Goal: Task Accomplishment & Management: Use online tool/utility

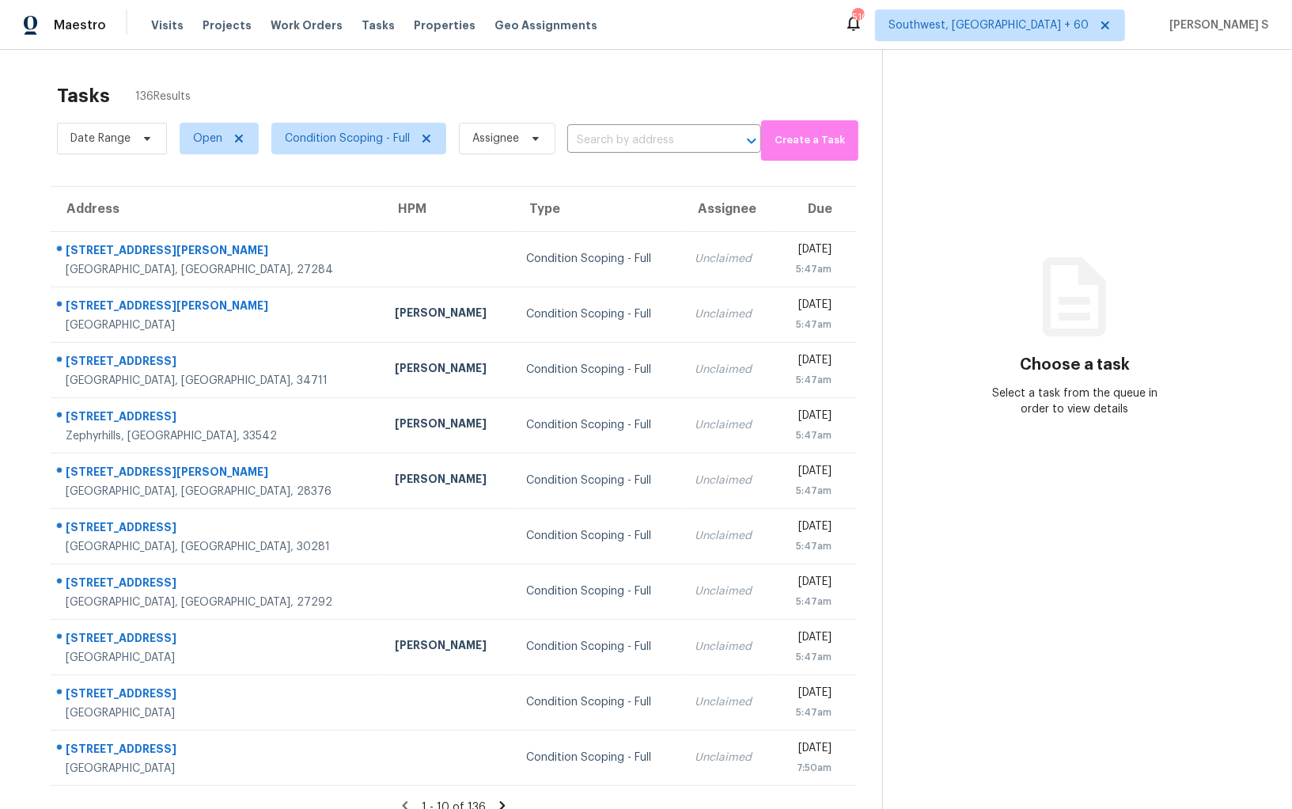
click at [173, 108] on div "Tasks 136 Results" at bounding box center [469, 95] width 825 height 41
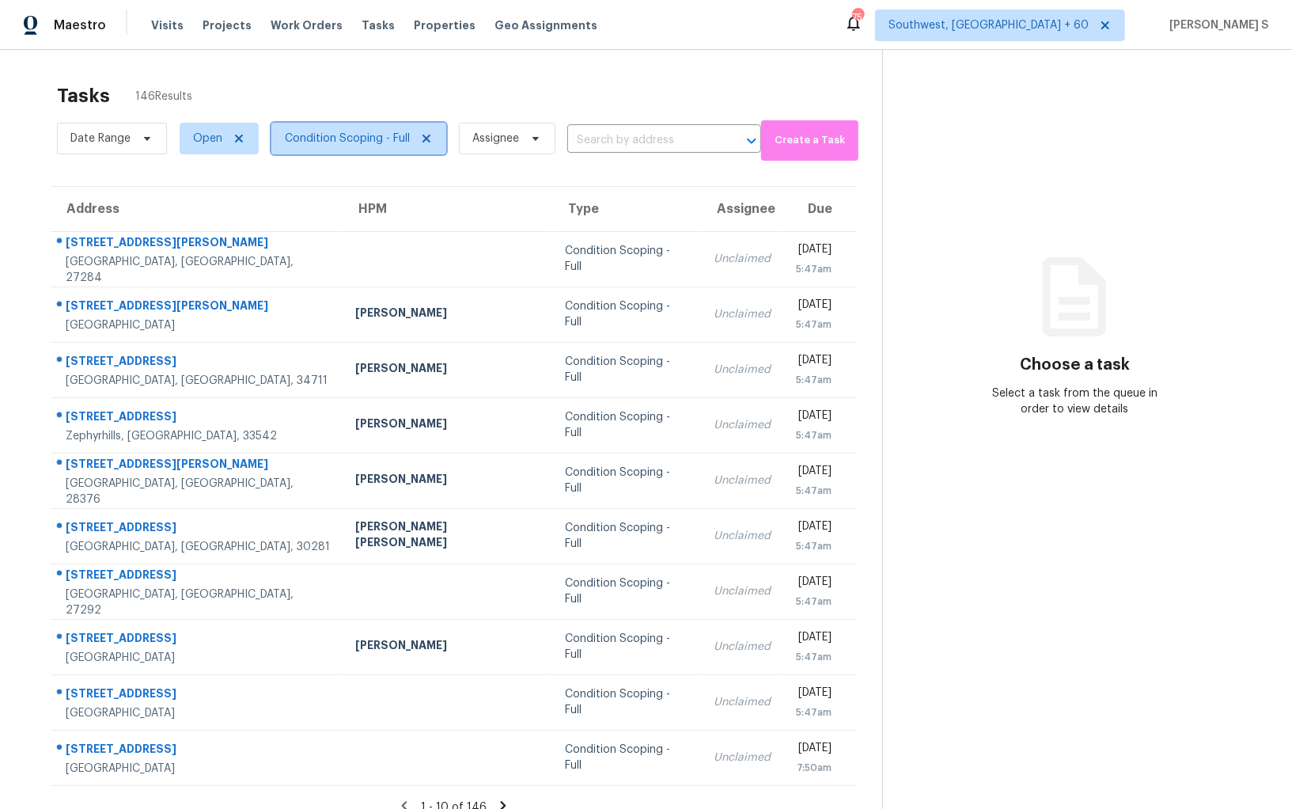
click at [348, 131] on span "Condition Scoping - Full" at bounding box center [347, 139] width 125 height 16
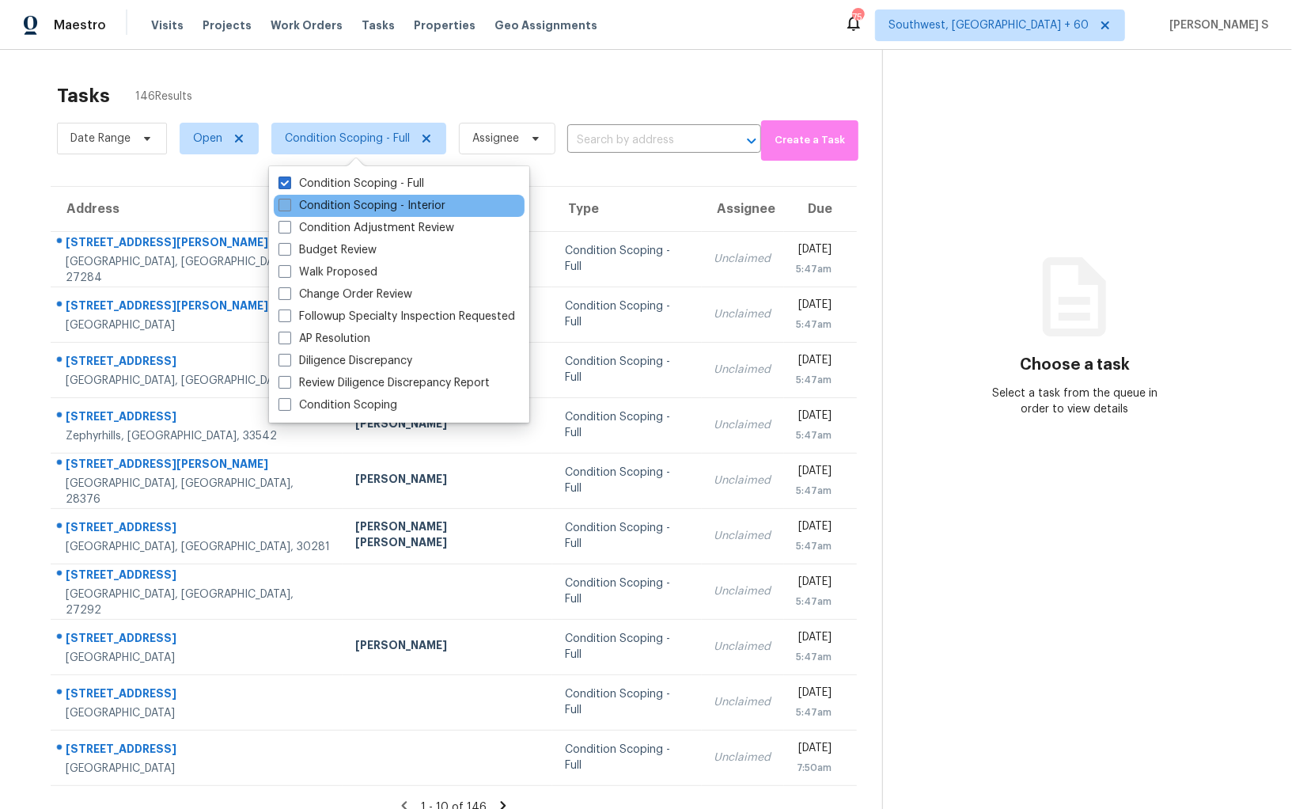
click at [365, 201] on label "Condition Scoping - Interior" at bounding box center [362, 206] width 167 height 16
click at [289, 201] on input "Condition Scoping - Interior" at bounding box center [284, 203] width 10 height 10
checkbox input "true"
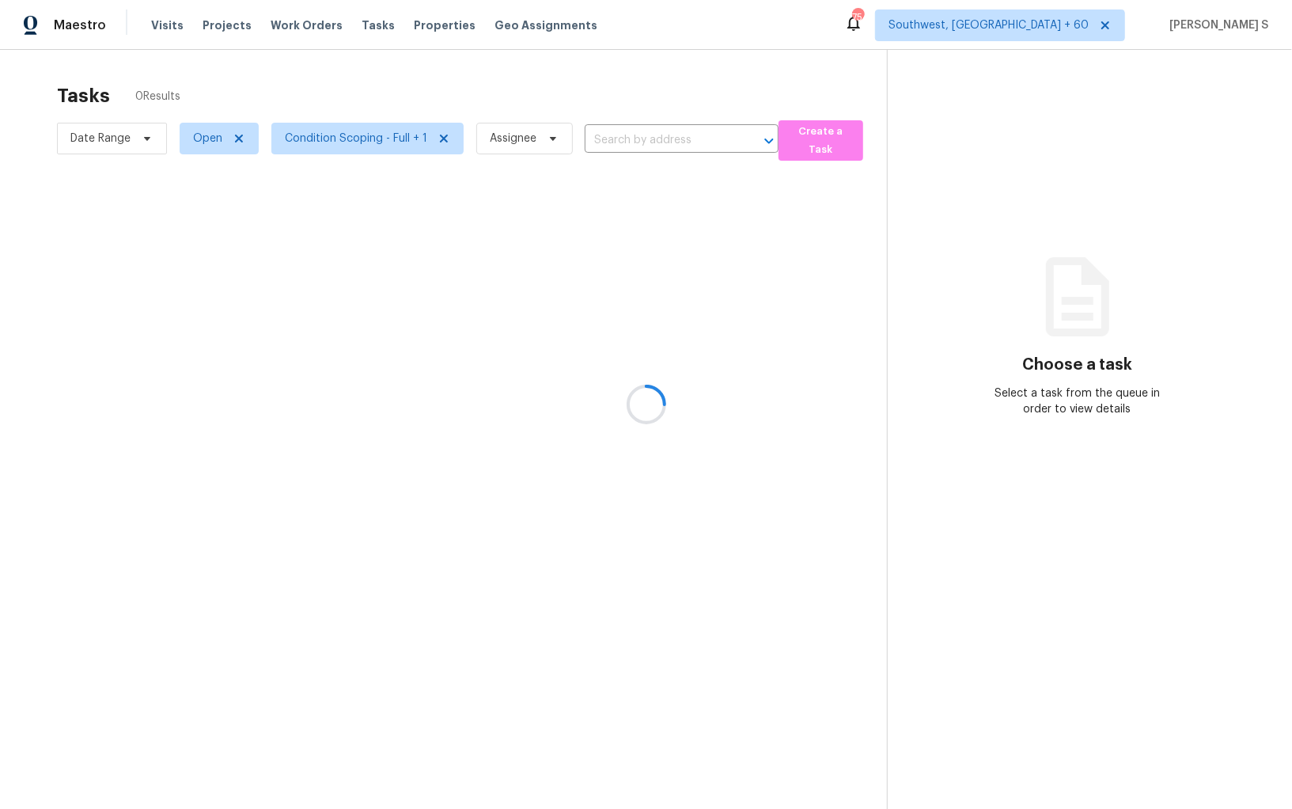
click at [882, 319] on div at bounding box center [646, 404] width 1292 height 809
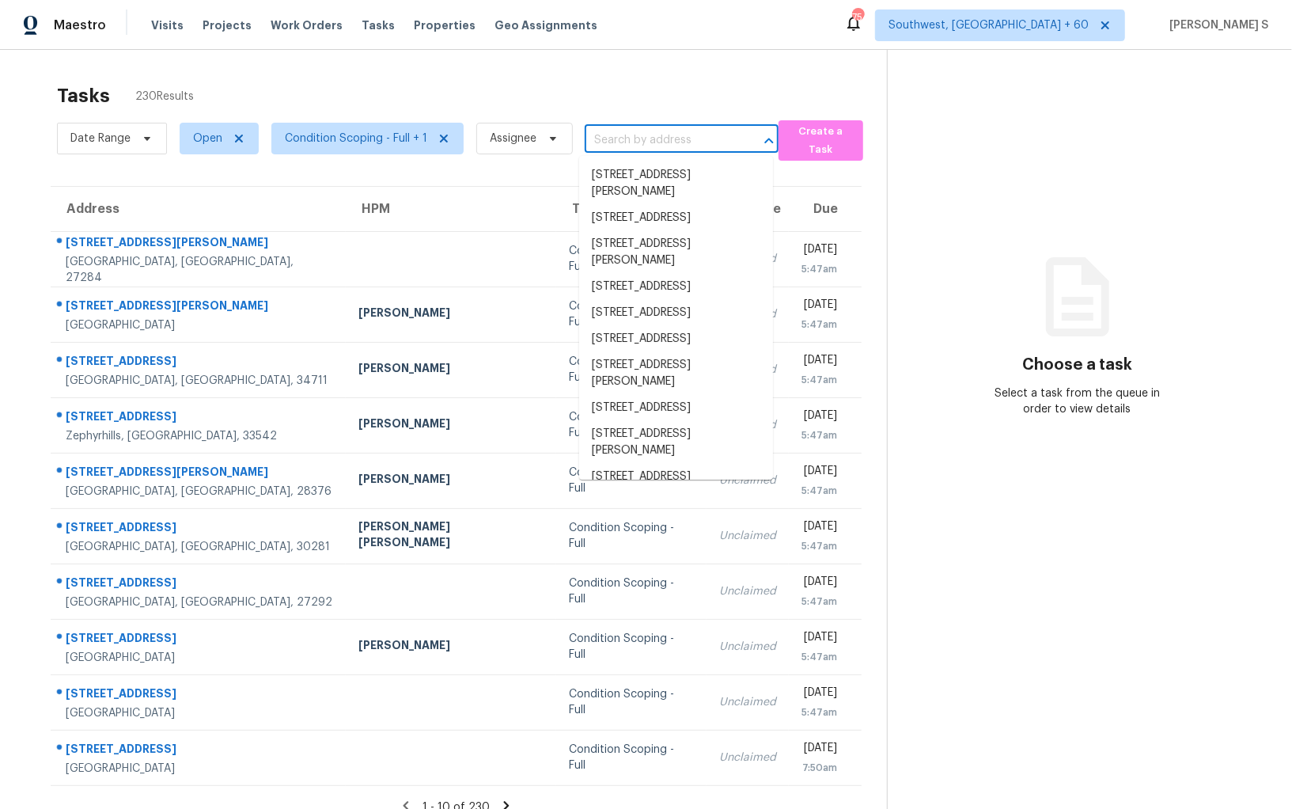
click at [606, 138] on input "text" at bounding box center [660, 140] width 150 height 25
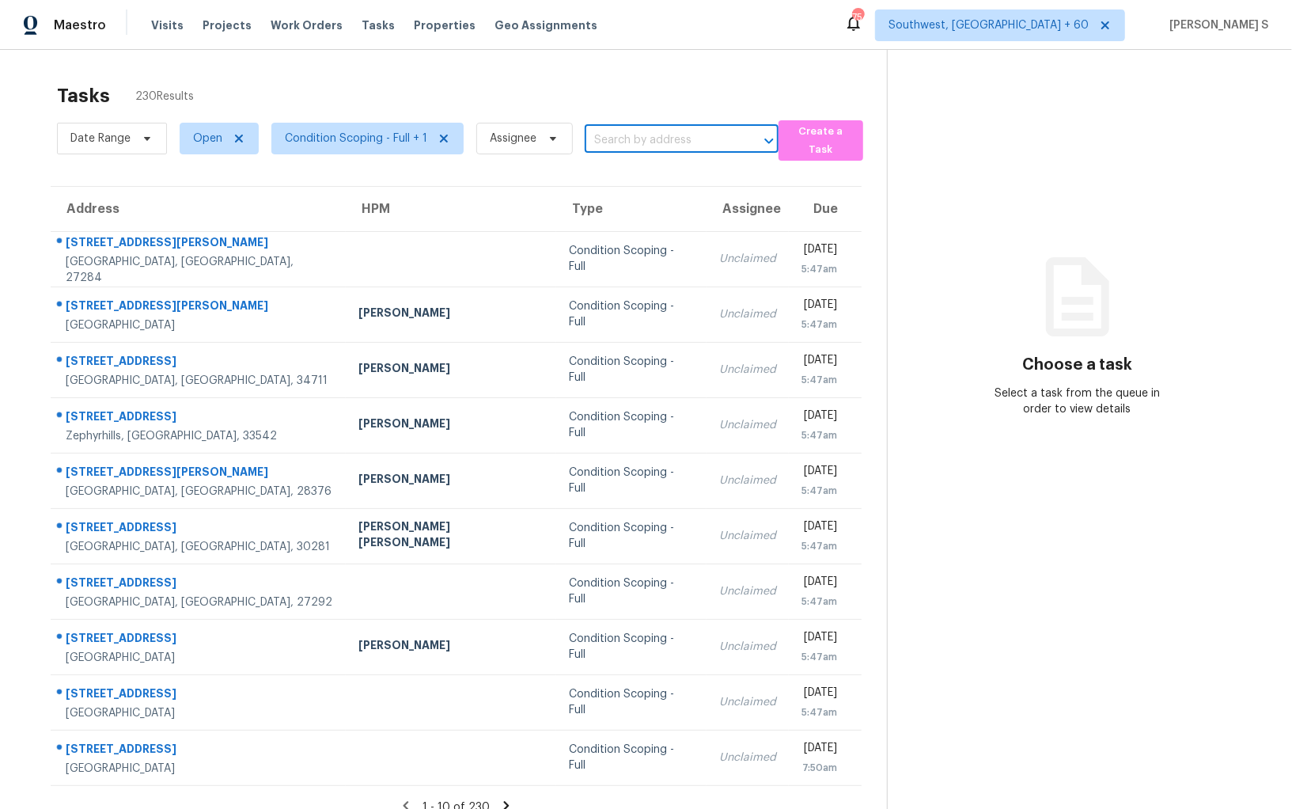
click at [606, 138] on input "text" at bounding box center [660, 140] width 150 height 25
paste input "[STREET_ADDRESS][PERSON_NAME]"
type input "[STREET_ADDRESS][PERSON_NAME]"
click at [644, 176] on li "[STREET_ADDRESS][PERSON_NAME]" at bounding box center [676, 183] width 194 height 43
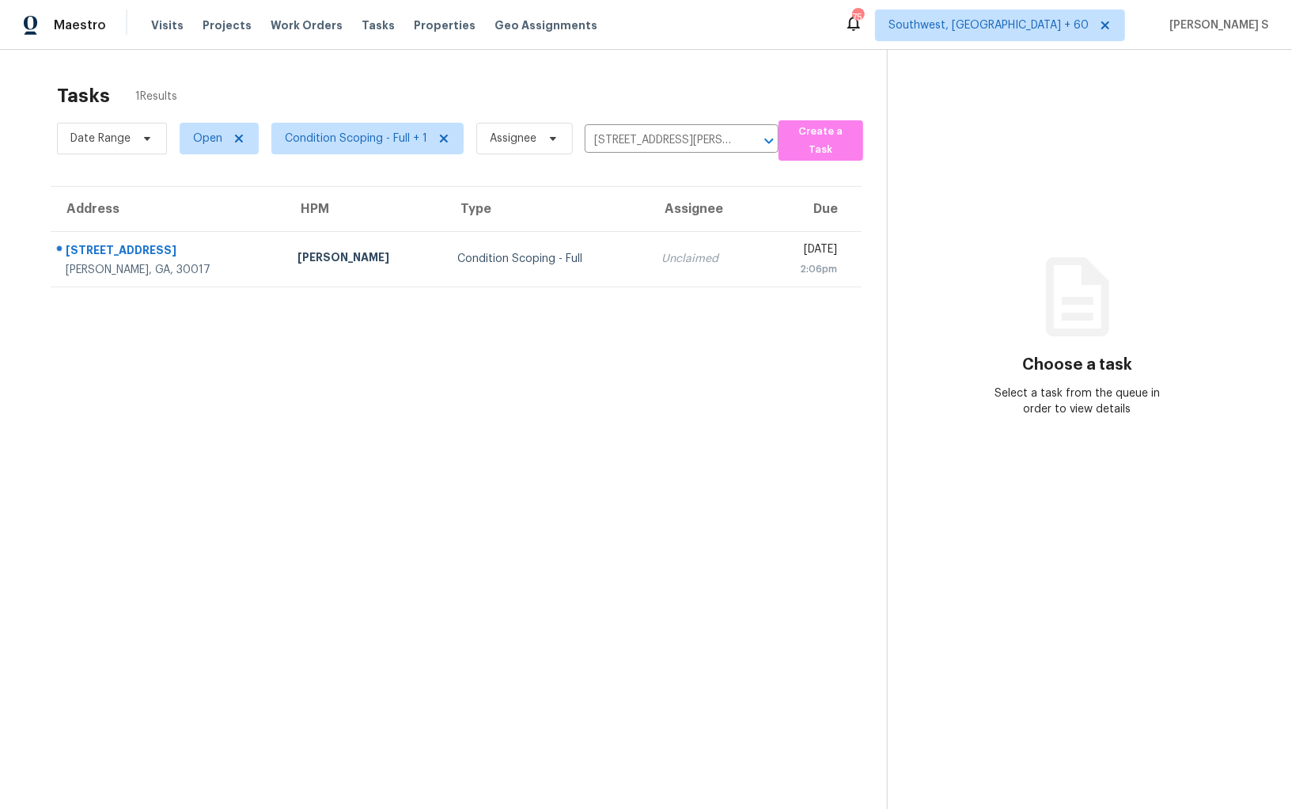
click at [658, 235] on td "Unclaimed" at bounding box center [705, 258] width 112 height 55
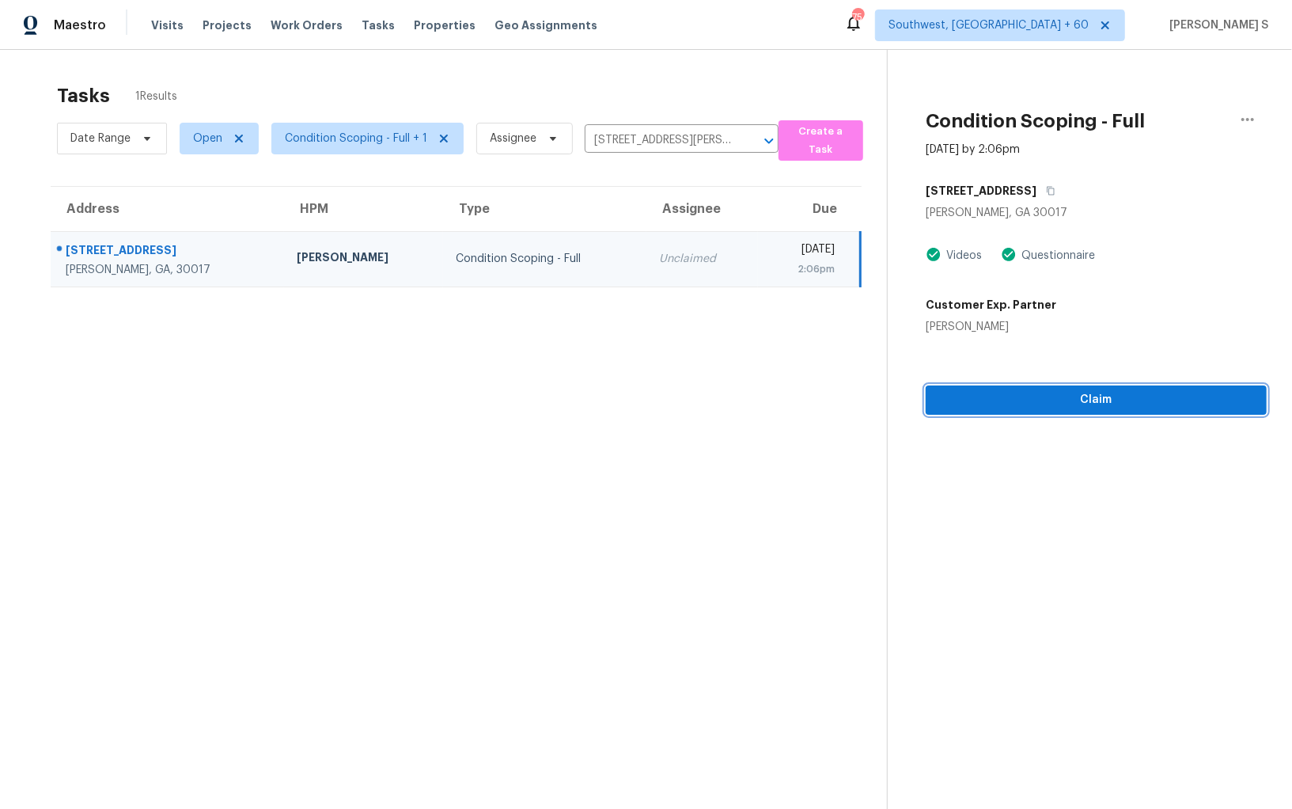
click at [1063, 407] on span "Claim" at bounding box center [1097, 400] width 316 height 20
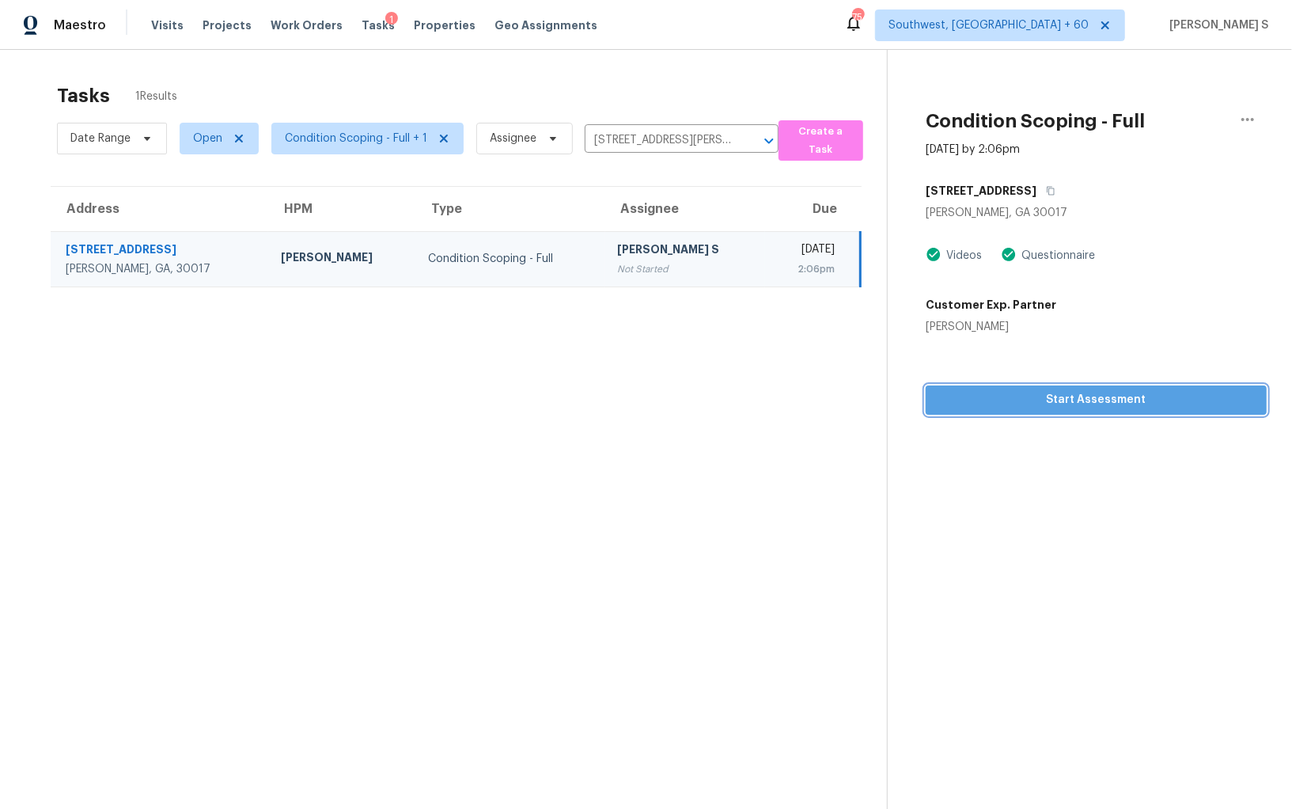
click at [1008, 391] on span "Start Assessment" at bounding box center [1097, 400] width 316 height 20
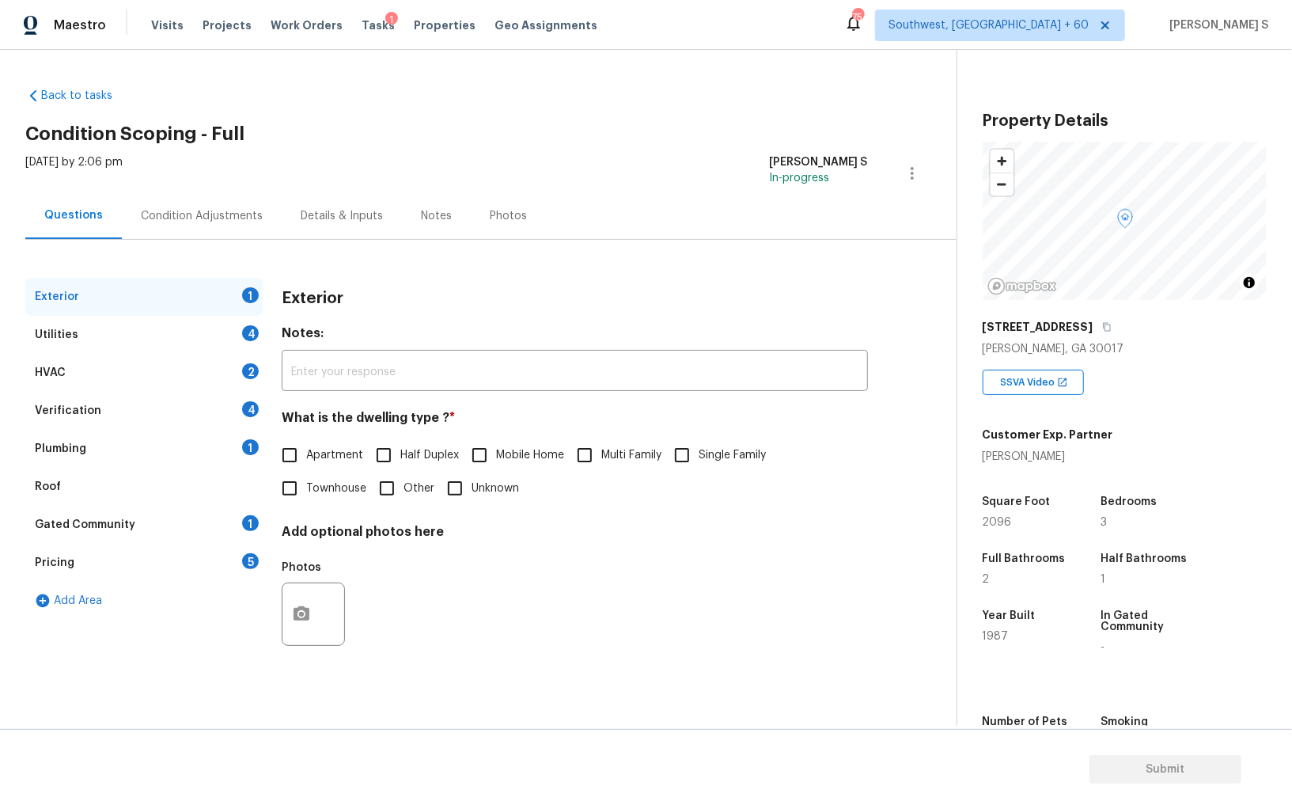
scroll to position [110, 0]
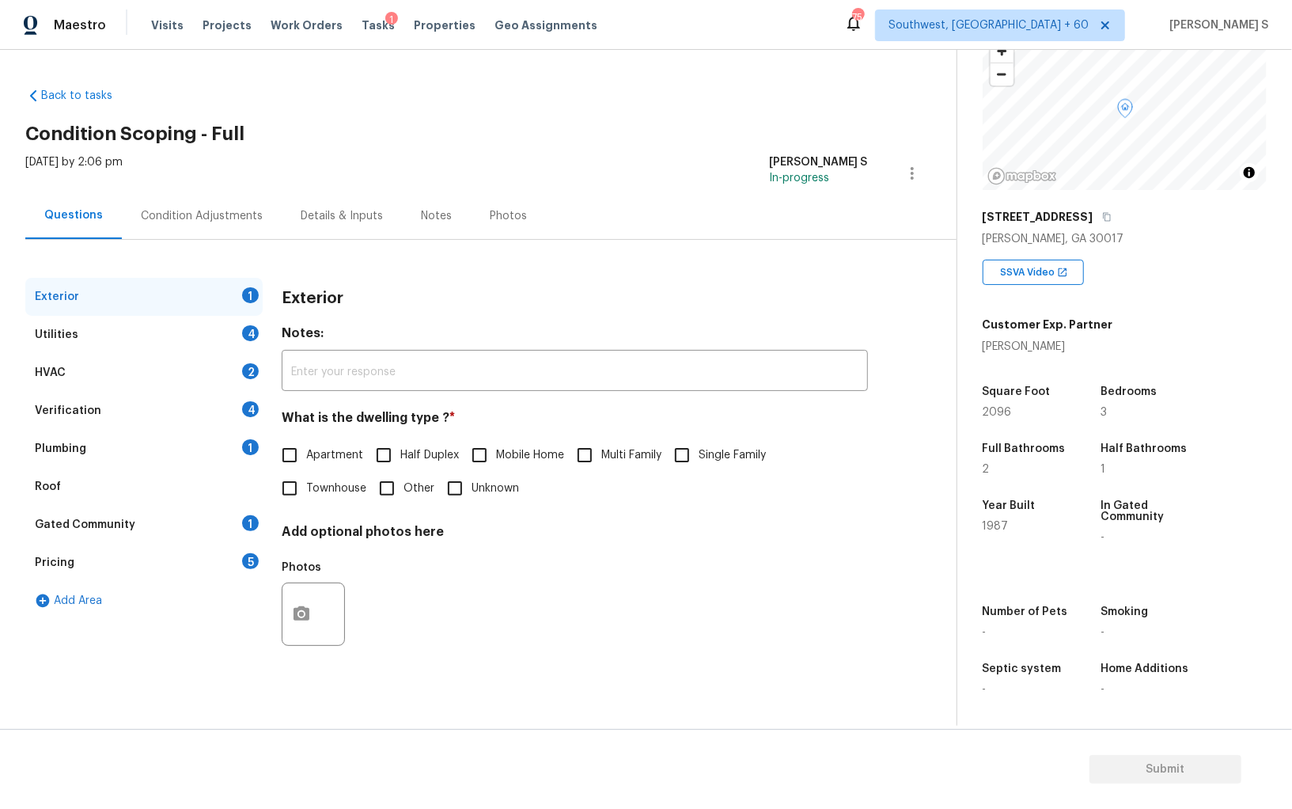
click at [680, 450] on input "Single Family" at bounding box center [681, 454] width 33 height 33
checkbox input "true"
click at [253, 341] on div "Utilities 4" at bounding box center [143, 335] width 237 height 38
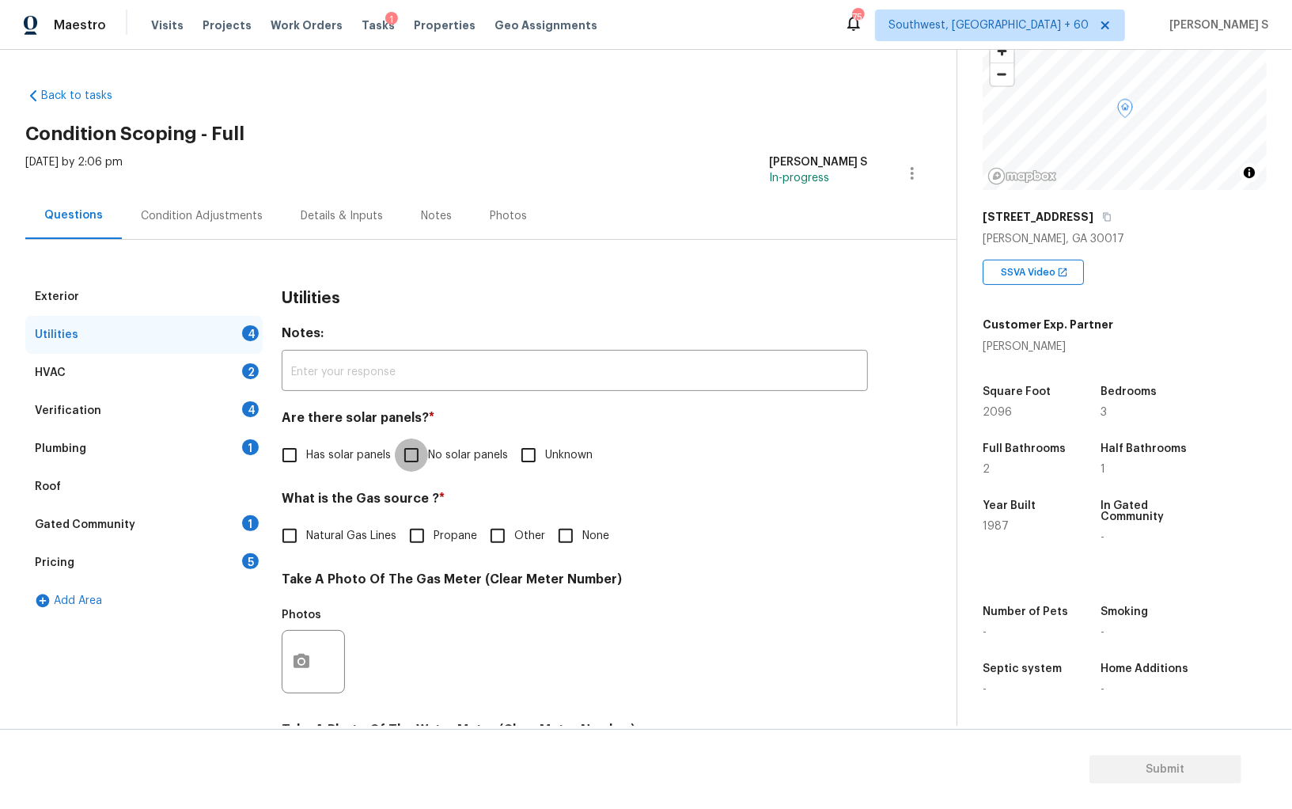
click at [407, 455] on input "No solar panels" at bounding box center [411, 454] width 33 height 33
checkbox input "true"
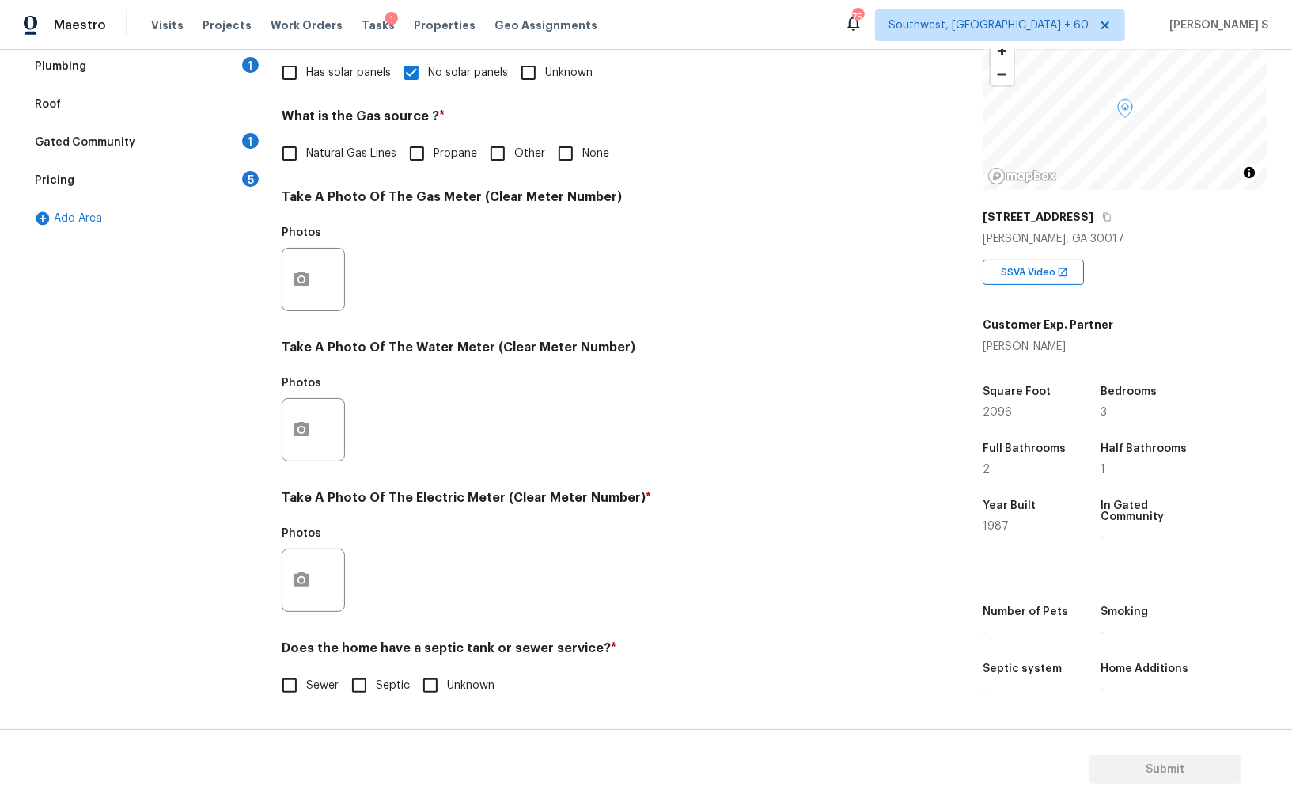
click at [304, 689] on input "Sewer" at bounding box center [289, 685] width 33 height 33
checkbox input "true"
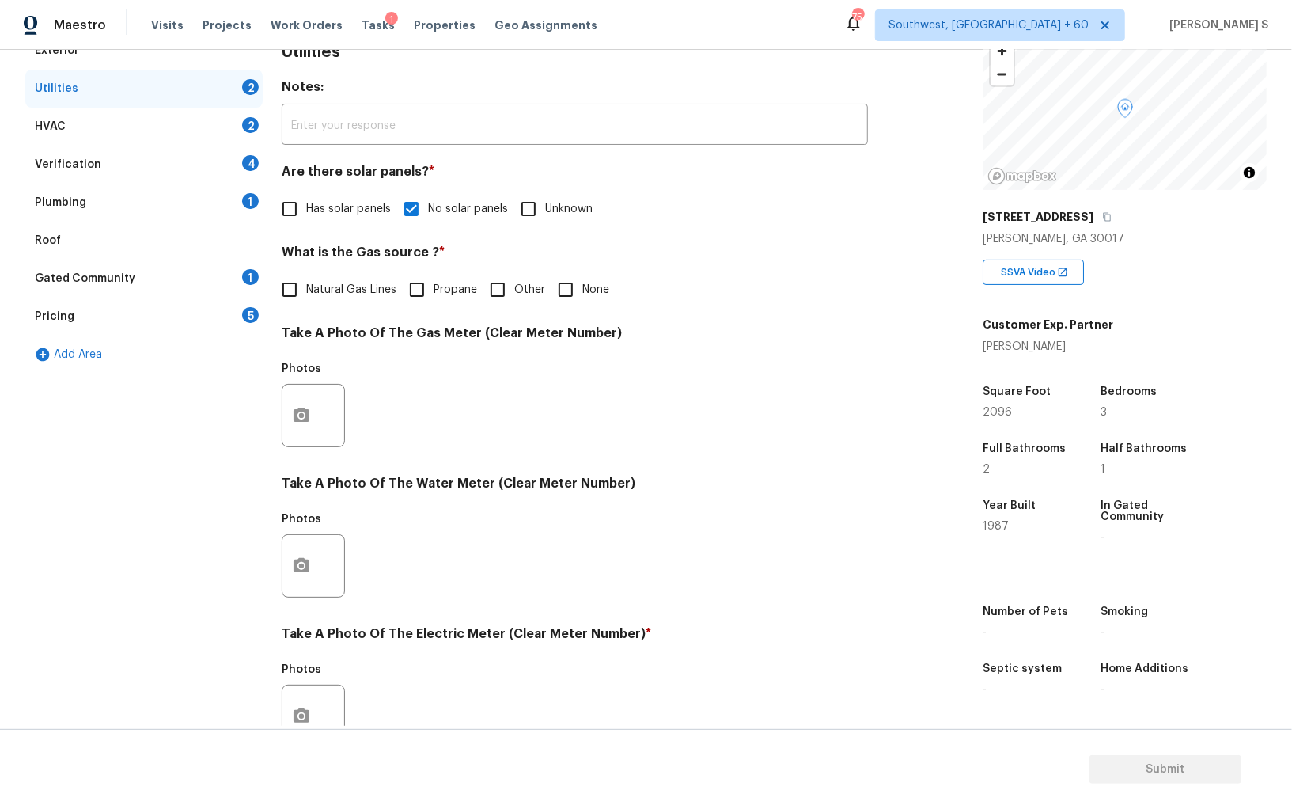
scroll to position [36, 0]
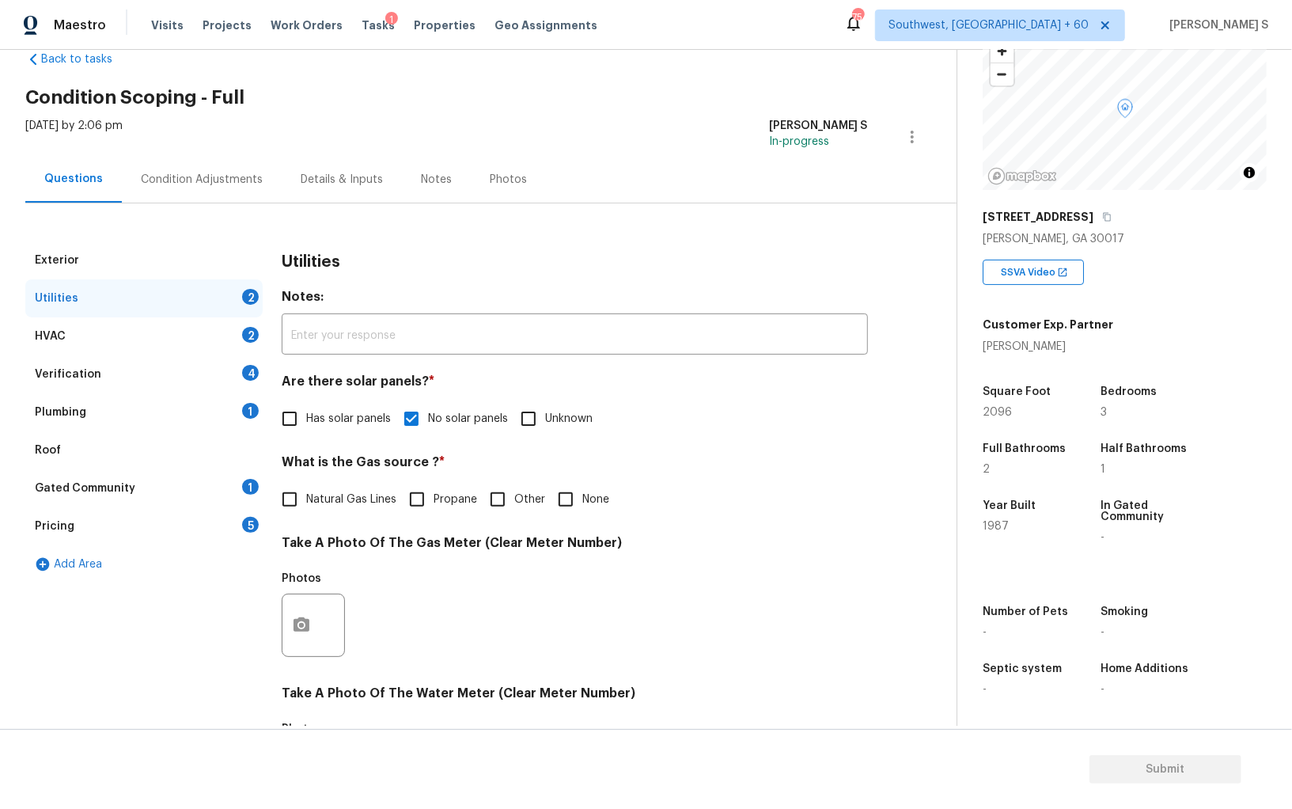
click at [248, 415] on div "1" at bounding box center [250, 411] width 17 height 16
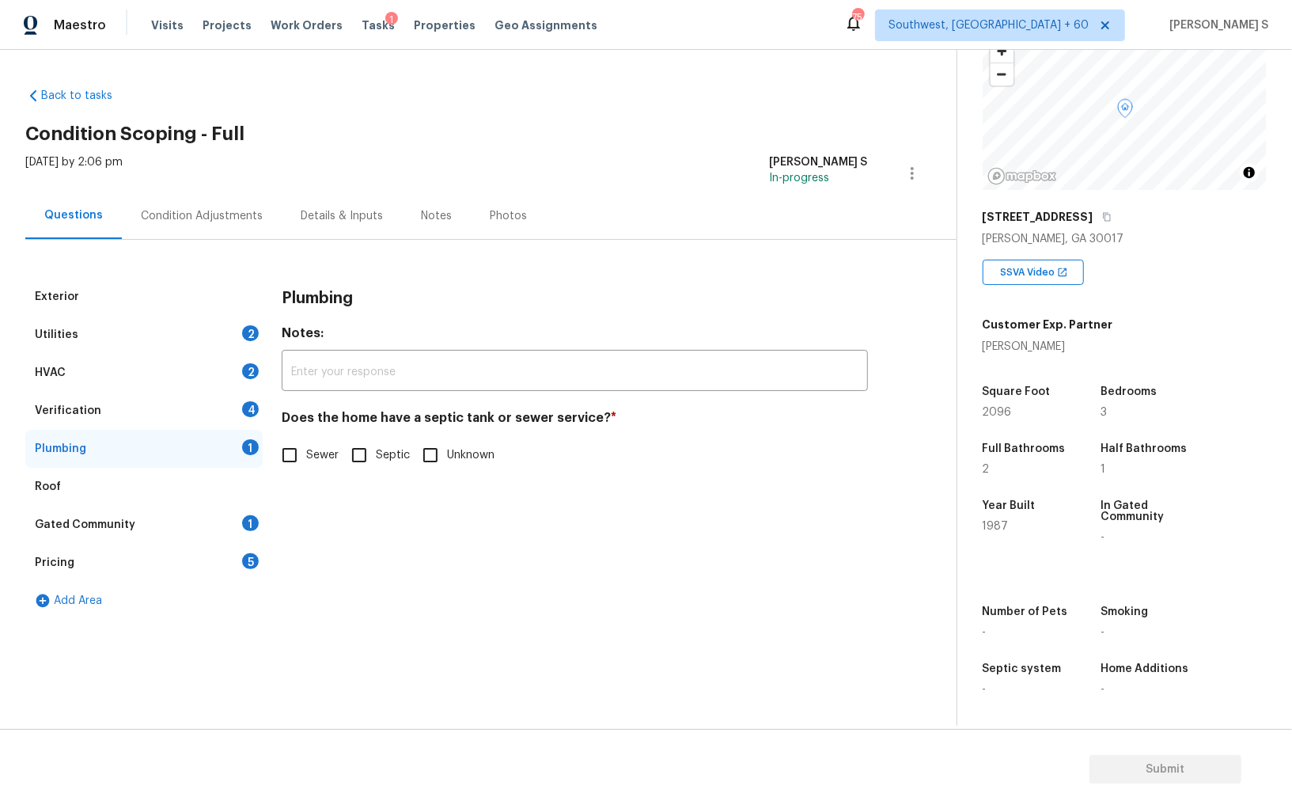
click at [284, 462] on input "Sewer" at bounding box center [289, 454] width 33 height 33
checkbox input "true"
click at [246, 525] on div "1" at bounding box center [250, 523] width 17 height 16
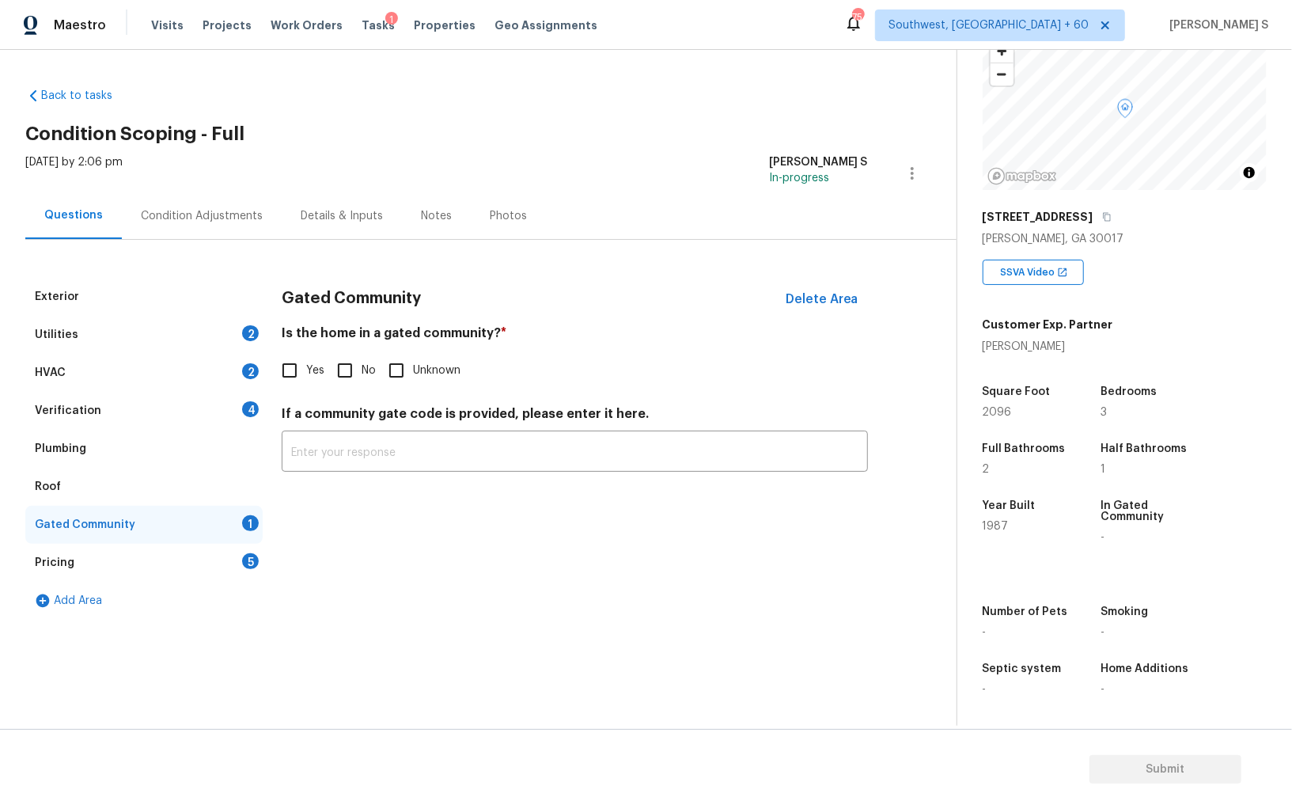
click at [337, 370] on input "No" at bounding box center [344, 370] width 33 height 33
checkbox input "true"
click at [236, 414] on div "Verification 4" at bounding box center [143, 411] width 237 height 38
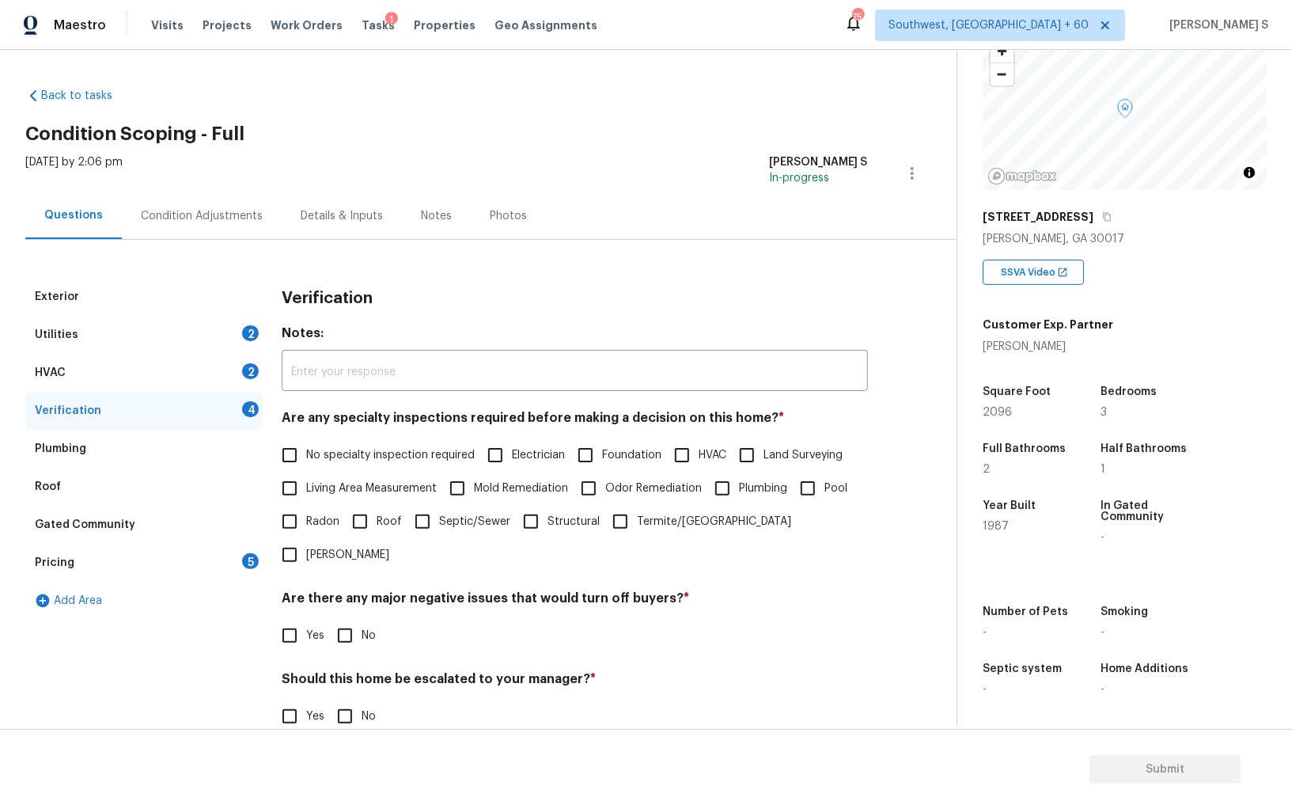
click at [297, 458] on input "No specialty inspection required" at bounding box center [289, 454] width 33 height 33
checkbox input "true"
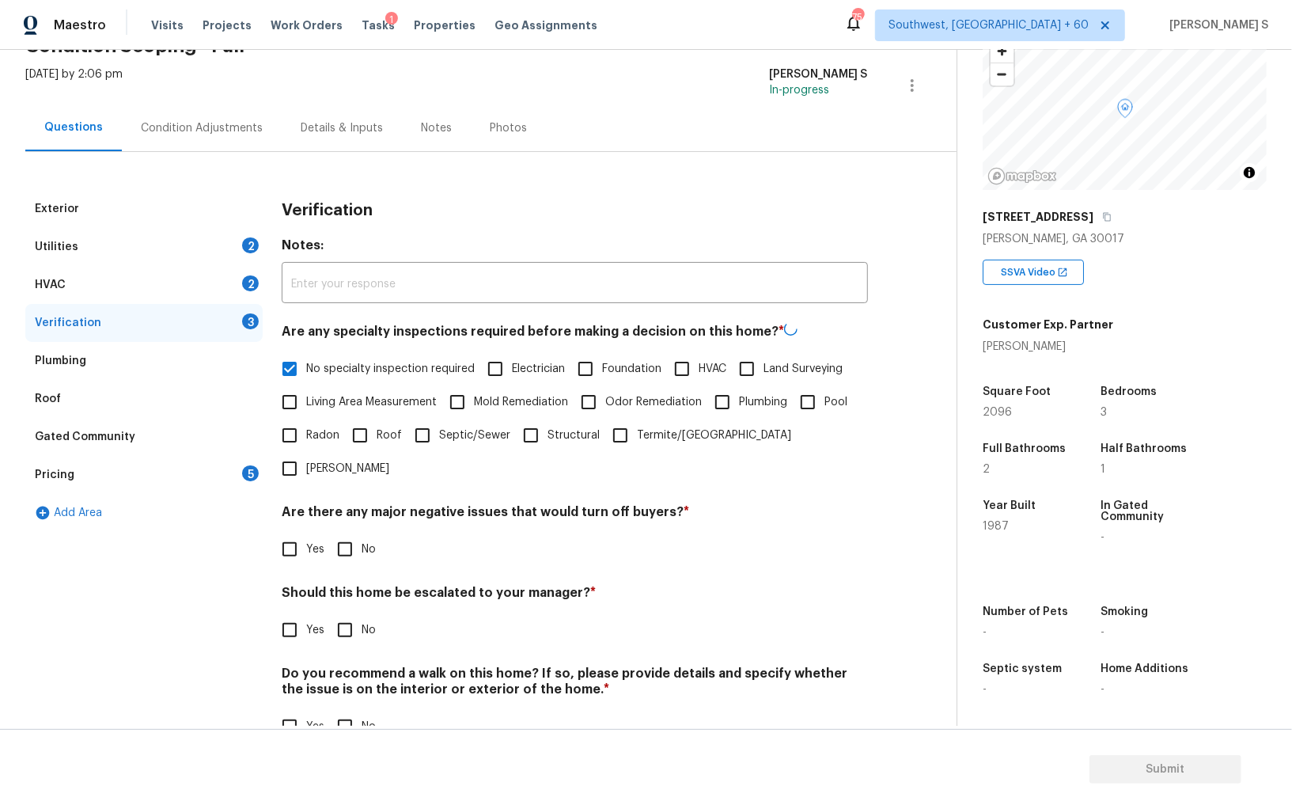
scroll to position [94, 0]
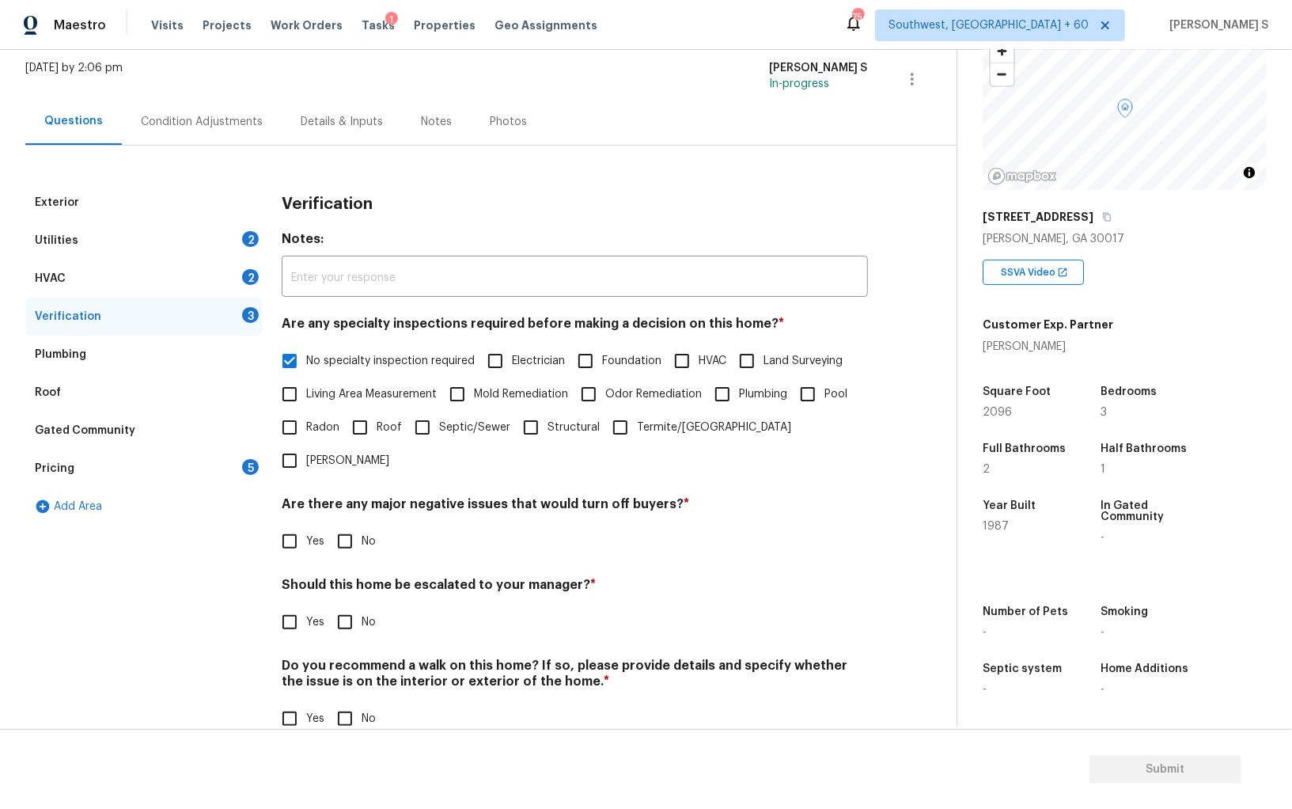
click at [351, 525] on input "No" at bounding box center [344, 541] width 33 height 33
checkbox input "true"
click at [340, 703] on input "No" at bounding box center [344, 719] width 33 height 33
checkbox input "true"
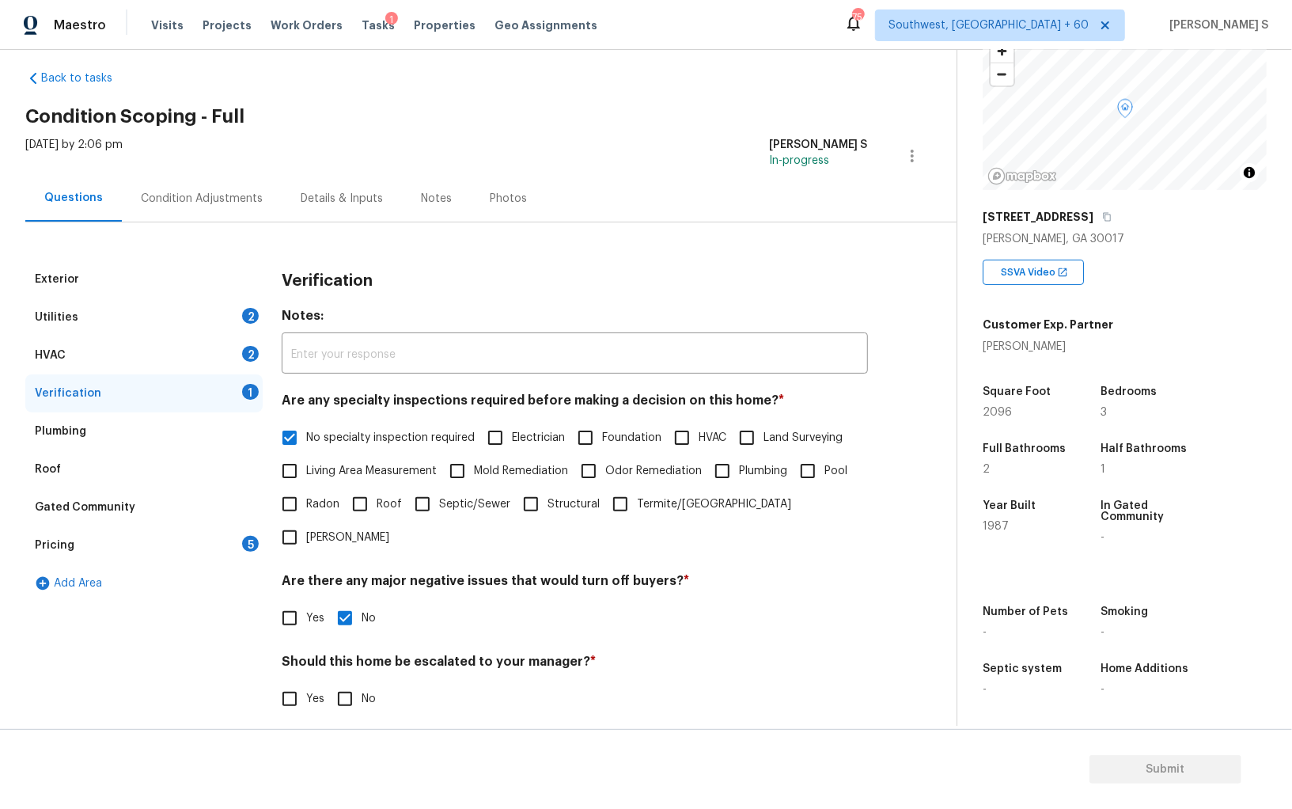
scroll to position [0, 0]
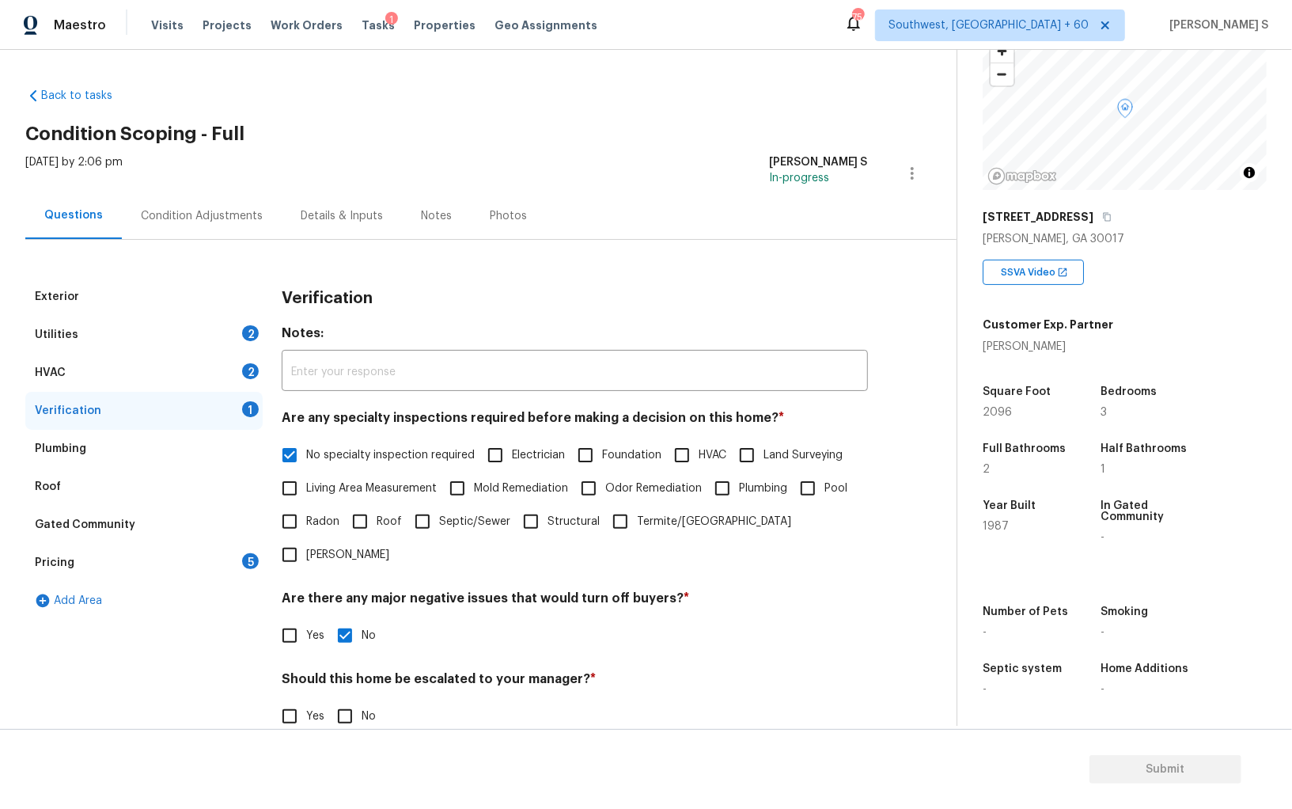
click at [233, 372] on div "HVAC 2" at bounding box center [143, 373] width 237 height 38
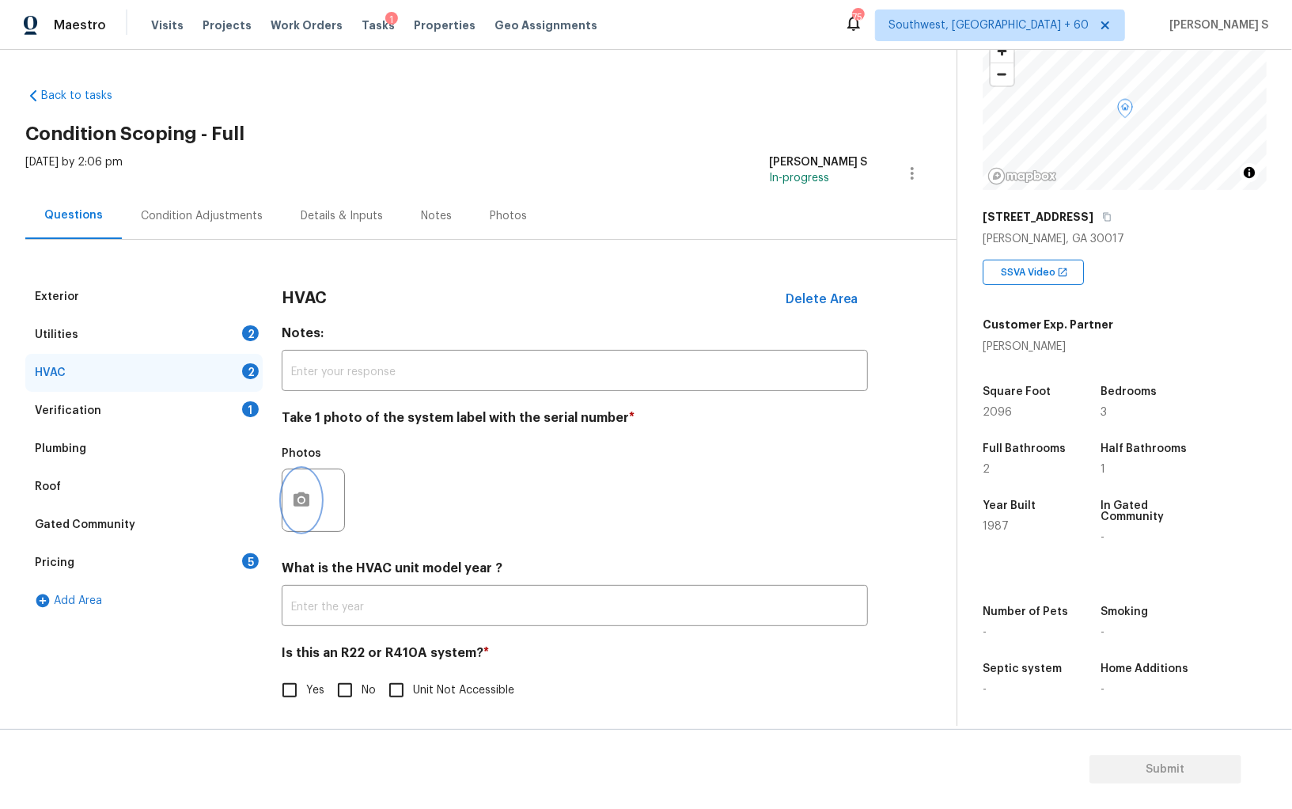
click at [303, 494] on icon "button" at bounding box center [302, 499] width 16 height 14
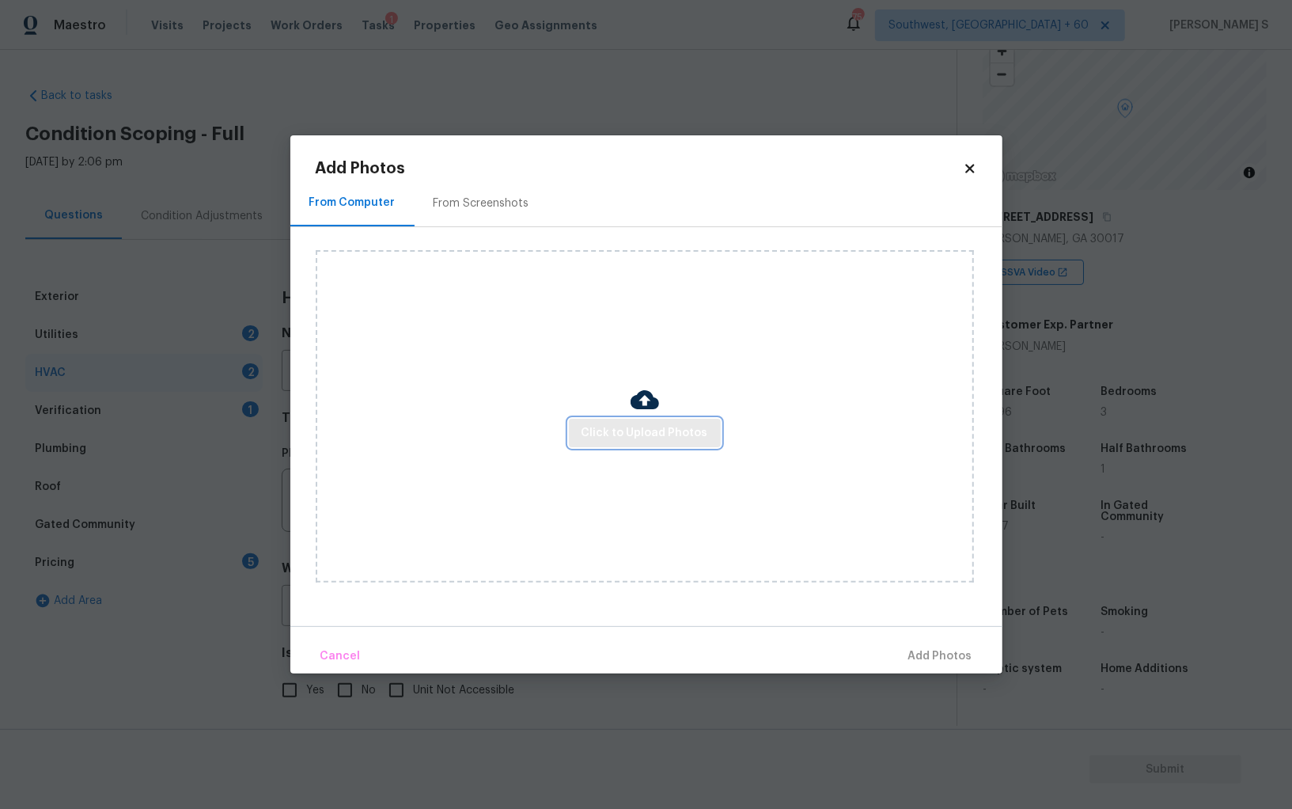
click at [616, 429] on span "Click to Upload Photos" at bounding box center [645, 433] width 127 height 20
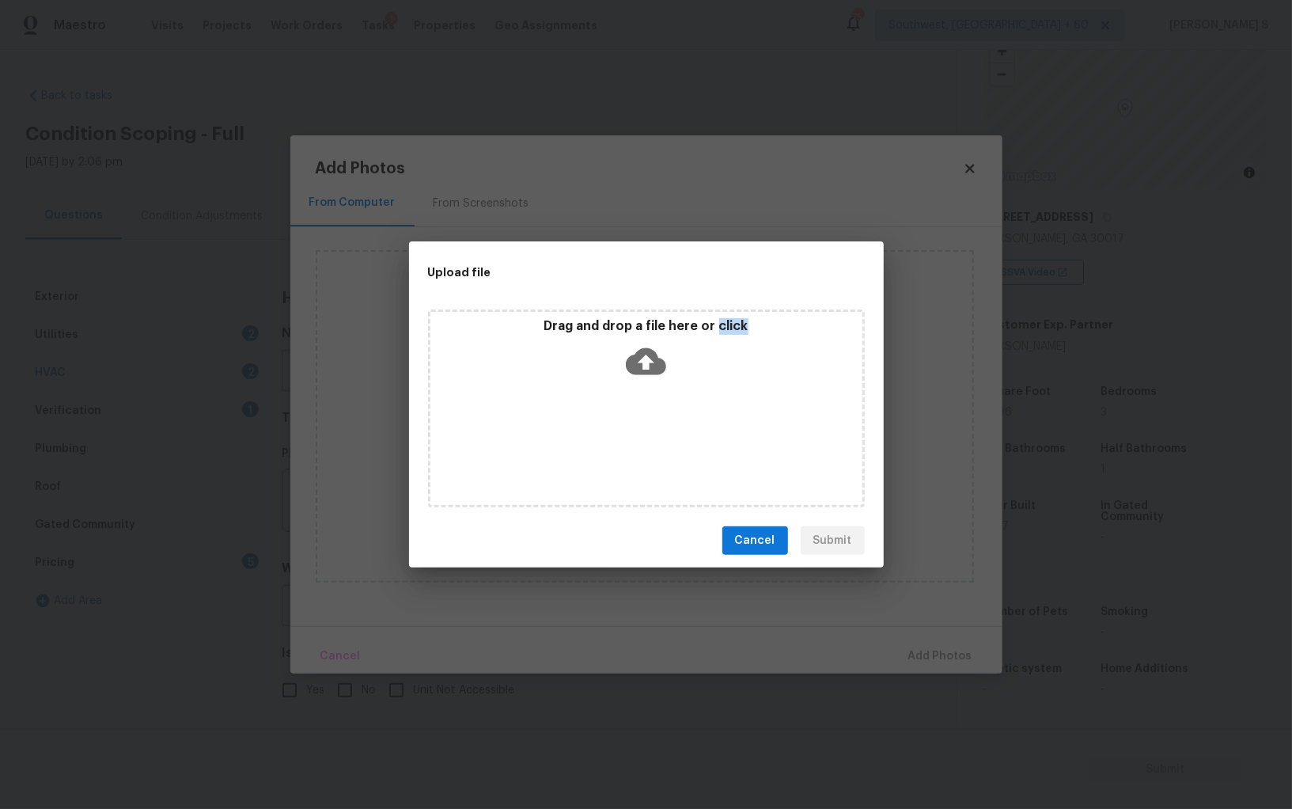
click at [616, 429] on div "Drag and drop a file here or click" at bounding box center [646, 408] width 437 height 198
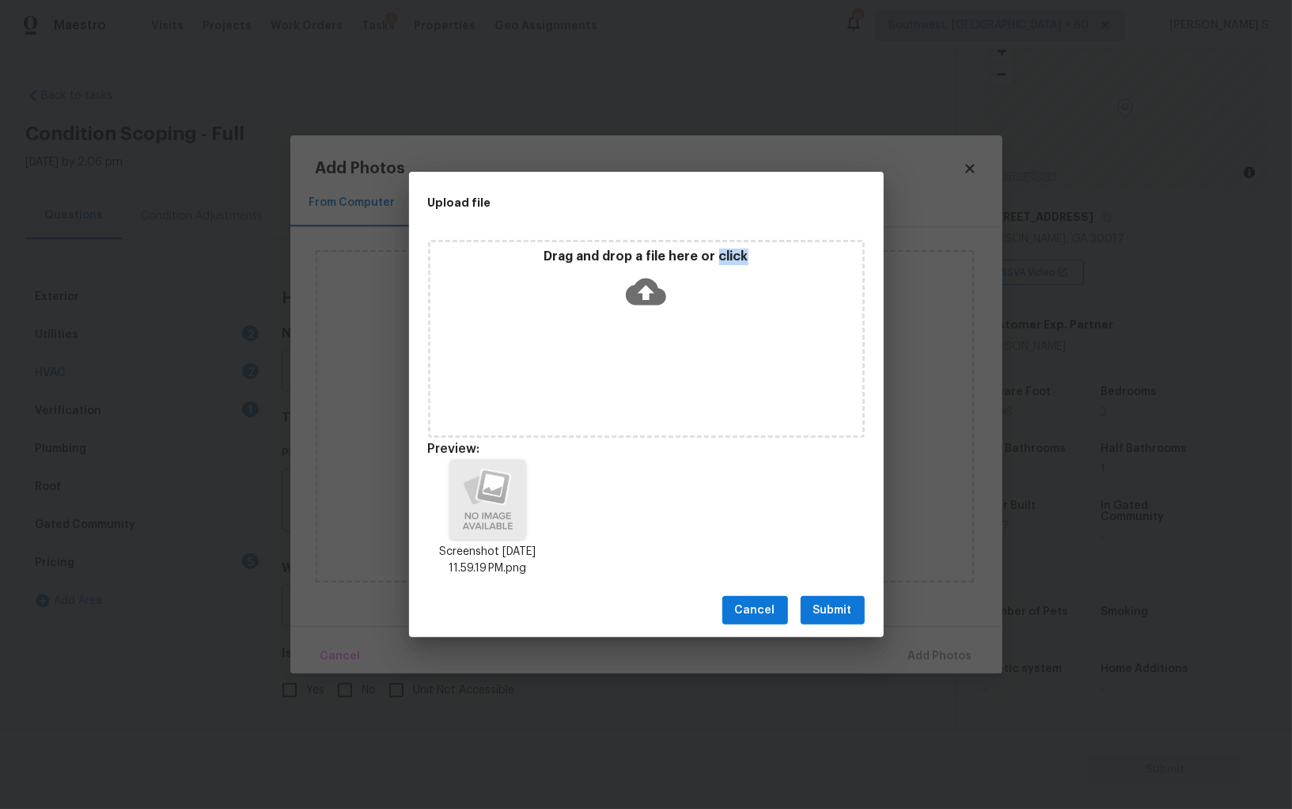
click at [841, 612] on span "Submit" at bounding box center [832, 611] width 39 height 20
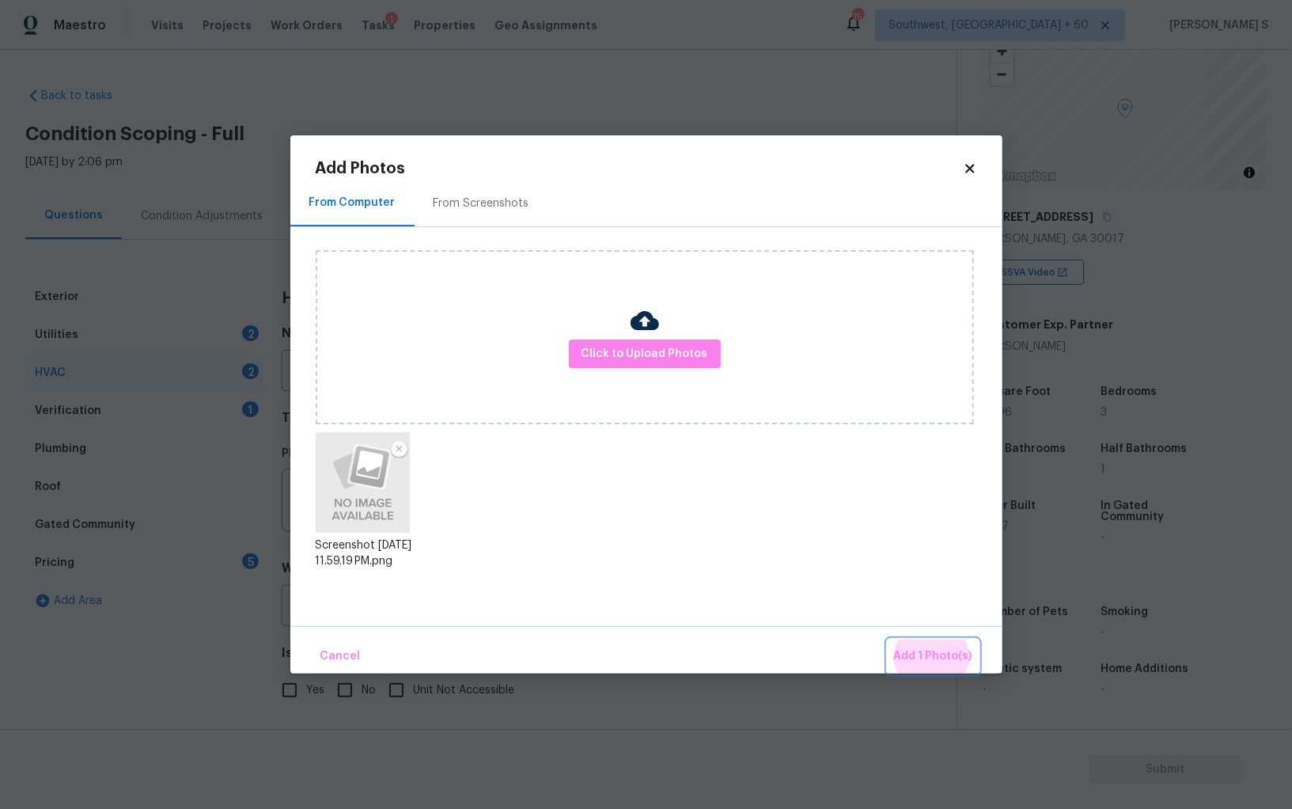
click at [888, 639] on button "Add 1 Photo(s)" at bounding box center [933, 656] width 91 height 34
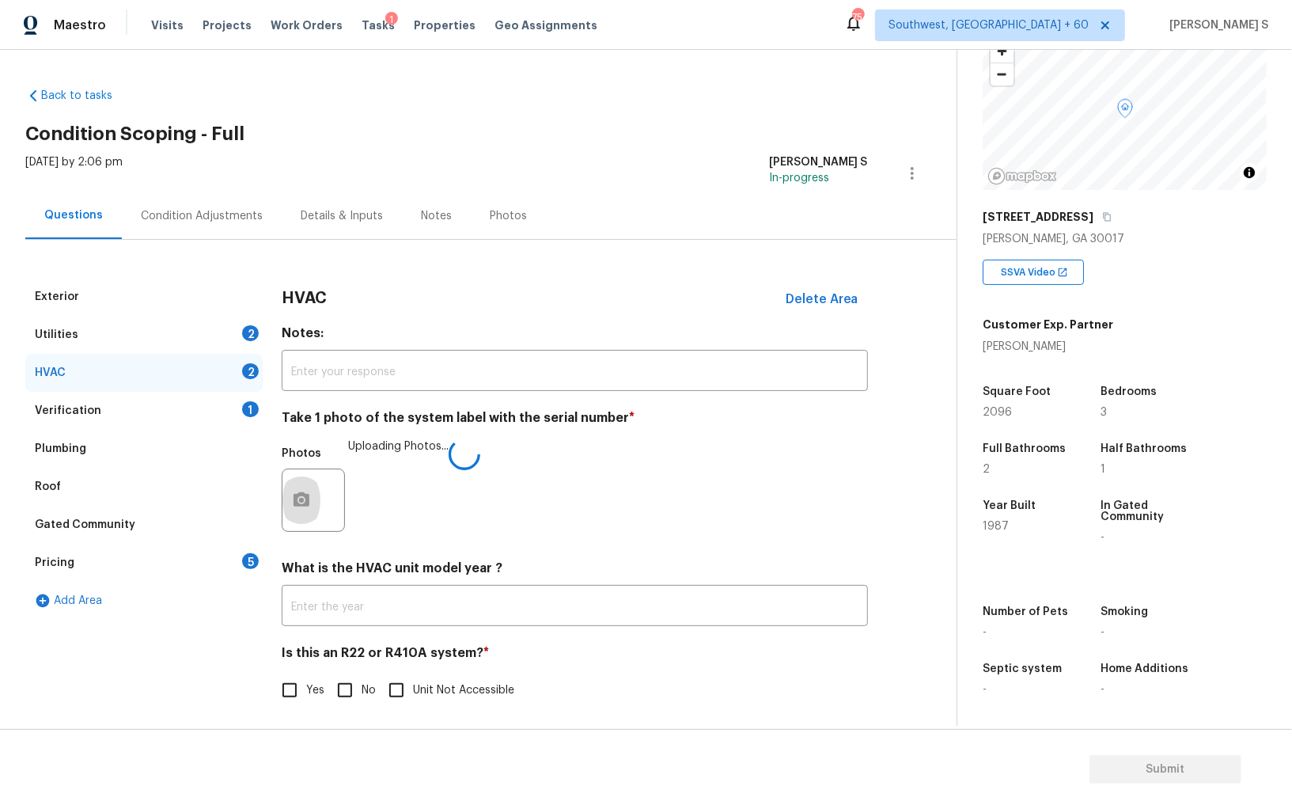
click at [340, 683] on input "No" at bounding box center [344, 689] width 33 height 33
checkbox input "true"
click at [249, 336] on div "2" at bounding box center [250, 333] width 17 height 16
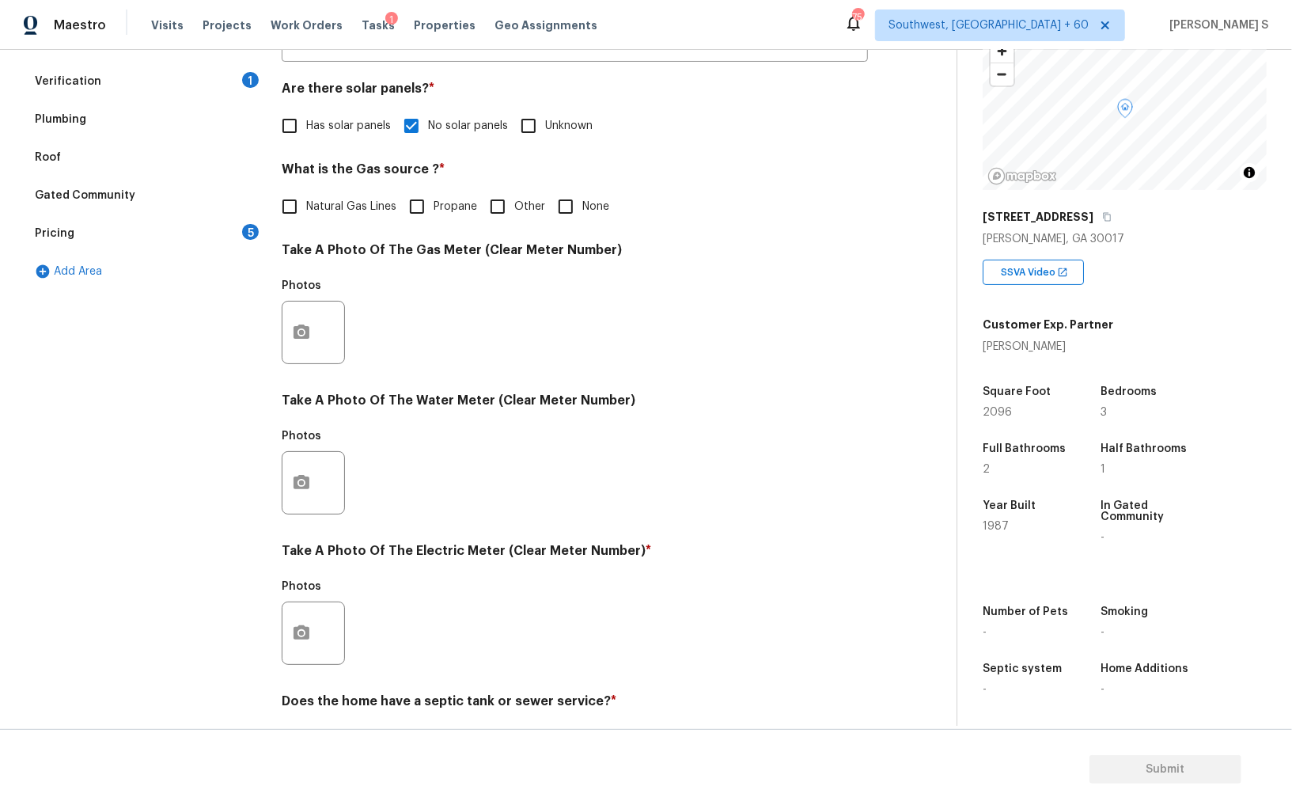
scroll to position [382, 0]
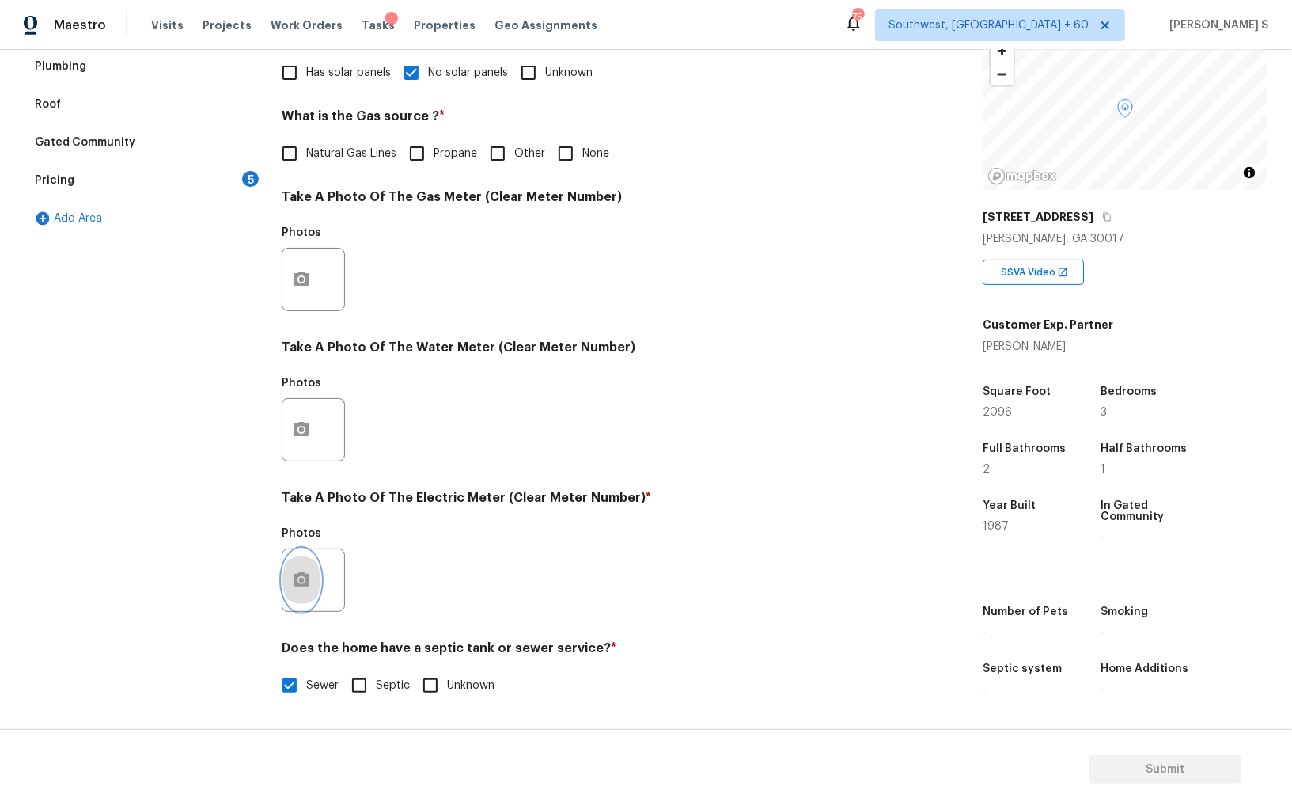
click at [307, 581] on icon "button" at bounding box center [302, 579] width 16 height 14
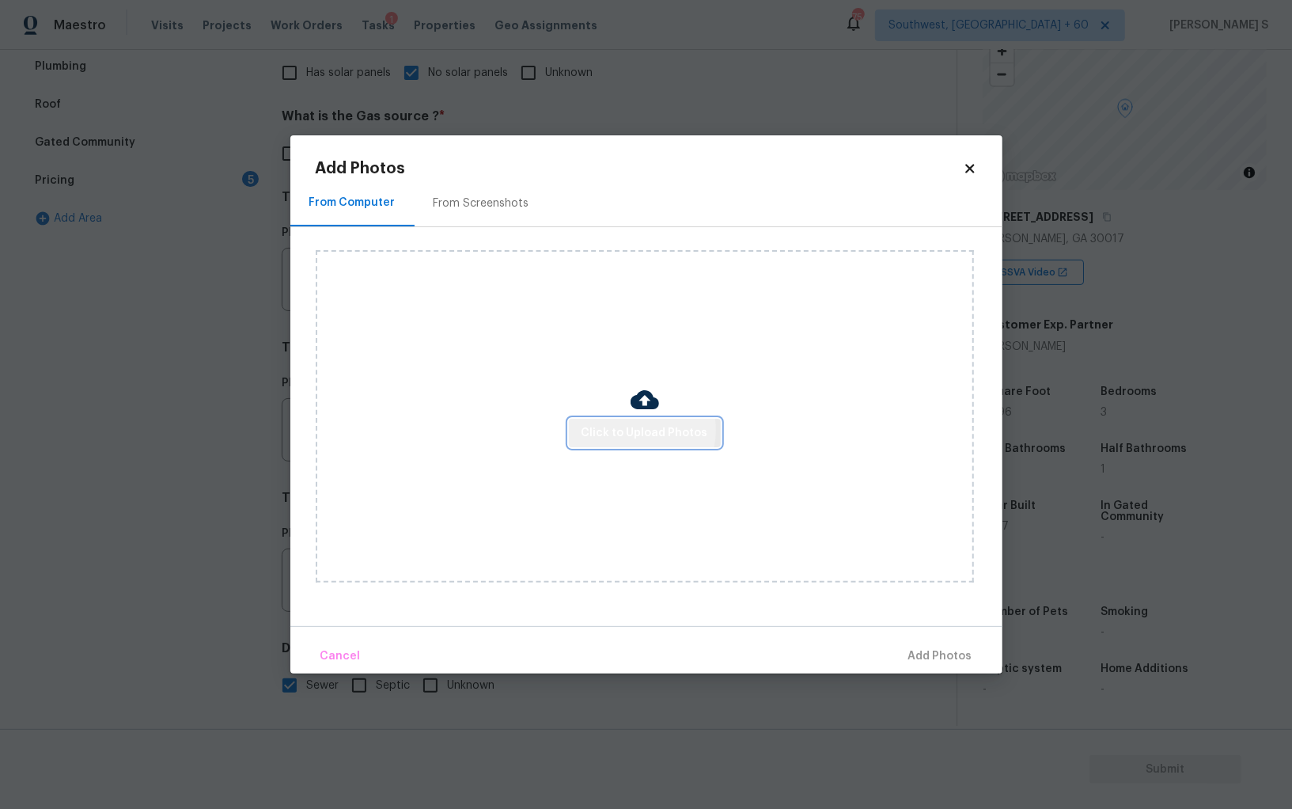
click at [636, 430] on span "Click to Upload Photos" at bounding box center [645, 433] width 127 height 20
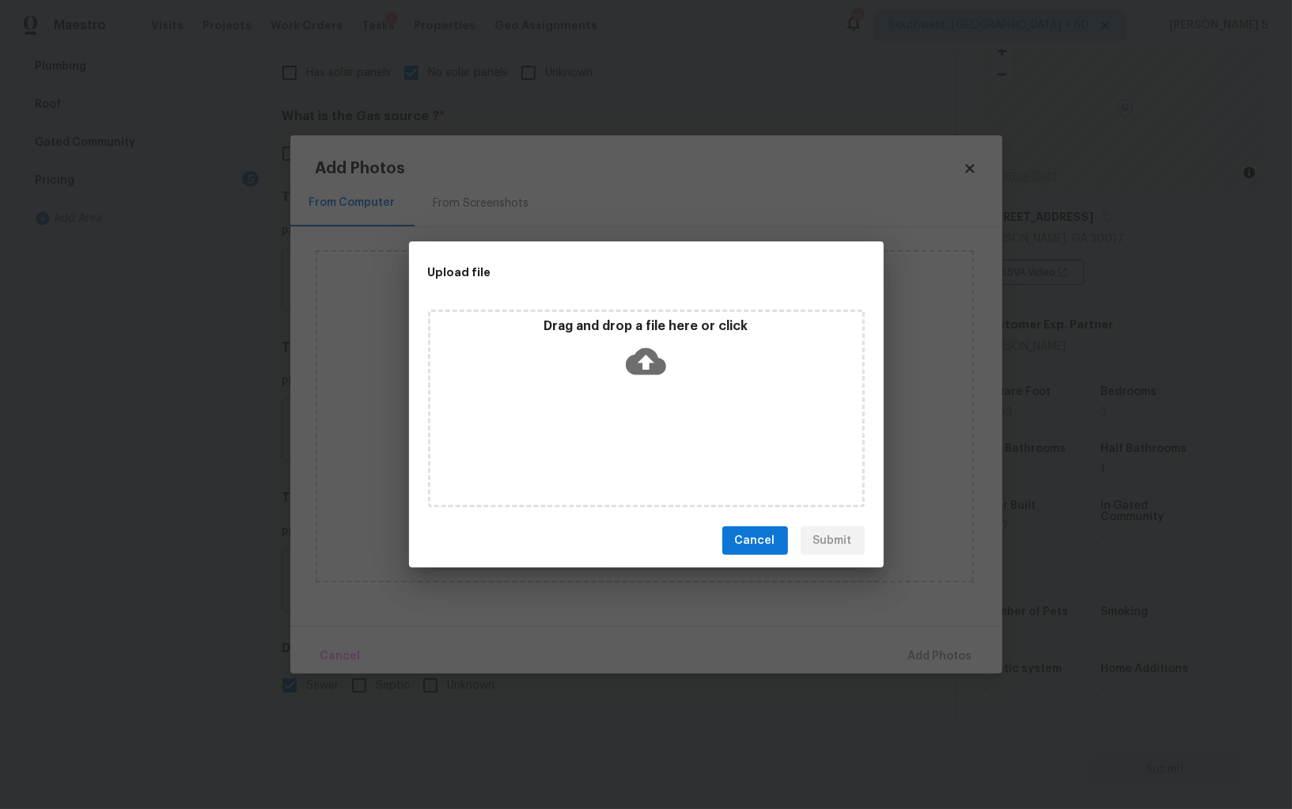
click at [636, 430] on div "Drag and drop a file here or click" at bounding box center [646, 408] width 437 height 198
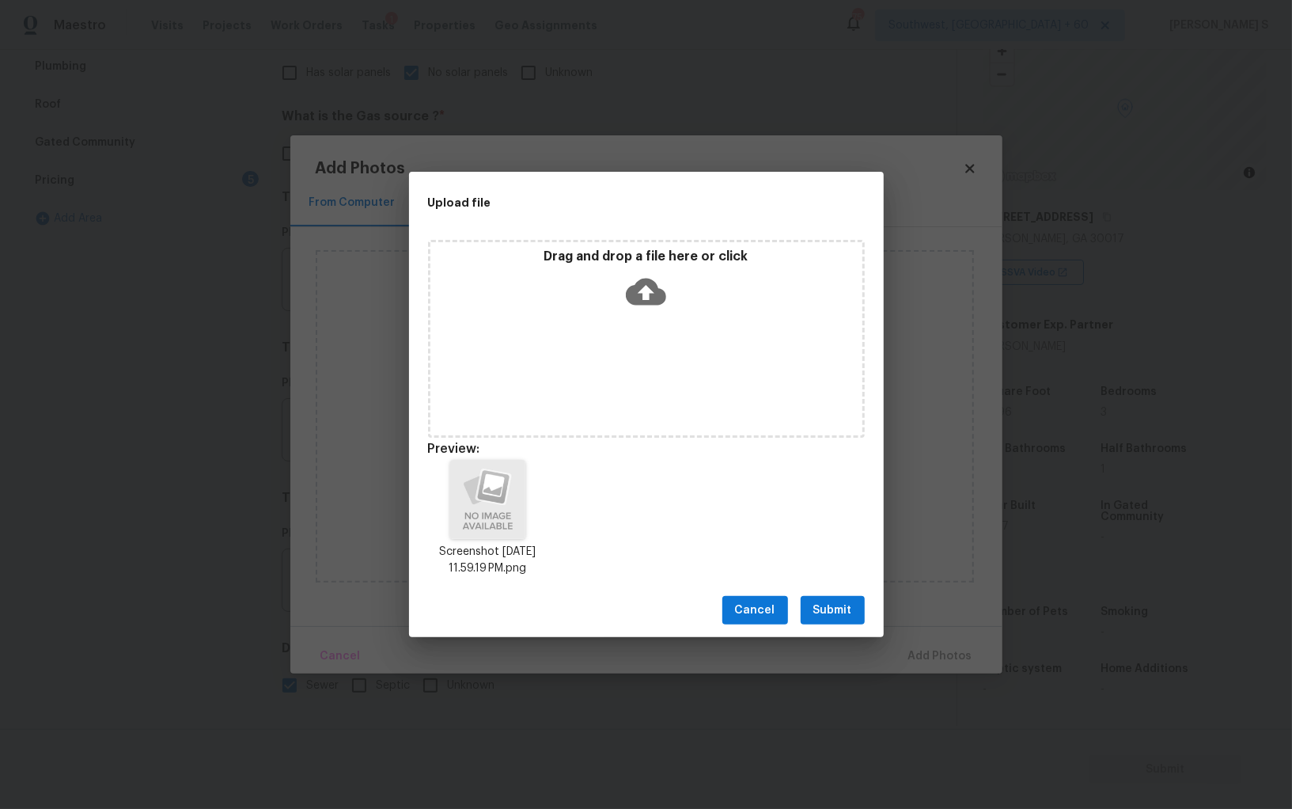
click at [832, 601] on span "Submit" at bounding box center [832, 611] width 39 height 20
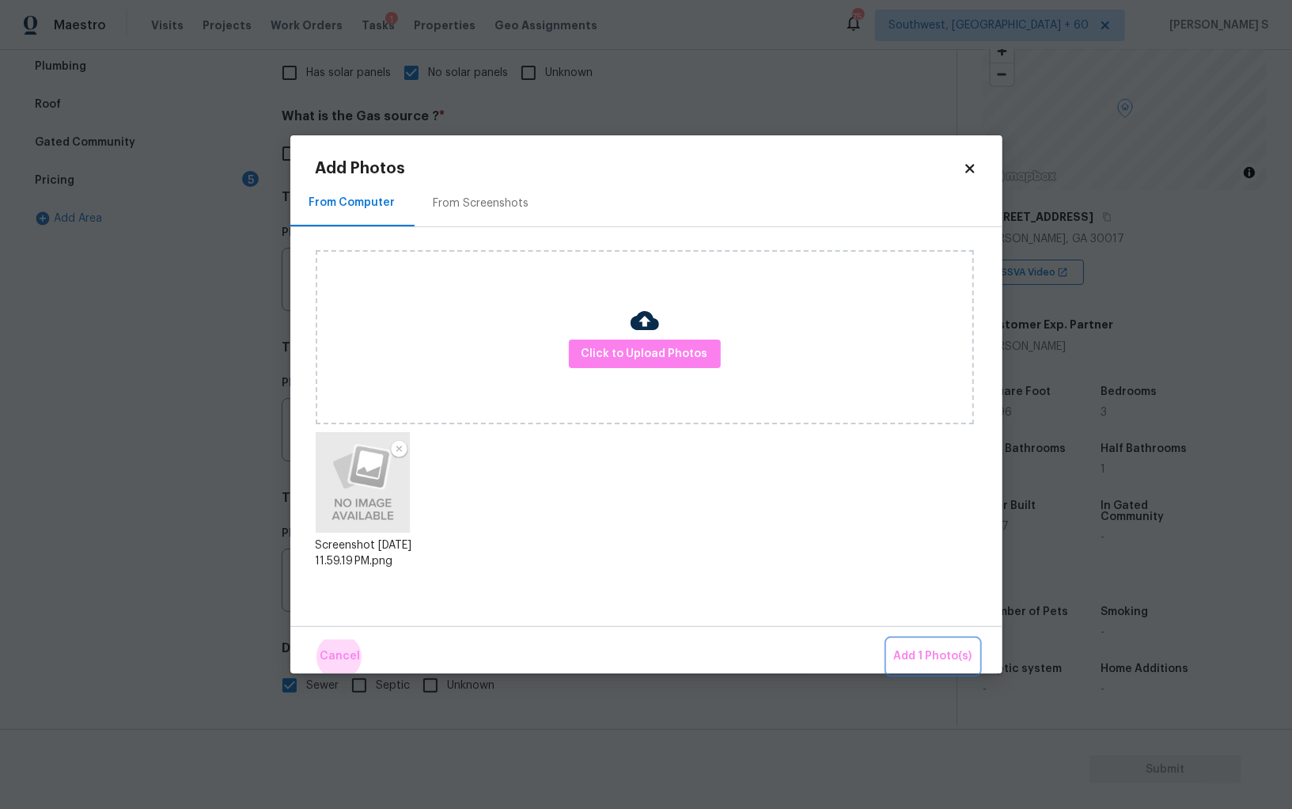
click at [888, 639] on button "Add 1 Photo(s)" at bounding box center [933, 656] width 91 height 34
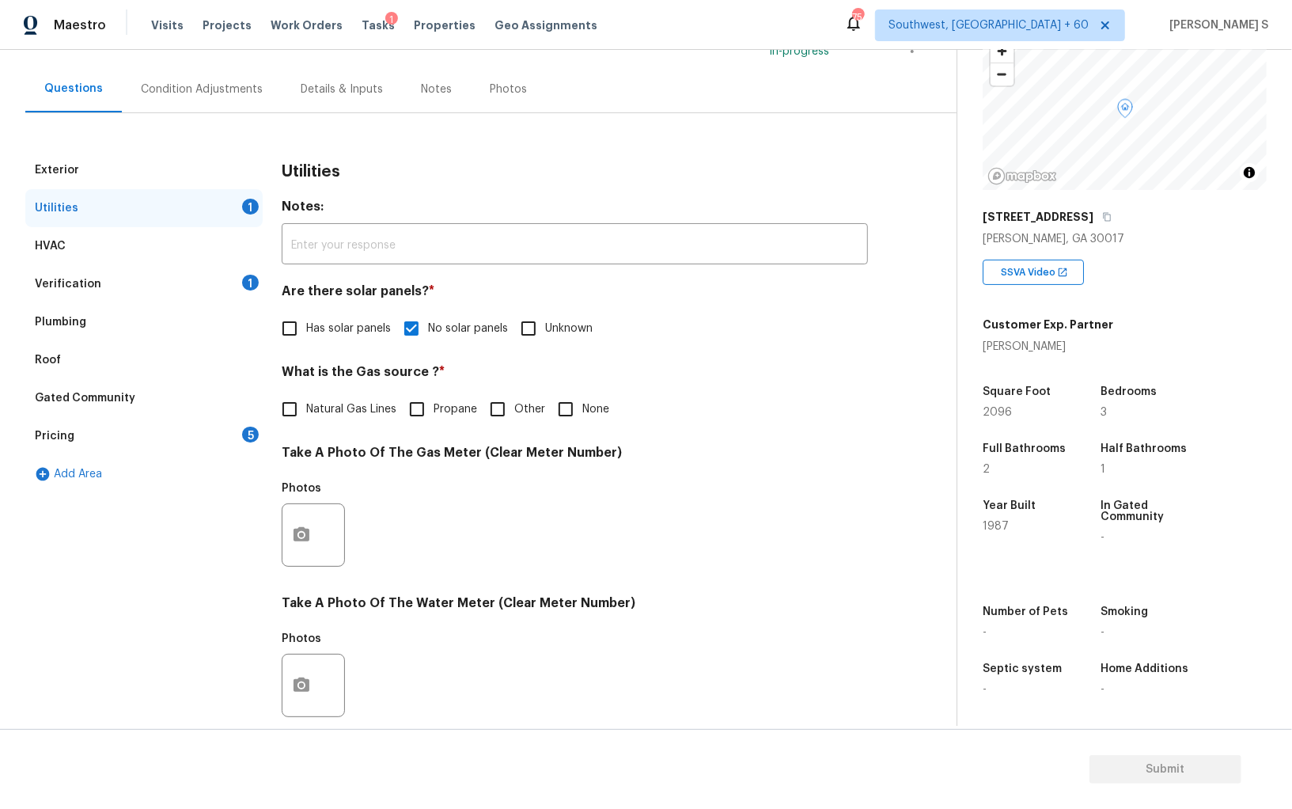
scroll to position [0, 0]
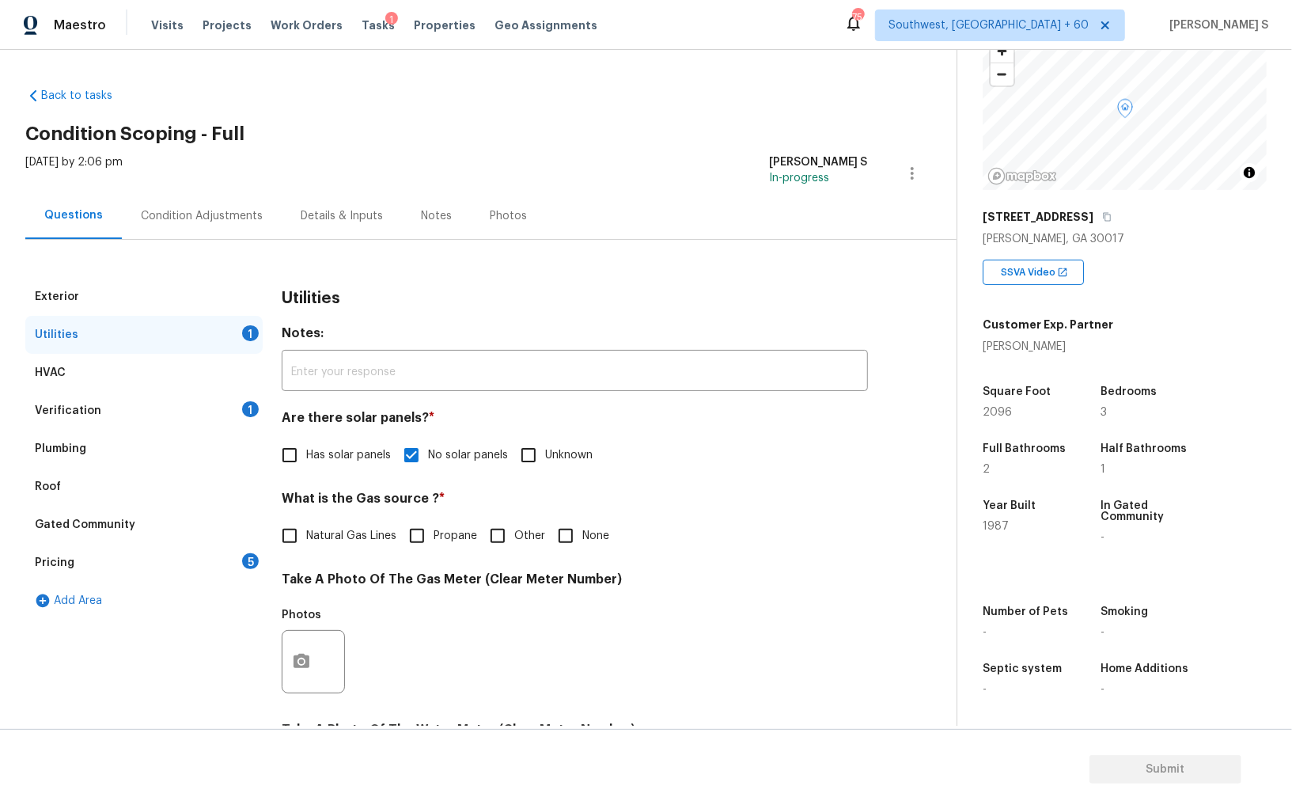
click at [229, 559] on div "Pricing 5" at bounding box center [143, 563] width 237 height 38
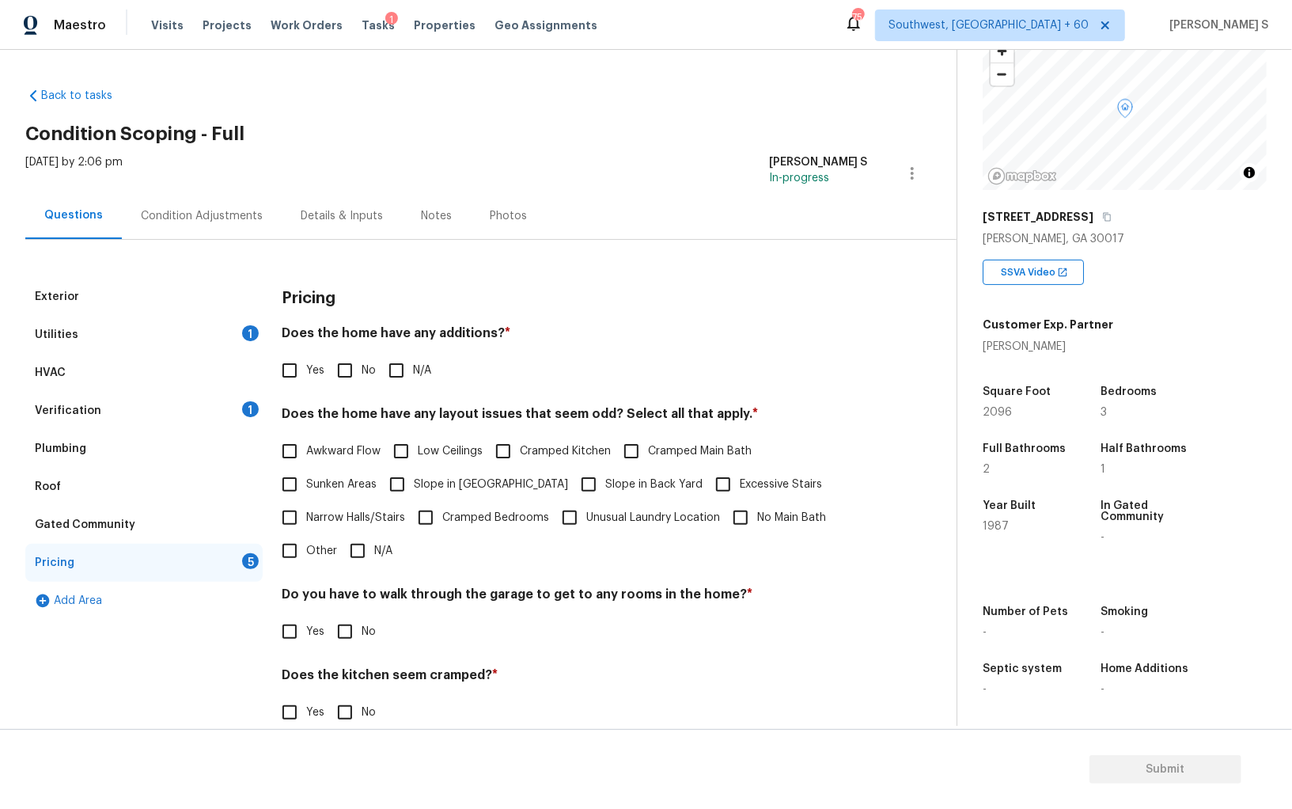
click at [340, 378] on input "No" at bounding box center [344, 370] width 33 height 33
checkbox input "true"
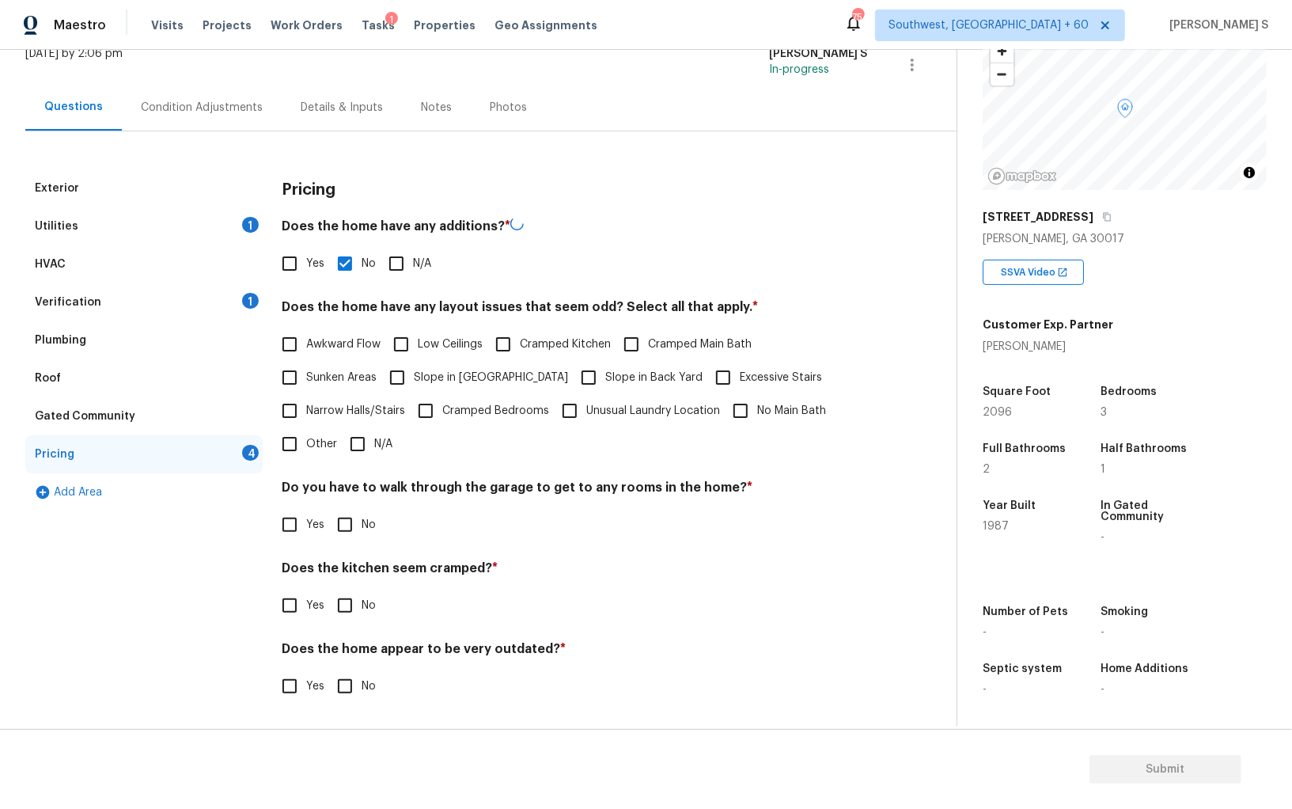
scroll to position [107, 0]
click at [339, 540] on div "Pricing Does the home have any additions? * Yes No N/A Does the home have any l…" at bounding box center [575, 446] width 586 height 551
click at [339, 526] on input "No" at bounding box center [344, 524] width 33 height 33
checkbox input "true"
click at [328, 589] on input "No" at bounding box center [344, 605] width 33 height 33
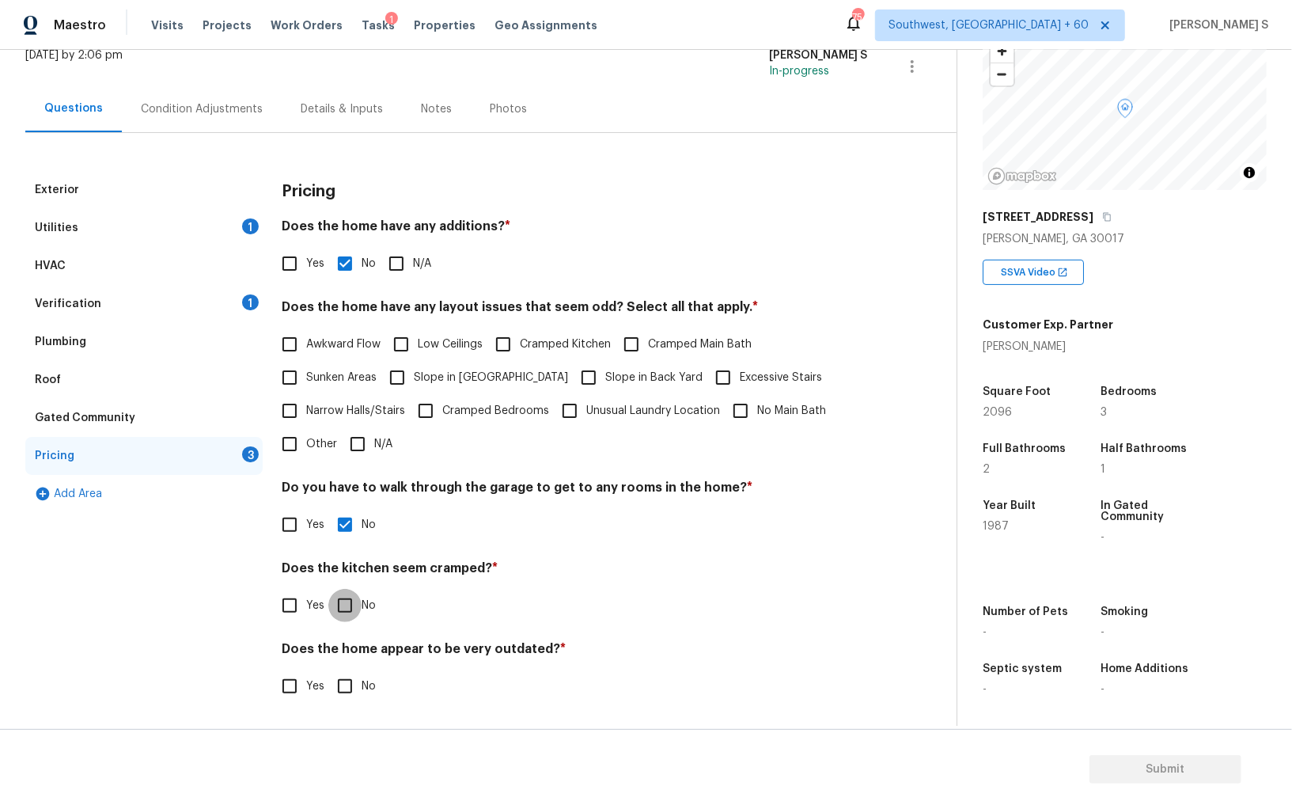
checkbox input "true"
click at [328, 671] on input "No" at bounding box center [344, 687] width 33 height 33
checkbox input "true"
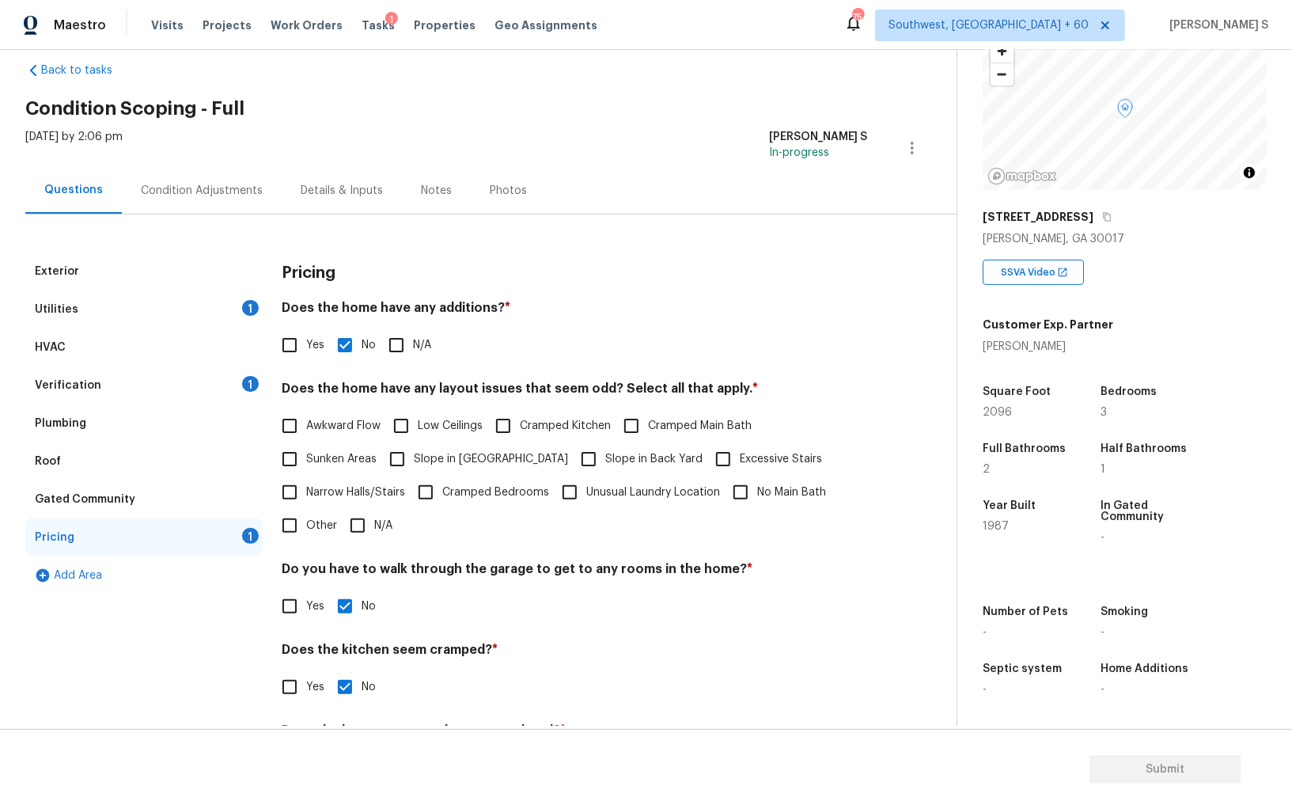
scroll to position [0, 0]
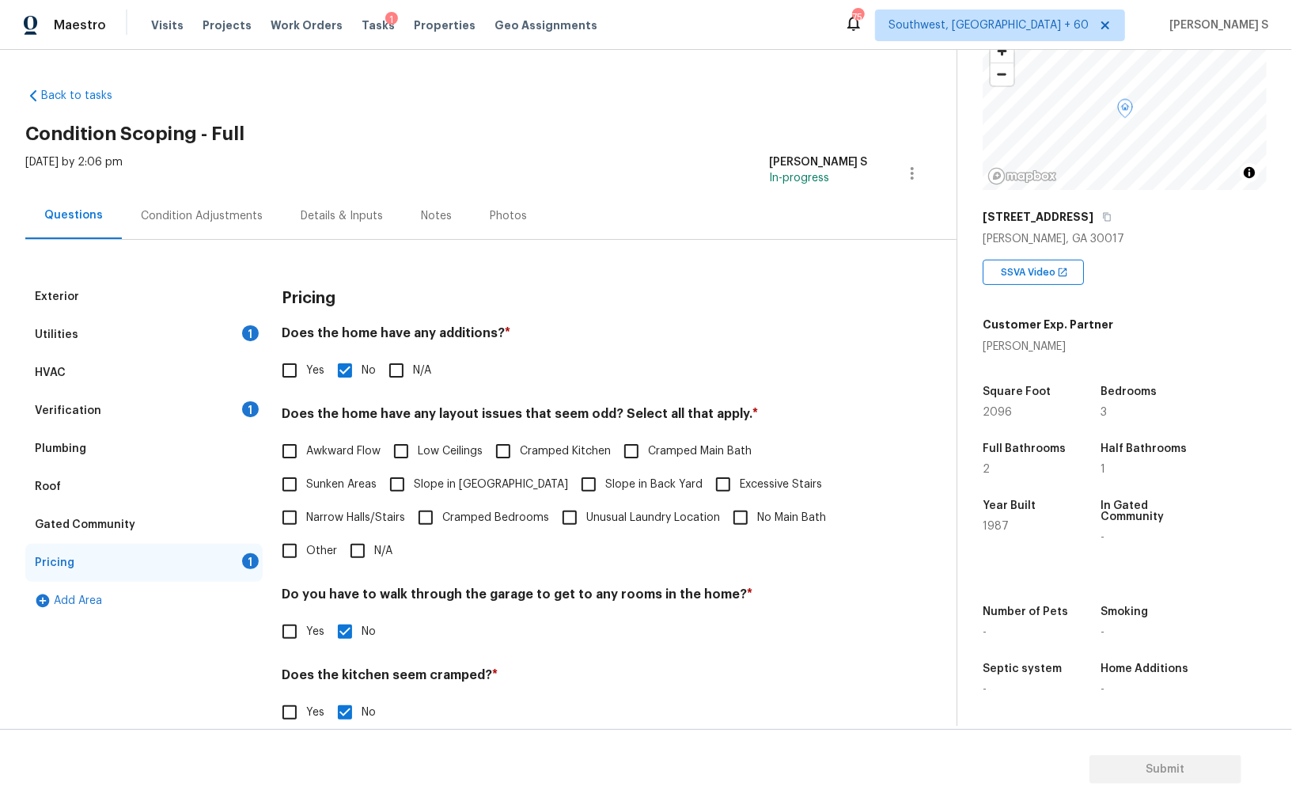
click at [198, 216] on div "Condition Adjustments" at bounding box center [202, 216] width 122 height 16
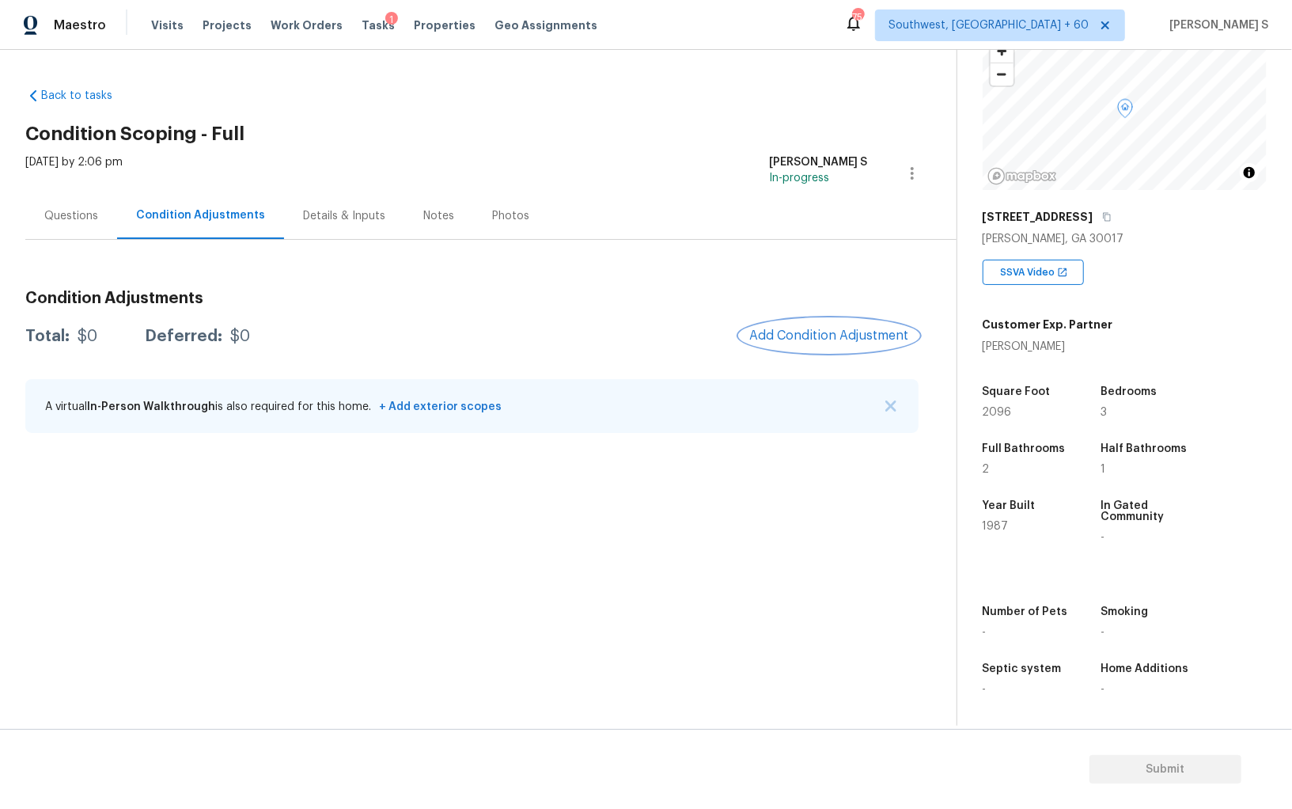
click at [853, 332] on span "Add Condition Adjustment" at bounding box center [829, 335] width 160 height 14
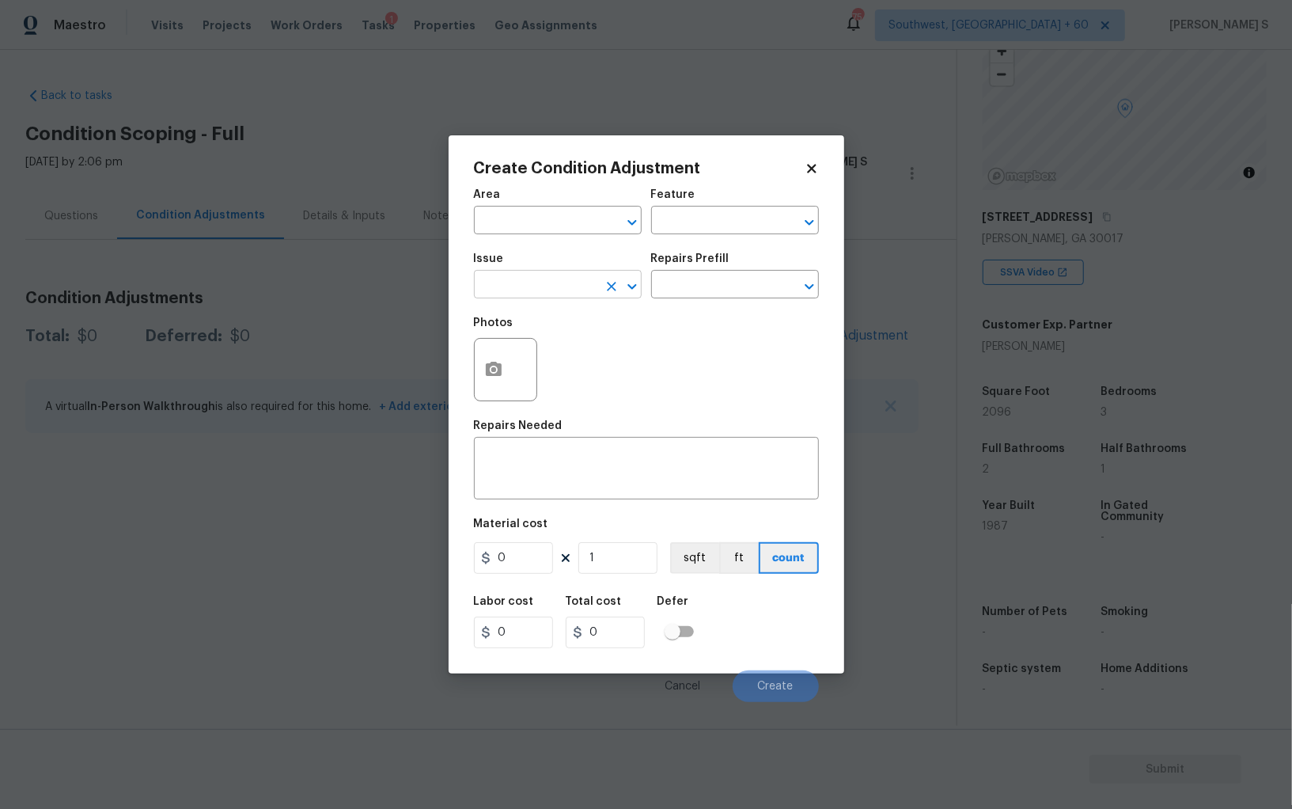
click at [503, 292] on input "text" at bounding box center [535, 286] width 123 height 25
type input "press"
type input "Pressure Washing"
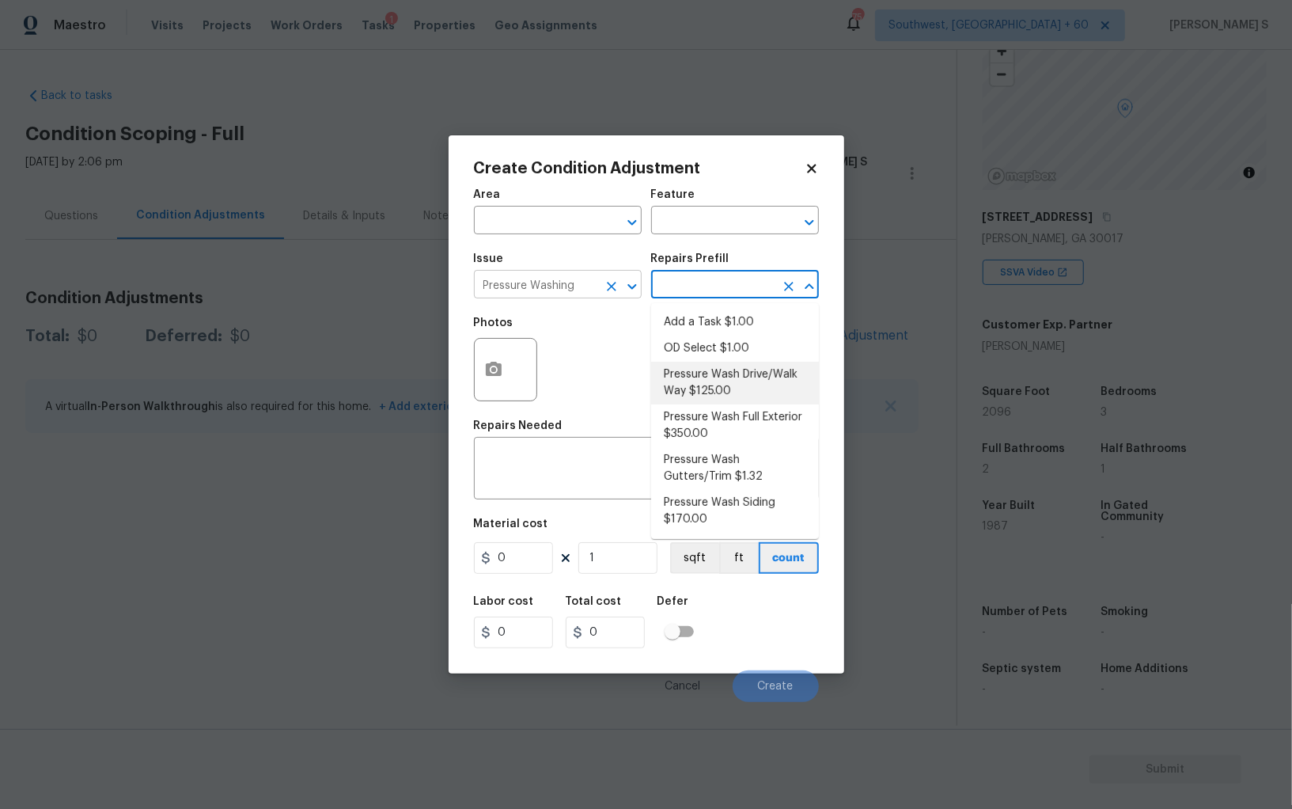
type input "Siding"
type textarea "Pressure wash the driveways/walkways as directed by the PM. Ensure that all deb…"
type input "125"
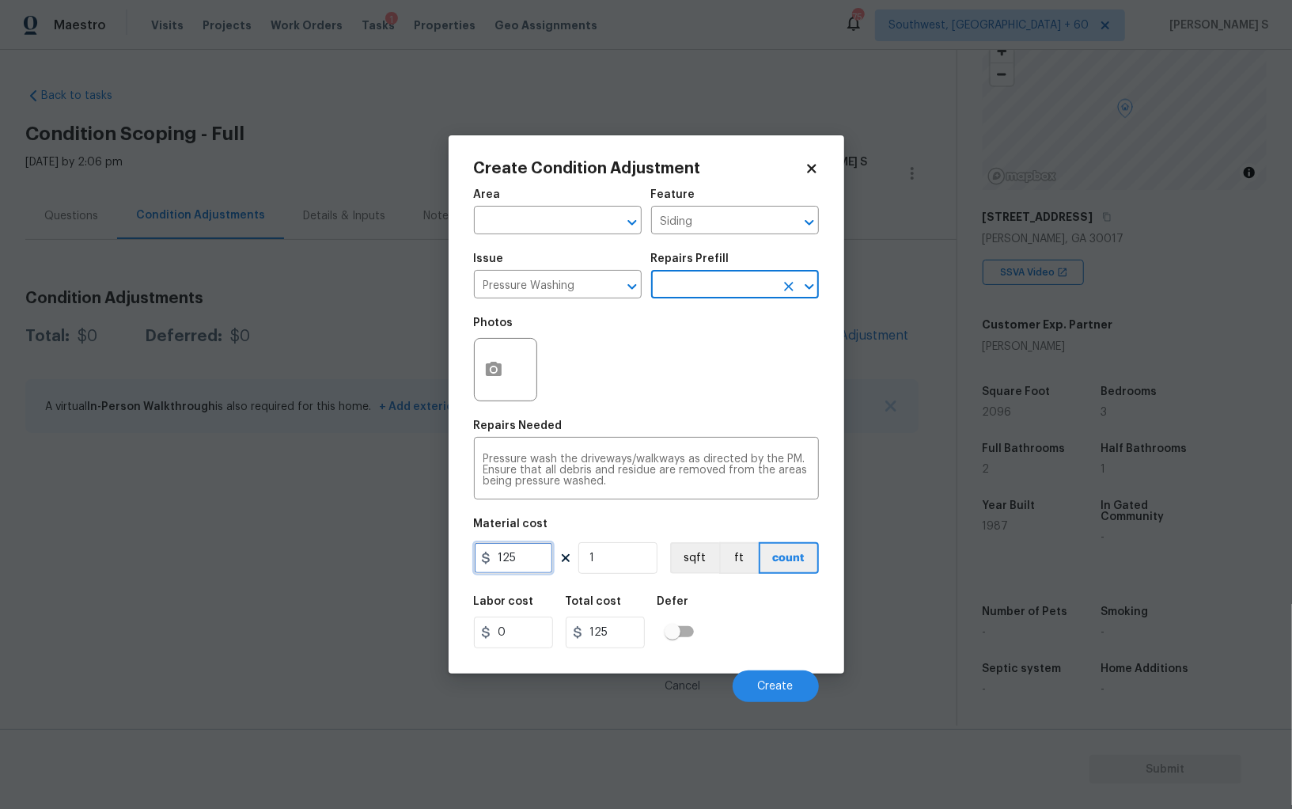
click at [516, 558] on input "125" at bounding box center [513, 558] width 79 height 32
type input "200"
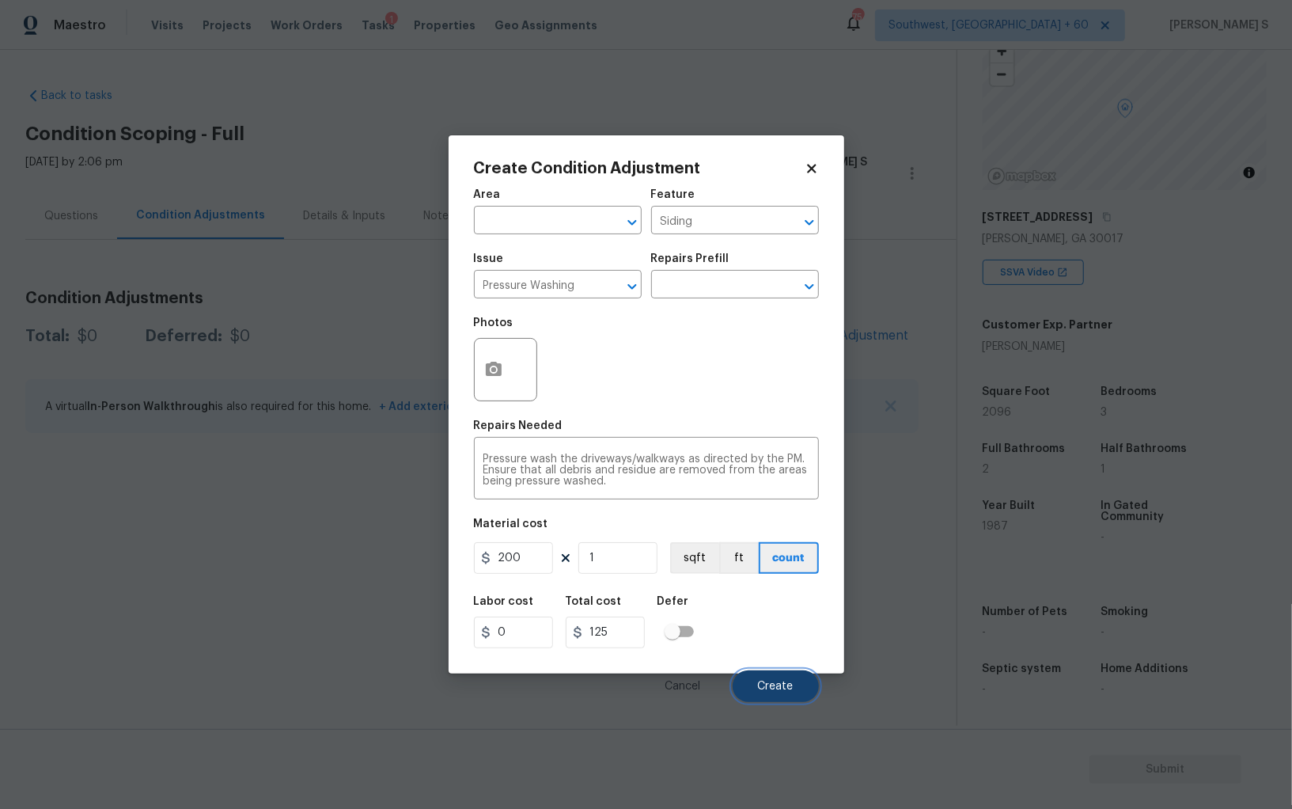
type input "200"
click at [774, 681] on span "Create" at bounding box center [776, 687] width 36 height 12
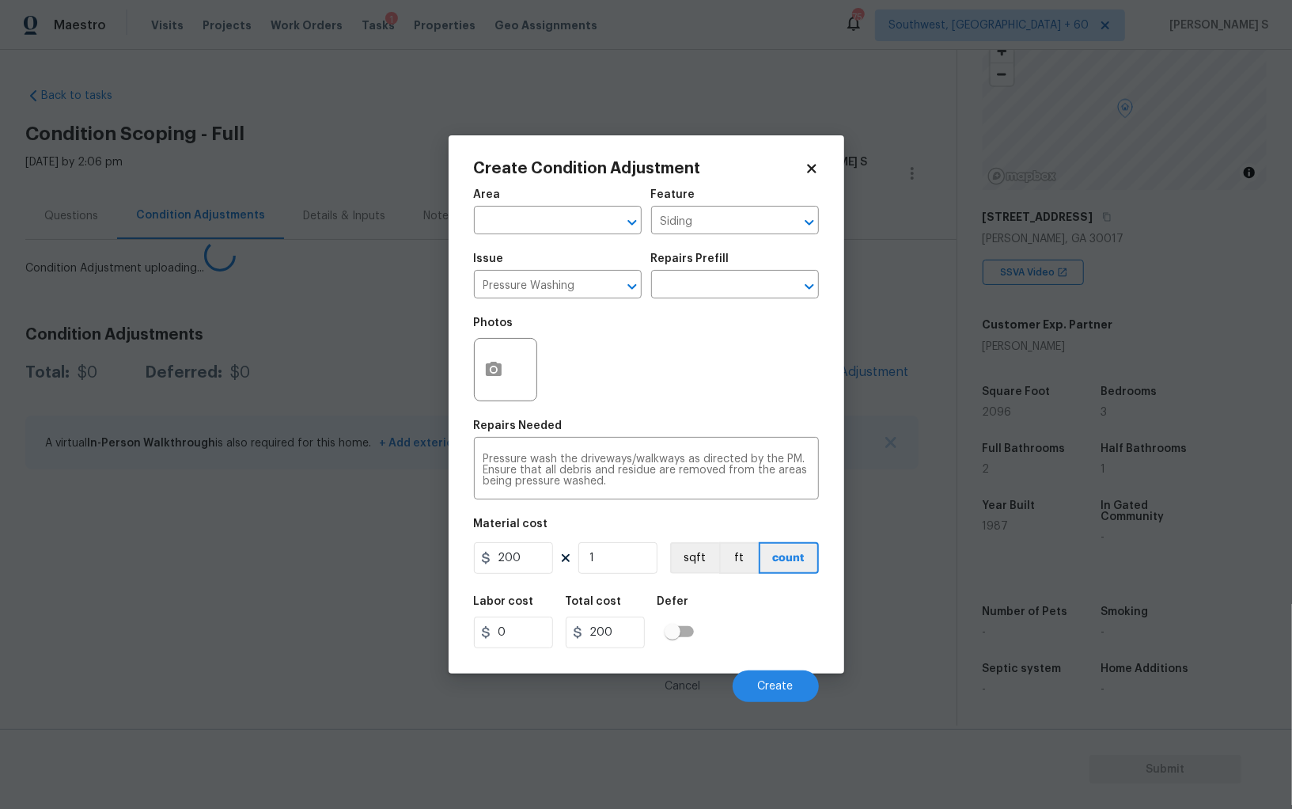
click at [318, 654] on body "Maestro Visits Projects Work Orders Tasks 1 Properties Geo Assignments 754 Sout…" at bounding box center [646, 404] width 1292 height 809
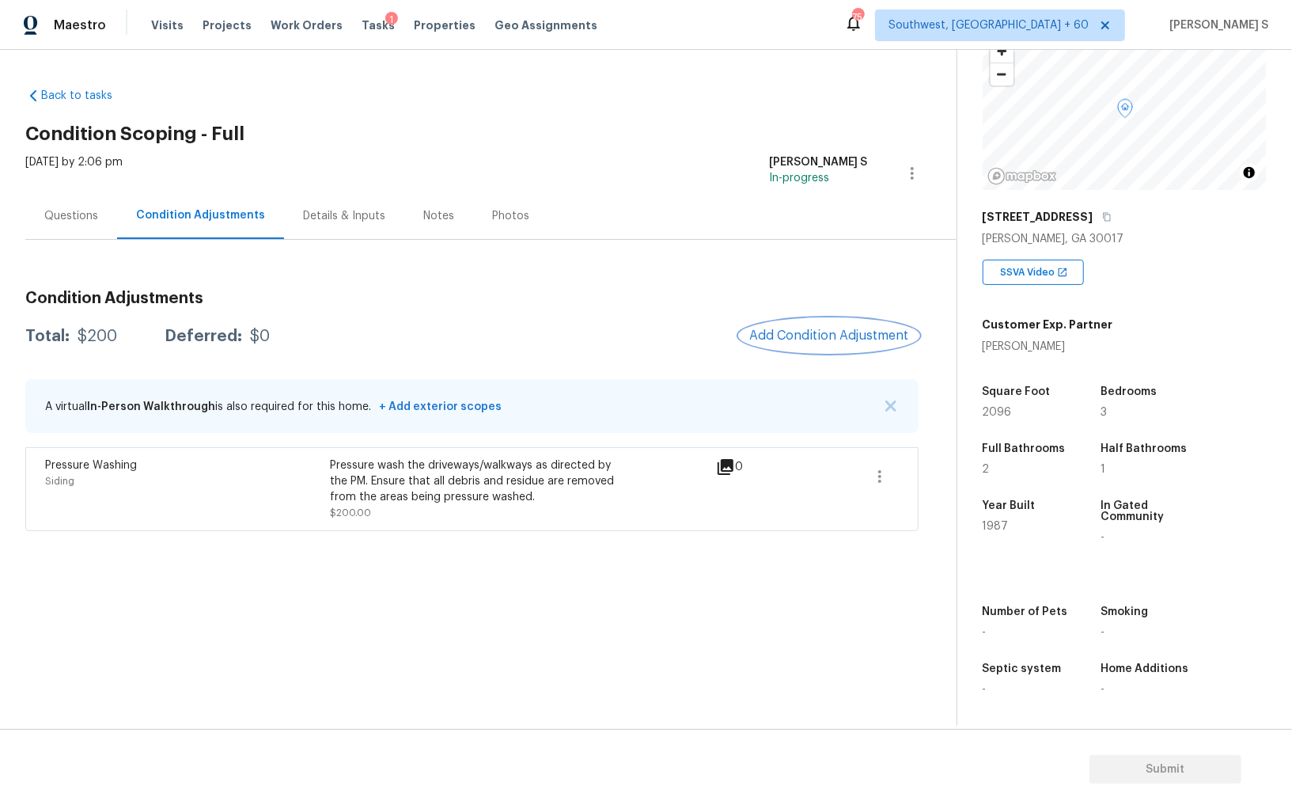
click at [813, 335] on span "Add Condition Adjustment" at bounding box center [829, 335] width 160 height 14
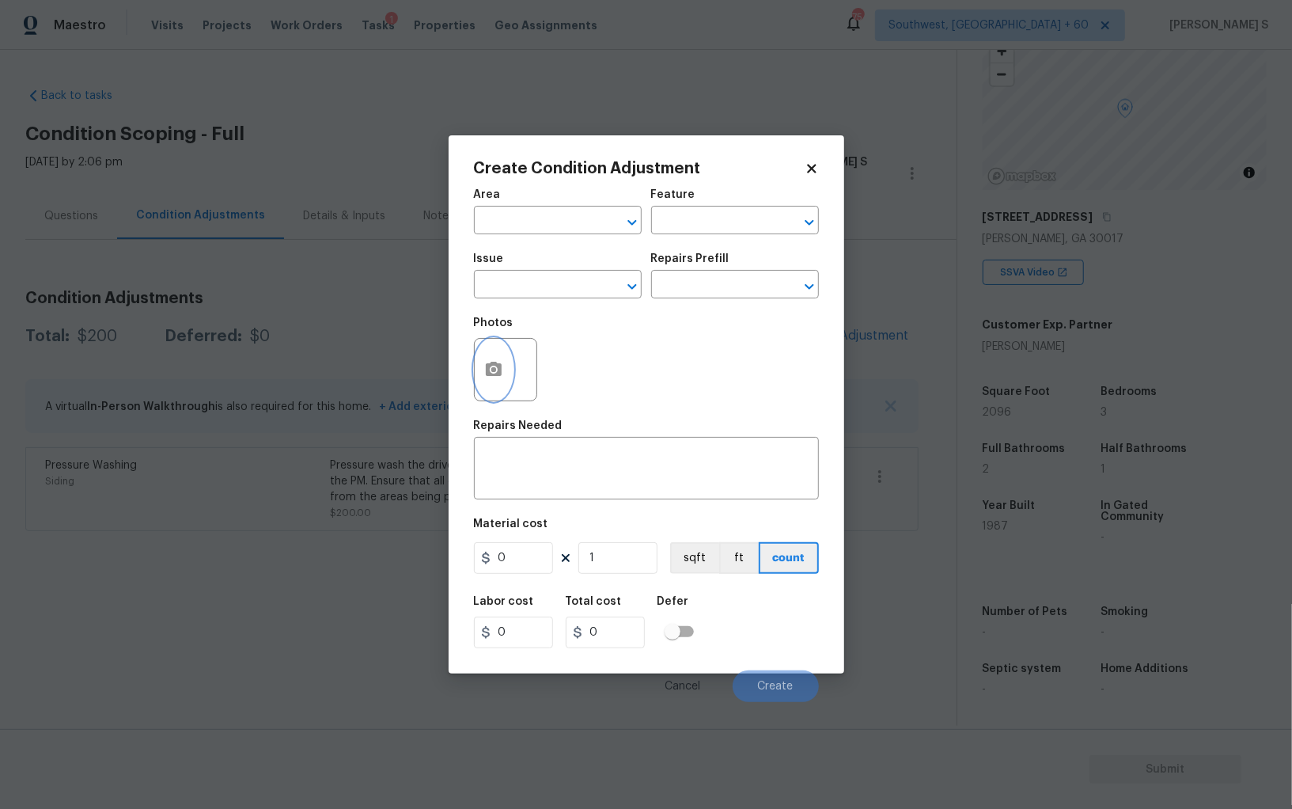
click at [494, 366] on icon "button" at bounding box center [494, 369] width 16 height 14
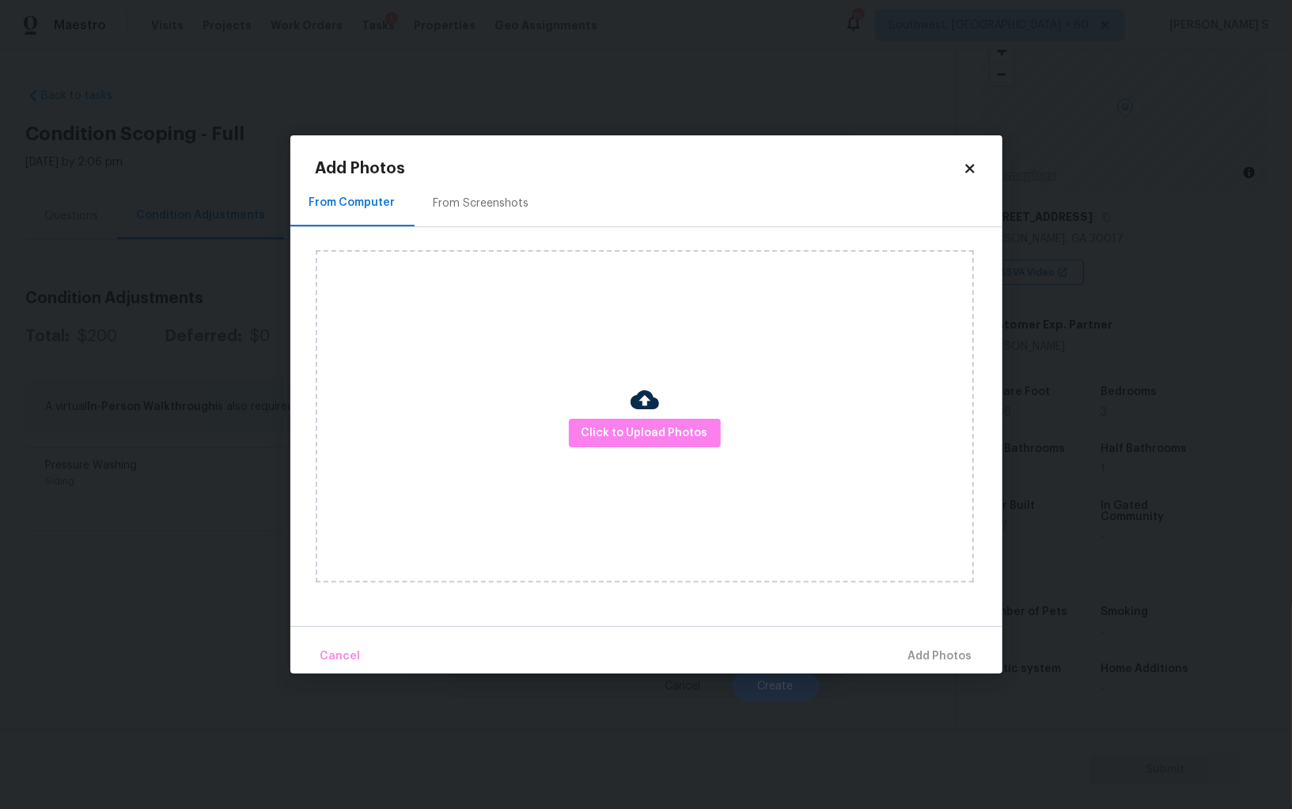
click at [468, 210] on div "From Screenshots" at bounding box center [482, 203] width 96 height 16
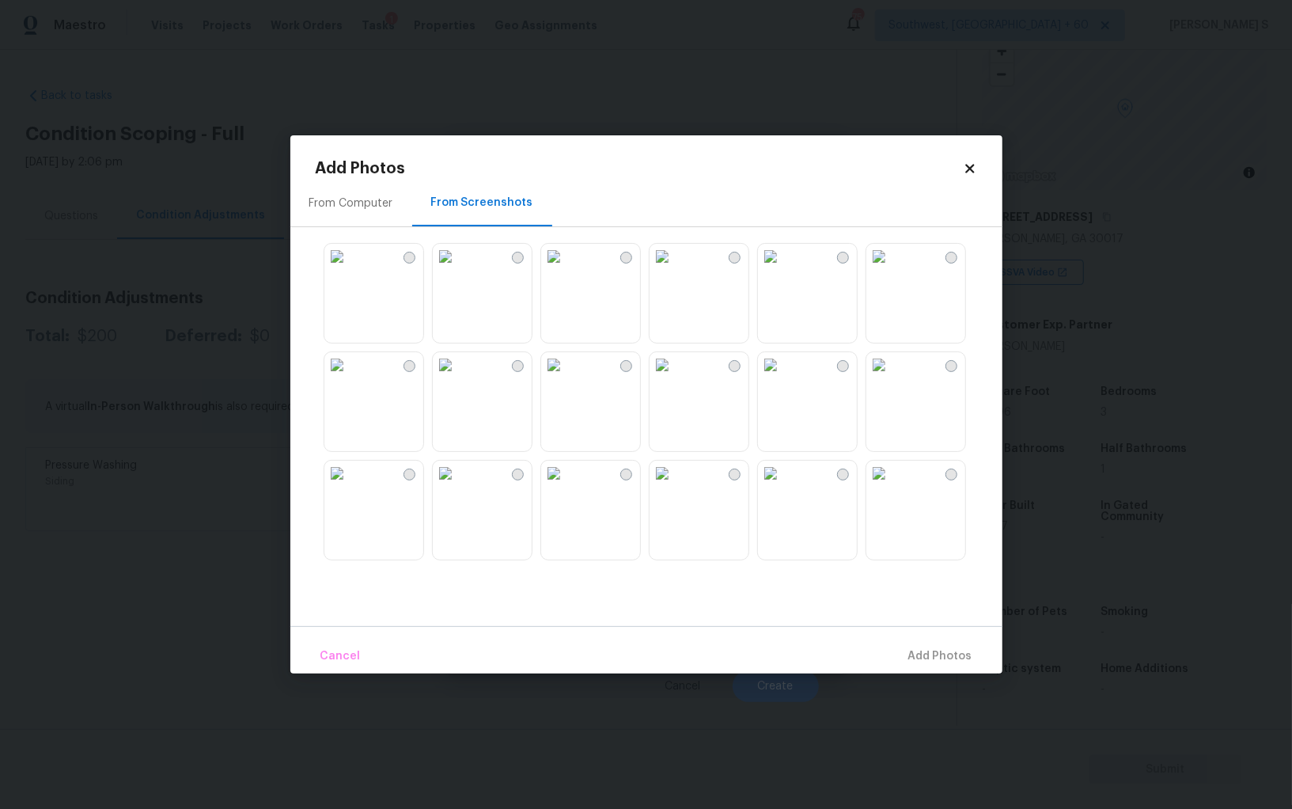
click at [567, 377] on img at bounding box center [553, 364] width 25 height 25
click at [567, 486] on img at bounding box center [553, 473] width 25 height 25
click at [458, 486] on img at bounding box center [445, 473] width 25 height 25
click at [783, 486] on img at bounding box center [770, 473] width 25 height 25
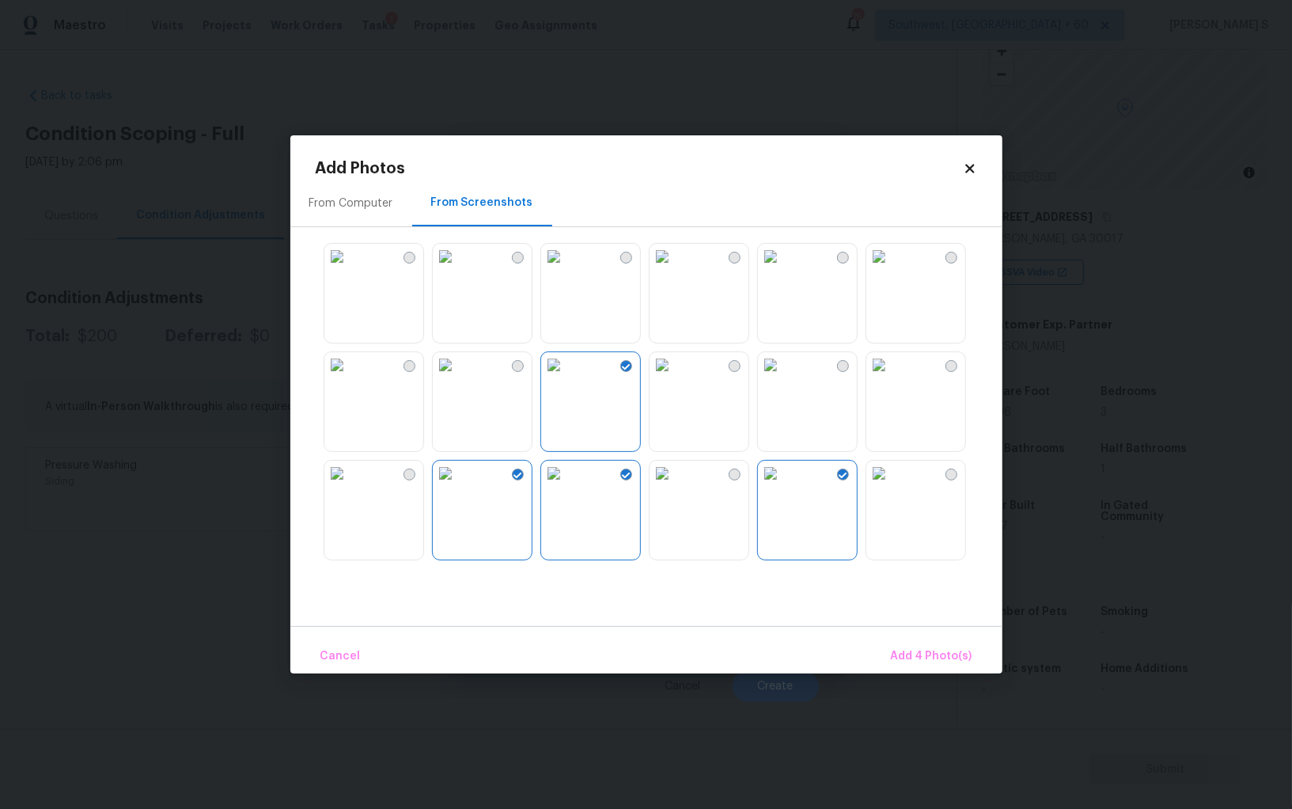
click at [350, 269] on img at bounding box center [336, 256] width 25 height 25
click at [350, 486] on img at bounding box center [336, 473] width 25 height 25
click at [914, 659] on span "Add 6 Photo(s)" at bounding box center [932, 657] width 81 height 20
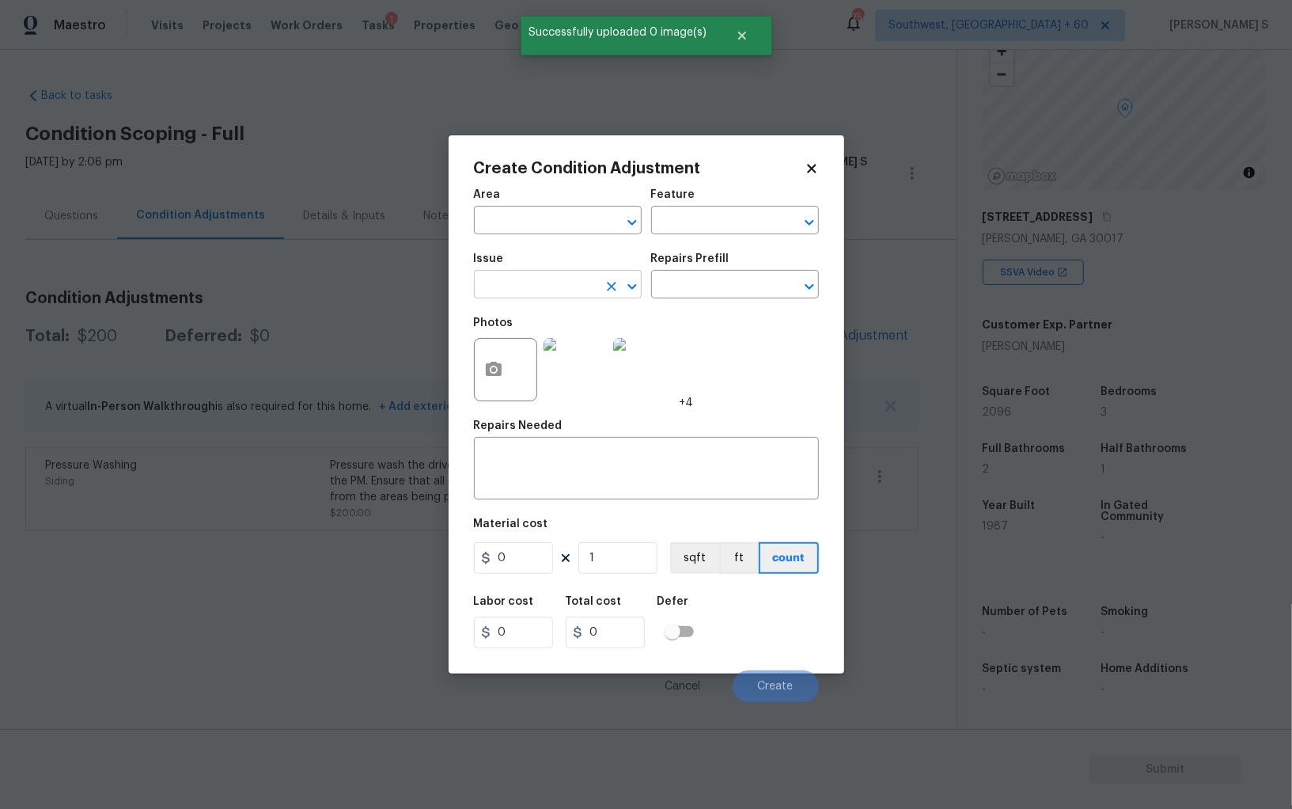
click at [556, 291] on input "text" at bounding box center [535, 286] width 123 height 25
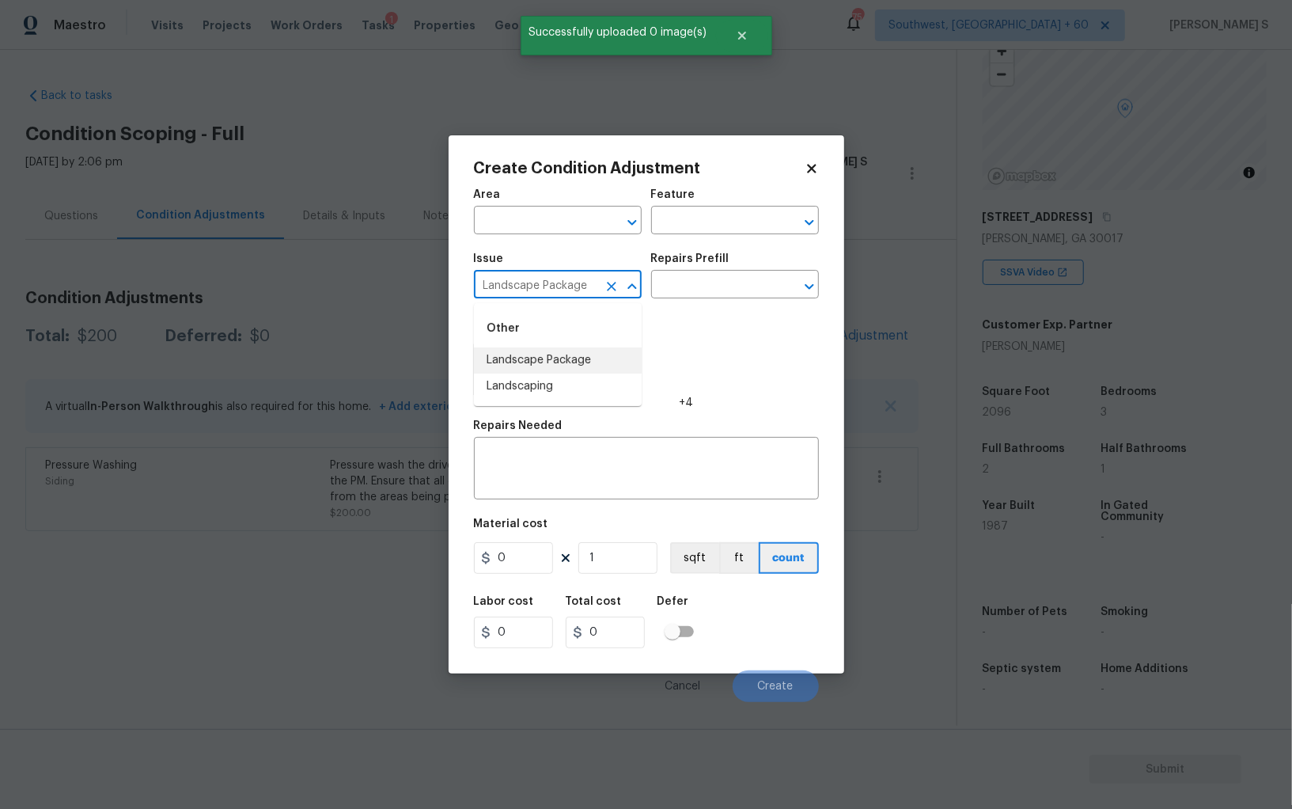
type input "Landscape Package"
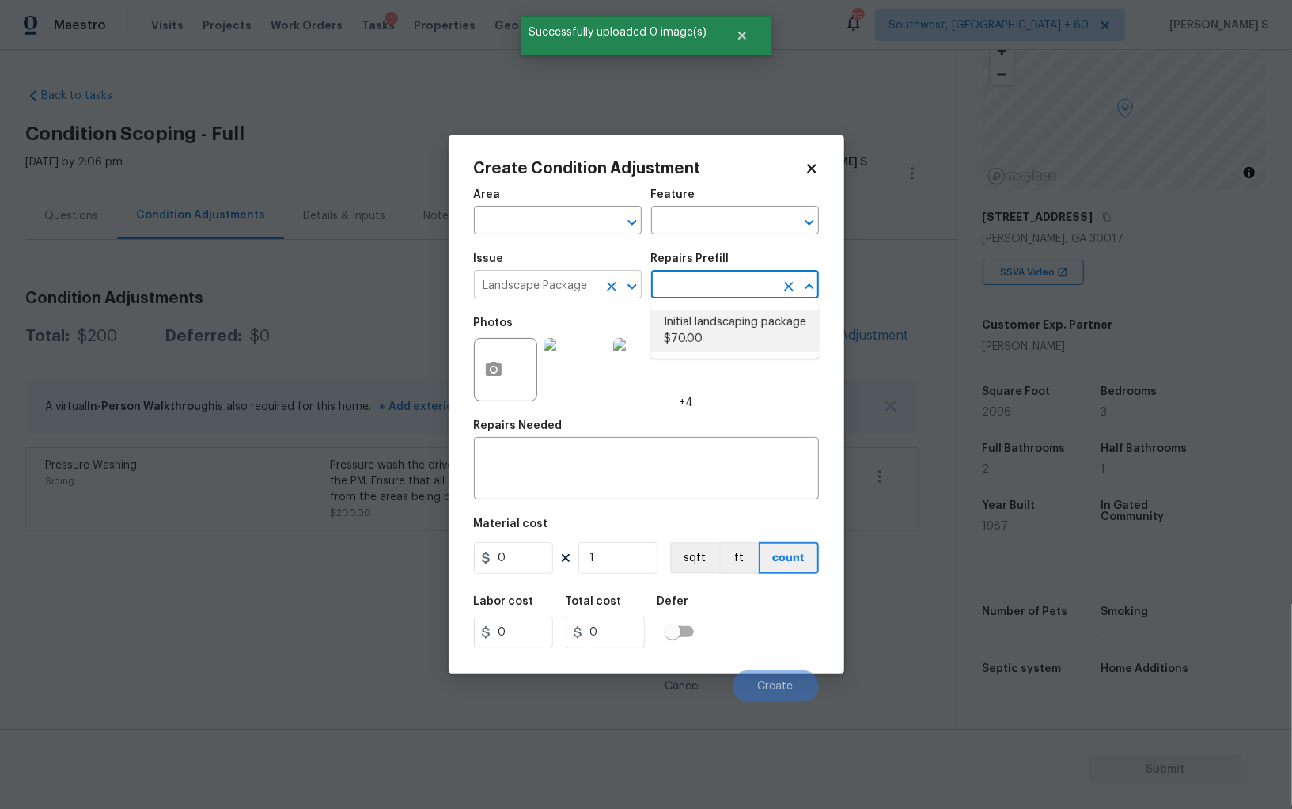
type input "Home Readiness Packages"
type textarea "Mowing of grass up to 6" in height. Mow, edge along driveways & sidewalks, trim…"
type input "70"
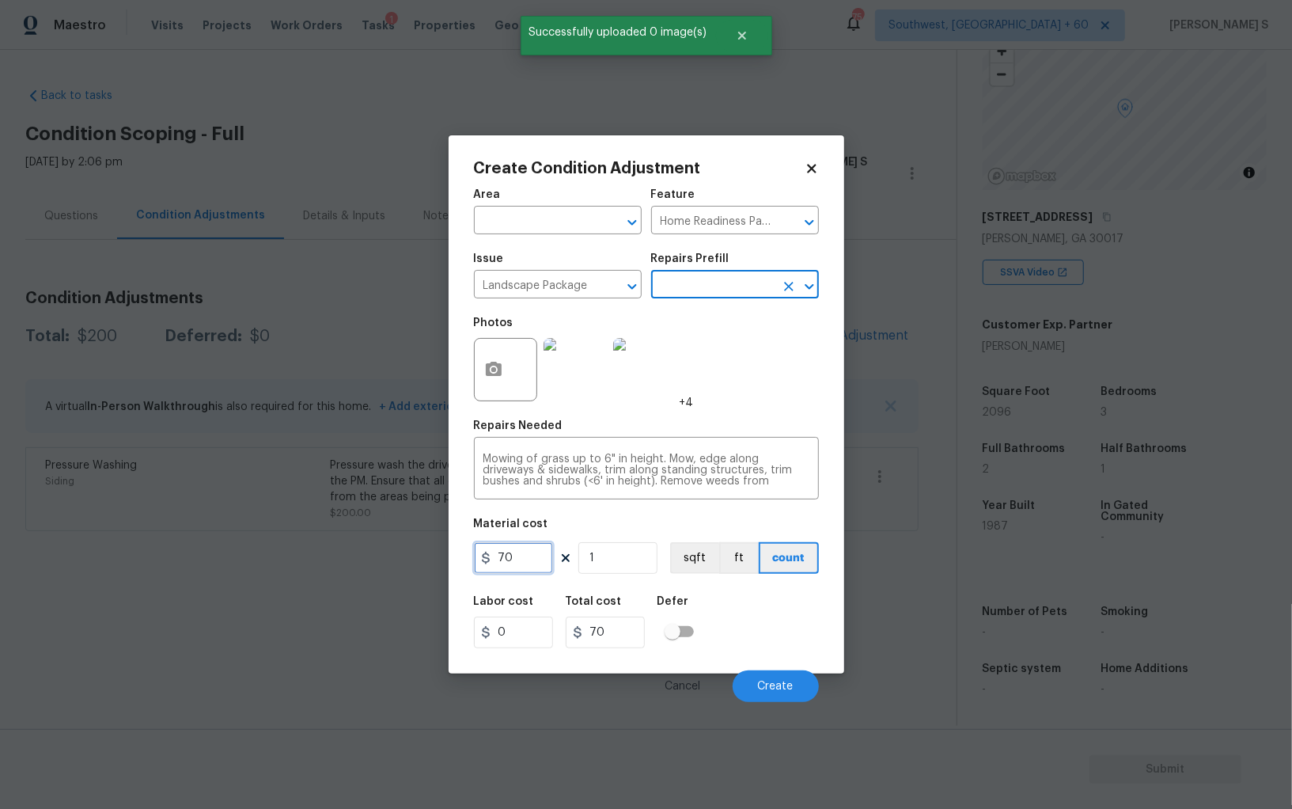
click at [526, 551] on input "70" at bounding box center [513, 558] width 79 height 32
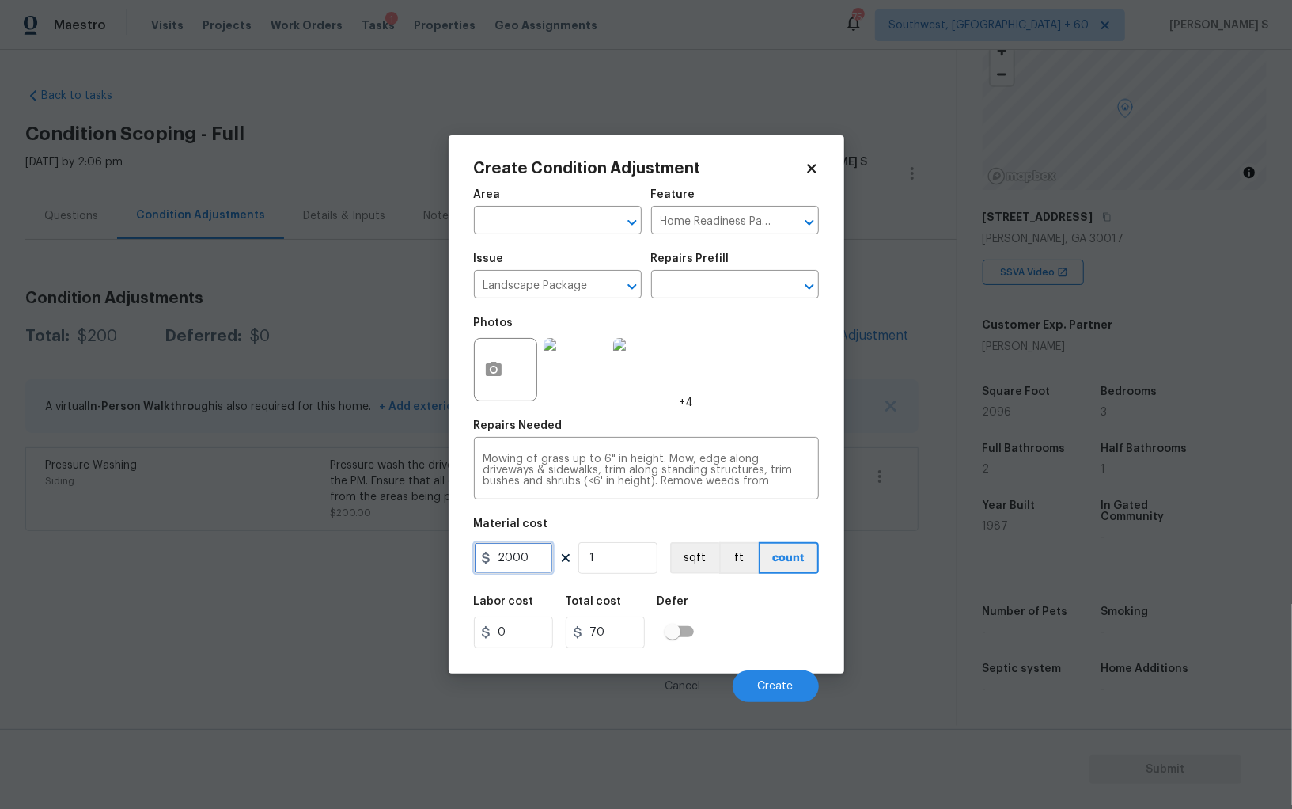
type input "2000"
click at [797, 614] on div "Labor cost 0 Total cost 2000 Defer" at bounding box center [646, 621] width 345 height 71
click at [810, 686] on button "Create" at bounding box center [776, 686] width 86 height 32
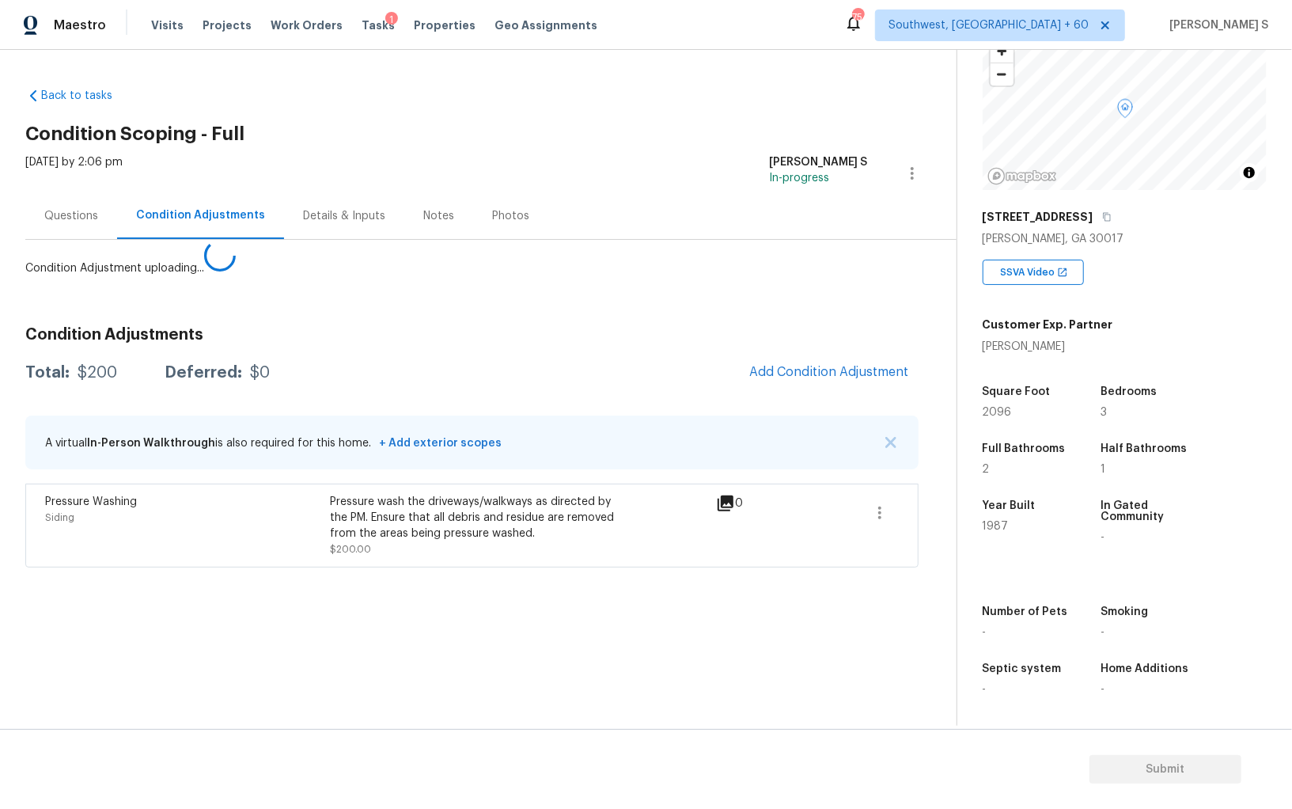
click at [317, 542] on body "Maestro Visits Projects Work Orders Tasks 1 Properties Geo Assignments 754 Sout…" at bounding box center [646, 404] width 1292 height 809
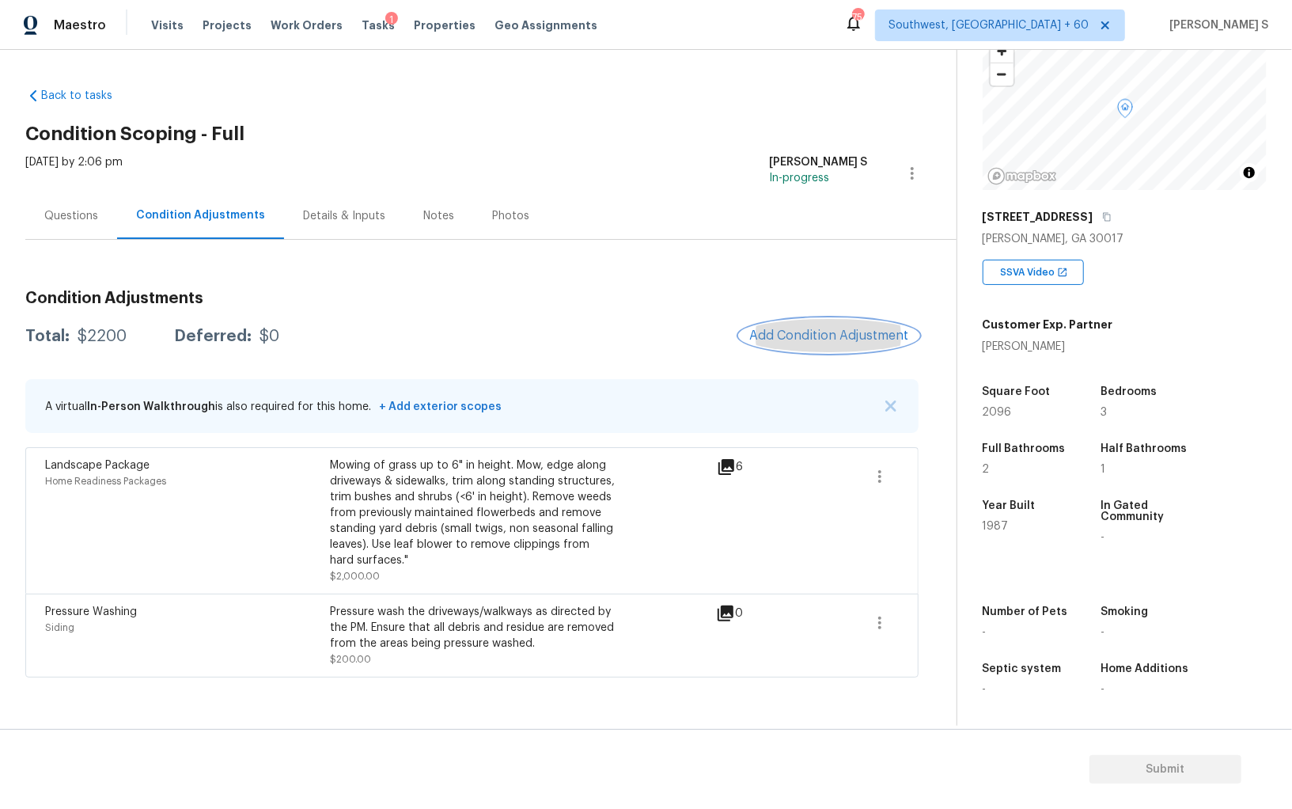
click at [825, 326] on button "Add Condition Adjustment" at bounding box center [829, 335] width 179 height 33
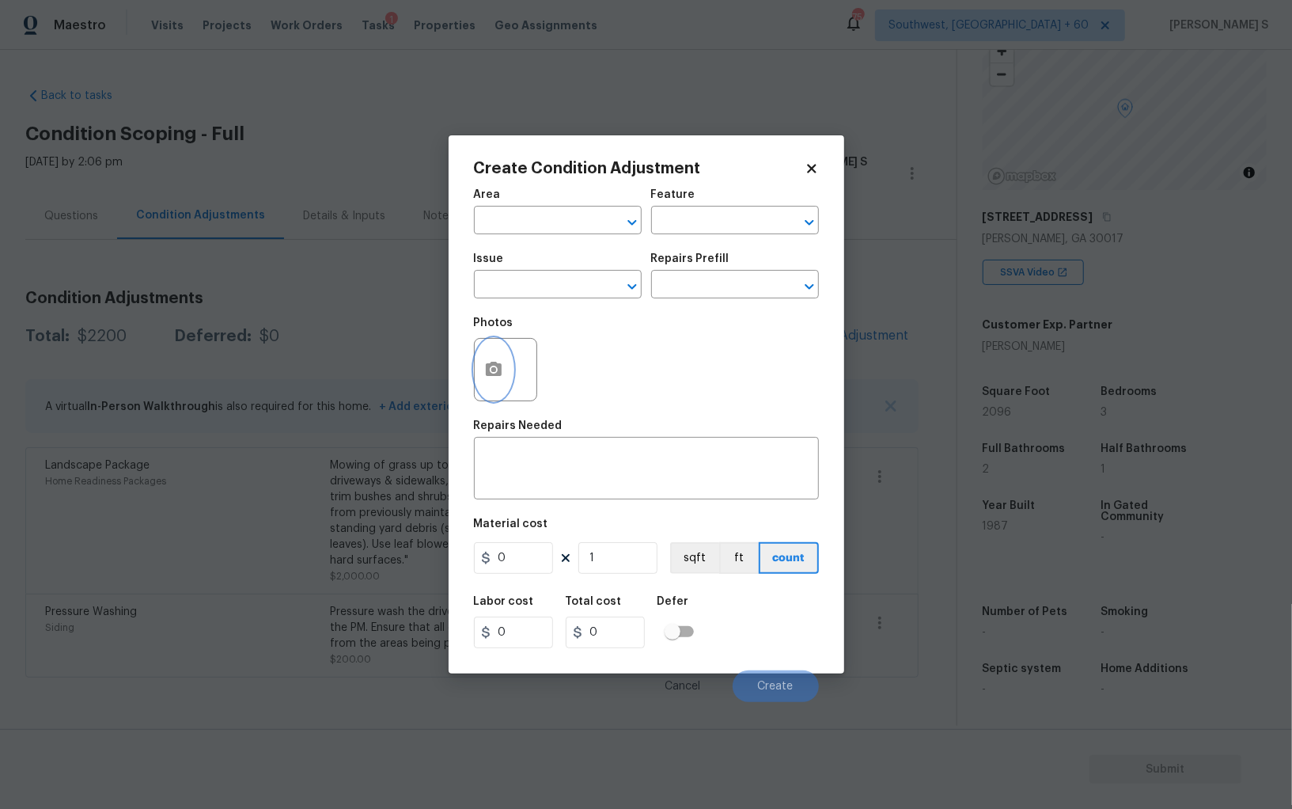
click at [490, 365] on icon "button" at bounding box center [494, 369] width 16 height 14
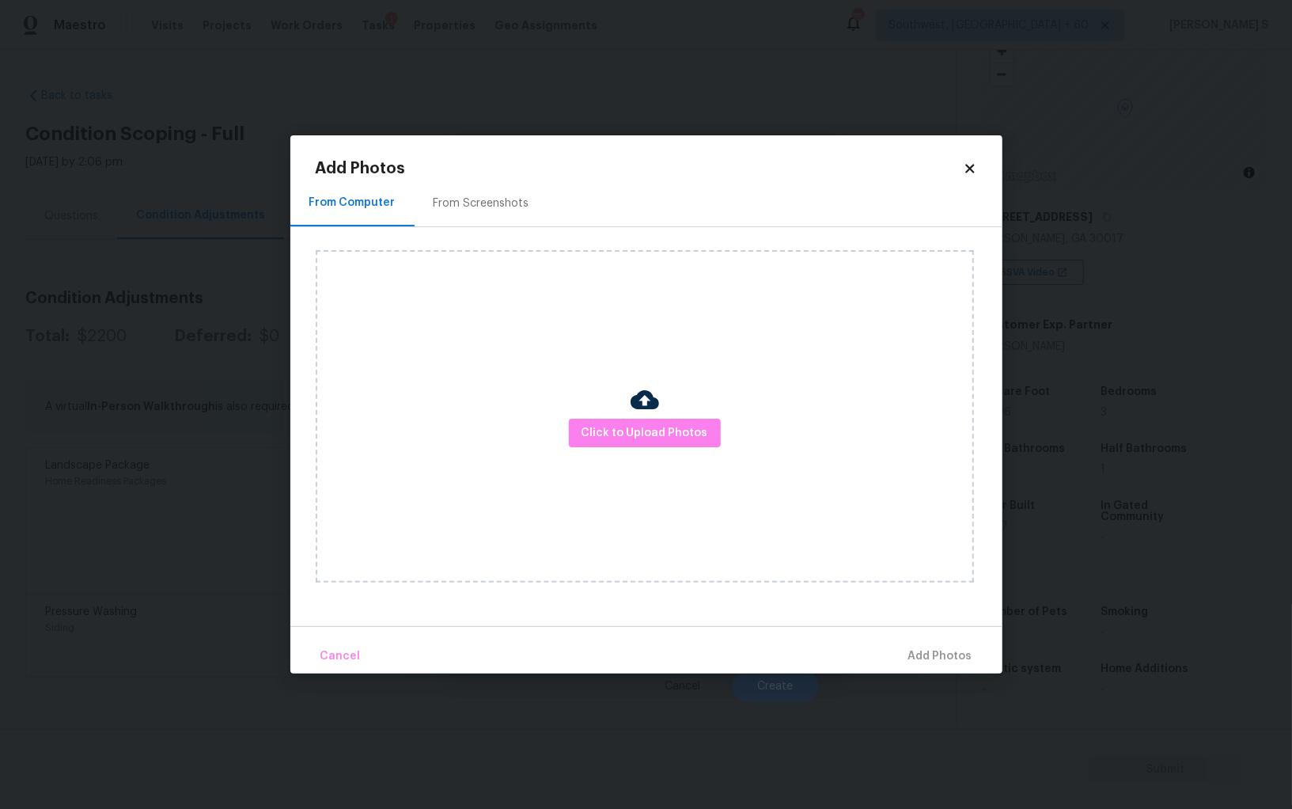
click at [468, 201] on div "From Screenshots" at bounding box center [482, 203] width 96 height 16
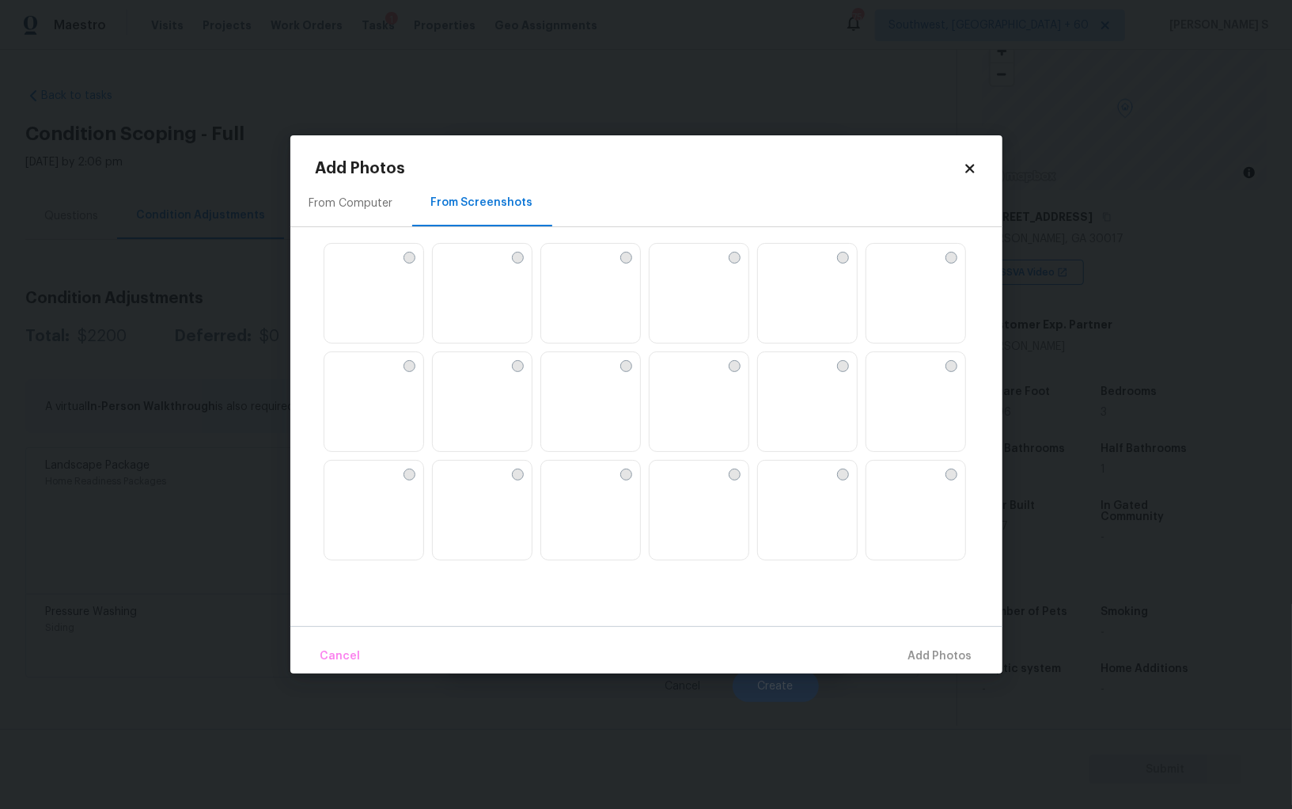
click at [562, 505] on img at bounding box center [590, 511] width 99 height 100
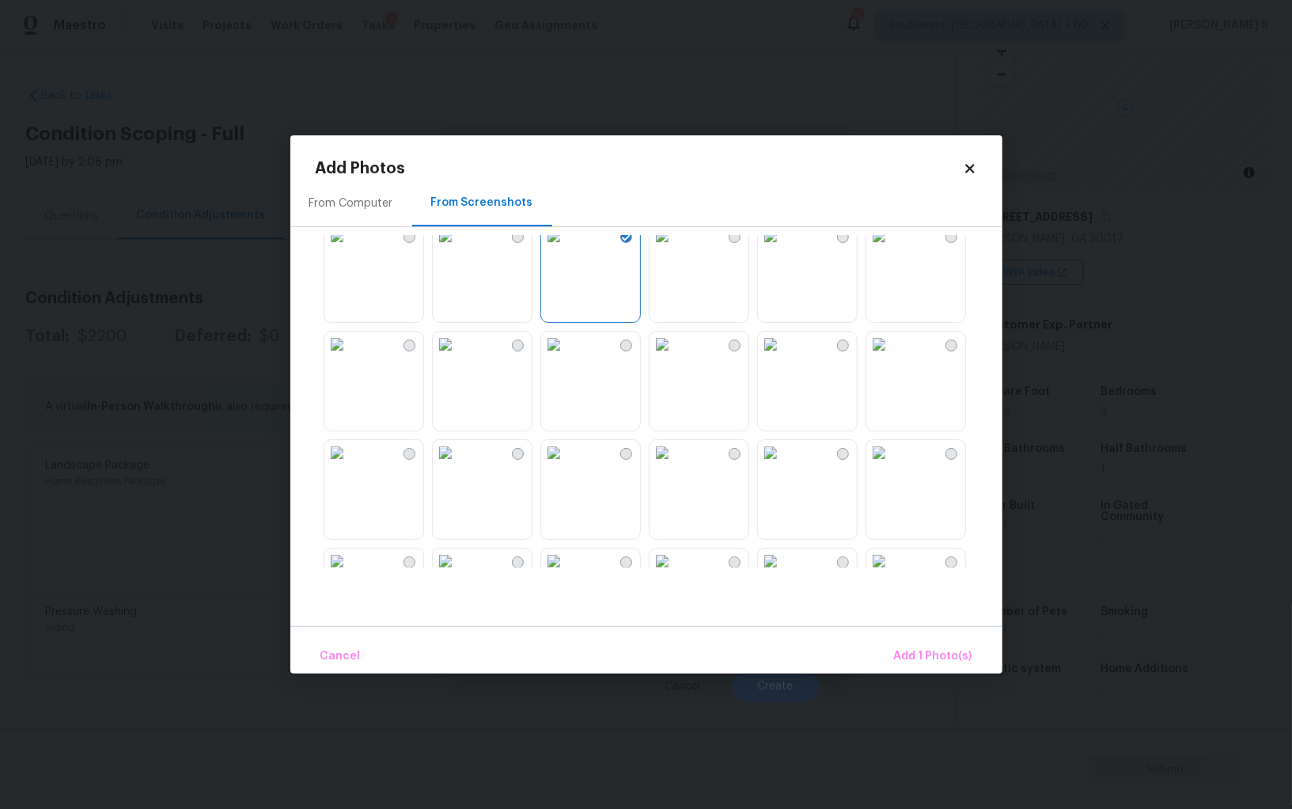
scroll to position [364, 0]
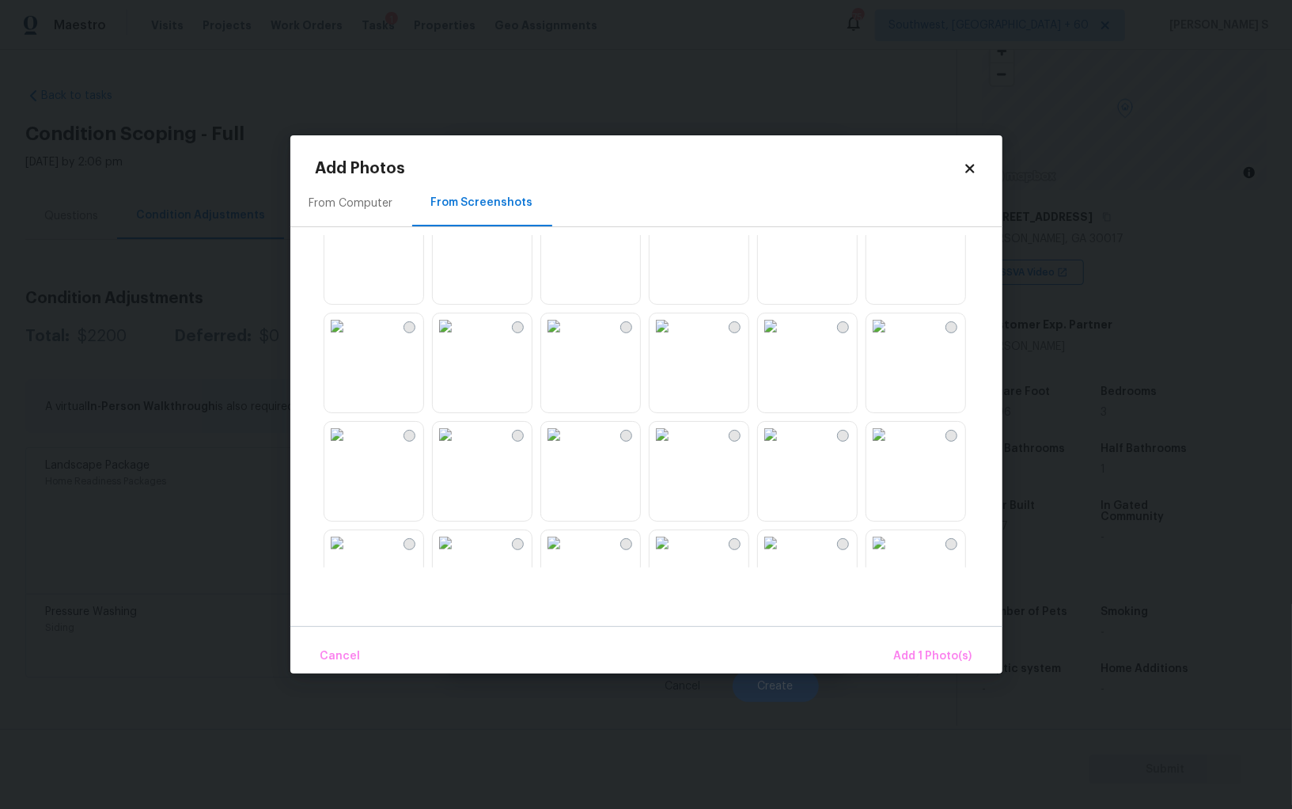
click at [892, 447] on img at bounding box center [878, 434] width 25 height 25
click at [783, 447] on img at bounding box center [770, 434] width 25 height 25
click at [675, 447] on img at bounding box center [662, 434] width 25 height 25
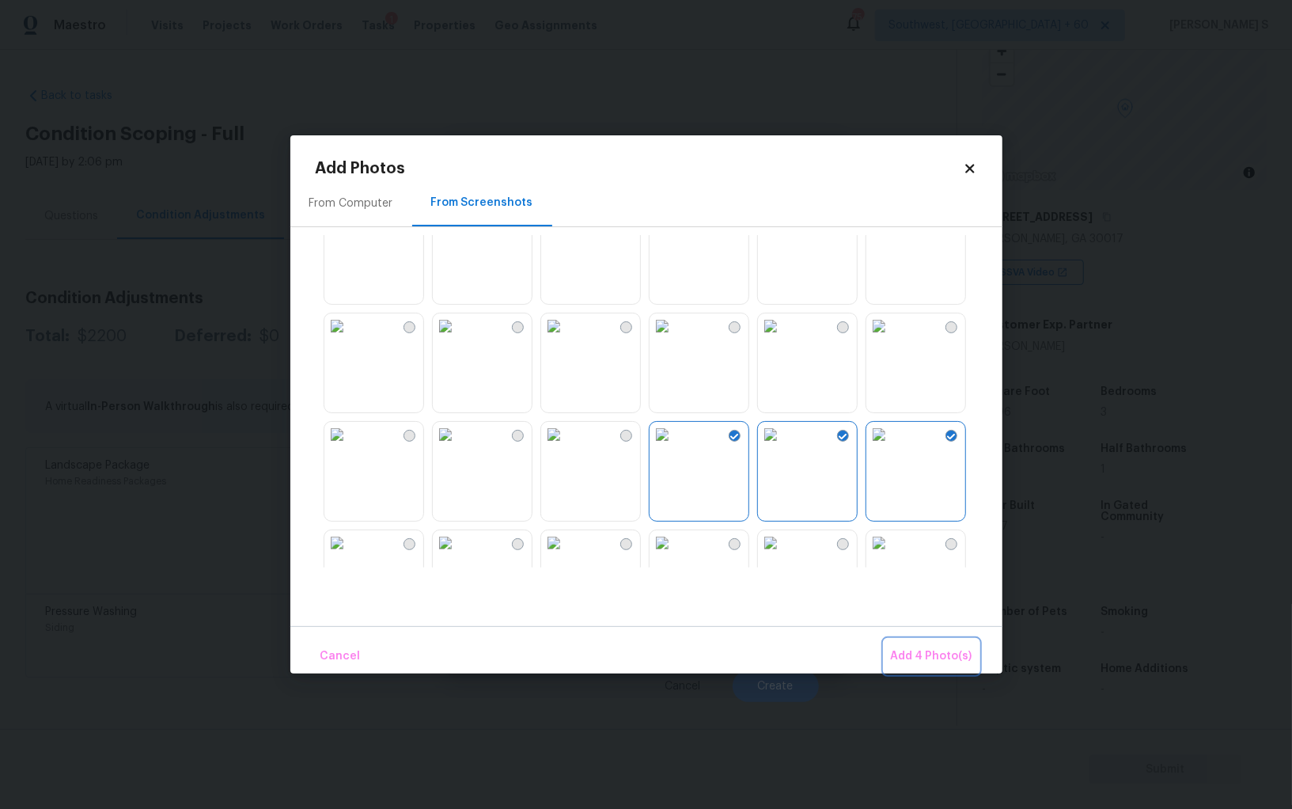
click at [965, 658] on span "Add 4 Photo(s)" at bounding box center [932, 657] width 82 height 20
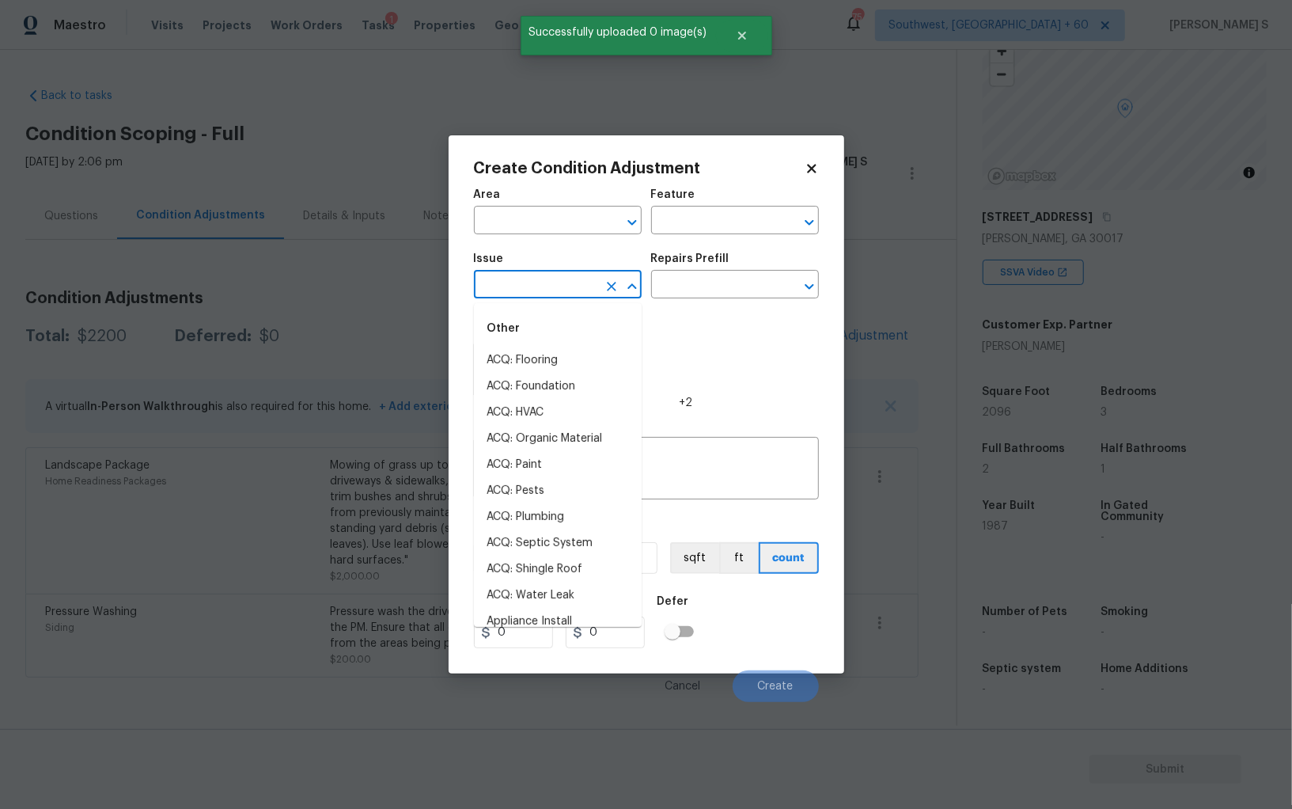
click at [542, 287] on input "text" at bounding box center [535, 286] width 123 height 25
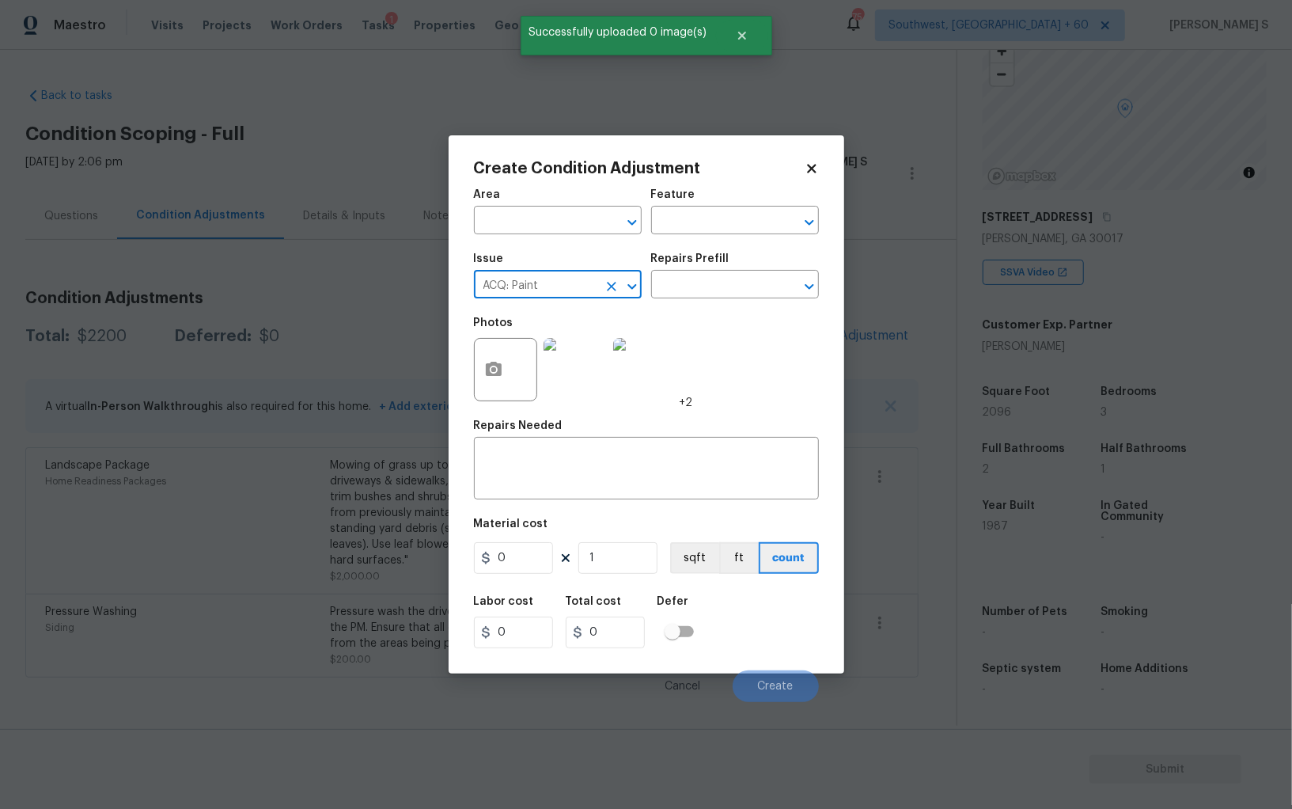
type input "ACQ: Paint"
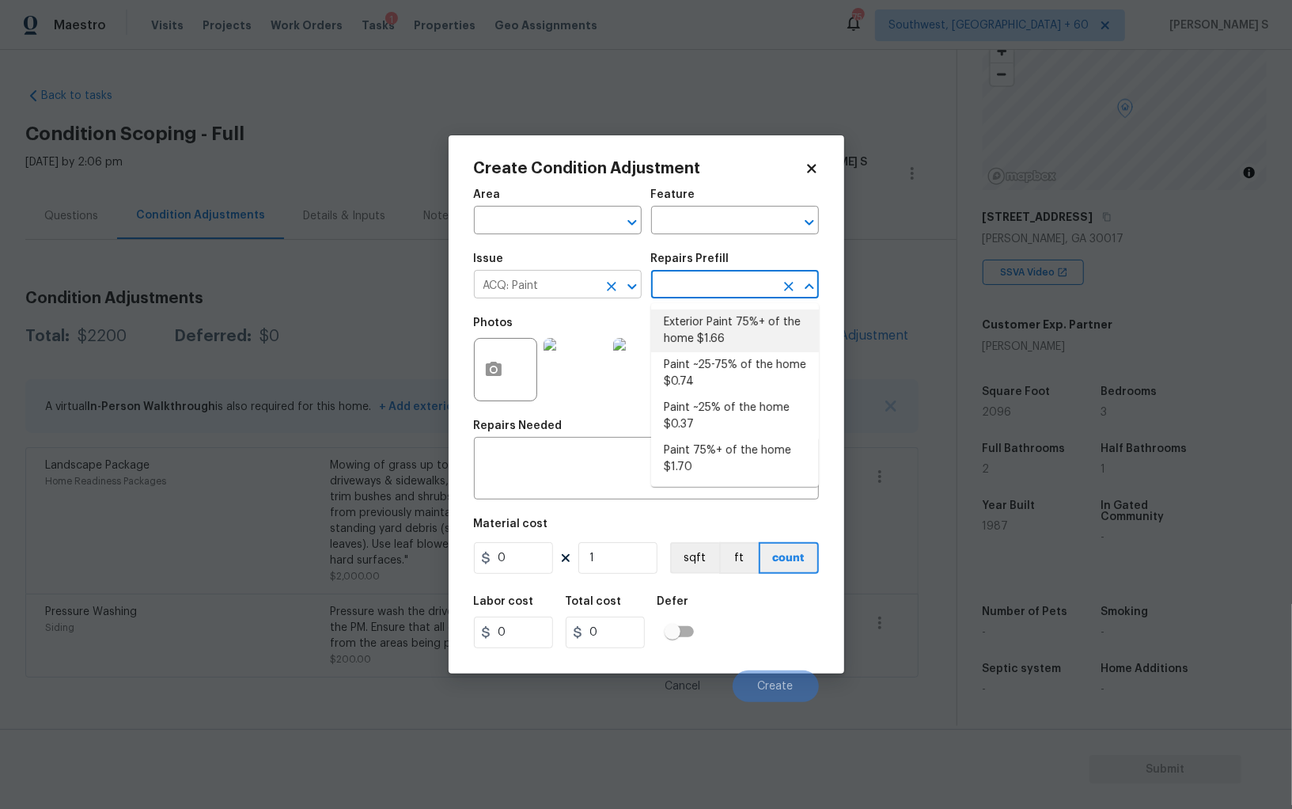
type input "Acquisition"
type textarea "Acquisition Scope: 75%+ of the home exterior will likely require paint"
type input "1.66"
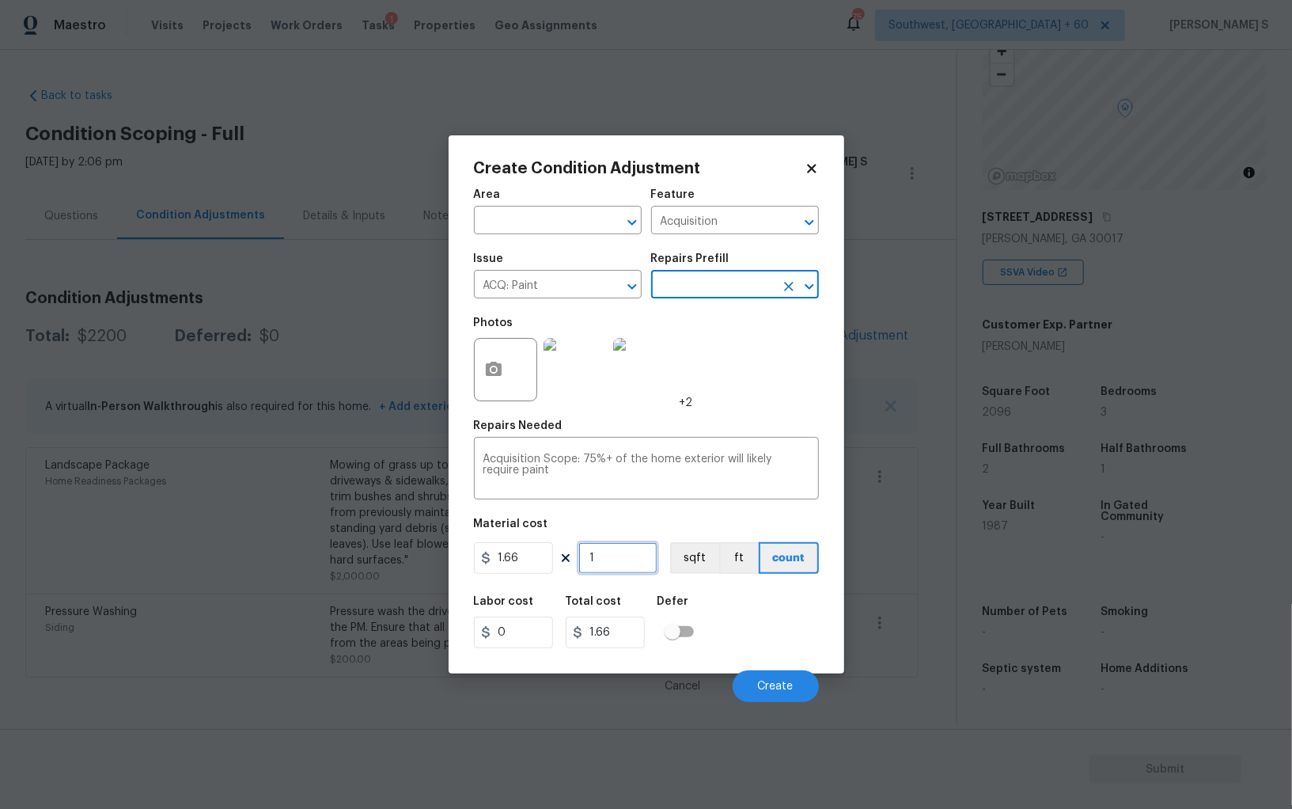
click at [609, 565] on input "1" at bounding box center [617, 558] width 79 height 32
type input "2"
type input "3.32"
type input "20"
type input "33.2"
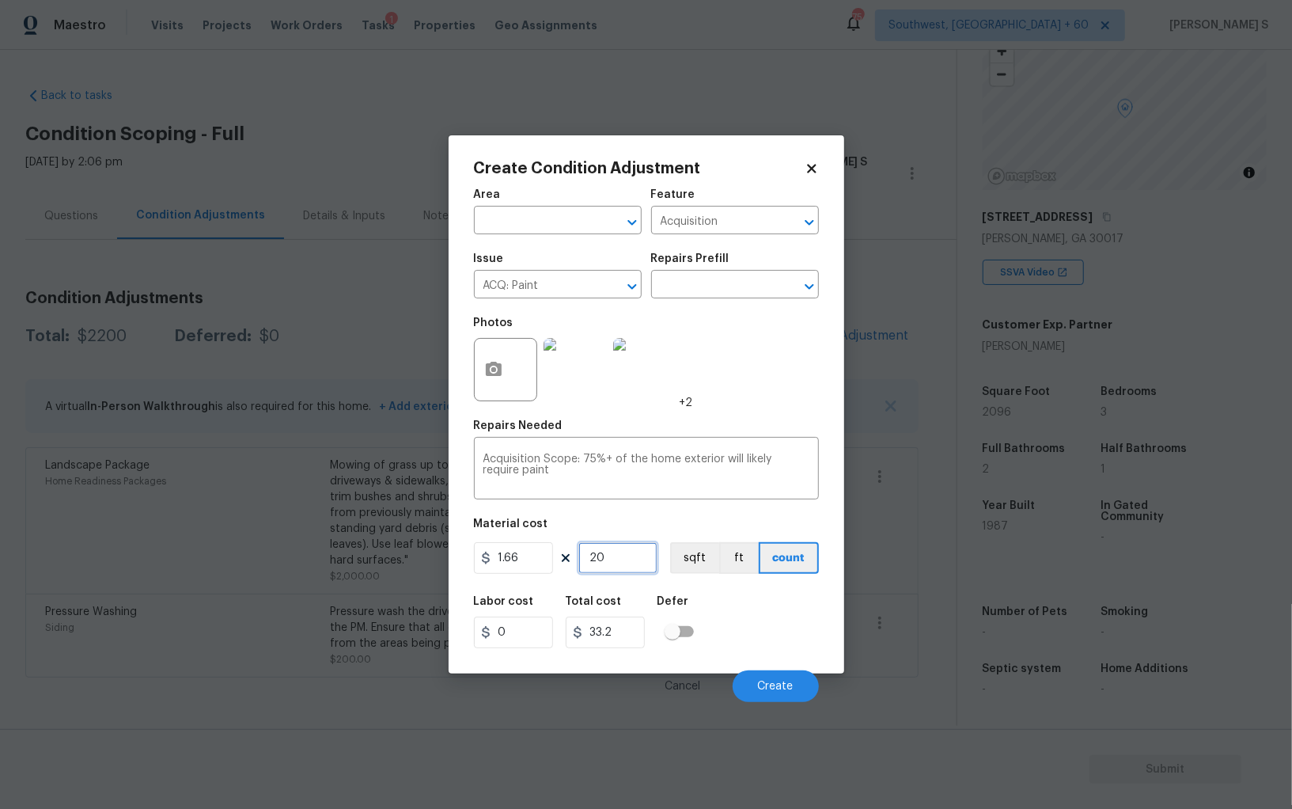
type input "209"
type input "346.94"
type input "2096"
type input "3479.36"
type input "2096"
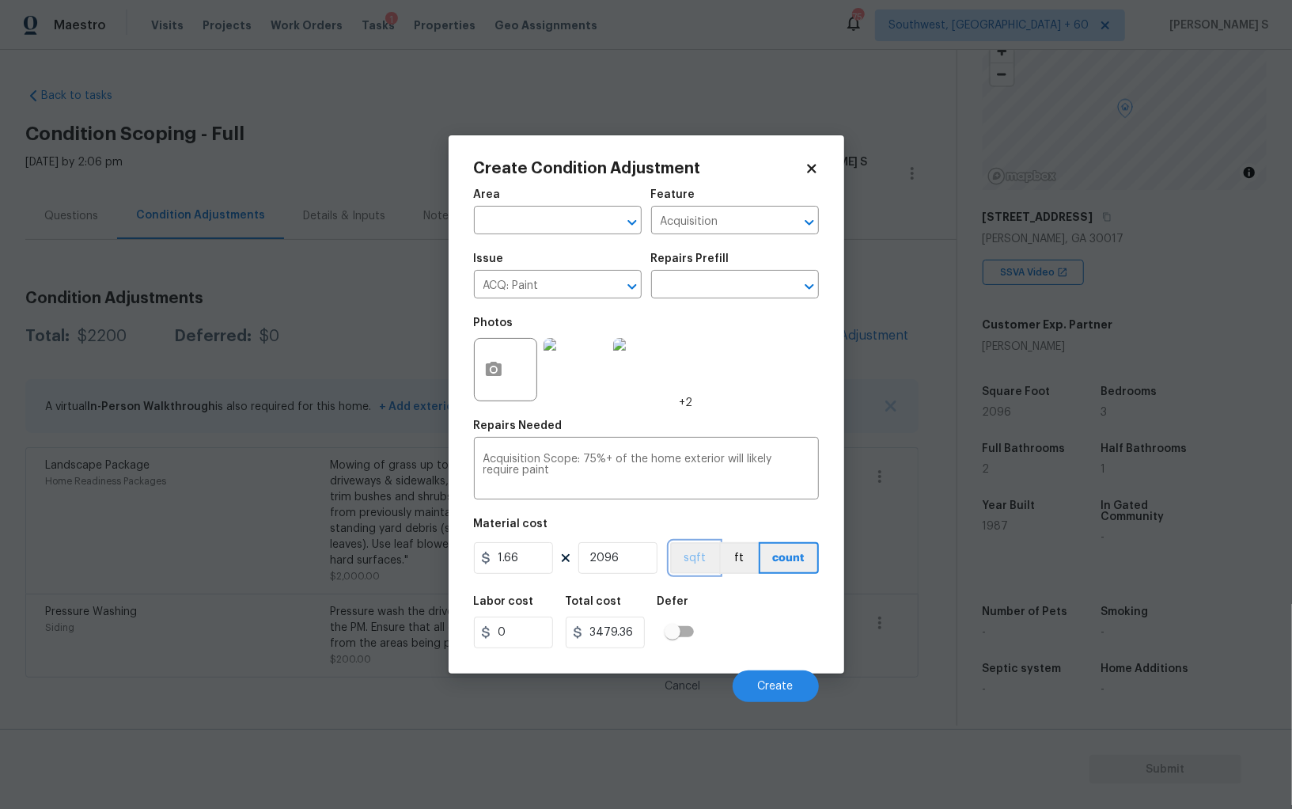
click at [703, 573] on button "sqft" at bounding box center [694, 558] width 49 height 32
click at [722, 620] on div "Labor cost 0 Total cost 3479.36 Defer" at bounding box center [646, 621] width 345 height 71
click at [779, 674] on button "Create" at bounding box center [776, 686] width 86 height 32
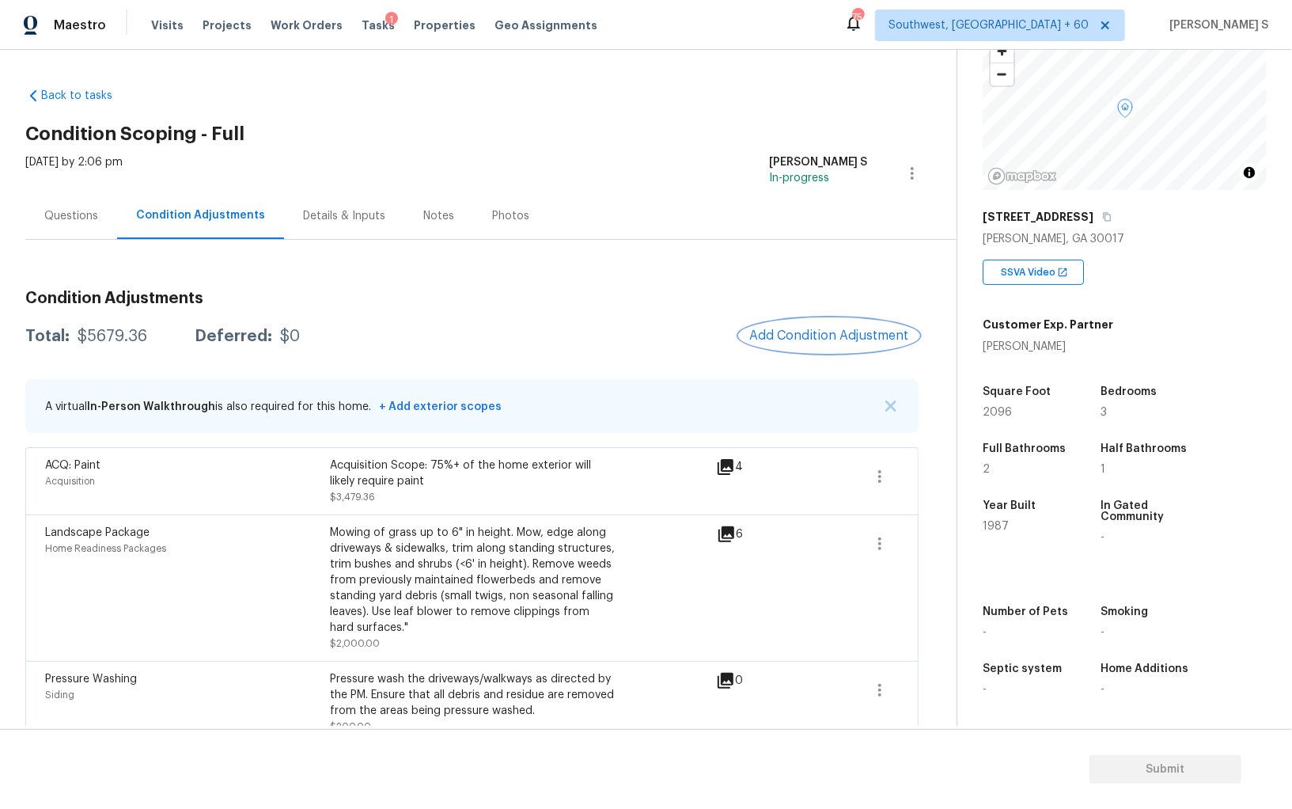
click at [822, 335] on span "Add Condition Adjustment" at bounding box center [829, 335] width 160 height 14
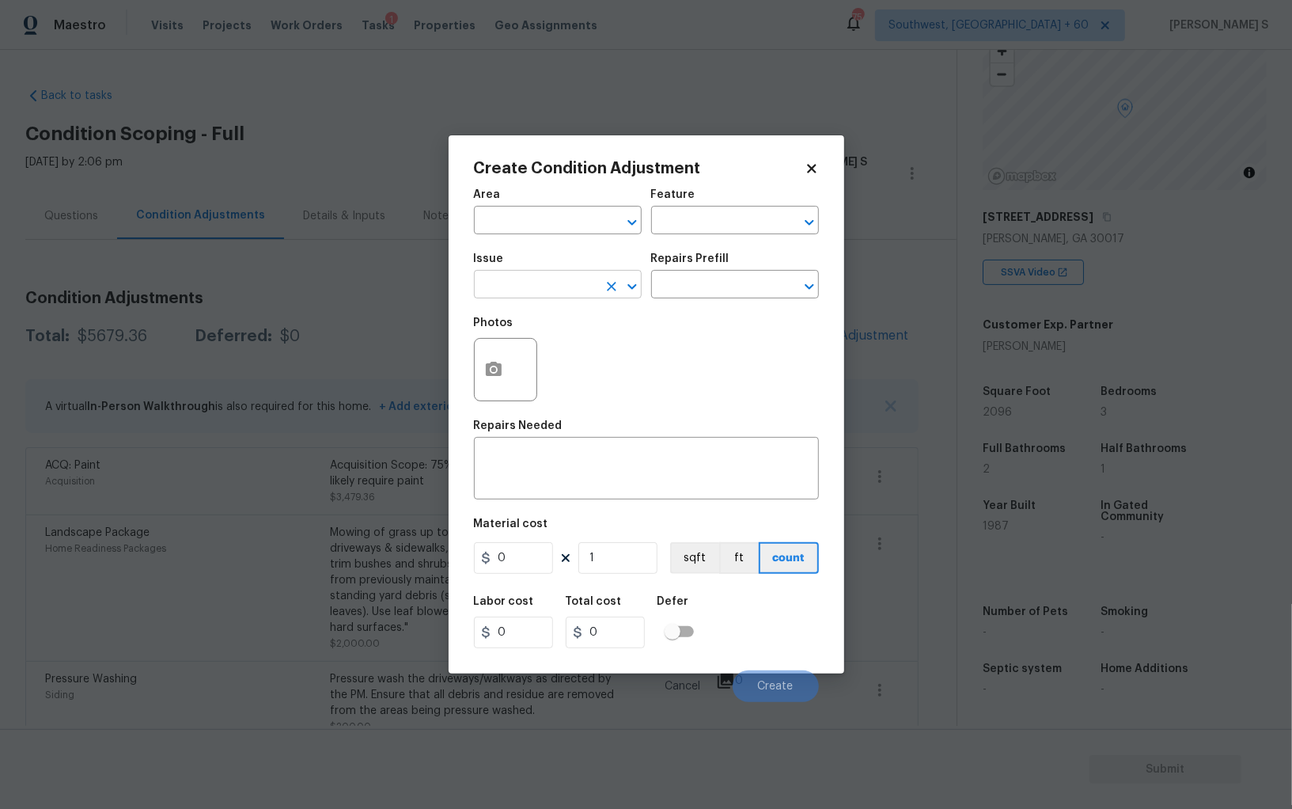
click at [555, 290] on input "text" at bounding box center [535, 286] width 123 height 25
type input "Other Odor"
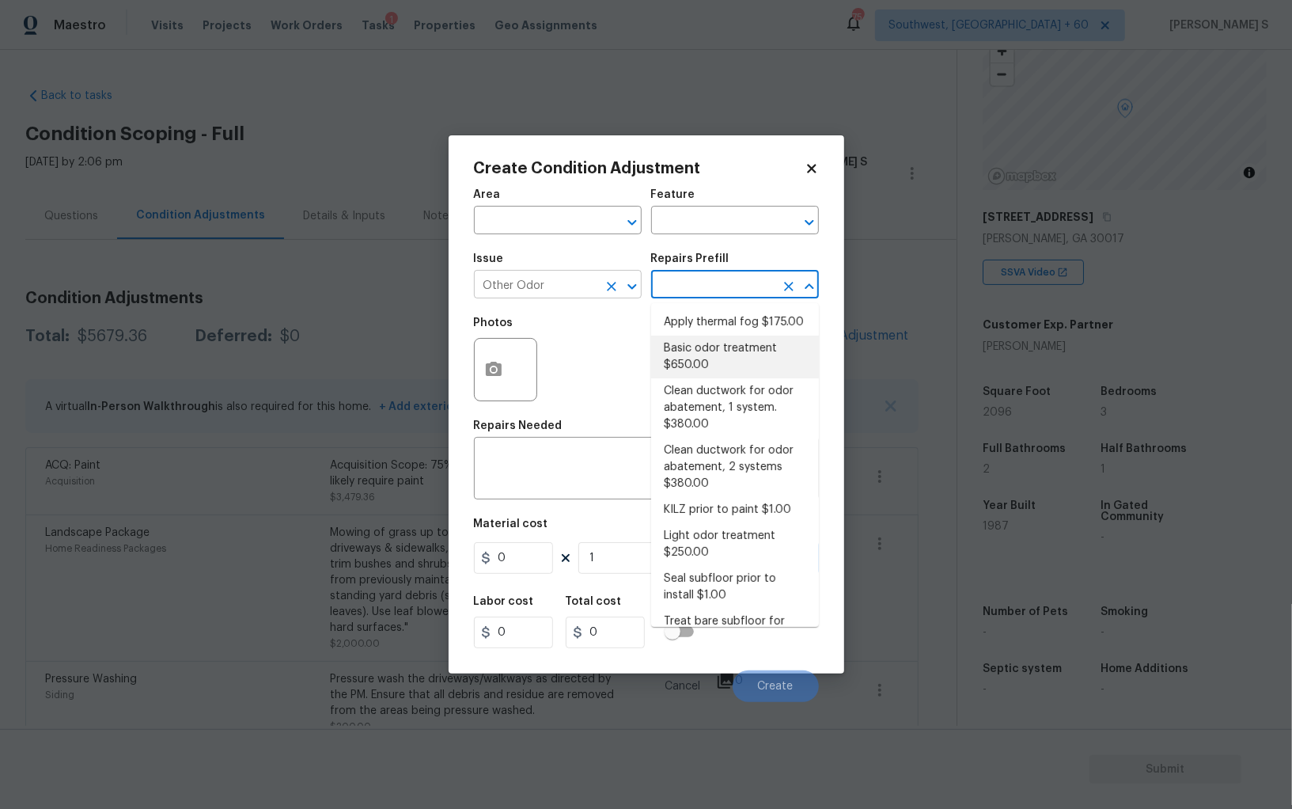
type textarea "OD Odor Protocol: Heavy Odor present. Remediate home odor. Including but not li…"
type input "650"
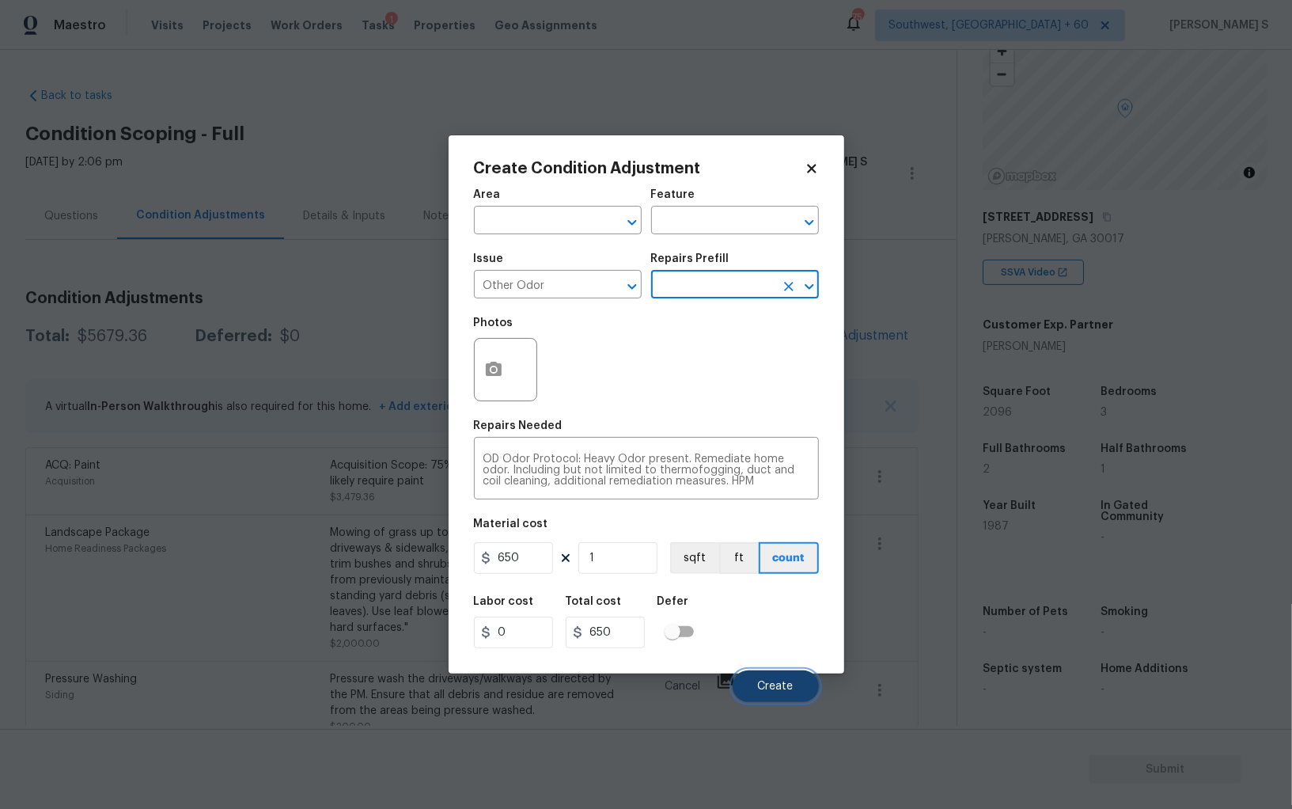
click at [786, 675] on button "Create" at bounding box center [776, 686] width 86 height 32
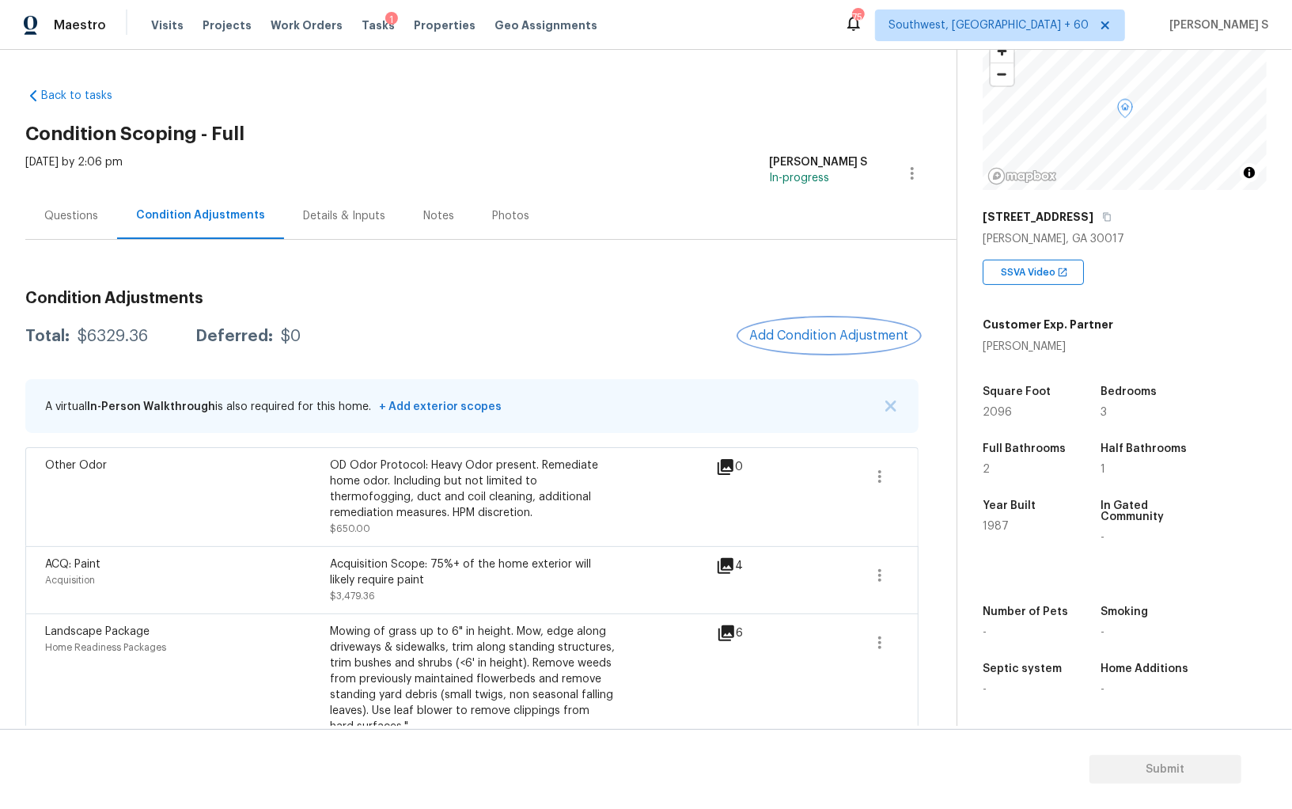
click at [815, 345] on button "Add Condition Adjustment" at bounding box center [829, 335] width 179 height 33
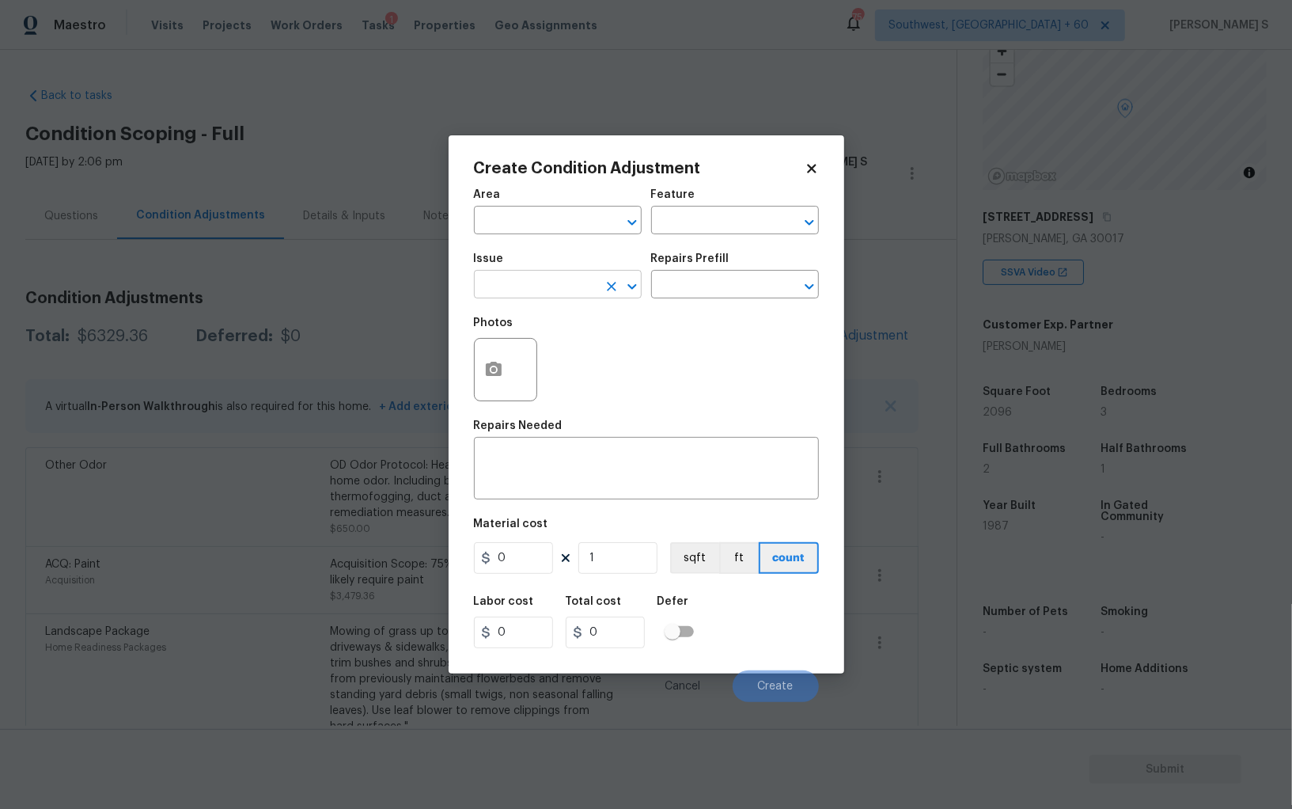
click at [540, 284] on input "text" at bounding box center [535, 286] width 123 height 25
type input "ACQ: HVAC"
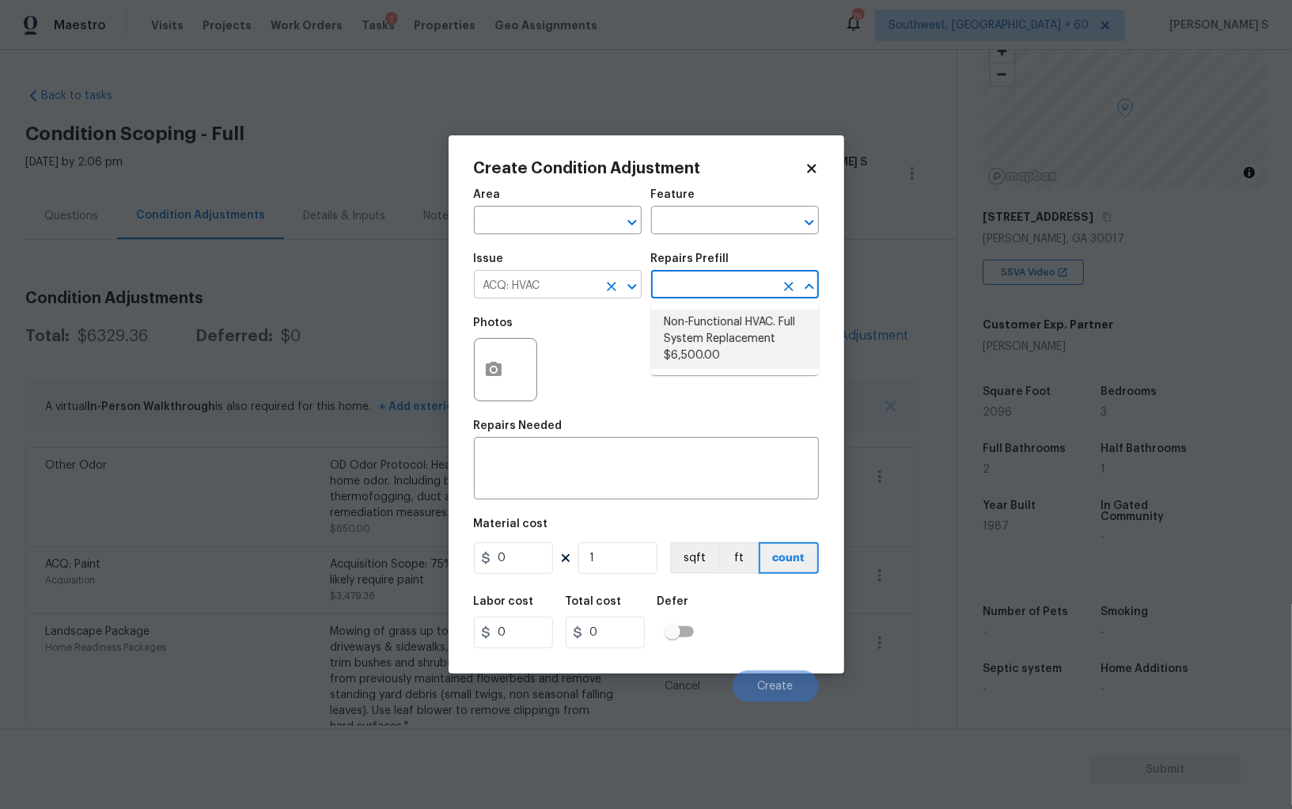
type input "Acquisition"
type textarea "Acquisition Scope: Full System Replacement"
type input "6500"
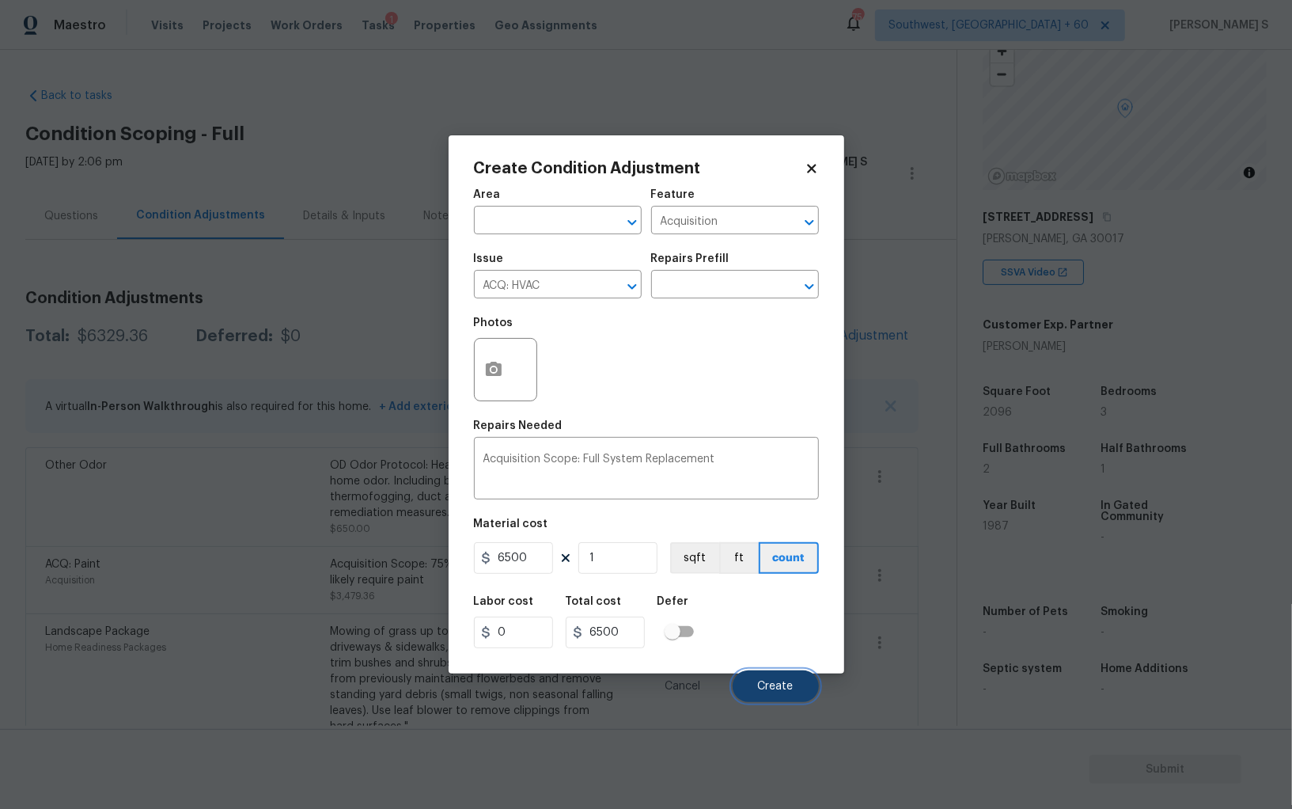
click at [774, 682] on span "Create" at bounding box center [776, 687] width 36 height 12
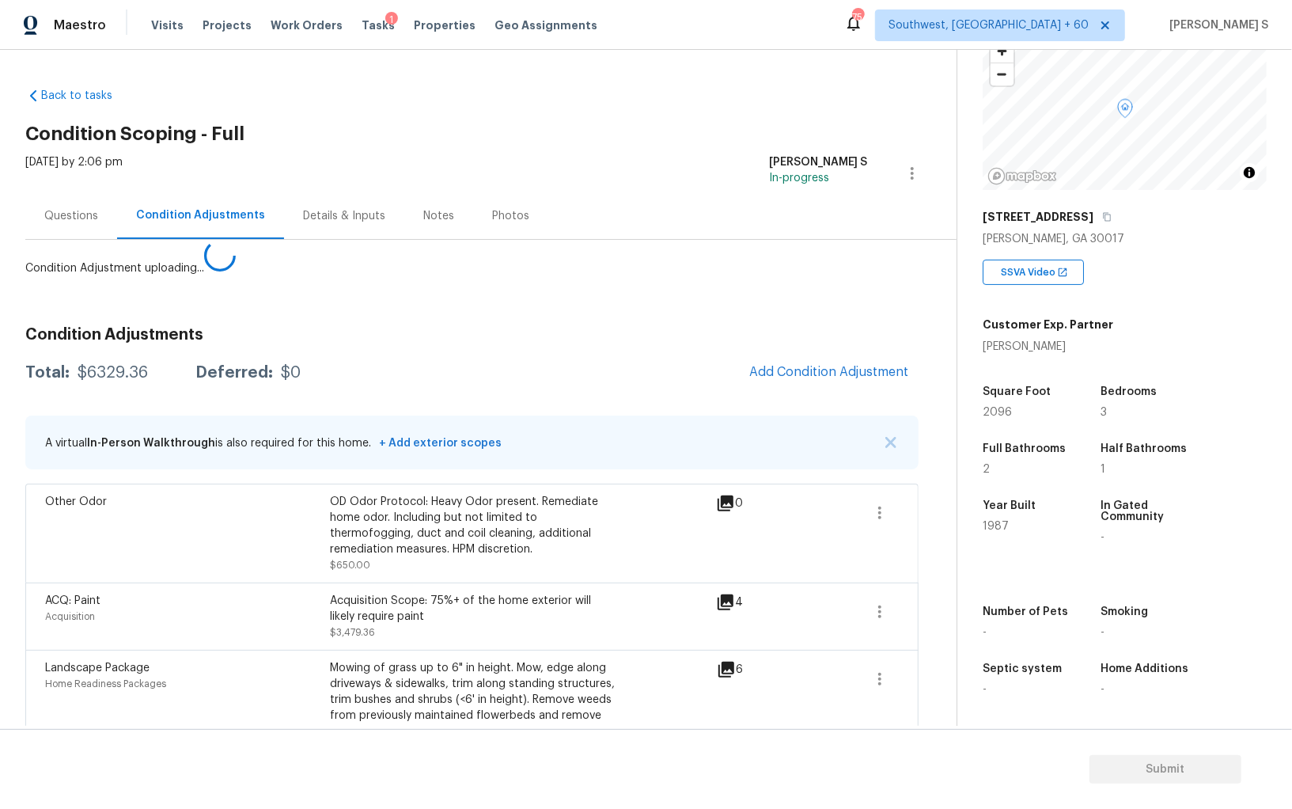
click at [197, 555] on body "Maestro Visits Projects Work Orders Tasks 1 Properties Geo Assignments 754 Sout…" at bounding box center [646, 404] width 1292 height 809
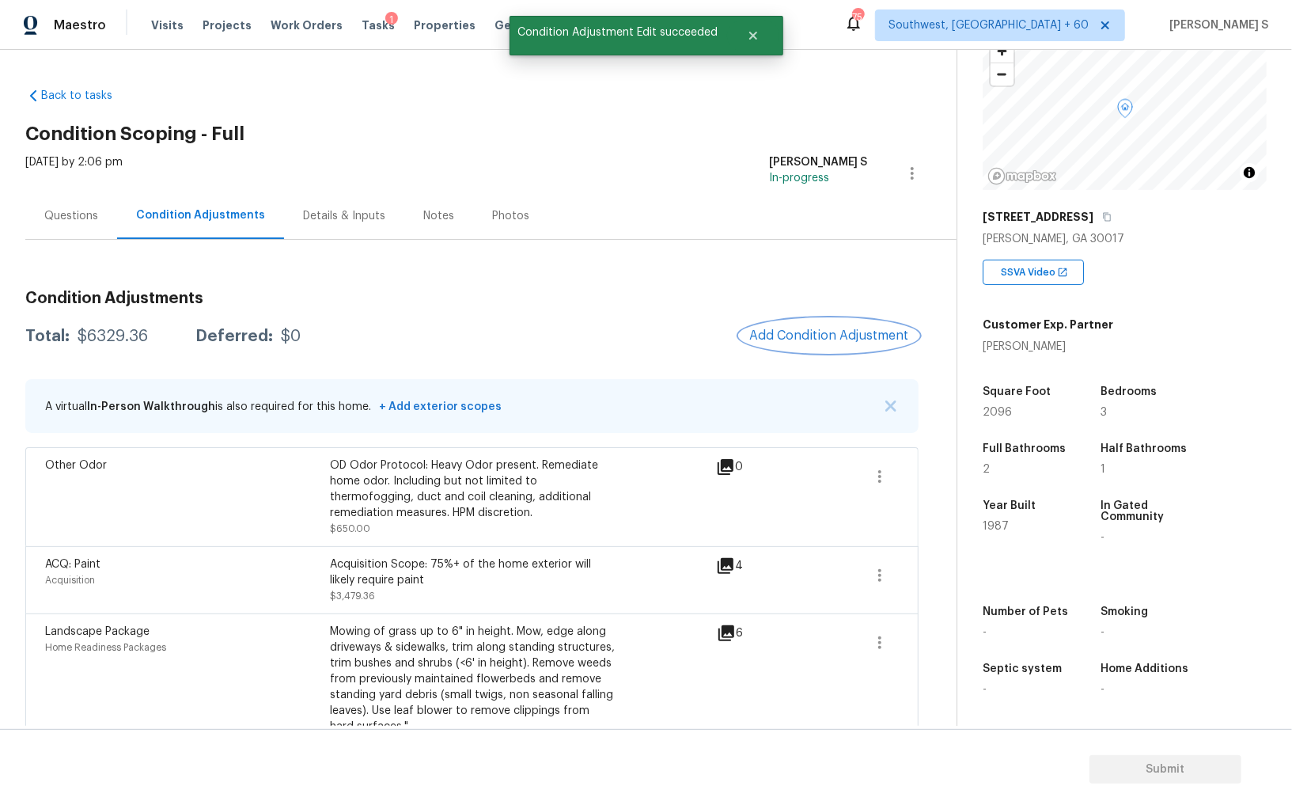
click at [858, 334] on span "Add Condition Adjustment" at bounding box center [829, 335] width 160 height 14
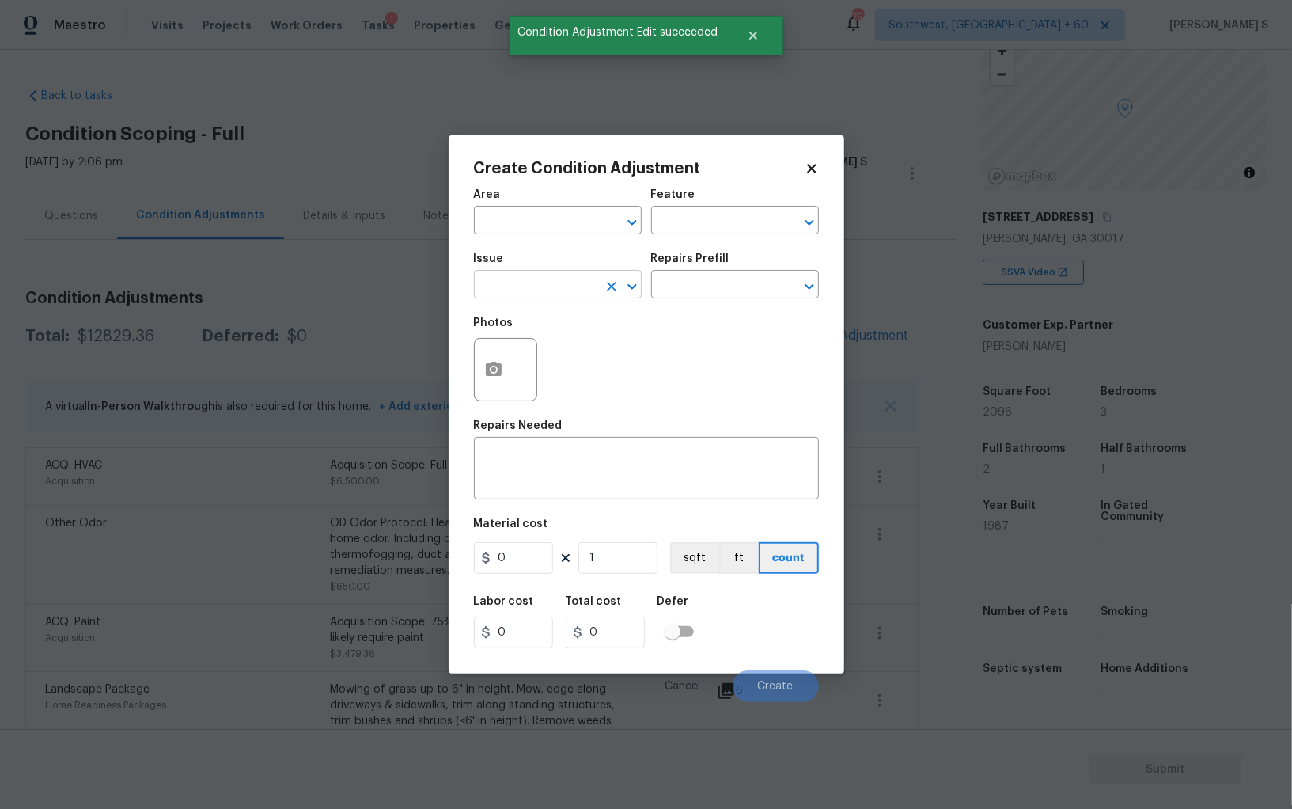
click at [552, 283] on input "text" at bounding box center [535, 286] width 123 height 25
type input "ACQ: Shingle Roof"
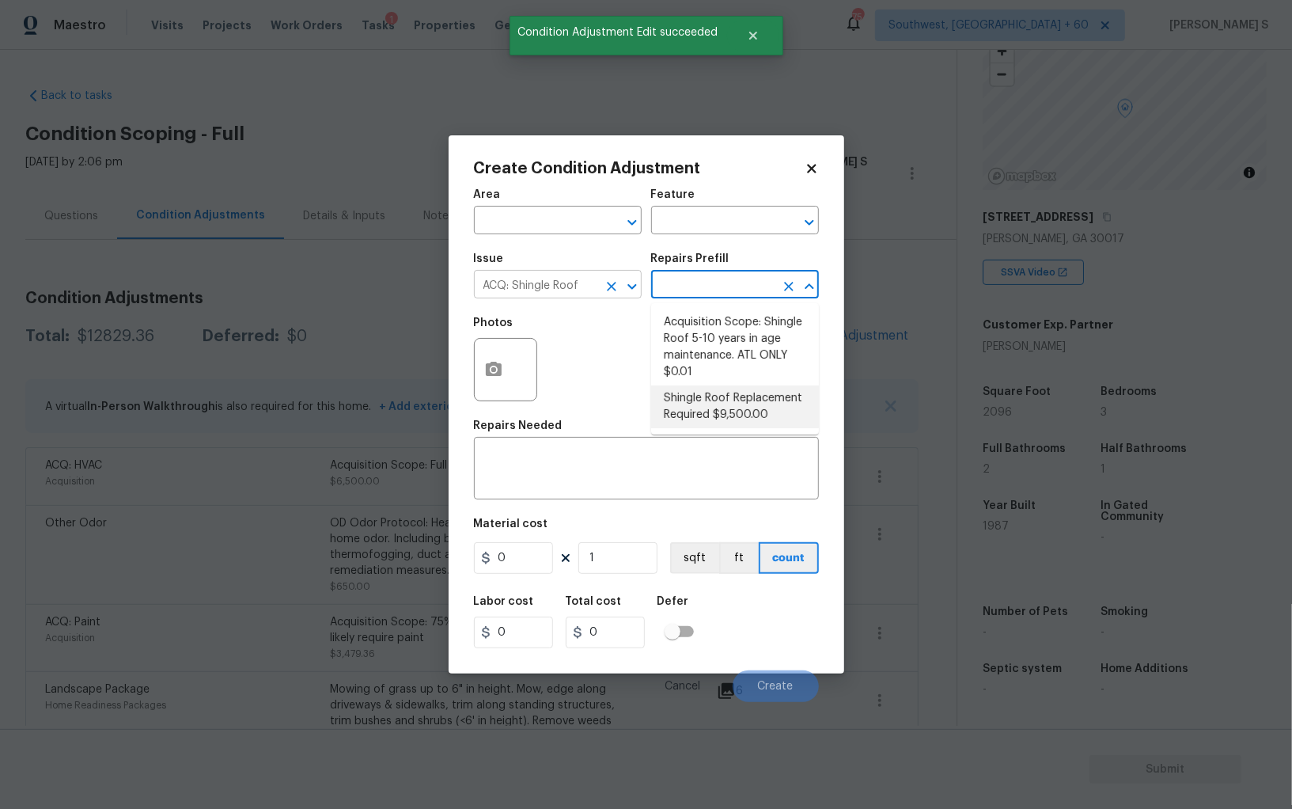
type input "Acquisition"
type textarea "Acquisition Scope: Shingle Roof Replacement required."
type input "9500"
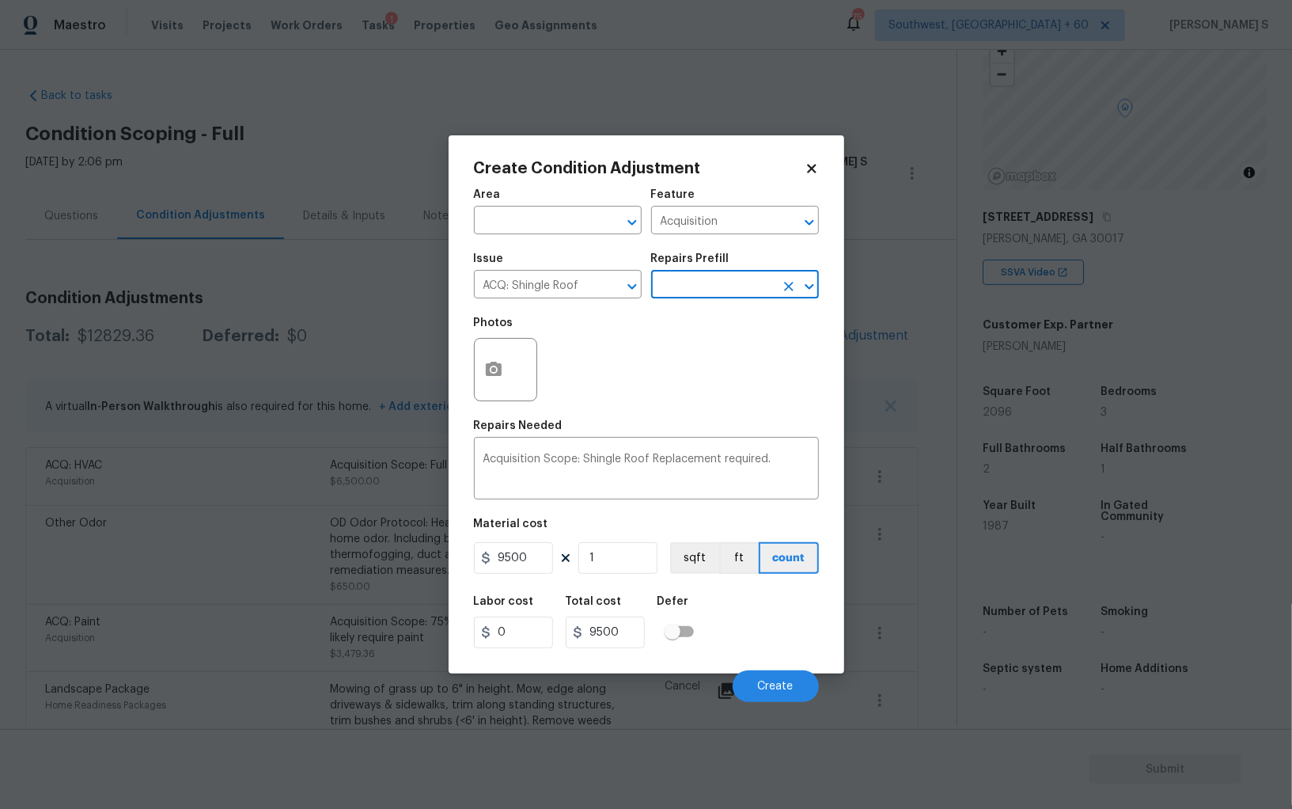
click at [783, 671] on div "Cancel Create" at bounding box center [646, 680] width 345 height 44
click at [783, 690] on span "Create" at bounding box center [776, 687] width 36 height 12
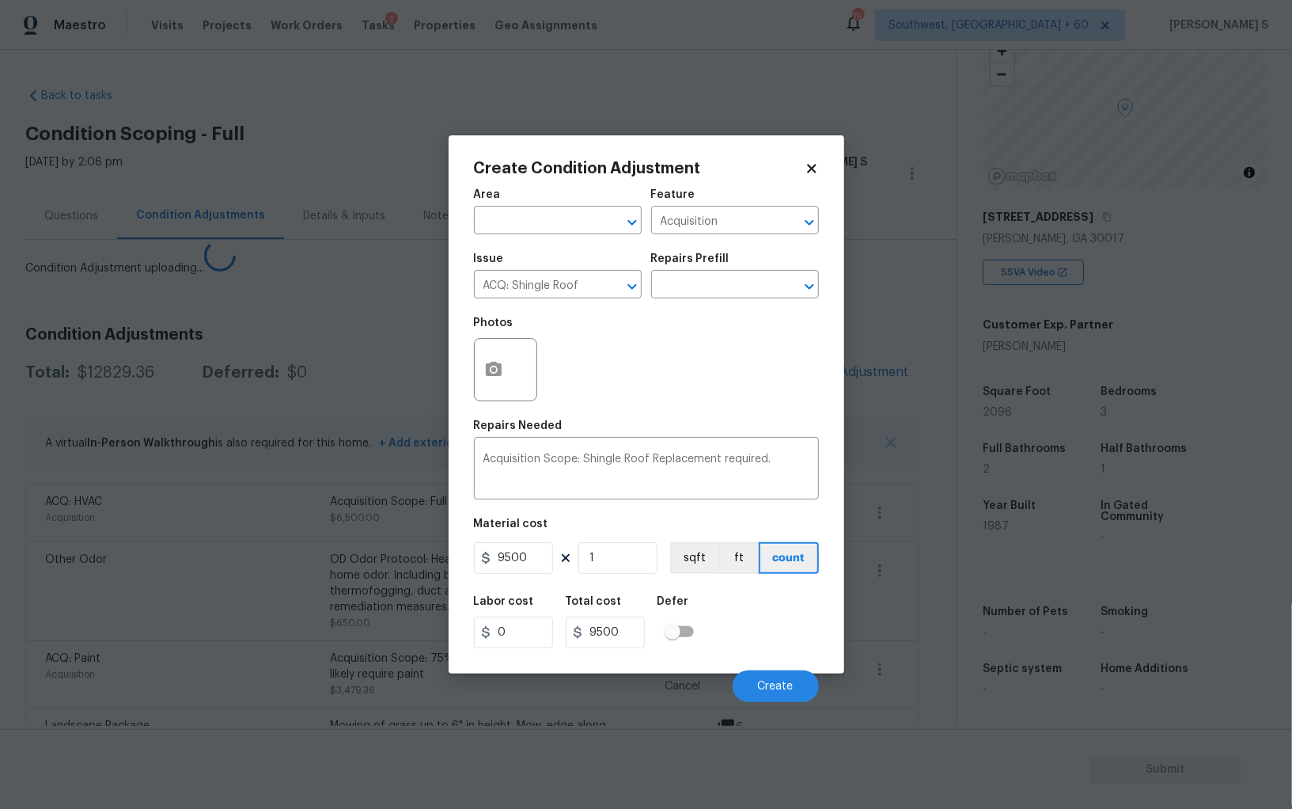
click at [263, 572] on body "Maestro Visits Projects Work Orders Tasks 1 Properties Geo Assignments 754 Sout…" at bounding box center [646, 404] width 1292 height 809
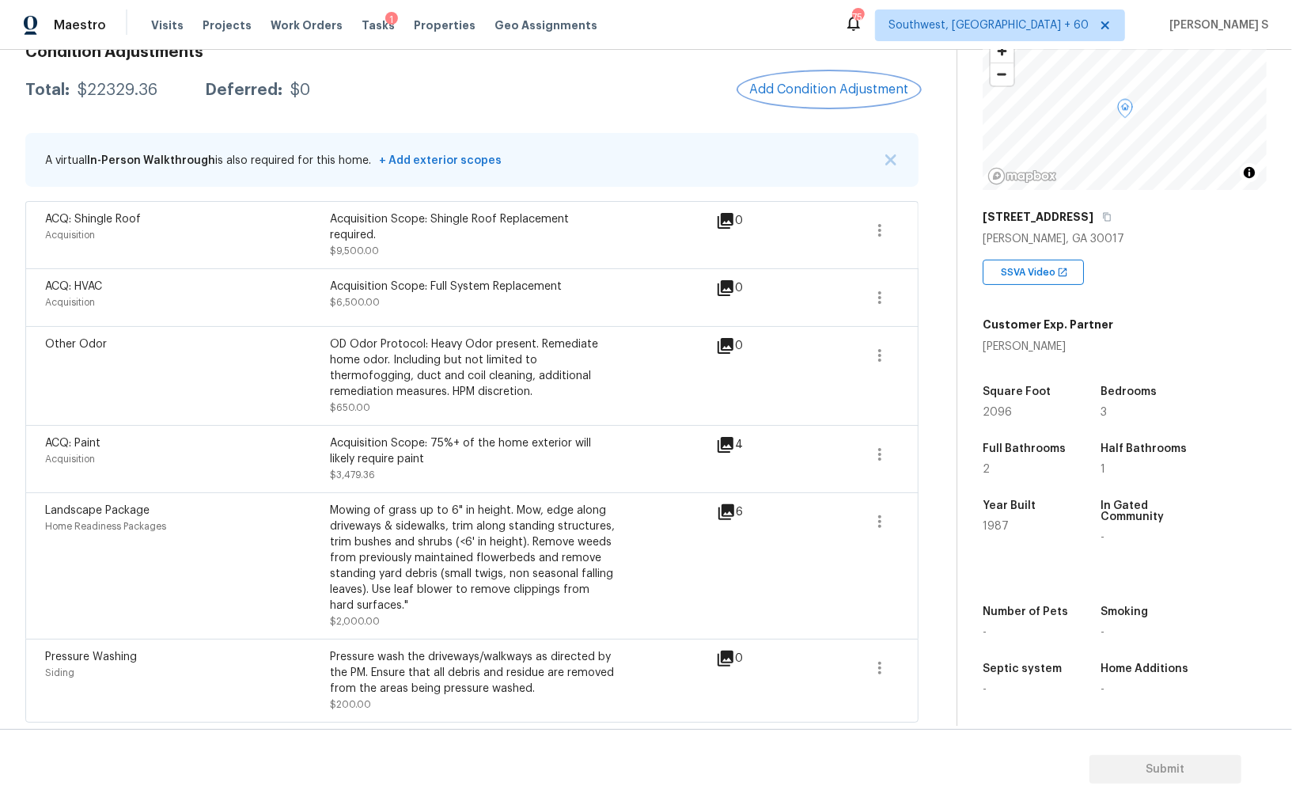
scroll to position [80, 0]
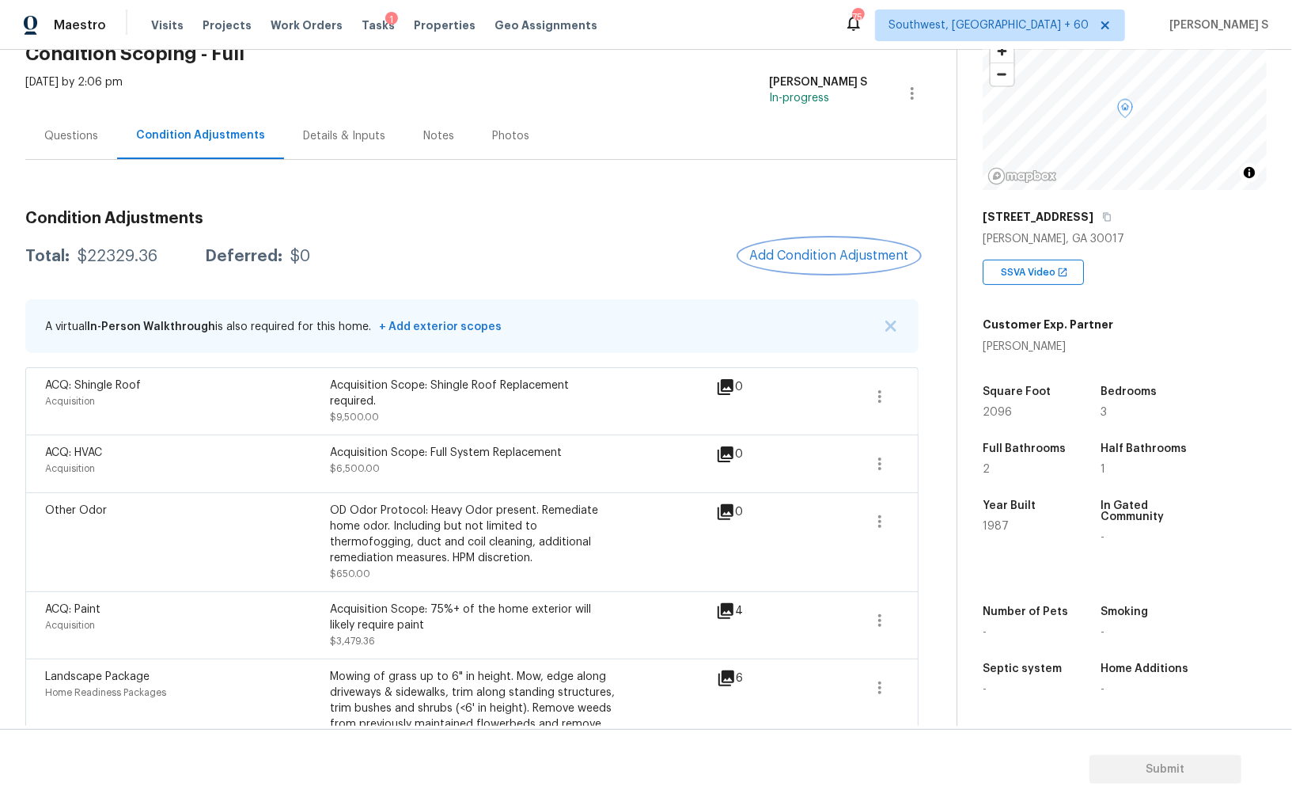
click at [829, 255] on span "Add Condition Adjustment" at bounding box center [829, 255] width 160 height 14
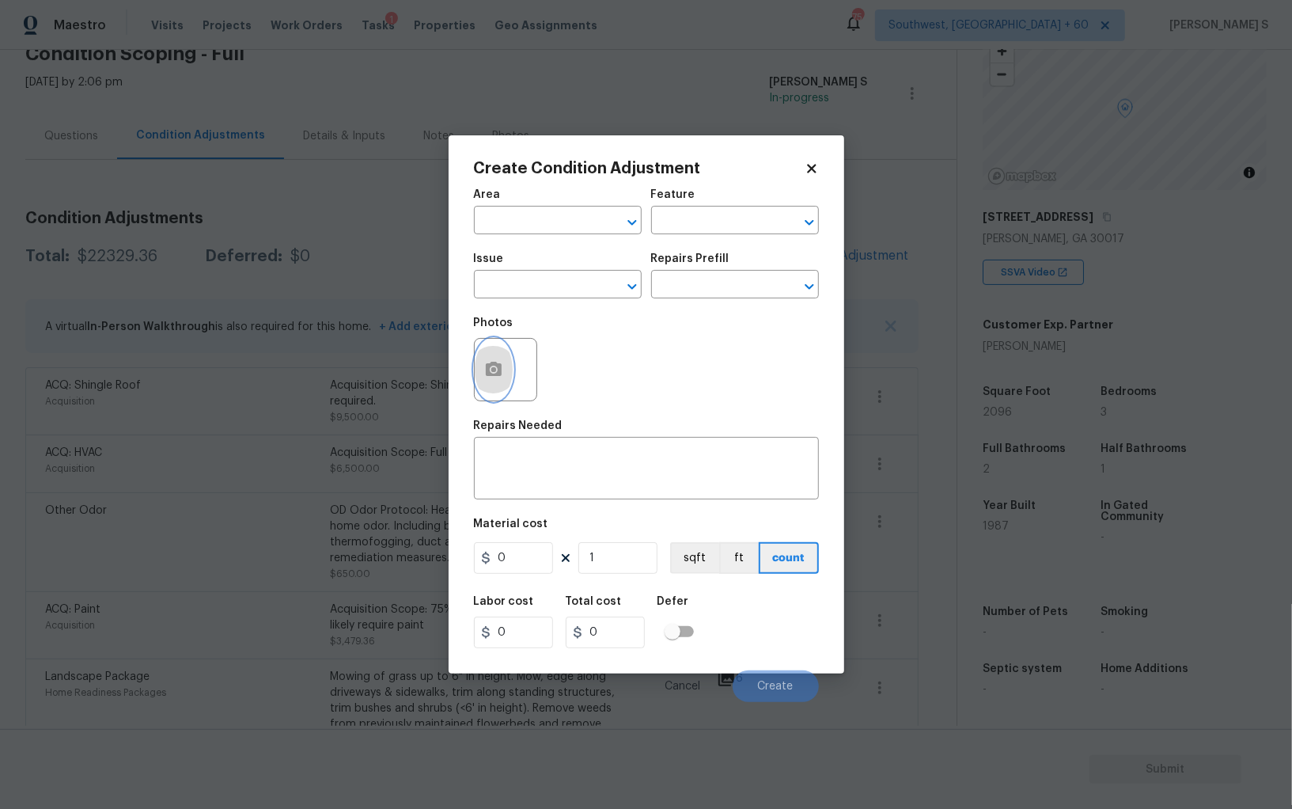
click at [489, 375] on icon "button" at bounding box center [494, 369] width 16 height 14
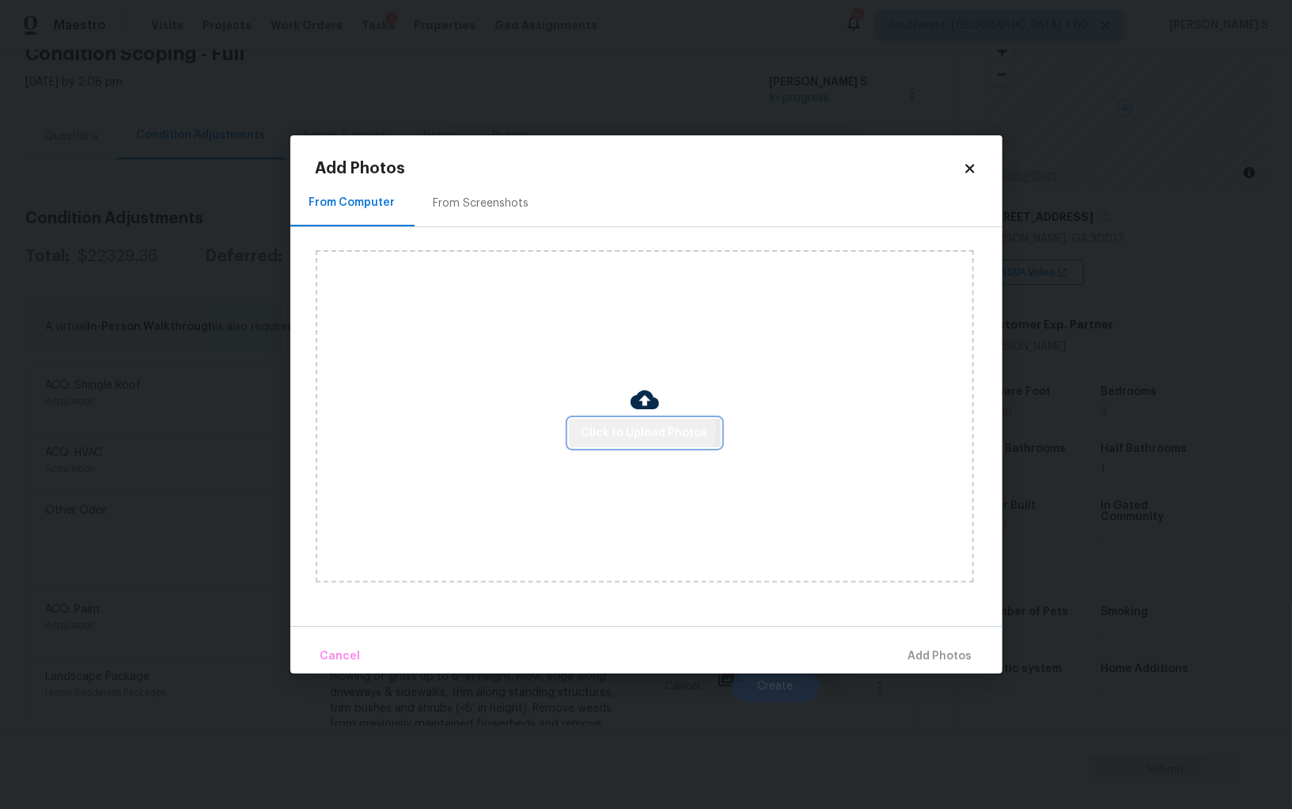
click at [606, 425] on span "Click to Upload Photos" at bounding box center [645, 433] width 127 height 20
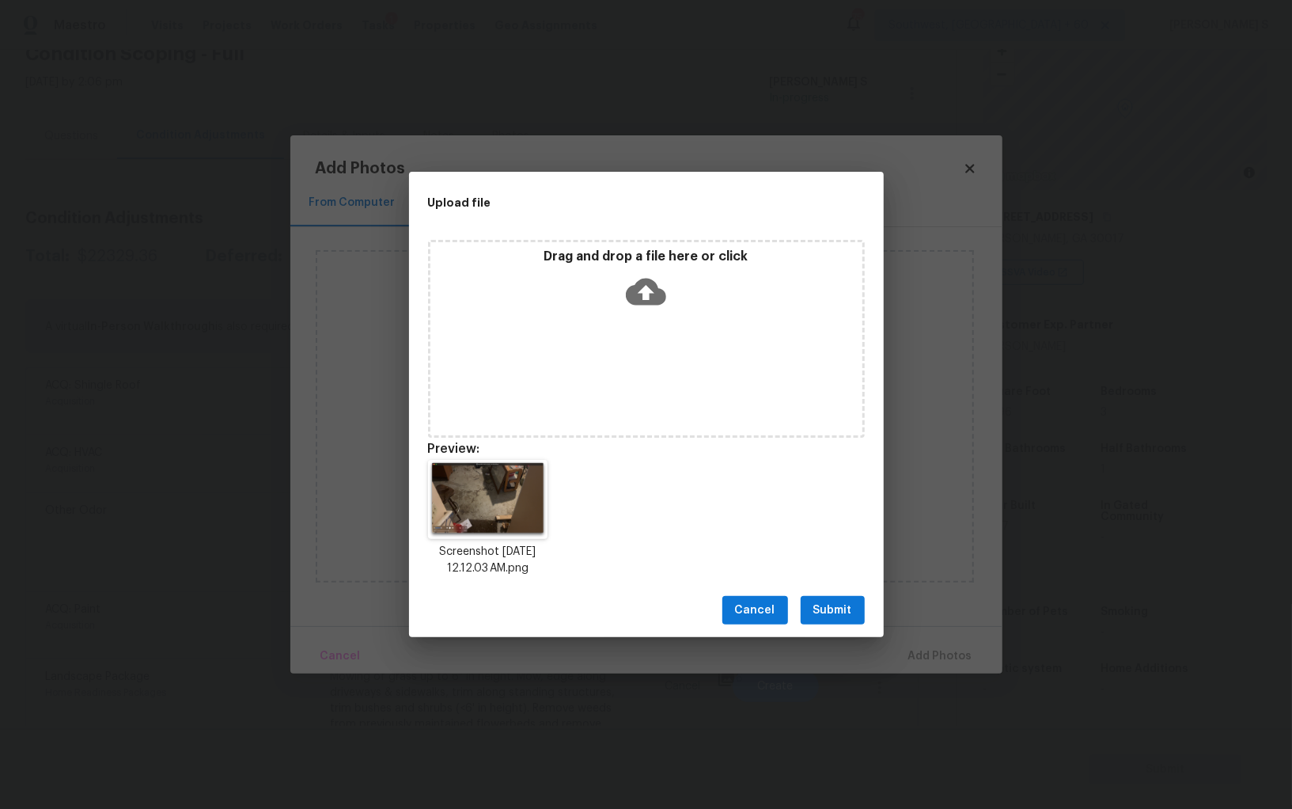
click at [809, 596] on button "Submit" at bounding box center [833, 610] width 64 height 29
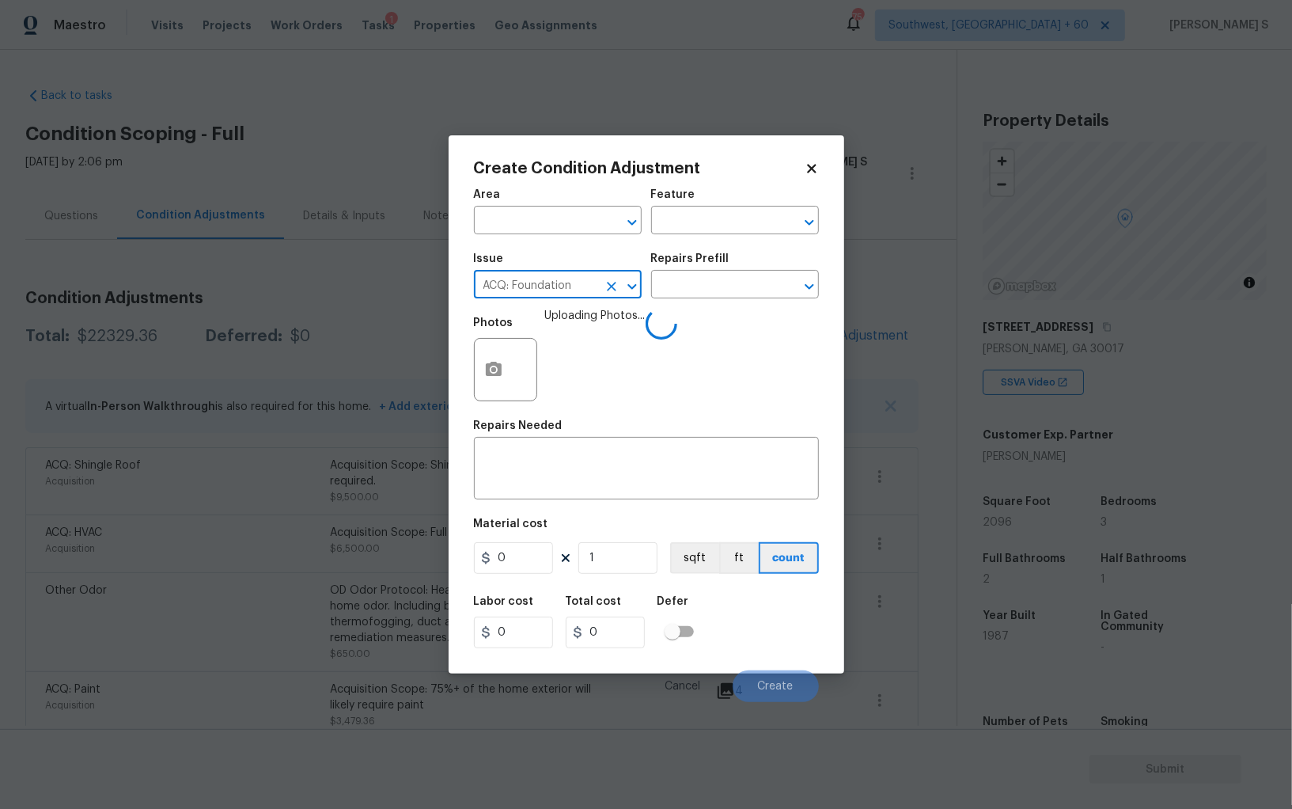
scroll to position [110, 0]
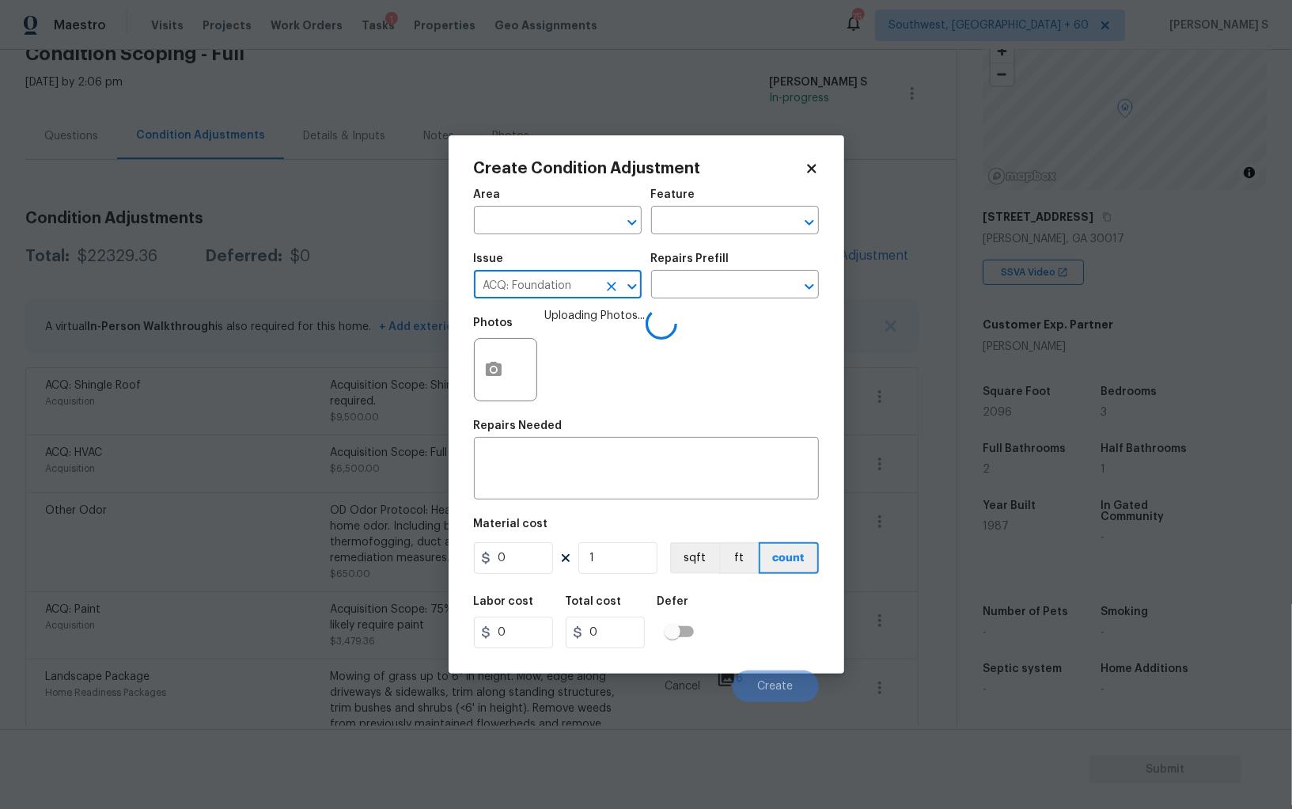
type input "ACQ: Foundation"
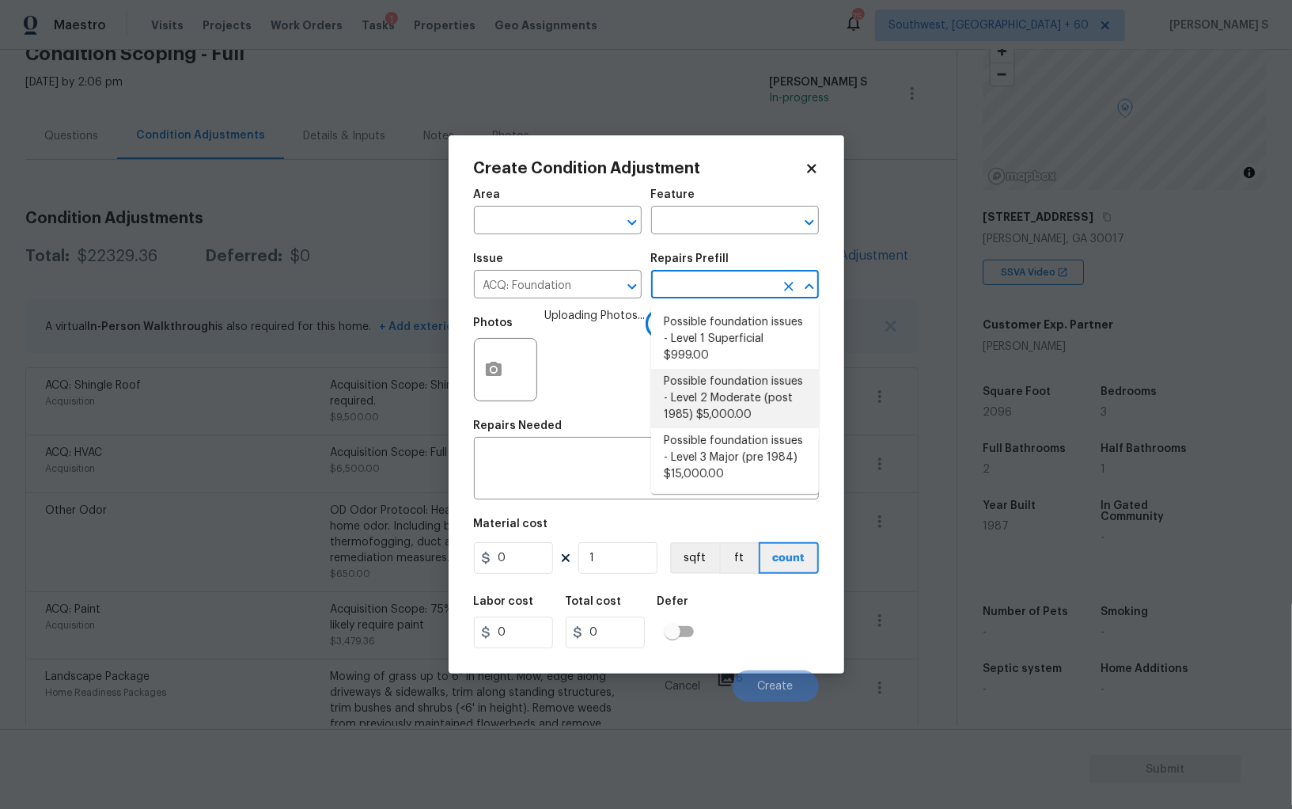
type input "Acquisition"
type input "5000"
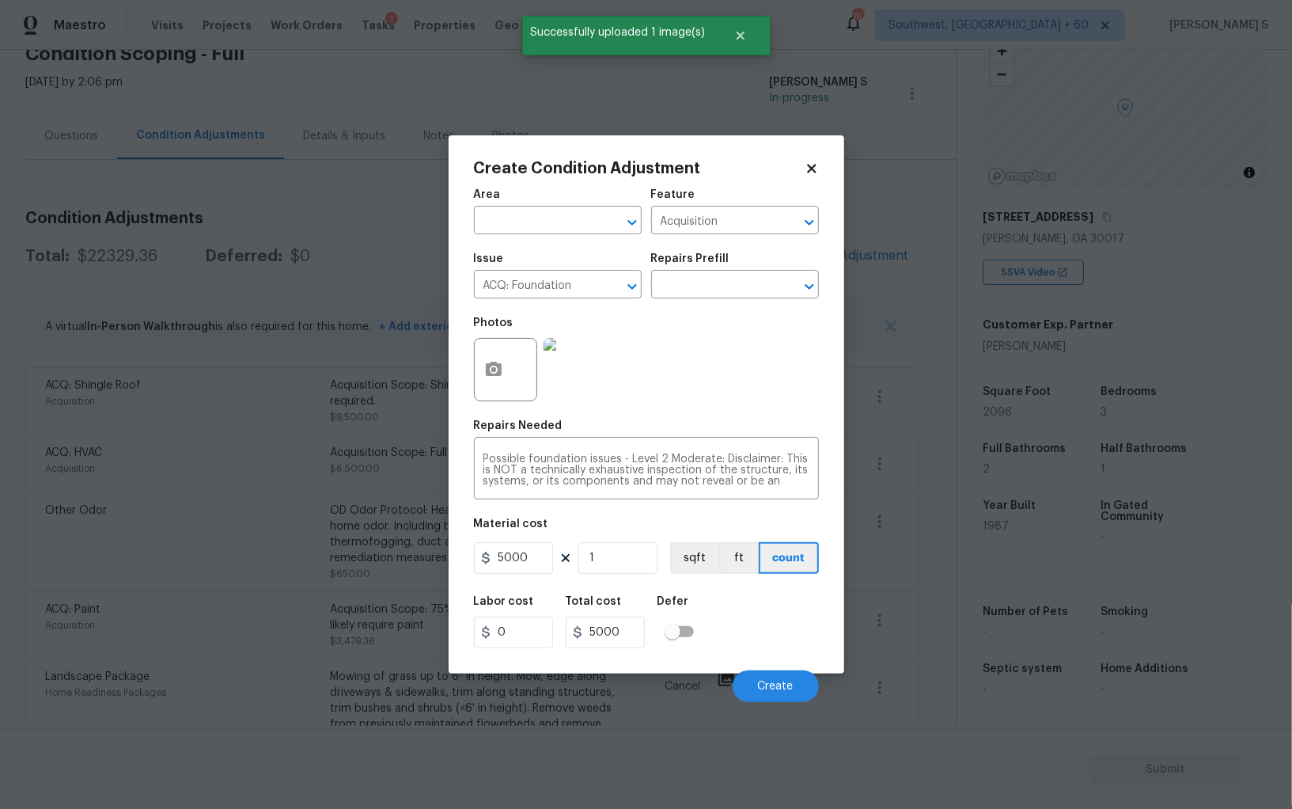
click at [744, 631] on div "Labor cost 0 Total cost 5000 Defer" at bounding box center [646, 621] width 345 height 71
click at [757, 693] on button "Create" at bounding box center [776, 686] width 86 height 32
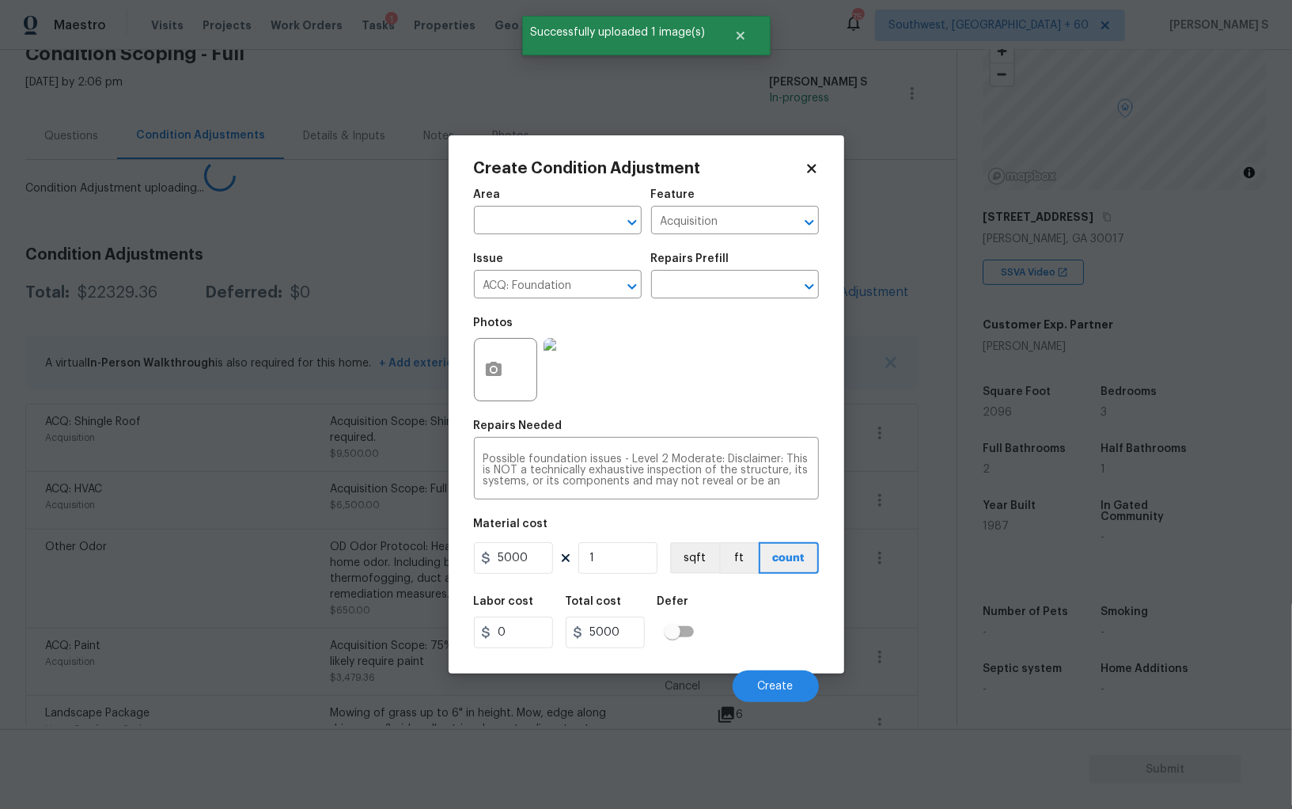
click at [130, 685] on body "Maestro Visits Projects Work Orders Tasks 1 Properties Geo Assignments 754 Sout…" at bounding box center [646, 404] width 1292 height 809
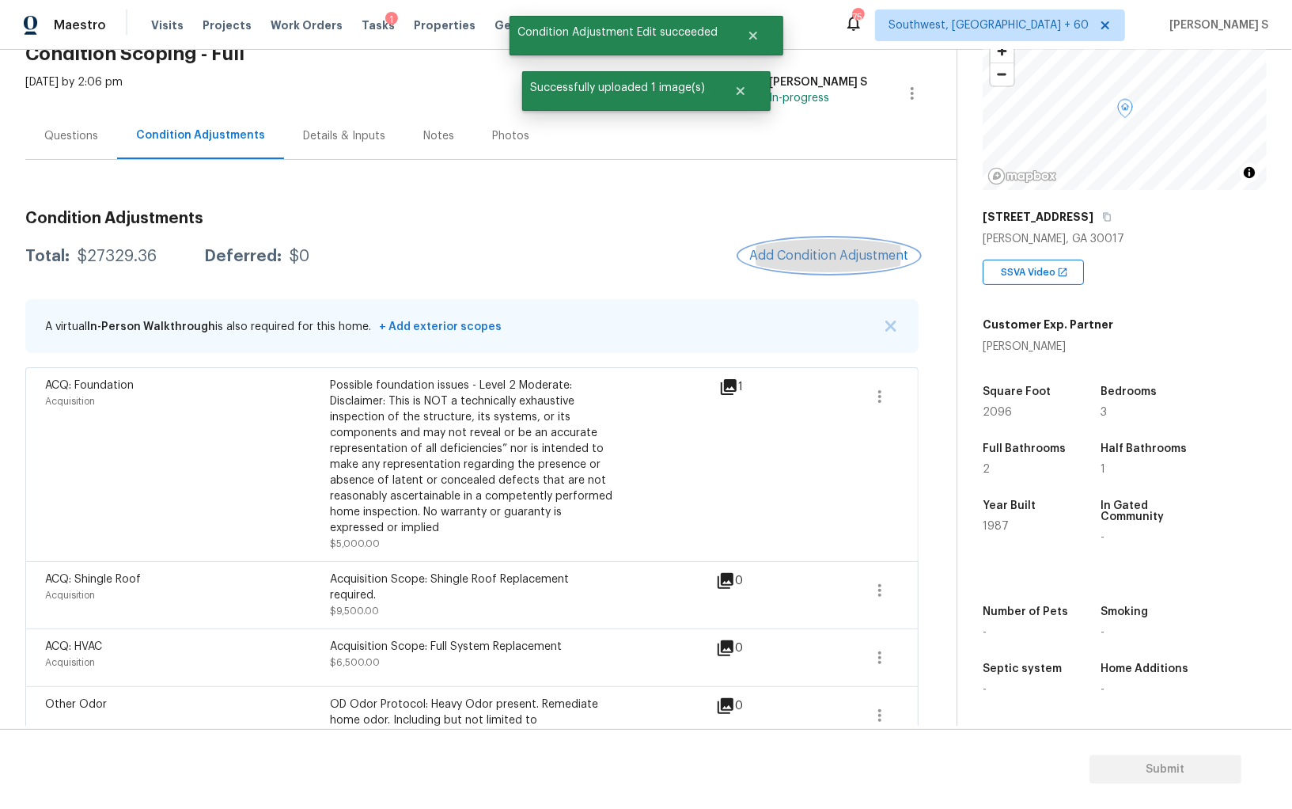
click at [813, 261] on span "Add Condition Adjustment" at bounding box center [829, 255] width 160 height 14
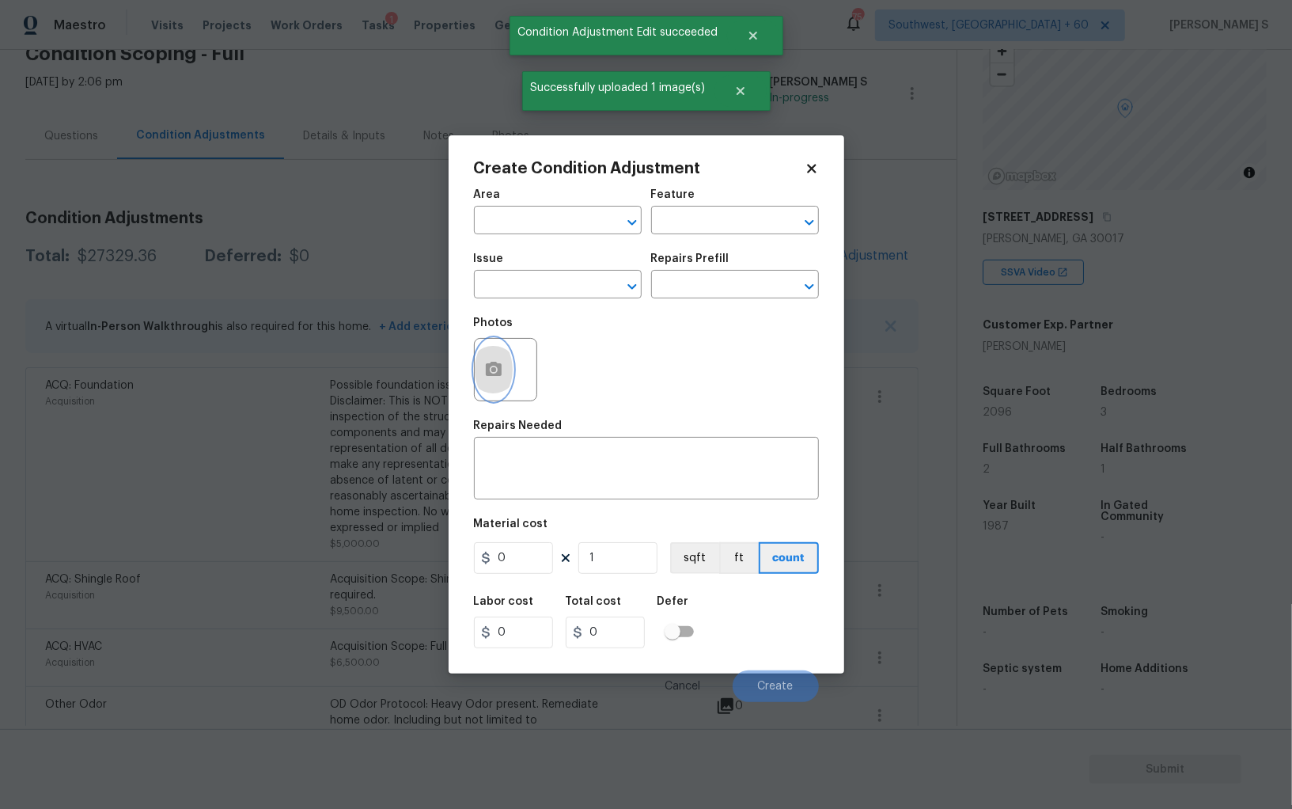
click at [487, 369] on icon "button" at bounding box center [494, 369] width 16 height 14
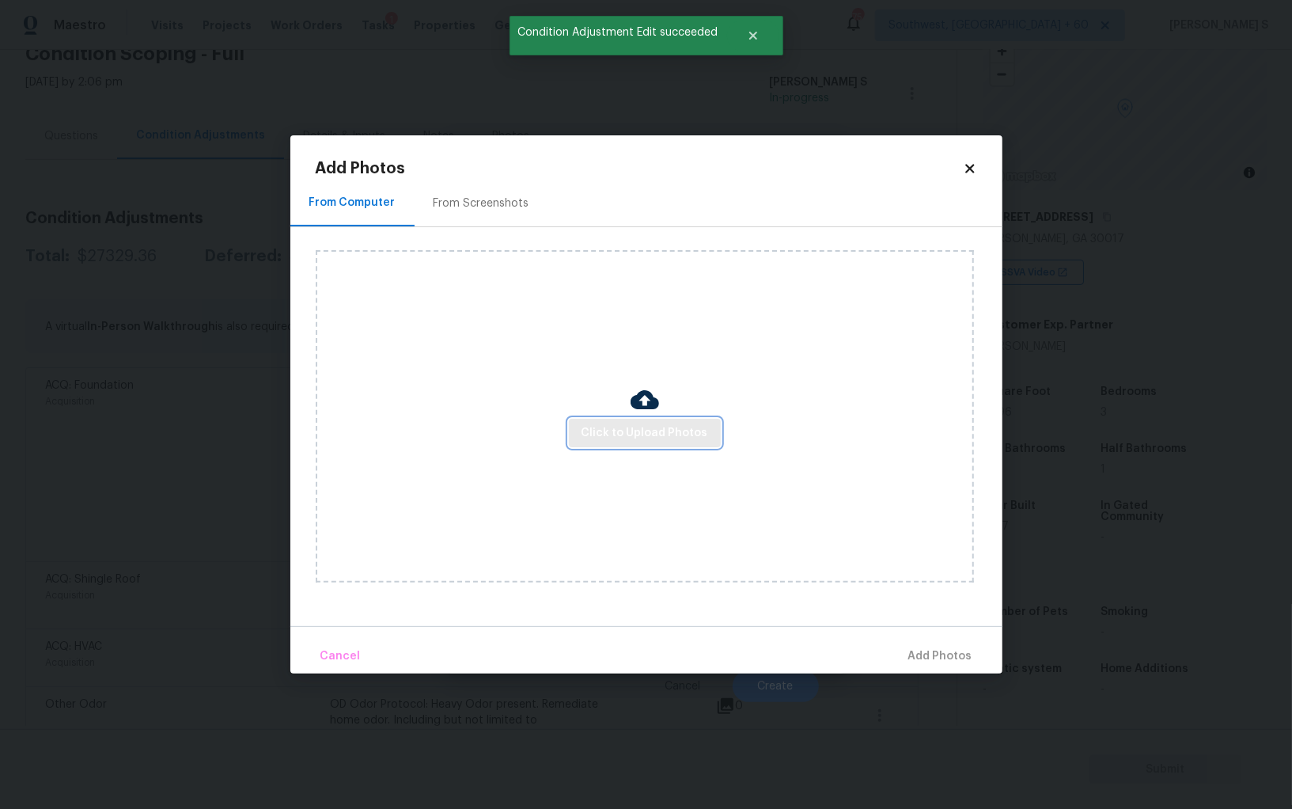
click at [607, 423] on span "Click to Upload Photos" at bounding box center [645, 433] width 127 height 20
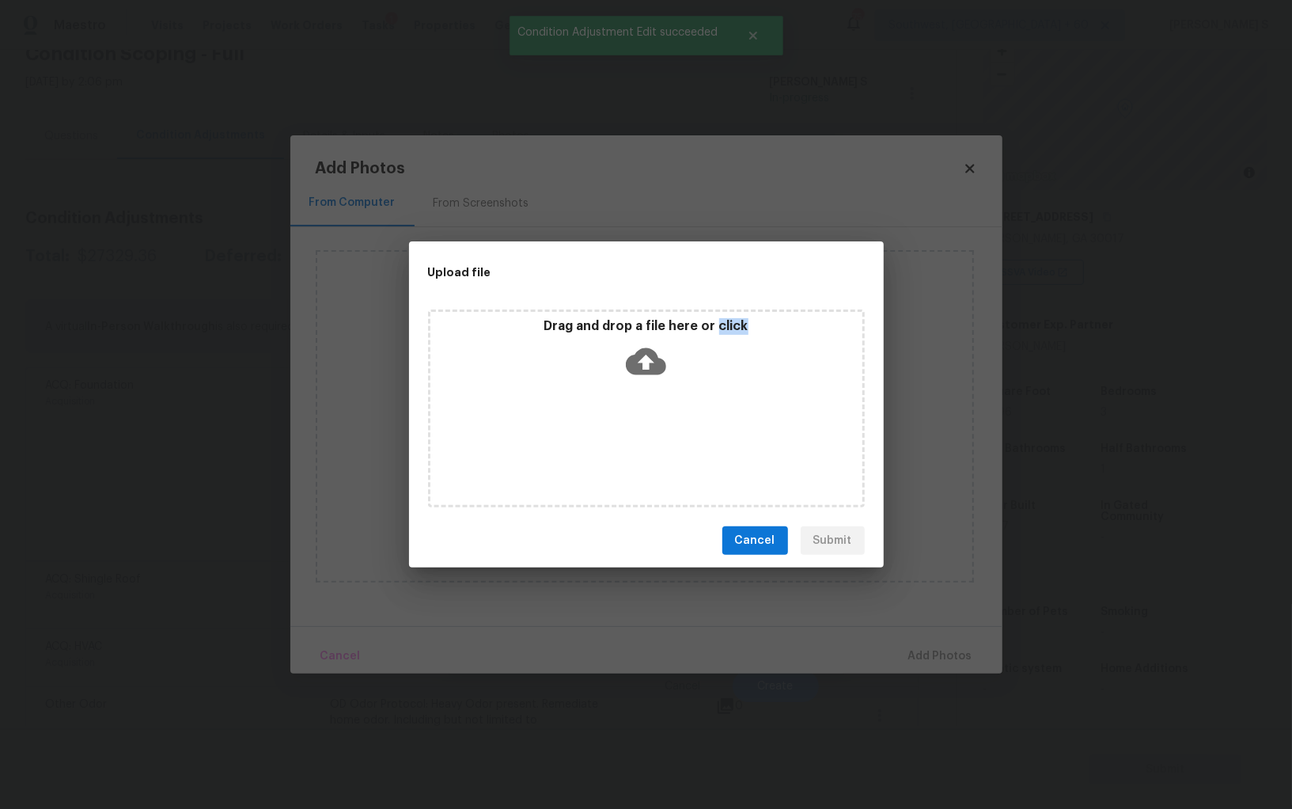
click at [607, 423] on div "Drag and drop a file here or click" at bounding box center [646, 408] width 437 height 198
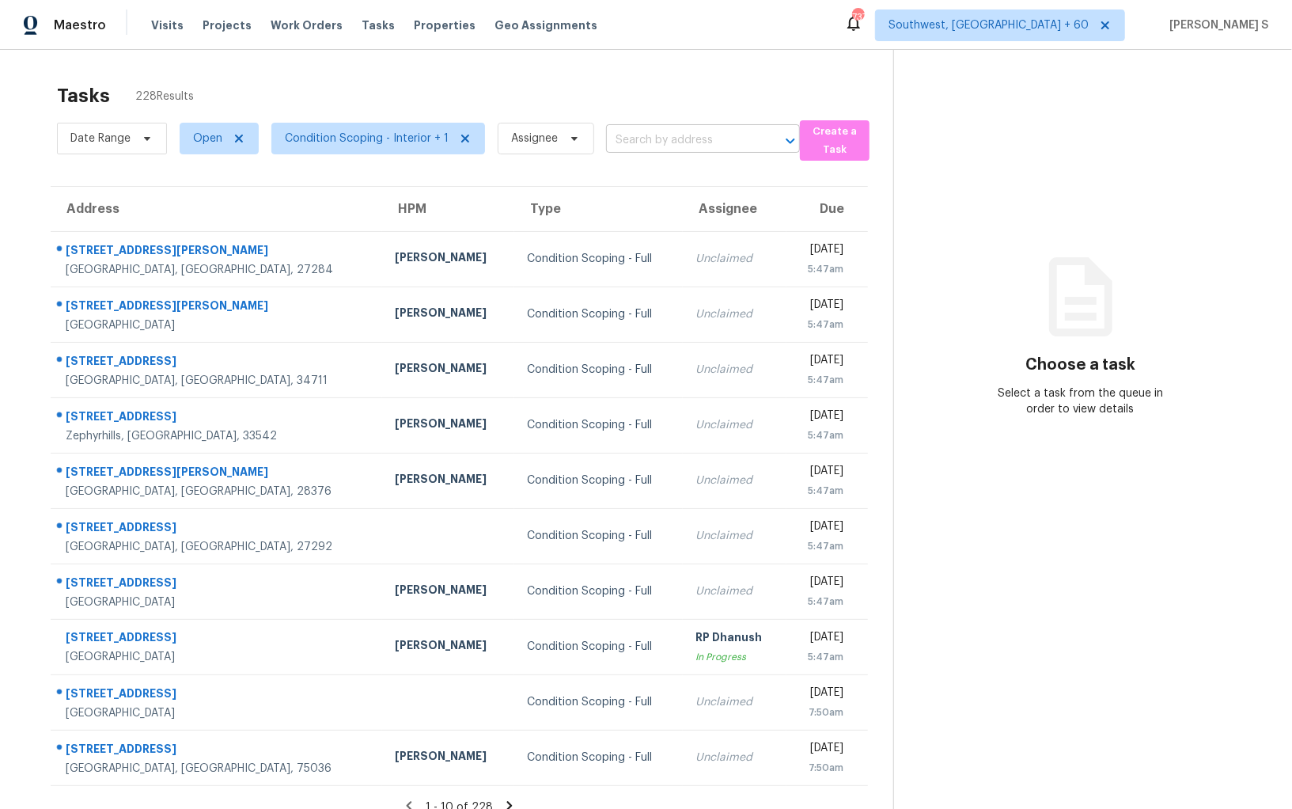
click at [672, 131] on input "text" at bounding box center [681, 140] width 150 height 25
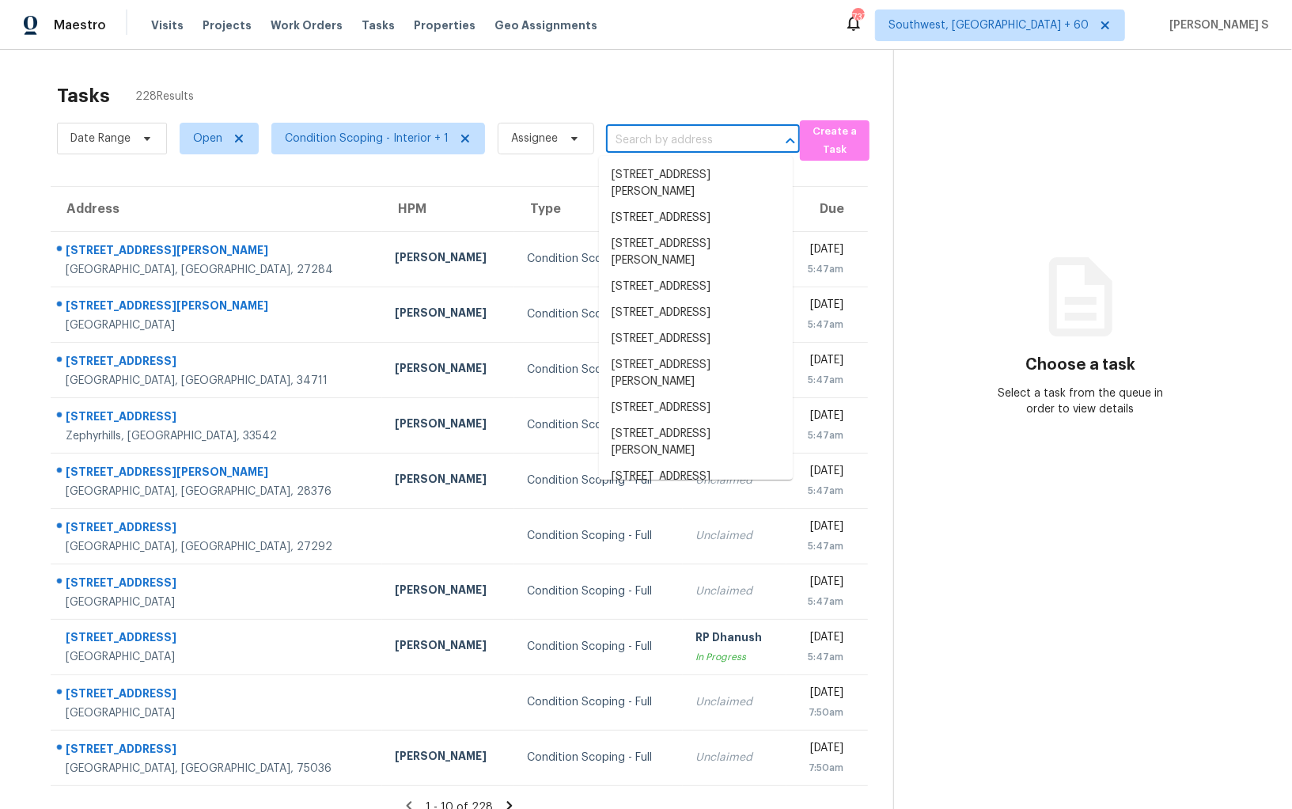
click at [672, 131] on input "text" at bounding box center [681, 140] width 150 height 25
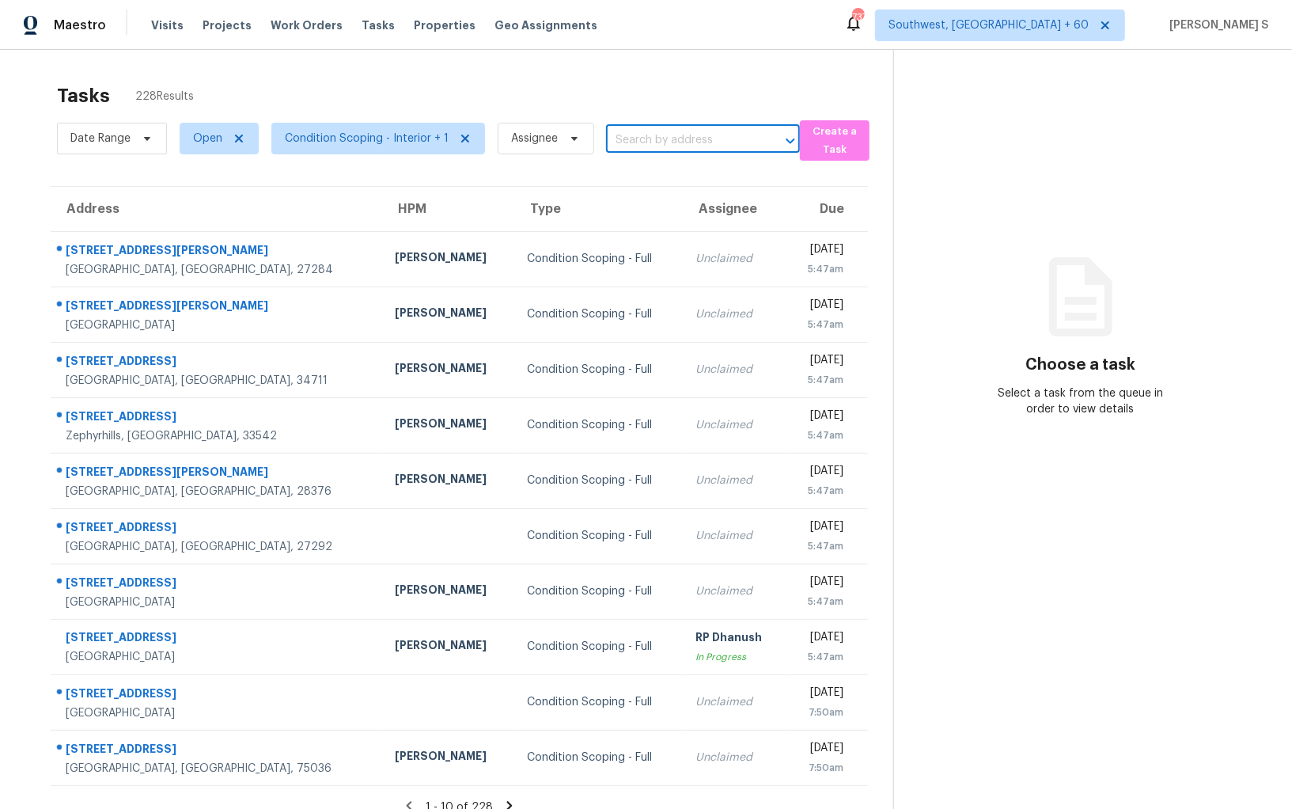
paste input "[STREET_ADDRESS]"
type input "[STREET_ADDRESS]"
click at [654, 179] on li "11915 Carriage Park Ln, Duluth, GA 30097" at bounding box center [696, 175] width 194 height 26
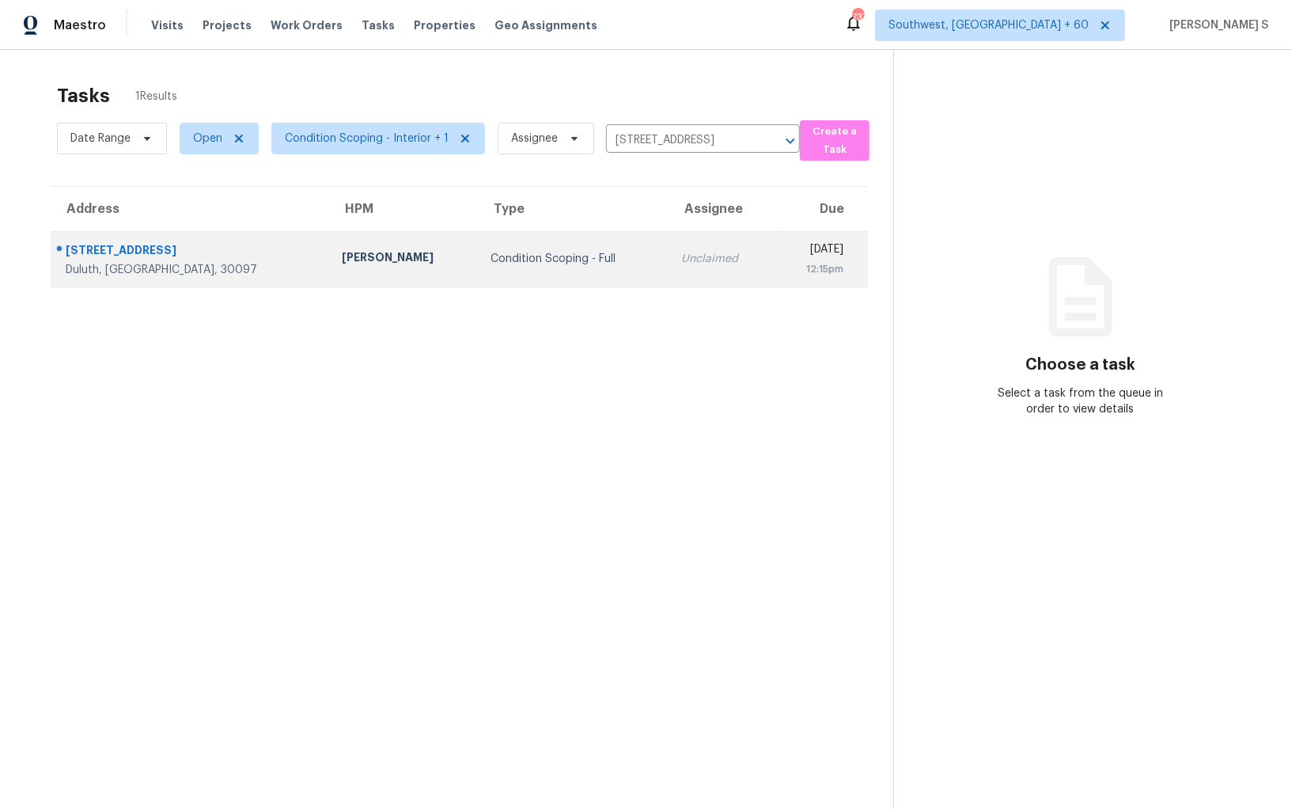
click at [682, 256] on div "Unclaimed" at bounding box center [721, 259] width 79 height 16
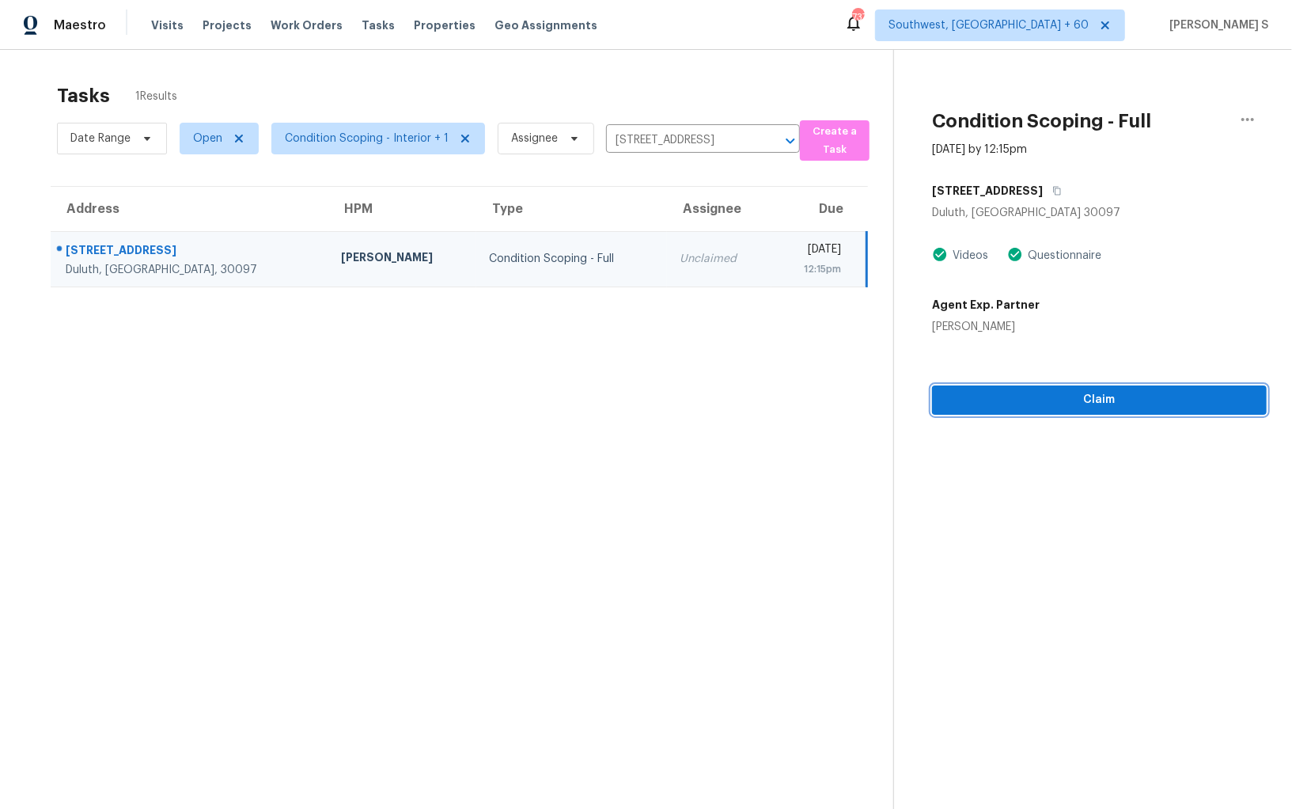
click at [1125, 400] on span "Claim" at bounding box center [1099, 400] width 309 height 20
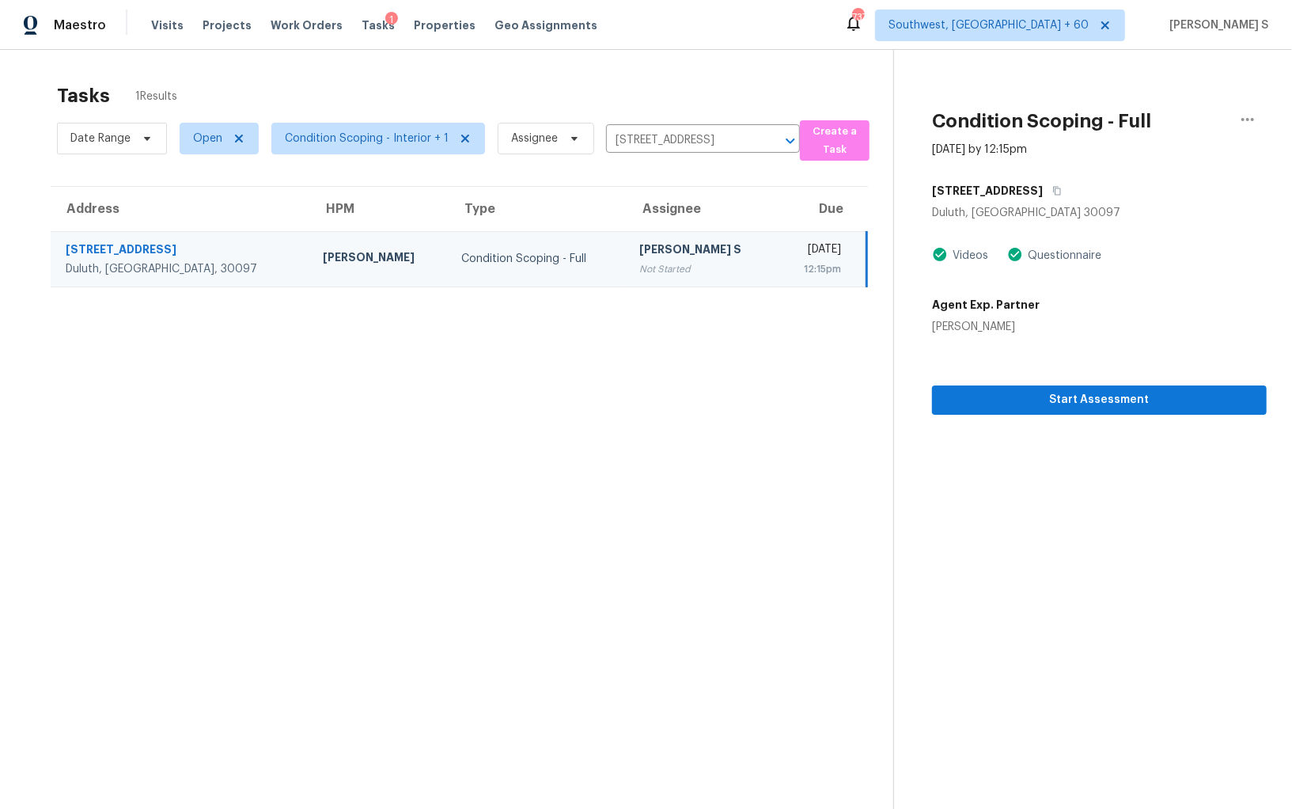
click at [791, 262] on div "12:15pm" at bounding box center [816, 269] width 51 height 16
click at [1013, 393] on span "Start Assessment" at bounding box center [1099, 400] width 309 height 20
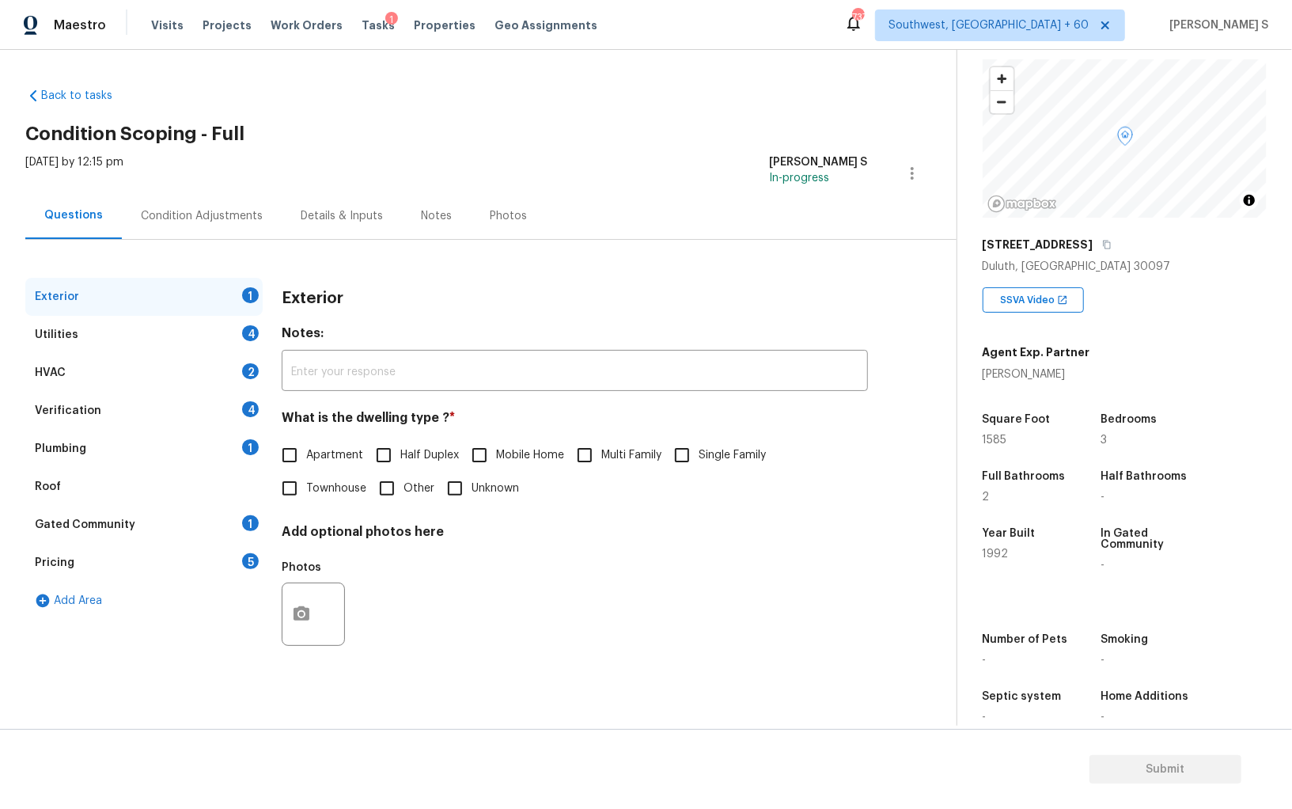
scroll to position [110, 0]
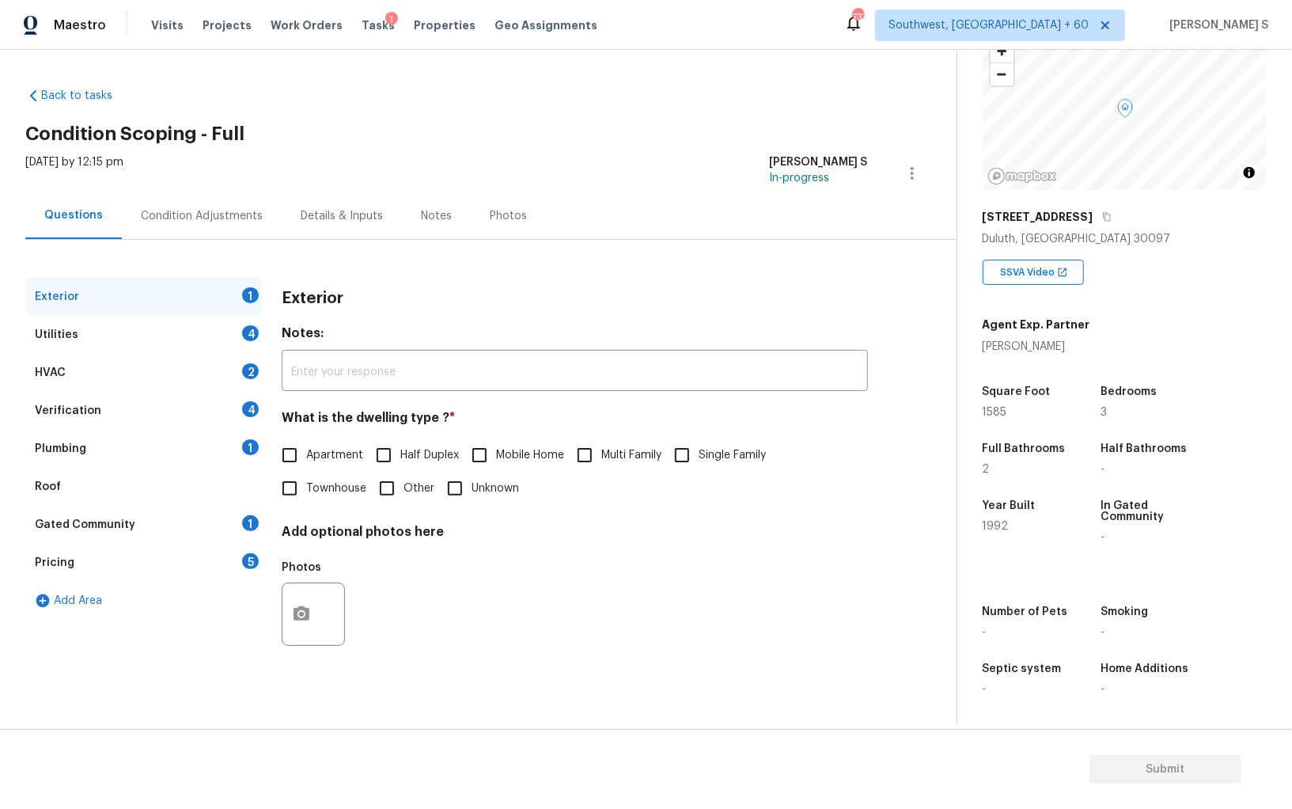
click at [685, 457] on input "Single Family" at bounding box center [681, 454] width 33 height 33
checkbox input "true"
click at [264, 350] on div "Exterior Utilities 4 HVAC 2 Verification 4 Plumbing 1 Roof Gated Community 1 Pr…" at bounding box center [471, 476] width 893 height 396
click at [255, 332] on div "4" at bounding box center [250, 333] width 17 height 16
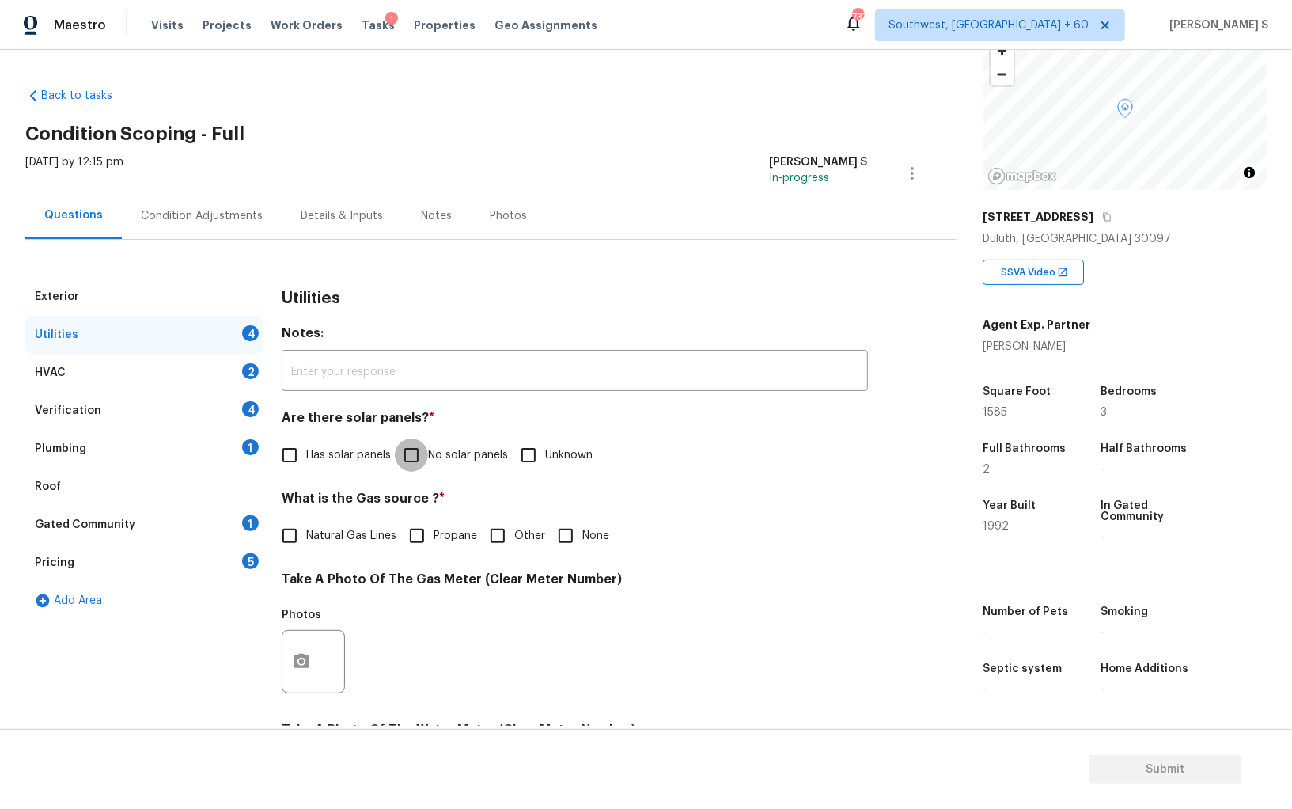
click at [419, 454] on input "No solar panels" at bounding box center [411, 454] width 33 height 33
checkbox input "true"
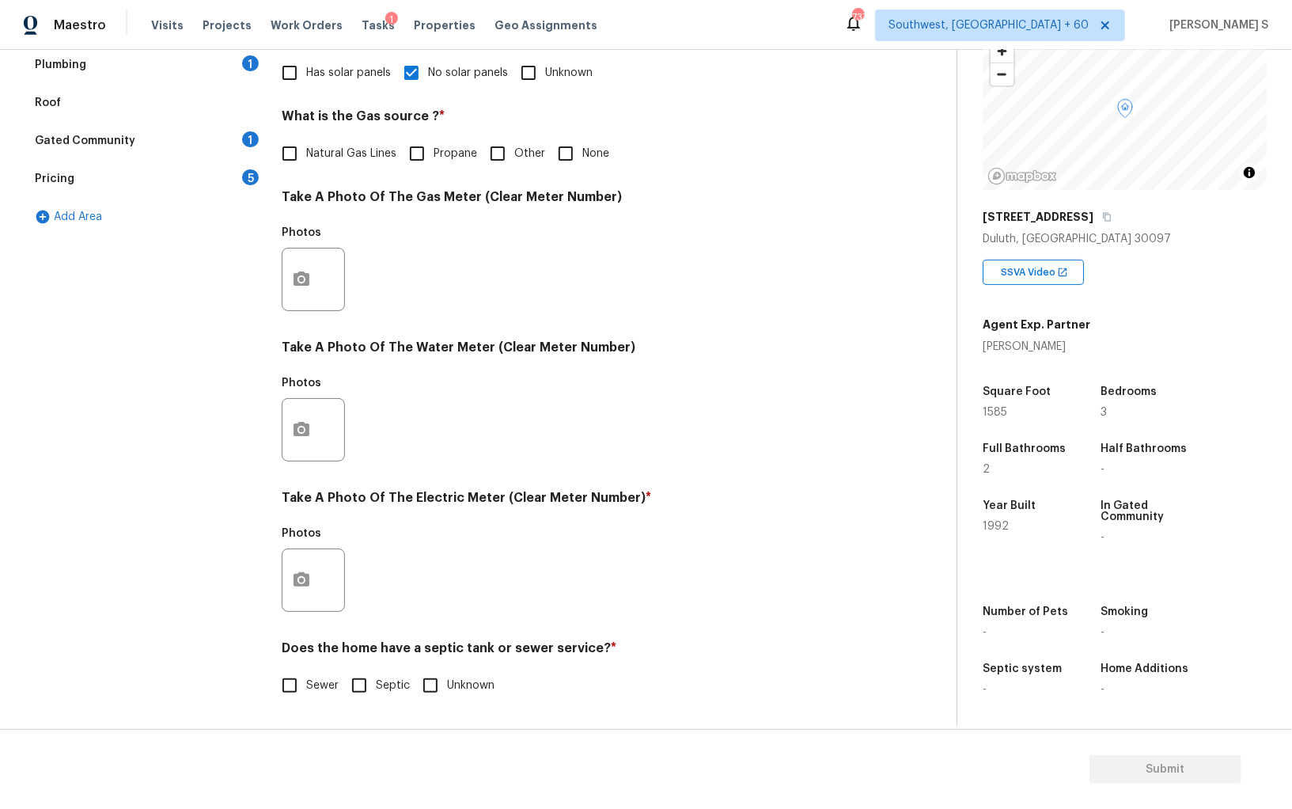
scroll to position [382, 0]
click at [296, 685] on input "Sewer" at bounding box center [289, 685] width 33 height 33
checkbox input "true"
click at [312, 567] on button "button" at bounding box center [302, 580] width 38 height 62
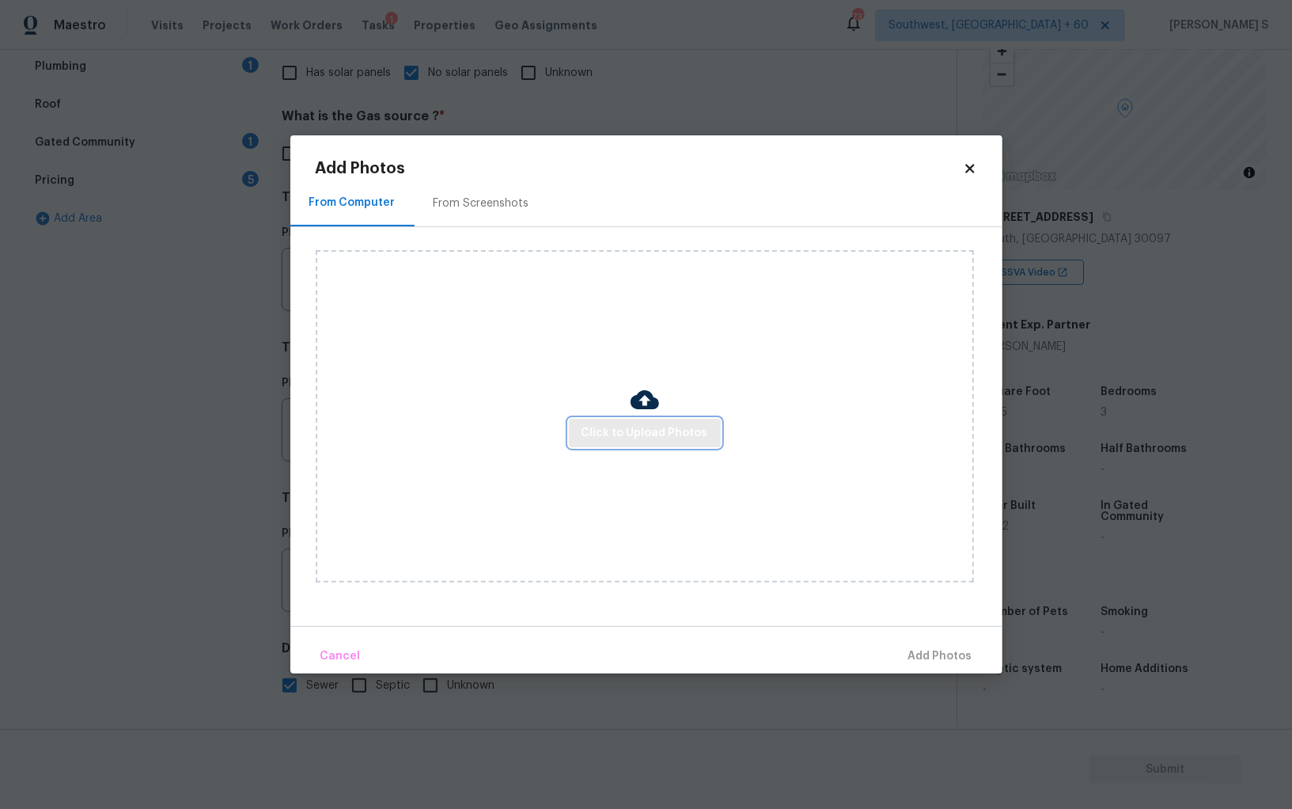
click at [620, 442] on span "Click to Upload Photos" at bounding box center [645, 433] width 127 height 20
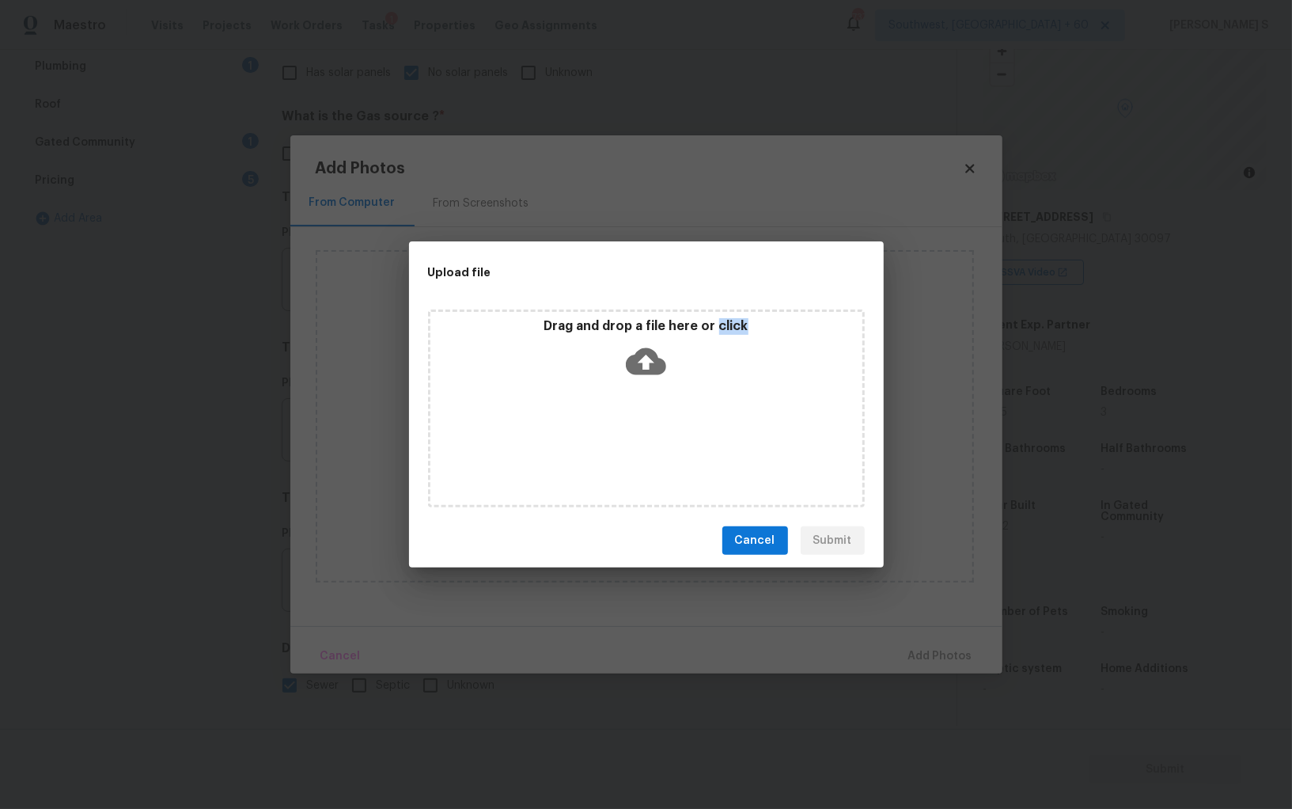
click at [620, 442] on div "Drag and drop a file here or click" at bounding box center [646, 408] width 437 height 198
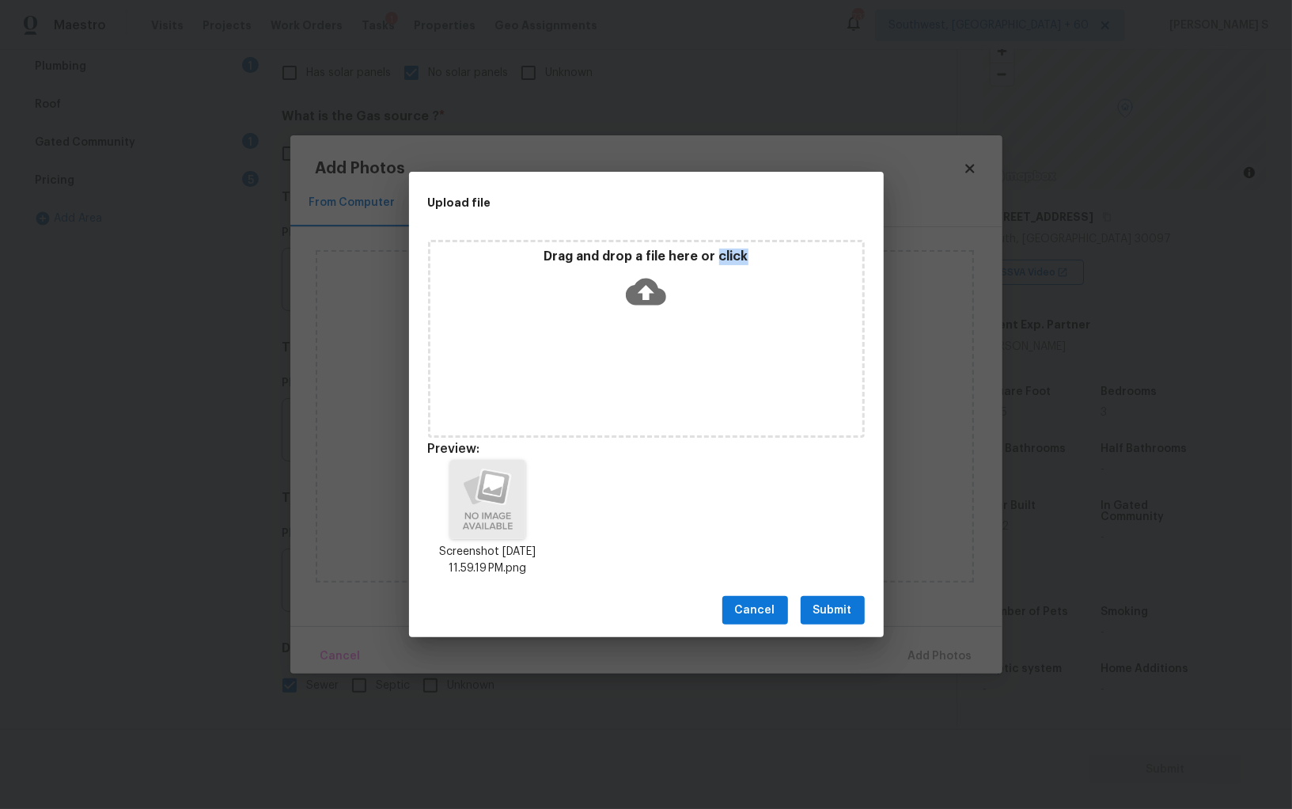
click at [832, 605] on span "Submit" at bounding box center [832, 611] width 39 height 20
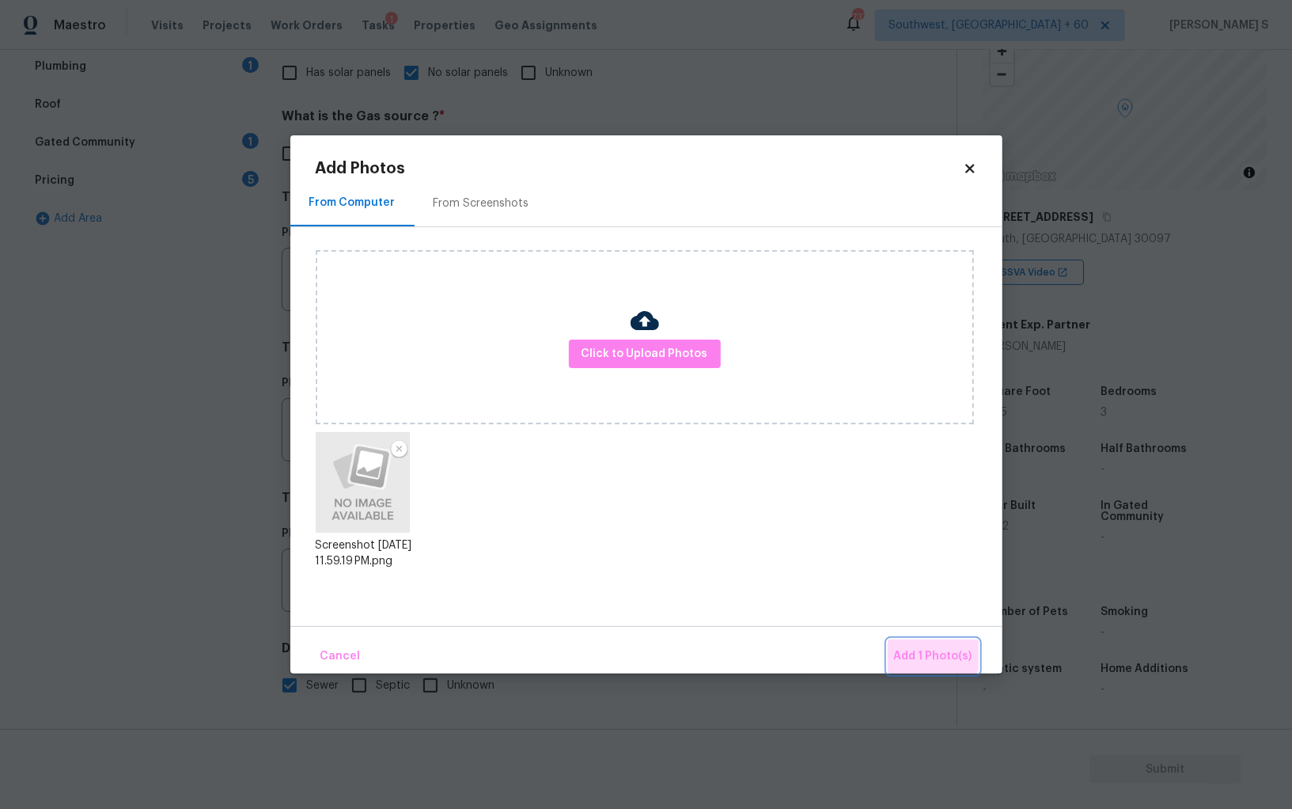
click at [925, 642] on button "Add 1 Photo(s)" at bounding box center [933, 656] width 91 height 34
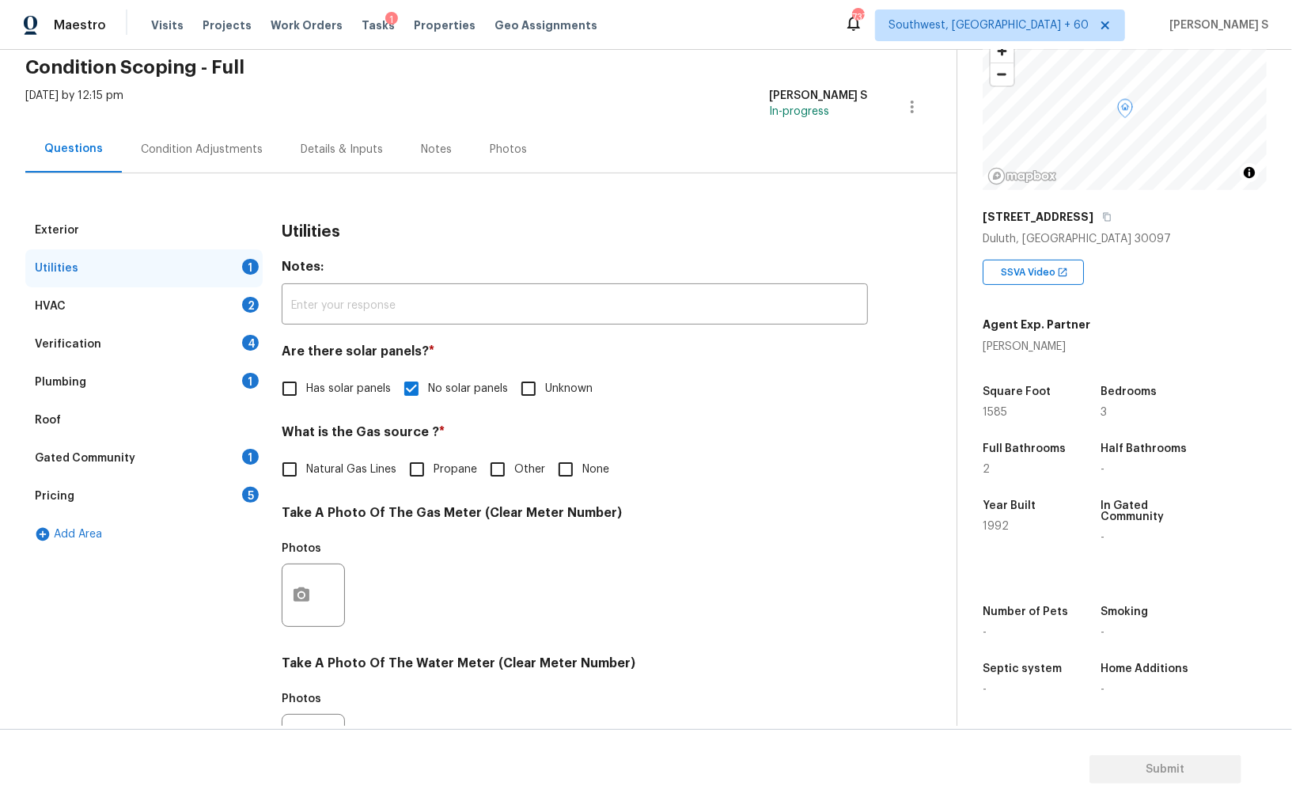
scroll to position [59, 0]
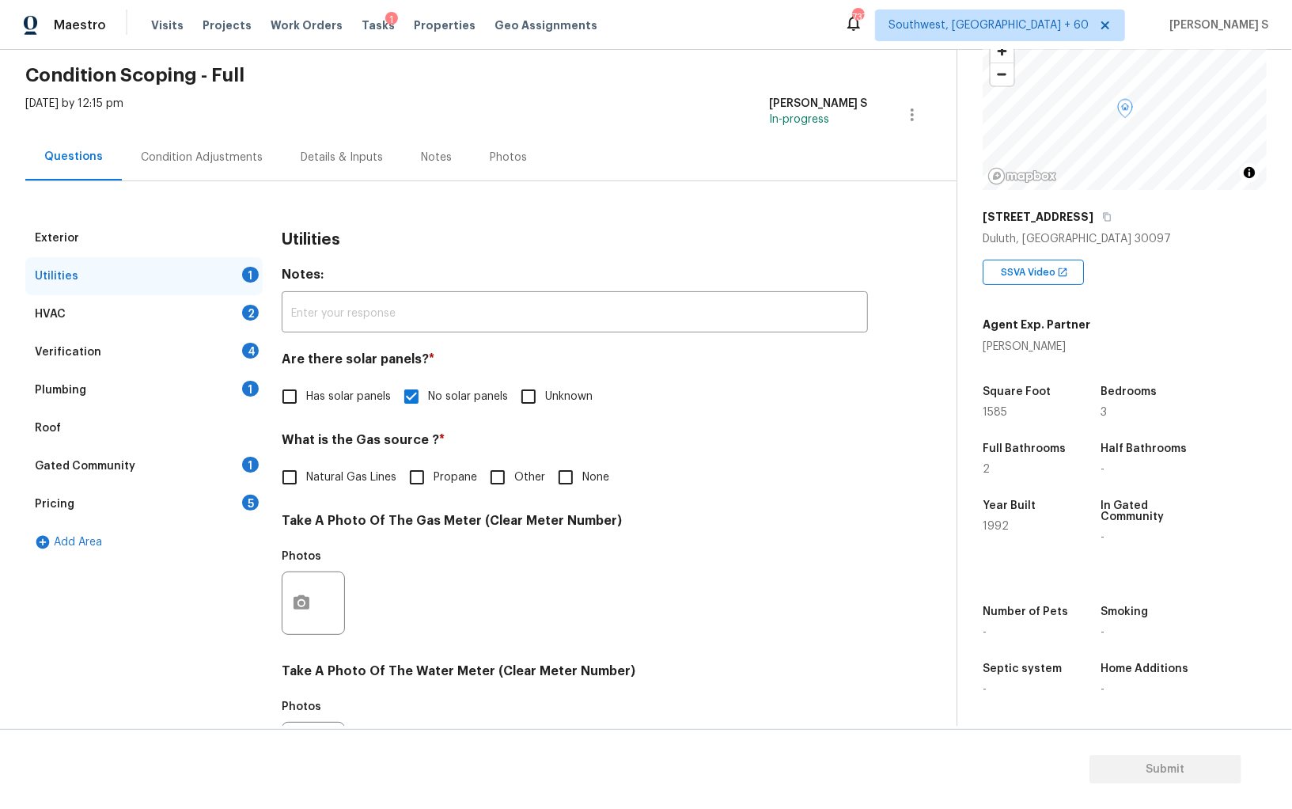
click at [248, 346] on div "4" at bounding box center [250, 351] width 17 height 16
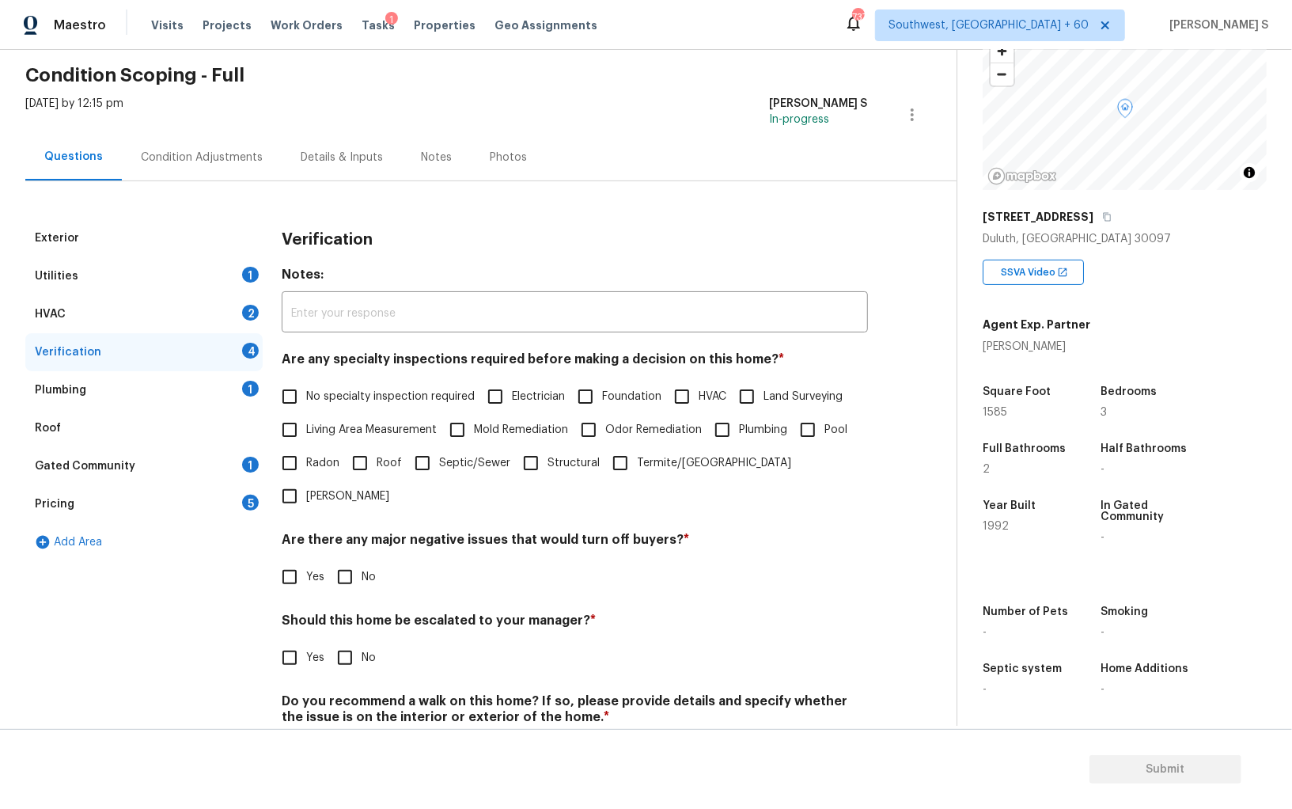
click at [294, 394] on input "No specialty inspection required" at bounding box center [289, 396] width 33 height 33
checkbox input "true"
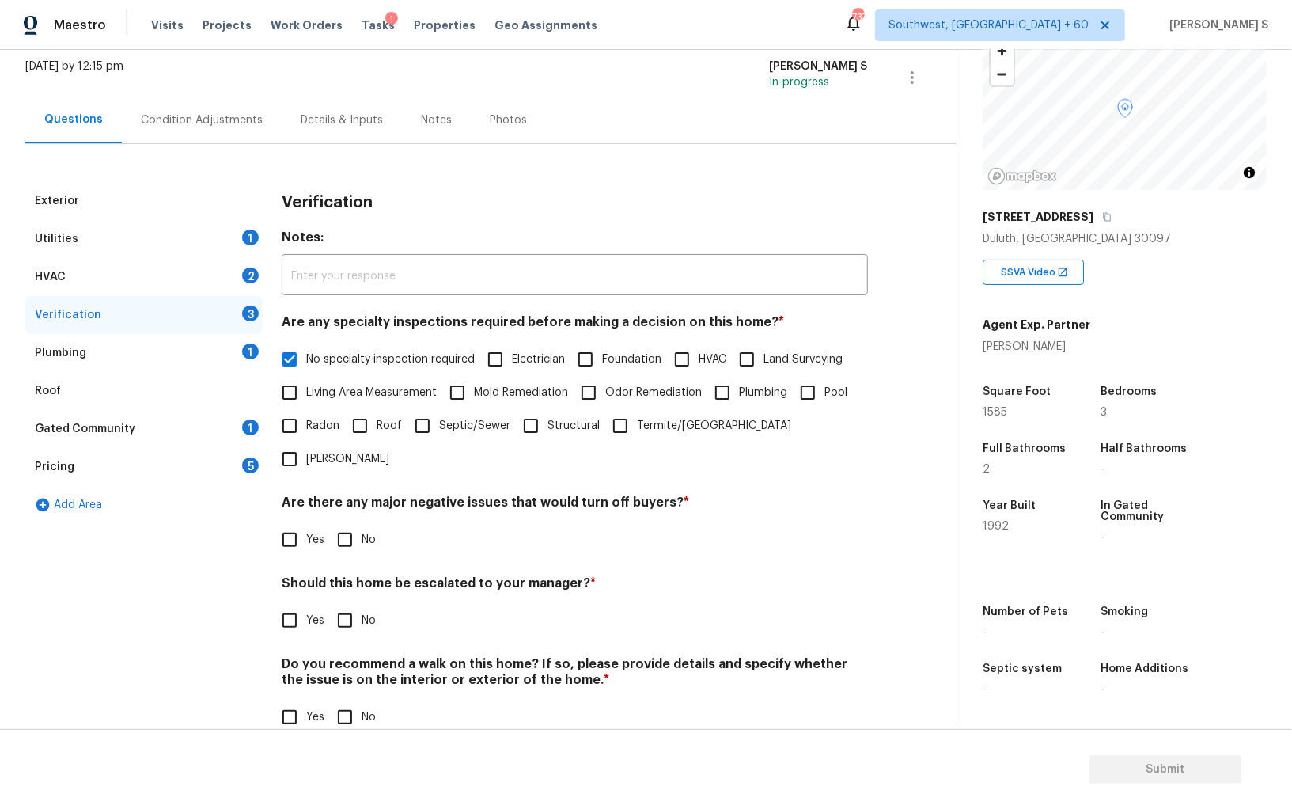
scroll to position [94, 0]
click at [350, 525] on input "No" at bounding box center [344, 541] width 33 height 33
checkbox input "true"
click at [349, 702] on input "No" at bounding box center [344, 718] width 33 height 33
checkbox input "true"
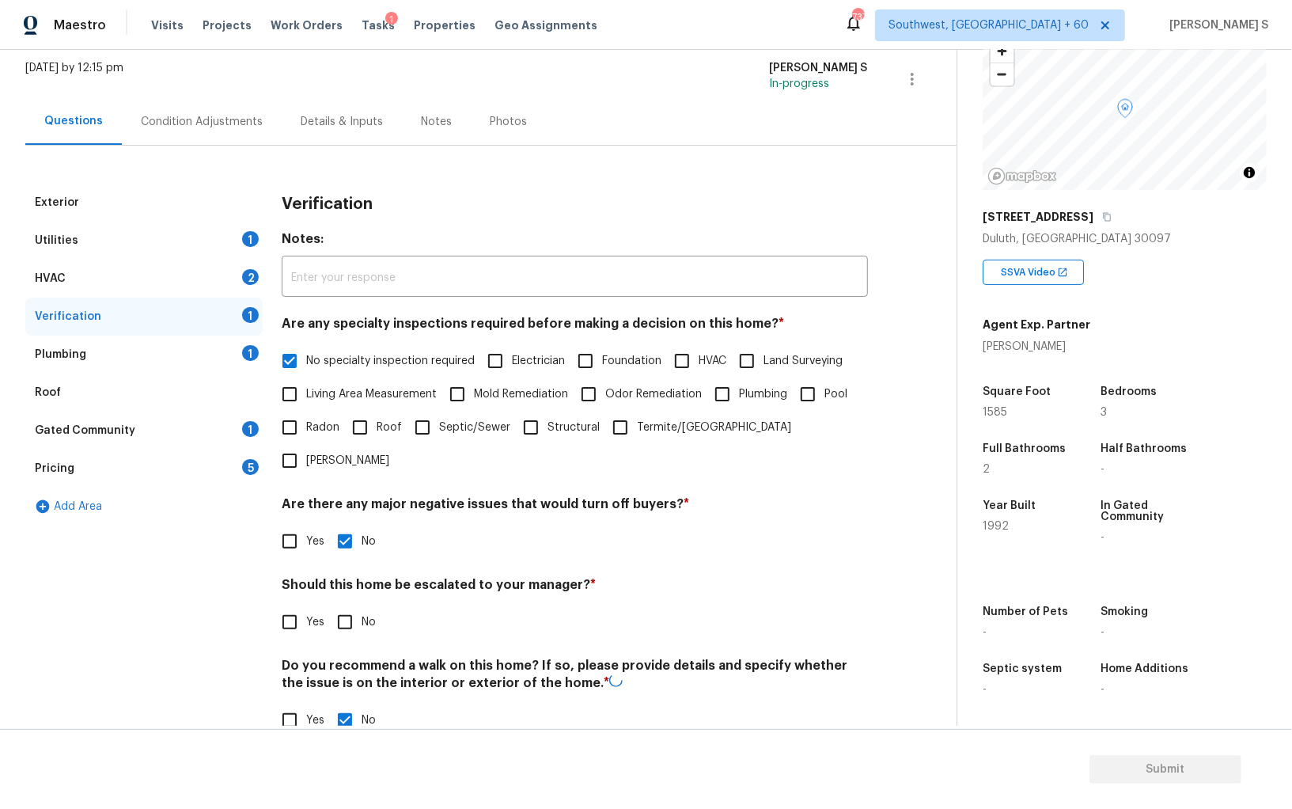
scroll to position [0, 0]
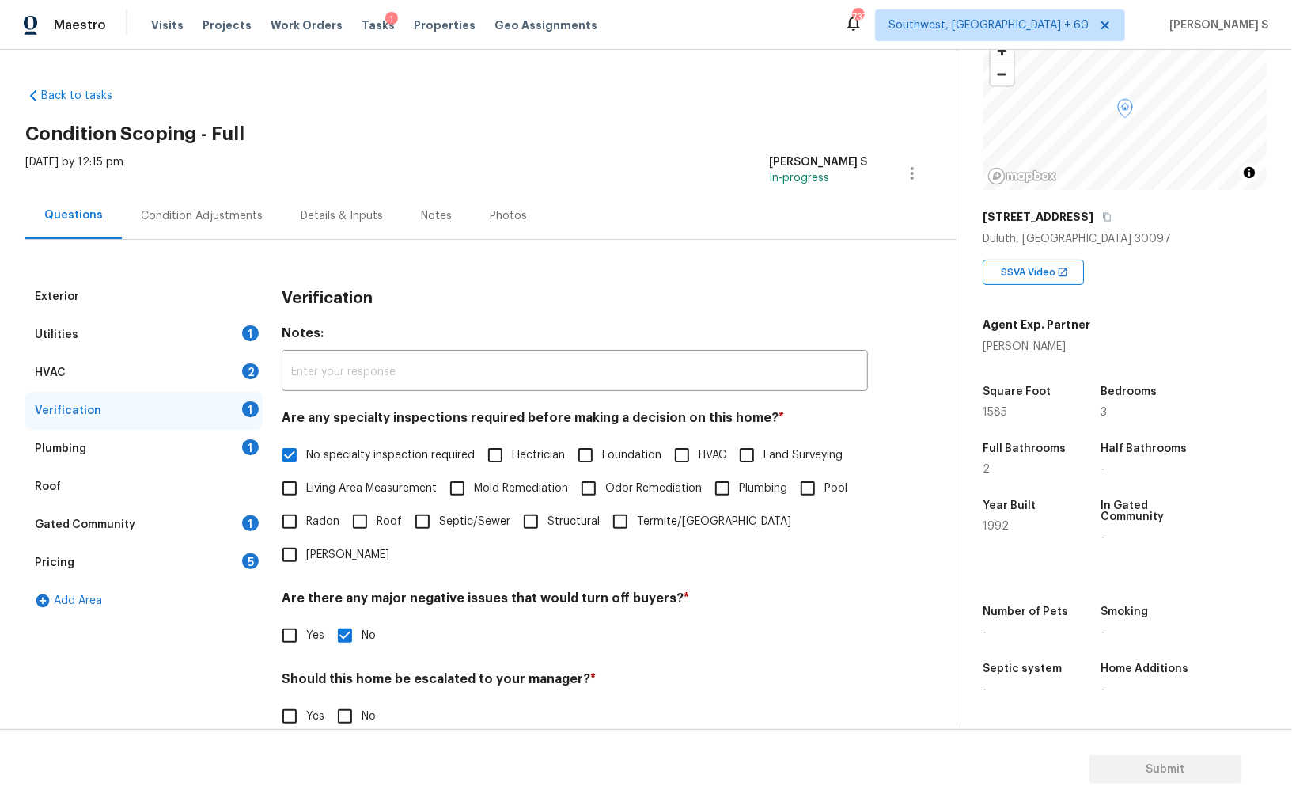
click at [256, 454] on div "Plumbing 1" at bounding box center [143, 449] width 237 height 38
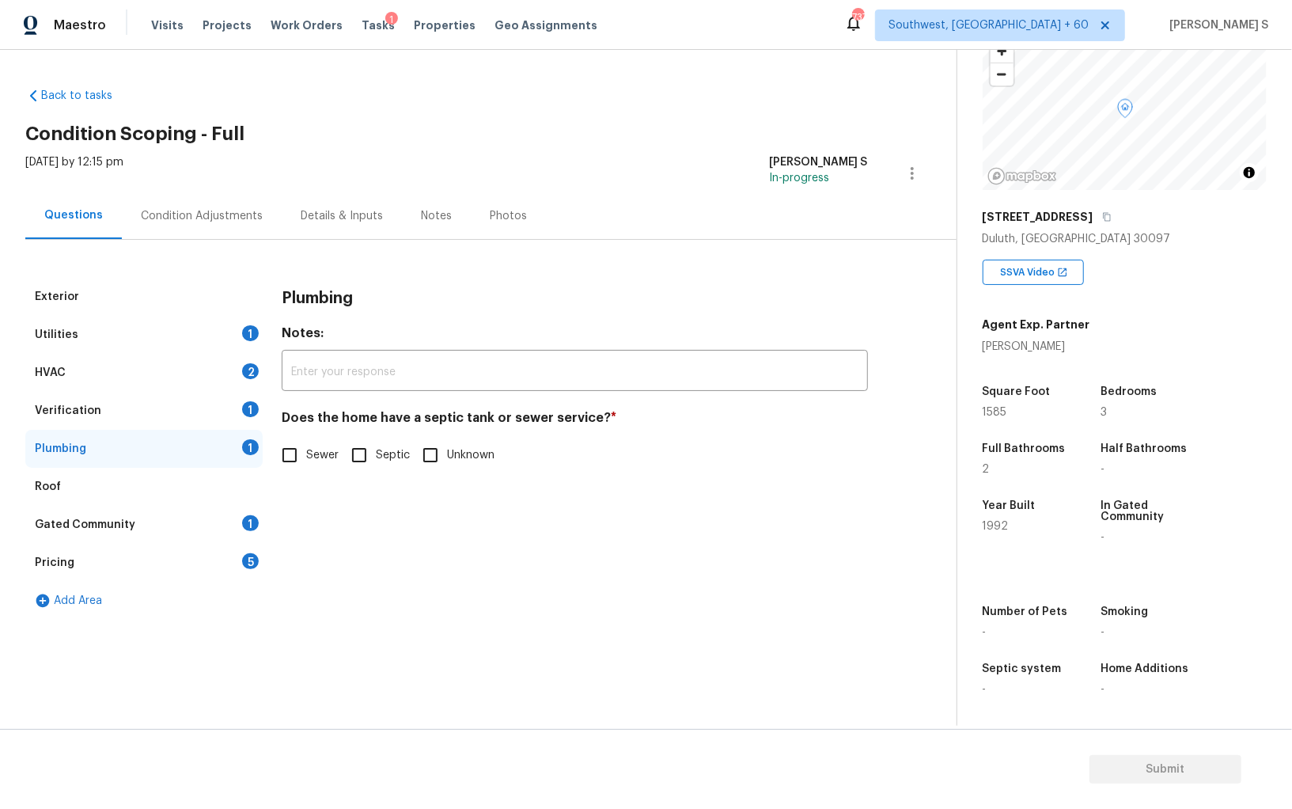
click at [271, 455] on div "Exterior Utilities 1 HVAC 2 Verification 1 Plumbing 1 Roof Gated Community 1 Pr…" at bounding box center [471, 449] width 893 height 342
click at [283, 454] on input "Sewer" at bounding box center [289, 454] width 33 height 33
checkbox input "true"
drag, startPoint x: 252, startPoint y: 514, endPoint x: 267, endPoint y: 466, distance: 49.8
click at [252, 515] on div "1" at bounding box center [250, 523] width 17 height 16
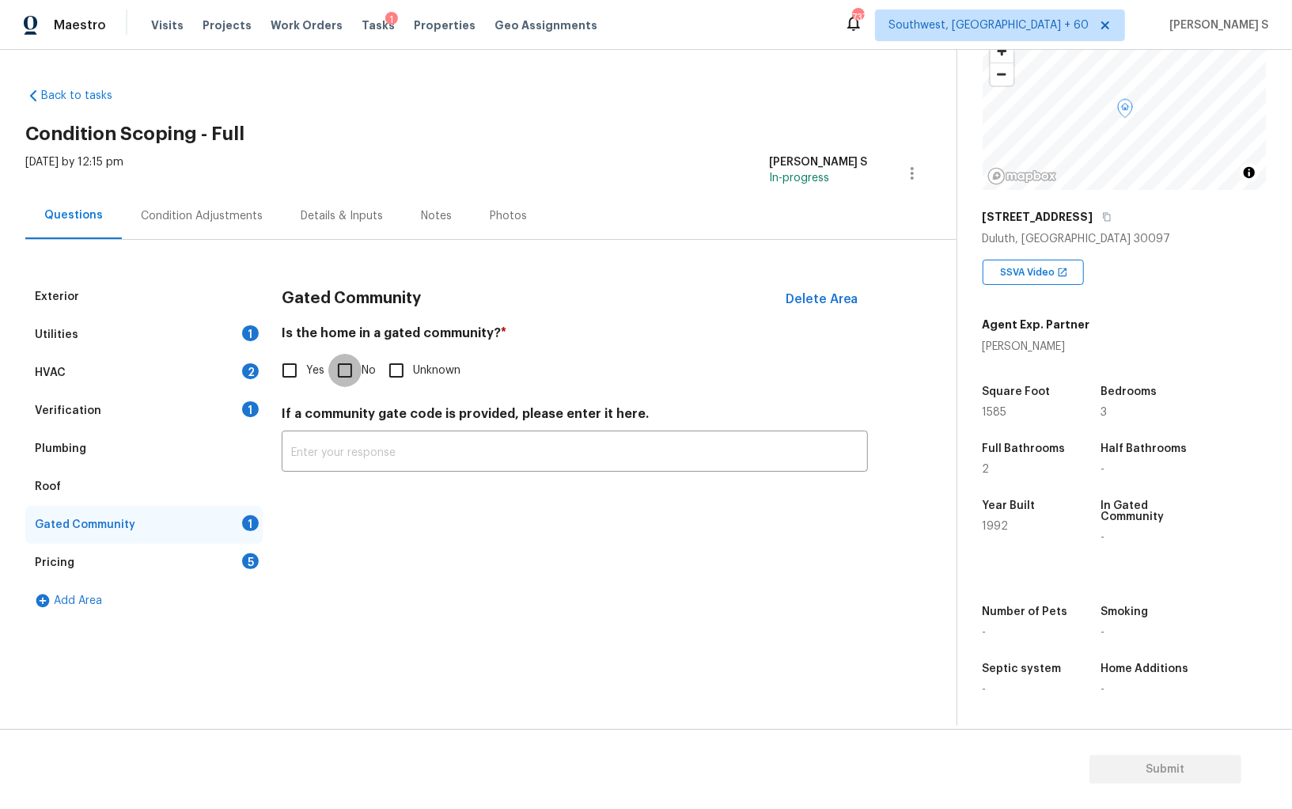
click at [346, 374] on input "No" at bounding box center [344, 370] width 33 height 33
checkbox input "true"
click at [227, 371] on div "HVAC 2" at bounding box center [143, 373] width 237 height 38
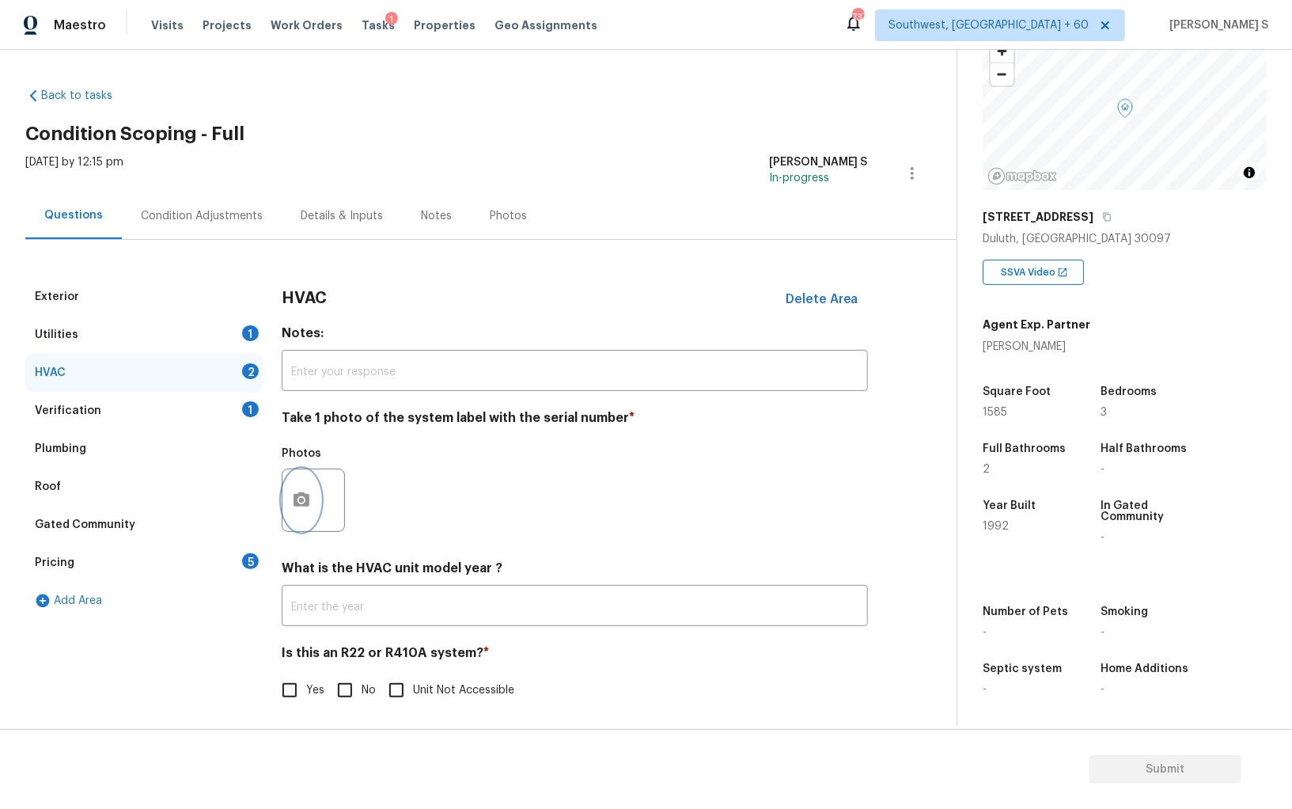
click at [317, 502] on button "button" at bounding box center [302, 500] width 38 height 62
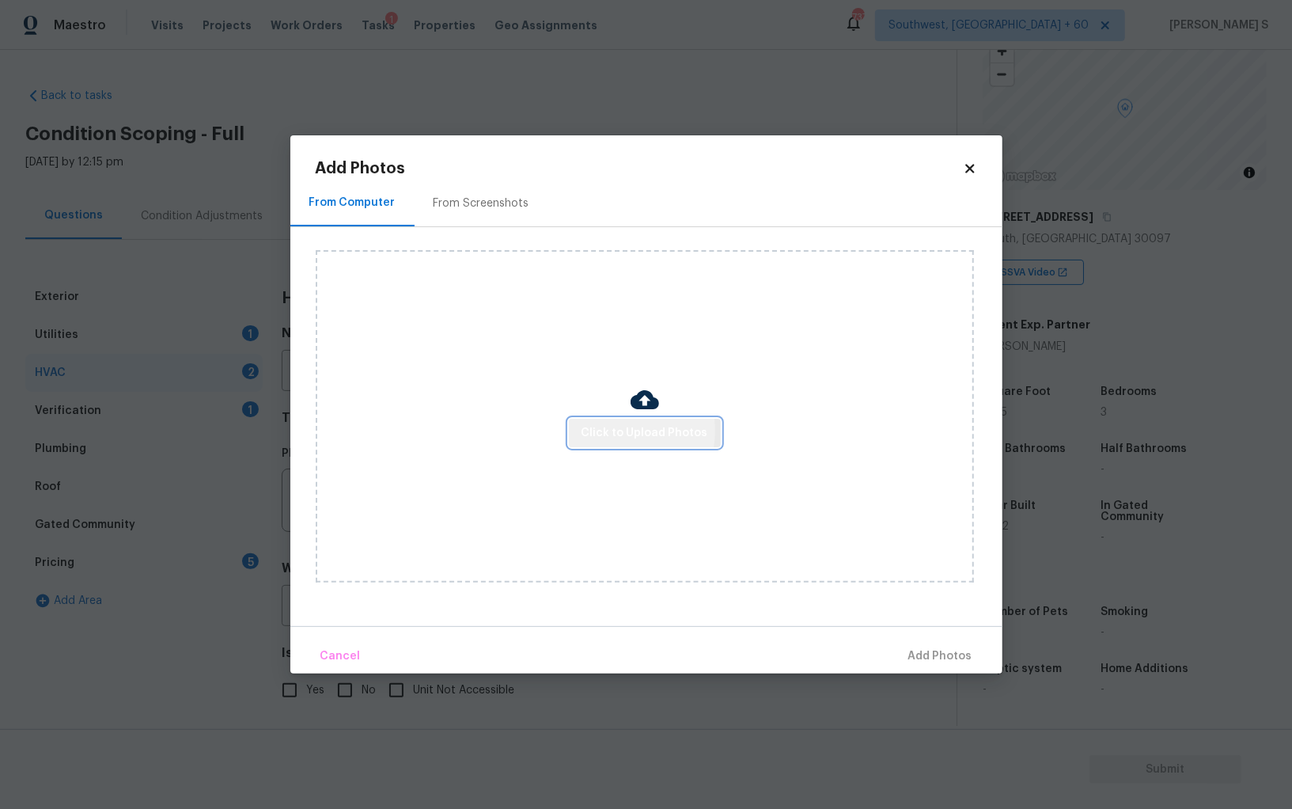
click at [612, 431] on span "Click to Upload Photos" at bounding box center [645, 433] width 127 height 20
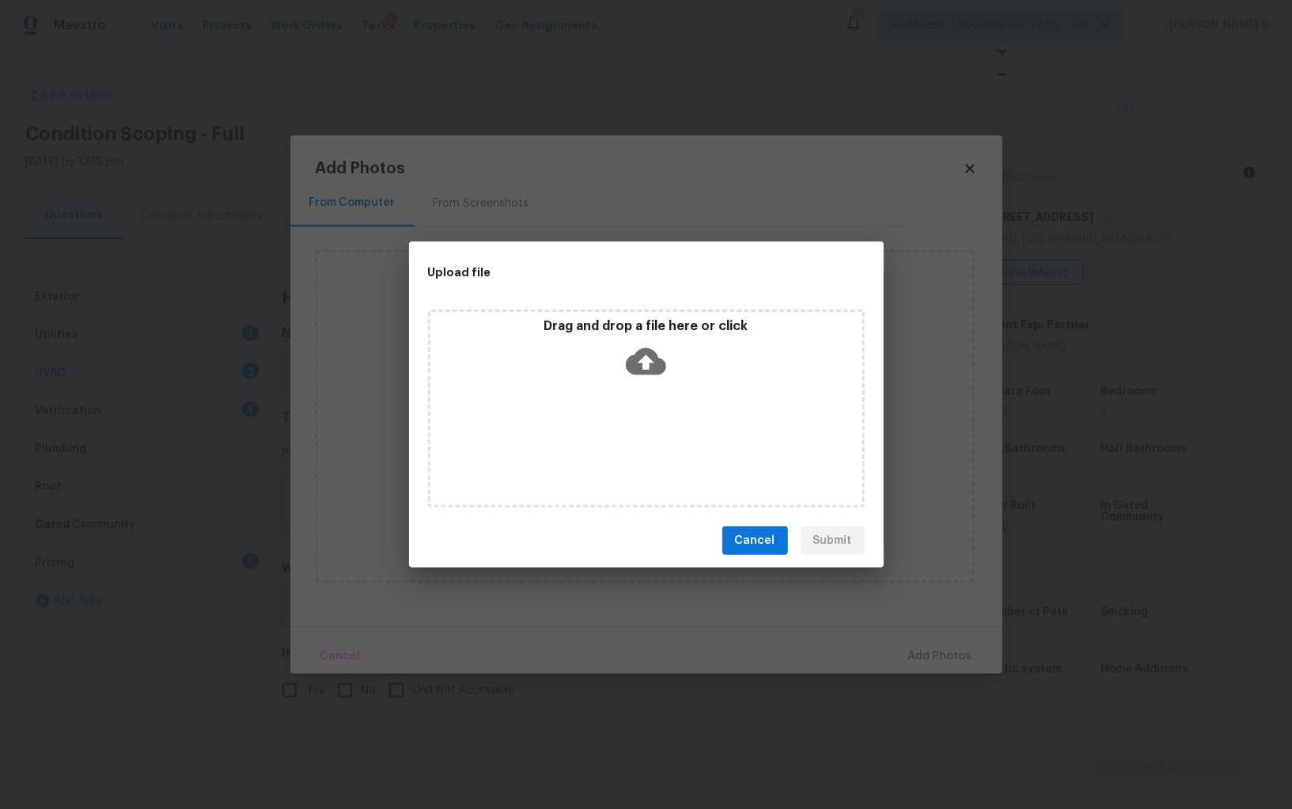
click at [612, 431] on div "Drag and drop a file here or click" at bounding box center [646, 408] width 437 height 198
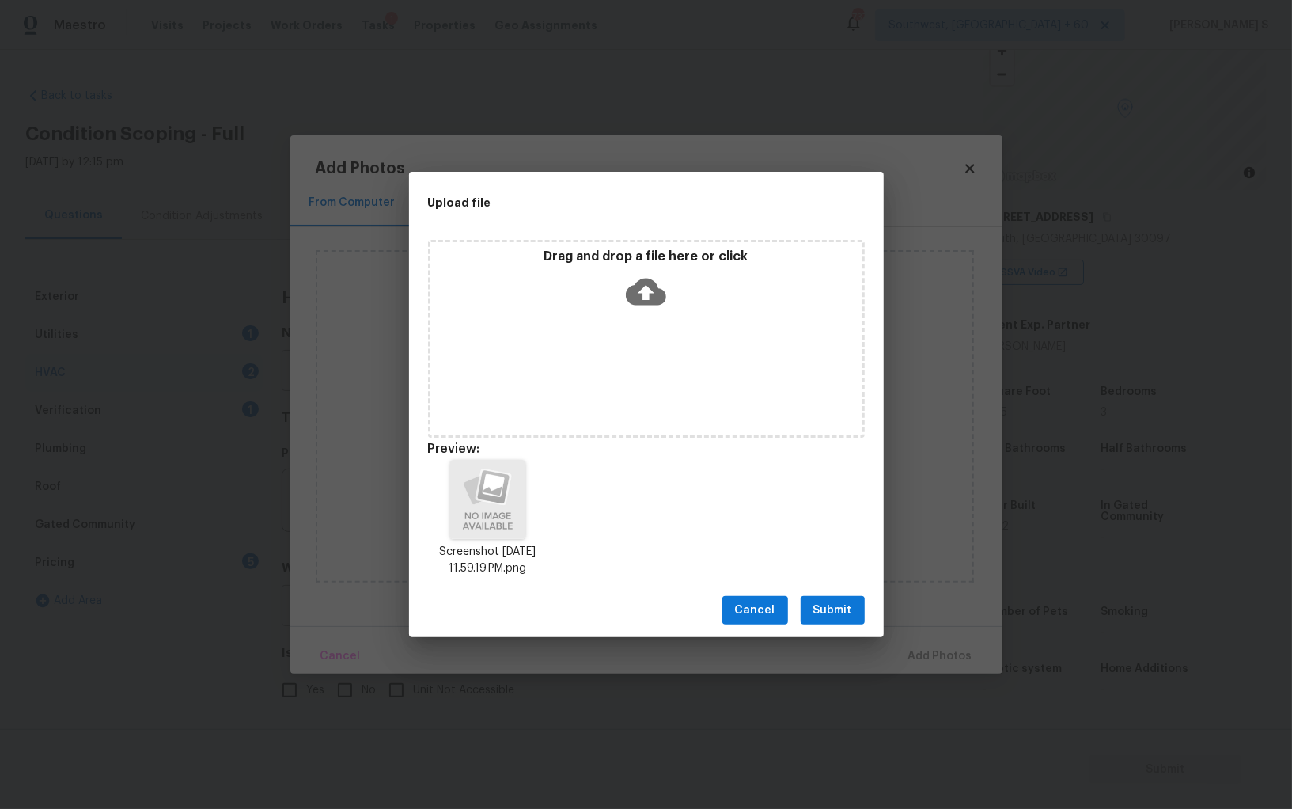
click at [834, 606] on span "Submit" at bounding box center [832, 611] width 39 height 20
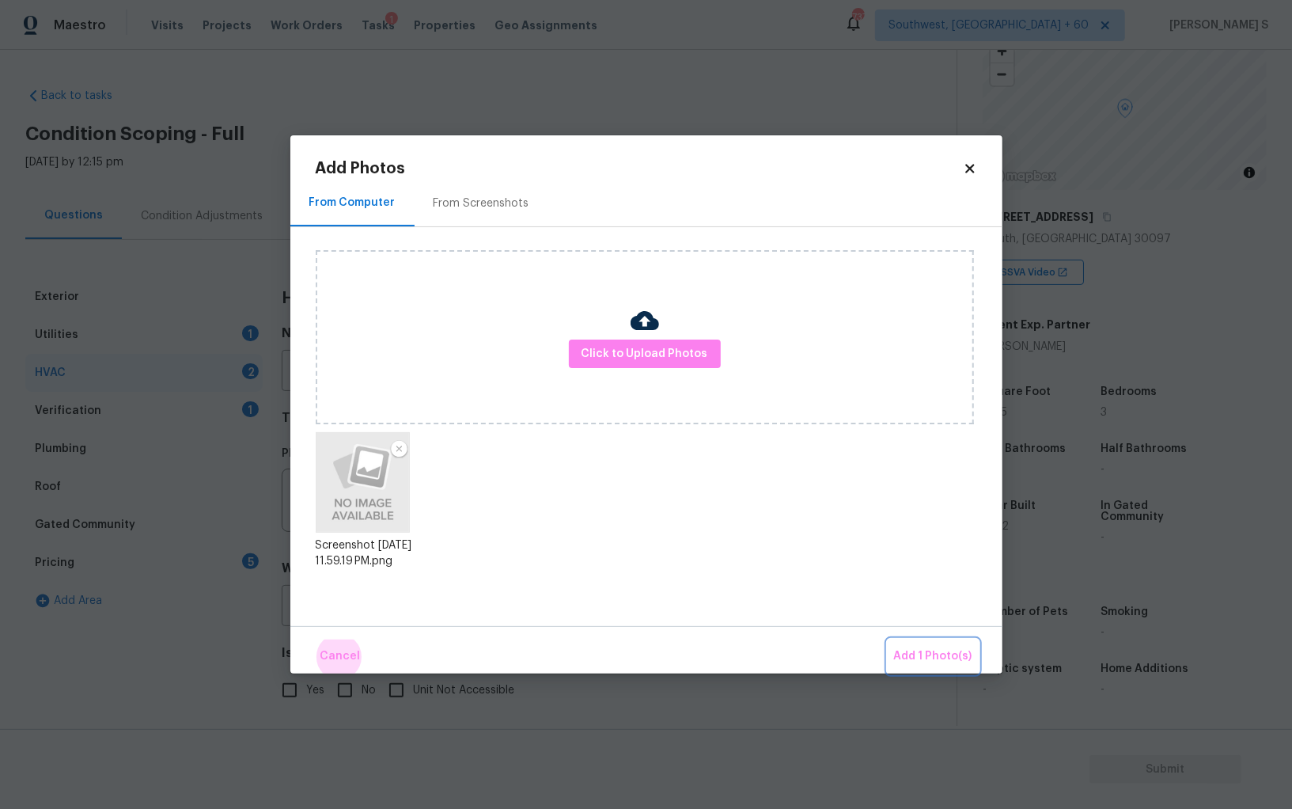
click at [888, 639] on button "Add 1 Photo(s)" at bounding box center [933, 656] width 91 height 34
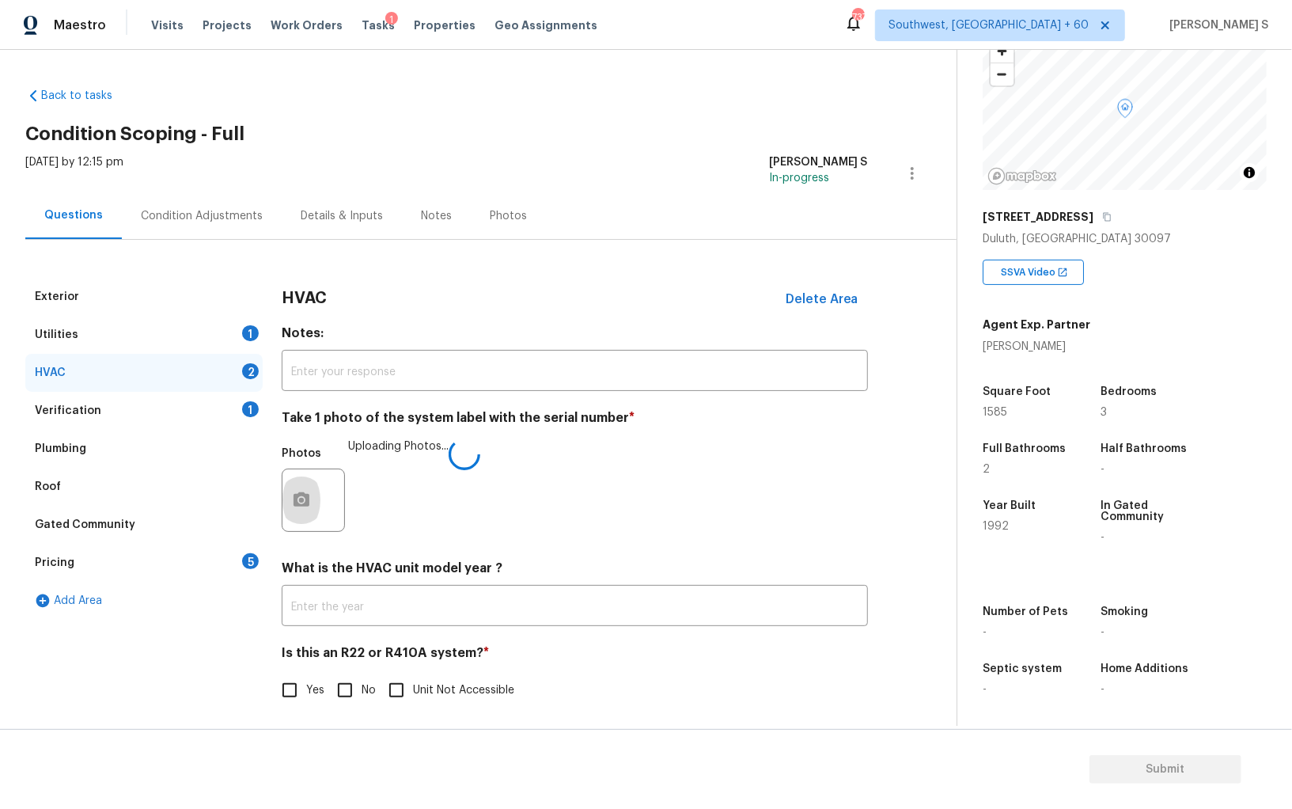
click at [332, 679] on input "No" at bounding box center [344, 689] width 33 height 33
checkbox input "true"
click at [218, 210] on div "Condition Adjustments" at bounding box center [202, 216] width 122 height 16
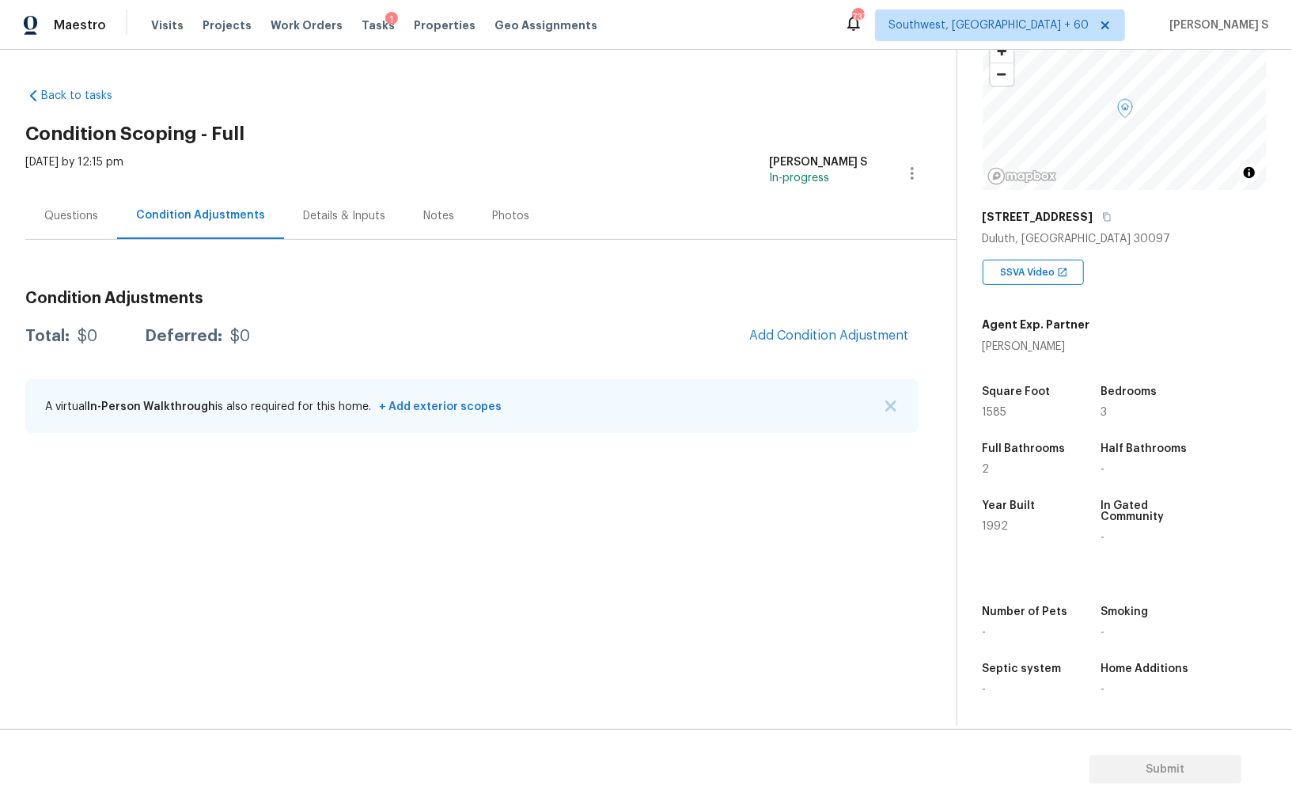
click at [88, 222] on div "Questions" at bounding box center [71, 216] width 54 height 16
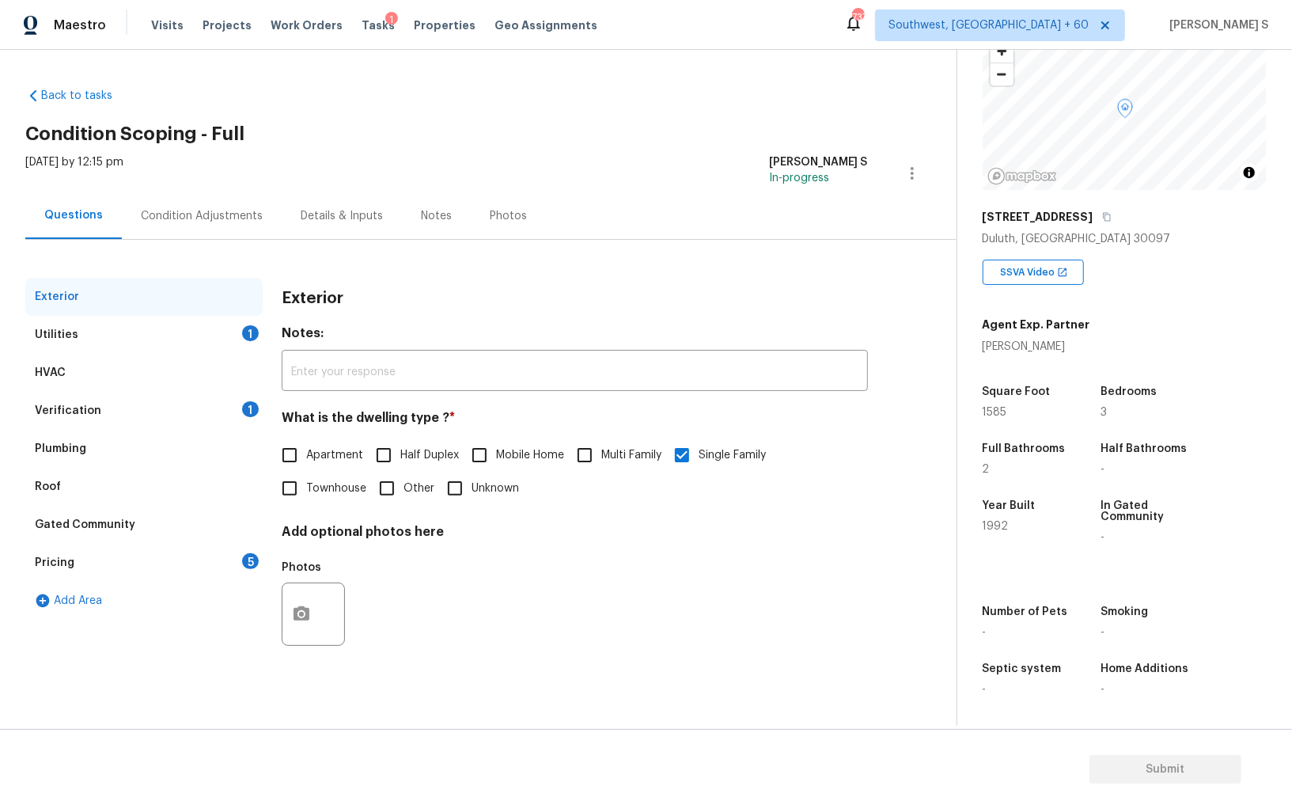
click at [50, 567] on div "Pricing" at bounding box center [55, 563] width 40 height 16
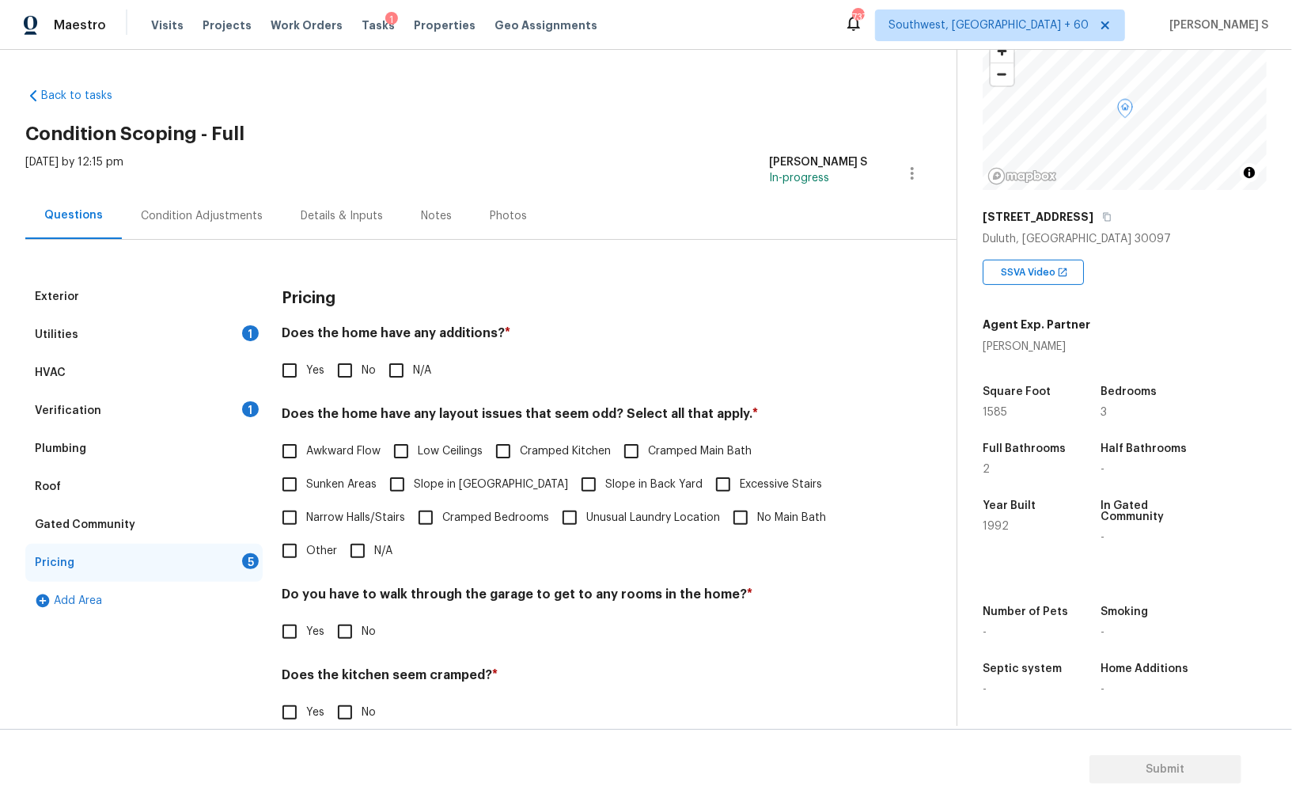
click at [294, 377] on input "Yes" at bounding box center [289, 370] width 33 height 33
checkbox input "true"
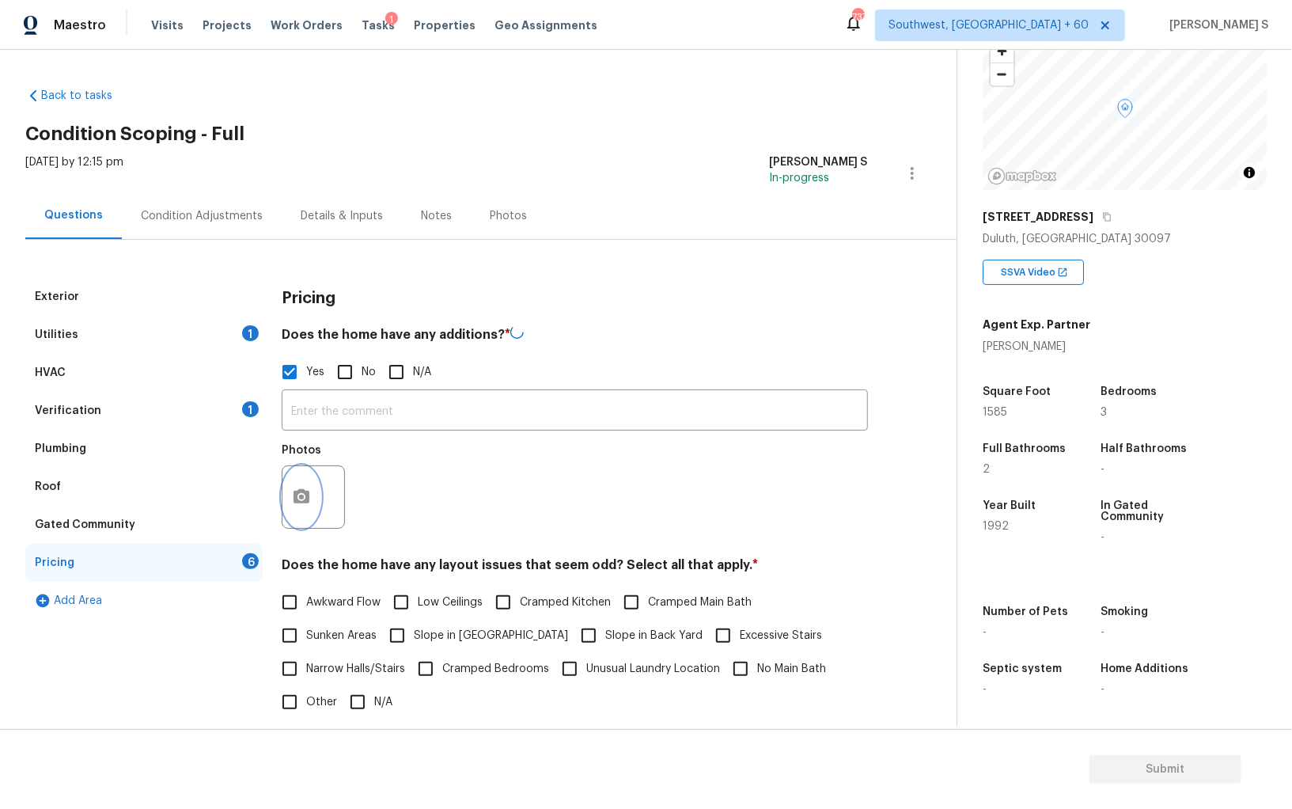
click at [301, 494] on icon "button" at bounding box center [301, 496] width 19 height 19
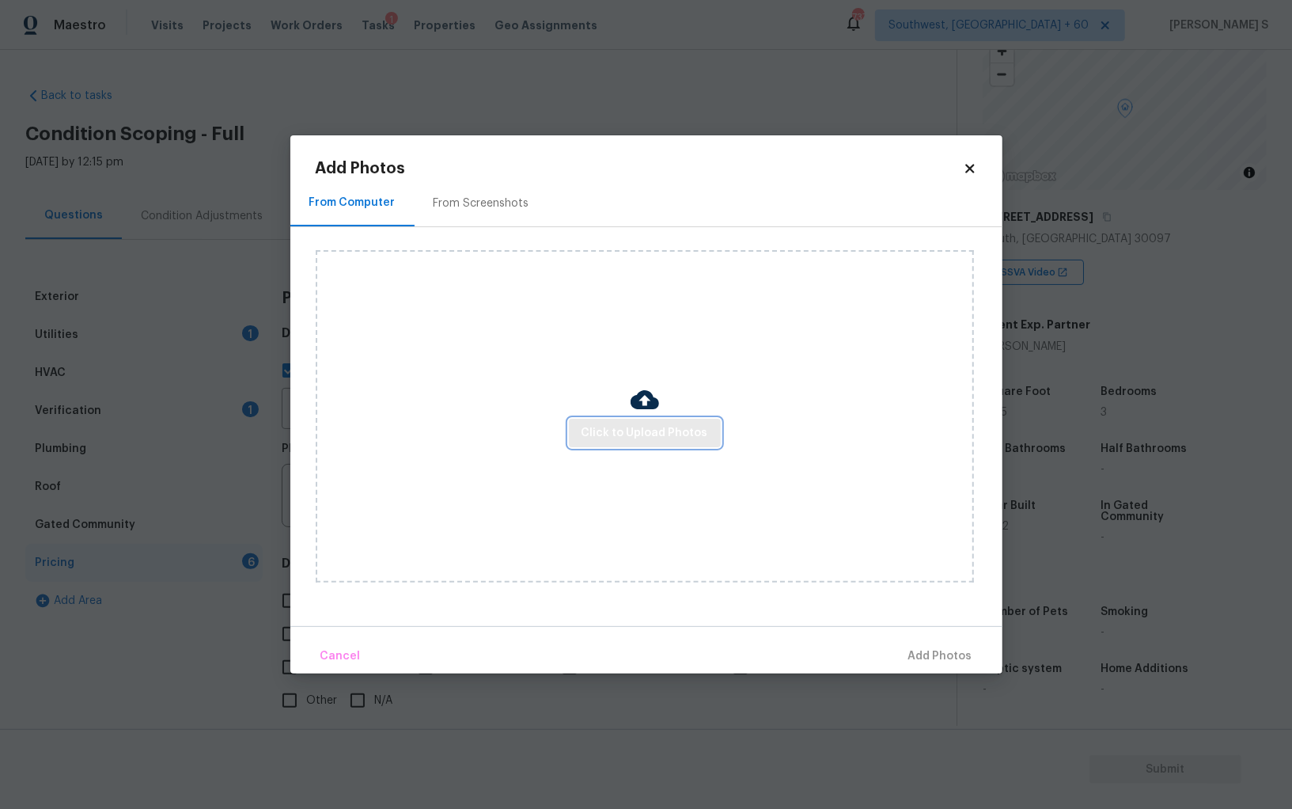
click at [652, 432] on span "Click to Upload Photos" at bounding box center [645, 433] width 127 height 20
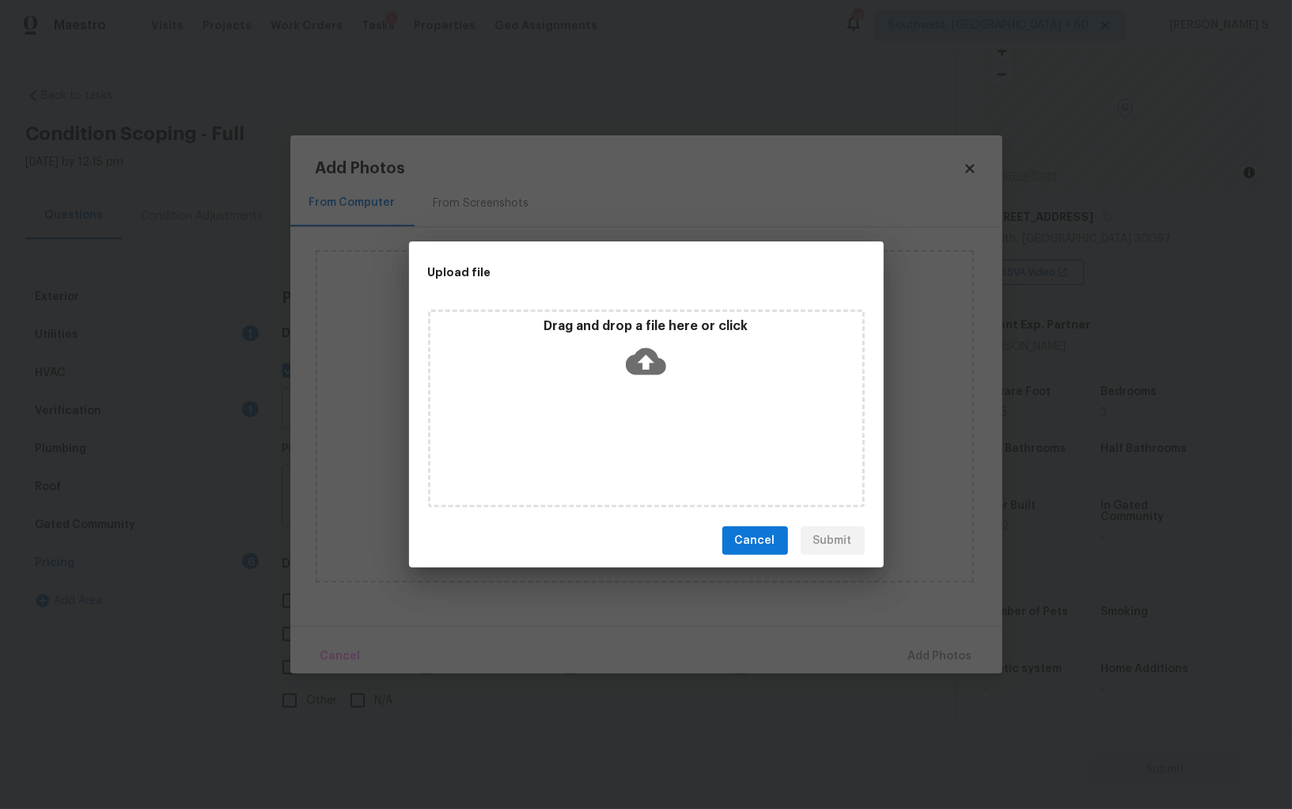
click at [730, 442] on div "Drag and drop a file here or click" at bounding box center [646, 408] width 437 height 198
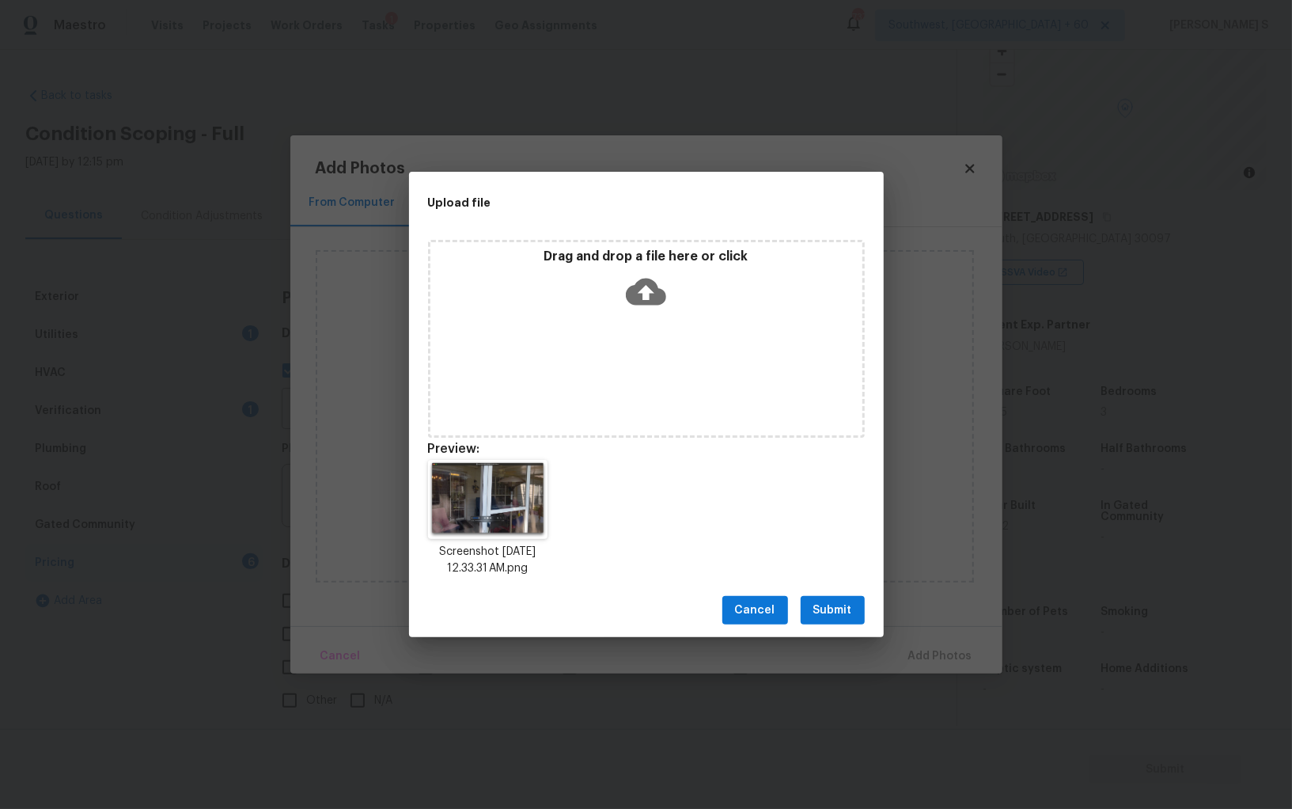
click at [849, 609] on span "Submit" at bounding box center [832, 611] width 39 height 20
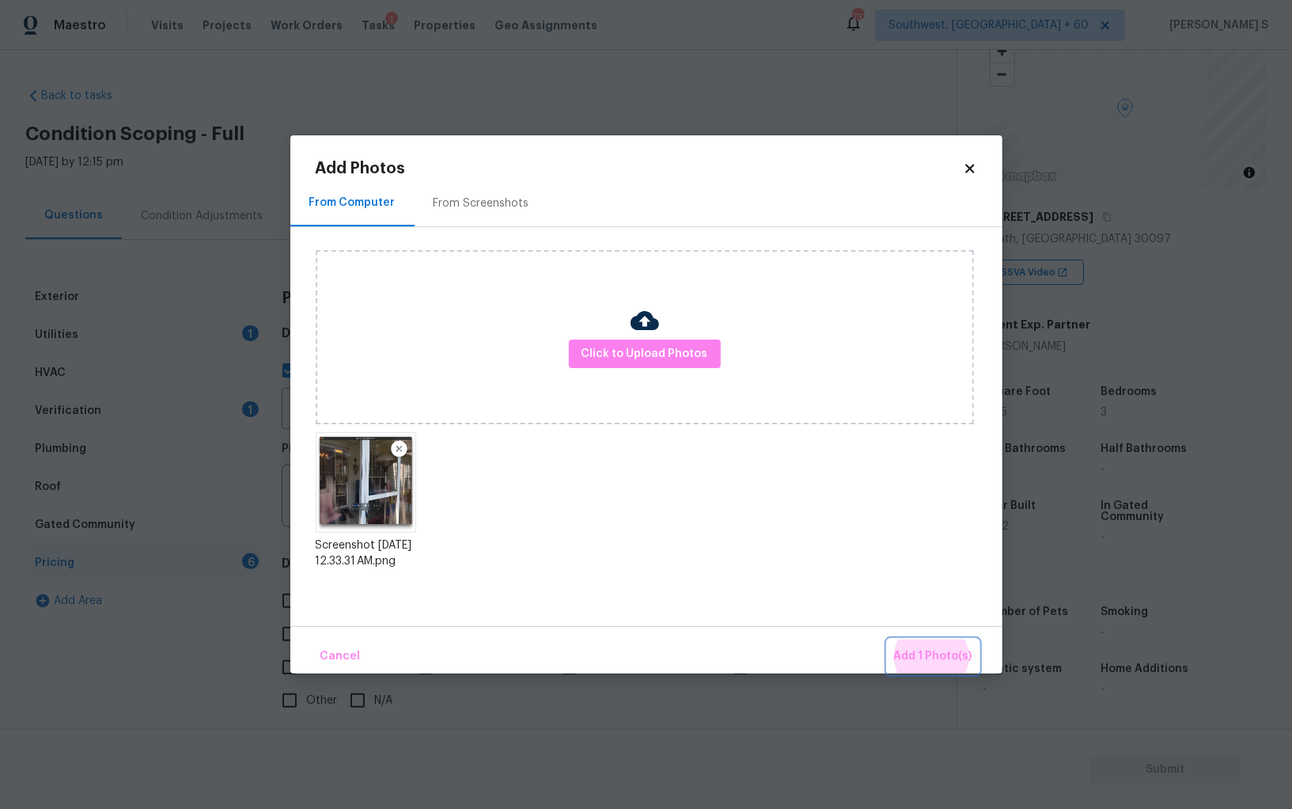
click at [888, 639] on button "Add 1 Photo(s)" at bounding box center [933, 656] width 91 height 34
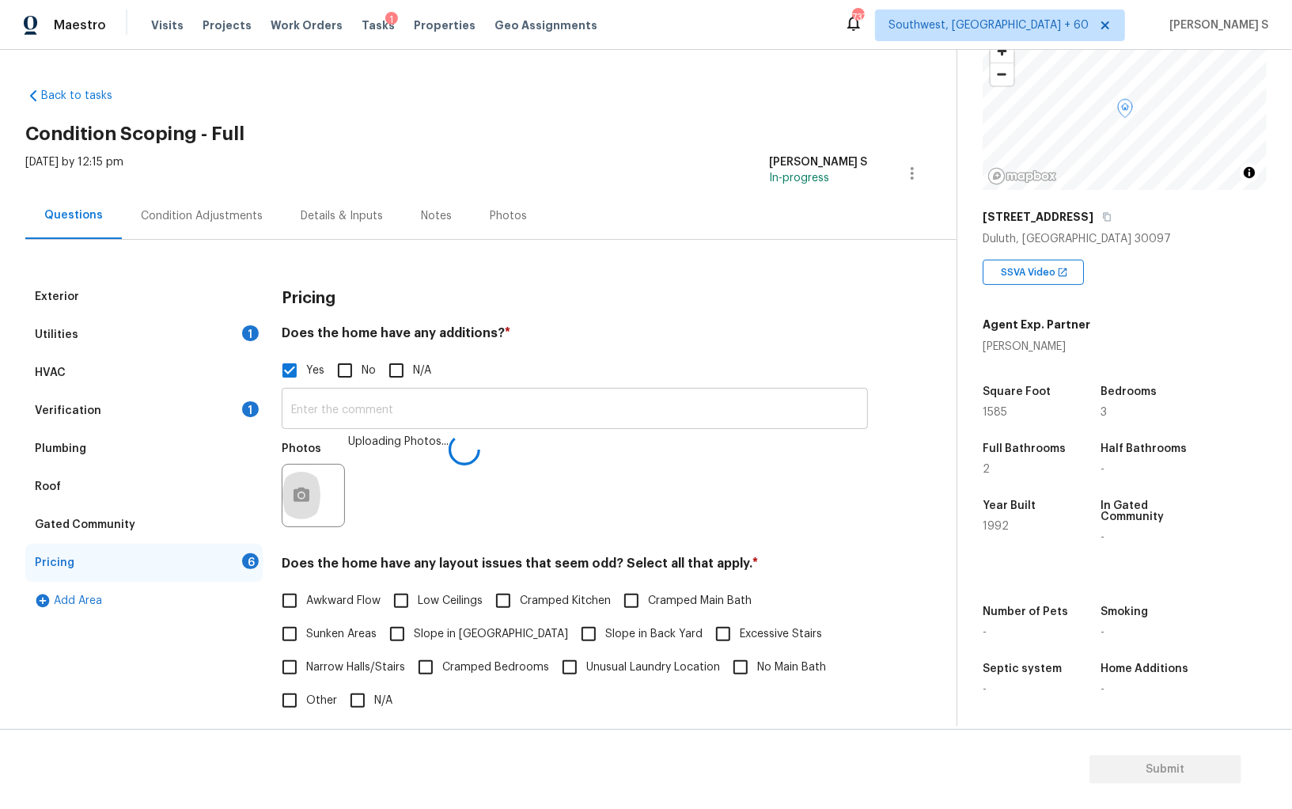
click at [686, 414] on input "text" at bounding box center [575, 410] width 586 height 37
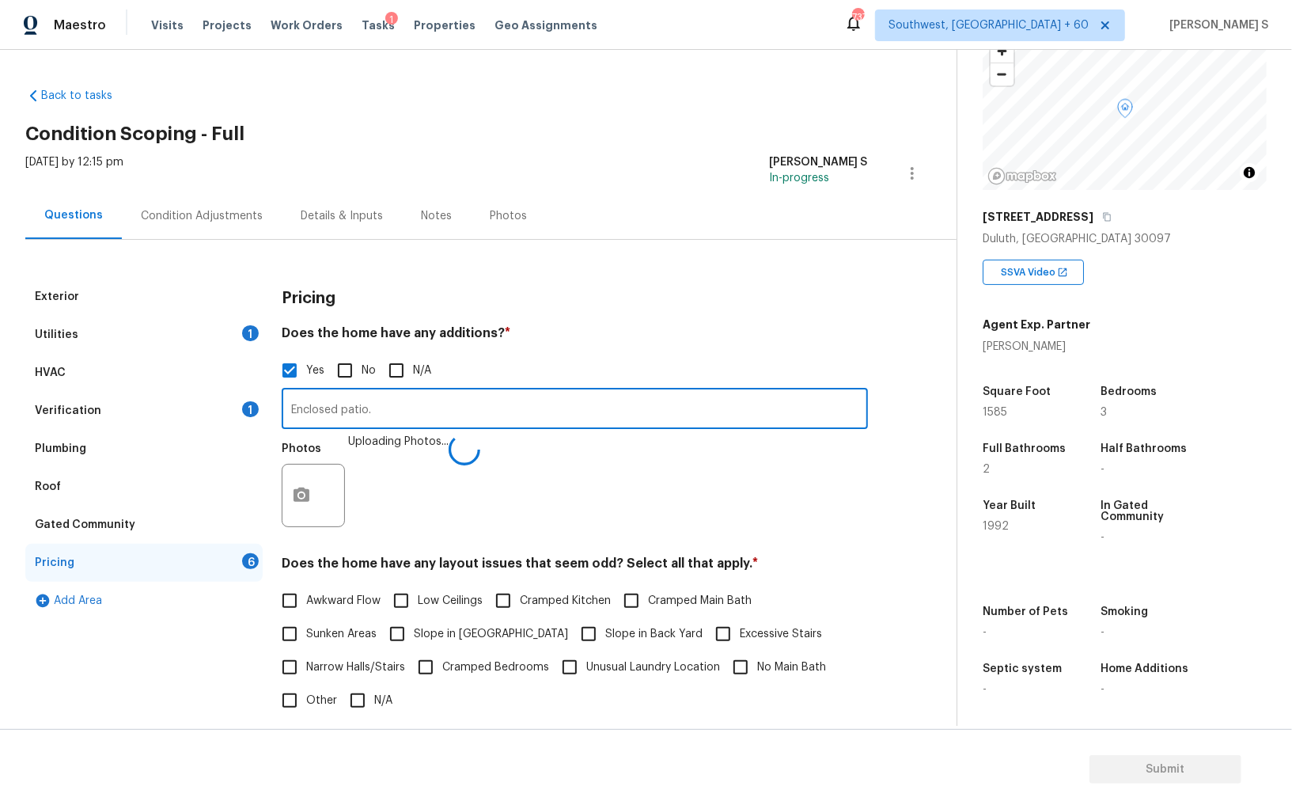
type input "Enclosed patio."
click at [510, 514] on div "Photos Uploading Photos..." at bounding box center [575, 485] width 586 height 103
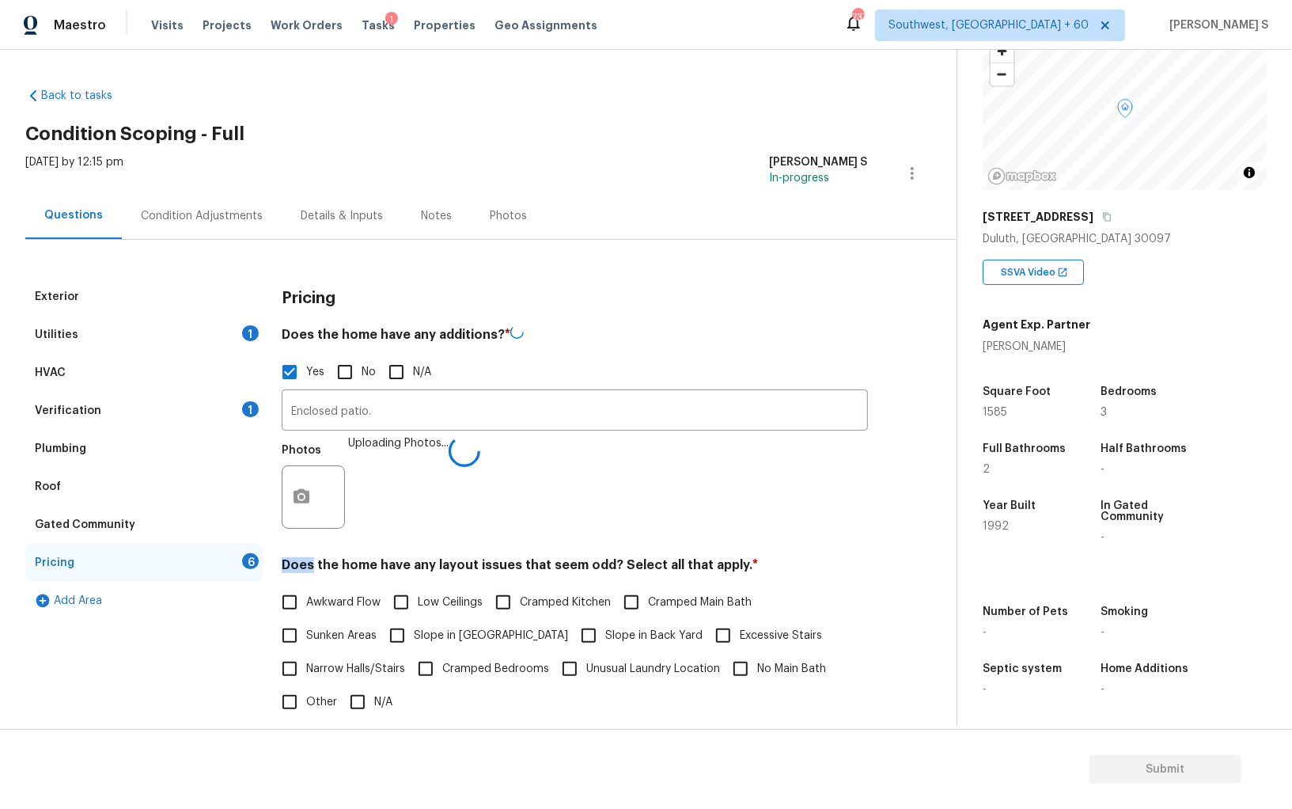
drag, startPoint x: 510, startPoint y: 514, endPoint x: 510, endPoint y: 381, distance: 133.7
click at [510, 457] on div "Photos Uploading Photos..." at bounding box center [575, 486] width 586 height 103
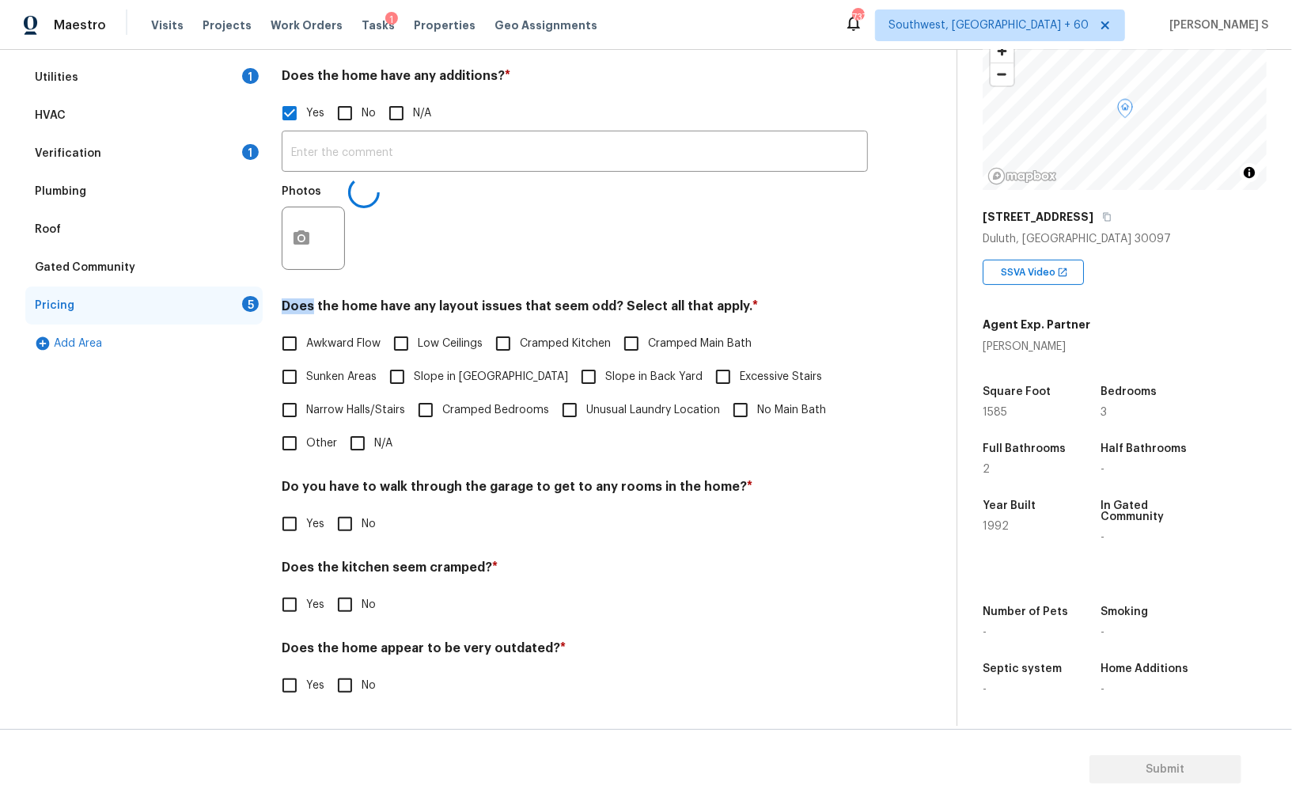
scroll to position [257, 0]
type input "Enclosed patio."
click at [344, 519] on input "No" at bounding box center [344, 523] width 33 height 33
checkbox input "true"
click at [328, 590] on input "No" at bounding box center [344, 606] width 33 height 33
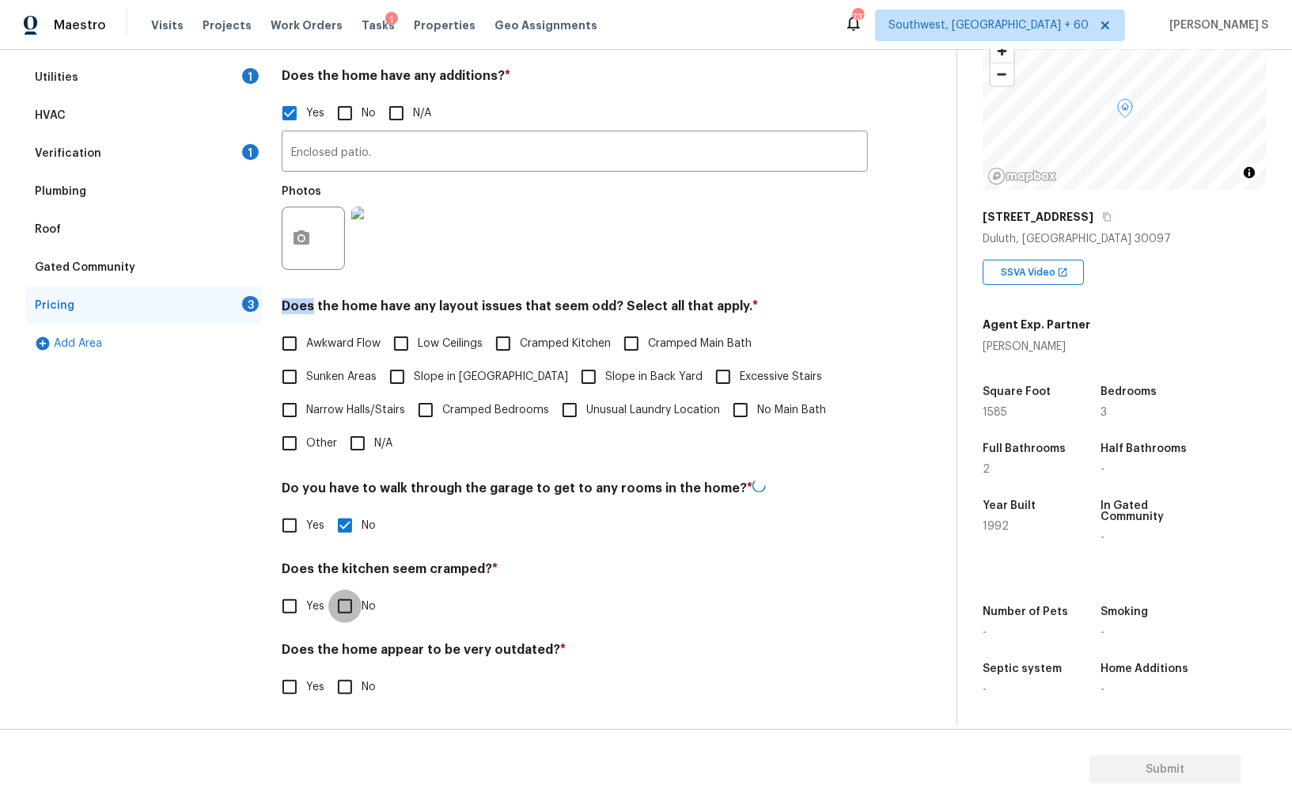
checkbox input "true"
click at [328, 670] on input "No" at bounding box center [344, 686] width 33 height 33
checkbox input "true"
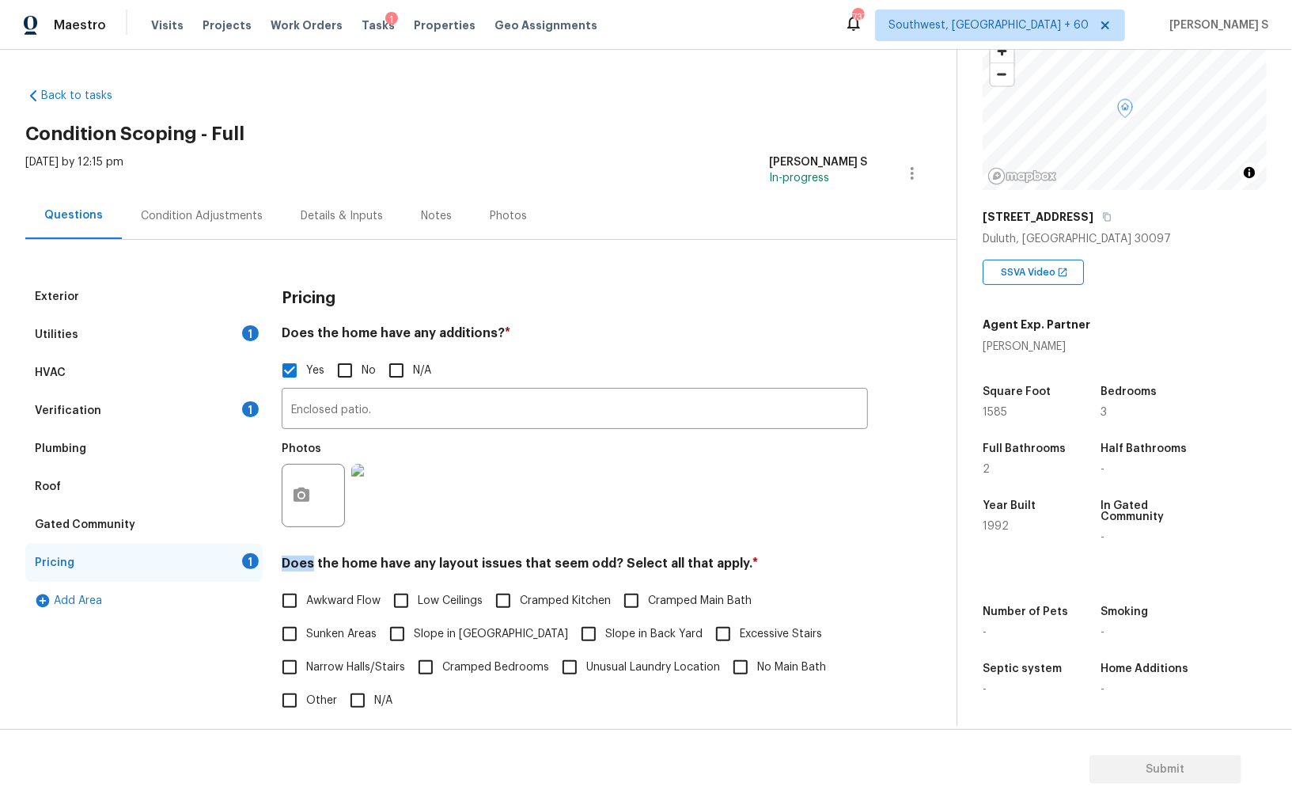
click at [523, 674] on span "Cramped Bedrooms" at bounding box center [495, 667] width 107 height 17
click at [442, 674] on input "Cramped Bedrooms" at bounding box center [425, 666] width 33 height 33
checkbox input "true"
click at [448, 639] on span "Slope in [GEOGRAPHIC_DATA]" at bounding box center [491, 636] width 154 height 17
click at [414, 639] on input "Slope in [GEOGRAPHIC_DATA]" at bounding box center [397, 635] width 33 height 33
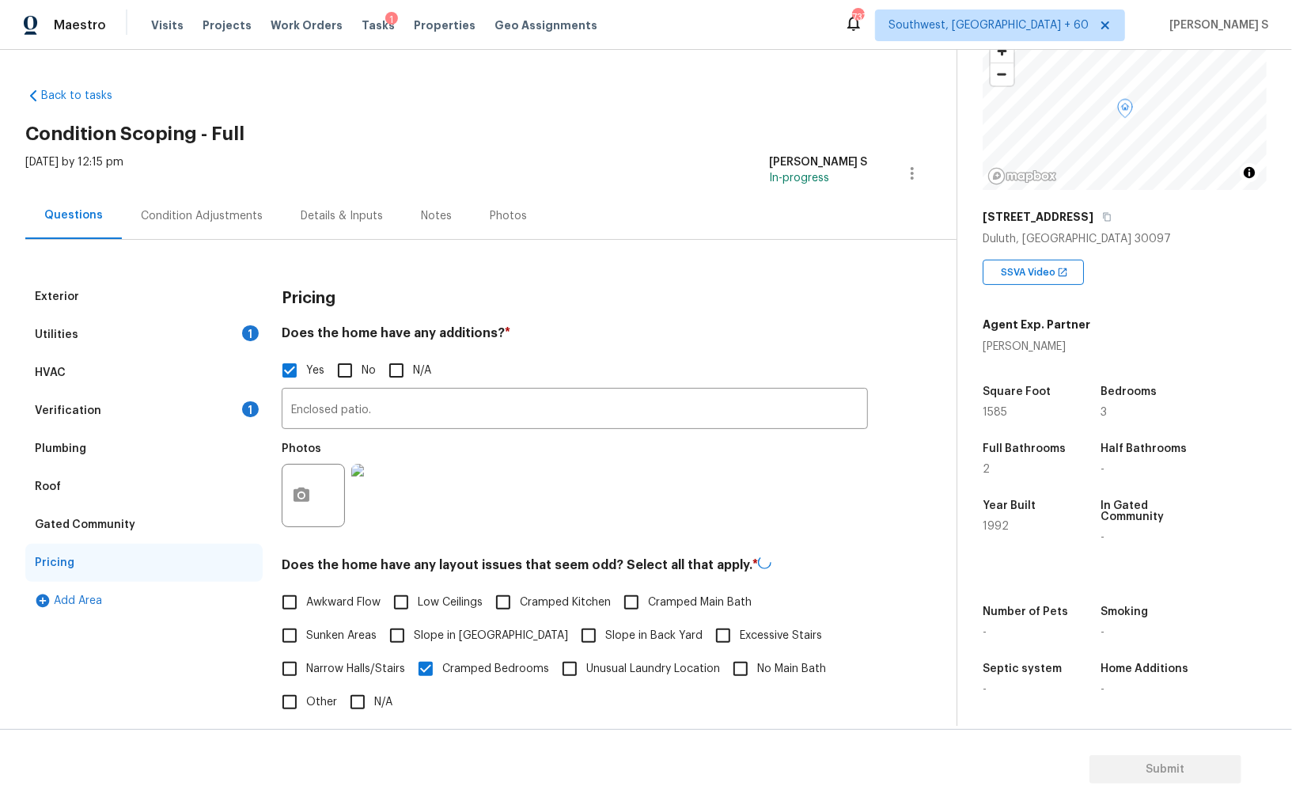
checkbox input "true"
click at [514, 641] on div "Awkward Flow Low Ceilings Cramped Kitchen Cramped Main Bath Sunken Areas Slope …" at bounding box center [575, 650] width 586 height 133
click at [572, 640] on input "Slope in Back Yard" at bounding box center [588, 633] width 33 height 33
checkbox input "true"
click at [478, 678] on label "Cramped Bedrooms" at bounding box center [479, 666] width 140 height 33
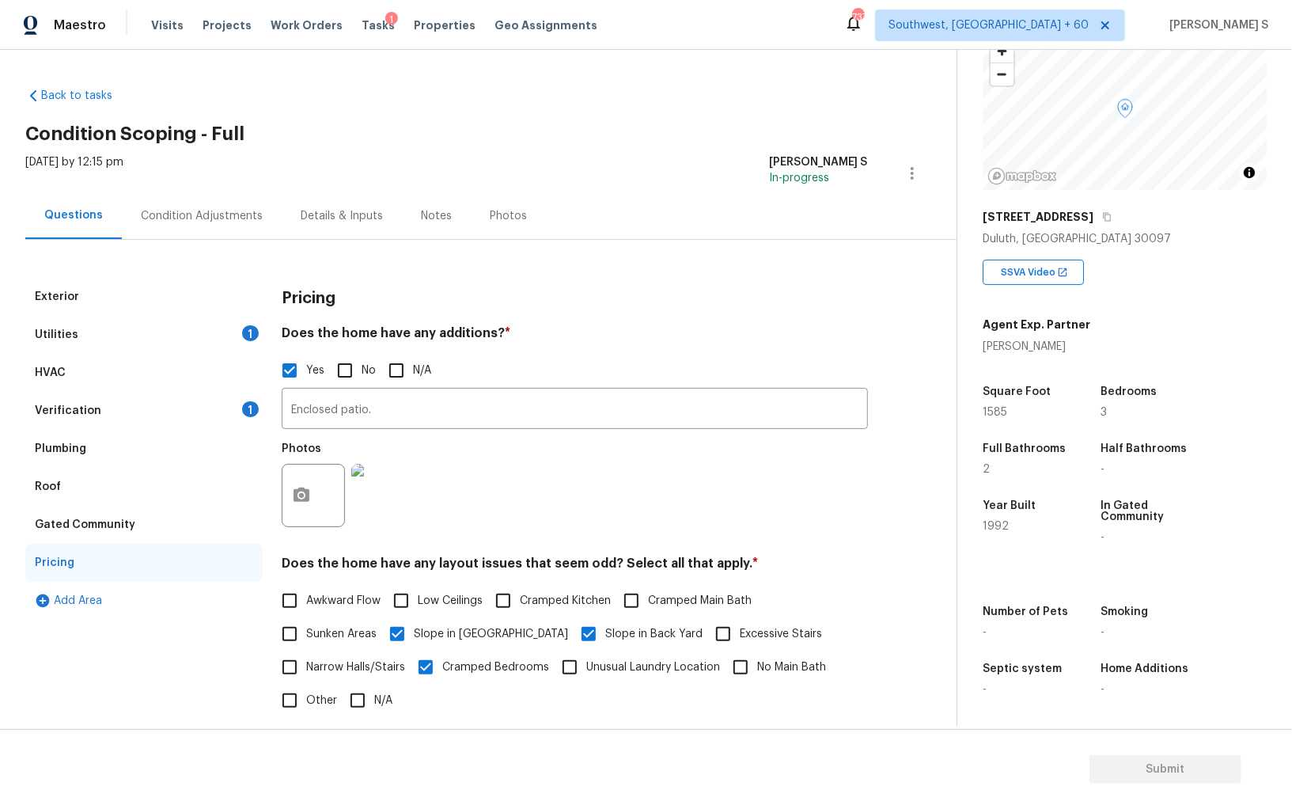
click at [442, 678] on input "Cramped Bedrooms" at bounding box center [425, 666] width 33 height 33
checkbox input "false"
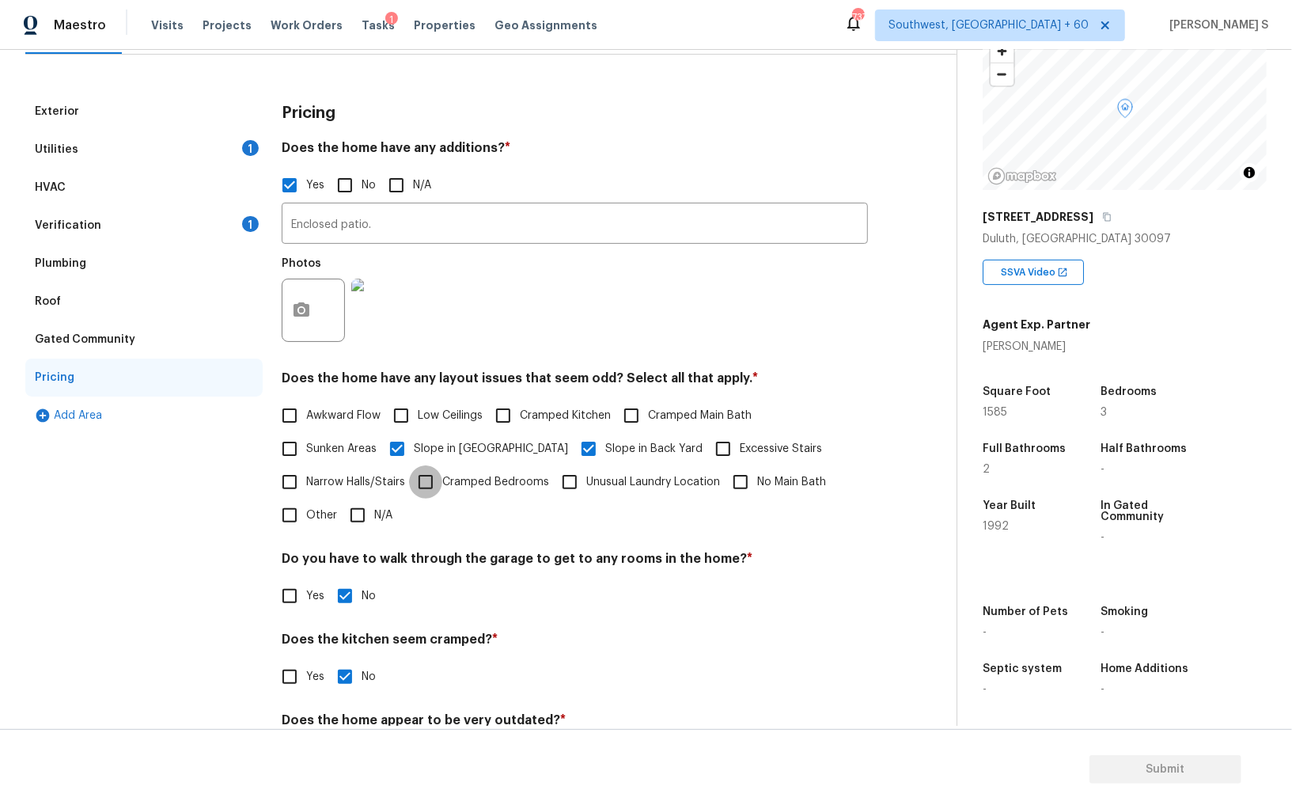
scroll to position [257, 0]
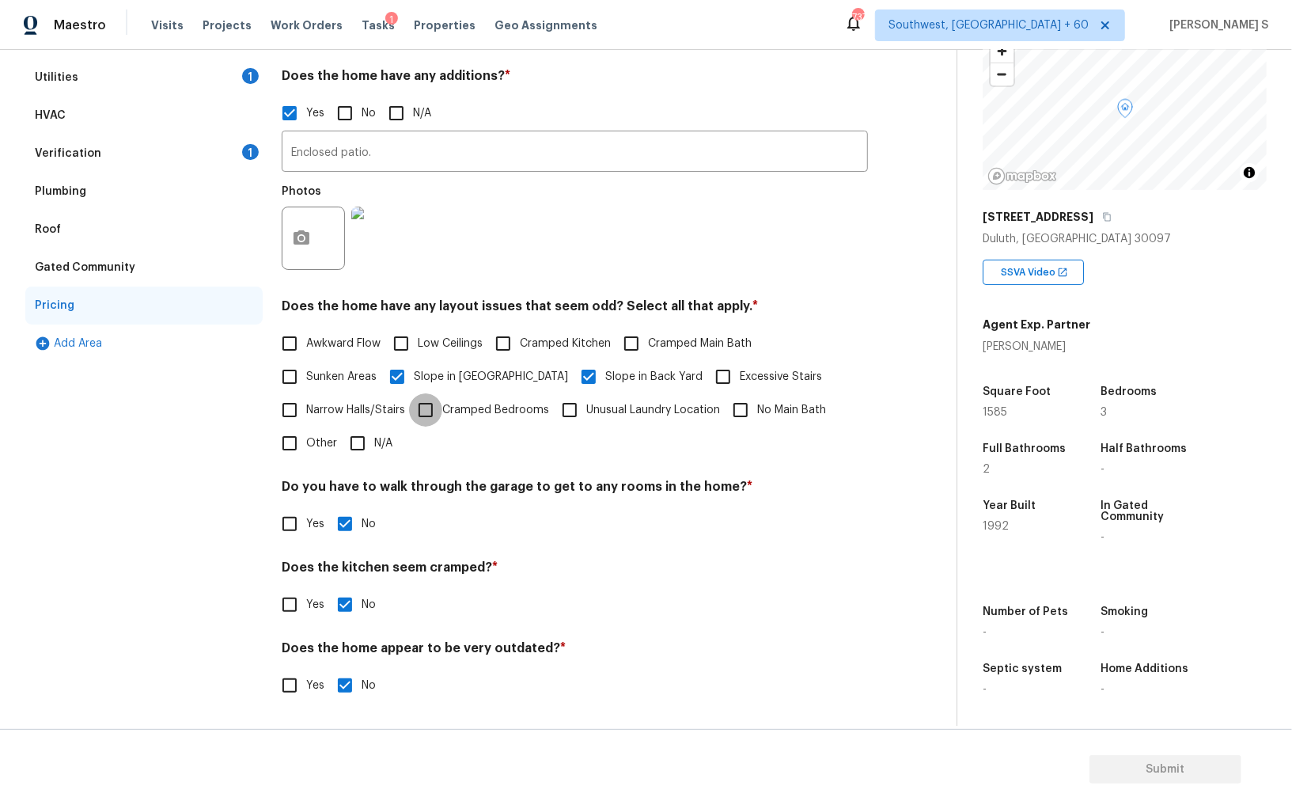
click at [476, 453] on div "Awkward Flow Low Ceilings Cramped Kitchen Cramped Main Bath Sunken Areas Slope …" at bounding box center [575, 393] width 586 height 133
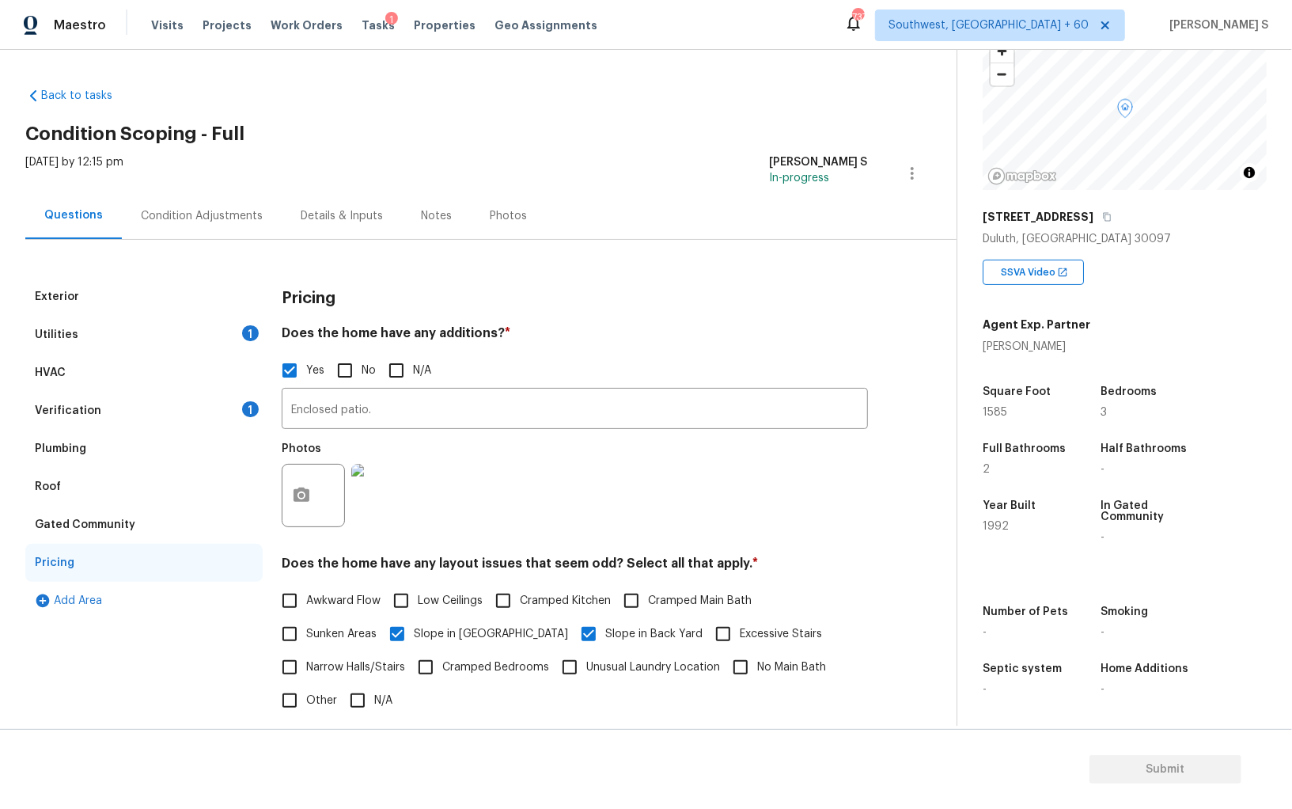
click at [245, 400] on div "Verification 1" at bounding box center [143, 411] width 237 height 38
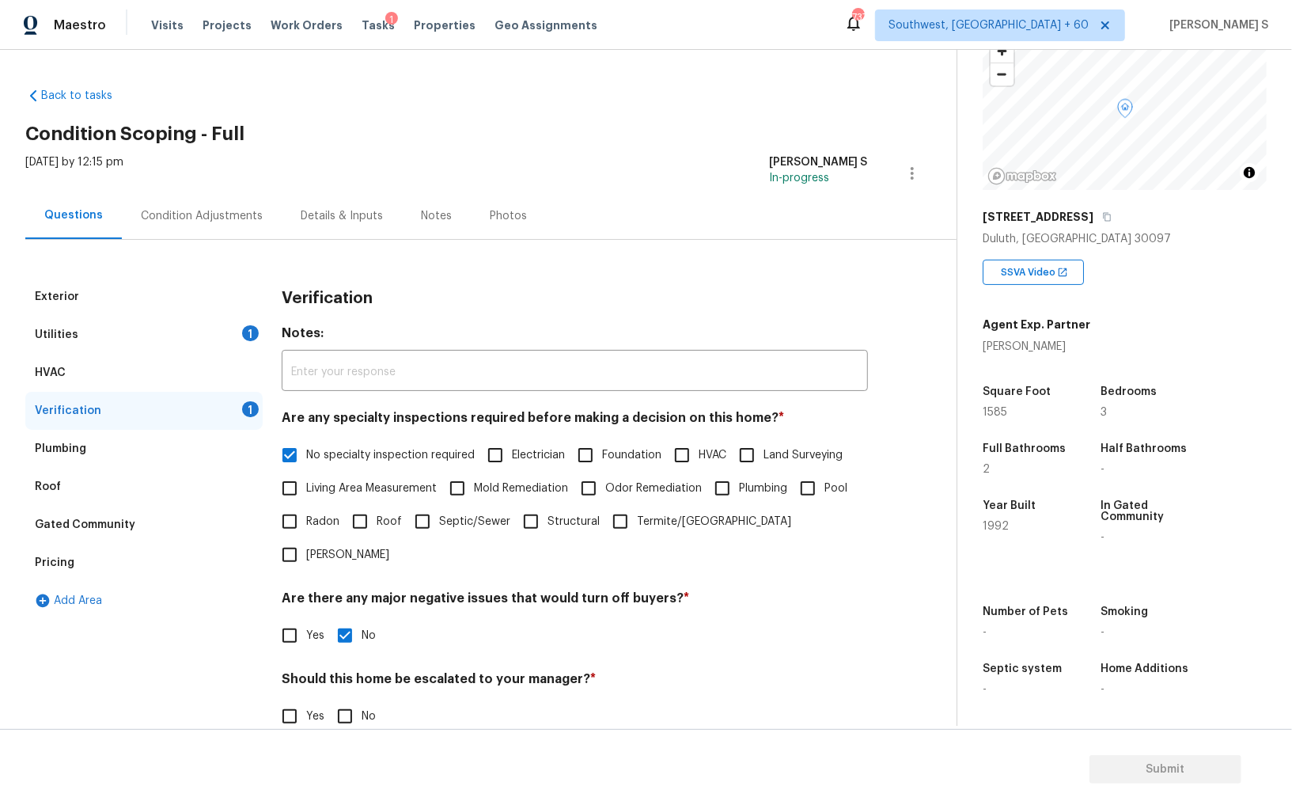
click at [235, 393] on div "Verification 1" at bounding box center [143, 411] width 237 height 38
click at [242, 320] on div "Utilities 1" at bounding box center [143, 335] width 237 height 38
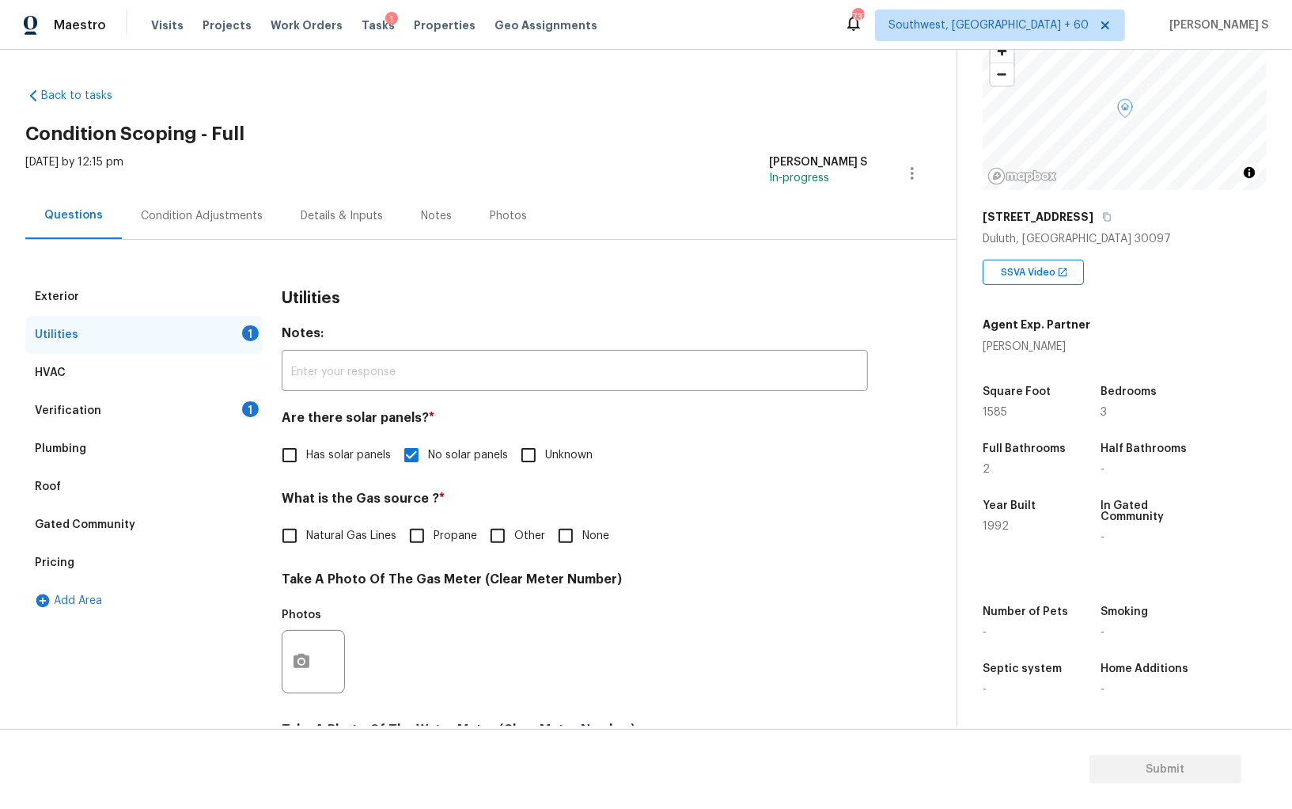
click at [226, 210] on div "Condition Adjustments" at bounding box center [202, 216] width 122 height 16
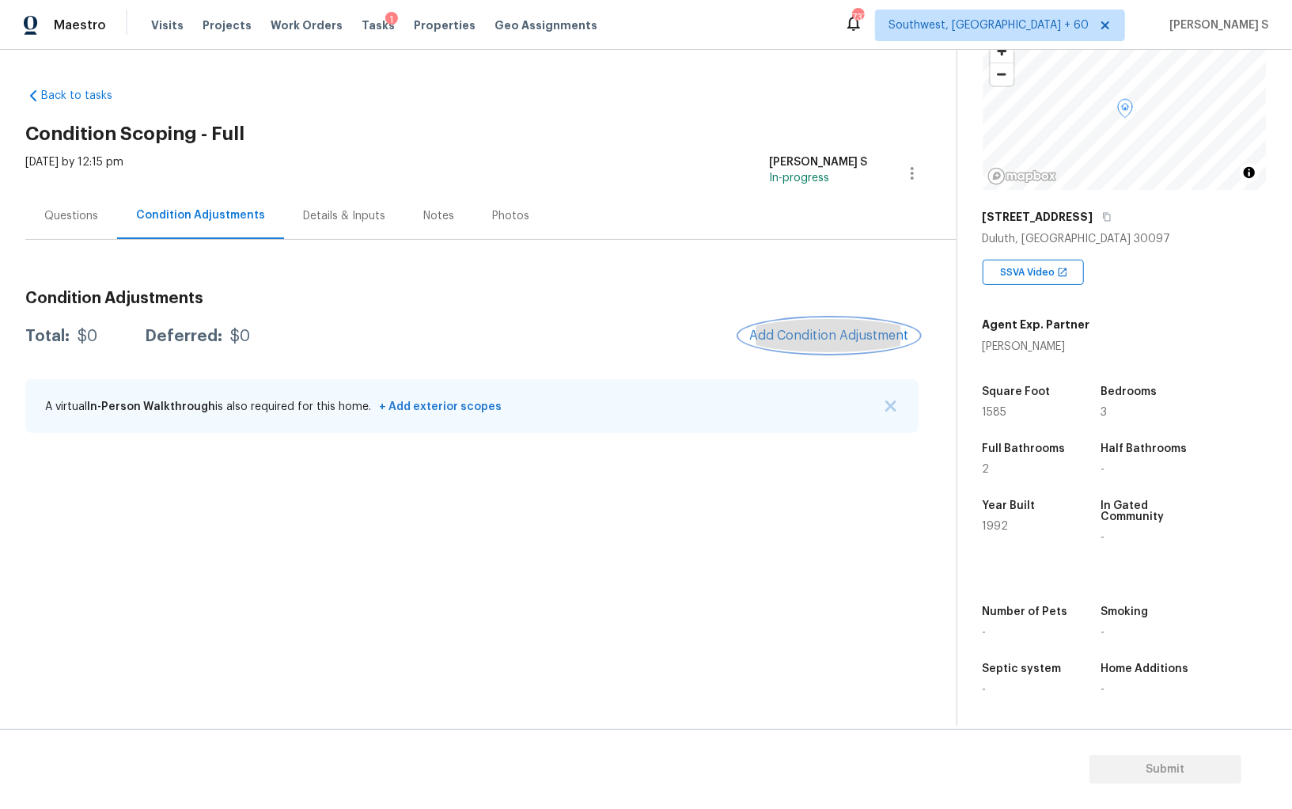
click at [857, 321] on button "Add Condition Adjustment" at bounding box center [829, 335] width 179 height 33
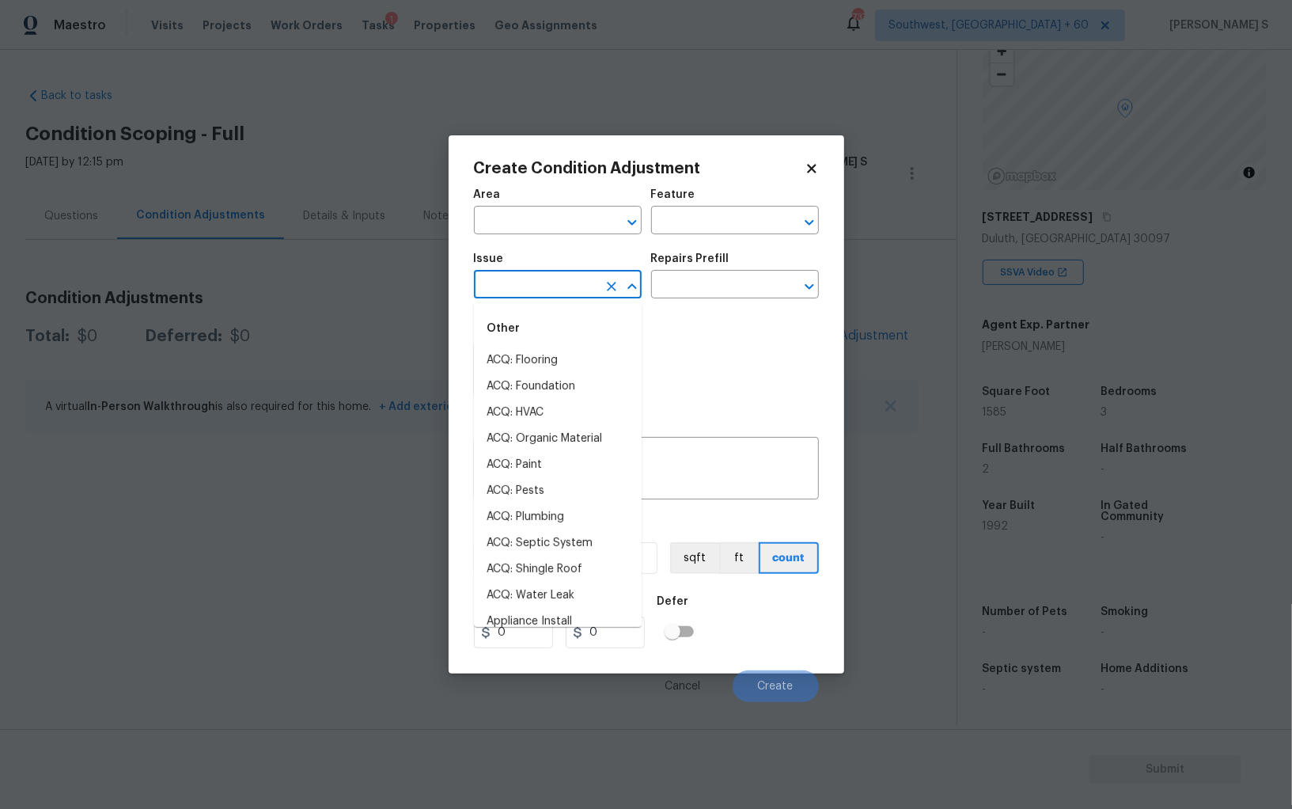
click at [587, 283] on input "text" at bounding box center [535, 286] width 123 height 25
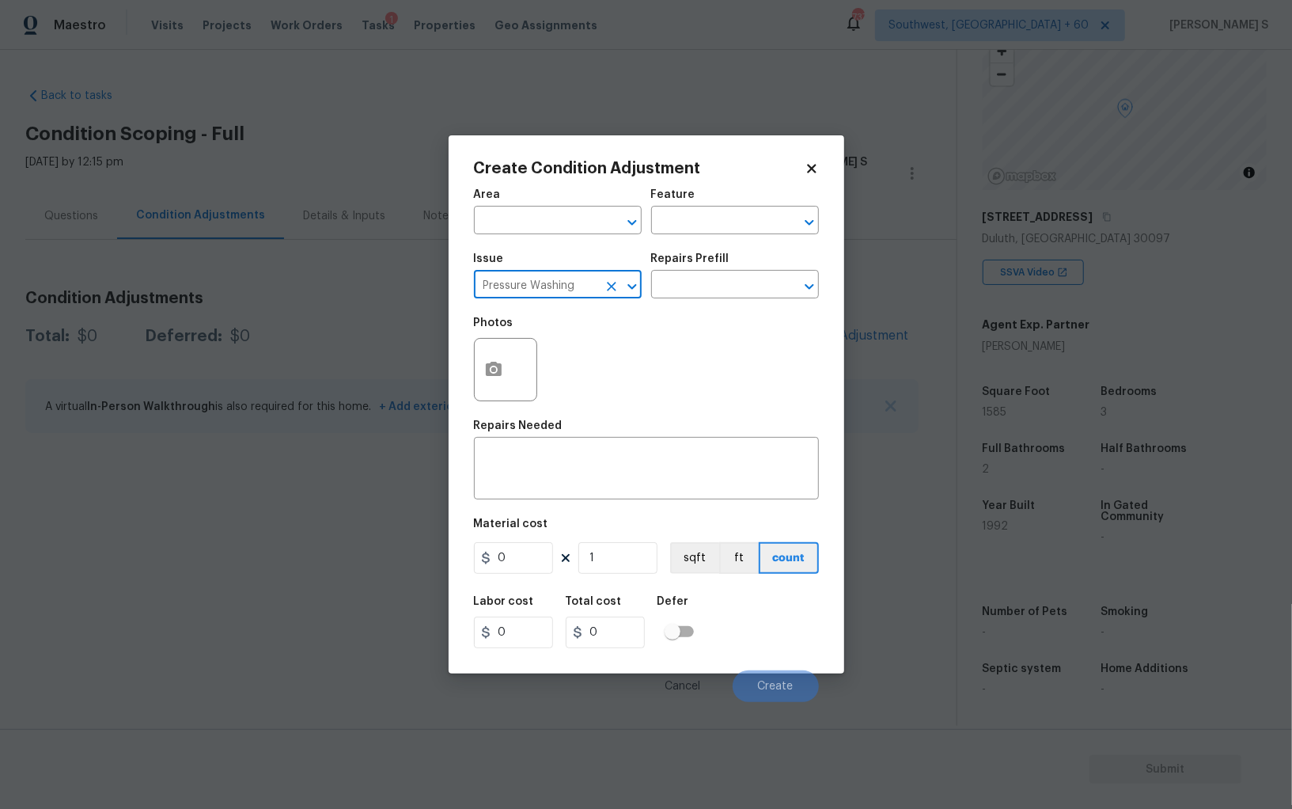
type input "Pressure Washing"
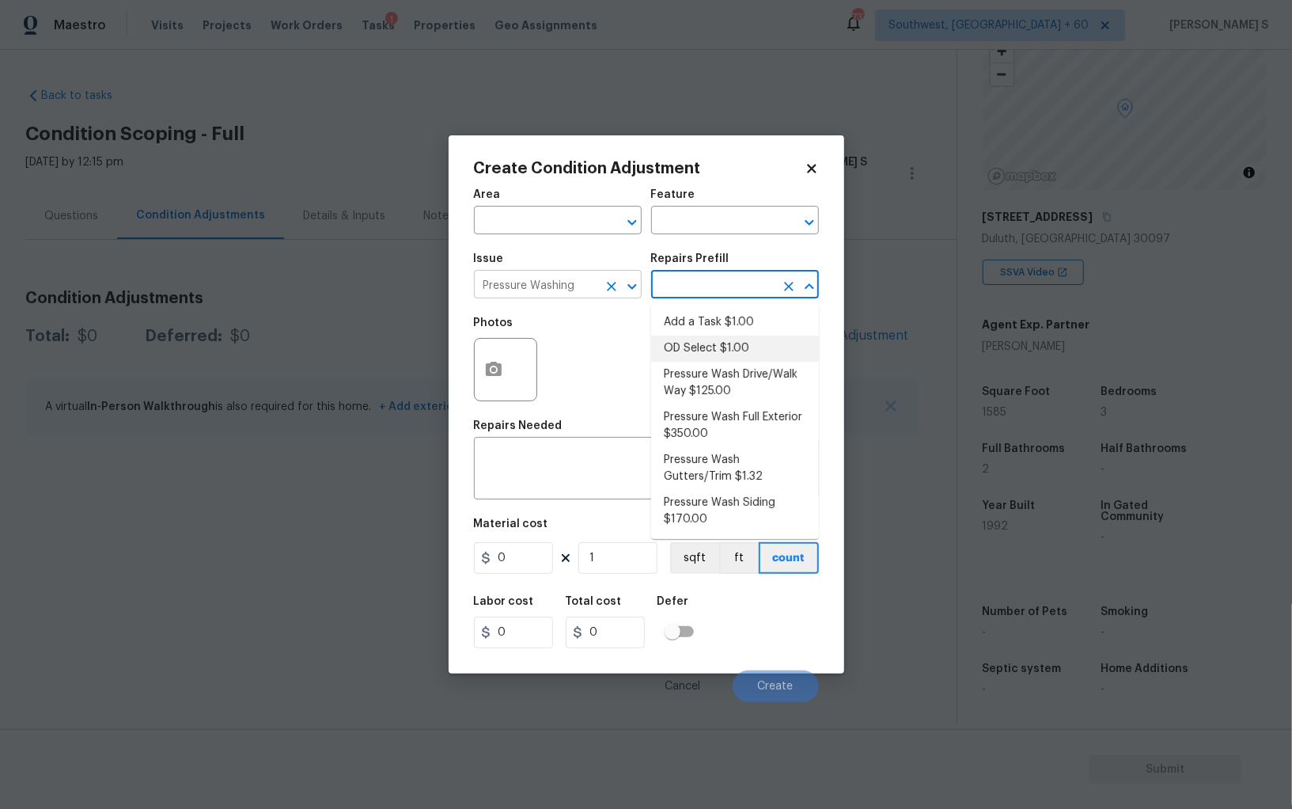
type input "Siding"
type textarea "Pressure wash the driveways/walkways as directed by the PM. Ensure that all deb…"
type input "125"
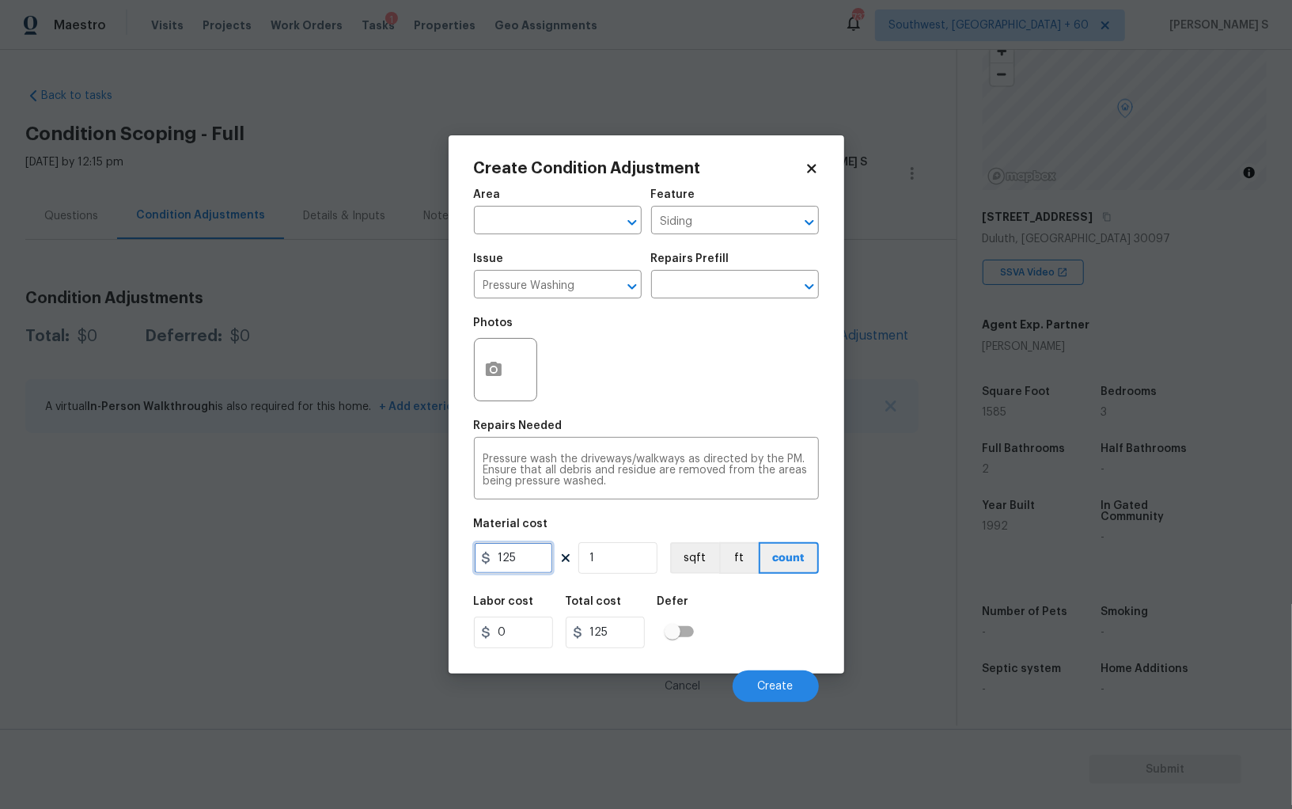
click at [536, 556] on input "125" at bounding box center [513, 558] width 79 height 32
type input "200"
click at [802, 689] on button "Create" at bounding box center [776, 686] width 86 height 32
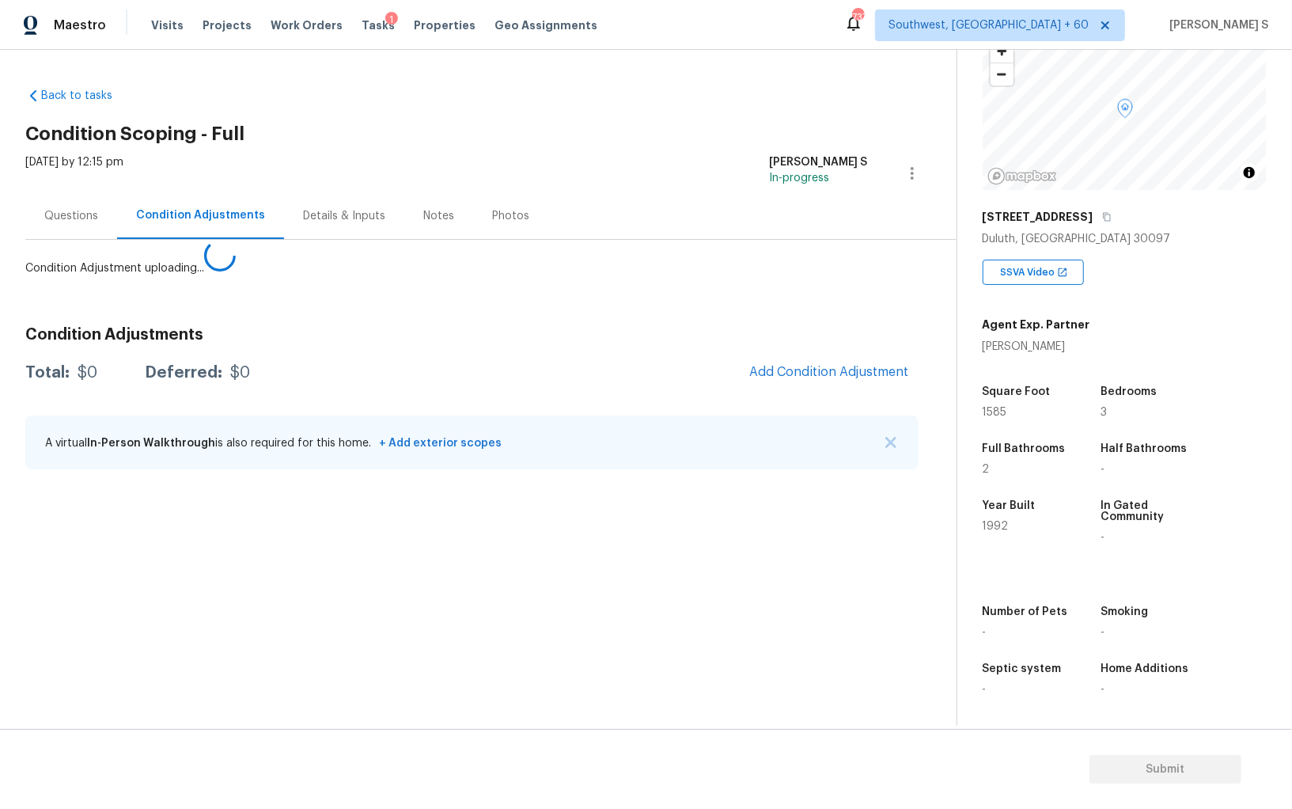
click at [350, 470] on body "Maestro Visits Projects Work Orders Tasks 1 Properties Geo Assignments 737 Sout…" at bounding box center [646, 404] width 1292 height 809
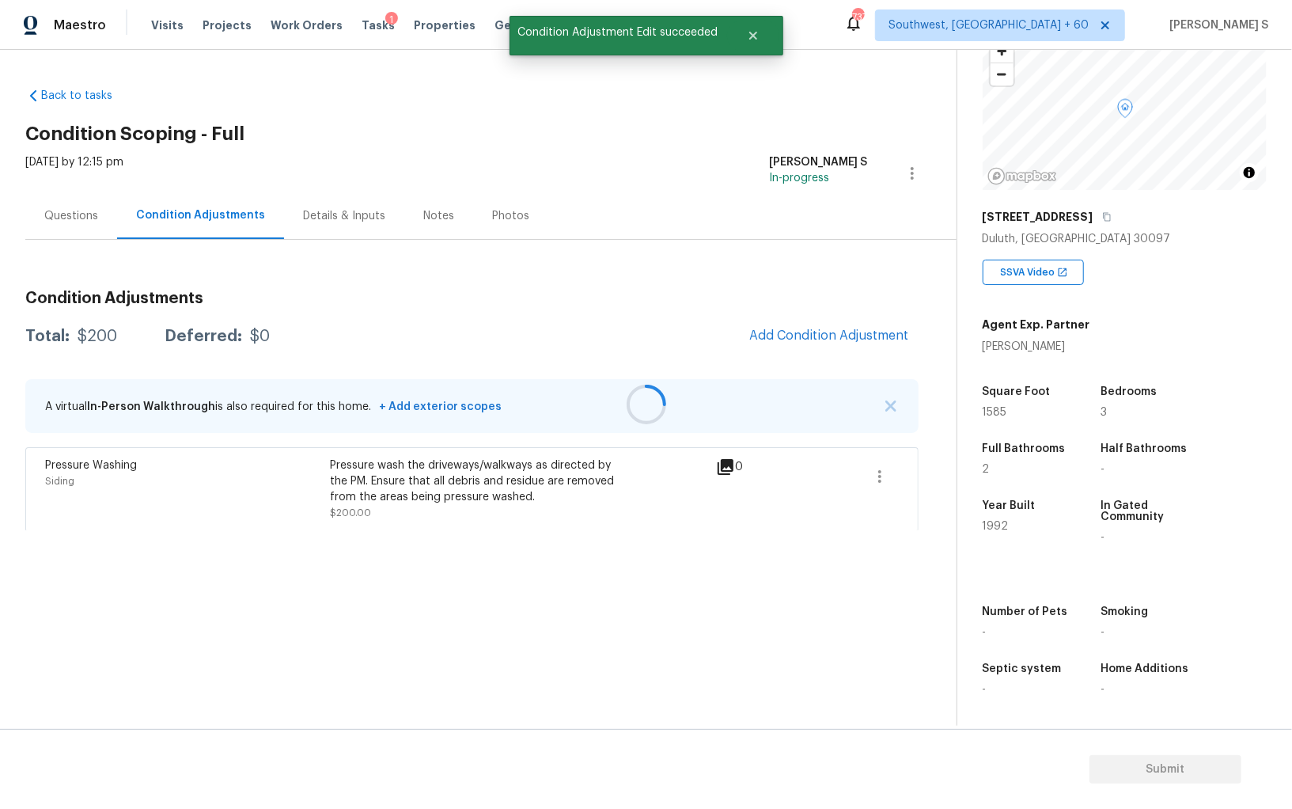
click at [828, 339] on div at bounding box center [646, 404] width 1292 height 809
click at [817, 339] on span "Add Condition Adjustment" at bounding box center [829, 335] width 160 height 14
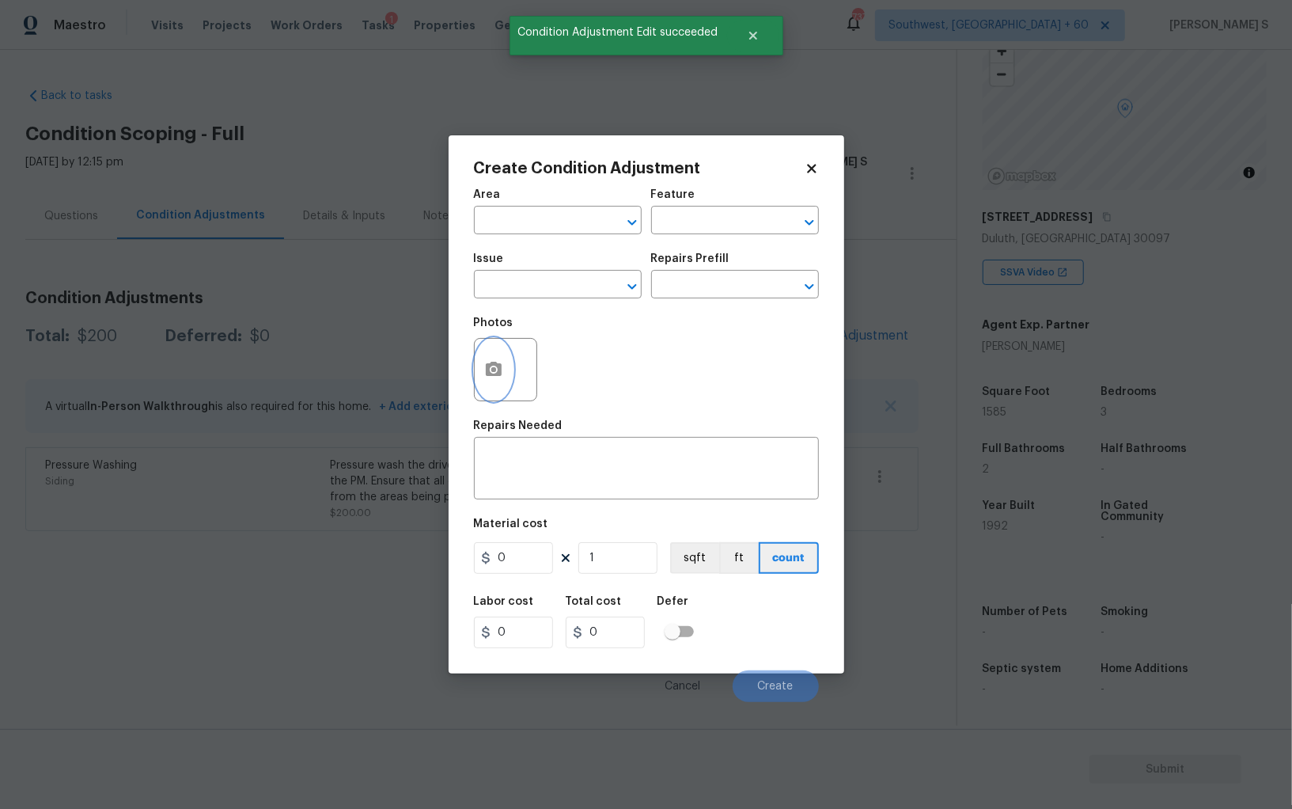
click at [493, 370] on circle "button" at bounding box center [493, 369] width 5 height 5
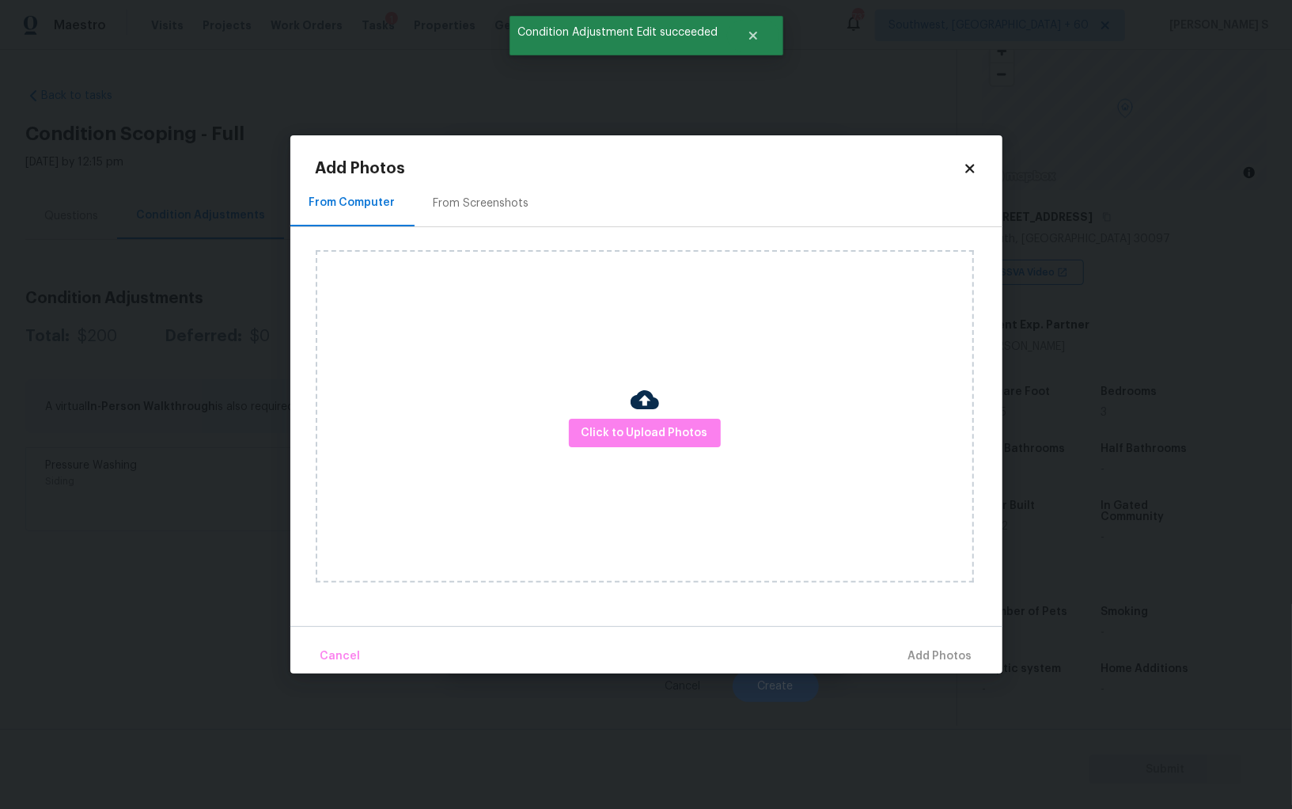
click at [494, 202] on div "From Screenshots" at bounding box center [482, 203] width 96 height 16
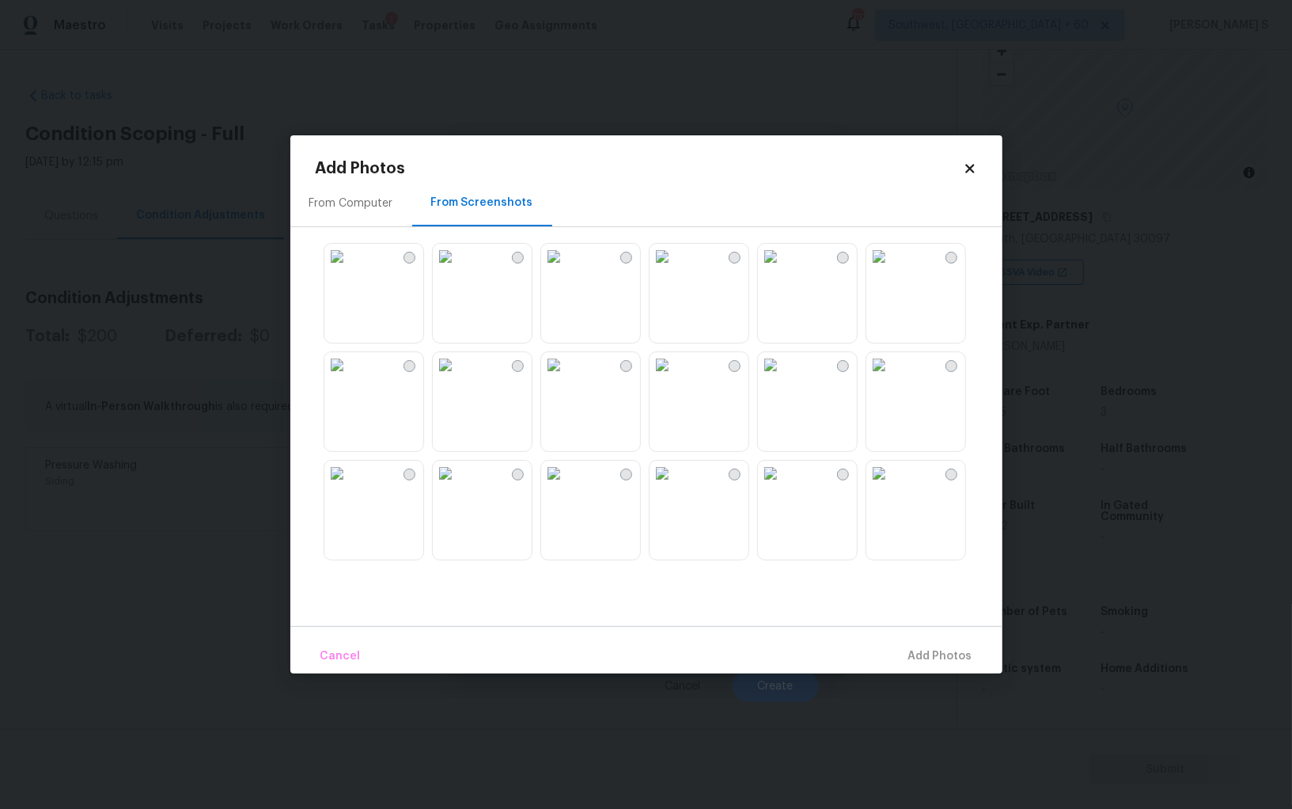
click at [884, 269] on img at bounding box center [878, 256] width 25 height 25
click at [783, 269] on img at bounding box center [770, 256] width 25 height 25
click at [920, 351] on div at bounding box center [916, 401] width 100 height 100
click at [458, 377] on img at bounding box center [445, 364] width 25 height 25
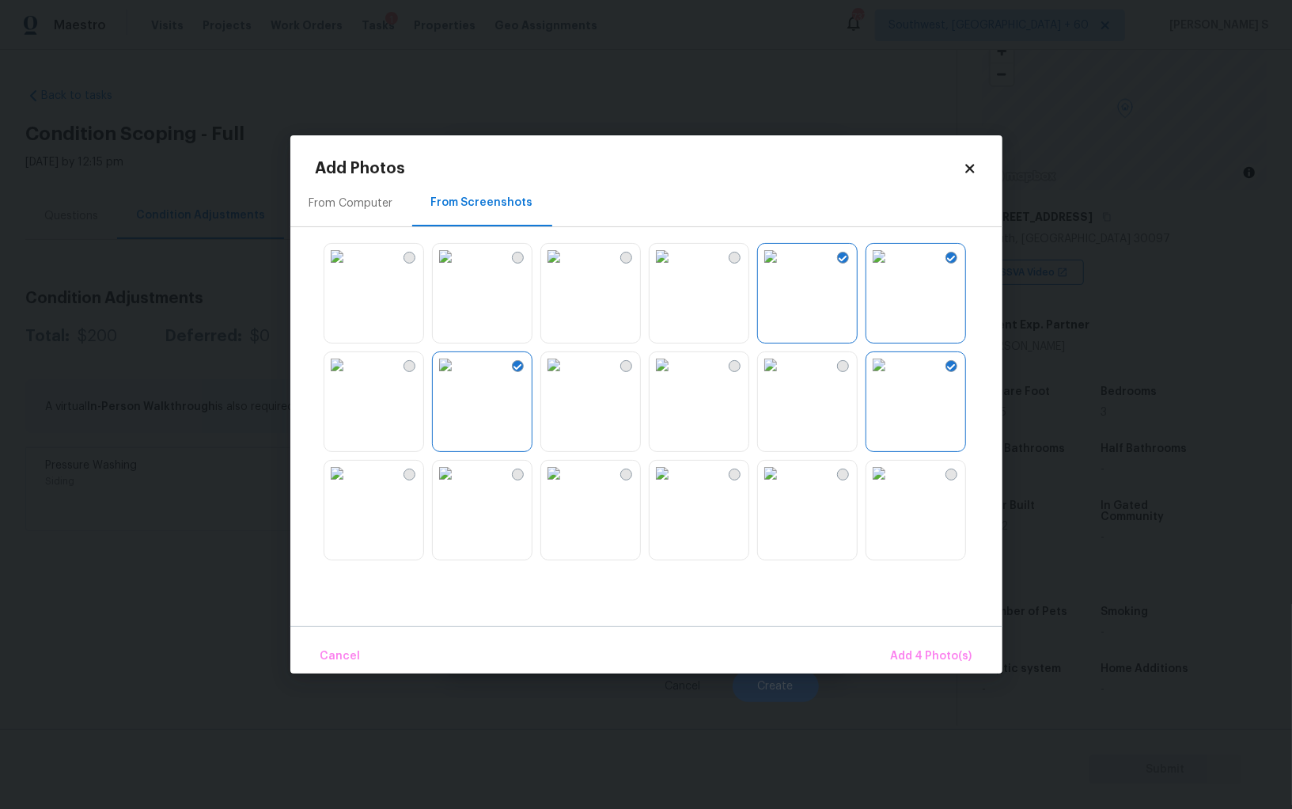
click at [350, 377] on img at bounding box center [336, 364] width 25 height 25
click at [934, 670] on button "Add 5 Photo(s)" at bounding box center [932, 656] width 93 height 34
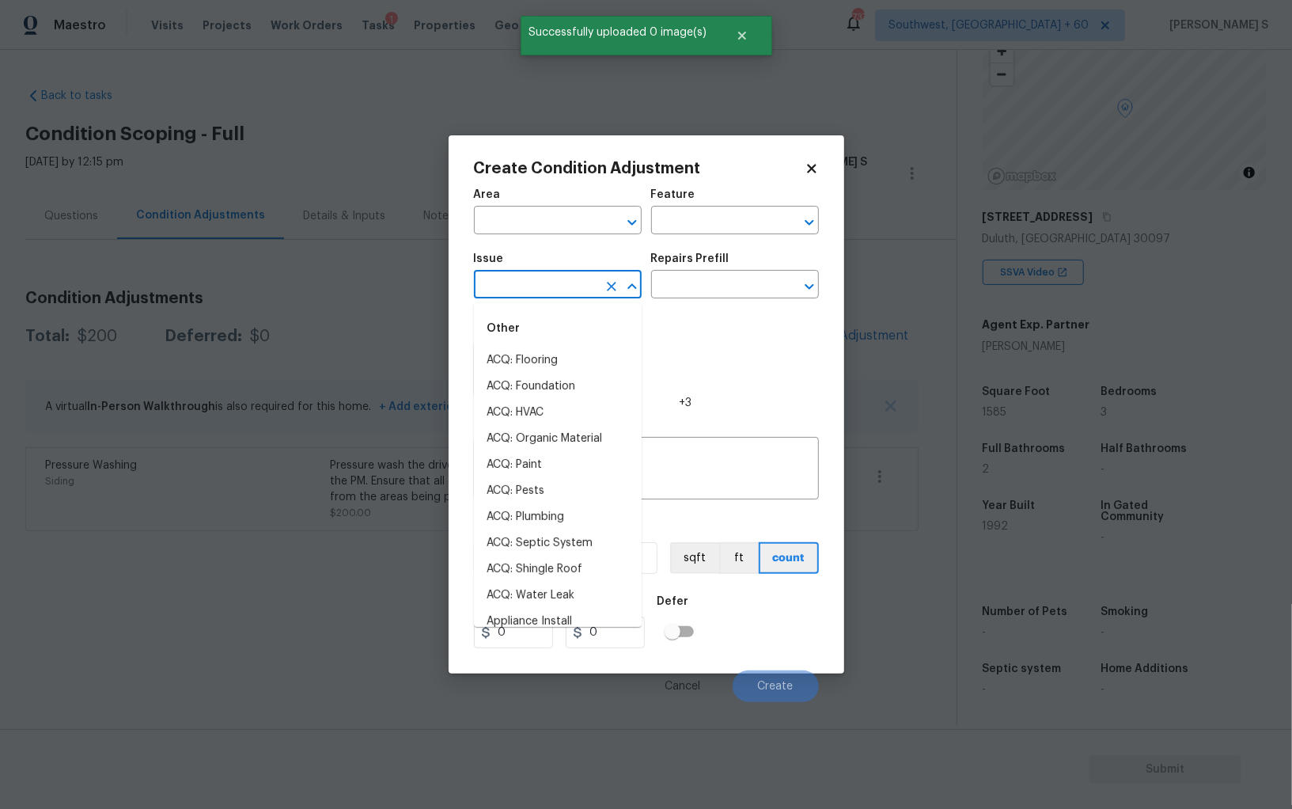
click at [557, 292] on input "text" at bounding box center [535, 286] width 123 height 25
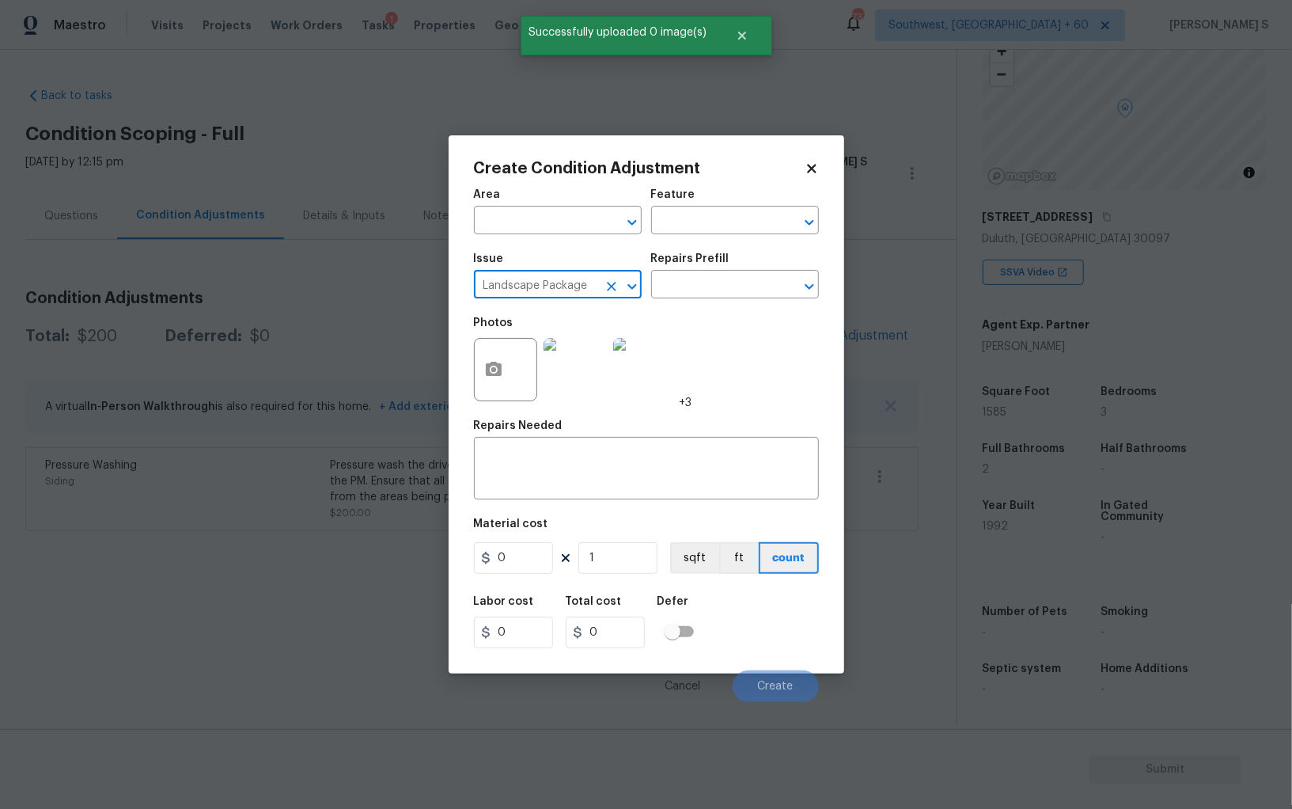
type input "Landscape Package"
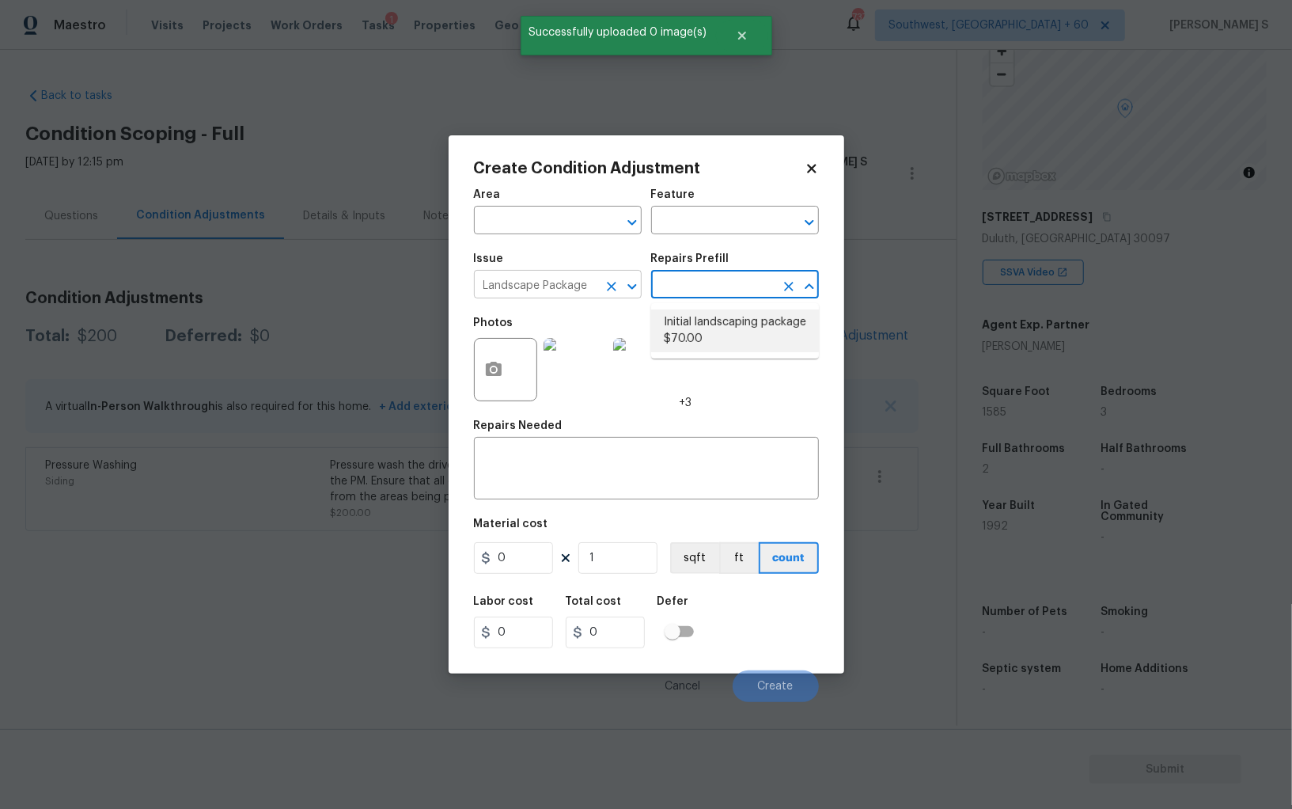
type input "Home Readiness Packages"
type textarea "Mowing of grass up to 6" in height. Mow, edge along driveways & sidewalks, trim…"
type input "70"
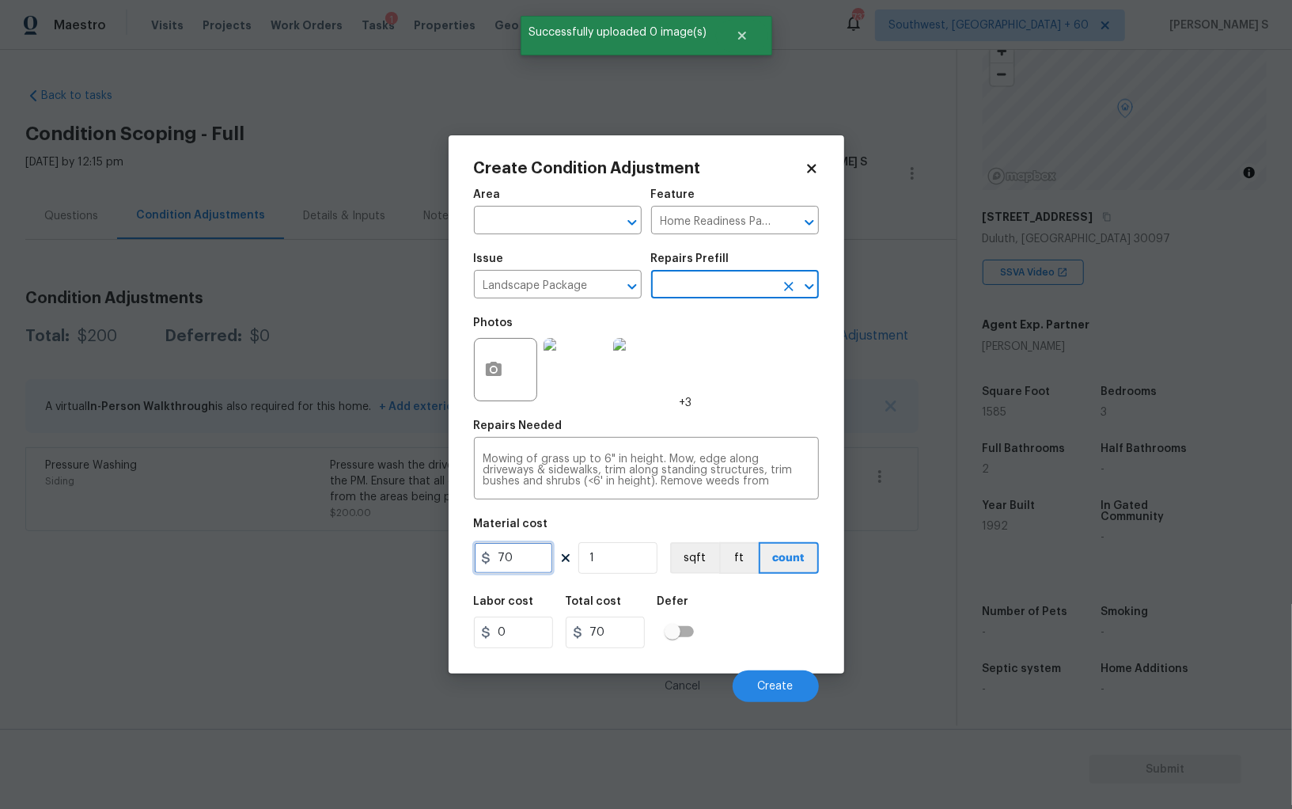
click at [534, 544] on input "70" at bounding box center [513, 558] width 79 height 32
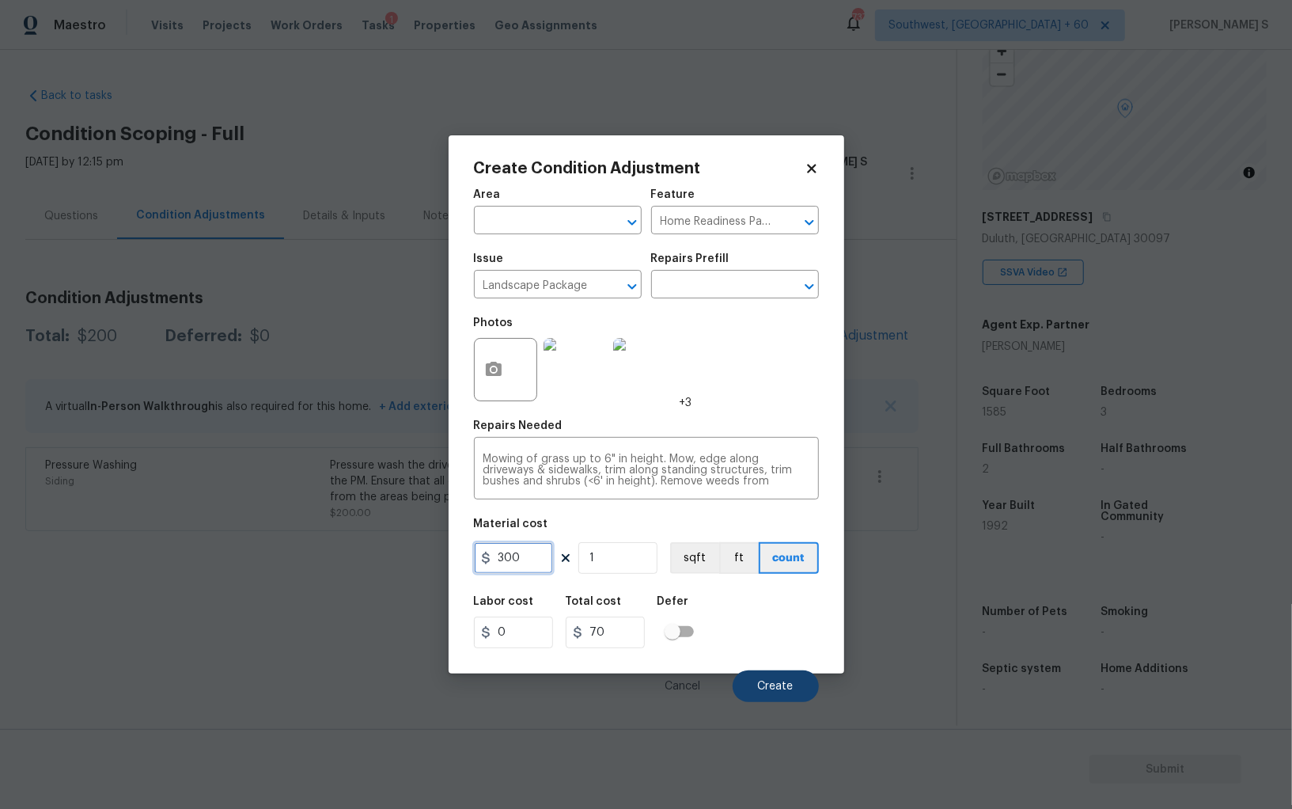
type input "300"
click at [789, 676] on button "Create" at bounding box center [776, 686] width 86 height 32
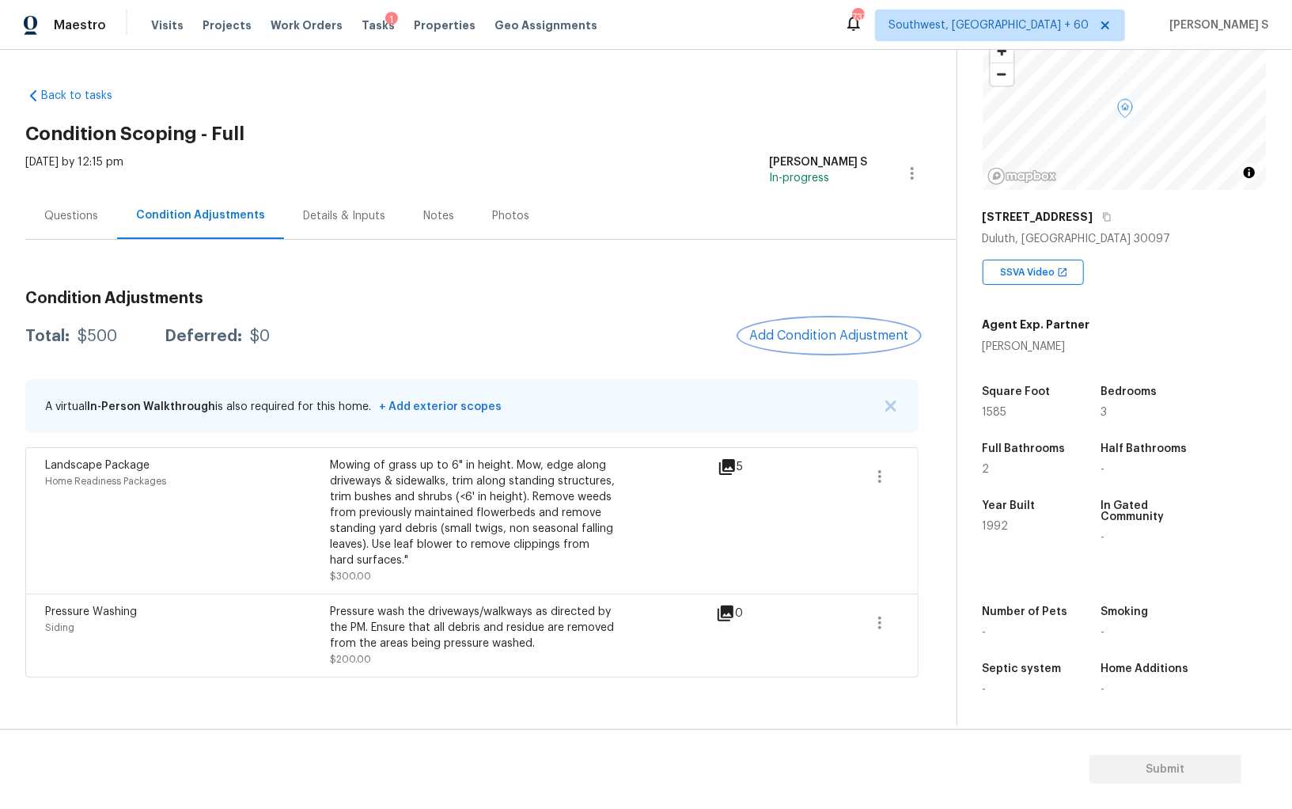
click at [786, 340] on span "Add Condition Adjustment" at bounding box center [829, 335] width 160 height 14
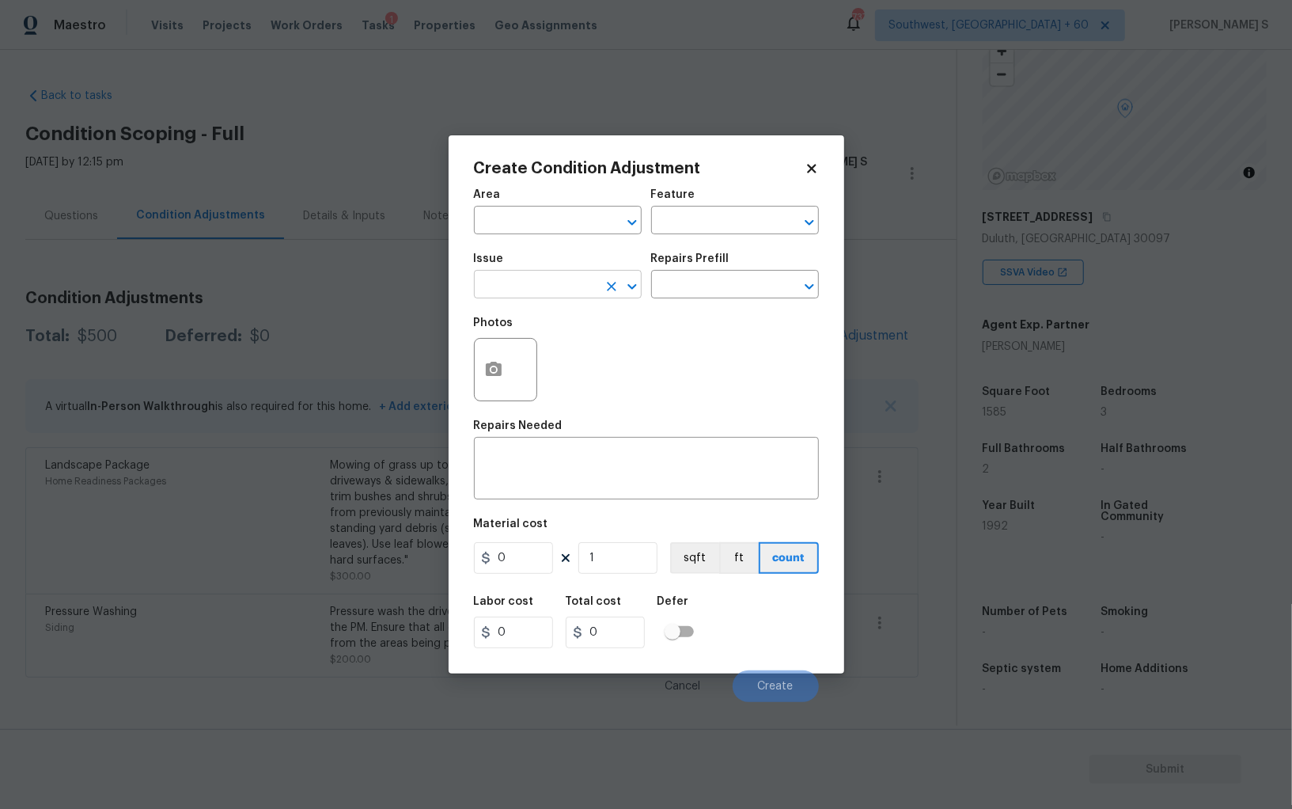
click at [571, 294] on input "text" at bounding box center [535, 286] width 123 height 25
type input "ACQ: Foundation"
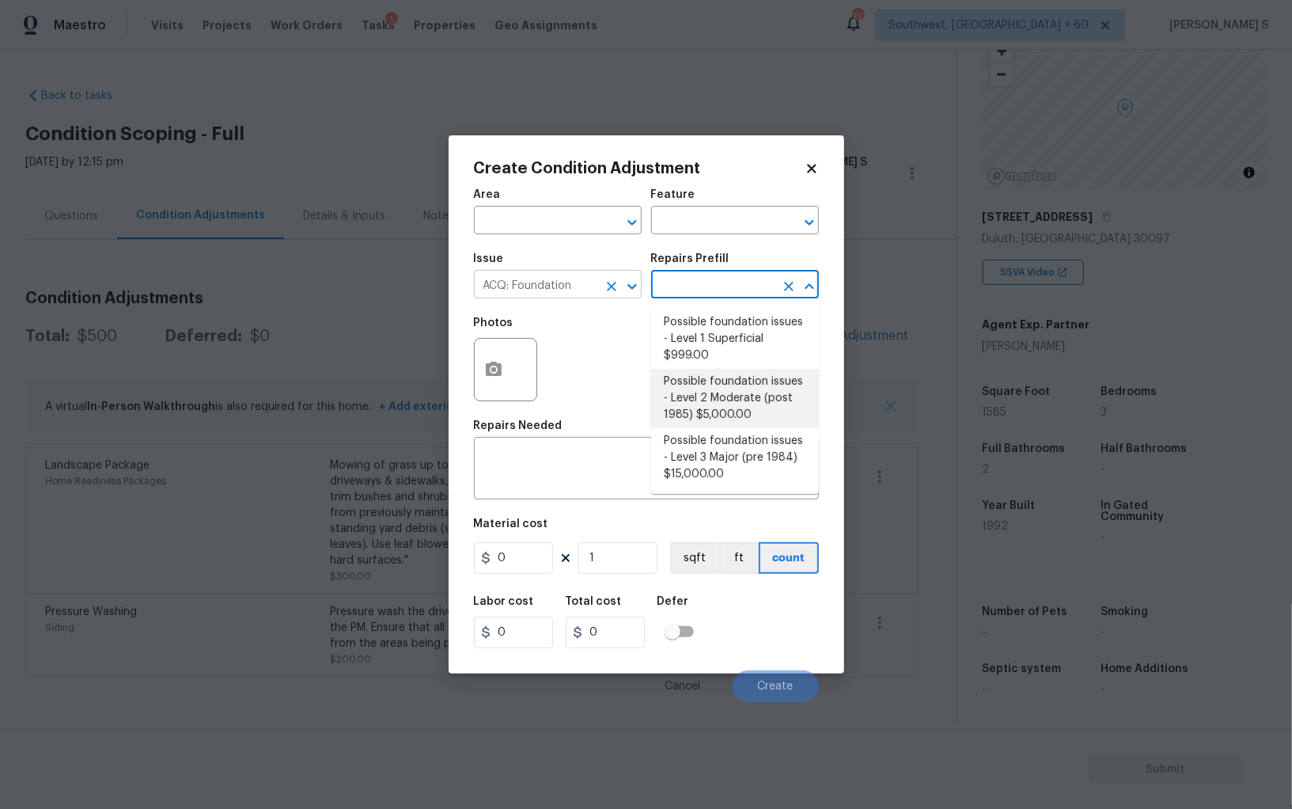
type input "Acquisition"
type textarea "Possible foundation issues - Level 2 Moderate: Disclaimer: This is NOT a techni…"
type input "5000"
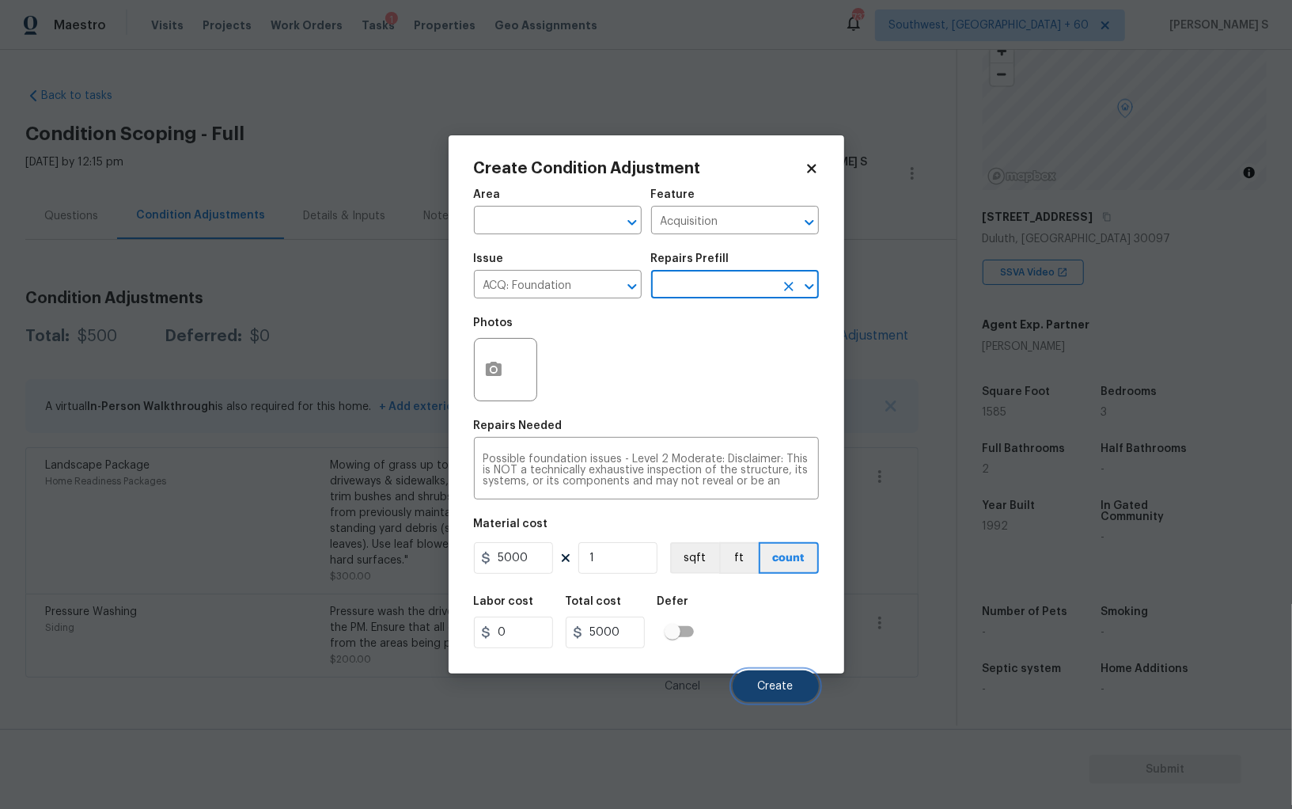
click at [781, 678] on button "Create" at bounding box center [776, 686] width 86 height 32
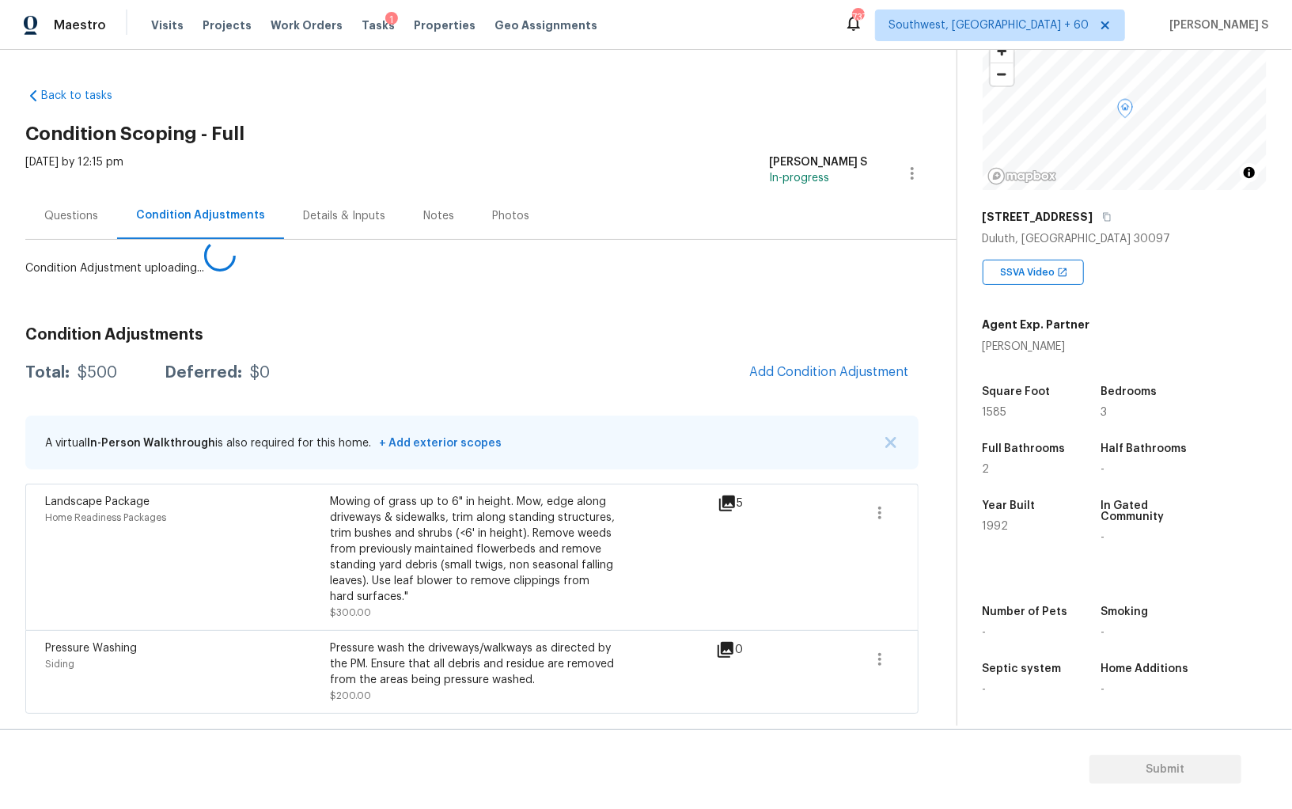
click at [377, 592] on body "Maestro Visits Projects Work Orders Tasks 1 Properties Geo Assignments 737 Sout…" at bounding box center [646, 404] width 1292 height 809
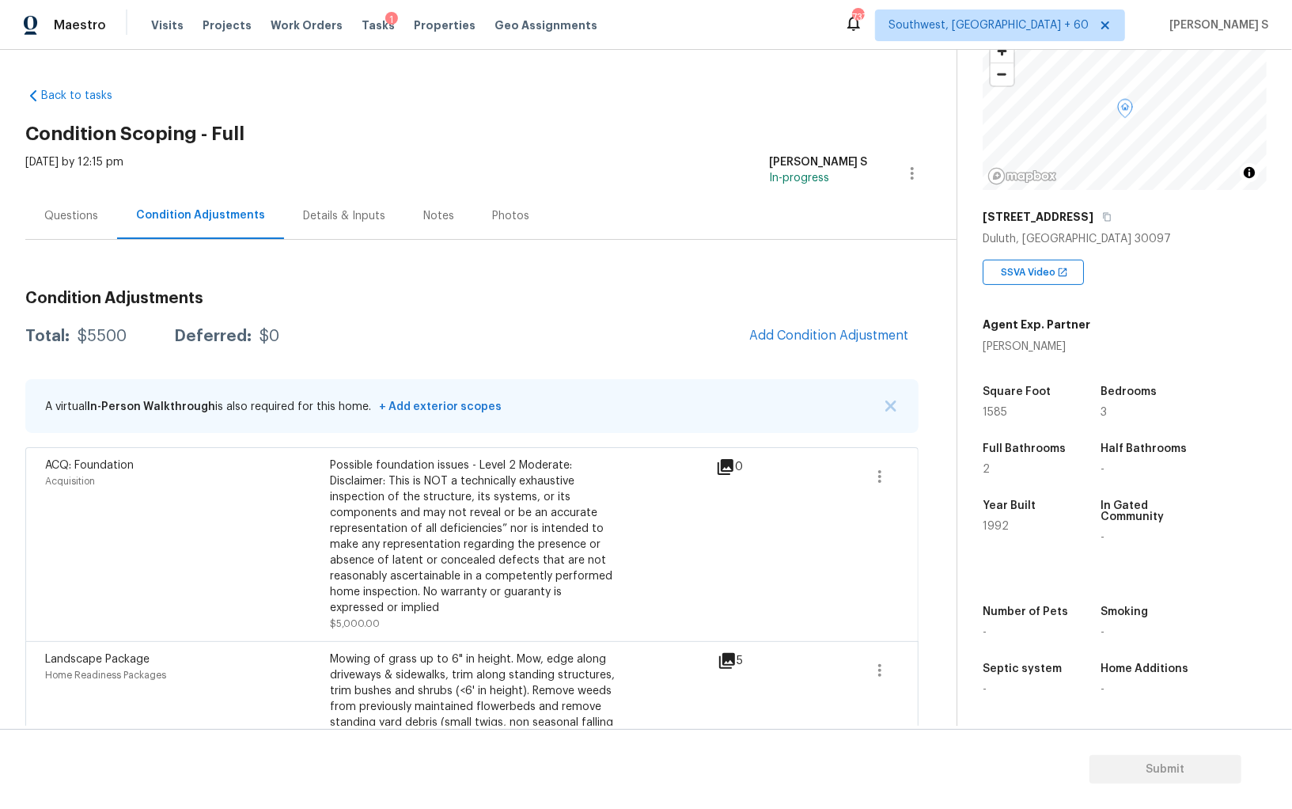
click at [44, 226] on div "Questions" at bounding box center [71, 215] width 92 height 47
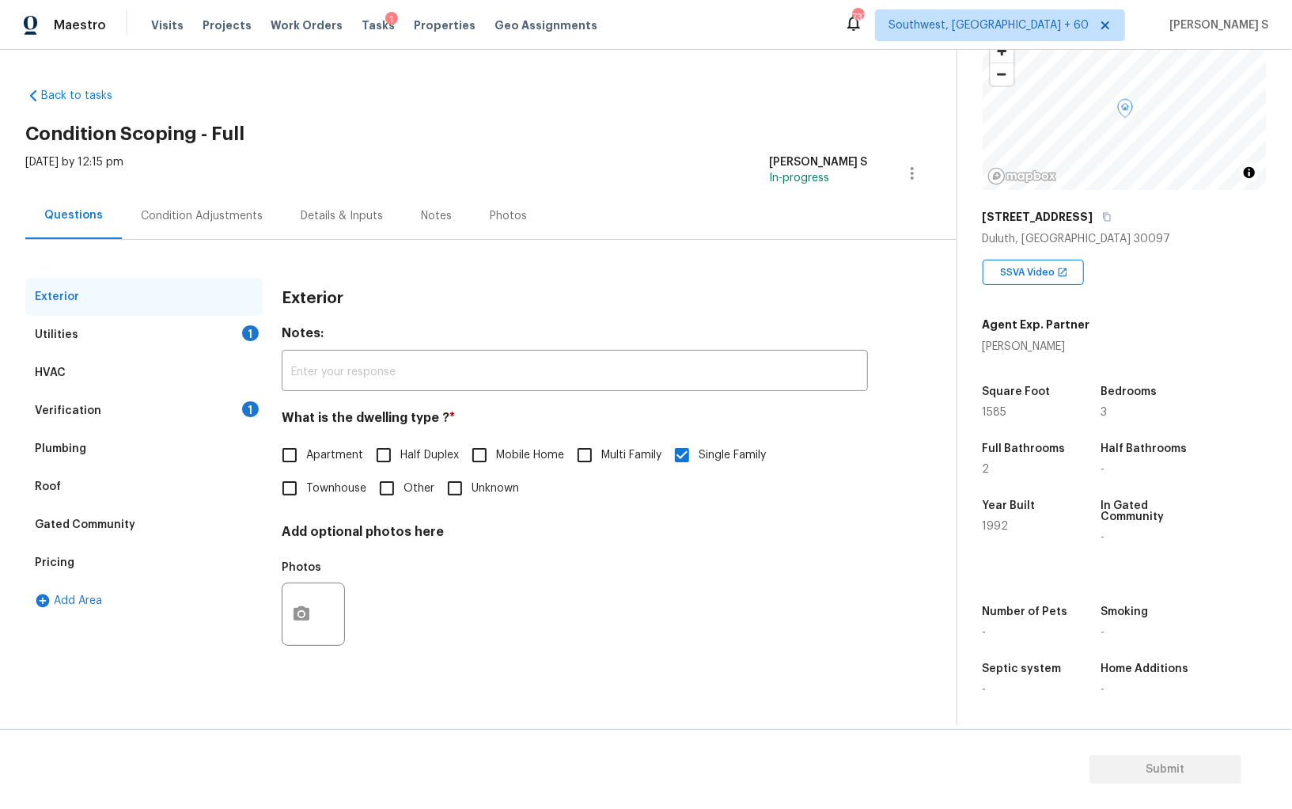
click at [53, 562] on div "Pricing" at bounding box center [55, 563] width 40 height 16
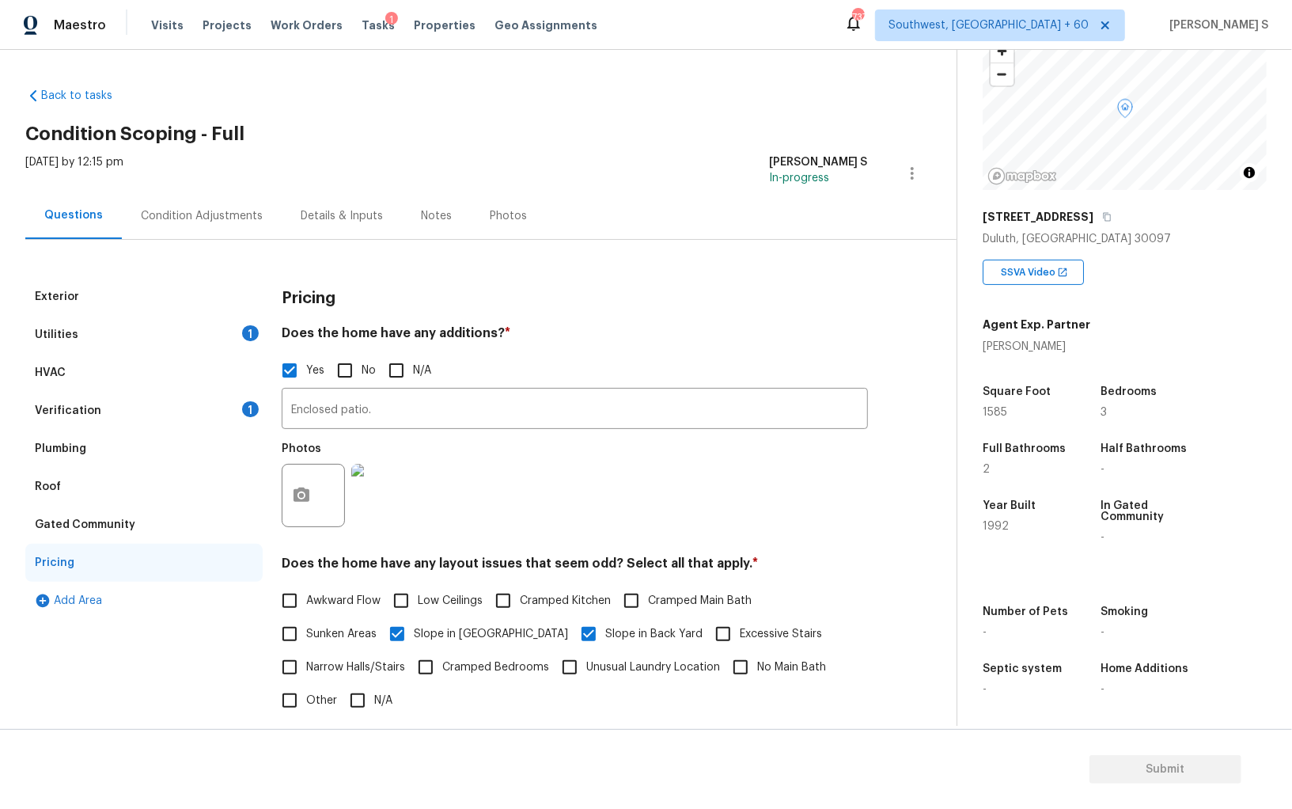
click at [187, 213] on div "Condition Adjustments" at bounding box center [202, 216] width 122 height 16
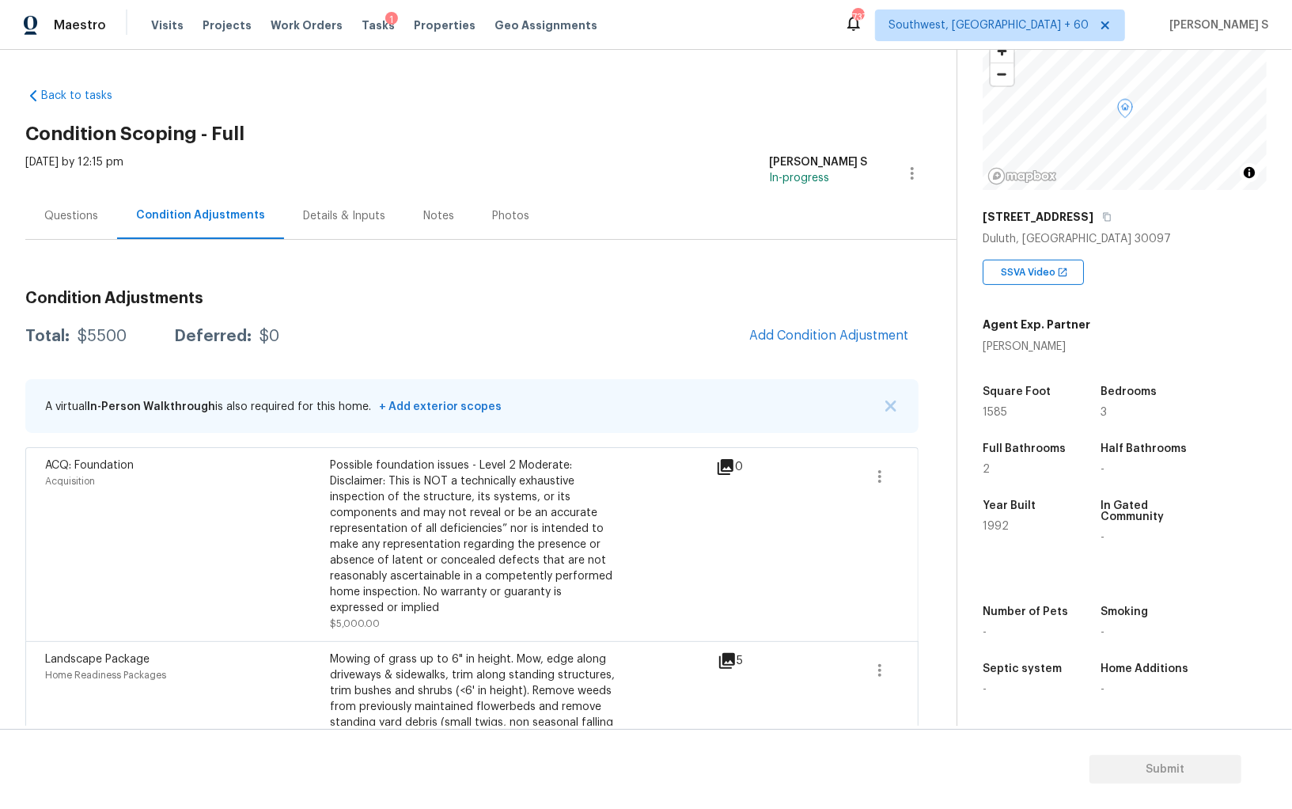
click at [827, 360] on div "Condition Adjustments Total: $5500 Deferred: $0 Add Condition Adjustment A virt…" at bounding box center [471, 574] width 893 height 593
click at [809, 332] on span "Add Condition Adjustment" at bounding box center [829, 335] width 160 height 14
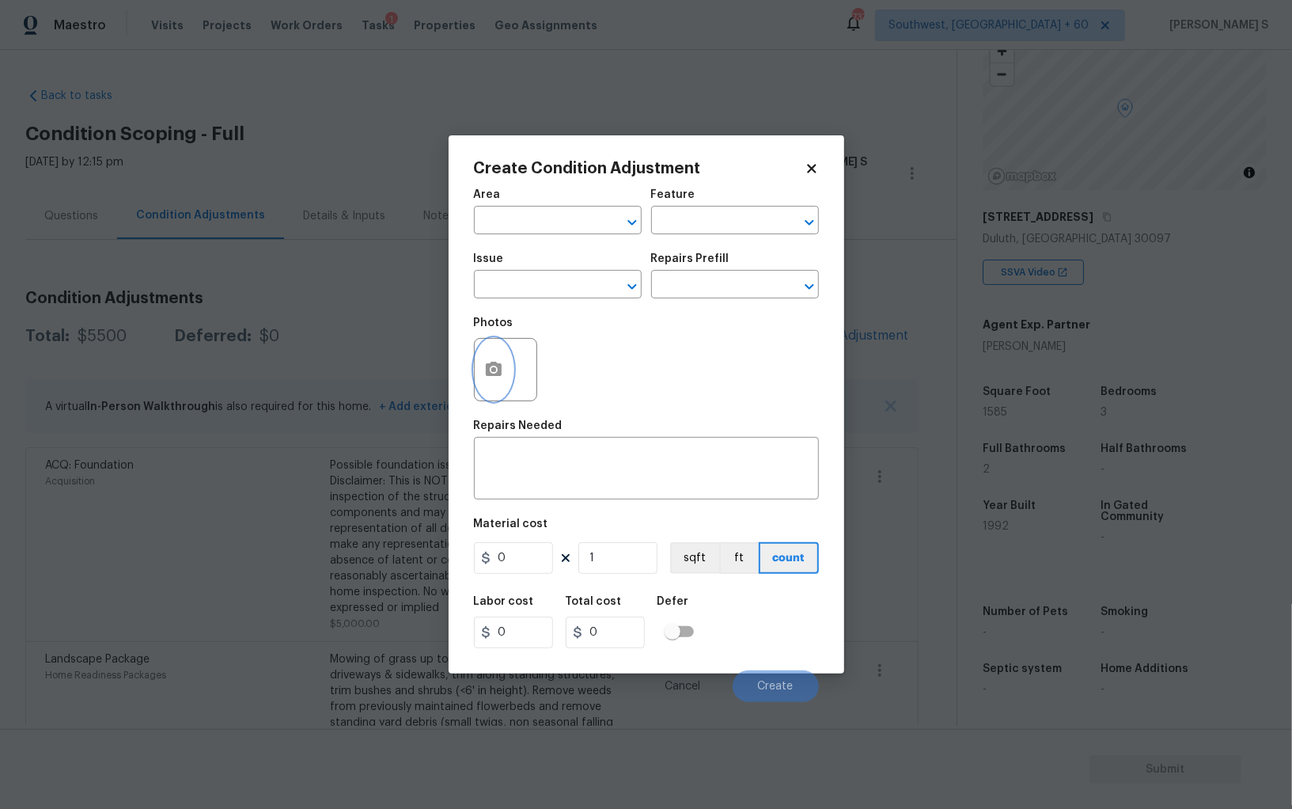
click at [501, 360] on button "button" at bounding box center [494, 370] width 38 height 62
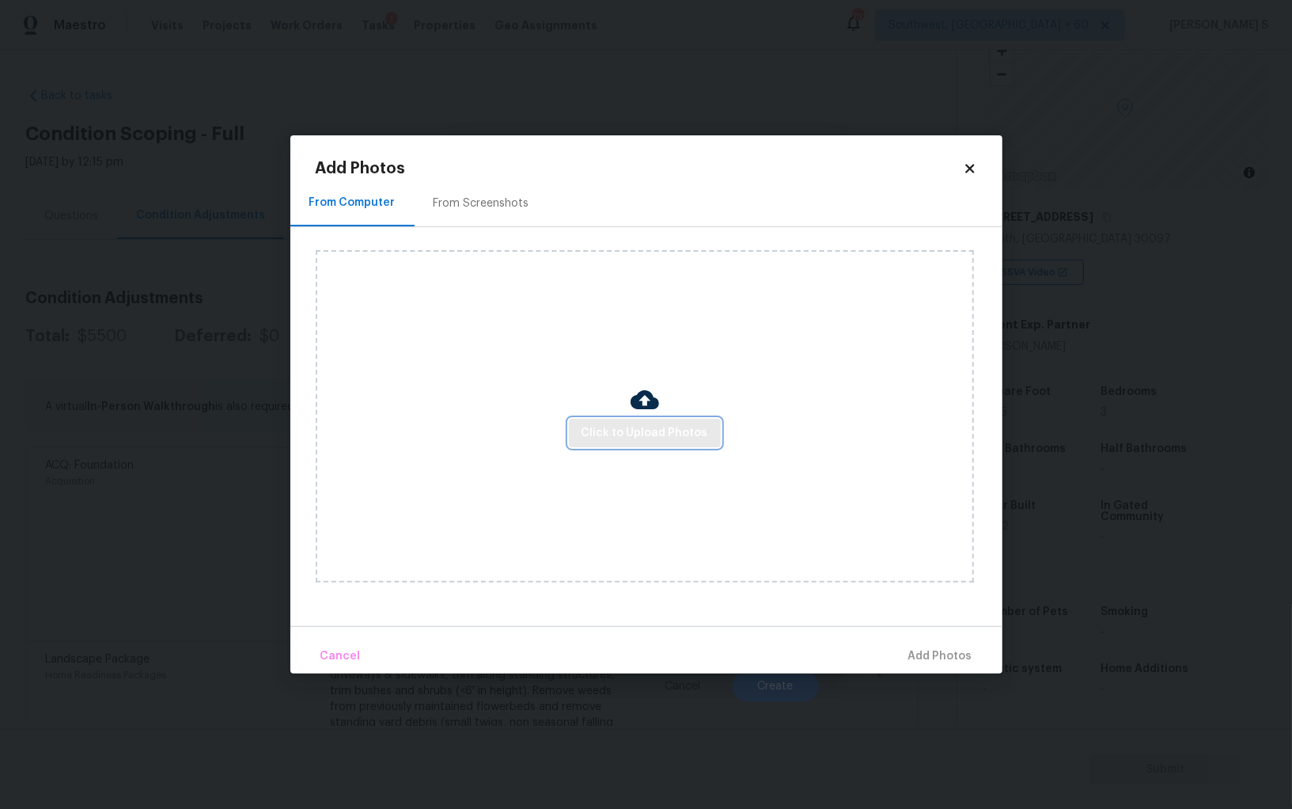
click at [684, 434] on span "Click to Upload Photos" at bounding box center [645, 433] width 127 height 20
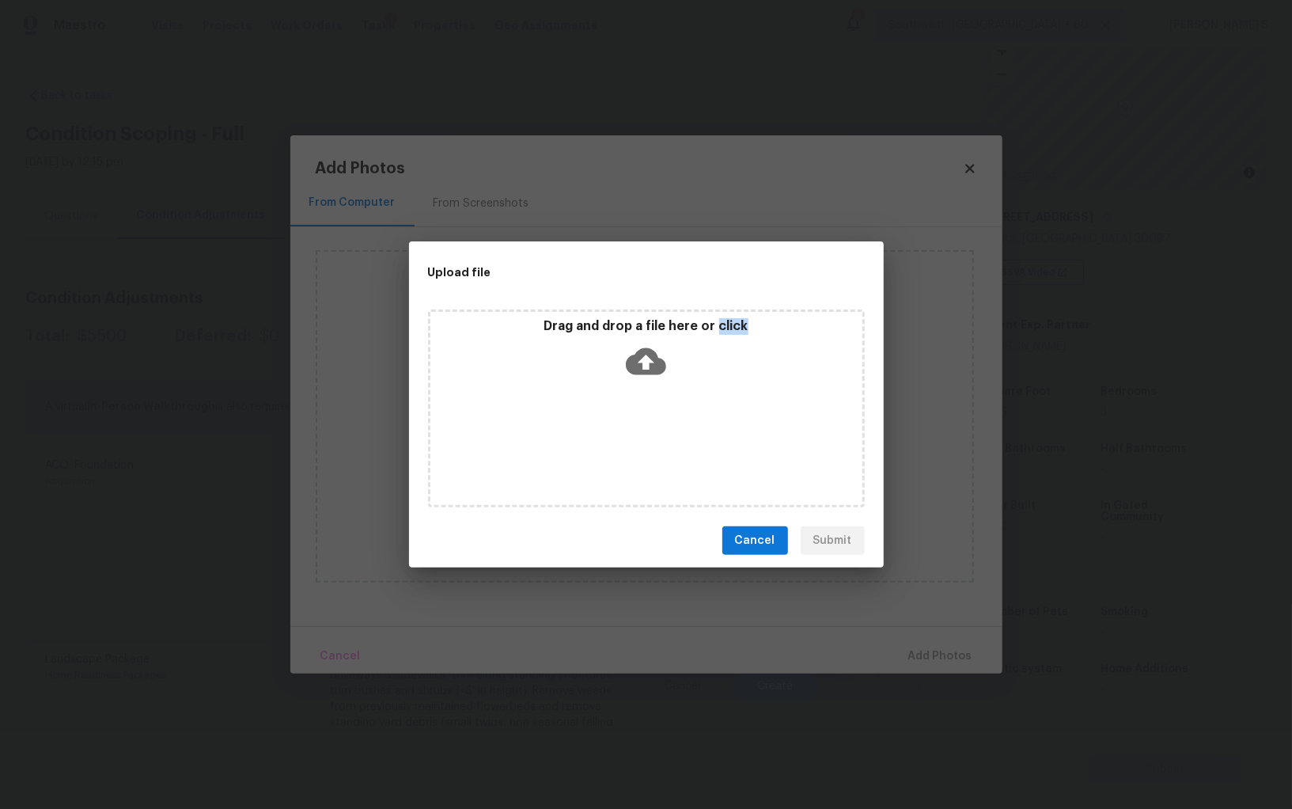
click at [684, 434] on div "Drag and drop a file here or click" at bounding box center [646, 408] width 437 height 198
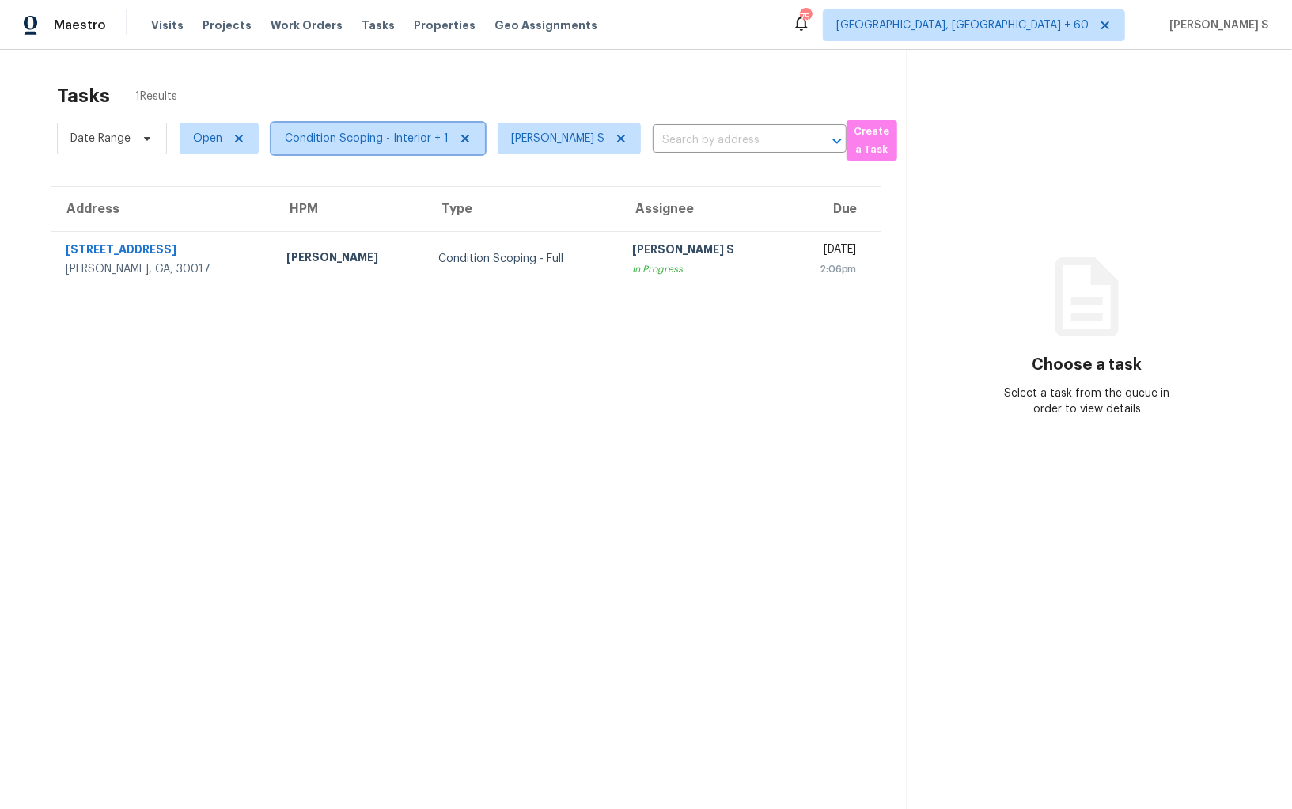
click at [326, 142] on span "Condition Scoping - Interior + 1" at bounding box center [367, 139] width 164 height 16
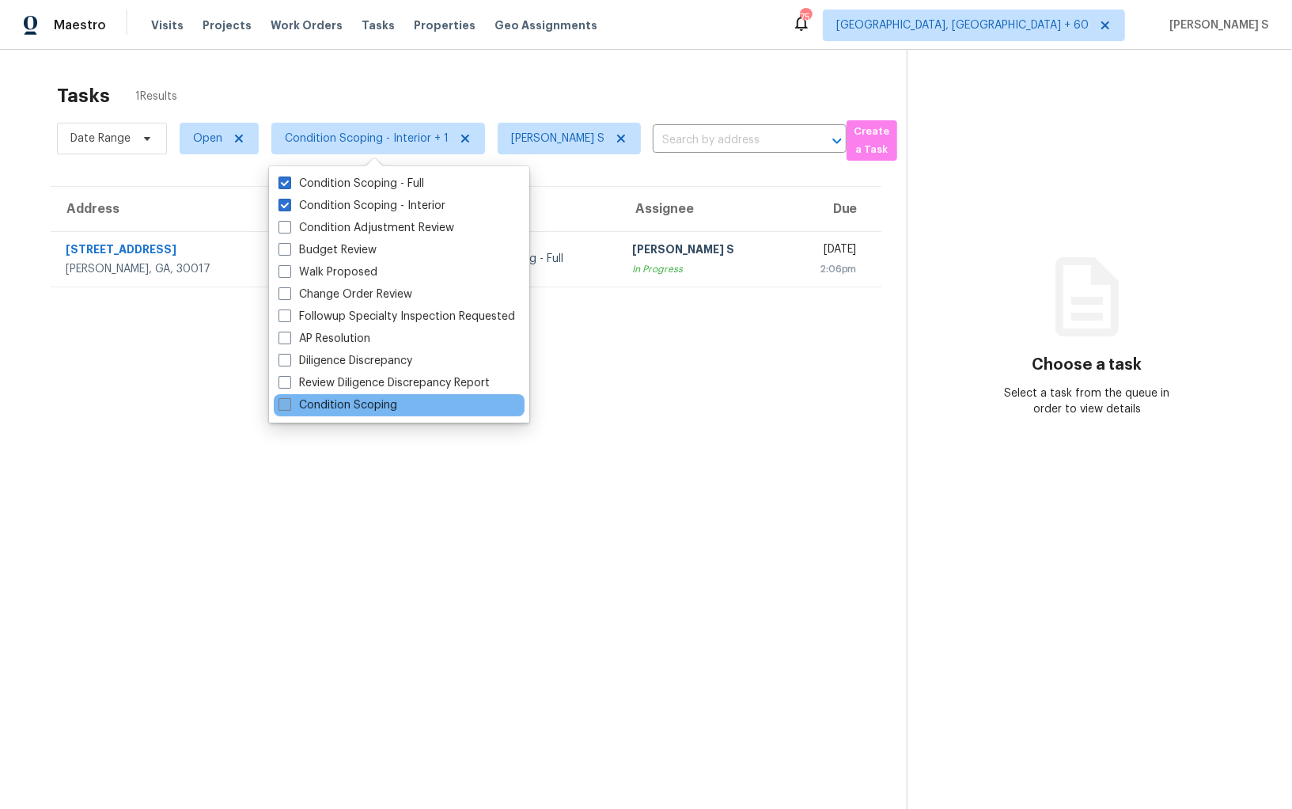
click at [377, 400] on label "Condition Scoping" at bounding box center [338, 405] width 119 height 16
click at [289, 400] on input "Condition Scoping" at bounding box center [284, 402] width 10 height 10
checkbox input "true"
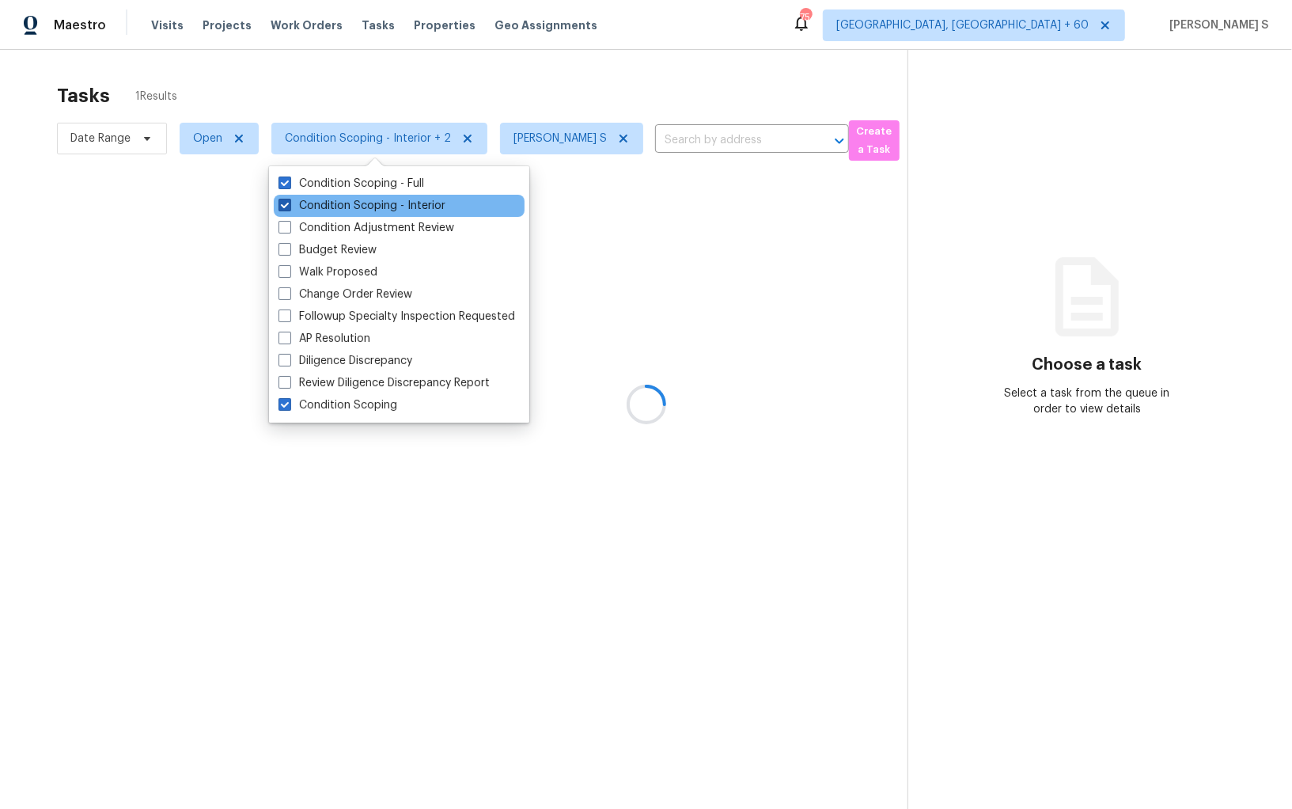
click at [422, 210] on label "Condition Scoping - Interior" at bounding box center [362, 206] width 167 height 16
click at [289, 208] on input "Condition Scoping - Interior" at bounding box center [284, 203] width 10 height 10
checkbox input "false"
click at [411, 195] on div "Condition Scoping - Interior" at bounding box center [399, 206] width 251 height 22
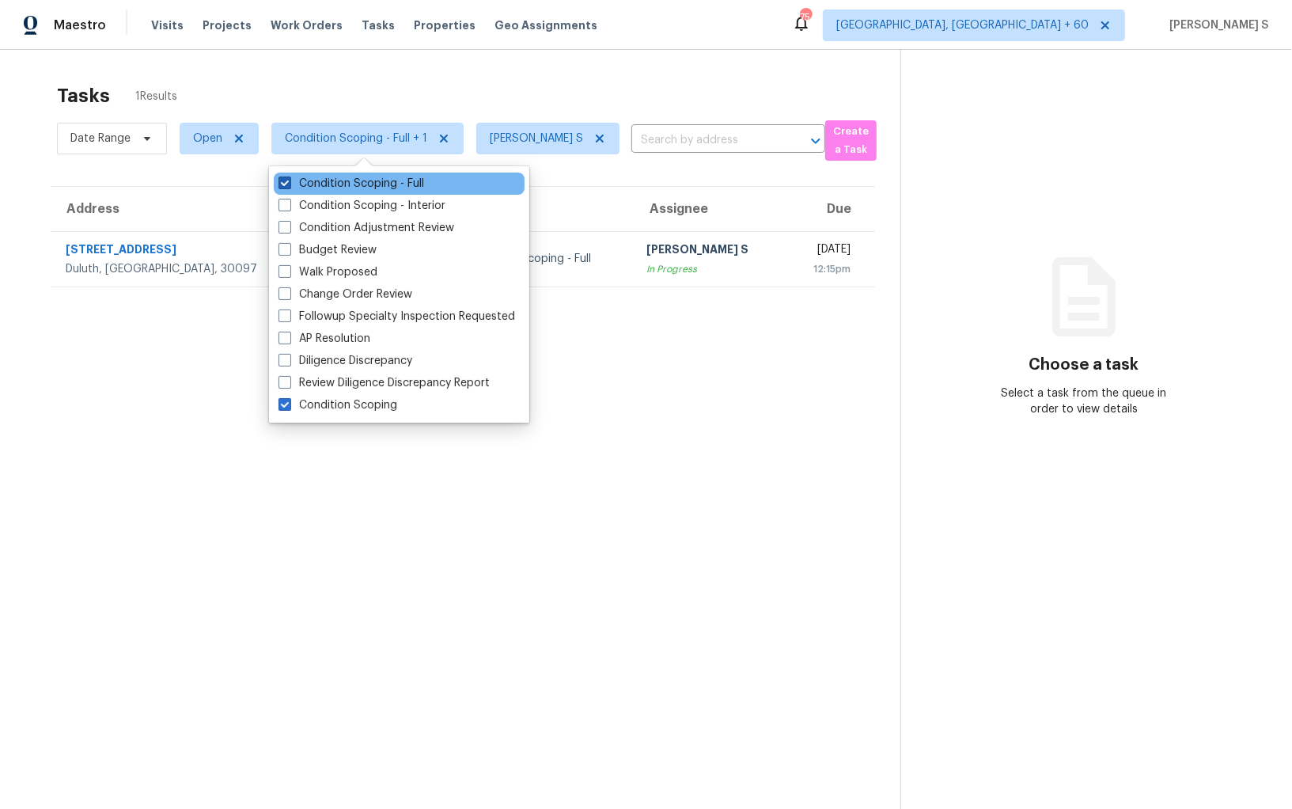
click at [411, 189] on label "Condition Scoping - Full" at bounding box center [352, 184] width 146 height 16
click at [289, 186] on input "Condition Scoping - Full" at bounding box center [284, 181] width 10 height 10
checkbox input "false"
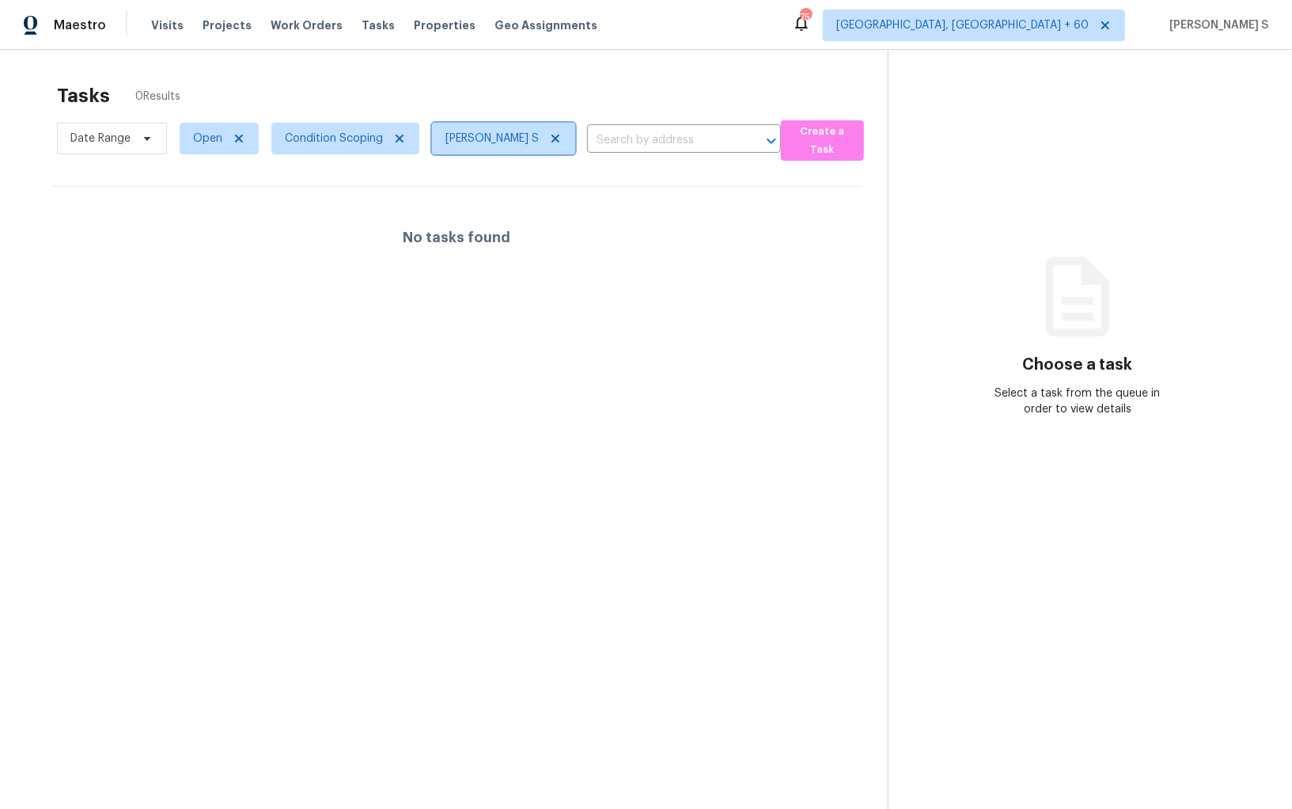
click at [556, 142] on icon at bounding box center [555, 138] width 13 height 13
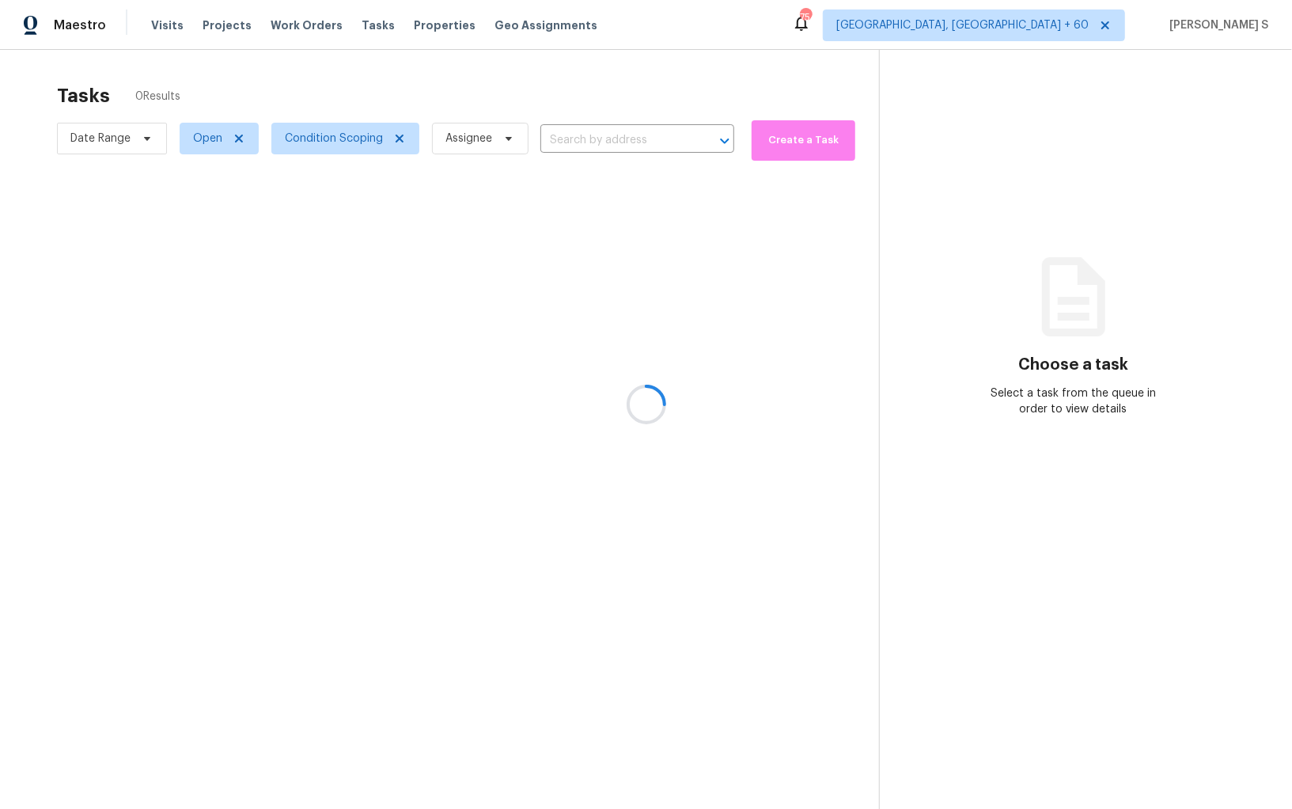
click at [501, 408] on div at bounding box center [646, 404] width 1292 height 809
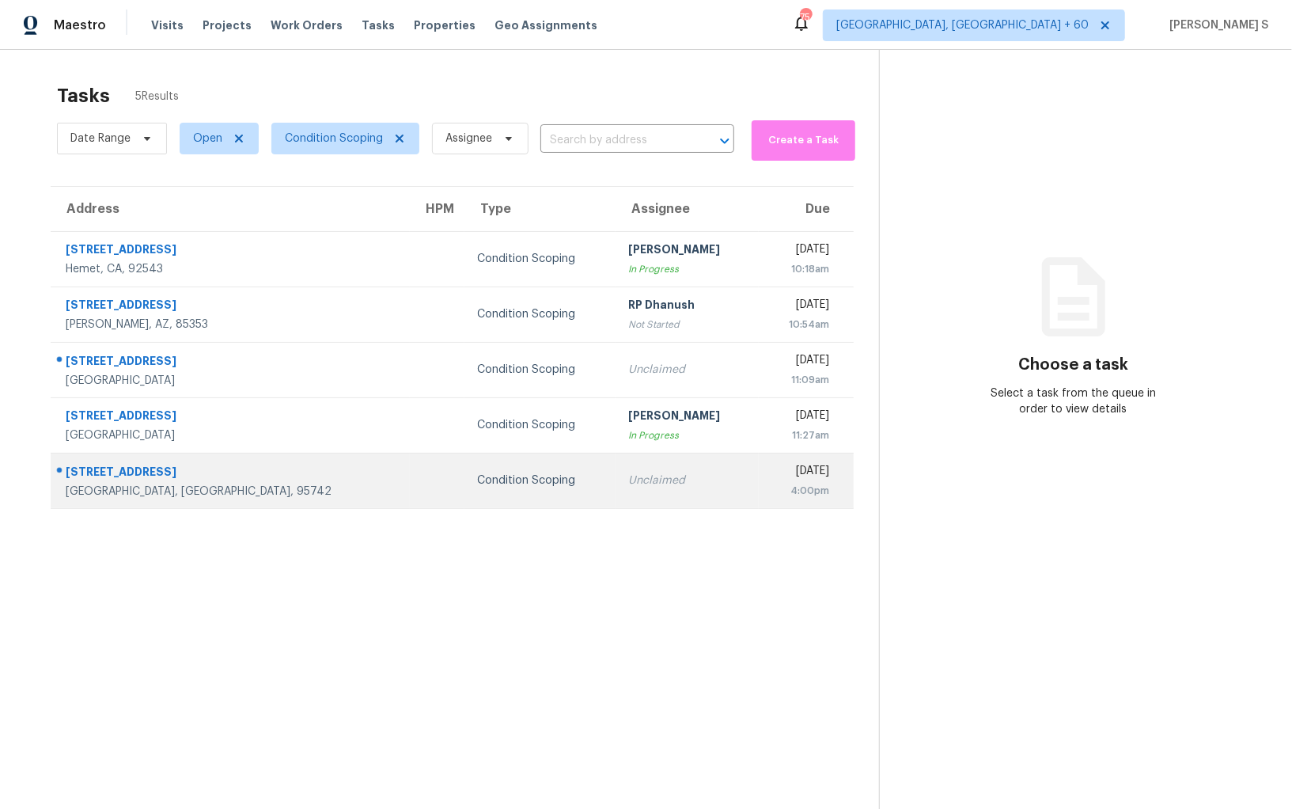
click at [628, 480] on div "Unclaimed" at bounding box center [687, 480] width 118 height 16
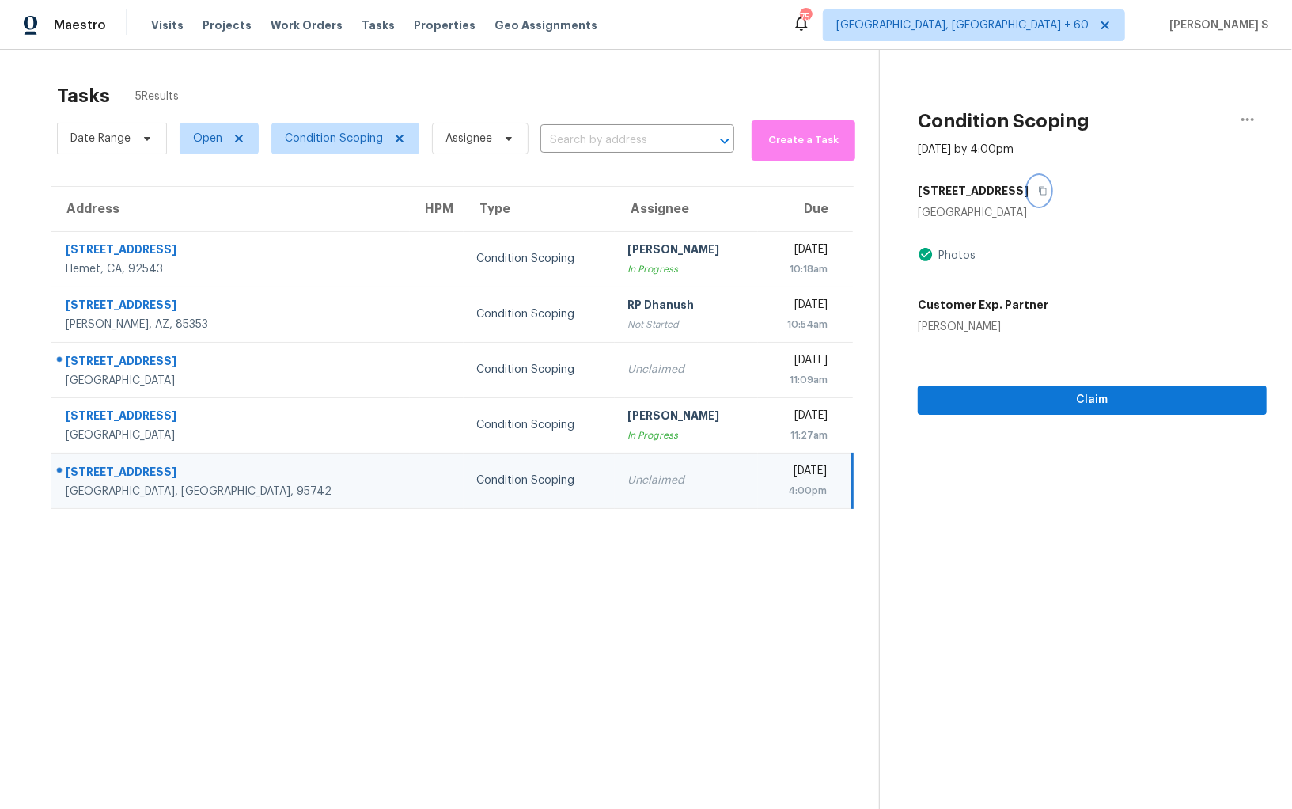
click at [1050, 184] on button "button" at bounding box center [1039, 190] width 21 height 28
click at [1016, 389] on button "Claim" at bounding box center [1092, 399] width 349 height 29
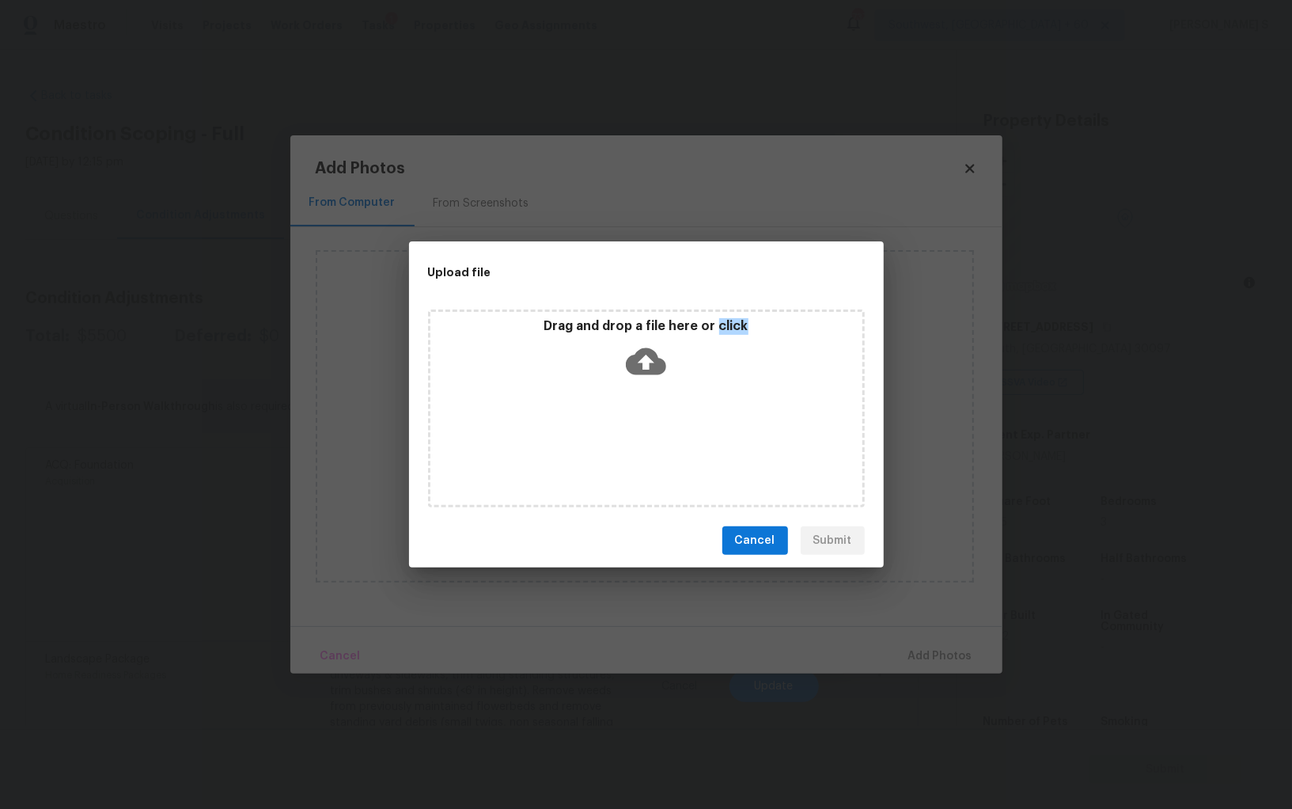
scroll to position [110, 0]
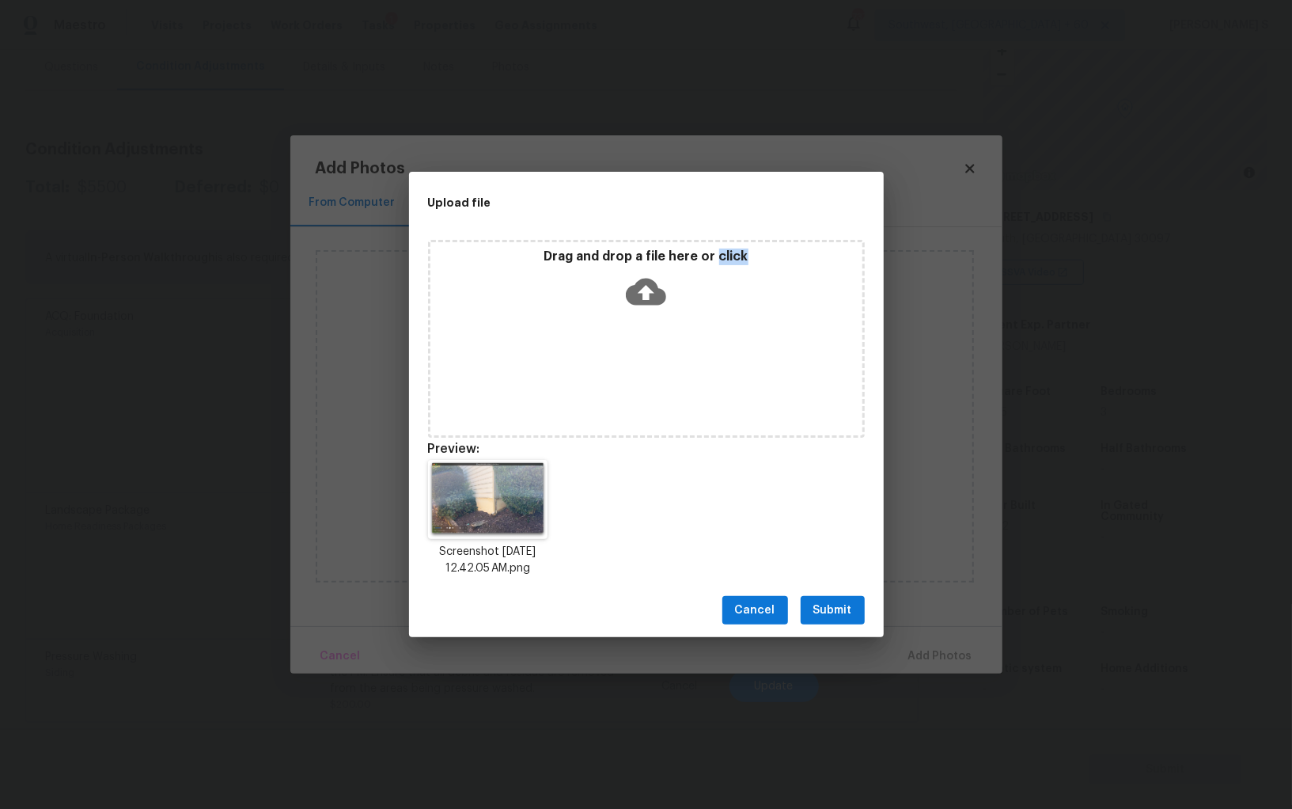
click at [828, 619] on span "Submit" at bounding box center [832, 611] width 39 height 20
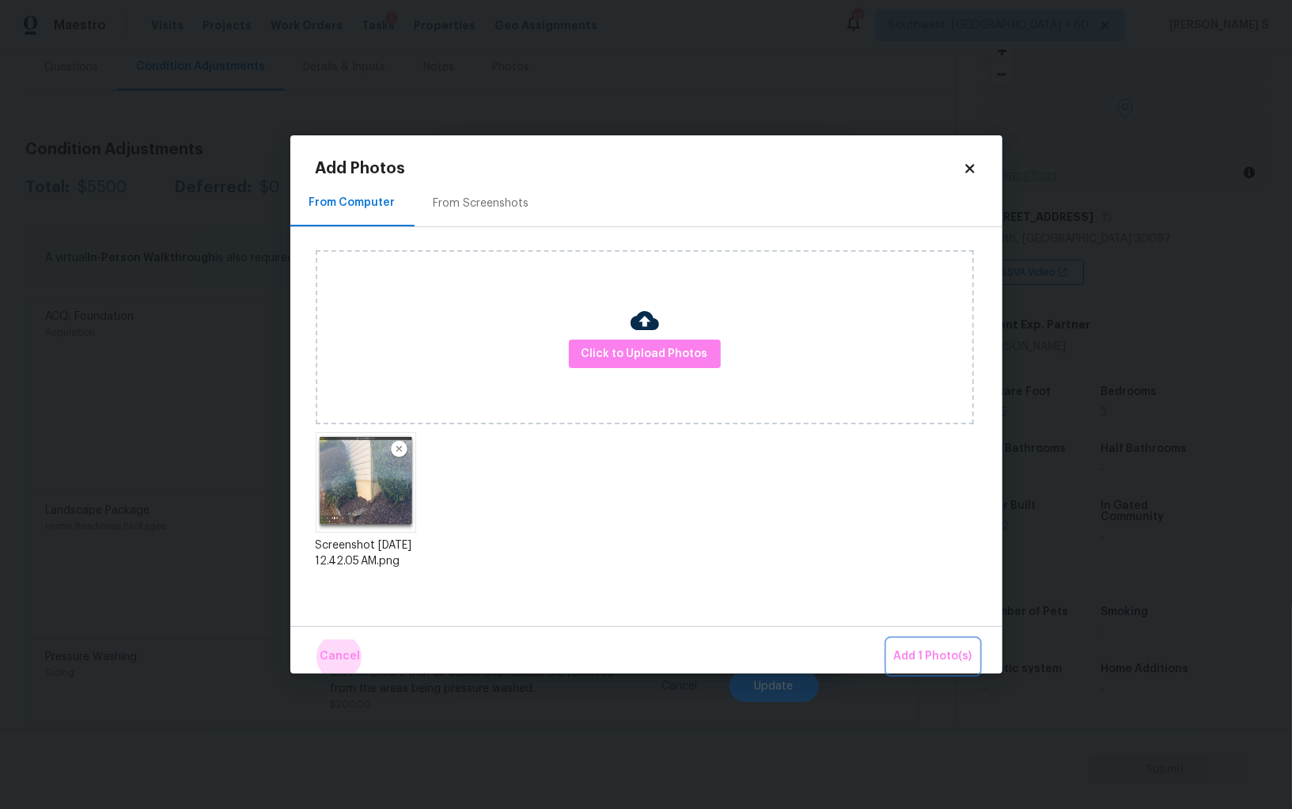
click at [888, 639] on button "Add 1 Photo(s)" at bounding box center [933, 656] width 91 height 34
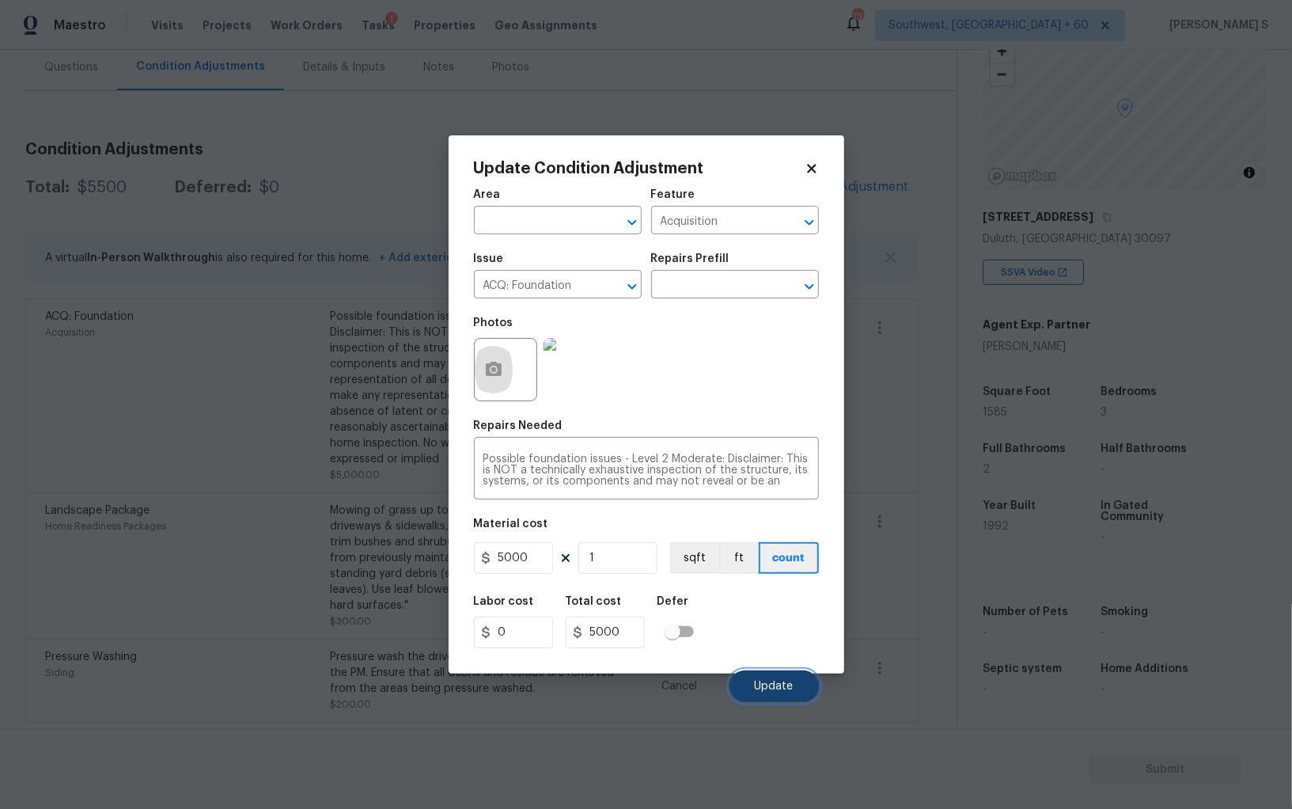
click at [786, 684] on span "Update" at bounding box center [774, 687] width 39 height 12
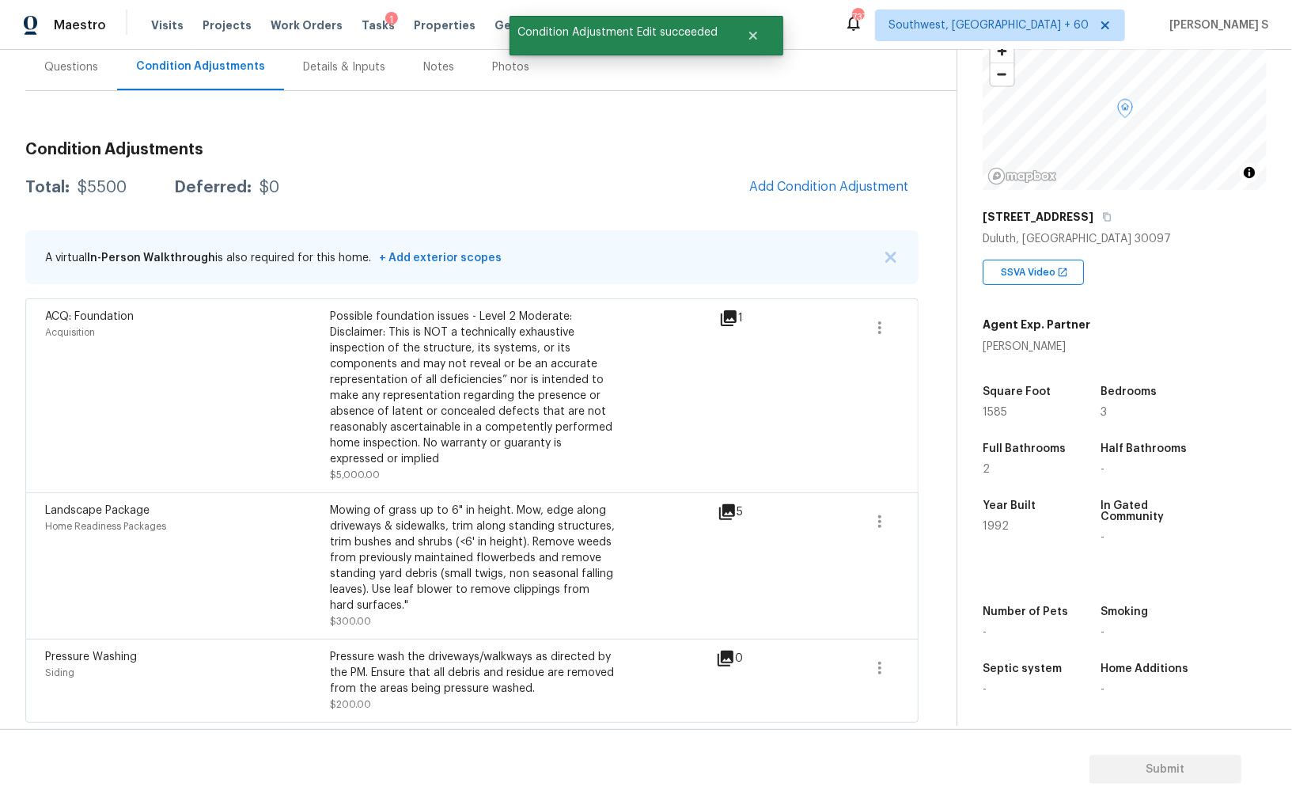
scroll to position [0, 0]
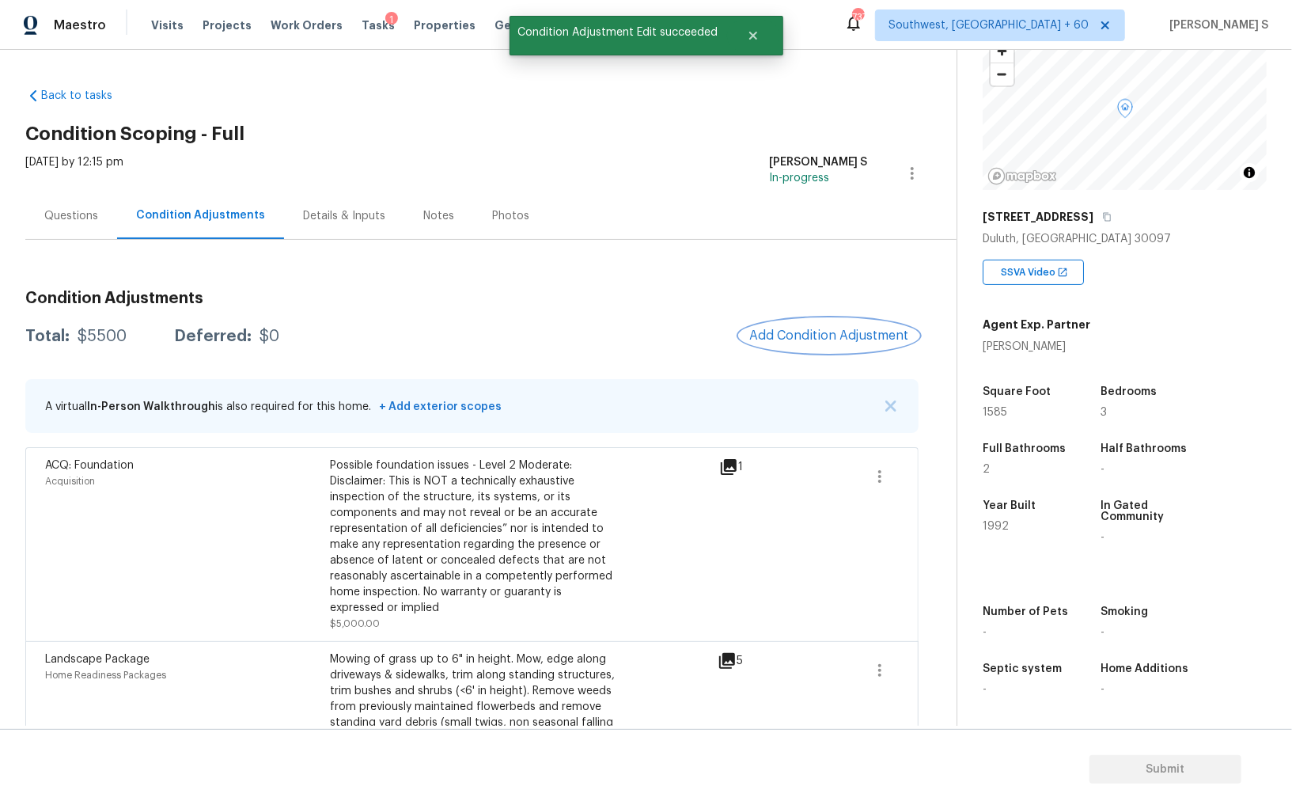
click at [821, 336] on span "Add Condition Adjustment" at bounding box center [829, 335] width 160 height 14
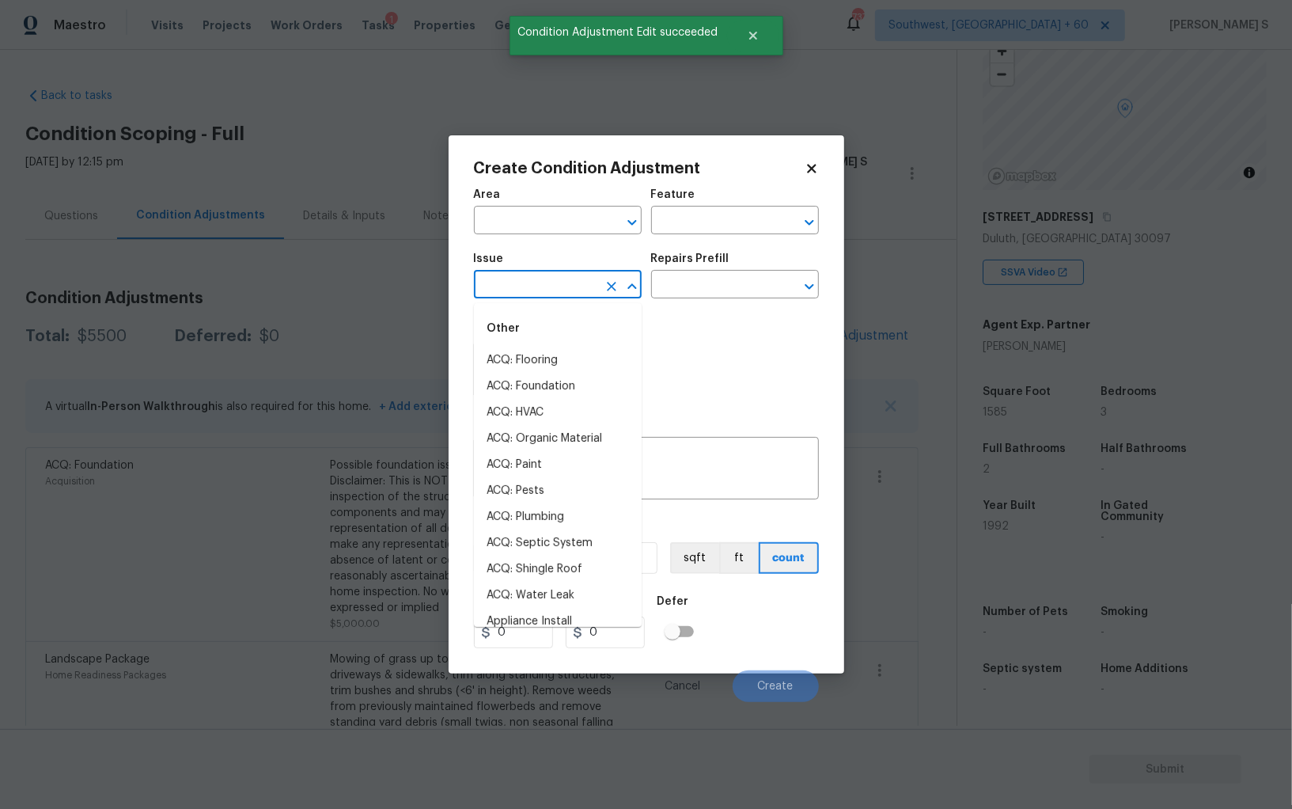
click at [548, 284] on input "text" at bounding box center [535, 286] width 123 height 25
type input "hv"
click at [548, 267] on div "Issue" at bounding box center [558, 263] width 168 height 21
click at [557, 282] on input "text" at bounding box center [535, 286] width 123 height 25
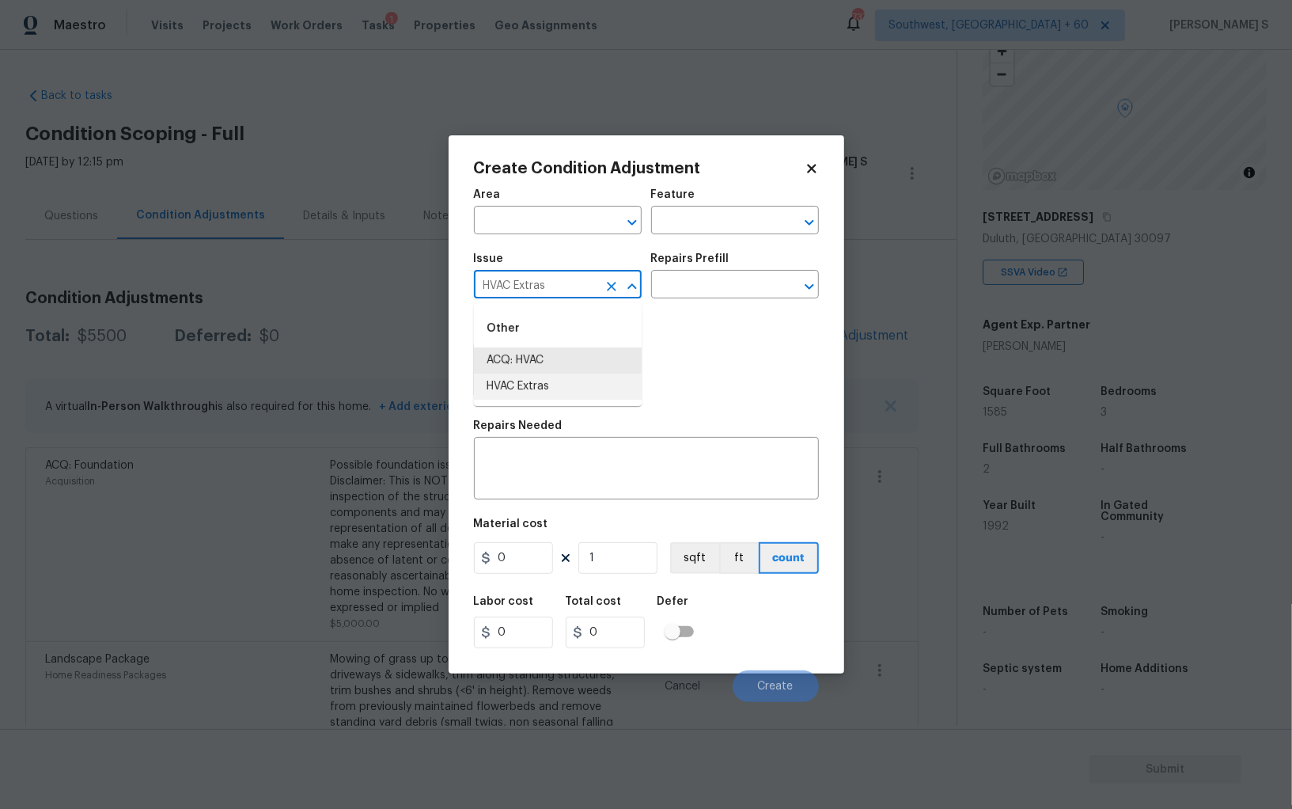
type input "HVAC Extras"
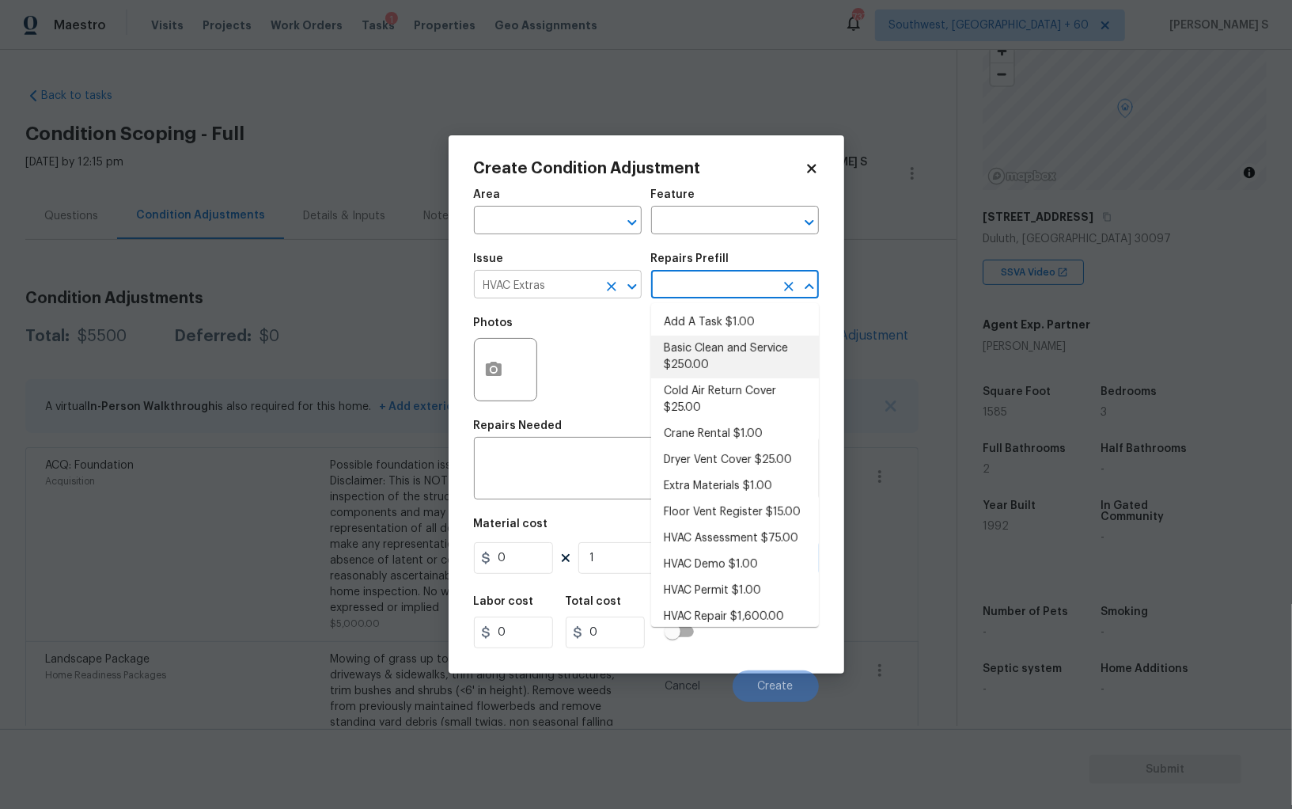
type input "HVAC"
type textarea "General Service HVAC system including: cleaning condenser and evaporator coils,…"
type input "250"
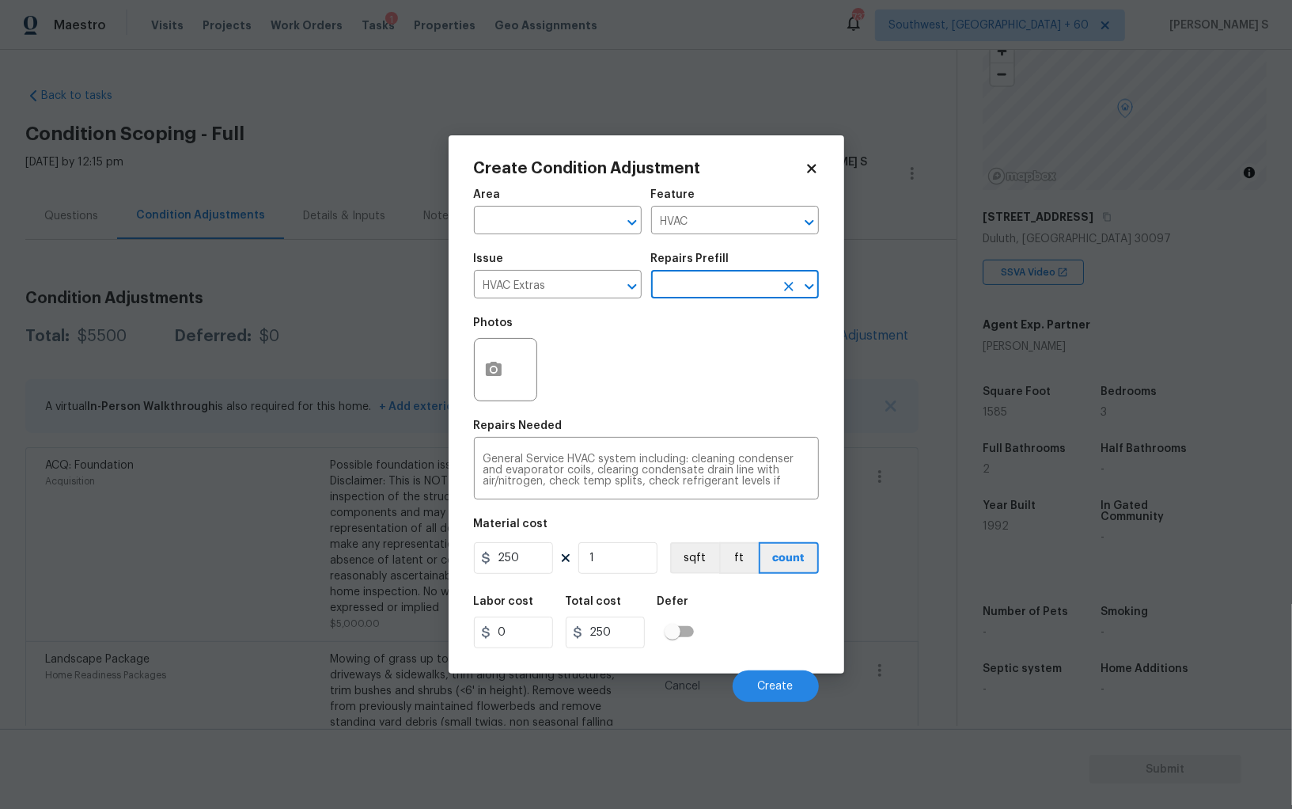
click at [513, 542] on figure "Material cost 250 1 sqft ft count" at bounding box center [646, 547] width 345 height 59
click at [518, 551] on input "250" at bounding box center [513, 558] width 79 height 32
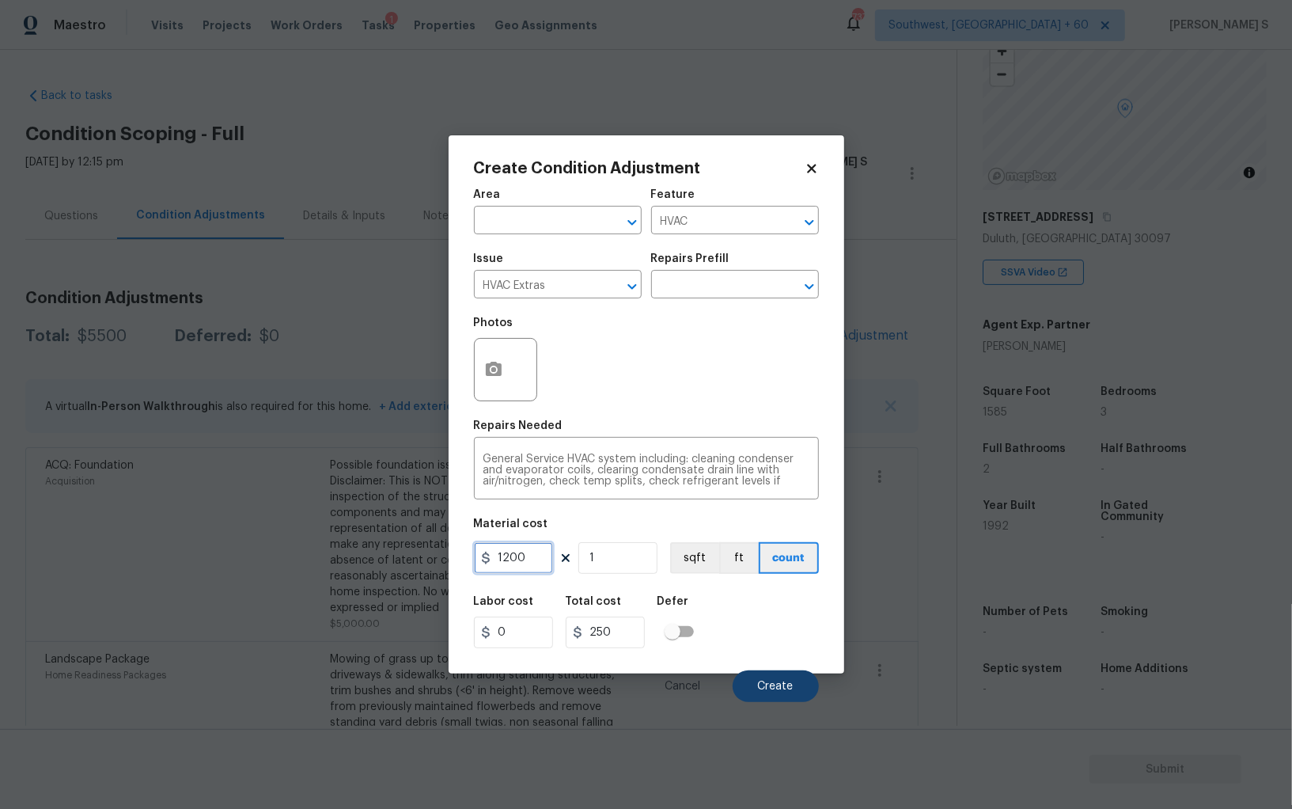
type input "1200"
click at [769, 685] on span "Create" at bounding box center [776, 687] width 36 height 12
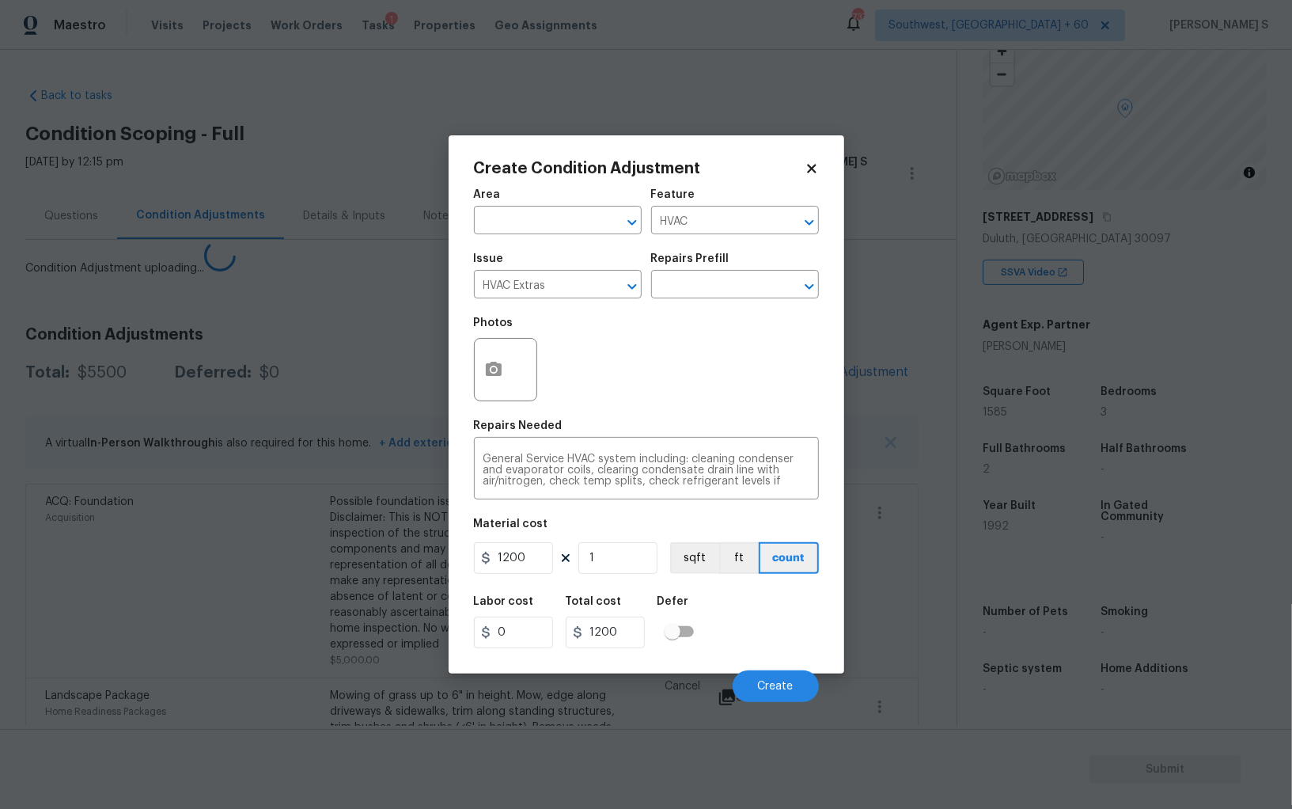
click at [256, 703] on div "Home Readiness Packages" at bounding box center [187, 711] width 285 height 16
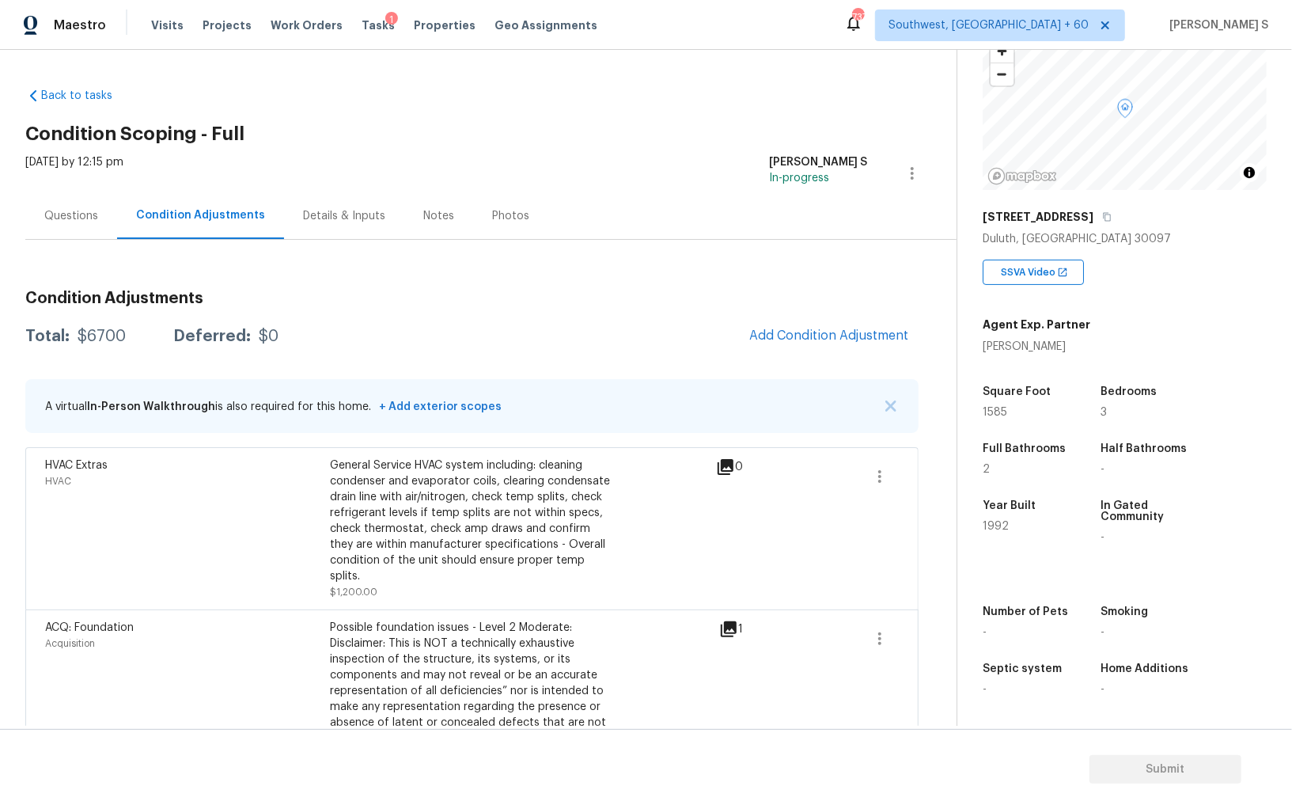
click at [96, 211] on div "Questions" at bounding box center [71, 216] width 54 height 16
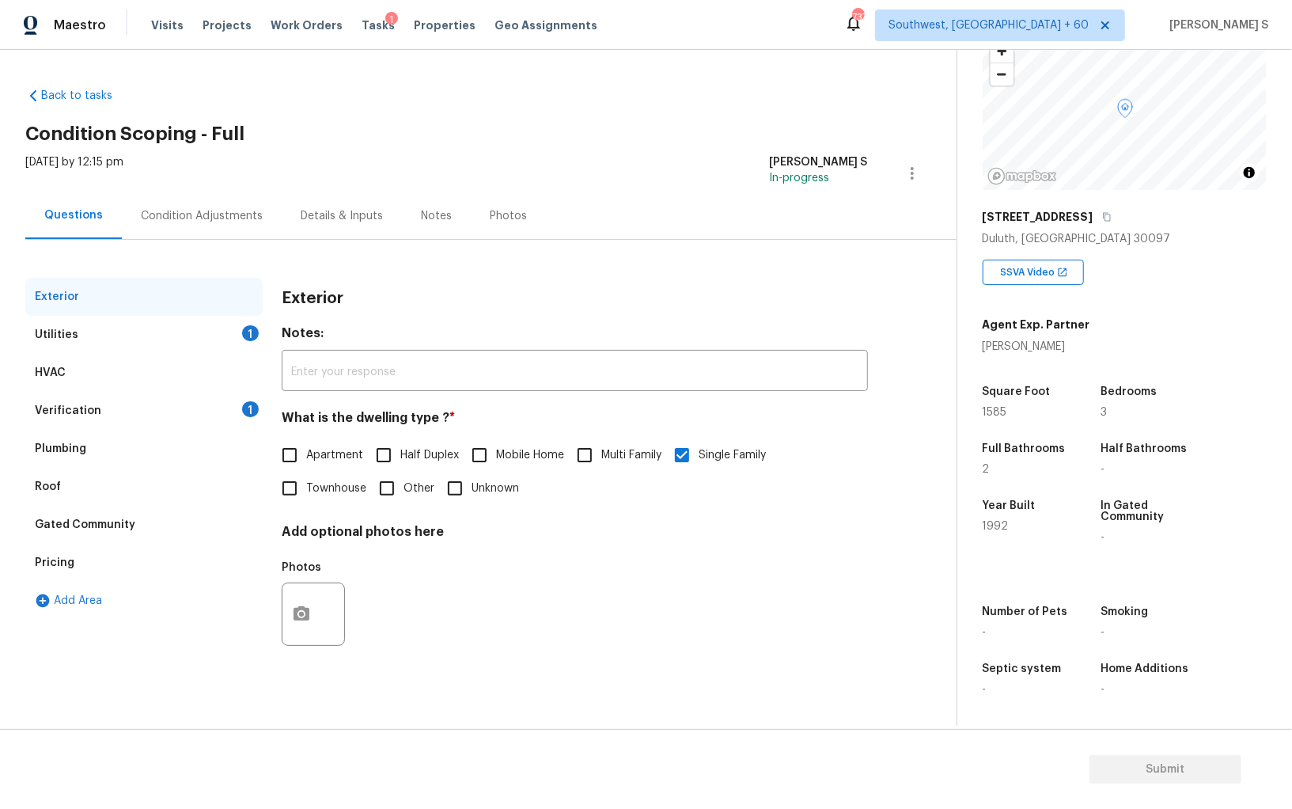
click at [53, 337] on div "Utilities" at bounding box center [57, 335] width 44 height 16
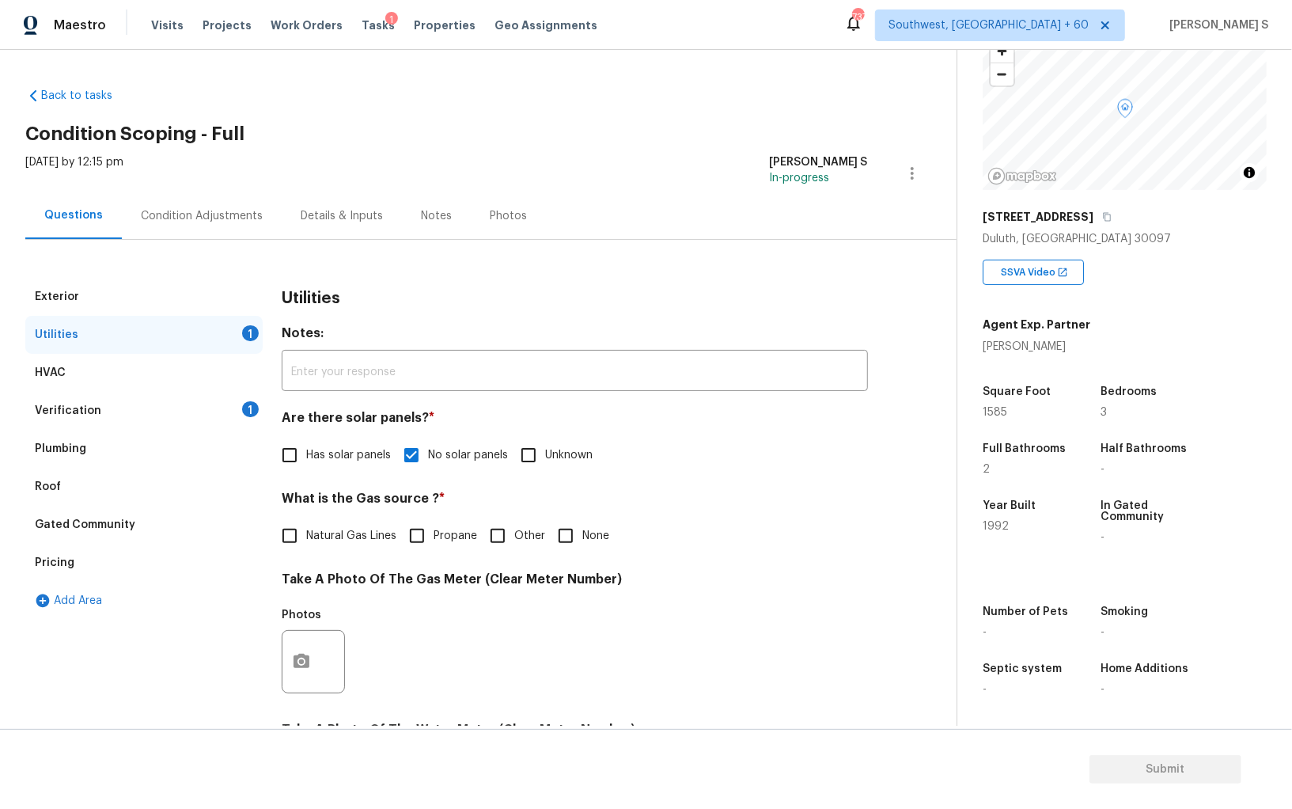
click at [286, 533] on input "Natural Gas Lines" at bounding box center [289, 535] width 33 height 33
checkbox input "true"
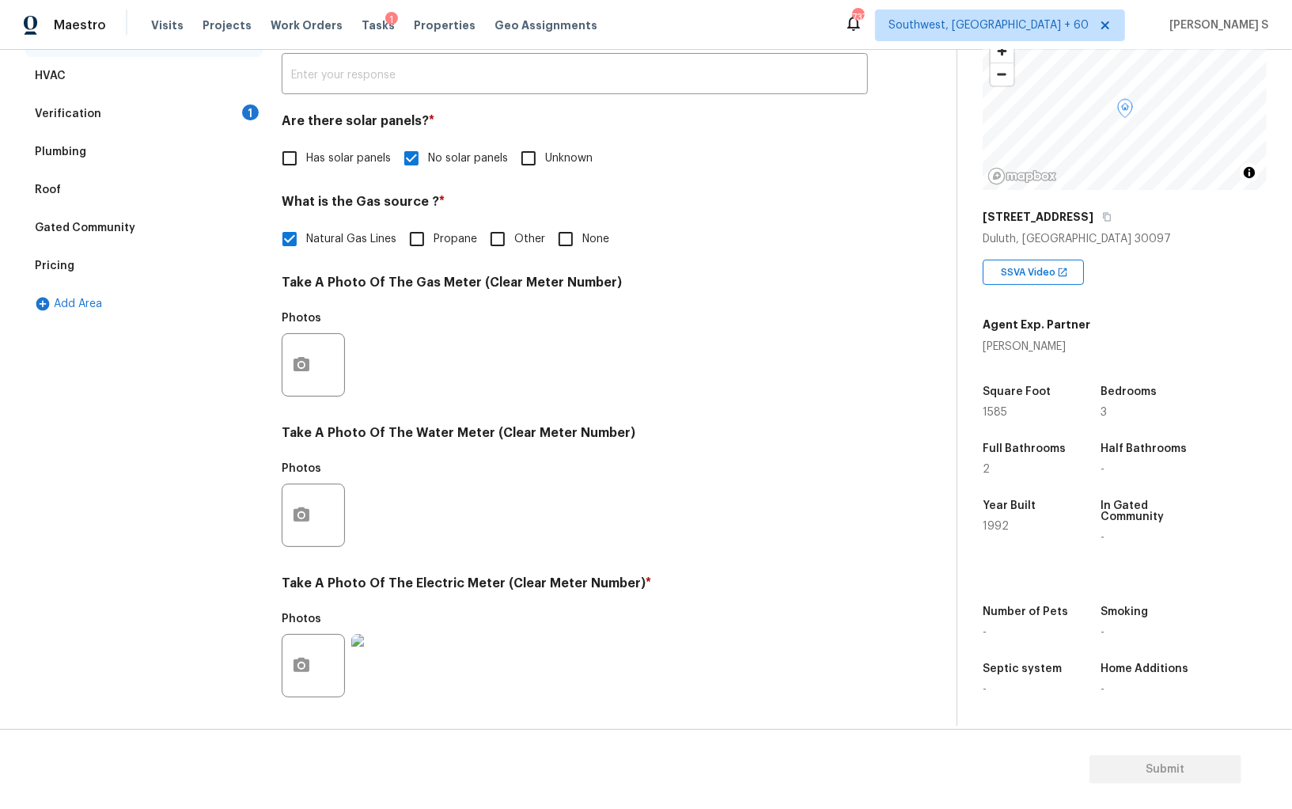
scroll to position [54, 0]
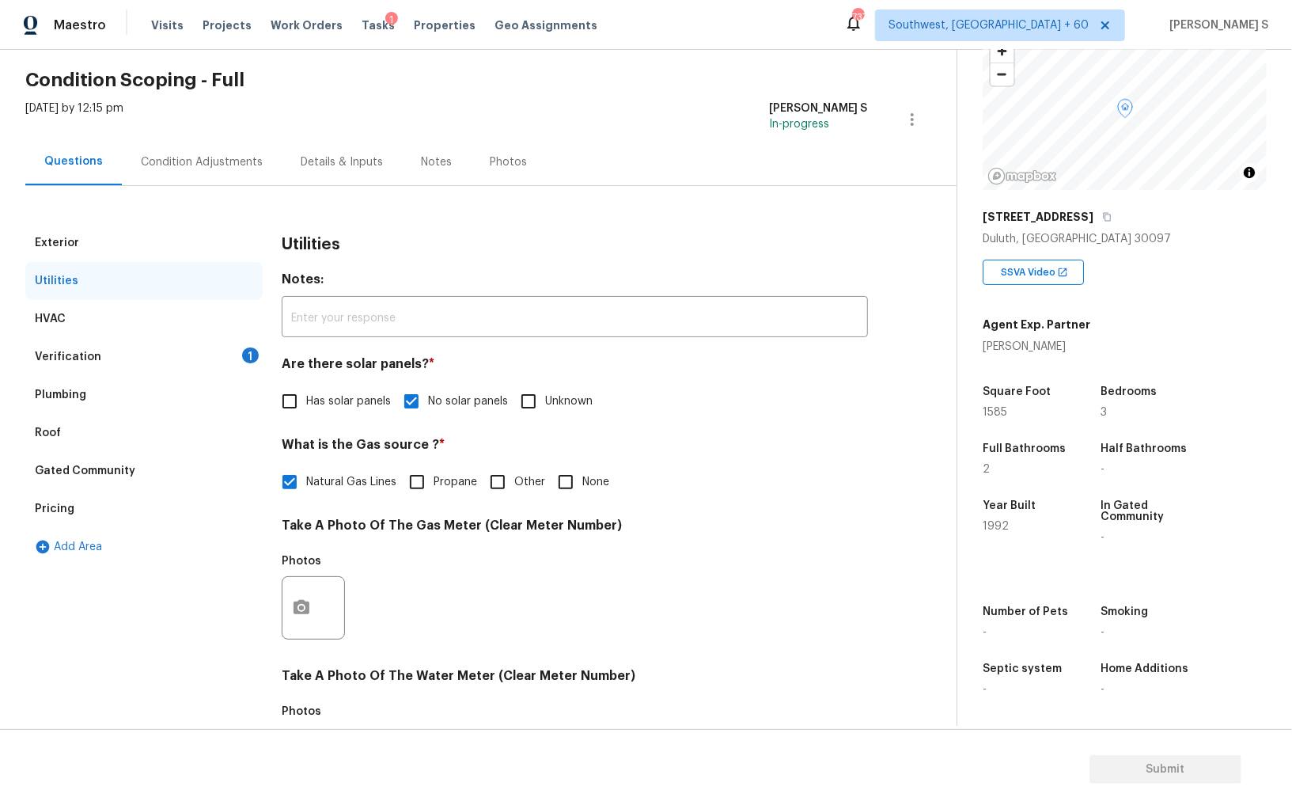
click at [235, 350] on div "Verification 1" at bounding box center [143, 357] width 237 height 38
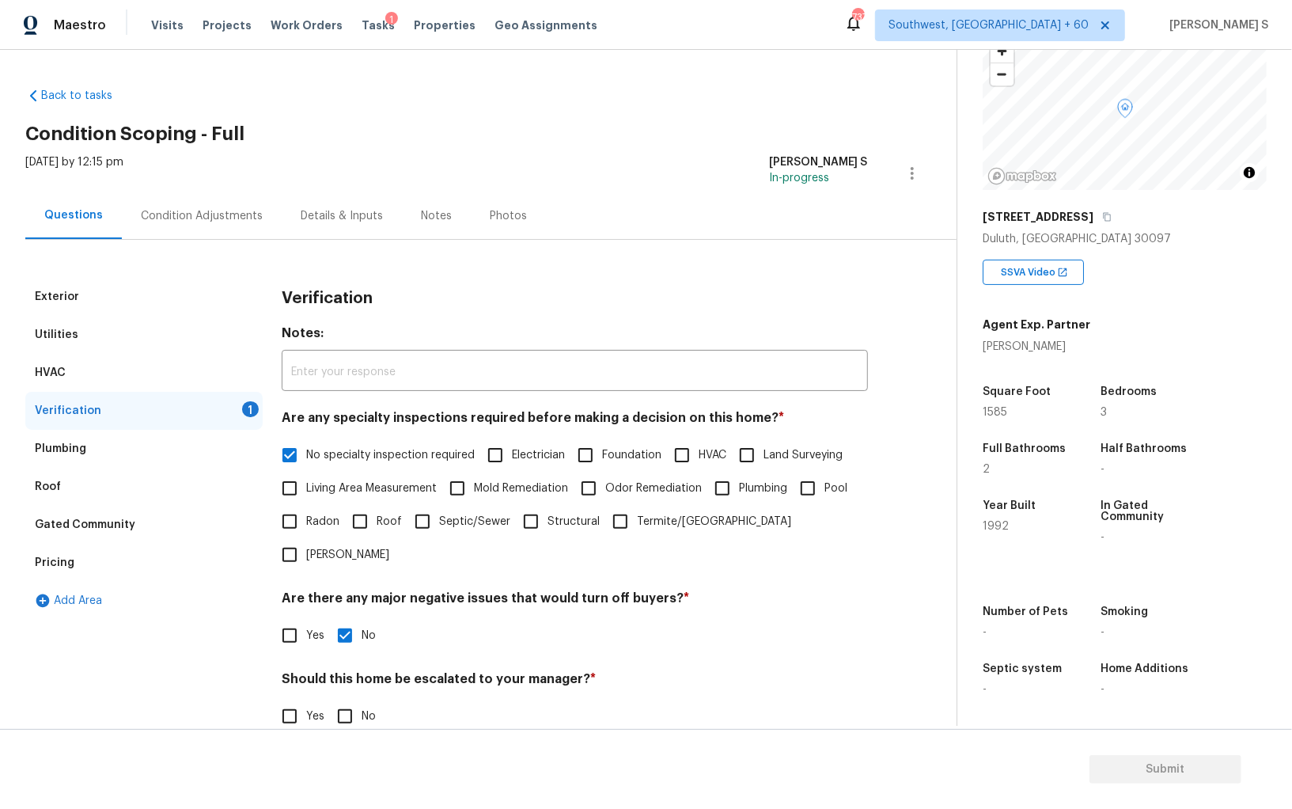
scroll to position [94, 0]
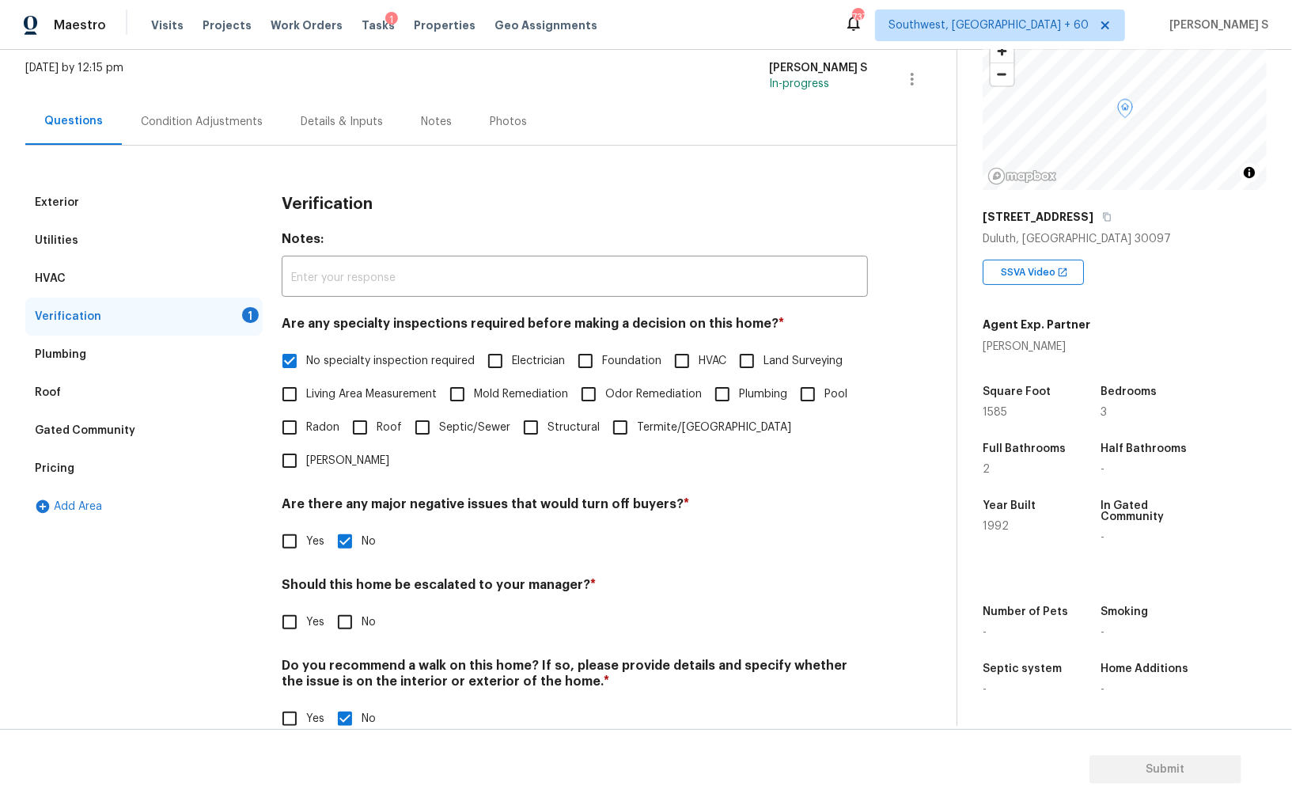
click at [355, 605] on input "No" at bounding box center [344, 621] width 33 height 33
checkbox input "true"
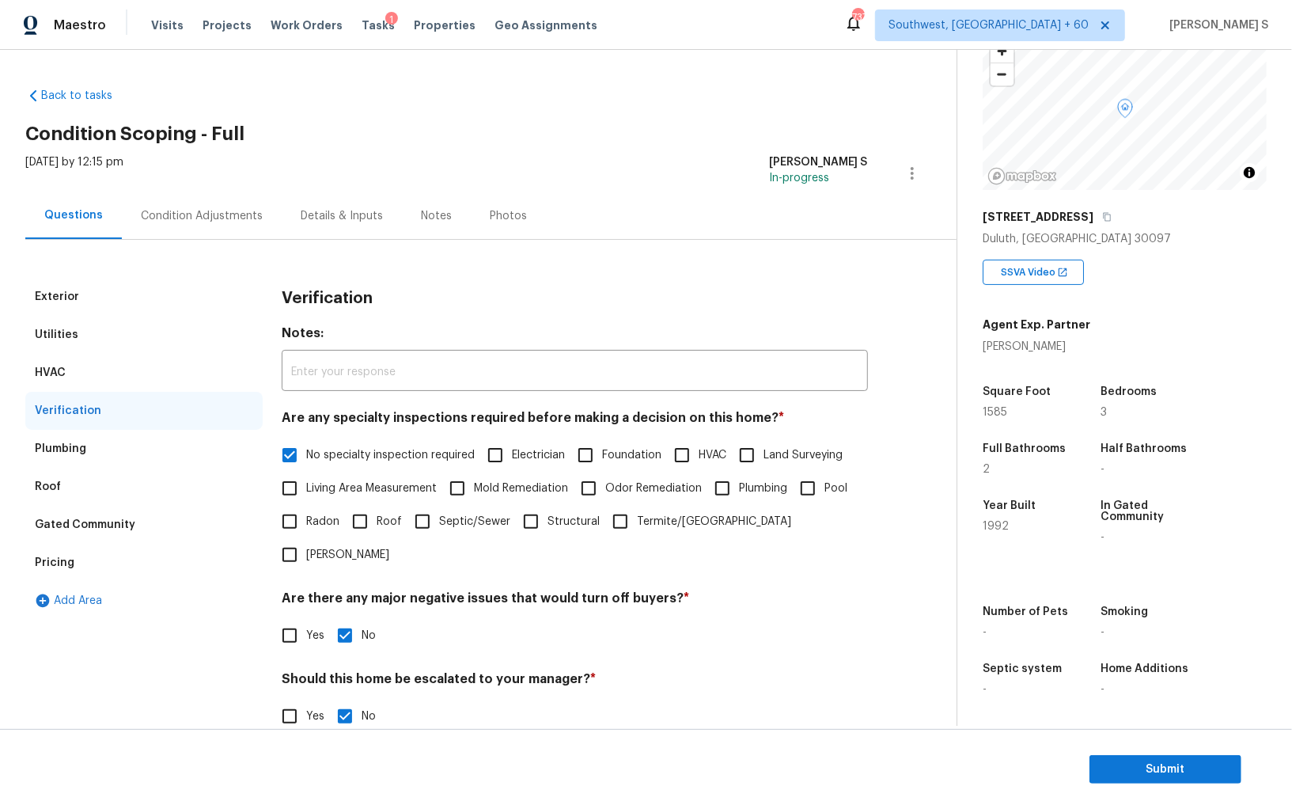
click at [236, 217] on div "Condition Adjustments" at bounding box center [202, 216] width 122 height 16
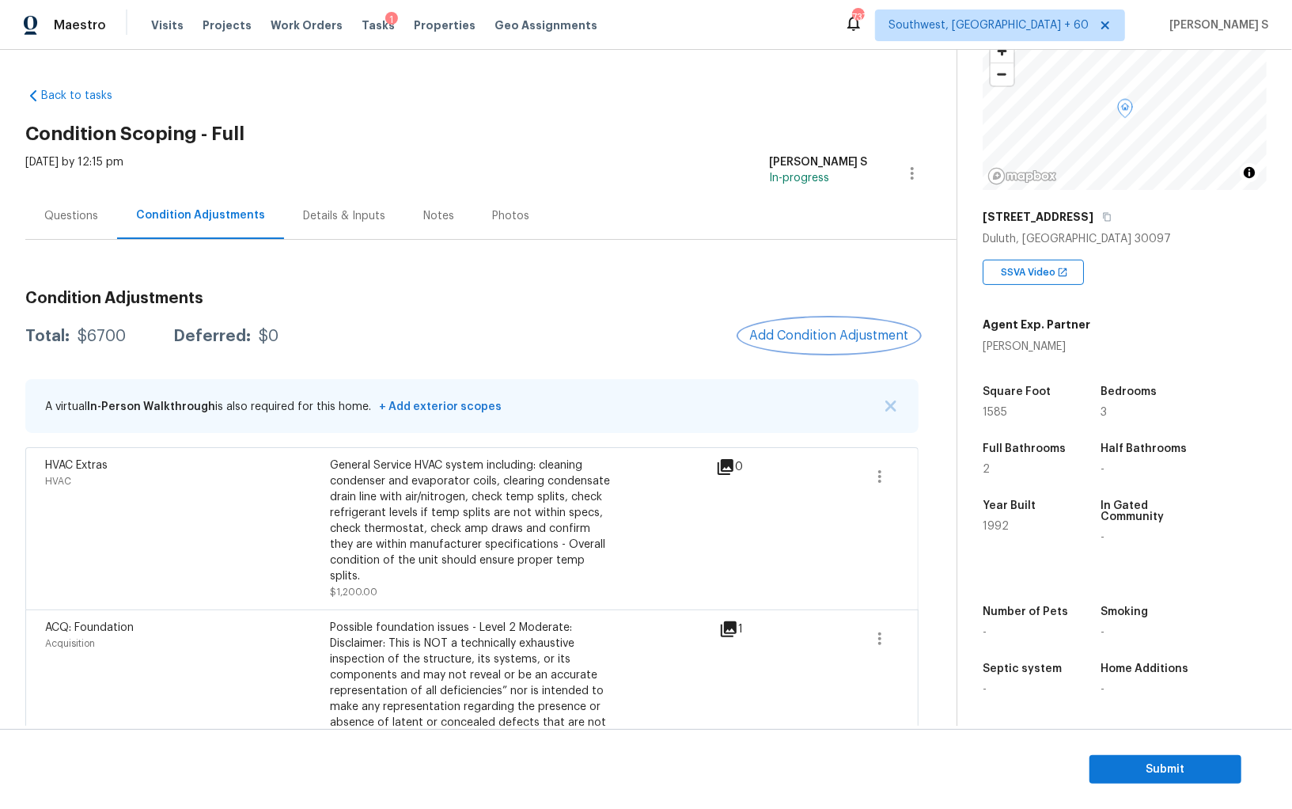
click at [857, 327] on button "Add Condition Adjustment" at bounding box center [829, 335] width 179 height 33
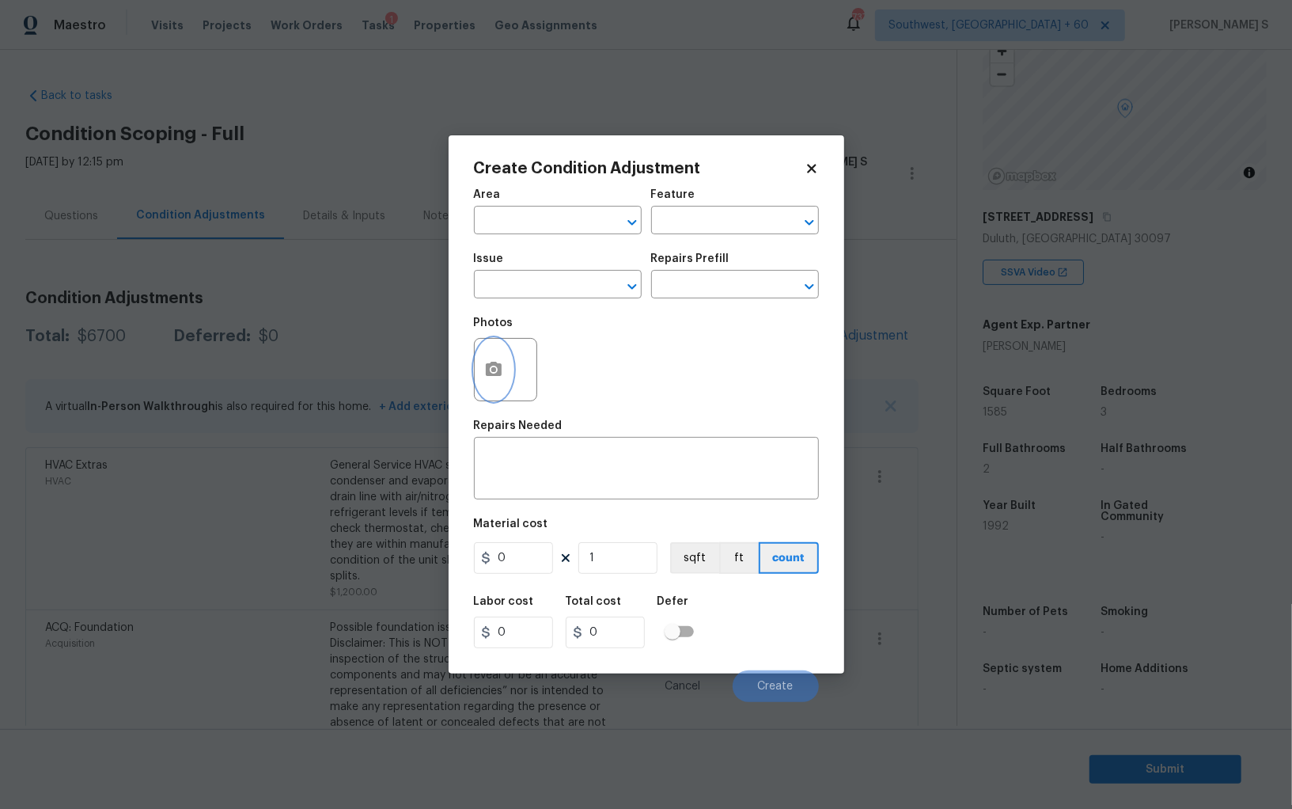
click at [503, 370] on button "button" at bounding box center [494, 370] width 38 height 62
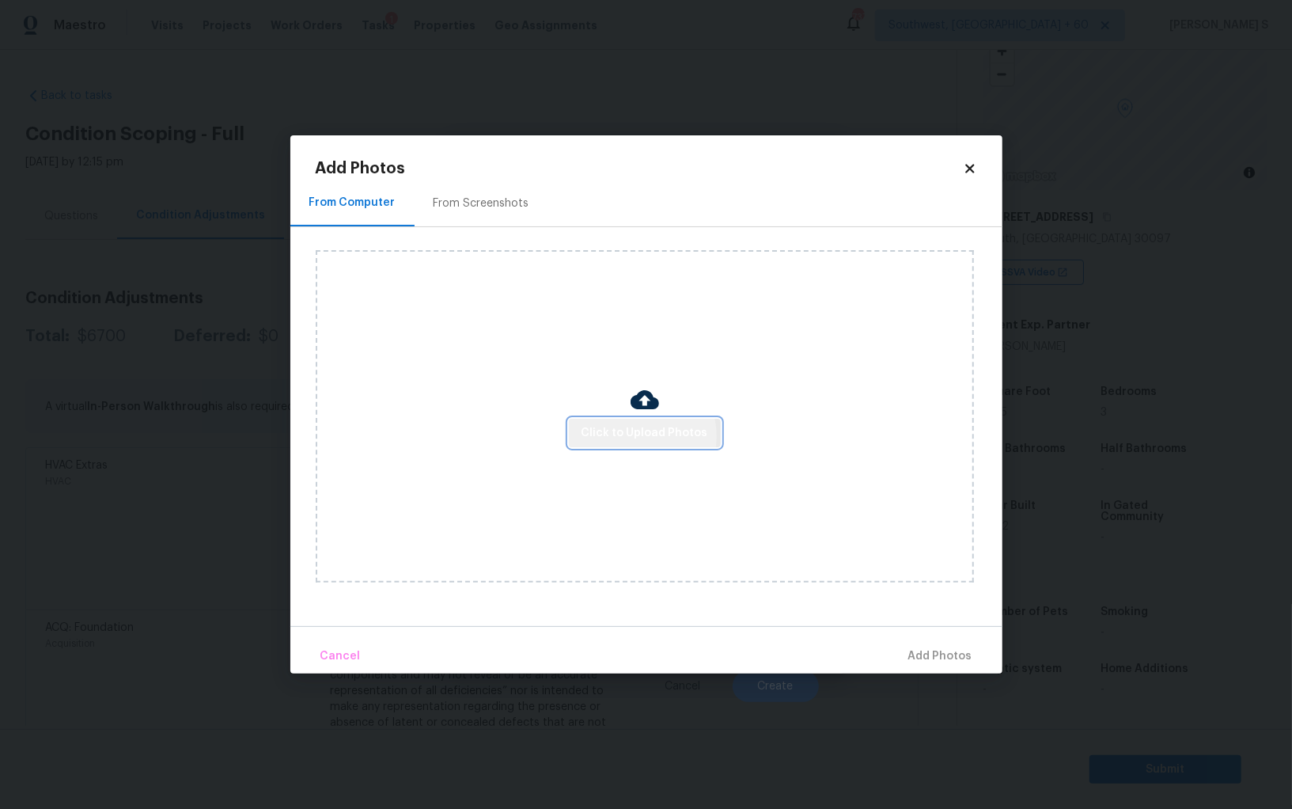
click at [645, 436] on span "Click to Upload Photos" at bounding box center [645, 433] width 127 height 20
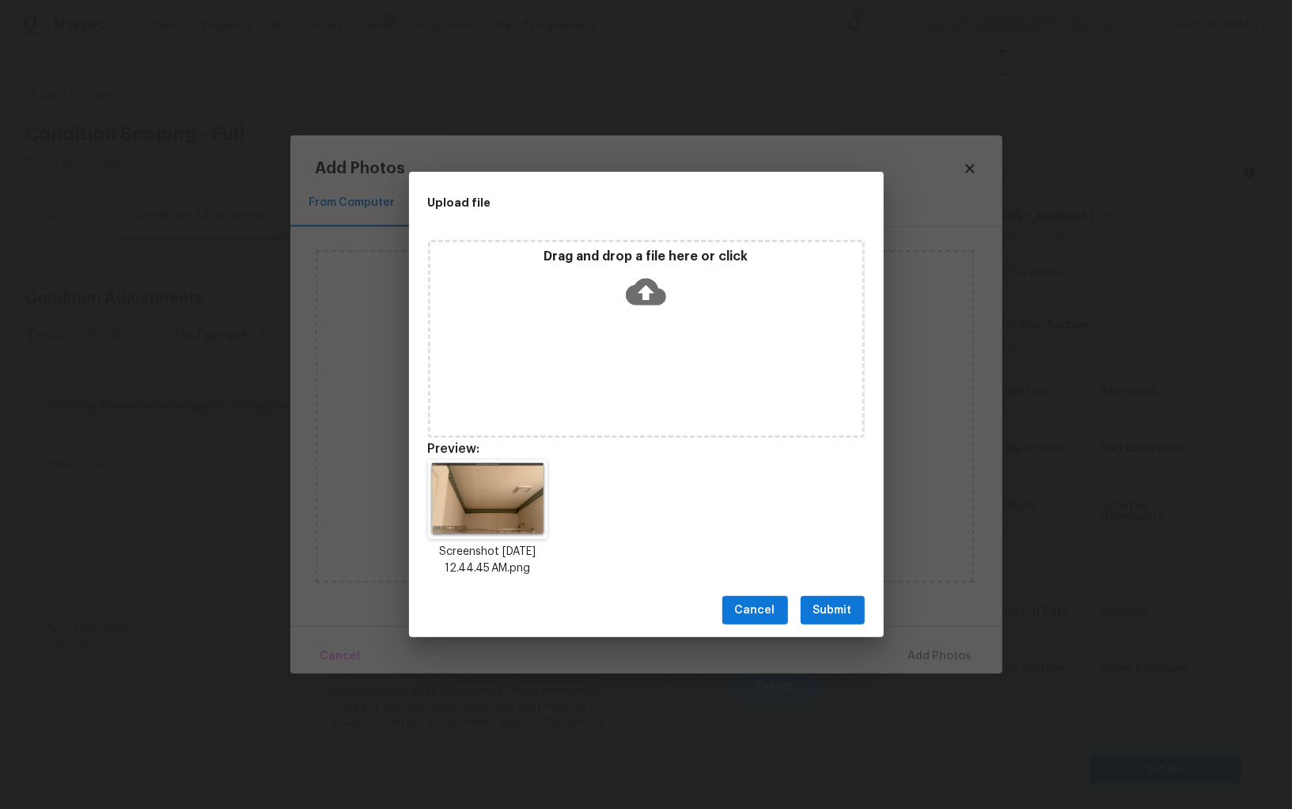
click at [837, 615] on span "Submit" at bounding box center [832, 611] width 39 height 20
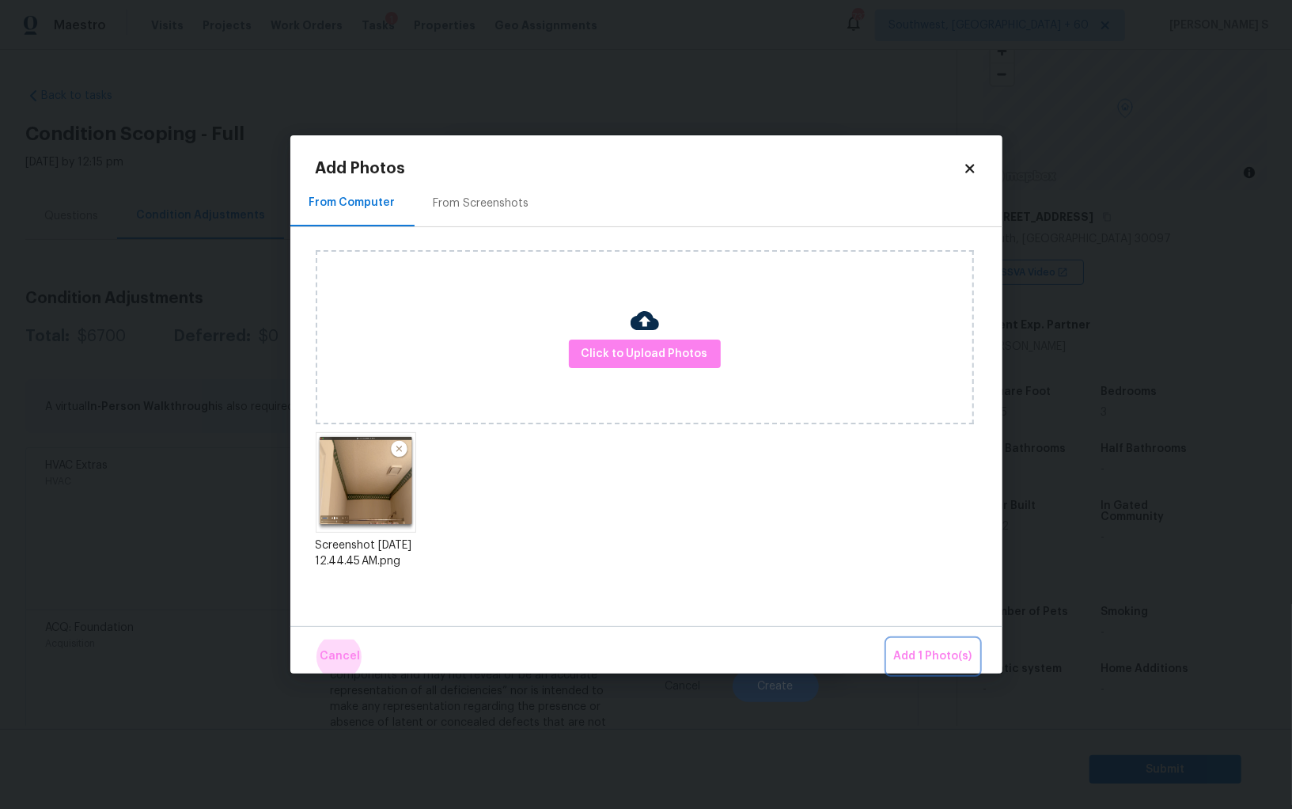
click at [888, 639] on button "Add 1 Photo(s)" at bounding box center [933, 656] width 91 height 34
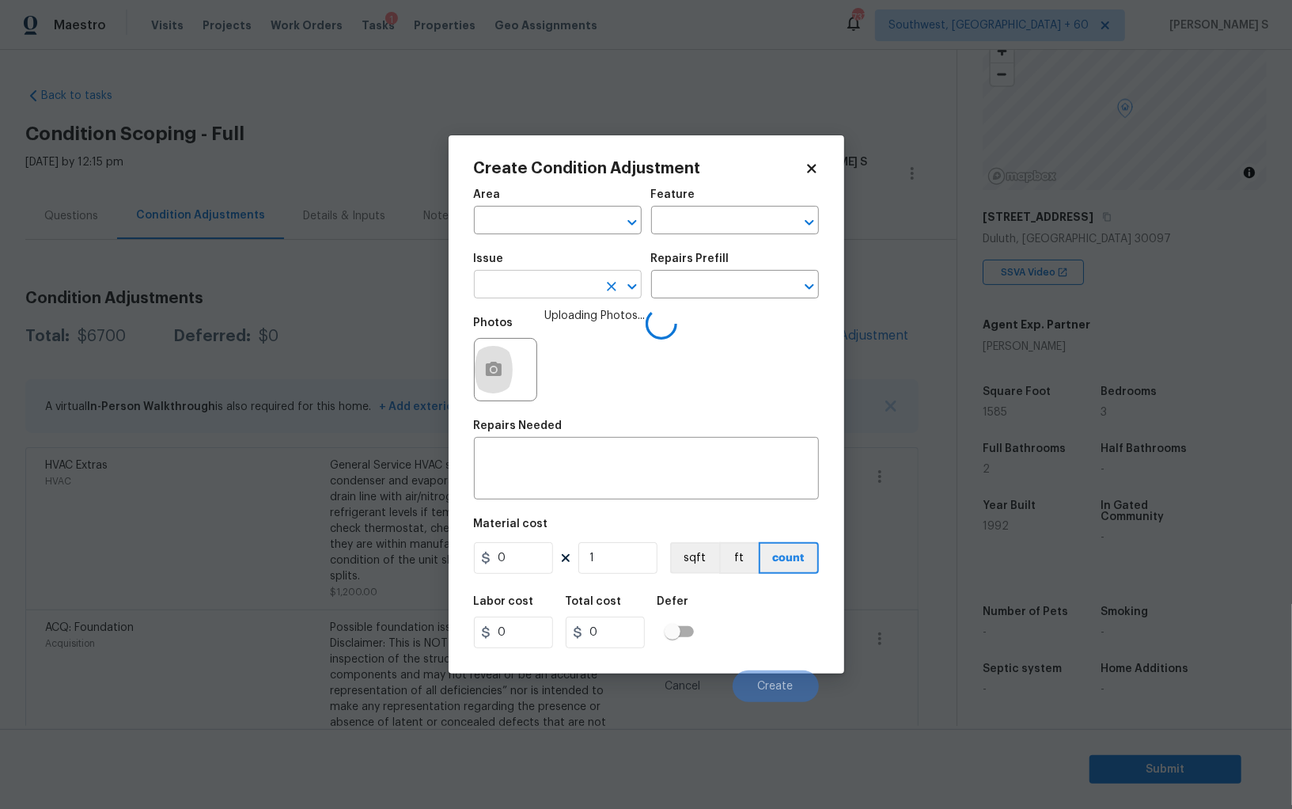
click at [515, 285] on input "text" at bounding box center [535, 286] width 123 height 25
type input "Wallpaper"
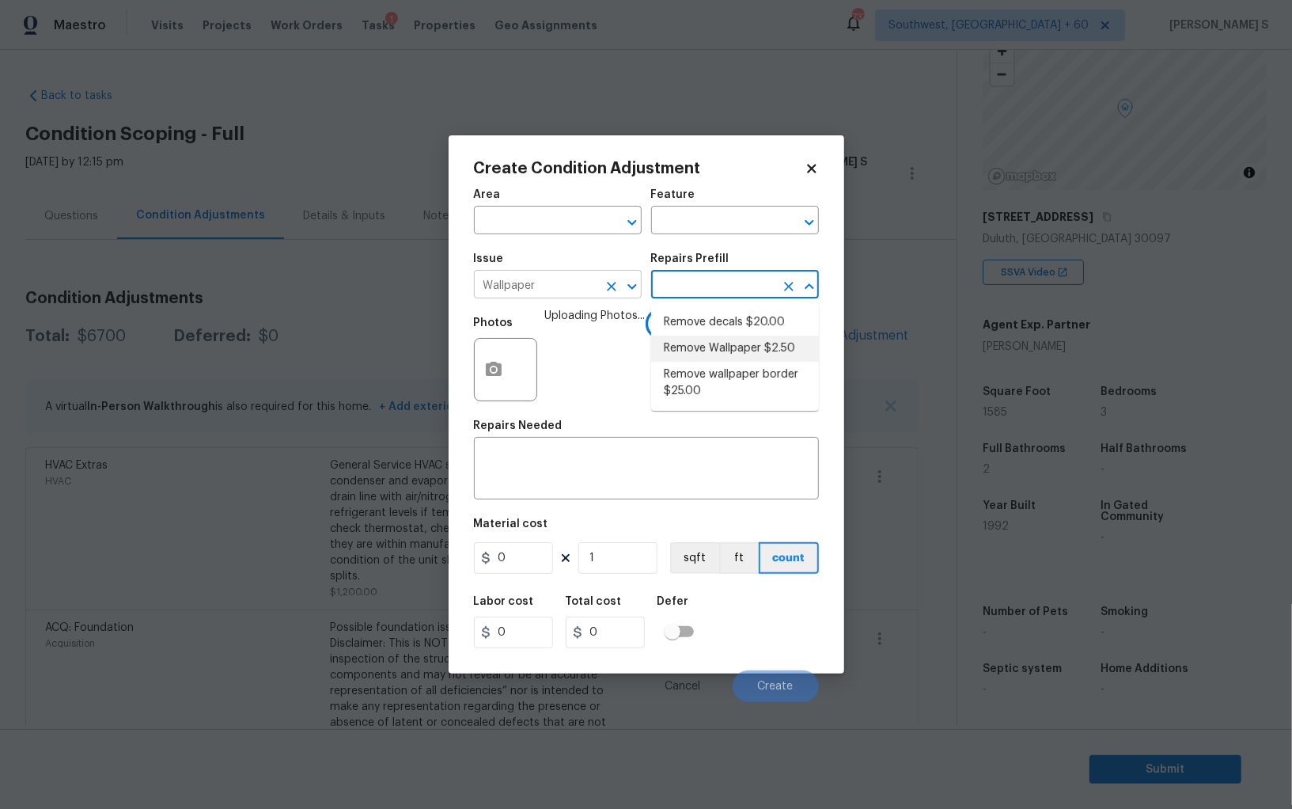
type input "Walls and Ceiling"
type textarea "Remove wallpaper and texture walls to best match existing conditions"
type input "2.5"
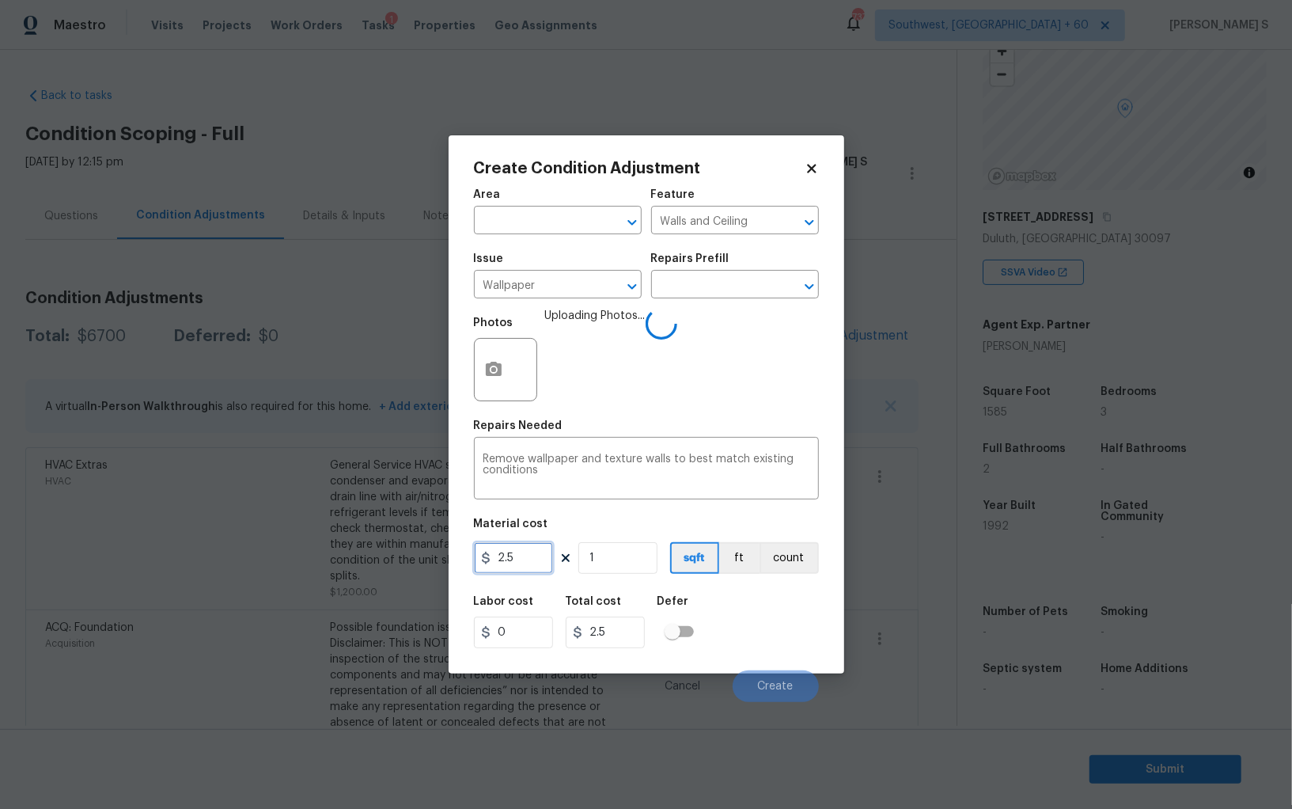
click at [514, 574] on input "2.5" at bounding box center [513, 558] width 79 height 32
type input "300"
click at [757, 653] on div "Labor cost 0 Total cost 300 Defer" at bounding box center [646, 621] width 345 height 71
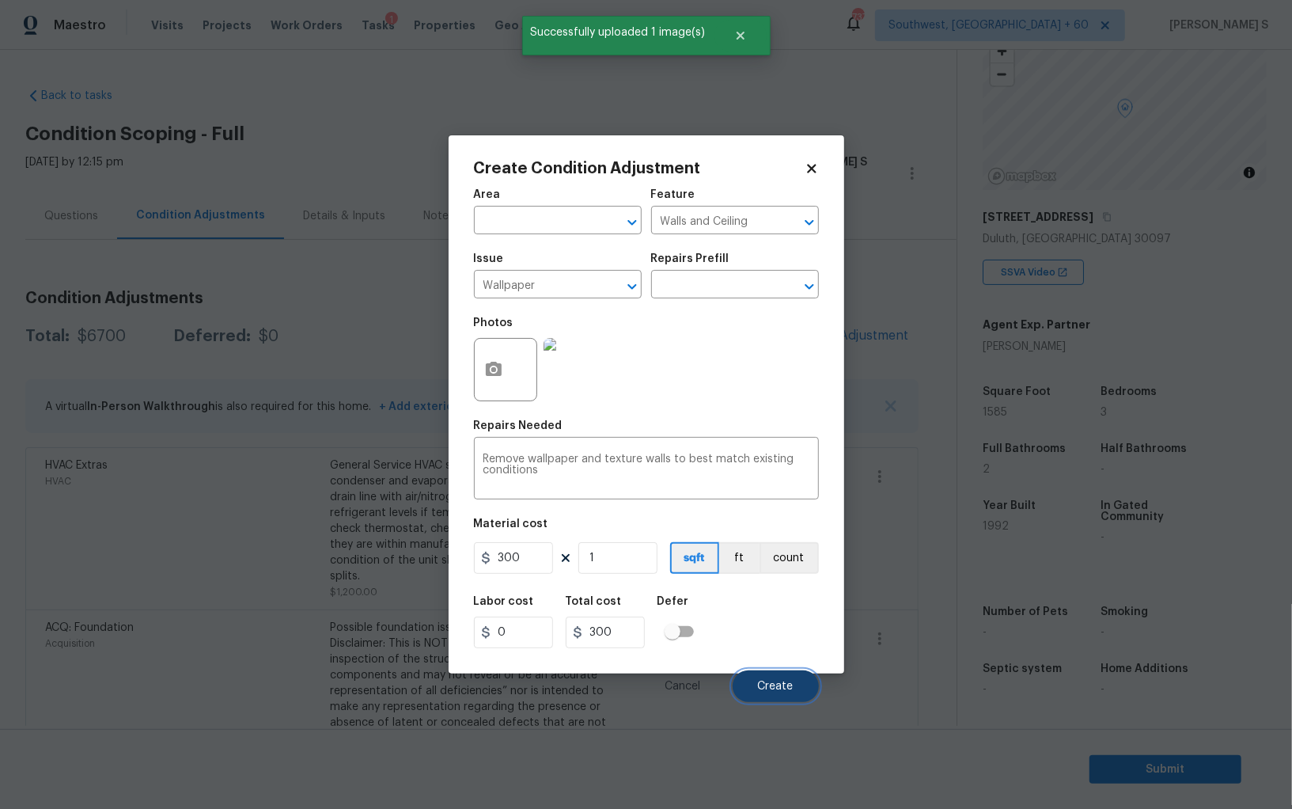
click at [760, 688] on span "Create" at bounding box center [776, 687] width 36 height 12
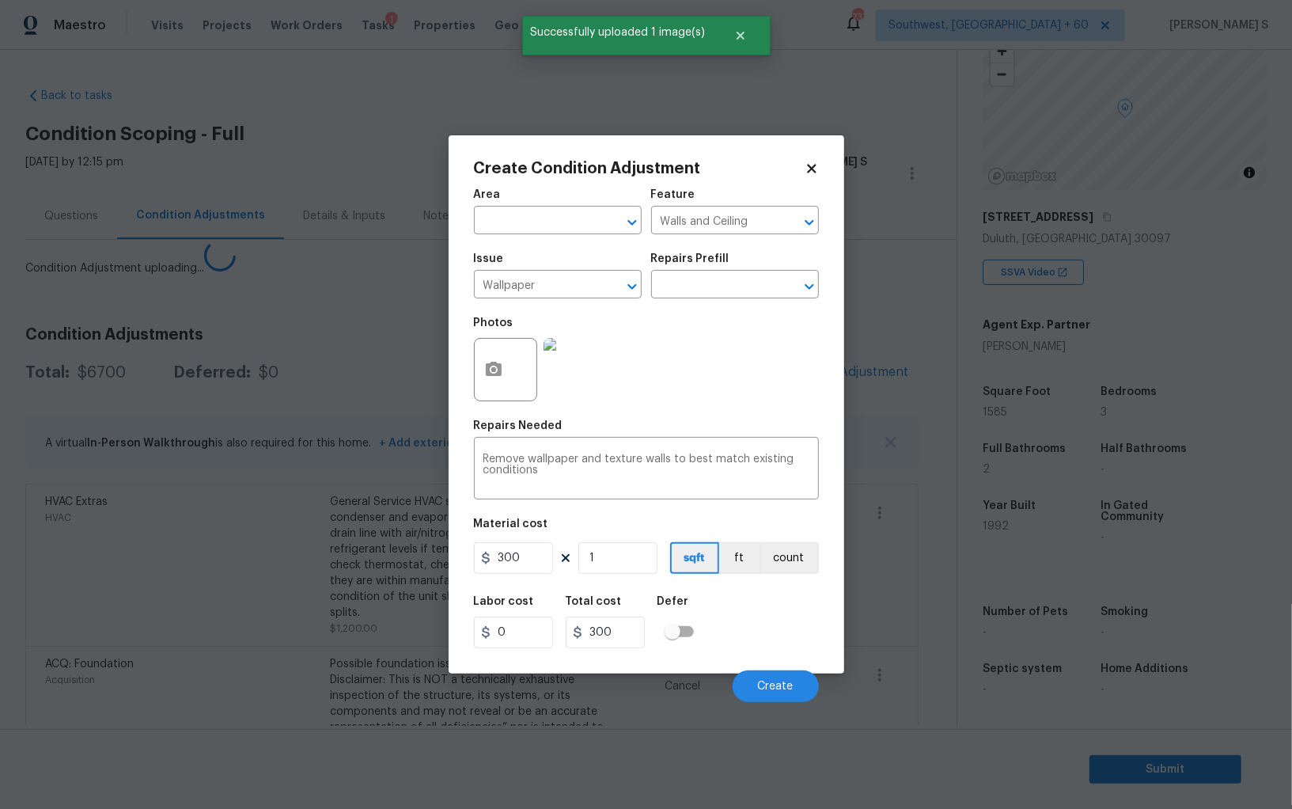
click at [249, 540] on body "Maestro Visits Projects Work Orders Tasks 1 Properties Geo Assignments 737 Sout…" at bounding box center [646, 404] width 1292 height 809
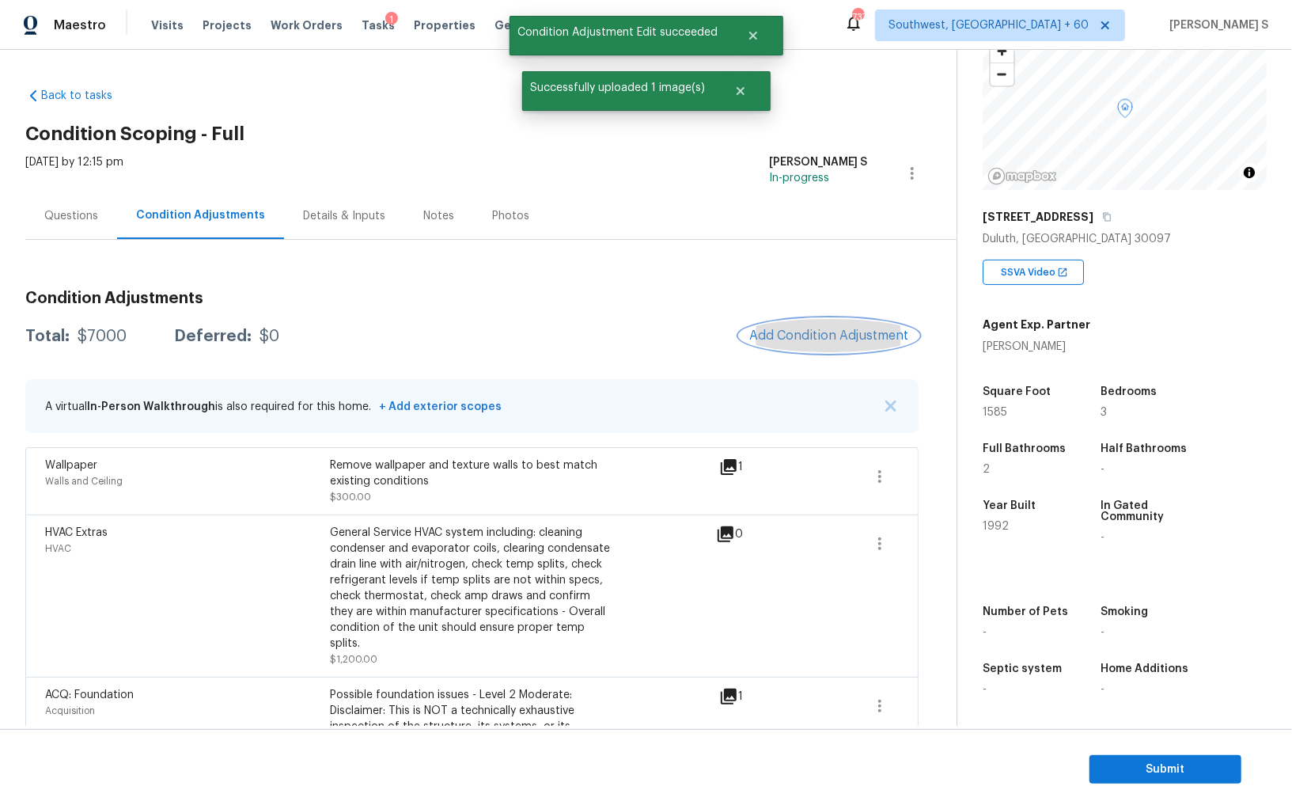
click at [775, 328] on span "Add Condition Adjustment" at bounding box center [829, 335] width 160 height 14
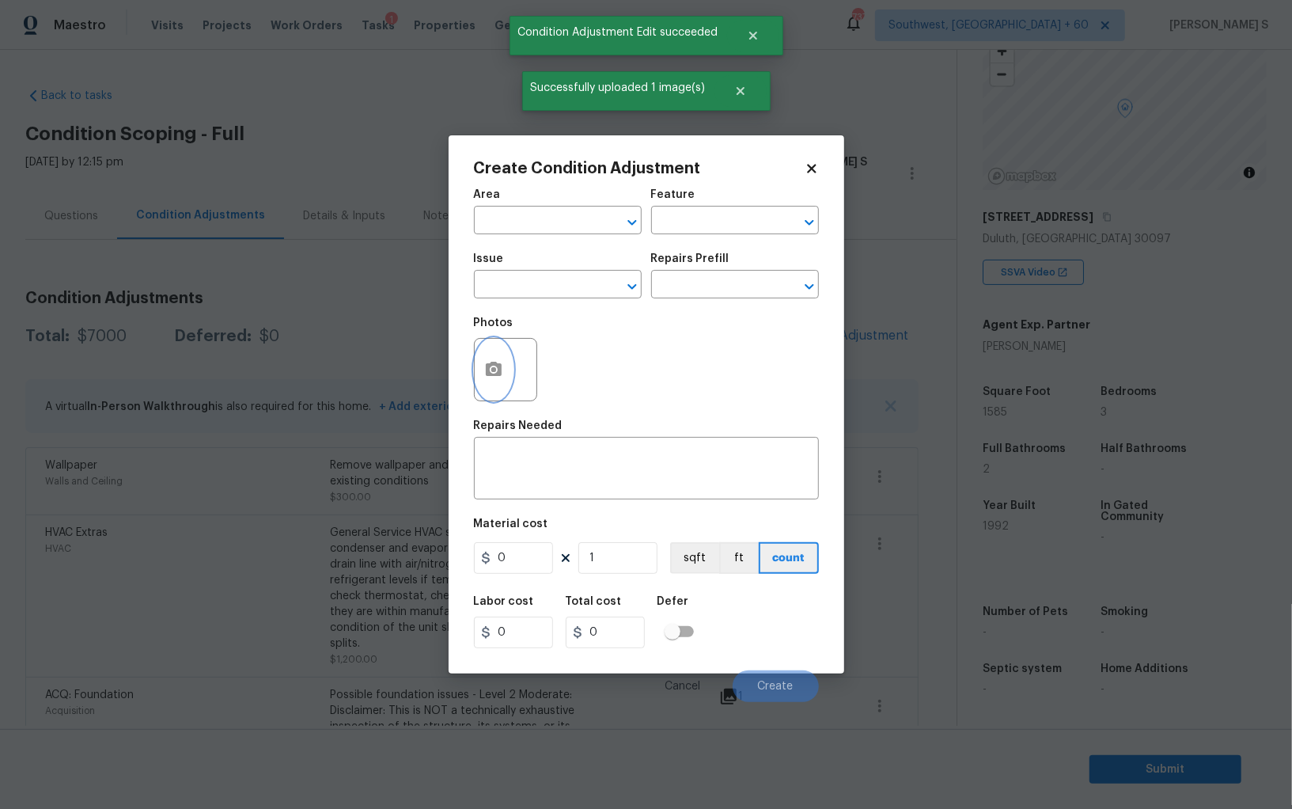
click at [491, 370] on circle "button" at bounding box center [493, 369] width 5 height 5
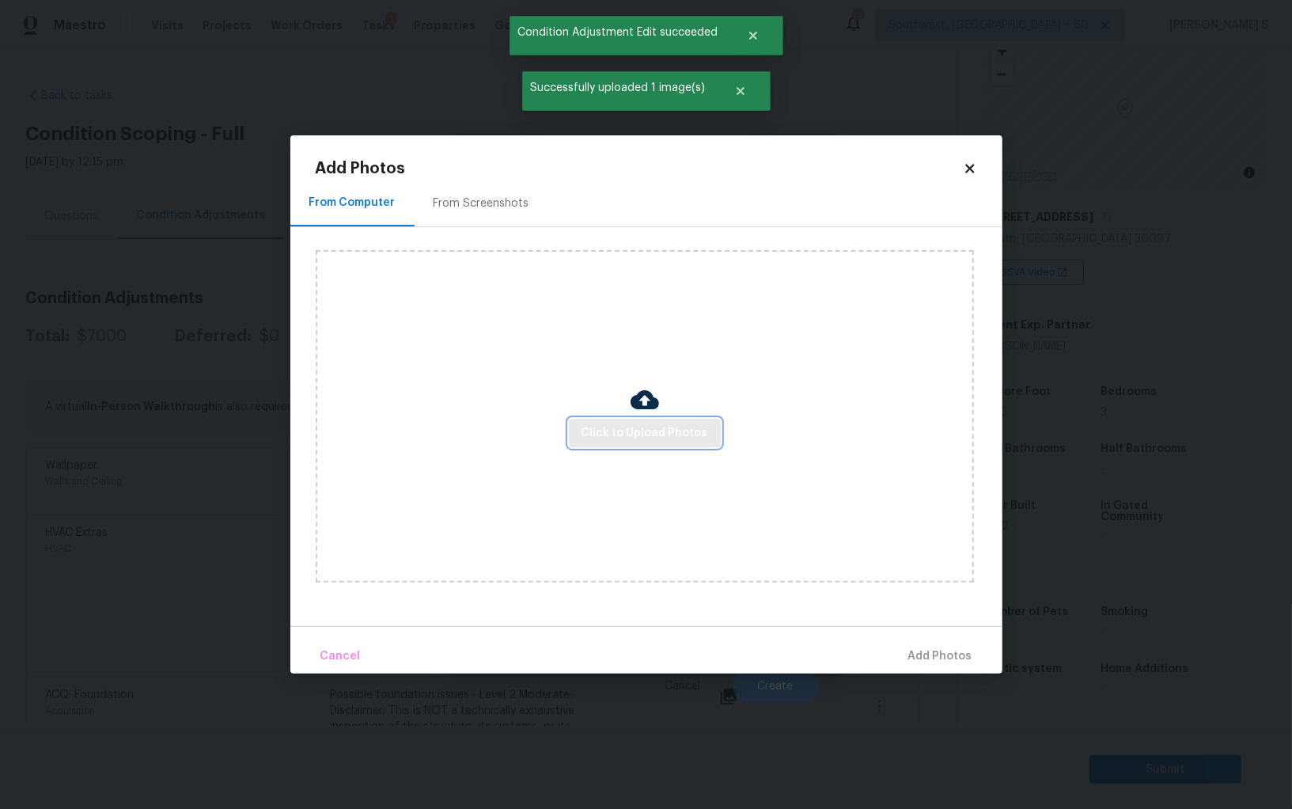
click at [665, 433] on span "Click to Upload Photos" at bounding box center [645, 433] width 127 height 20
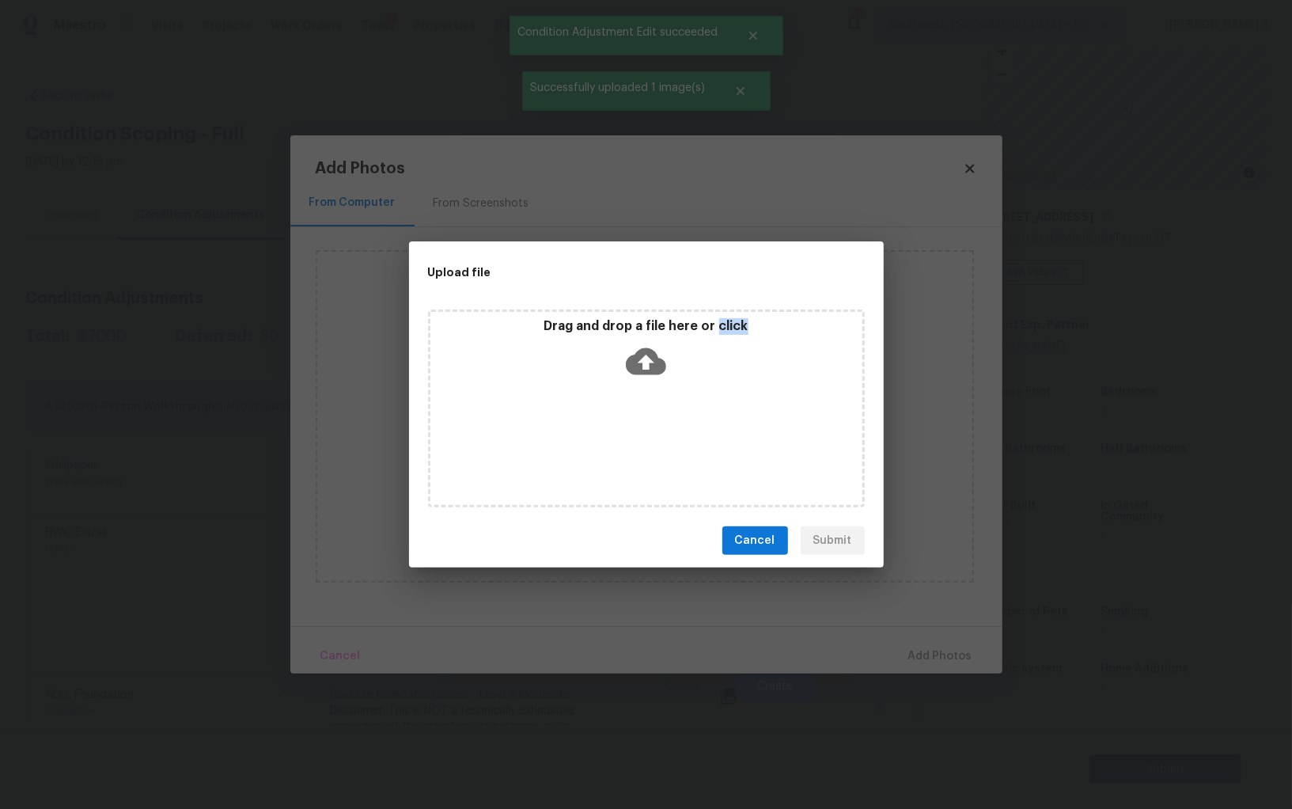
click at [665, 433] on div "Drag and drop a file here or click" at bounding box center [646, 408] width 437 height 198
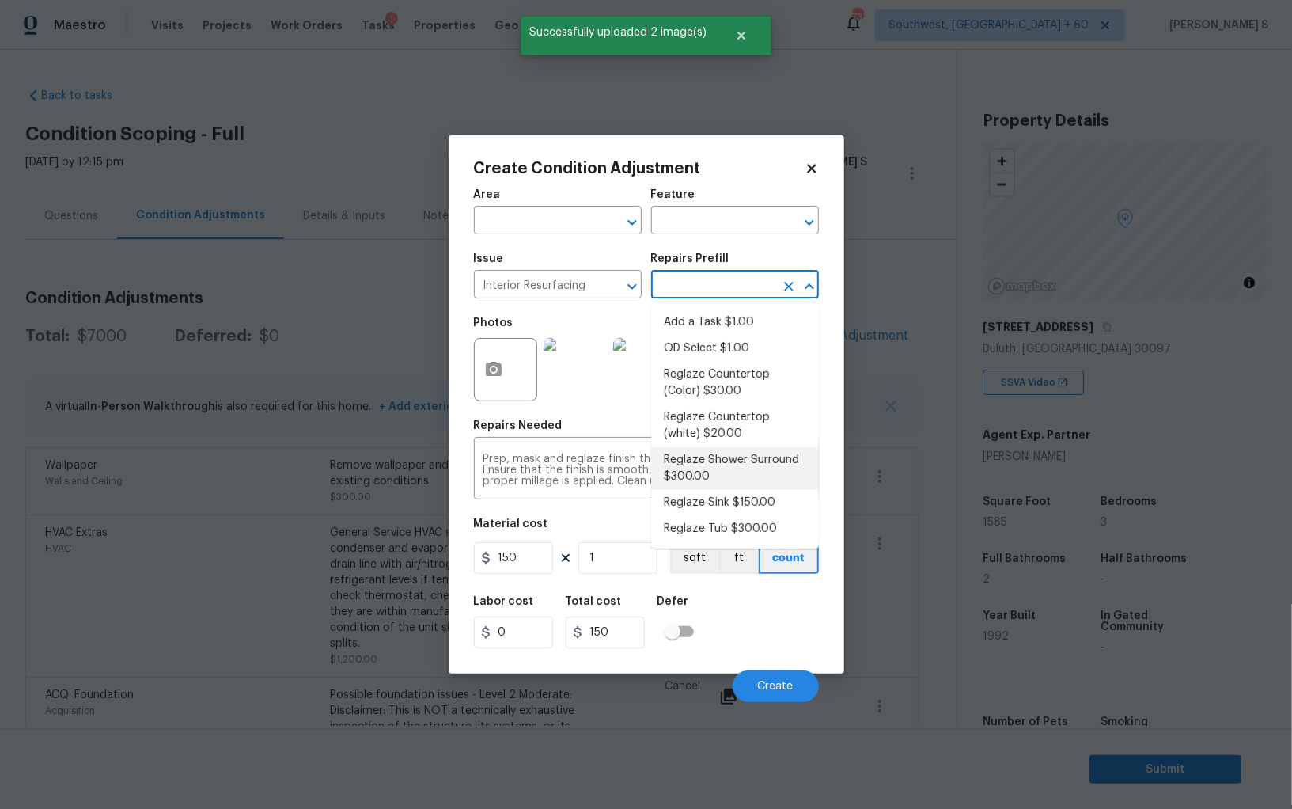
scroll to position [10, 0]
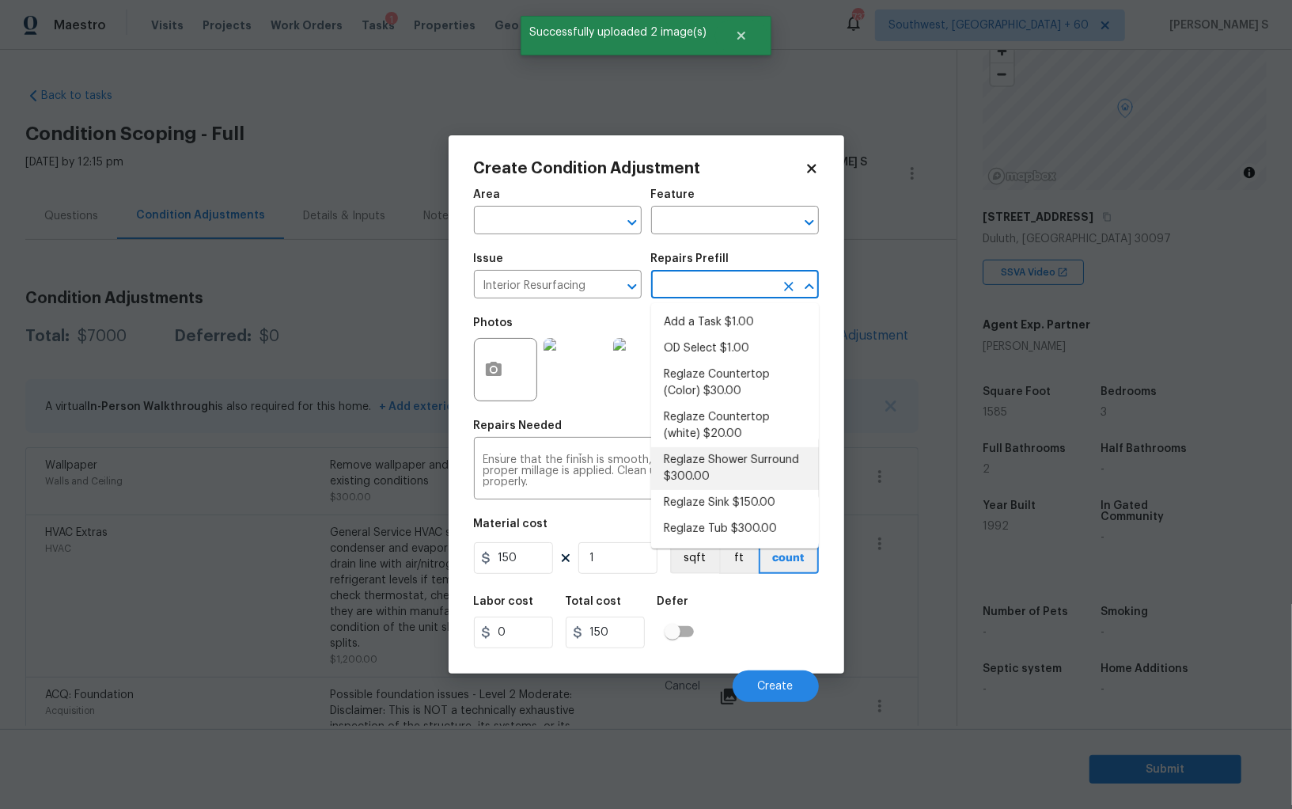
type input "300"
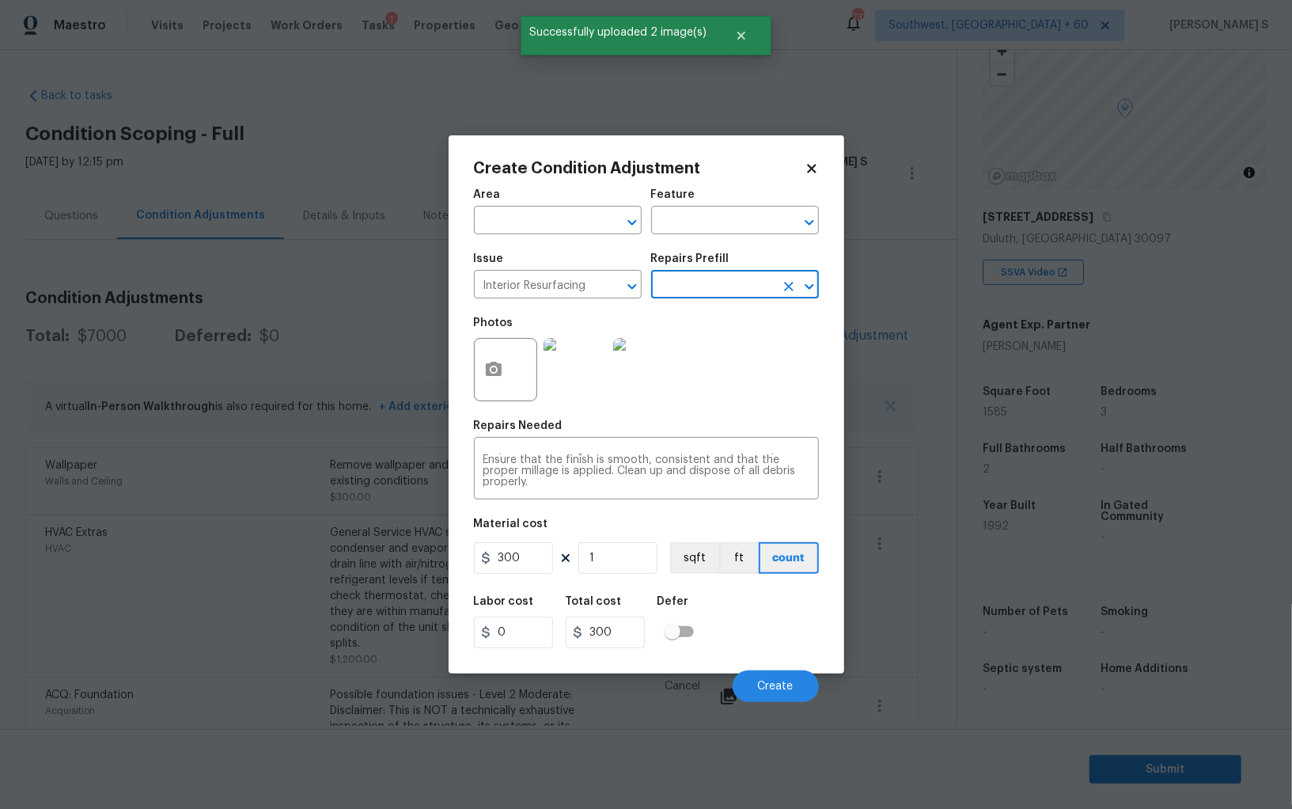
scroll to position [0, 0]
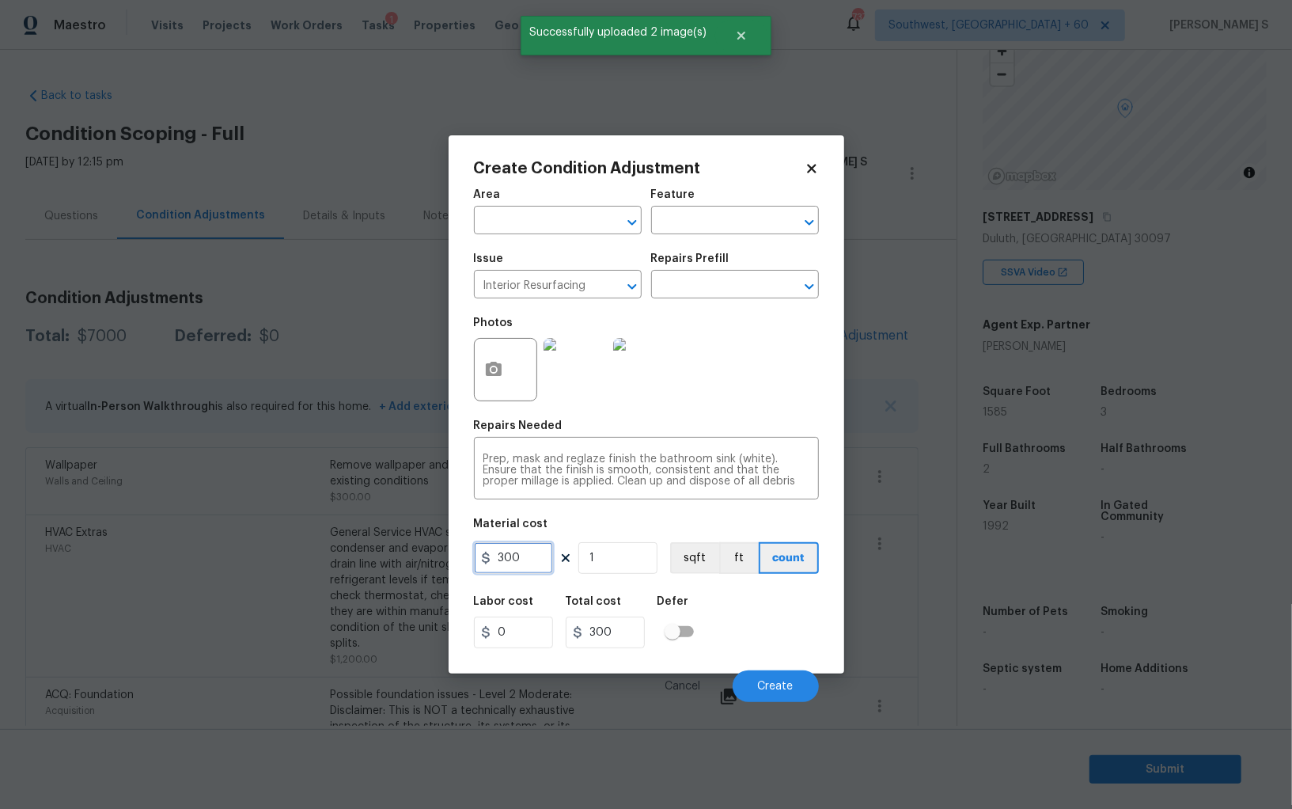
click at [521, 566] on input "300" at bounding box center [513, 558] width 79 height 32
type input "350"
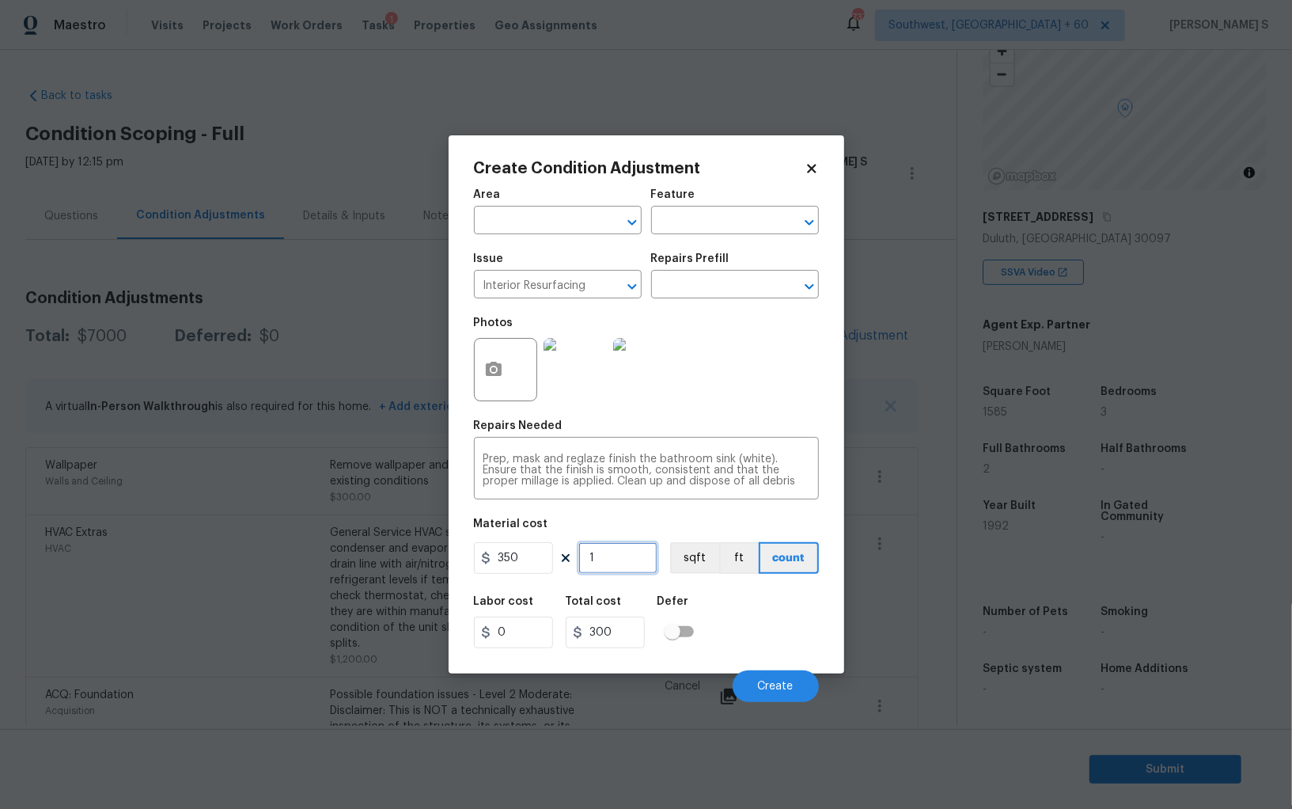
type input "350"
click at [608, 560] on input "1" at bounding box center [617, 558] width 79 height 32
type input "2"
type input "700"
type input "2"
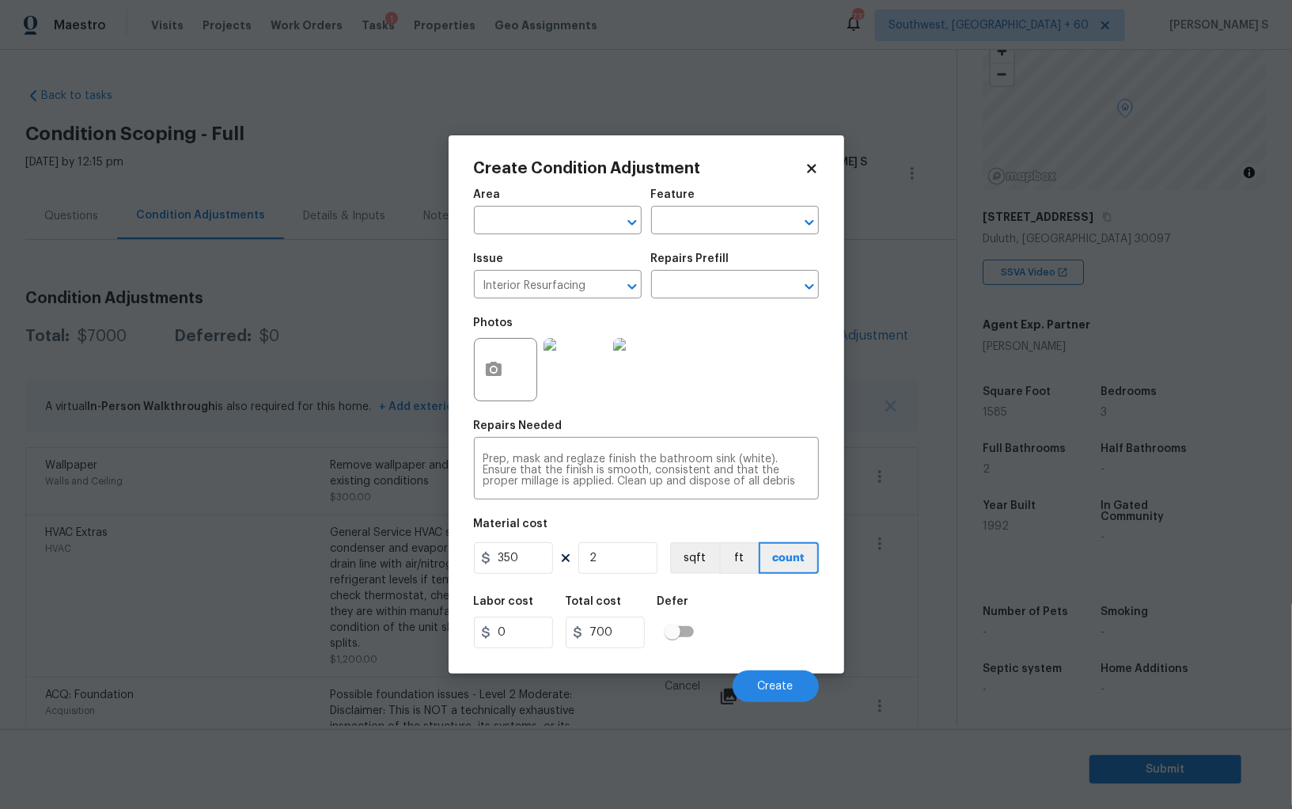
click at [793, 612] on div "Labor cost 0 Total cost 700 Defer" at bounding box center [646, 621] width 345 height 71
click at [779, 686] on span "Create" at bounding box center [776, 687] width 36 height 12
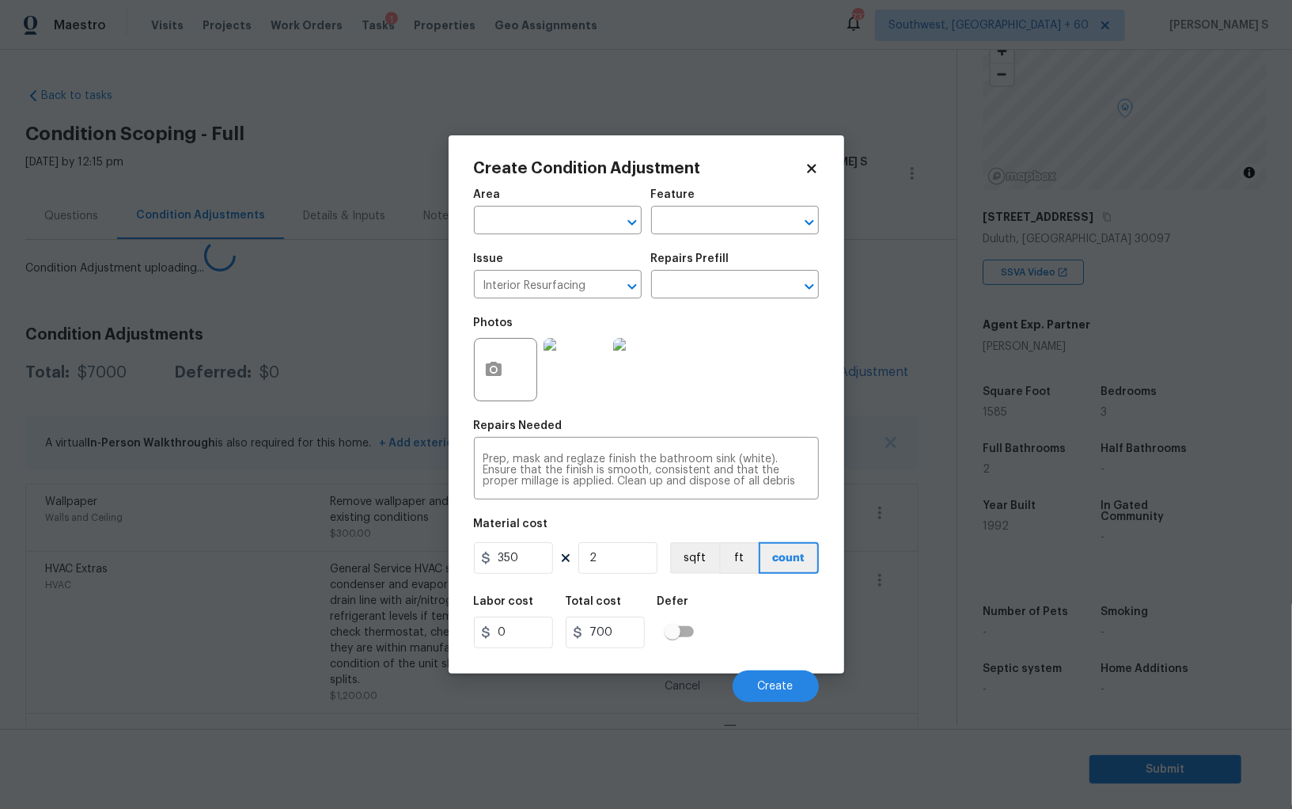
click at [377, 650] on body "Maestro Visits Projects Work Orders Tasks 1 Properties Geo Assignments 737 Sout…" at bounding box center [646, 404] width 1292 height 809
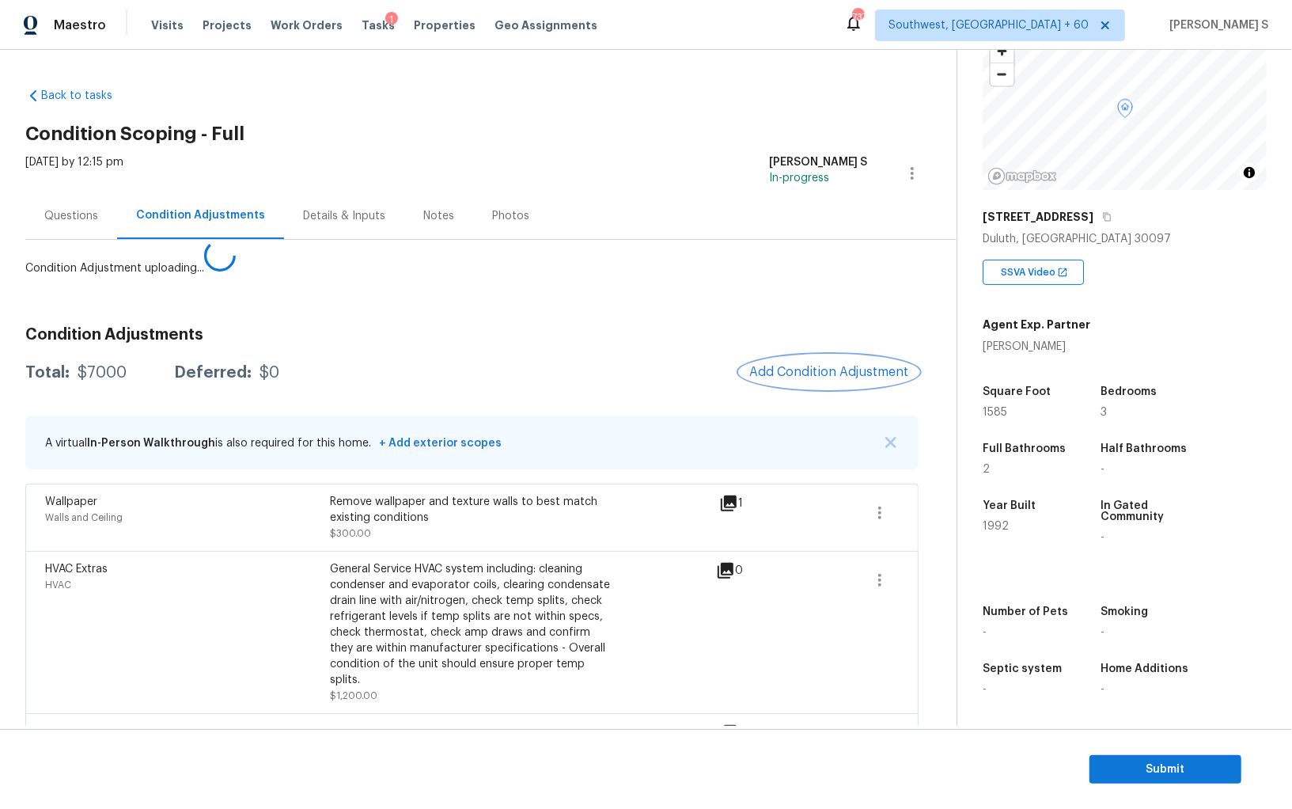
click at [825, 374] on span "Add Condition Adjustment" at bounding box center [829, 372] width 160 height 14
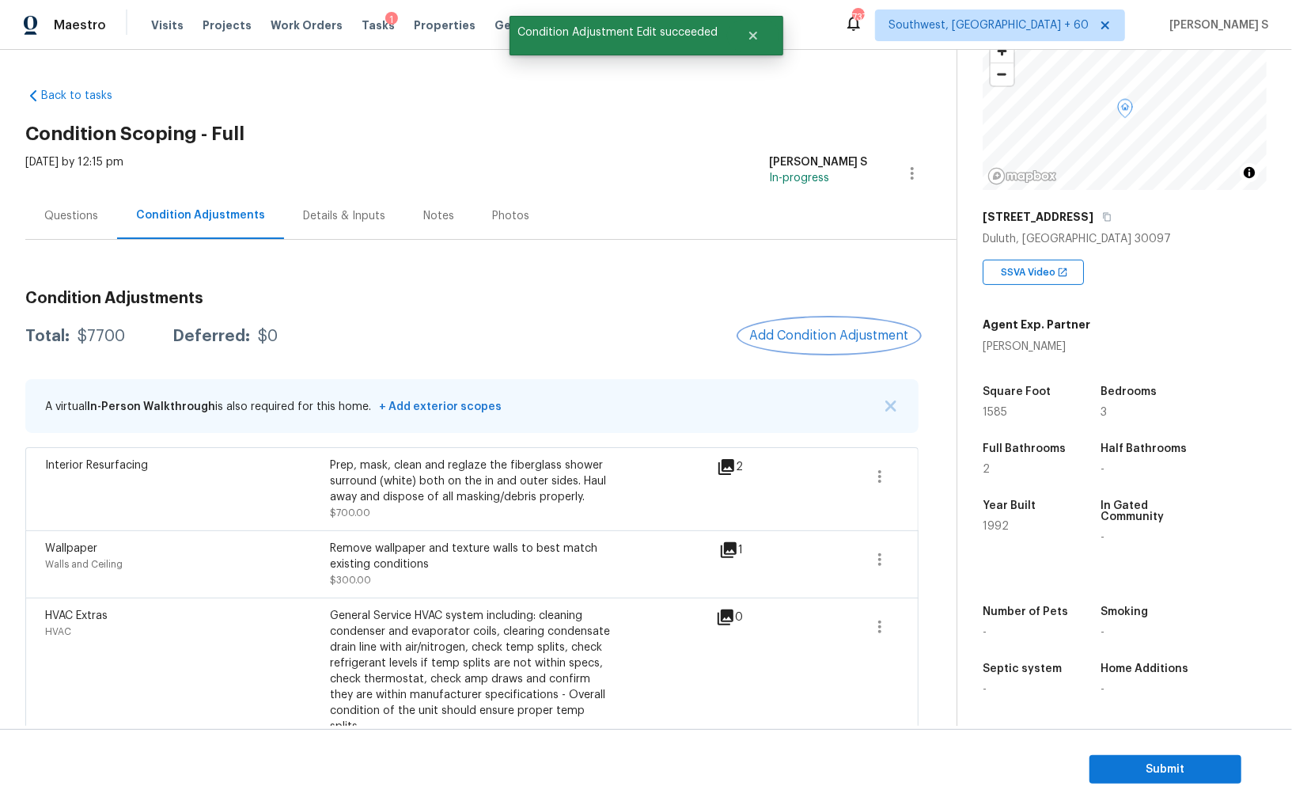
click at [769, 343] on button "Add Condition Adjustment" at bounding box center [829, 335] width 179 height 33
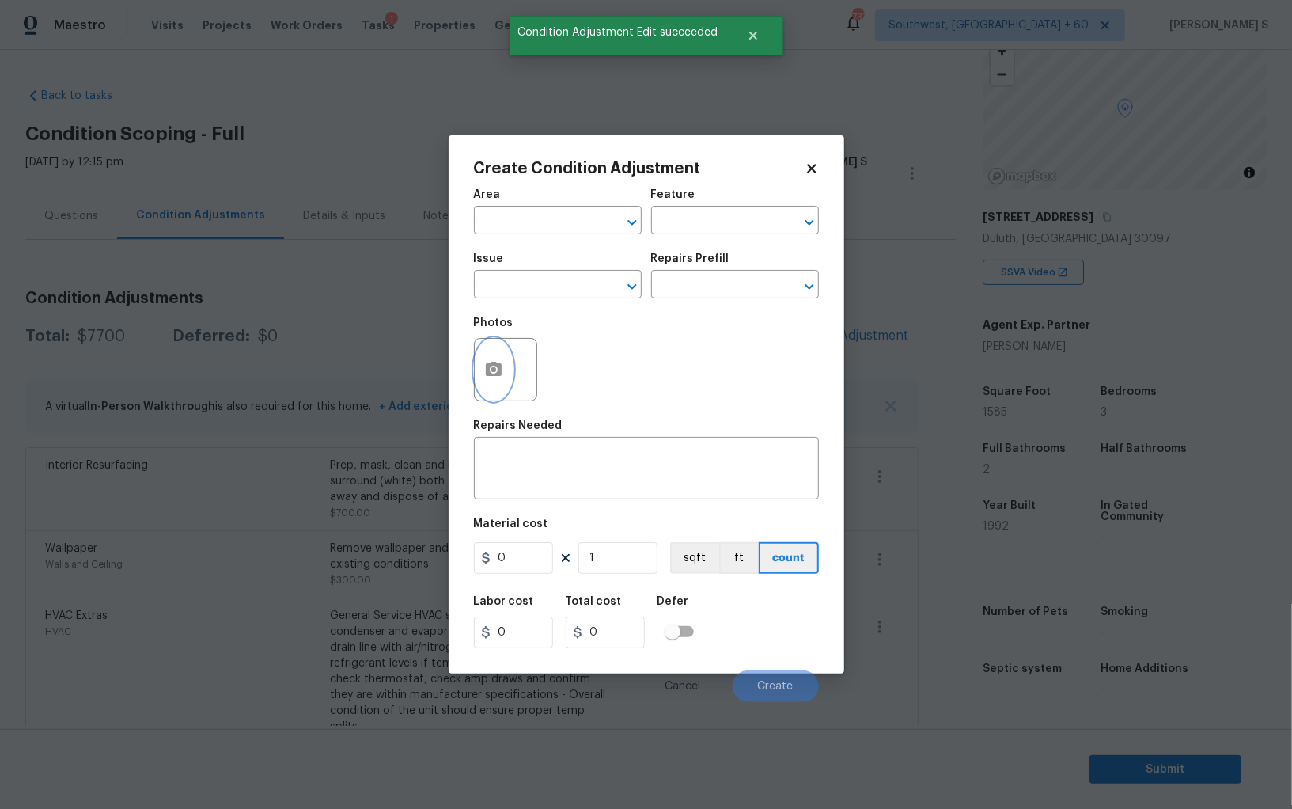
click at [499, 370] on icon "button" at bounding box center [494, 369] width 16 height 14
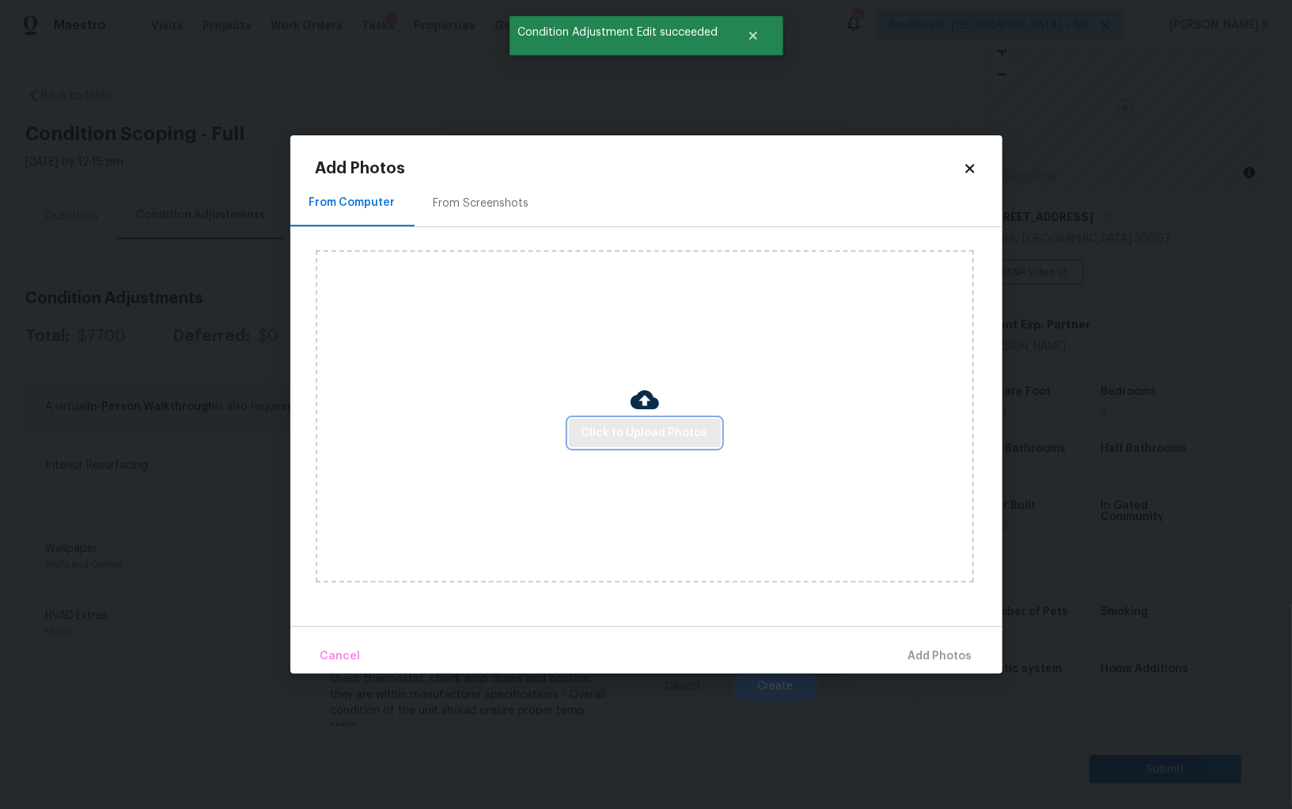
click at [642, 428] on span "Click to Upload Photos" at bounding box center [645, 433] width 127 height 20
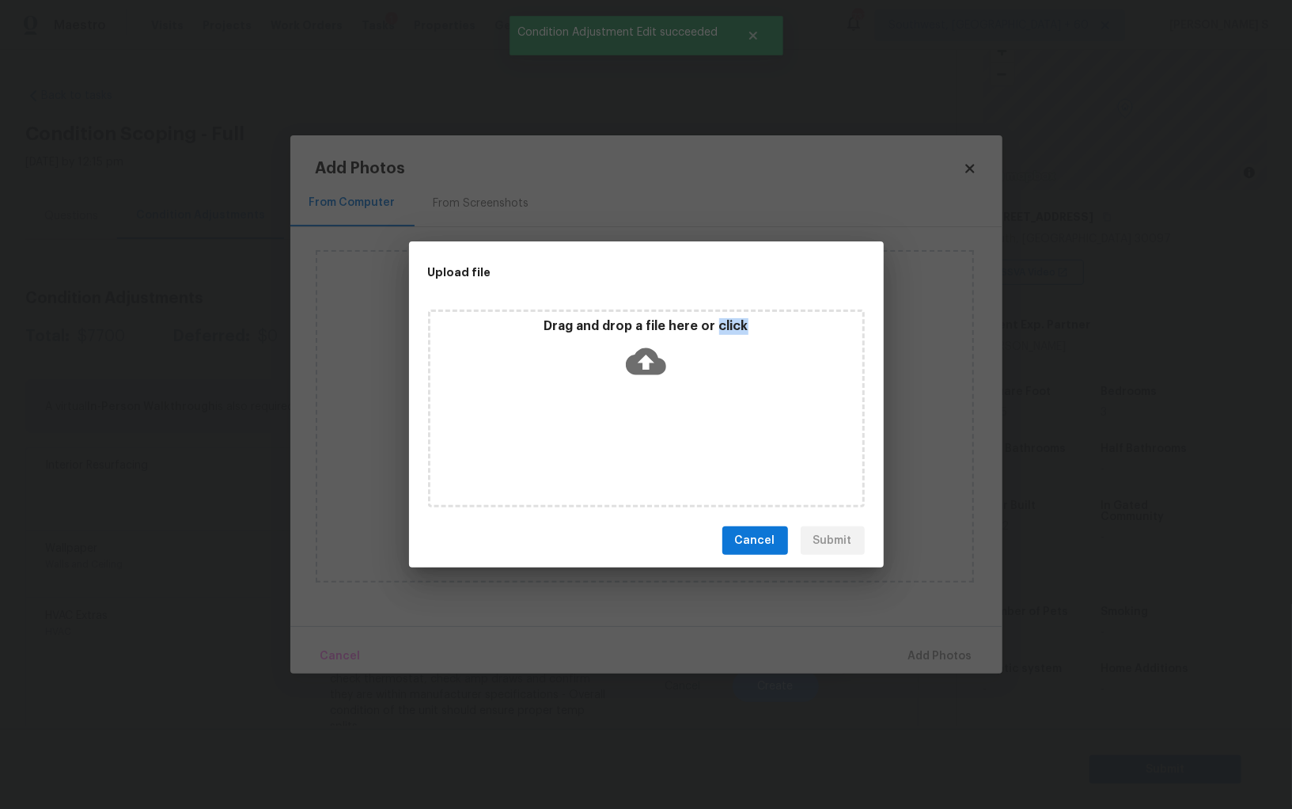
click at [642, 428] on div "Drag and drop a file here or click" at bounding box center [646, 408] width 437 height 198
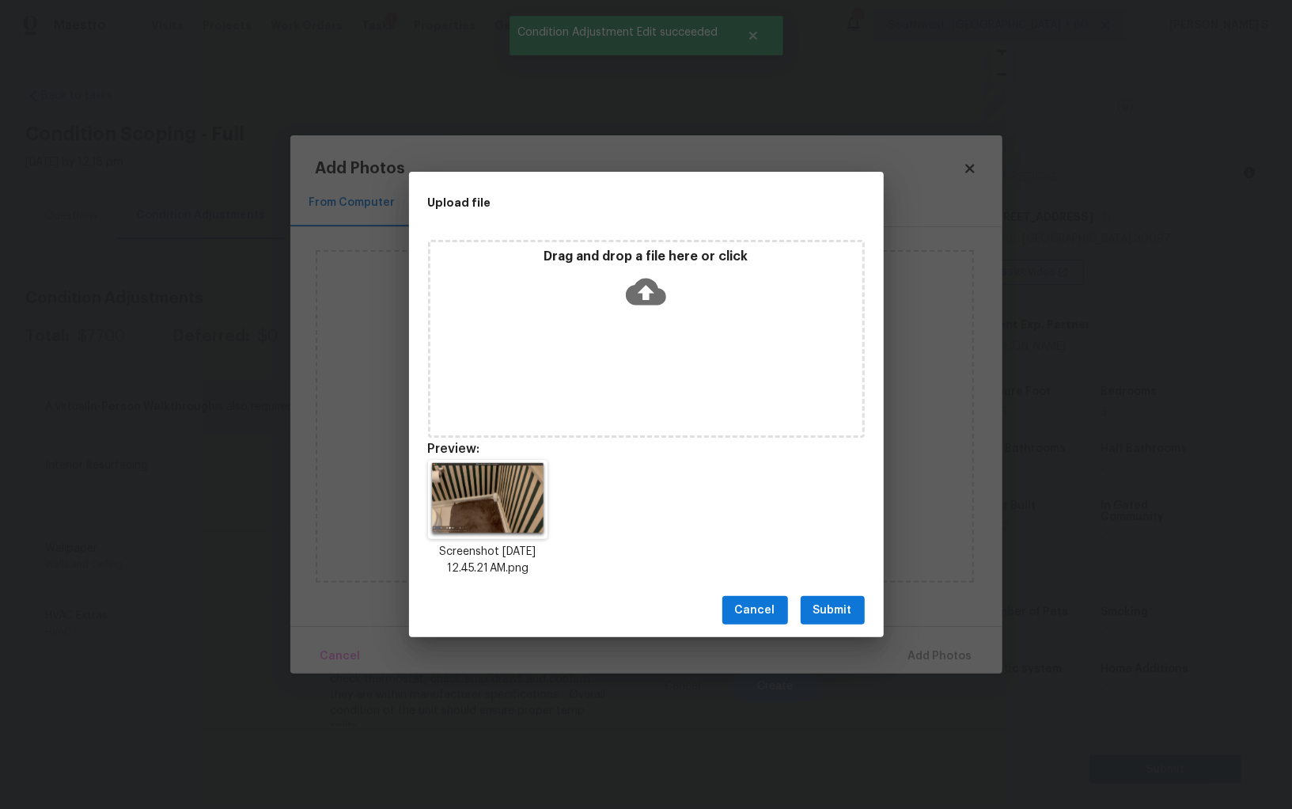
click at [198, 453] on div "Upload file Drag and drop a file here or click Preview: Screenshot [DATE] 12.45…" at bounding box center [646, 404] width 1292 height 809
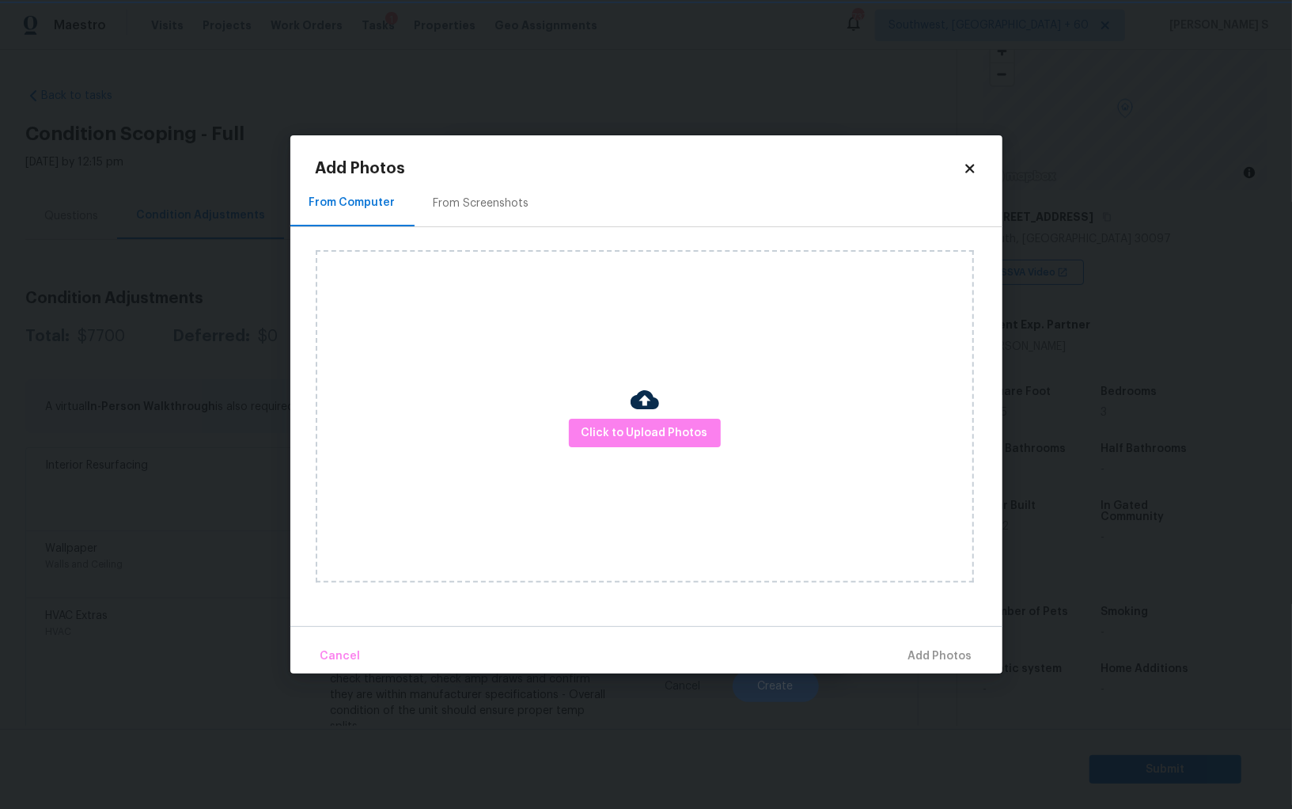
click at [198, 453] on div "Upload file Drag and drop a file here or click Cancel Submit" at bounding box center [646, 404] width 1292 height 809
click at [198, 453] on body "Maestro Visits Projects Work Orders Tasks 1 Properties Geo Assignments 737 Sout…" at bounding box center [646, 404] width 1292 height 809
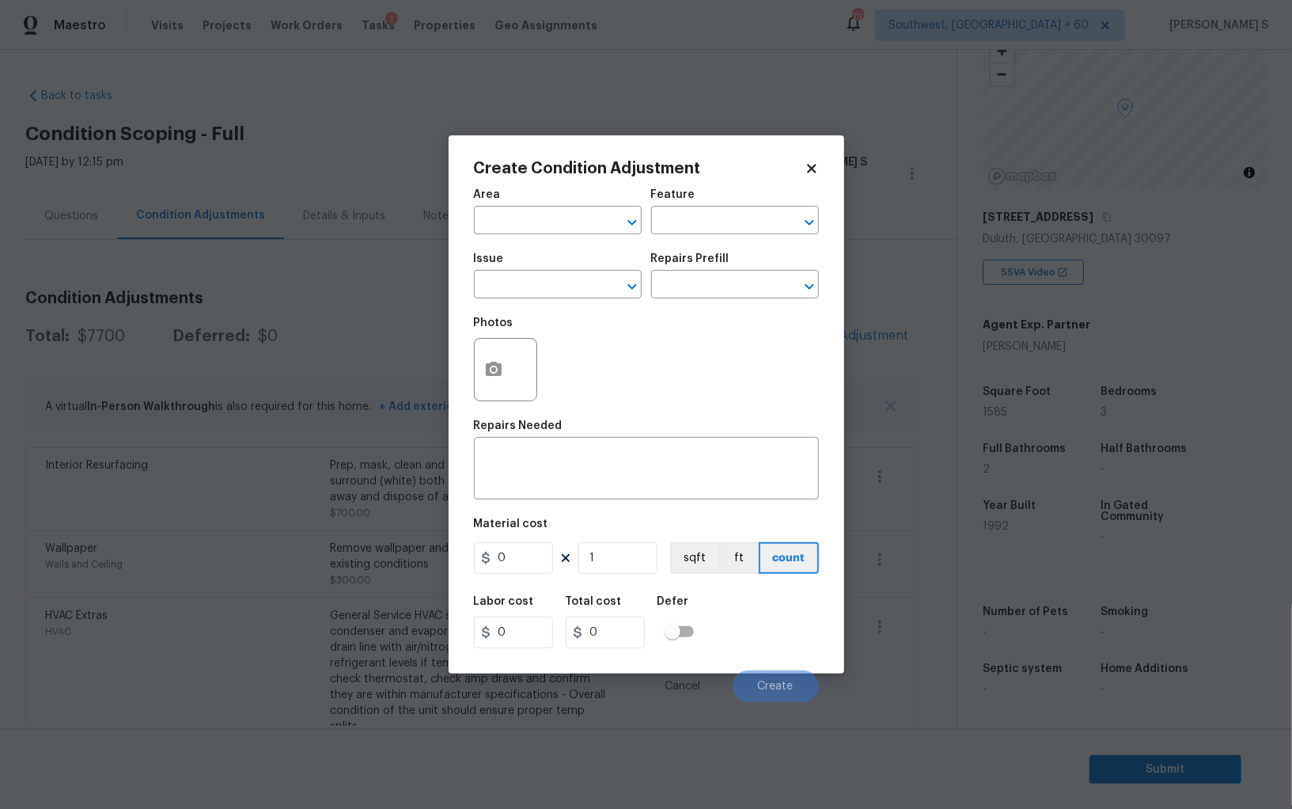
click at [324, 697] on body "Maestro Visits Projects Work Orders Tasks 1 Properties Geo Assignments 737 Sout…" at bounding box center [646, 404] width 1292 height 809
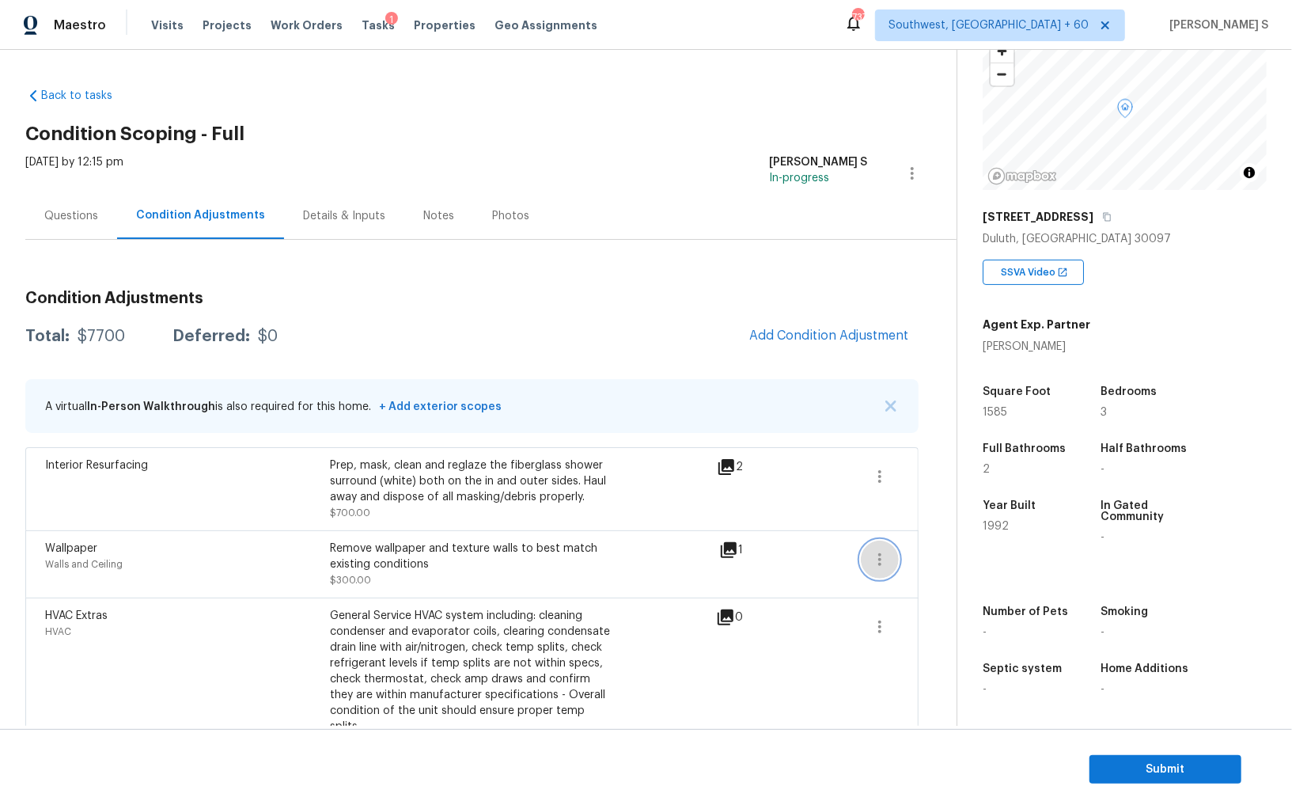
click at [884, 562] on icon "button" at bounding box center [879, 559] width 19 height 19
click at [943, 562] on div "Edit" at bounding box center [969, 556] width 123 height 16
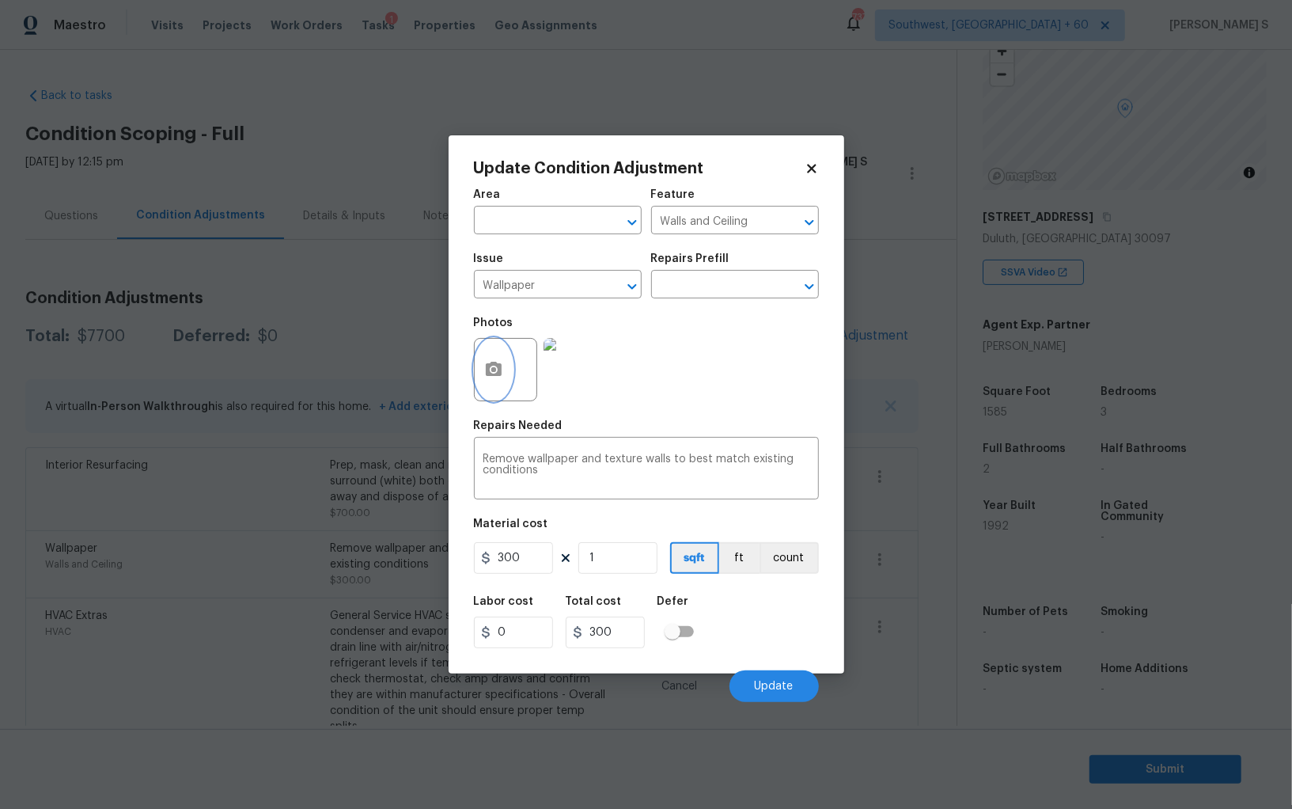
click at [496, 373] on icon "button" at bounding box center [494, 369] width 16 height 14
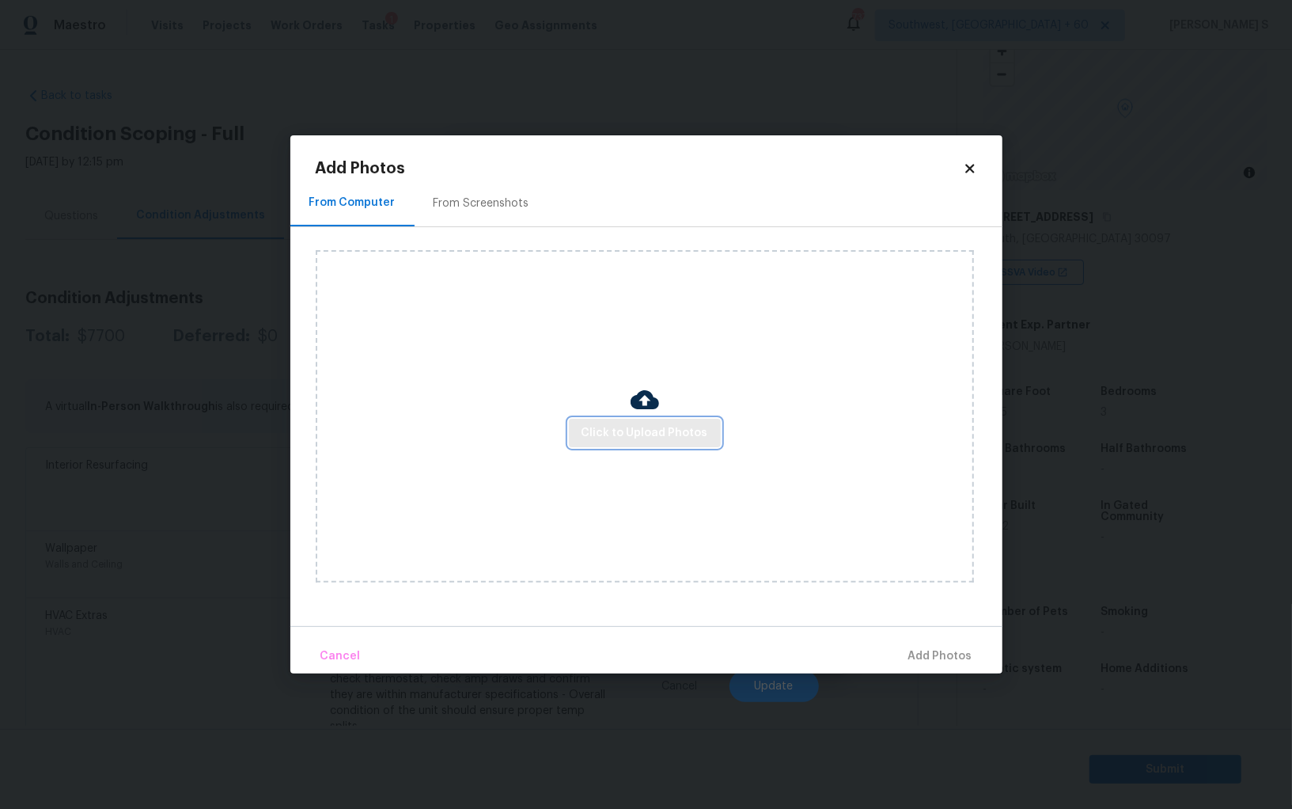
click at [705, 434] on button "Click to Upload Photos" at bounding box center [645, 433] width 152 height 29
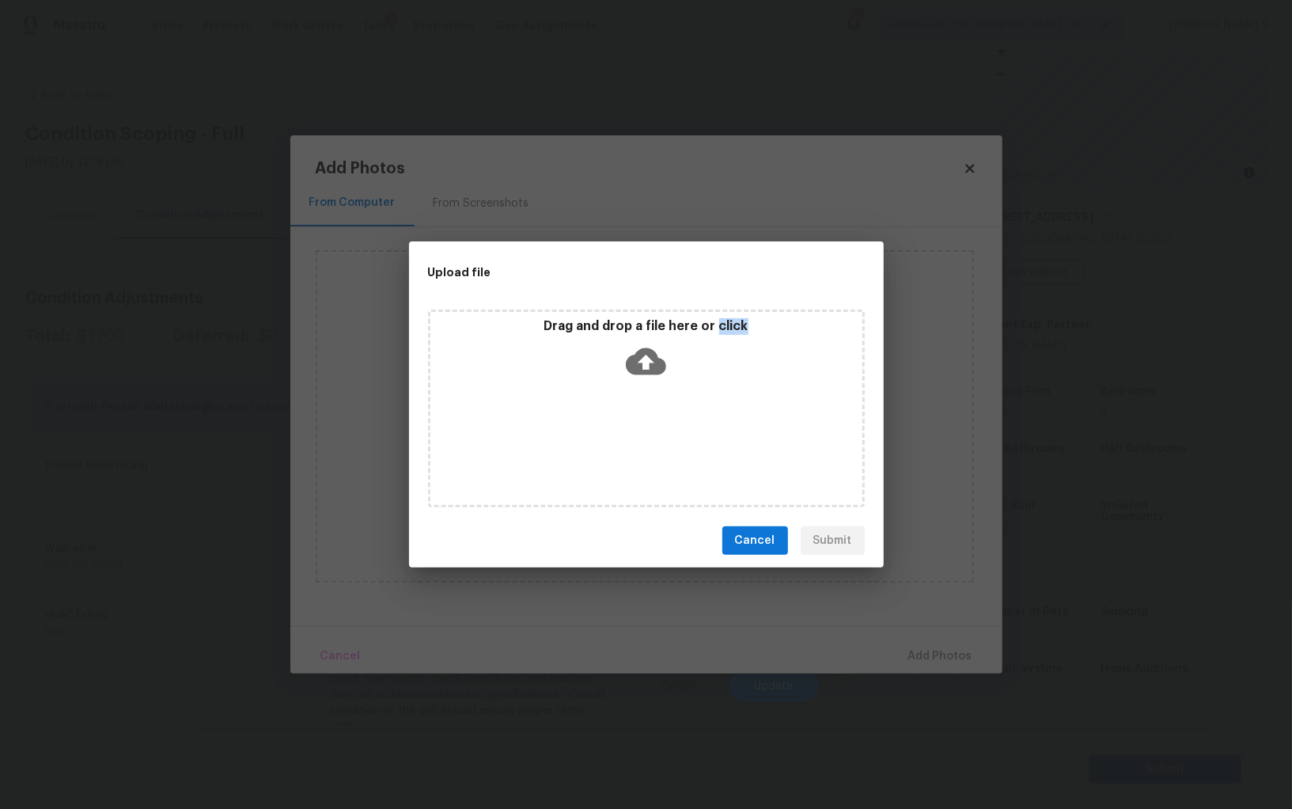
click at [705, 434] on div "Drag and drop a file here or click" at bounding box center [646, 408] width 437 height 198
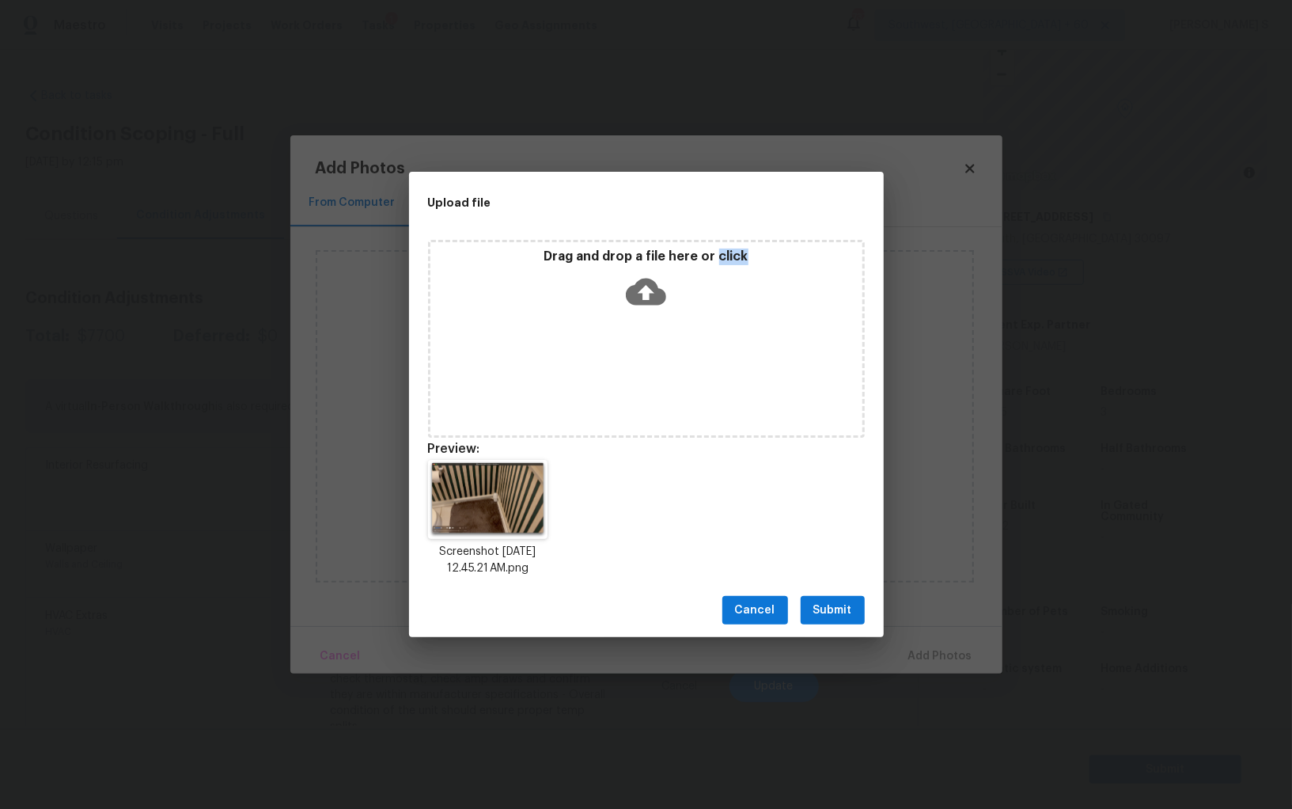
click at [840, 603] on span "Submit" at bounding box center [832, 611] width 39 height 20
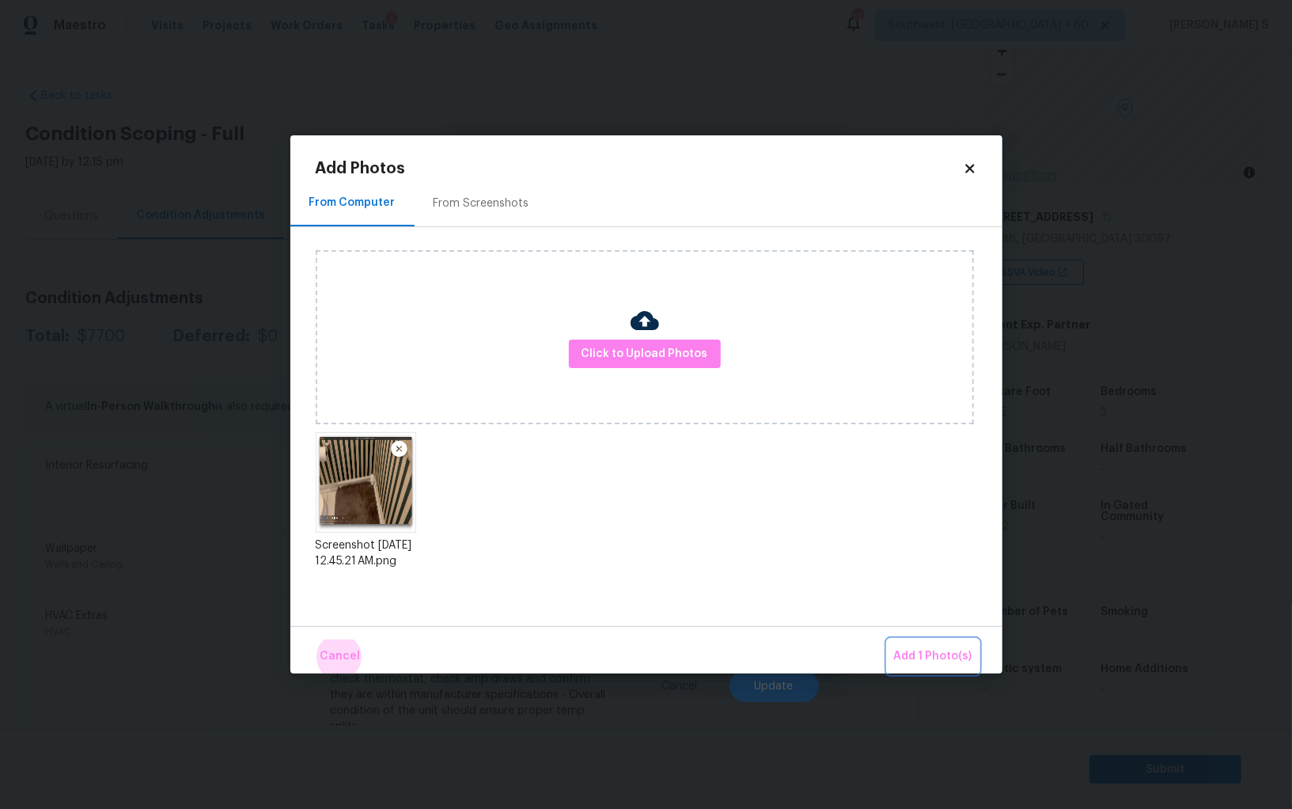
click at [888, 639] on button "Add 1 Photo(s)" at bounding box center [933, 656] width 91 height 34
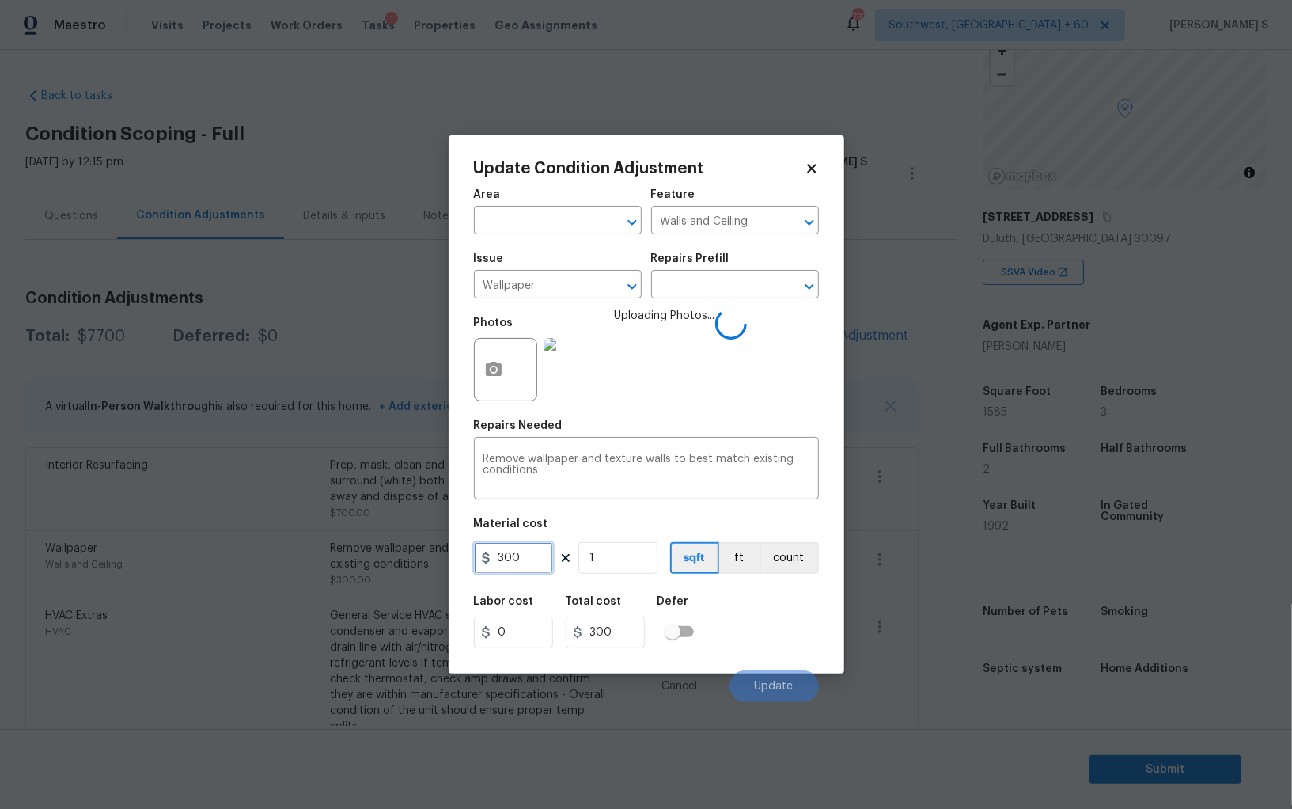
click at [531, 565] on input "300" at bounding box center [513, 558] width 79 height 32
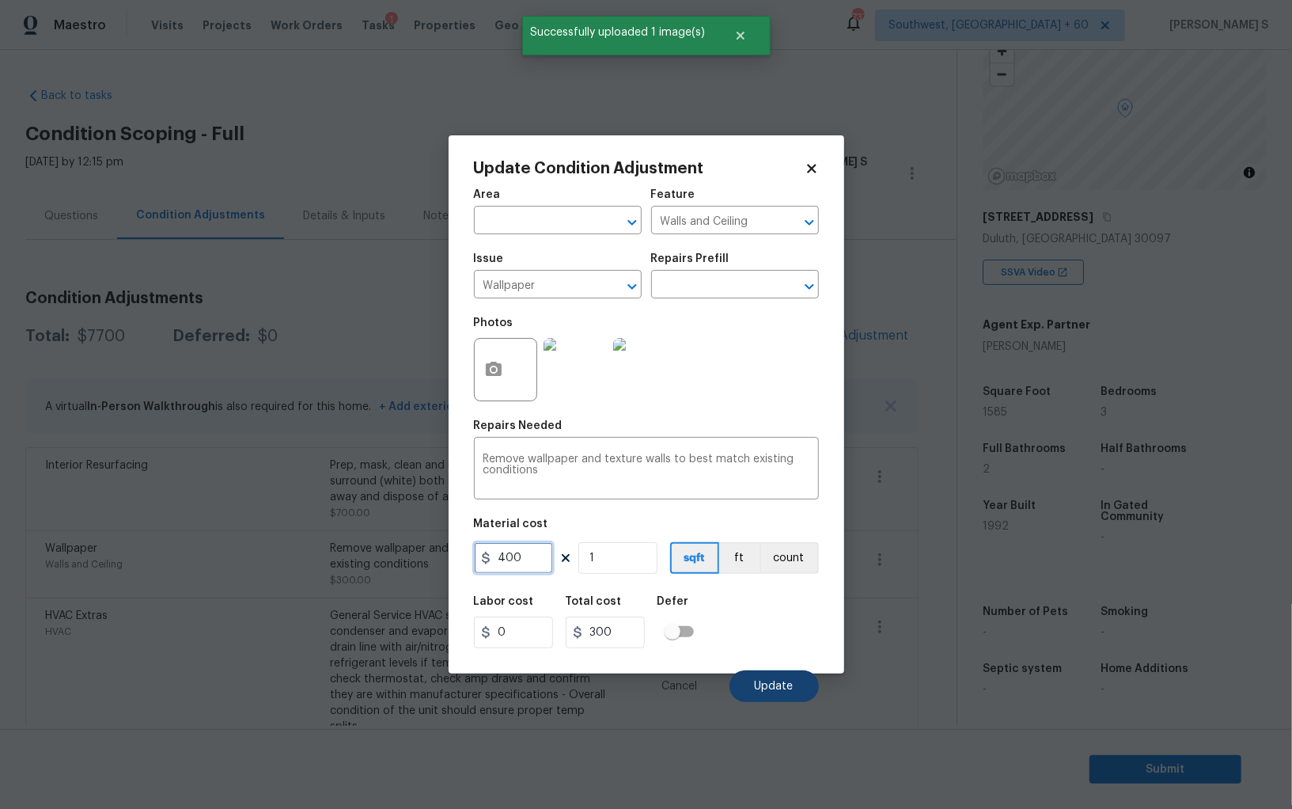
type input "400"
click at [779, 682] on span "Update" at bounding box center [774, 687] width 39 height 12
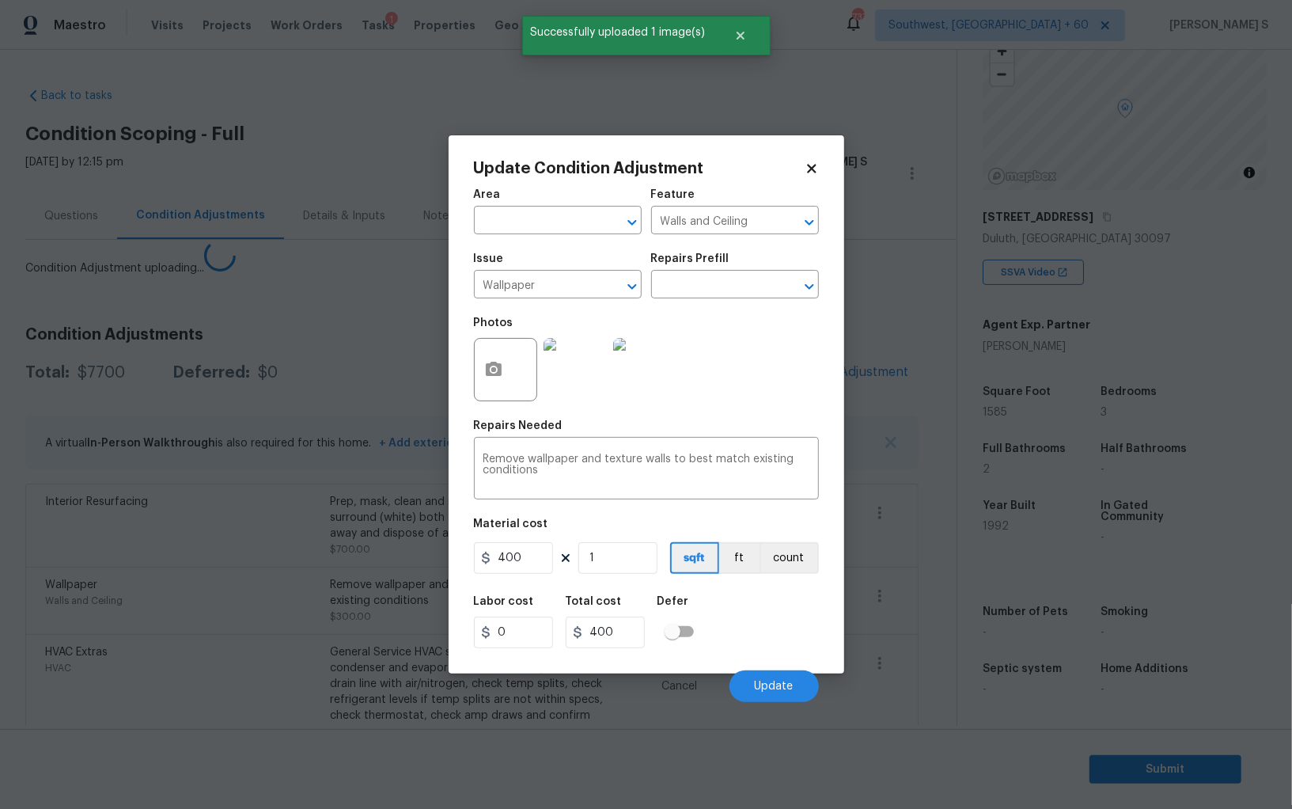
click at [159, 583] on body "Maestro Visits Projects Work Orders Tasks 1 Properties Geo Assignments 737 Sout…" at bounding box center [646, 404] width 1292 height 809
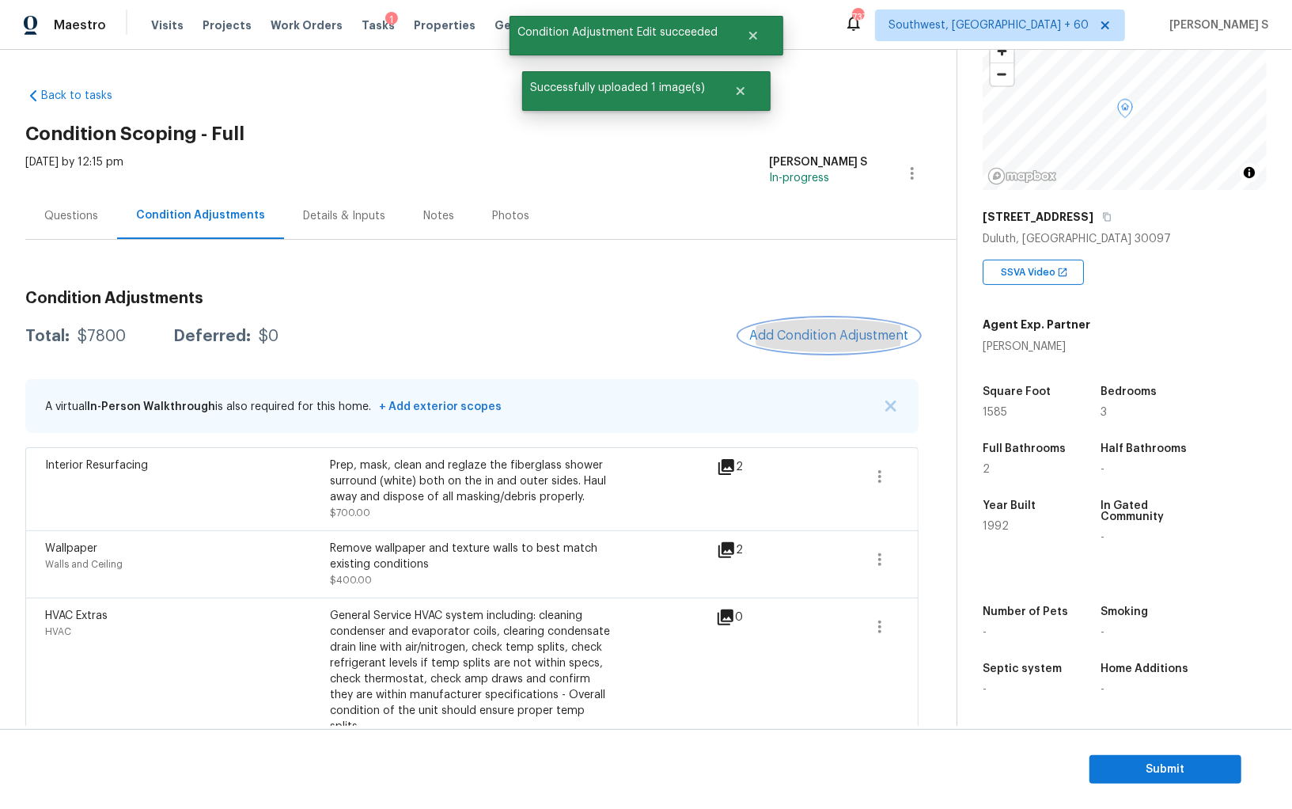
click at [817, 342] on span "Add Condition Adjustment" at bounding box center [829, 335] width 160 height 14
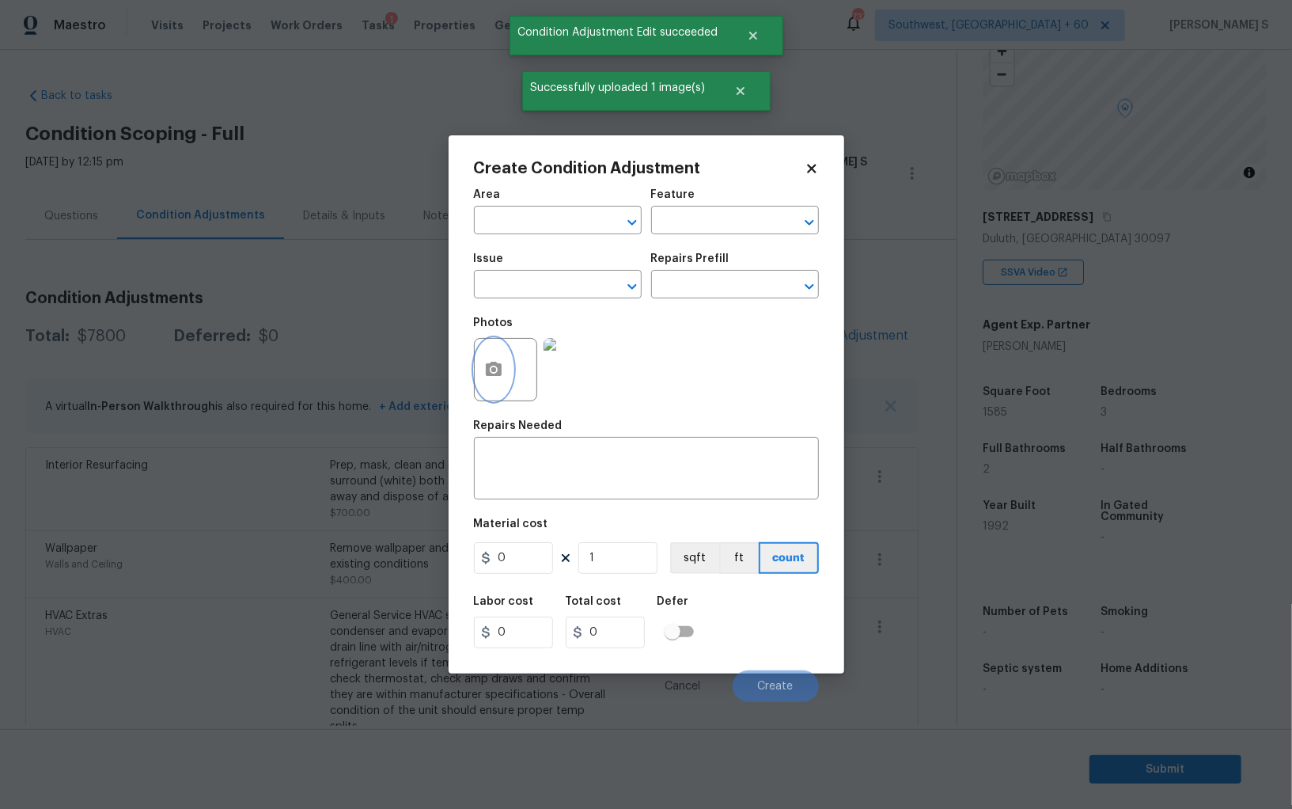
click at [486, 395] on button "button" at bounding box center [494, 370] width 38 height 62
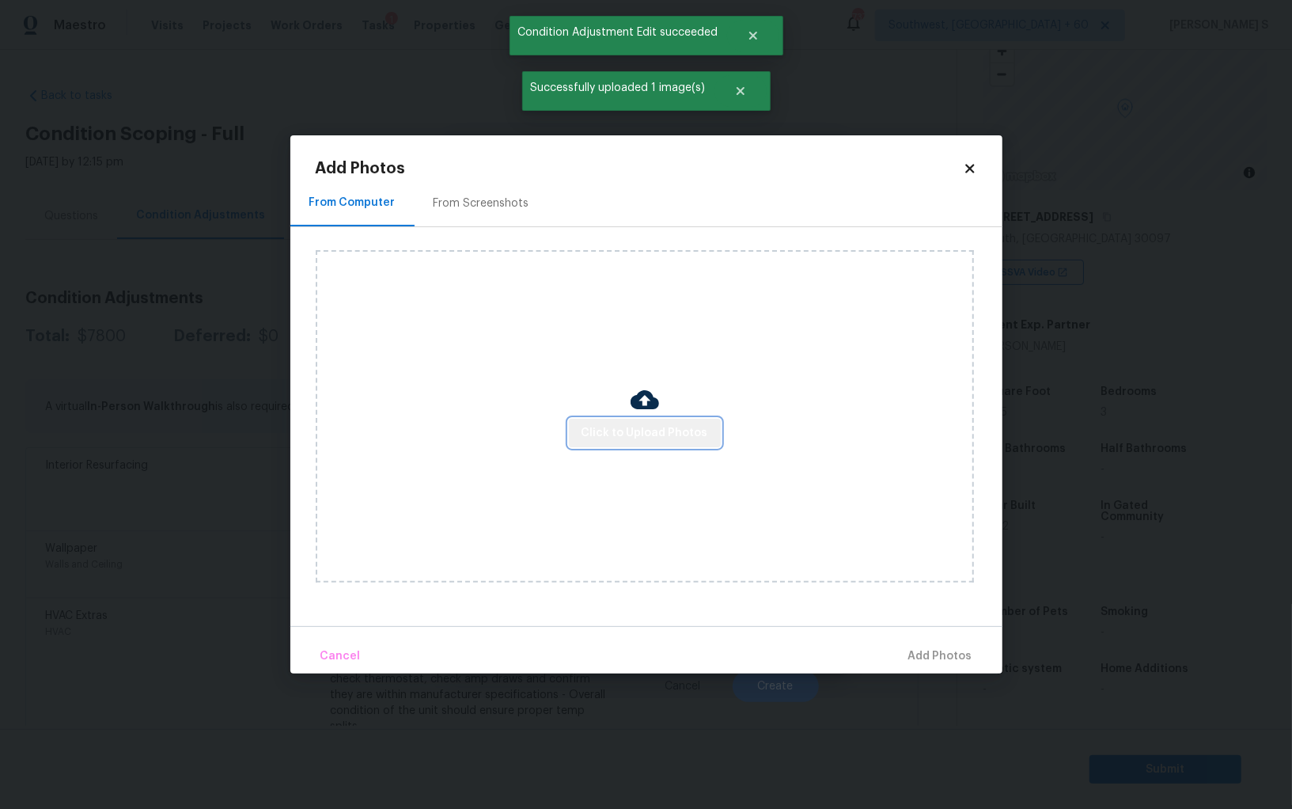
click at [648, 442] on button "Click to Upload Photos" at bounding box center [645, 433] width 152 height 29
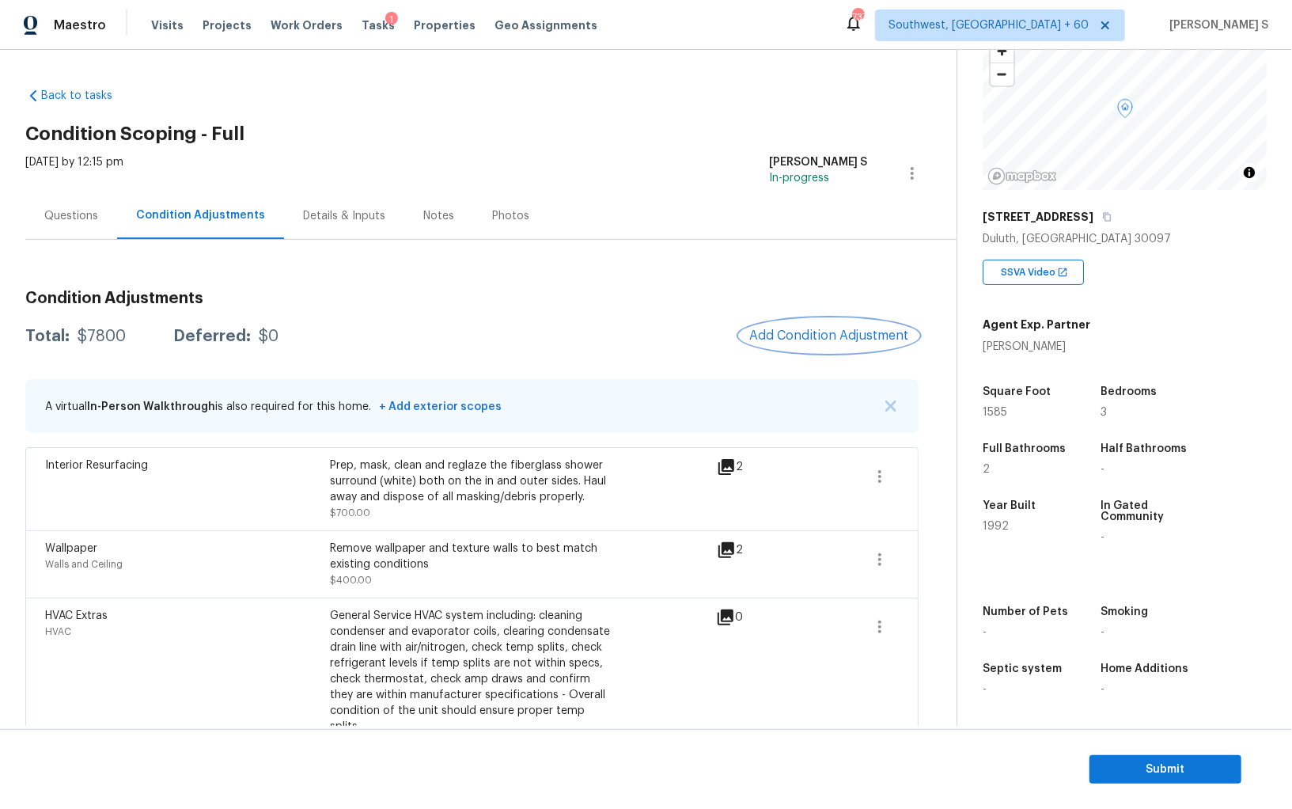
click at [858, 326] on button "Add Condition Adjustment" at bounding box center [829, 335] width 179 height 33
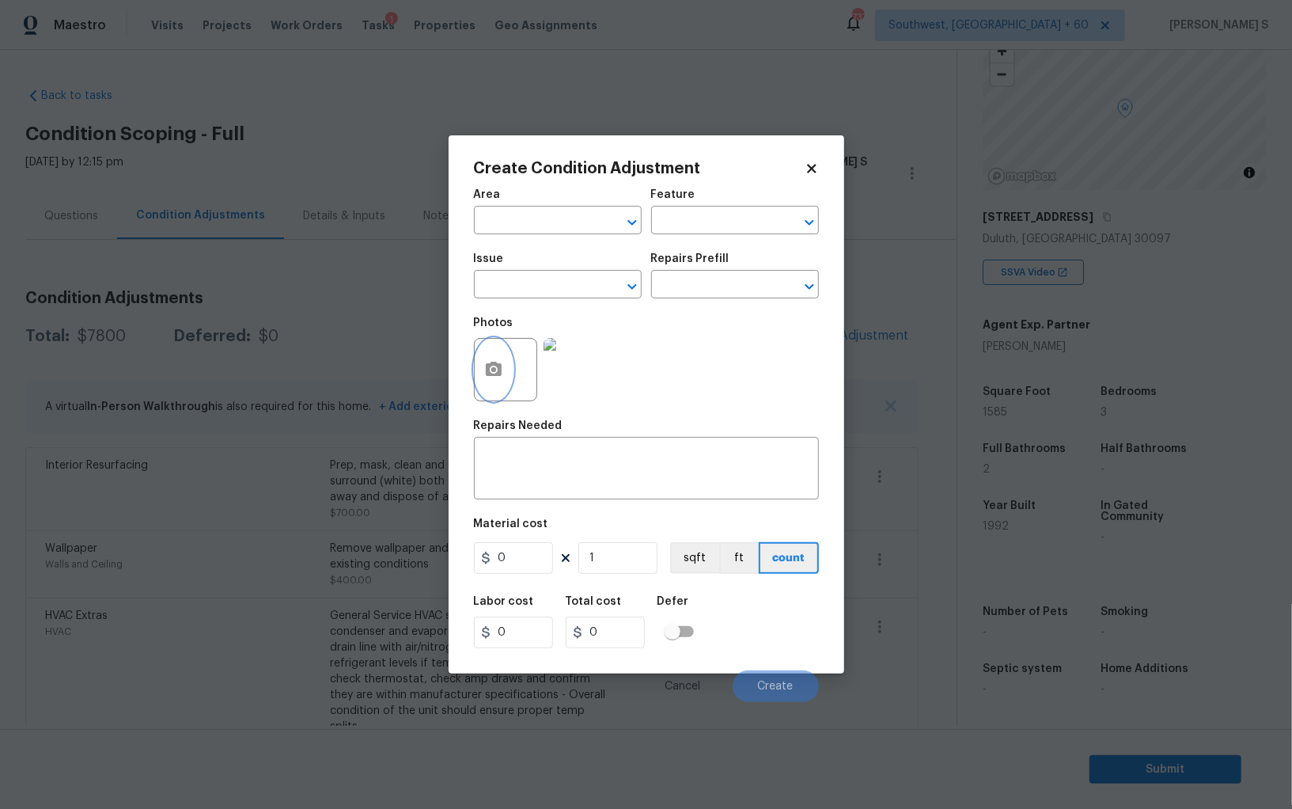
click at [502, 381] on button "button" at bounding box center [494, 370] width 38 height 62
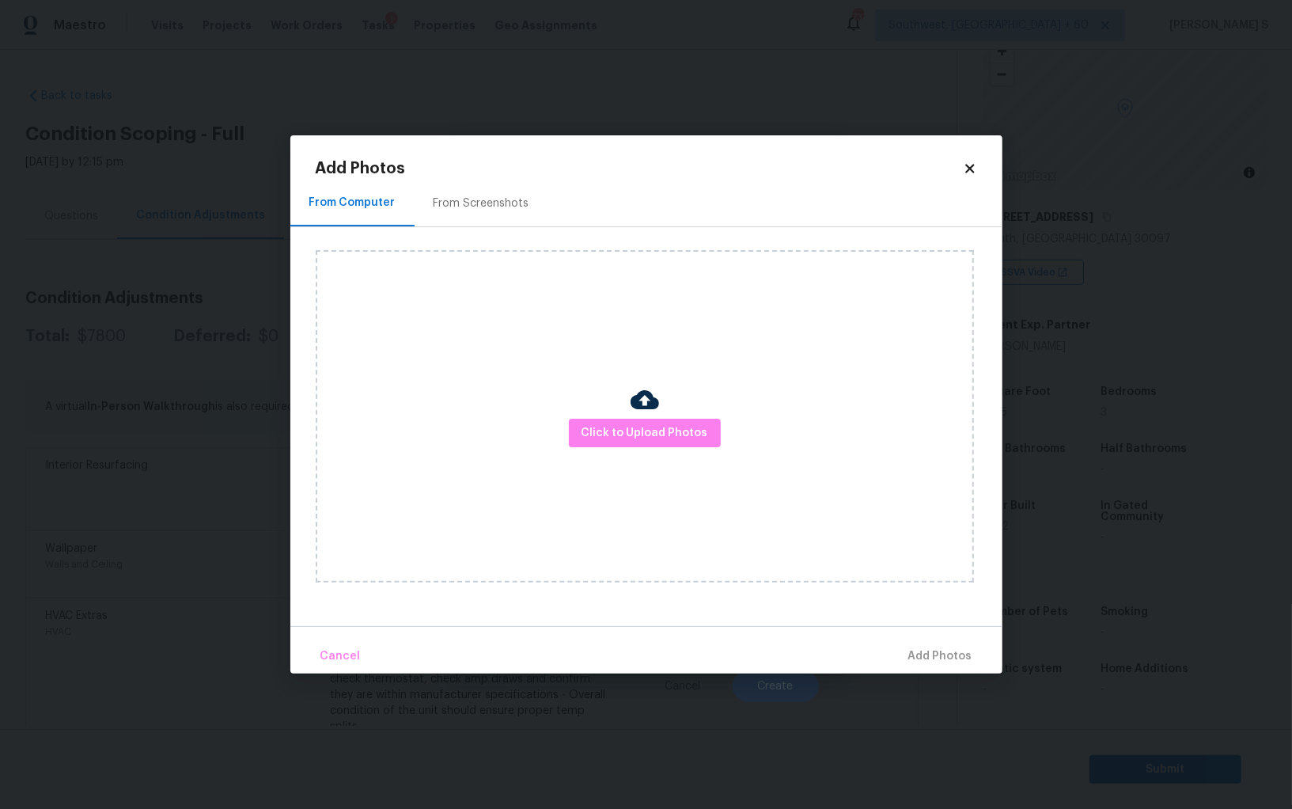
click at [469, 208] on div "From Screenshots" at bounding box center [482, 203] width 96 height 16
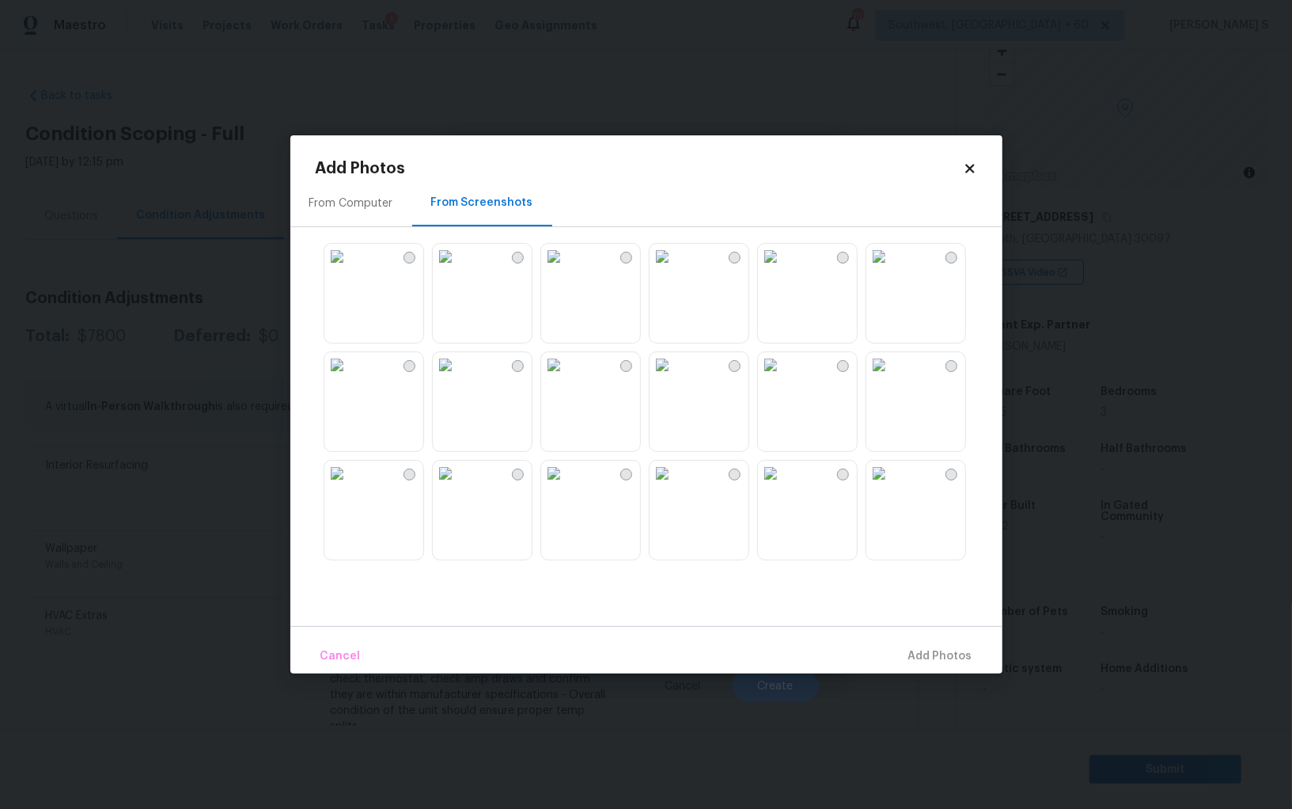
click at [582, 237] on div at bounding box center [659, 401] width 687 height 332
click at [518, 237] on div at bounding box center [659, 401] width 687 height 332
click at [458, 269] on img at bounding box center [445, 256] width 25 height 25
click at [567, 269] on img at bounding box center [553, 256] width 25 height 25
click at [567, 486] on img at bounding box center [553, 473] width 25 height 25
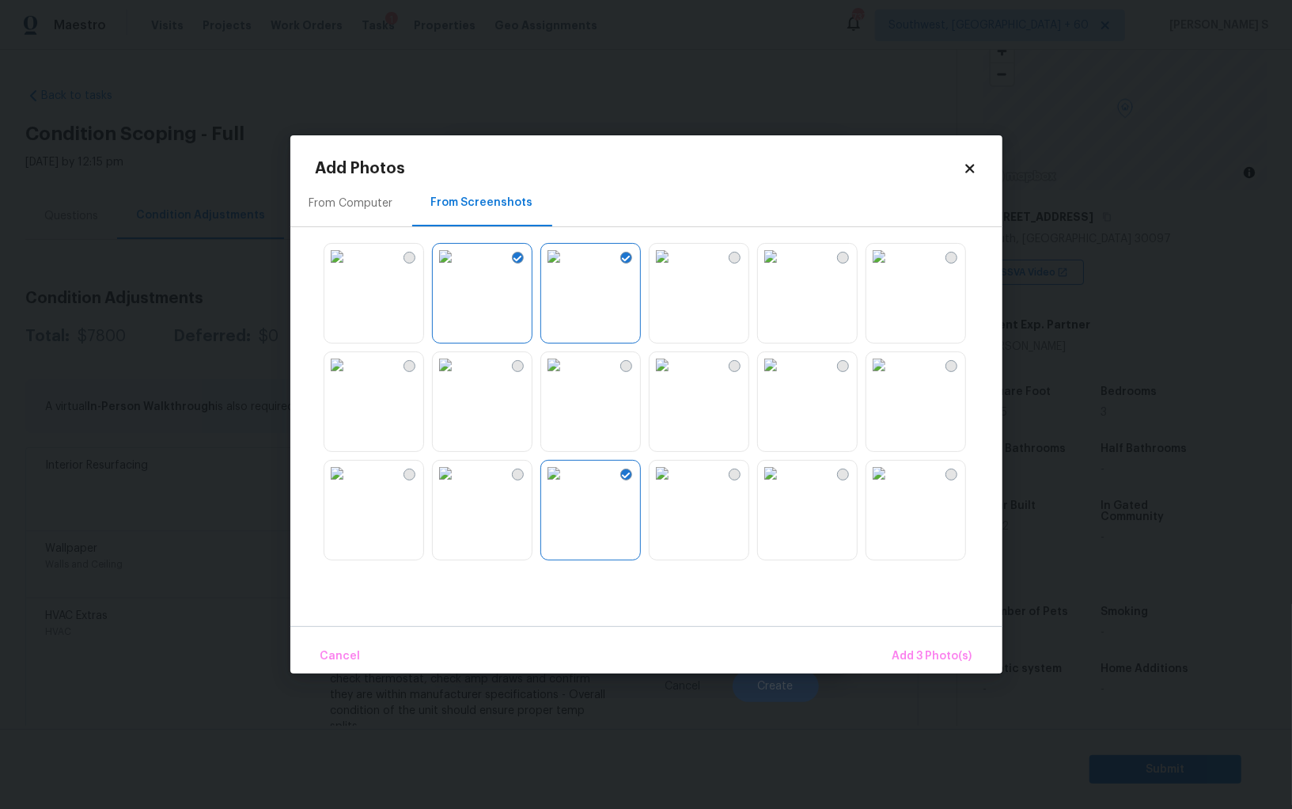
click at [458, 486] on img at bounding box center [445, 473] width 25 height 25
click at [350, 486] on img at bounding box center [336, 473] width 25 height 25
click at [675, 486] on img at bounding box center [662, 473] width 25 height 25
click at [783, 486] on img at bounding box center [770, 473] width 25 height 25
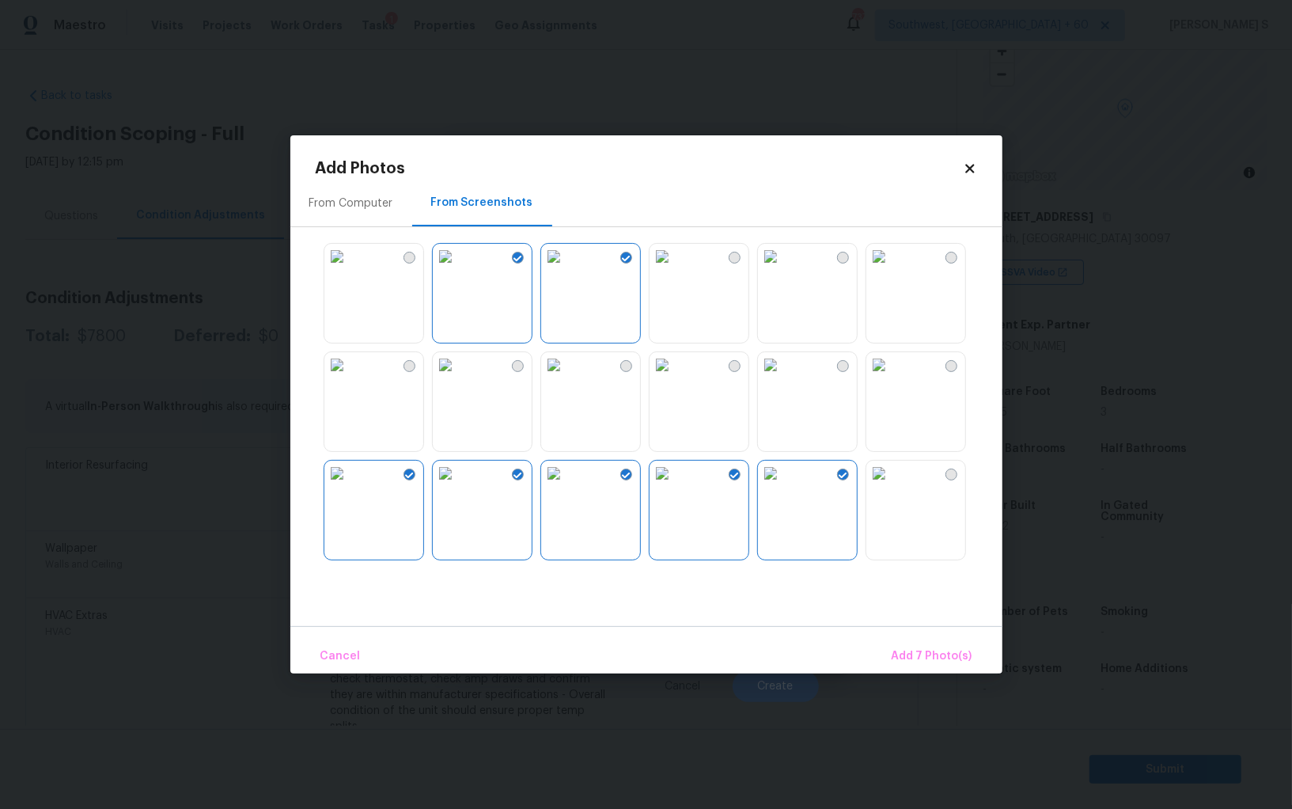
click at [783, 377] on img at bounding box center [770, 364] width 25 height 25
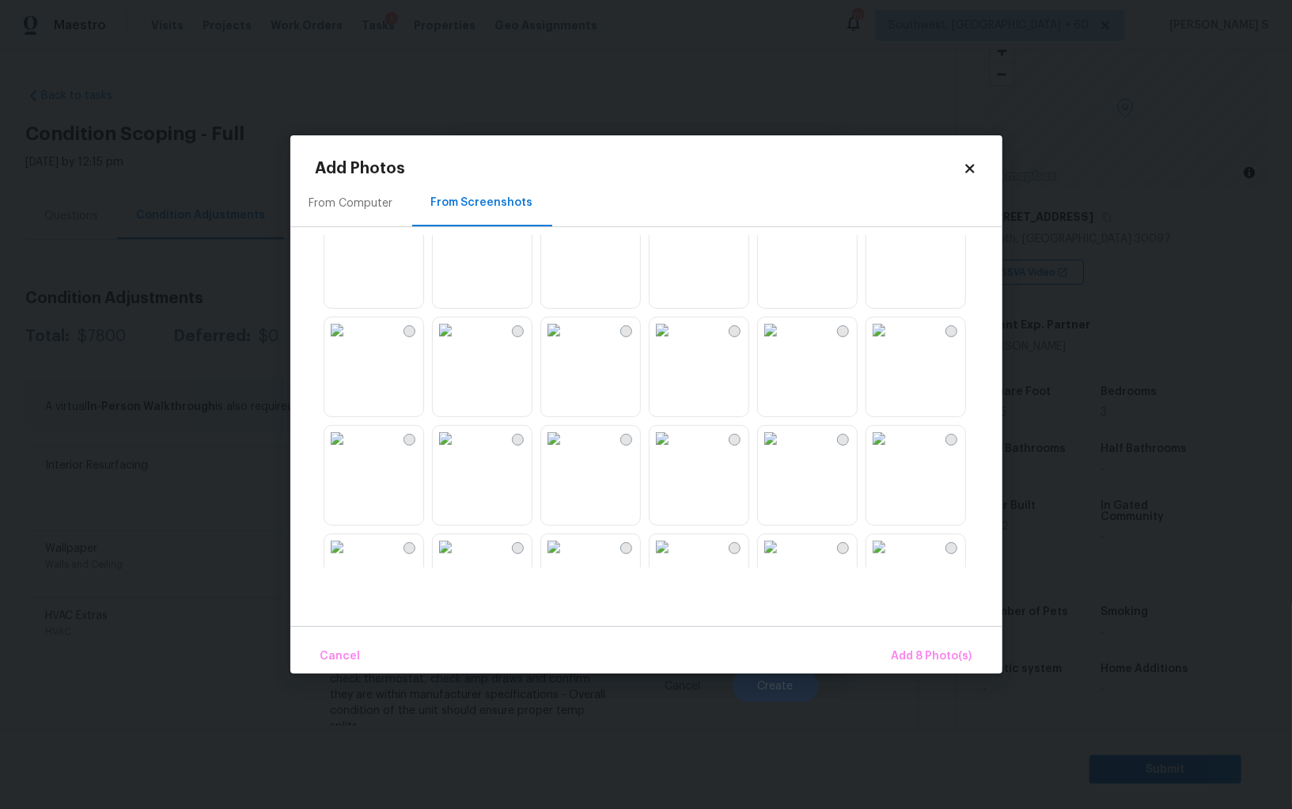
scroll to position [1272, 0]
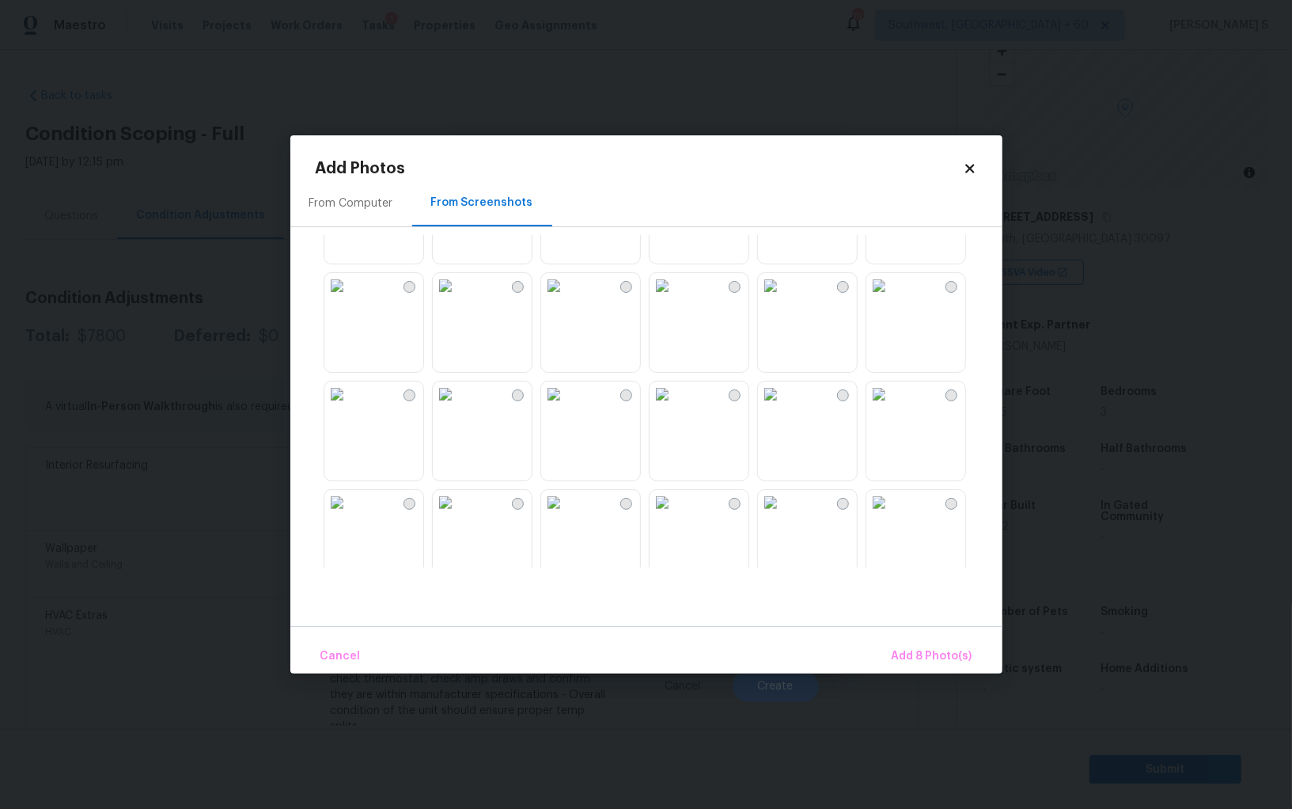
click at [675, 407] on img at bounding box center [662, 393] width 25 height 25
drag, startPoint x: 889, startPoint y: 508, endPoint x: 791, endPoint y: 508, distance: 98.1
click at [889, 508] on img at bounding box center [878, 502] width 25 height 25
click at [783, 508] on img at bounding box center [770, 502] width 25 height 25
click at [675, 508] on img at bounding box center [662, 502] width 25 height 25
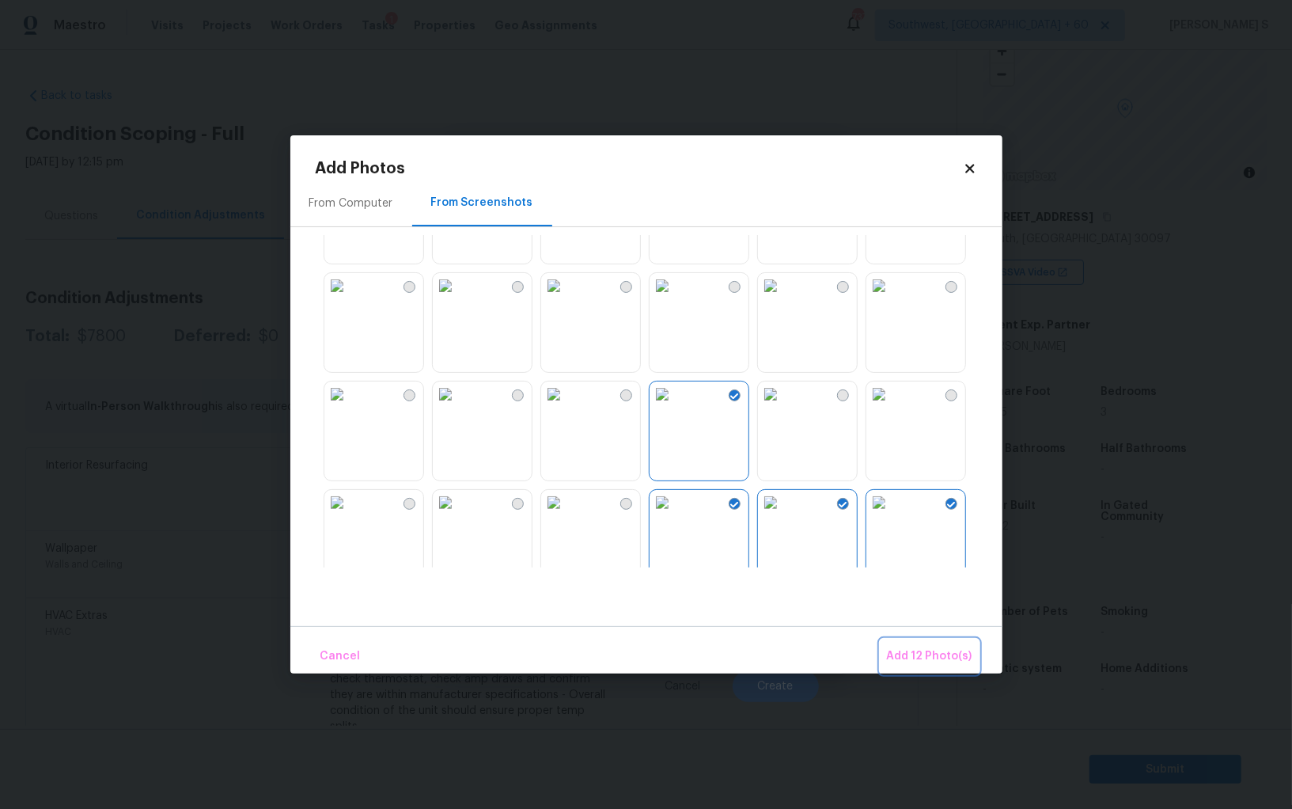
click at [957, 644] on button "Add 12 Photo(s)" at bounding box center [930, 656] width 98 height 34
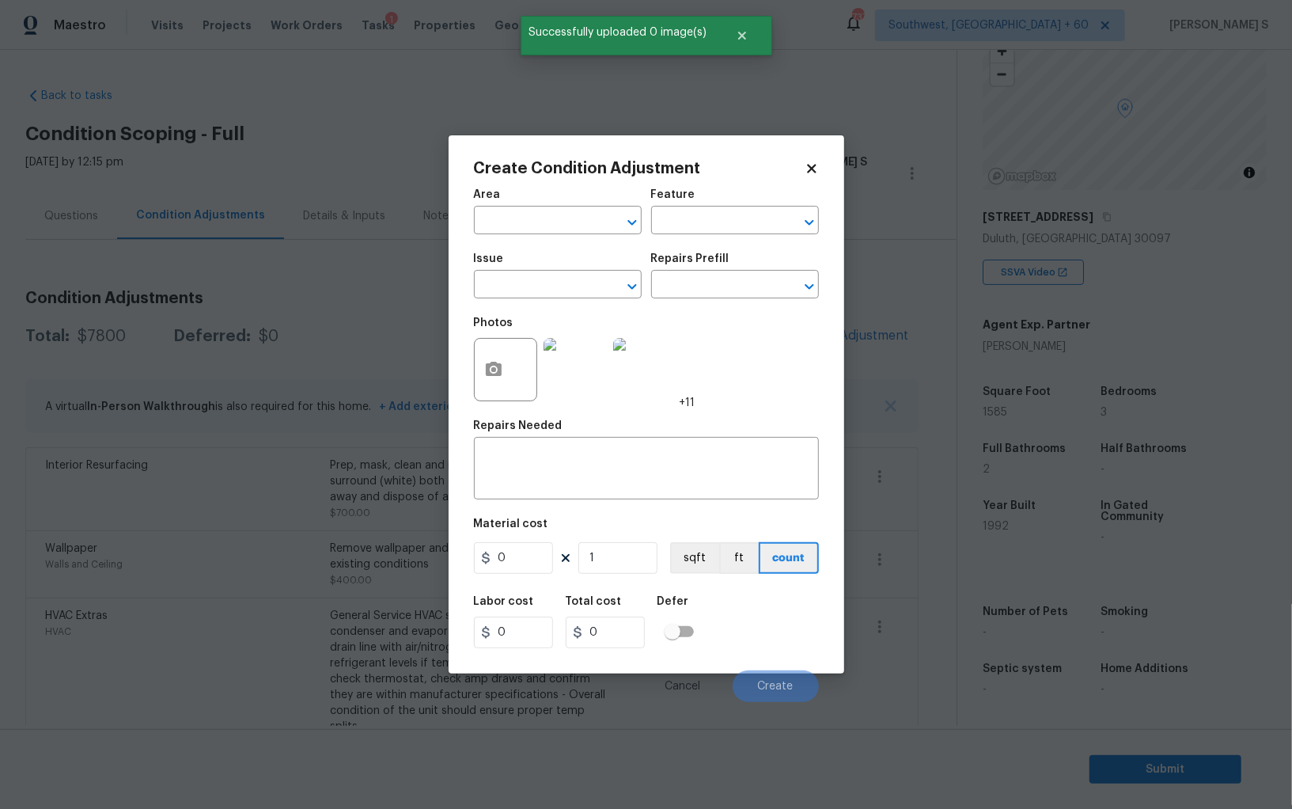
click at [577, 272] on div "Issue" at bounding box center [558, 263] width 168 height 21
click at [577, 284] on input "text" at bounding box center [535, 286] width 123 height 25
type input "ACQ: Paint"
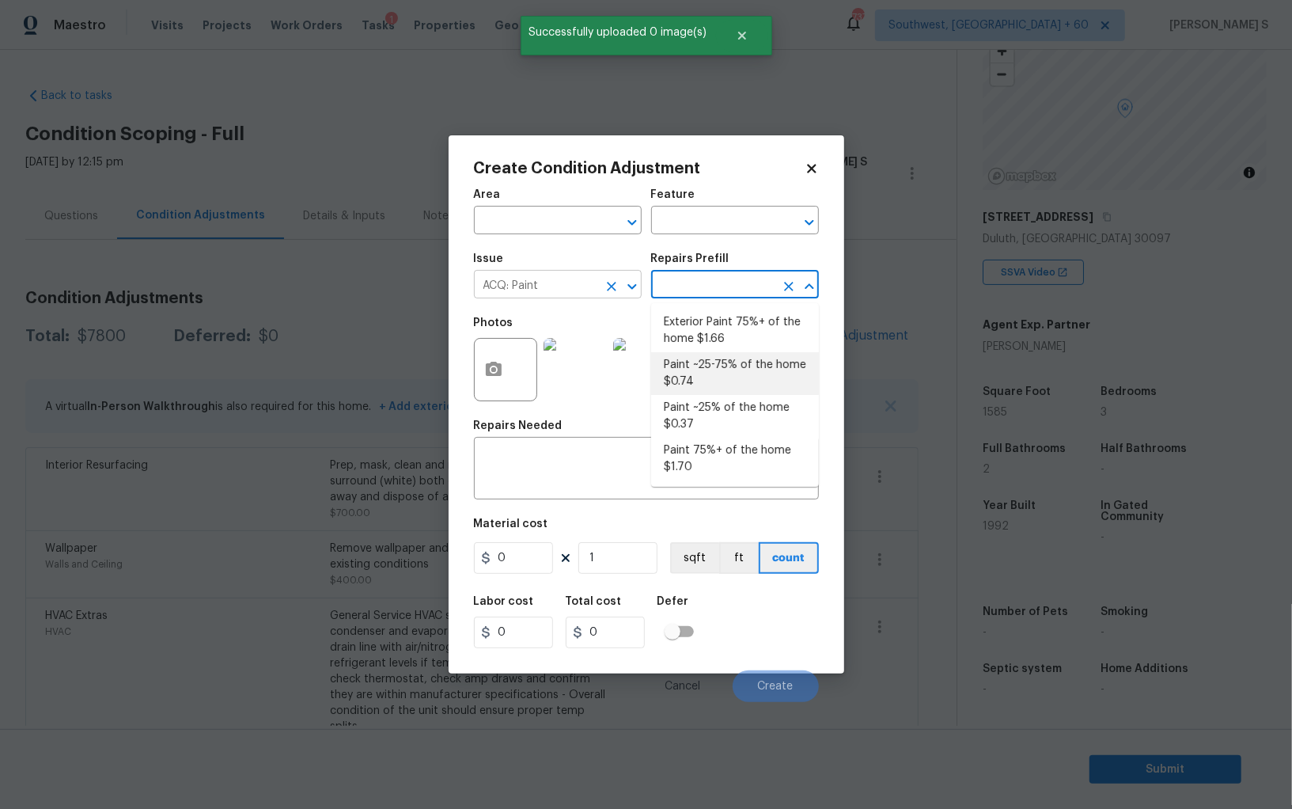
type input "Acquisition"
type textarea "Acquisition Scope: ~25 - 75% of the home needs interior paint"
type input "0.74"
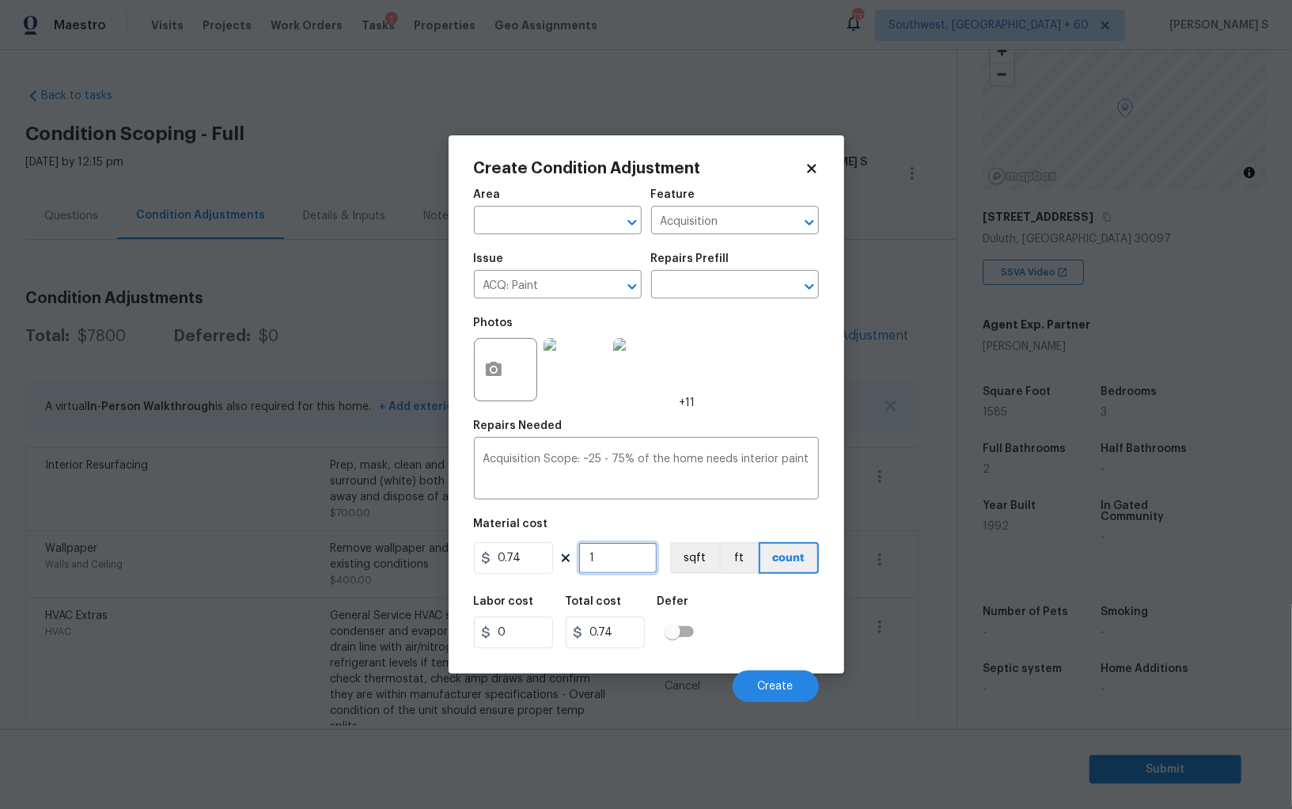
click at [628, 557] on input "1" at bounding box center [617, 558] width 79 height 32
type input "15"
type input "11.1"
type input "158"
type input "116.92"
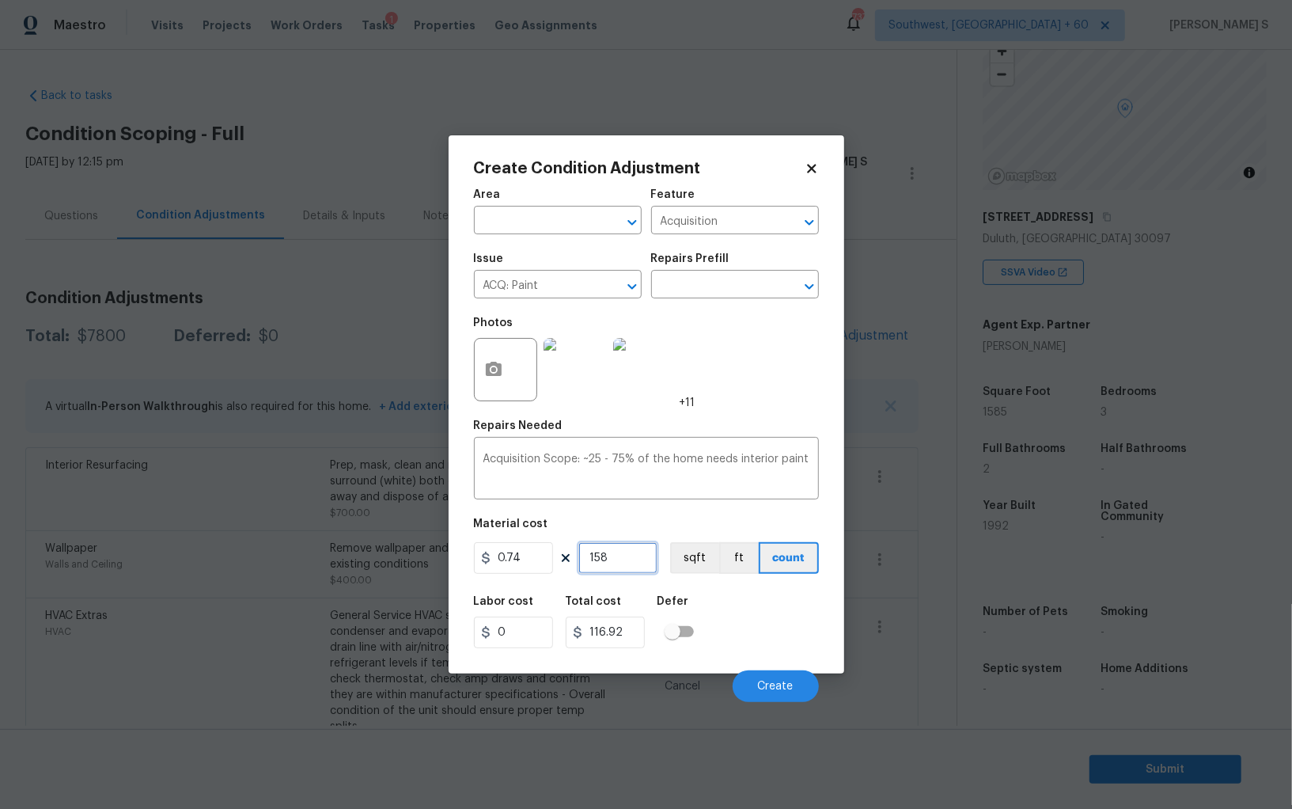
type input "1585"
type input "1172.9"
type input "1585"
click at [694, 559] on button "sqft" at bounding box center [694, 558] width 49 height 32
click at [713, 590] on div "Labor cost 0 Total cost 1172.9 Defer" at bounding box center [646, 621] width 345 height 71
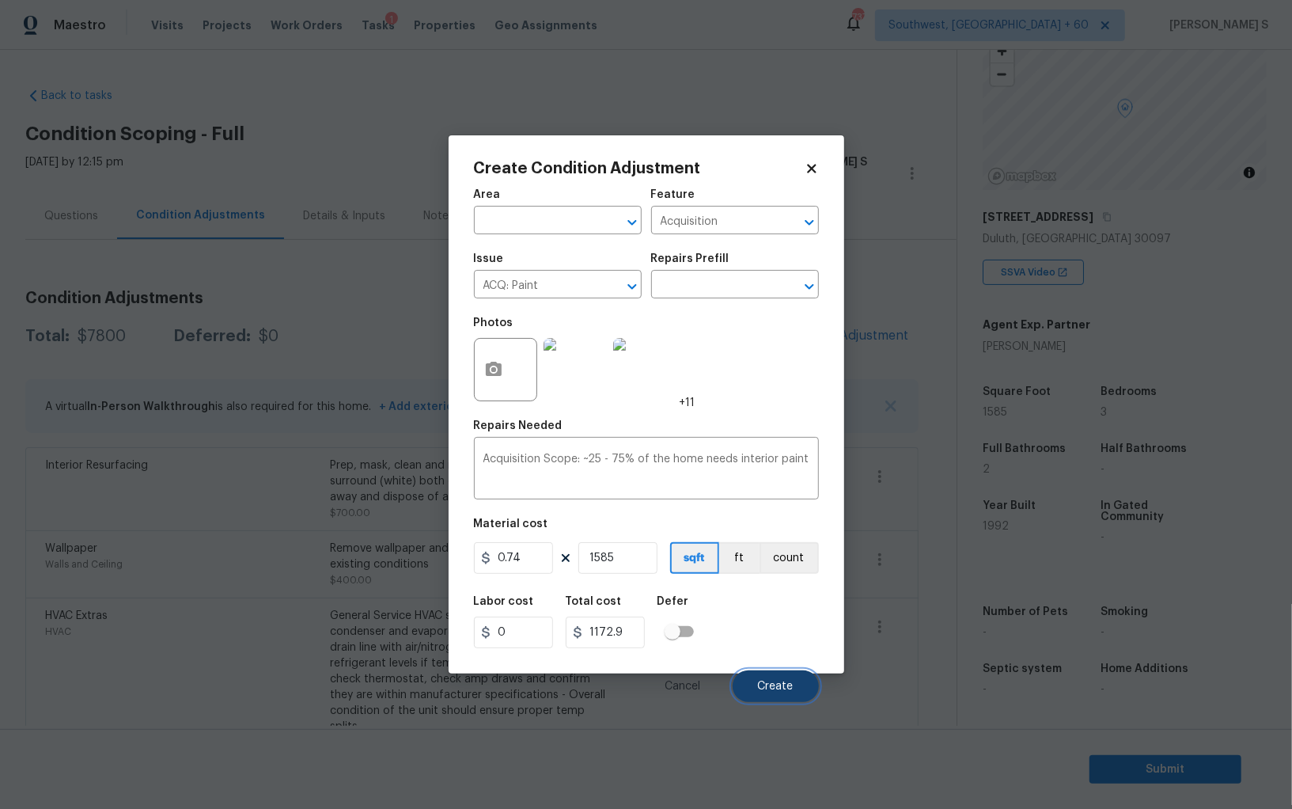
click at [762, 674] on button "Create" at bounding box center [776, 686] width 86 height 32
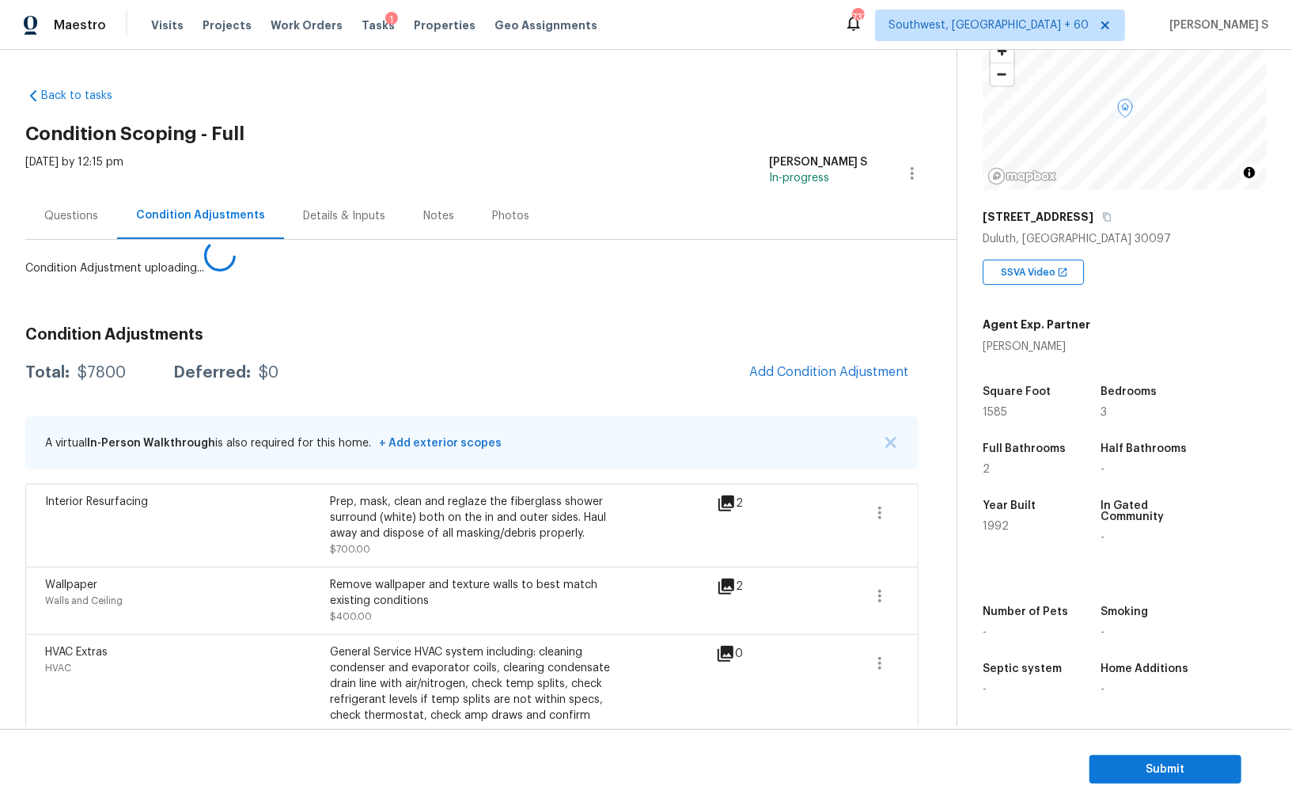
click at [208, 586] on body "Maestro Visits Projects Work Orders Tasks 1 Properties Geo Assignments 737 Sout…" at bounding box center [646, 404] width 1292 height 809
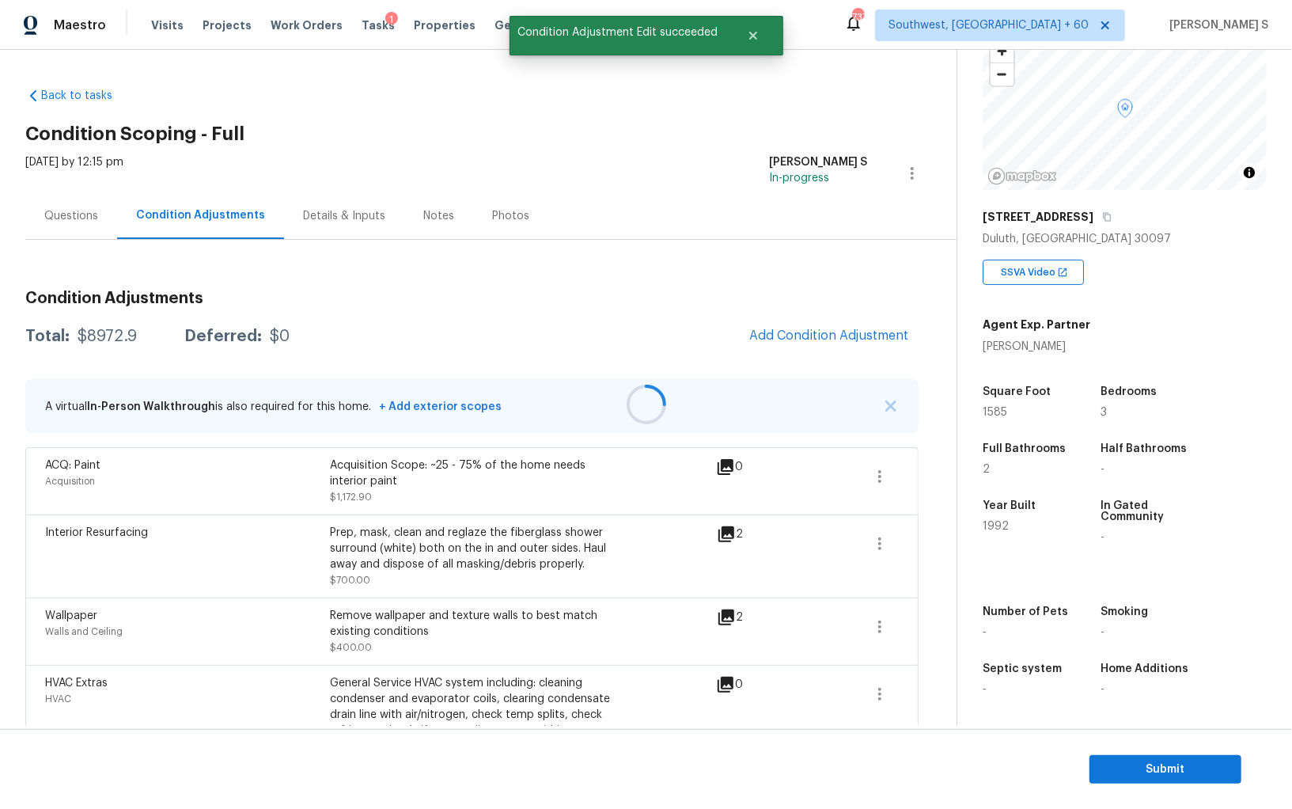
click at [844, 350] on div at bounding box center [646, 404] width 1292 height 809
click at [818, 333] on div at bounding box center [646, 404] width 1292 height 809
click at [768, 330] on span "Add Condition Adjustment" at bounding box center [829, 335] width 160 height 14
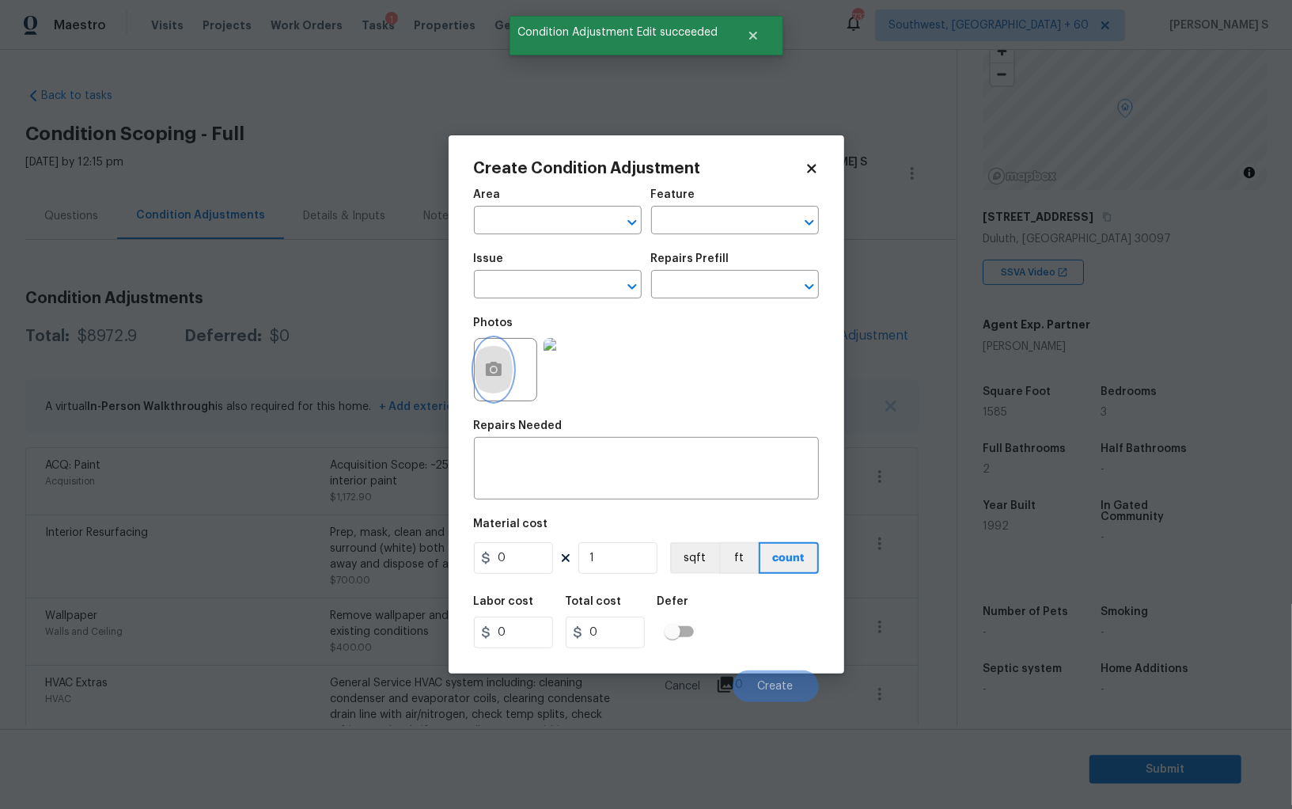
click at [501, 379] on icon "button" at bounding box center [493, 369] width 19 height 19
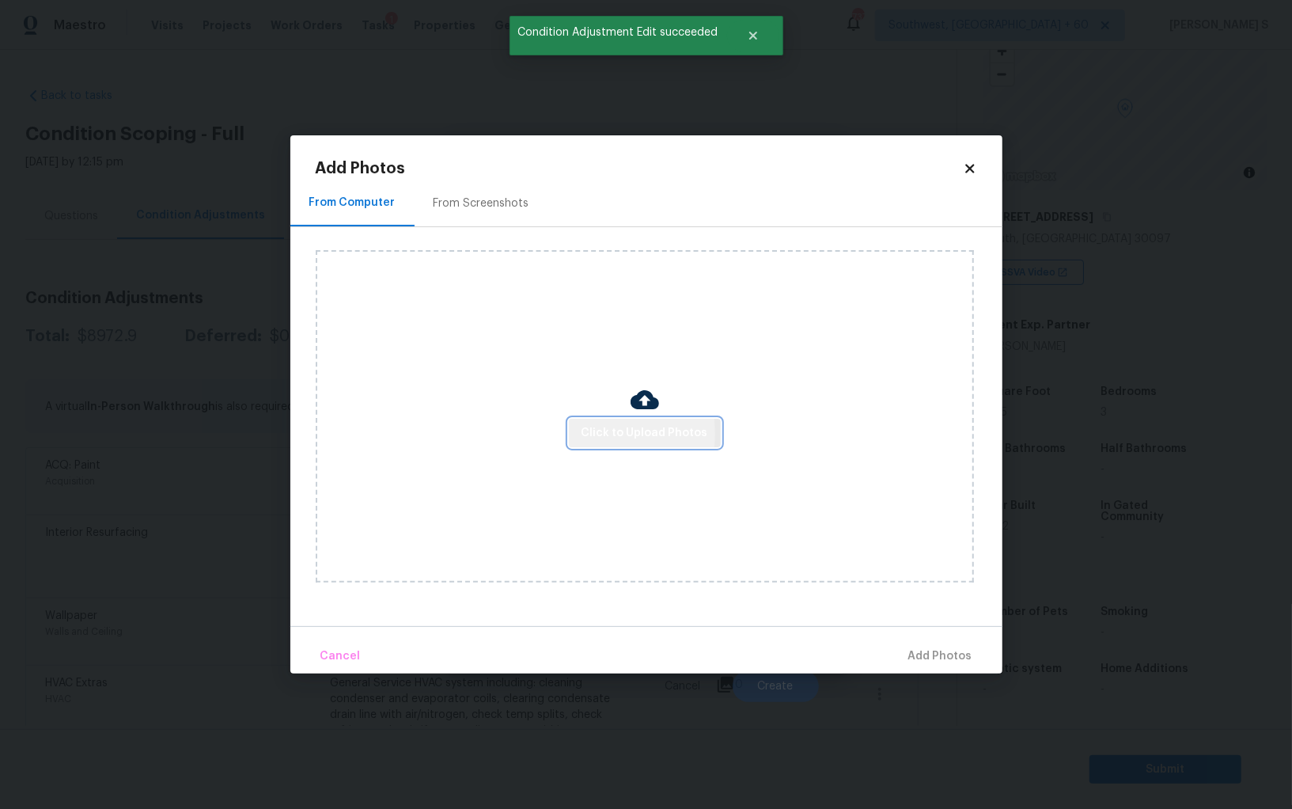
click at [592, 434] on span "Click to Upload Photos" at bounding box center [645, 433] width 127 height 20
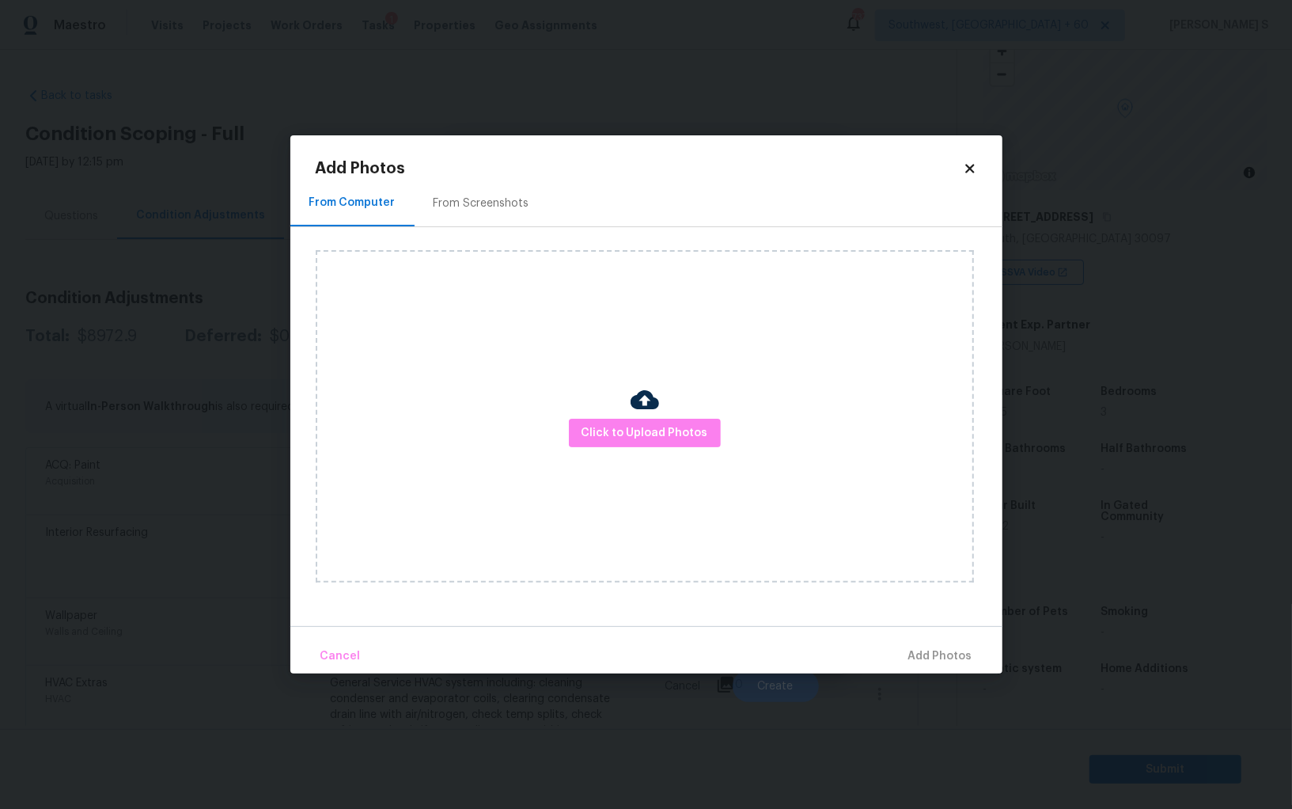
click at [489, 206] on div "From Screenshots" at bounding box center [482, 203] width 96 height 16
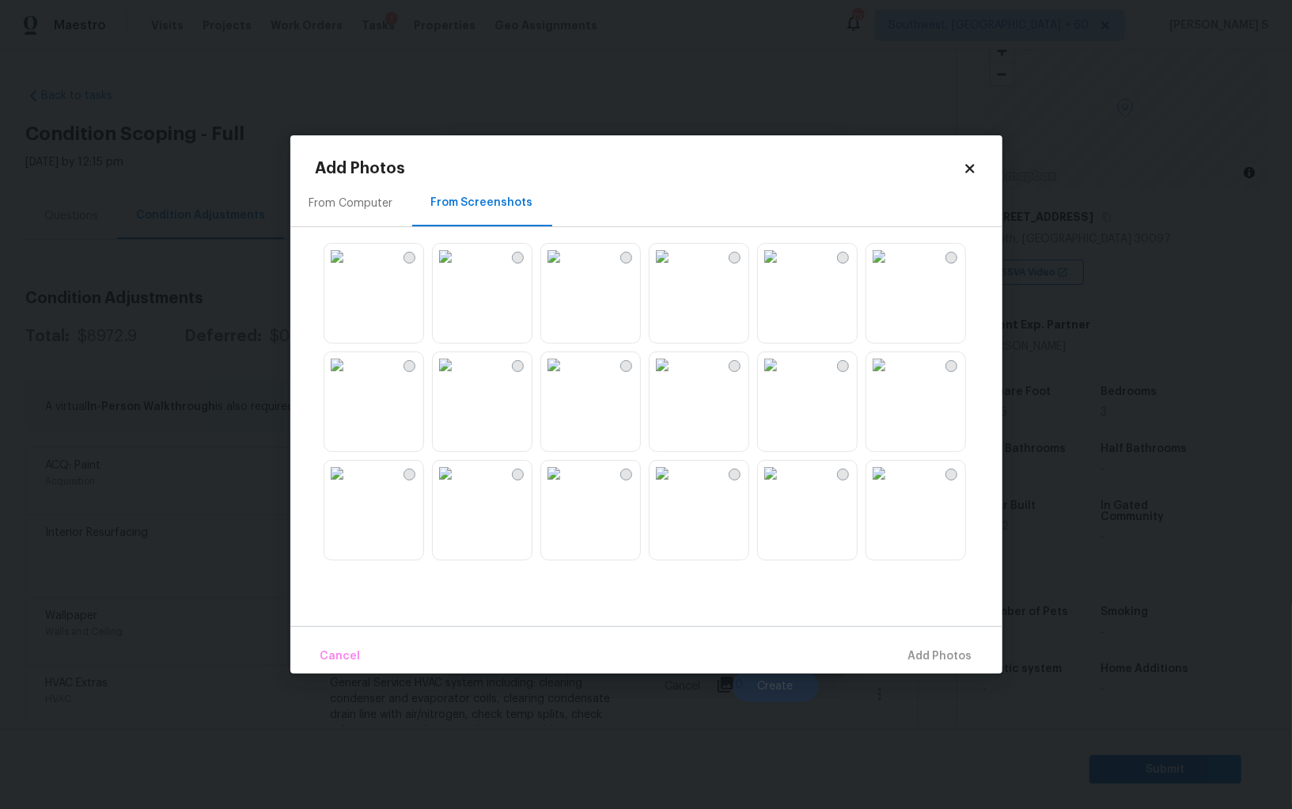
click at [350, 486] on img at bounding box center [336, 473] width 25 height 25
click at [783, 377] on img at bounding box center [770, 364] width 25 height 25
drag, startPoint x: 498, startPoint y: 300, endPoint x: 679, endPoint y: 327, distance: 183.2
click at [458, 269] on img at bounding box center [445, 256] width 25 height 25
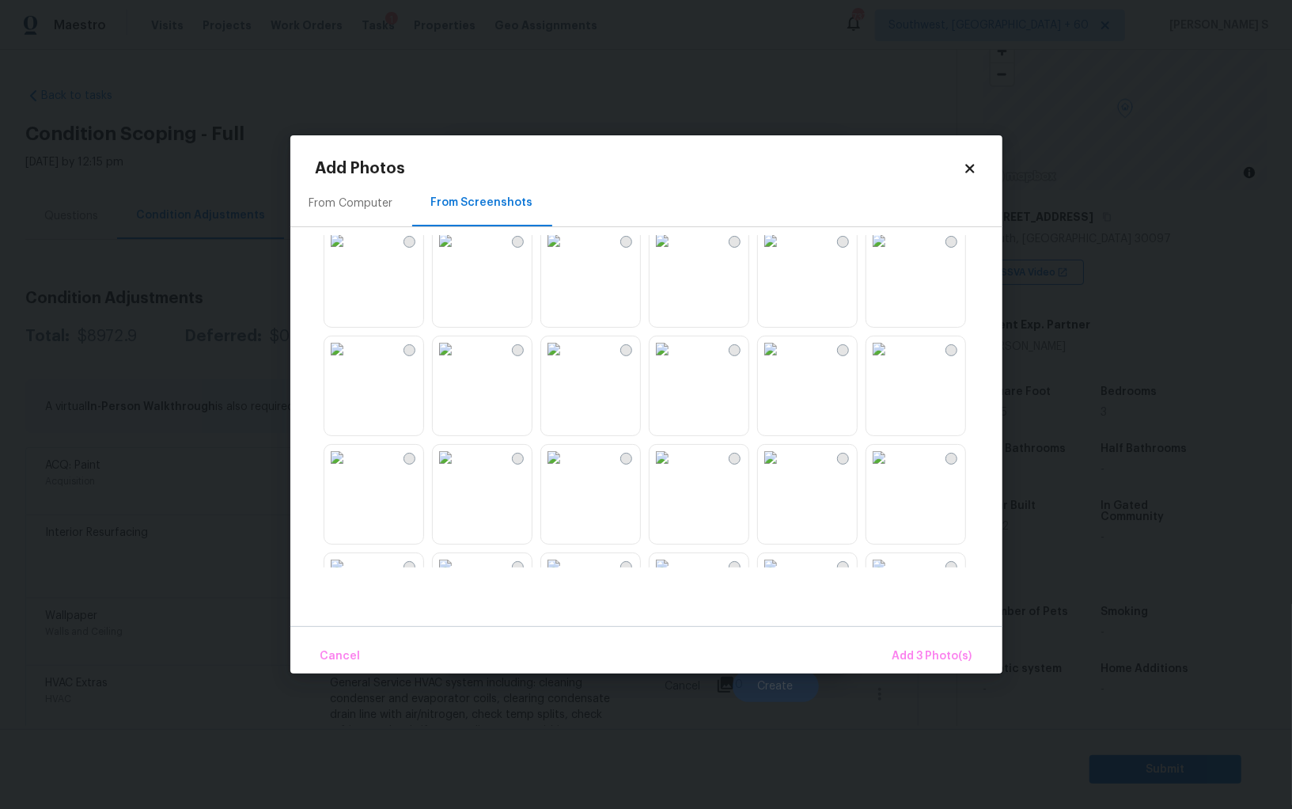
scroll to position [477, 0]
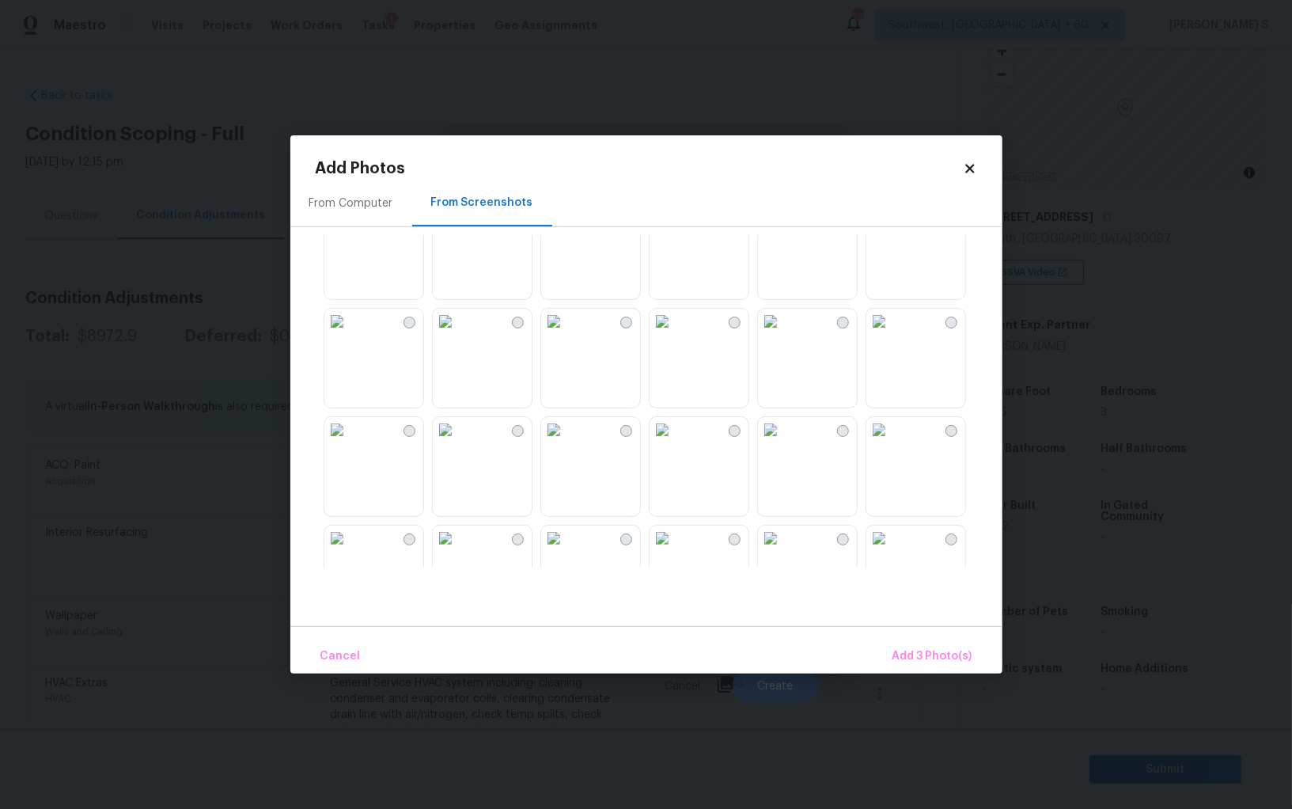
click at [675, 334] on img at bounding box center [662, 321] width 25 height 25
click at [783, 334] on img at bounding box center [770, 321] width 25 height 25
click at [567, 442] on img at bounding box center [553, 429] width 25 height 25
click at [458, 442] on img at bounding box center [445, 429] width 25 height 25
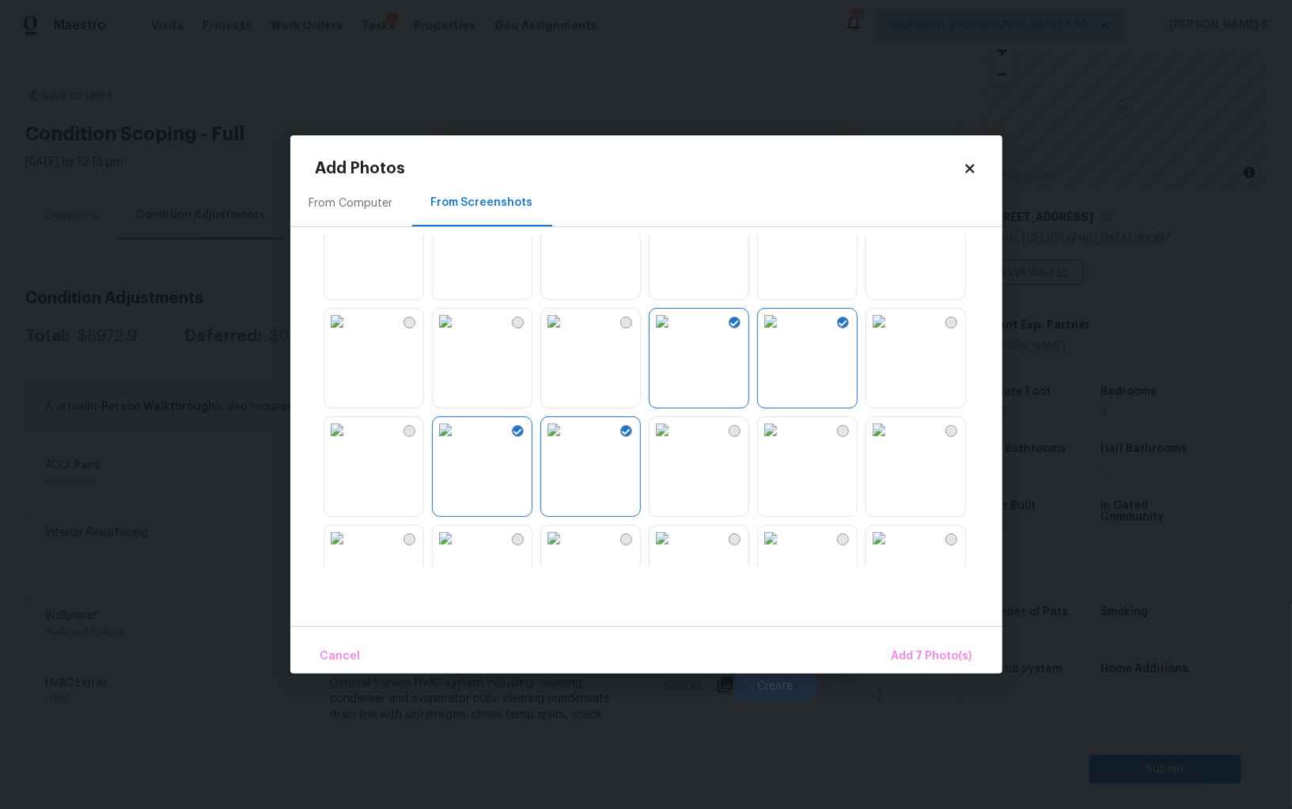
click at [567, 334] on img at bounding box center [553, 321] width 25 height 25
click at [458, 334] on img at bounding box center [445, 321] width 25 height 25
click at [935, 643] on button "Add 9 Photo(s)" at bounding box center [931, 656] width 93 height 34
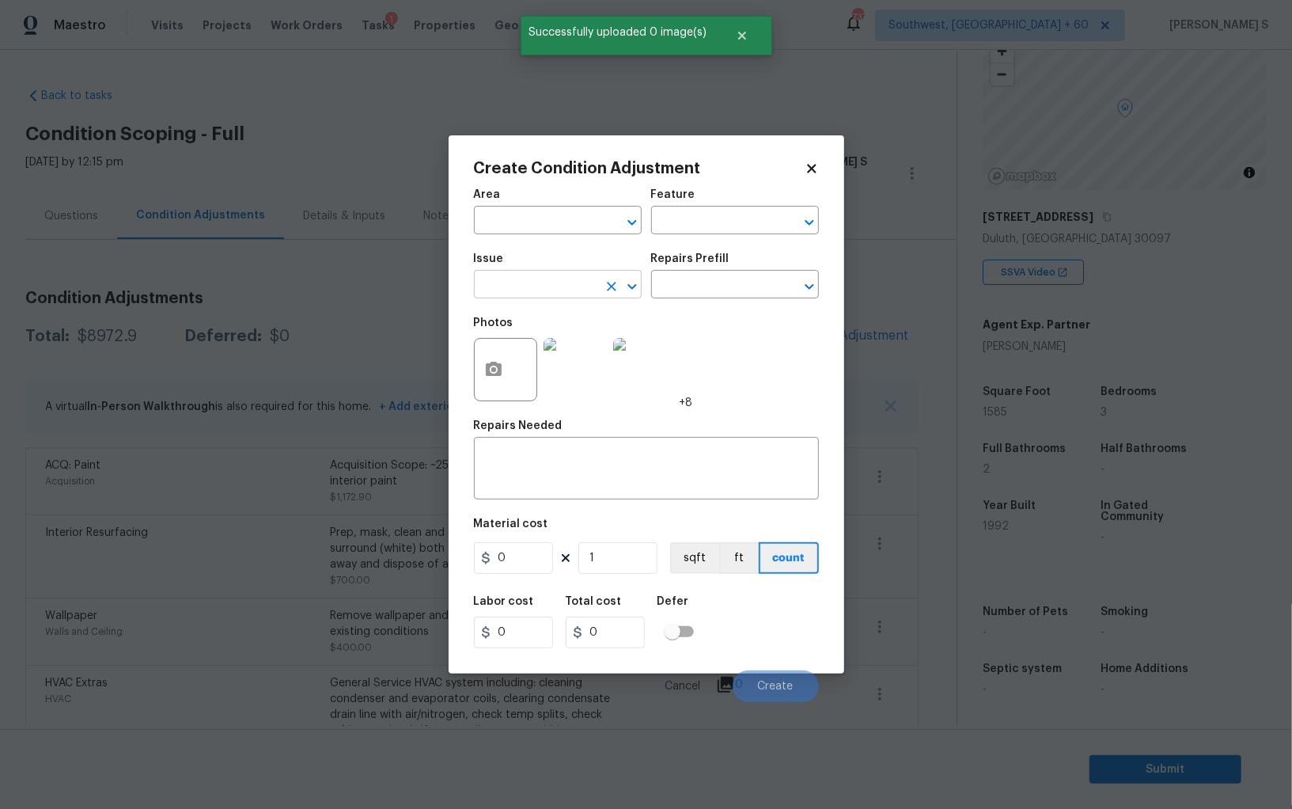
click at [567, 289] on input "text" at bounding box center [535, 286] width 123 height 25
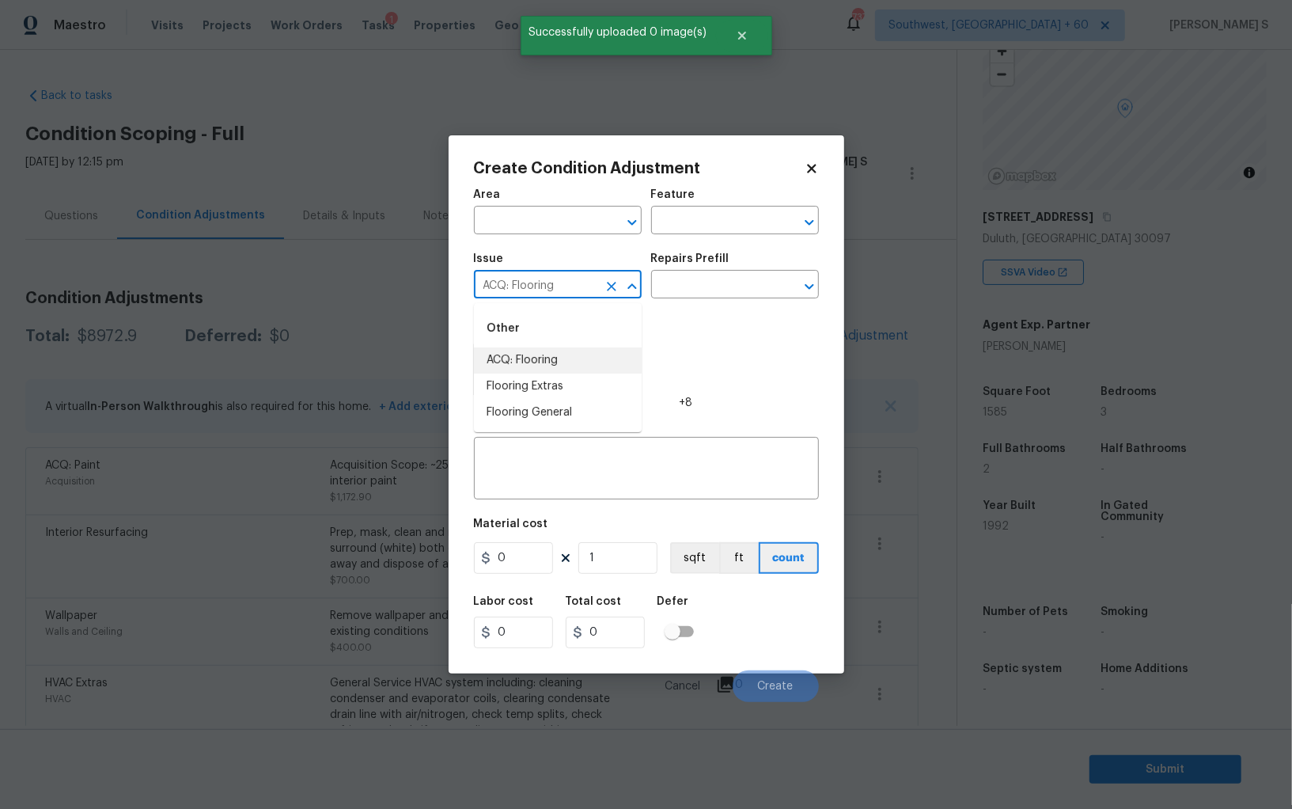
type input "ACQ: Flooring"
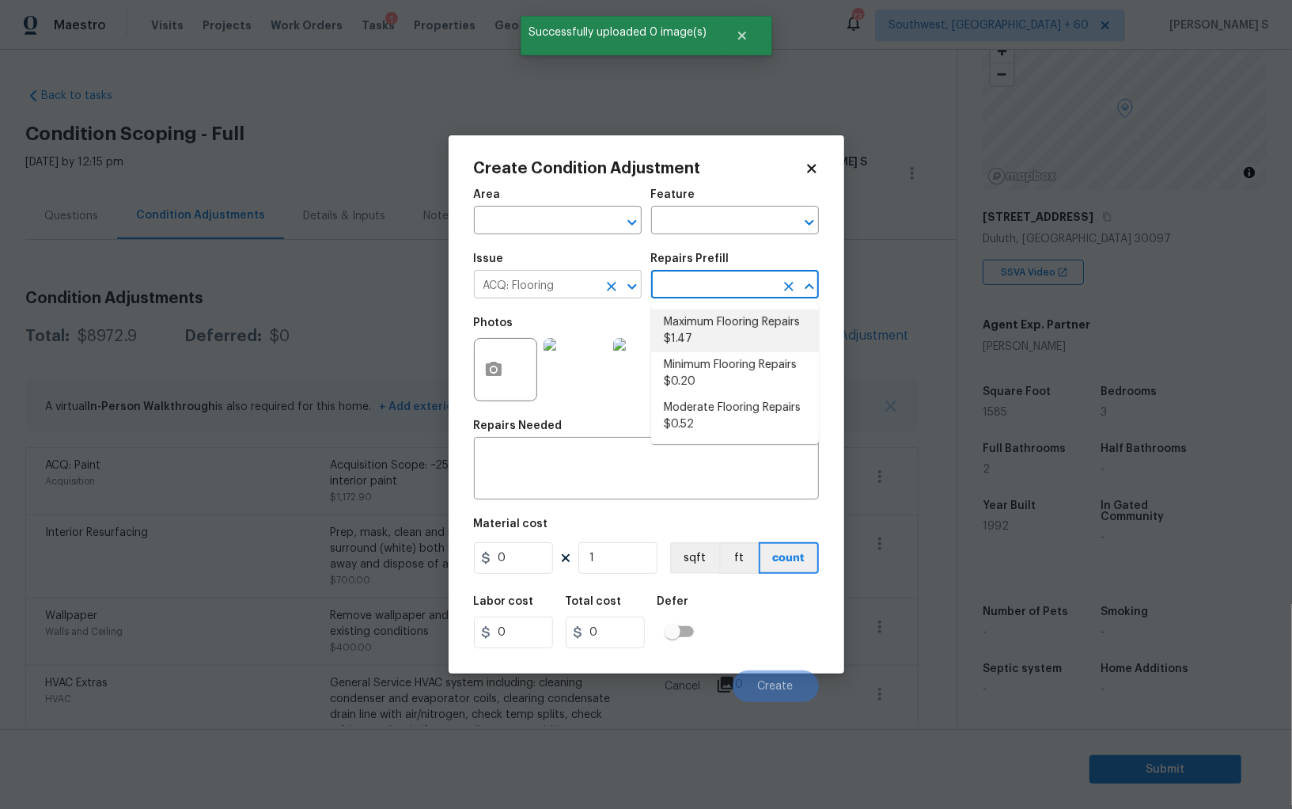
type input "Acquisition"
type textarea "Acquisition Scope: Maximum flooring repairs"
type input "1.47"
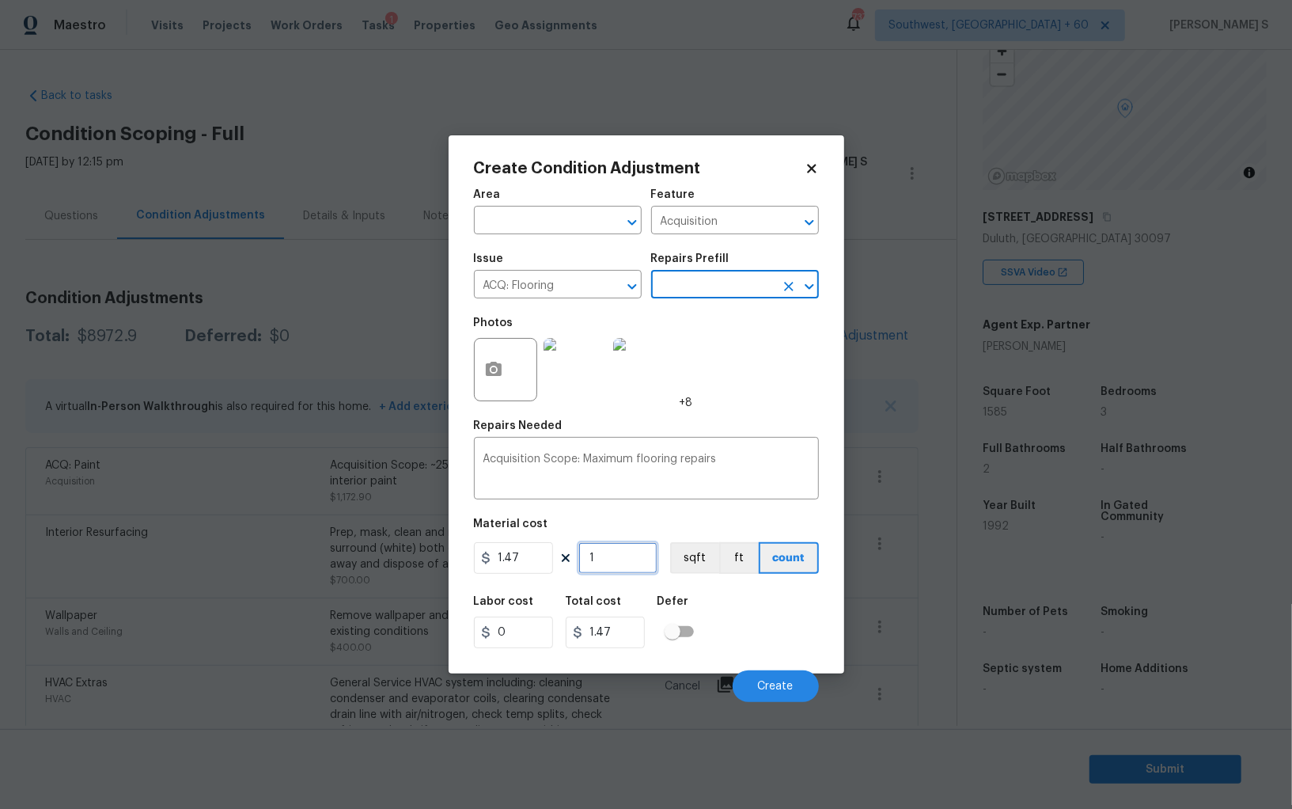
click at [610, 565] on input "1" at bounding box center [617, 558] width 79 height 32
paste input "585"
type input "1585"
type input "2329.95"
type input "1585"
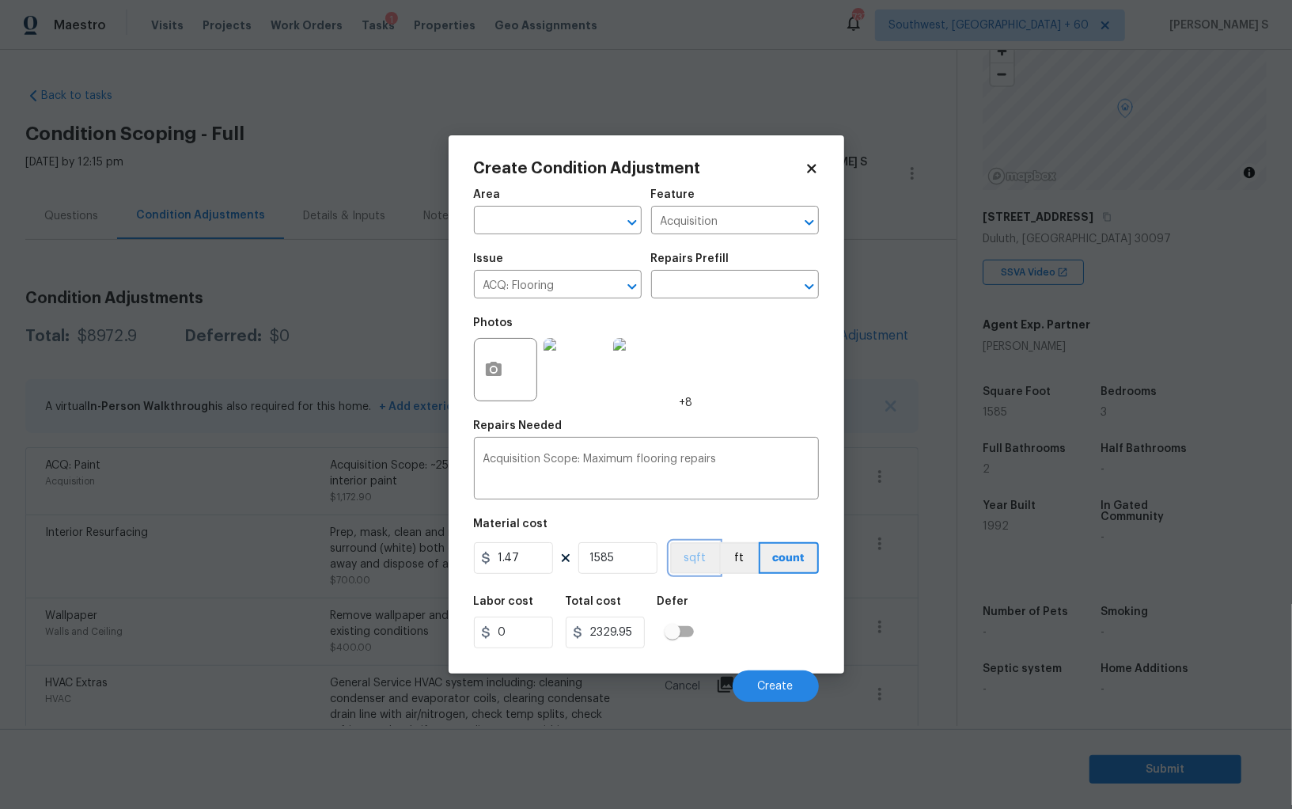
click at [705, 558] on button "sqft" at bounding box center [694, 558] width 49 height 32
click at [722, 598] on div "Labor cost 0 Total cost 2329.95 Defer" at bounding box center [646, 621] width 345 height 71
click at [779, 688] on span "Create" at bounding box center [776, 687] width 36 height 12
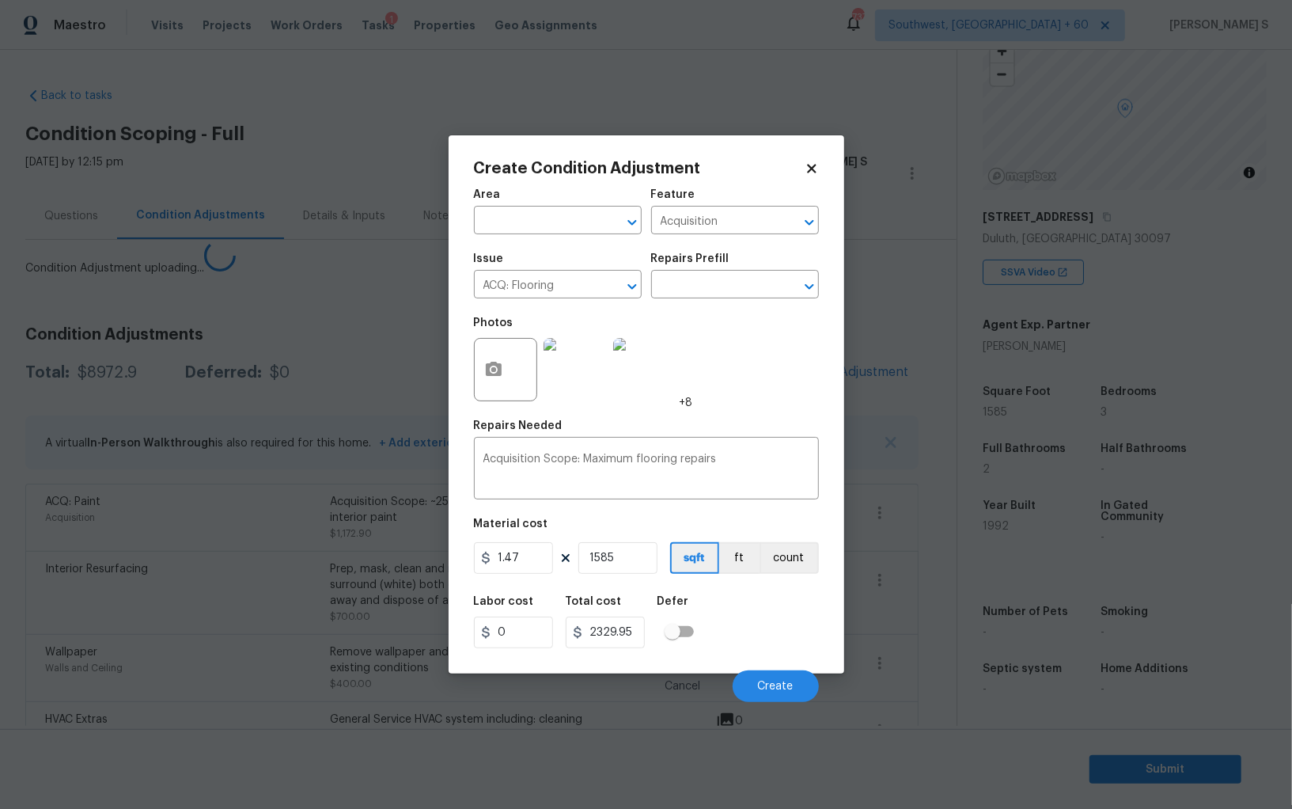
click at [188, 586] on body "Maestro Visits Projects Work Orders Tasks 1 Properties Geo Assignments 737 Sout…" at bounding box center [646, 404] width 1292 height 809
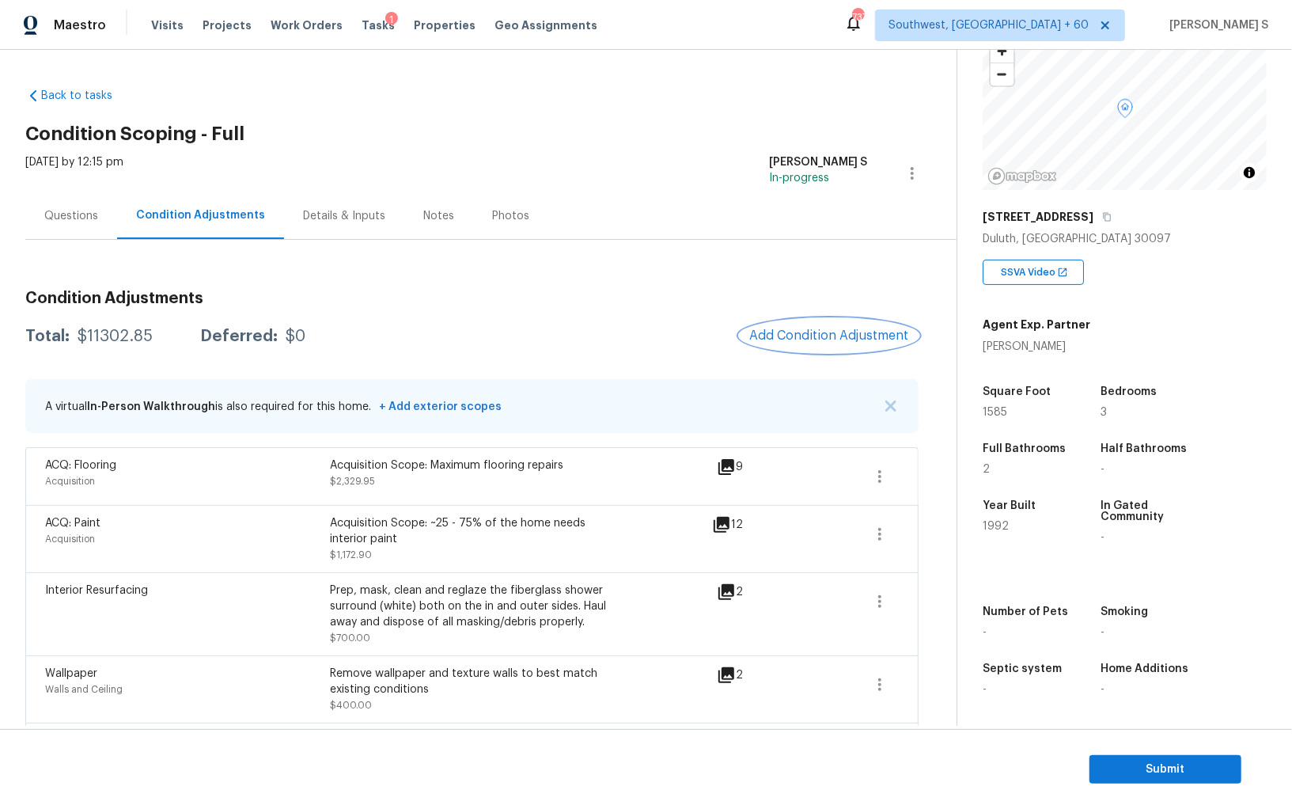
click at [759, 328] on span "Add Condition Adjustment" at bounding box center [829, 335] width 160 height 14
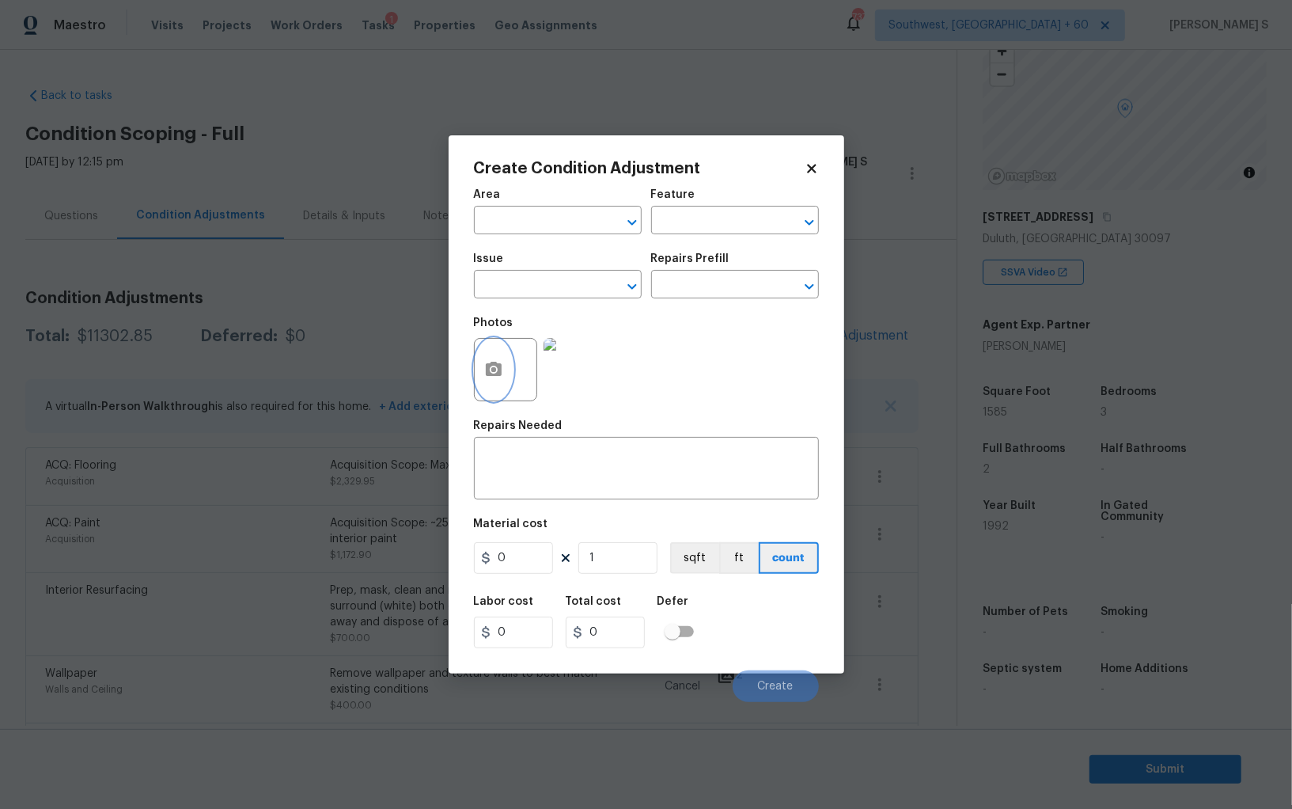
click at [492, 364] on icon "button" at bounding box center [494, 369] width 16 height 14
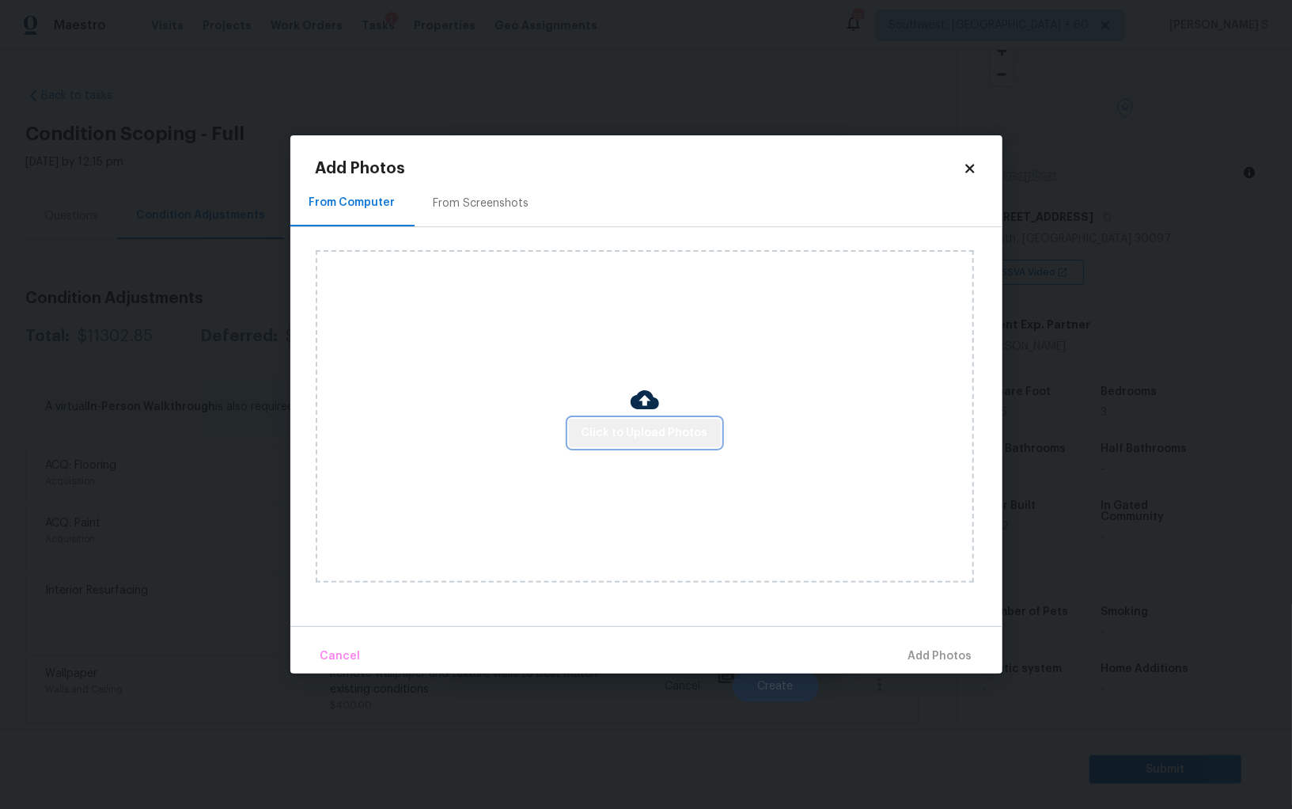
click at [679, 420] on button "Click to Upload Photos" at bounding box center [645, 433] width 152 height 29
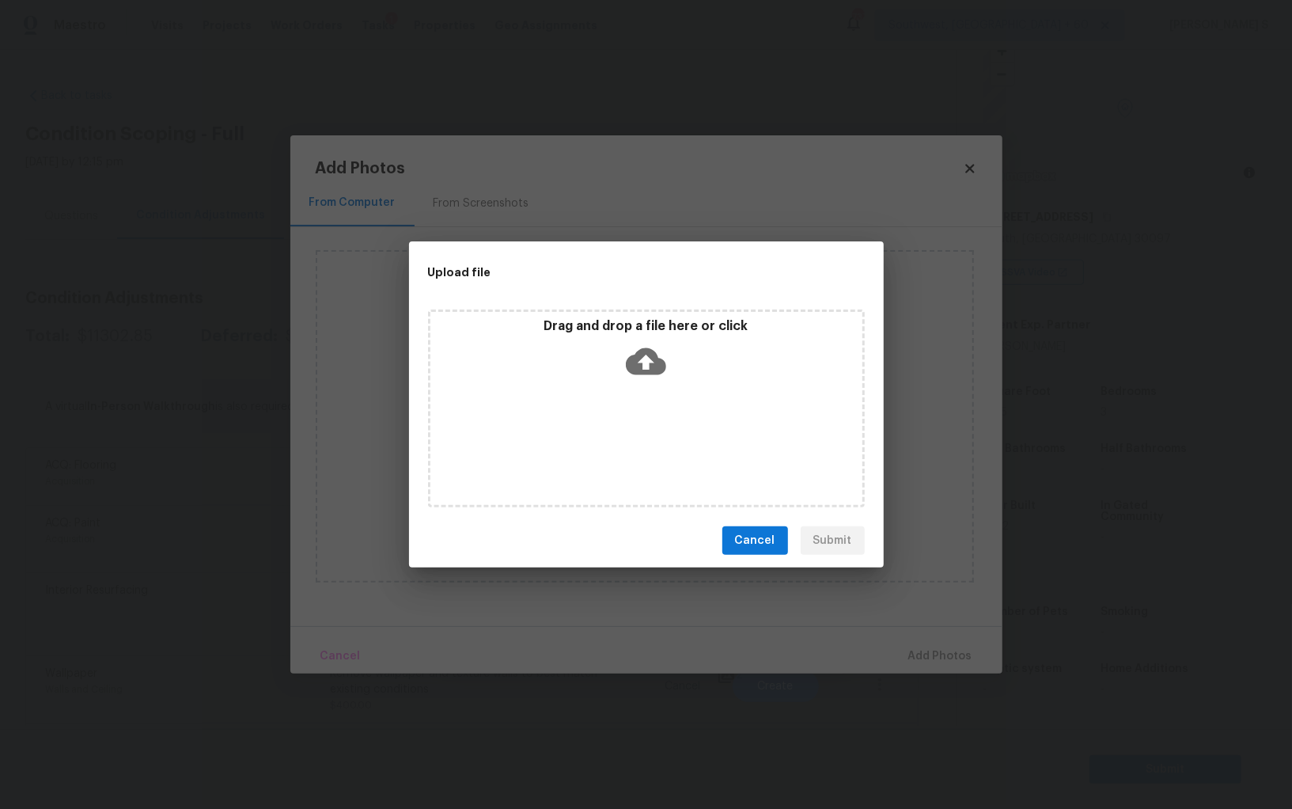
click at [679, 420] on div "Drag and drop a file here or click" at bounding box center [646, 408] width 437 height 198
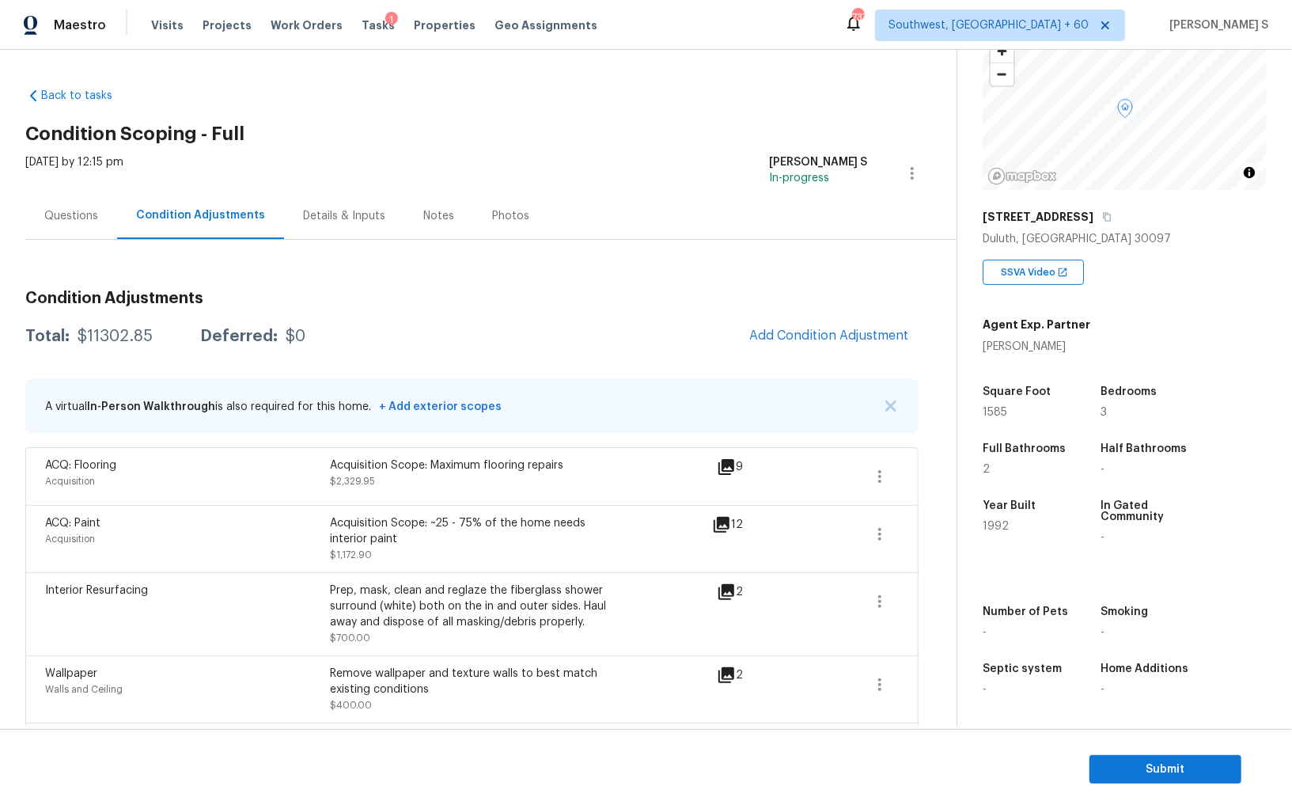
click at [252, 473] on body "Maestro Visits Projects Work Orders Tasks 1 Properties Geo Assignments 737 Sout…" at bounding box center [646, 404] width 1292 height 809
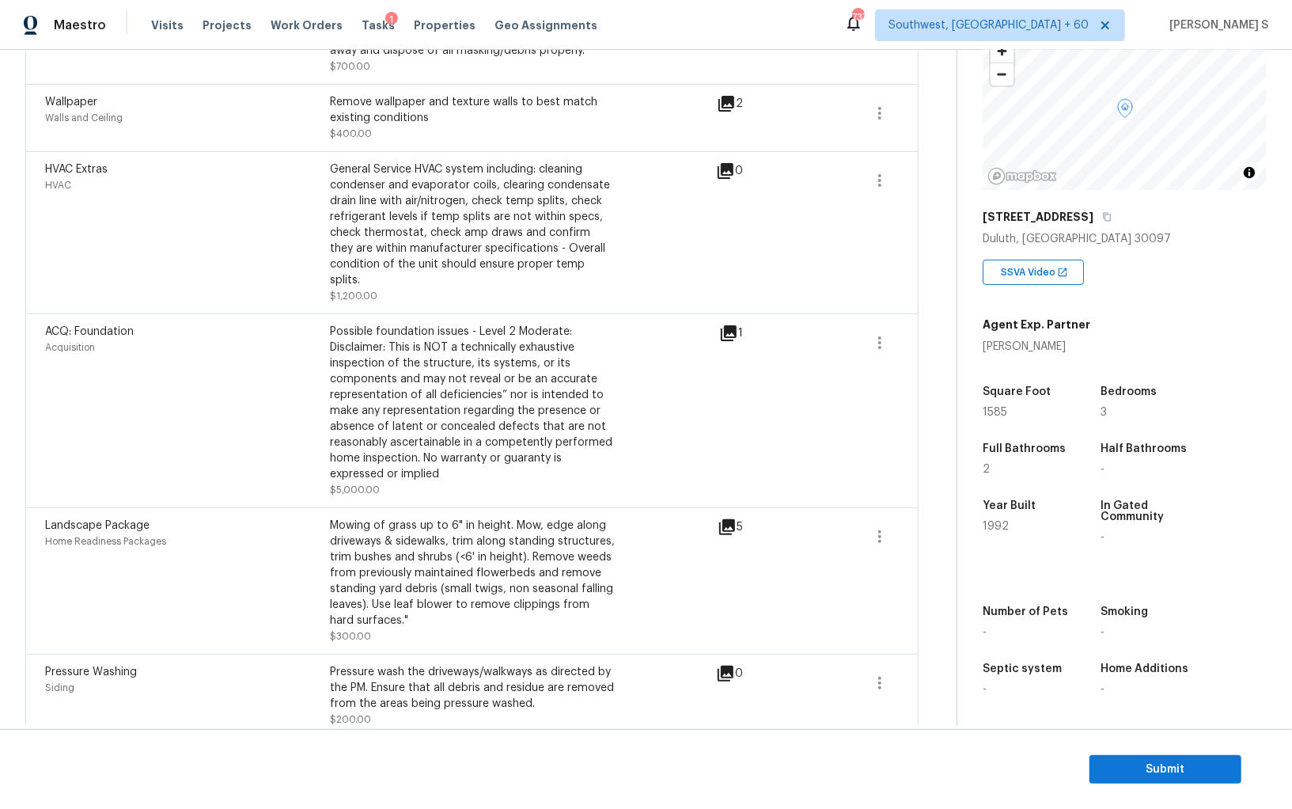
scroll to position [0, 0]
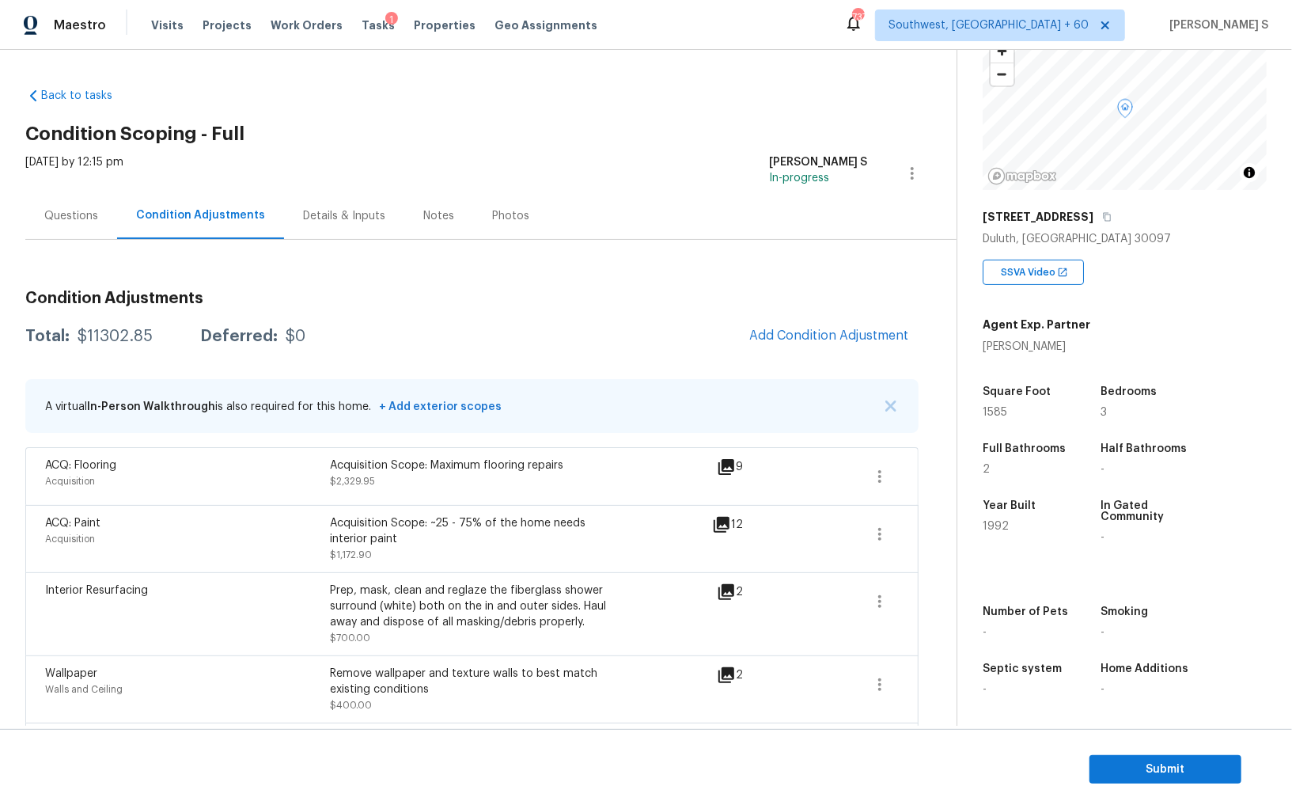
click at [130, 343] on div "Total: $11302.85 Deferred: $0 Add Condition Adjustment" at bounding box center [471, 336] width 893 height 35
click at [117, 334] on div "$11302.85" at bounding box center [115, 336] width 75 height 16
copy div "11302.85"
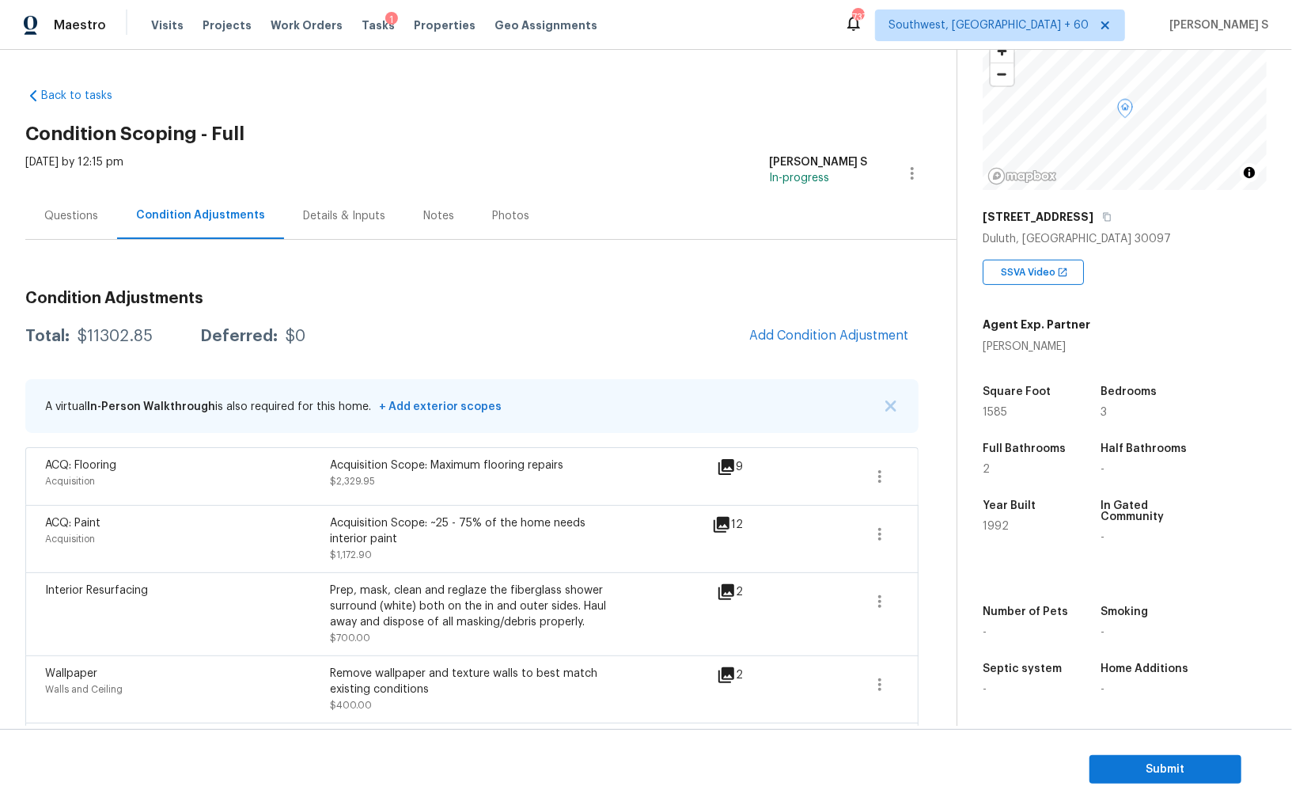
click at [74, 223] on div "Questions" at bounding box center [71, 215] width 92 height 47
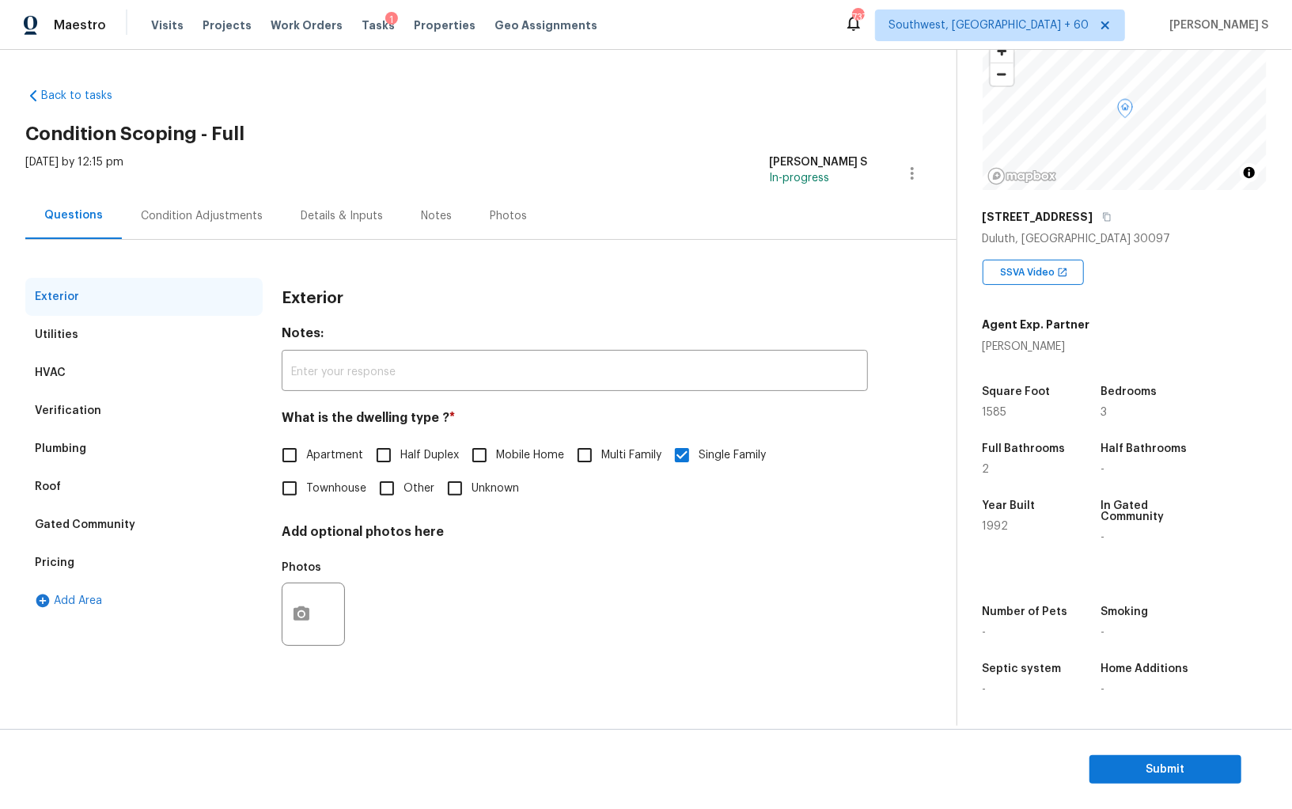
drag, startPoint x: 81, startPoint y: 411, endPoint x: 262, endPoint y: 448, distance: 185.0
click at [81, 411] on div "Verification" at bounding box center [68, 411] width 66 height 16
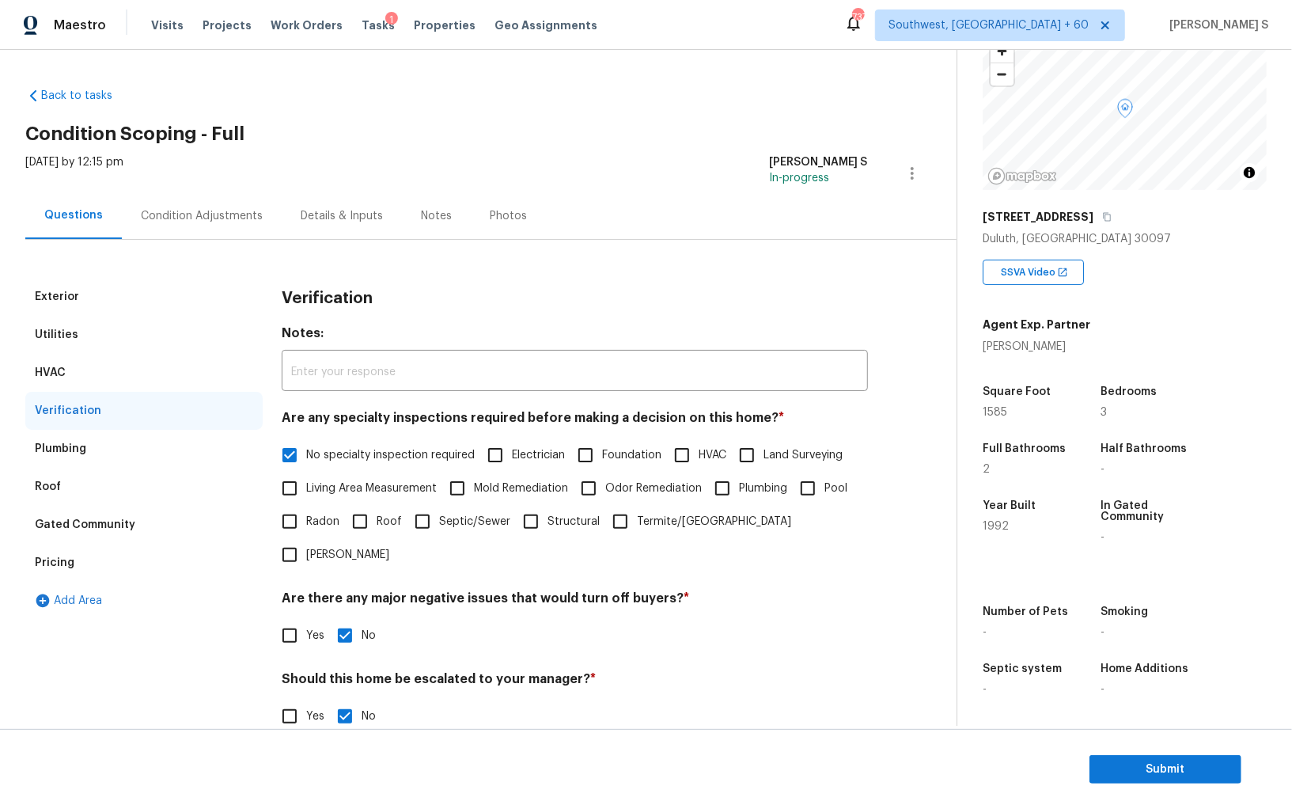
scroll to position [94, 0]
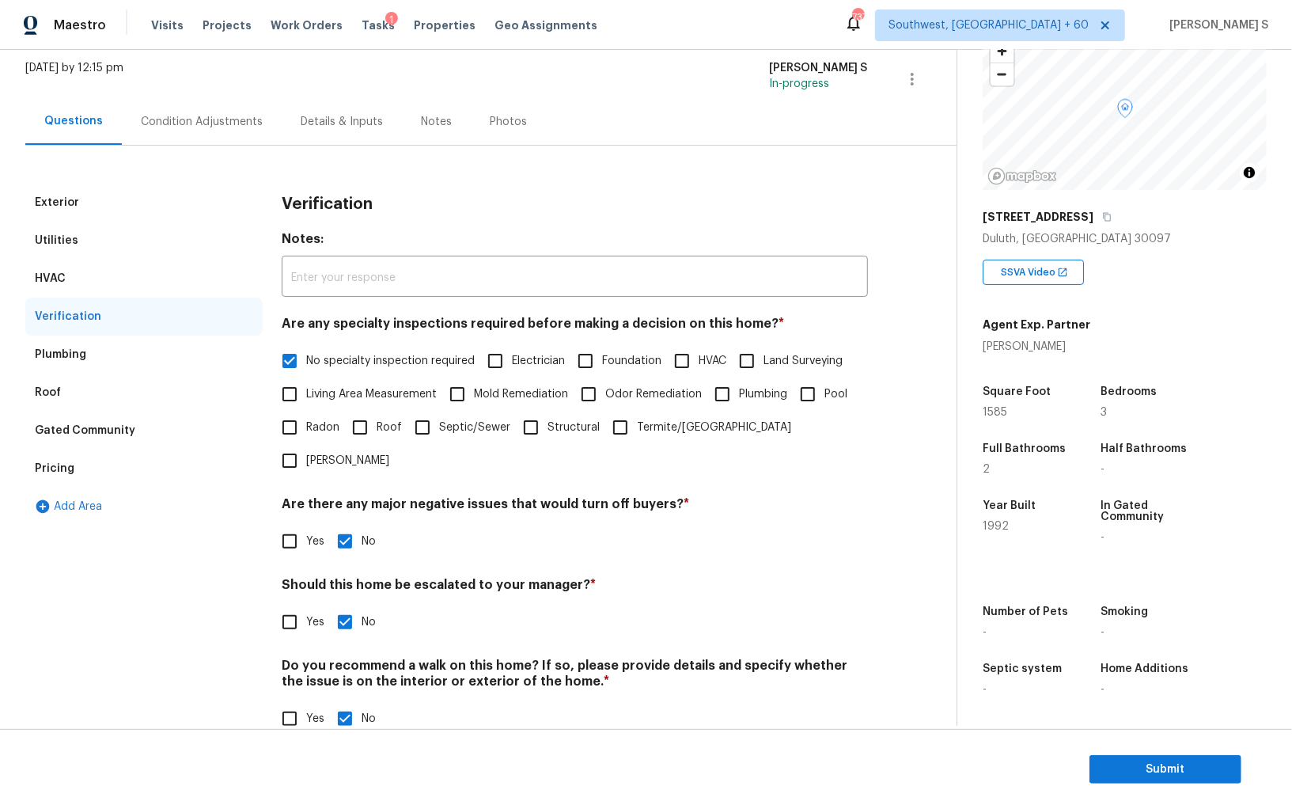
click at [69, 456] on div "Pricing" at bounding box center [143, 468] width 237 height 38
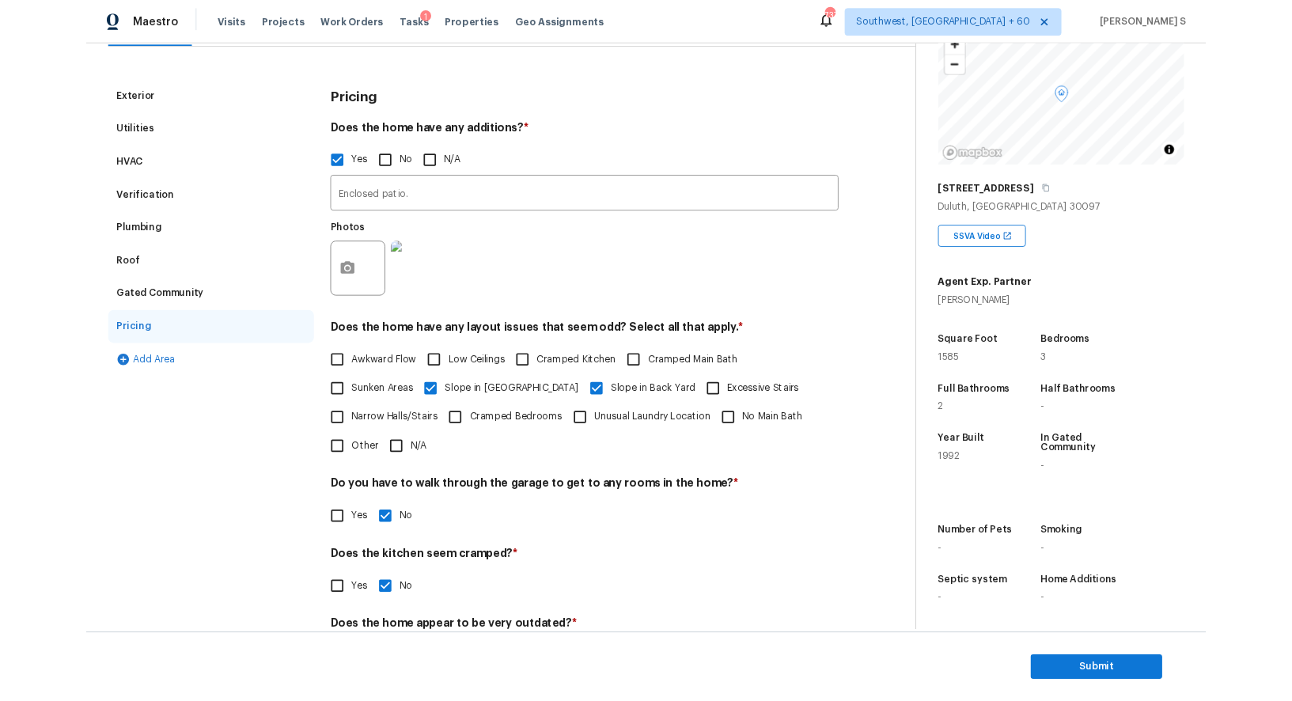
scroll to position [0, 0]
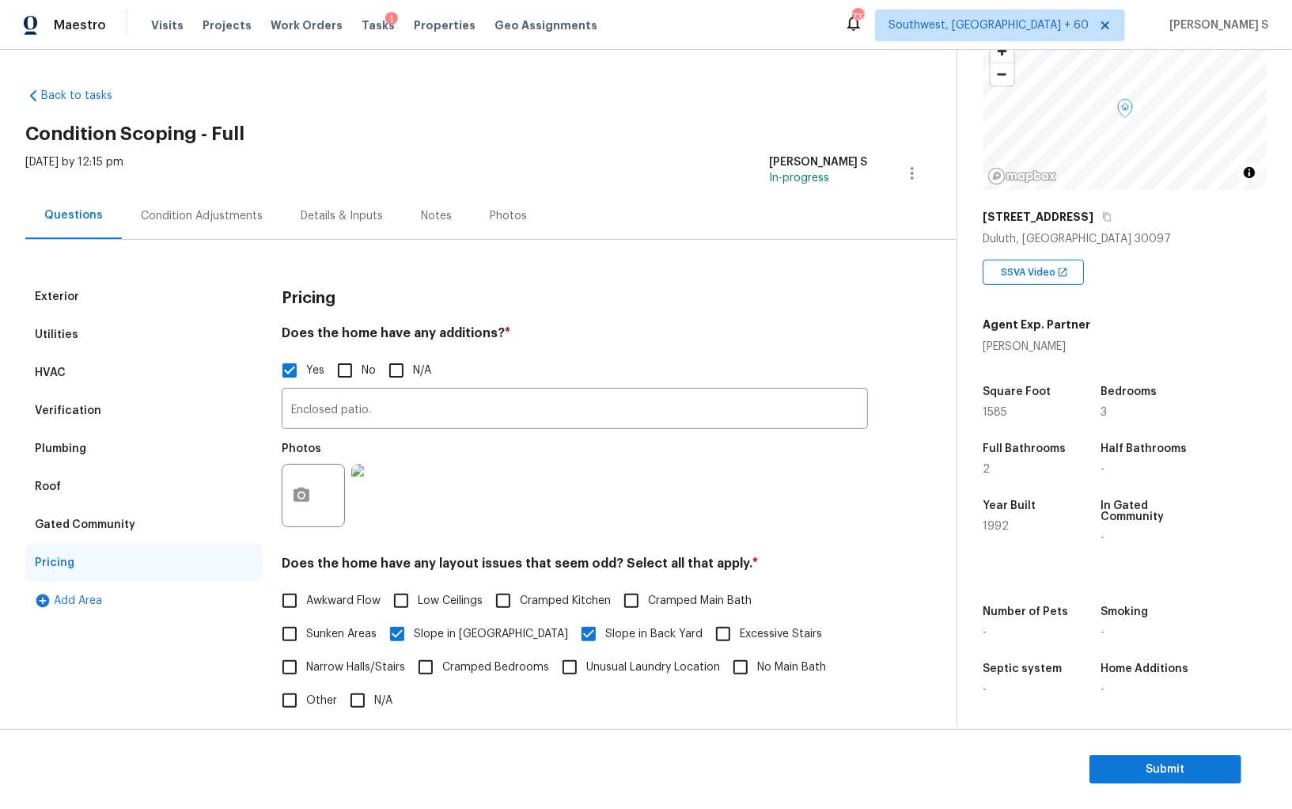
click at [191, 225] on div "Condition Adjustments" at bounding box center [202, 215] width 160 height 47
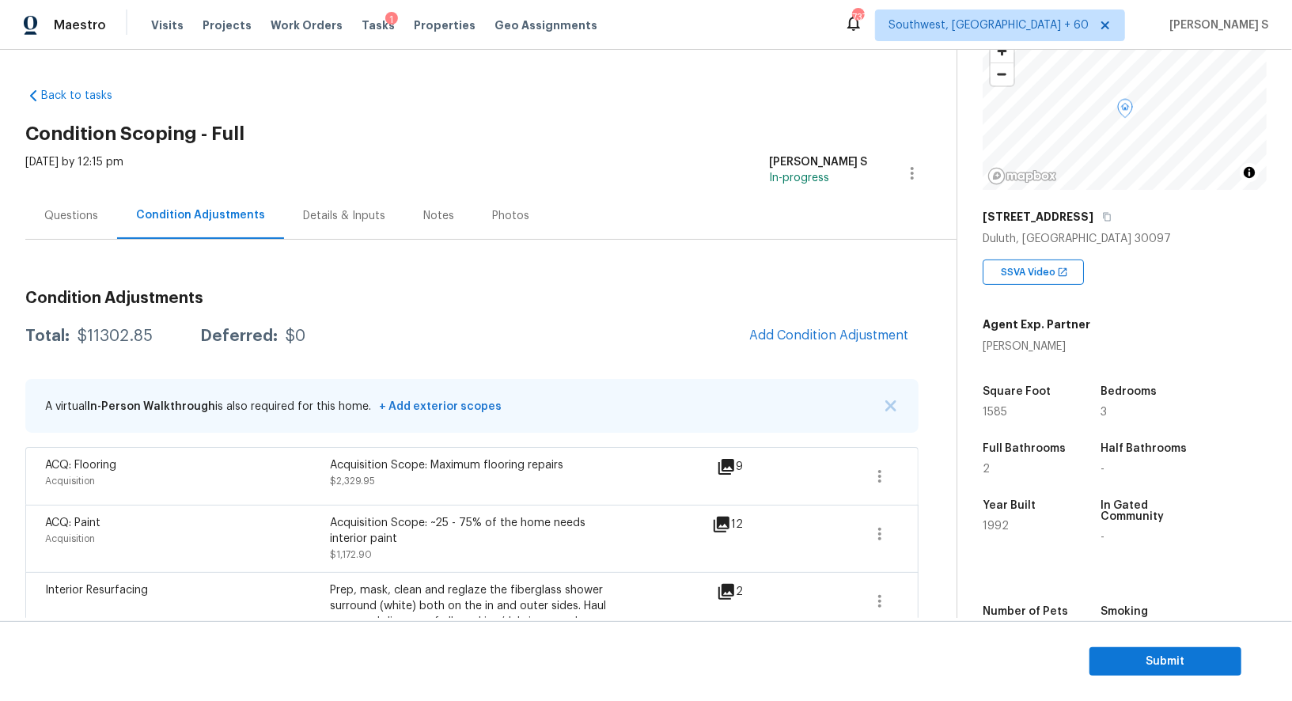
click at [110, 342] on div "$11302.85" at bounding box center [115, 336] width 75 height 16
copy div "11302.85"
click at [1153, 659] on span "Submit" at bounding box center [1165, 662] width 127 height 20
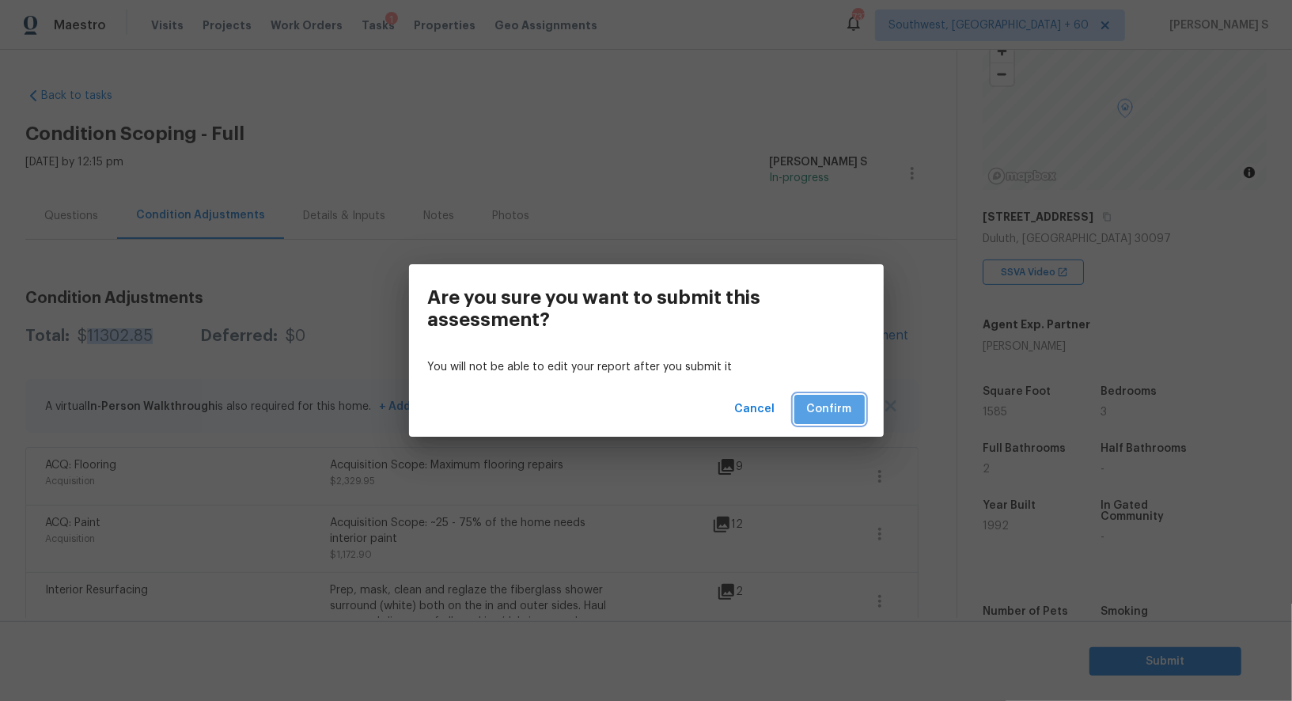
click at [850, 402] on span "Confirm" at bounding box center [829, 410] width 45 height 20
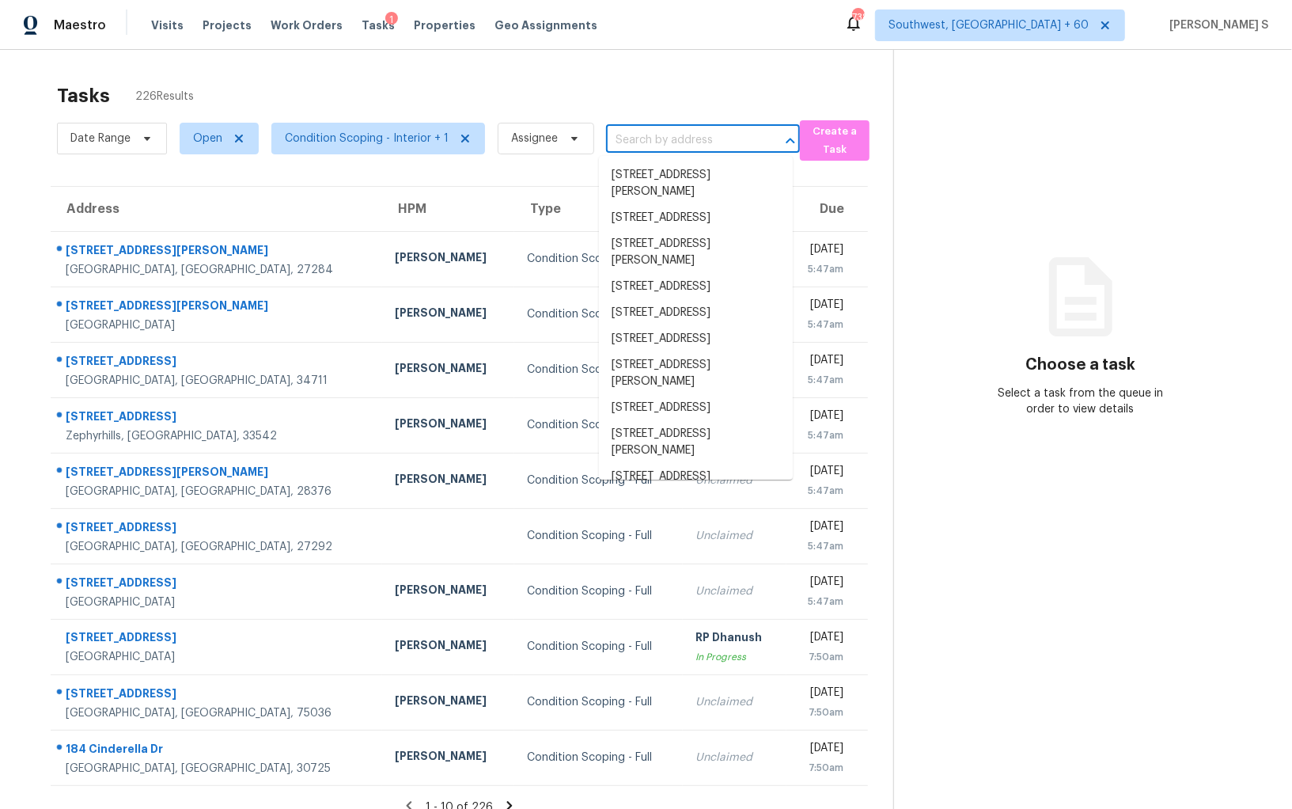
click at [703, 138] on input "text" at bounding box center [681, 140] width 150 height 25
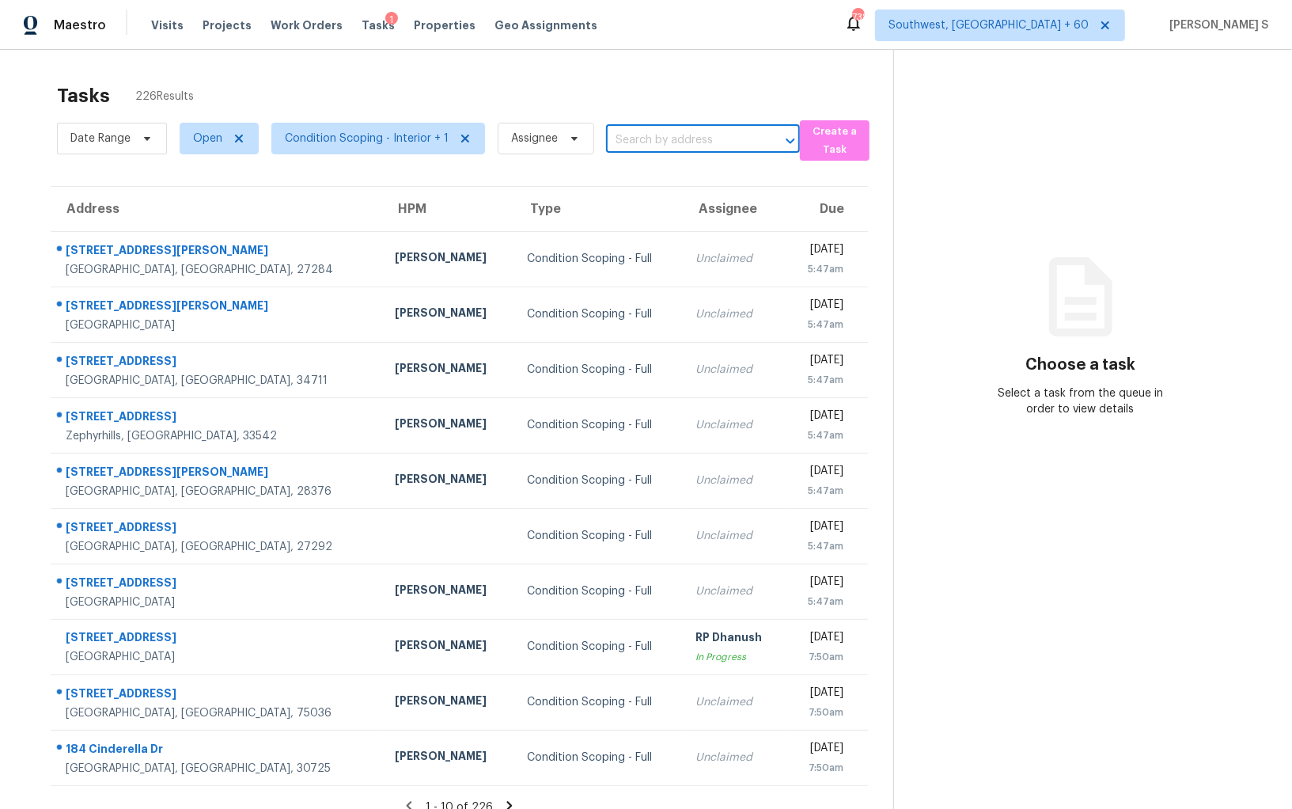
click at [655, 138] on input "text" at bounding box center [681, 140] width 150 height 25
paste input "[STREET_ADDRESS]"
type input "[STREET_ADDRESS]"
click at [674, 176] on li "[STREET_ADDRESS]" at bounding box center [696, 175] width 194 height 26
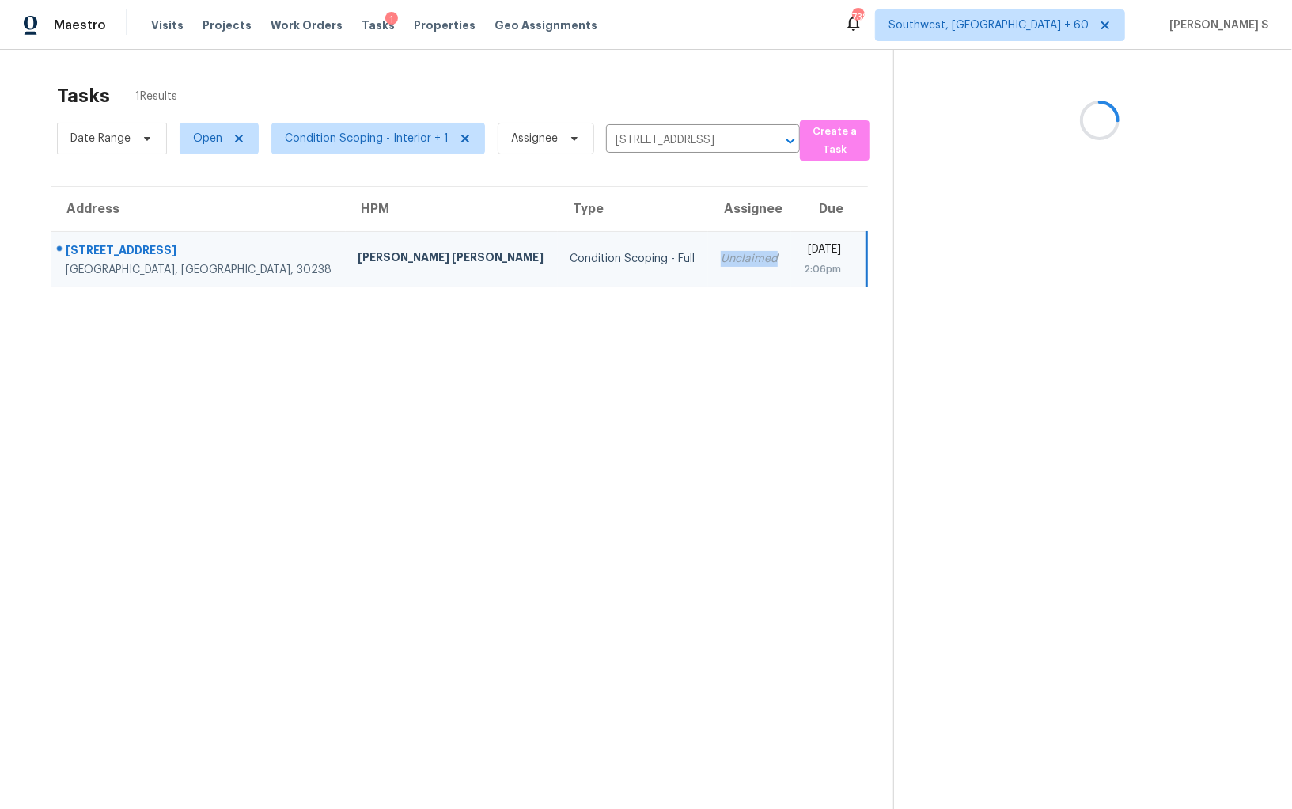
click at [721, 251] on div "Unclaimed" at bounding box center [749, 259] width 57 height 16
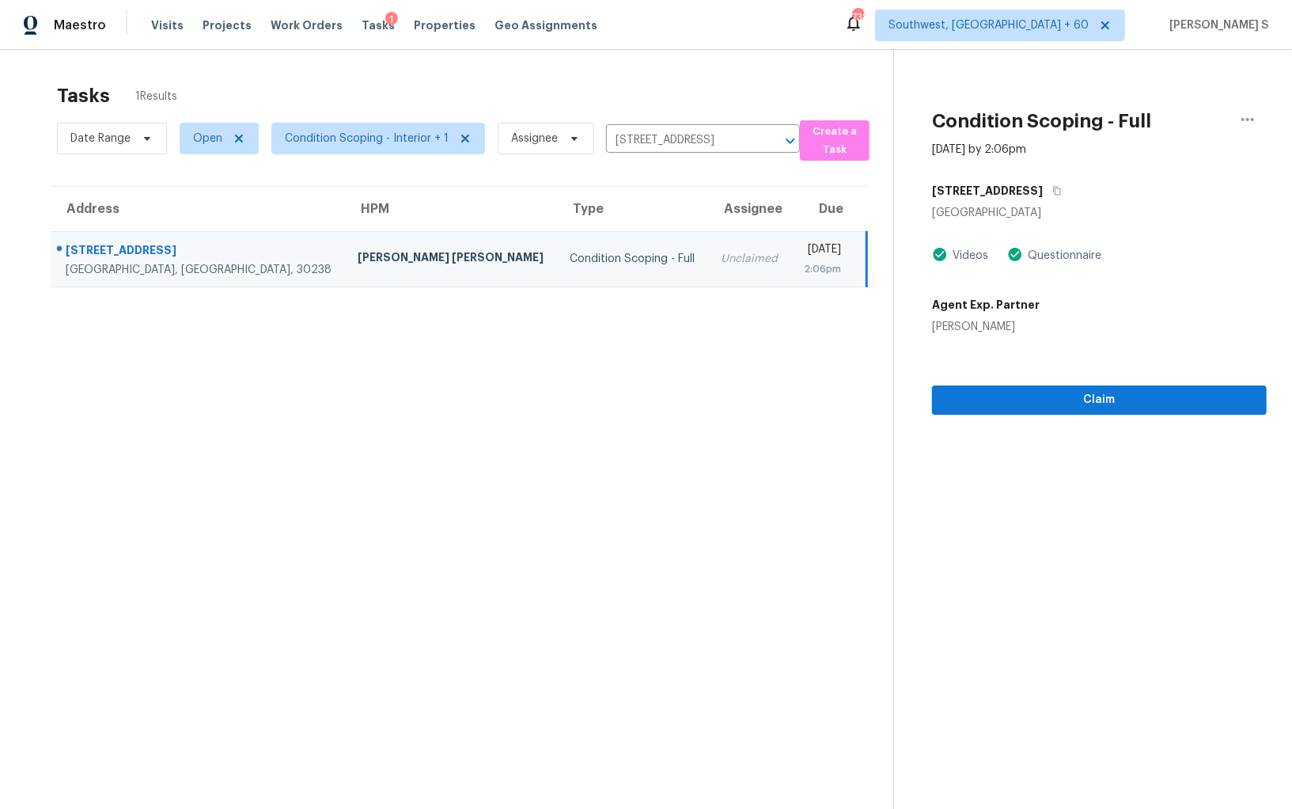
click at [1037, 426] on section "Condition Scoping - Full Sep 10th 2025 by 2:06pm 7990 Devonshire Dr Jonesboro, …" at bounding box center [1080, 454] width 374 height 809
click at [1037, 415] on section "Condition Scoping - Full Sep 10th 2025 by 2:06pm 7990 Devonshire Dr Jonesboro, …" at bounding box center [1080, 454] width 374 height 809
click at [1037, 400] on span "Claim" at bounding box center [1099, 400] width 309 height 20
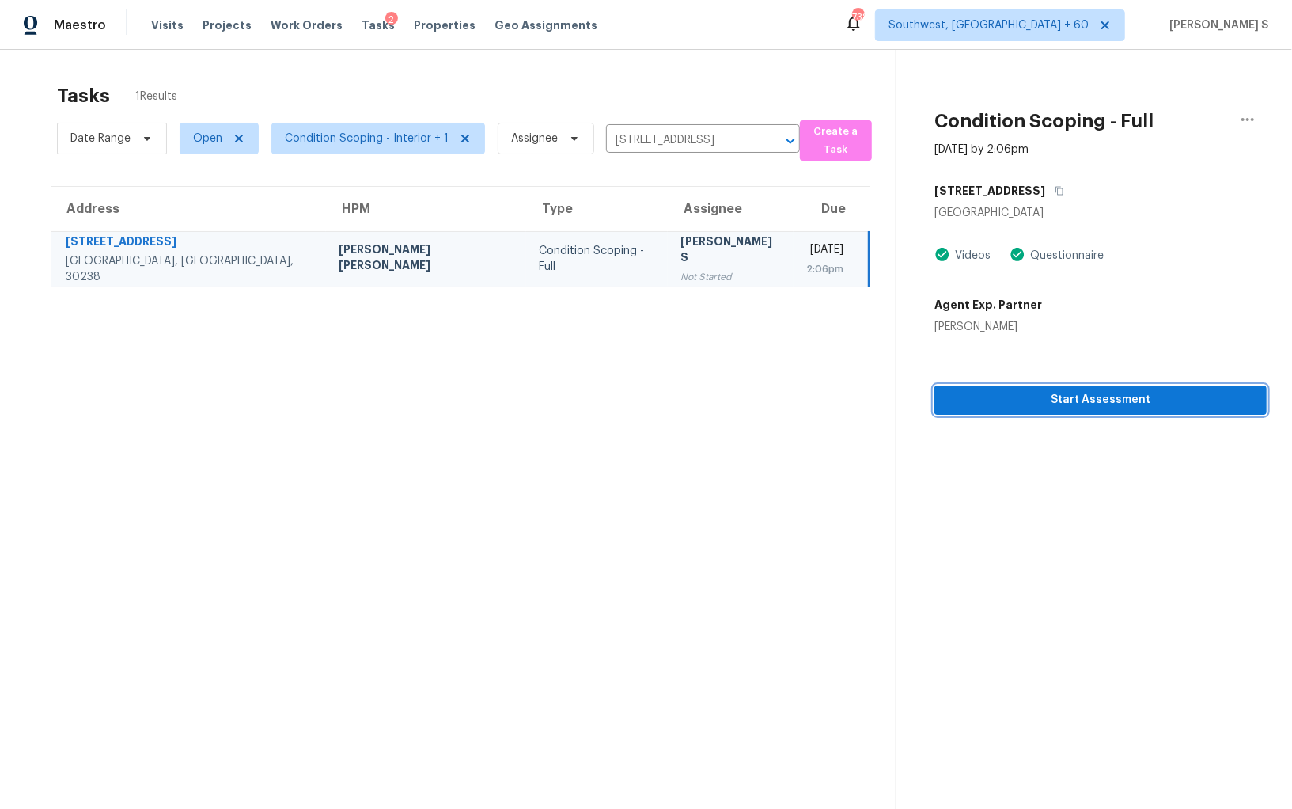
click at [1048, 393] on span "Start Assessment" at bounding box center [1100, 400] width 307 height 20
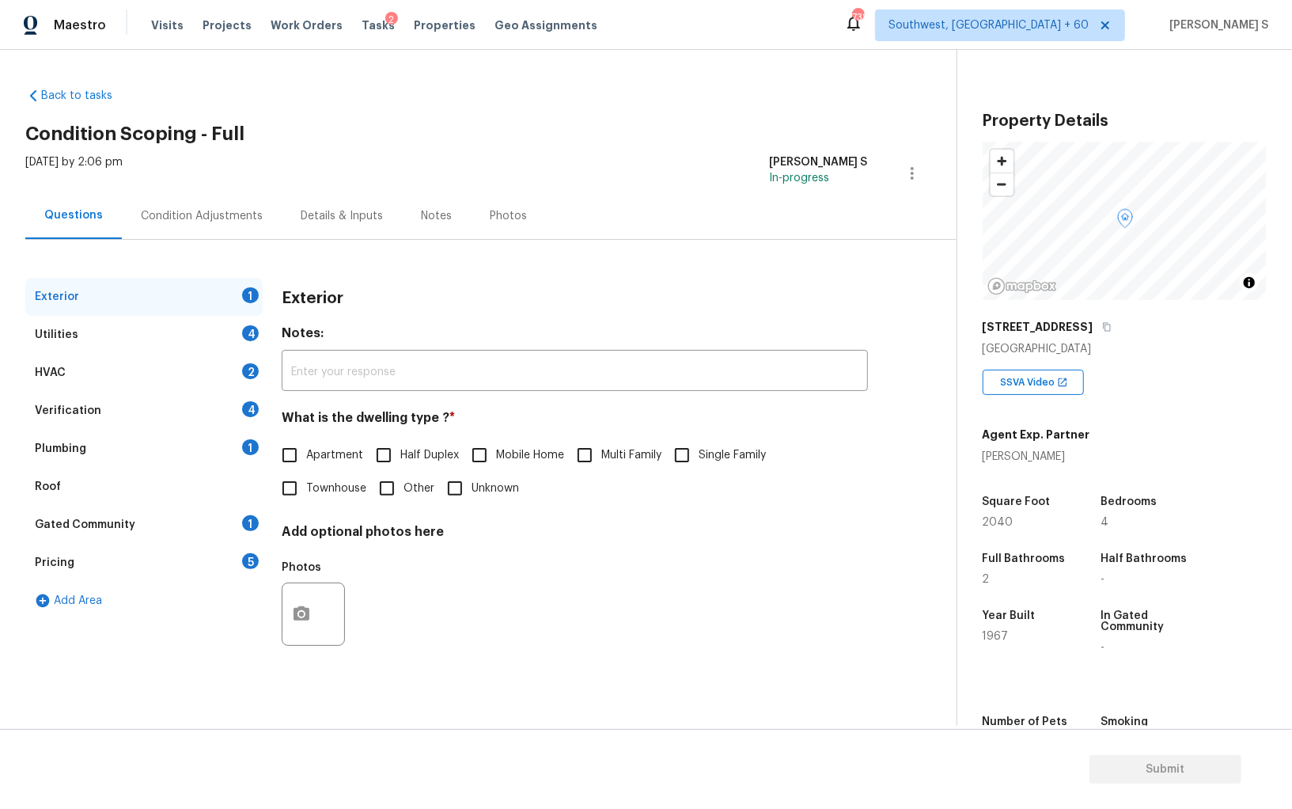
click at [694, 445] on input "Single Family" at bounding box center [681, 454] width 33 height 33
checkbox input "true"
click at [232, 434] on div "Plumbing 1" at bounding box center [143, 449] width 237 height 38
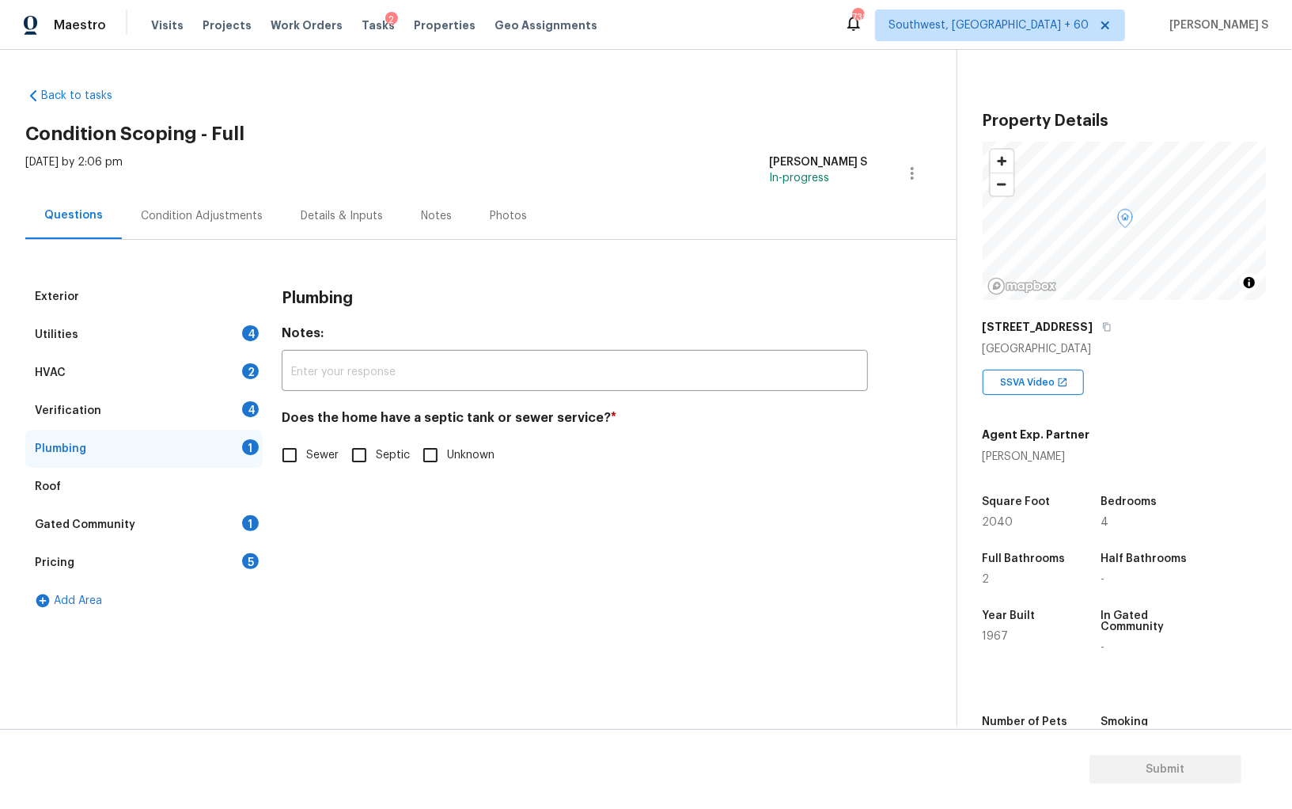
click at [233, 404] on div "Verification 4" at bounding box center [143, 411] width 237 height 38
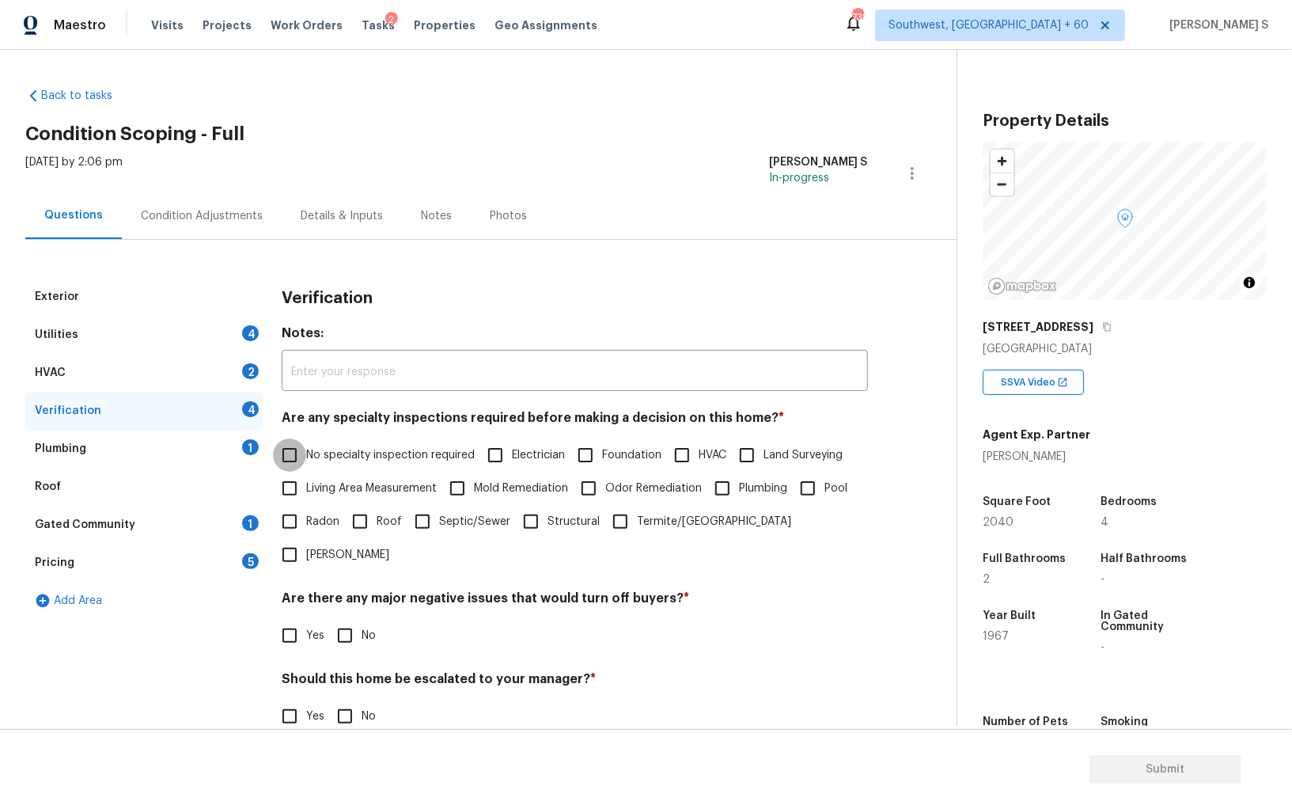
click at [280, 453] on input "No specialty inspection required" at bounding box center [289, 454] width 33 height 33
checkbox input "true"
click at [348, 620] on input "No" at bounding box center [344, 636] width 33 height 33
checkbox input "true"
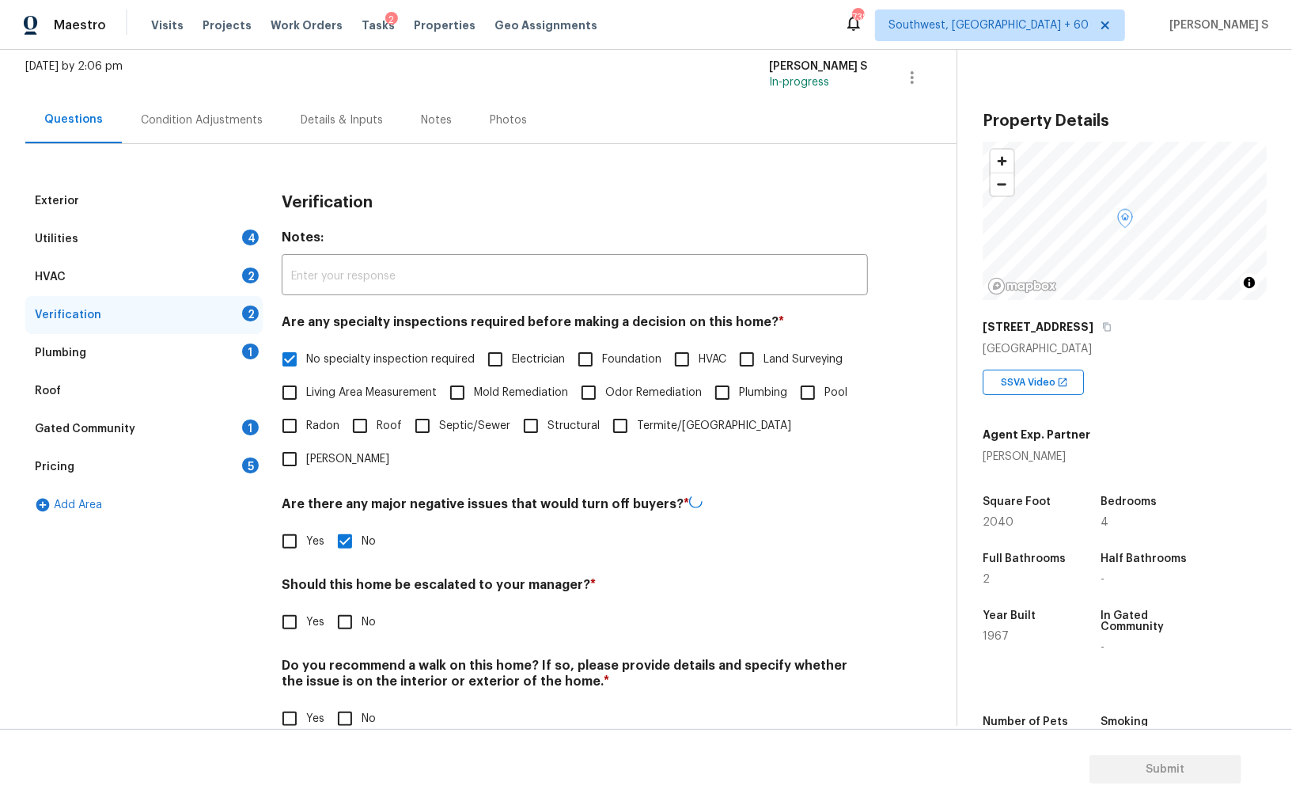
scroll to position [94, 0]
click at [337, 700] on input "No" at bounding box center [344, 718] width 33 height 33
checkbox input "true"
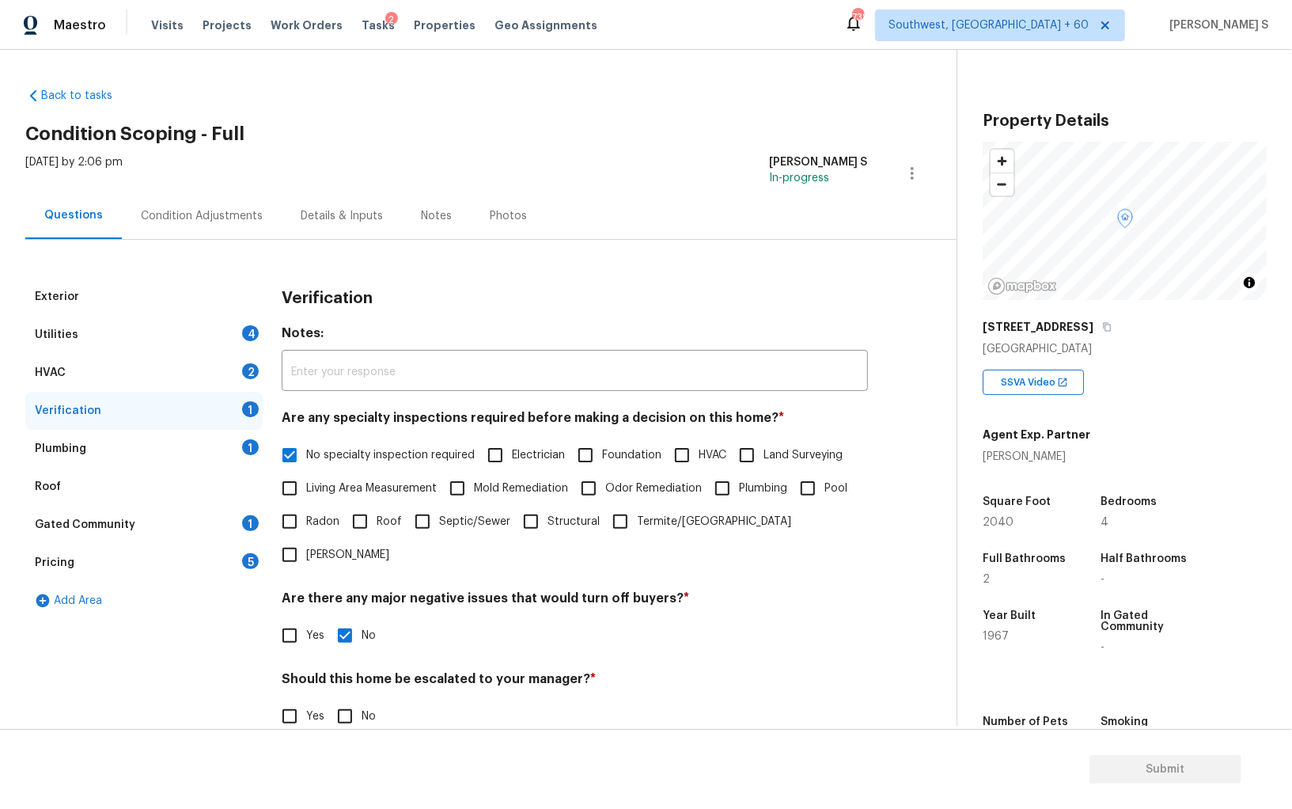
click at [239, 335] on div "Utilities 4" at bounding box center [143, 335] width 237 height 38
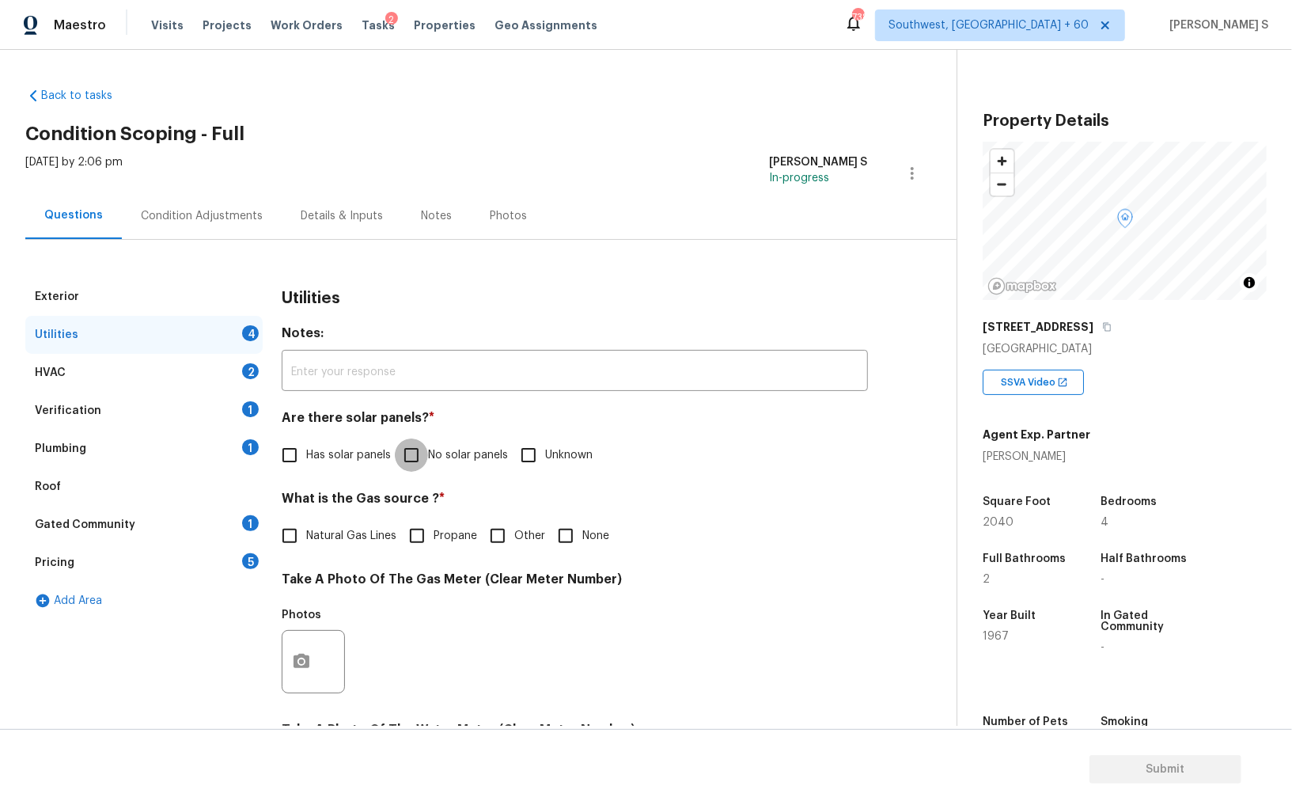
click at [406, 456] on input "No solar panels" at bounding box center [411, 454] width 33 height 33
checkbox input "true"
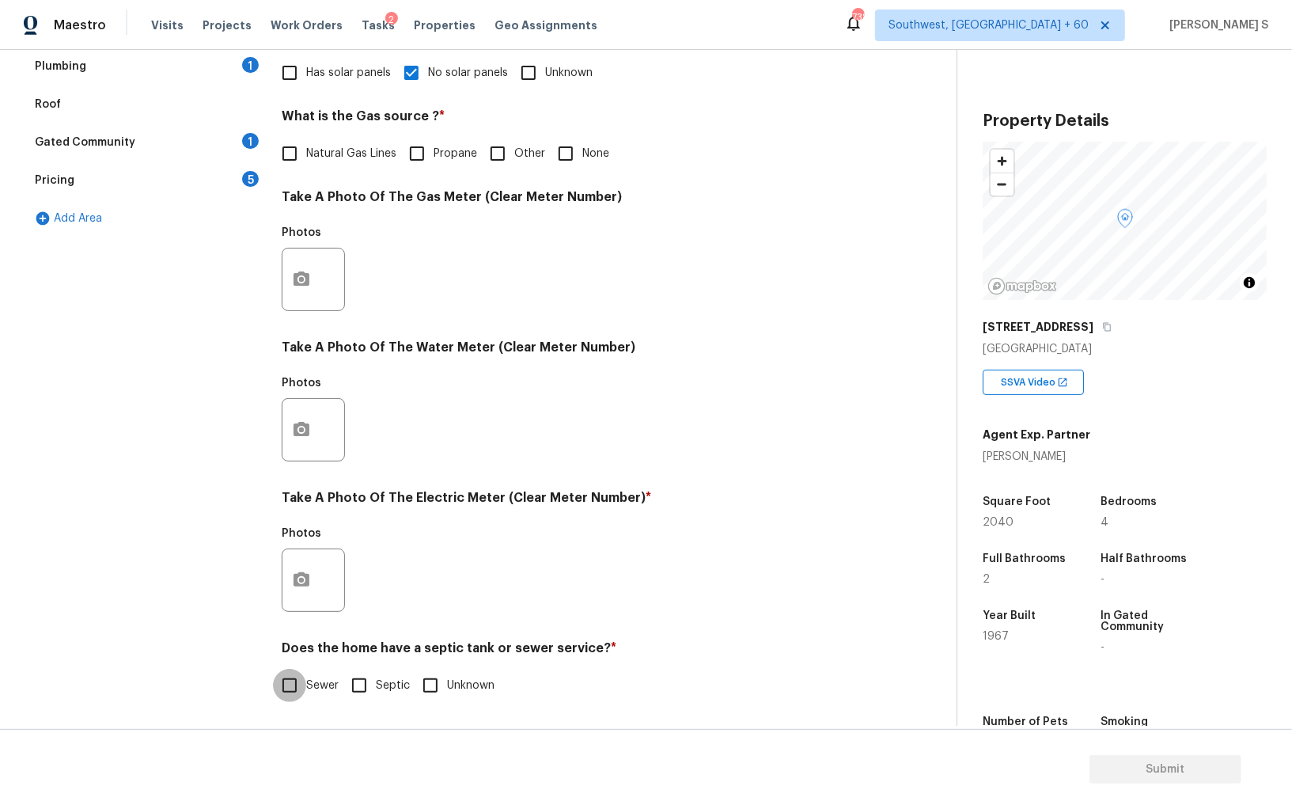
click at [281, 688] on input "Sewer" at bounding box center [289, 685] width 33 height 33
checkbox input "true"
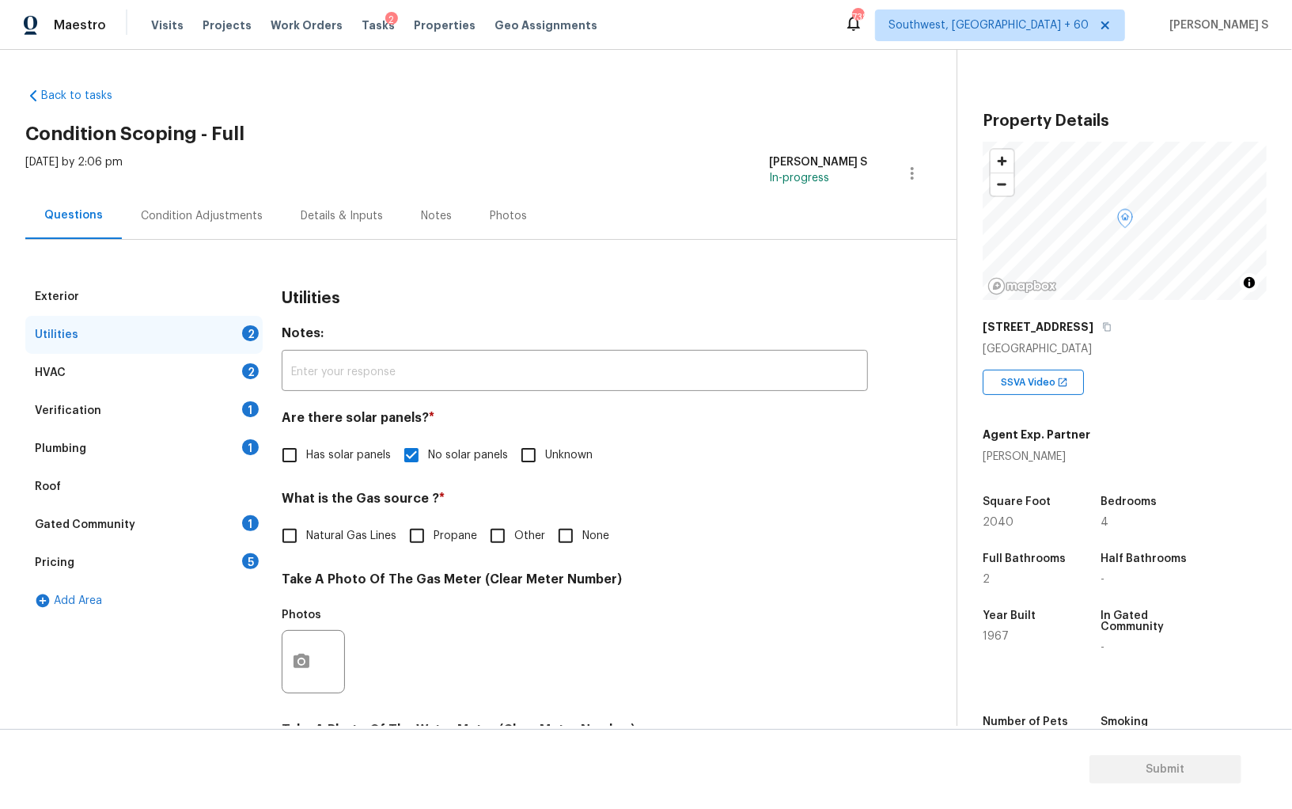
click at [241, 453] on div "Plumbing 1" at bounding box center [143, 449] width 237 height 38
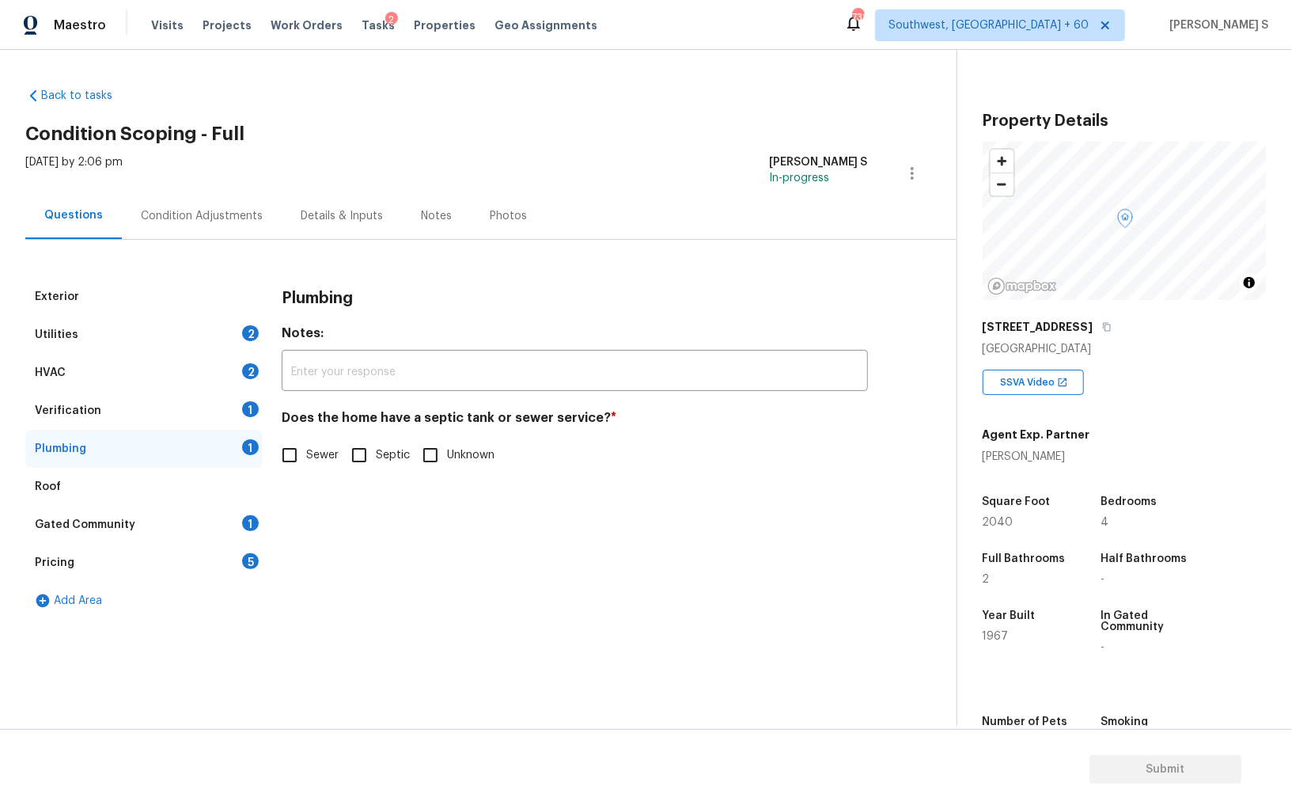
click at [289, 456] on input "Sewer" at bounding box center [289, 454] width 33 height 33
checkbox input "true"
click at [223, 521] on div "Gated Community 1" at bounding box center [143, 525] width 237 height 38
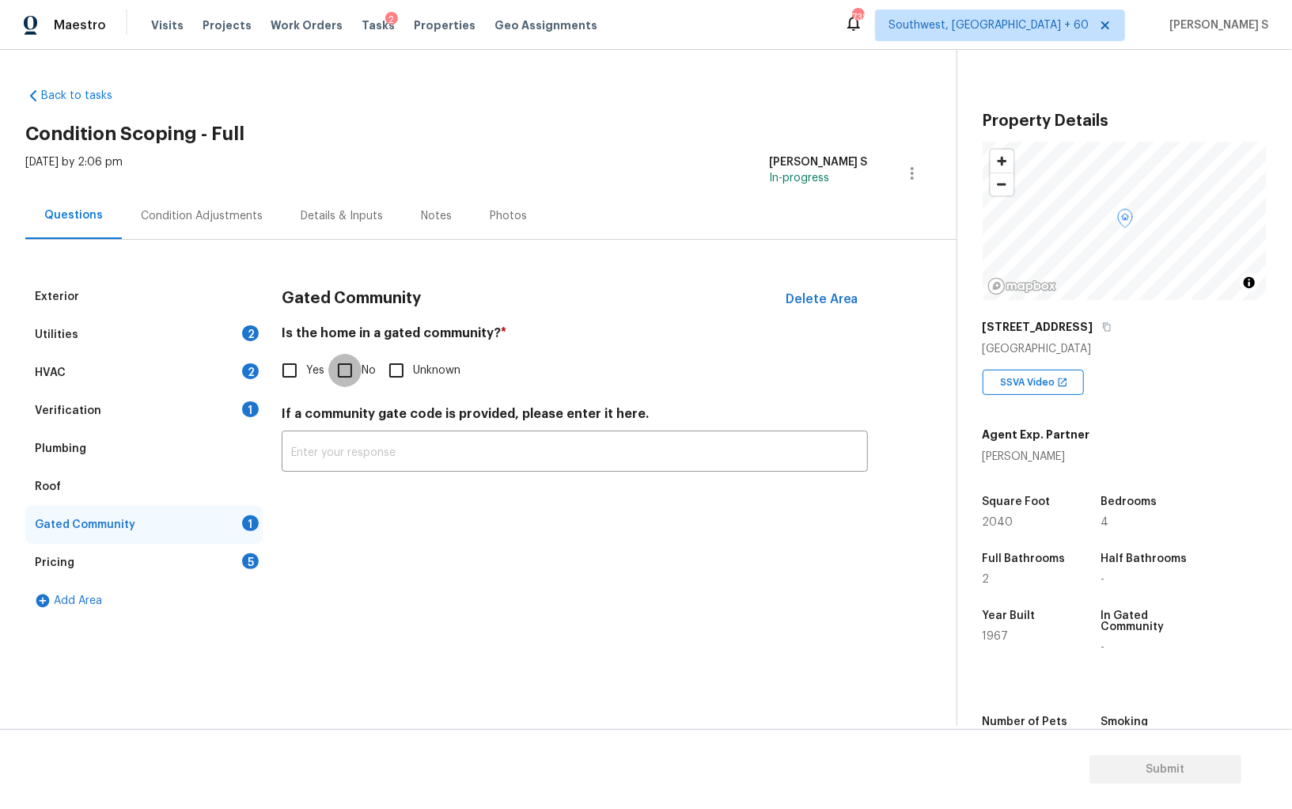
click at [339, 365] on input "No" at bounding box center [344, 370] width 33 height 33
checkbox input "true"
click at [227, 374] on div "HVAC 2" at bounding box center [143, 373] width 237 height 38
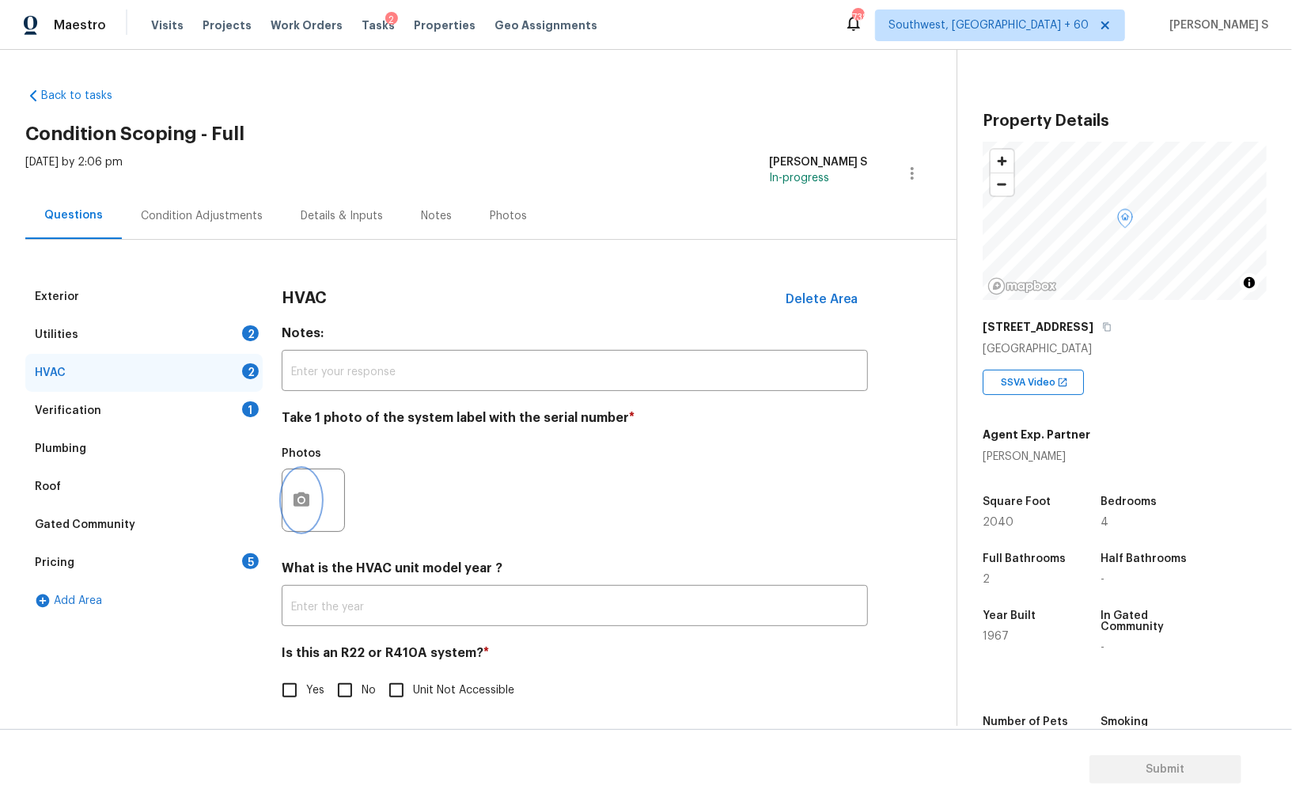
click at [302, 505] on icon "button" at bounding box center [302, 499] width 16 height 14
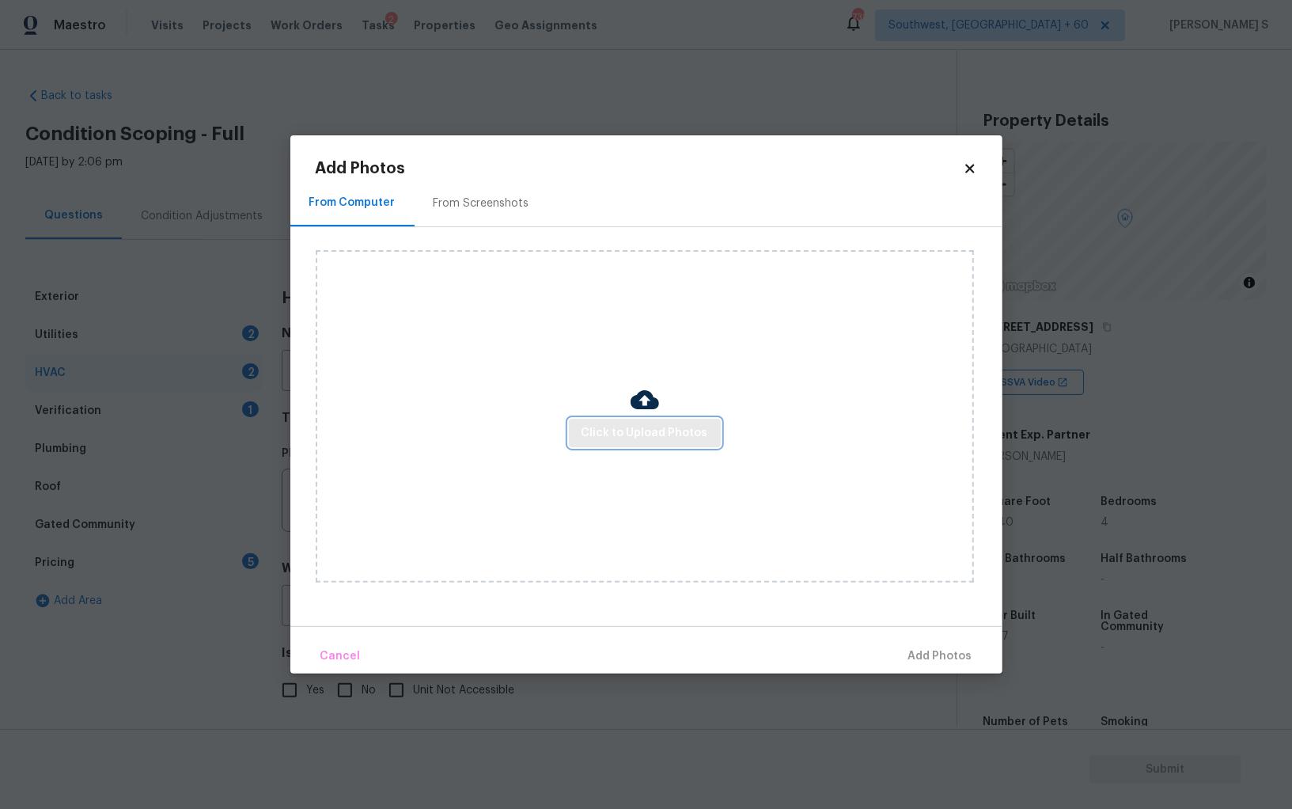
click at [612, 420] on button "Click to Upload Photos" at bounding box center [645, 433] width 152 height 29
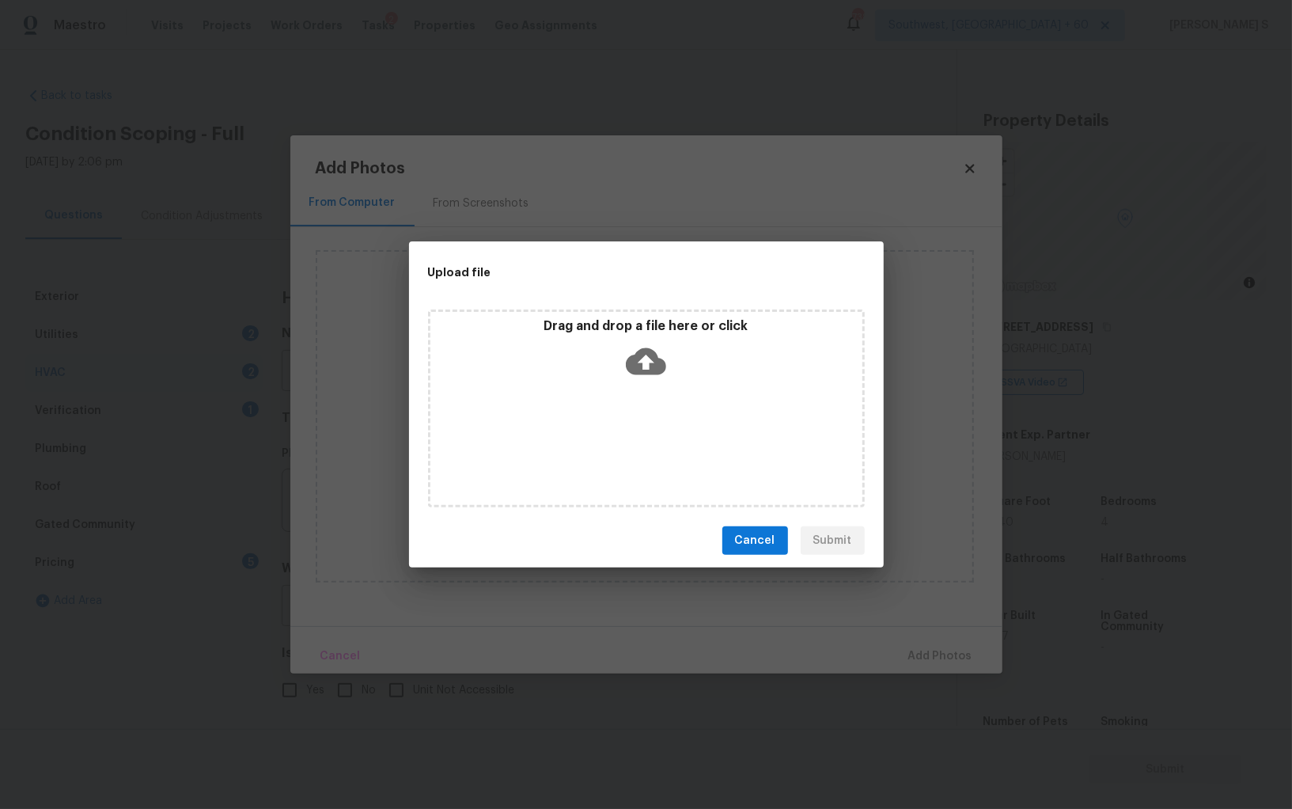
click at [612, 420] on div "Drag and drop a file here or click" at bounding box center [646, 408] width 437 height 198
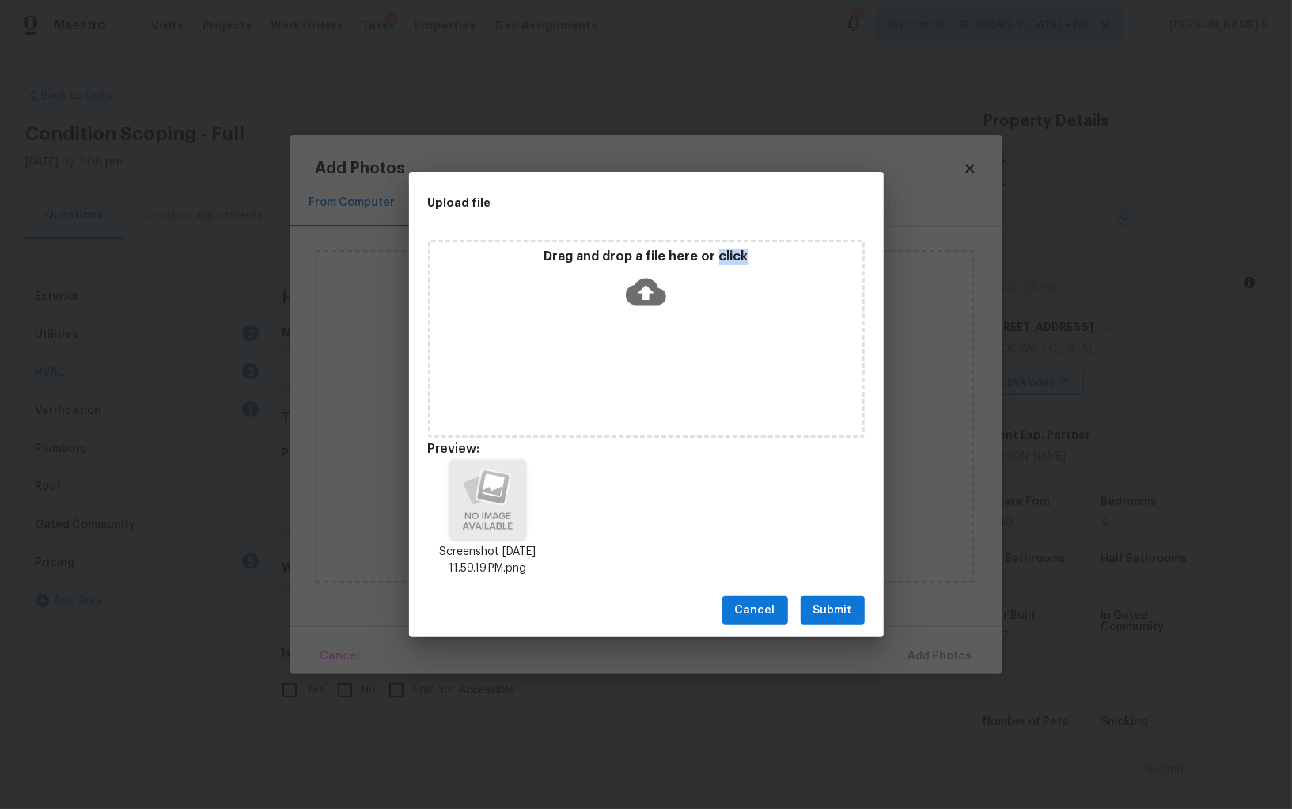
click at [856, 608] on button "Submit" at bounding box center [833, 610] width 64 height 29
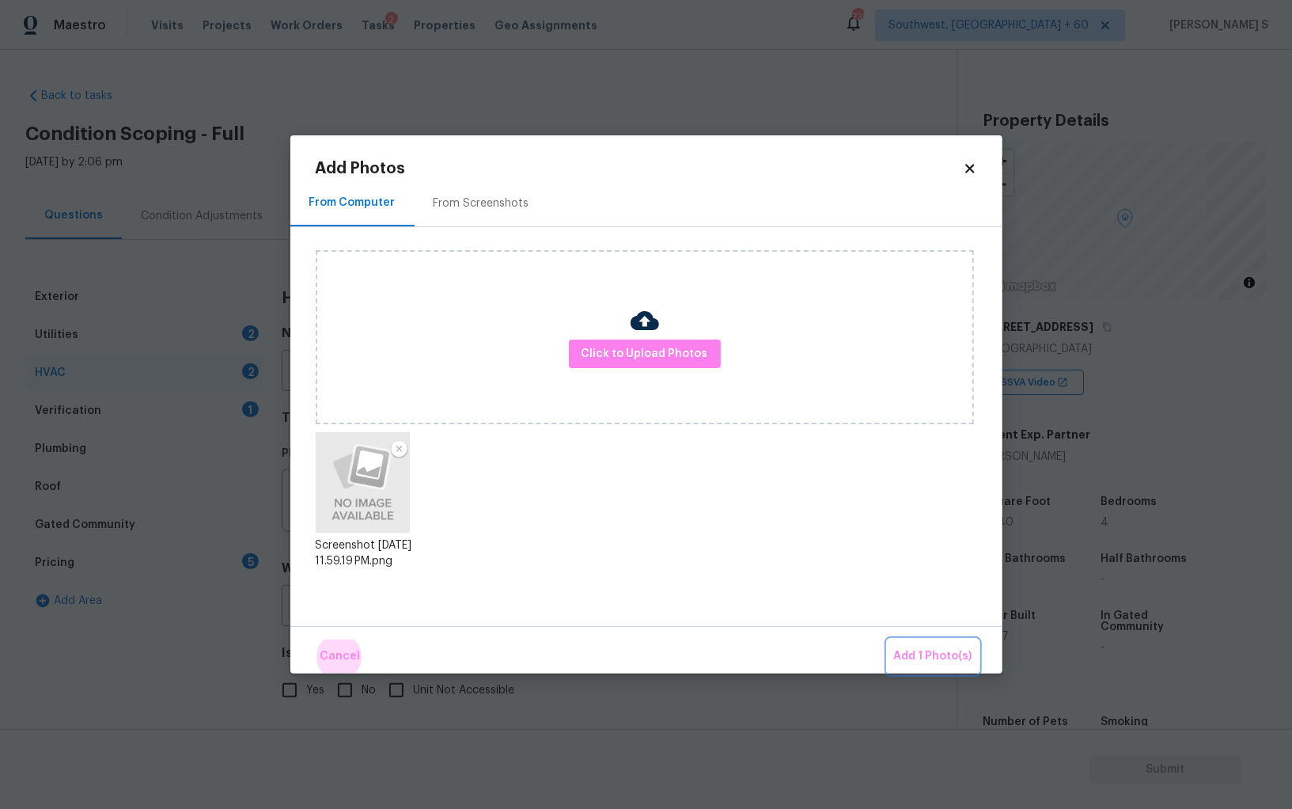
click at [888, 639] on button "Add 1 Photo(s)" at bounding box center [933, 656] width 91 height 34
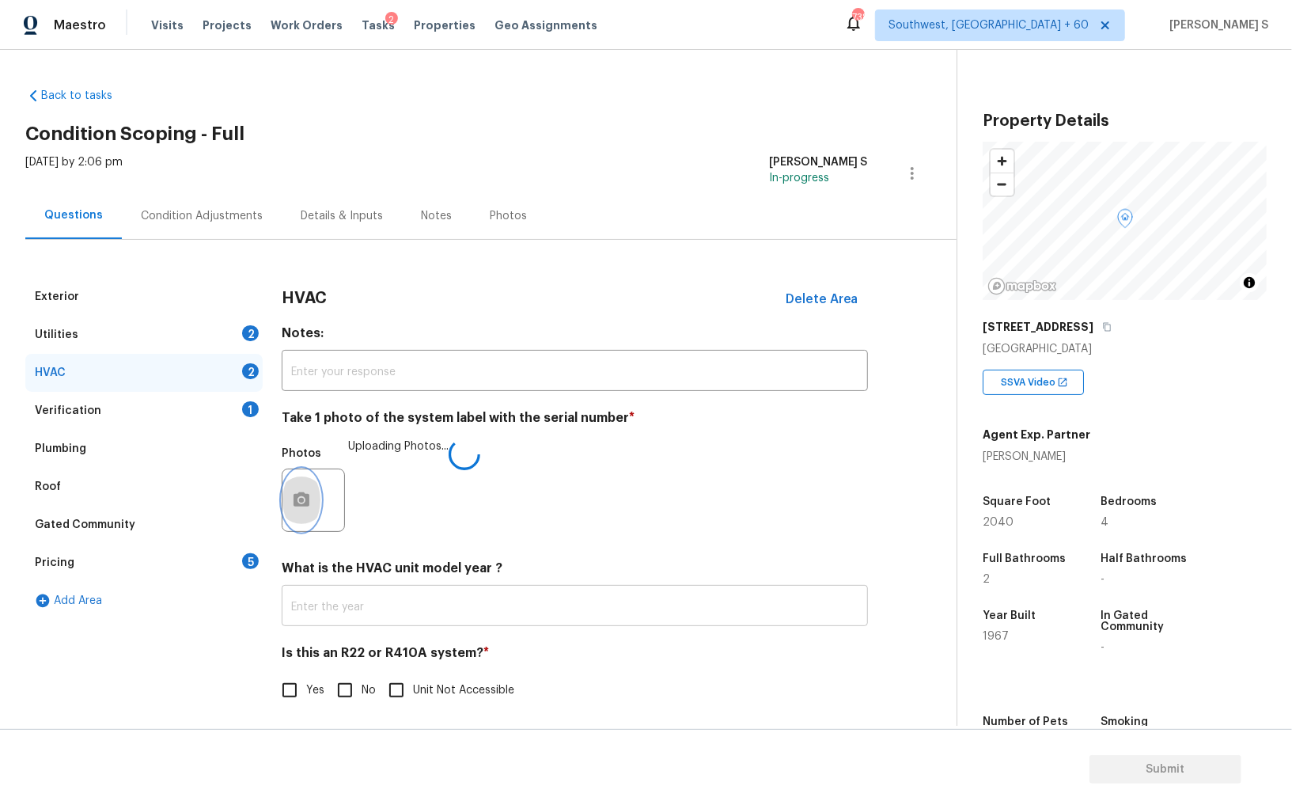
scroll to position [6, 0]
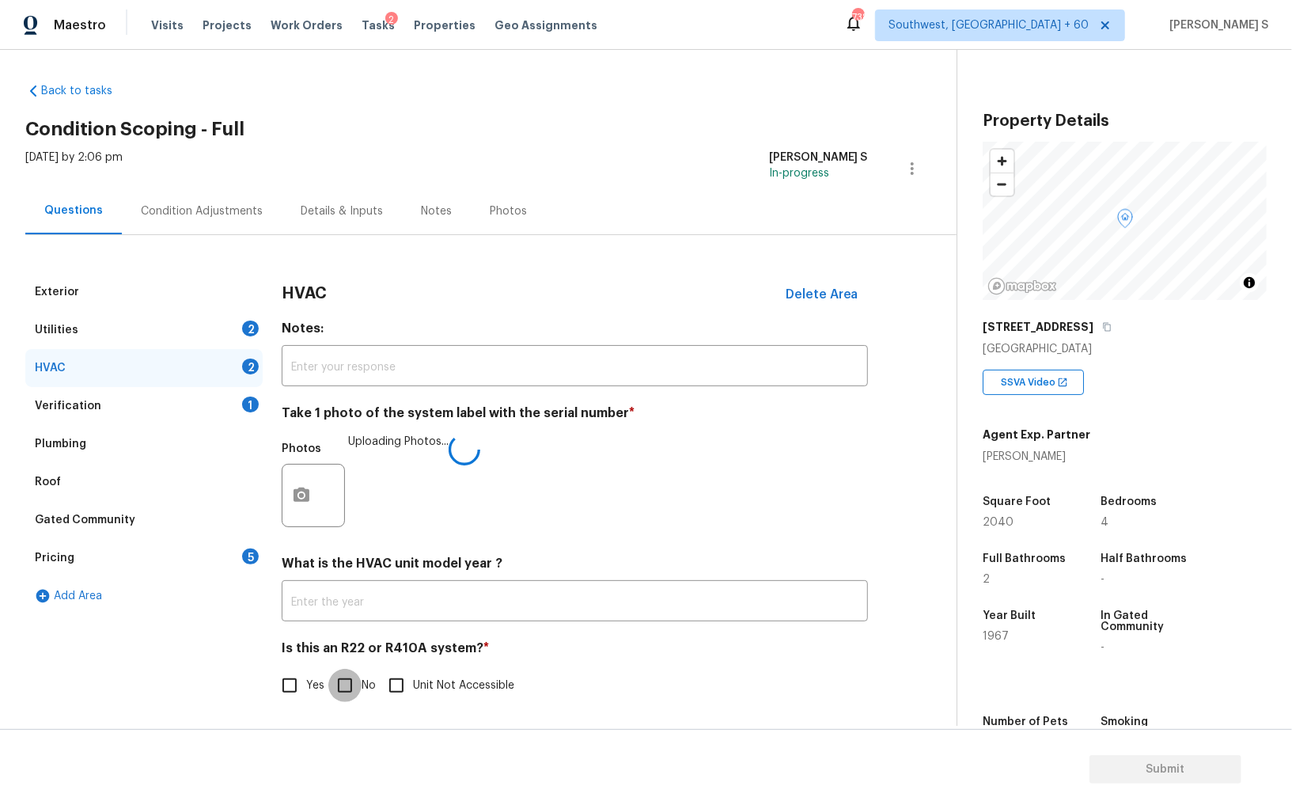
click at [342, 684] on input "No" at bounding box center [344, 685] width 33 height 33
checkbox input "true"
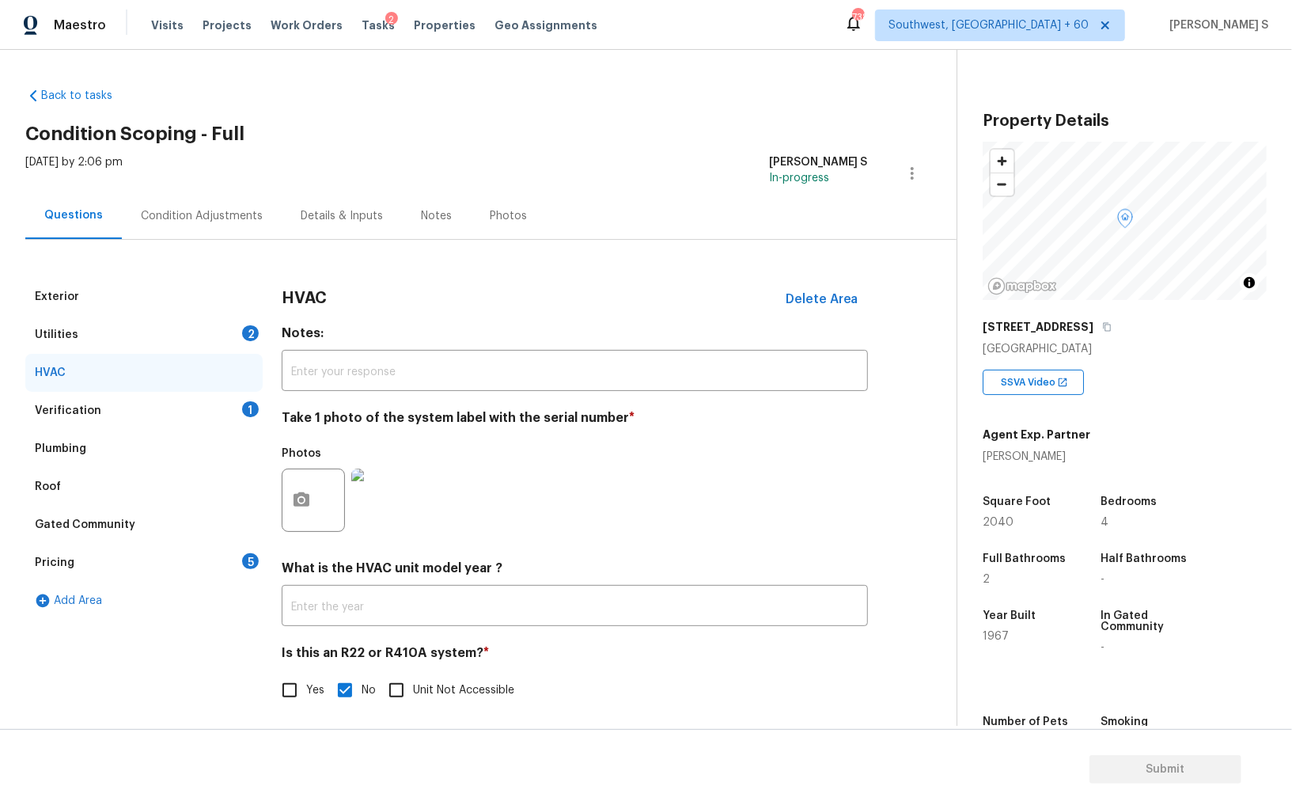
click at [233, 326] on div "Utilities 2" at bounding box center [143, 335] width 237 height 38
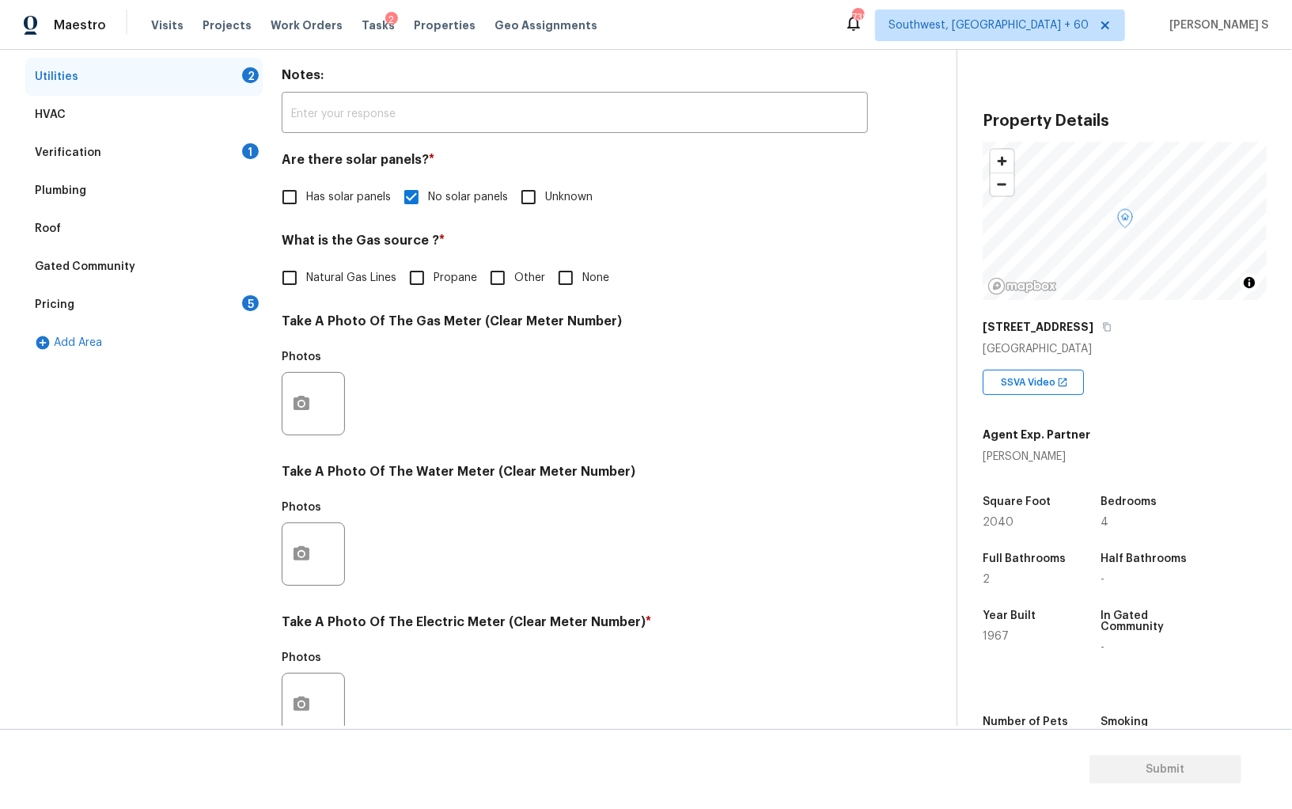
scroll to position [382, 0]
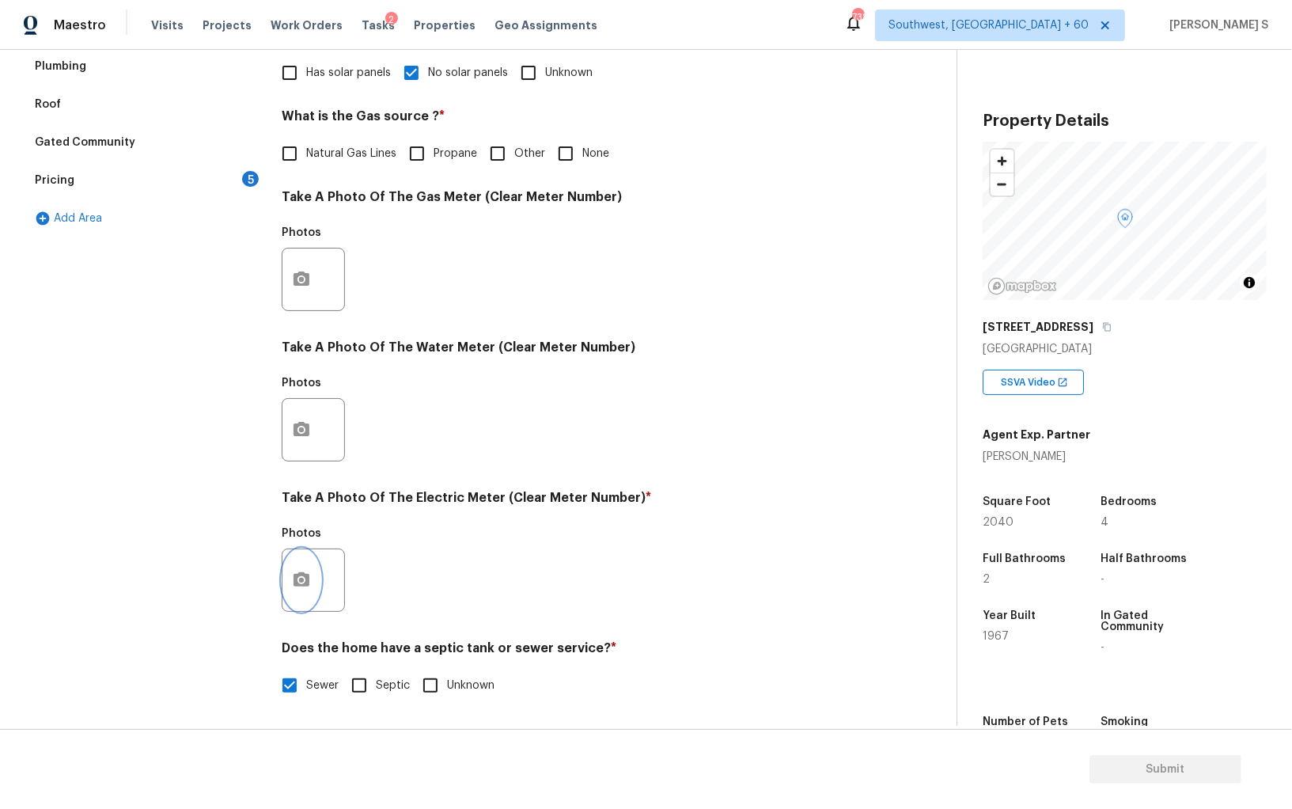
click at [300, 583] on icon "button" at bounding box center [301, 580] width 19 height 19
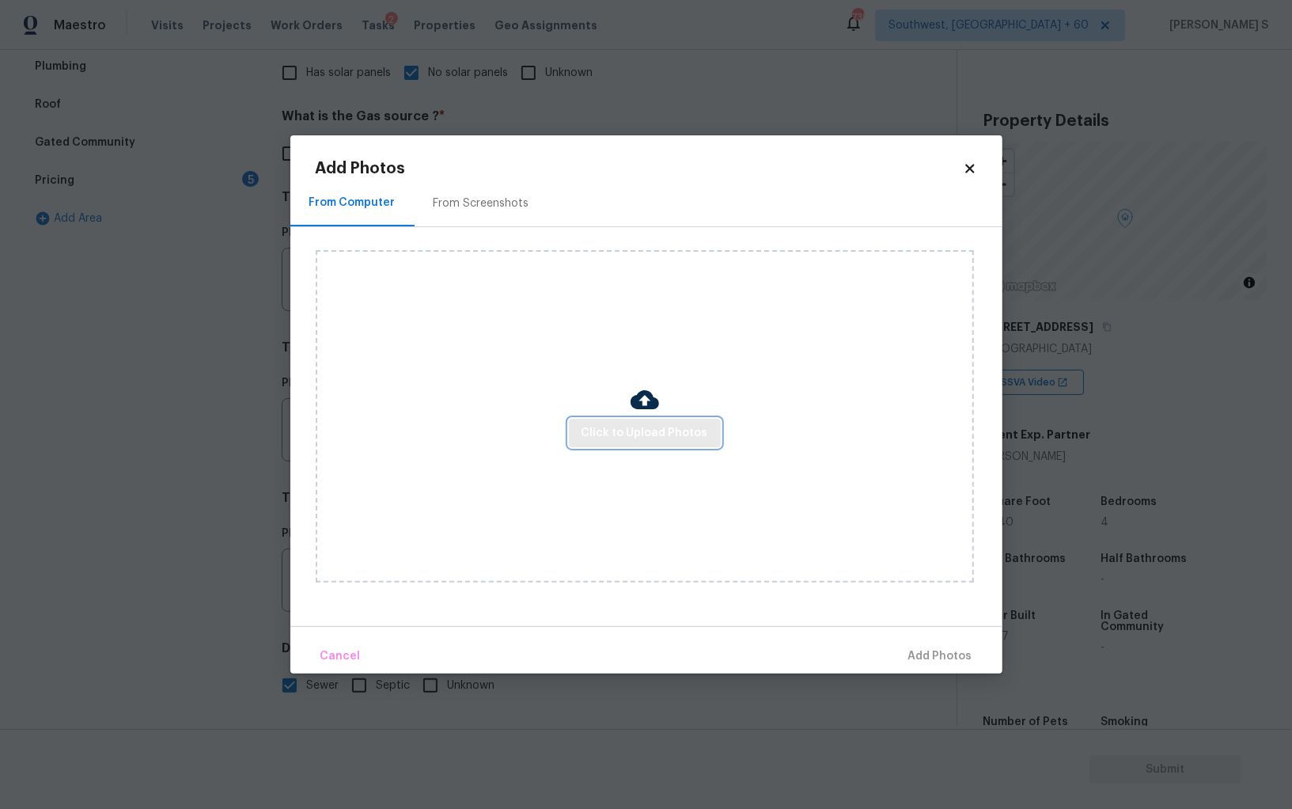
click at [626, 425] on span "Click to Upload Photos" at bounding box center [645, 433] width 127 height 20
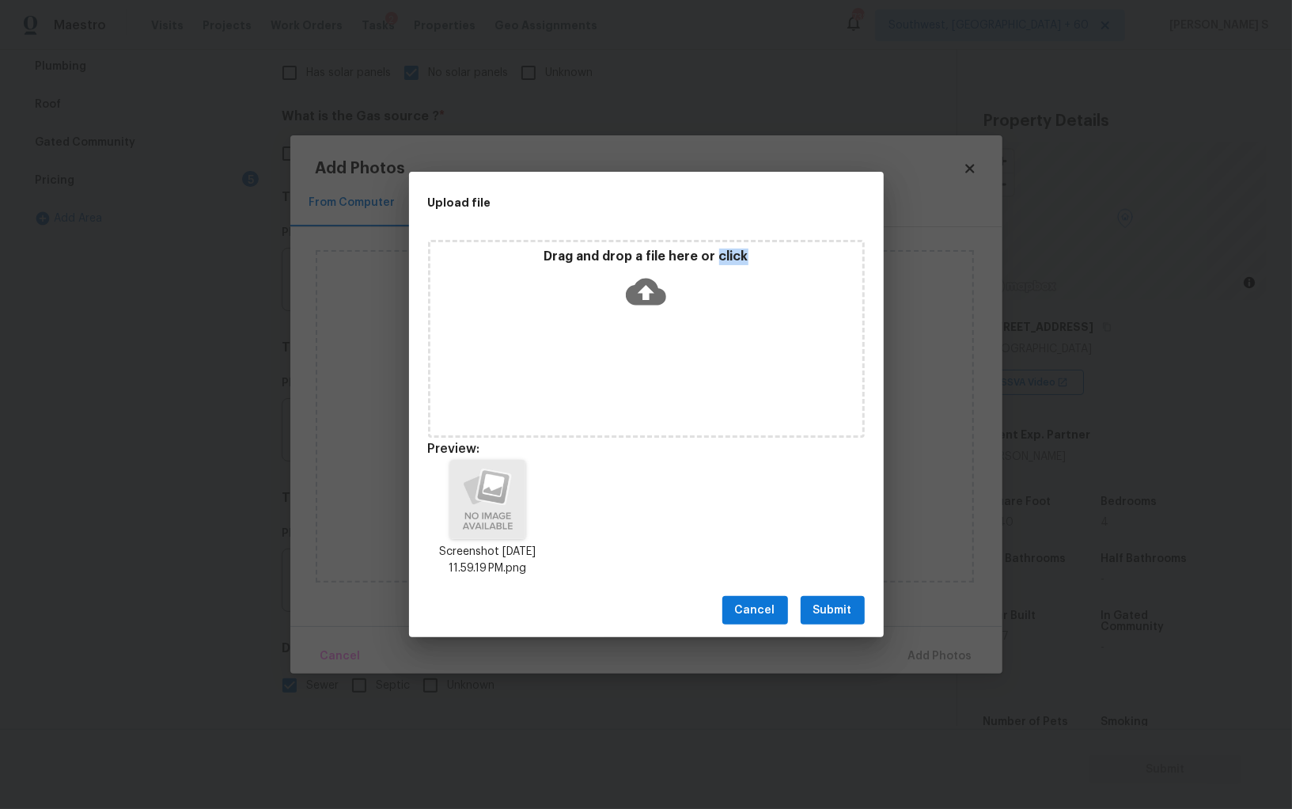
click at [826, 596] on button "Submit" at bounding box center [833, 610] width 64 height 29
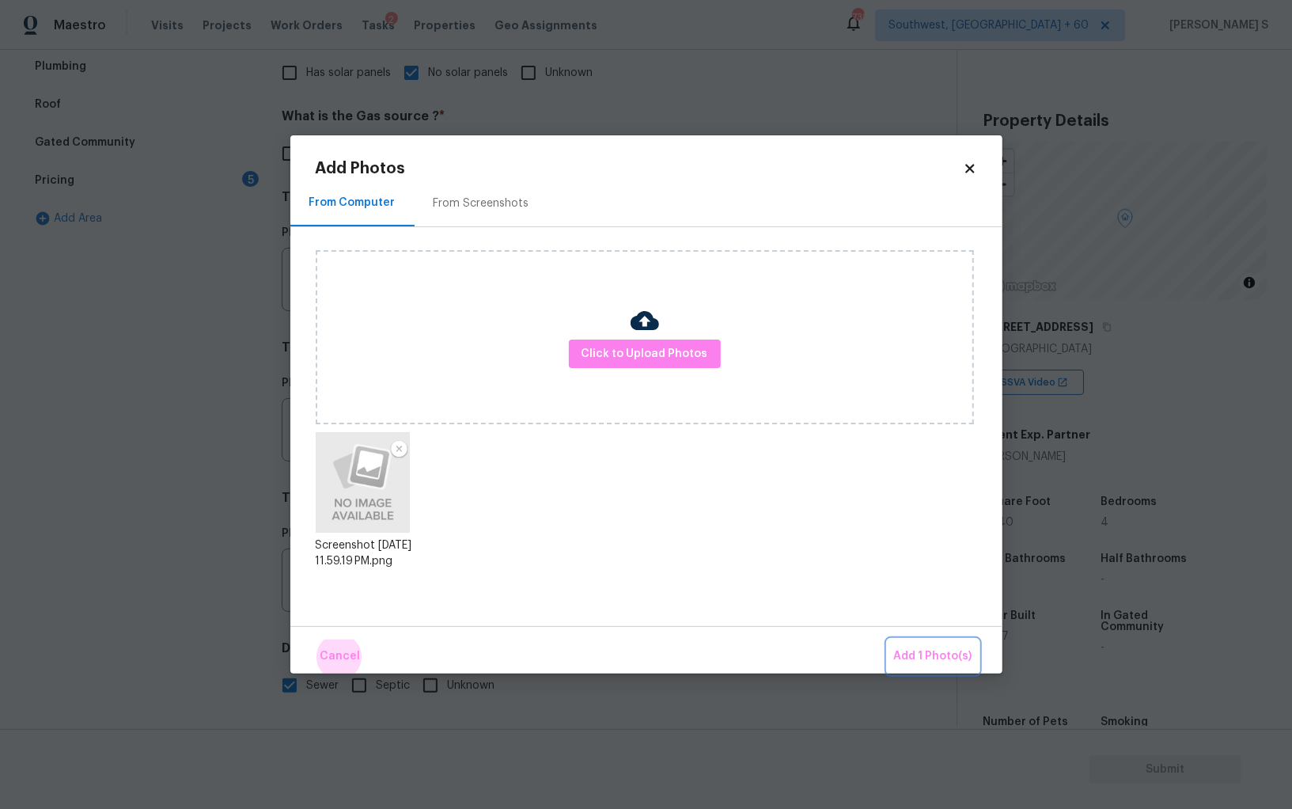
click at [888, 639] on button "Add 1 Photo(s)" at bounding box center [933, 656] width 91 height 34
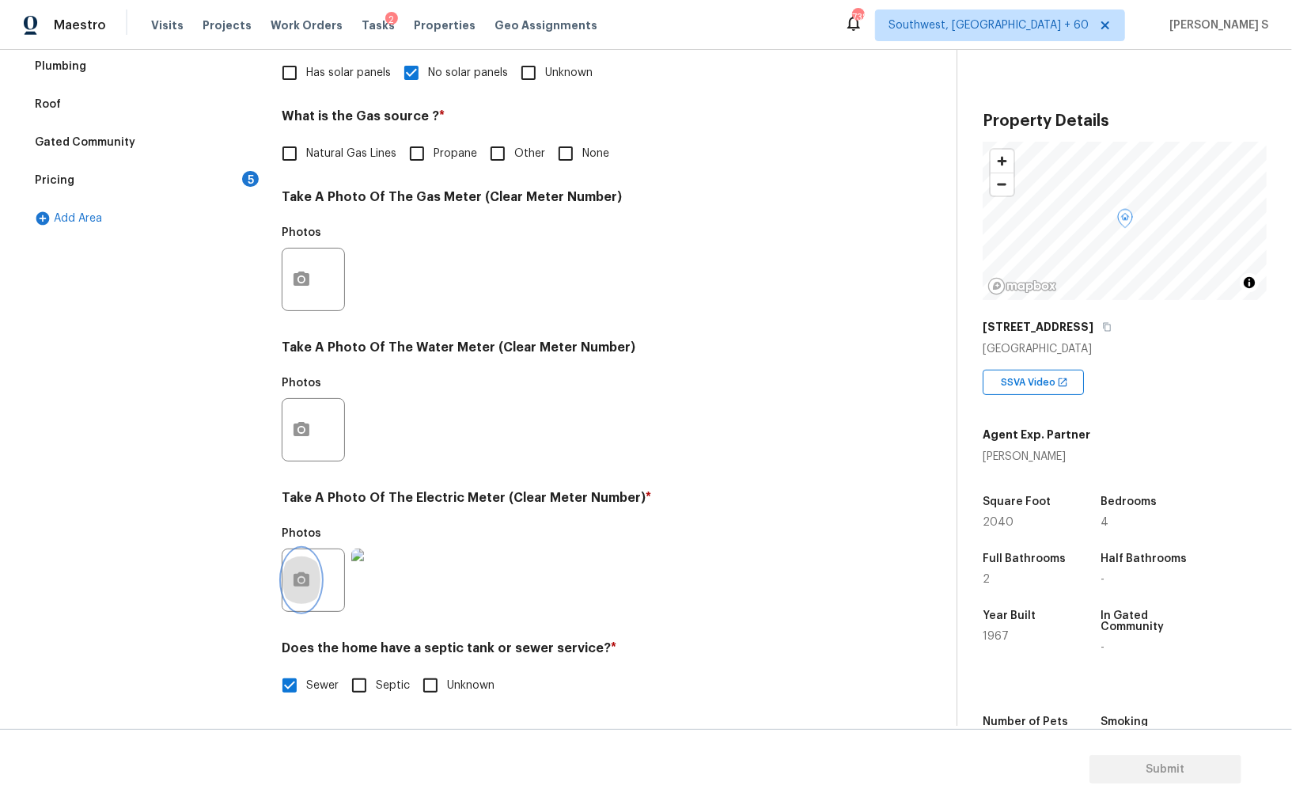
scroll to position [0, 0]
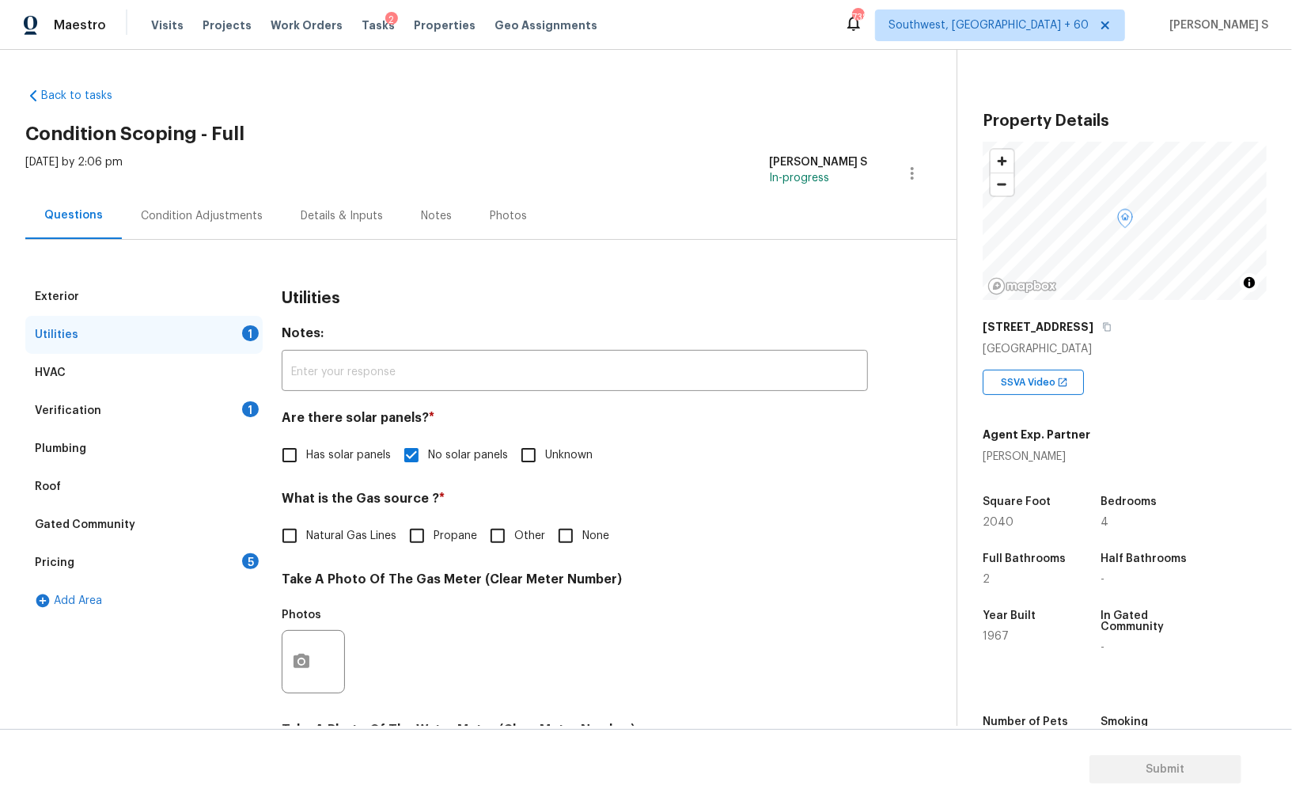
click at [257, 551] on div "Pricing 5" at bounding box center [143, 563] width 237 height 38
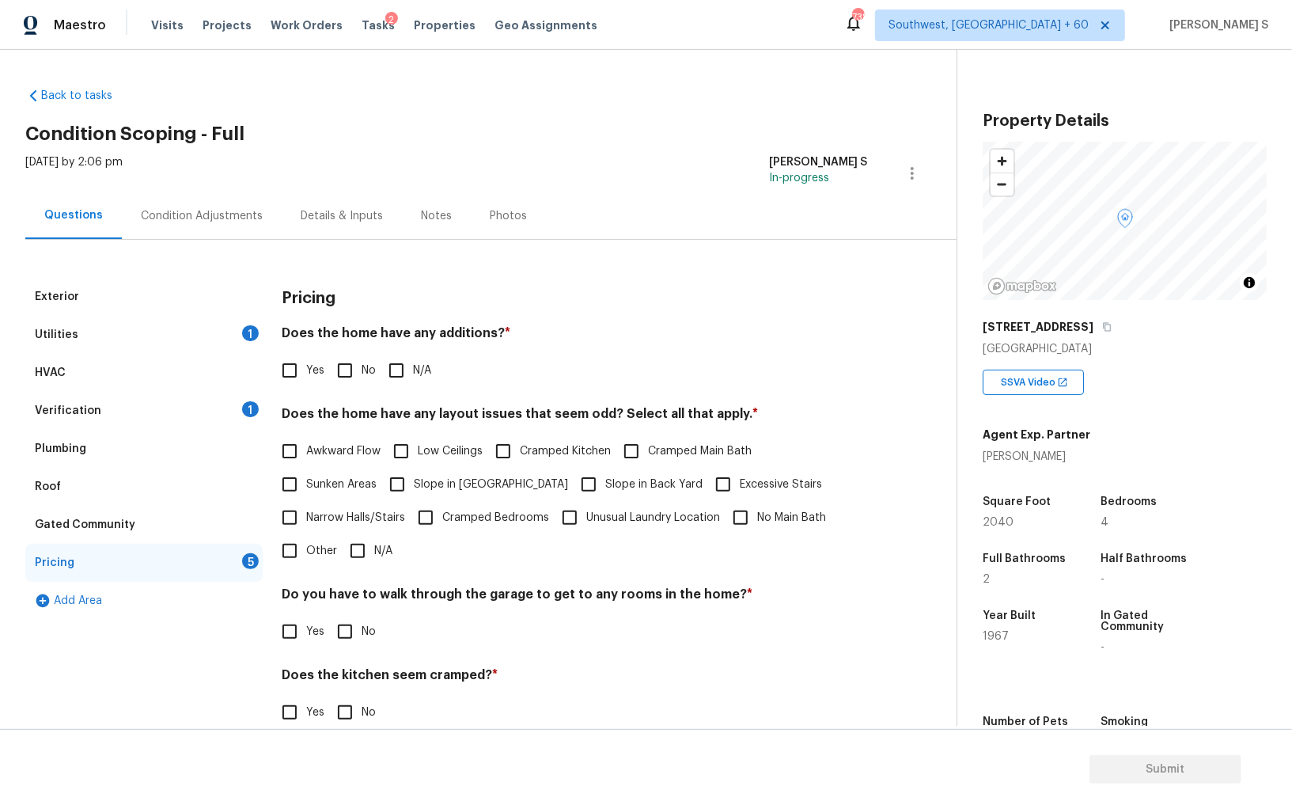
click at [347, 370] on input "No" at bounding box center [344, 370] width 33 height 33
checkbox input "true"
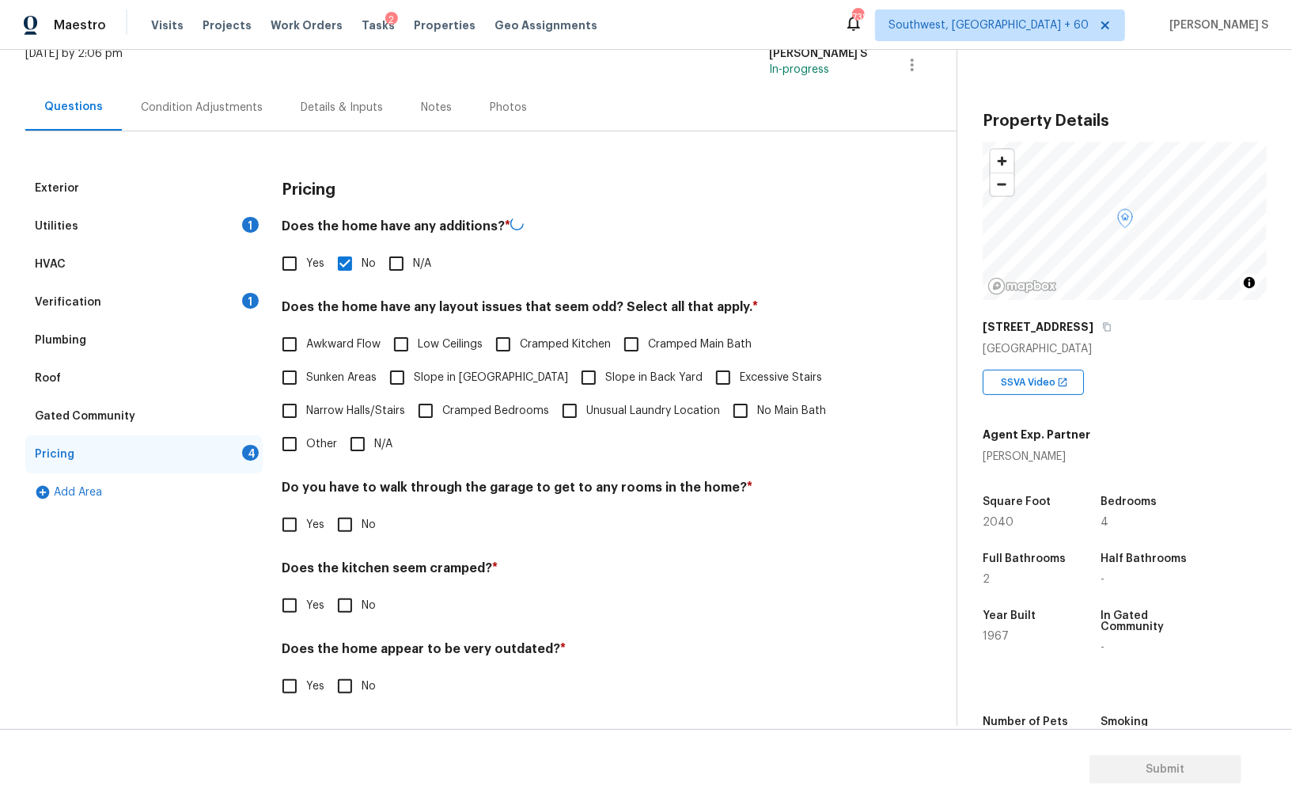
scroll to position [107, 0]
click at [332, 506] on div "Do you have to walk through the garage to get to any rooms in the home? * Yes No" at bounding box center [575, 511] width 586 height 62
click at [342, 522] on input "No" at bounding box center [344, 524] width 33 height 33
checkbox input "true"
click at [328, 590] on input "No" at bounding box center [344, 606] width 33 height 33
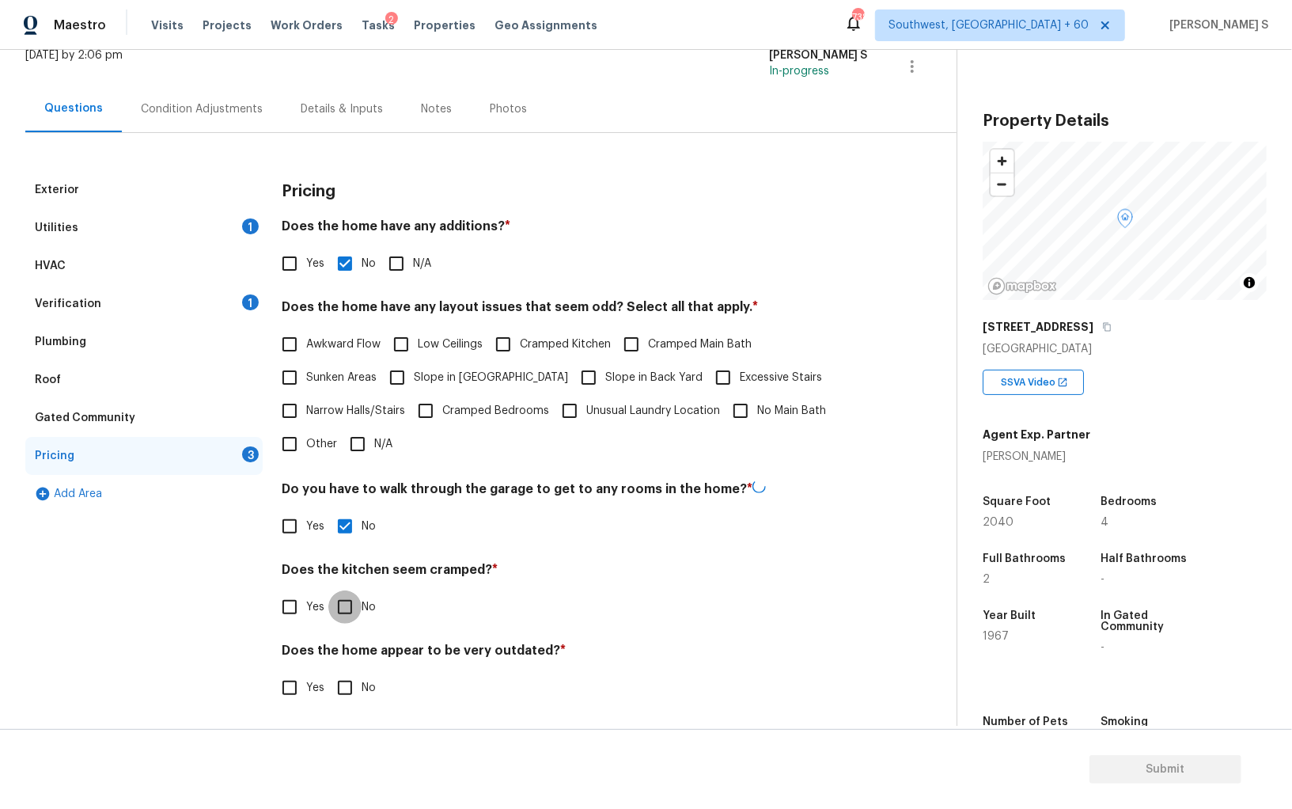
checkbox input "true"
click at [328, 669] on input "No" at bounding box center [344, 685] width 33 height 33
checkbox input "true"
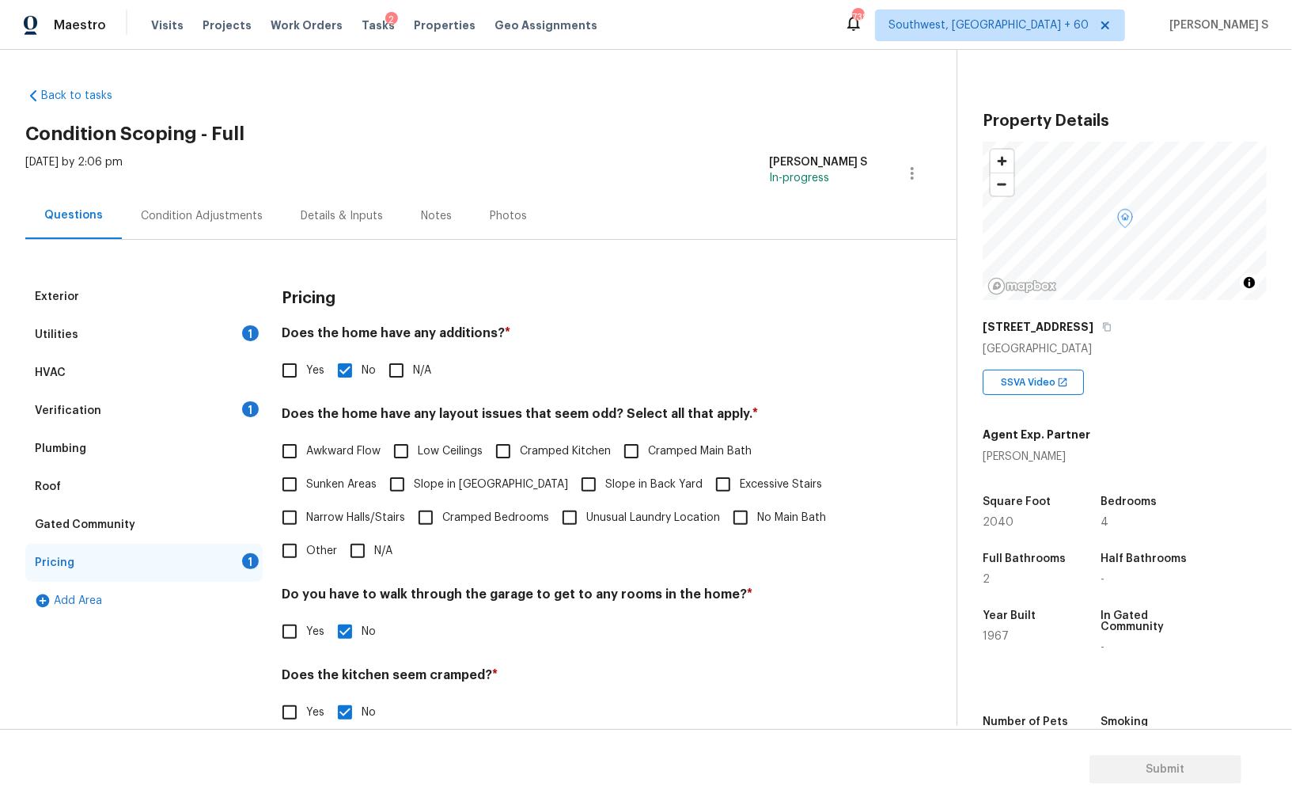
click at [211, 201] on div "Condition Adjustments" at bounding box center [202, 215] width 160 height 47
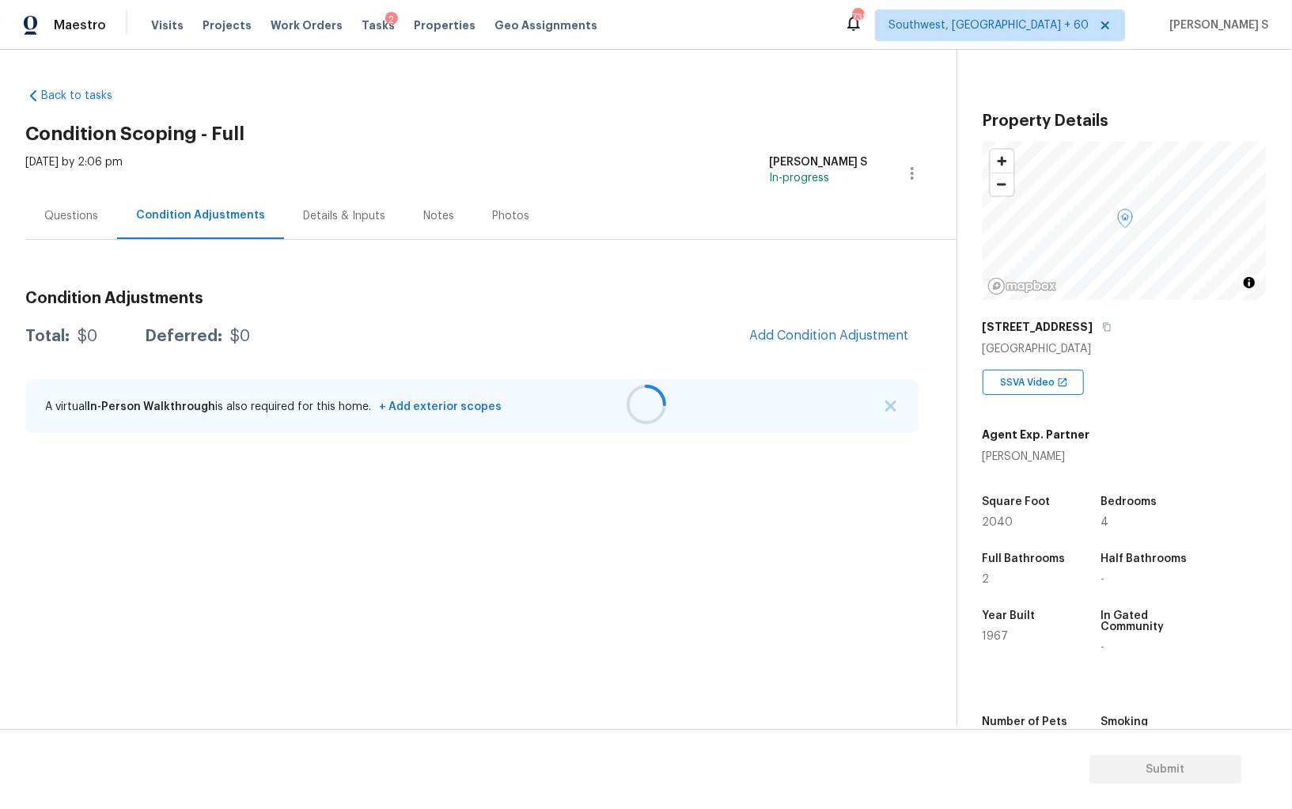
click at [73, 214] on div at bounding box center [646, 404] width 1292 height 809
click at [422, 600] on section "Back to tasks Condition Scoping - Full Wed, Sep 10 2025 by 2:06 pm Anbu Jebakum…" at bounding box center [490, 400] width 931 height 650
click at [66, 203] on div "Questions" at bounding box center [71, 215] width 92 height 47
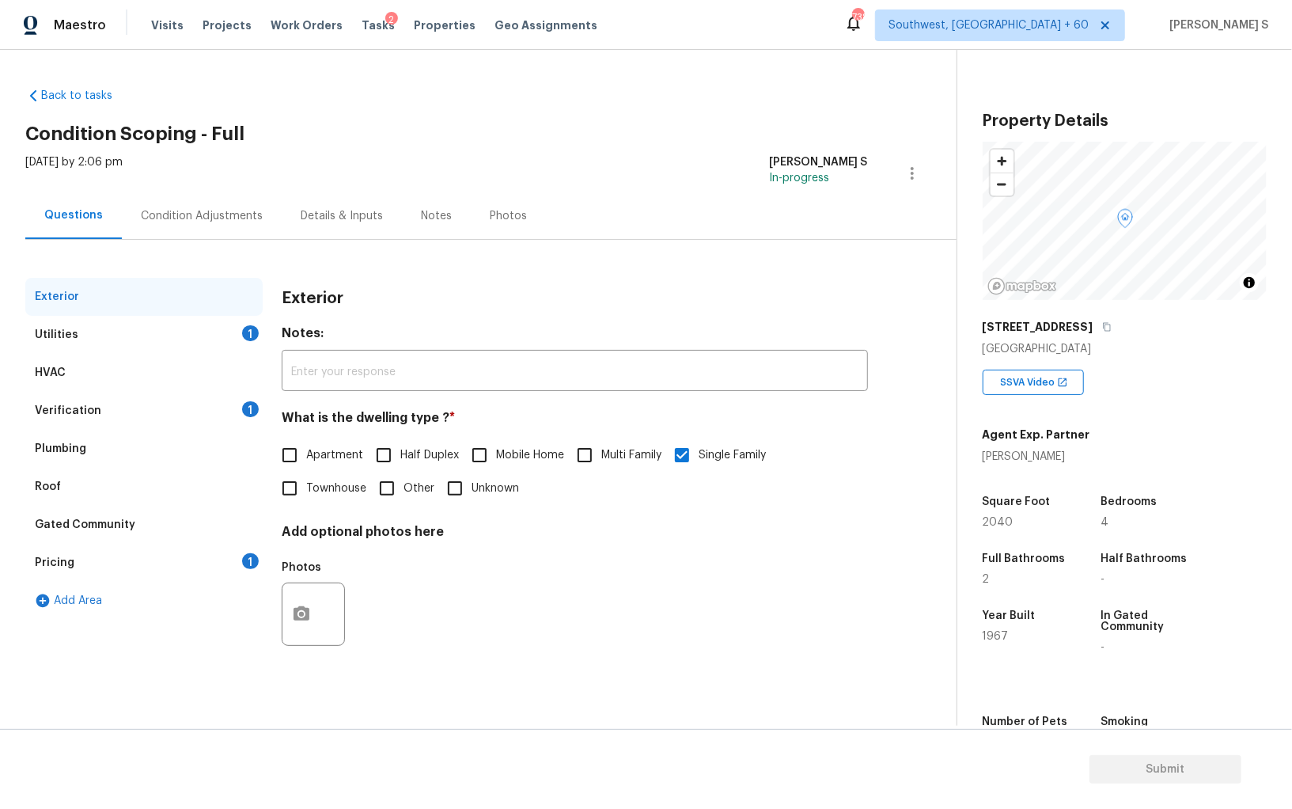
click at [32, 403] on div "Verification 1" at bounding box center [143, 411] width 237 height 38
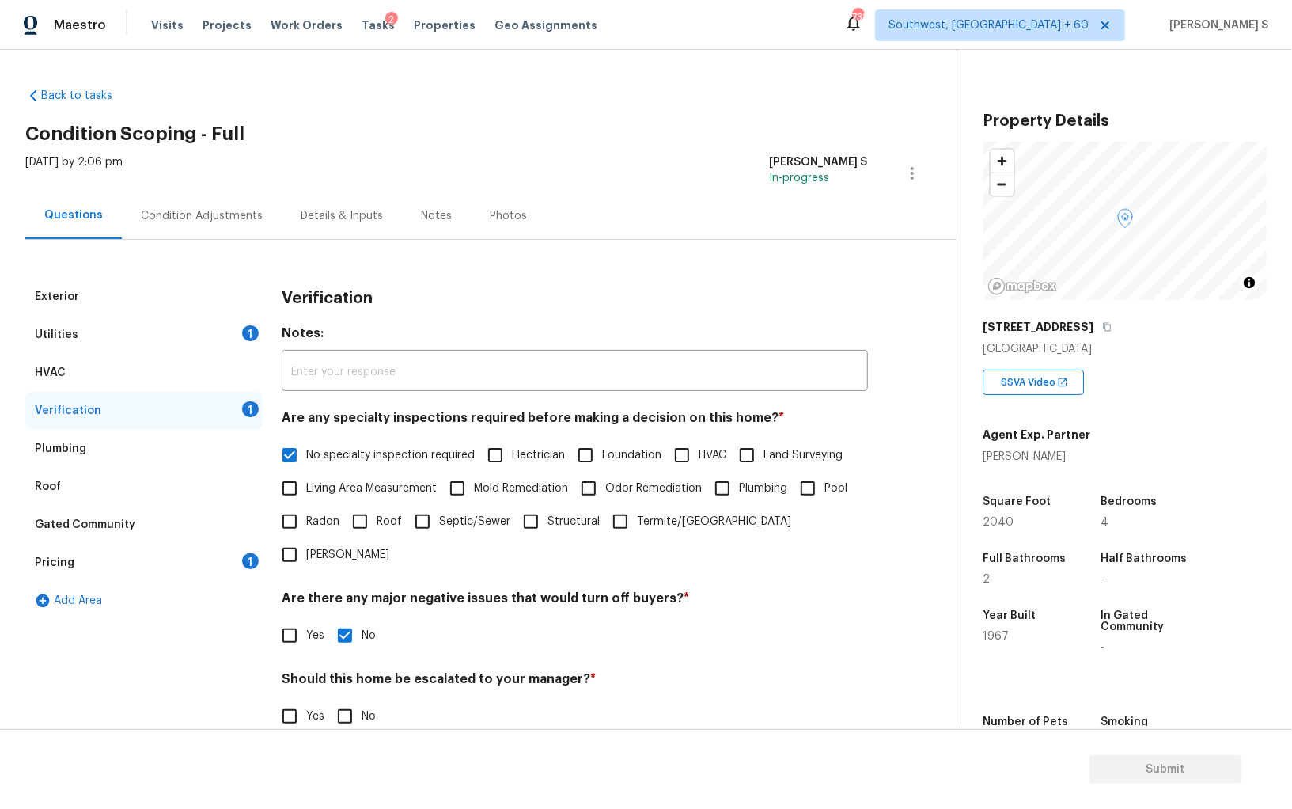
scroll to position [94, 0]
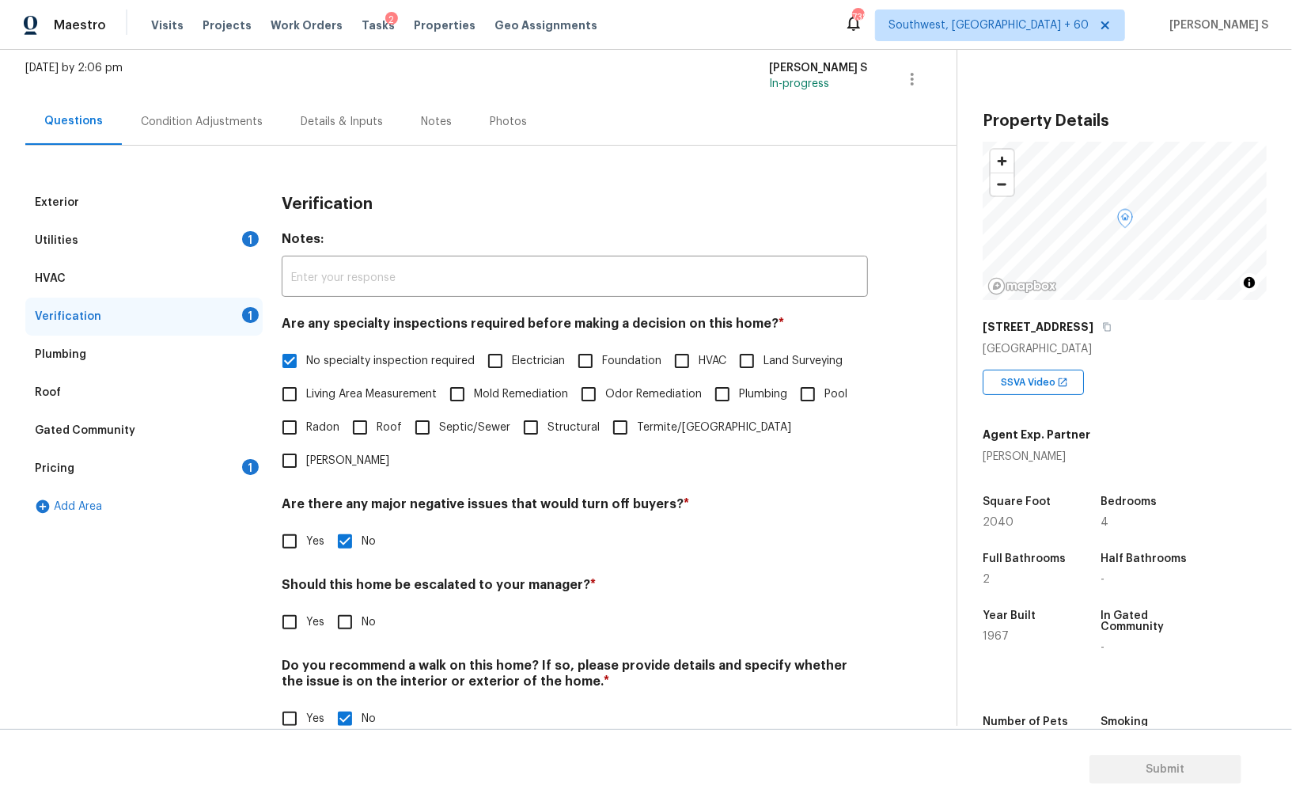
click at [302, 605] on input "Yes" at bounding box center [289, 621] width 33 height 33
checkbox input "true"
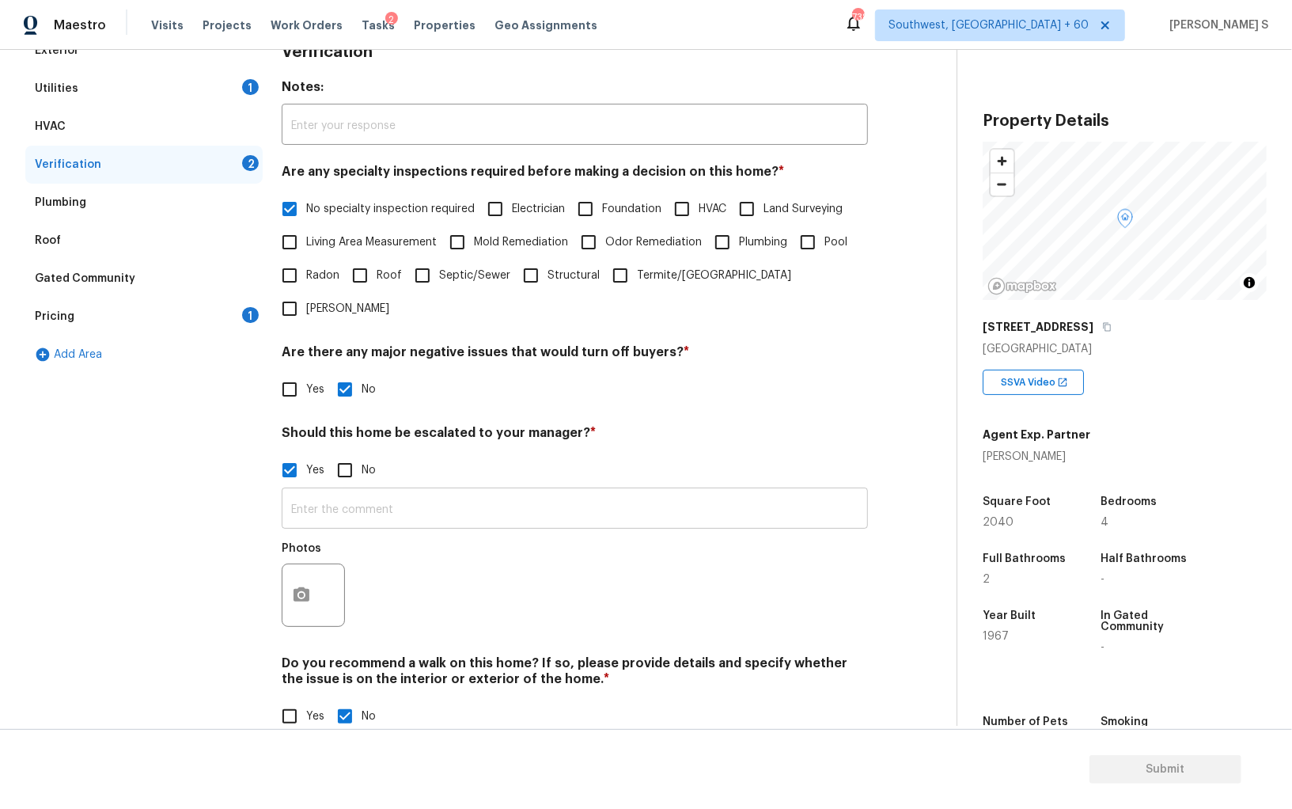
scroll to position [245, 0]
click at [307, 587] on icon "button" at bounding box center [301, 596] width 19 height 19
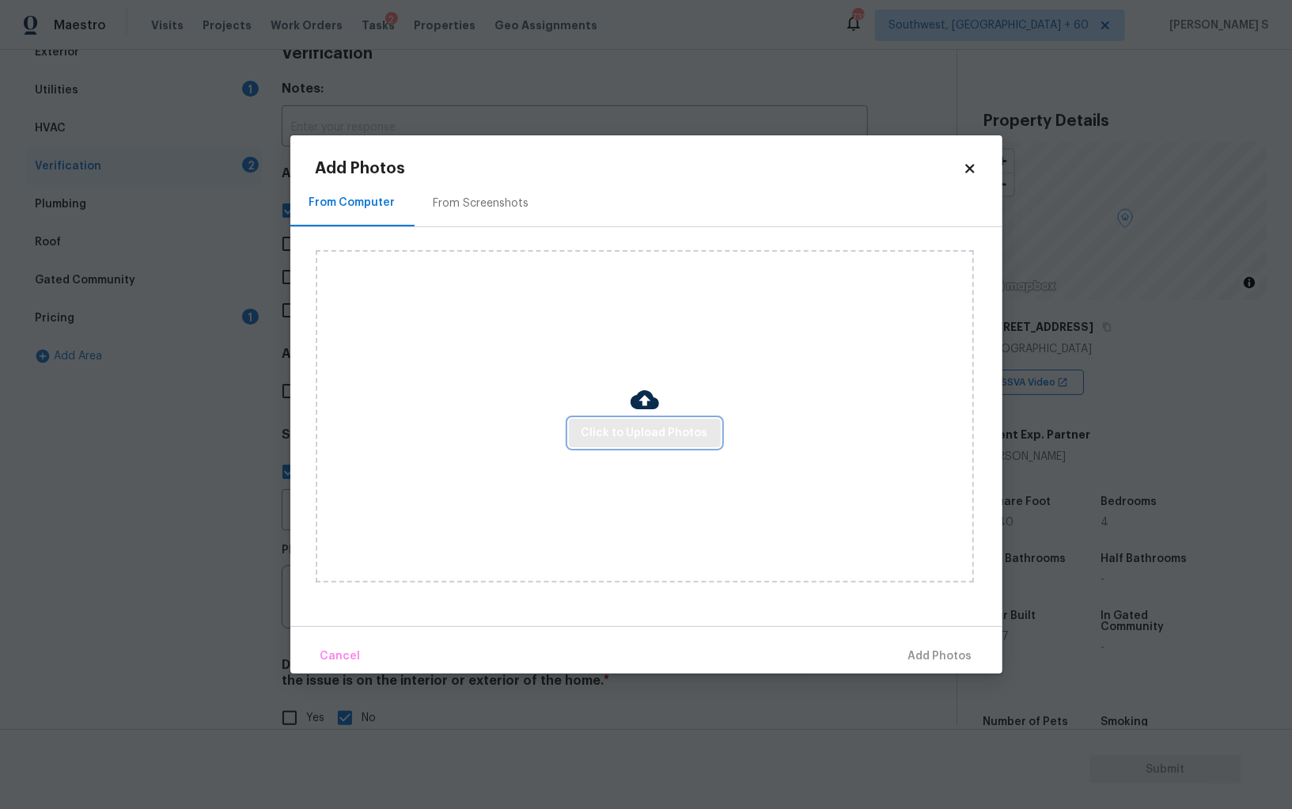
click at [665, 422] on button "Click to Upload Photos" at bounding box center [645, 433] width 152 height 29
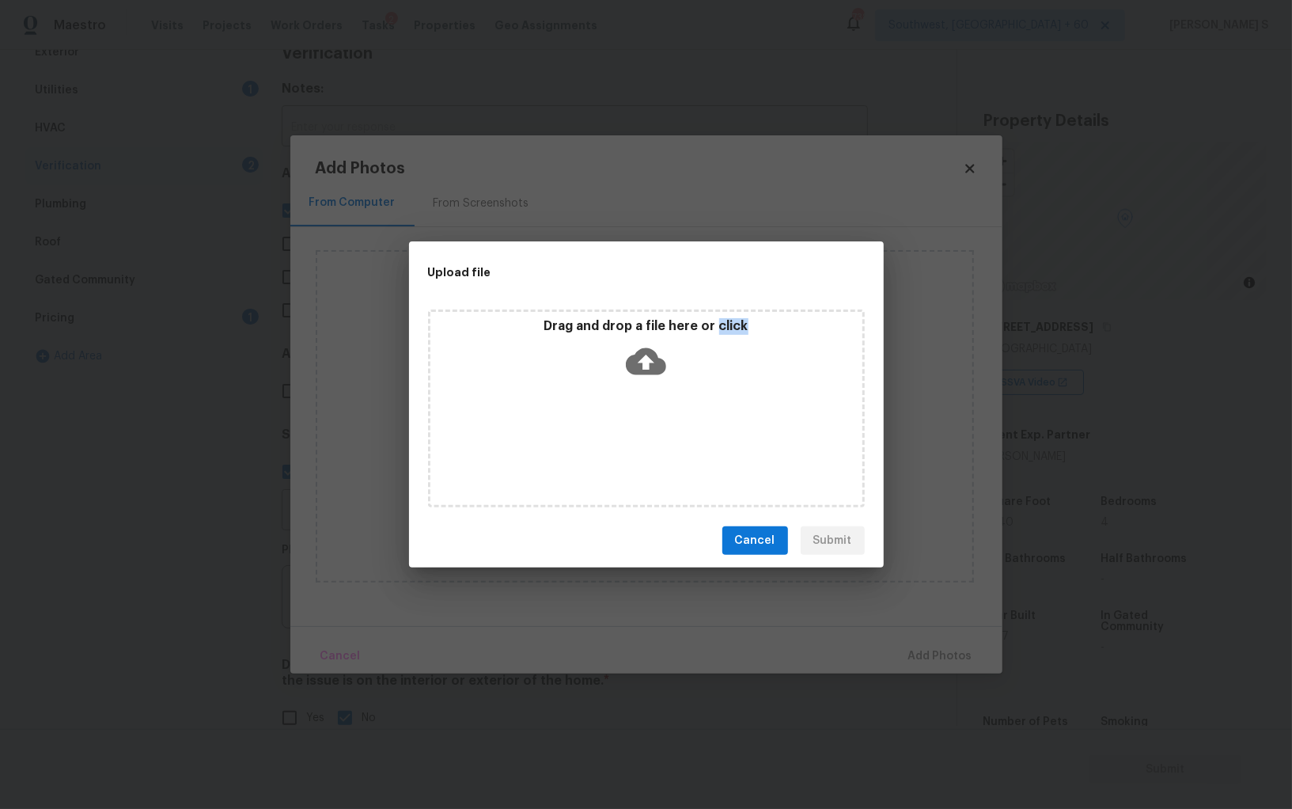
click at [665, 422] on div "Drag and drop a file here or click" at bounding box center [646, 408] width 437 height 198
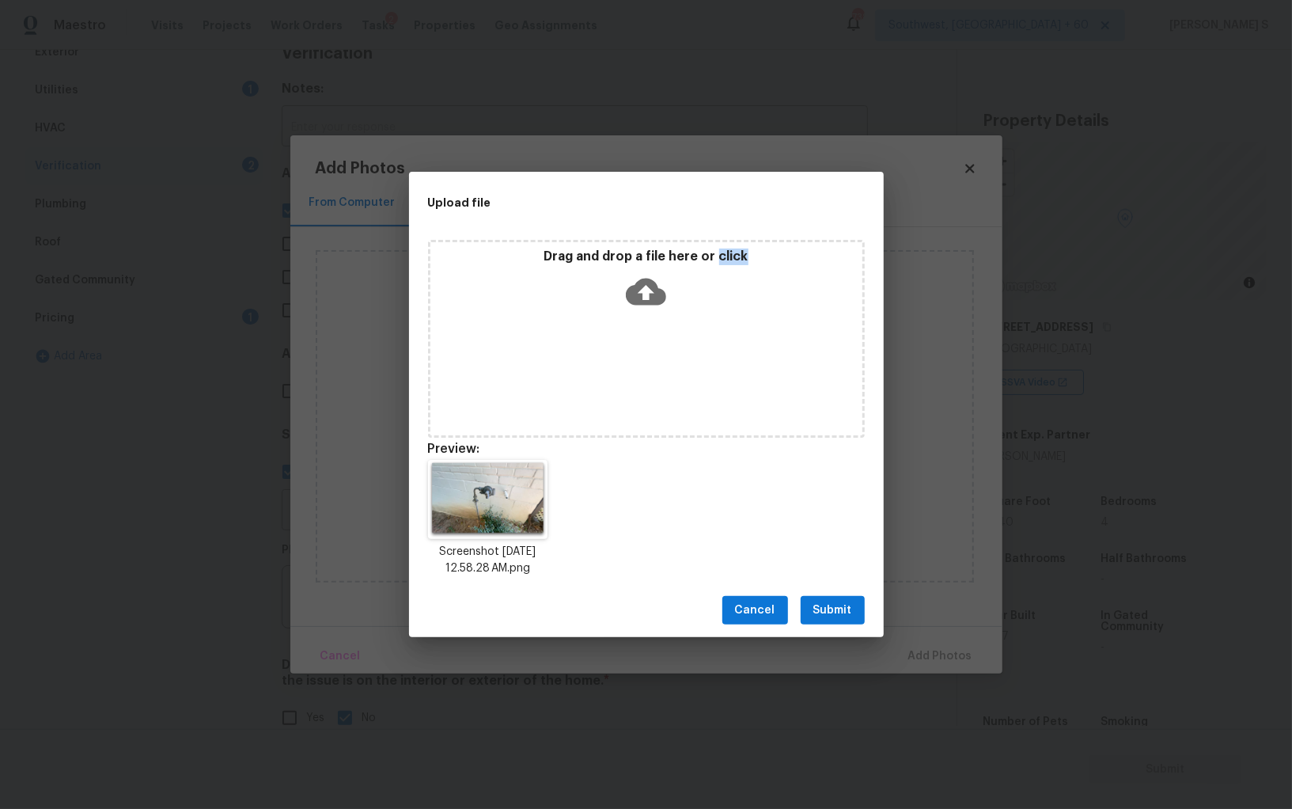
click at [845, 611] on span "Submit" at bounding box center [832, 611] width 39 height 20
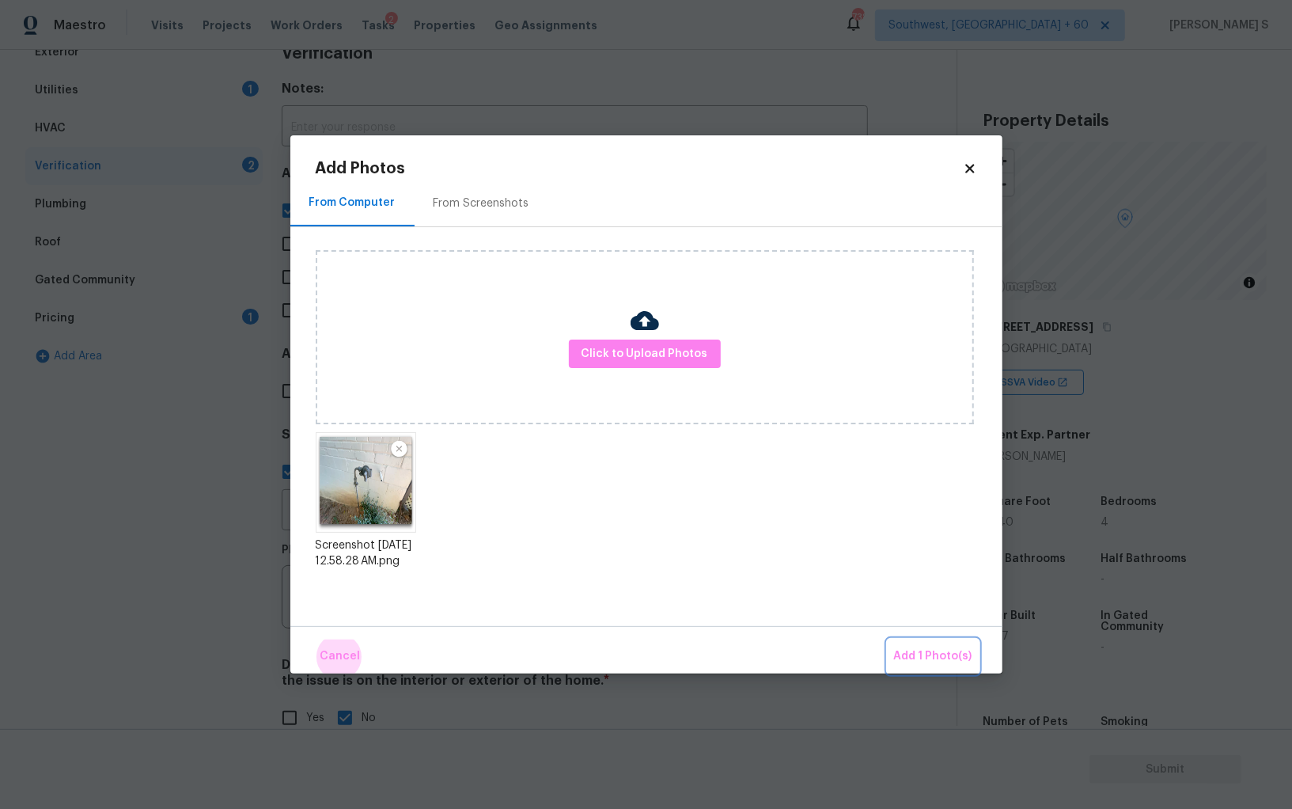
click at [888, 639] on button "Add 1 Photo(s)" at bounding box center [933, 656] width 91 height 34
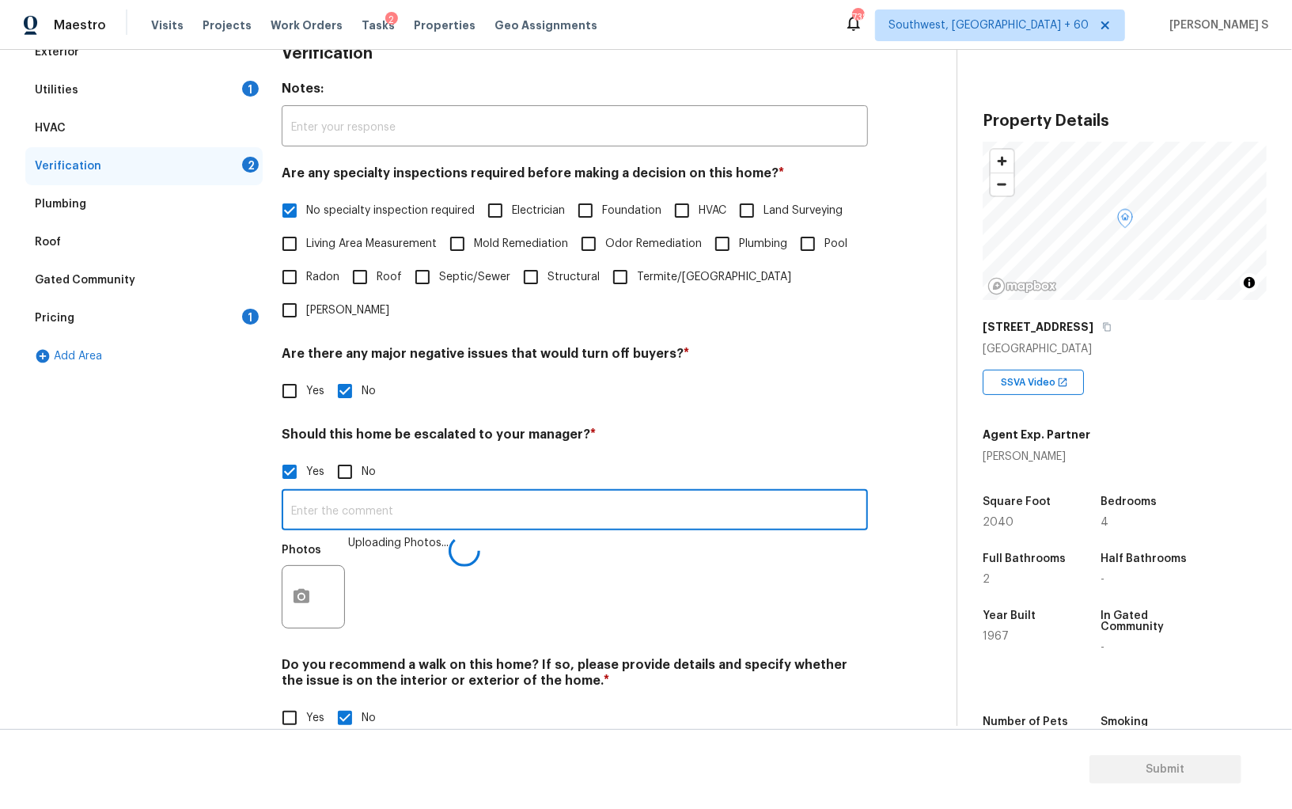
click at [758, 493] on input "text" at bounding box center [575, 511] width 586 height 37
type input "gas unit is missing."
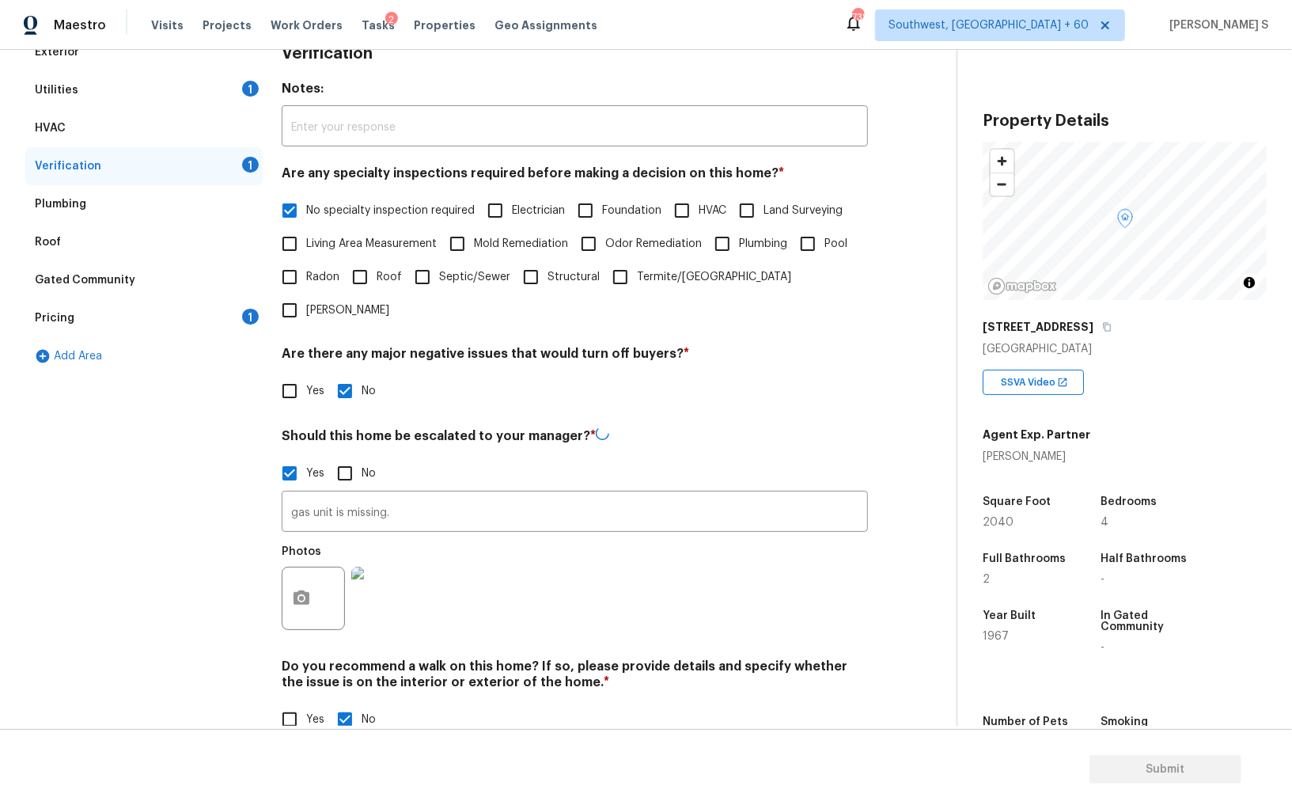
click at [546, 608] on div "Verification Notes: ​ Are any specialty inspections required before making a de…" at bounding box center [575, 394] width 586 height 722
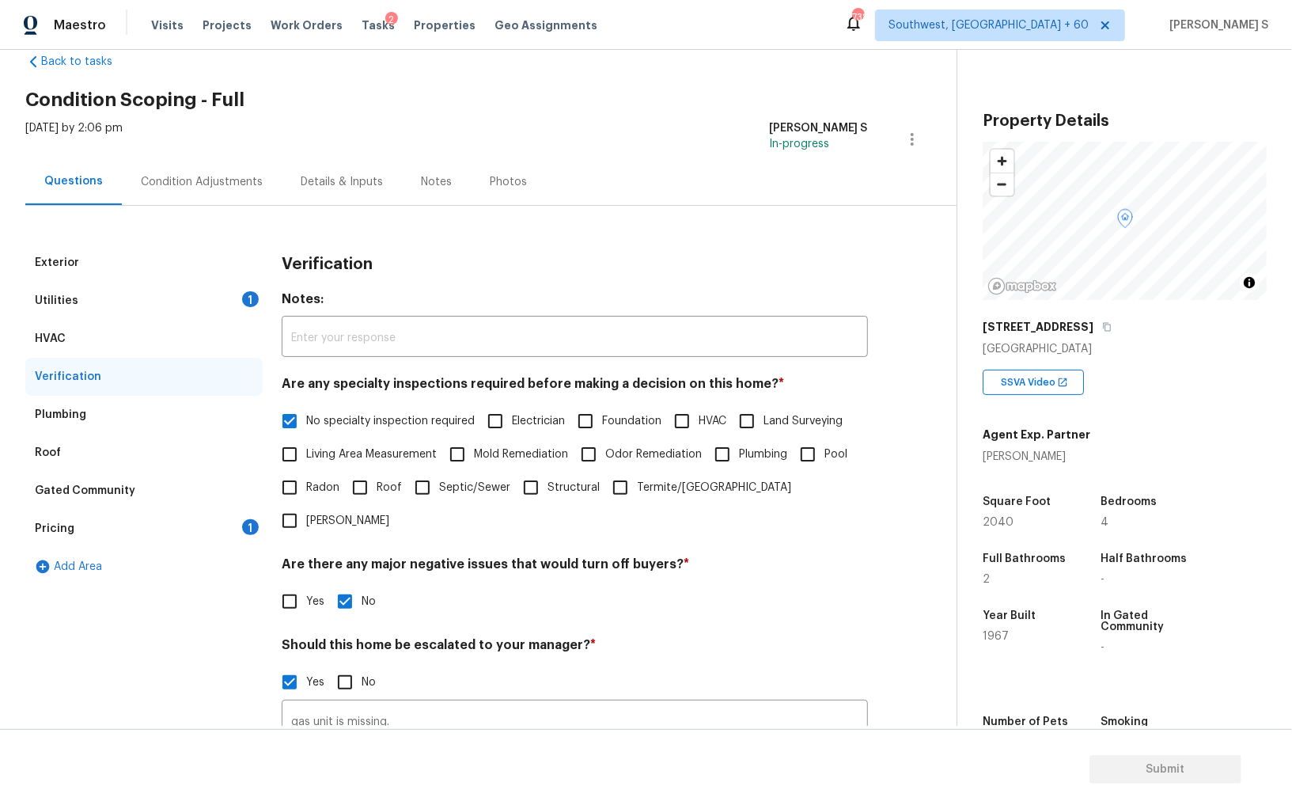
click at [210, 301] on div "Utilities 1" at bounding box center [143, 301] width 237 height 38
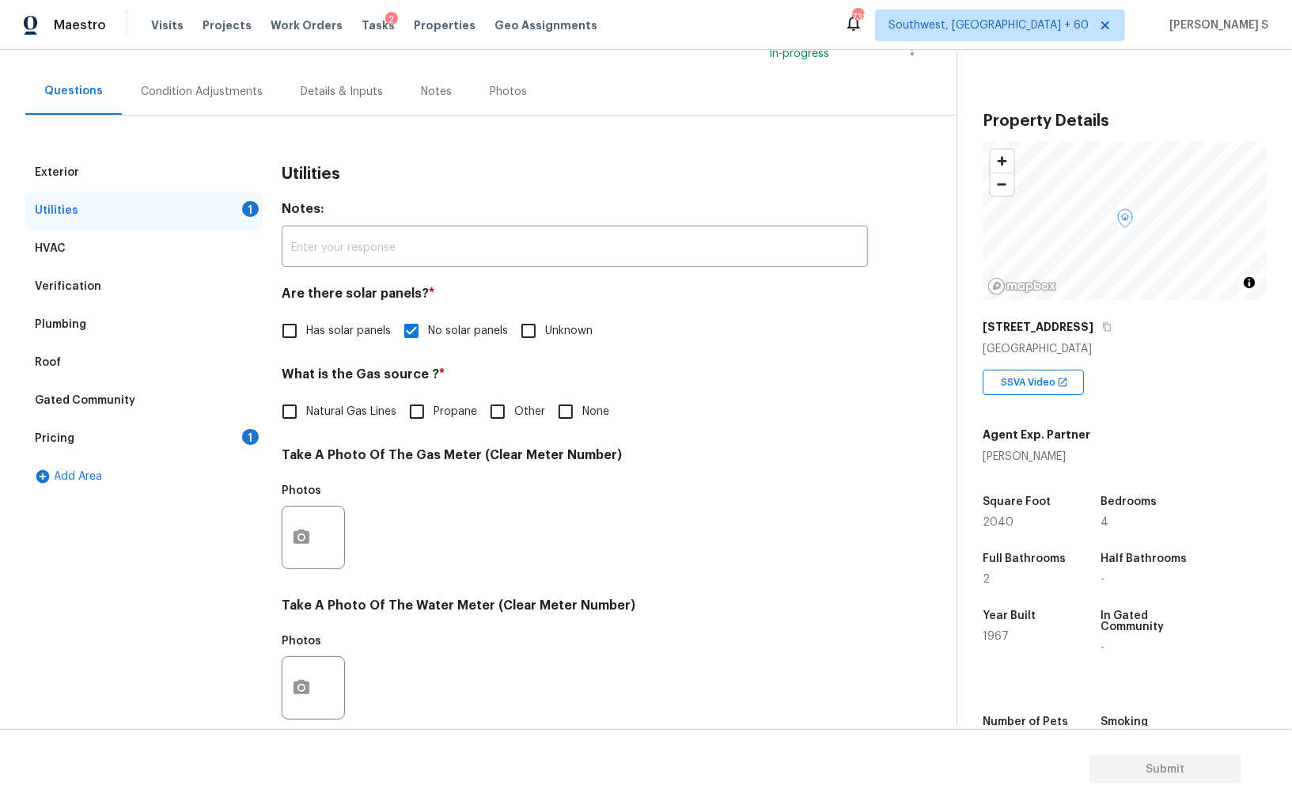
scroll to position [229, 0]
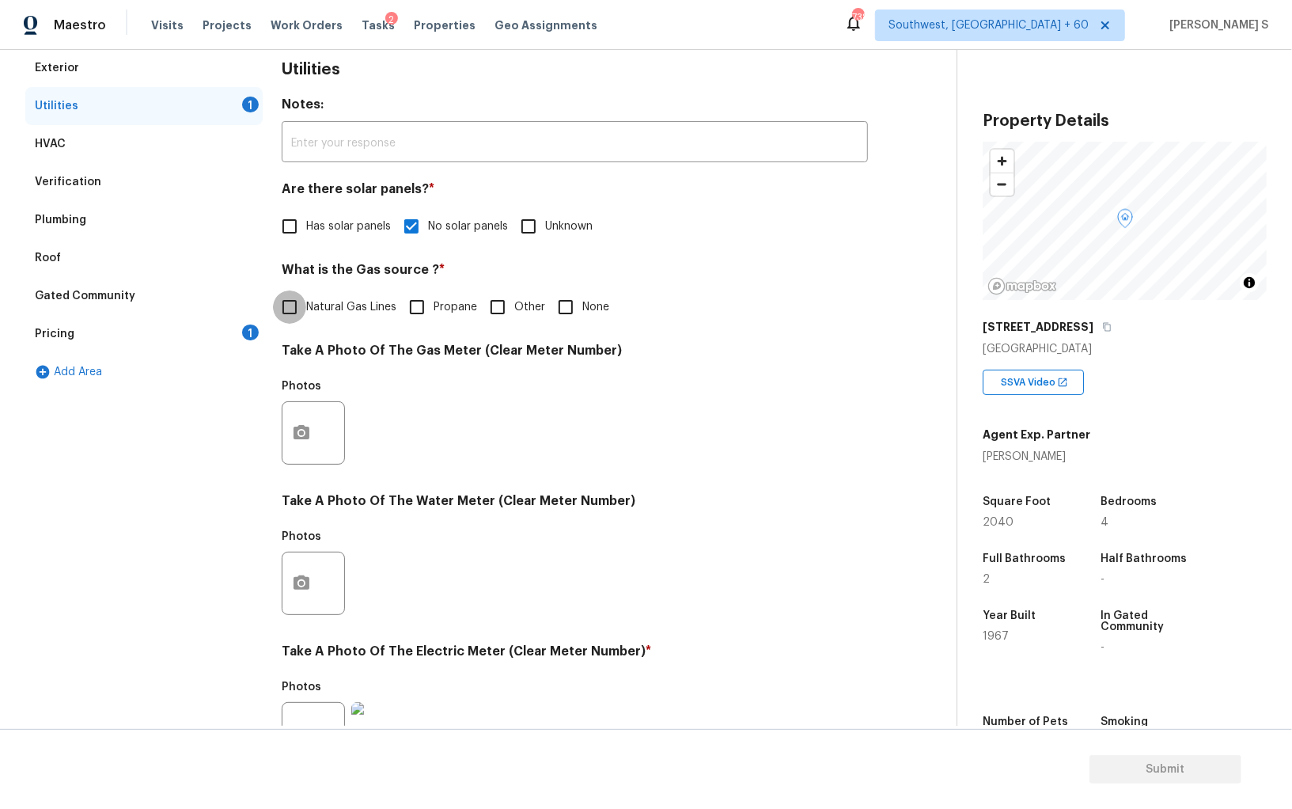
click at [281, 308] on input "Natural Gas Lines" at bounding box center [289, 306] width 33 height 33
checkbox input "true"
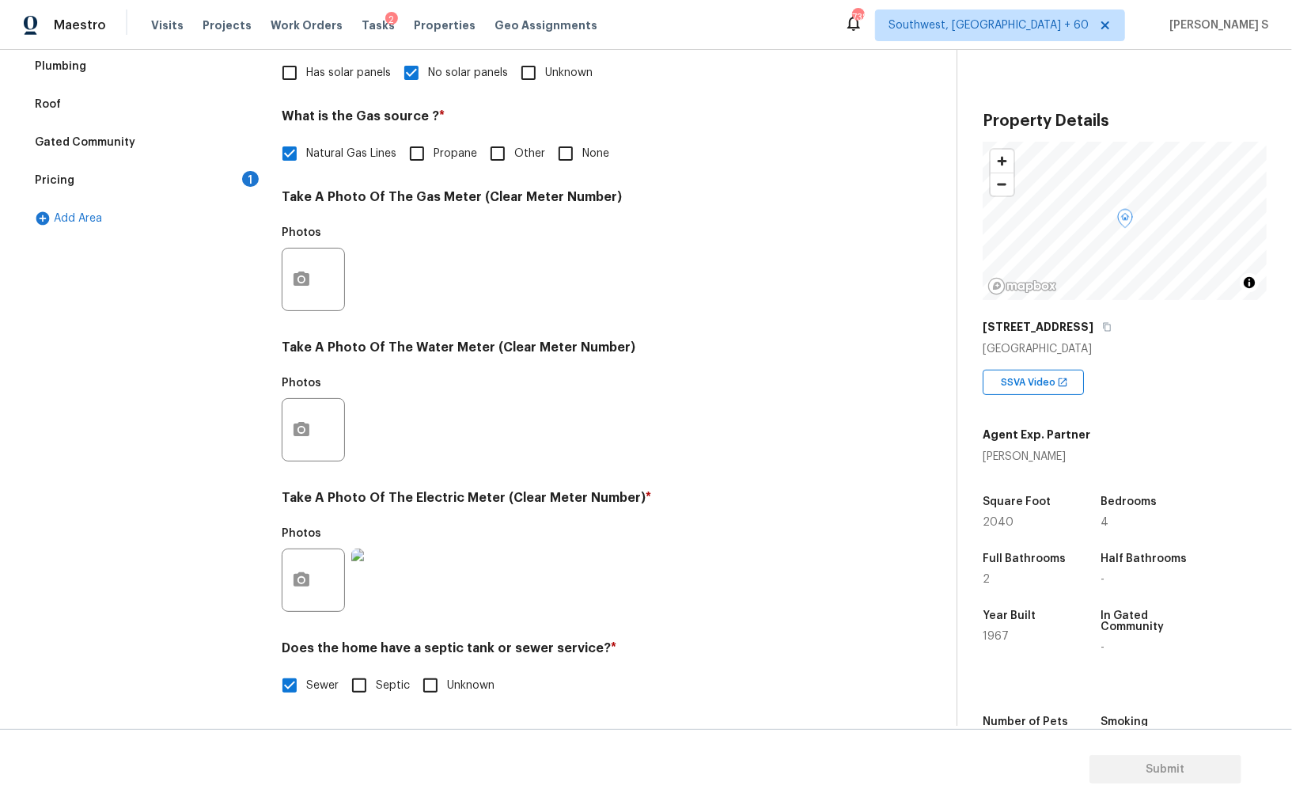
scroll to position [0, 0]
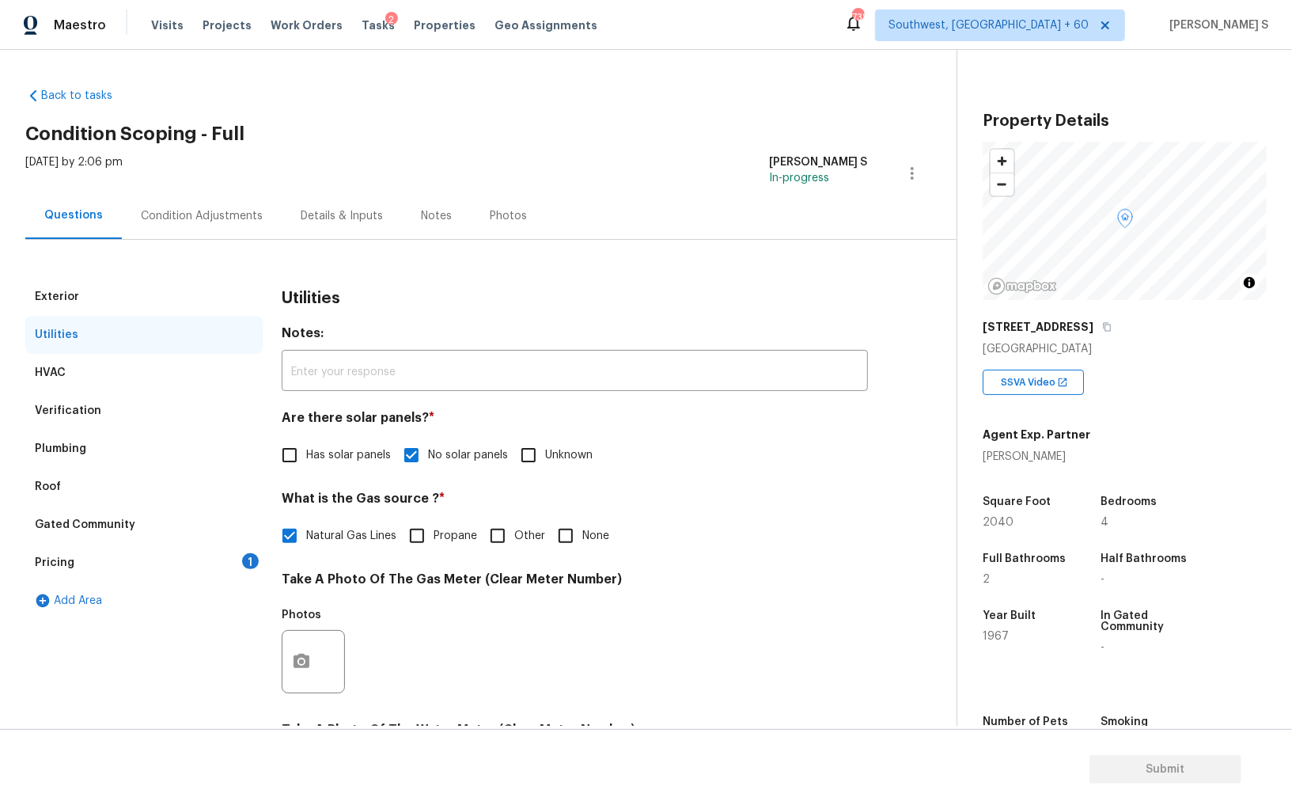
click at [42, 418] on div "Verification" at bounding box center [68, 411] width 66 height 16
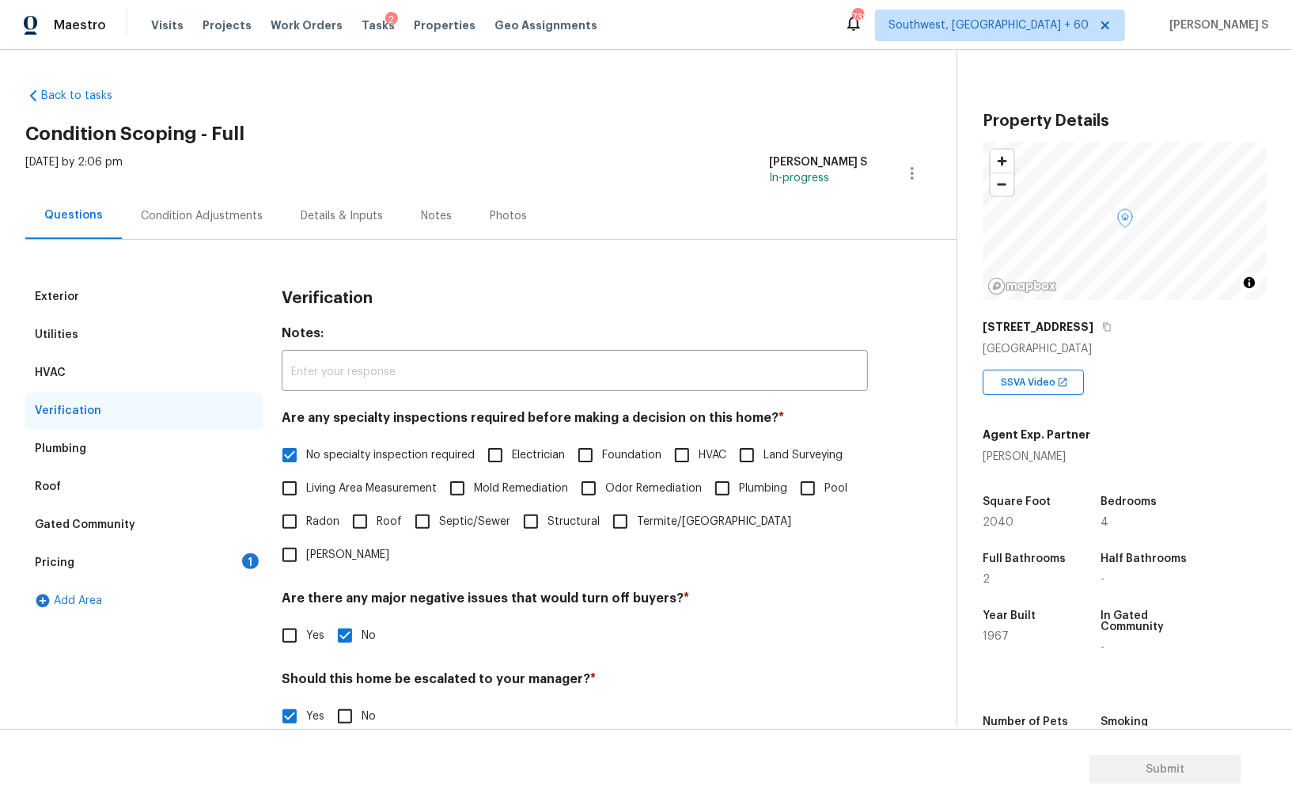
scroll to position [245, 0]
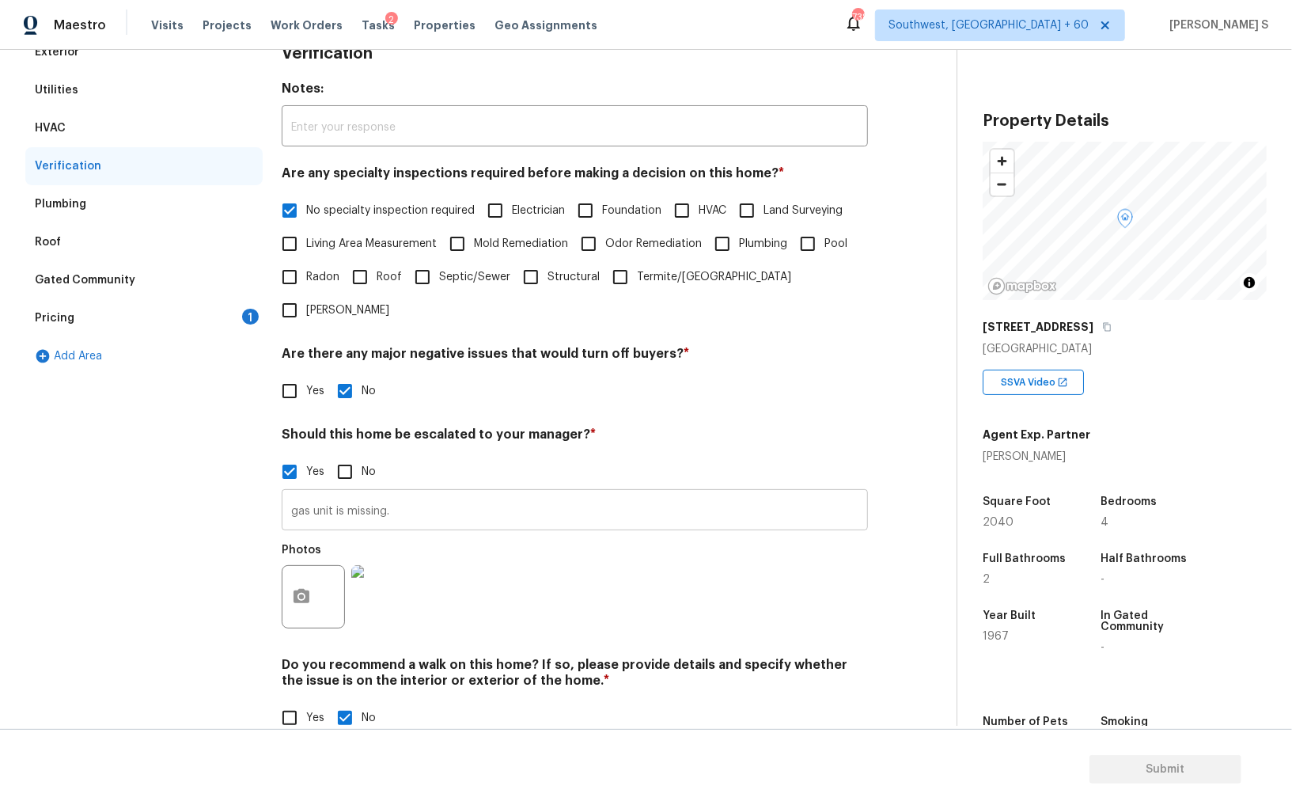
click at [429, 493] on input "gas unit is missing." at bounding box center [575, 511] width 586 height 37
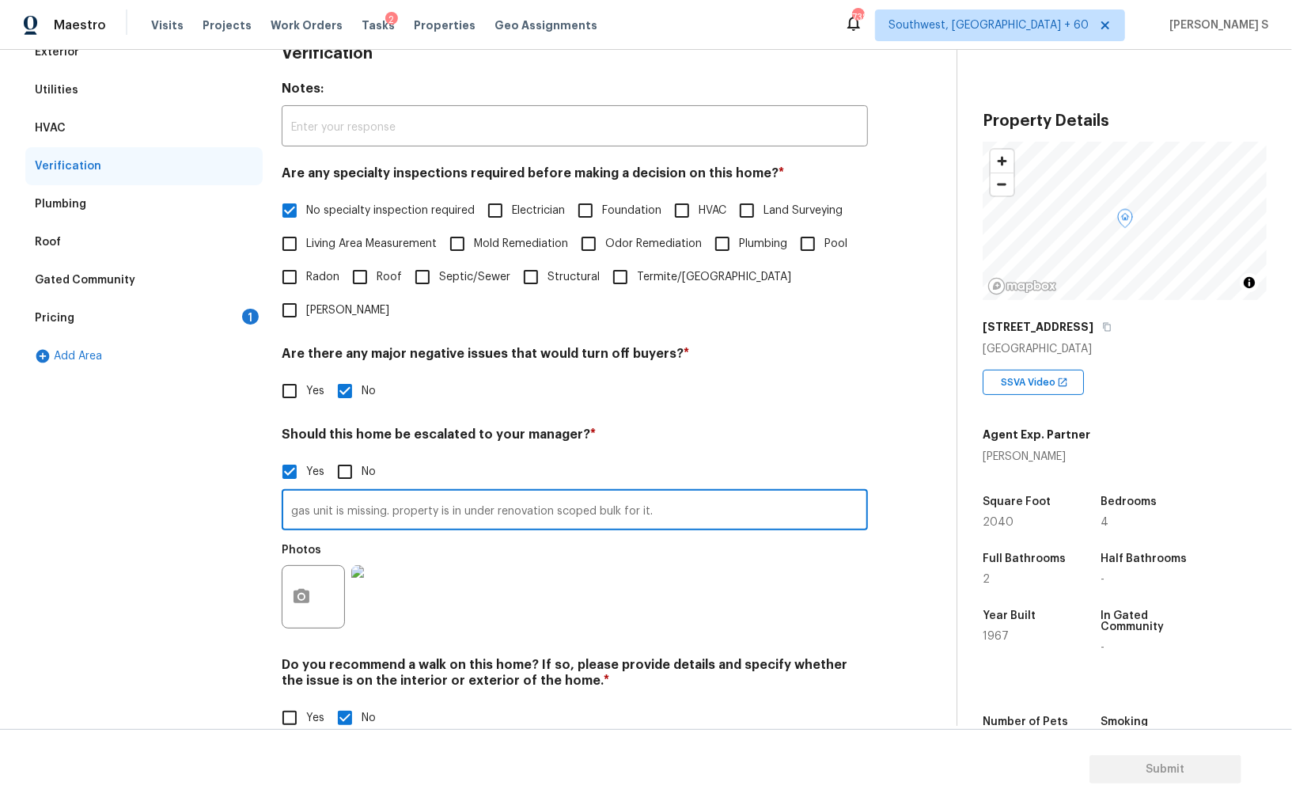
type input "gas unit is missing. property is in under renovation scoped bulk for it."
click at [556, 570] on div "Photos" at bounding box center [575, 586] width 586 height 103
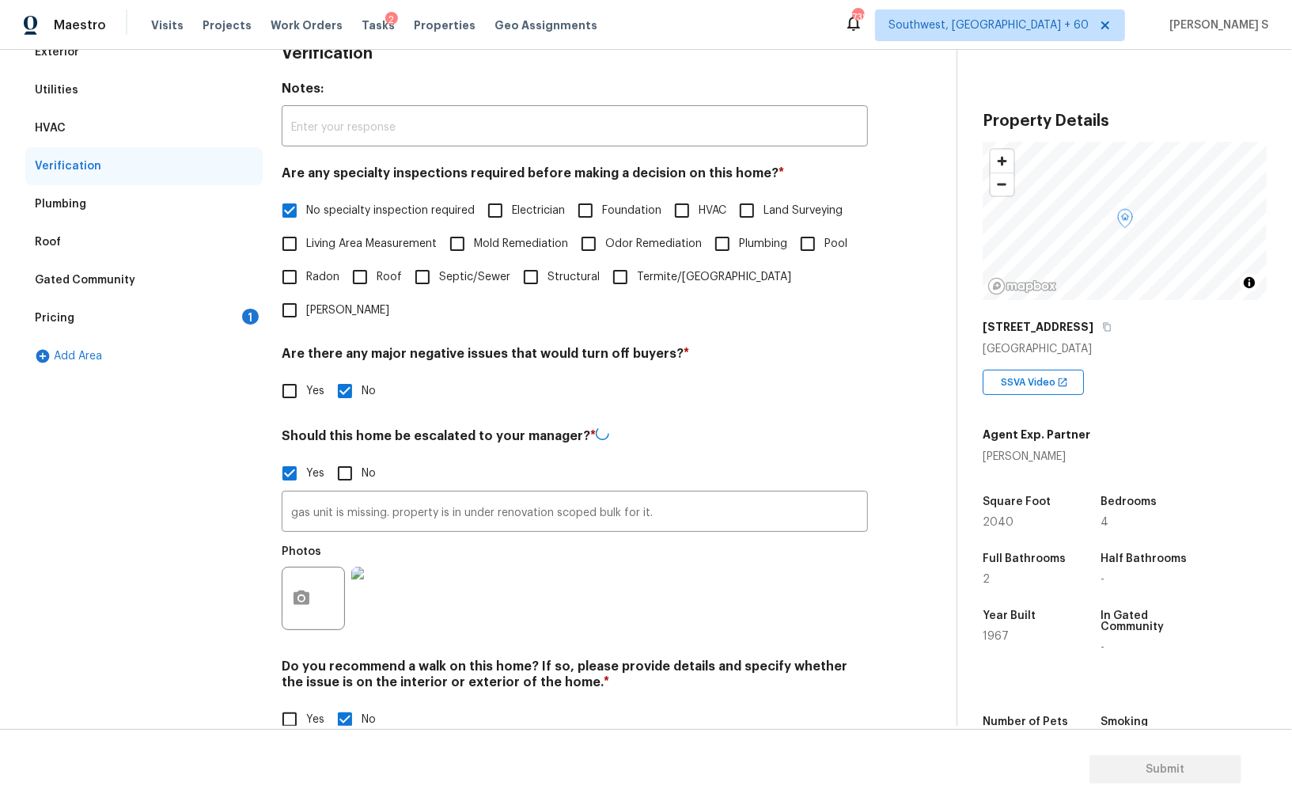
scroll to position [0, 0]
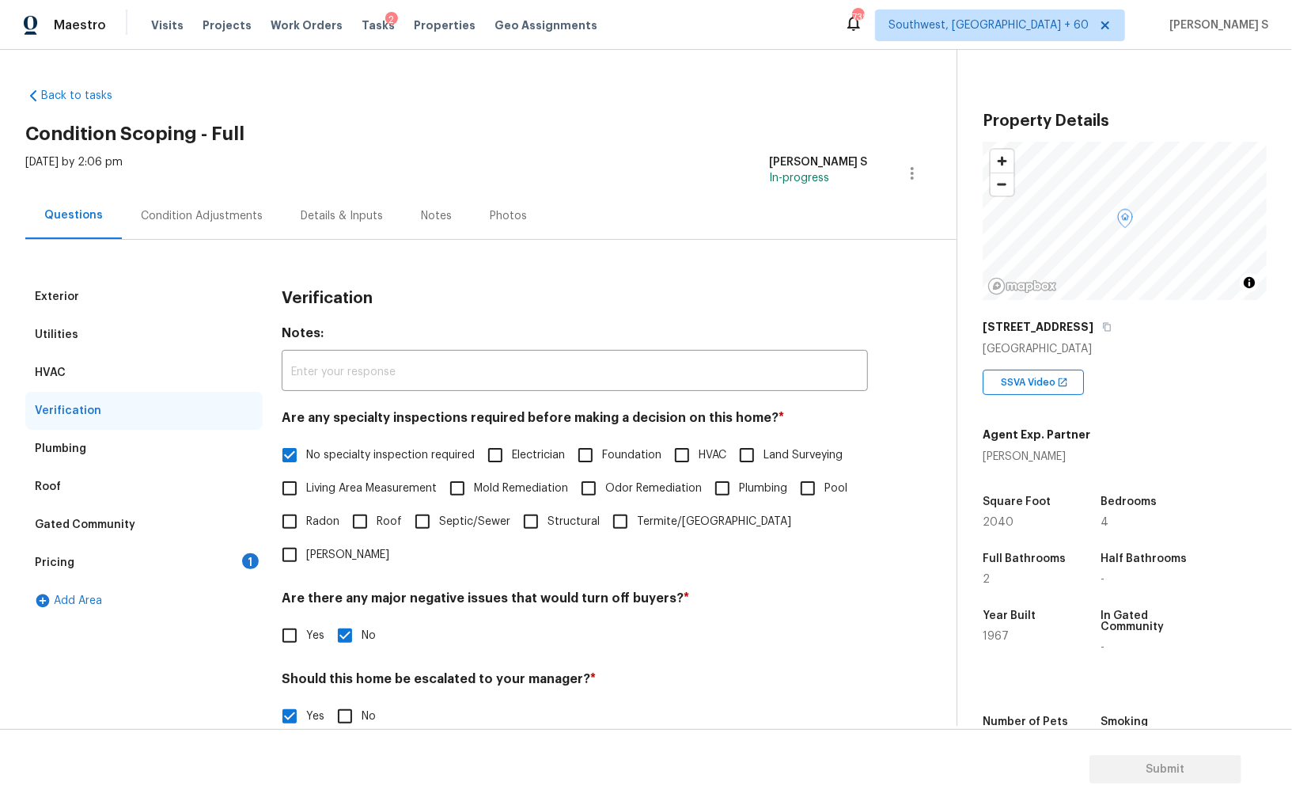
click at [242, 563] on div "Pricing 1" at bounding box center [143, 563] width 237 height 38
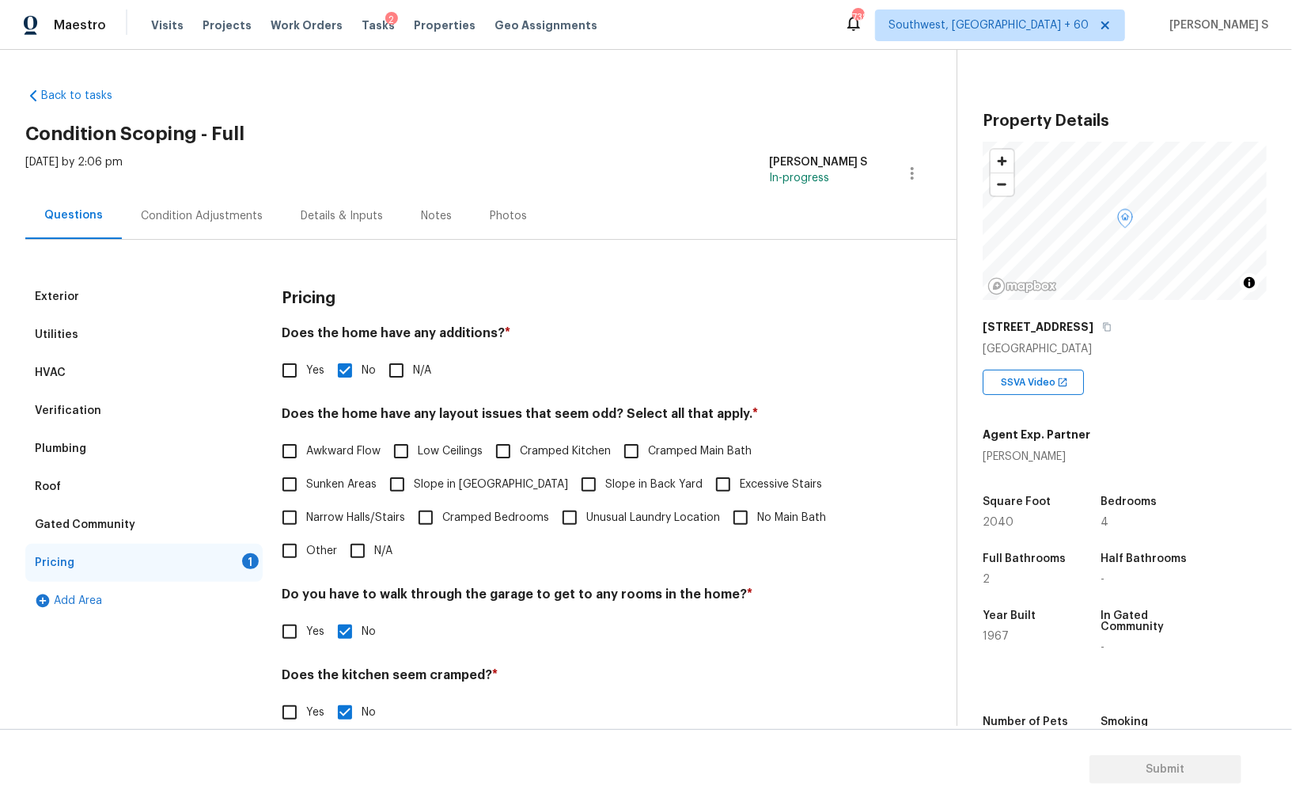
scroll to position [107, 0]
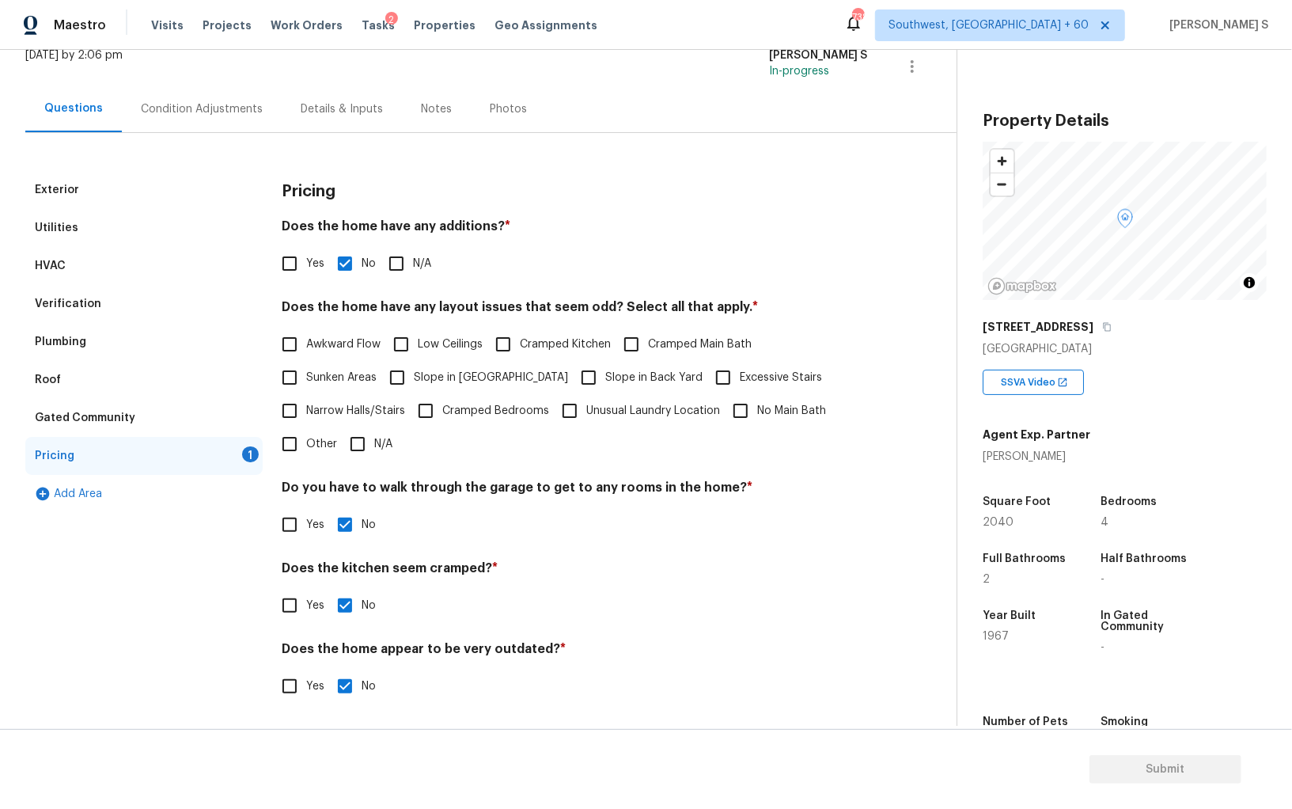
click at [427, 375] on span "Slope in [GEOGRAPHIC_DATA]" at bounding box center [491, 378] width 154 height 17
click at [414, 375] on input "Slope in [GEOGRAPHIC_DATA]" at bounding box center [397, 377] width 33 height 33
checkbox input "true"
click at [605, 375] on span "Slope in Back Yard" at bounding box center [653, 379] width 97 height 17
click at [582, 375] on input "Slope in Back Yard" at bounding box center [588, 378] width 33 height 33
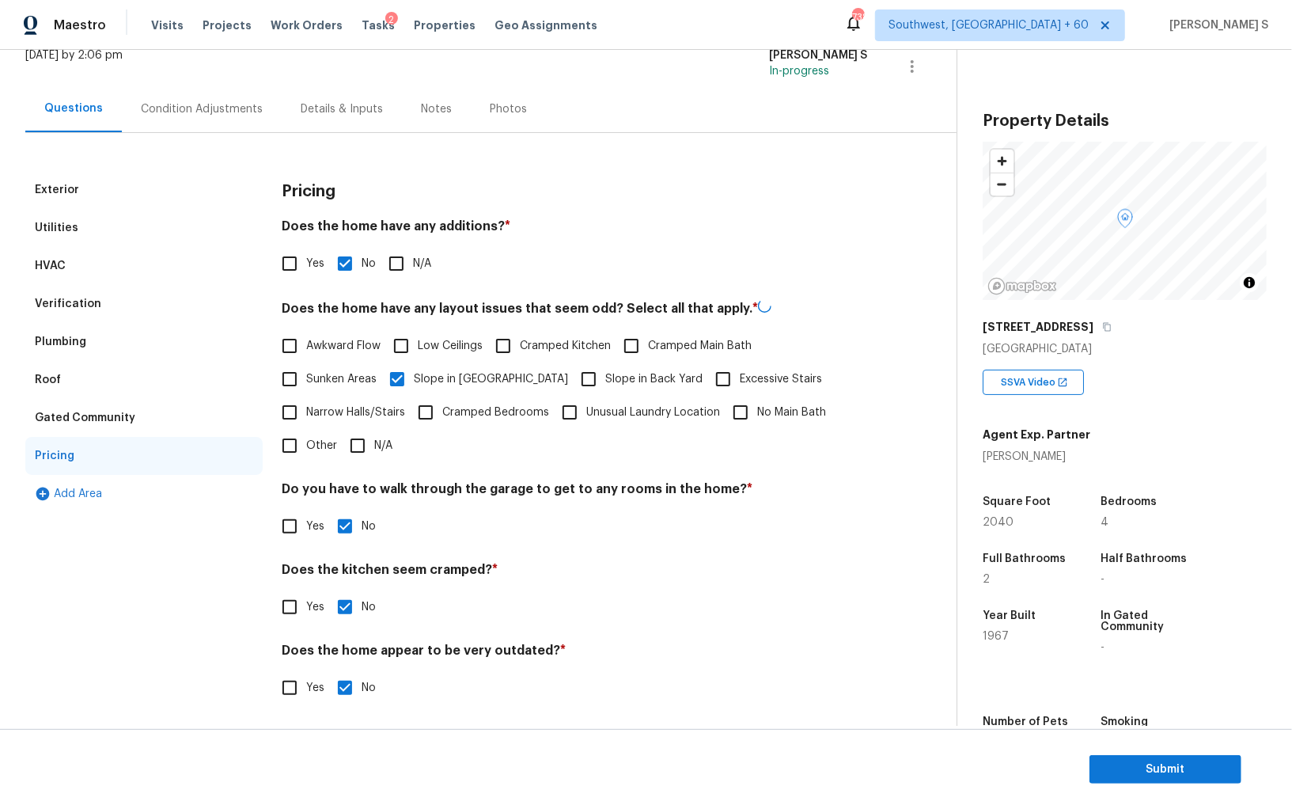
checkbox input "true"
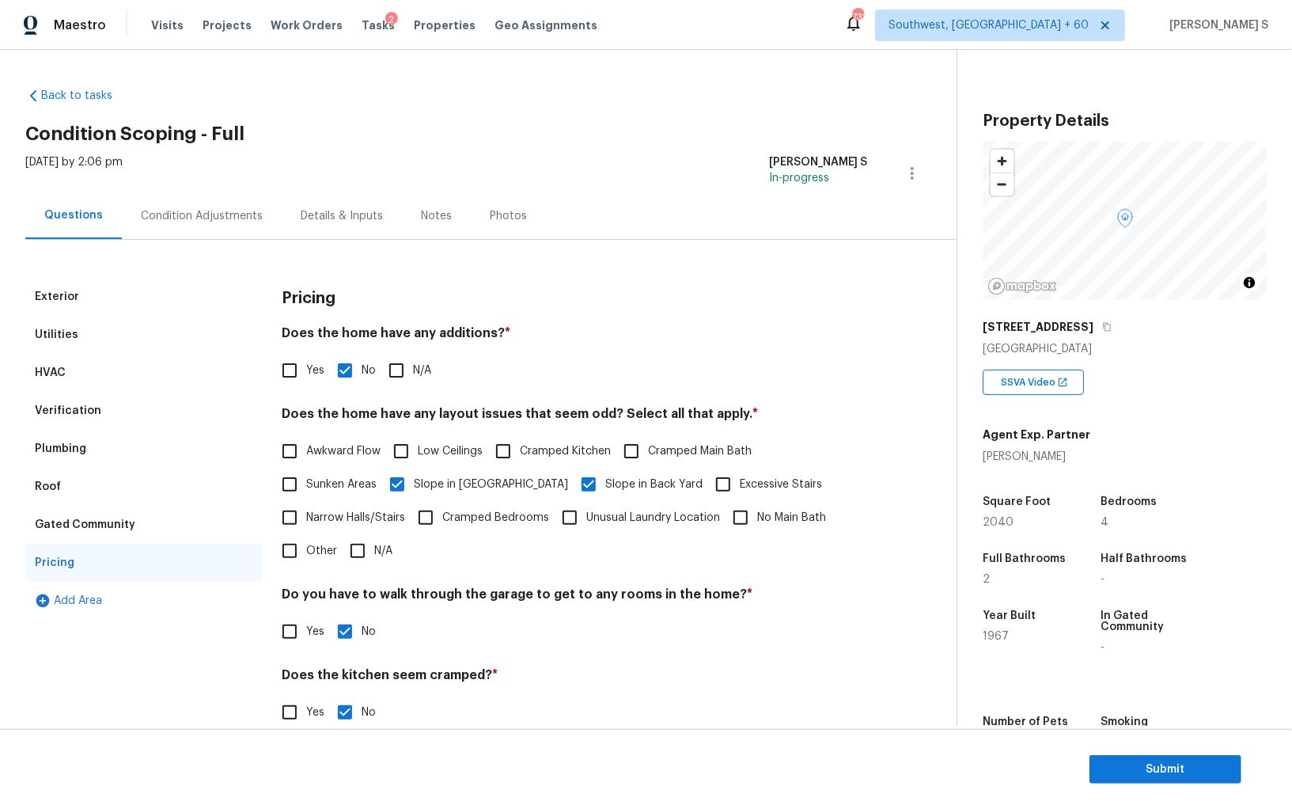
click at [207, 210] on div "Condition Adjustments" at bounding box center [202, 216] width 122 height 16
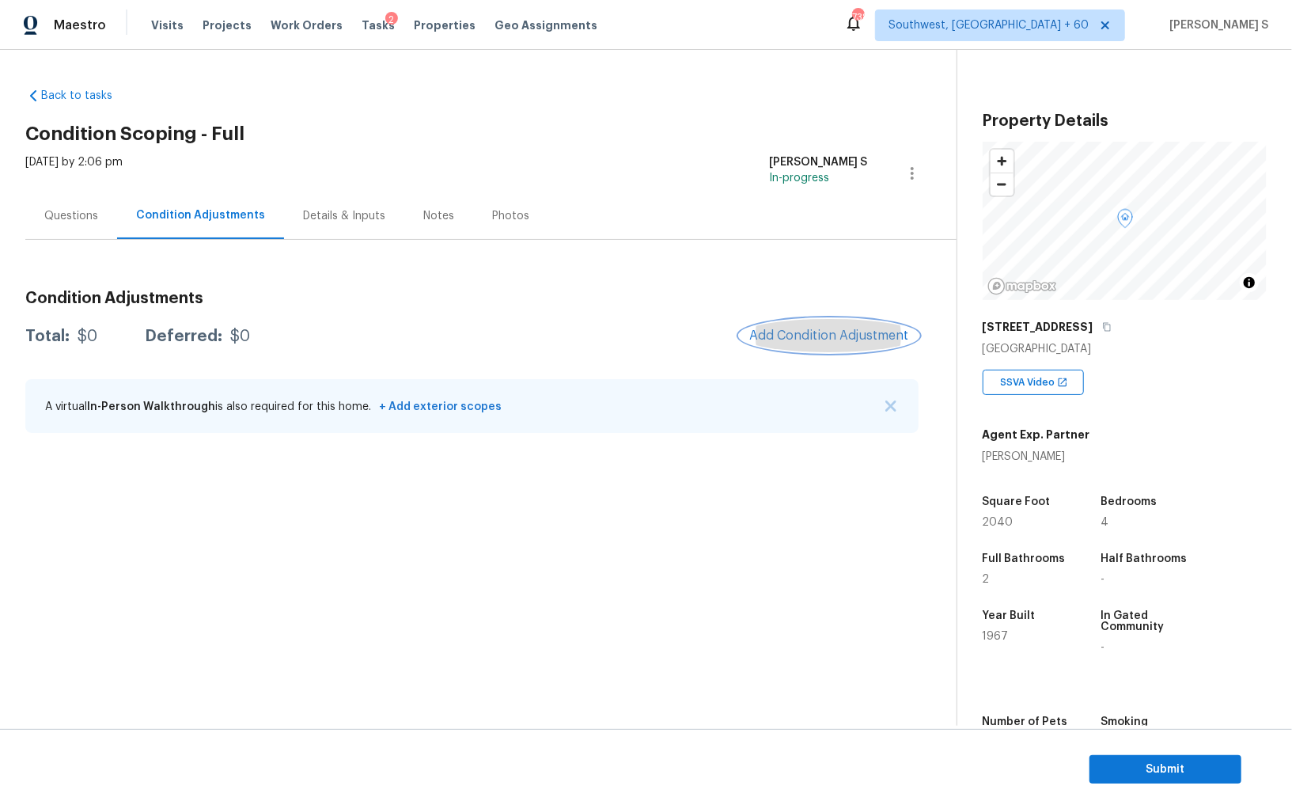
click at [866, 333] on span "Add Condition Adjustment" at bounding box center [829, 335] width 160 height 14
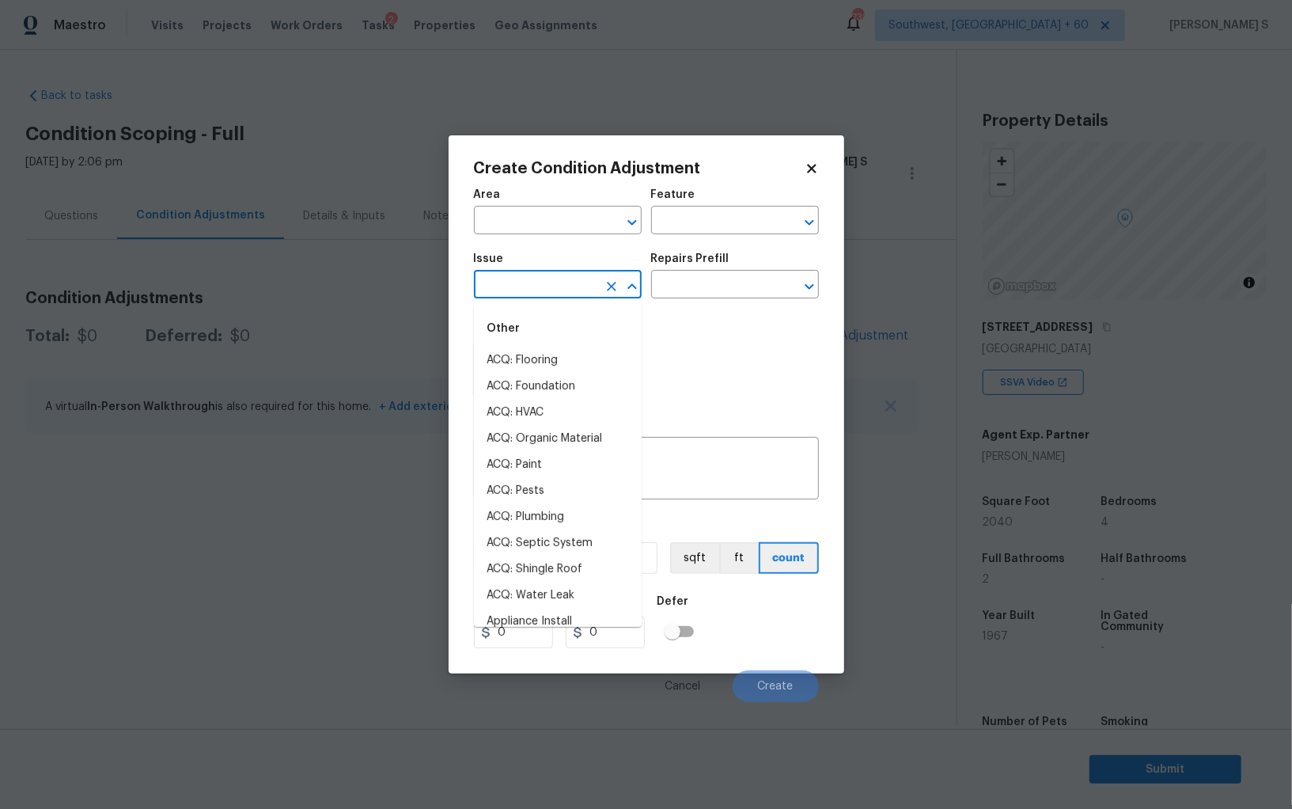
click at [558, 288] on input "text" at bounding box center [535, 286] width 123 height 25
type input "inter"
click at [578, 217] on input "text" at bounding box center [535, 222] width 123 height 25
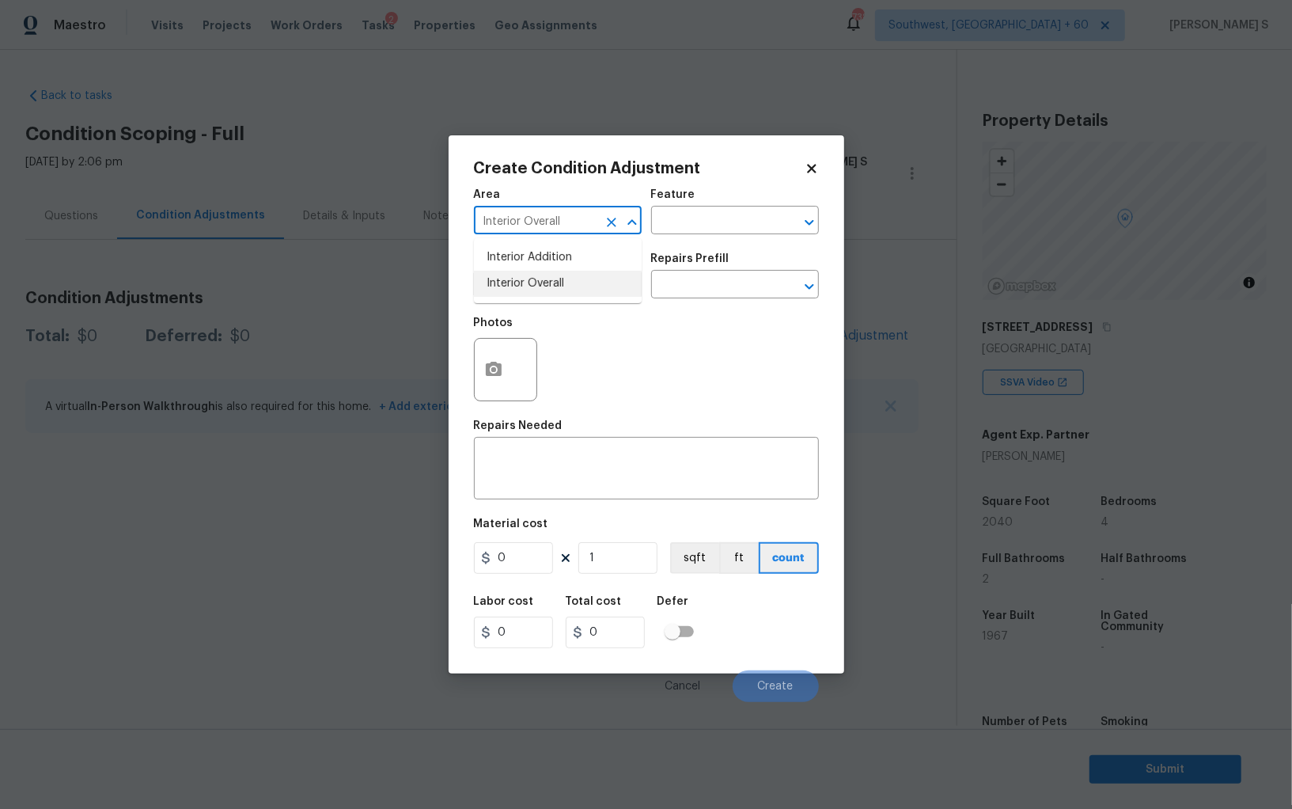
type input "Interior Overall"
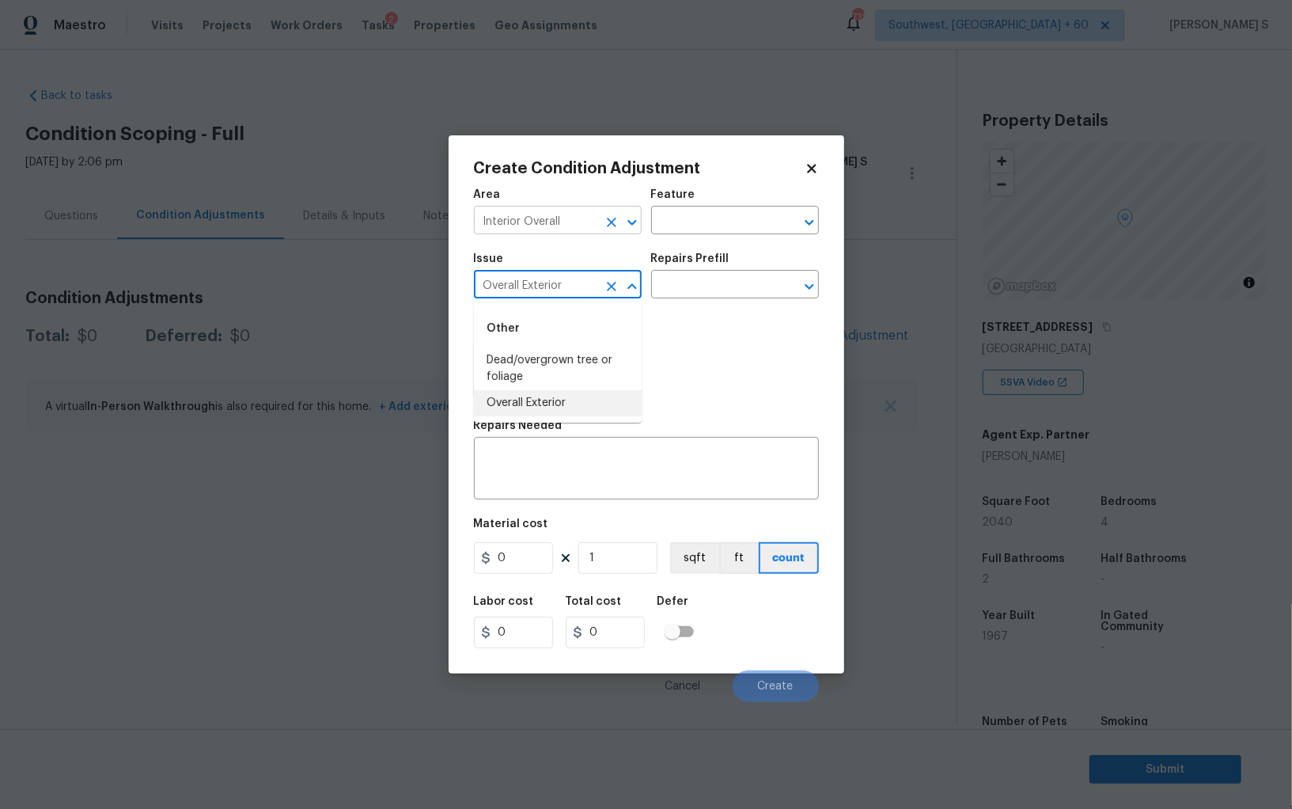
type input "Overall Exterior"
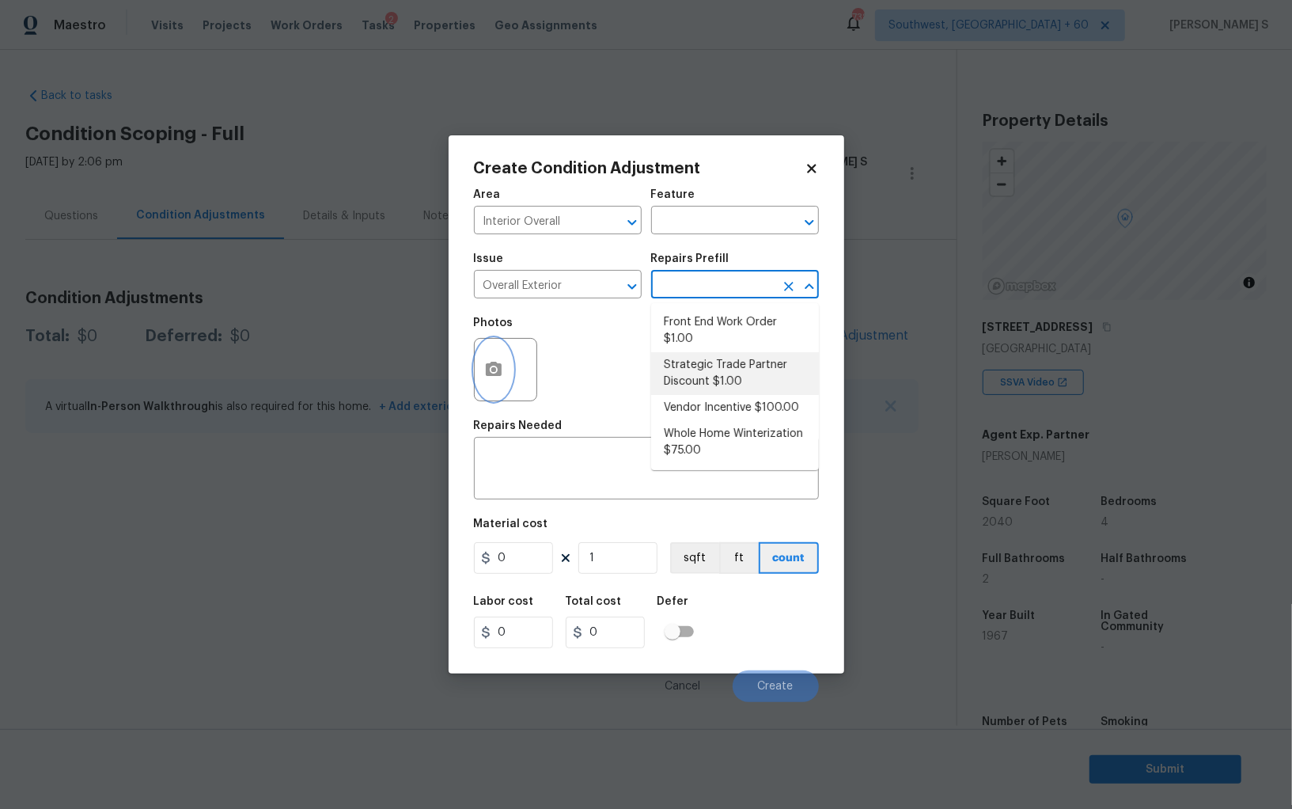
click at [506, 381] on button "button" at bounding box center [494, 370] width 38 height 62
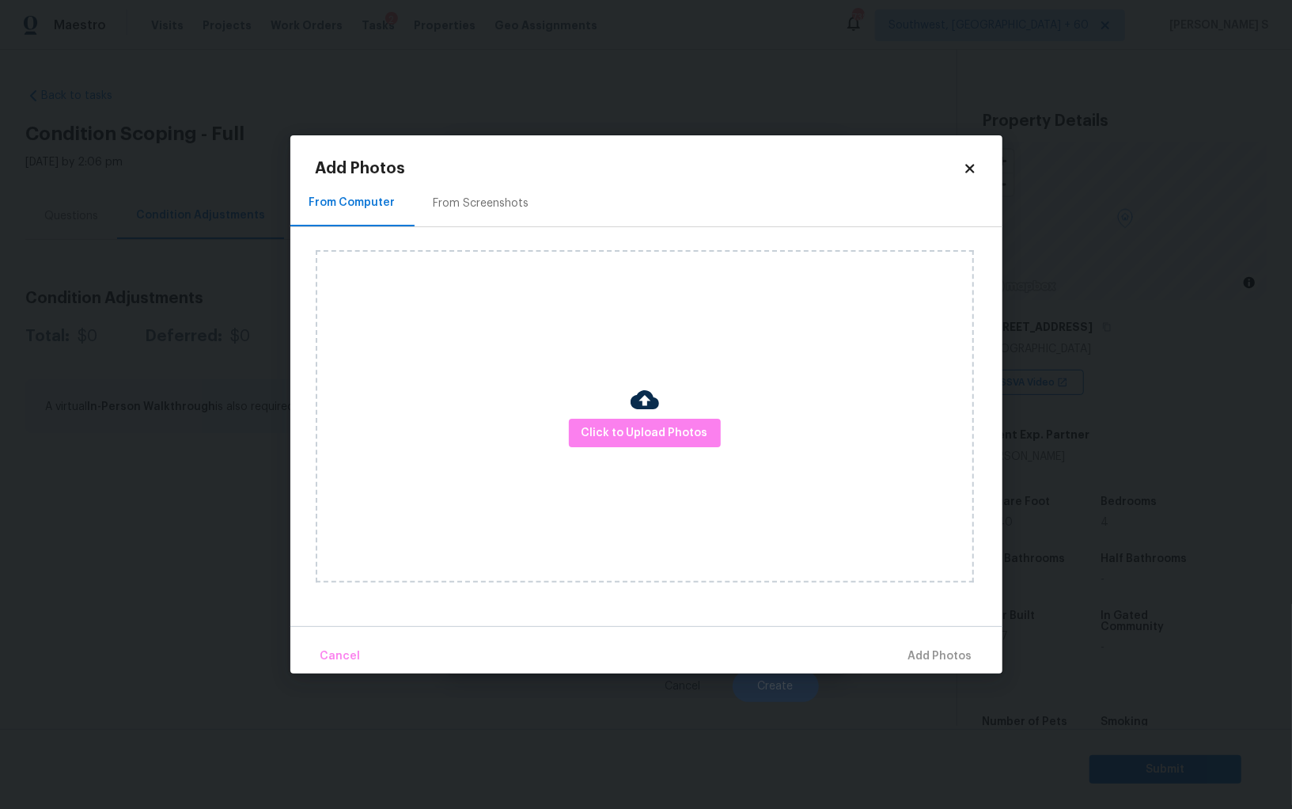
click at [473, 198] on div "From Screenshots" at bounding box center [482, 203] width 96 height 16
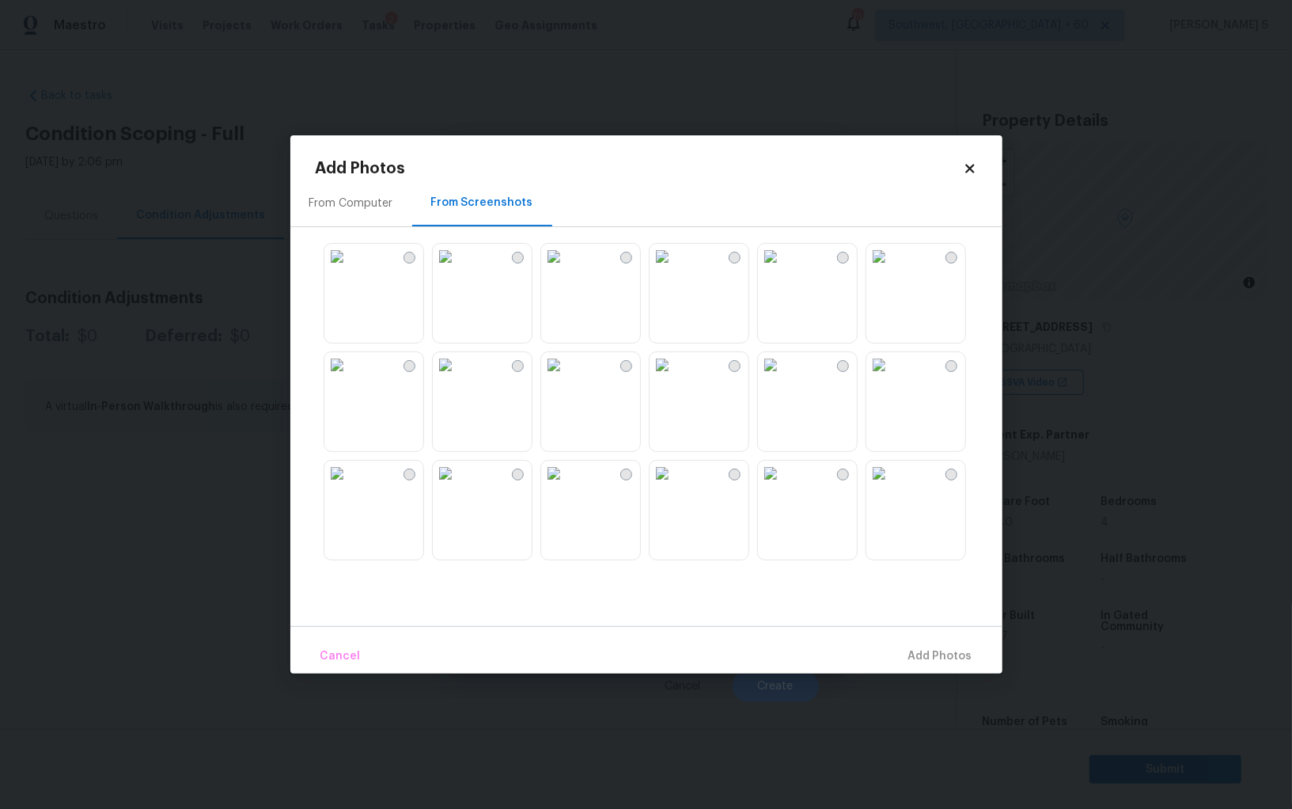
click at [458, 269] on img at bounding box center [445, 256] width 25 height 25
click at [458, 377] on img at bounding box center [445, 364] width 25 height 25
click at [350, 269] on img at bounding box center [336, 256] width 25 height 25
click at [350, 486] on img at bounding box center [336, 473] width 25 height 25
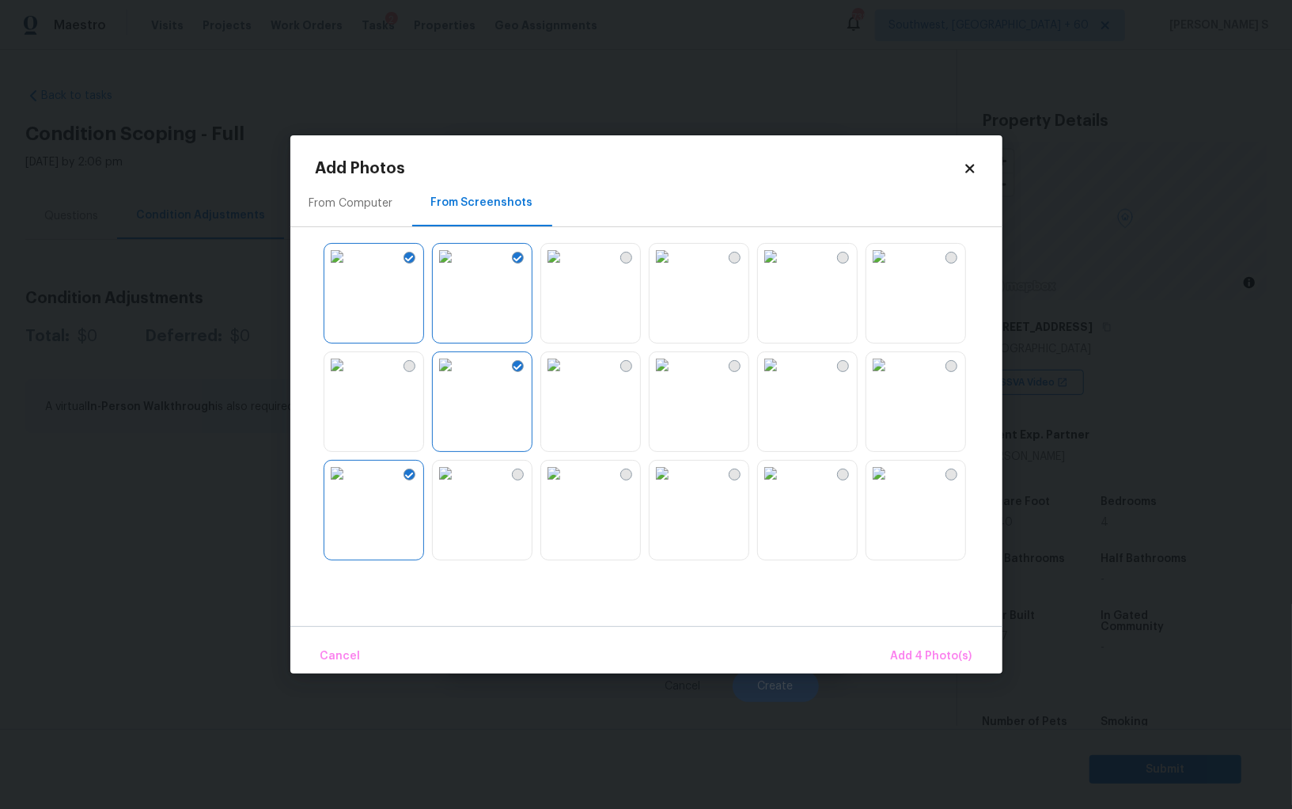
click at [652, 486] on img at bounding box center [662, 473] width 25 height 25
click at [567, 377] on img at bounding box center [553, 364] width 25 height 25
click at [567, 486] on img at bounding box center [553, 473] width 25 height 25
click at [675, 377] on img at bounding box center [662, 364] width 25 height 25
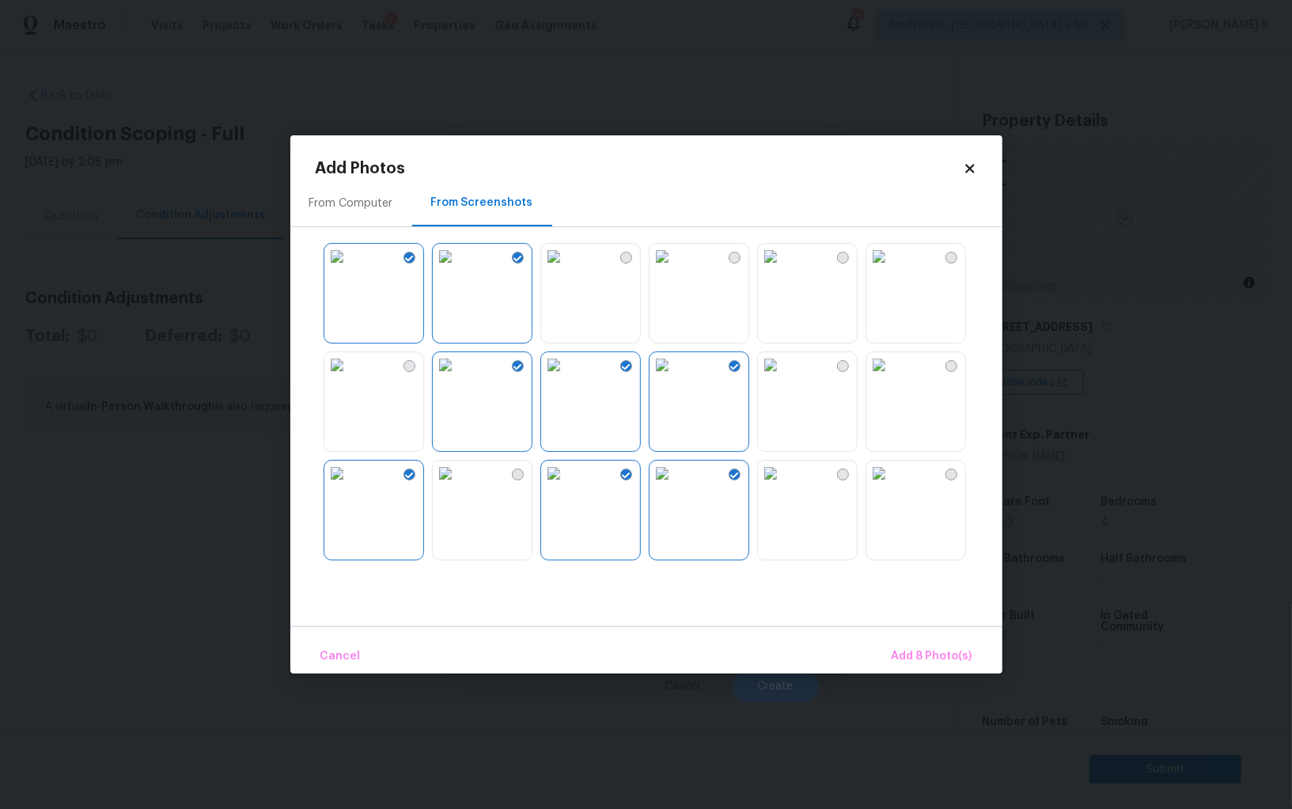
click at [783, 486] on img at bounding box center [770, 473] width 25 height 25
click at [783, 377] on img at bounding box center [770, 364] width 25 height 25
click at [892, 377] on img at bounding box center [878, 364] width 25 height 25
click at [892, 486] on img at bounding box center [878, 473] width 25 height 25
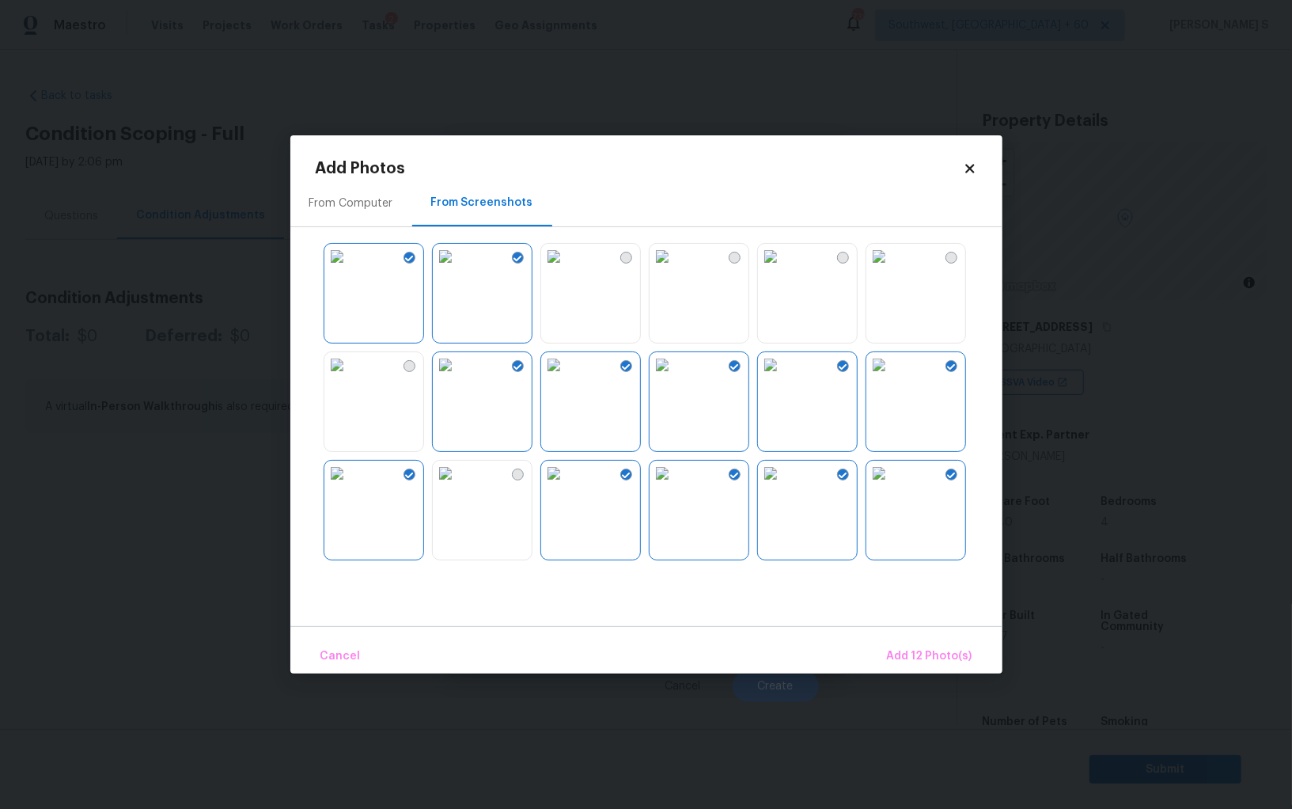
click at [889, 269] on img at bounding box center [878, 256] width 25 height 25
click at [783, 269] on img at bounding box center [770, 256] width 25 height 25
click at [458, 486] on img at bounding box center [445, 473] width 25 height 25
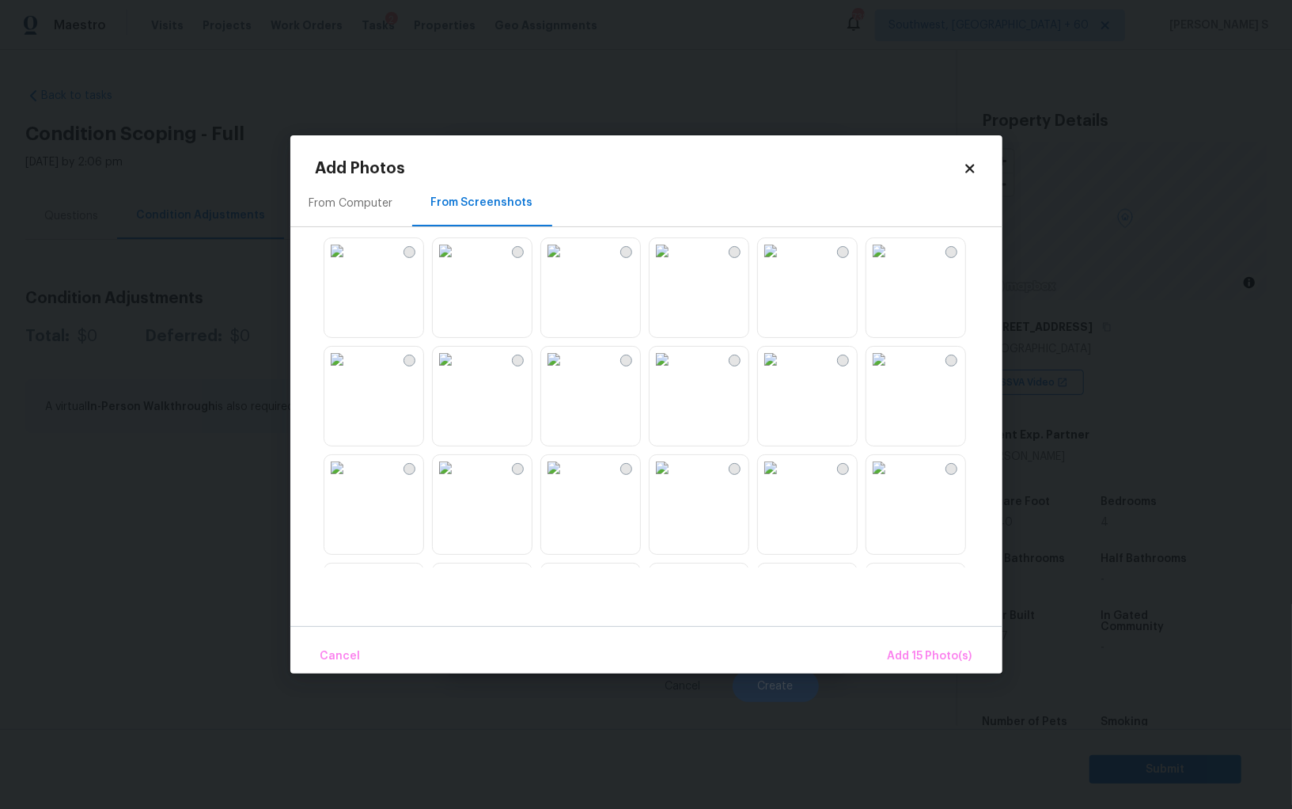
click at [567, 372] on img at bounding box center [553, 359] width 25 height 25
click at [654, 372] on img at bounding box center [662, 359] width 25 height 25
click at [663, 480] on img at bounding box center [662, 467] width 25 height 25
drag, startPoint x: 580, startPoint y: 520, endPoint x: 543, endPoint y: 520, distance: 37.2
click at [567, 480] on img at bounding box center [553, 467] width 25 height 25
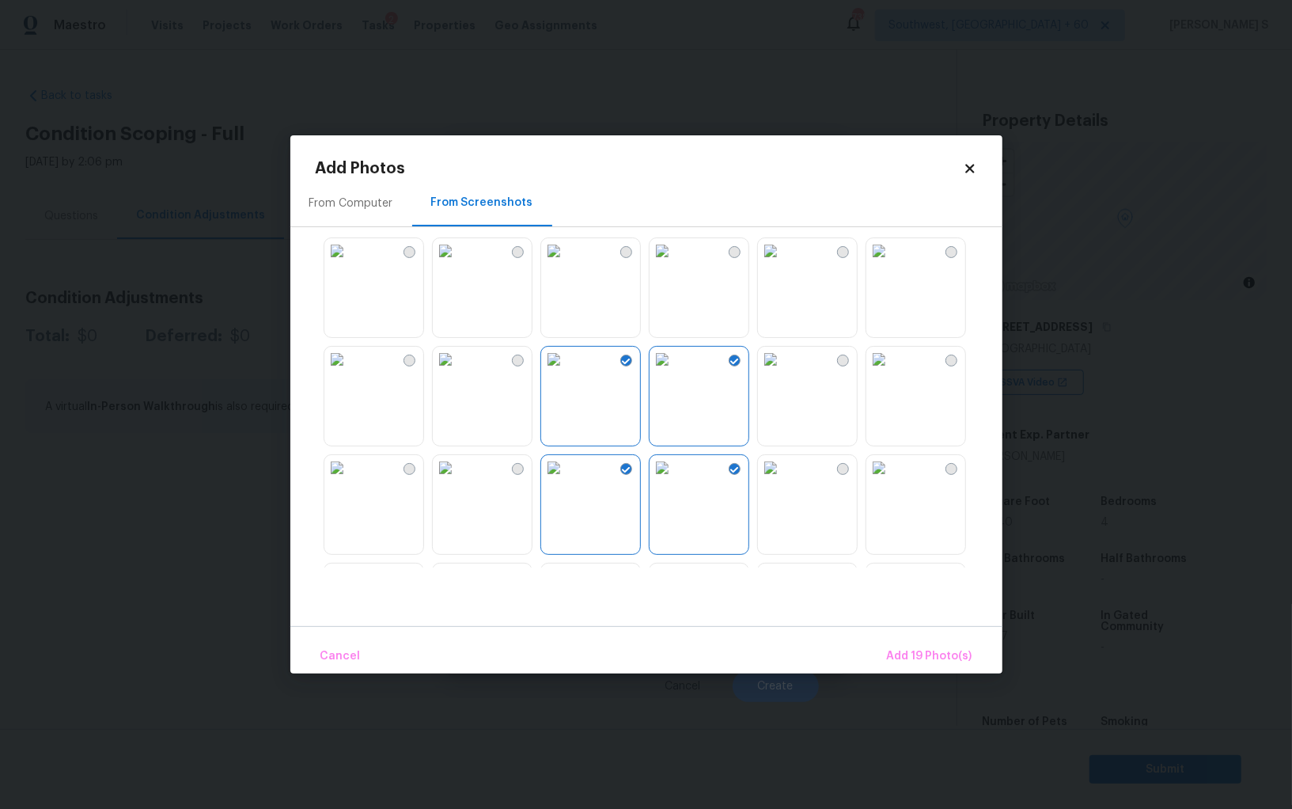
click at [458, 480] on img at bounding box center [445, 467] width 25 height 25
click at [324, 506] on div at bounding box center [374, 504] width 100 height 100
click at [345, 372] on img at bounding box center [336, 359] width 25 height 25
click at [775, 480] on img at bounding box center [770, 467] width 25 height 25
click at [776, 368] on img at bounding box center [770, 359] width 25 height 25
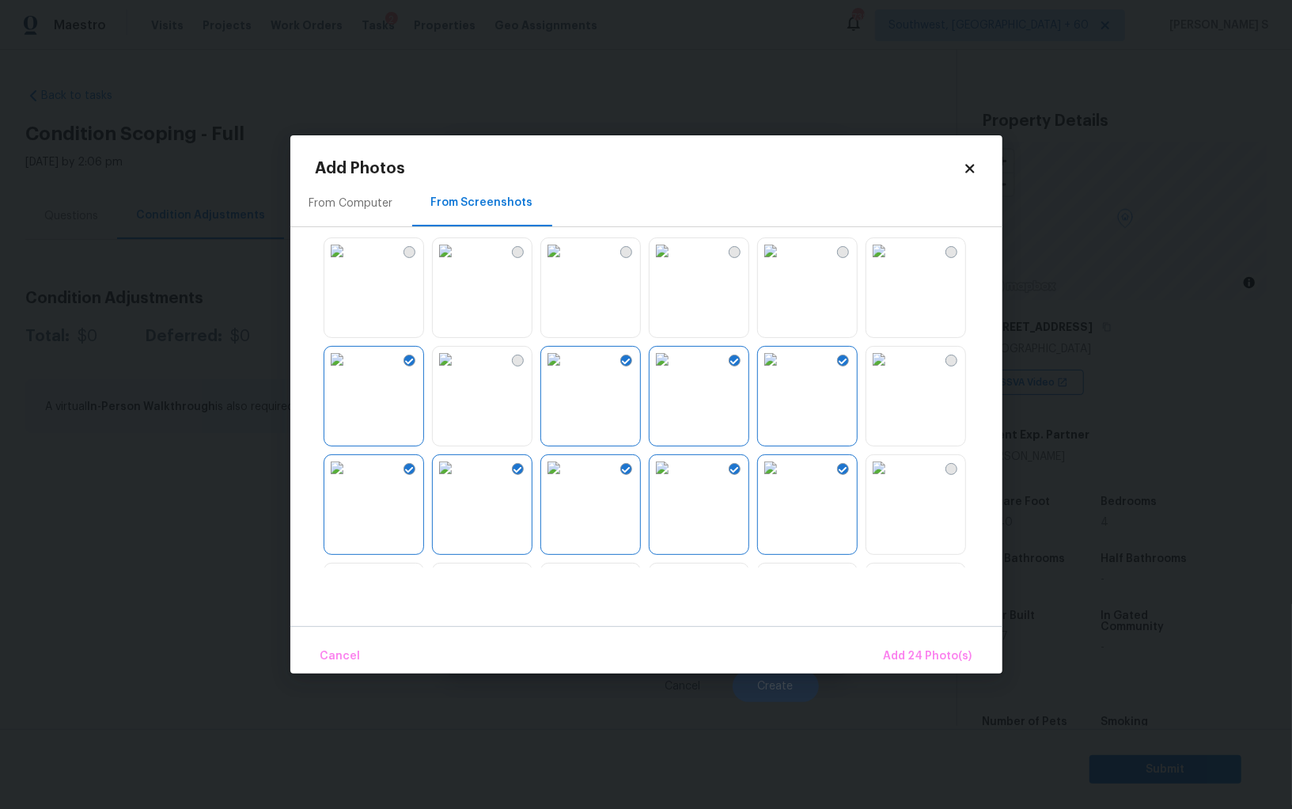
click at [973, 366] on div at bounding box center [659, 401] width 687 height 332
click at [892, 480] on img at bounding box center [878, 467] width 25 height 25
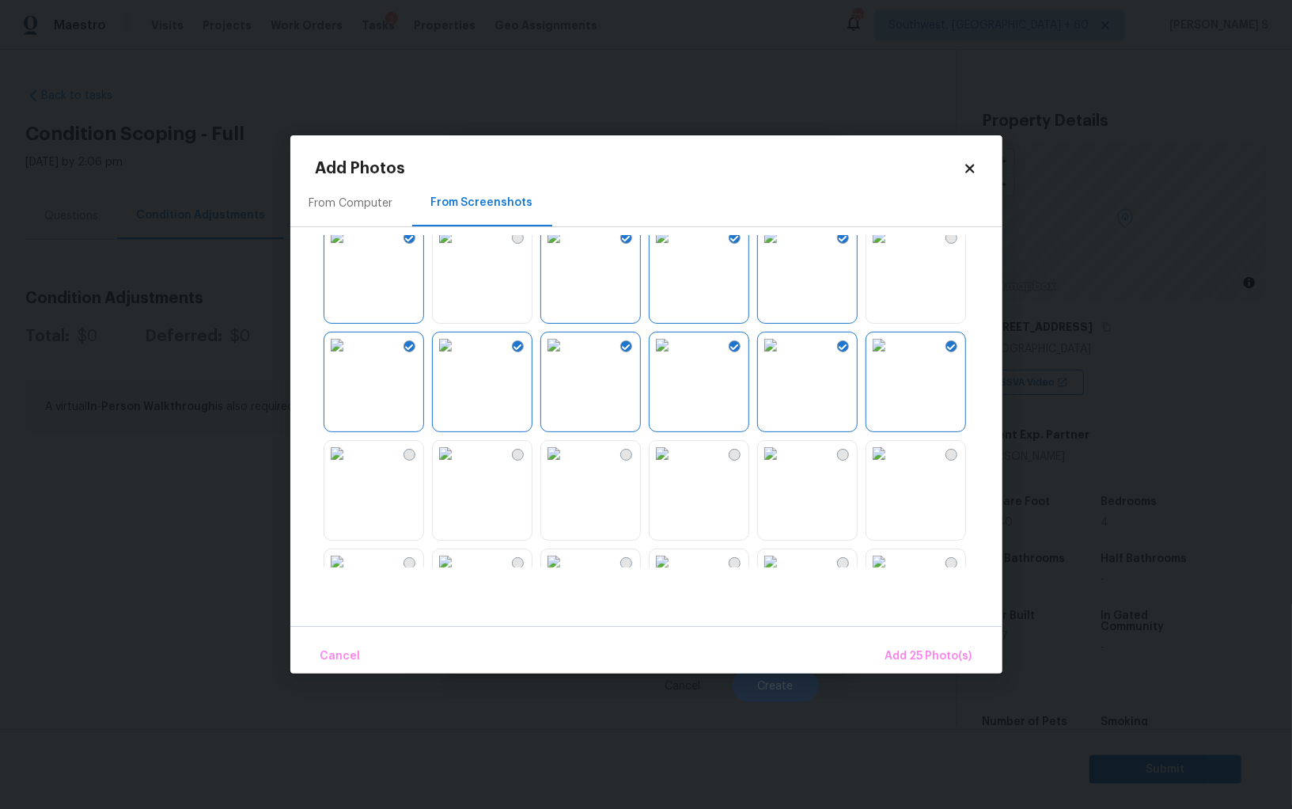
scroll to position [678, 0]
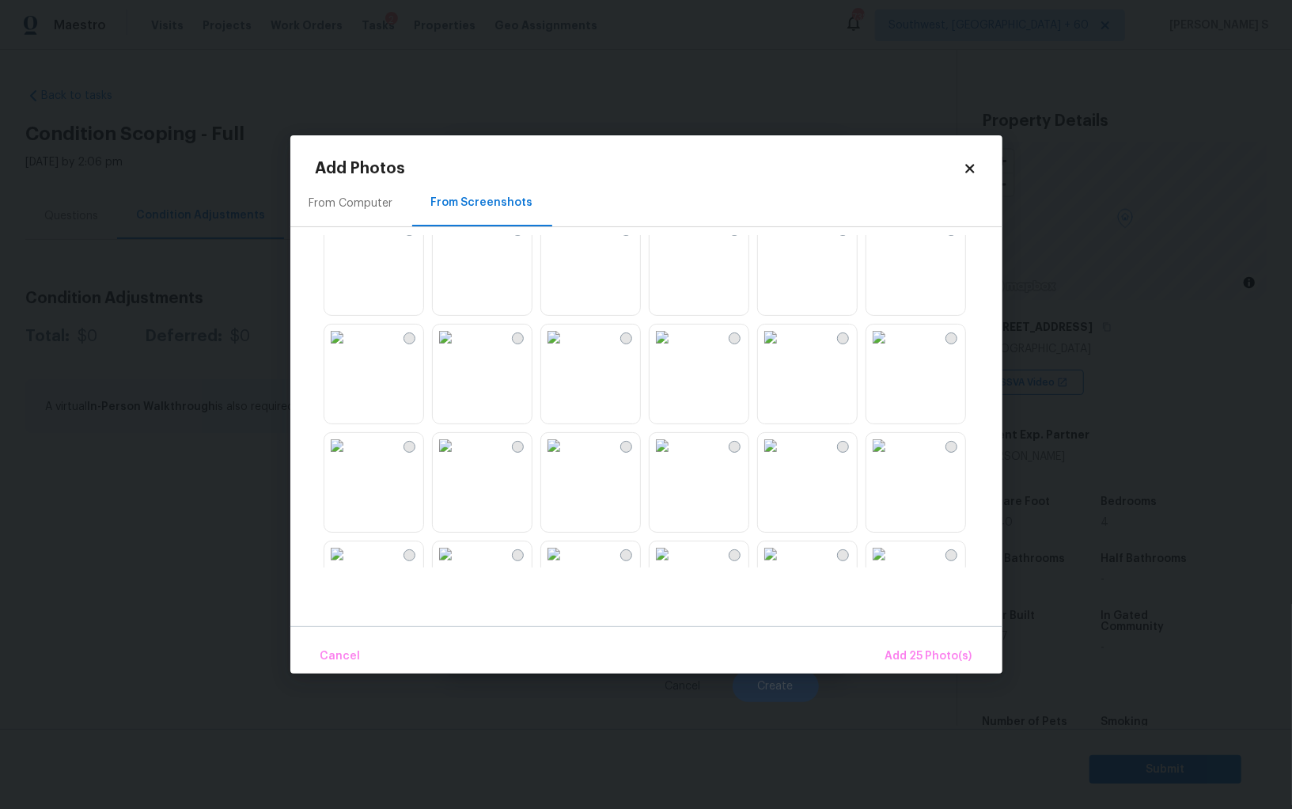
drag, startPoint x: 707, startPoint y: 374, endPoint x: 711, endPoint y: 456, distance: 81.6
click at [675, 350] on img at bounding box center [662, 336] width 25 height 25
click at [675, 458] on img at bounding box center [662, 445] width 25 height 25
click at [567, 458] on img at bounding box center [553, 445] width 25 height 25
click at [458, 458] on img at bounding box center [445, 445] width 25 height 25
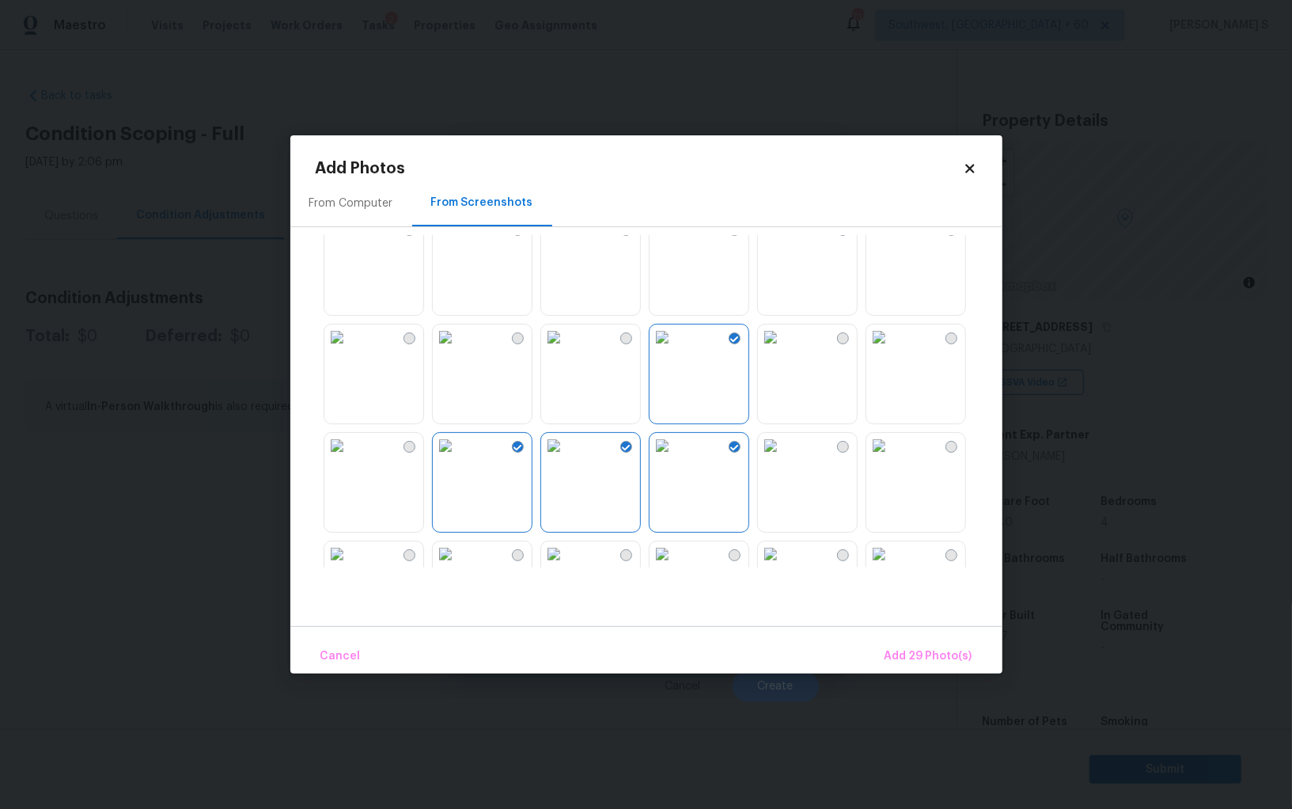
click at [439, 458] on img at bounding box center [445, 445] width 25 height 25
click at [350, 458] on img at bounding box center [336, 445] width 25 height 25
click at [458, 458] on img at bounding box center [445, 445] width 25 height 25
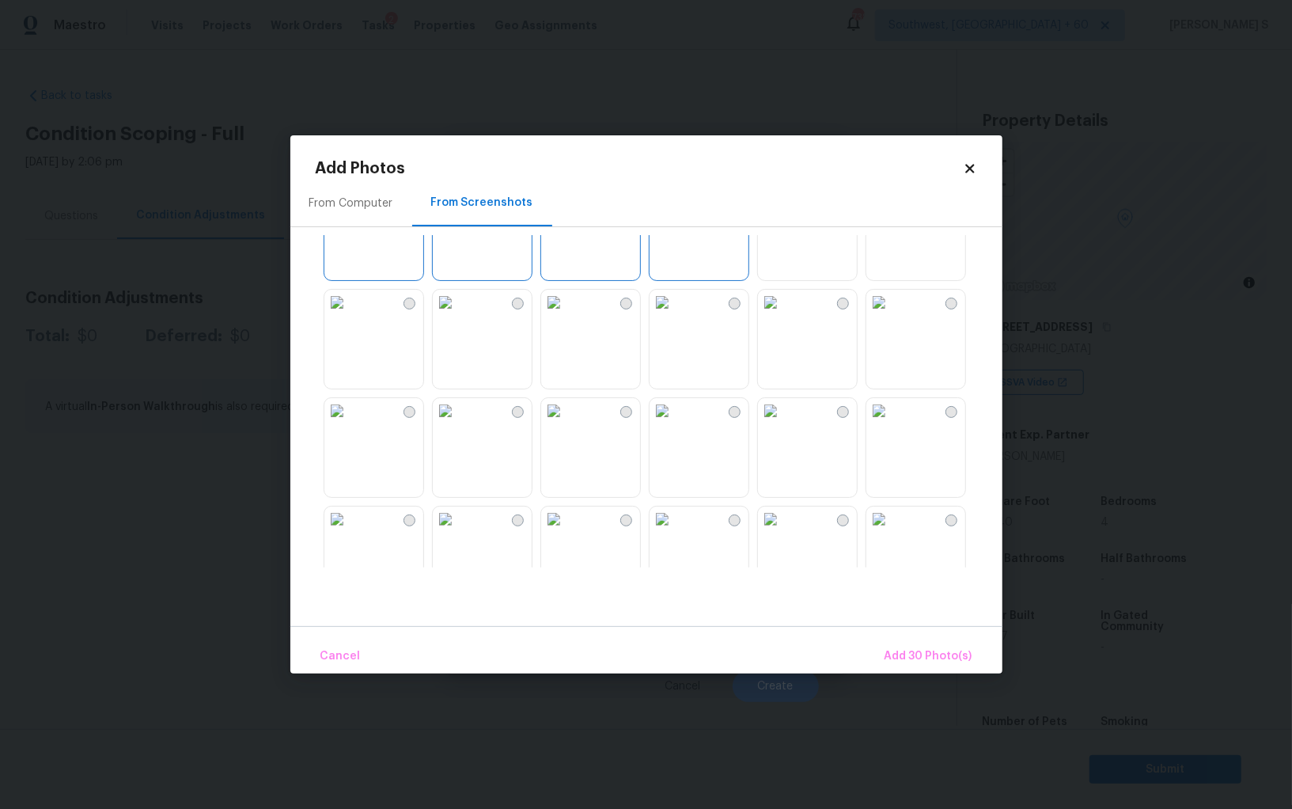
click at [458, 315] on img at bounding box center [445, 302] width 25 height 25
click at [538, 376] on div at bounding box center [659, 401] width 687 height 332
click at [567, 423] on img at bounding box center [553, 410] width 25 height 25
click at [458, 423] on img at bounding box center [445, 410] width 25 height 25
click at [923, 655] on span "Add 33 Photo(s)" at bounding box center [929, 657] width 86 height 20
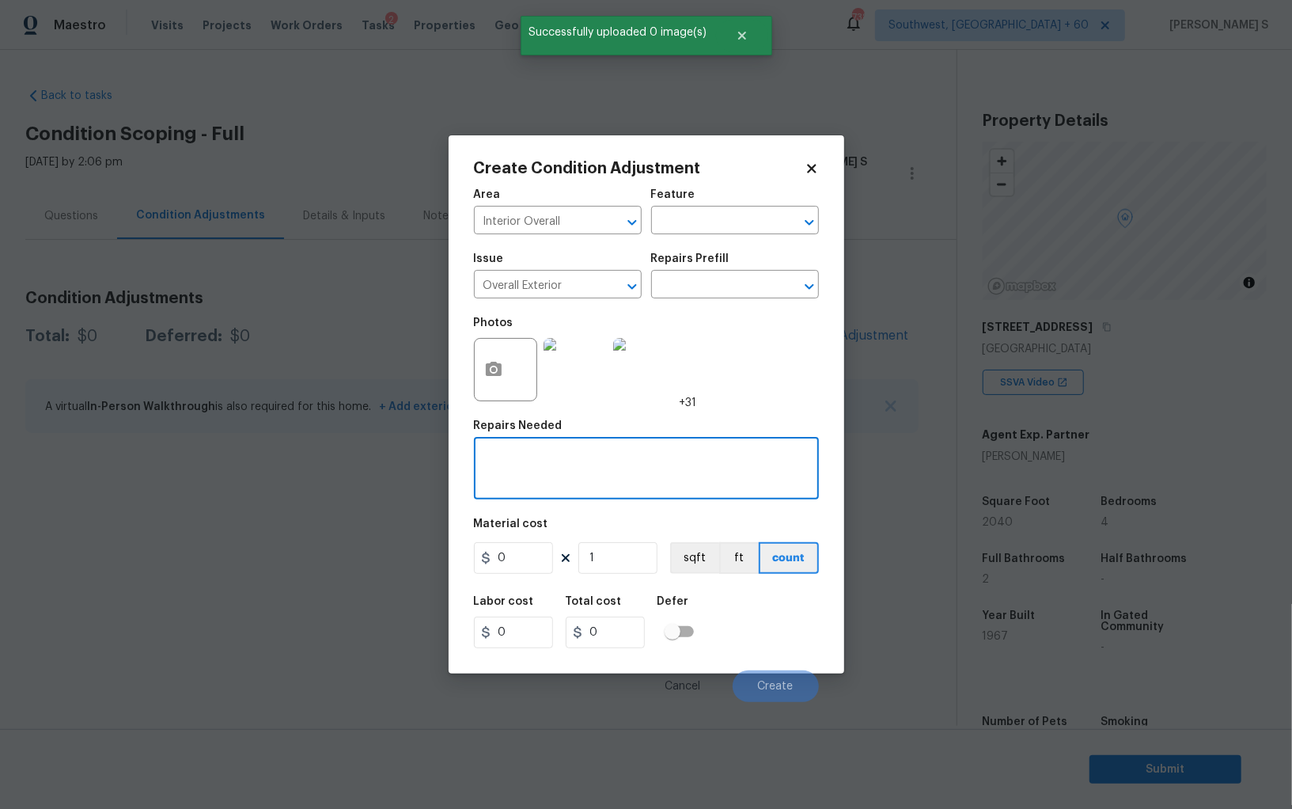
click at [517, 463] on textarea at bounding box center [646, 469] width 326 height 33
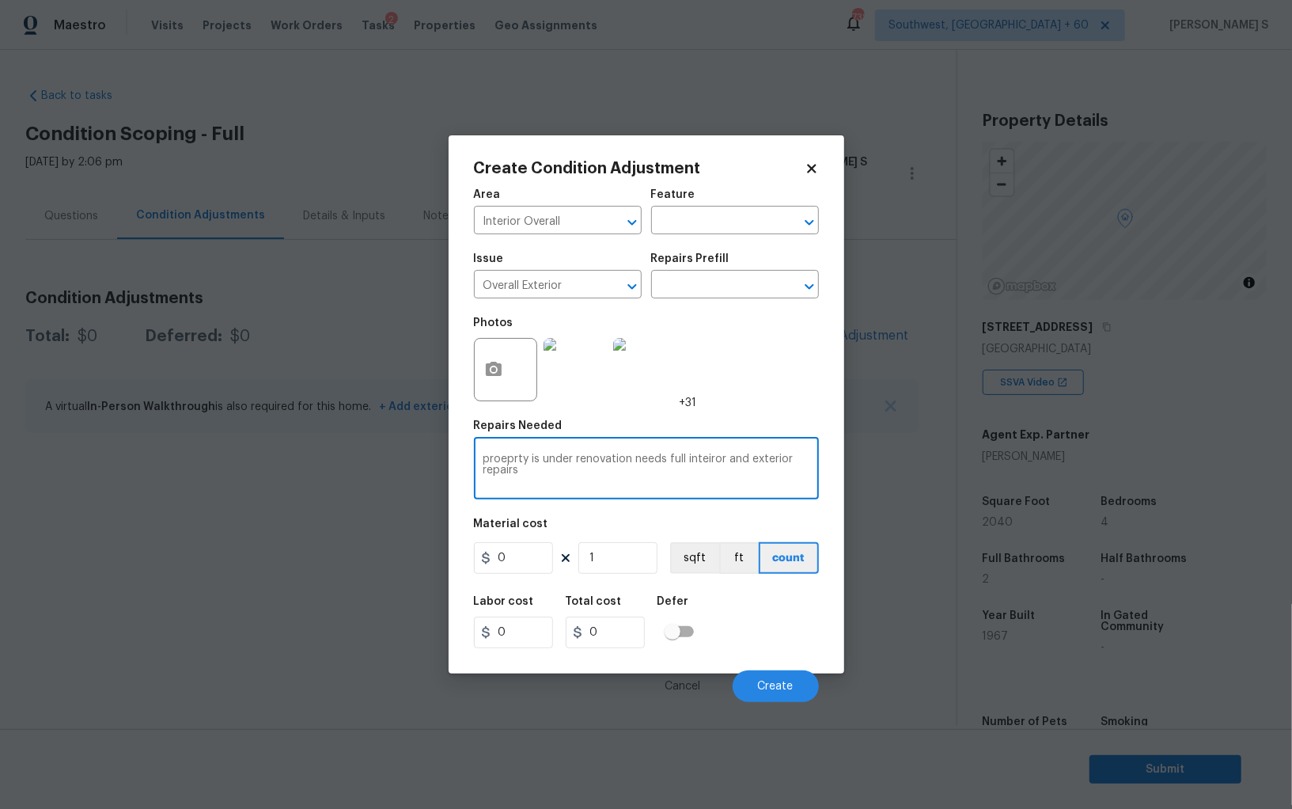
type textarea "proeprty is under renovation needs full inteiror and exterior repairs"
click at [520, 567] on input "0" at bounding box center [513, 558] width 79 height 32
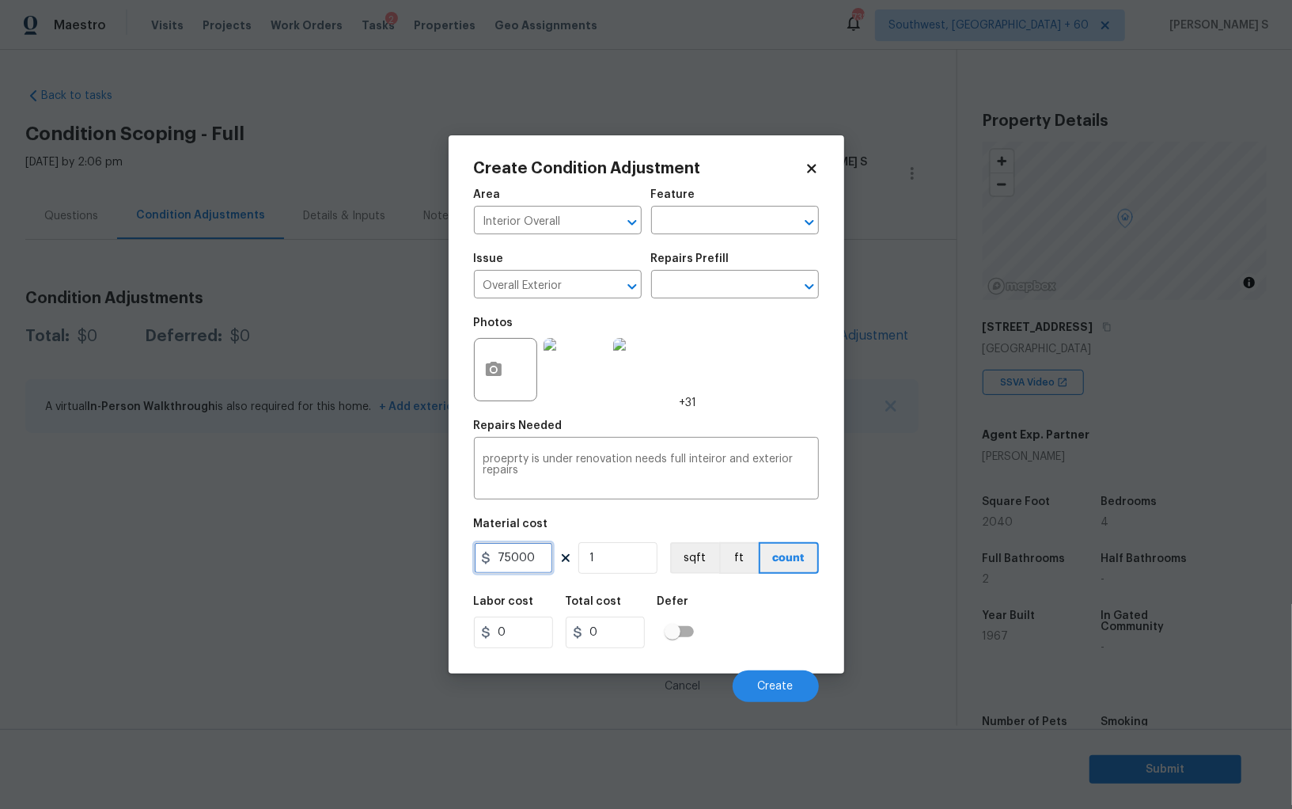
type input "75000"
drag, startPoint x: 788, startPoint y: 607, endPoint x: 821, endPoint y: 613, distance: 33.8
click at [788, 607] on div "Labor cost 0 Total cost 75000 Defer" at bounding box center [646, 621] width 345 height 71
click at [521, 558] on input "75000" at bounding box center [513, 558] width 79 height 32
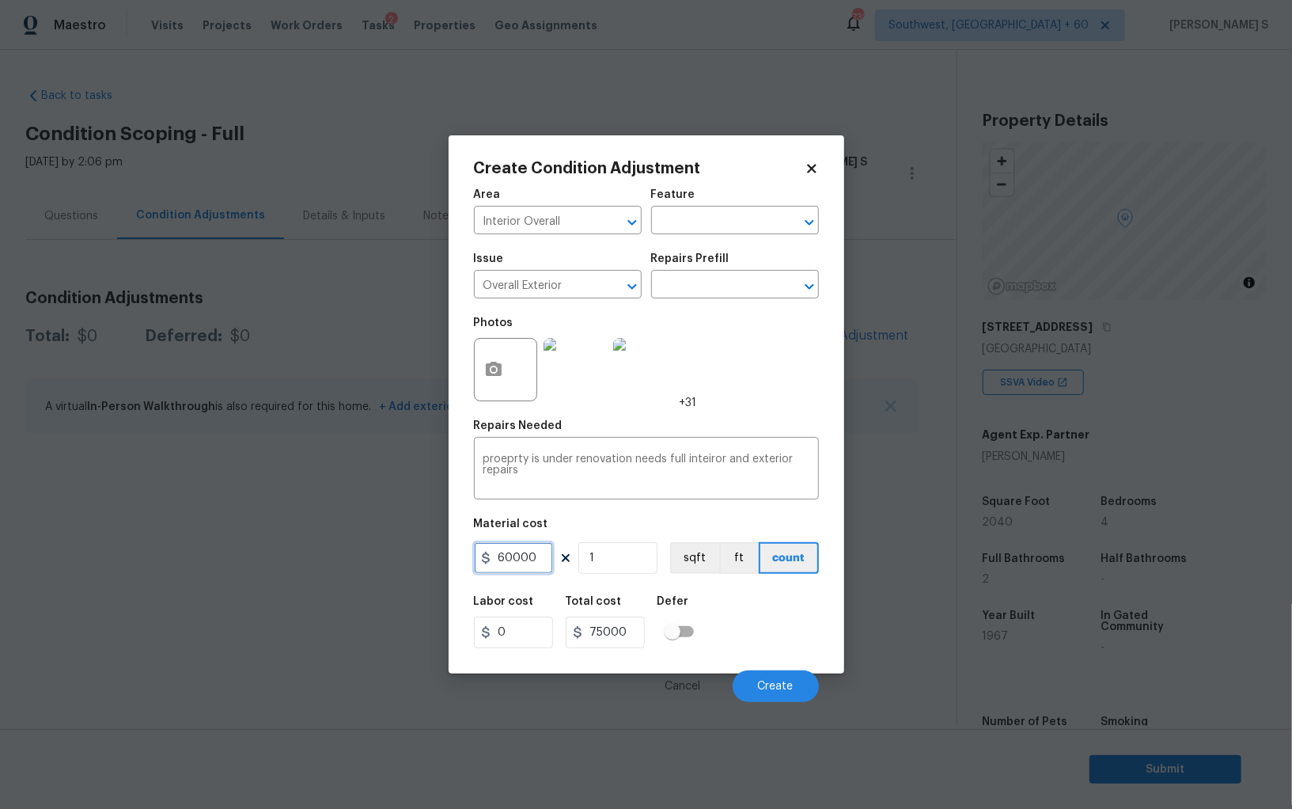
type input "60000"
click at [808, 624] on div "Labor cost 0 Total cost 60000 Defer" at bounding box center [646, 621] width 345 height 71
click at [764, 681] on span "Create" at bounding box center [776, 687] width 36 height 12
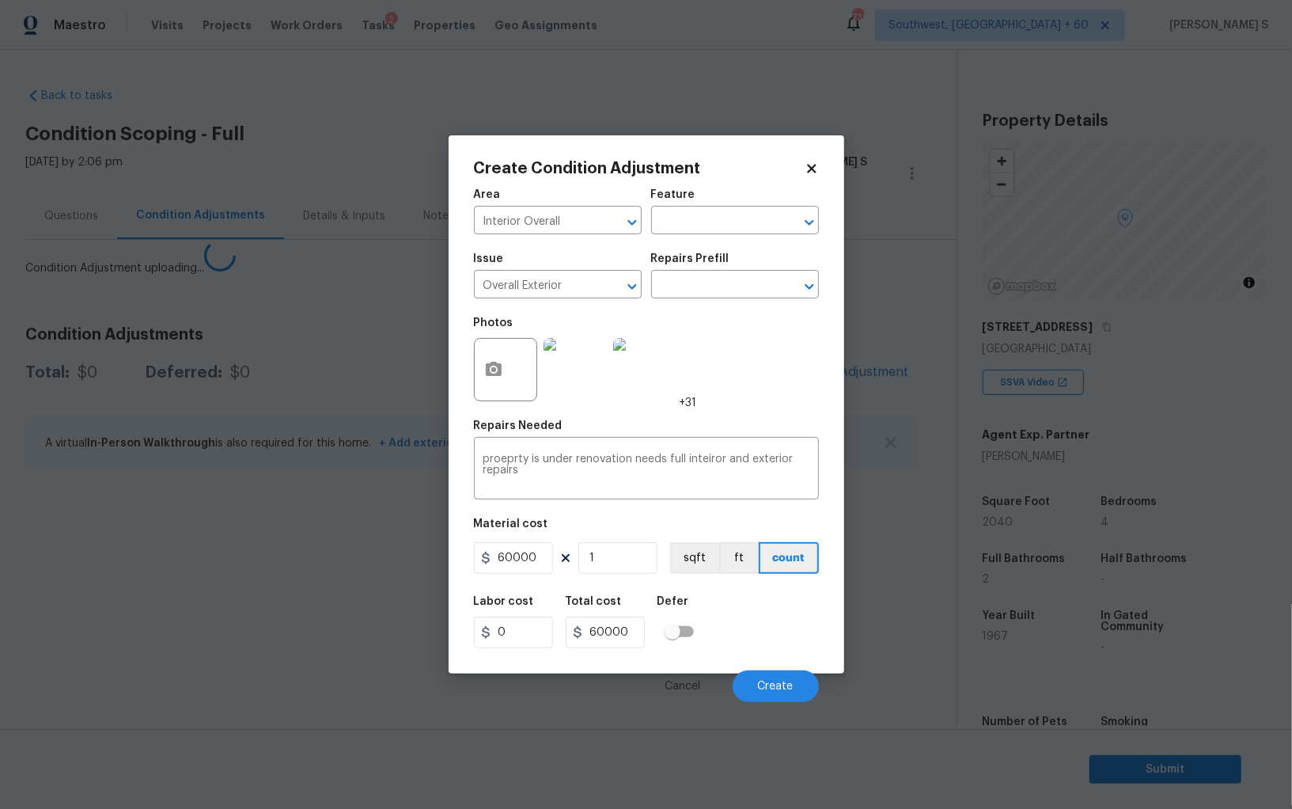
click at [115, 581] on body "Maestro Visits Projects Work Orders Tasks 2 Properties Geo Assignments 738 Sout…" at bounding box center [646, 404] width 1292 height 809
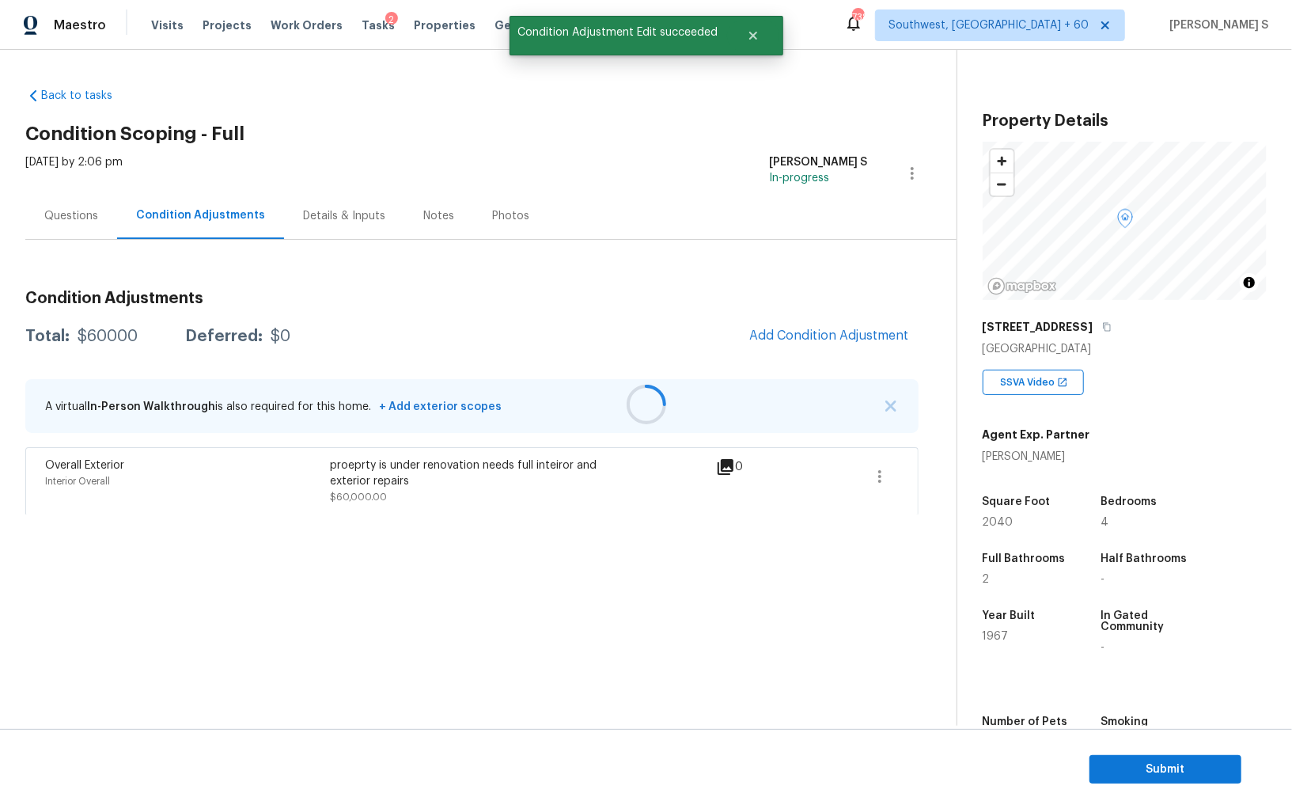
click at [71, 204] on div at bounding box center [646, 404] width 1292 height 809
click at [71, 204] on div "Questions" at bounding box center [71, 215] width 92 height 47
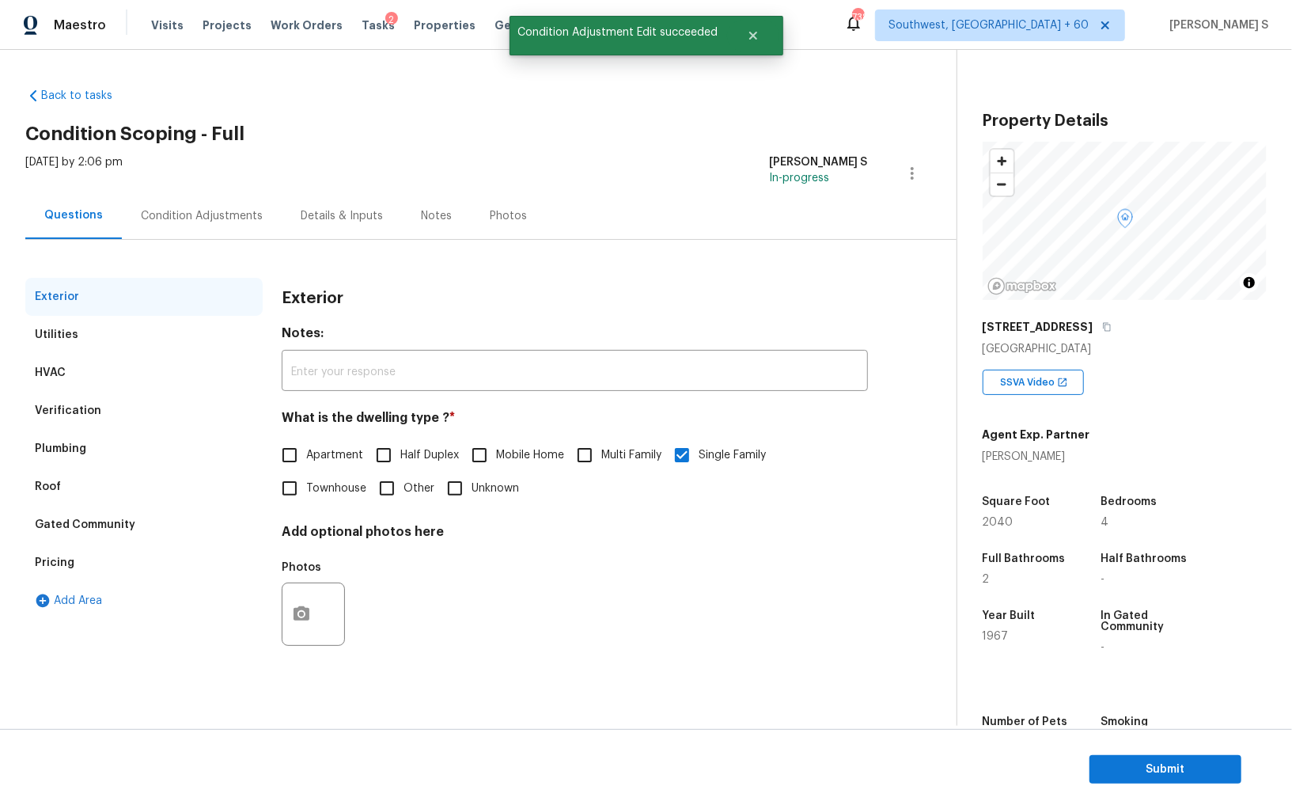
click at [85, 409] on div "Verification" at bounding box center [68, 411] width 66 height 16
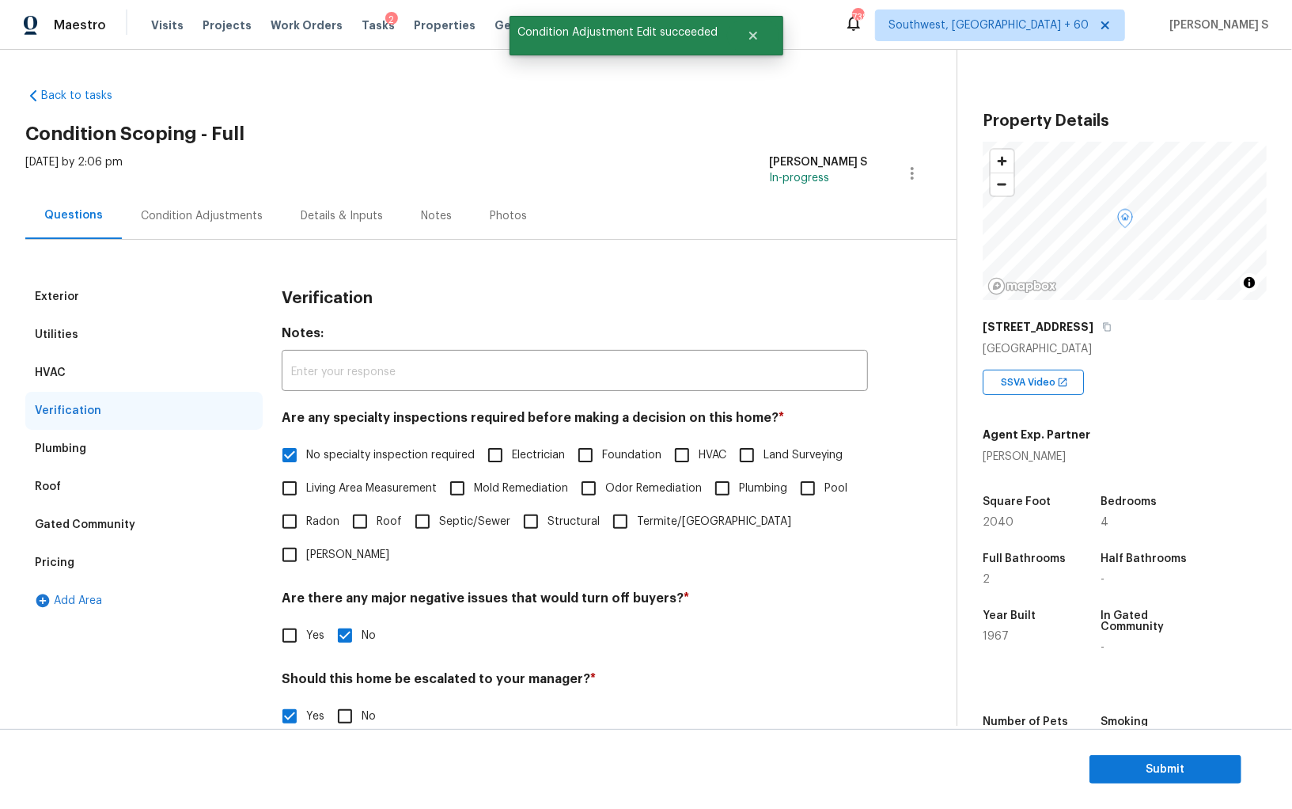
scroll to position [245, 0]
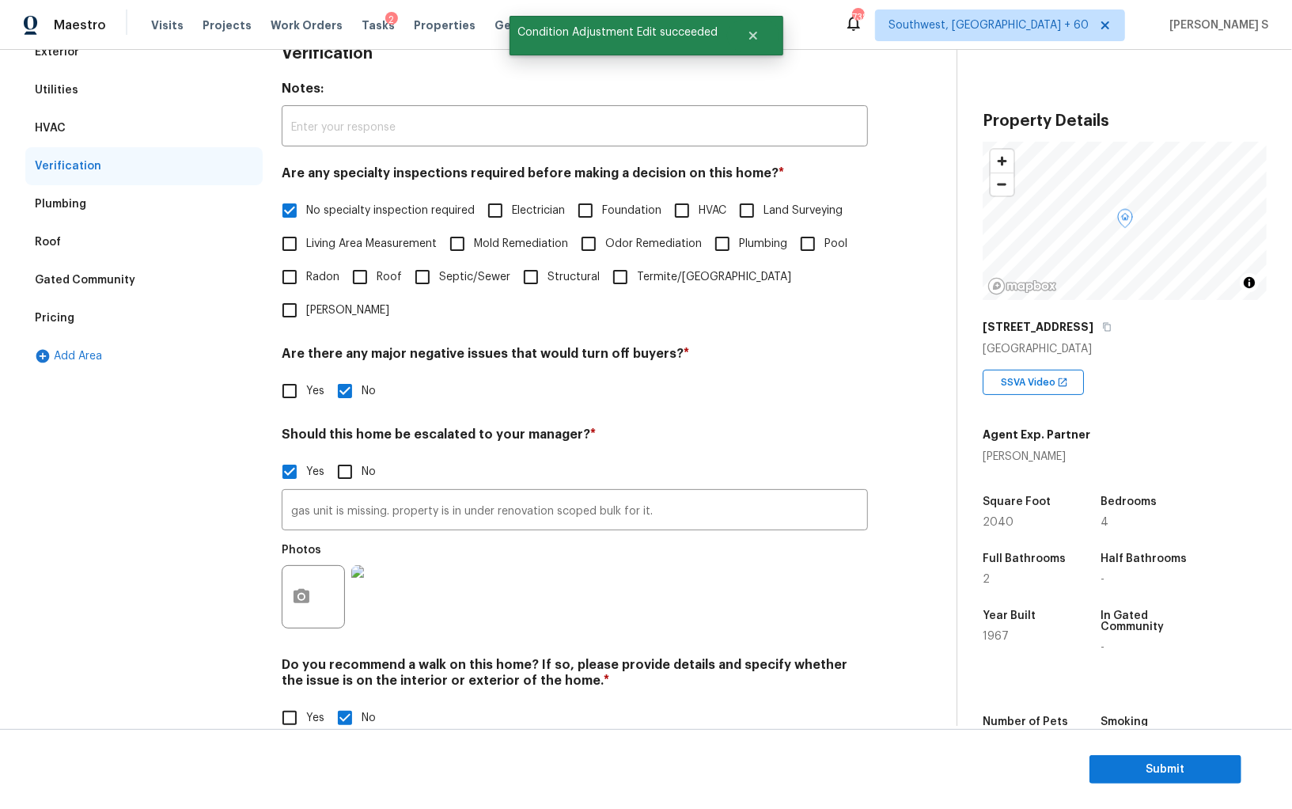
click at [32, 313] on div "Pricing" at bounding box center [143, 318] width 237 height 38
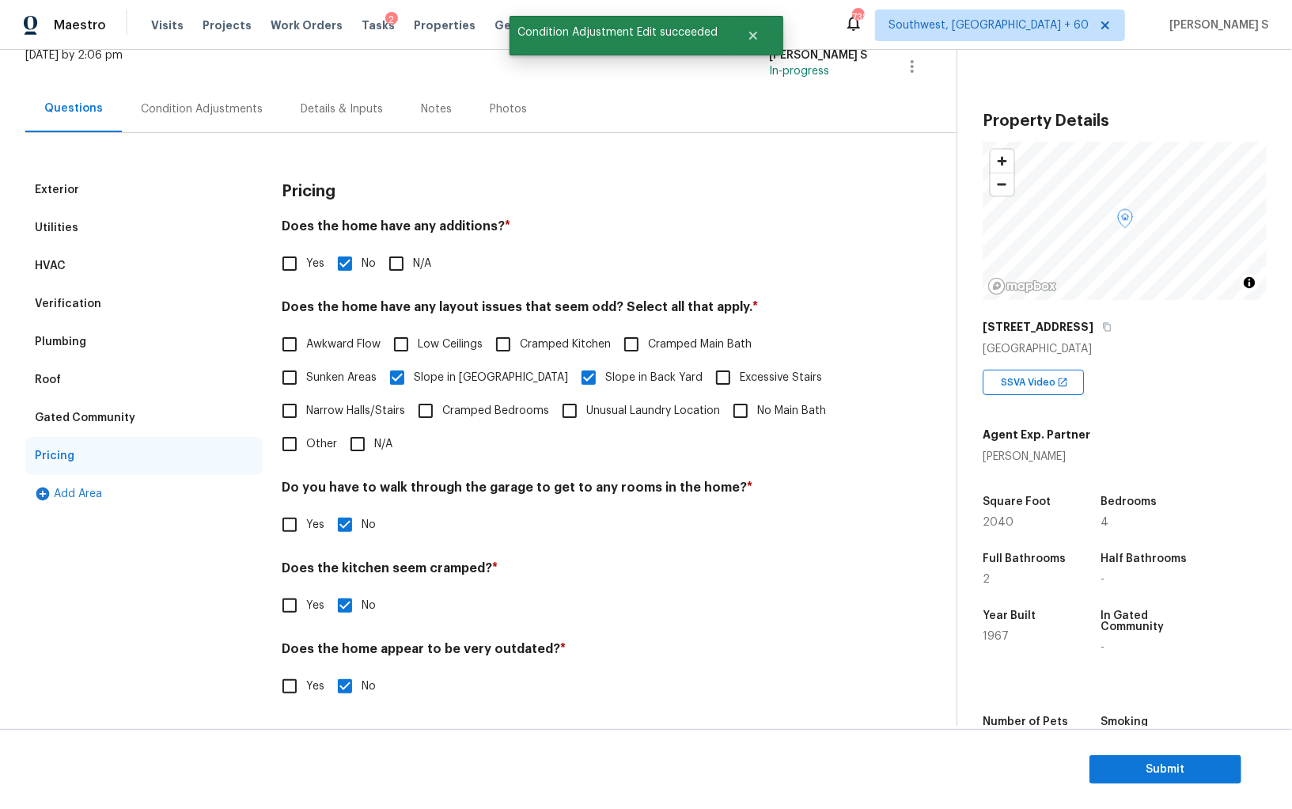
scroll to position [0, 0]
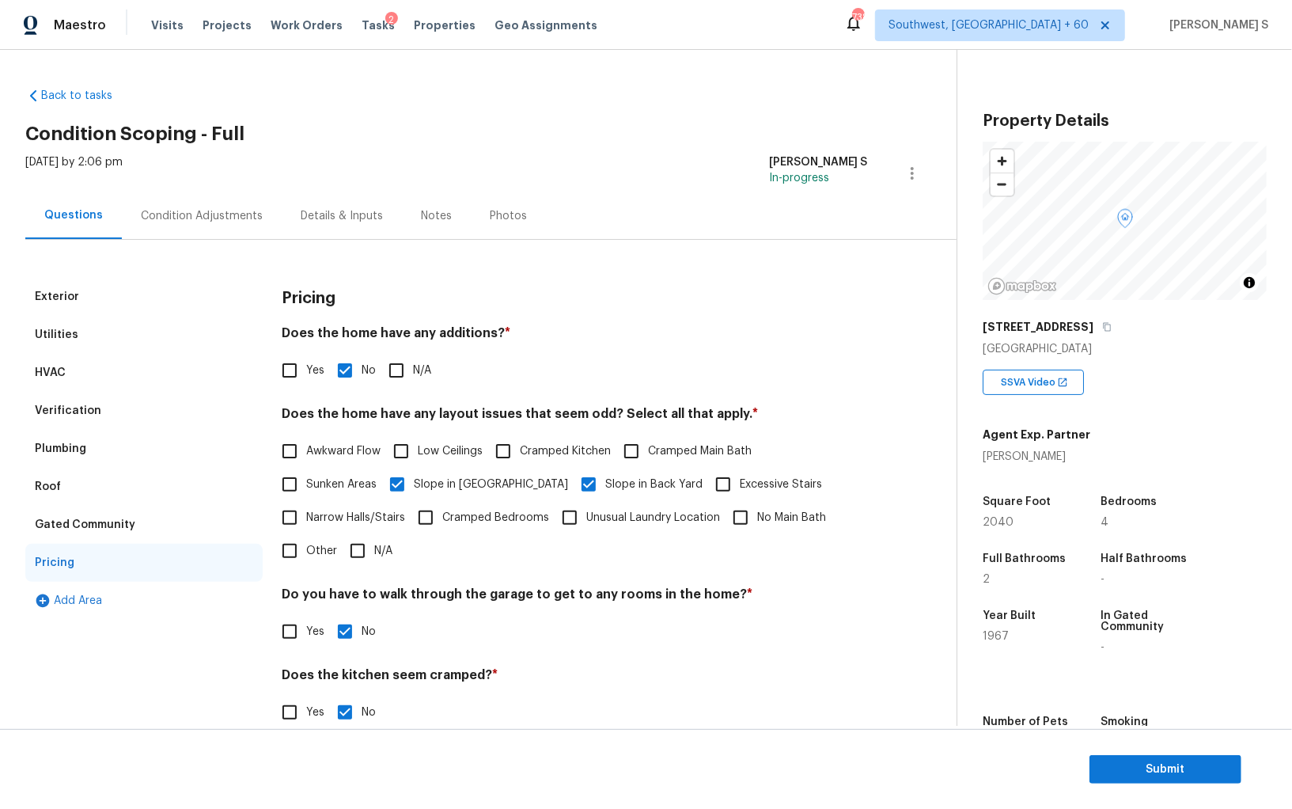
click at [56, 404] on div "Verification" at bounding box center [68, 411] width 66 height 16
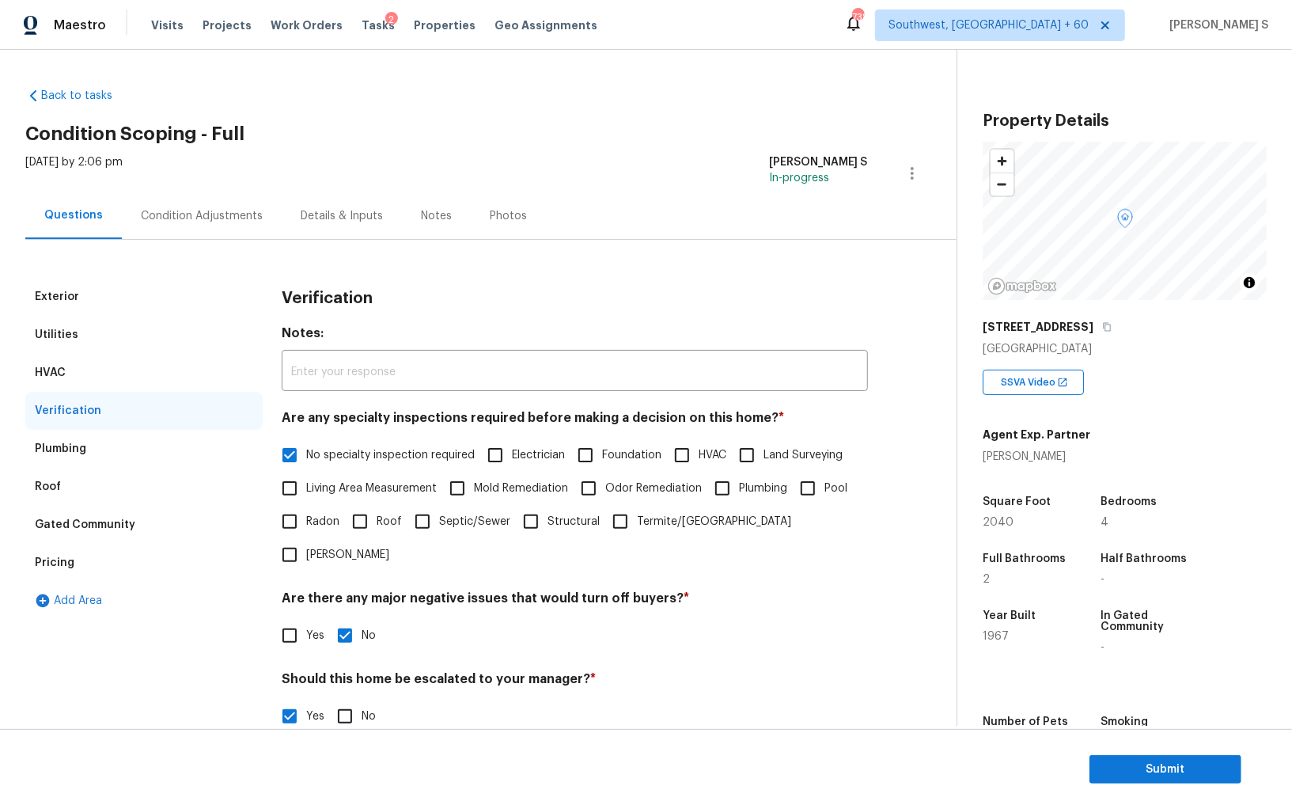
scroll to position [245, 0]
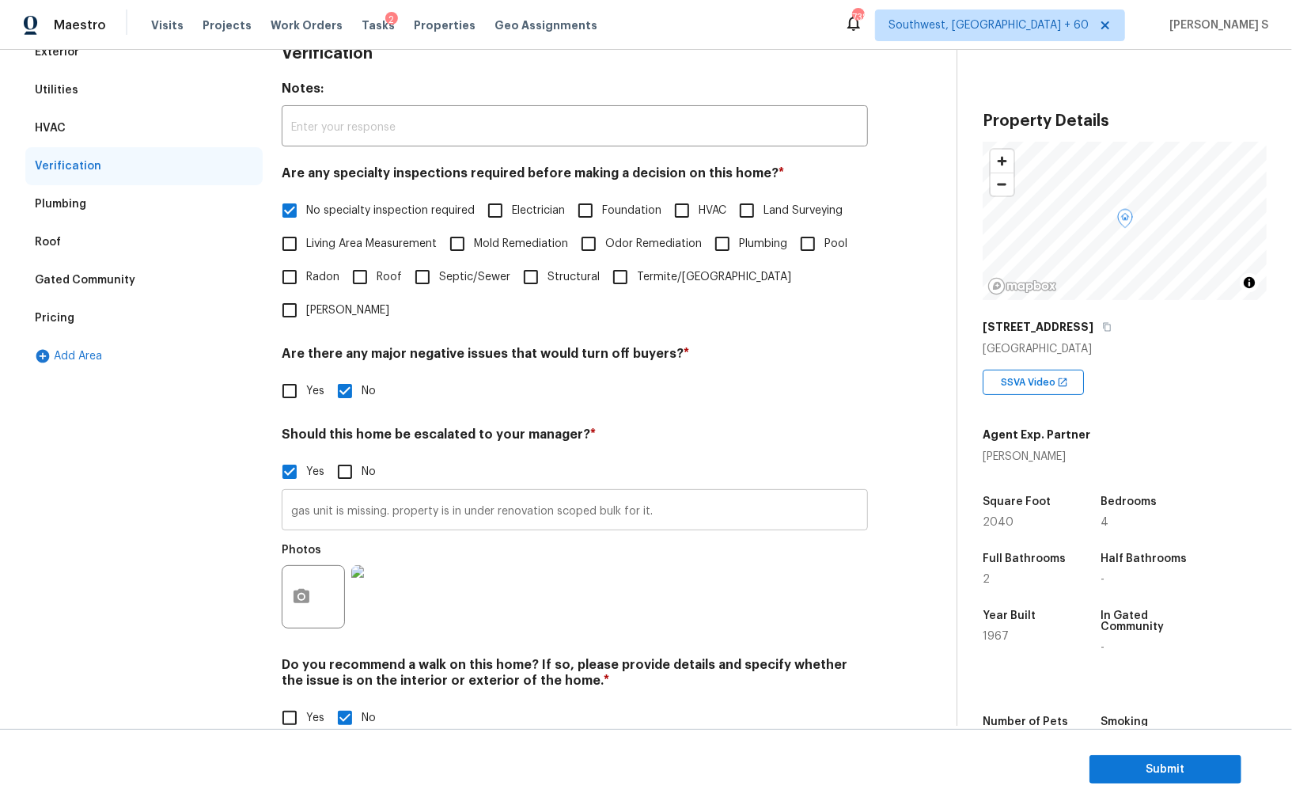
click at [699, 493] on input "gas unit is missing. property is in under renovation scoped bulk for it." at bounding box center [575, 511] width 586 height 37
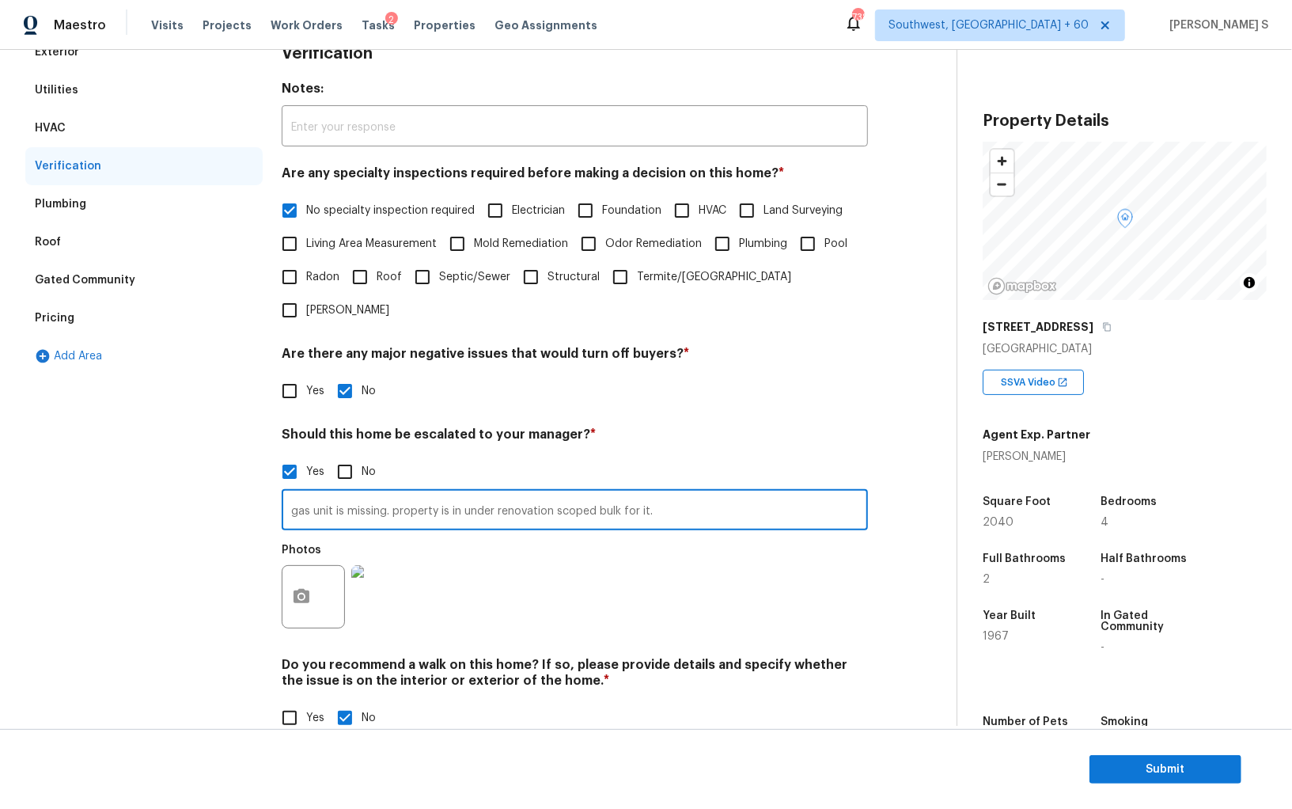
scroll to position [0, 0]
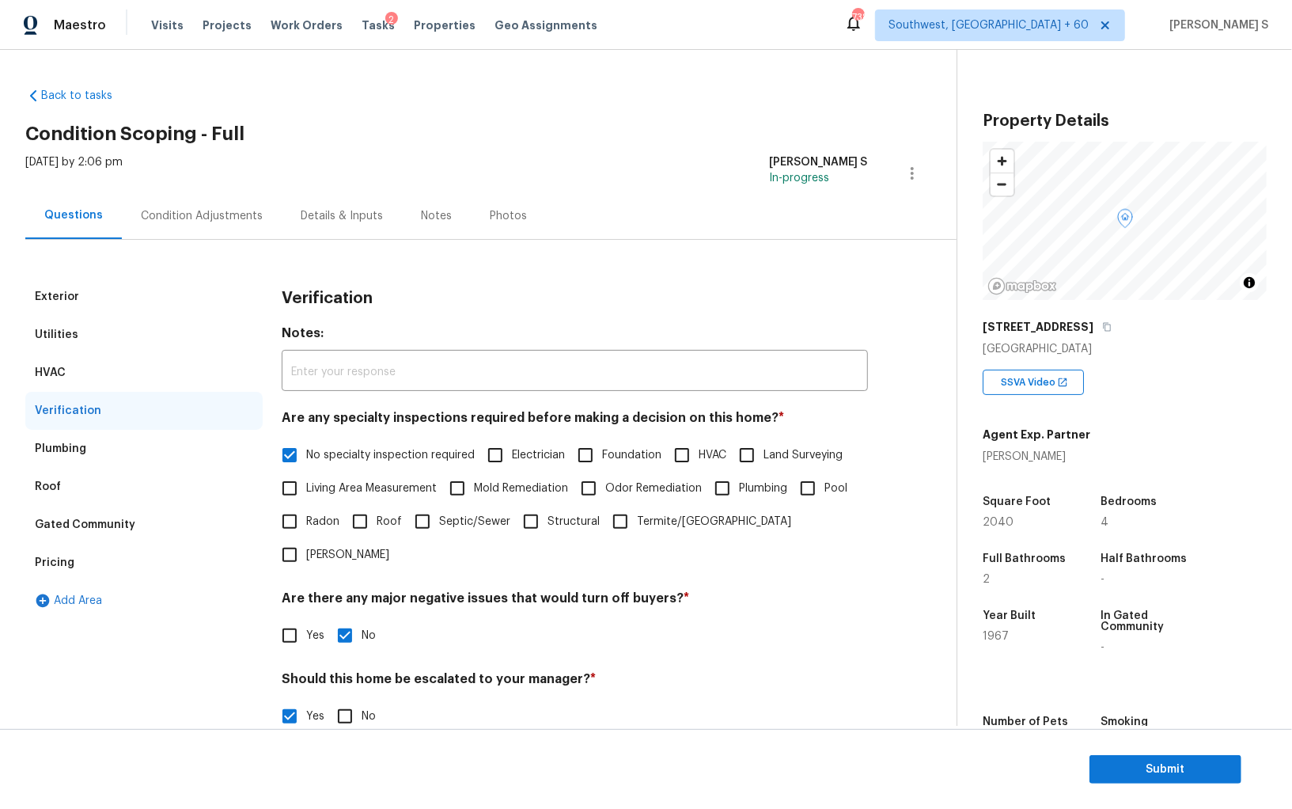
click at [150, 215] on div "Condition Adjustments" at bounding box center [202, 216] width 122 height 16
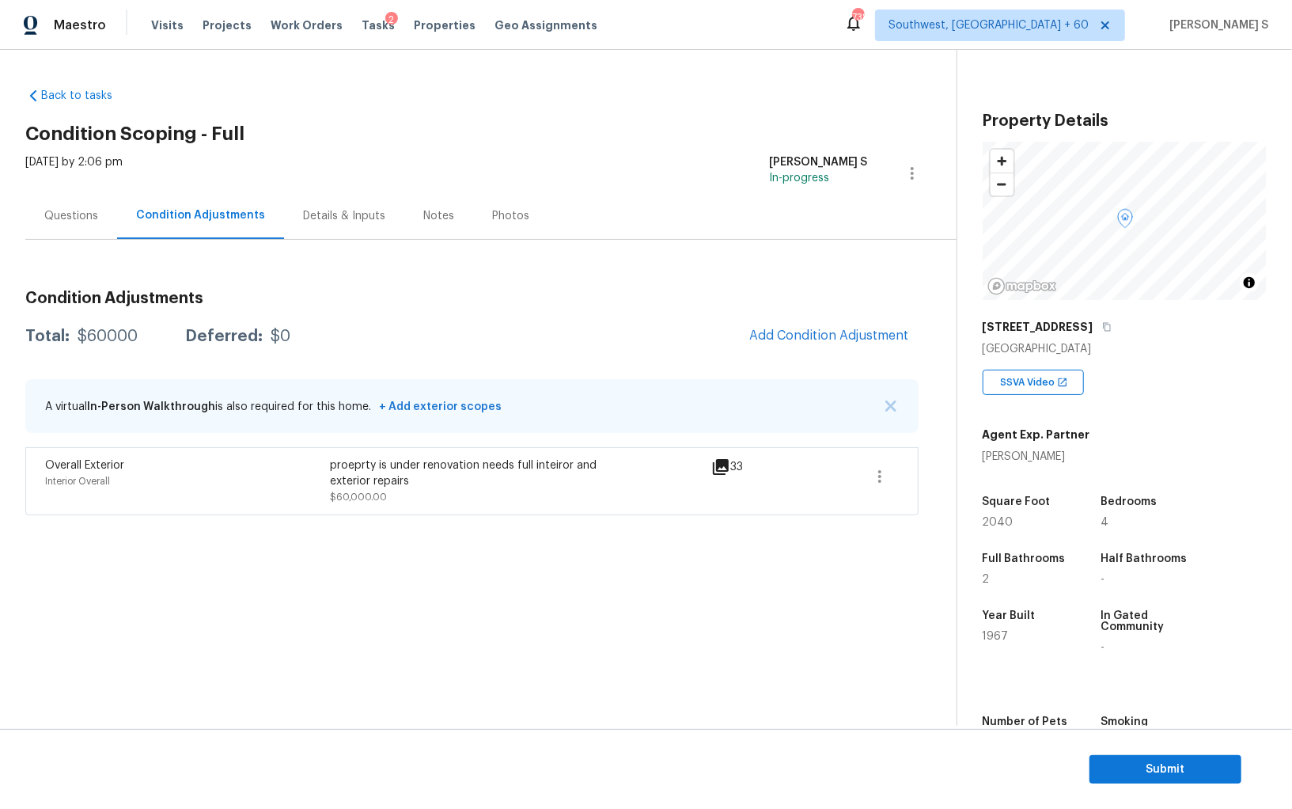
click at [104, 338] on div "$60000" at bounding box center [108, 336] width 60 height 16
copy div "60000"
click at [83, 234] on div "Questions" at bounding box center [71, 215] width 92 height 47
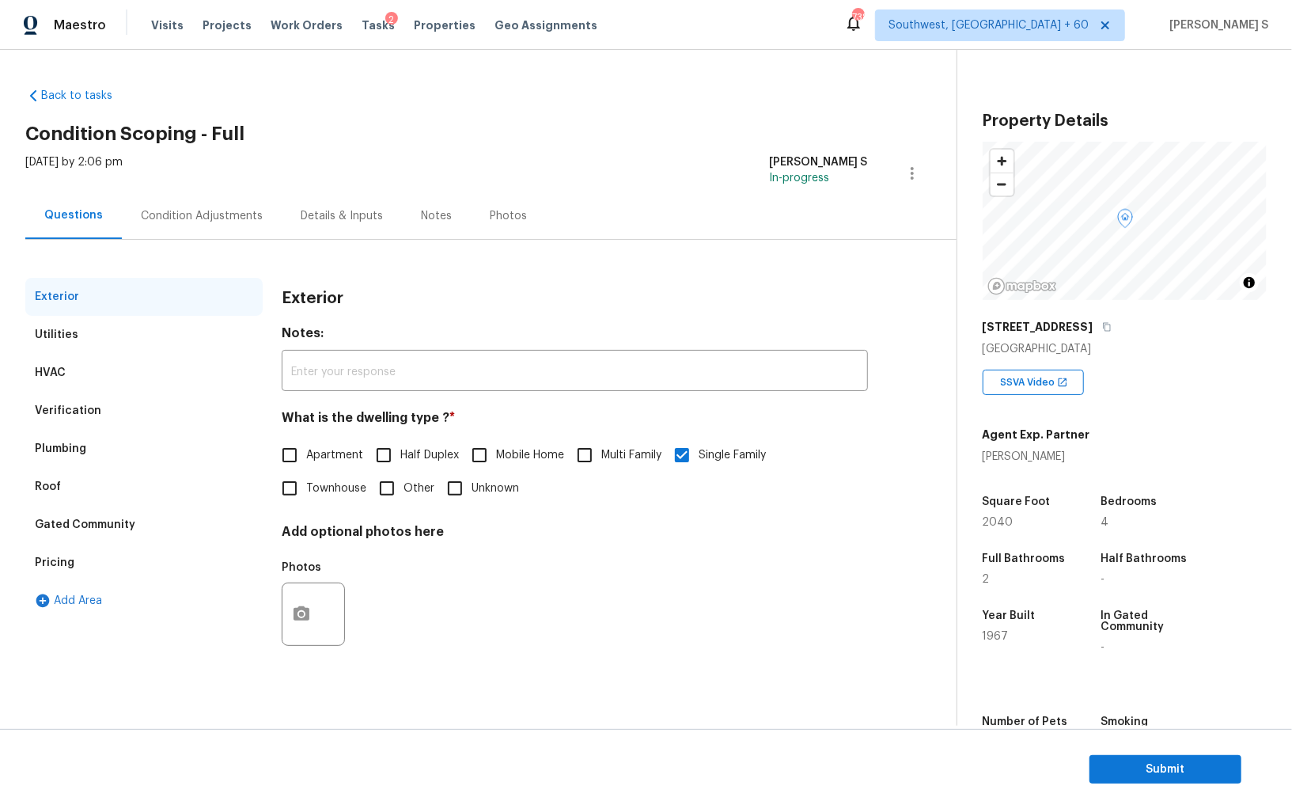
click at [61, 417] on div "Verification" at bounding box center [68, 411] width 66 height 16
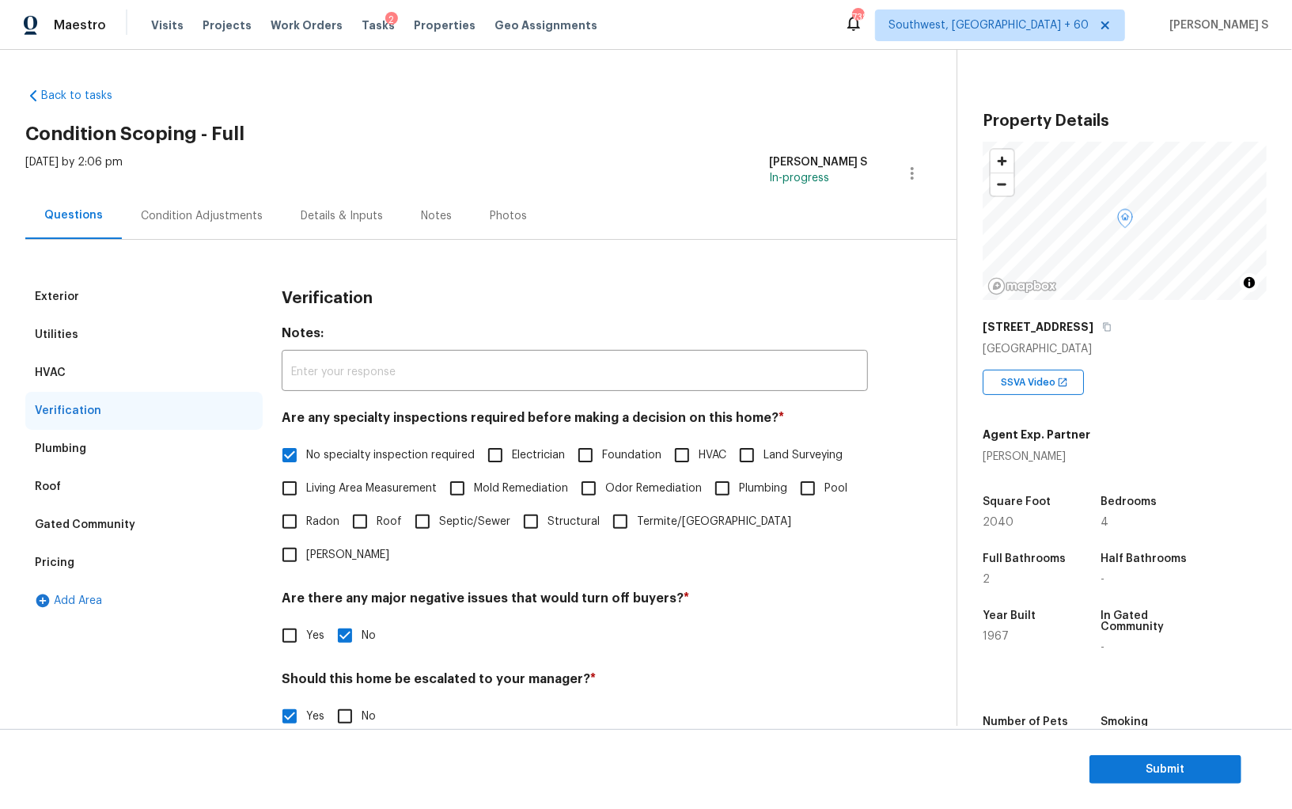
scroll to position [245, 0]
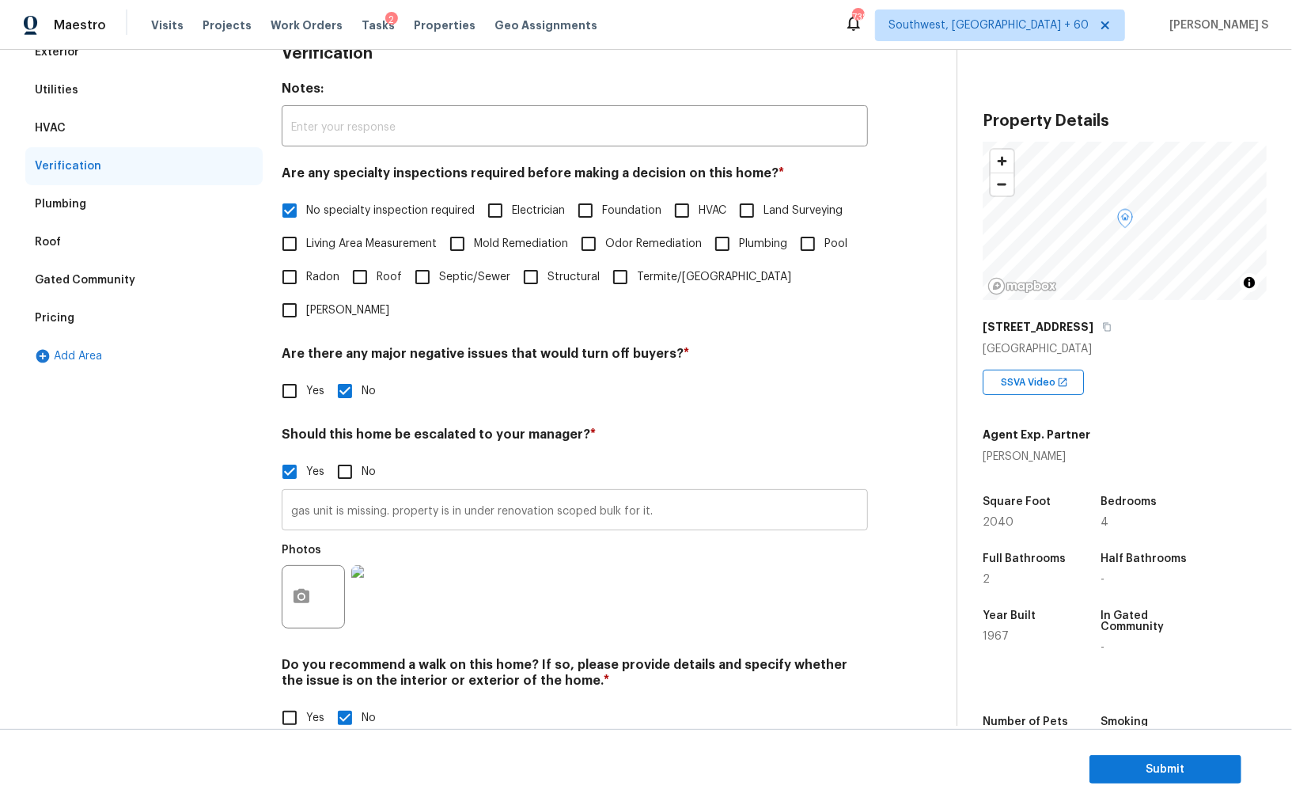
click at [460, 493] on input "gas unit is missing. property is in under renovation scoped bulk for it." at bounding box center [575, 511] width 586 height 37
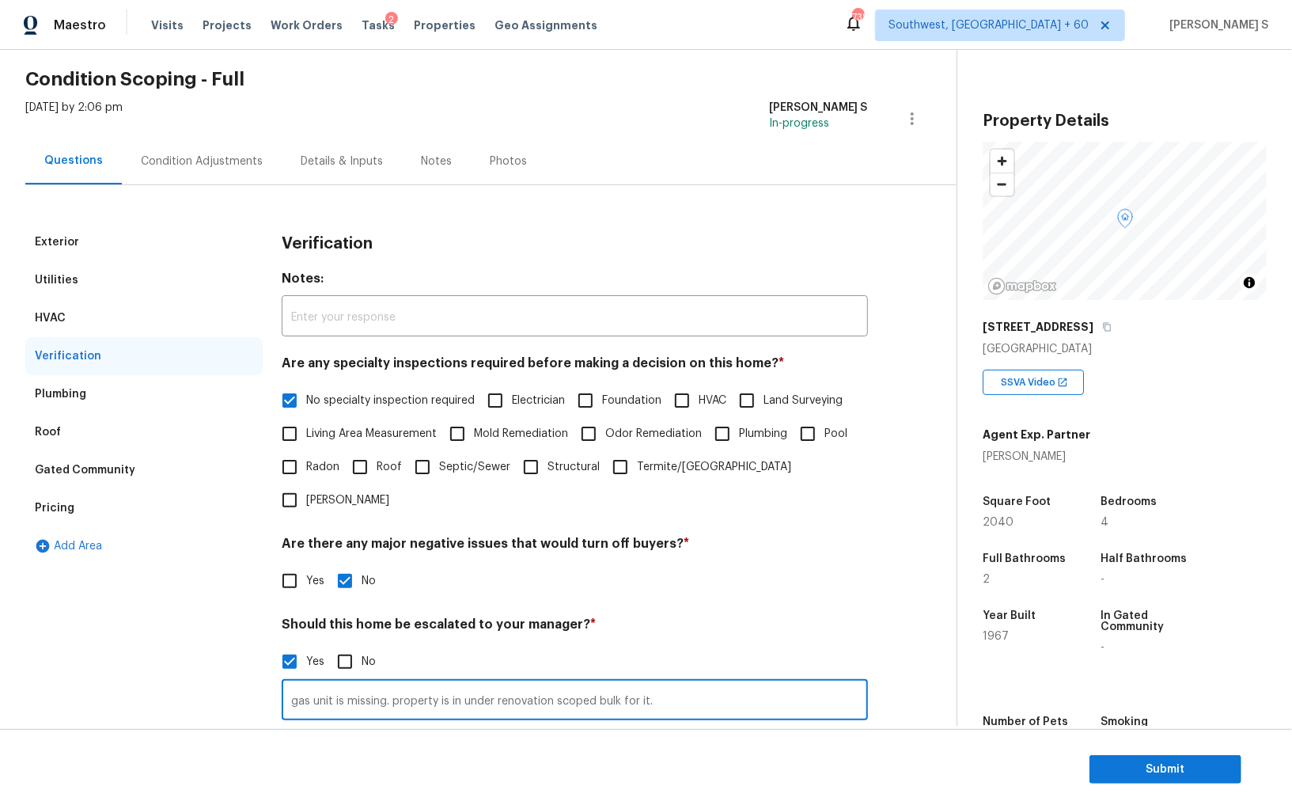
click at [102, 498] on div "Pricing" at bounding box center [143, 508] width 237 height 38
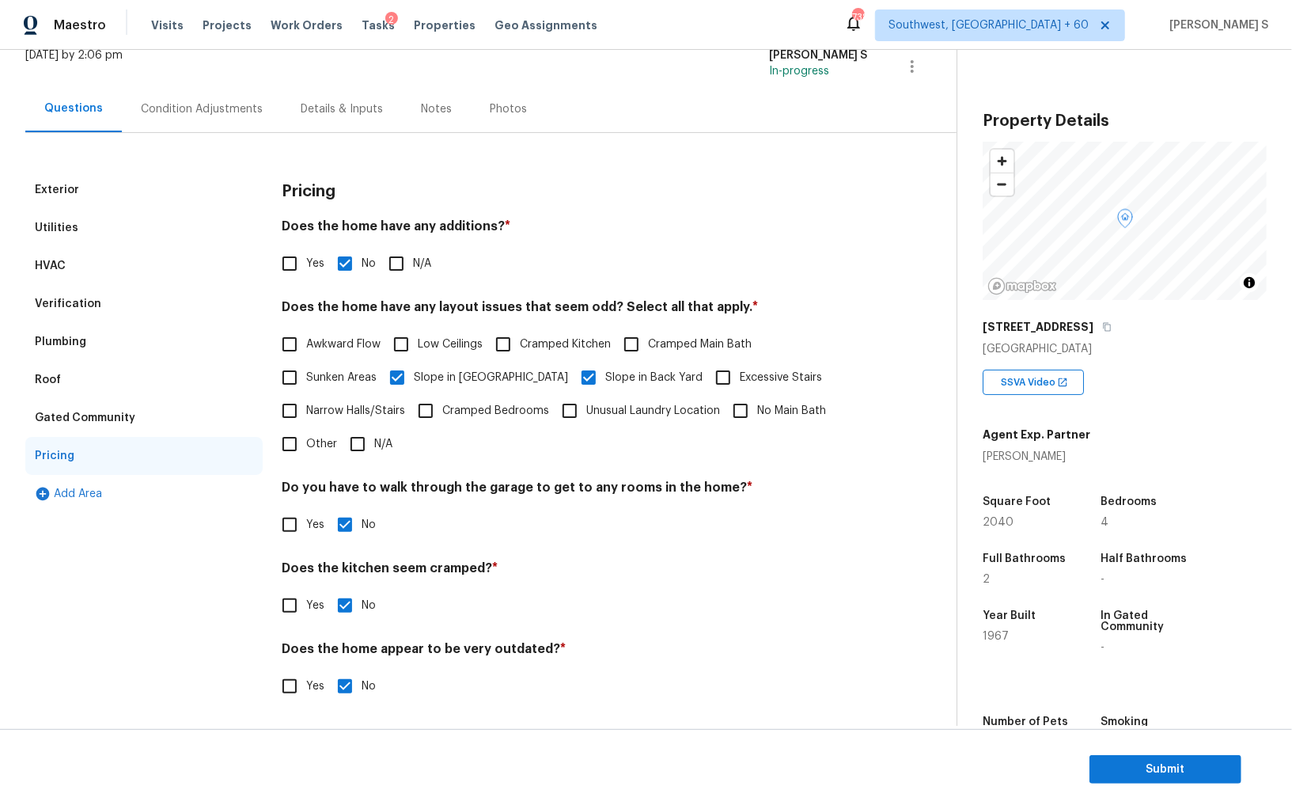
scroll to position [0, 0]
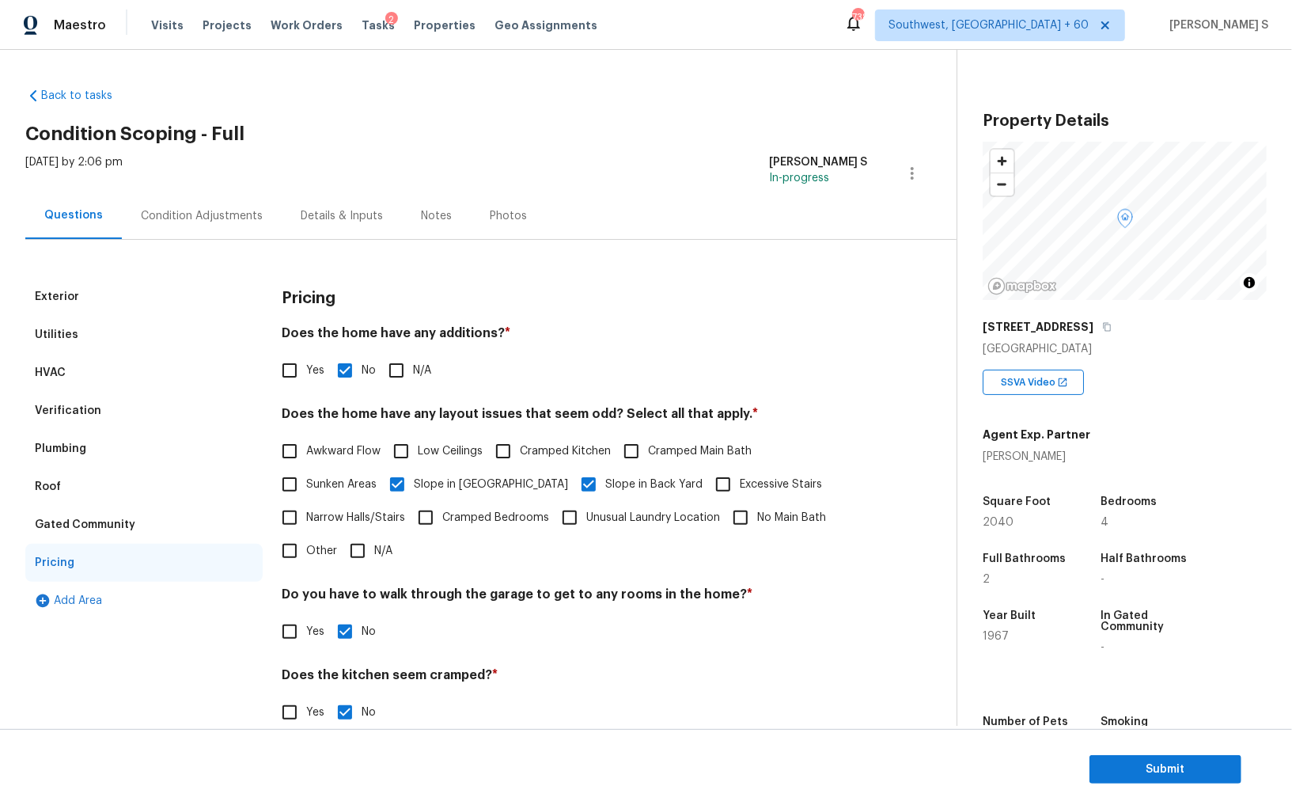
click at [199, 224] on div "Condition Adjustments" at bounding box center [202, 215] width 160 height 47
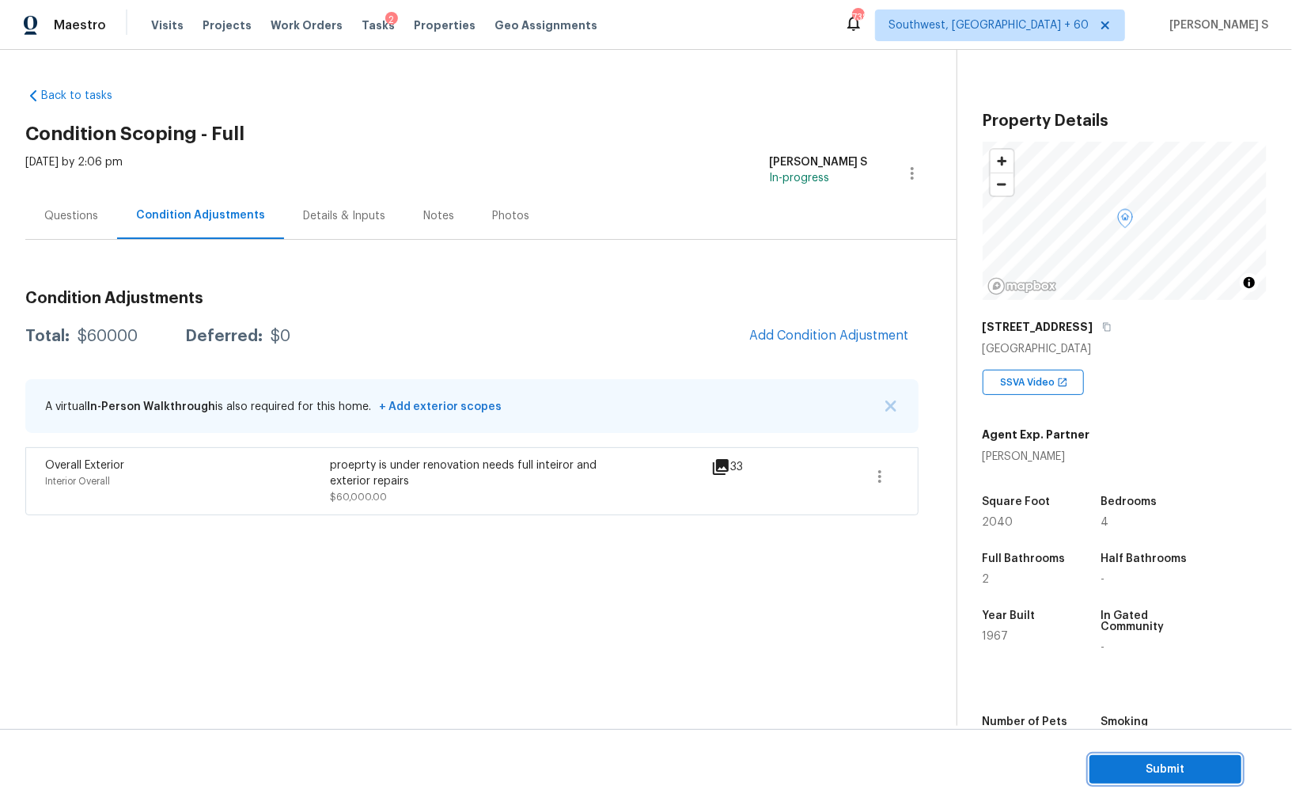
click at [1143, 700] on span "Submit" at bounding box center [1165, 770] width 127 height 20
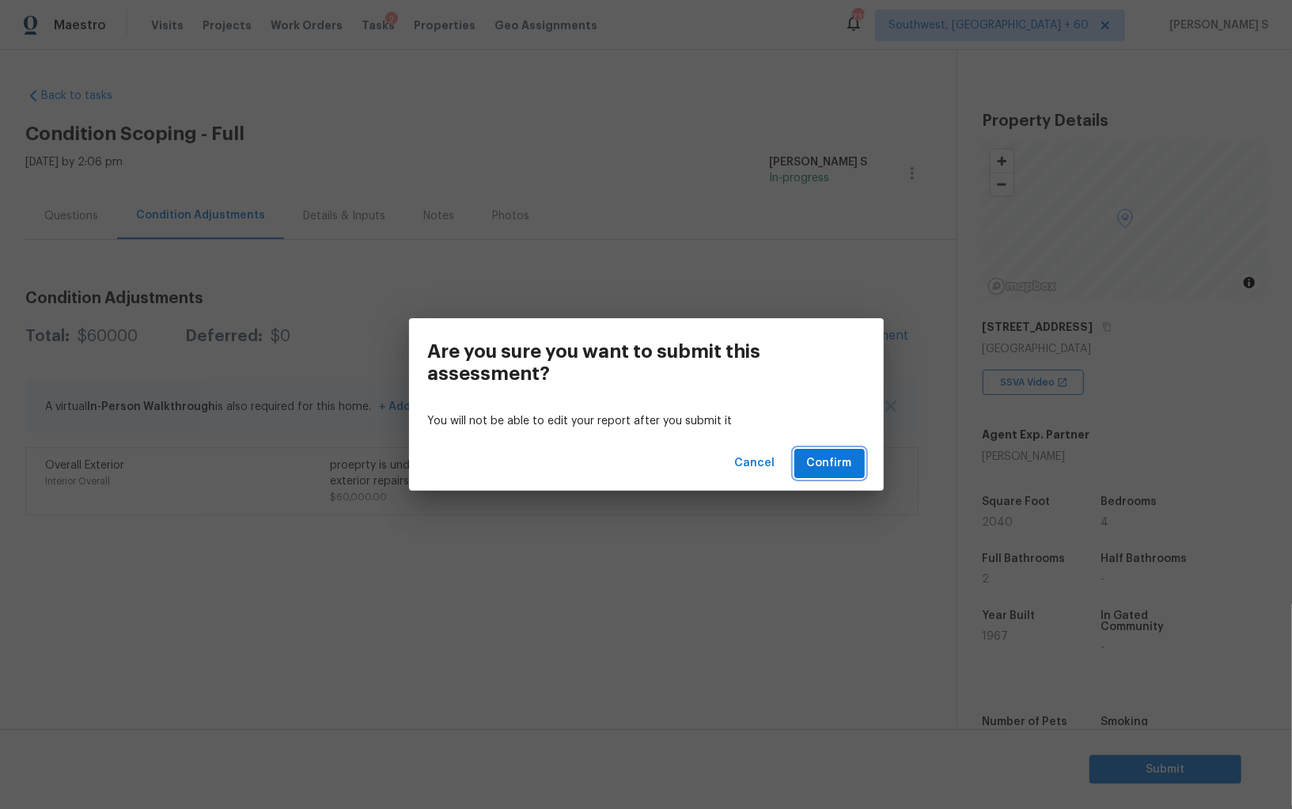
click at [810, 461] on span "Confirm" at bounding box center [829, 463] width 45 height 20
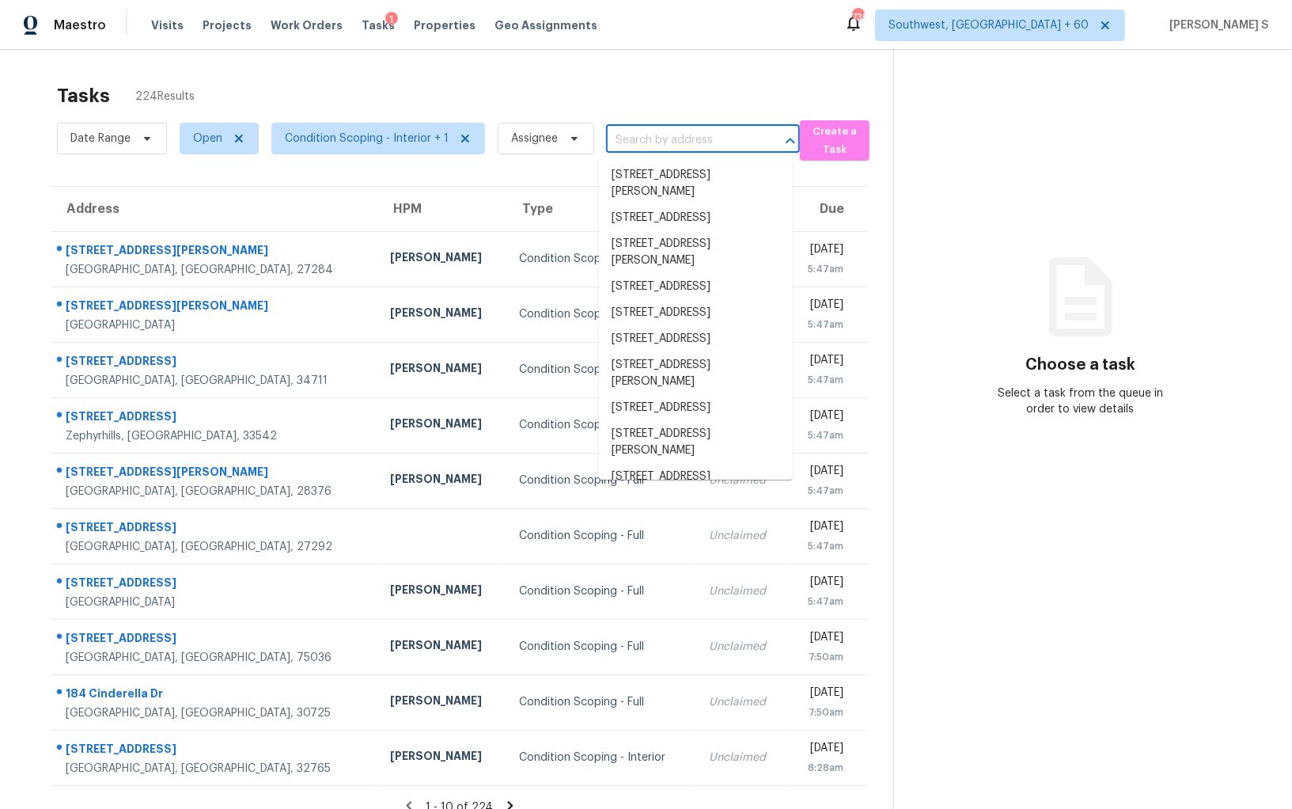
click at [665, 133] on input "text" at bounding box center [681, 140] width 150 height 25
paste input "[STREET_ADDRESS][PERSON_NAME]"
type input "[STREET_ADDRESS][PERSON_NAME]"
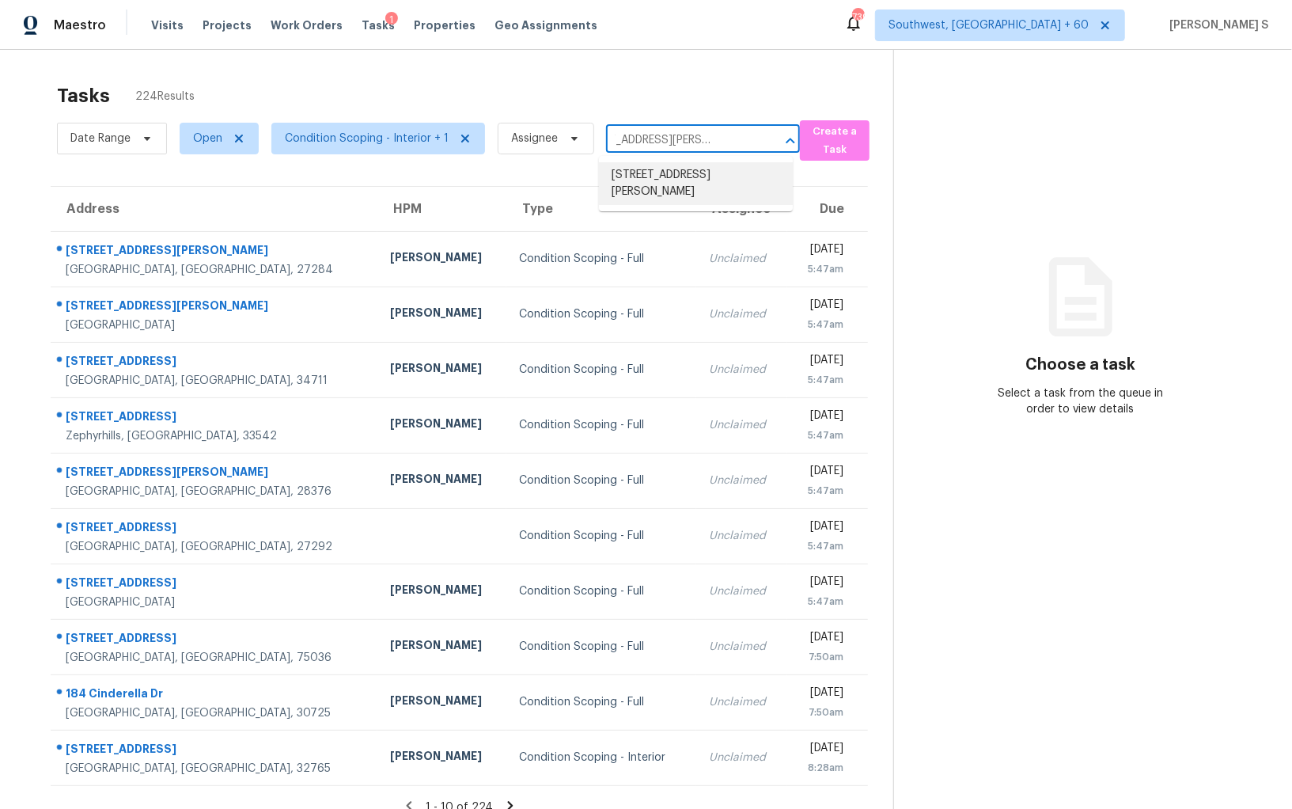
click at [617, 178] on li "[STREET_ADDRESS][PERSON_NAME]" at bounding box center [696, 183] width 194 height 43
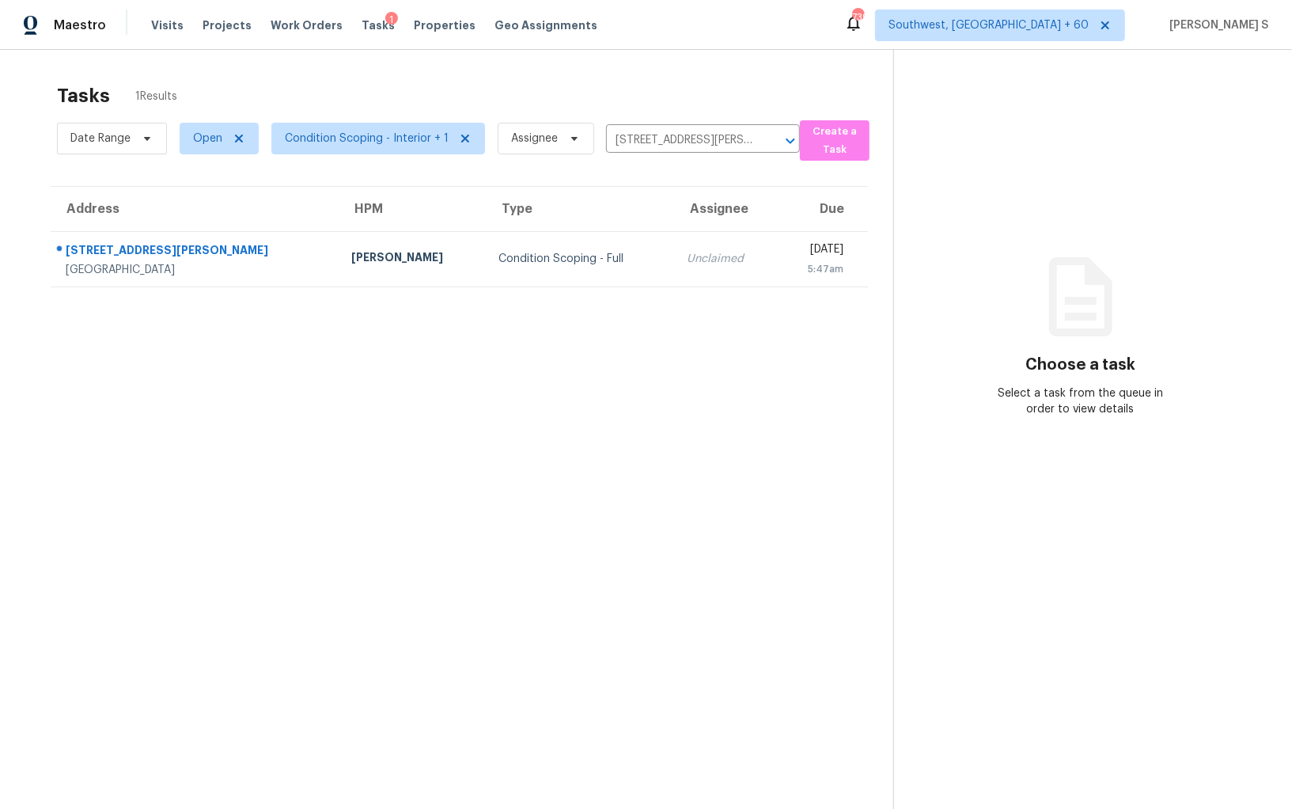
click at [674, 280] on td "Unclaimed" at bounding box center [725, 258] width 103 height 55
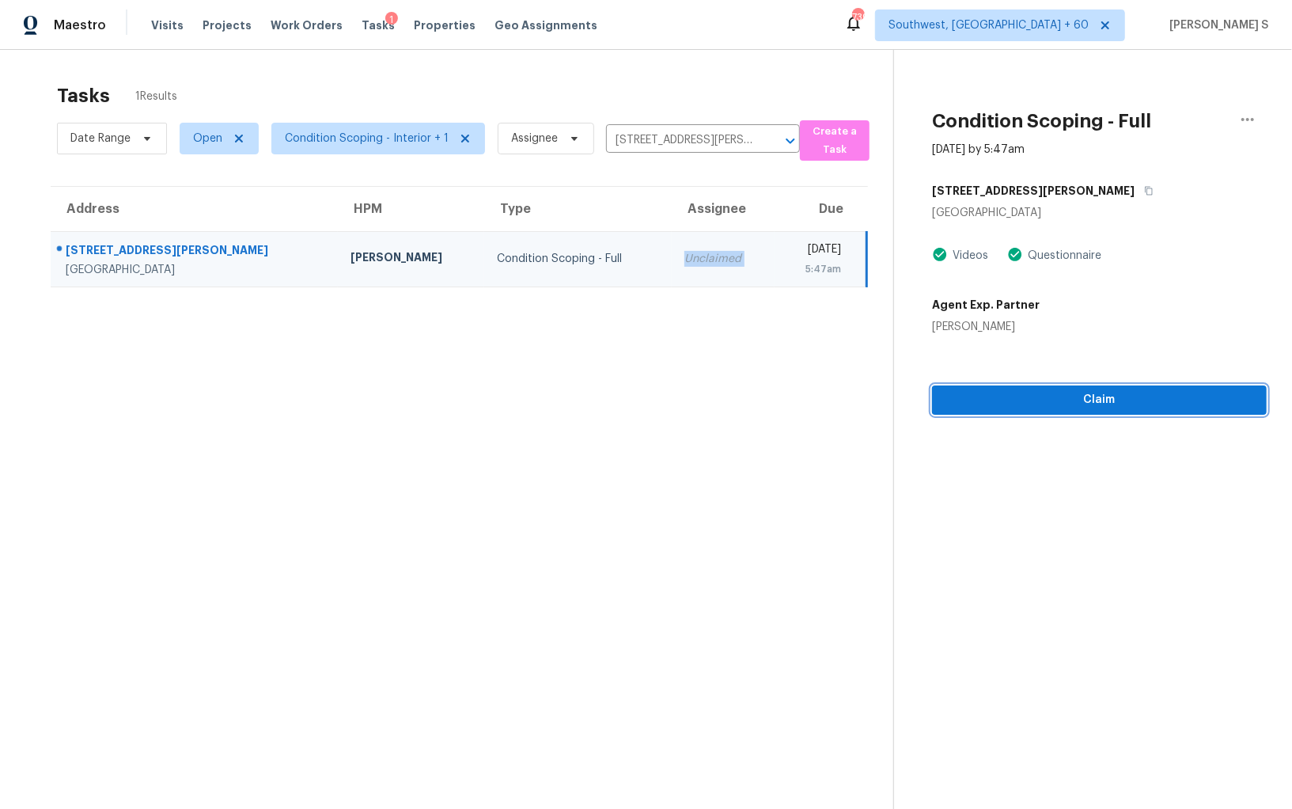
click at [1022, 404] on span "Claim" at bounding box center [1099, 400] width 309 height 20
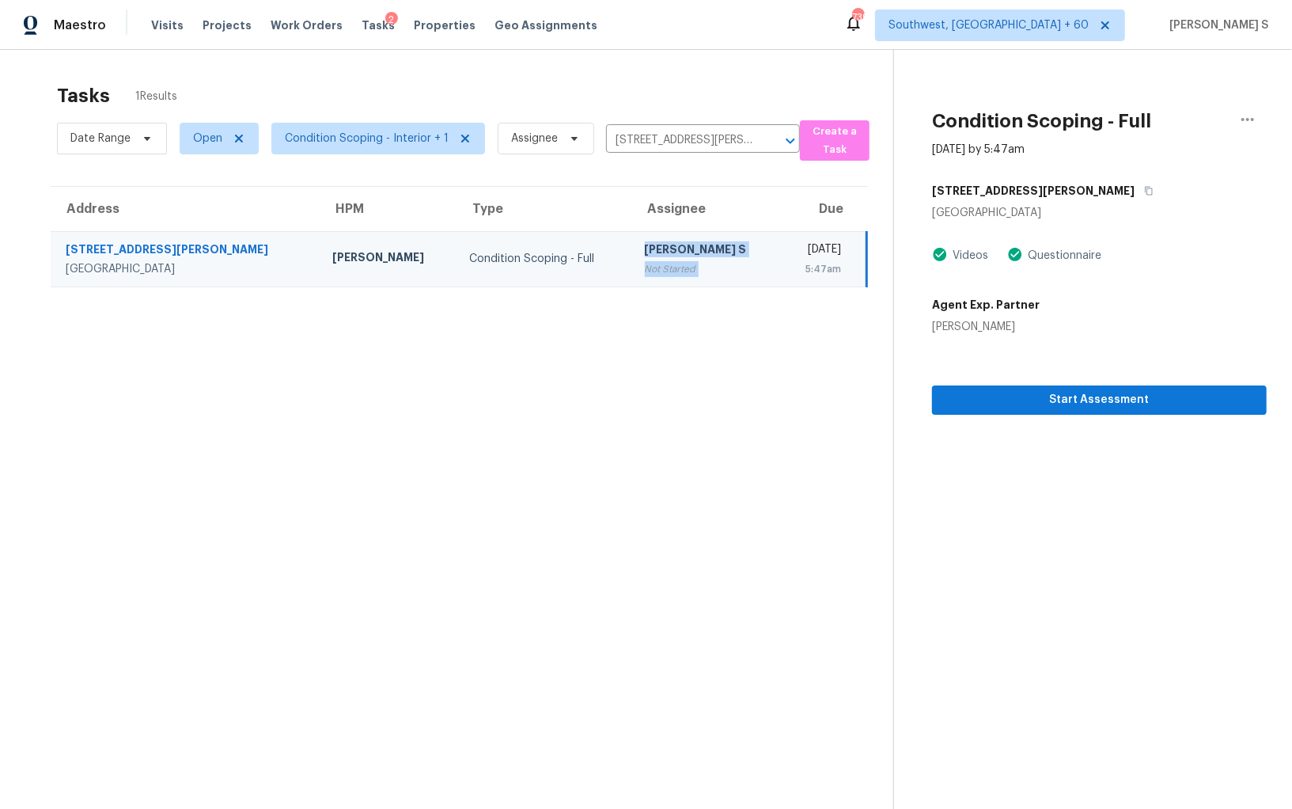
click at [632, 264] on td "[PERSON_NAME] S Not Started" at bounding box center [706, 258] width 149 height 55
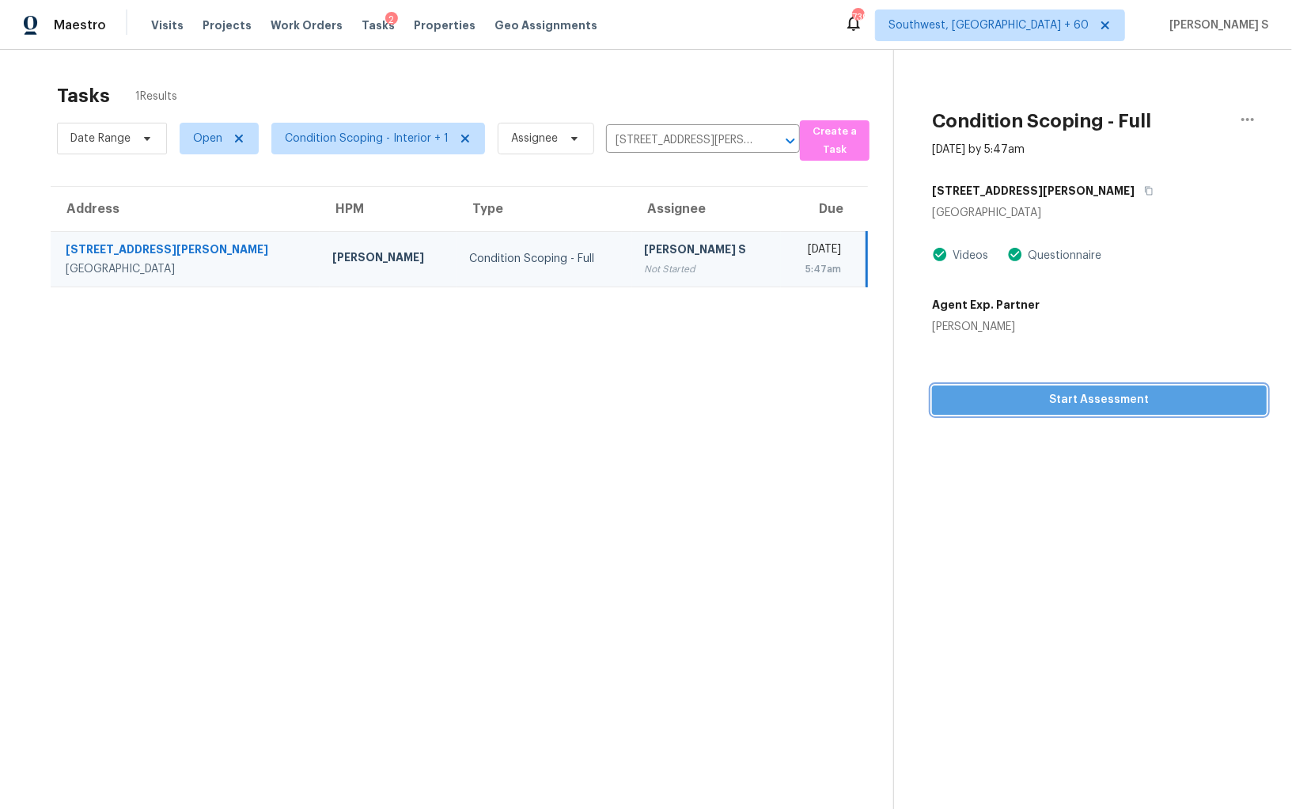
click at [989, 396] on span "Start Assessment" at bounding box center [1099, 400] width 309 height 20
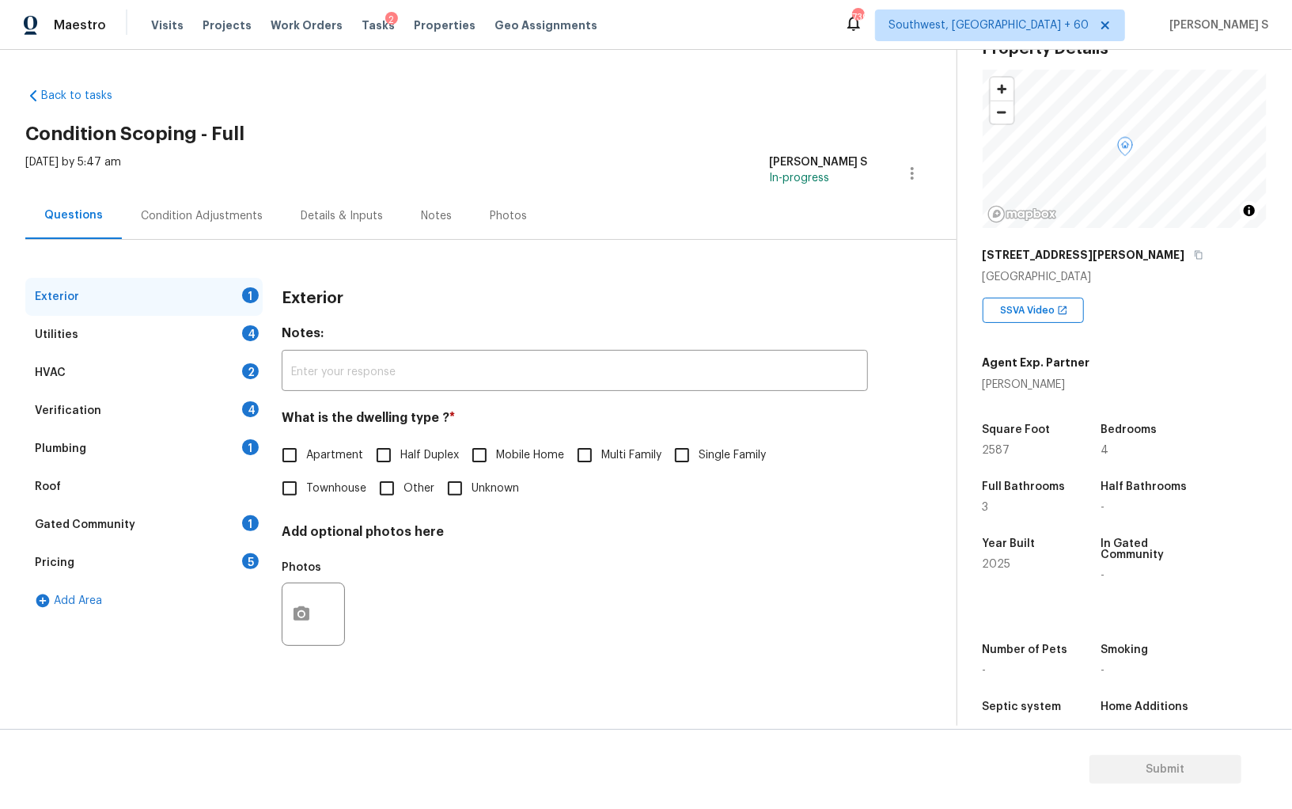
scroll to position [110, 0]
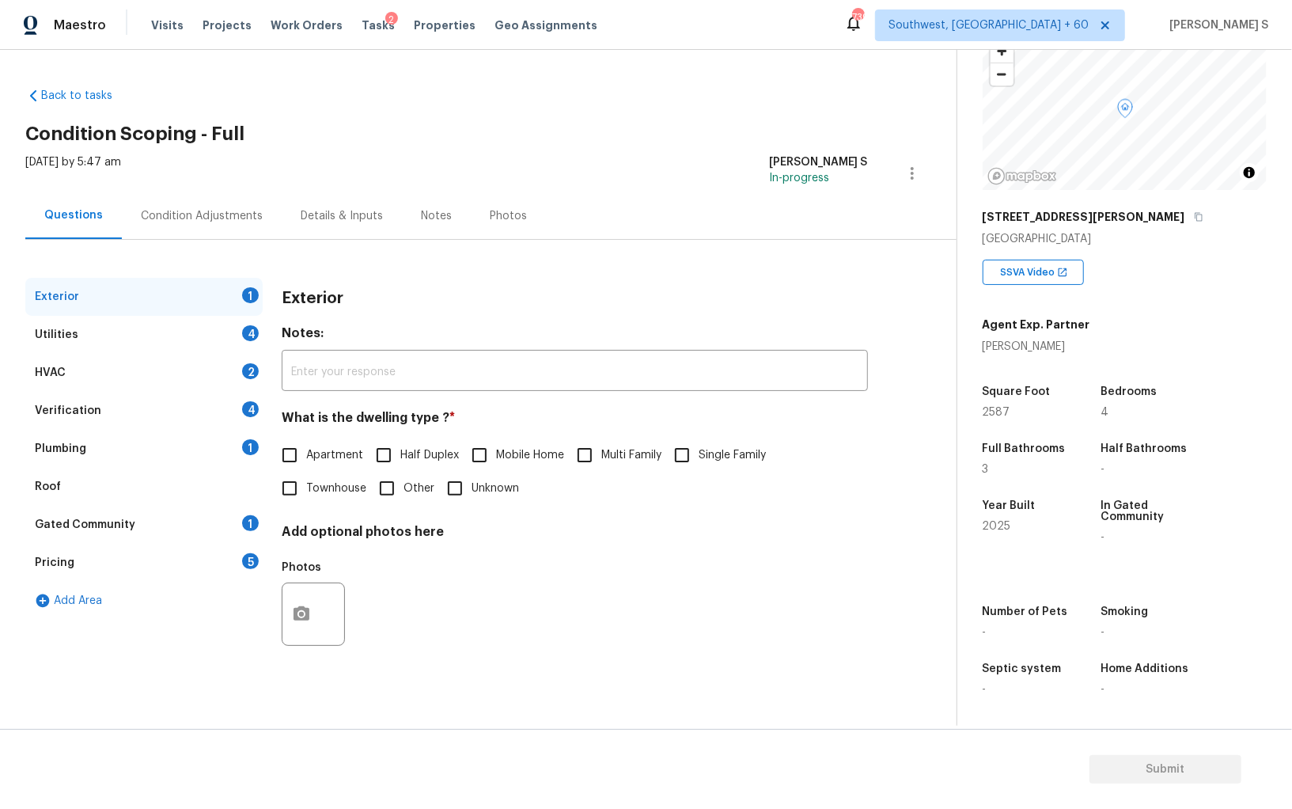
click at [707, 463] on span "Single Family" at bounding box center [732, 455] width 67 height 17
click at [699, 463] on input "Single Family" at bounding box center [681, 454] width 33 height 33
checkbox input "true"
click at [243, 336] on div "4" at bounding box center [250, 333] width 17 height 16
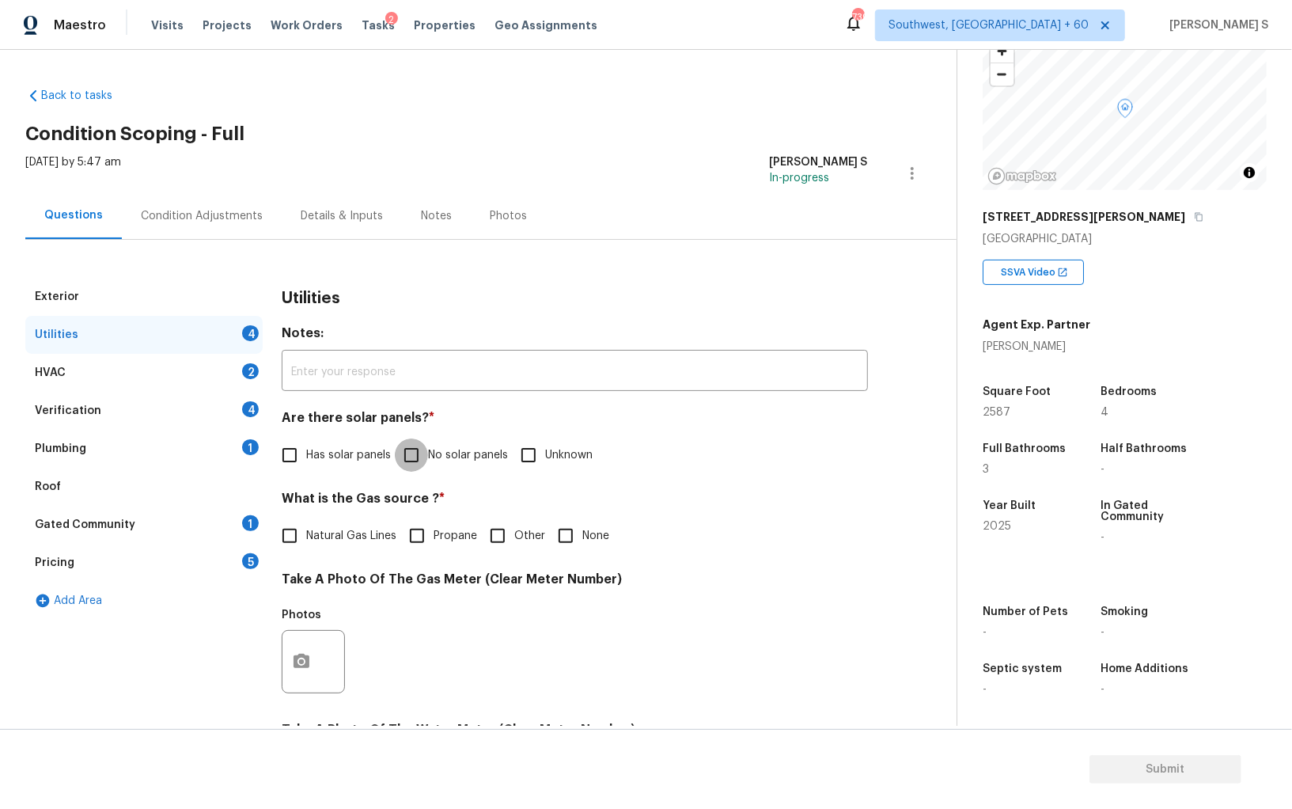
click at [423, 456] on input "No solar panels" at bounding box center [411, 454] width 33 height 33
checkbox input "true"
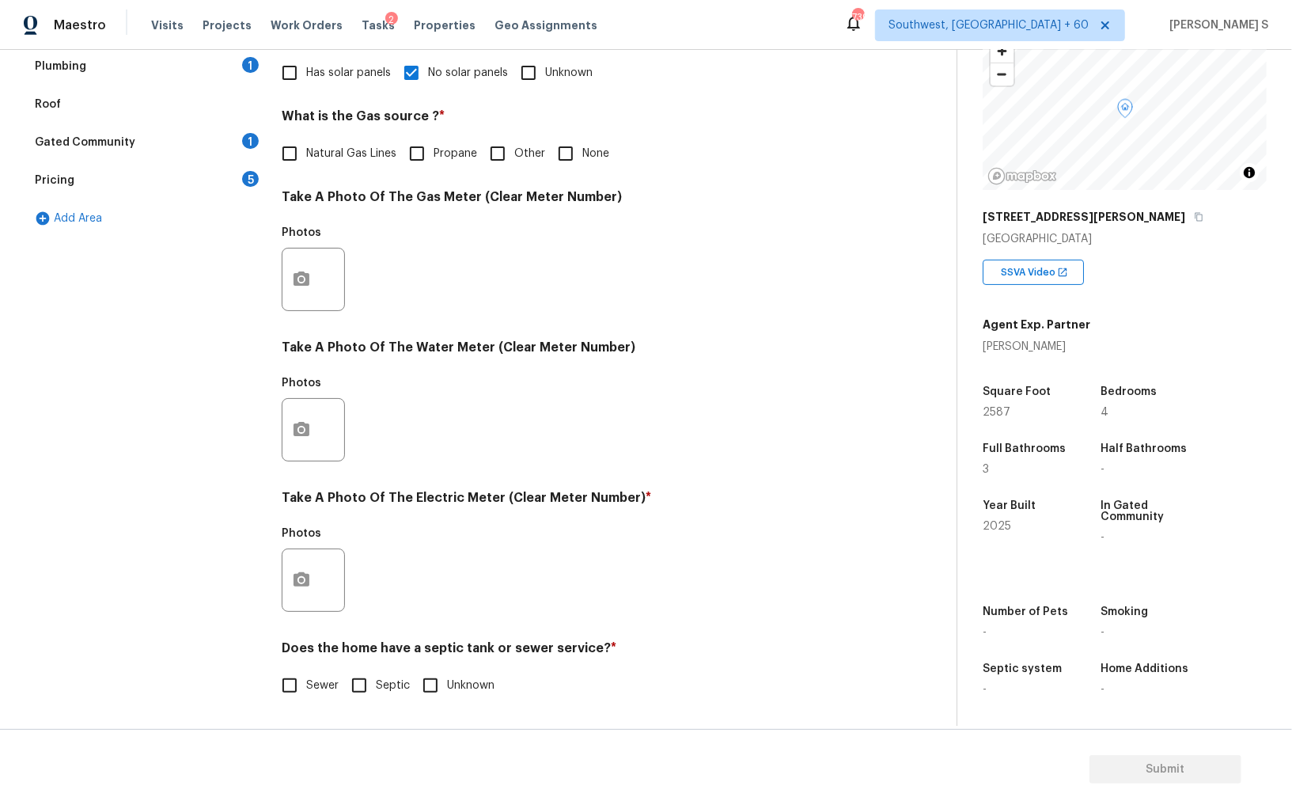
click at [309, 676] on label "Sewer" at bounding box center [306, 685] width 66 height 33
click at [306, 676] on input "Sewer" at bounding box center [289, 685] width 33 height 33
checkbox input "true"
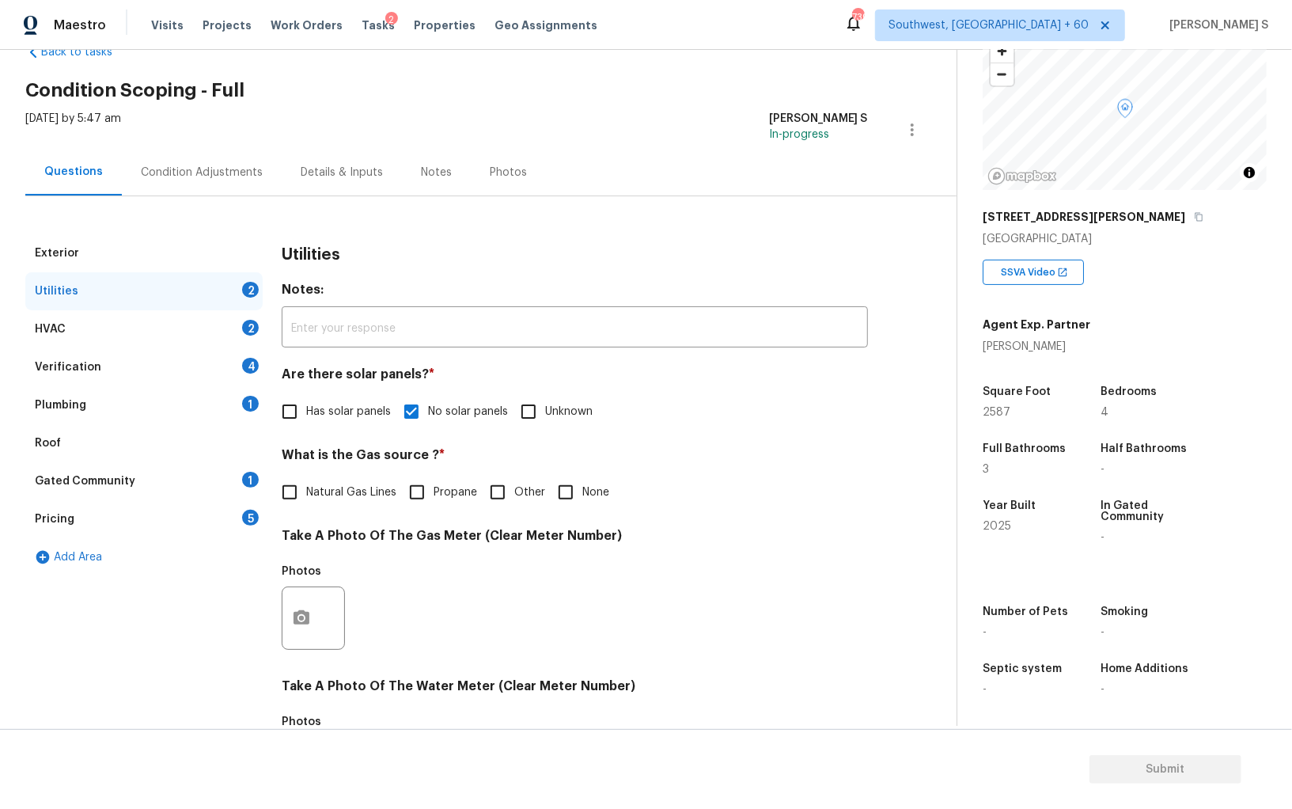
scroll to position [0, 0]
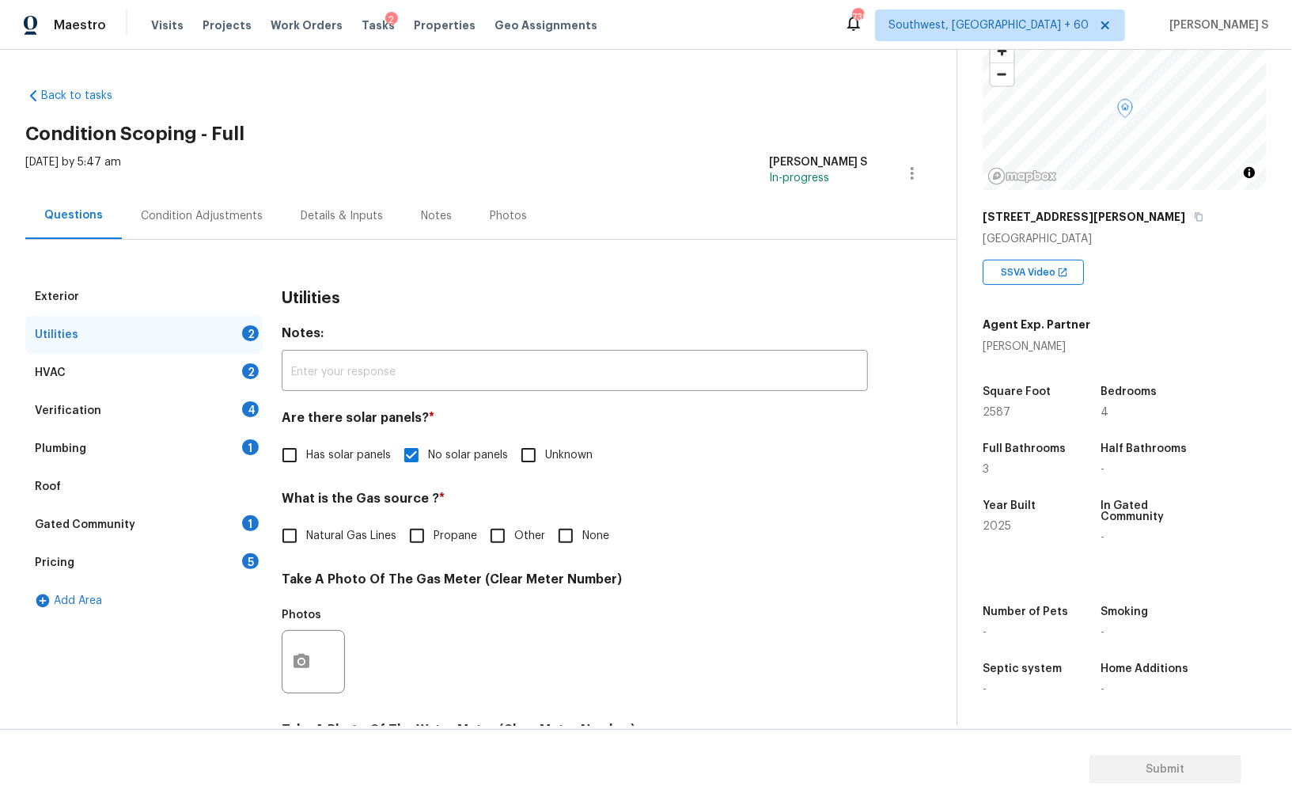
click at [247, 449] on div "1" at bounding box center [250, 447] width 17 height 16
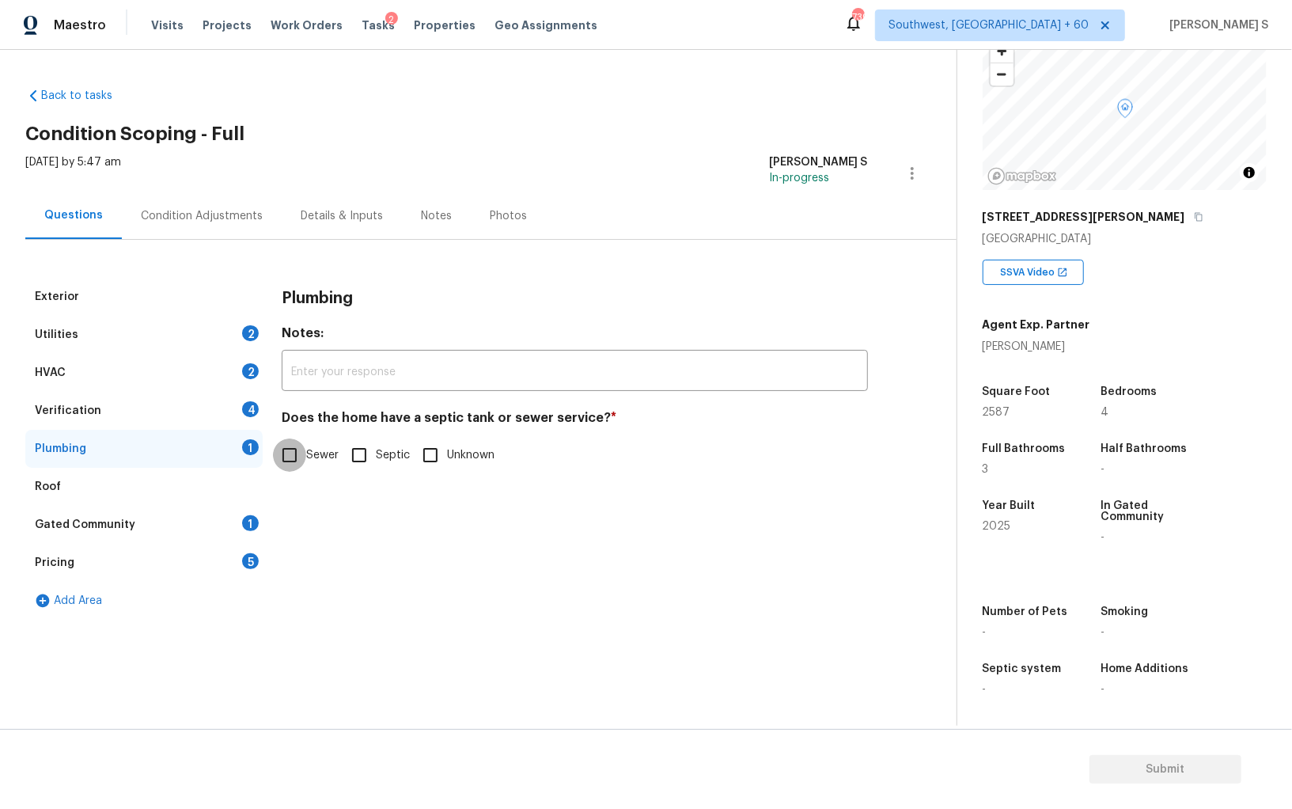
click at [281, 465] on input "Sewer" at bounding box center [289, 454] width 33 height 33
checkbox input "true"
click at [237, 517] on div "Gated Community 1" at bounding box center [143, 525] width 237 height 38
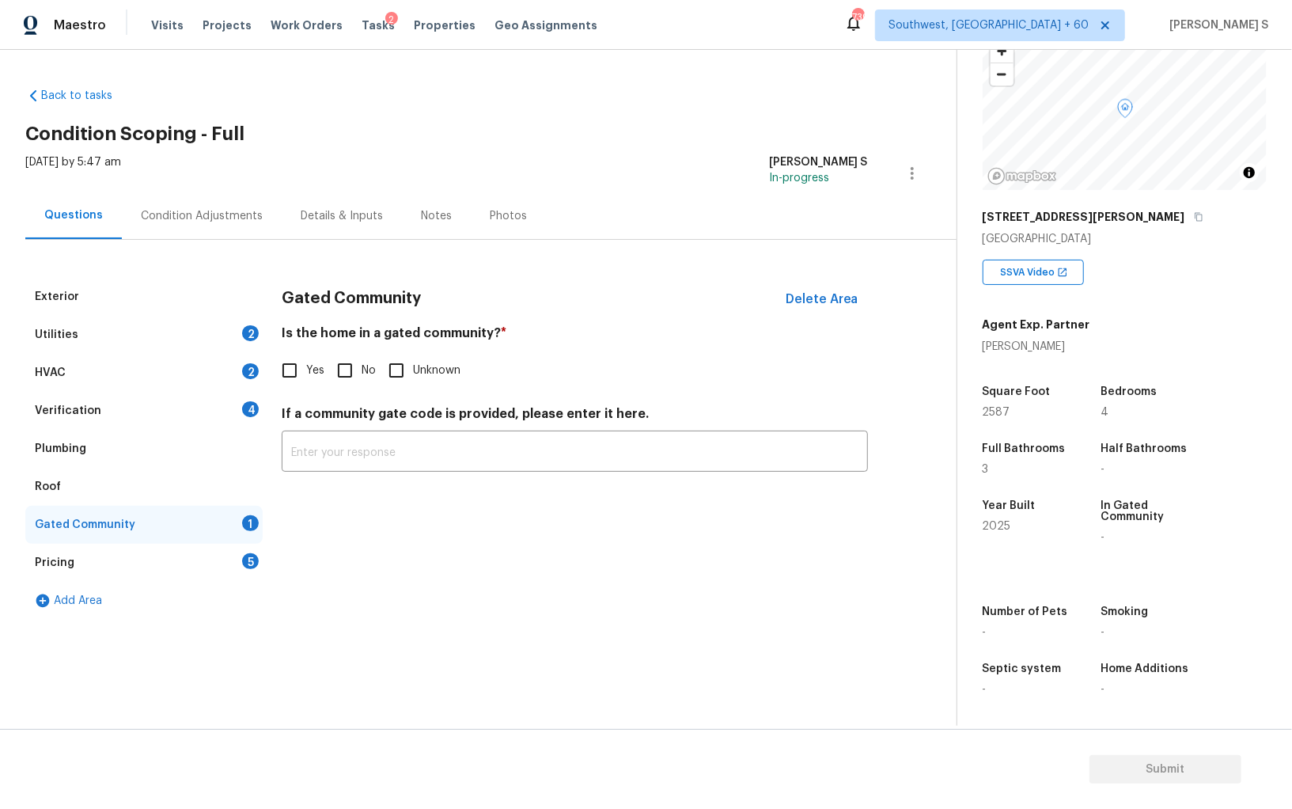
click at [354, 352] on div "Is the home in a gated community? * Yes No Unknown" at bounding box center [575, 356] width 586 height 62
drag, startPoint x: 353, startPoint y: 374, endPoint x: 353, endPoint y: 398, distance: 24.5
click at [353, 373] on input "No" at bounding box center [344, 370] width 33 height 33
checkbox input "true"
click at [263, 404] on div "Exterior Utilities 2 HVAC 2 Verification 4 Plumbing Roof Gated Community Pricin…" at bounding box center [471, 449] width 893 height 342
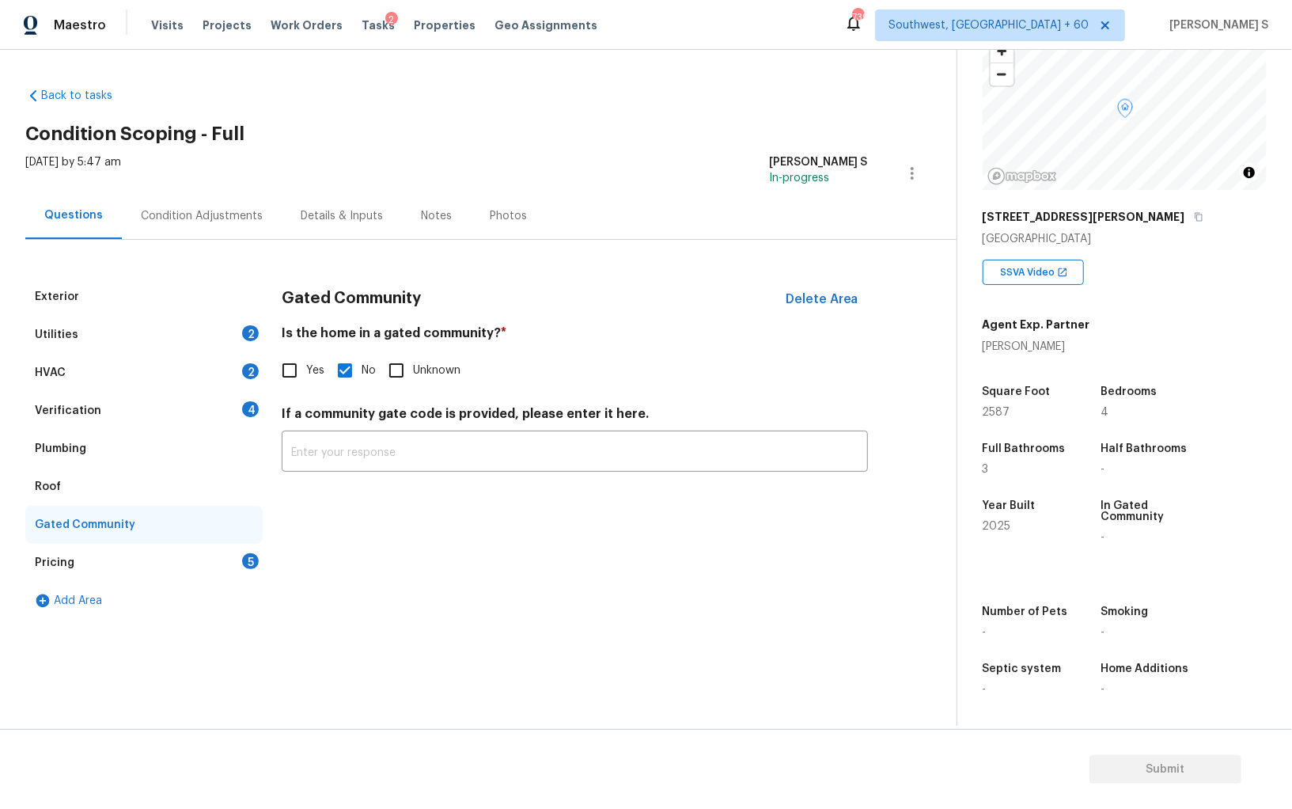
click at [248, 409] on div "4" at bounding box center [250, 409] width 17 height 16
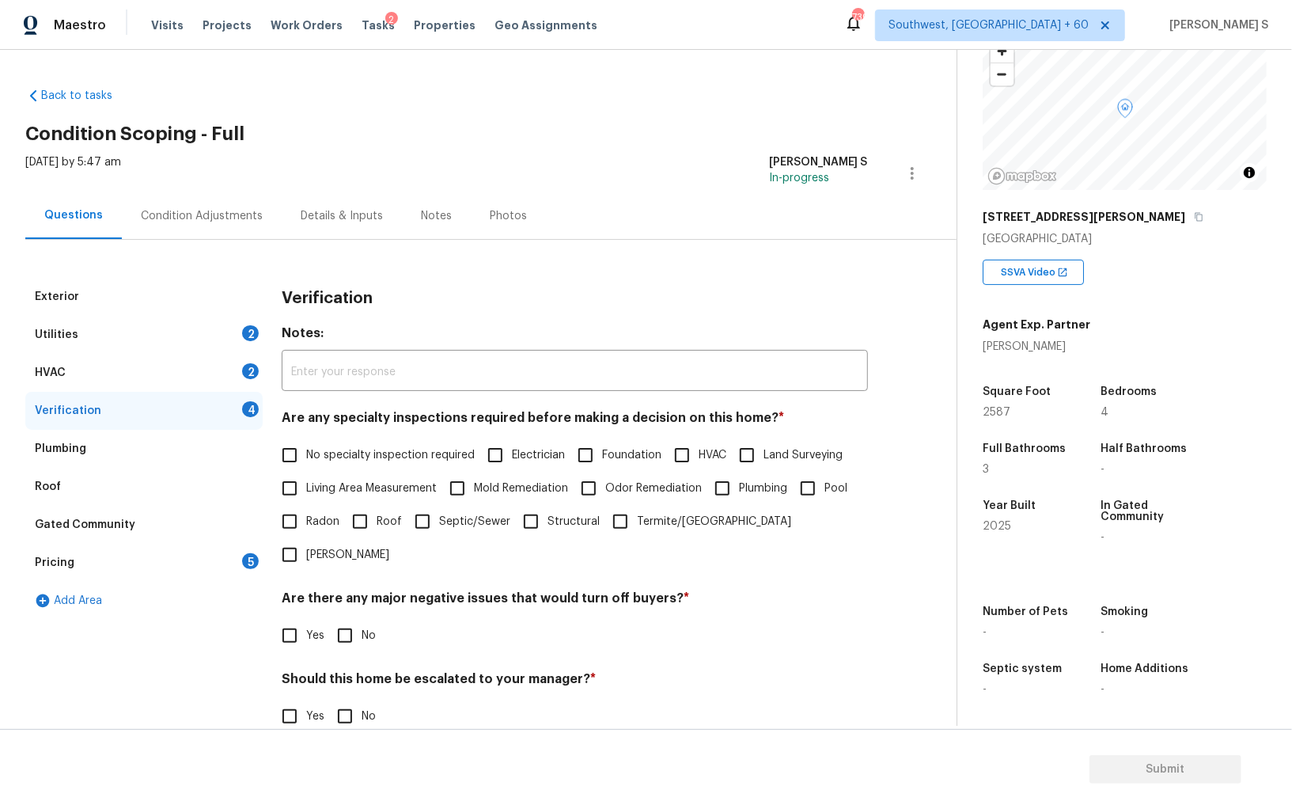
drag, startPoint x: 290, startPoint y: 453, endPoint x: 311, endPoint y: 453, distance: 20.6
click at [290, 453] on input "No specialty inspection required" at bounding box center [289, 454] width 33 height 33
checkbox input "true"
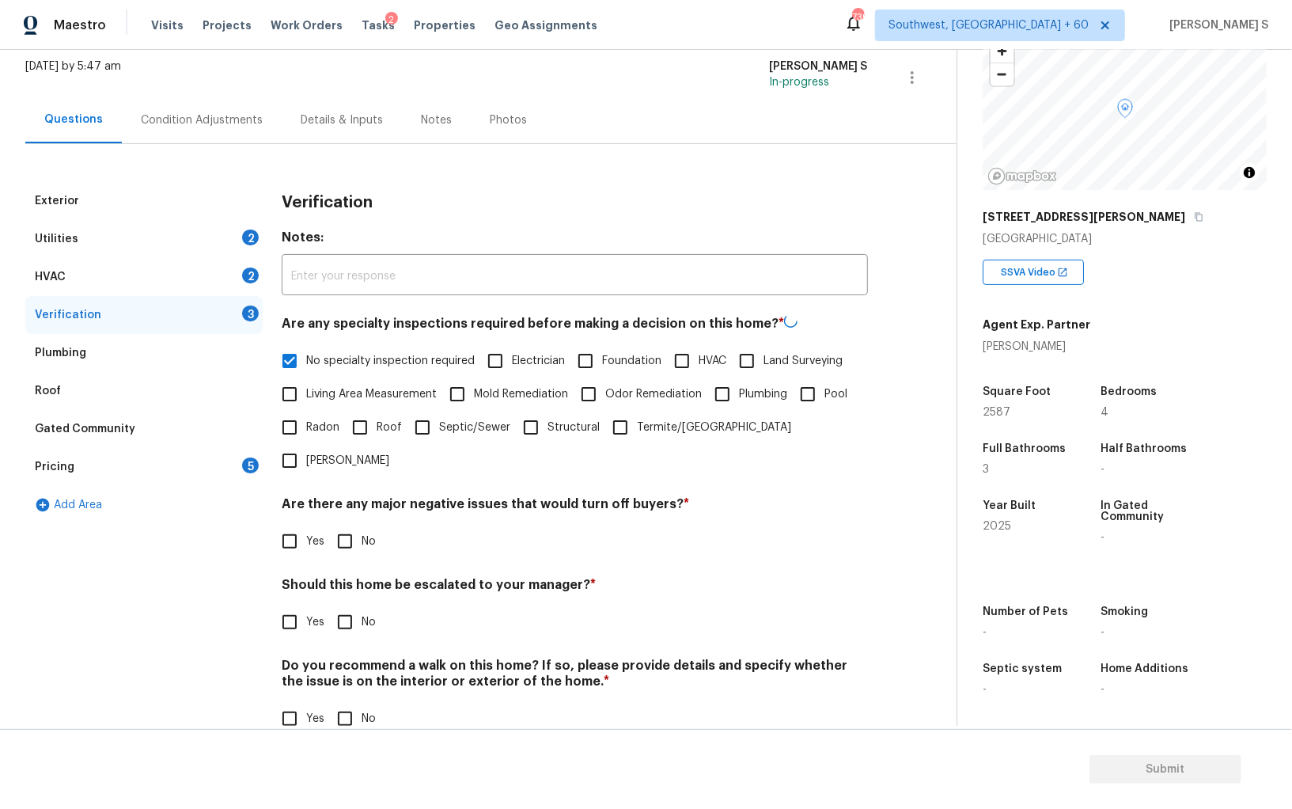
scroll to position [94, 0]
drag, startPoint x: 344, startPoint y: 521, endPoint x: 343, endPoint y: 532, distance: 10.3
click at [343, 525] on input "No" at bounding box center [344, 541] width 33 height 33
checkbox input "true"
click at [349, 702] on input "No" at bounding box center [344, 718] width 33 height 33
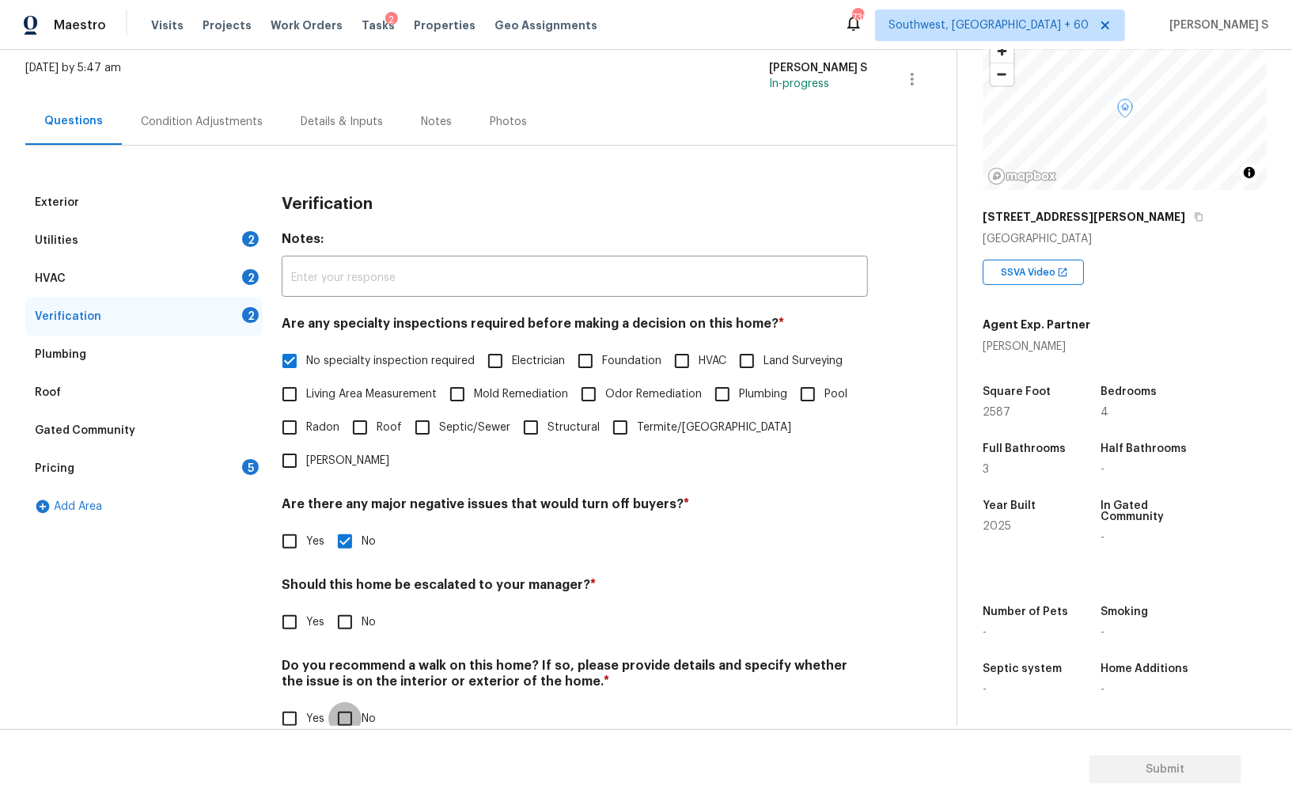
checkbox input "true"
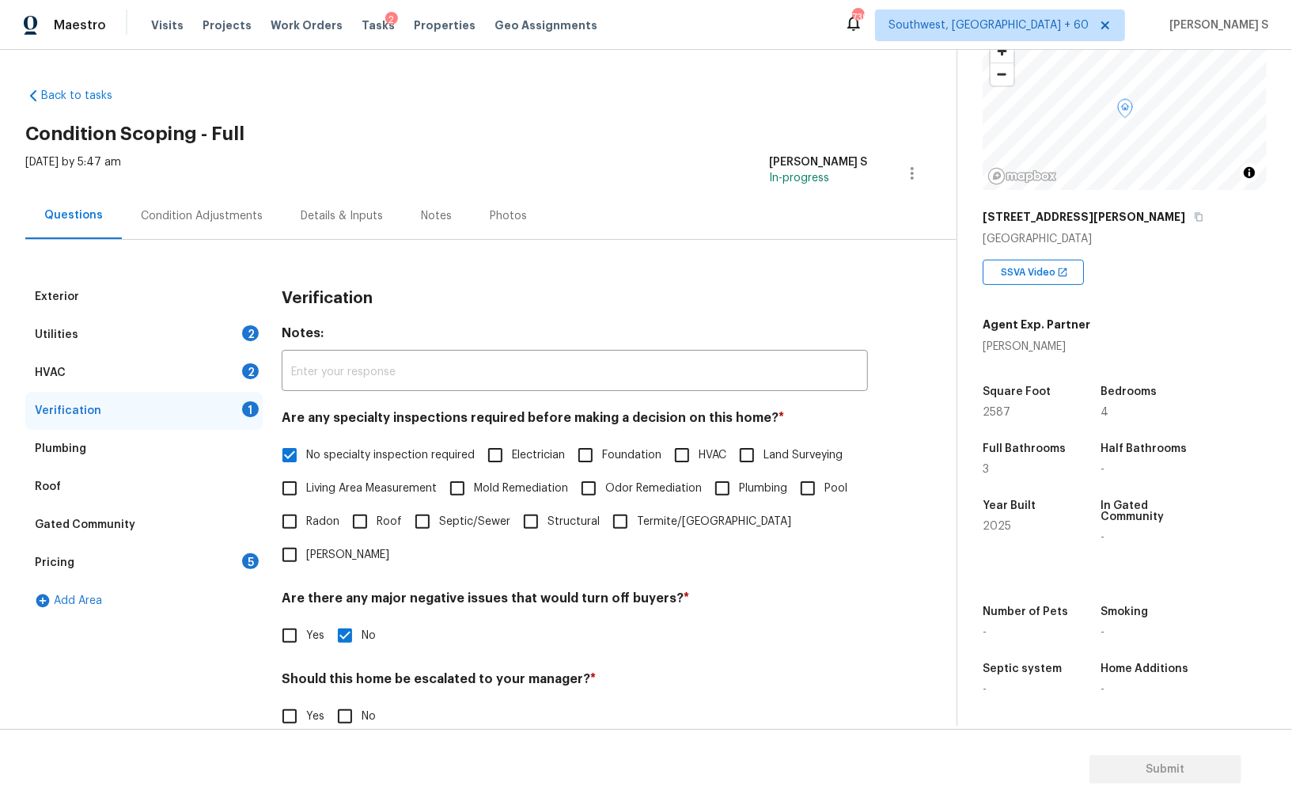
click at [235, 357] on div "HVAC 2" at bounding box center [143, 373] width 237 height 38
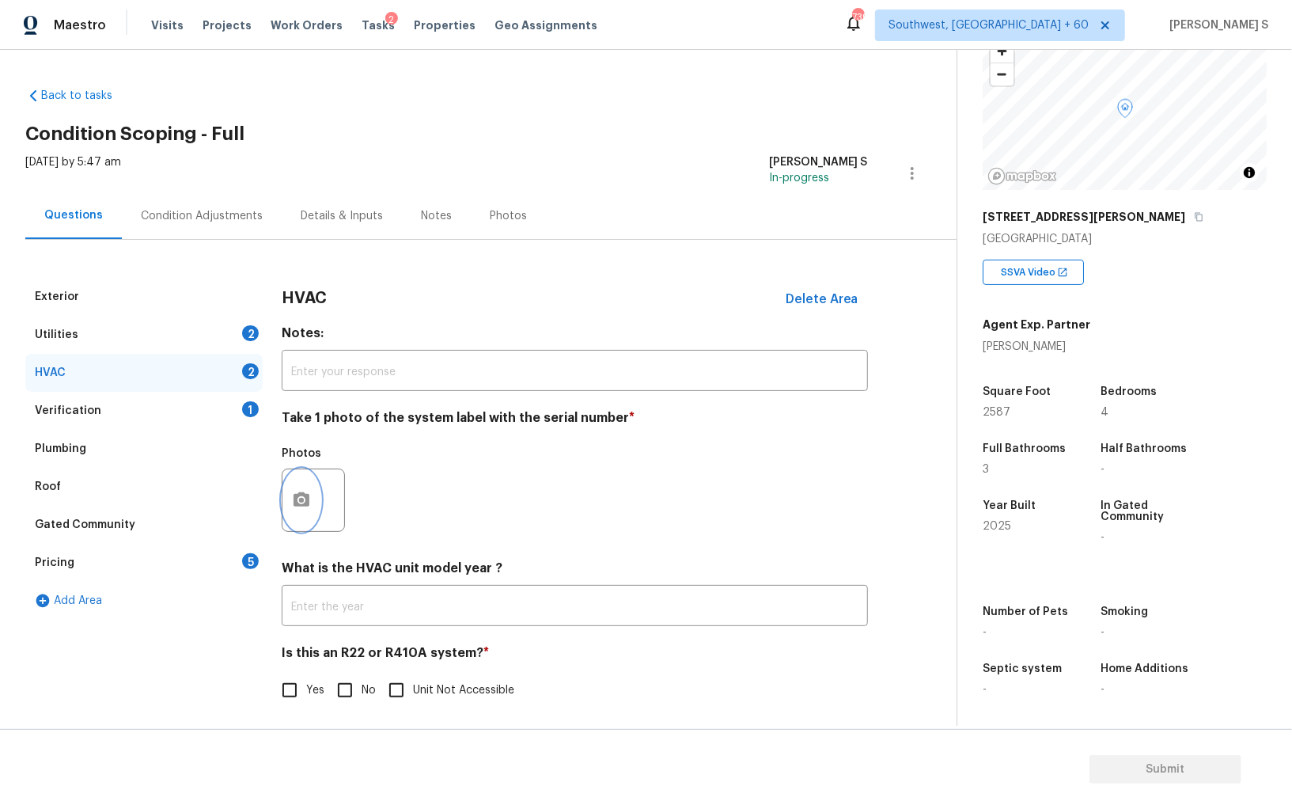
click at [294, 514] on button "button" at bounding box center [302, 500] width 38 height 62
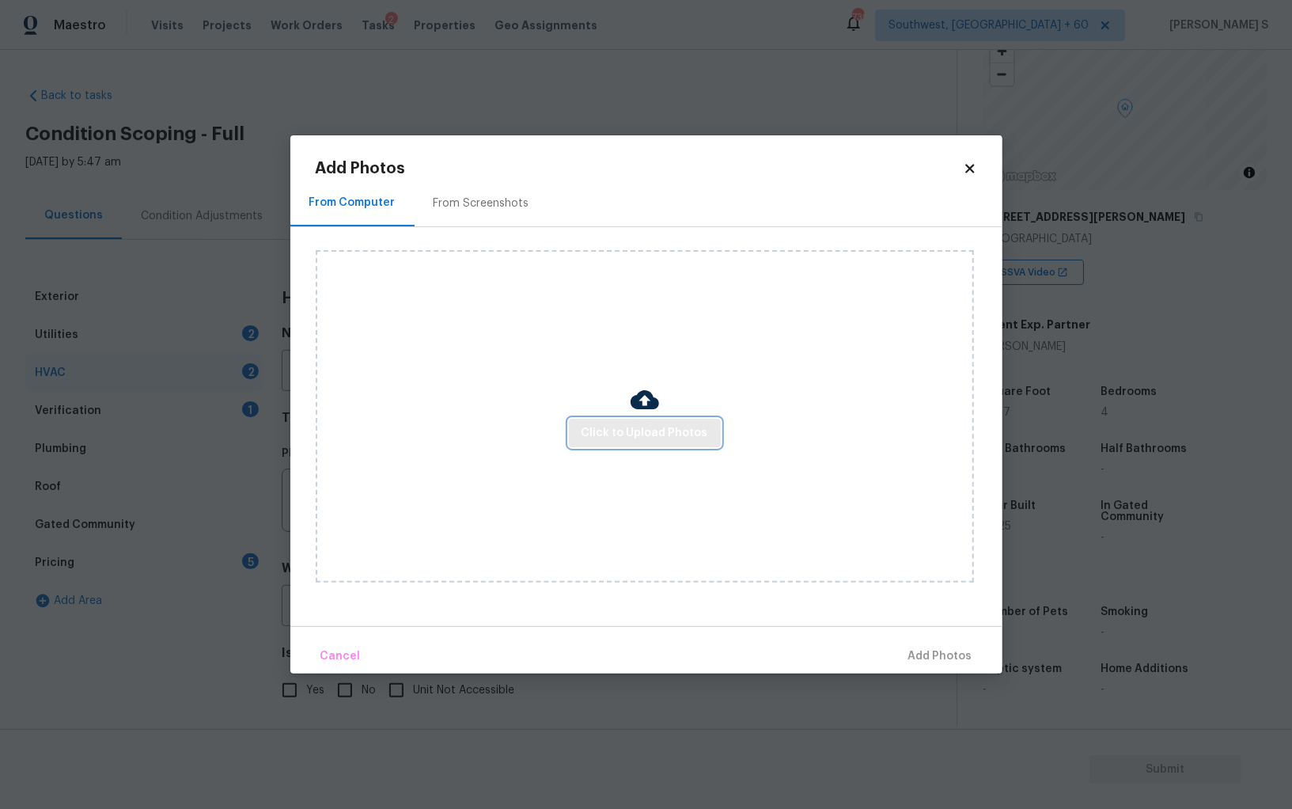
click at [604, 431] on span "Click to Upload Photos" at bounding box center [645, 433] width 127 height 20
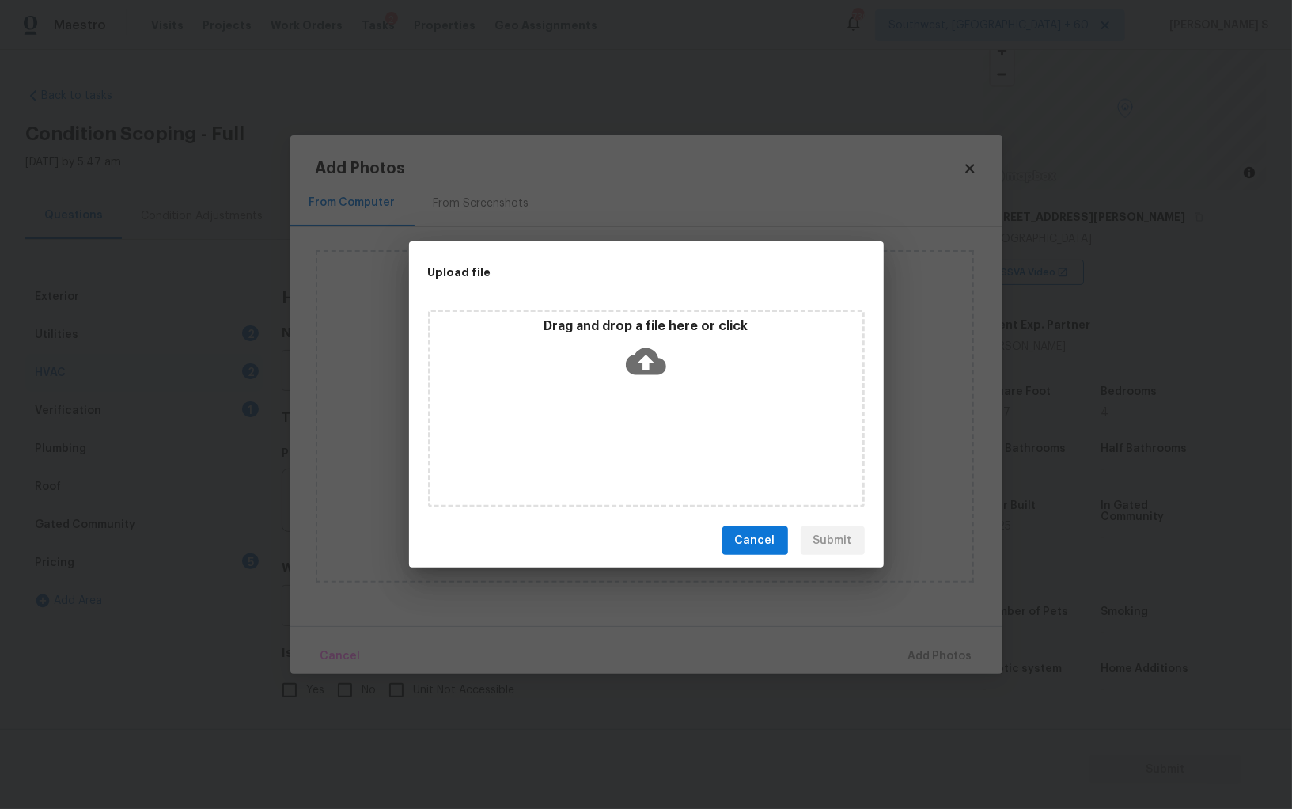
click at [604, 431] on div "Drag and drop a file here or click" at bounding box center [646, 408] width 437 height 198
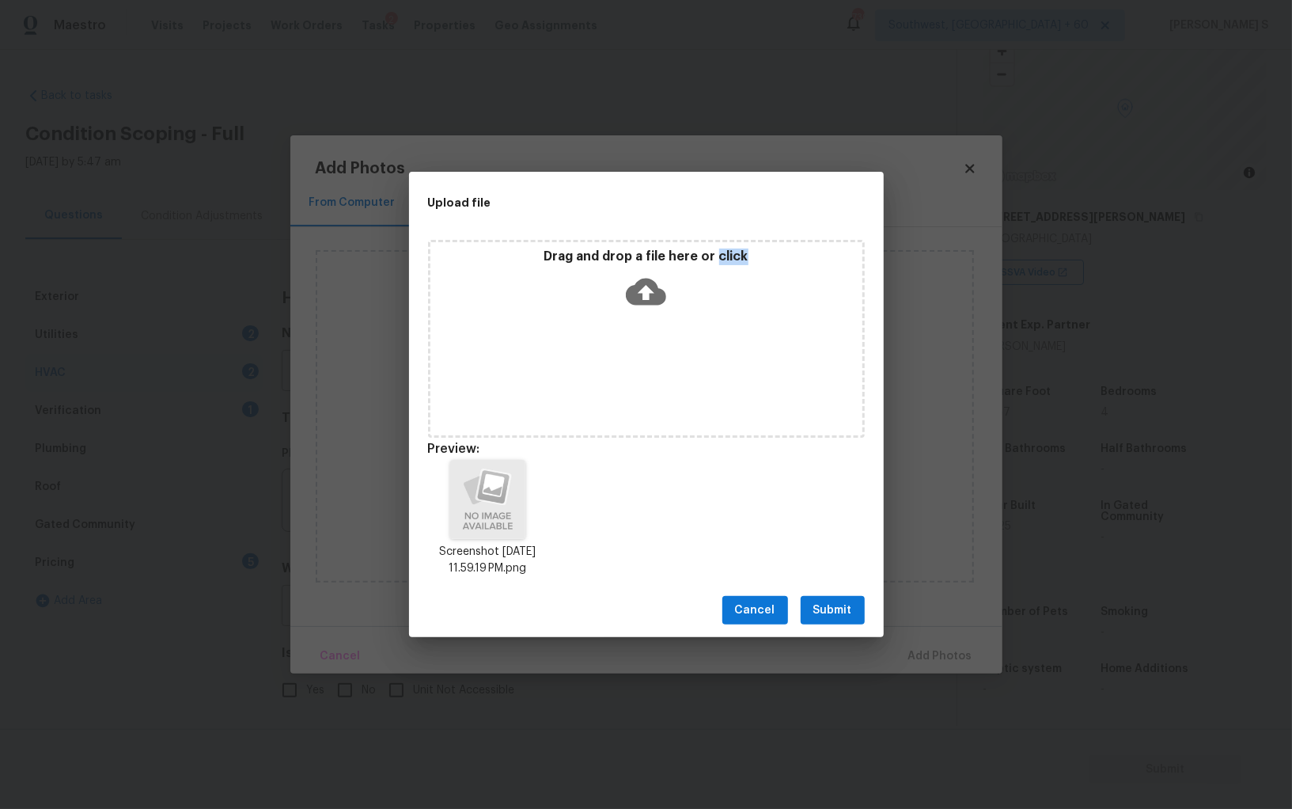
click at [843, 610] on span "Submit" at bounding box center [832, 611] width 39 height 20
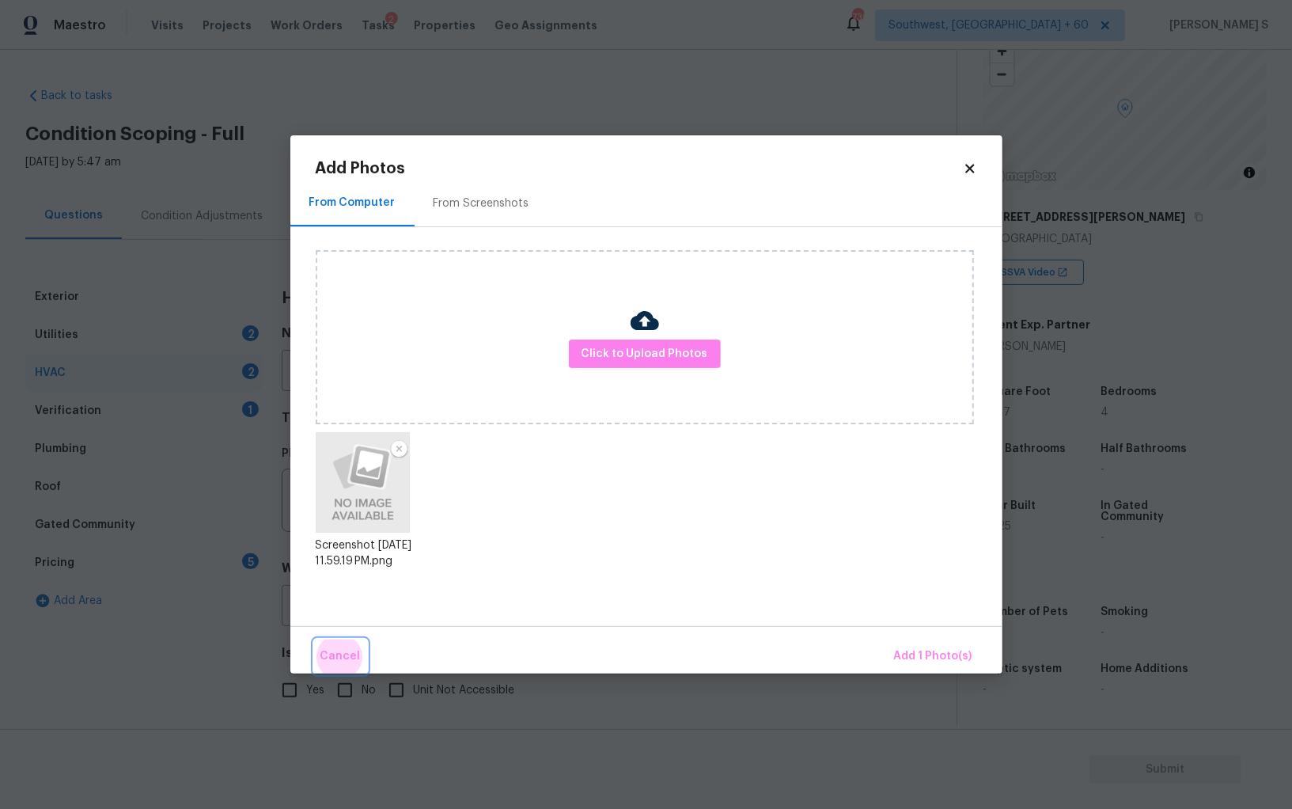
click at [314, 639] on button "Cancel" at bounding box center [340, 656] width 53 height 34
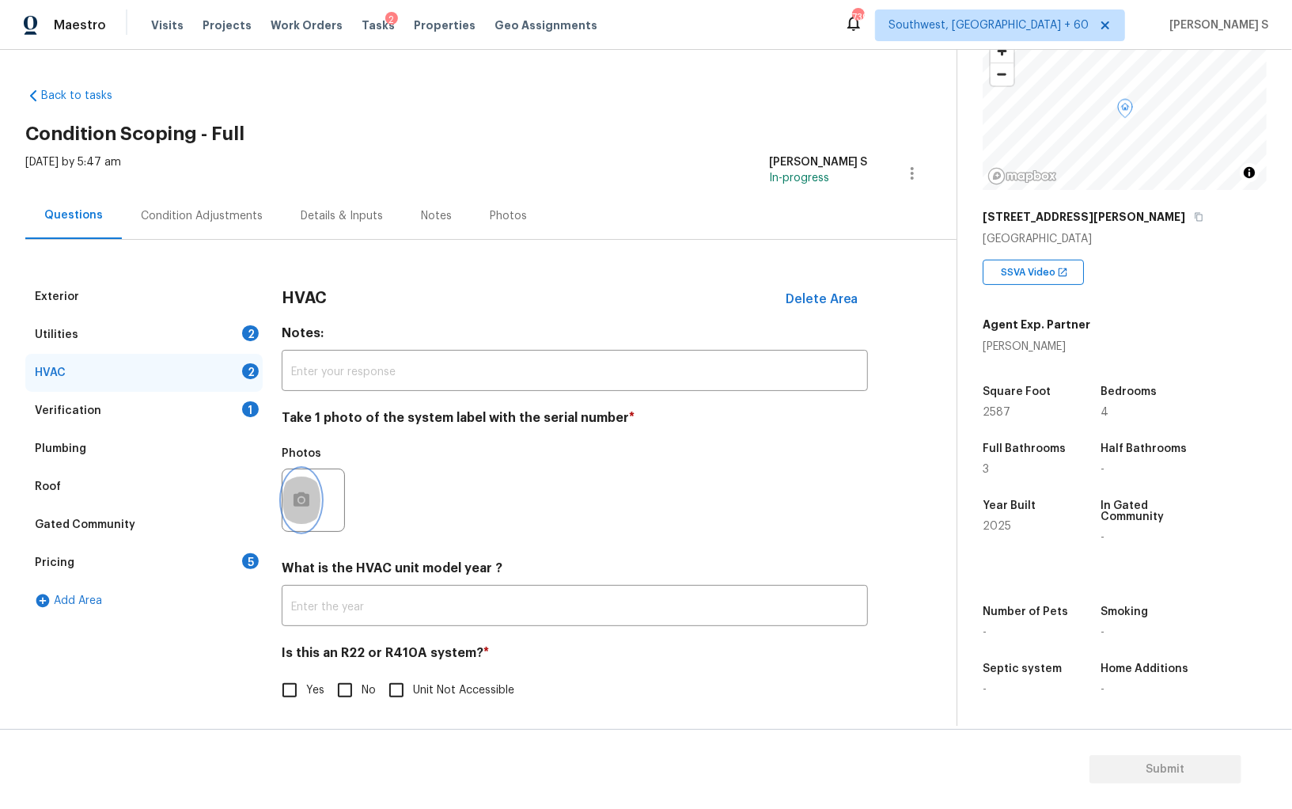
click at [303, 495] on icon "button" at bounding box center [302, 499] width 16 height 14
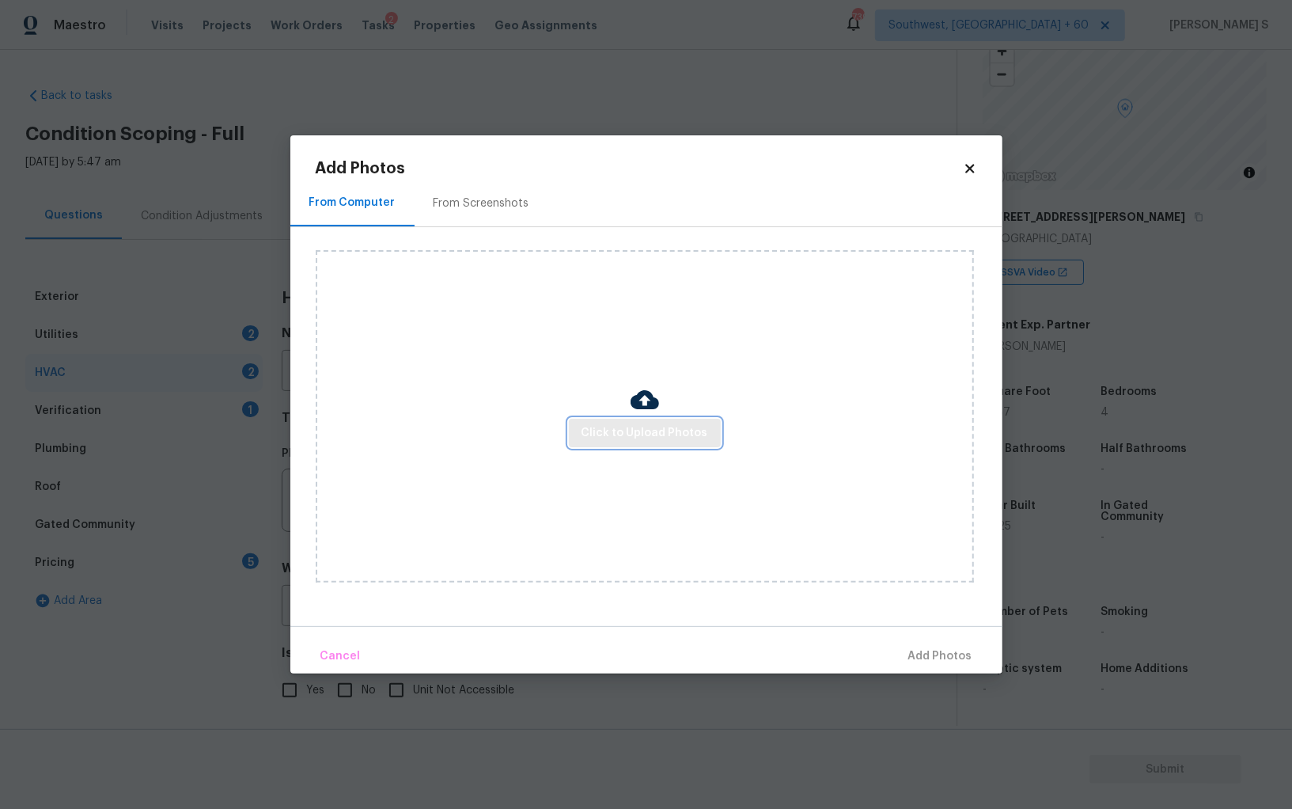
click at [635, 431] on span "Click to Upload Photos" at bounding box center [645, 433] width 127 height 20
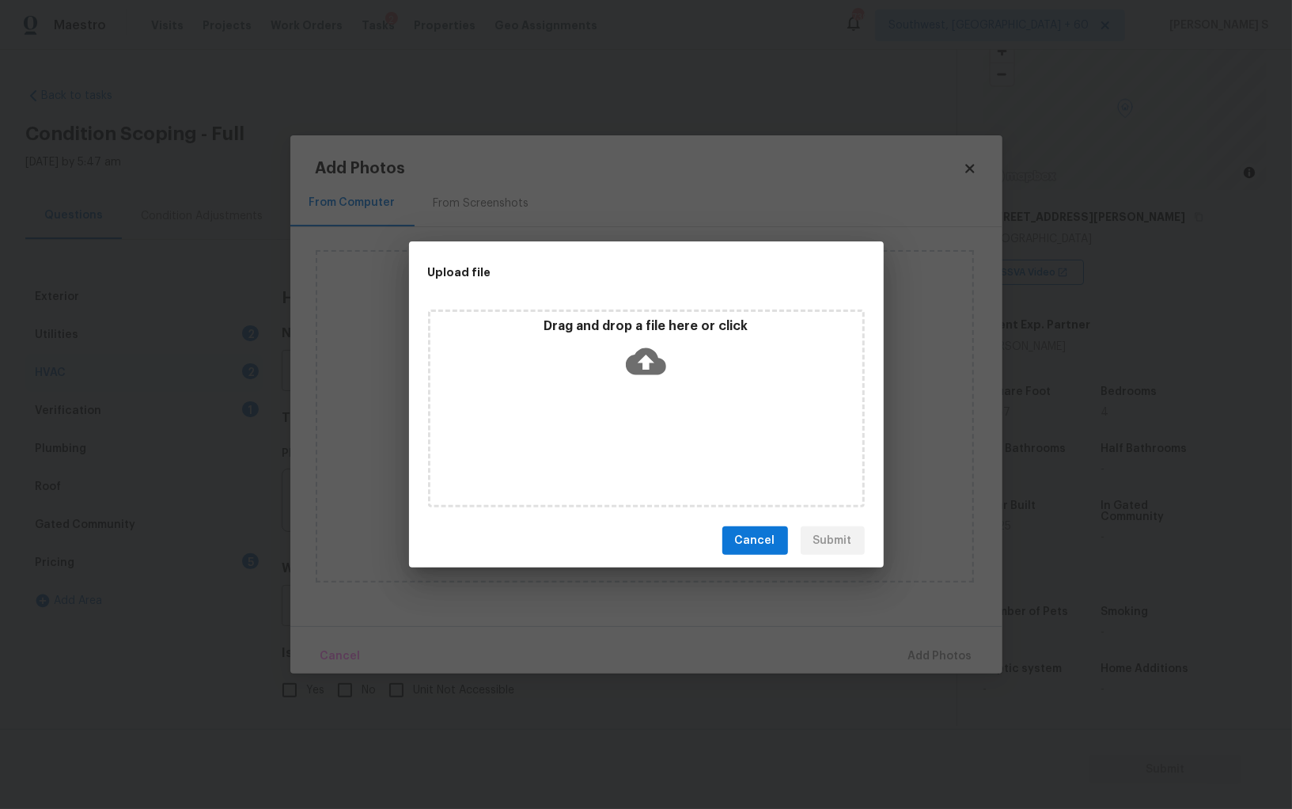
click at [635, 431] on div "Drag and drop a file here or click" at bounding box center [646, 408] width 437 height 198
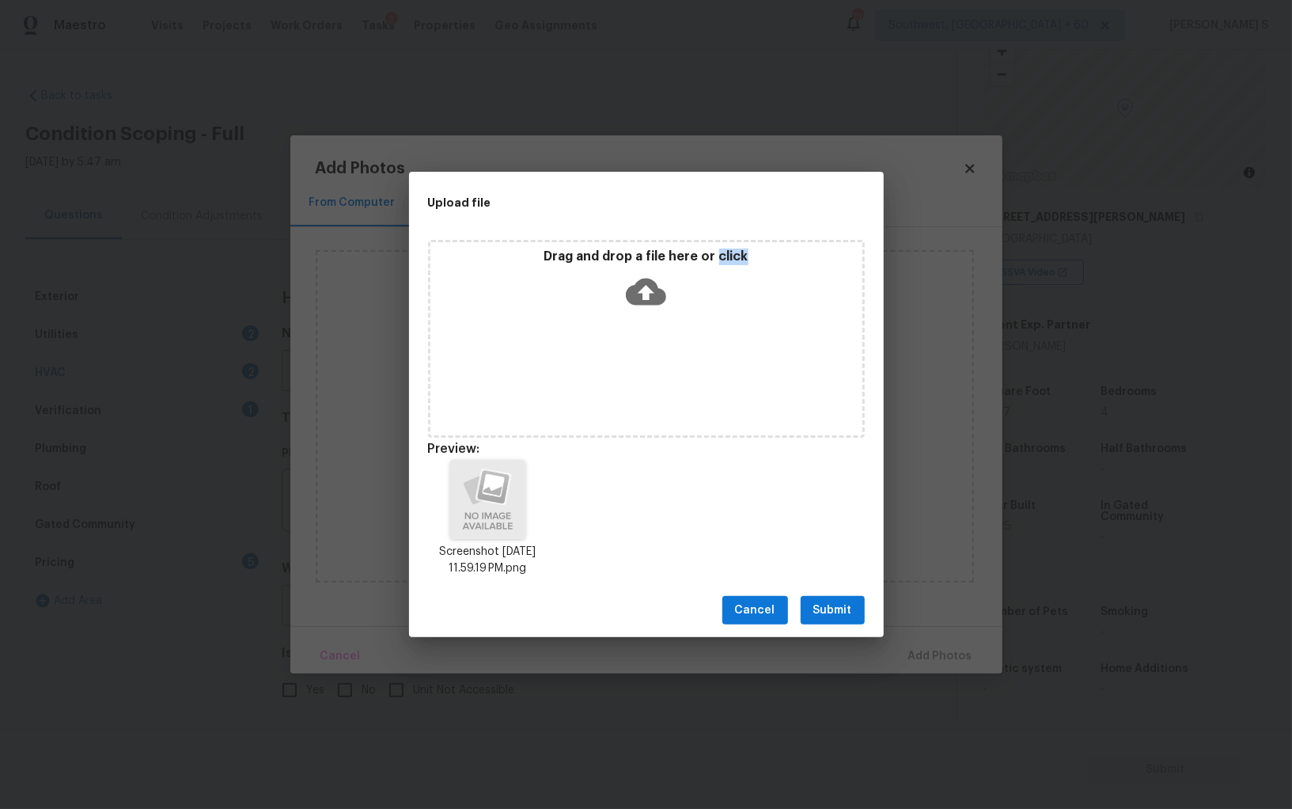
click at [829, 603] on span "Submit" at bounding box center [832, 611] width 39 height 20
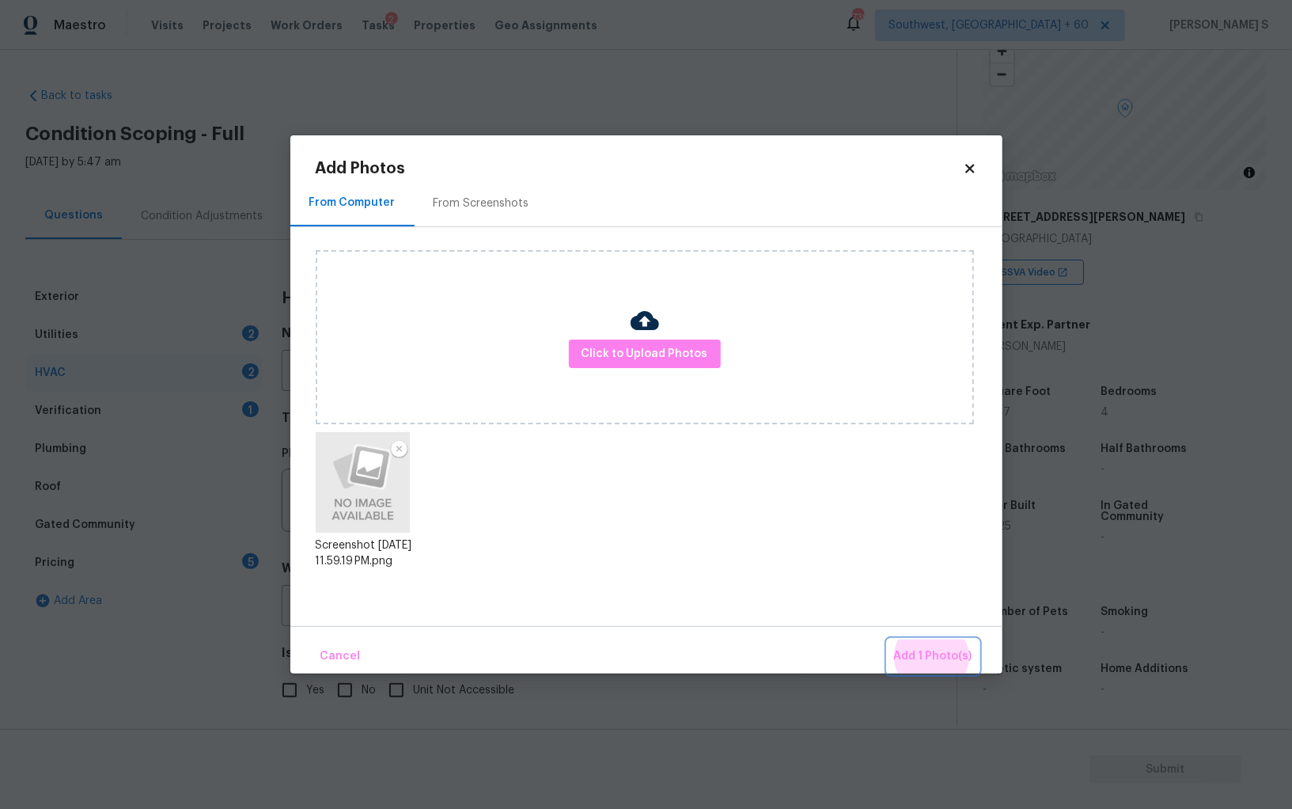
click at [888, 639] on button "Add 1 Photo(s)" at bounding box center [933, 656] width 91 height 34
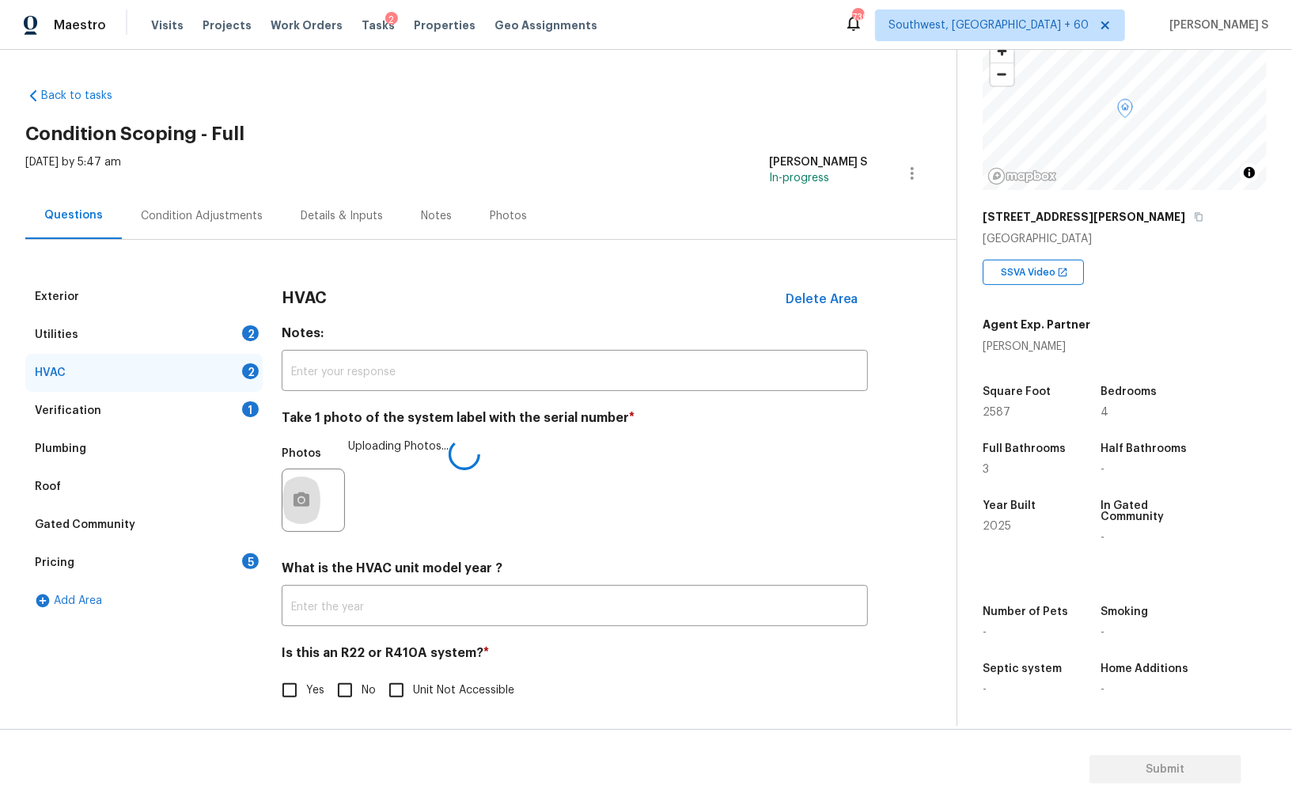
click at [339, 702] on input "No" at bounding box center [344, 689] width 33 height 33
checkbox input "true"
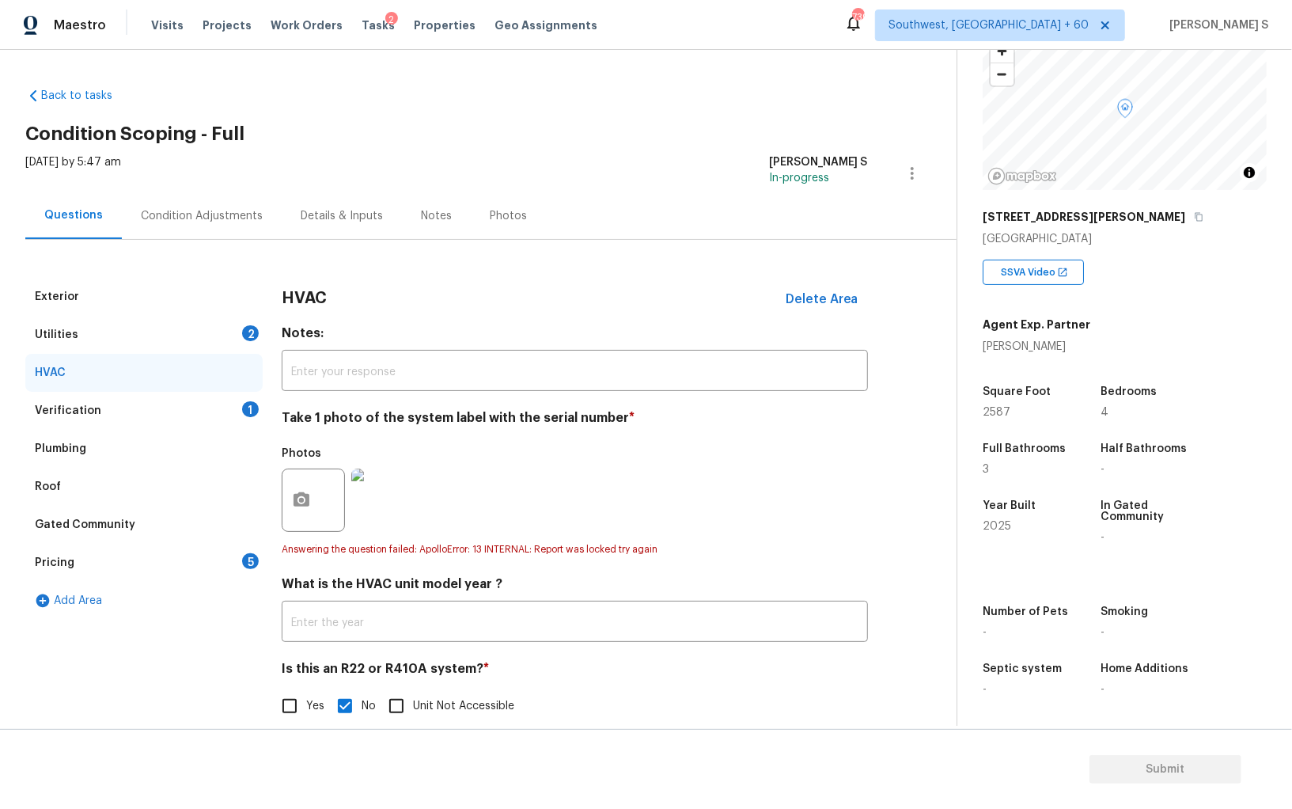
click at [256, 325] on div "Utilities 2" at bounding box center [143, 335] width 237 height 38
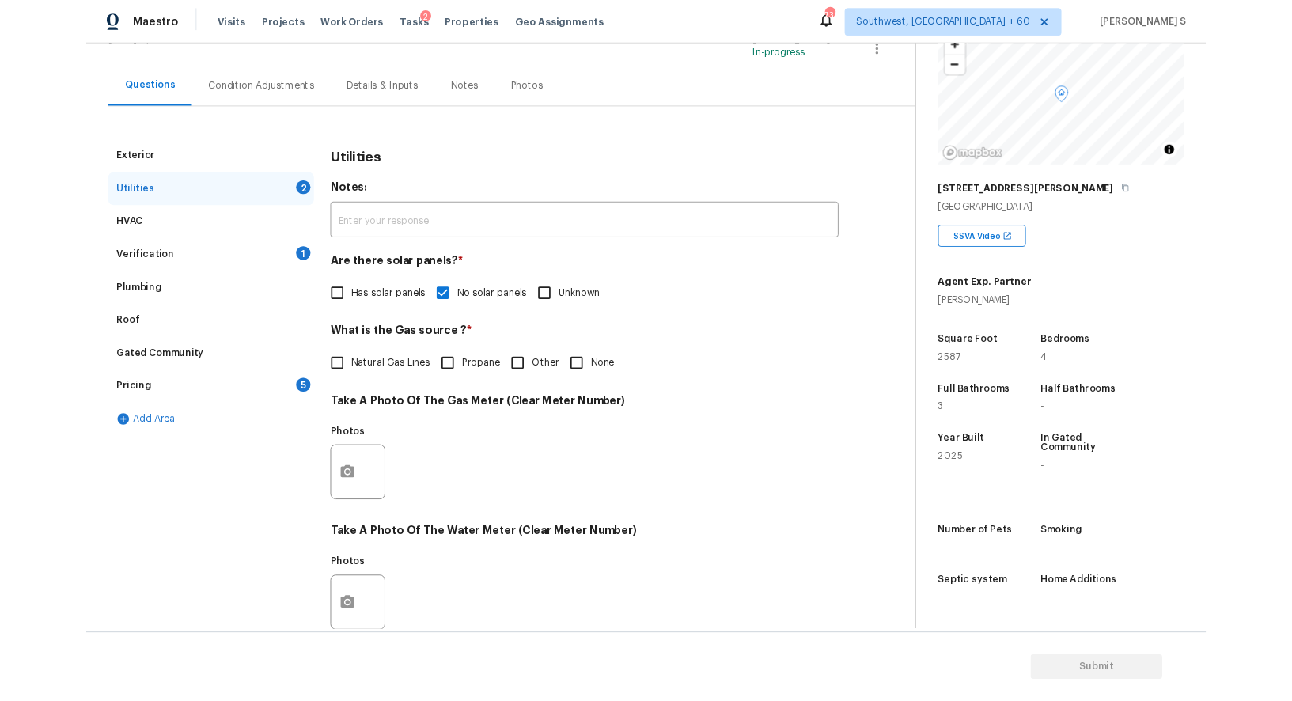
scroll to position [289, 0]
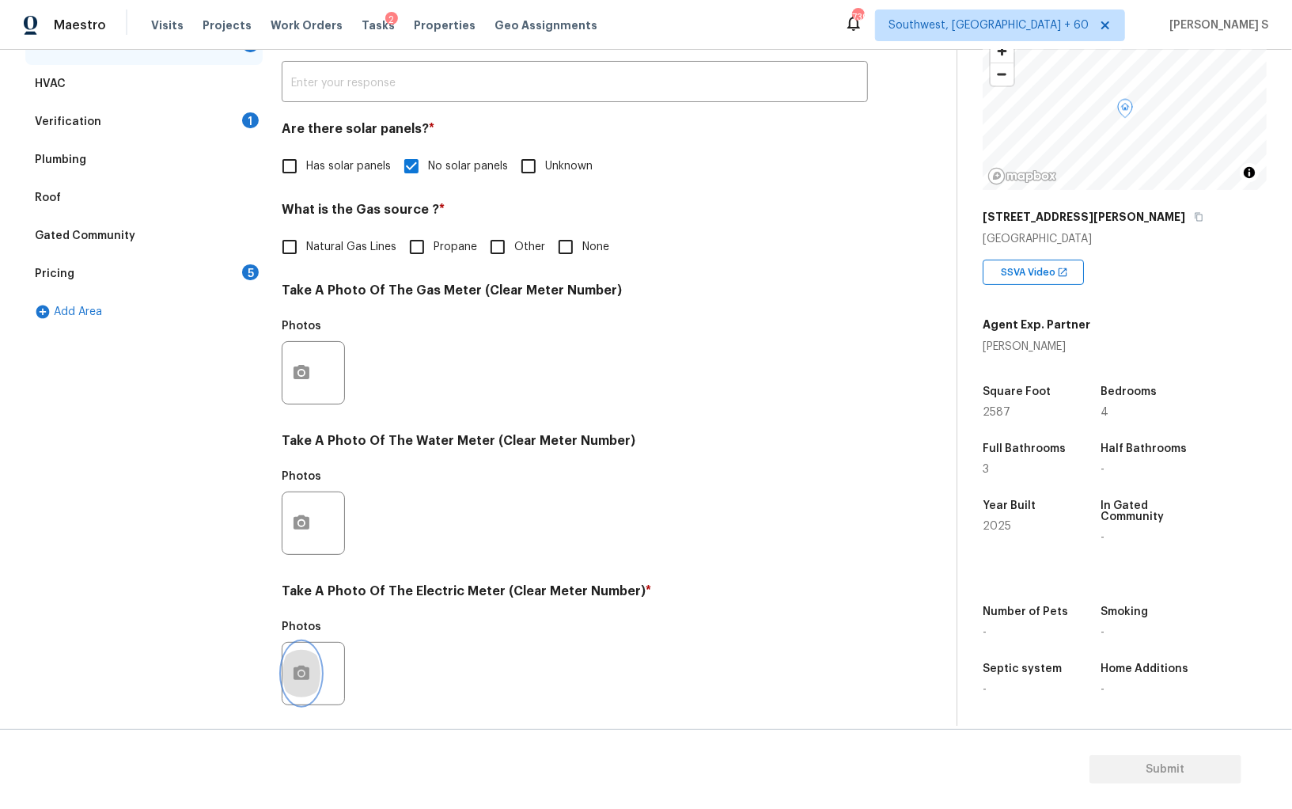
click at [306, 664] on icon "button" at bounding box center [301, 673] width 19 height 19
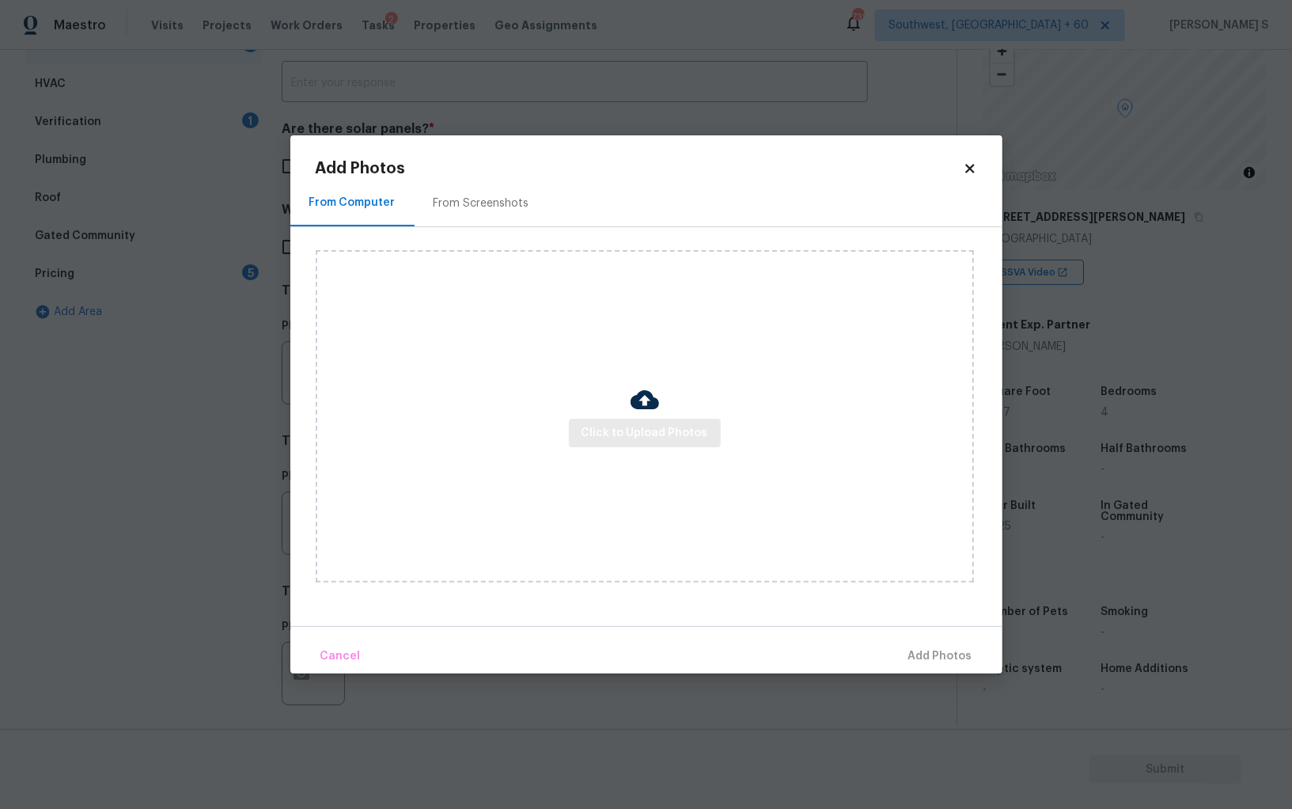
click at [605, 434] on span "Click to Upload Photos" at bounding box center [645, 433] width 127 height 20
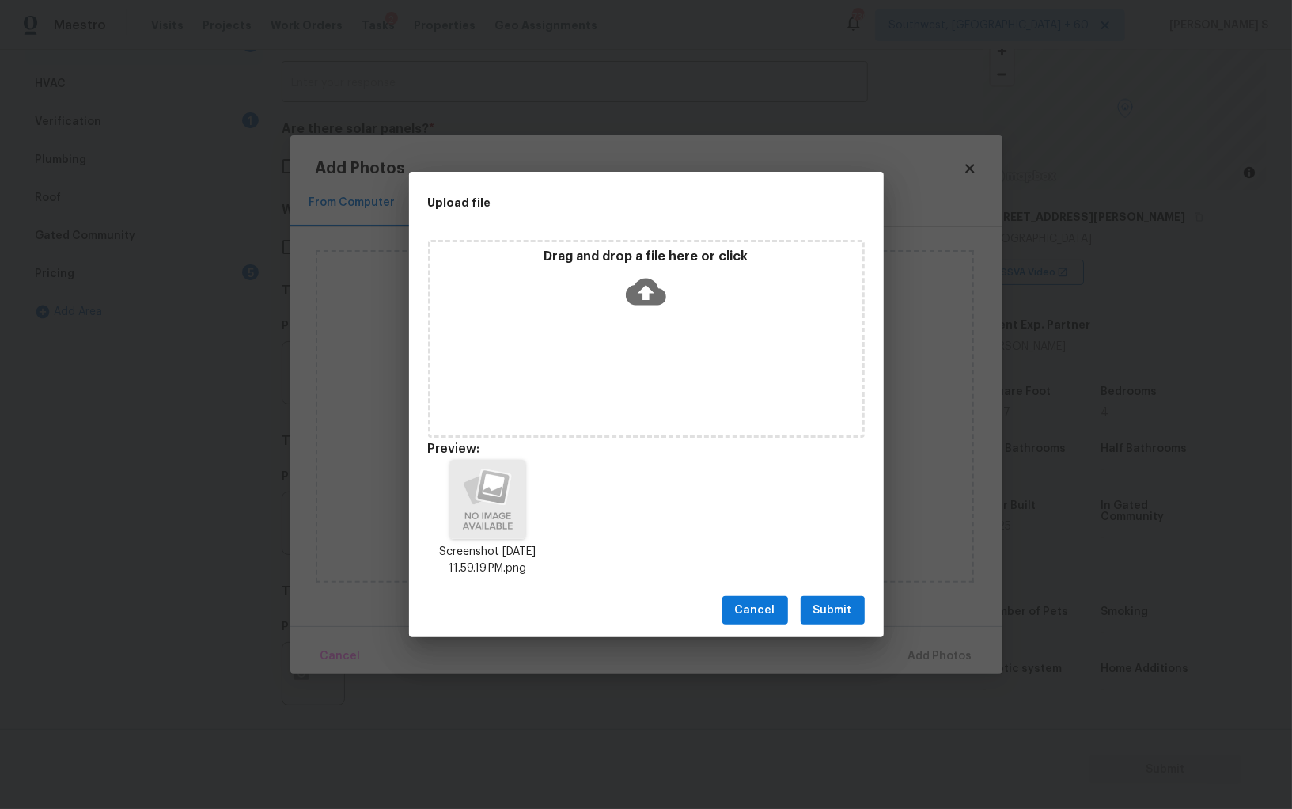
click at [833, 609] on span "Submit" at bounding box center [832, 611] width 39 height 20
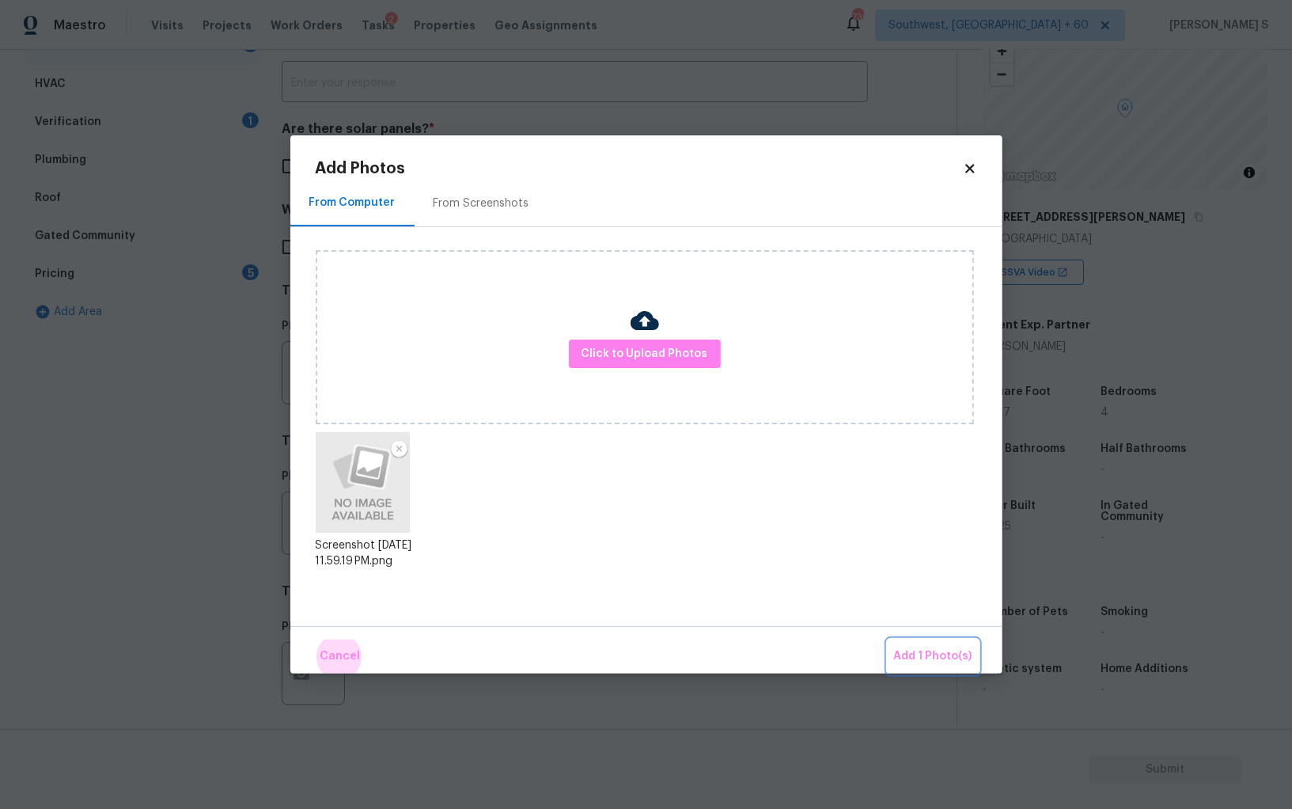
click at [888, 639] on button "Add 1 Photo(s)" at bounding box center [933, 656] width 91 height 34
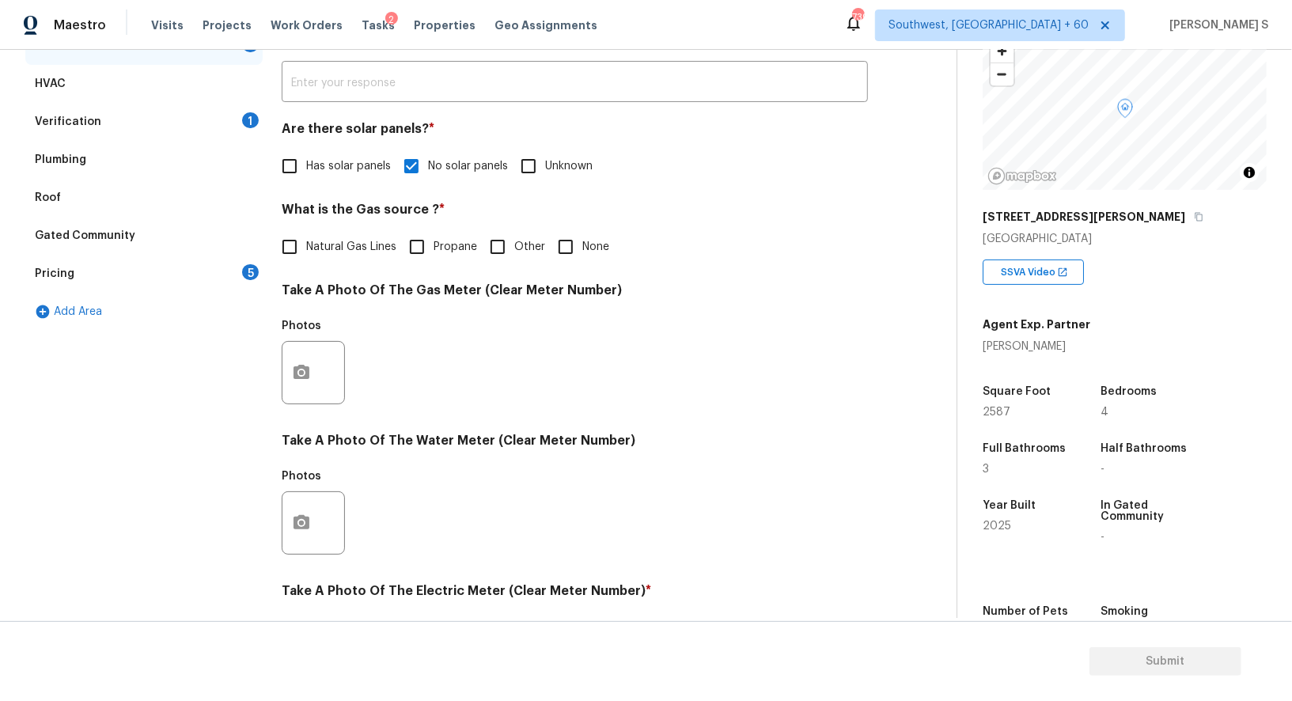
scroll to position [0, 0]
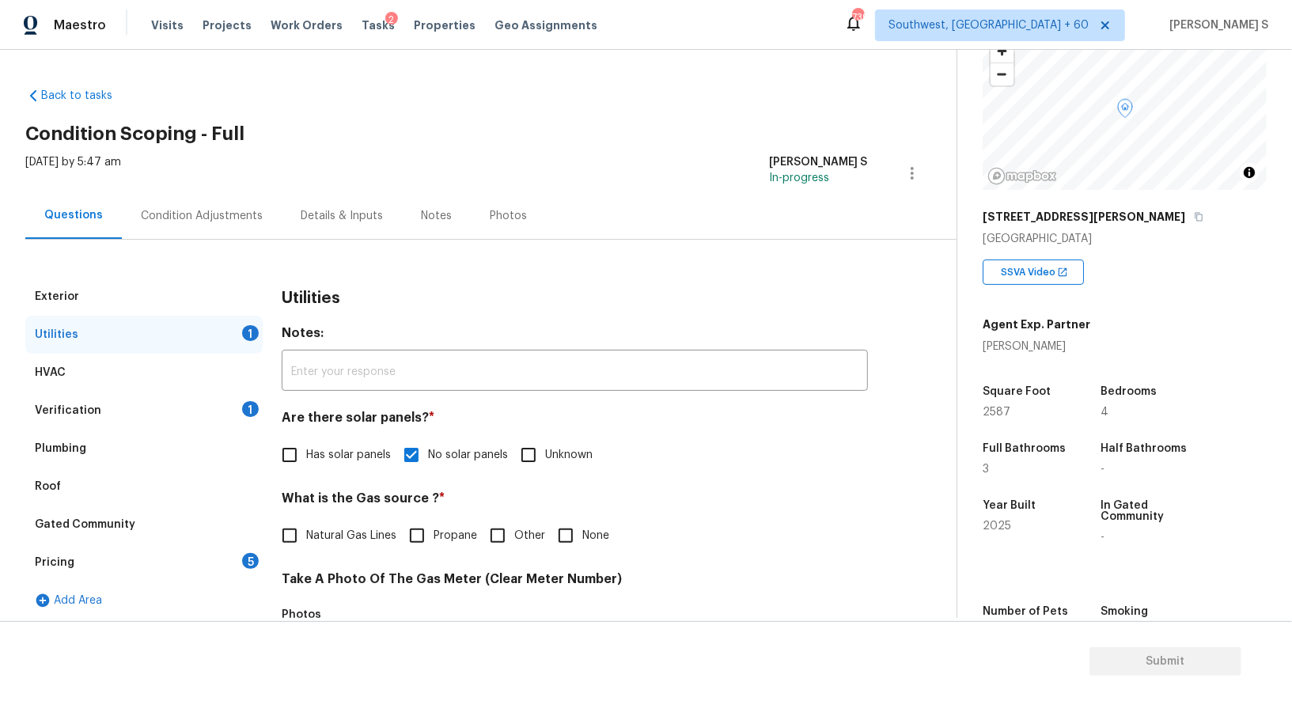
click at [210, 222] on div "Condition Adjustments" at bounding box center [202, 216] width 122 height 16
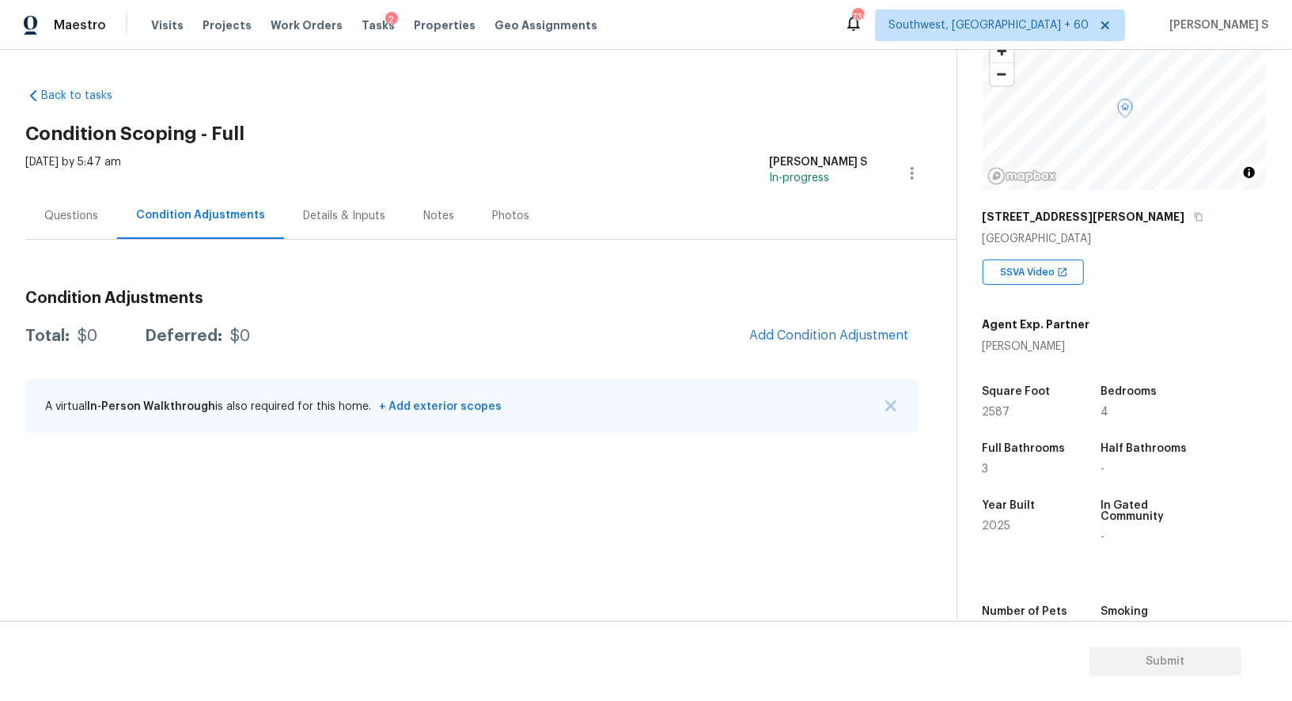
click at [86, 197] on div "Questions" at bounding box center [71, 215] width 92 height 47
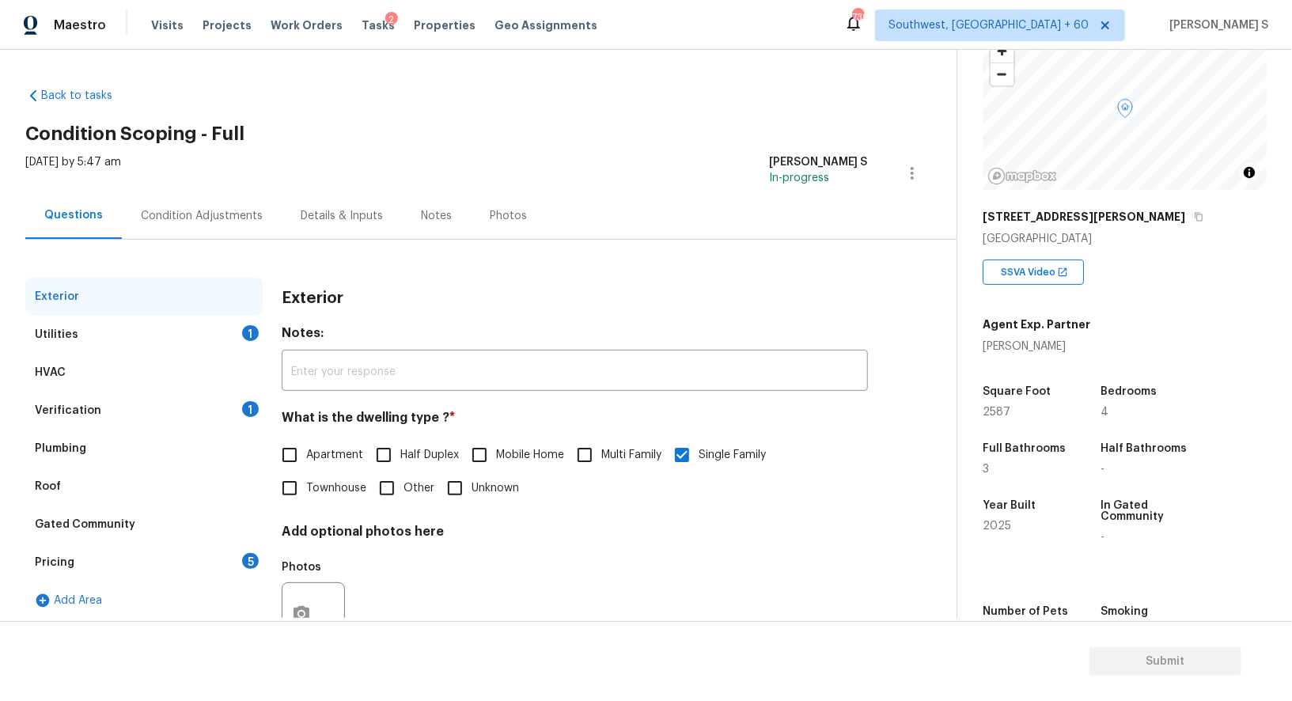
click at [86, 218] on div "Questions" at bounding box center [73, 215] width 59 height 16
click at [74, 328] on div "Utilities" at bounding box center [57, 335] width 44 height 16
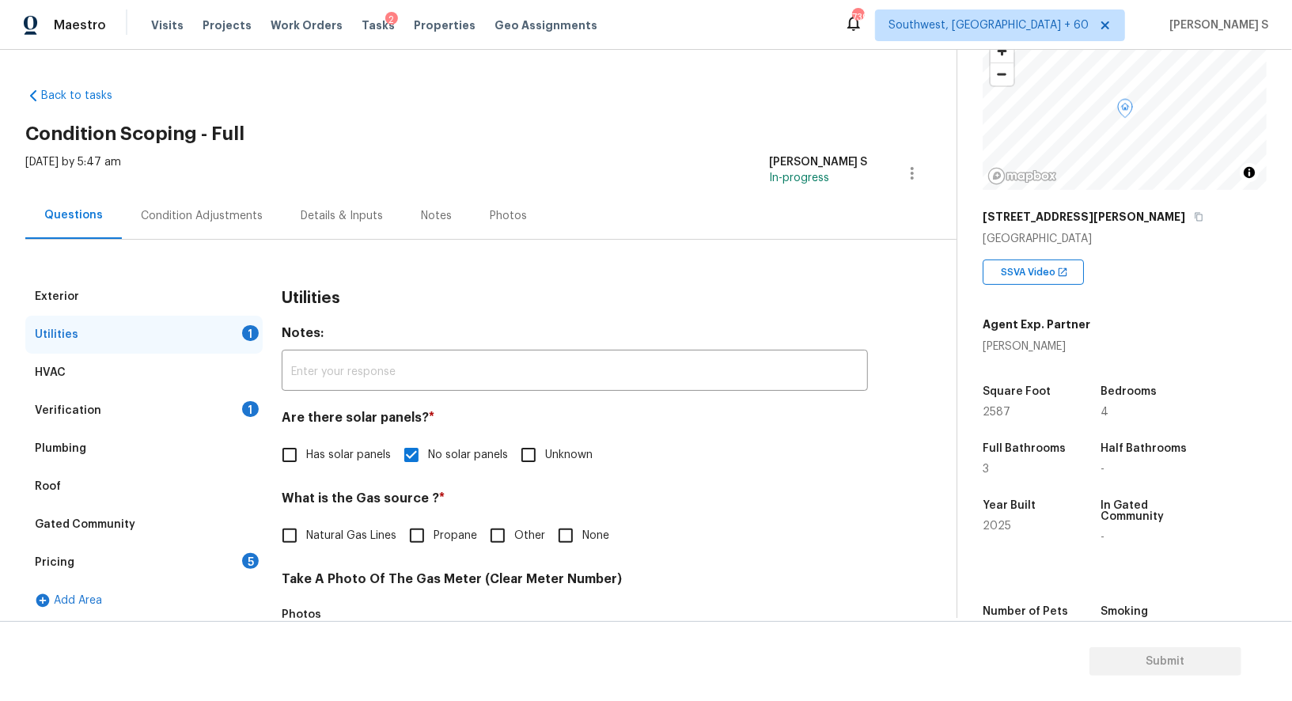
click at [311, 528] on span "Natural Gas Lines" at bounding box center [351, 536] width 90 height 17
click at [306, 528] on input "Natural Gas Lines" at bounding box center [289, 535] width 33 height 33
checkbox input "true"
click at [42, 556] on div "Pricing" at bounding box center [55, 563] width 40 height 16
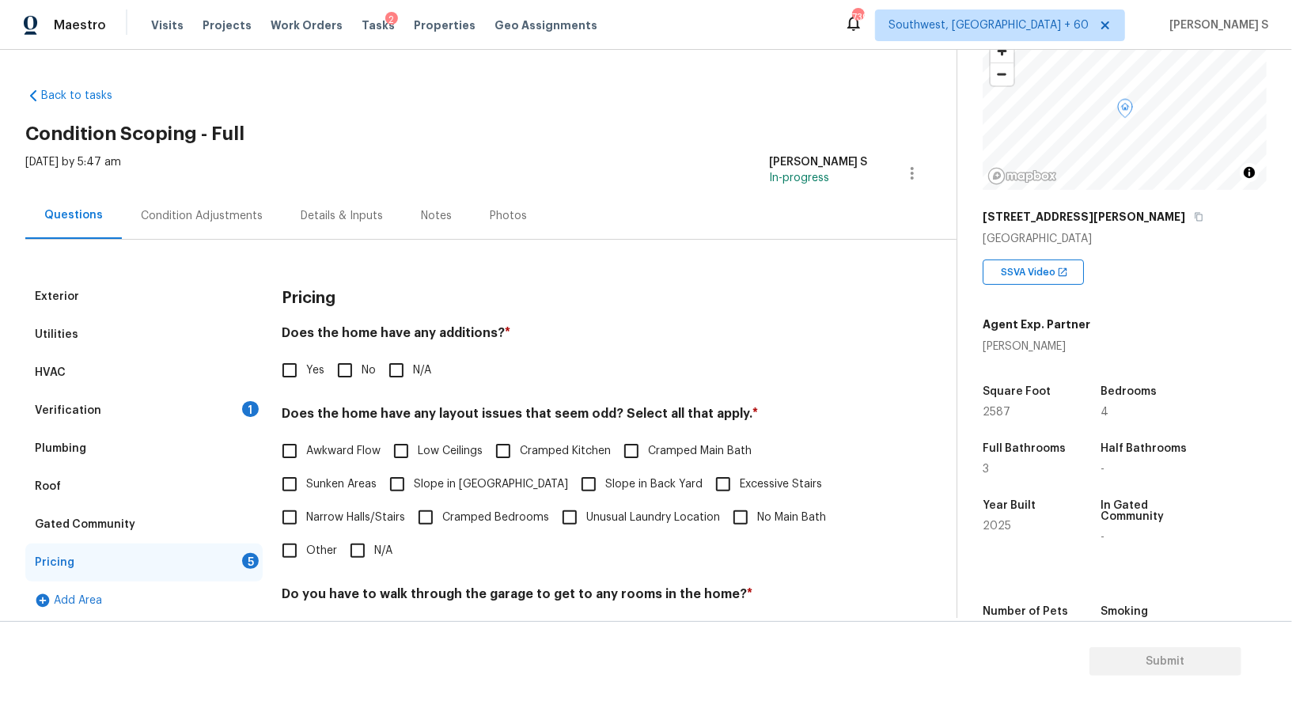
click at [291, 372] on input "Yes" at bounding box center [289, 370] width 33 height 33
checkbox input "true"
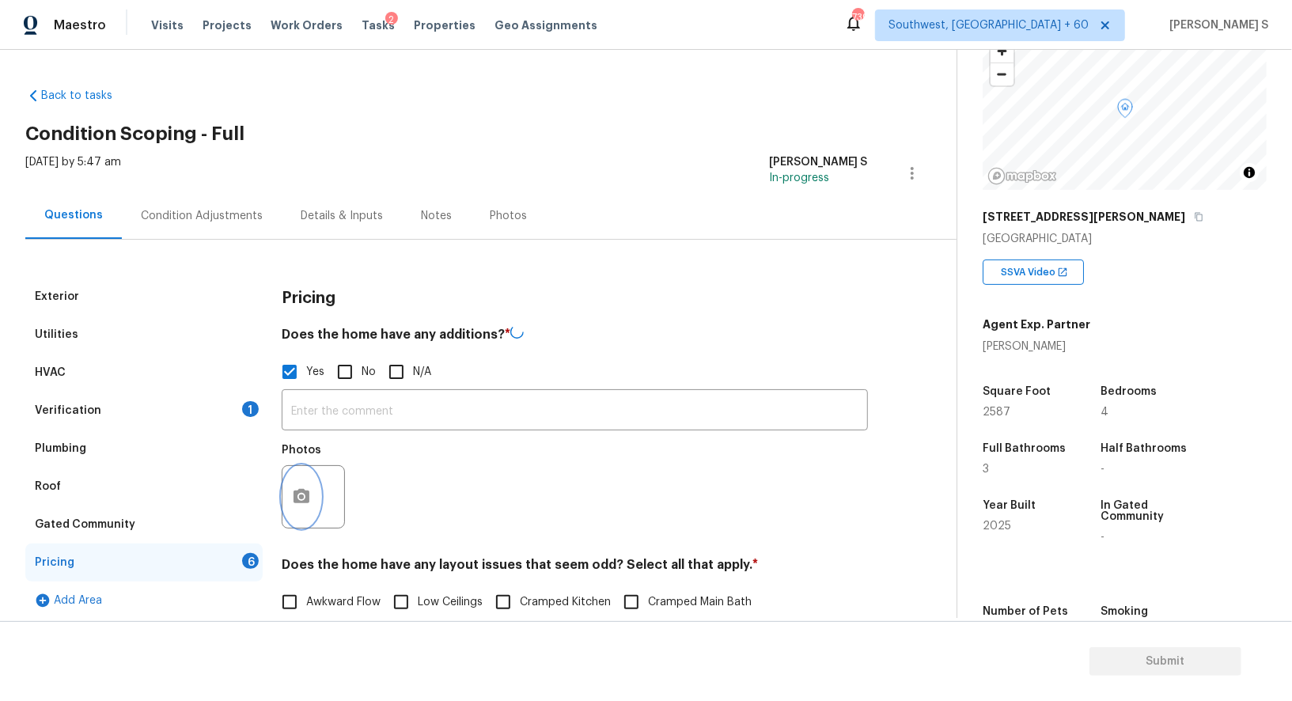
click at [312, 500] on button "button" at bounding box center [302, 497] width 38 height 62
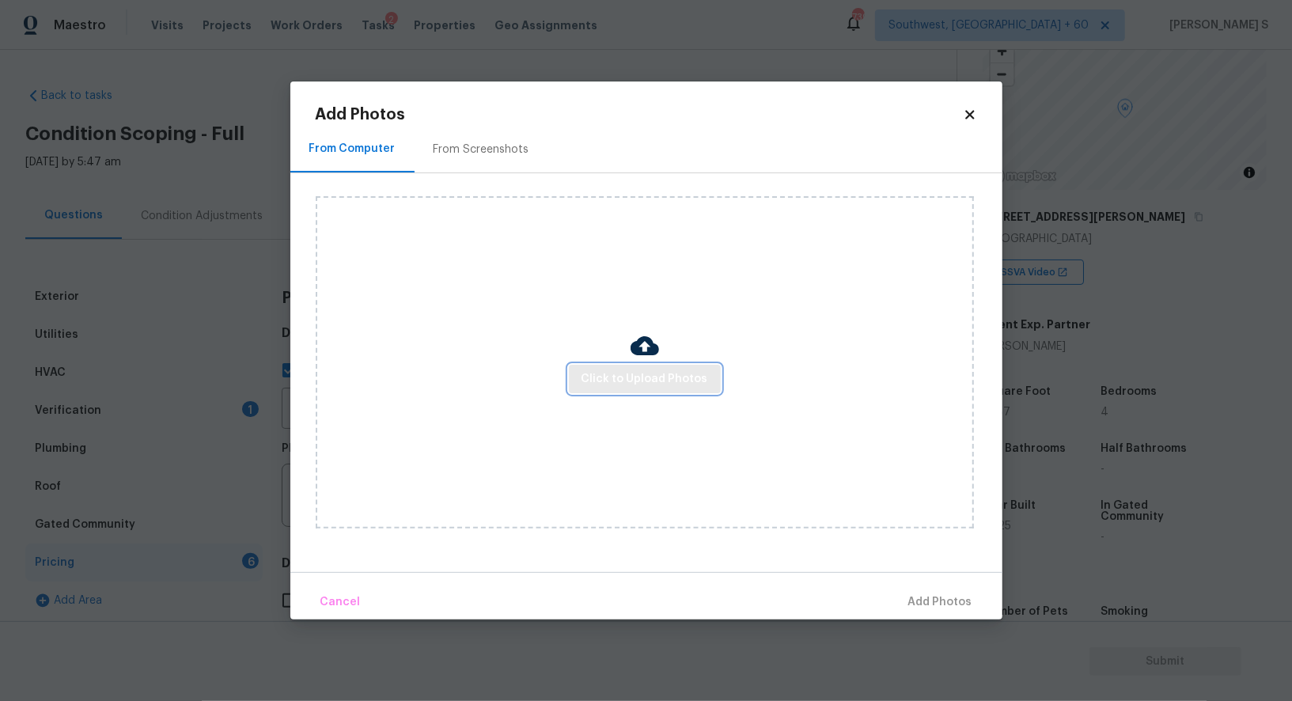
click at [621, 375] on span "Click to Upload Photos" at bounding box center [645, 380] width 127 height 20
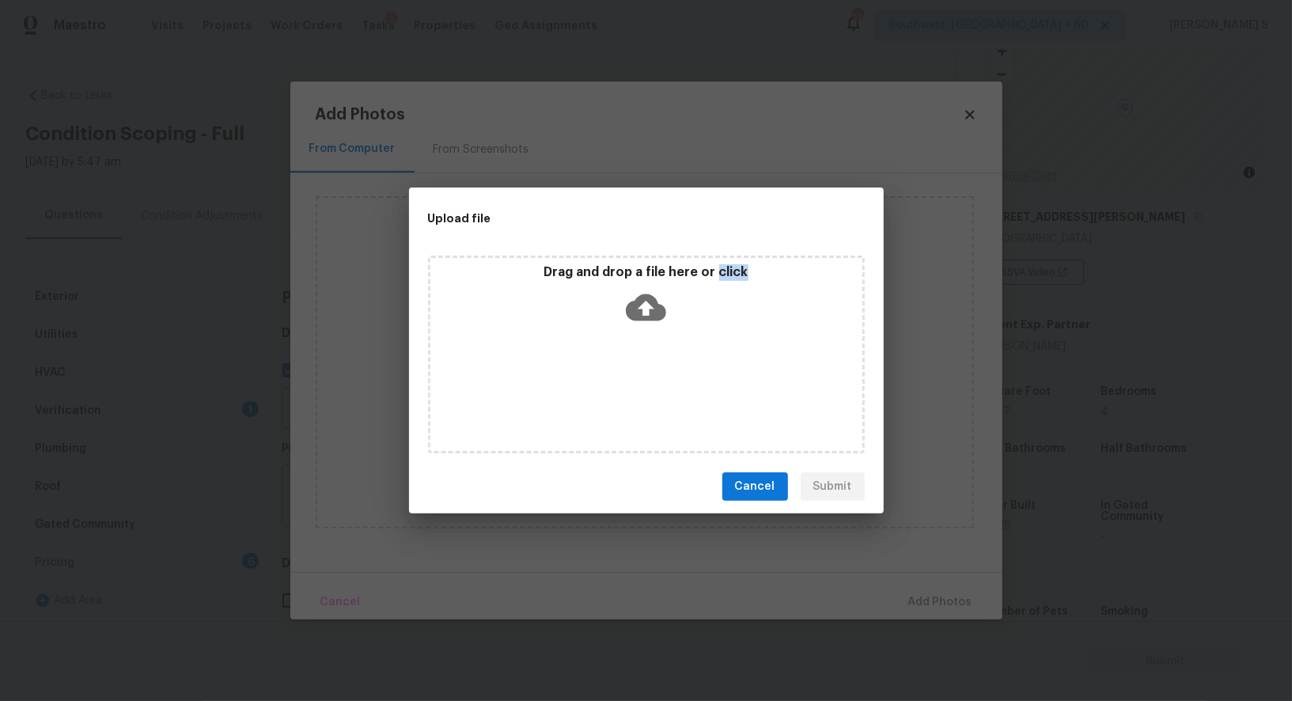
click at [621, 375] on div "Drag and drop a file here or click" at bounding box center [646, 355] width 437 height 198
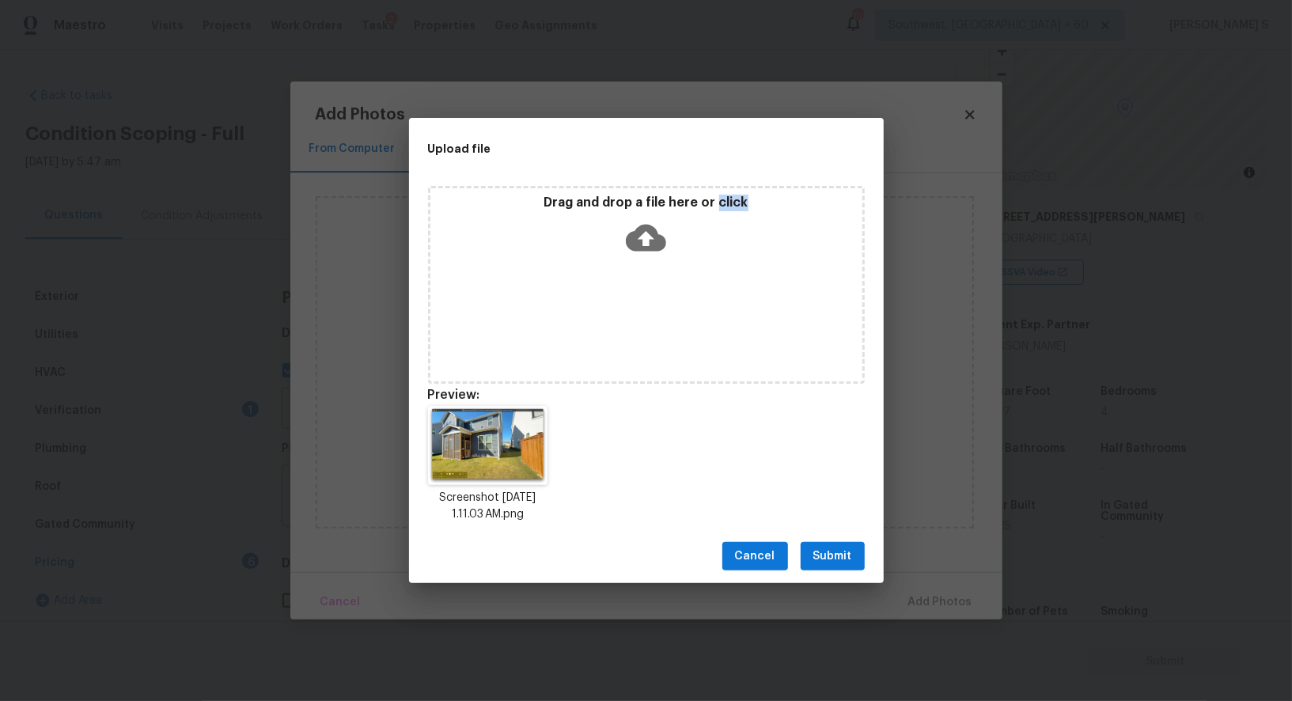
click at [829, 552] on span "Submit" at bounding box center [832, 557] width 39 height 20
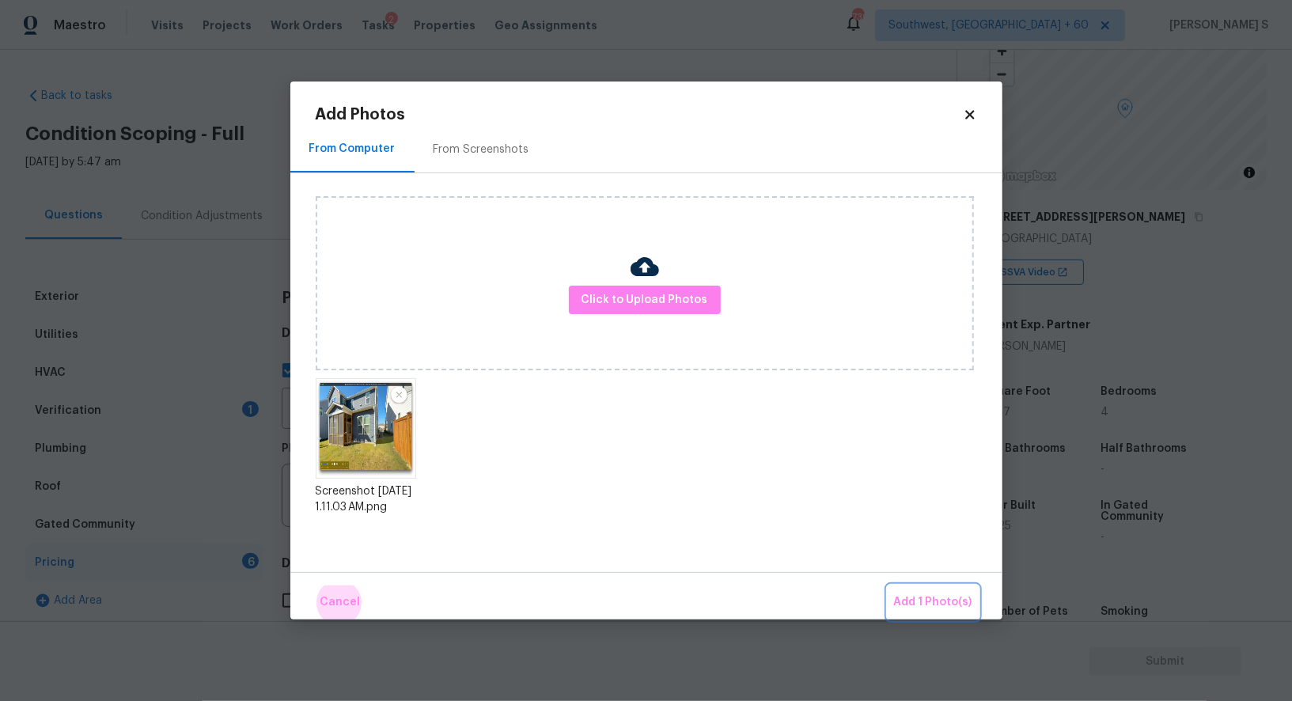
click at [888, 586] on button "Add 1 Photo(s)" at bounding box center [933, 603] width 91 height 34
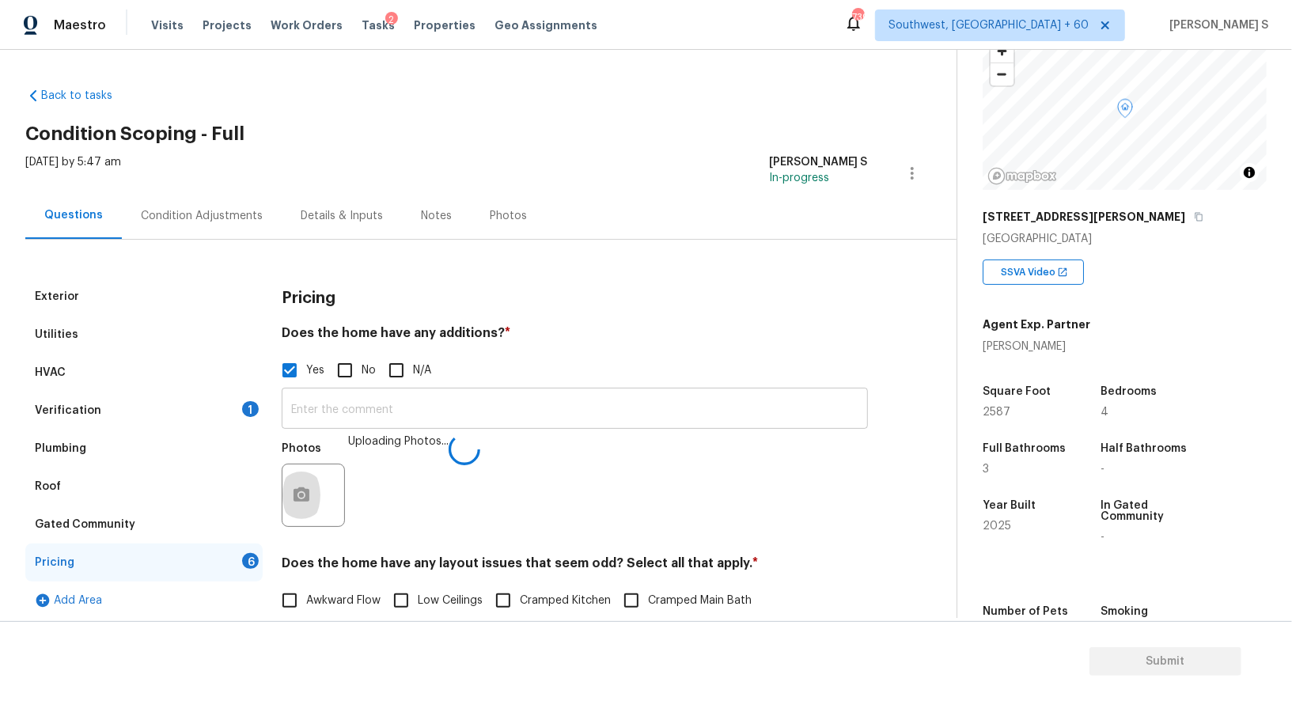
click at [662, 402] on input "text" at bounding box center [575, 410] width 586 height 37
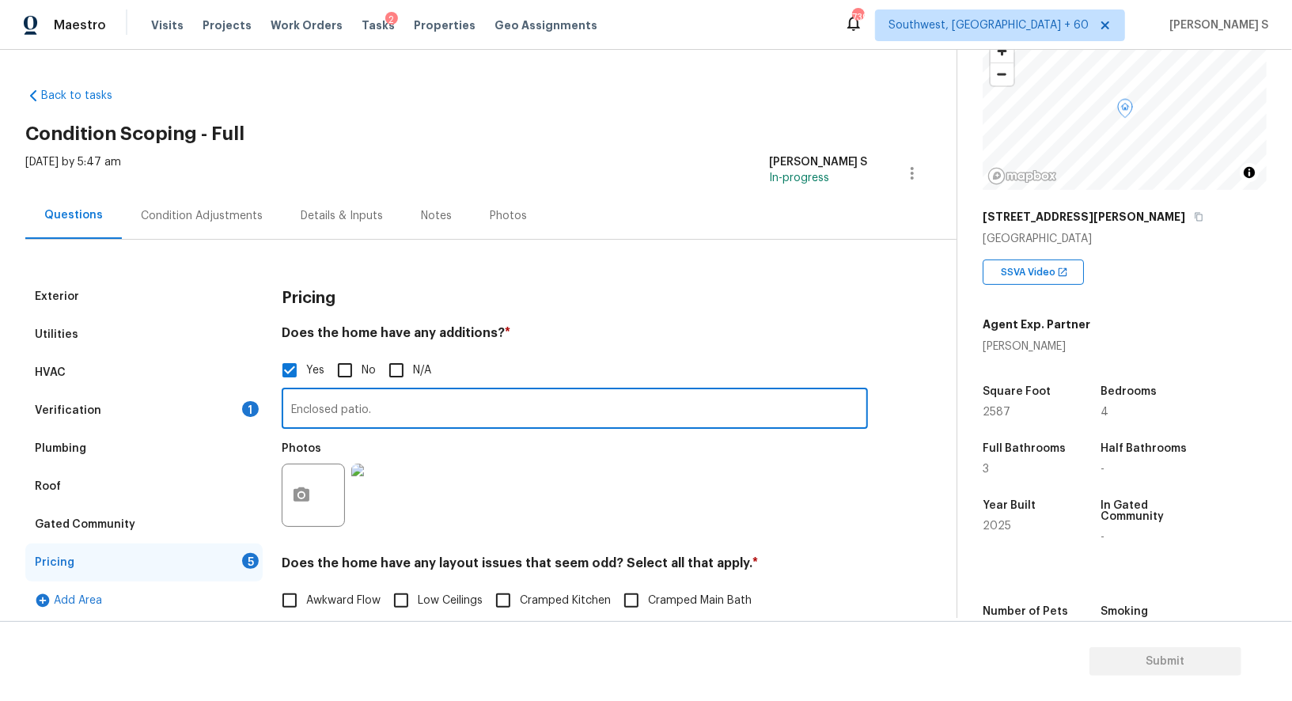
type input "Enclosed patio."
click at [613, 521] on div "Photos" at bounding box center [575, 485] width 586 height 103
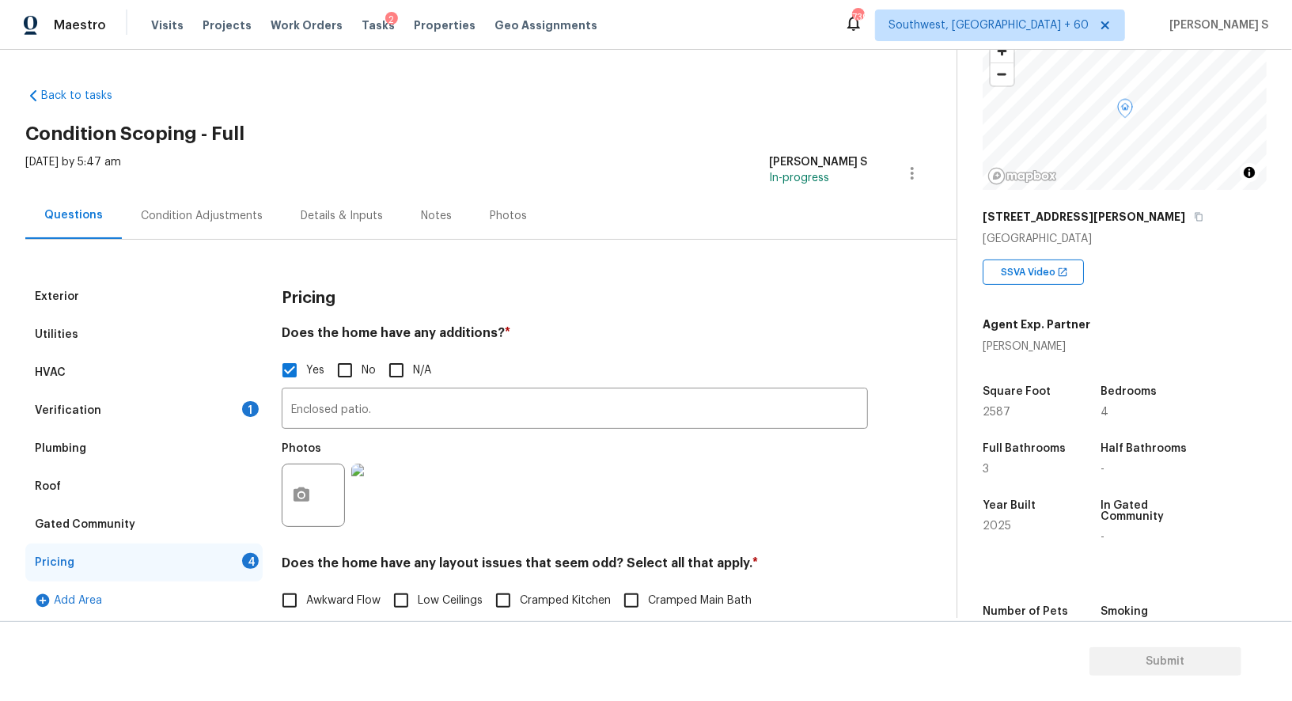
click at [248, 214] on div "Condition Adjustments" at bounding box center [202, 216] width 122 height 16
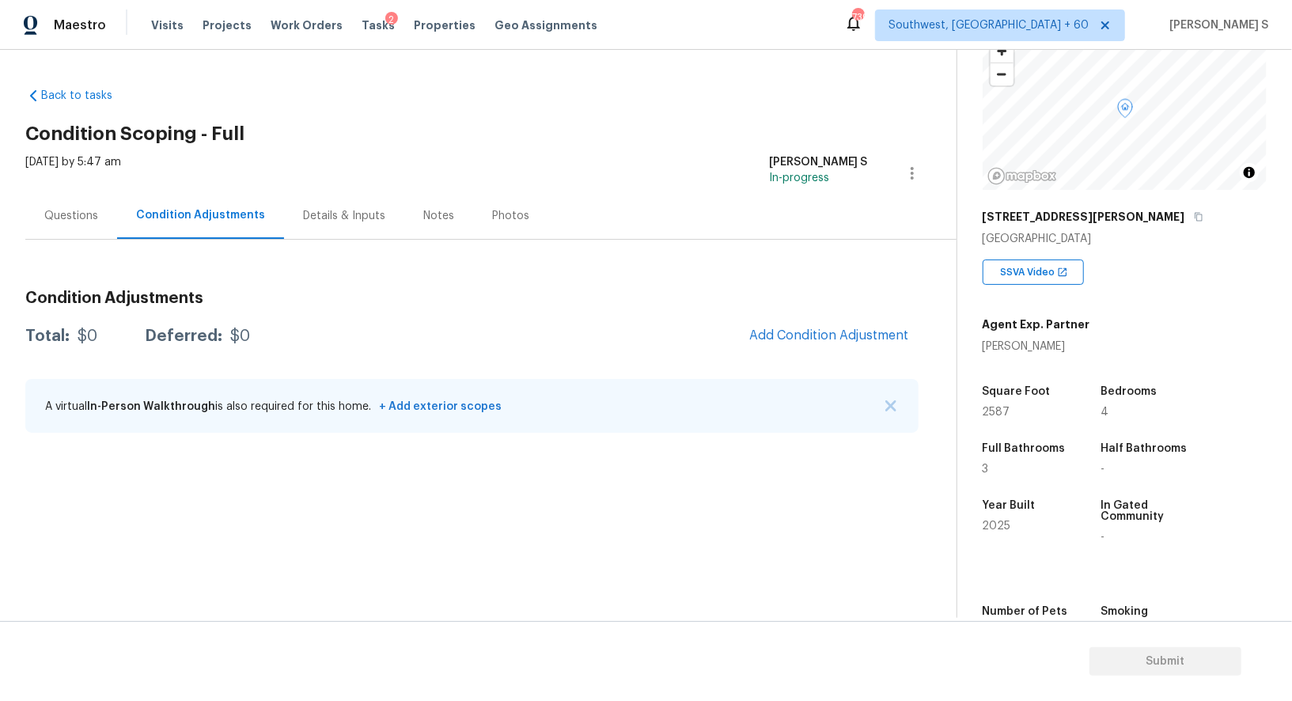
click at [824, 319] on span "Add Condition Adjustment" at bounding box center [829, 336] width 179 height 35
click at [828, 332] on span "Add Condition Adjustment" at bounding box center [829, 335] width 160 height 14
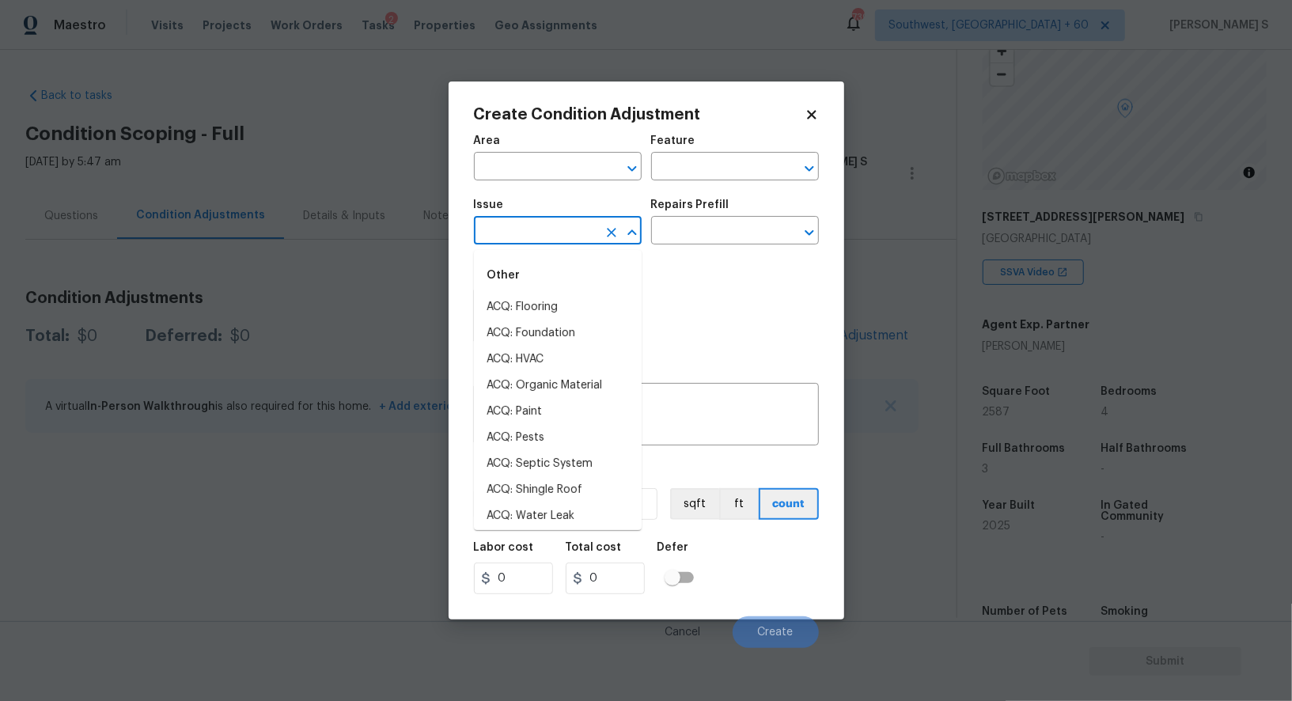
click at [525, 229] on input "text" at bounding box center [535, 232] width 123 height 25
type input "Light Pet Odor"
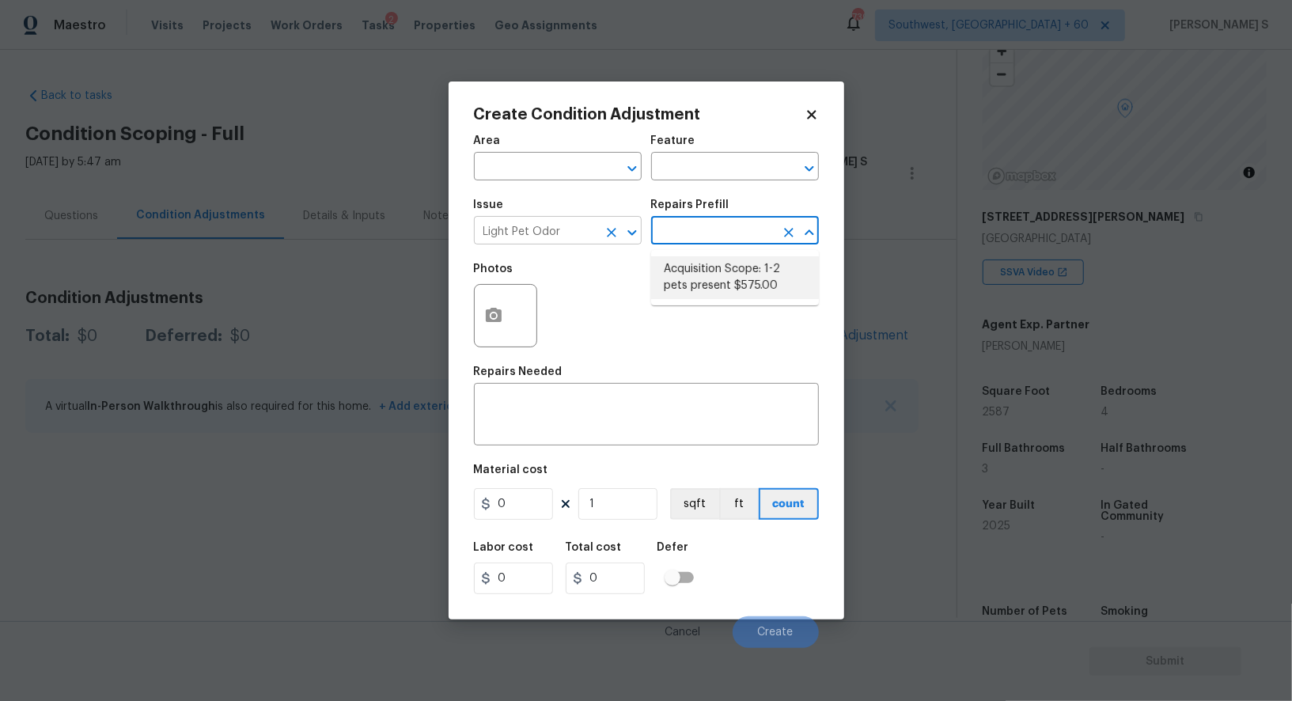
type textarea "Acquisition Scope: 1-2 pets present"
type input "575"
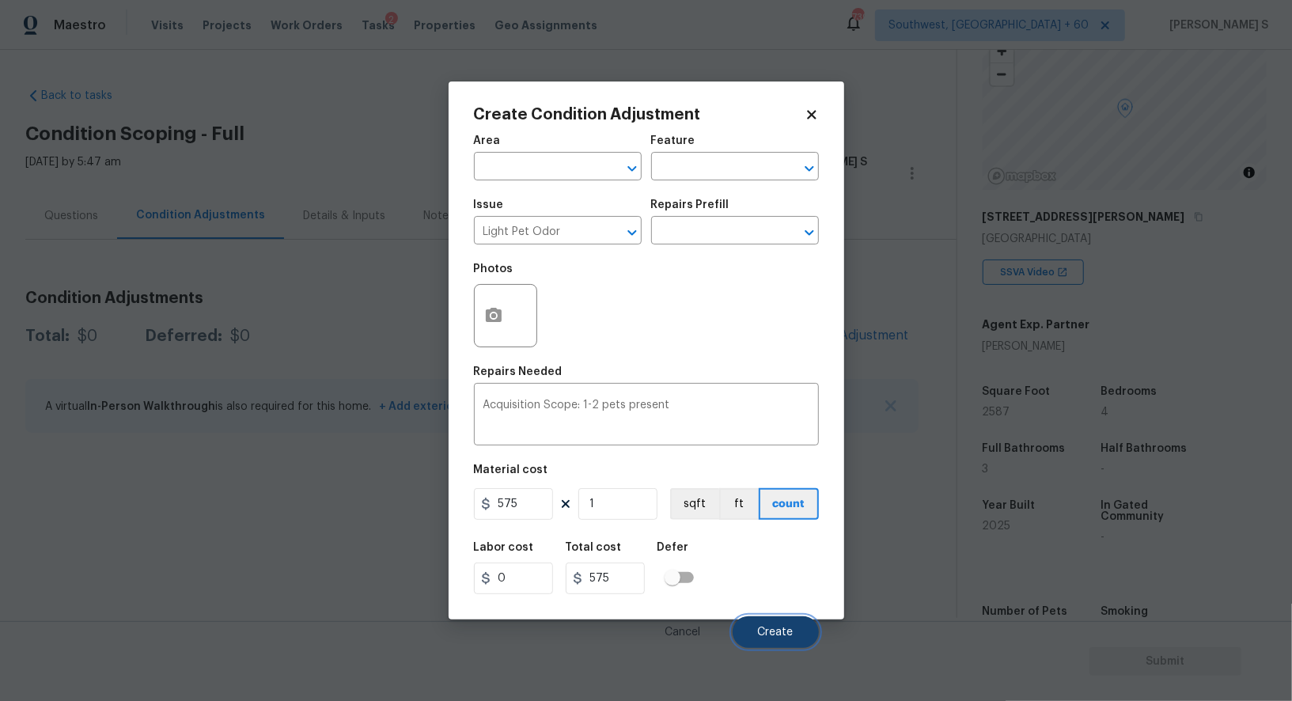
click at [771, 631] on span "Create" at bounding box center [776, 633] width 36 height 12
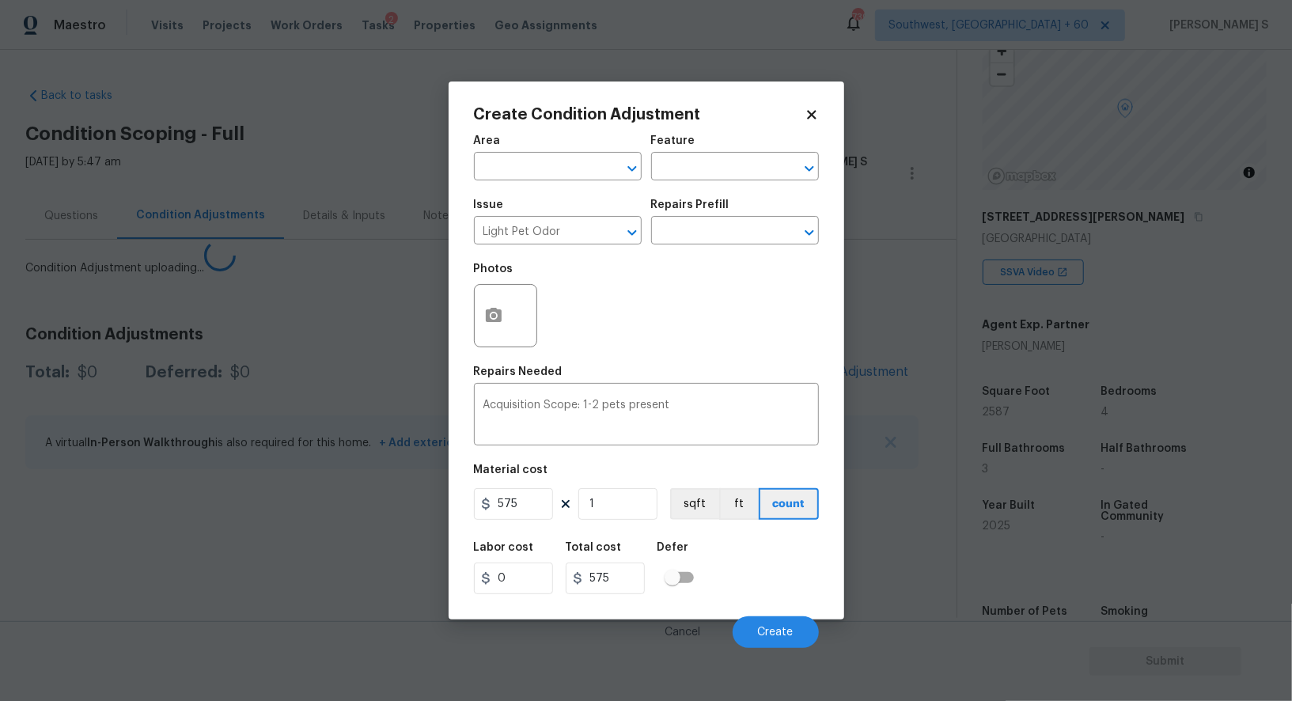
click at [151, 609] on body "Maestro Visits Projects Work Orders Tasks 2 Properties Geo Assignments 739 Sout…" at bounding box center [646, 350] width 1292 height 701
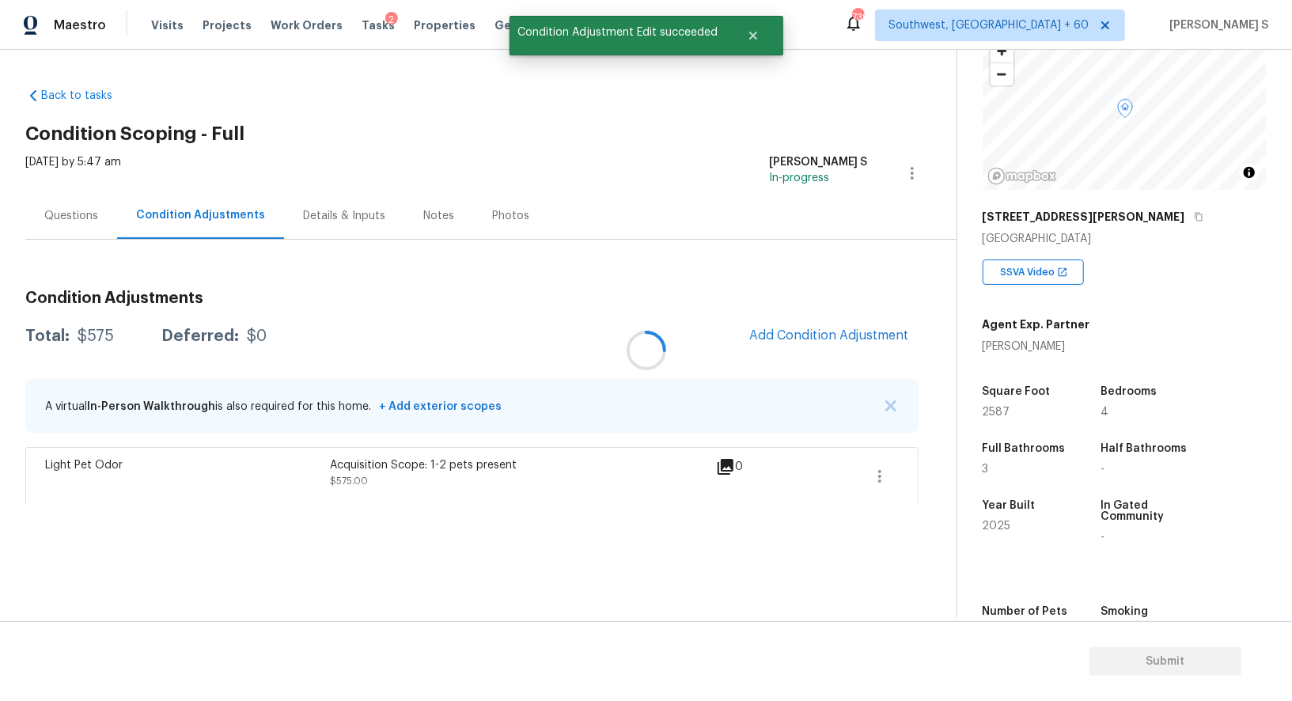
click at [802, 332] on div at bounding box center [646, 350] width 1292 height 701
click at [817, 329] on div at bounding box center [646, 350] width 1292 height 701
click at [861, 329] on span "Add Condition Adjustment" at bounding box center [829, 335] width 160 height 14
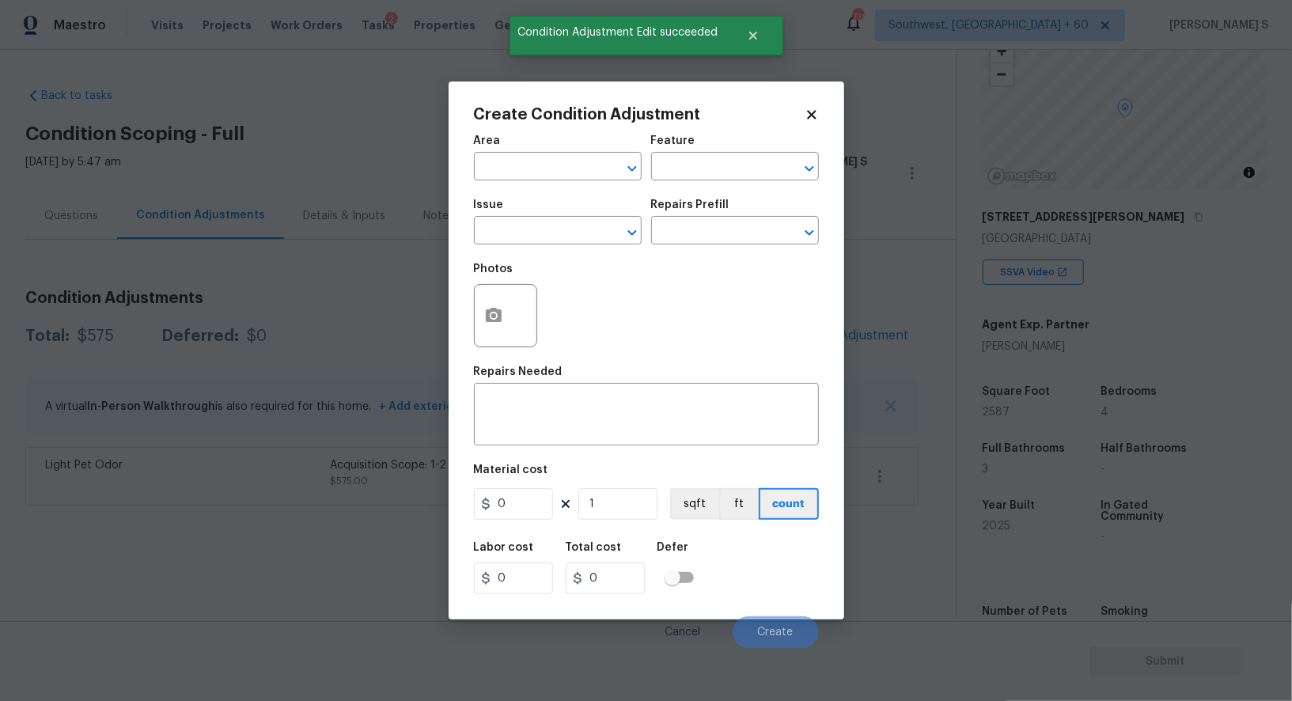
click at [510, 253] on span "Issue ​" at bounding box center [558, 222] width 168 height 64
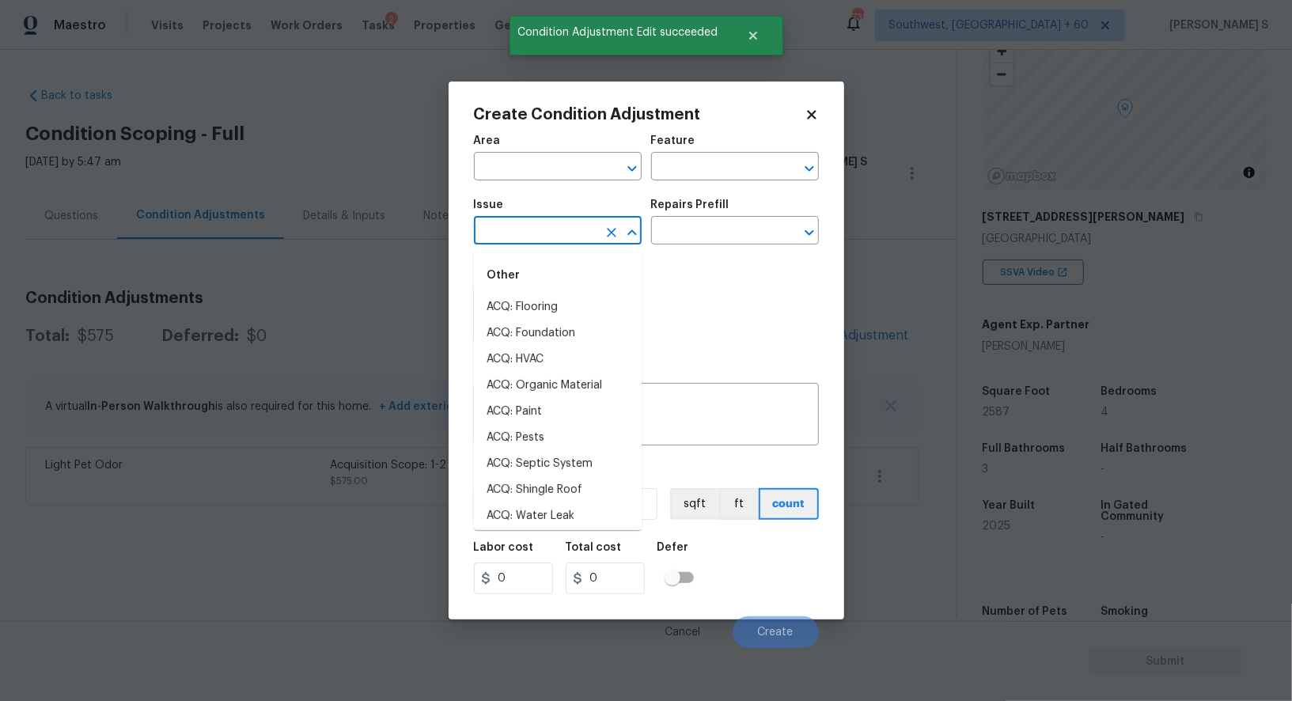
click at [510, 229] on input "text" at bounding box center [535, 232] width 123 height 25
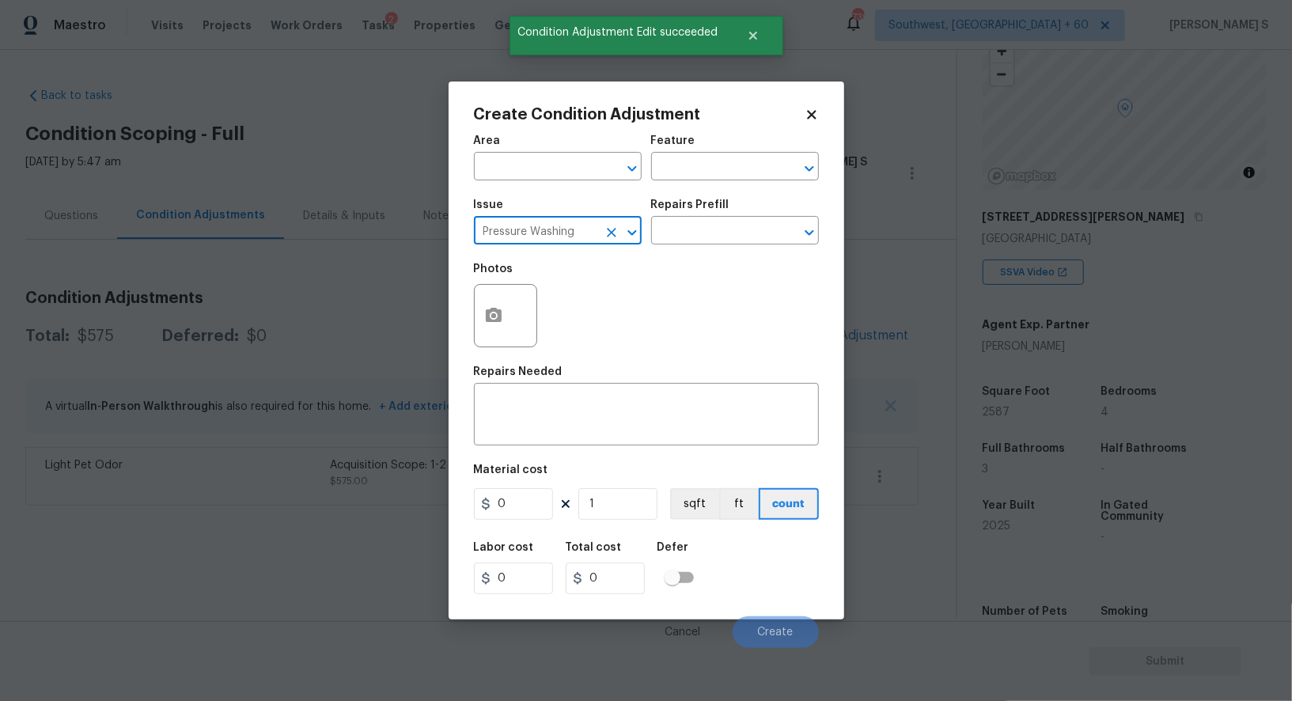
type input "Pressure Washing"
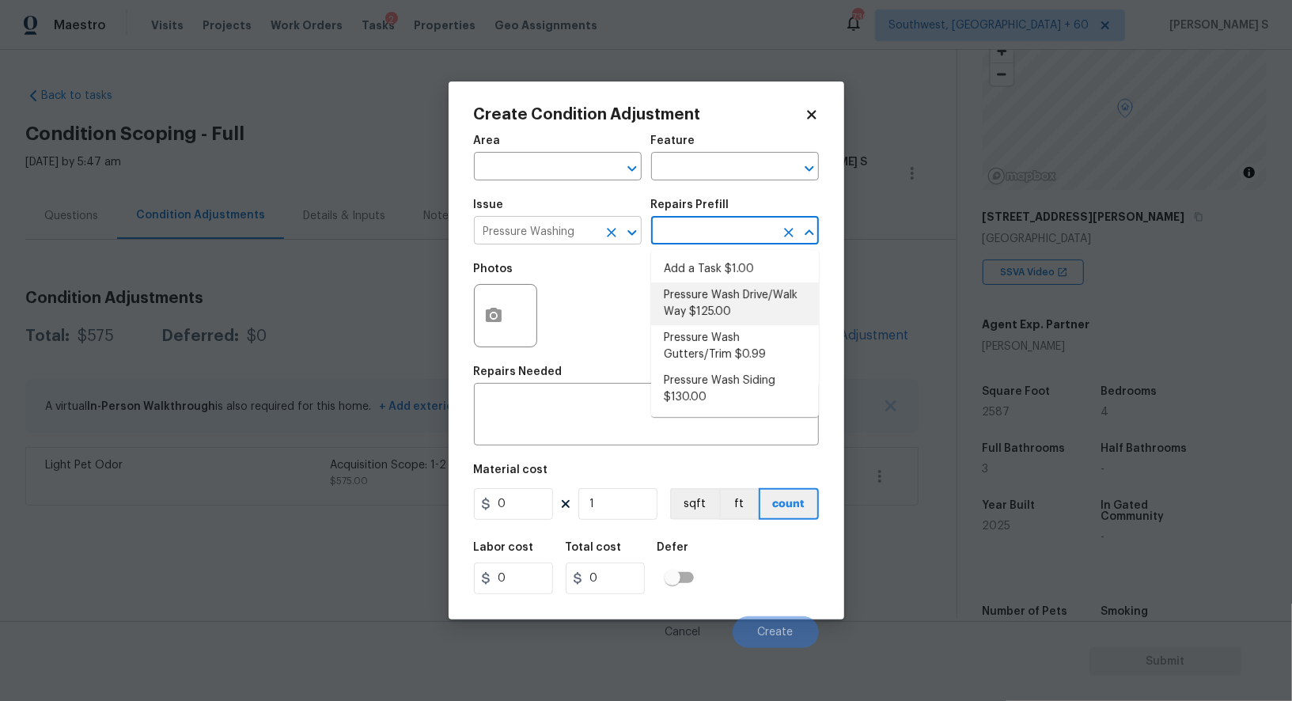
type input "Siding"
type textarea "Pressure wash the driveways/walkways as directed by the PM. Ensure that all deb…"
type input "125"
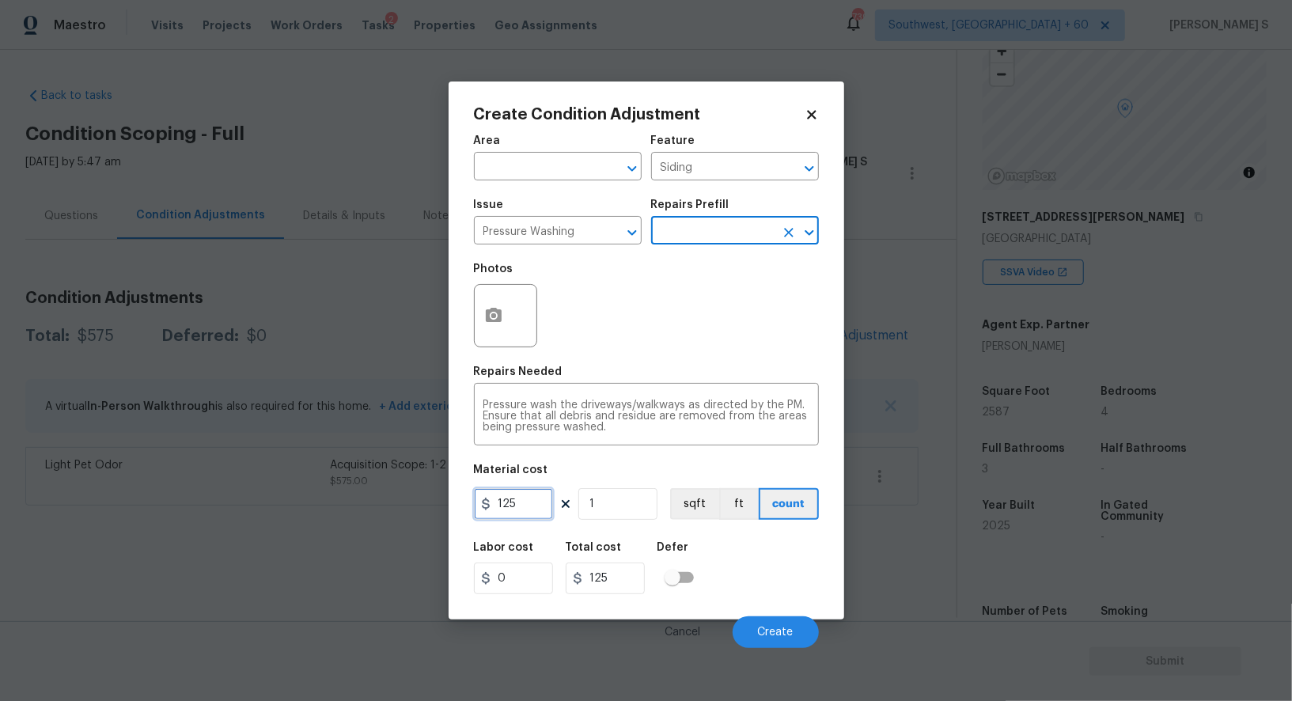
click at [539, 503] on input "125" at bounding box center [513, 504] width 79 height 32
type input "200"
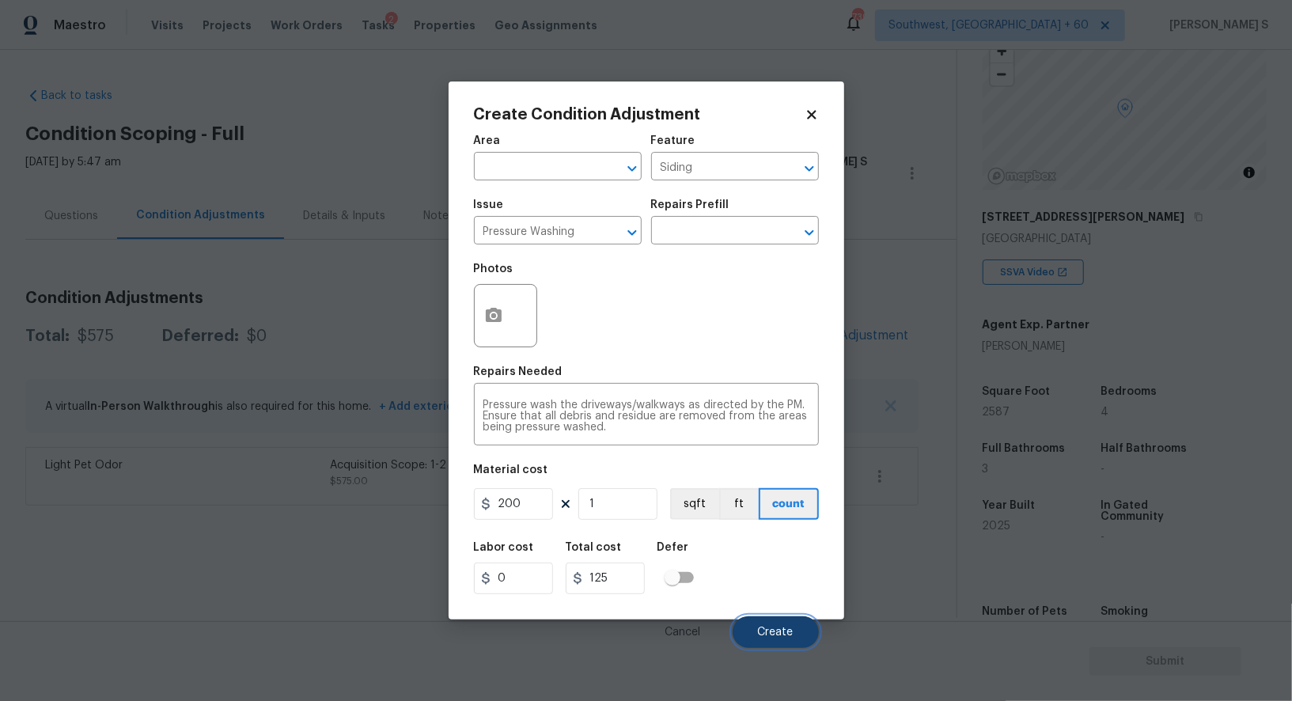
type input "200"
click at [757, 621] on button "Create" at bounding box center [776, 632] width 86 height 32
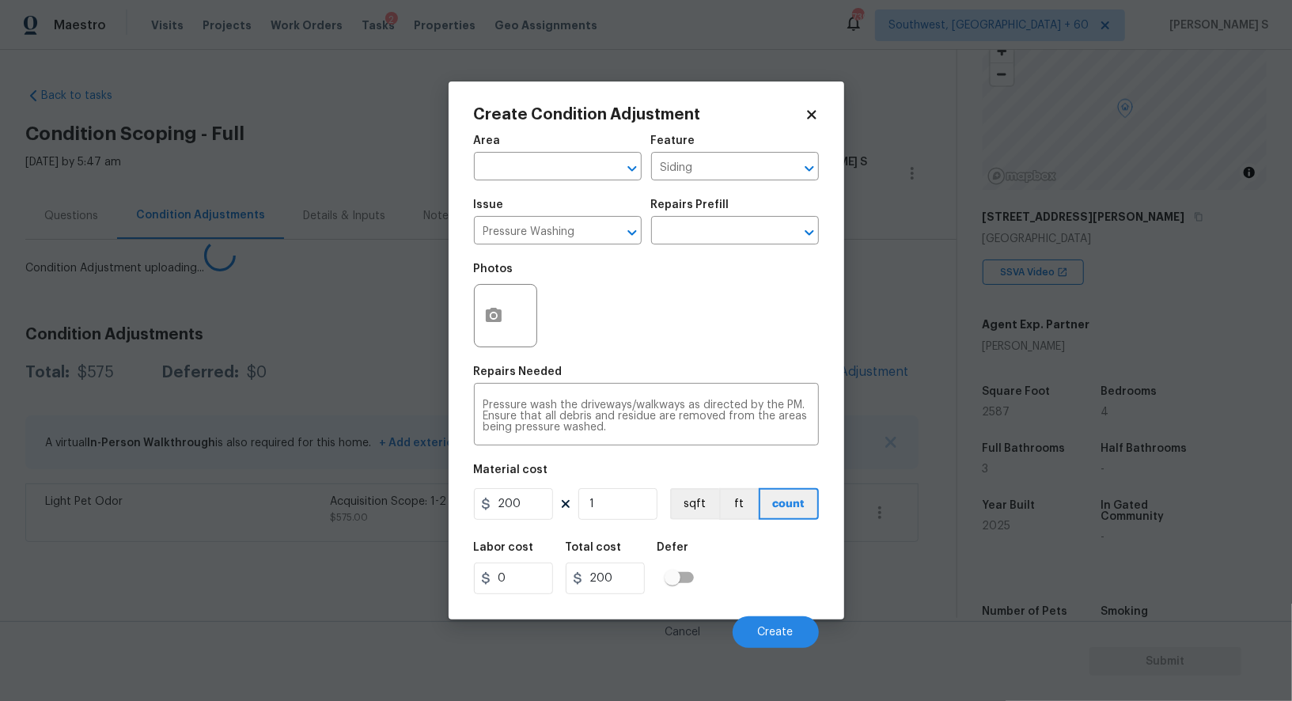
click at [214, 583] on body "Maestro Visits Projects Work Orders Tasks 2 Properties Geo Assignments 739 Sout…" at bounding box center [646, 350] width 1292 height 701
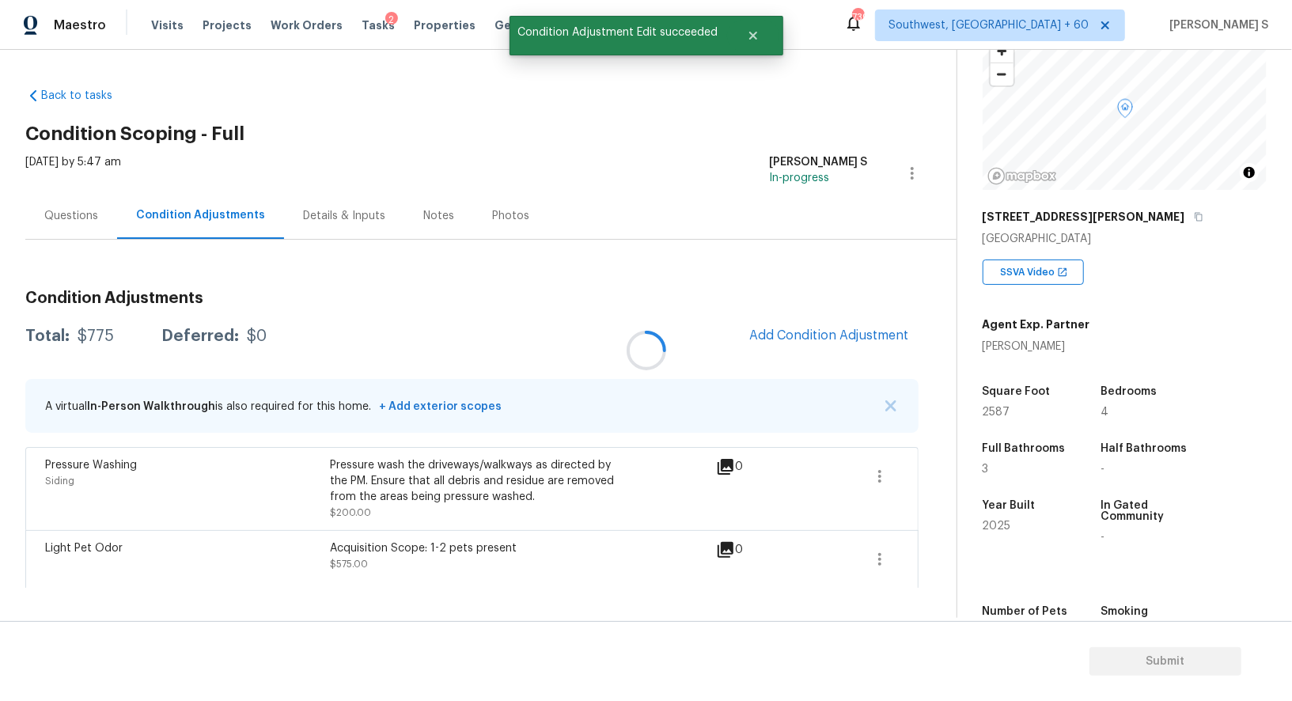
click at [821, 335] on div at bounding box center [646, 350] width 1292 height 701
click at [872, 333] on div at bounding box center [646, 350] width 1292 height 701
click at [902, 332] on span "Add Condition Adjustment" at bounding box center [829, 335] width 160 height 14
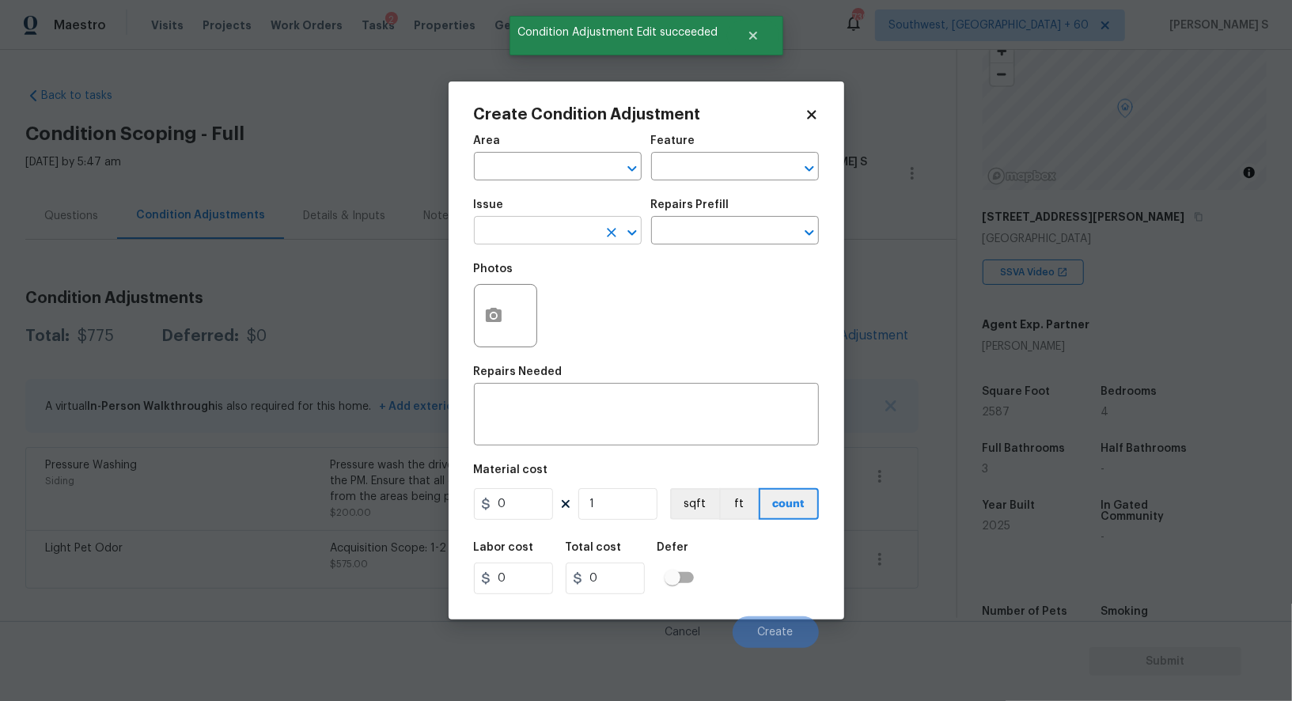
click at [534, 239] on input "text" at bounding box center [535, 232] width 123 height 25
type input "Landscape Package"
click at [508, 309] on button "button" at bounding box center [494, 316] width 38 height 62
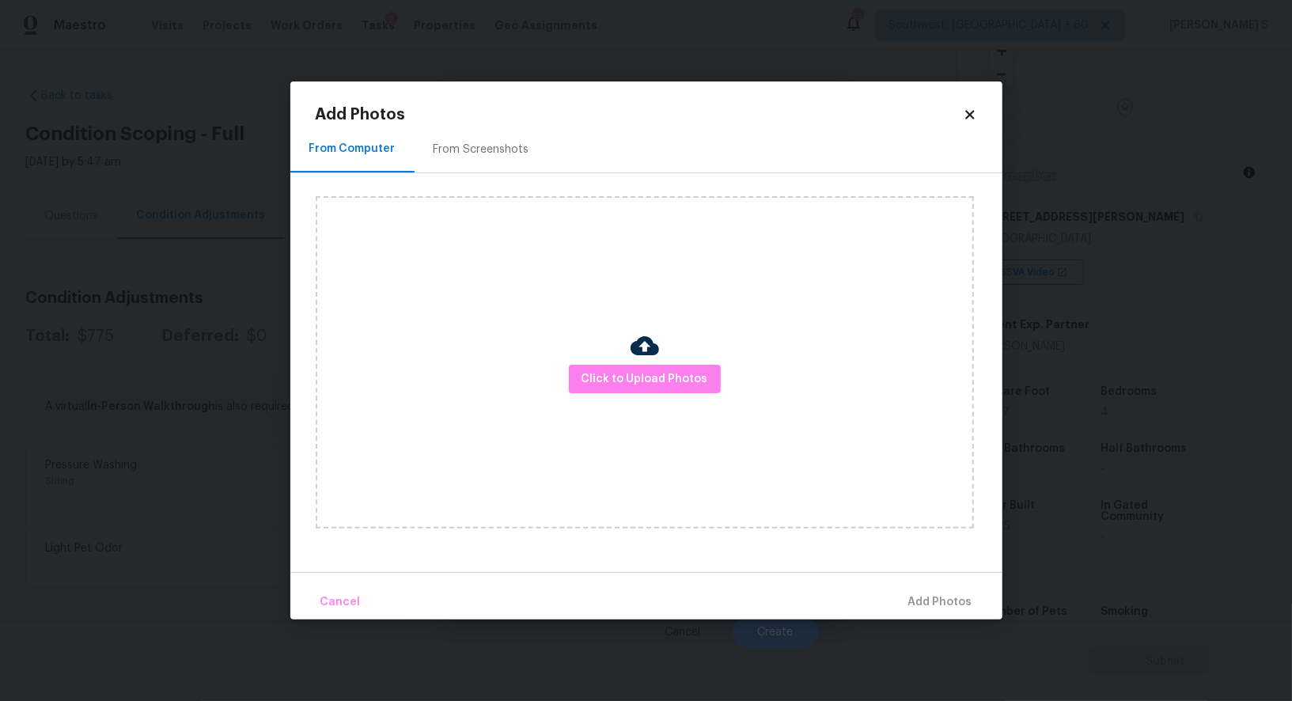
click at [502, 189] on div "Click to Upload Photos" at bounding box center [659, 362] width 687 height 378
click at [482, 141] on div "From Screenshots" at bounding box center [482, 149] width 134 height 47
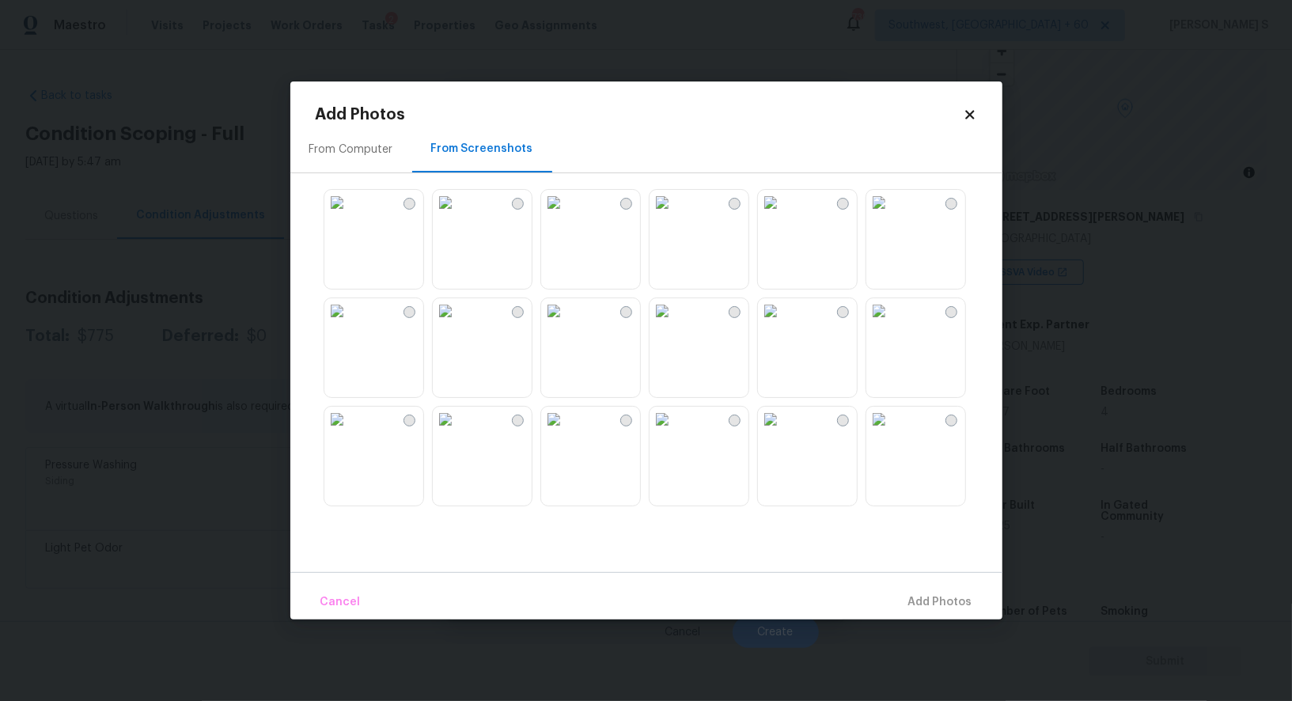
click at [675, 324] on img at bounding box center [662, 310] width 25 height 25
click at [675, 215] on img at bounding box center [662, 202] width 25 height 25
click at [350, 432] on img at bounding box center [336, 419] width 25 height 25
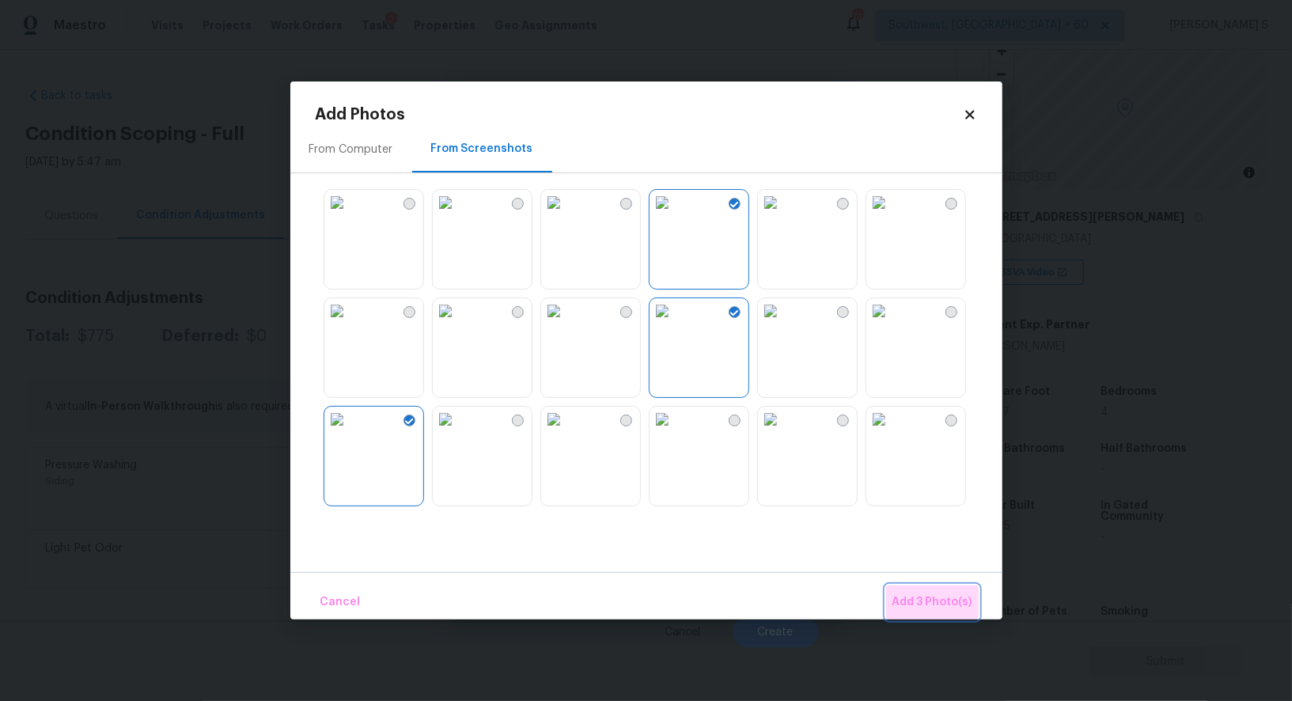
click at [935, 605] on span "Add 3 Photo(s)" at bounding box center [933, 603] width 80 height 20
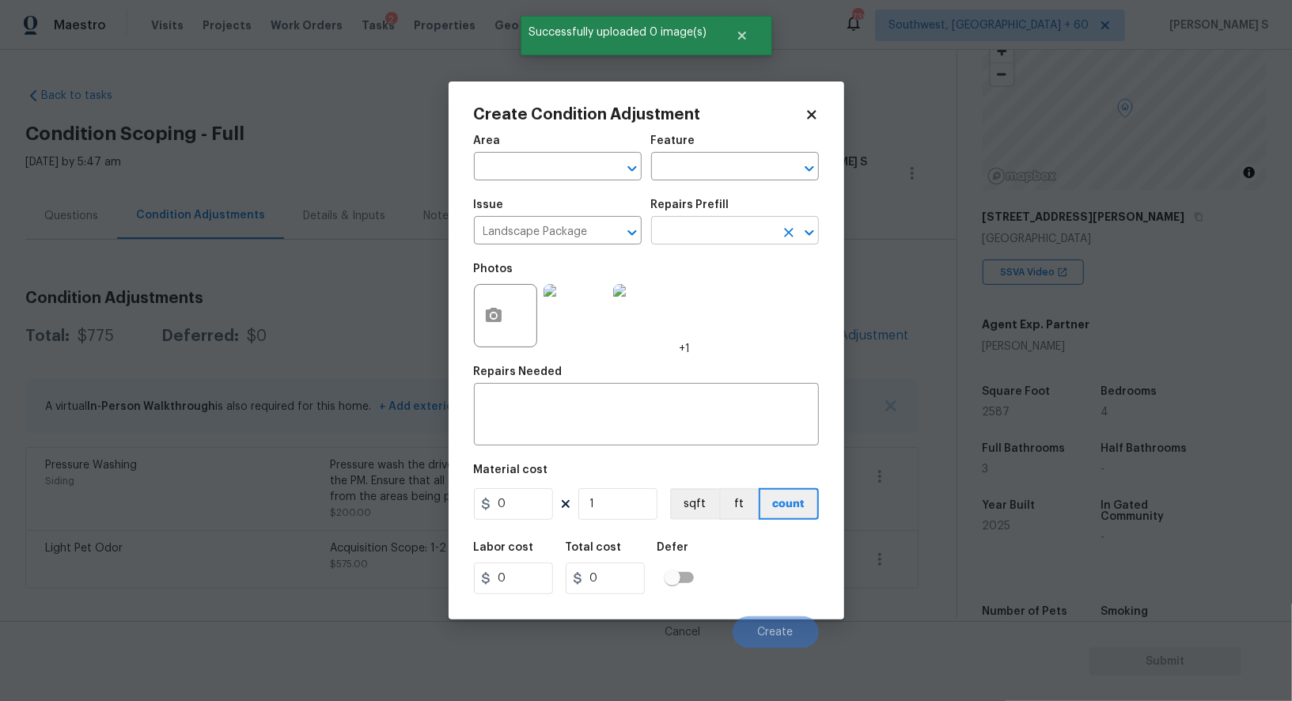
click at [709, 232] on input "text" at bounding box center [712, 232] width 123 height 25
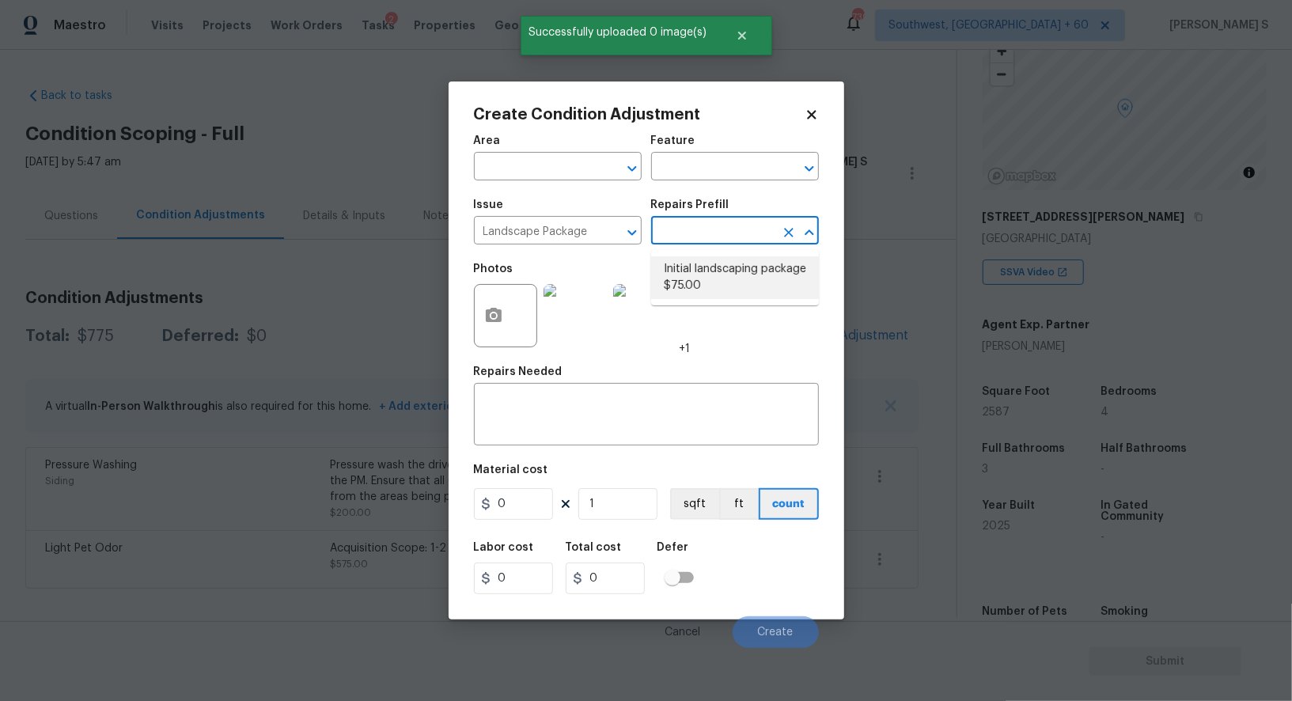
click at [727, 283] on li "Initial landscaping package $75.00" at bounding box center [735, 277] width 168 height 43
type input "Home Readiness Packages"
type textarea "Mowing of grass up to 6" in height. Mow, edge along driveways & sidewalks, trim…"
type input "75"
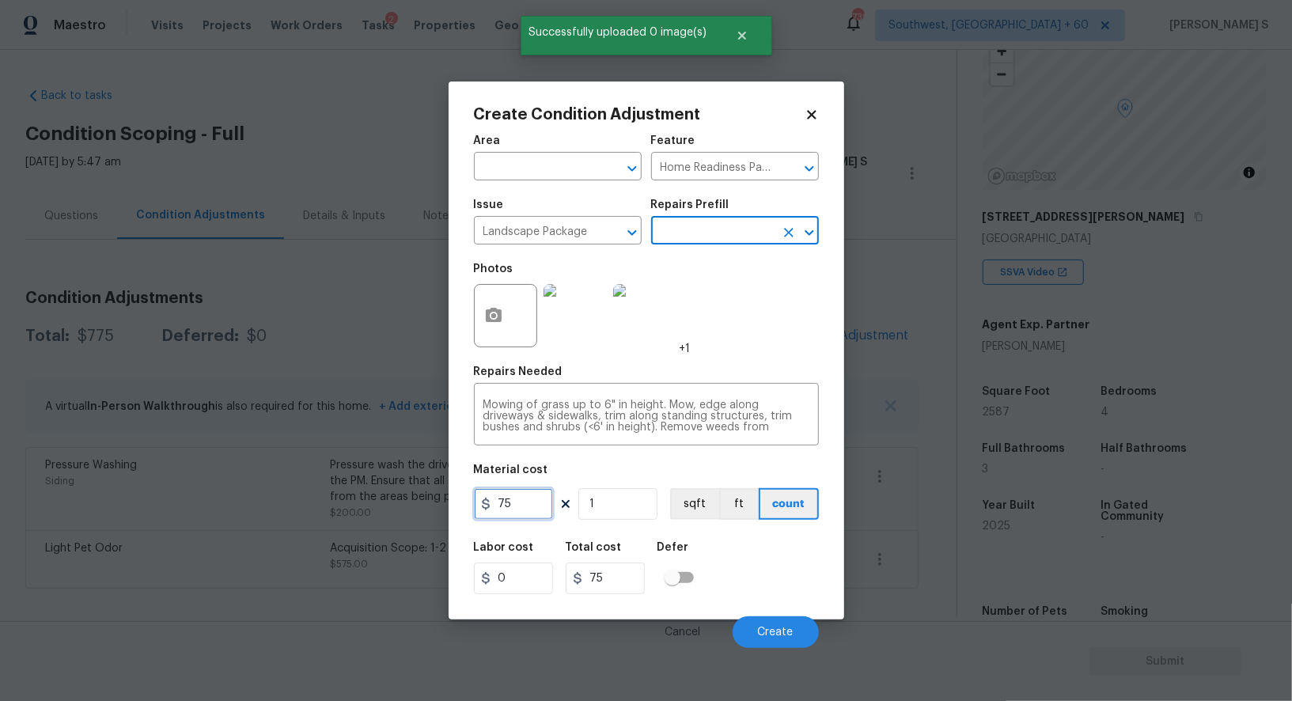
click at [512, 511] on input "75" at bounding box center [513, 504] width 79 height 32
type input "300"
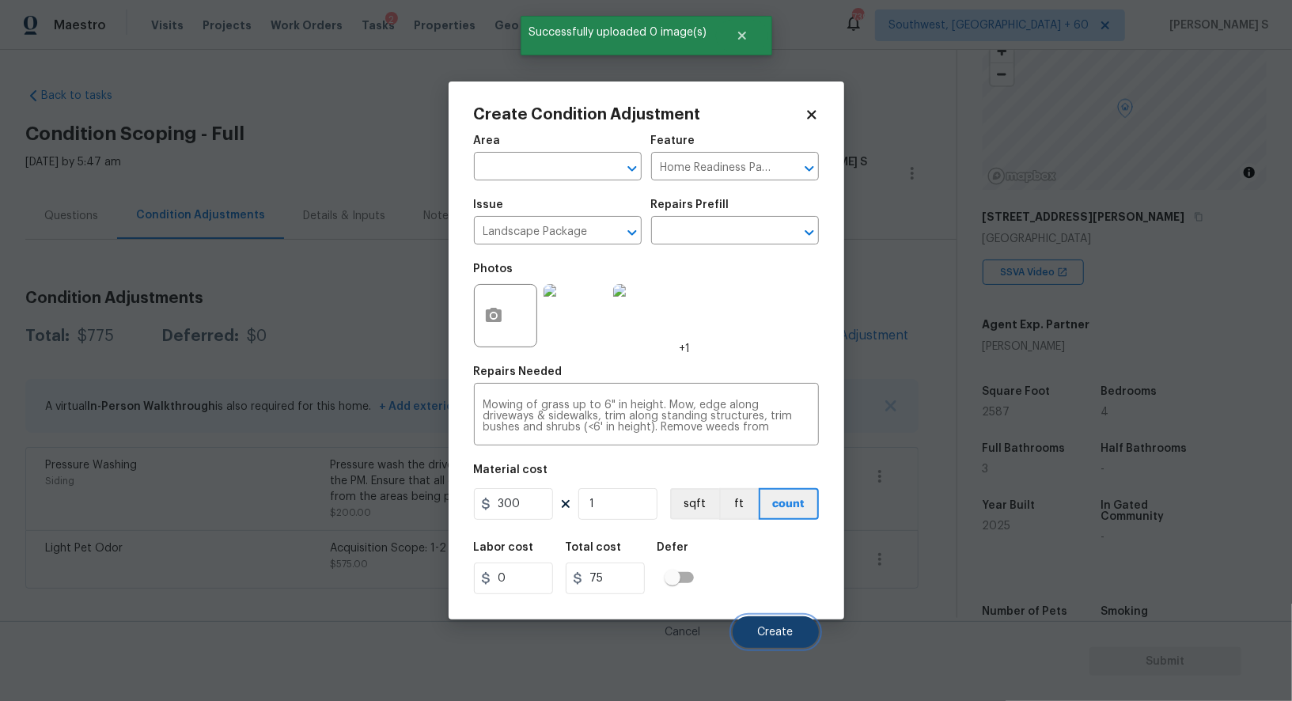
type input "300"
click at [772, 628] on span "Create" at bounding box center [776, 633] width 36 height 12
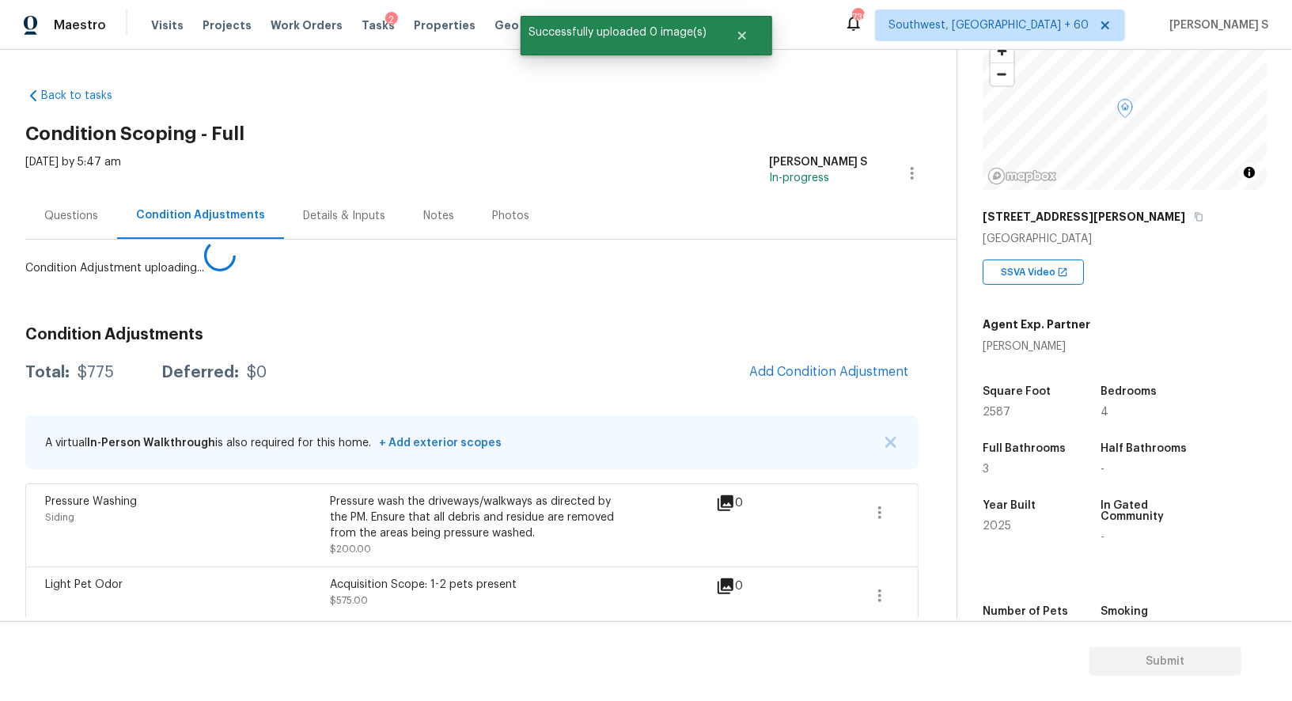
click at [358, 576] on body "Maestro Visits Projects Work Orders Tasks 2 Properties Geo Assignments 739 Sout…" at bounding box center [646, 350] width 1292 height 701
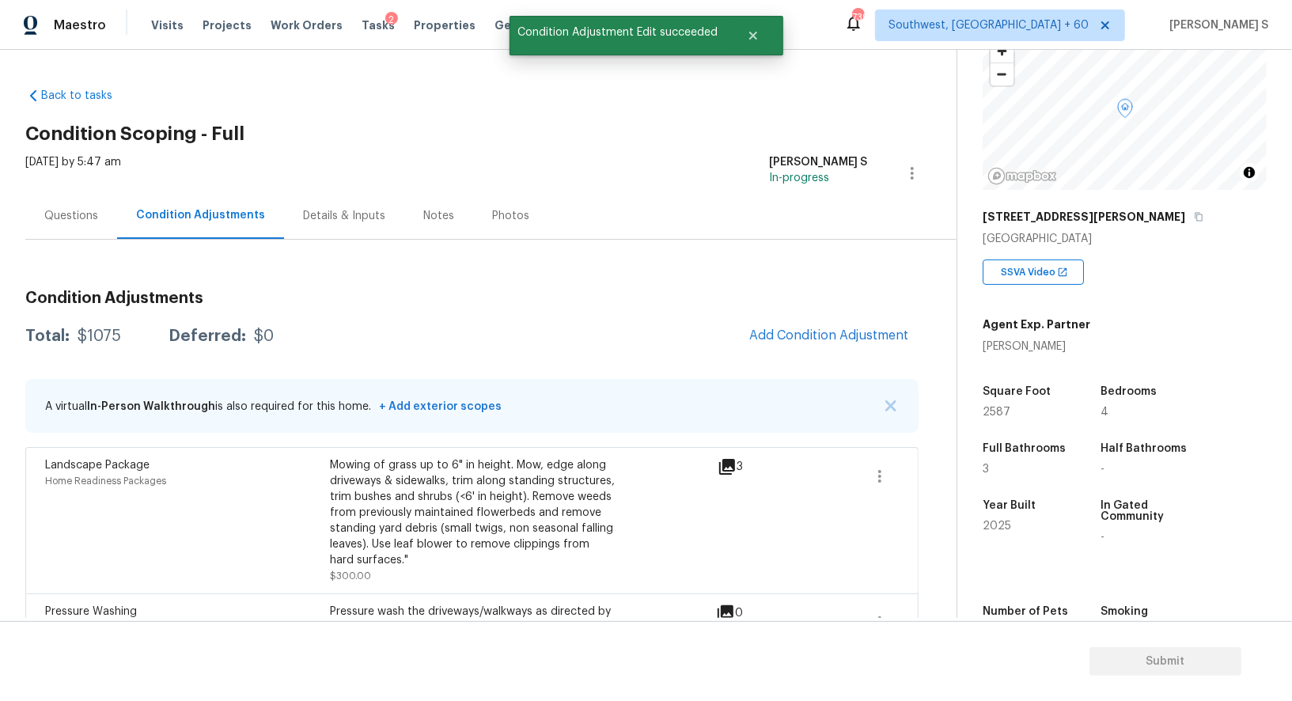
click at [96, 240] on div "Condition Adjustments Total: $1075 Deferred: $0 Add Condition Adjustment A virt…" at bounding box center [471, 487] width 893 height 495
click at [90, 214] on div "Questions" at bounding box center [71, 216] width 54 height 16
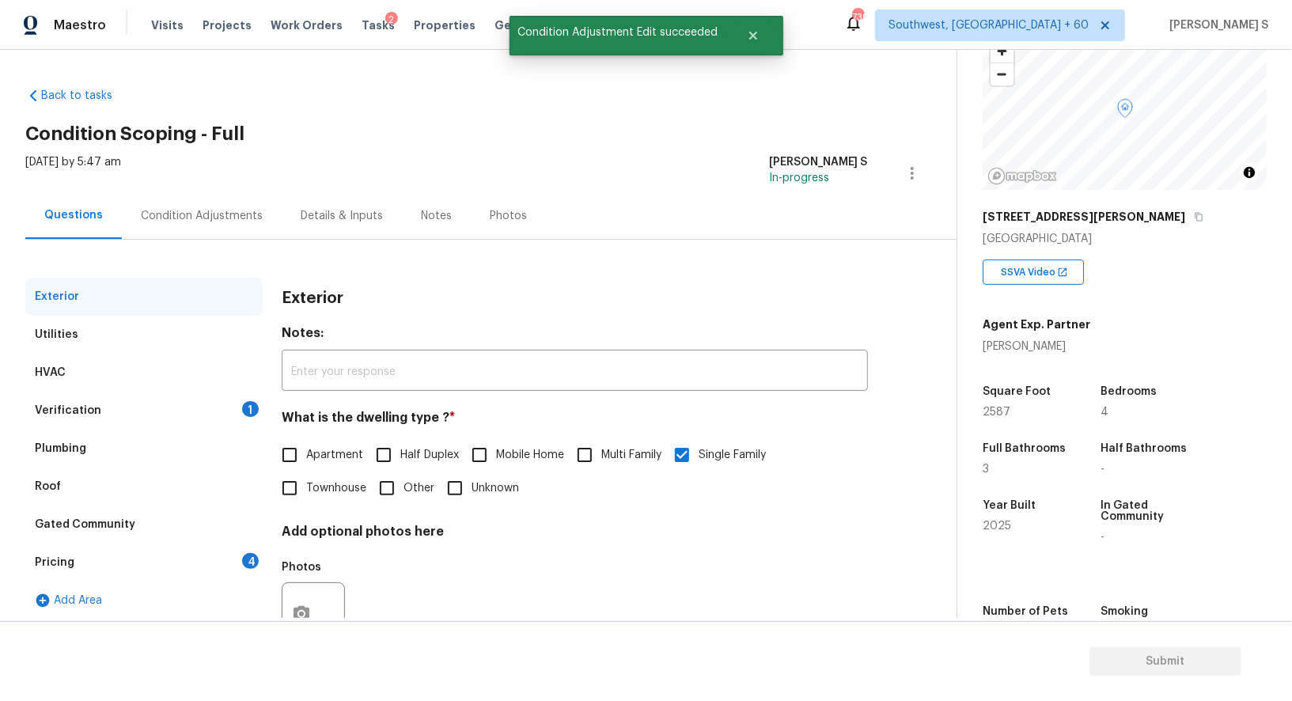
click at [184, 403] on div "Verification 1" at bounding box center [143, 411] width 237 height 38
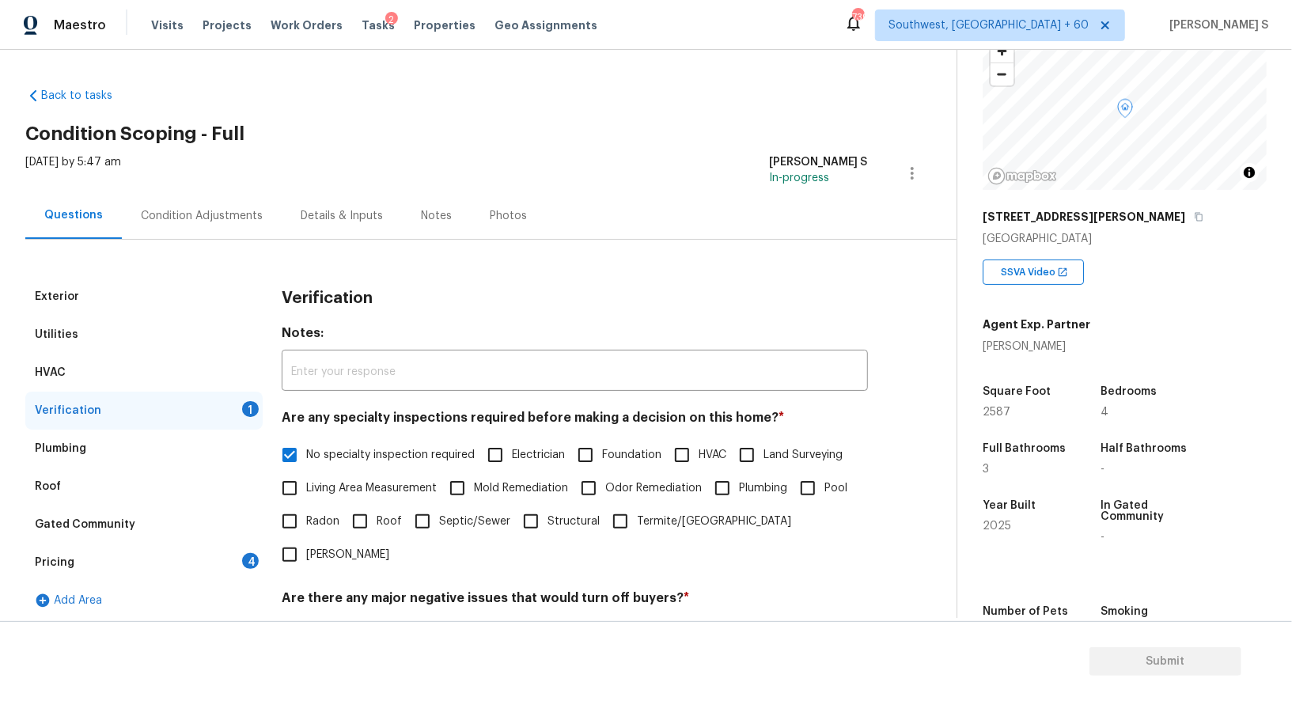
scroll to position [202, 0]
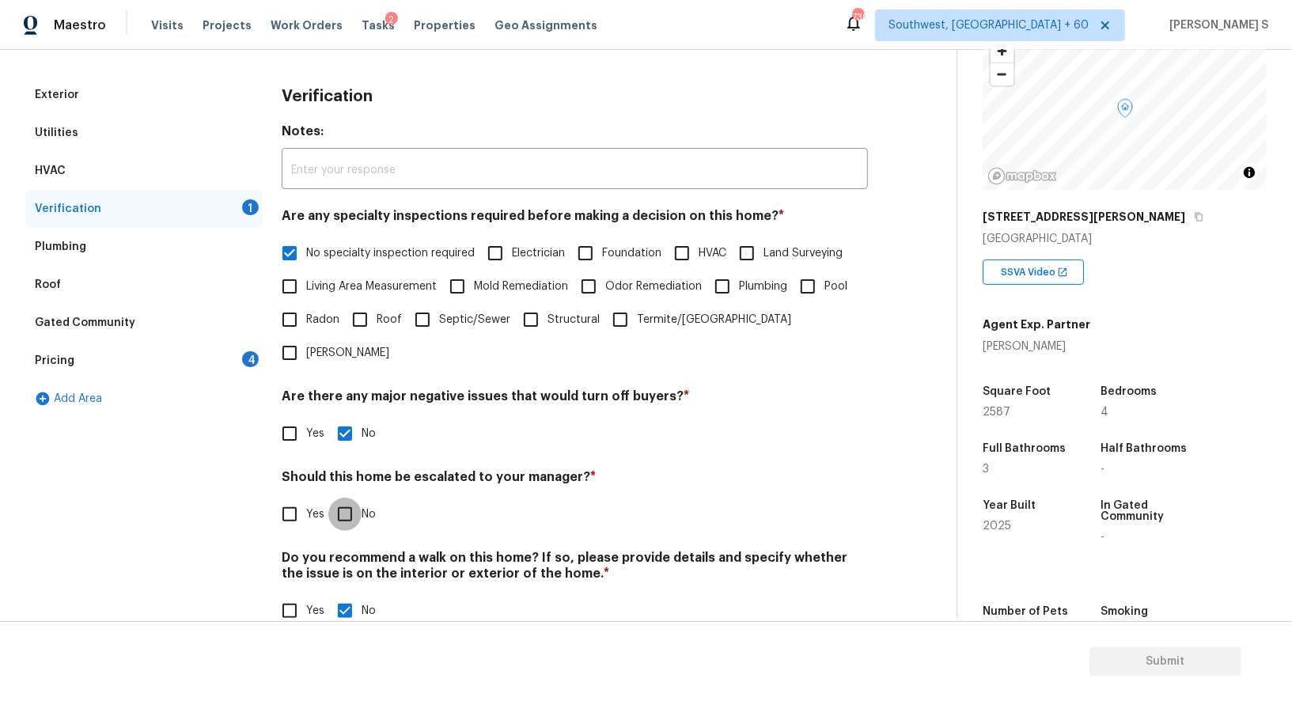
click at [343, 498] on input "No" at bounding box center [344, 514] width 33 height 33
checkbox input "true"
click at [244, 354] on div "4" at bounding box center [250, 359] width 17 height 16
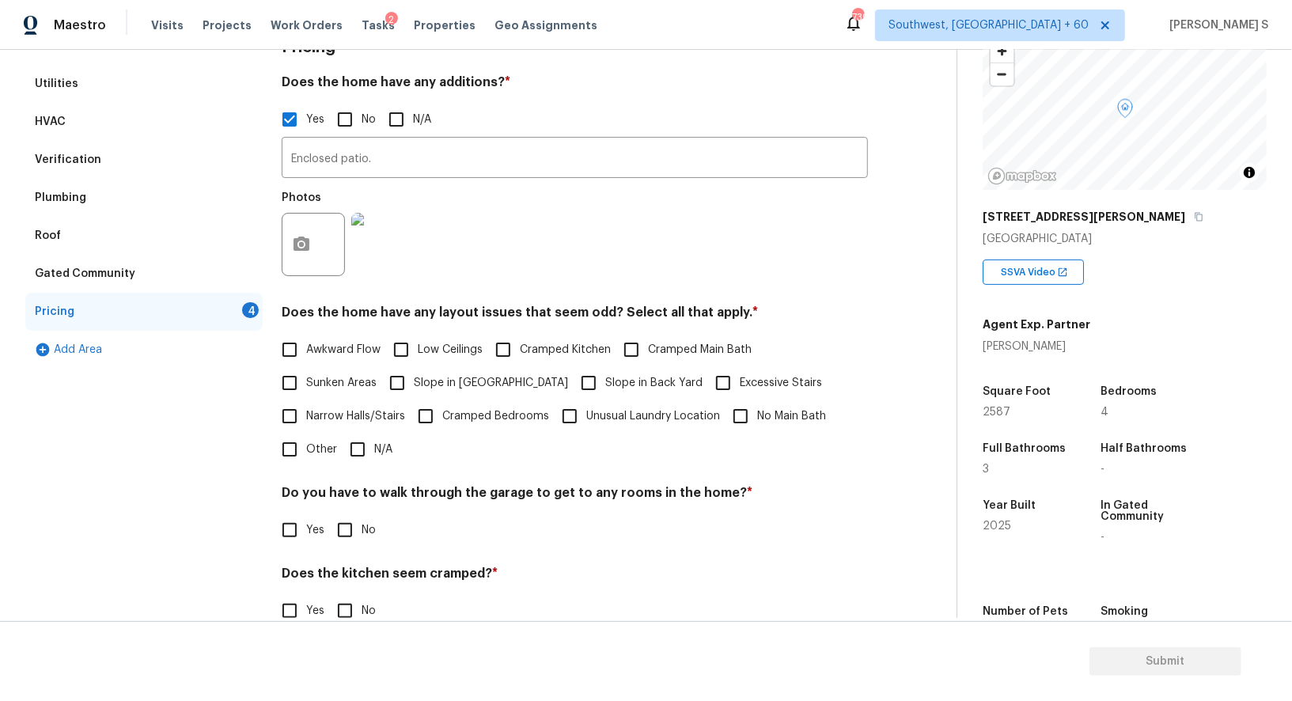
scroll to position [364, 0]
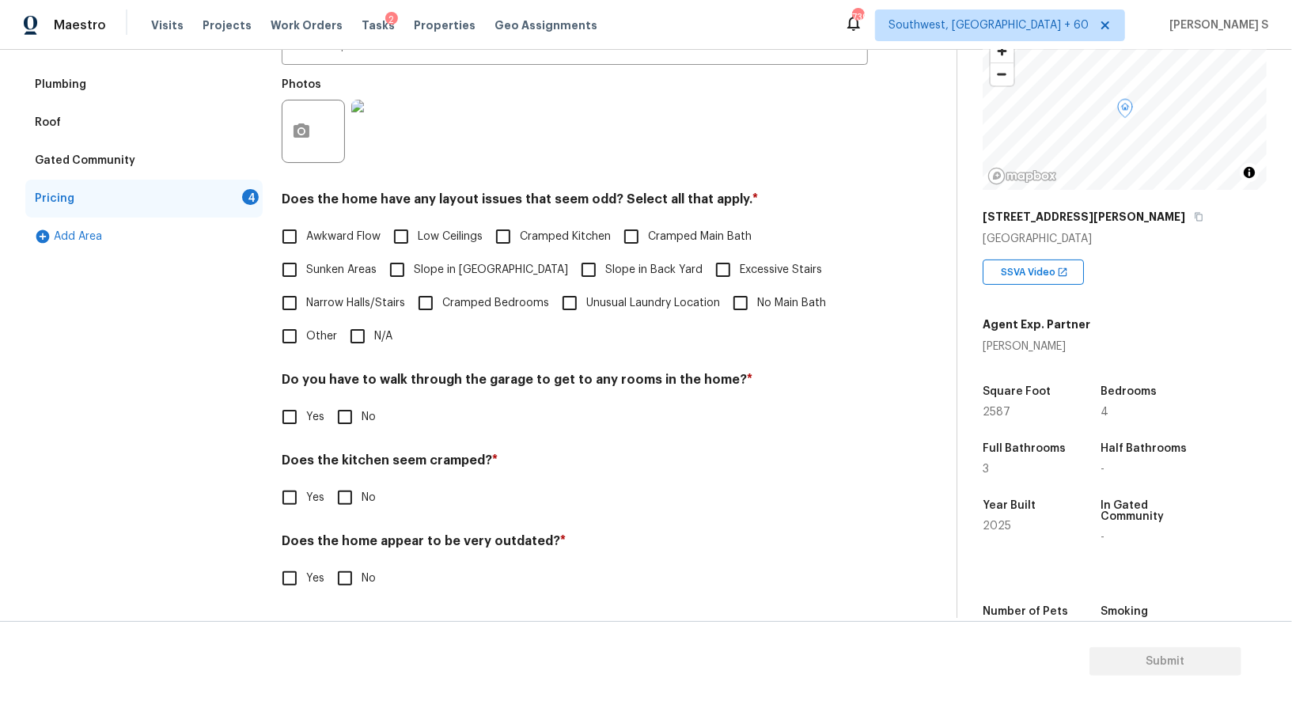
click at [349, 416] on input "No" at bounding box center [344, 416] width 33 height 33
checkbox input "true"
click at [328, 483] on input "No" at bounding box center [344, 499] width 33 height 33
checkbox input "true"
click at [328, 563] on input "No" at bounding box center [344, 579] width 33 height 33
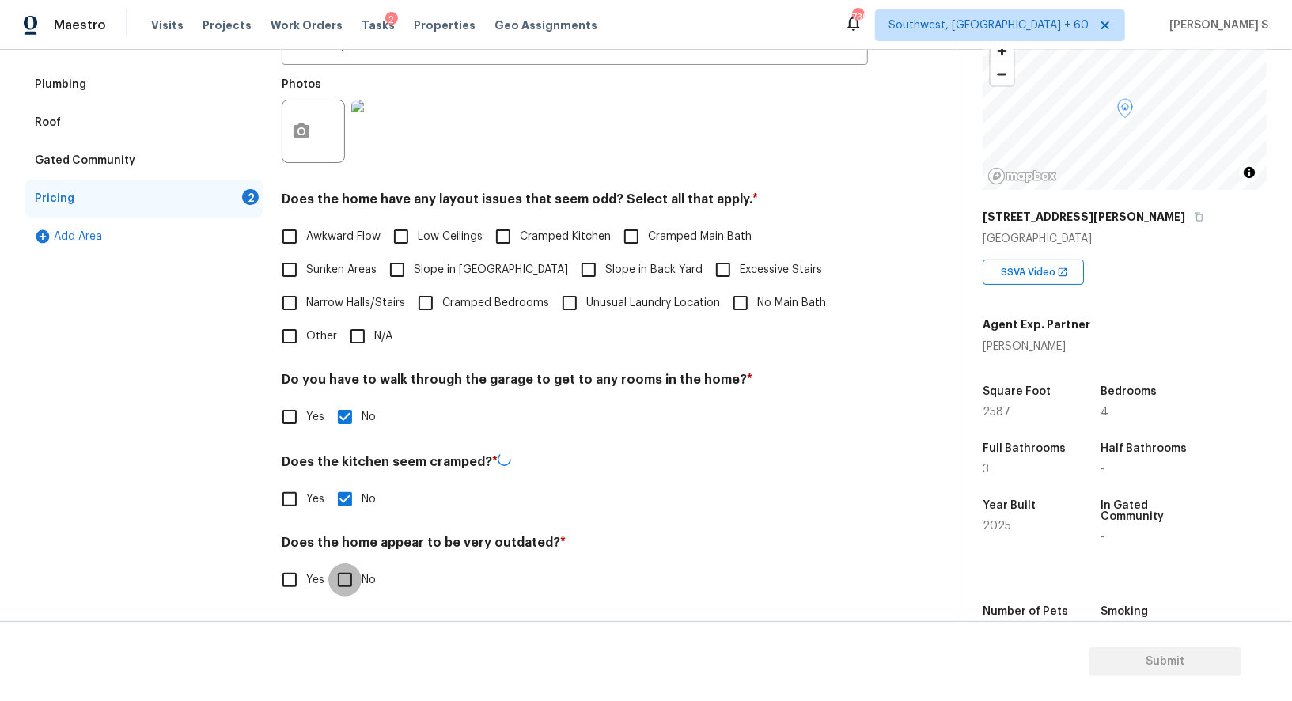
checkbox input "true"
click at [418, 260] on label "Slope in [GEOGRAPHIC_DATA]" at bounding box center [475, 269] width 188 height 33
click at [414, 260] on input "Slope in [GEOGRAPHIC_DATA]" at bounding box center [397, 269] width 33 height 33
checkbox input "true"
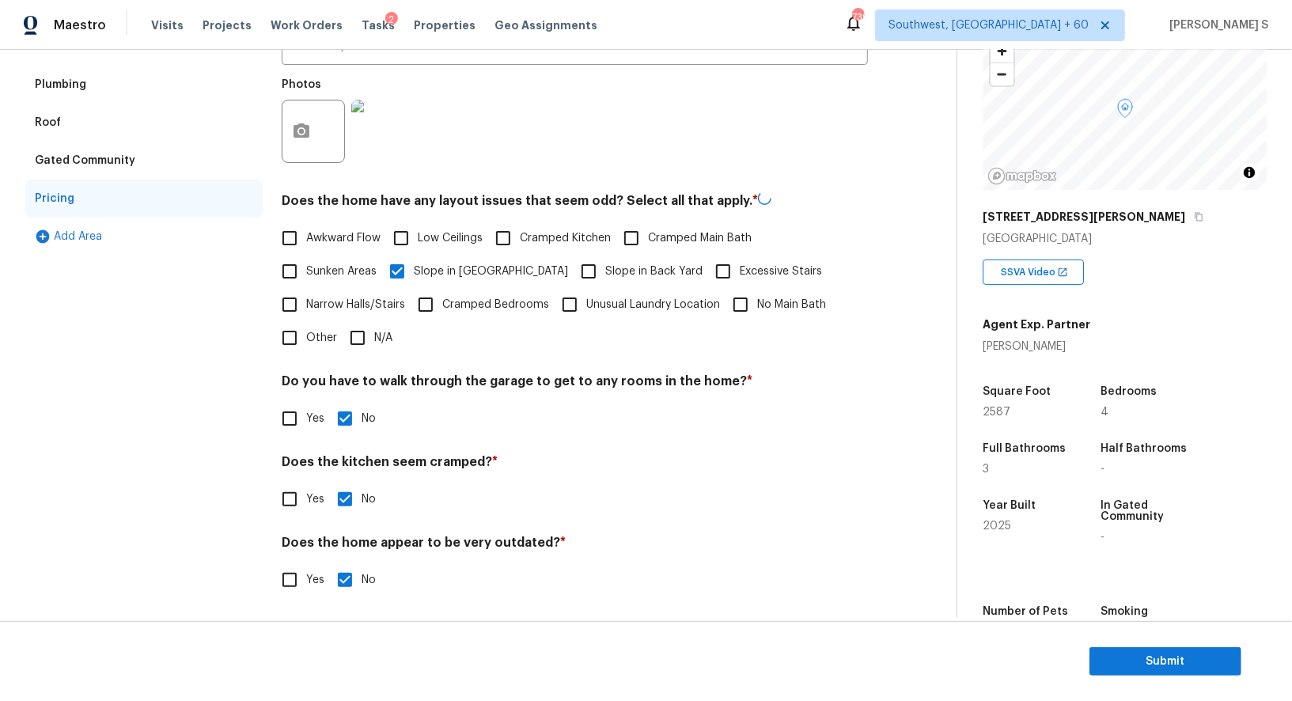
click at [605, 267] on span "Slope in Back Yard" at bounding box center [653, 272] width 97 height 17
click at [572, 267] on input "Slope in Back Yard" at bounding box center [588, 271] width 33 height 33
checkbox input "true"
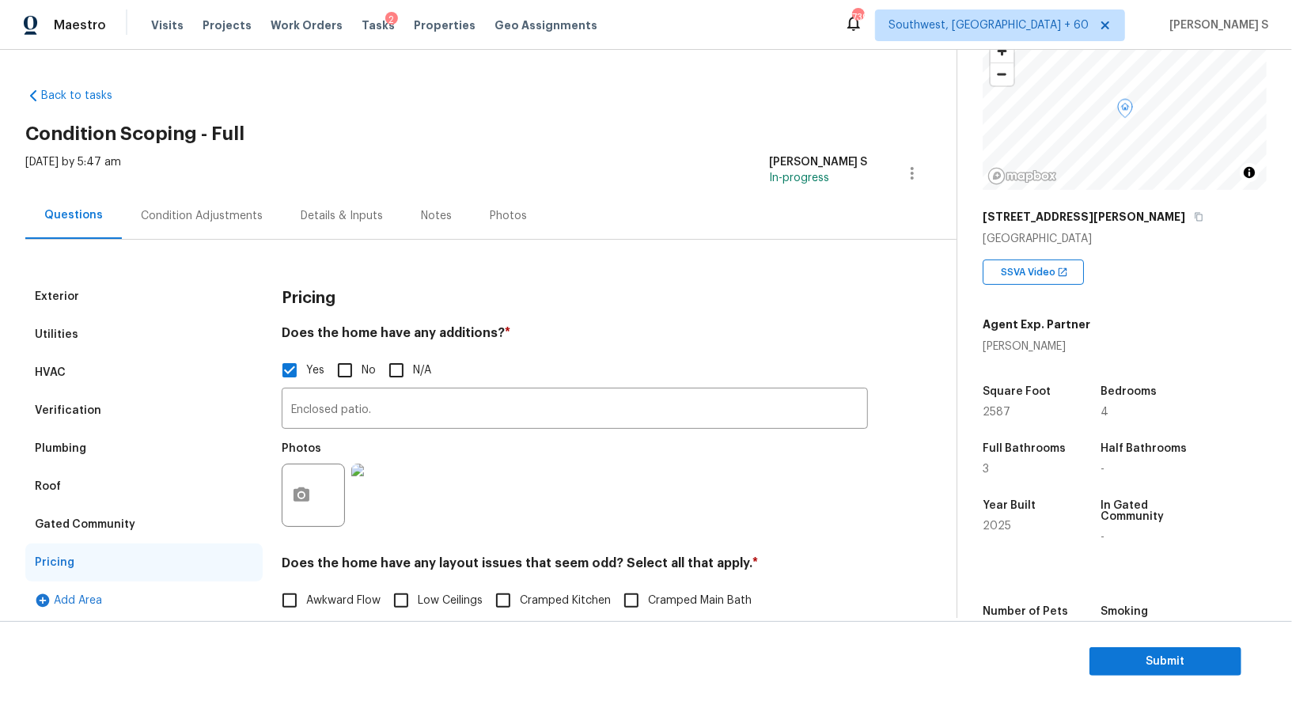
click at [197, 218] on div "Condition Adjustments" at bounding box center [202, 216] width 122 height 16
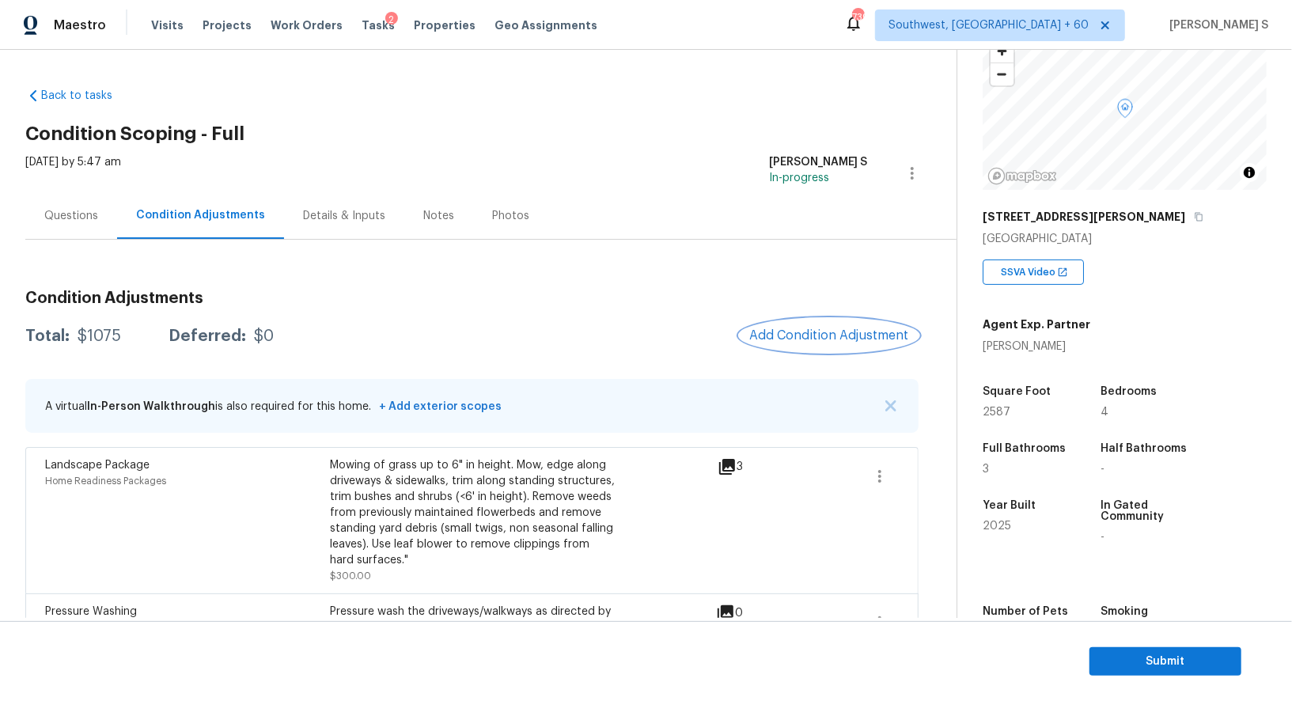
click at [775, 343] on button "Add Condition Adjustment" at bounding box center [829, 335] width 179 height 33
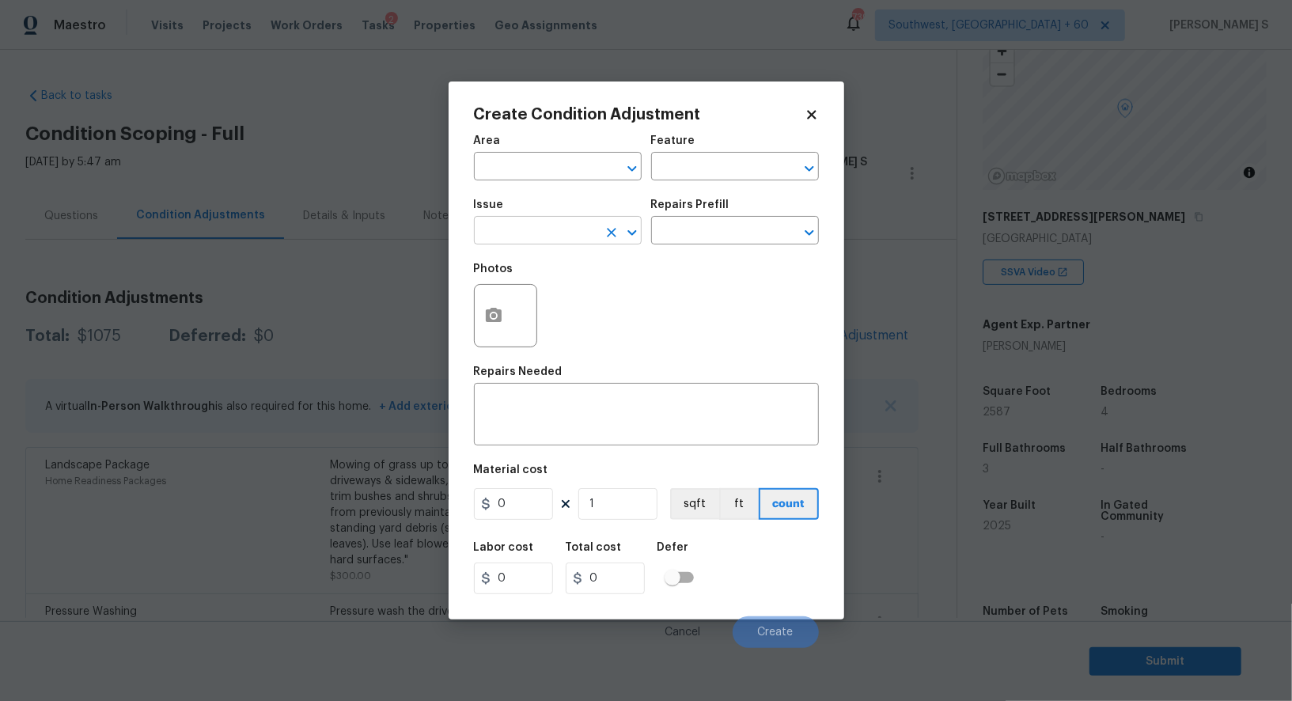
click at [535, 232] on input "text" at bounding box center [535, 232] width 123 height 25
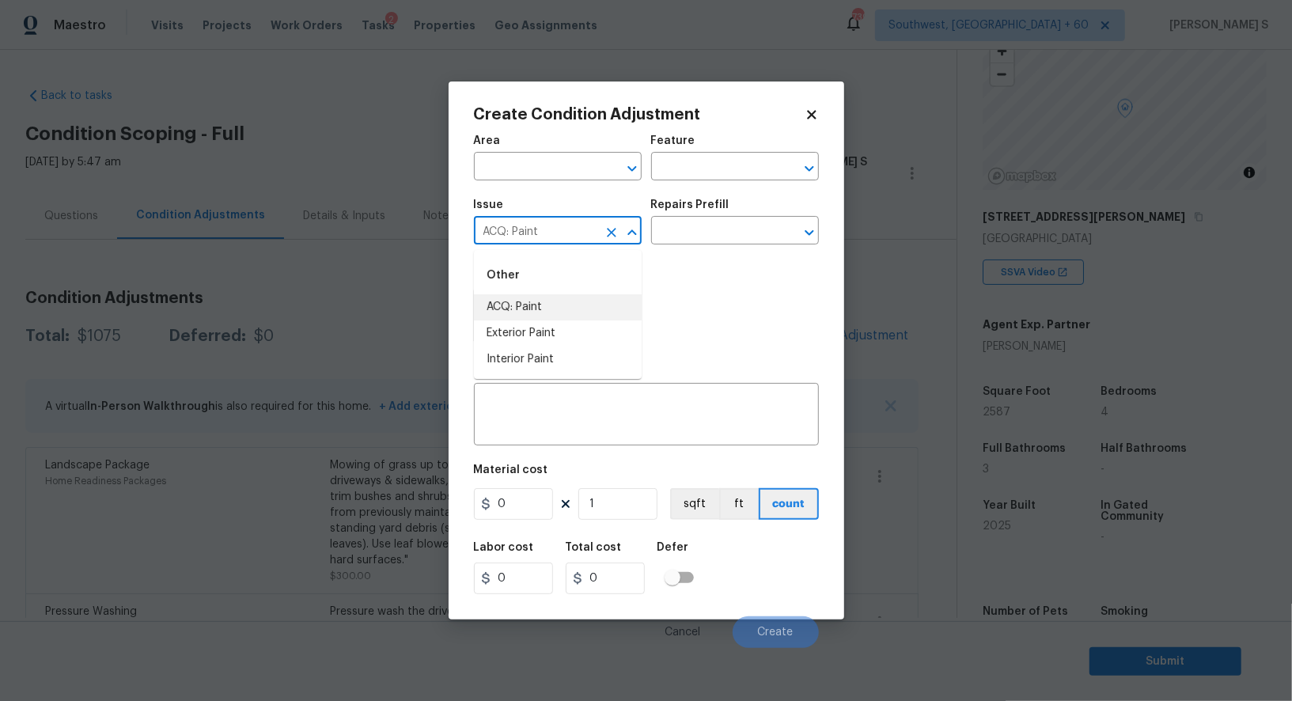
type input "ACQ: Paint"
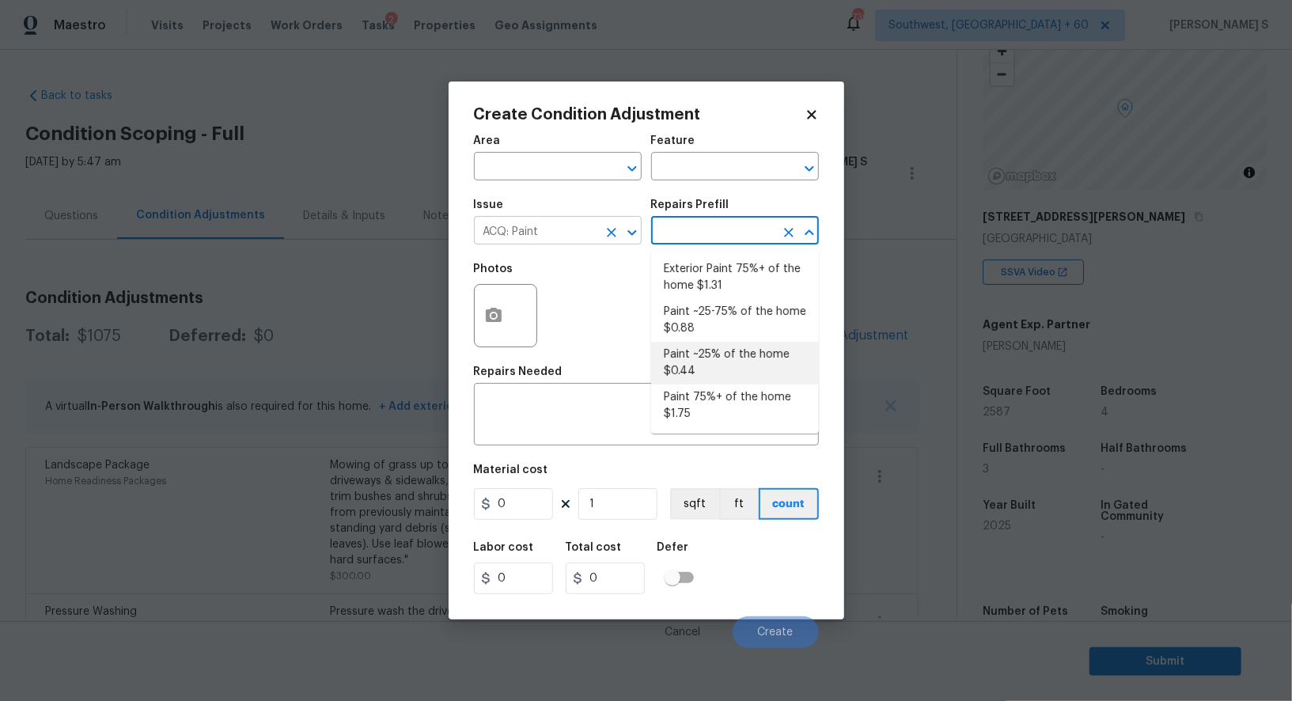
type input "Acquisition"
type textarea "Acquisition Scope: ~25% of the home needs interior paint"
type input "0.44"
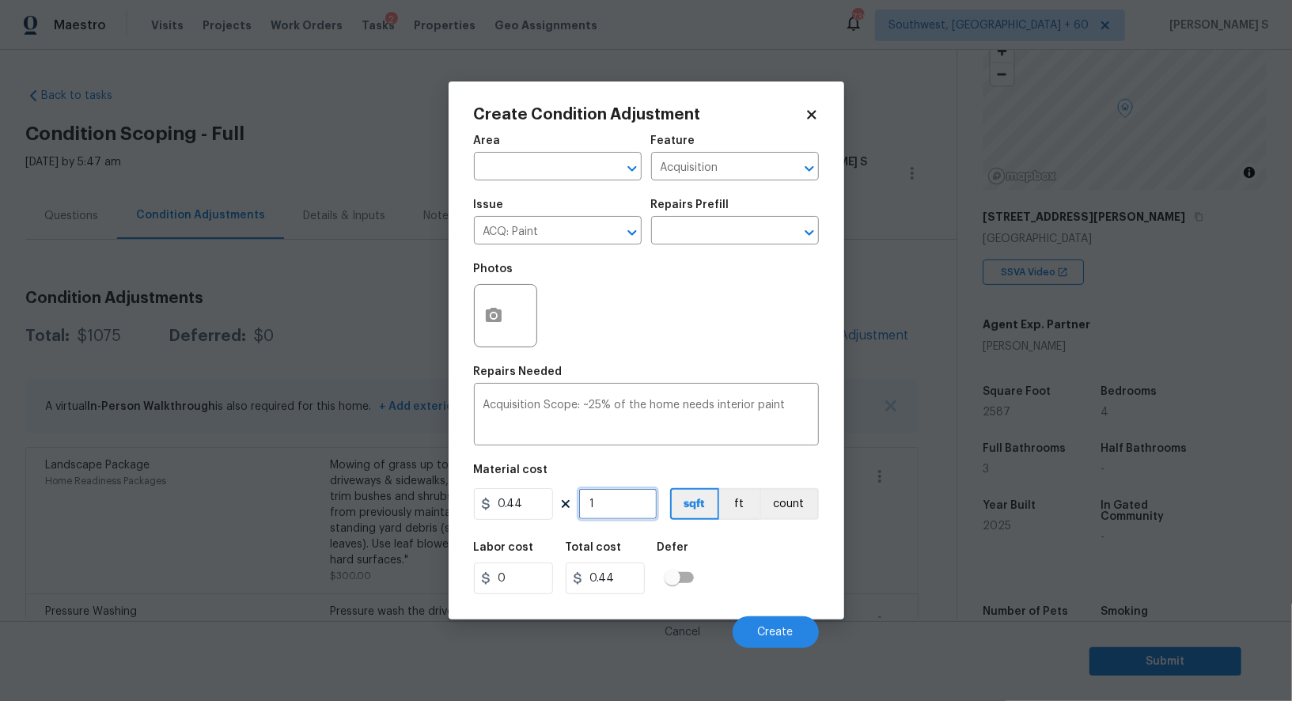
click at [610, 509] on input "1" at bounding box center [617, 504] width 79 height 32
type input "2"
type input "0.88"
type input "25"
type input "11"
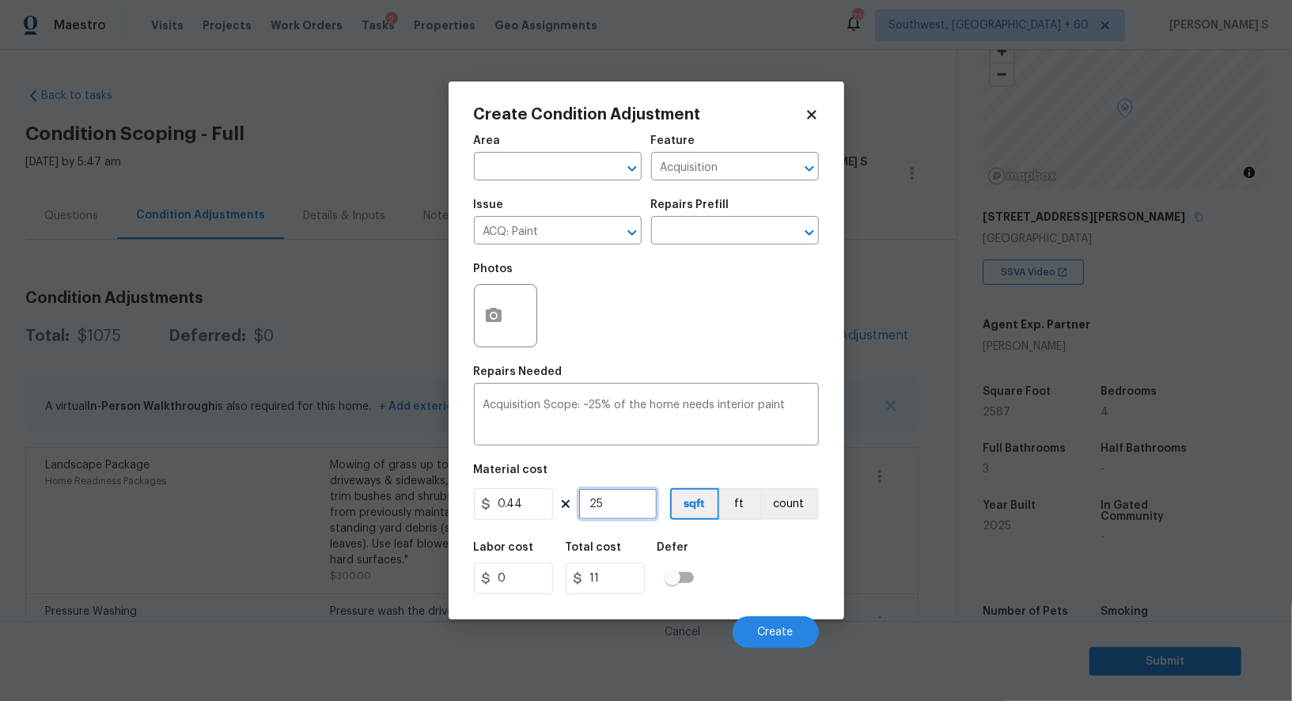
type input "258"
type input "113.52"
type input "2587"
type input "1138.28"
type input "2587"
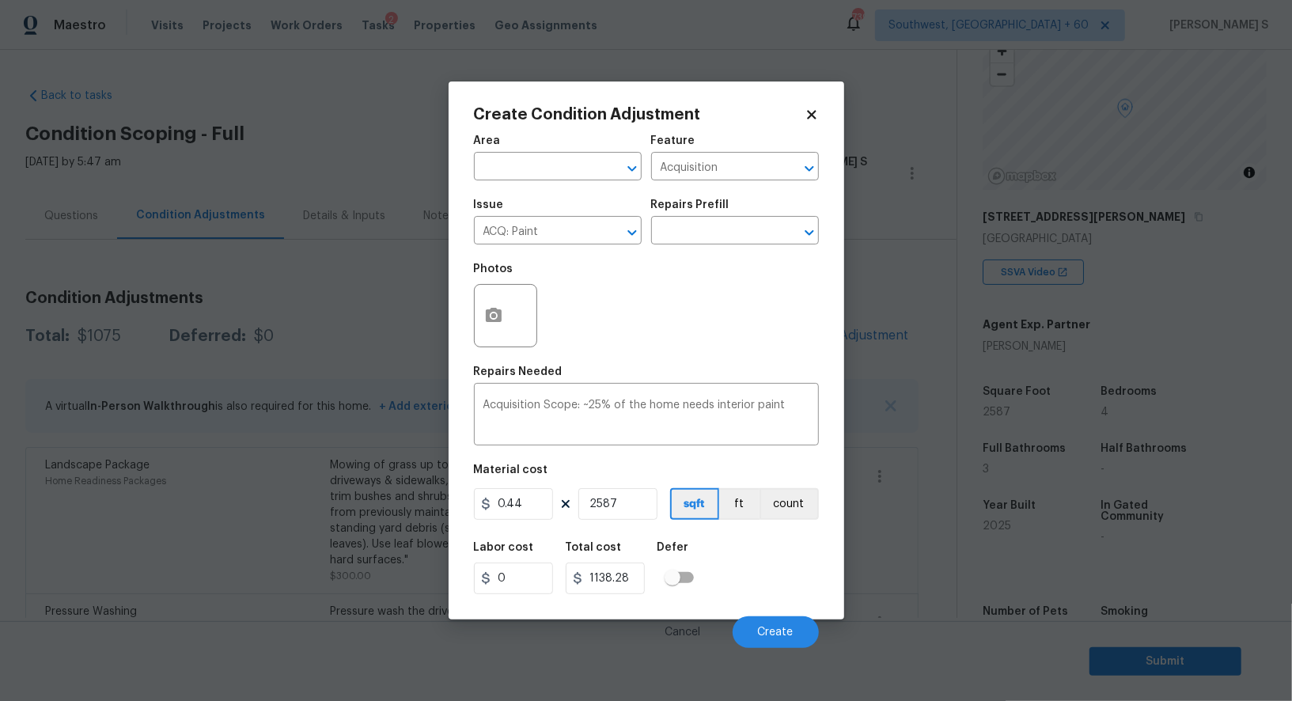
click at [747, 584] on div "Labor cost 0 Total cost 1138.28 Defer" at bounding box center [646, 568] width 345 height 71
click at [776, 621] on button "Create" at bounding box center [776, 632] width 86 height 32
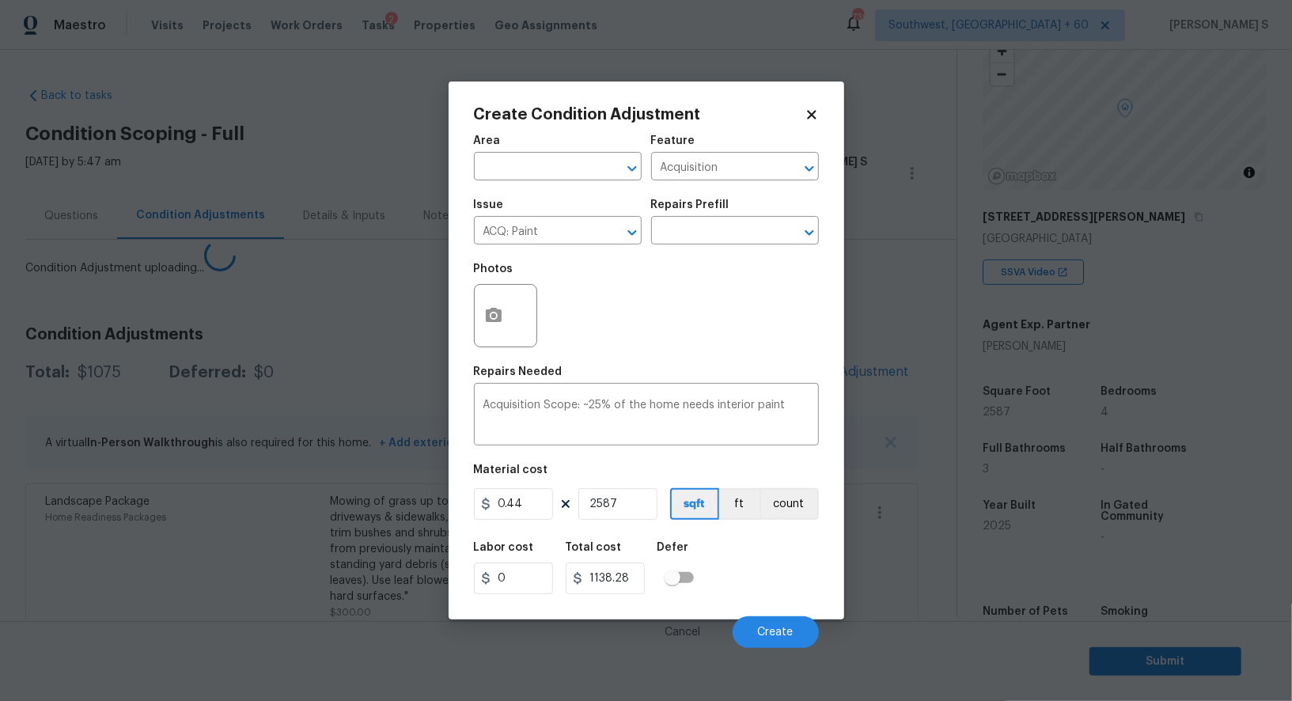
click at [95, 601] on body "Maestro Visits Projects Work Orders Tasks 2 Properties Geo Assignments 739 Sout…" at bounding box center [646, 350] width 1292 height 701
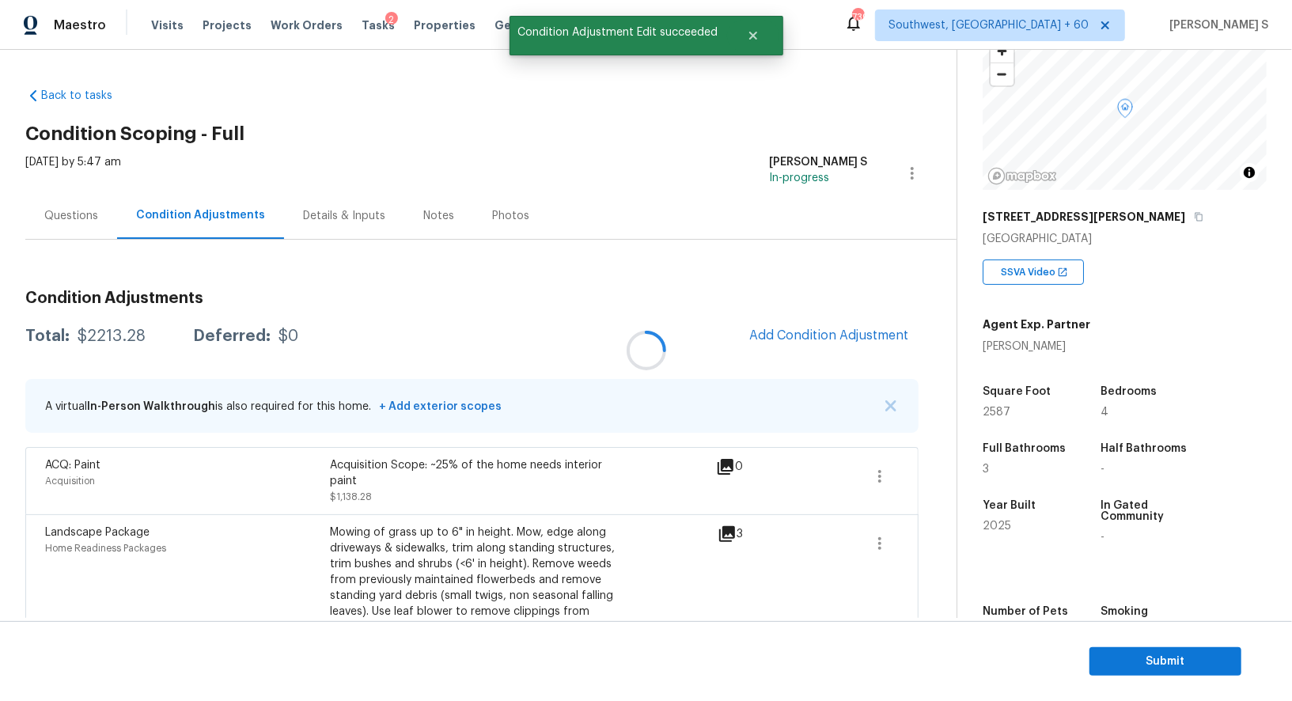
click at [859, 313] on div at bounding box center [646, 350] width 1292 height 701
click at [860, 326] on button "Add Condition Adjustment" at bounding box center [829, 335] width 179 height 33
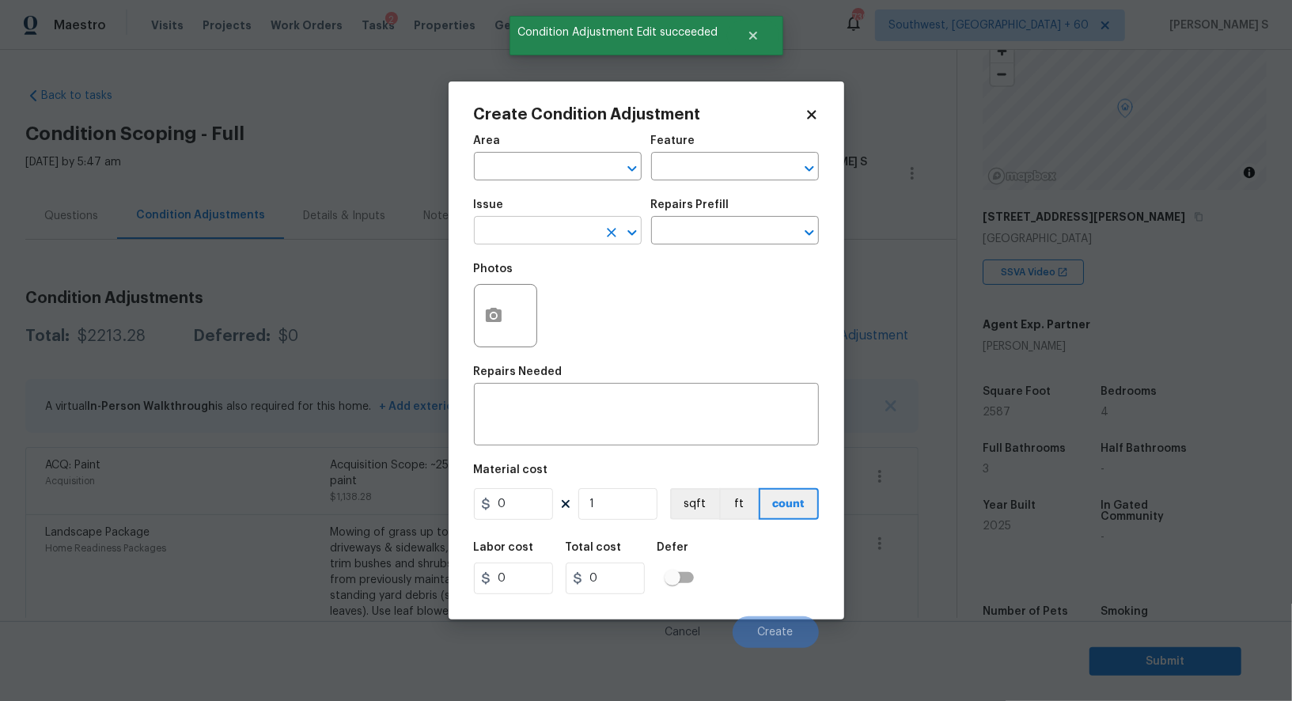
click at [568, 222] on input "text" at bounding box center [535, 232] width 123 height 25
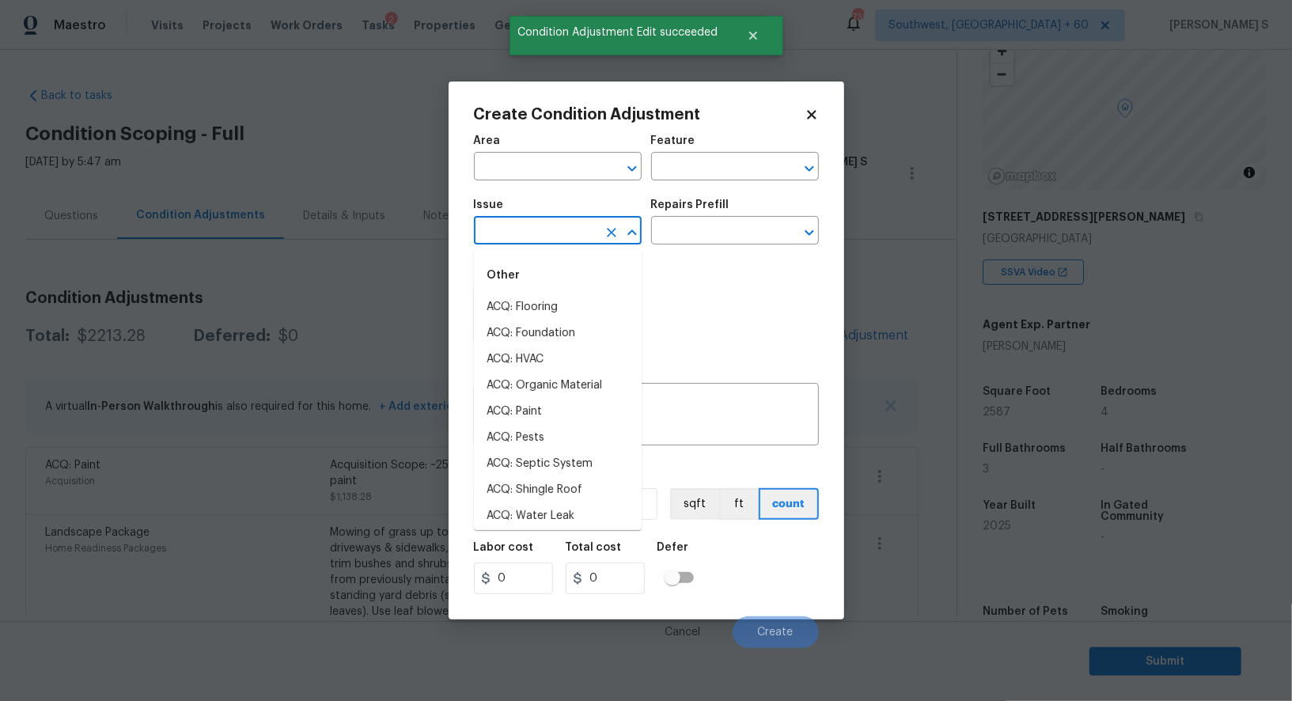
click at [552, 229] on input "text" at bounding box center [535, 232] width 123 height 25
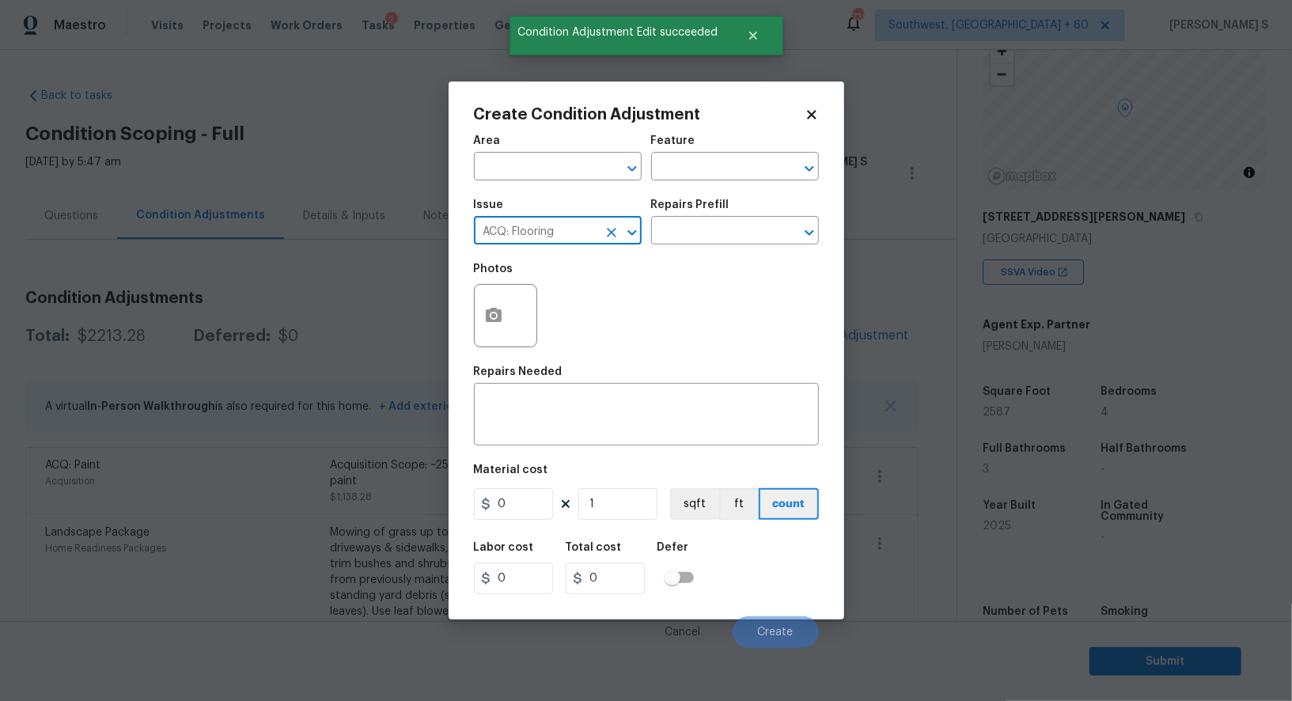
type input "ACQ: Flooring"
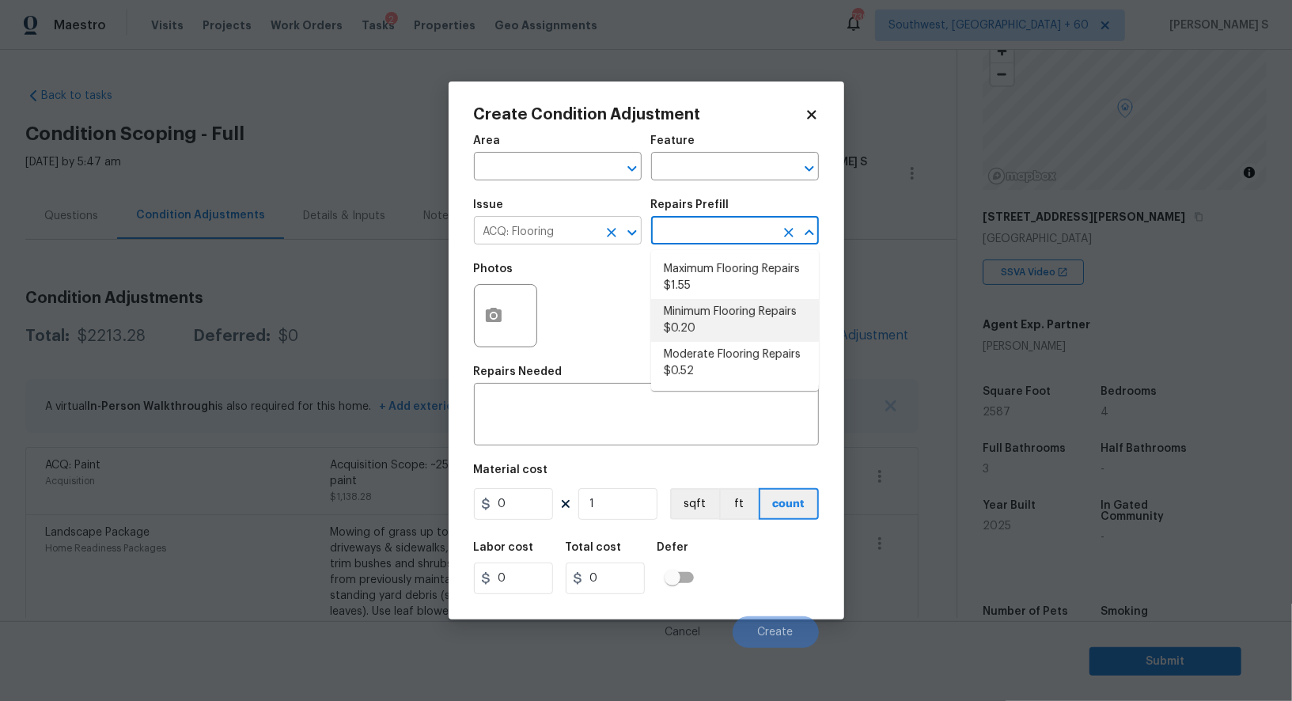
type input "Acquisition"
type textarea "Acquisition Scope: Minimum flooring repairs"
type input "0.2"
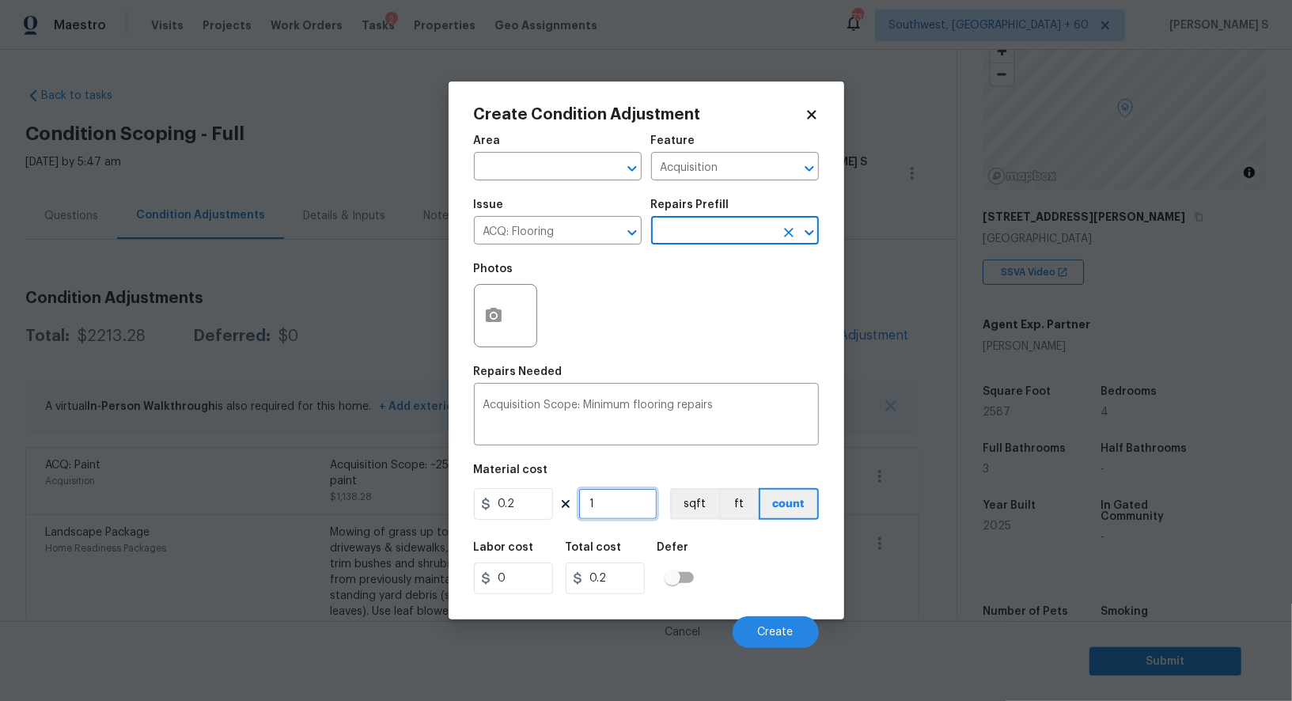
click at [616, 515] on input "1" at bounding box center [617, 504] width 79 height 32
paste input "2587"
type input "2587"
type input "517.4"
type input "2587"
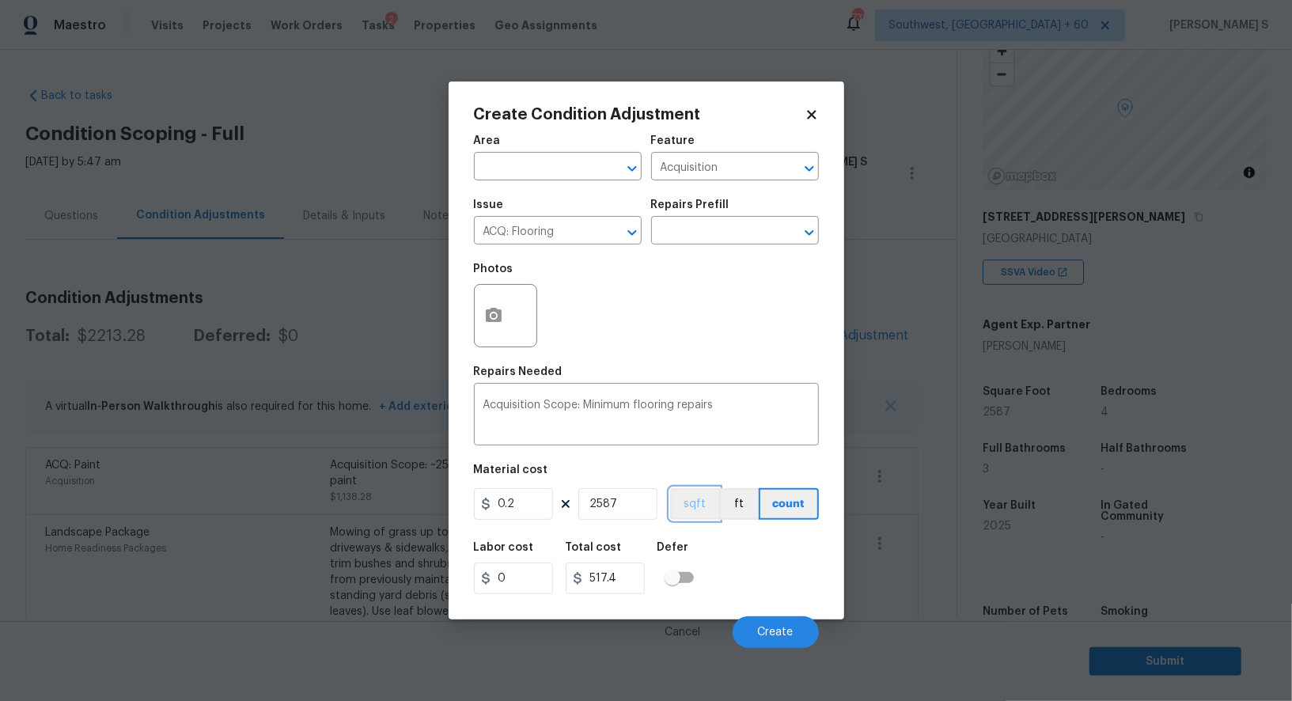
click at [695, 510] on button "sqft" at bounding box center [694, 504] width 49 height 32
click at [701, 535] on div "Labor cost 0 Total cost 517.4 Defer" at bounding box center [646, 568] width 345 height 71
click at [766, 633] on span "Create" at bounding box center [776, 633] width 36 height 12
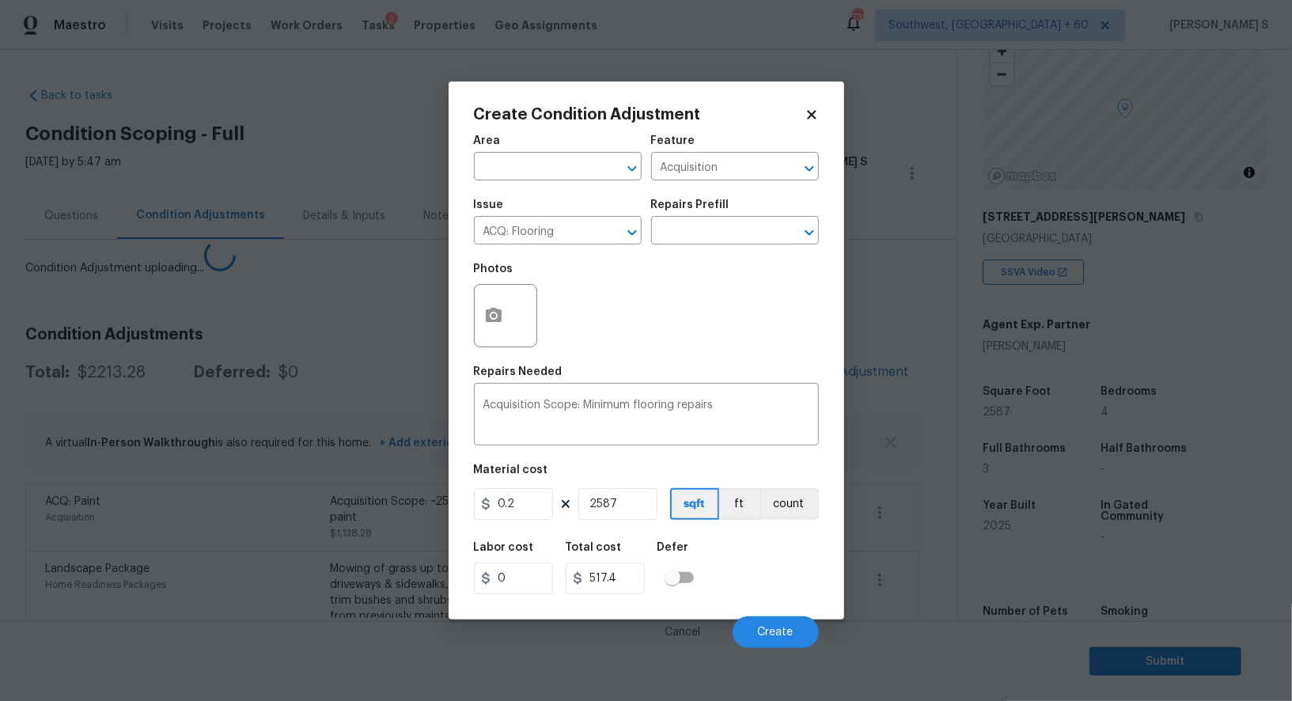
click at [242, 554] on body "Maestro Visits Projects Work Orders Tasks 2 Properties Geo Assignments 739 Sout…" at bounding box center [646, 350] width 1292 height 701
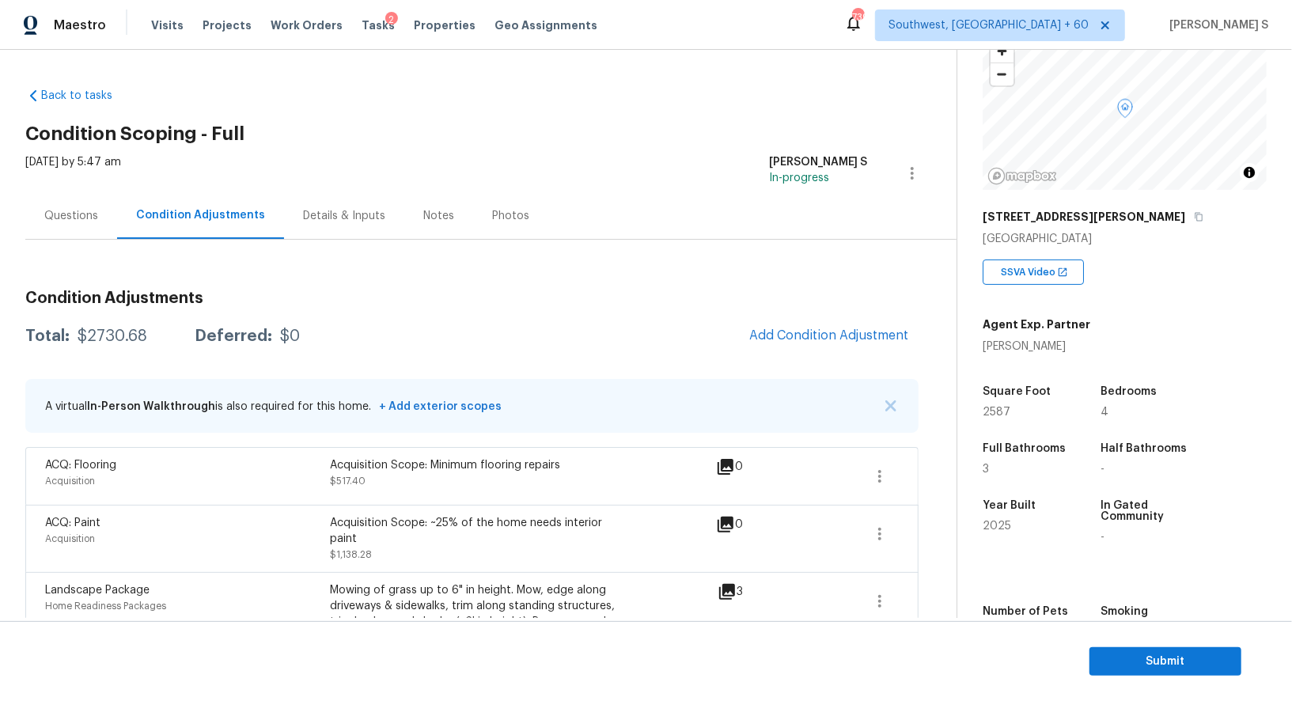
click at [136, 342] on div "$2730.68" at bounding box center [113, 336] width 70 height 16
copy div "2730.68"
click at [83, 215] on div "Questions" at bounding box center [71, 216] width 54 height 16
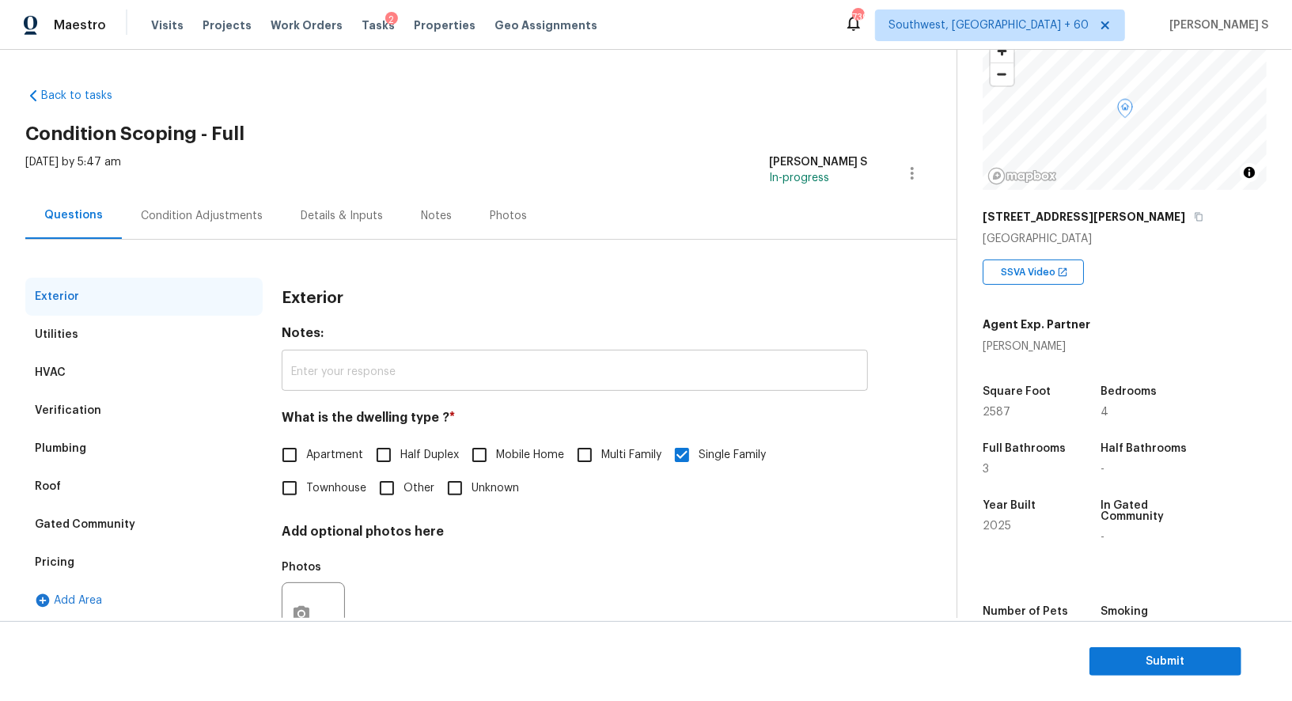
scroll to position [60, 0]
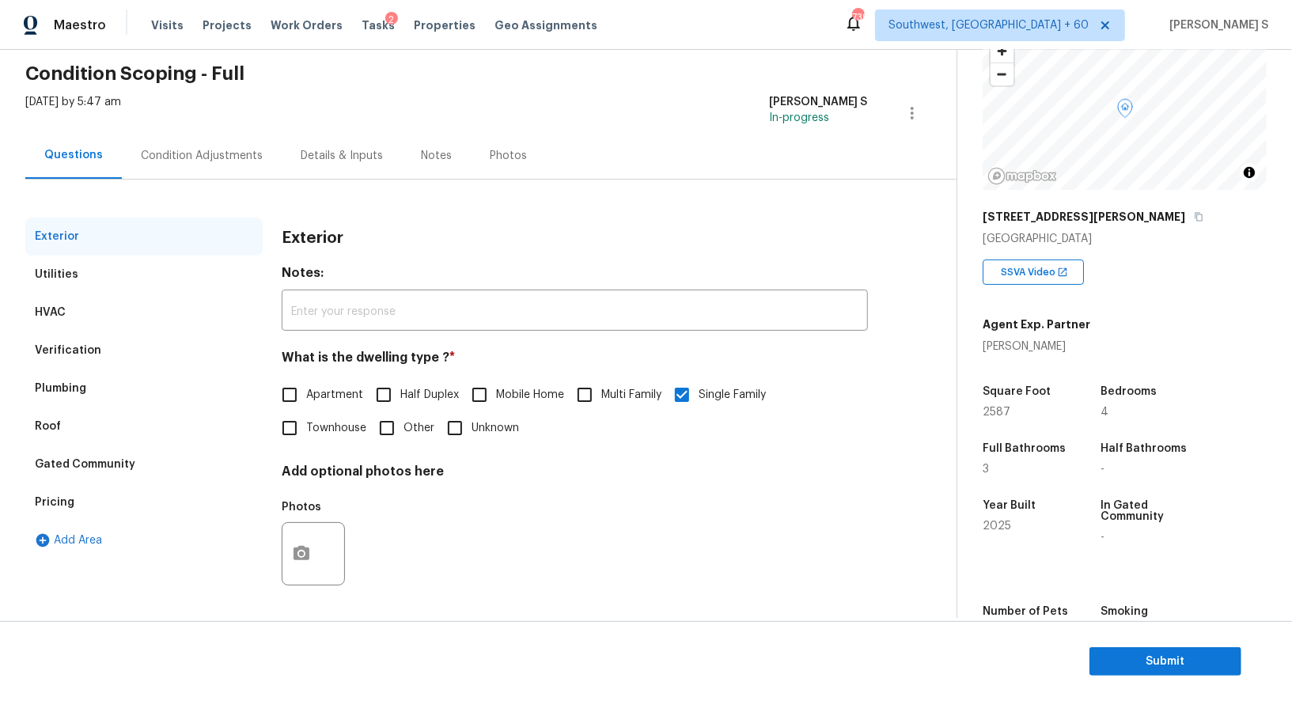
click at [80, 343] on div "Verification" at bounding box center [68, 351] width 66 height 16
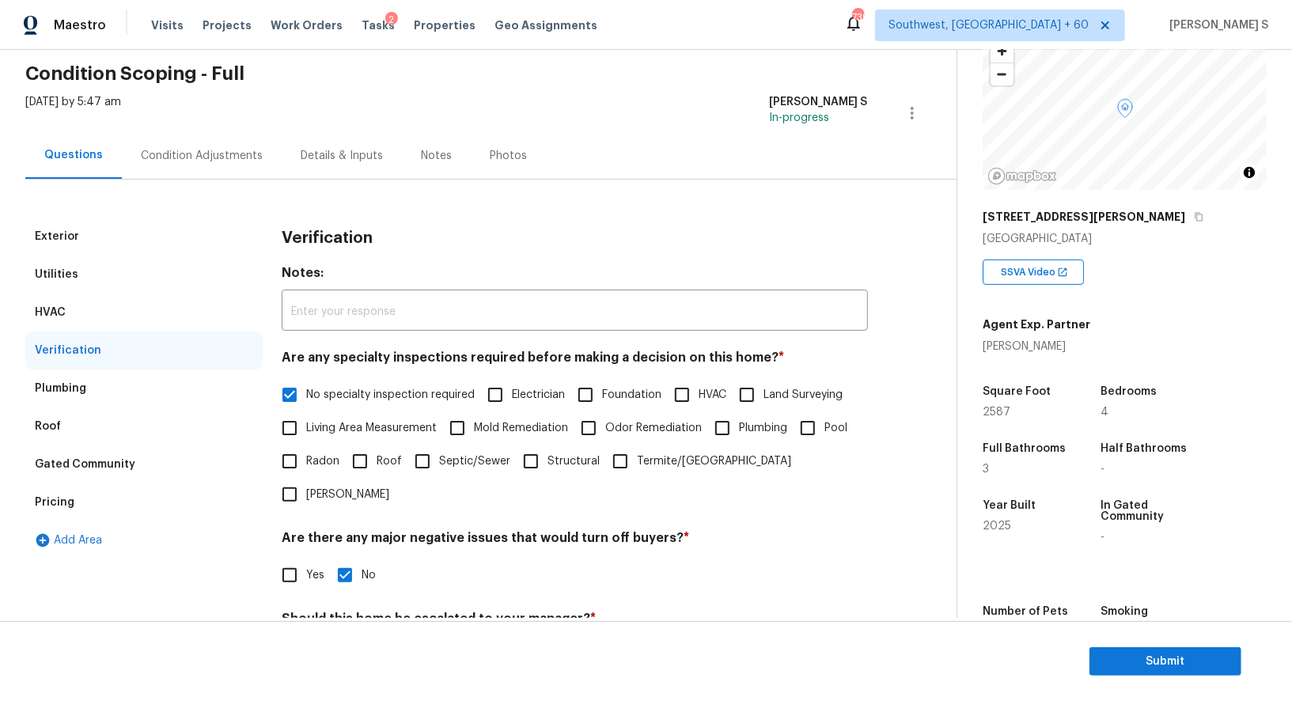
scroll to position [202, 0]
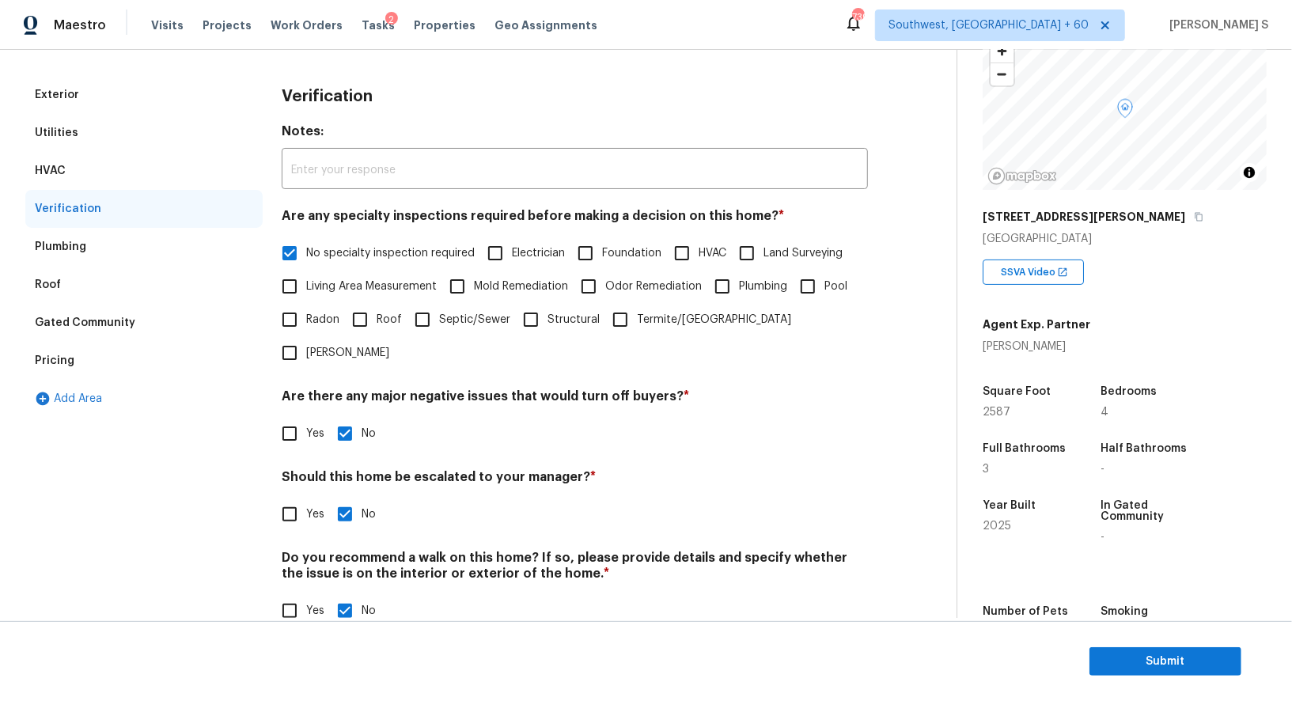
click at [65, 367] on div "Pricing" at bounding box center [55, 361] width 40 height 16
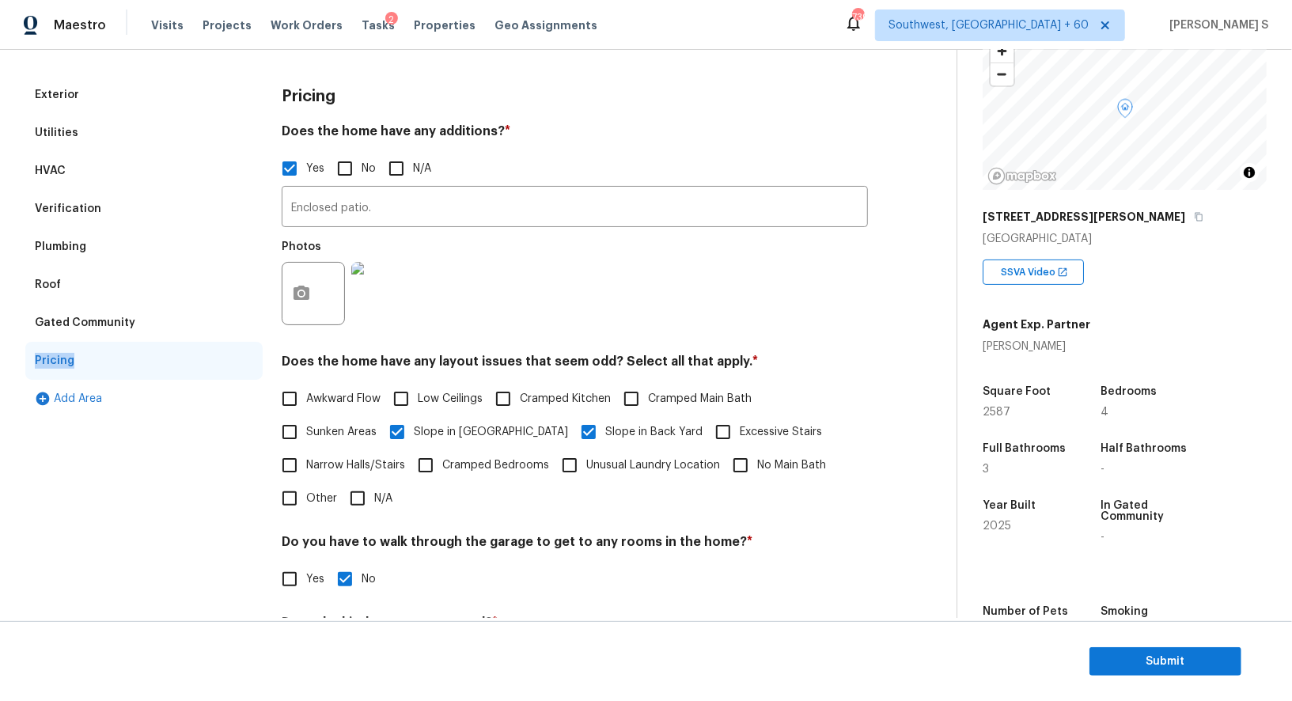
click at [65, 367] on div "Pricing" at bounding box center [55, 361] width 40 height 16
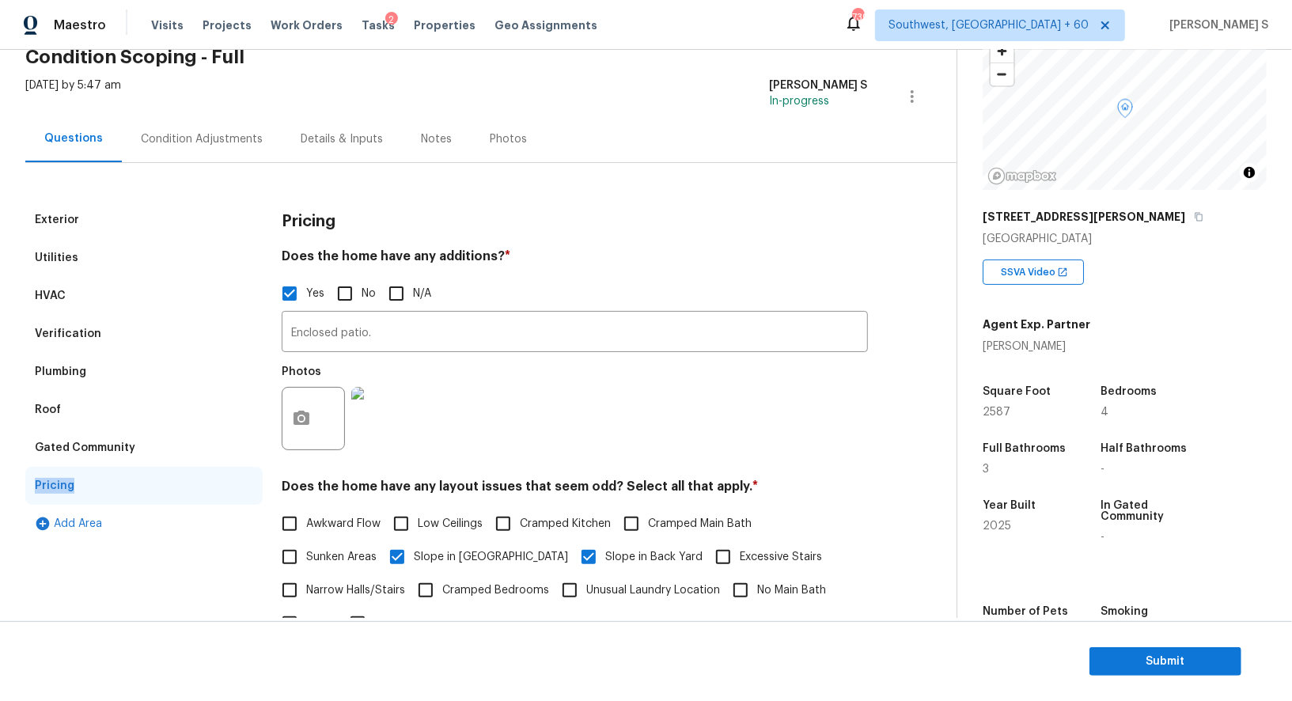
scroll to position [0, 0]
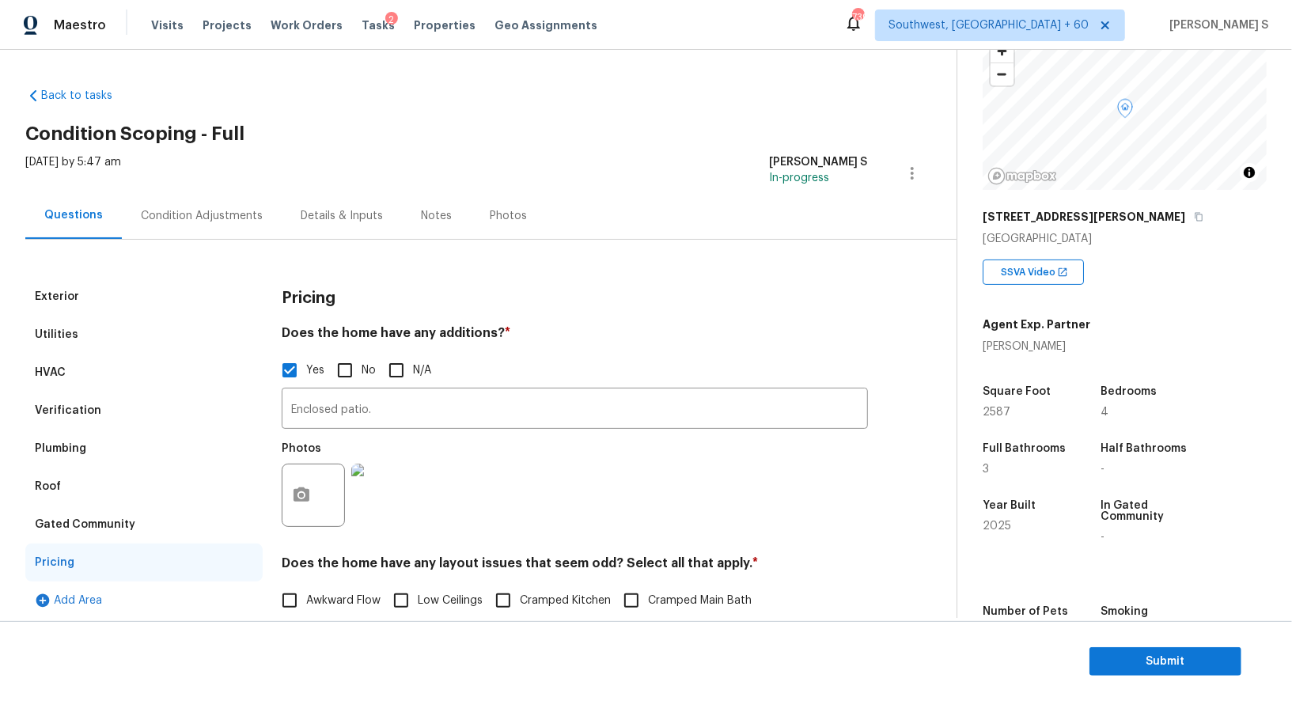
click at [229, 218] on div "Condition Adjustments" at bounding box center [202, 216] width 122 height 16
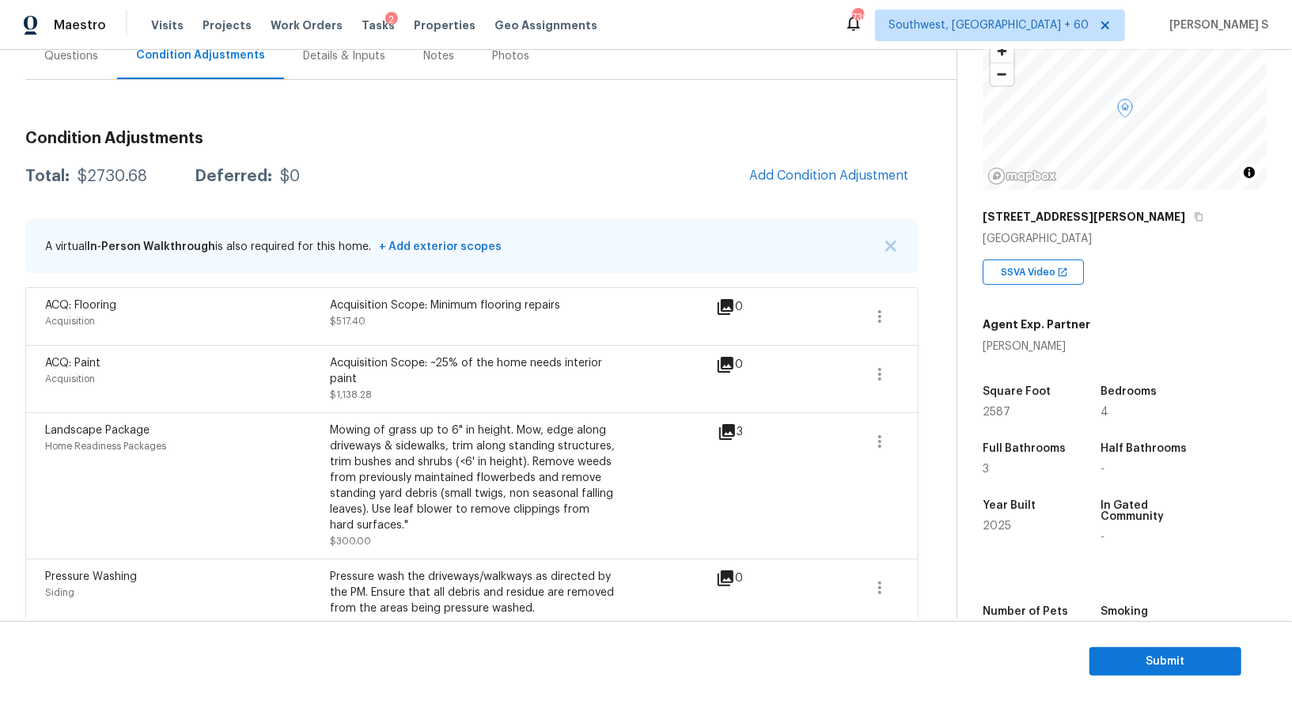
scroll to position [245, 0]
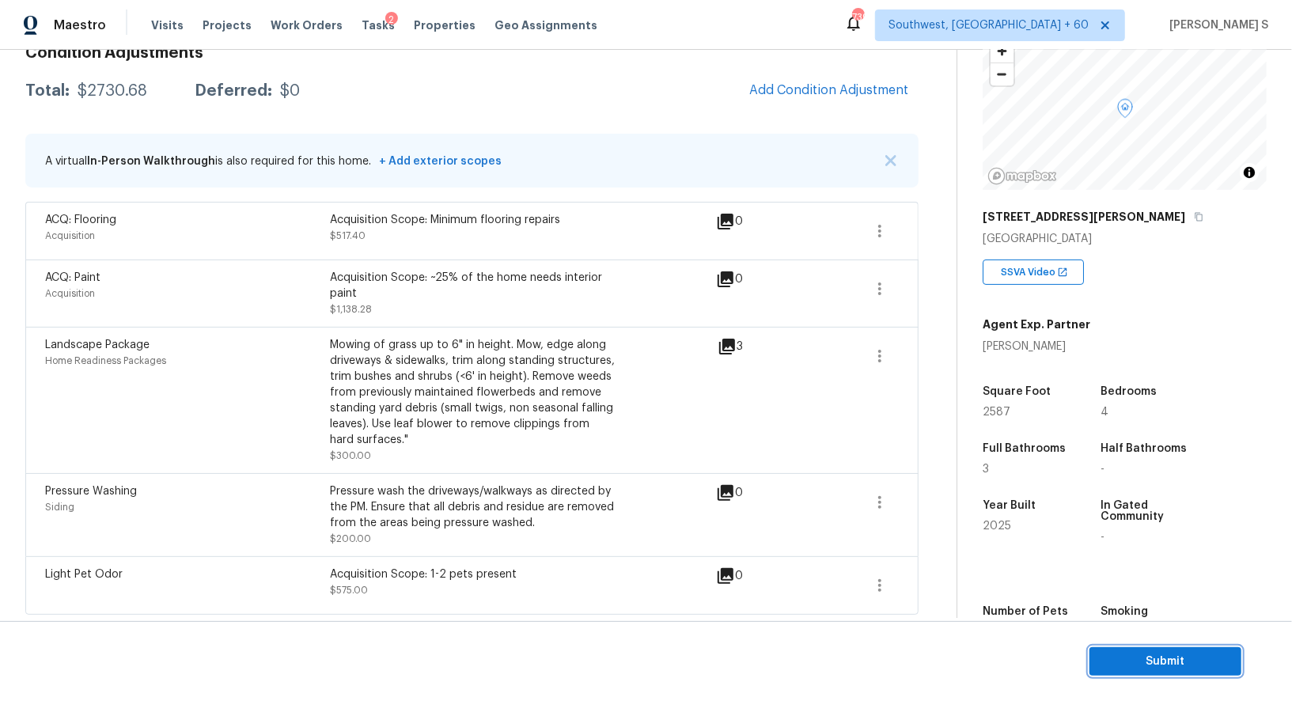
click at [1113, 654] on span "Submit" at bounding box center [1165, 662] width 127 height 20
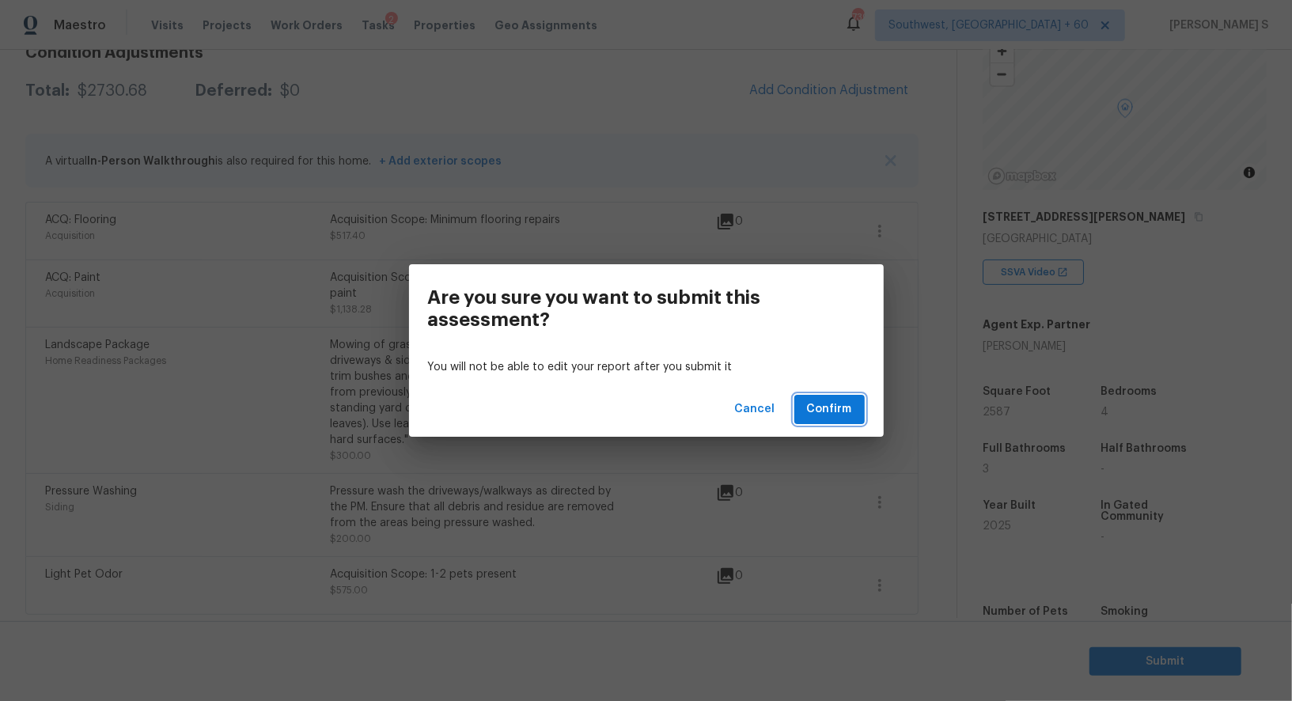
click at [840, 409] on span "Confirm" at bounding box center [829, 410] width 45 height 20
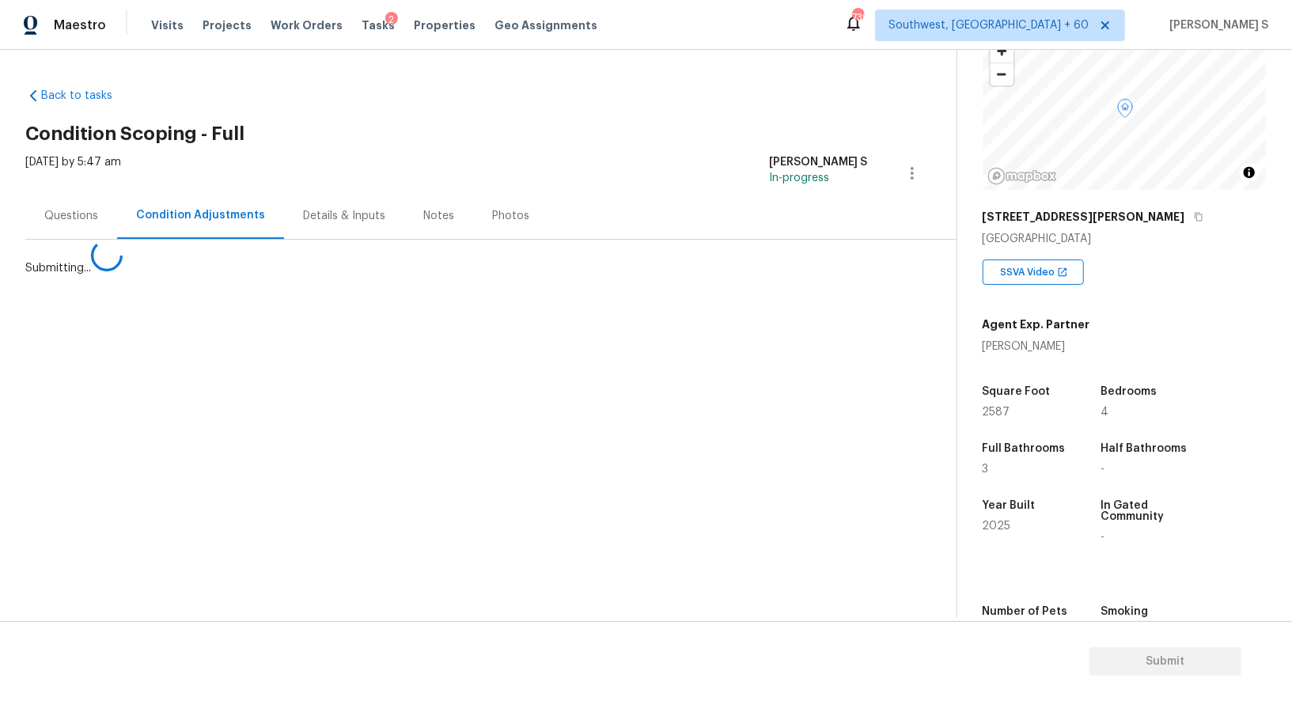
scroll to position [0, 0]
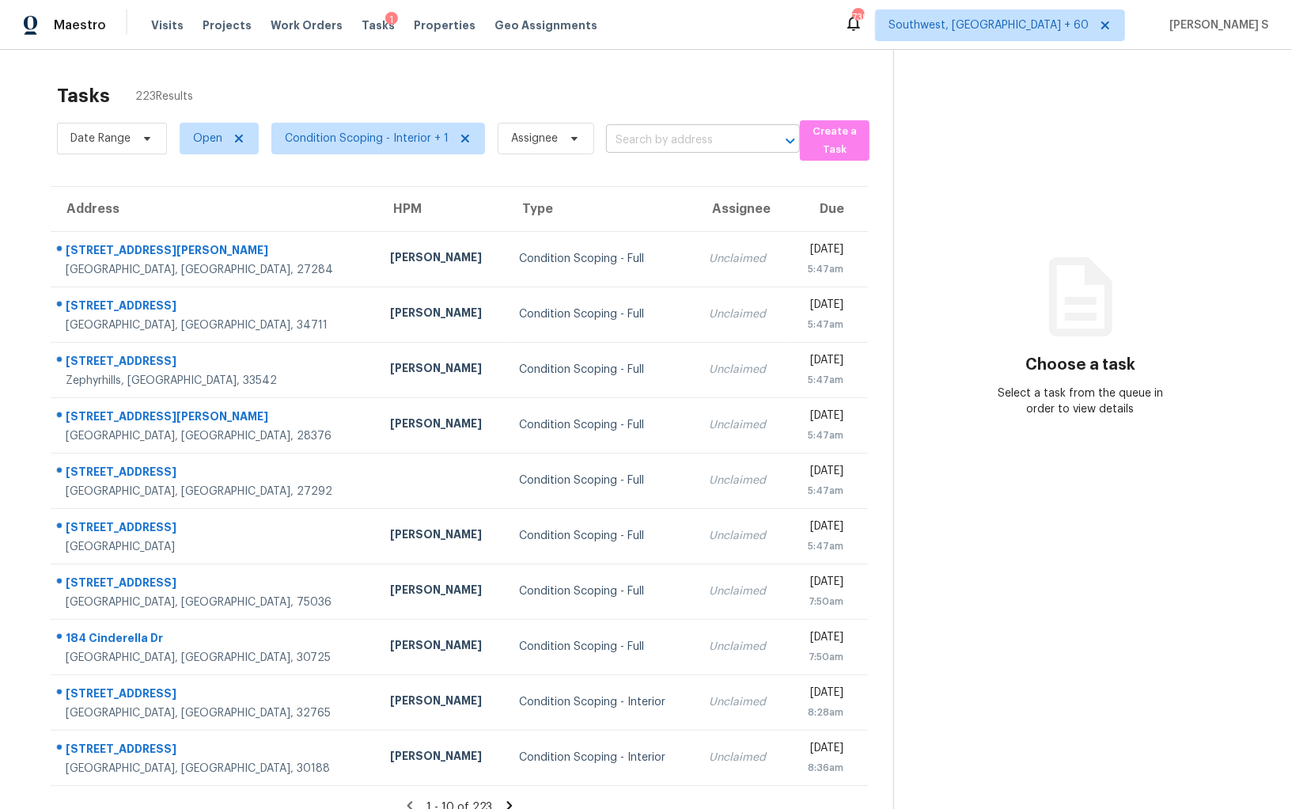
click at [669, 128] on input "text" at bounding box center [681, 140] width 150 height 25
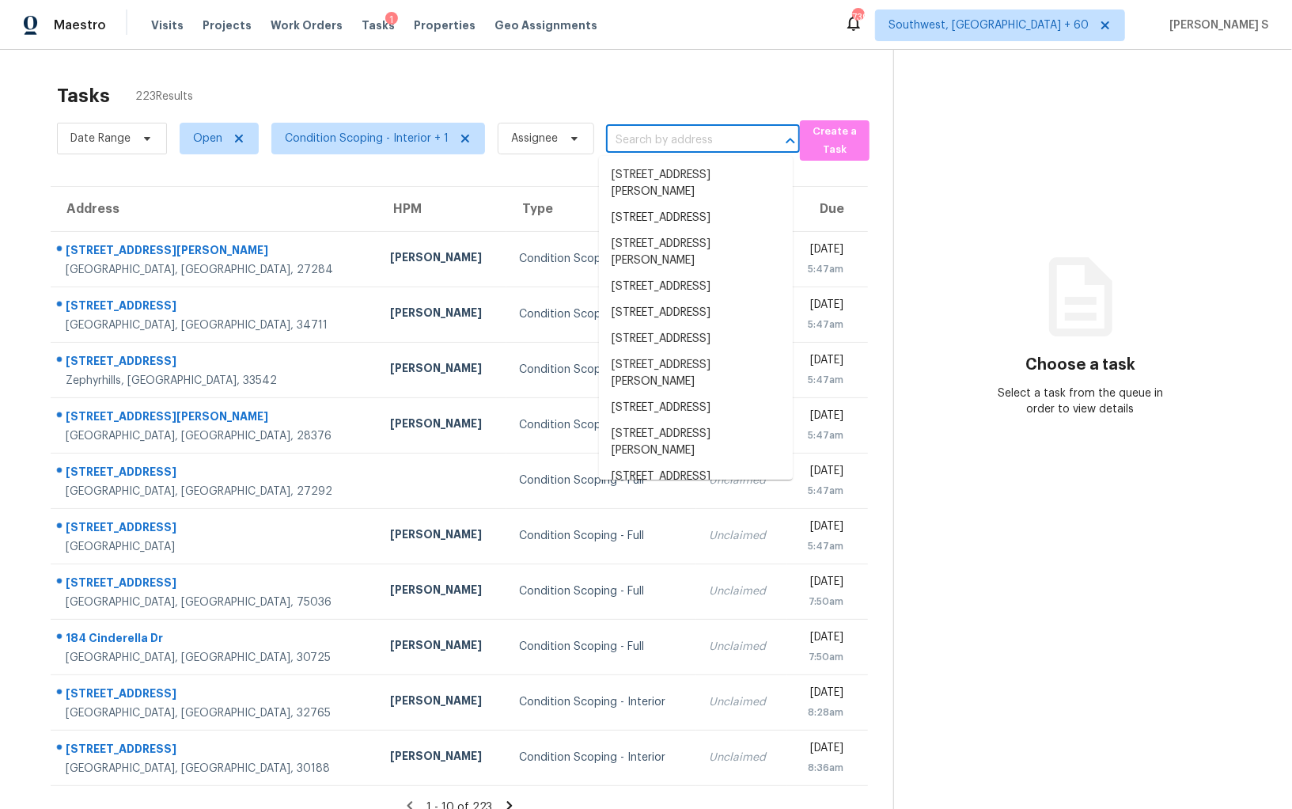
paste input "[STREET_ADDRESS][PERSON_NAME][PERSON_NAME]"
type input "[STREET_ADDRESS][PERSON_NAME][PERSON_NAME]"
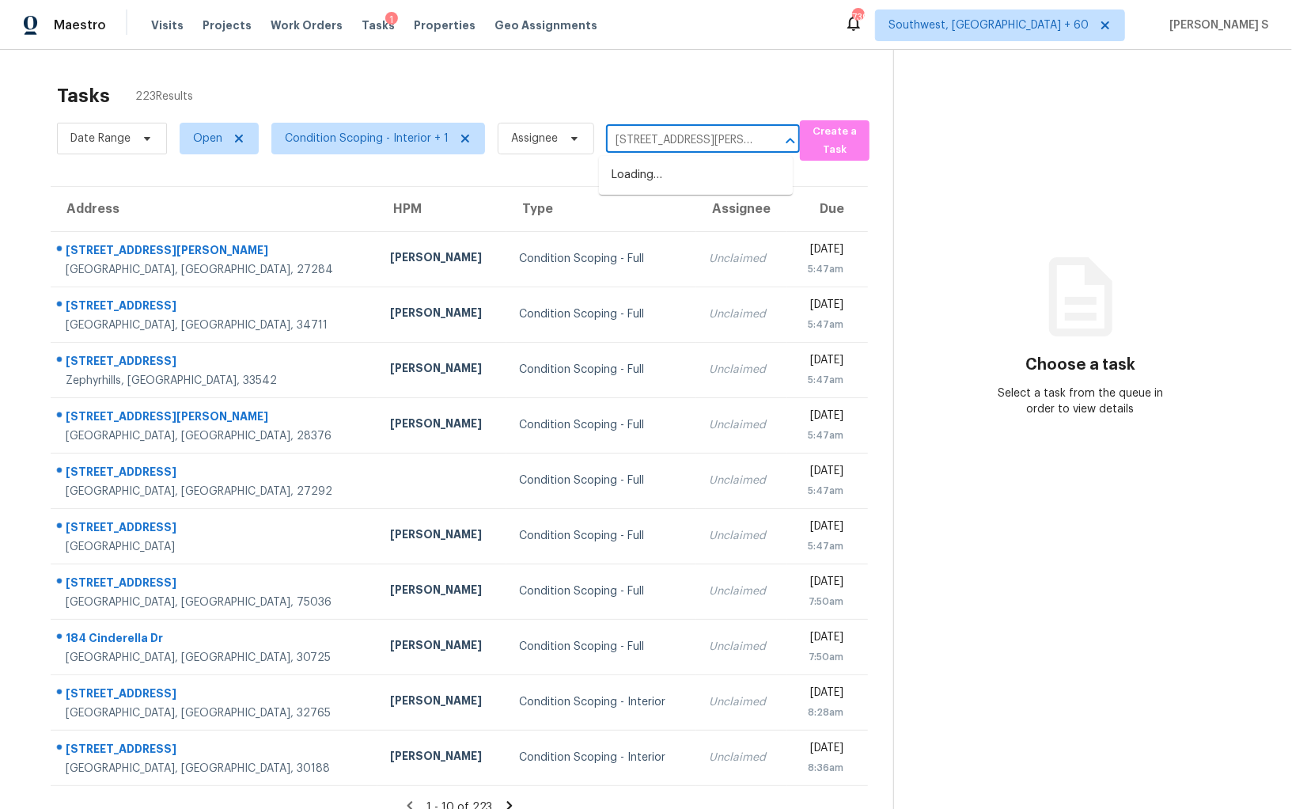
scroll to position [0, 20]
click at [666, 173] on li "[STREET_ADDRESS][PERSON_NAME][PERSON_NAME]" at bounding box center [696, 183] width 194 height 43
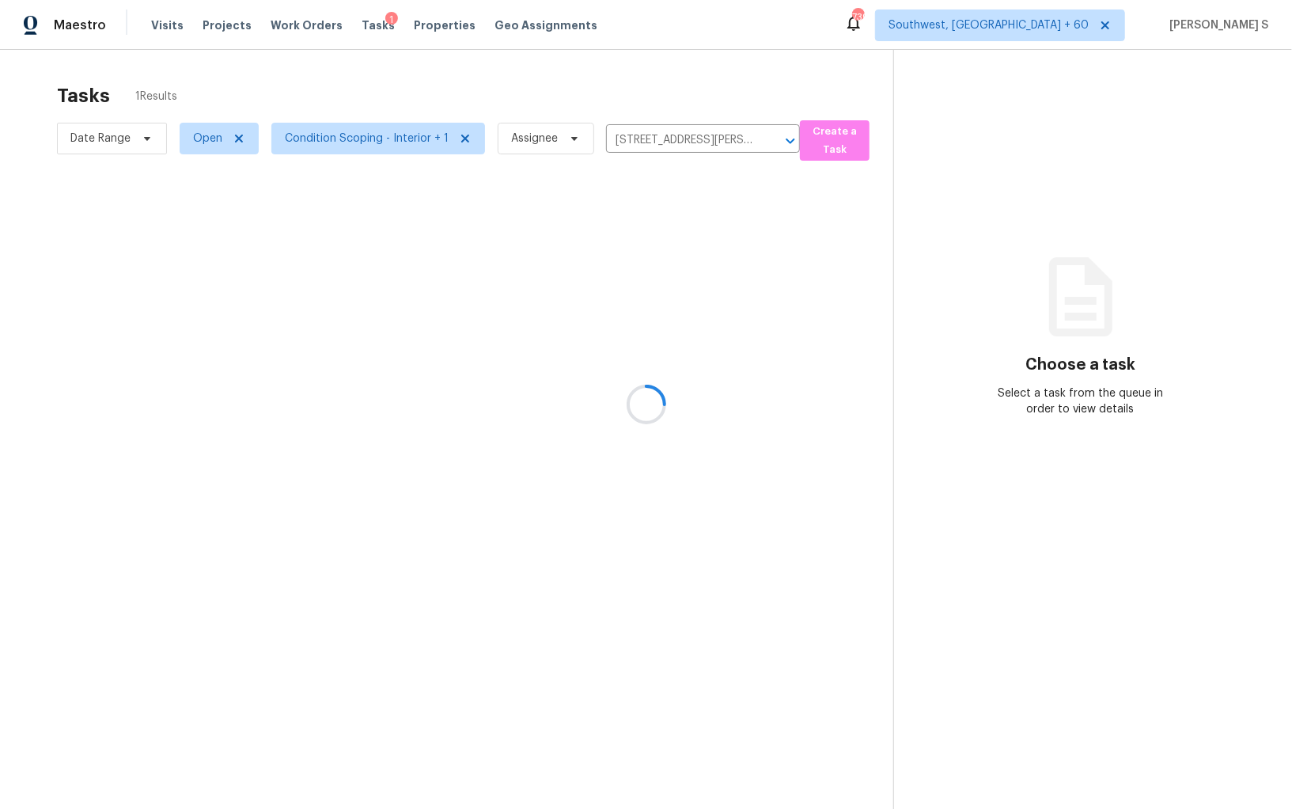
click at [609, 220] on div at bounding box center [646, 404] width 1292 height 809
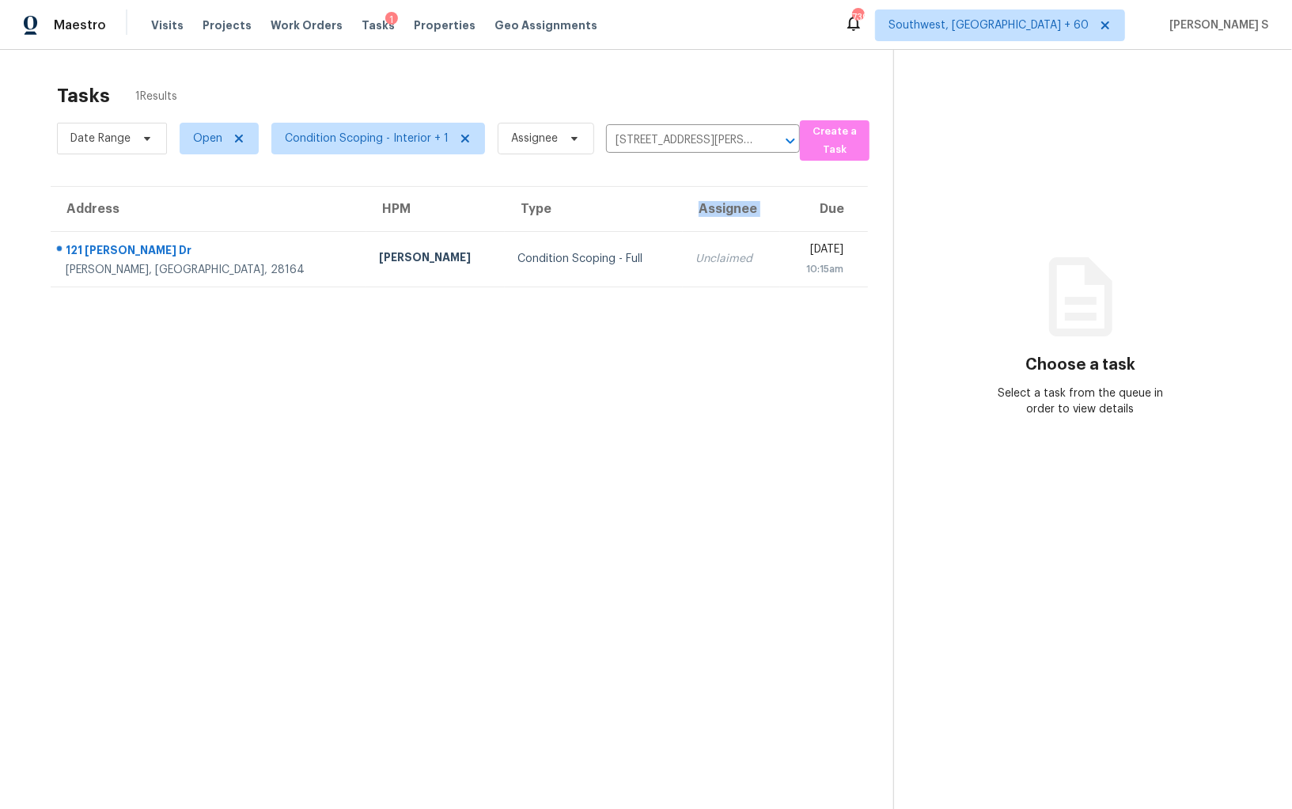
click at [683, 220] on th "Assignee" at bounding box center [731, 209] width 97 height 44
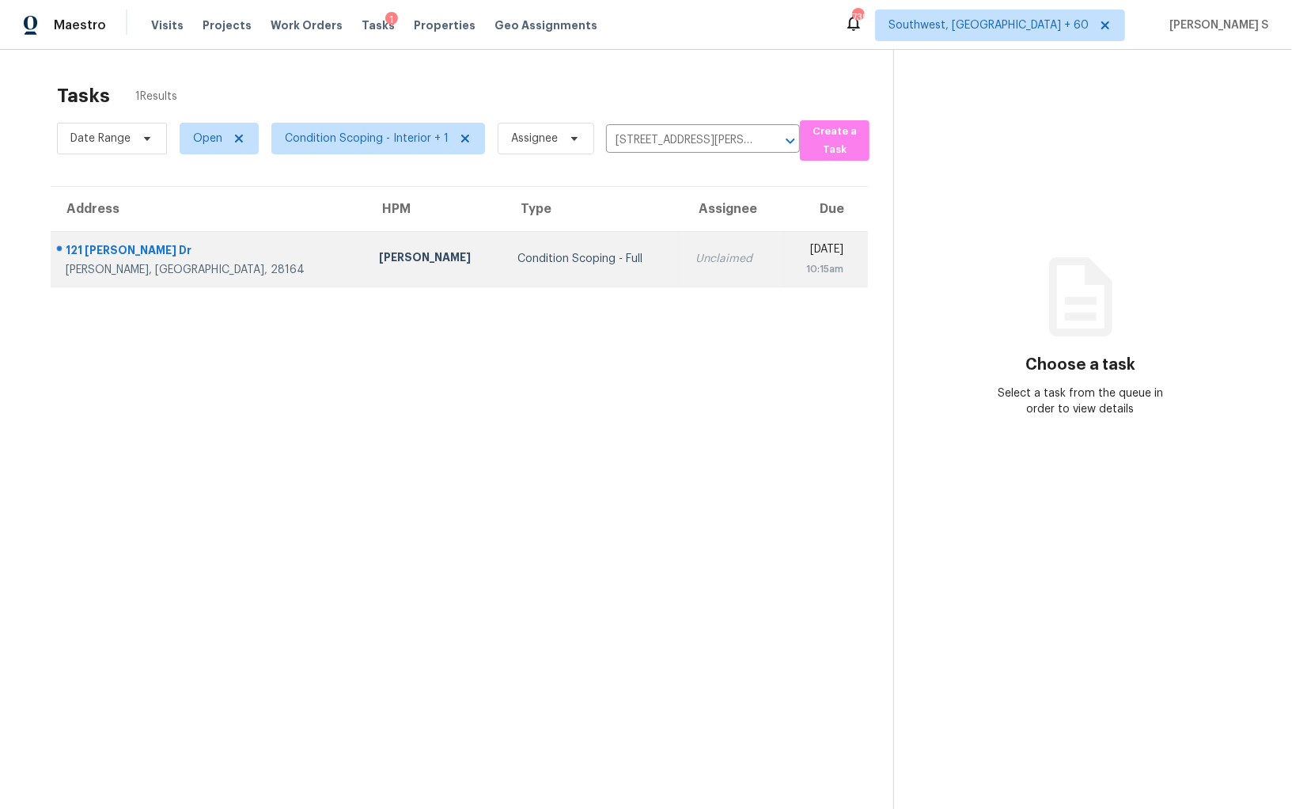
click at [683, 271] on td "Unclaimed" at bounding box center [731, 258] width 97 height 55
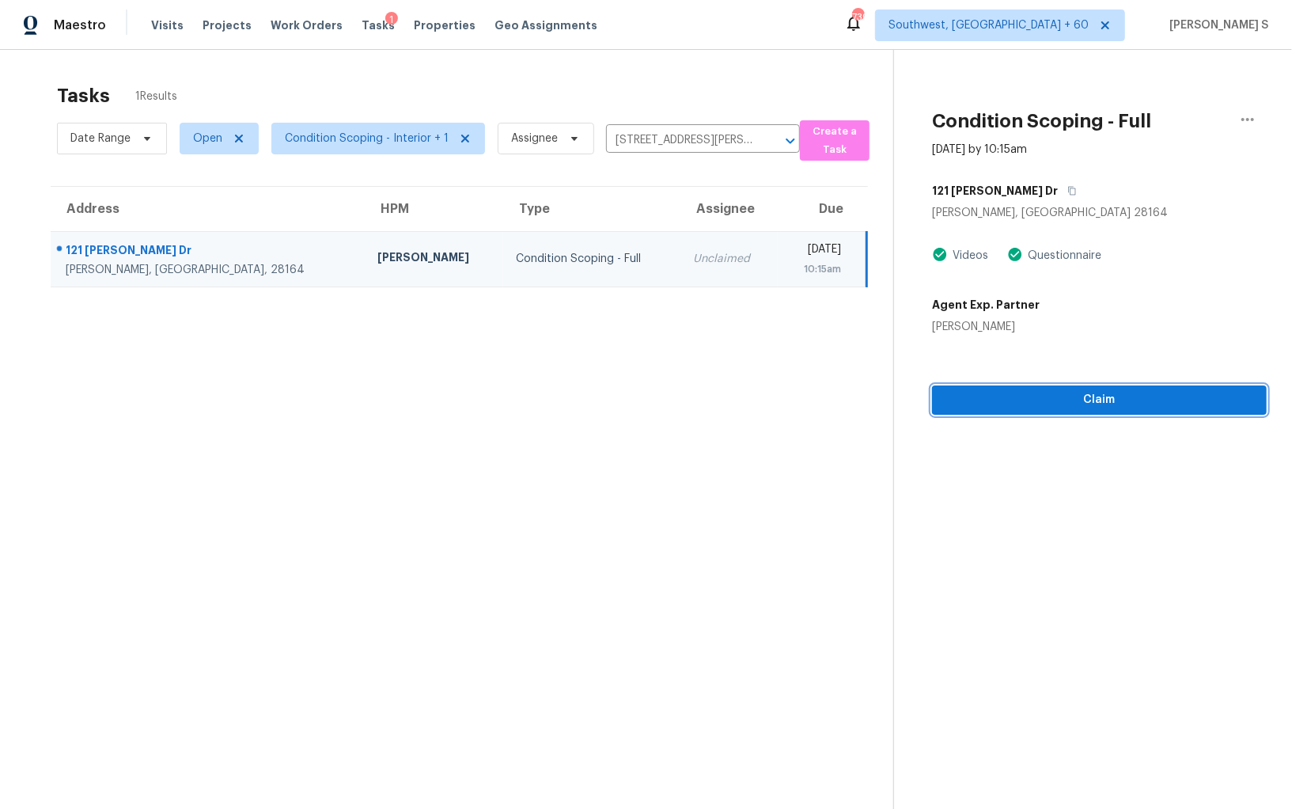
click at [1121, 394] on span "Claim" at bounding box center [1099, 400] width 309 height 20
click at [1090, 409] on button "Start Assessment" at bounding box center [1099, 399] width 335 height 29
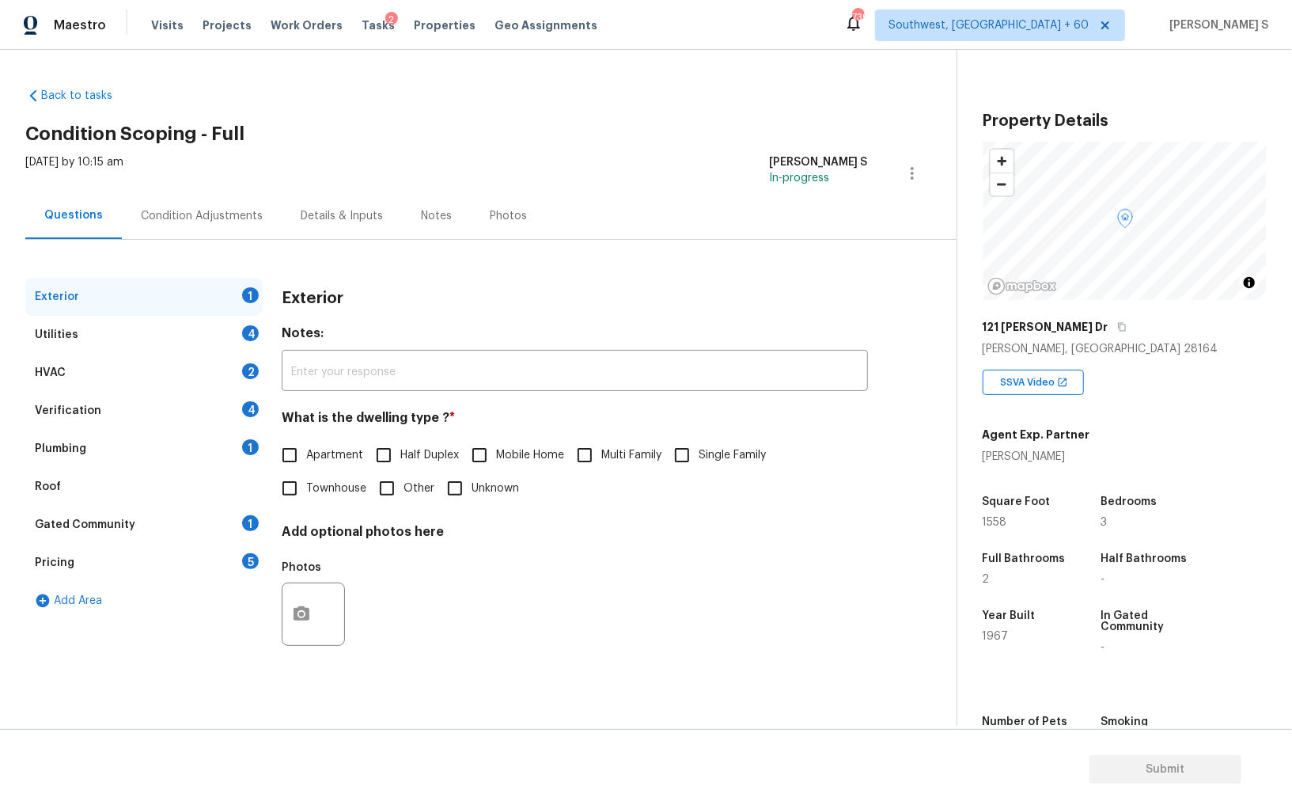
scroll to position [110, 0]
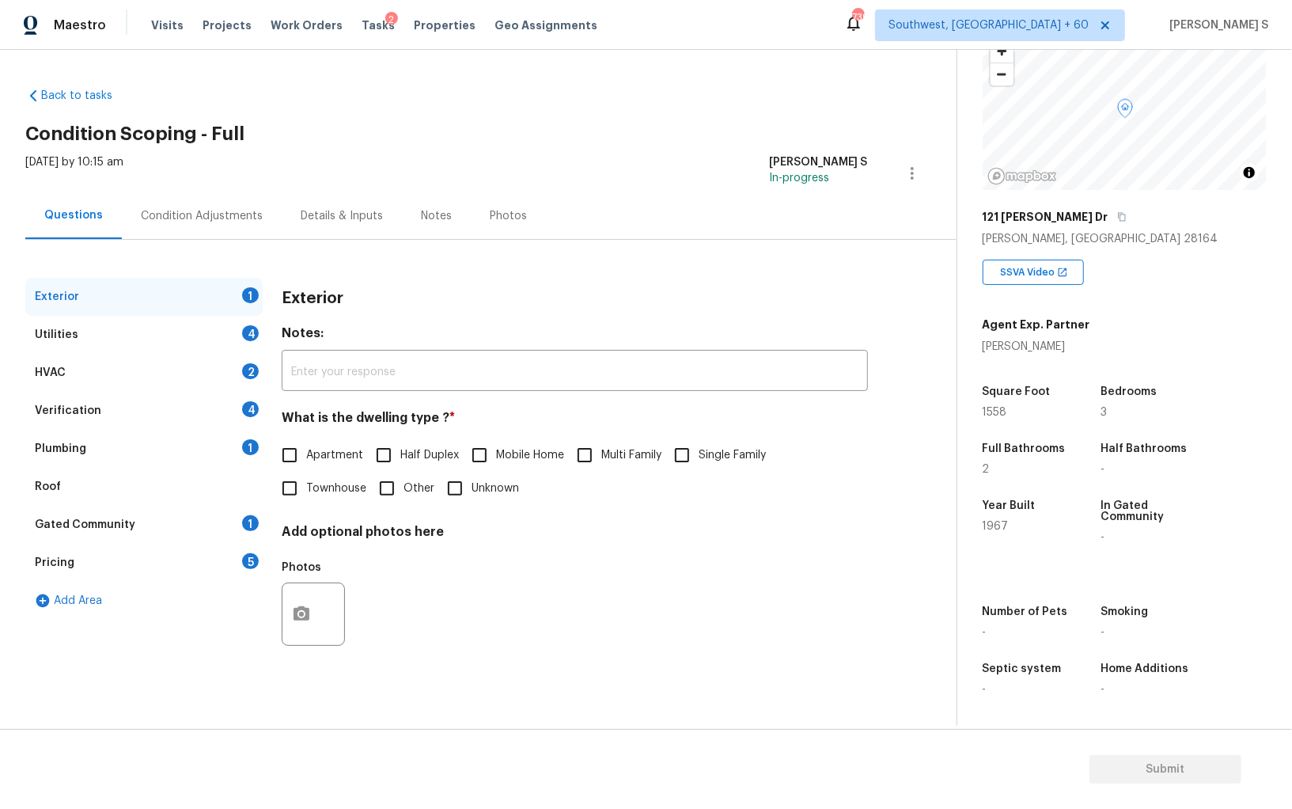
click at [696, 455] on input "Single Family" at bounding box center [681, 454] width 33 height 33
checkbox input "true"
click at [230, 343] on div "Utilities 4" at bounding box center [143, 335] width 237 height 38
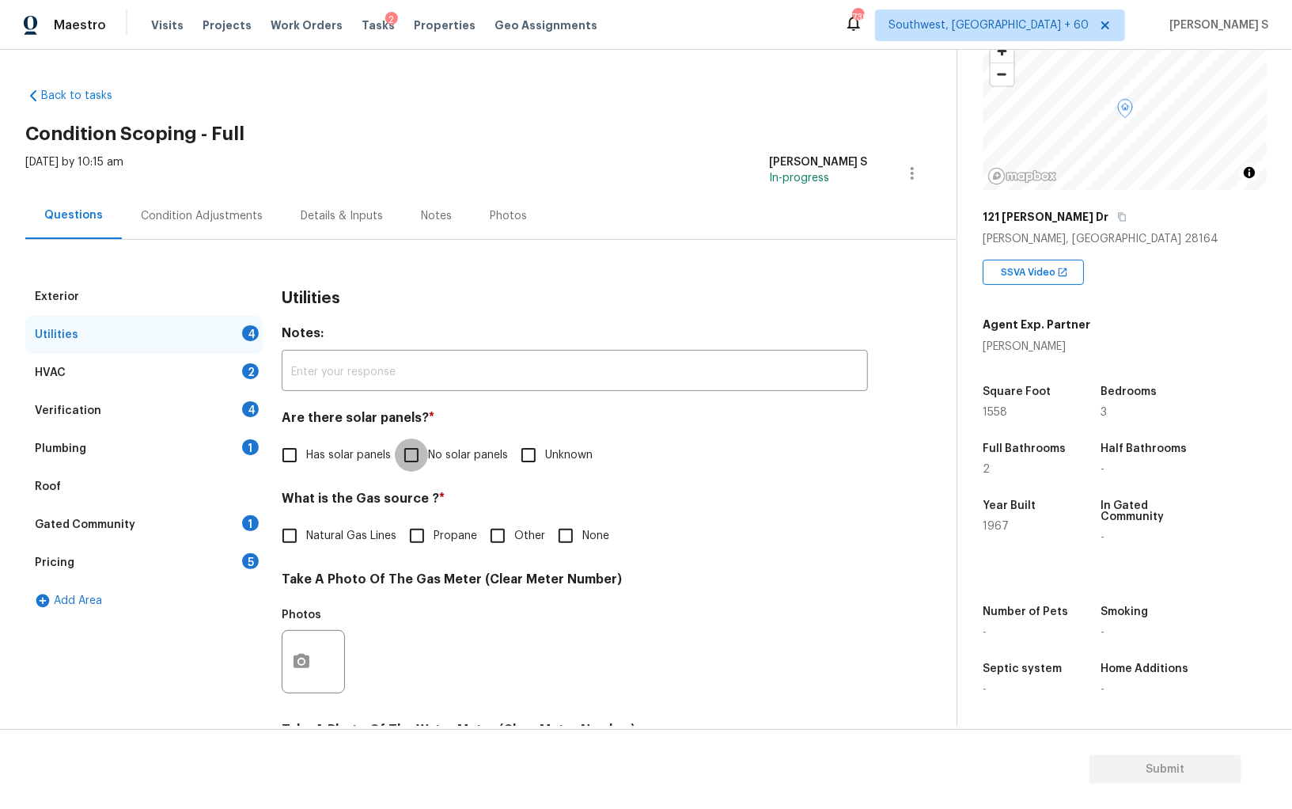
click at [399, 447] on input "No solar panels" at bounding box center [411, 454] width 33 height 33
checkbox input "true"
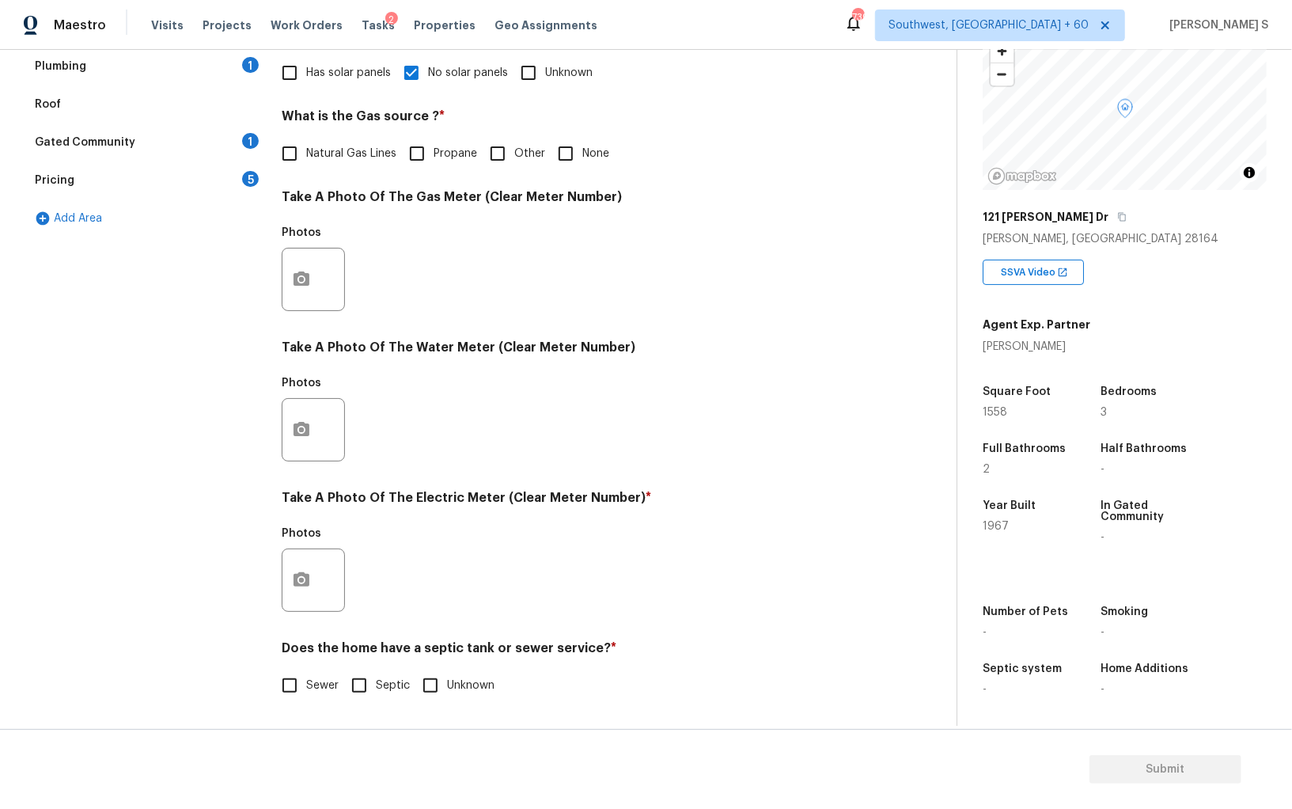
click at [290, 682] on input "Sewer" at bounding box center [289, 685] width 33 height 33
checkbox input "true"
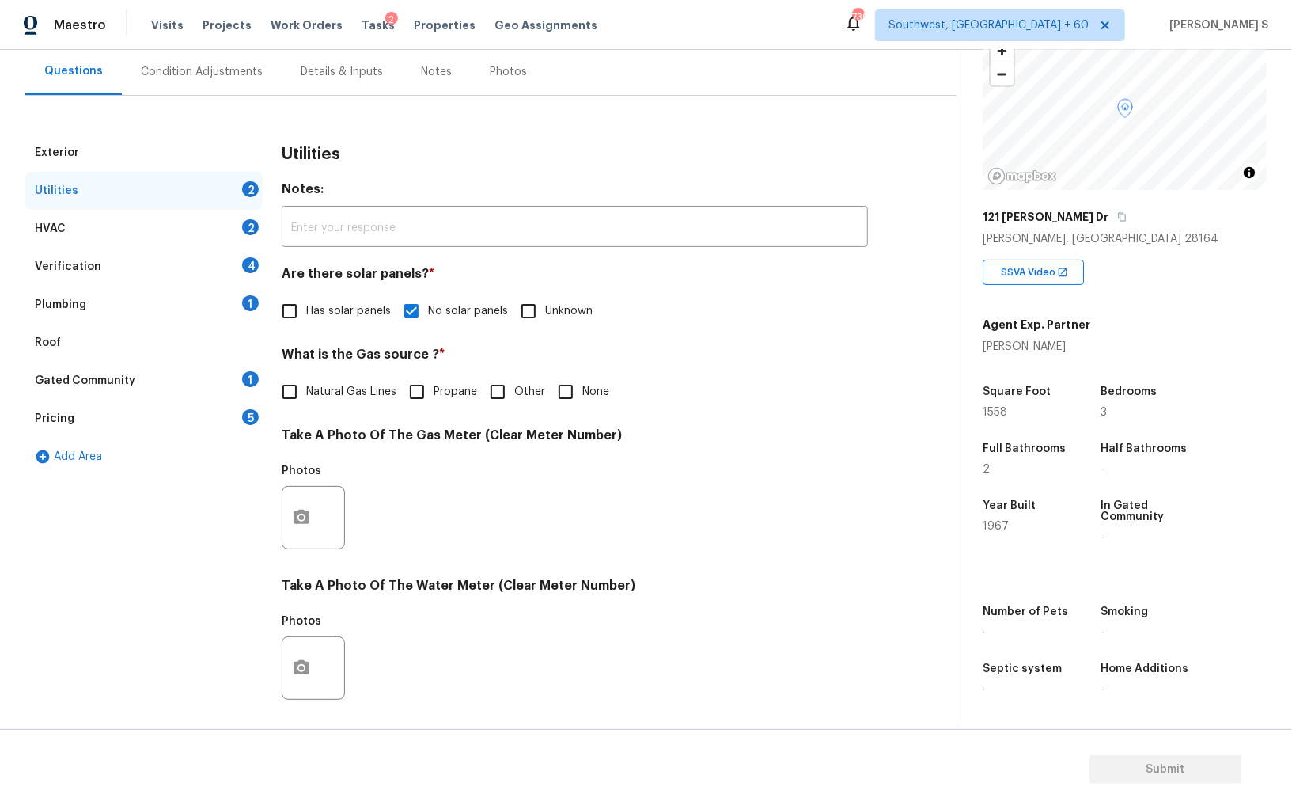
scroll to position [0, 0]
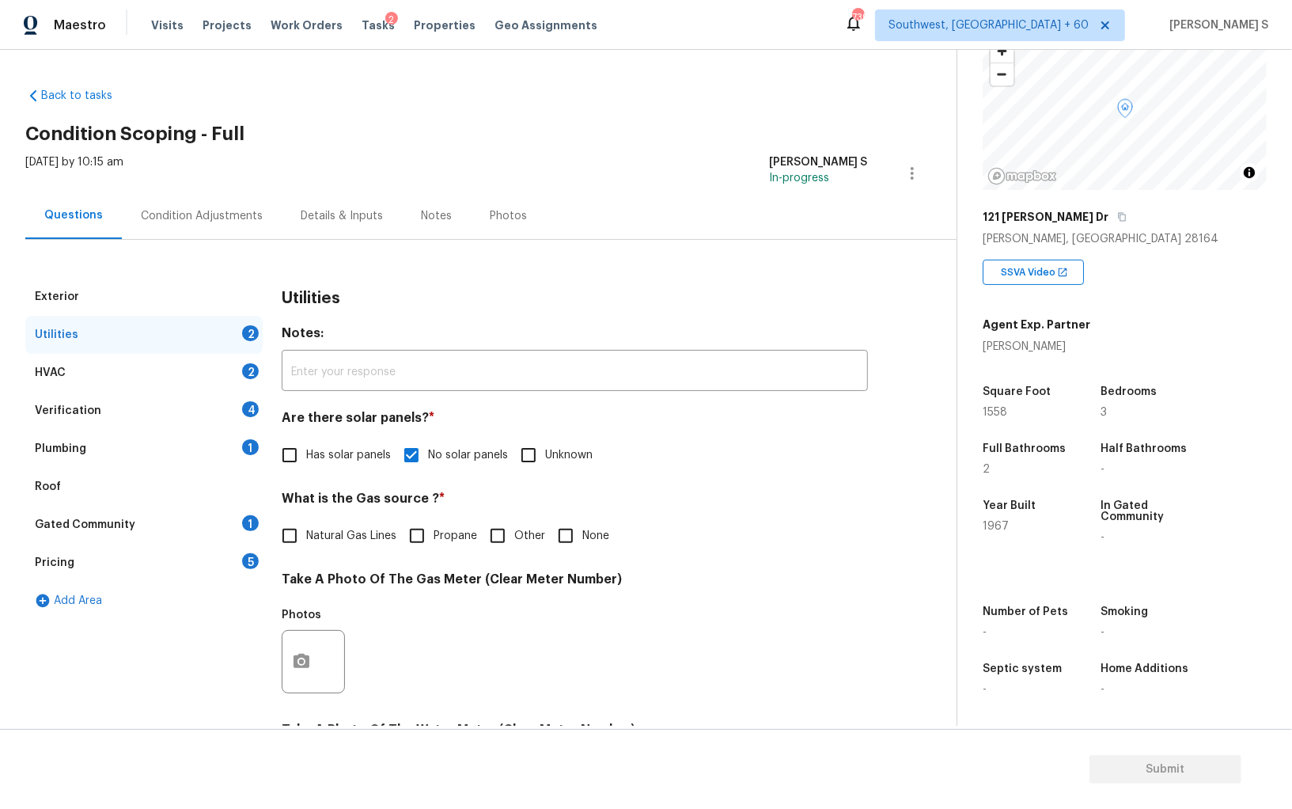
click at [241, 445] on div "Plumbing 1" at bounding box center [143, 449] width 237 height 38
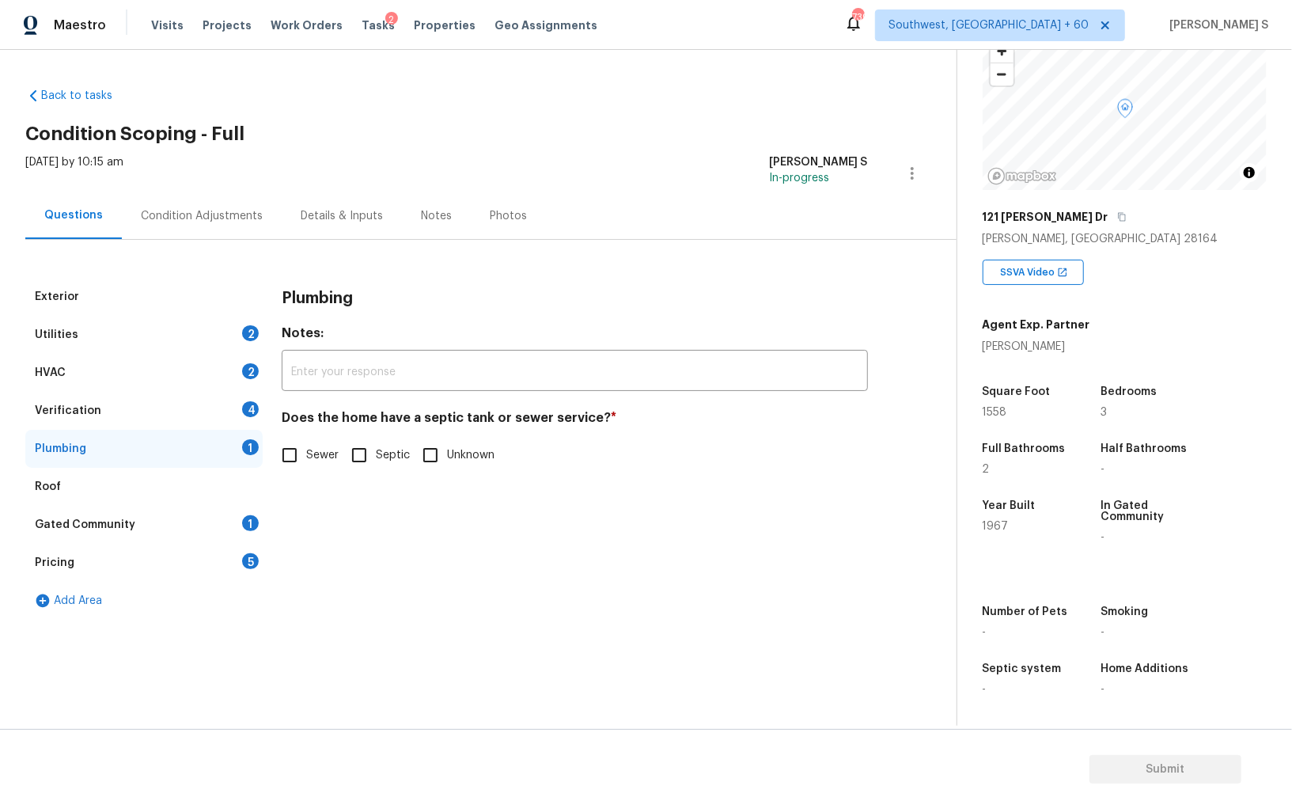
click at [281, 463] on input "Sewer" at bounding box center [289, 454] width 33 height 33
checkbox input "true"
click at [247, 527] on div "1" at bounding box center [250, 523] width 17 height 16
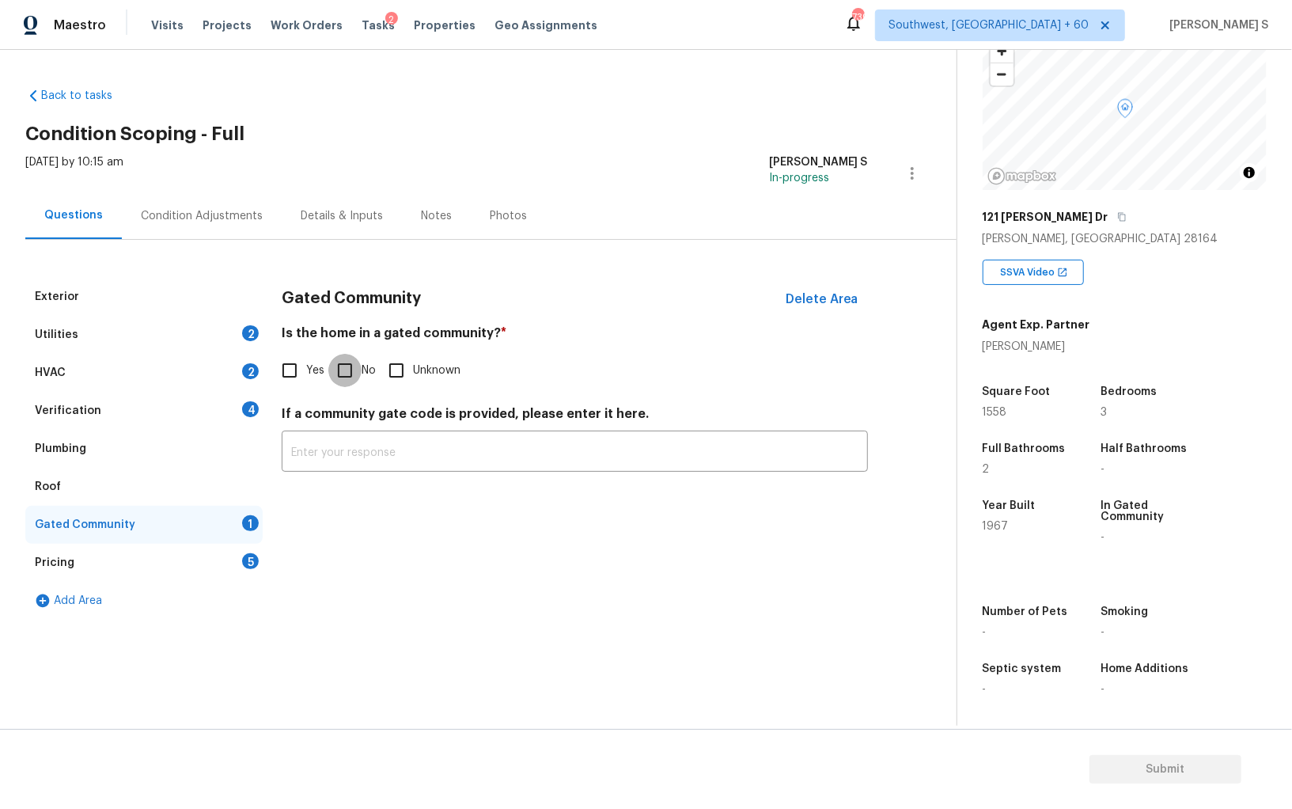
click at [340, 367] on input "No" at bounding box center [344, 370] width 33 height 33
checkbox input "true"
click at [253, 411] on div "4" at bounding box center [250, 409] width 17 height 16
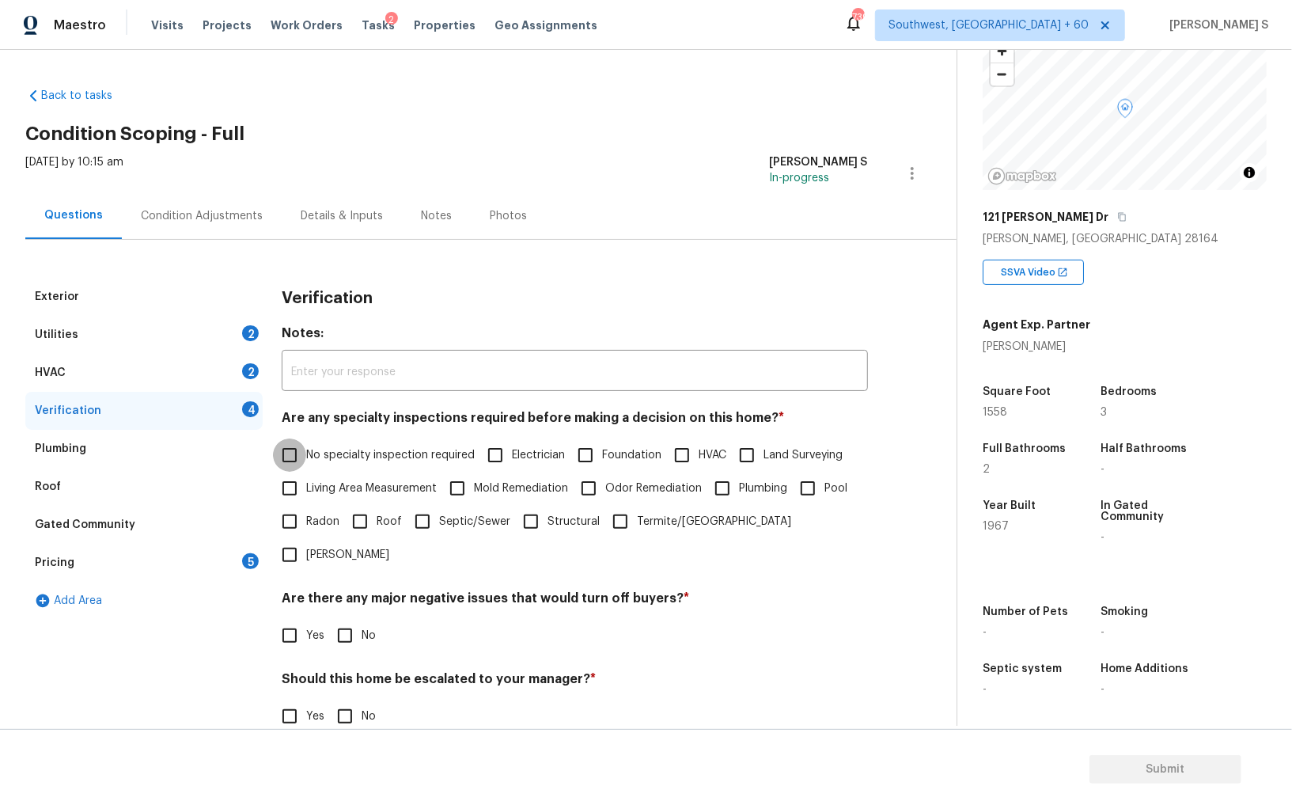
drag, startPoint x: 303, startPoint y: 449, endPoint x: 339, endPoint y: 452, distance: 35.7
click at [303, 449] on input "No specialty inspection required" at bounding box center [289, 454] width 33 height 33
checkbox input "true"
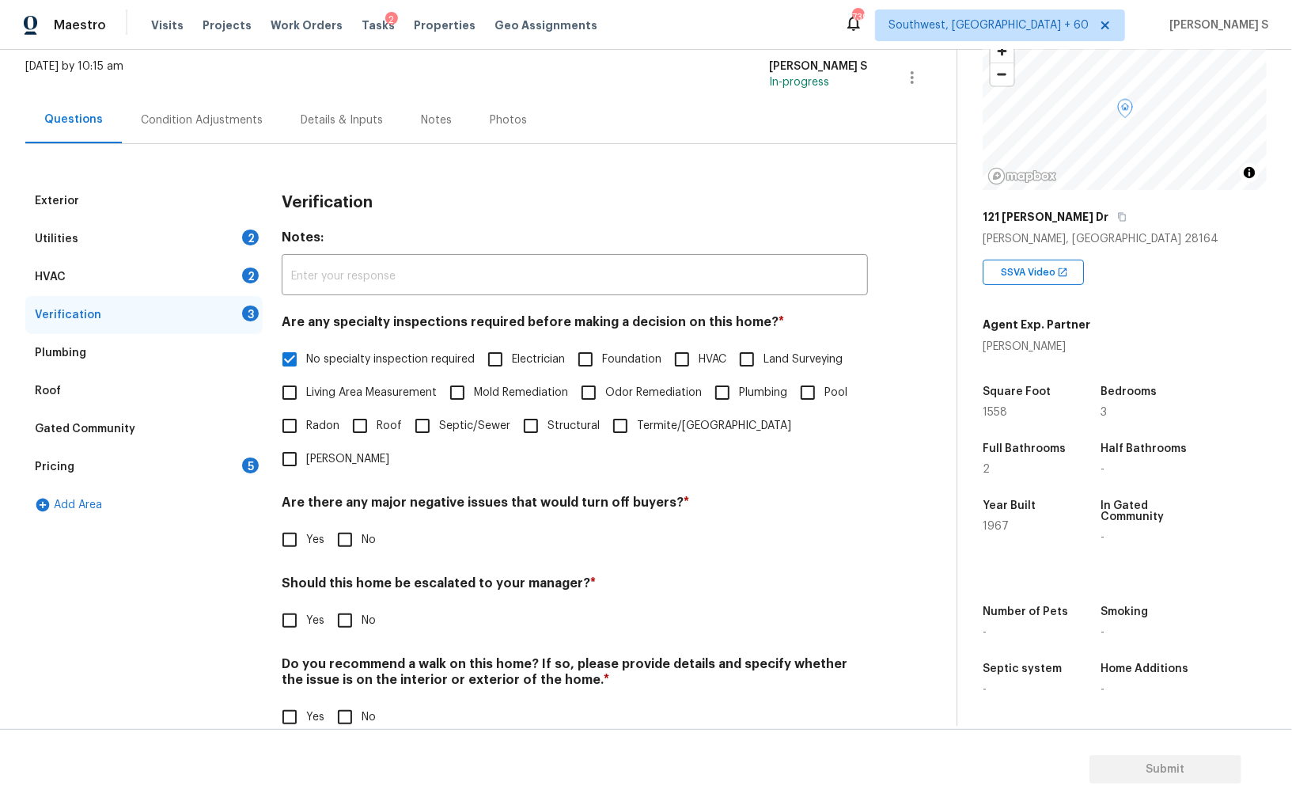
scroll to position [94, 0]
click at [334, 525] on div "Verification Notes: ​ Are any specialty inspections required before making a de…" at bounding box center [575, 469] width 586 height 571
click at [343, 525] on input "No" at bounding box center [344, 541] width 33 height 33
checkbox input "true"
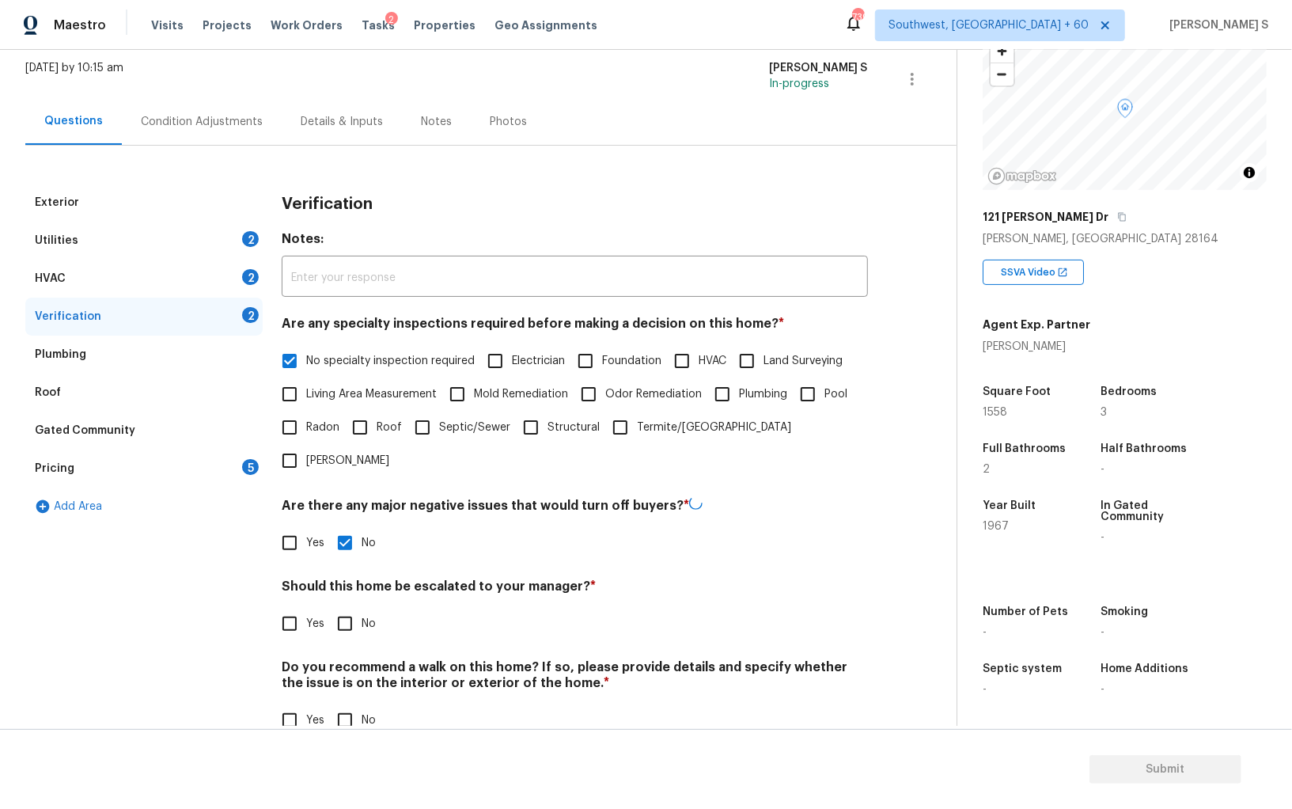
click at [343, 700] on input "No" at bounding box center [344, 719] width 33 height 33
checkbox input "true"
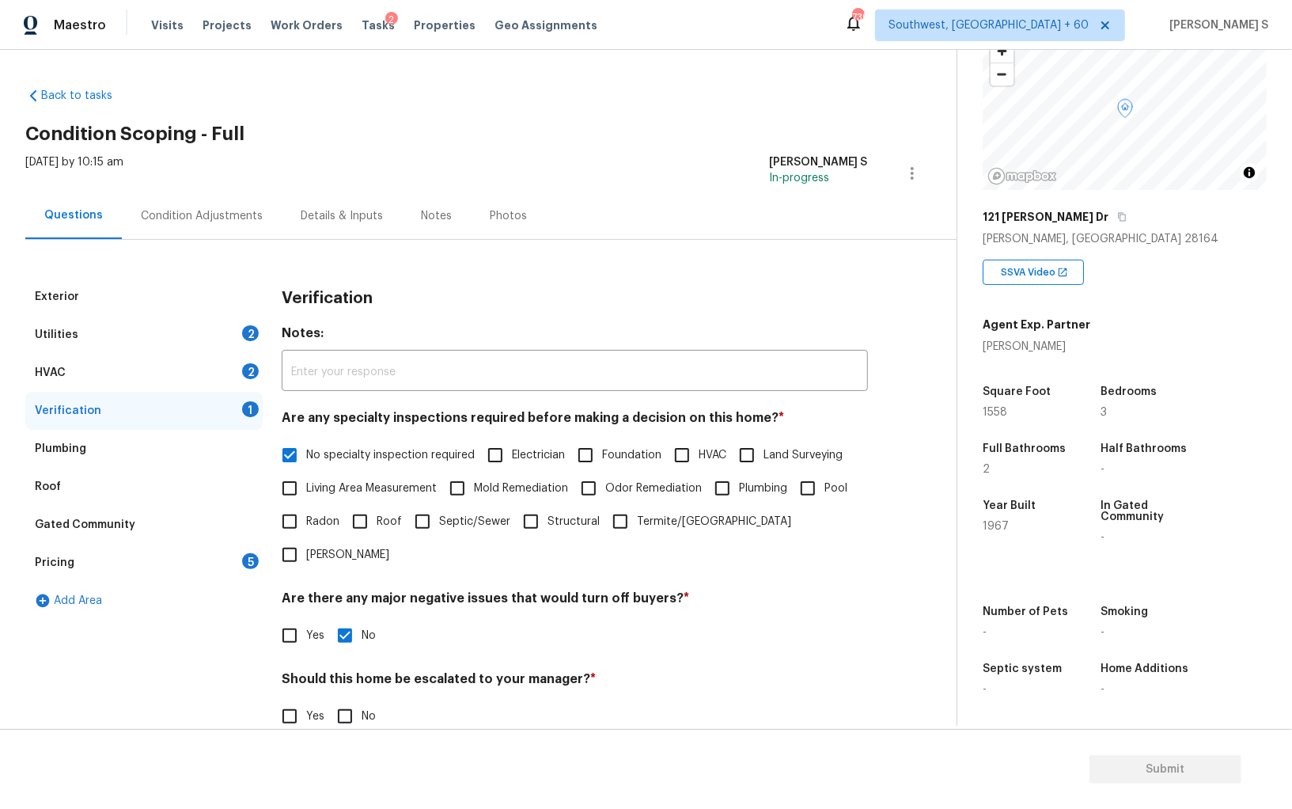
click at [253, 369] on div "2" at bounding box center [250, 371] width 17 height 16
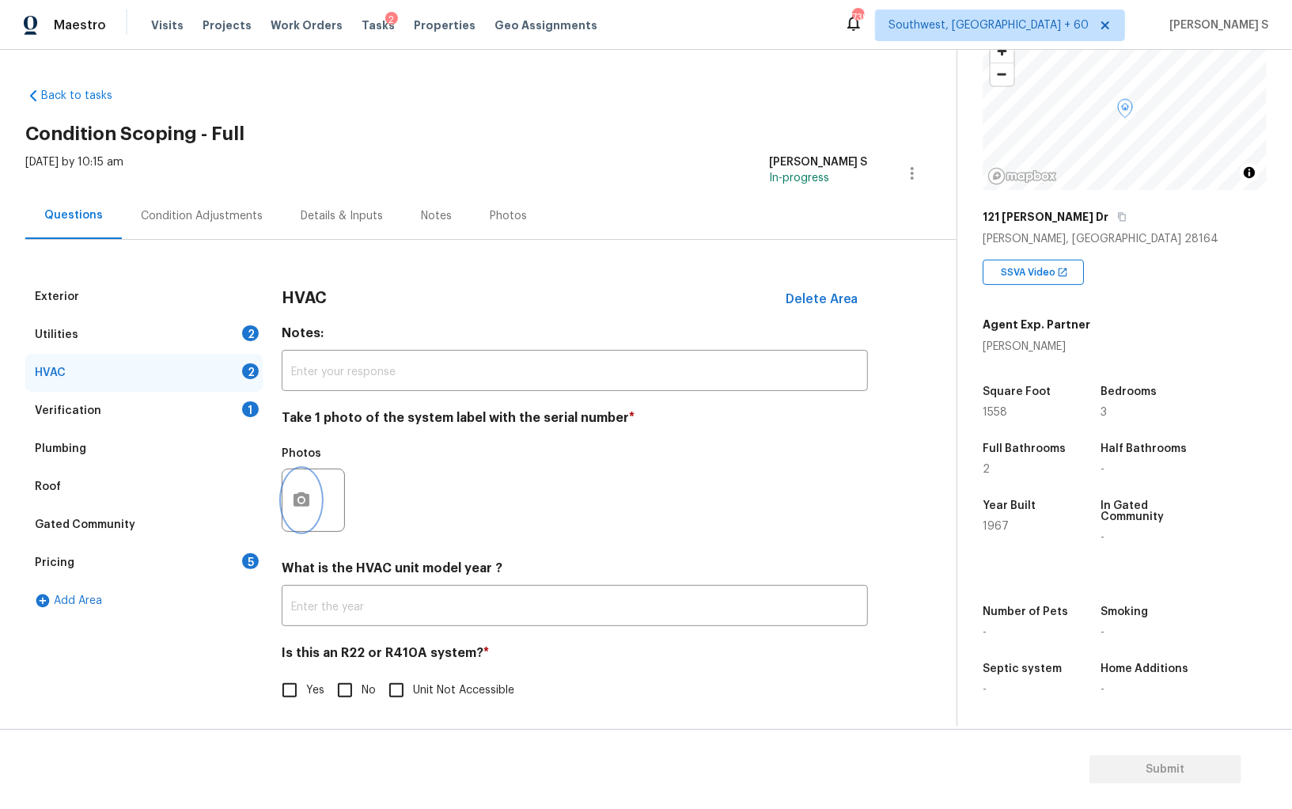
click at [299, 503] on icon "button" at bounding box center [301, 500] width 19 height 19
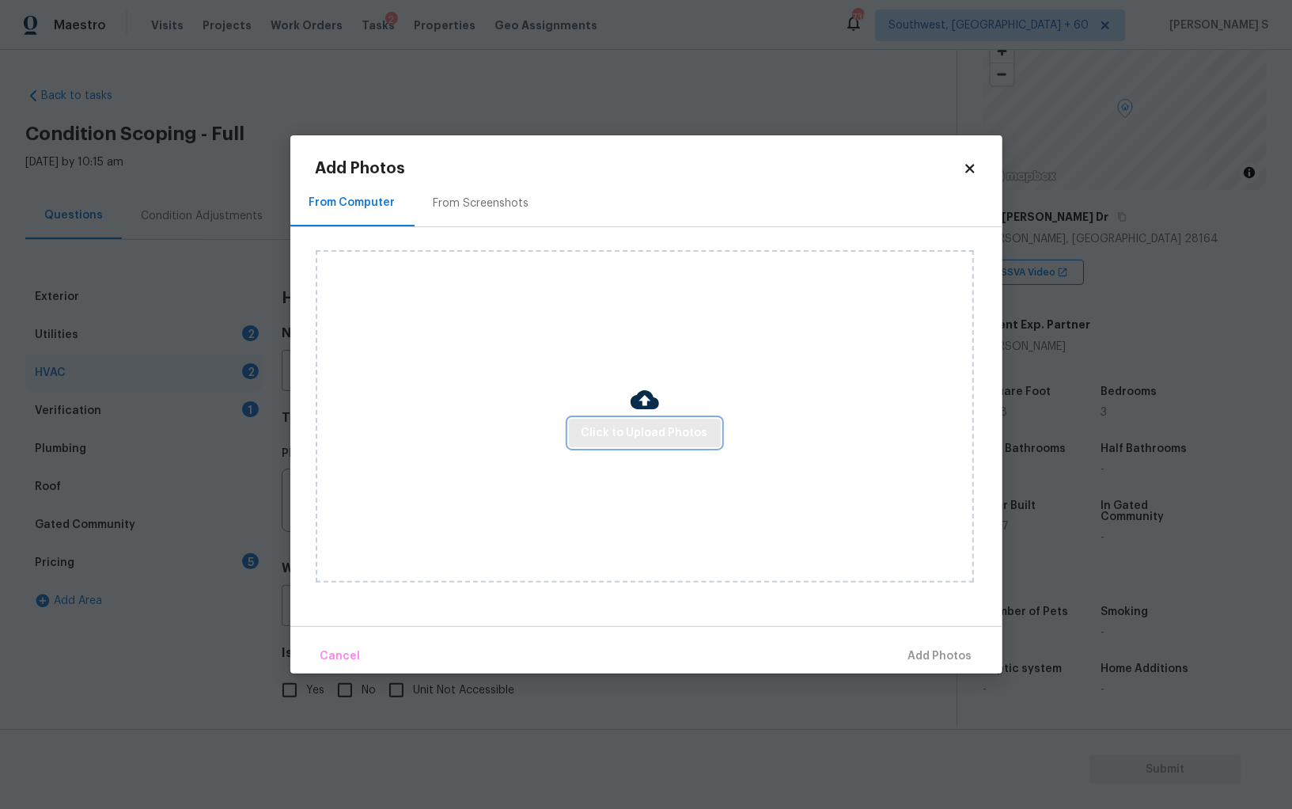
click at [618, 443] on button "Click to Upload Photos" at bounding box center [645, 433] width 152 height 29
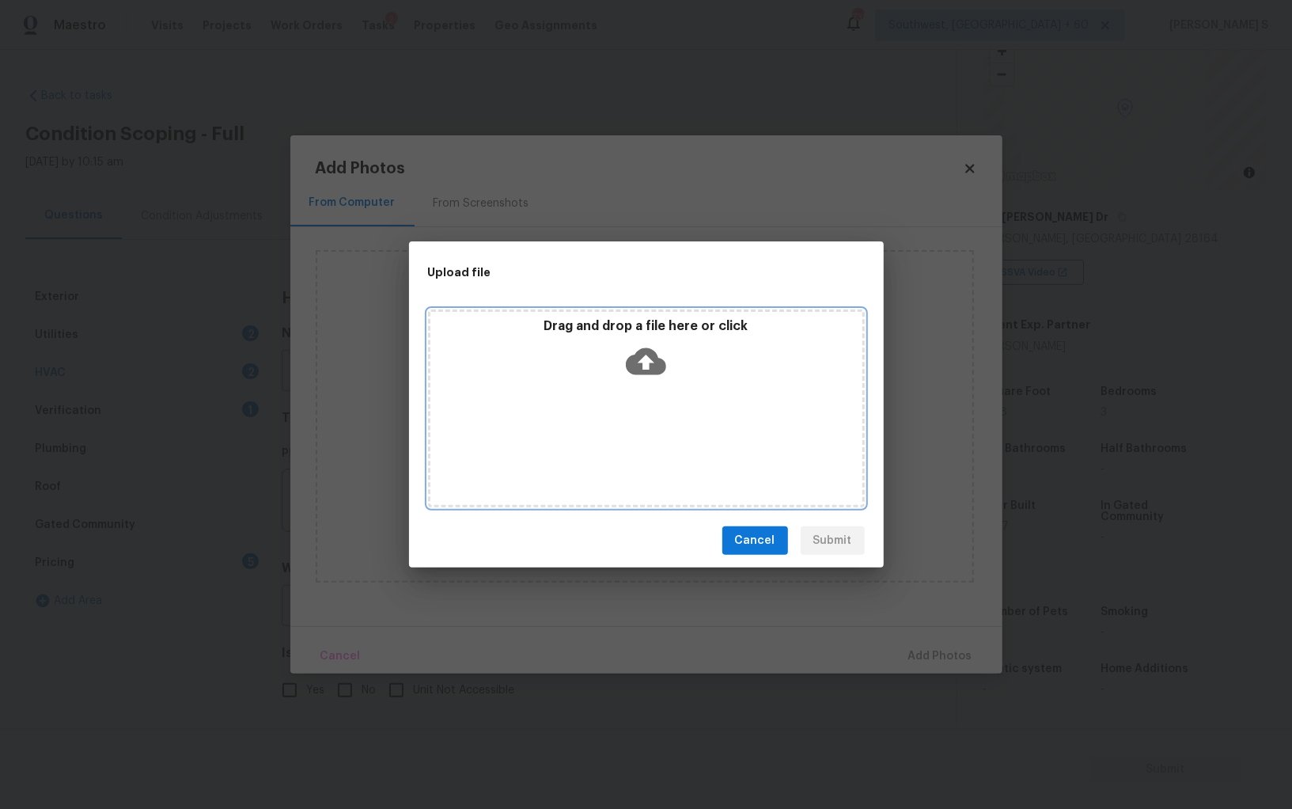
click at [618, 443] on div "Drag and drop a file here or click" at bounding box center [646, 408] width 437 height 198
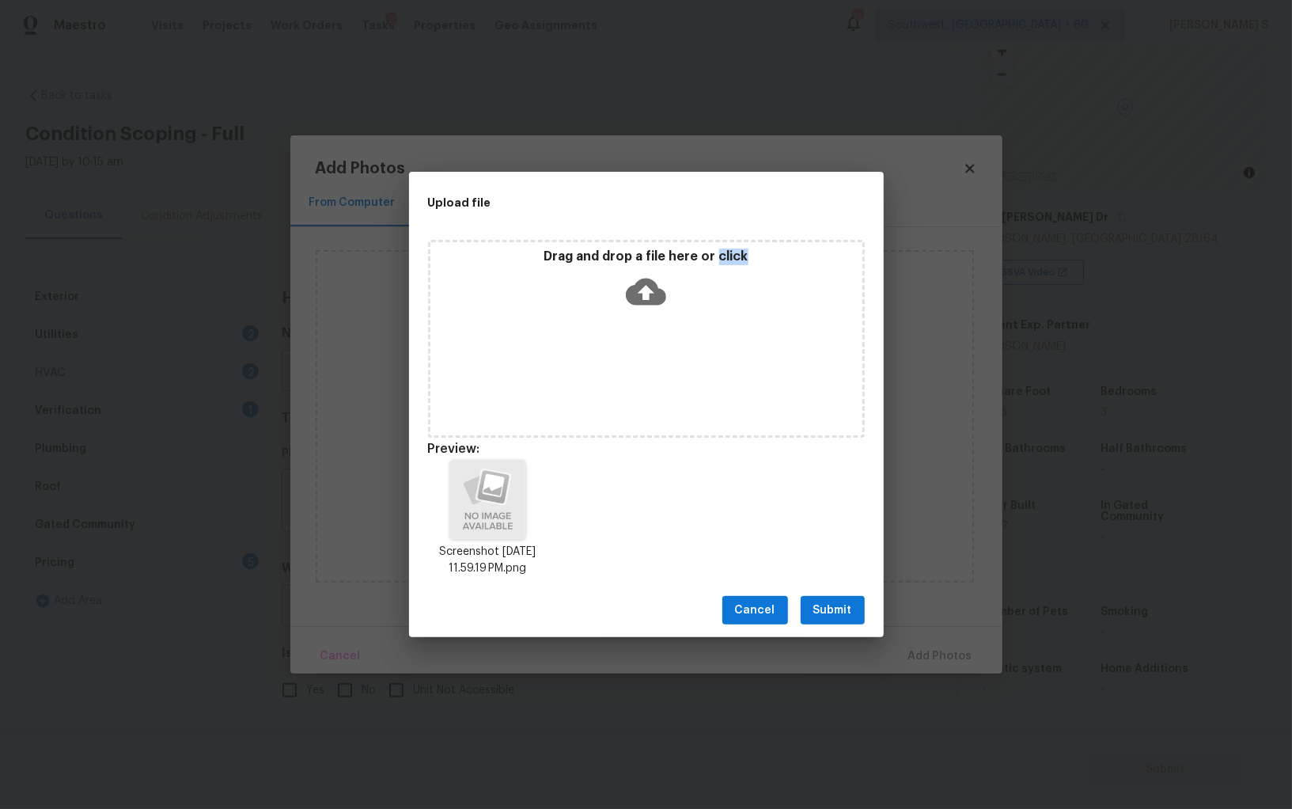
click at [830, 599] on button "Submit" at bounding box center [833, 610] width 64 height 29
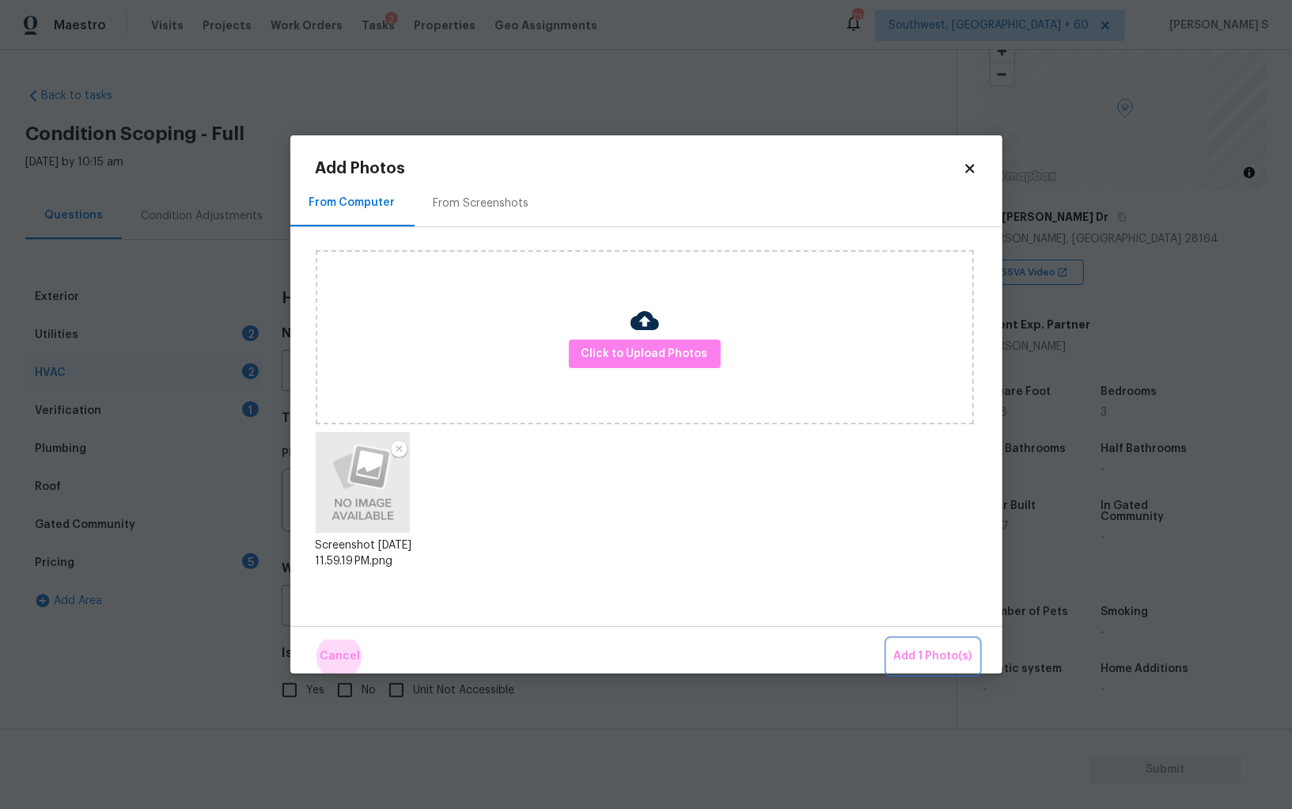
click at [888, 639] on button "Add 1 Photo(s)" at bounding box center [933, 656] width 91 height 34
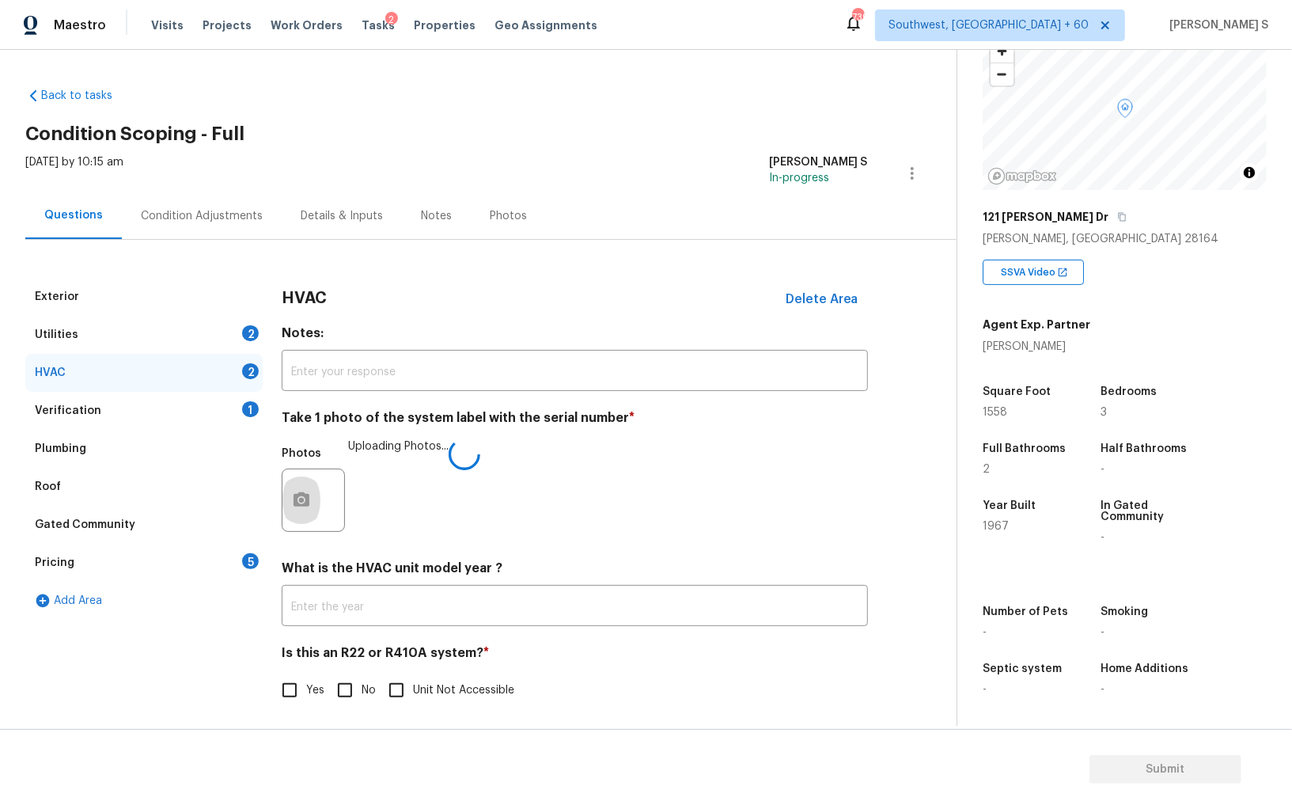
click at [352, 682] on input "No" at bounding box center [344, 689] width 33 height 33
checkbox input "true"
click at [246, 551] on div "Pricing 5" at bounding box center [143, 563] width 237 height 38
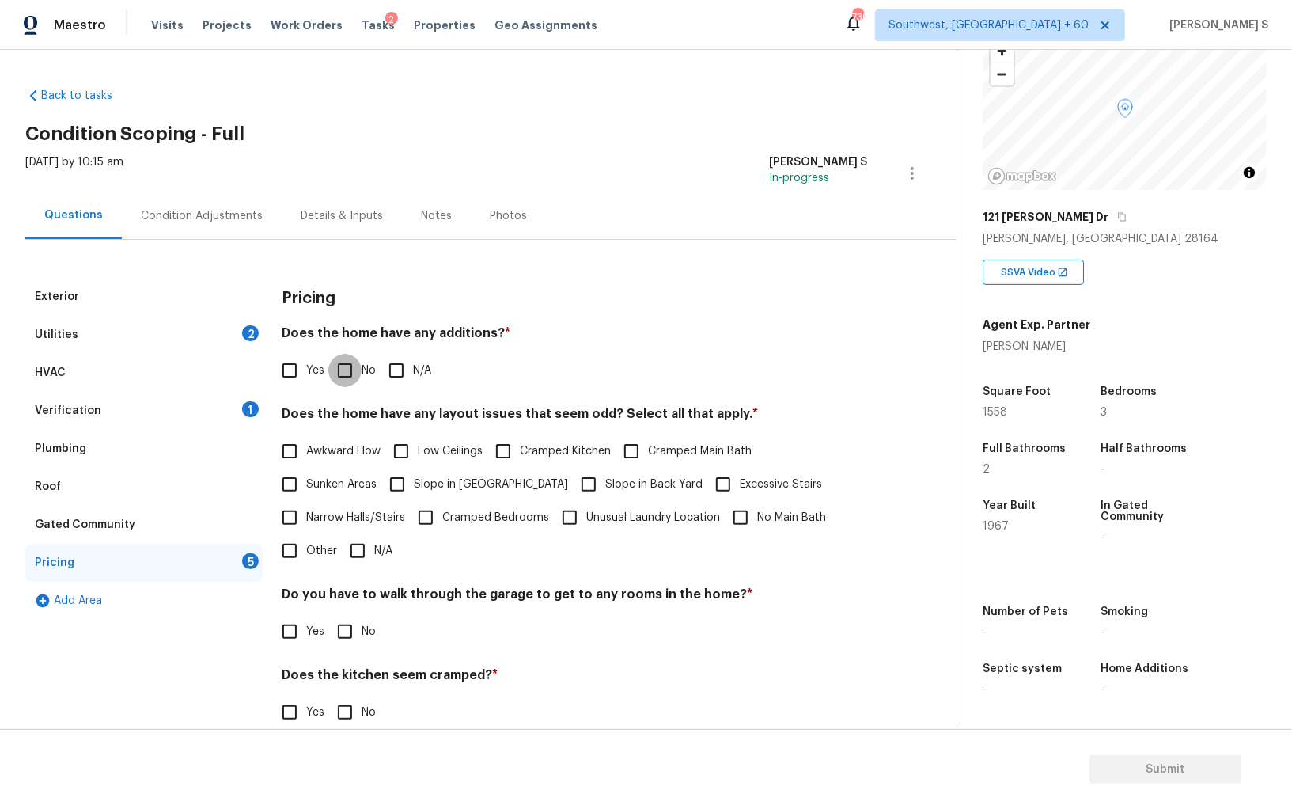
click at [354, 367] on input "No" at bounding box center [344, 370] width 33 height 33
checkbox input "true"
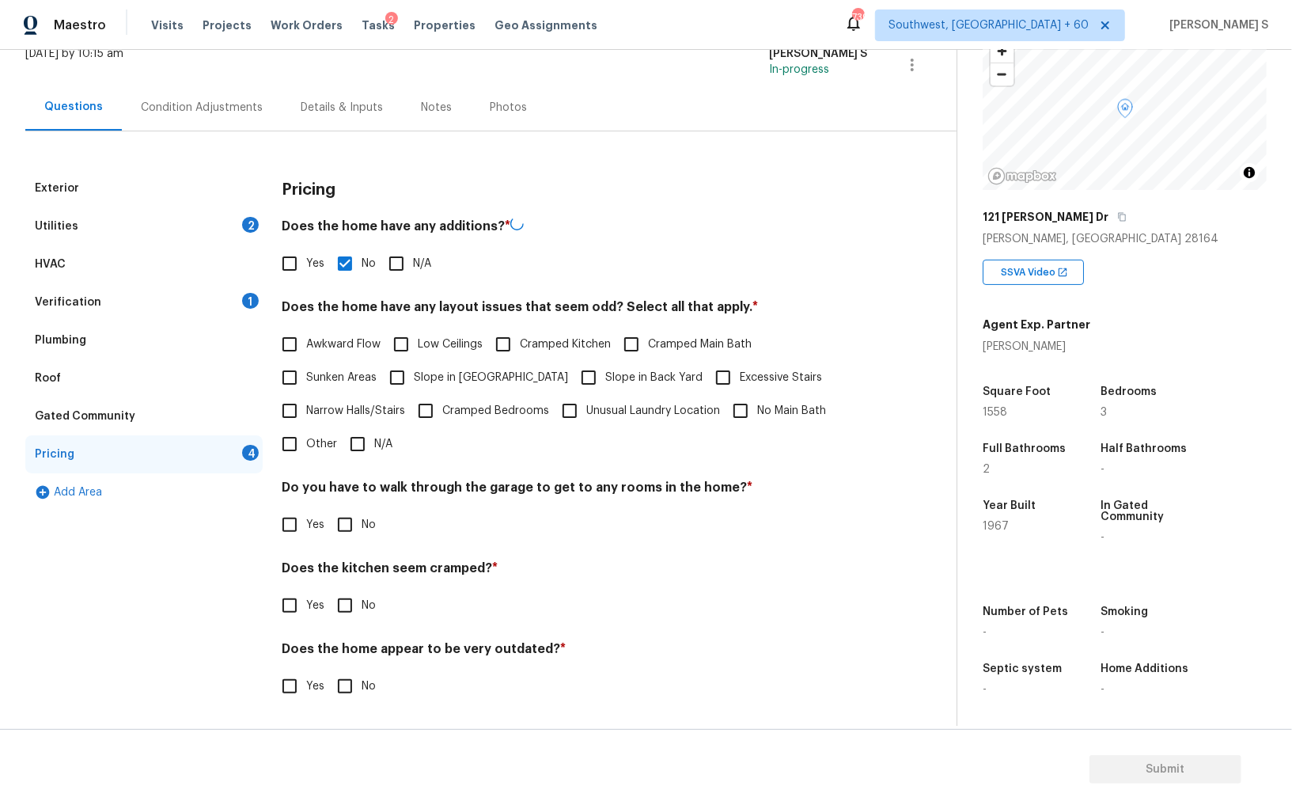
scroll to position [107, 0]
click at [354, 531] on input "No" at bounding box center [344, 524] width 33 height 33
checkbox input "true"
click at [328, 590] on input "No" at bounding box center [344, 606] width 33 height 33
checkbox input "true"
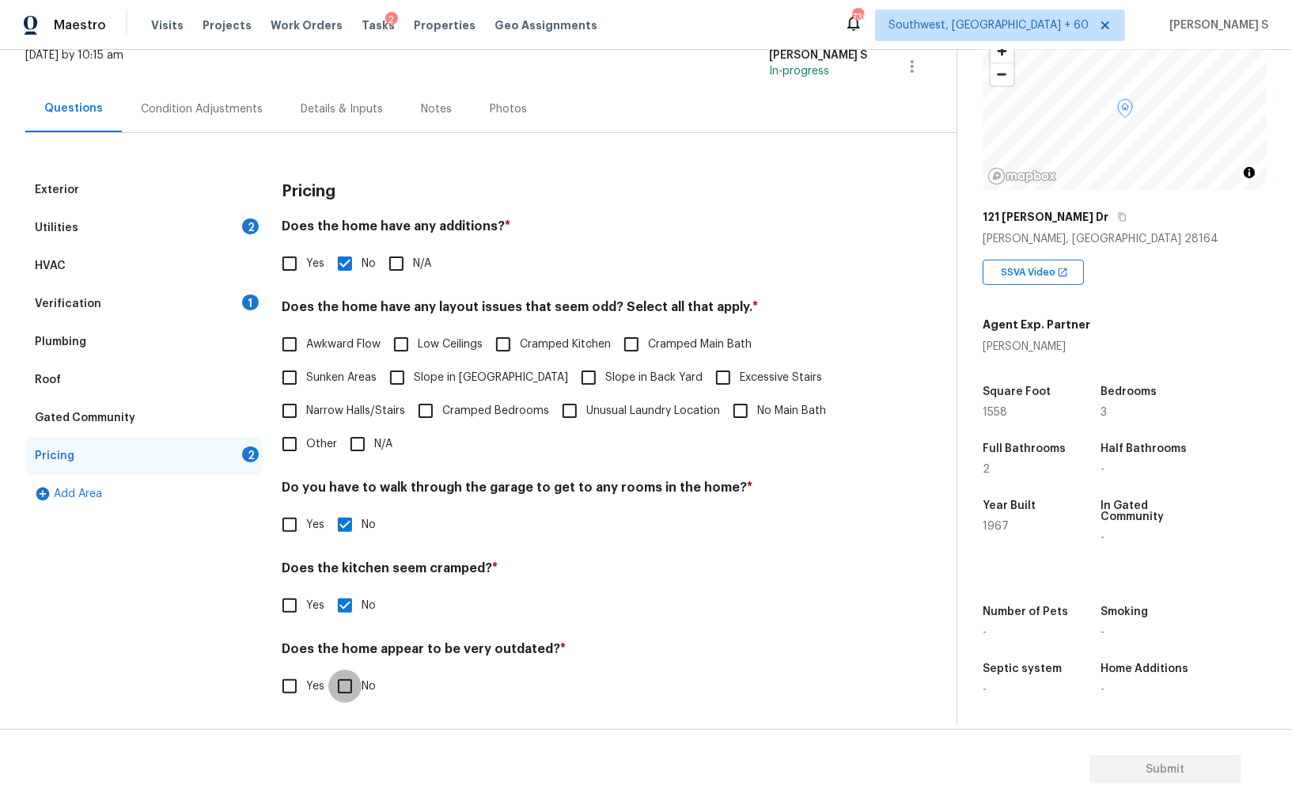
click at [328, 669] on input "No" at bounding box center [344, 685] width 33 height 33
checkbox input "true"
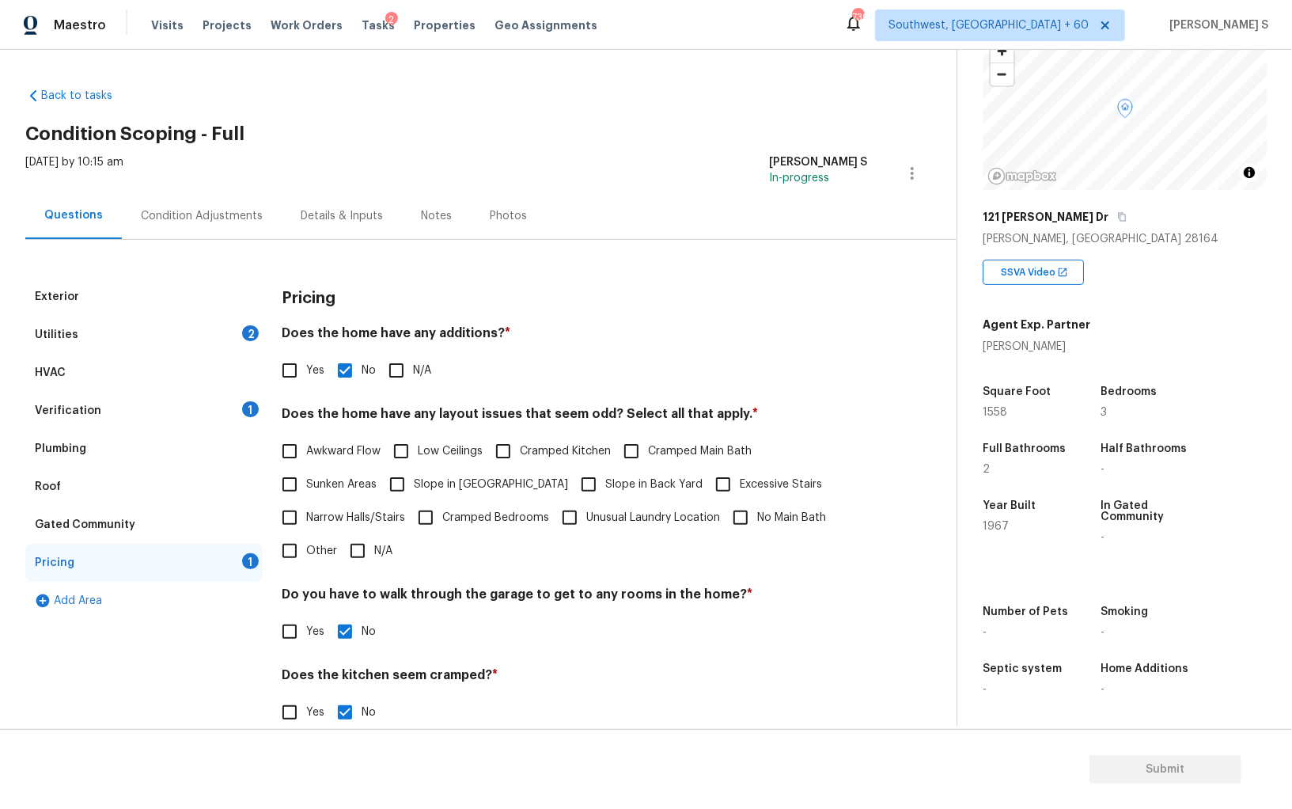
click at [229, 213] on div "Condition Adjustments" at bounding box center [202, 216] width 122 height 16
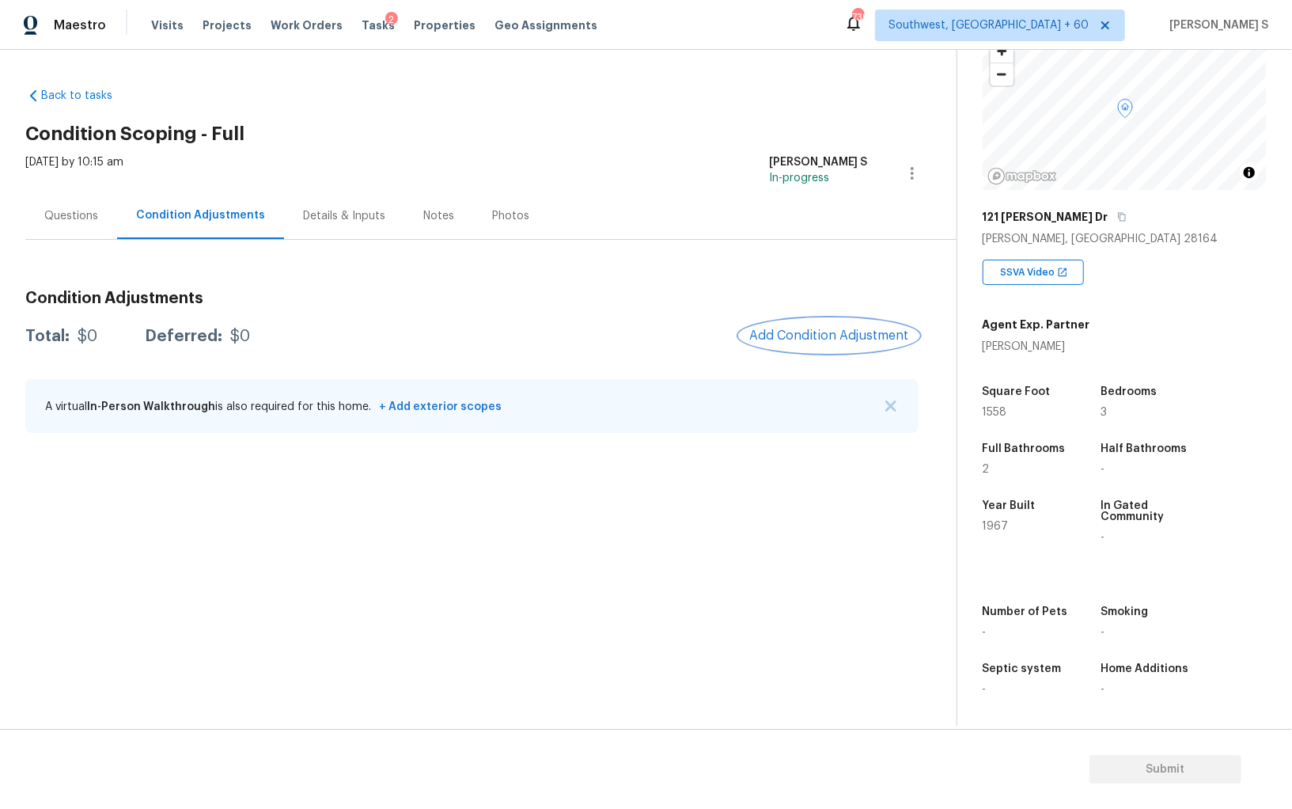
click at [835, 328] on span "Add Condition Adjustment" at bounding box center [829, 335] width 160 height 14
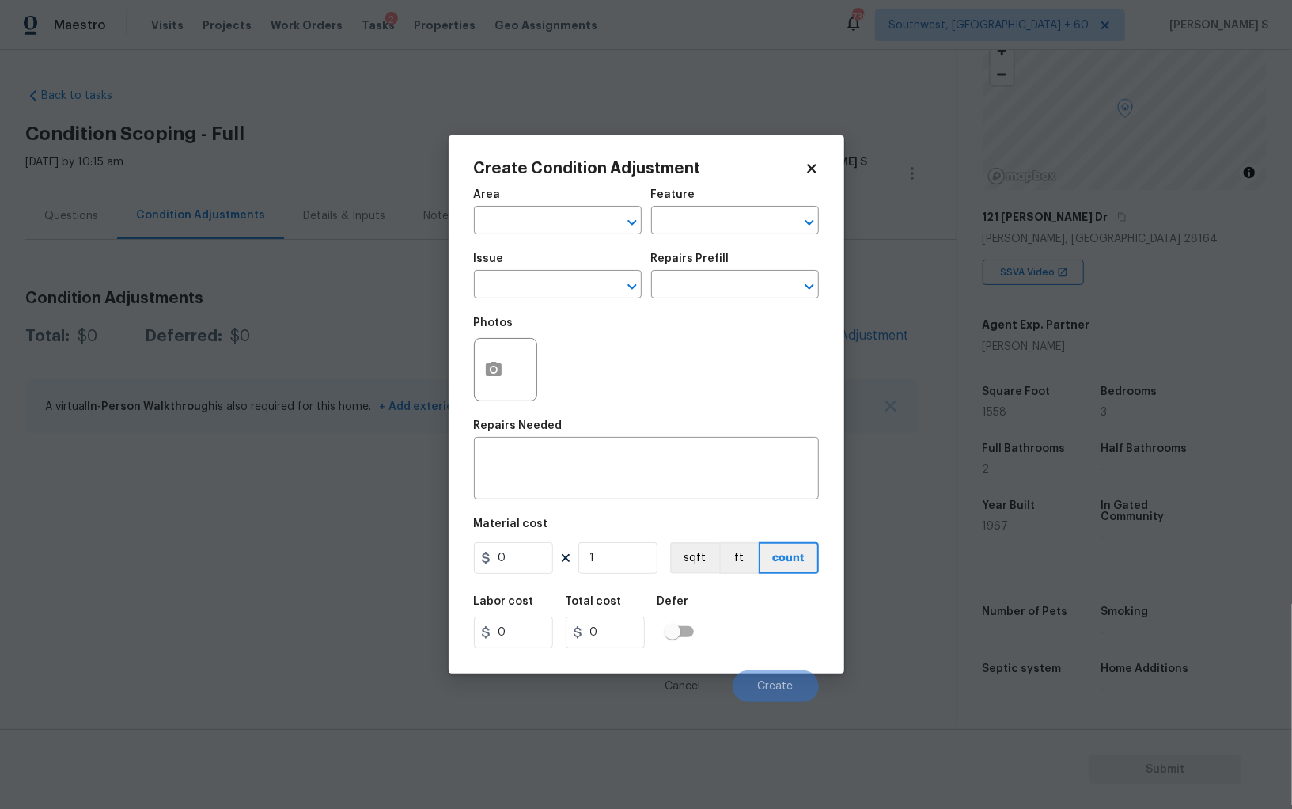
click at [563, 305] on span "Issue ​" at bounding box center [558, 276] width 168 height 64
click at [558, 294] on input "text" at bounding box center [535, 286] width 123 height 25
type input "Pressure Washing"
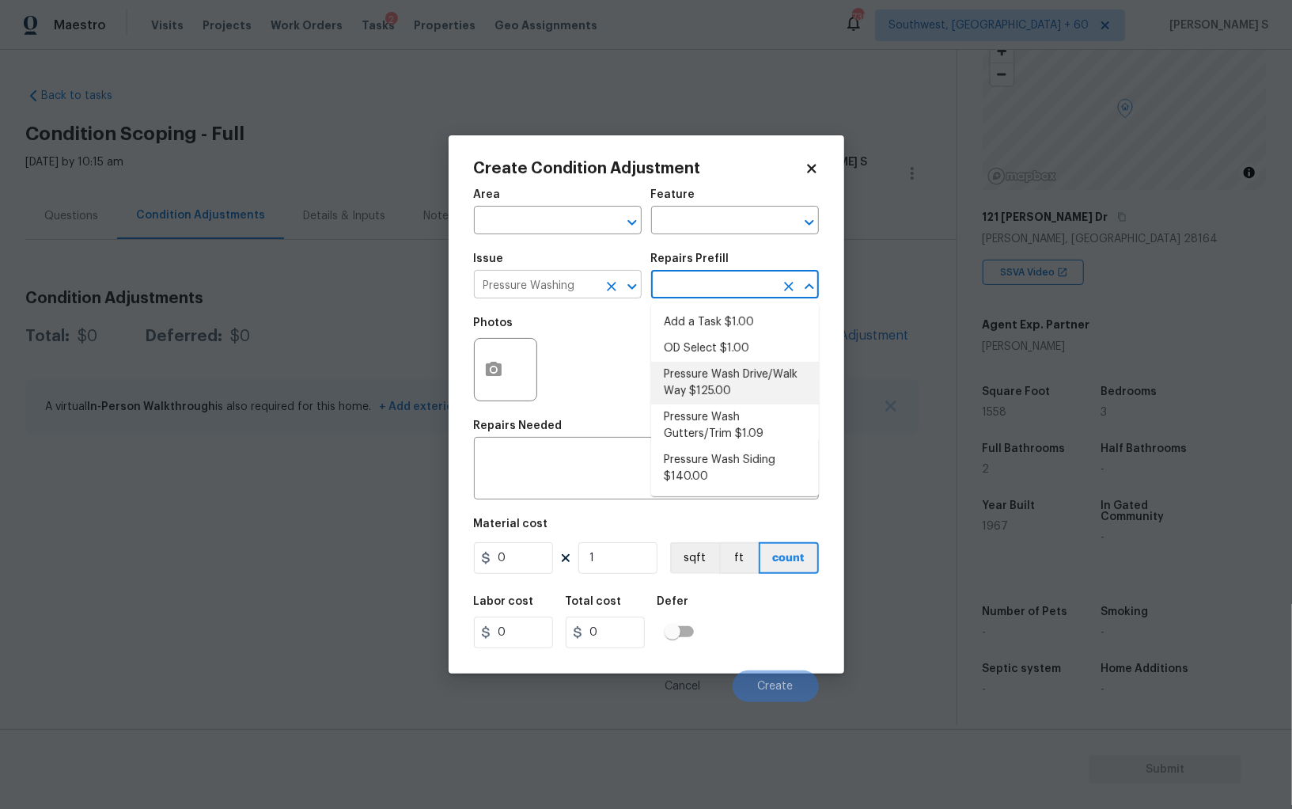
type input "Siding"
type textarea "Pressure wash the driveways/walkways as directed by the PM. Ensure that all deb…"
type input "125"
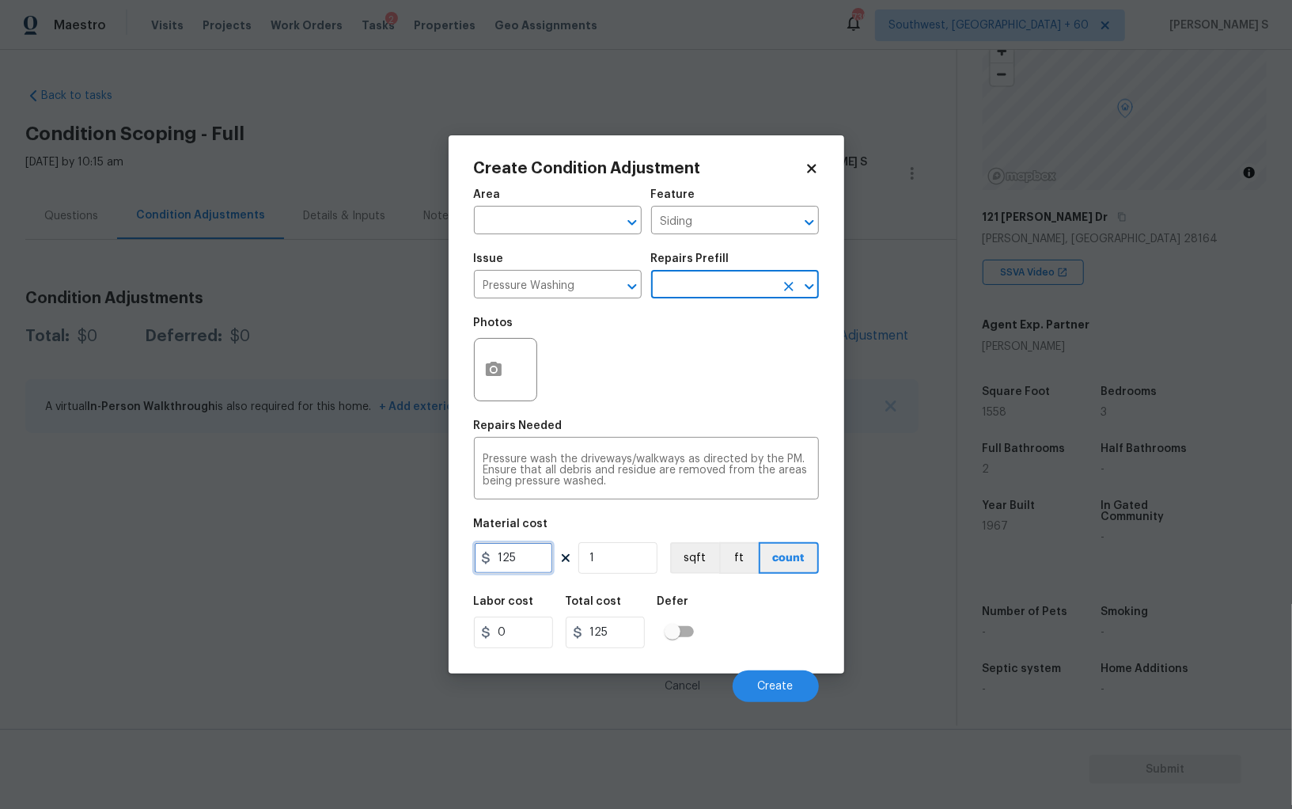
click at [525, 558] on input "125" at bounding box center [513, 558] width 79 height 32
type input "200"
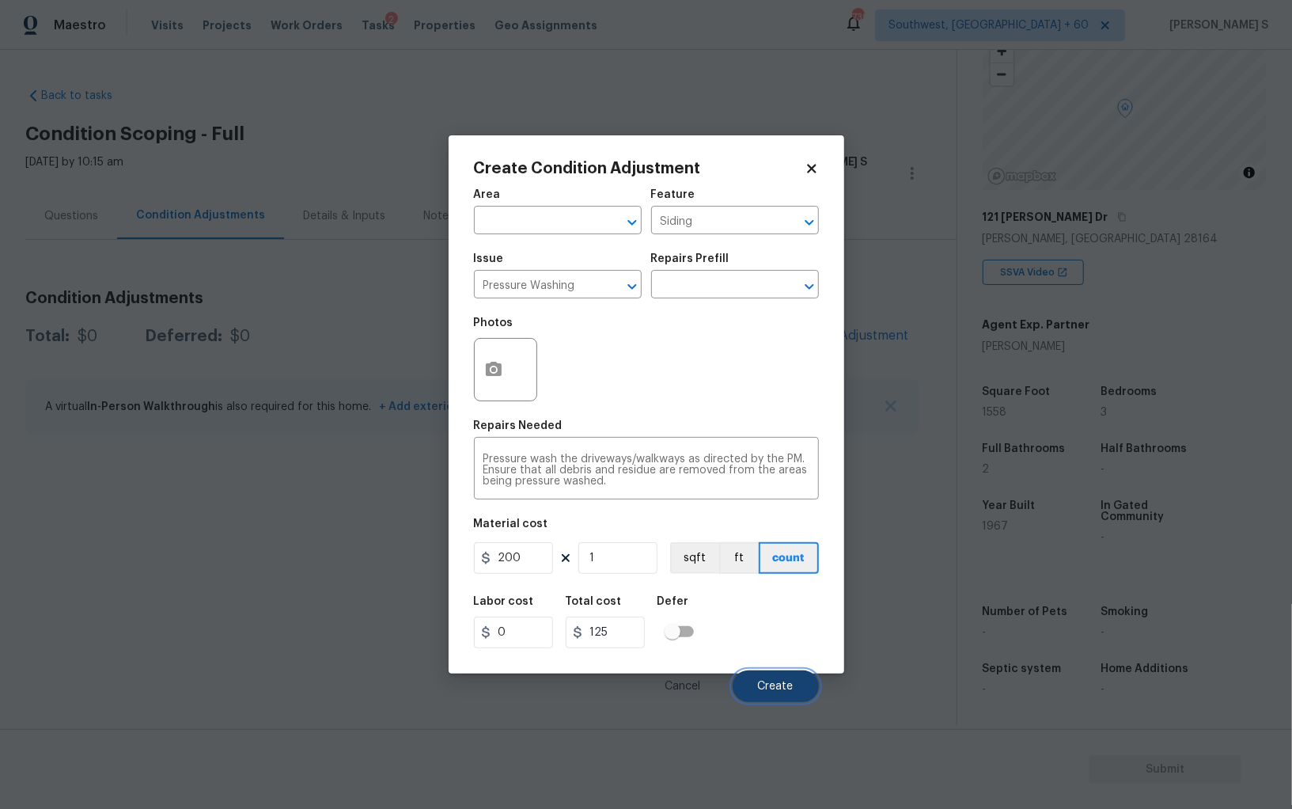
type input "200"
click at [782, 677] on button "Create" at bounding box center [776, 686] width 86 height 32
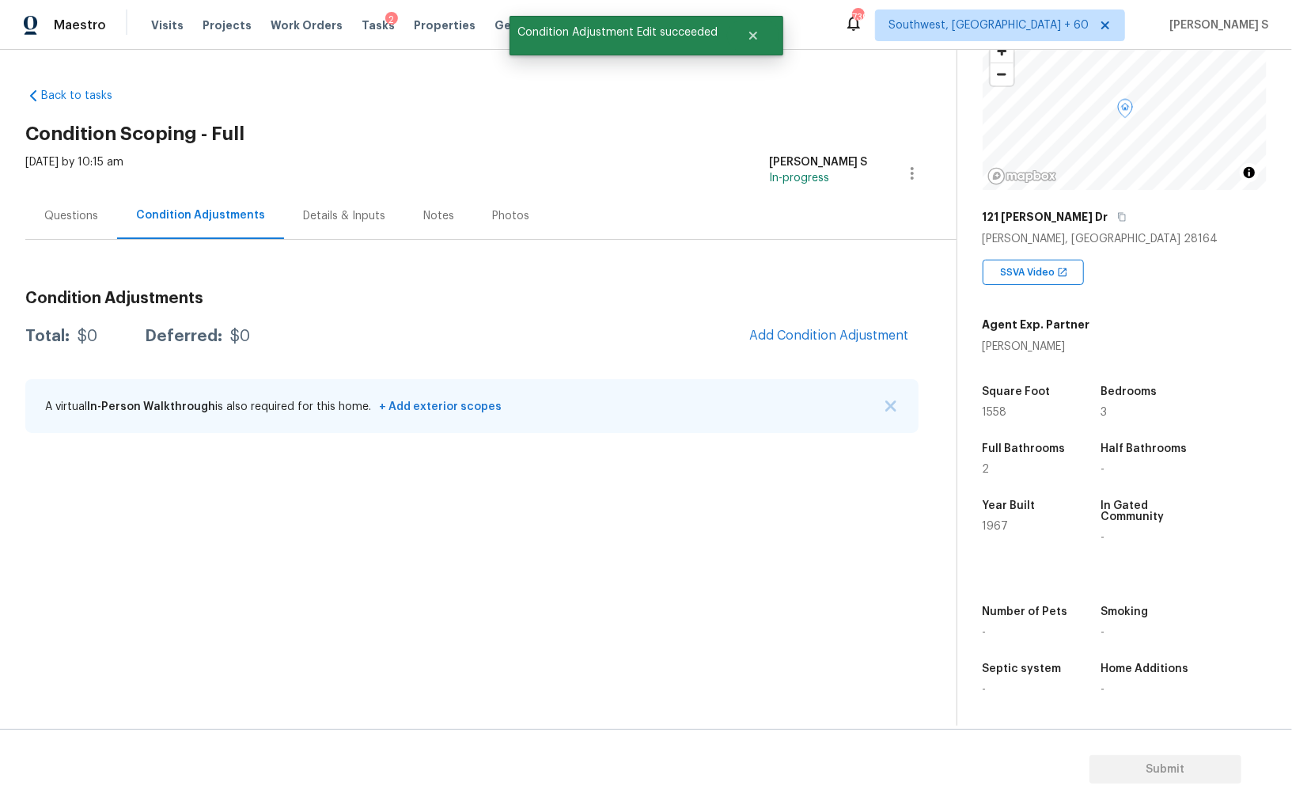
click at [283, 607] on body "Maestro Visits Projects Work Orders Tasks 2 Properties Geo Assignments 739 Sout…" at bounding box center [646, 404] width 1292 height 809
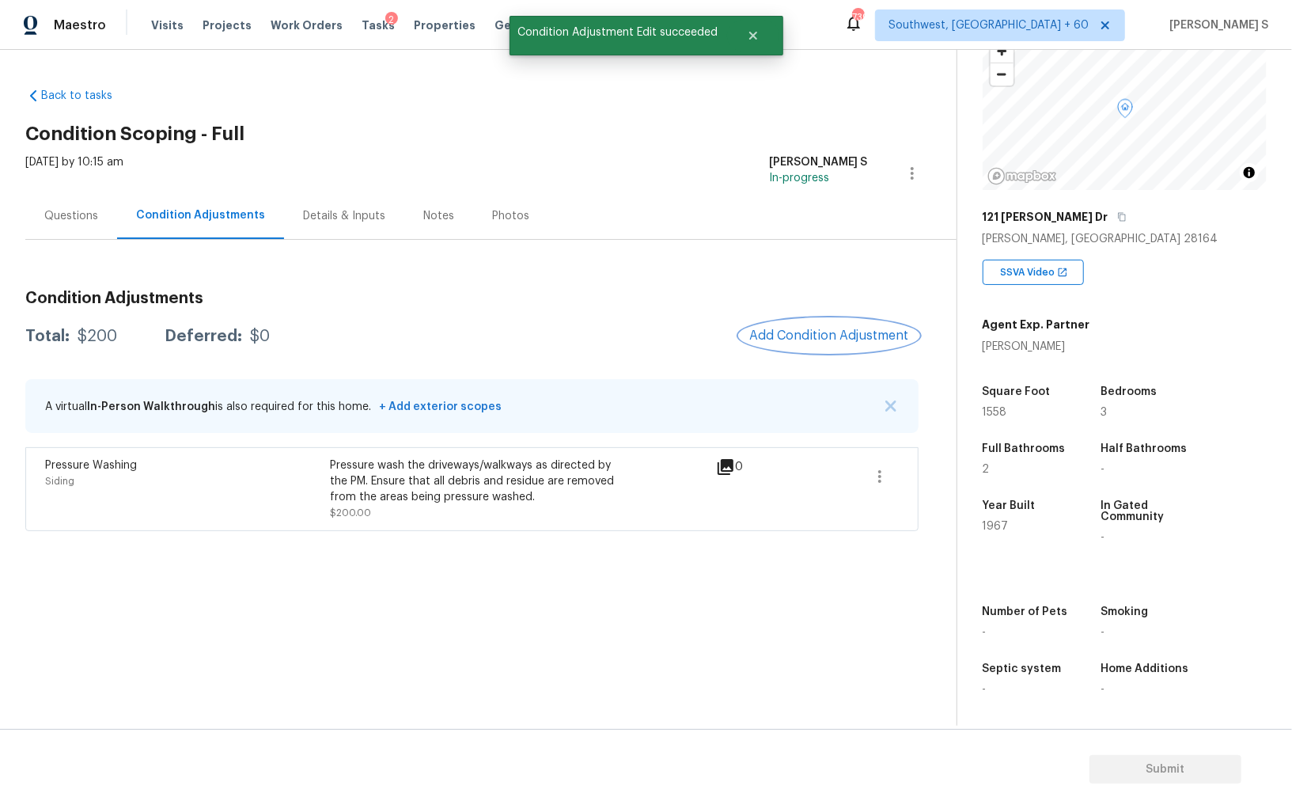
click at [824, 327] on button "Add Condition Adjustment" at bounding box center [829, 335] width 179 height 33
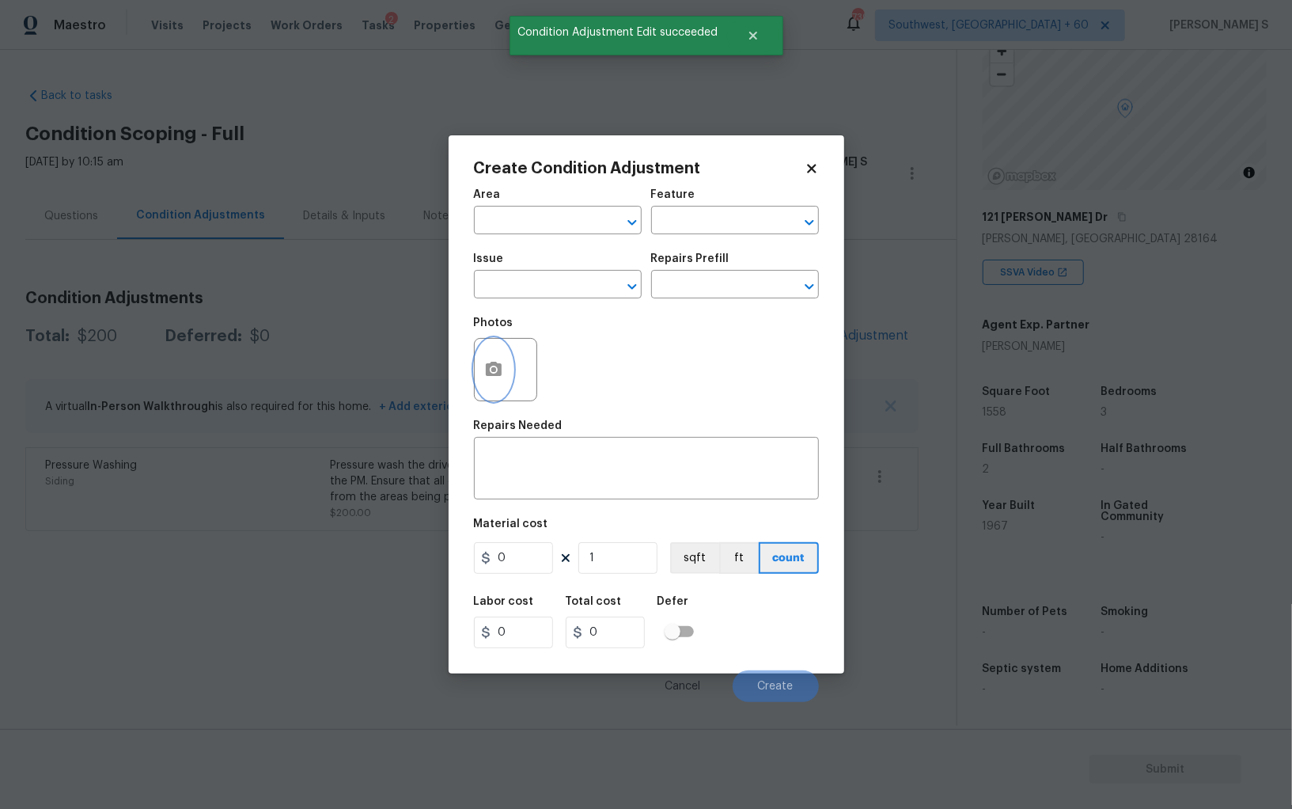
click at [490, 381] on button "button" at bounding box center [494, 370] width 38 height 62
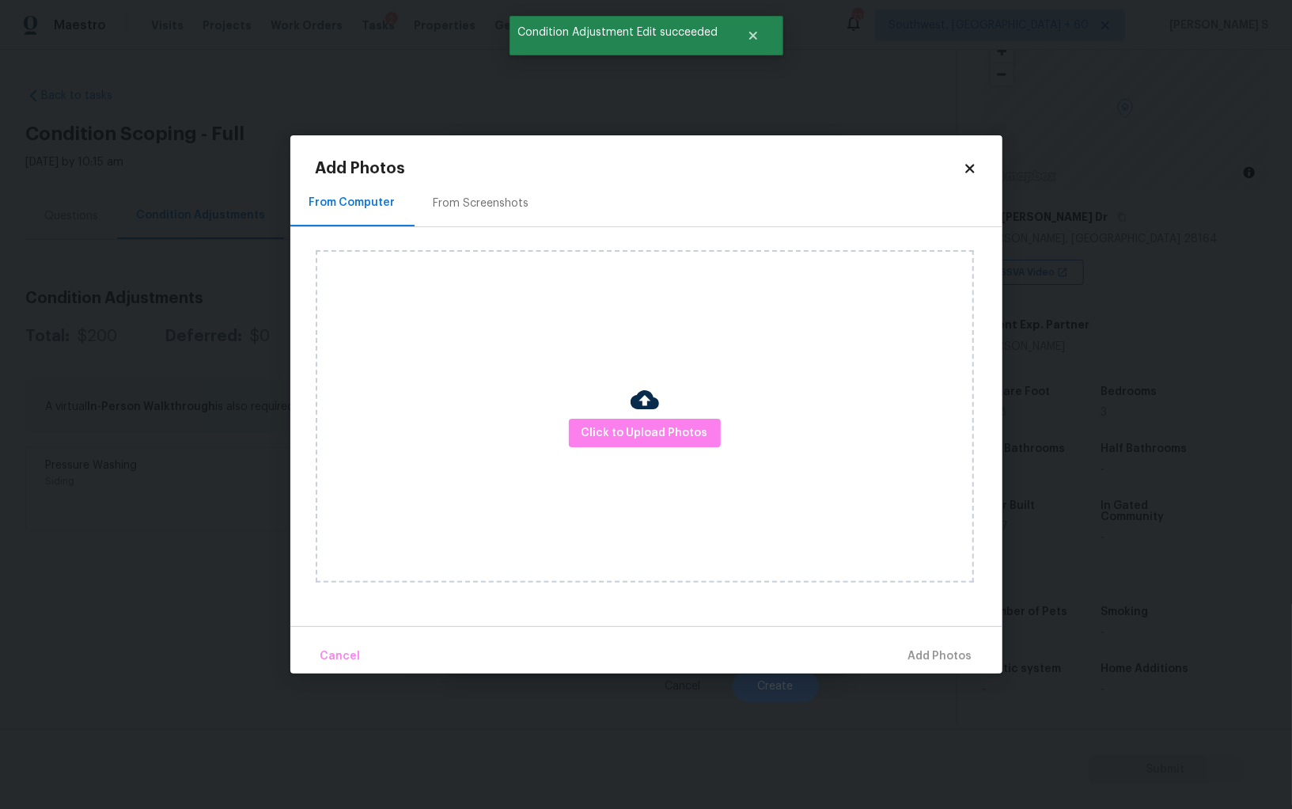
click at [481, 197] on div "From Screenshots" at bounding box center [482, 203] width 96 height 16
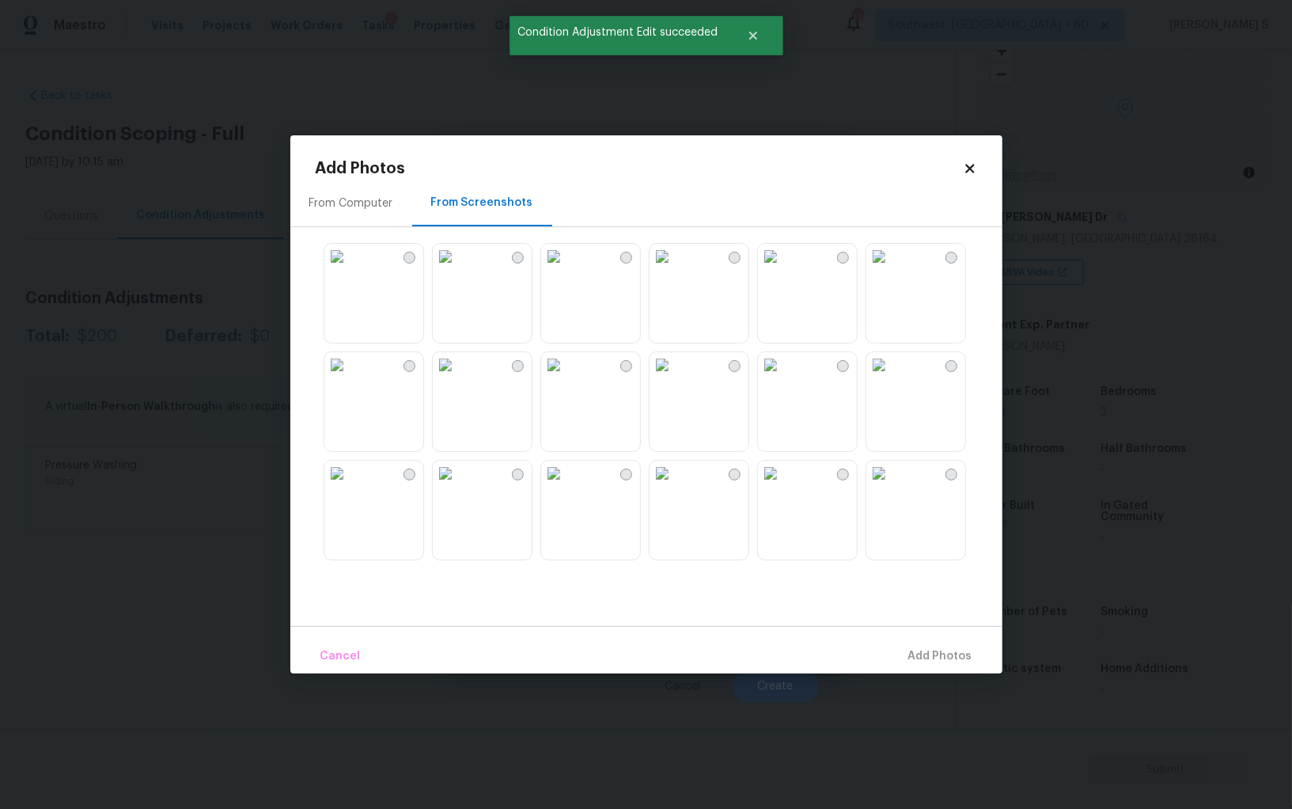
click at [675, 269] on img at bounding box center [662, 256] width 25 height 25
click at [783, 486] on img at bounding box center [770, 473] width 25 height 25
click at [892, 486] on img at bounding box center [878, 473] width 25 height 25
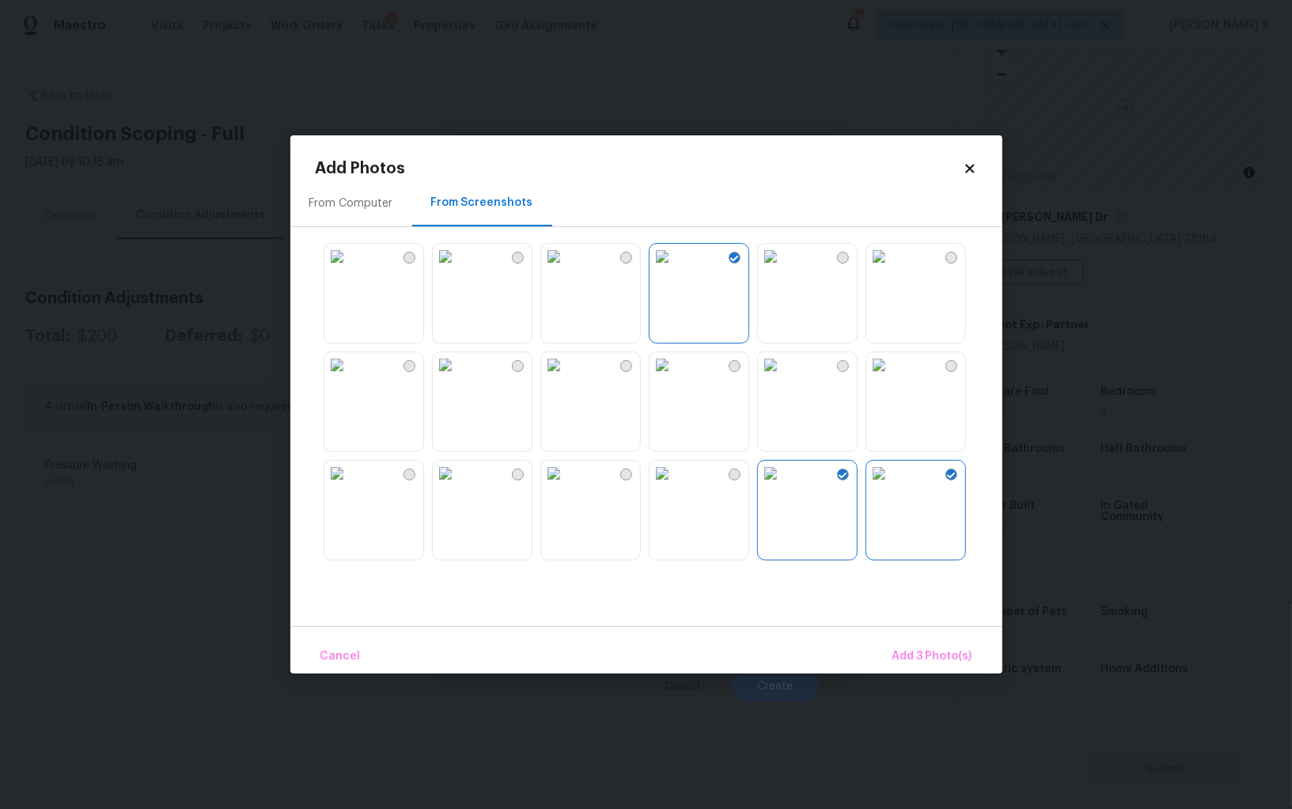
click at [567, 486] on img at bounding box center [553, 473] width 25 height 25
click at [924, 648] on span "Add 4 Photo(s)" at bounding box center [932, 657] width 82 height 20
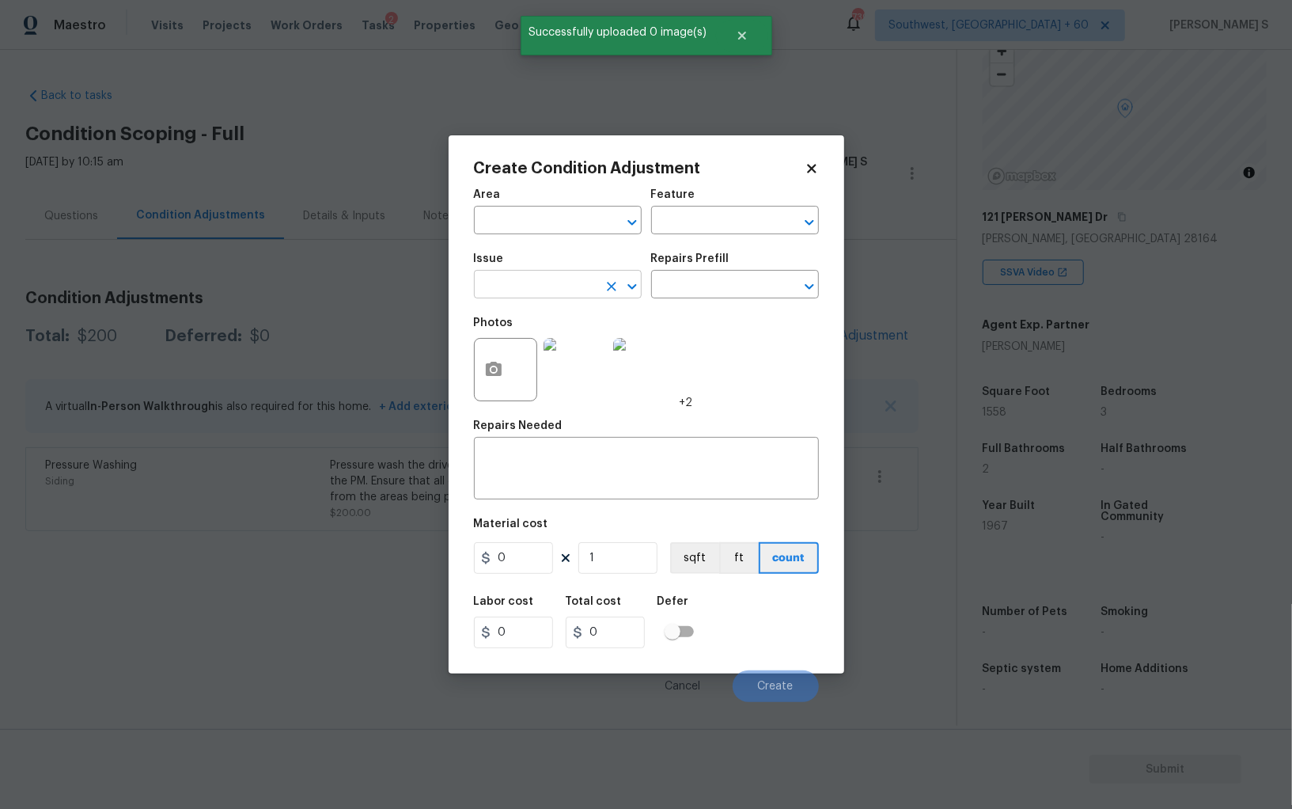
click at [540, 289] on input "text" at bounding box center [535, 286] width 123 height 25
type input "Landscape Package"
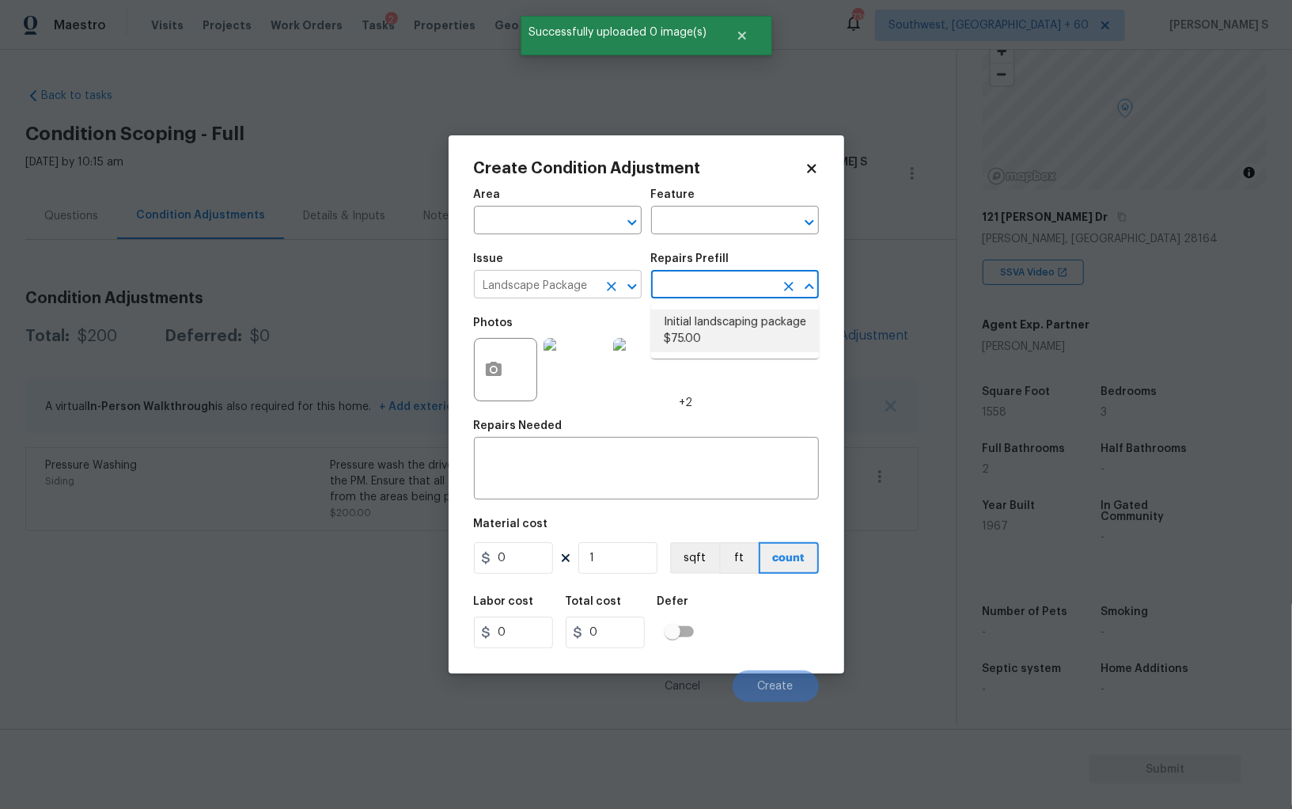
type input "Home Readiness Packages"
type textarea "Mowing of grass up to 6" in height. Mow, edge along driveways & sidewalks, trim…"
type input "75"
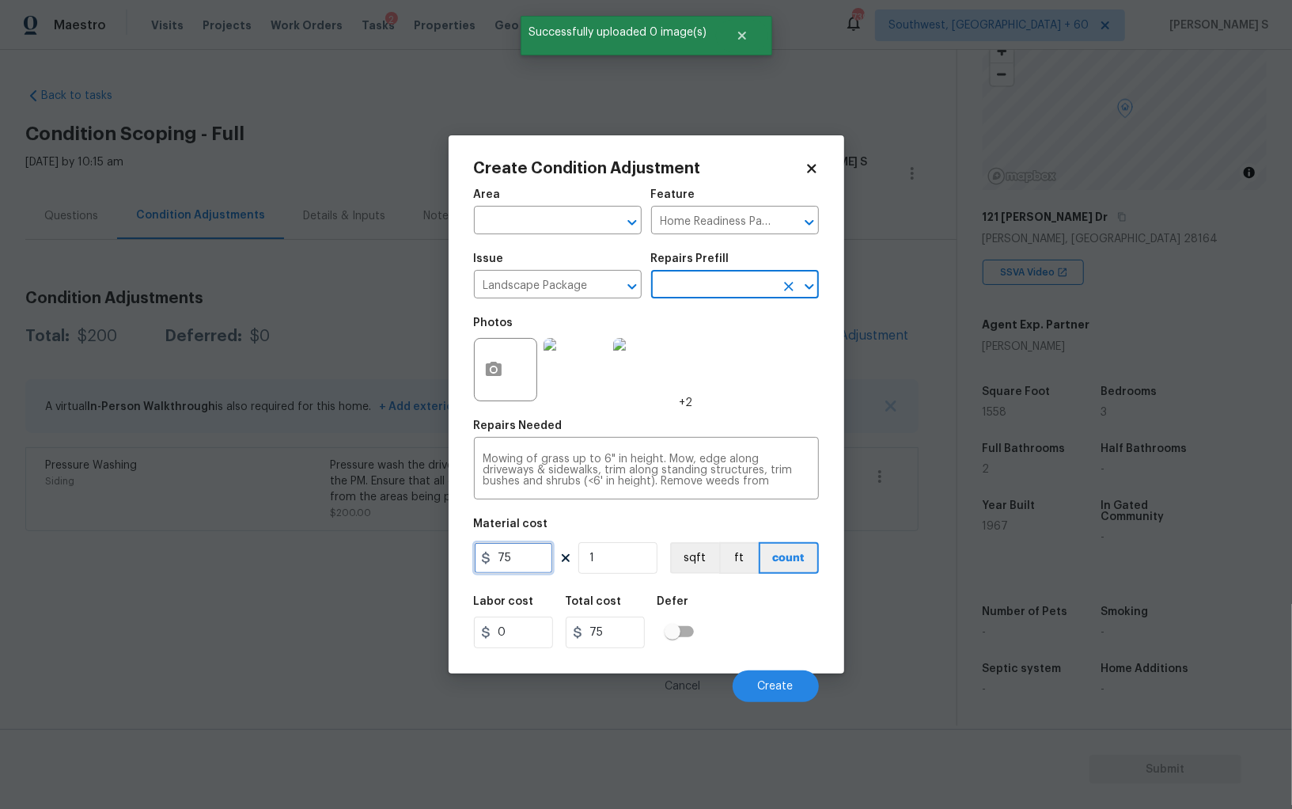
click at [540, 571] on input "75" at bounding box center [513, 558] width 79 height 32
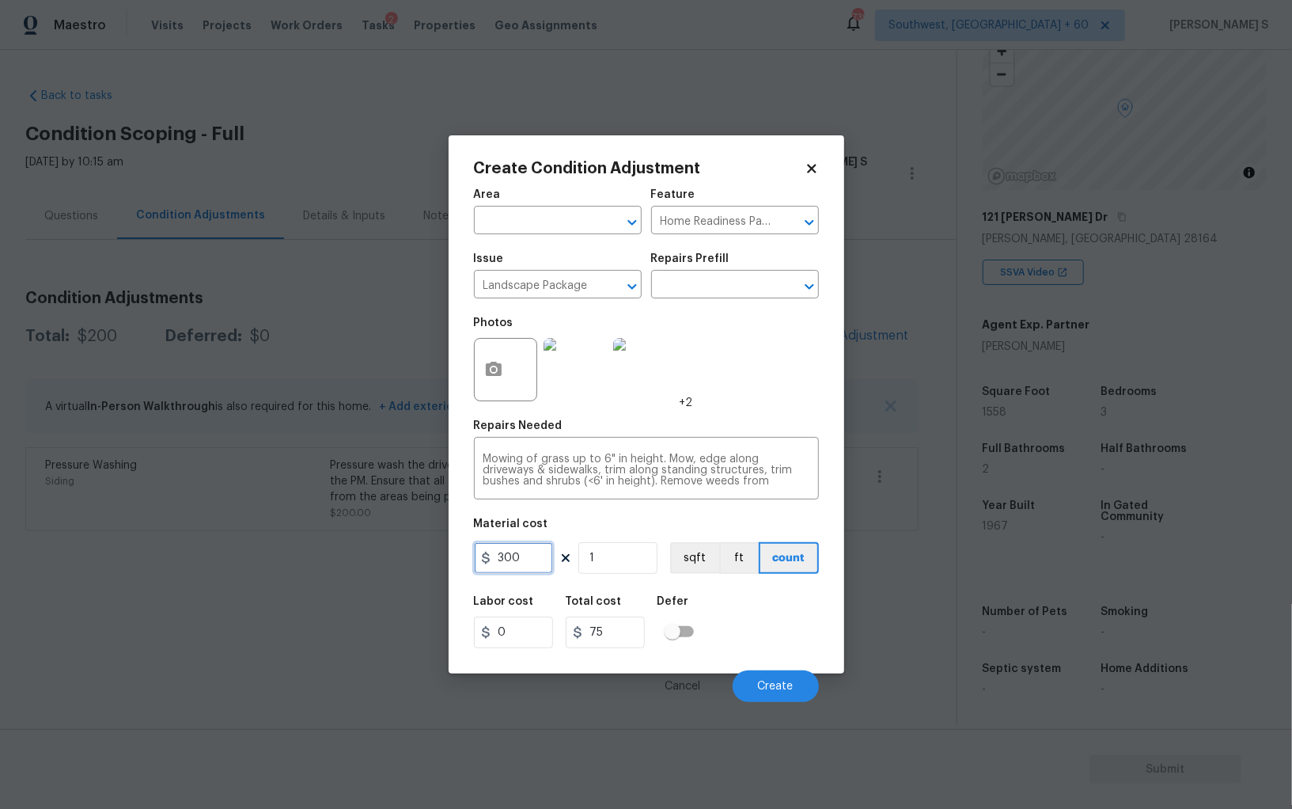
type input "300"
click at [783, 642] on div "Labor cost 0 Total cost 300 Defer" at bounding box center [646, 621] width 345 height 71
click at [786, 673] on button "Create" at bounding box center [776, 686] width 86 height 32
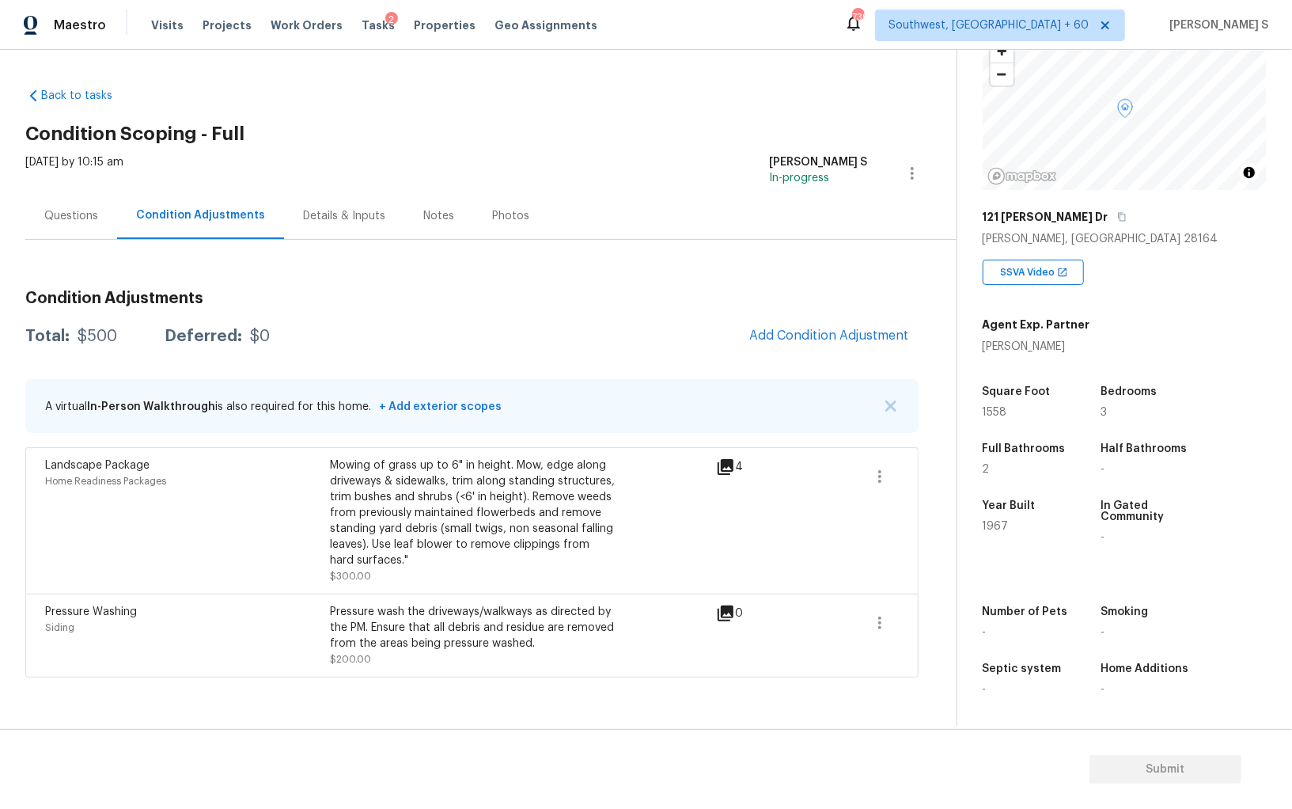
click at [86, 220] on div "Questions" at bounding box center [71, 216] width 54 height 16
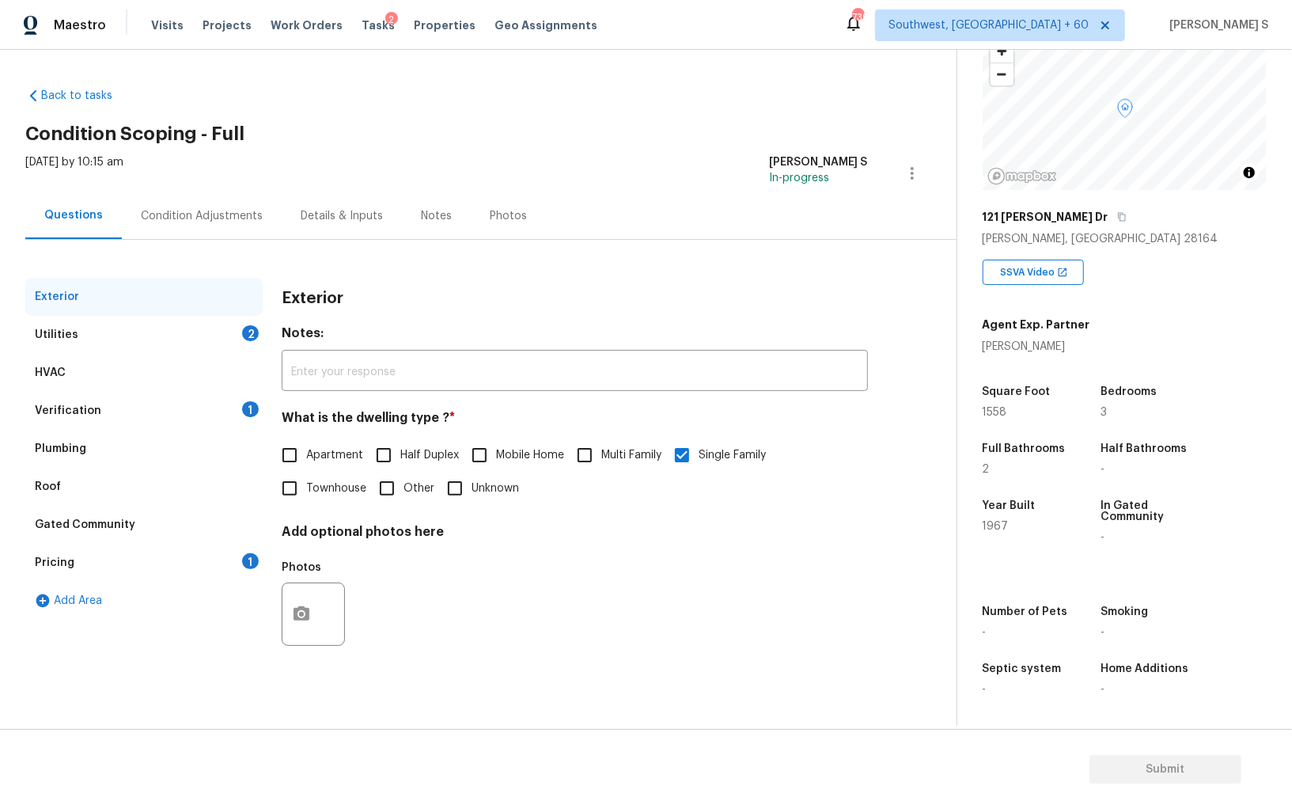
click at [81, 562] on div "Pricing 1" at bounding box center [143, 563] width 237 height 38
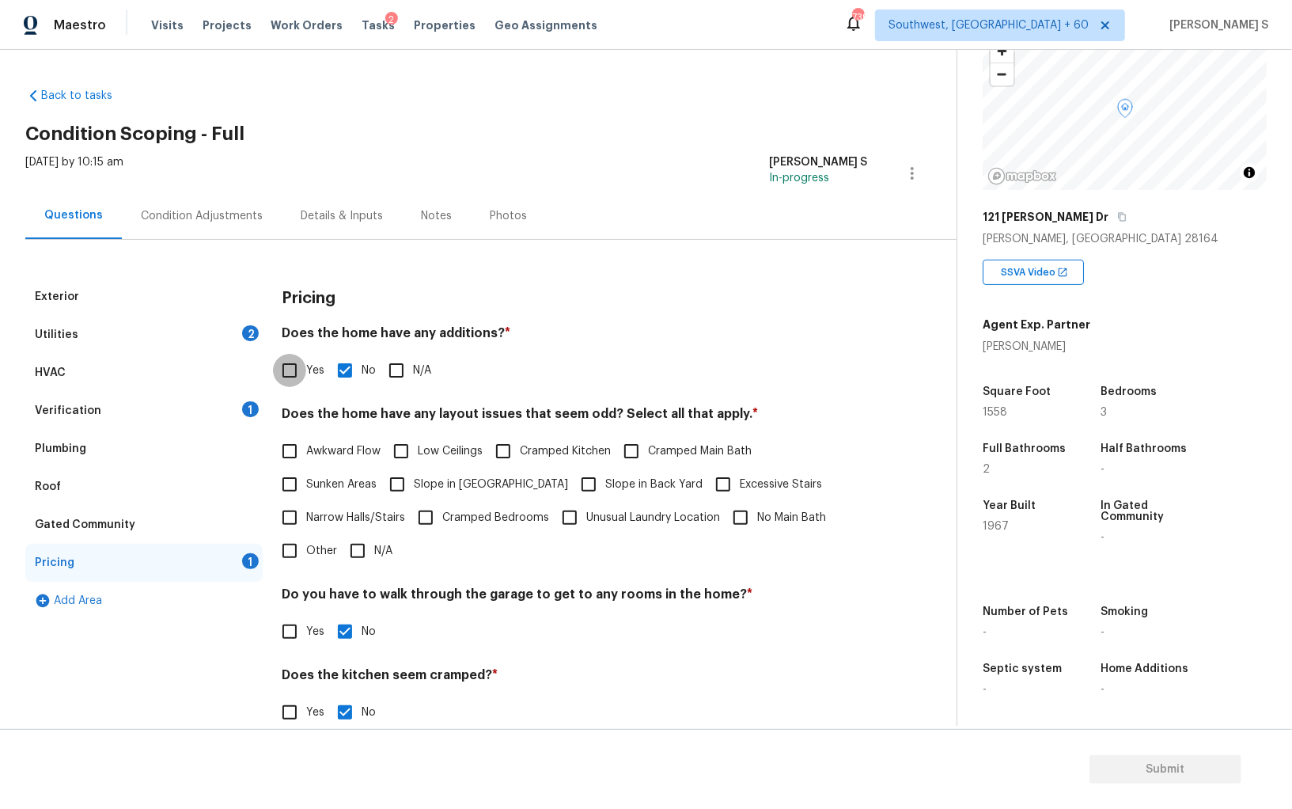
click at [293, 374] on input "Yes" at bounding box center [289, 370] width 33 height 33
checkbox input "true"
checkbox input "false"
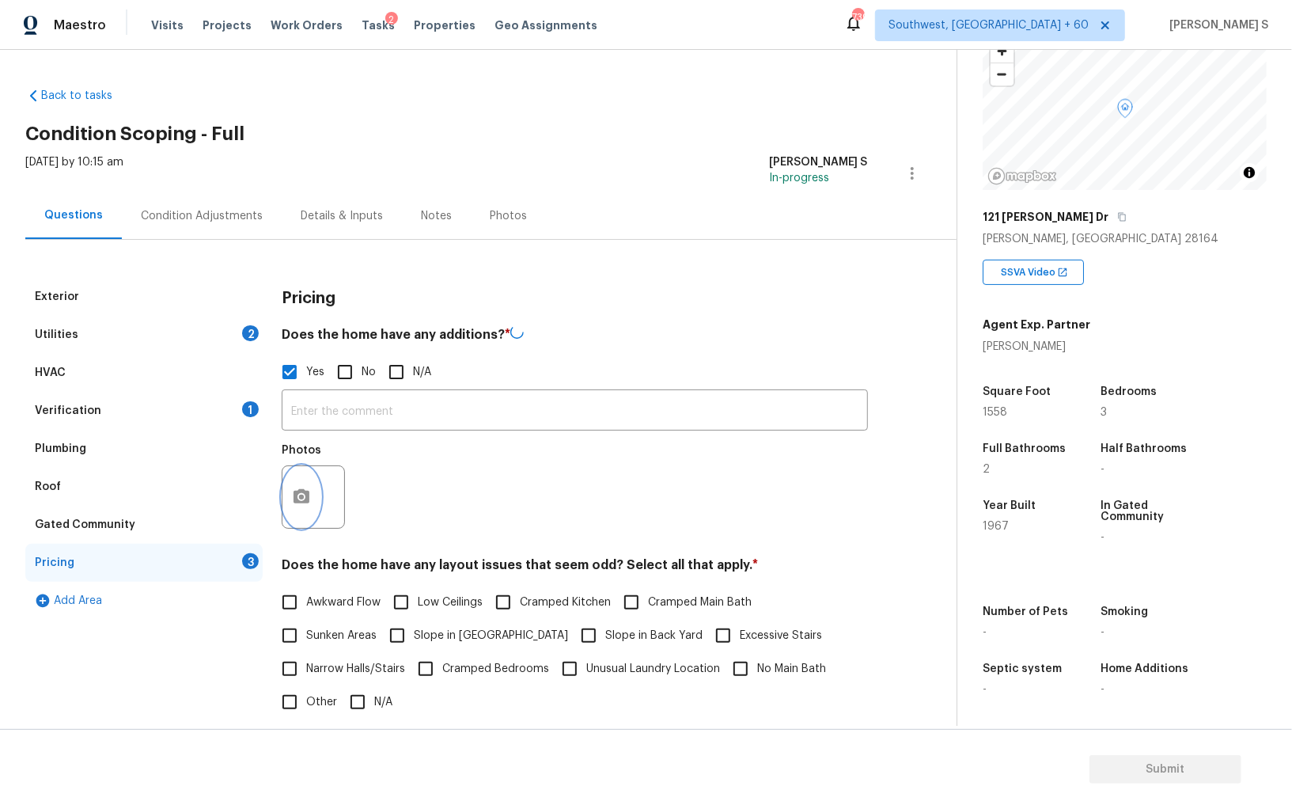
click at [305, 484] on button "button" at bounding box center [302, 497] width 38 height 62
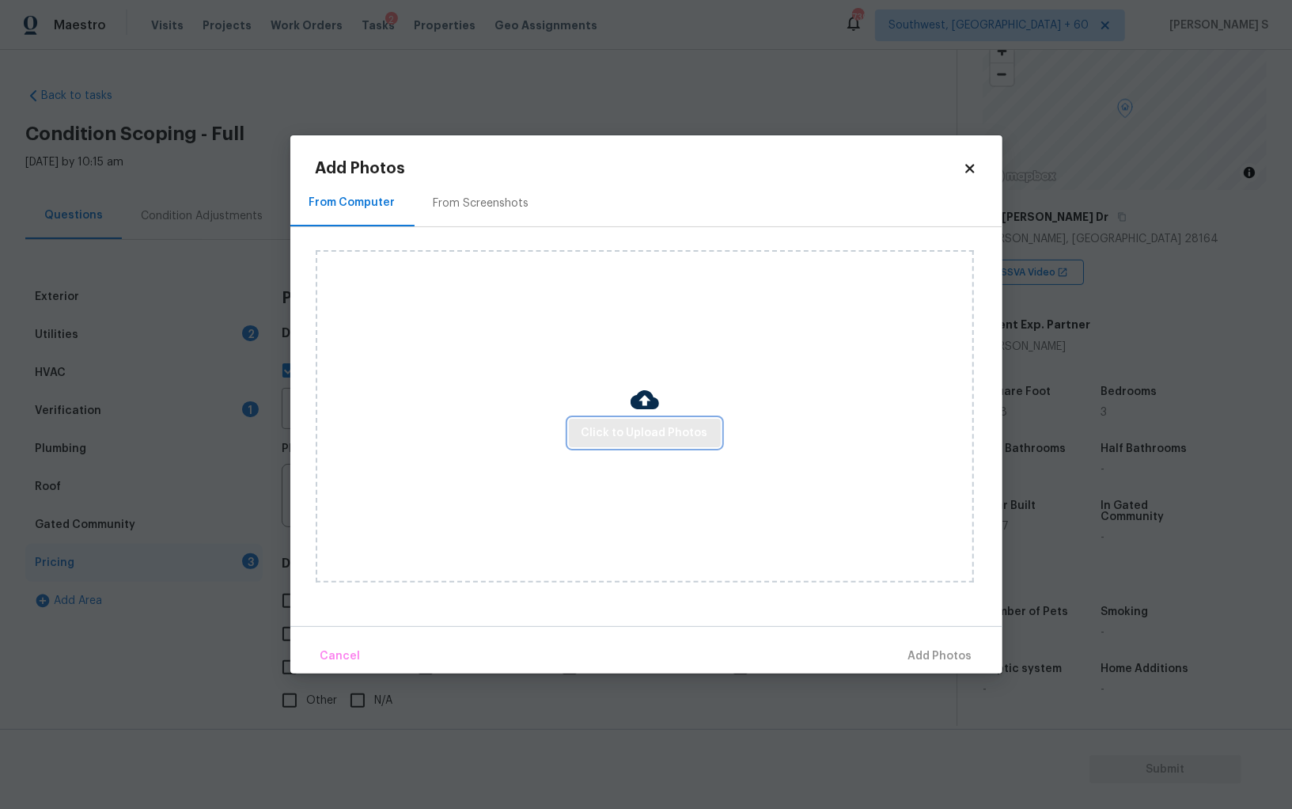
click at [679, 419] on button "Click to Upload Photos" at bounding box center [645, 433] width 152 height 29
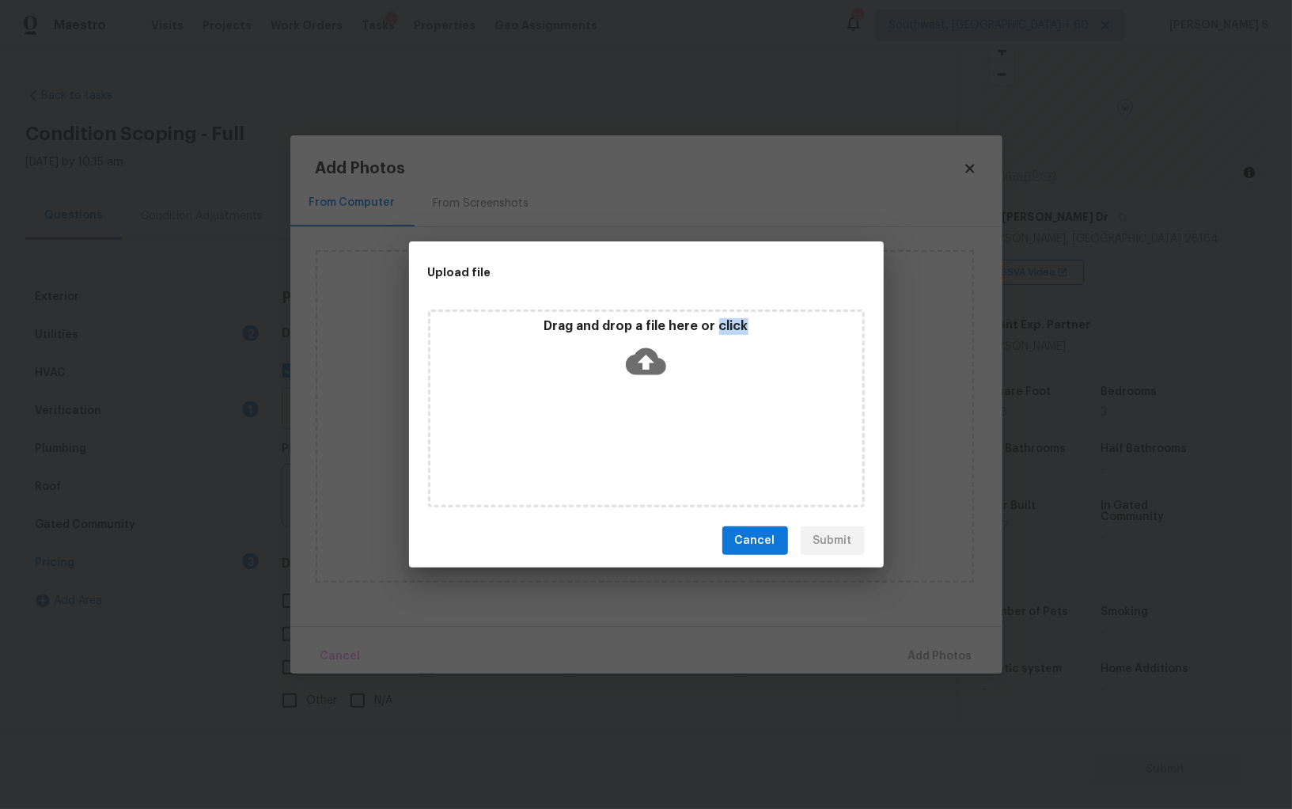
click at [679, 418] on div "Drag and drop a file here or click" at bounding box center [646, 408] width 437 height 198
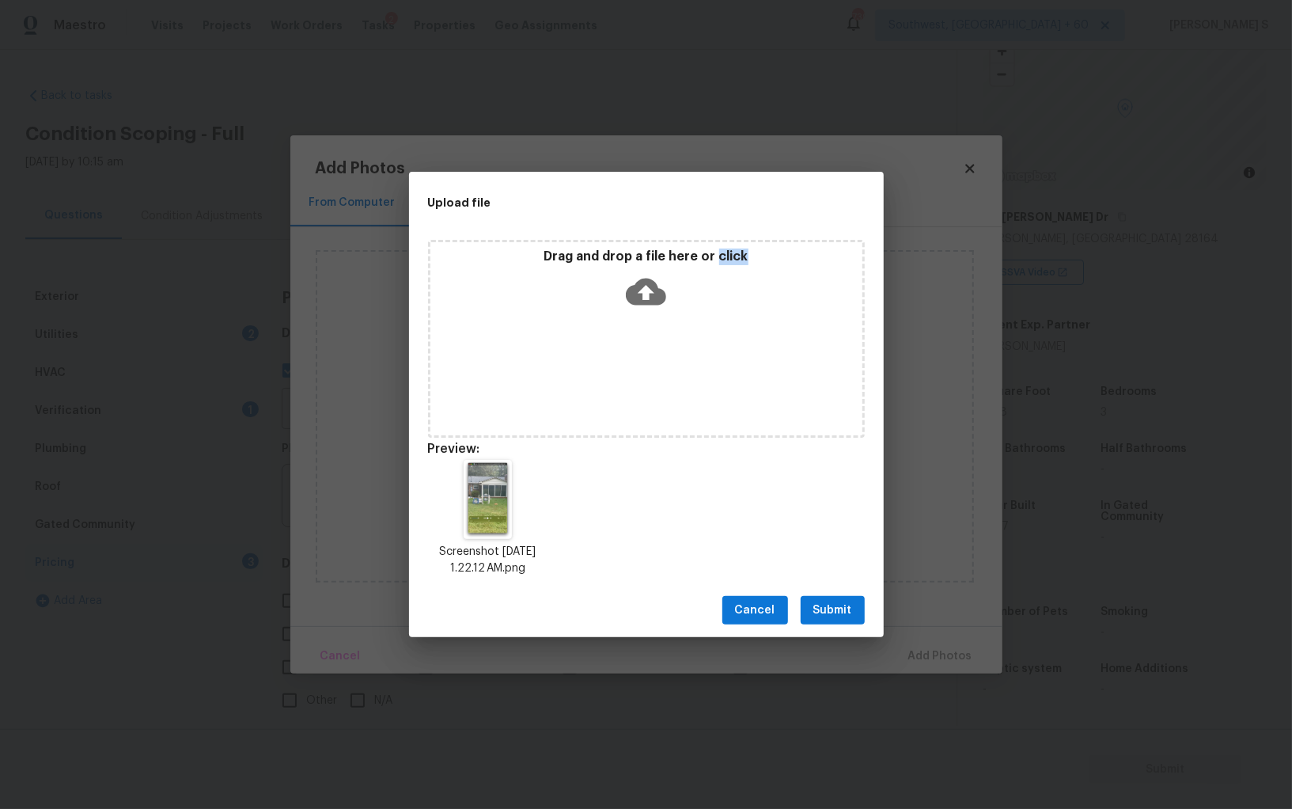
click at [820, 620] on button "Submit" at bounding box center [833, 610] width 64 height 29
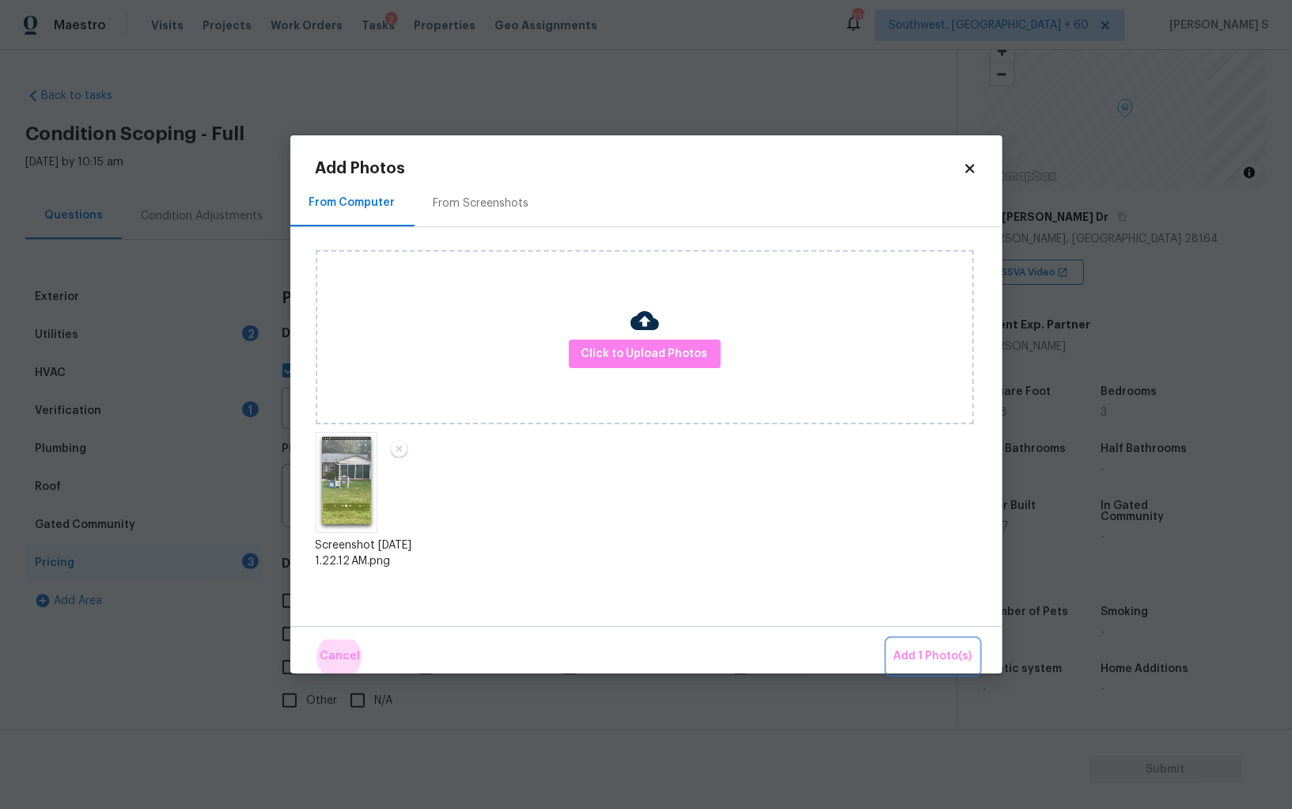
click at [888, 639] on button "Add 1 Photo(s)" at bounding box center [933, 656] width 91 height 34
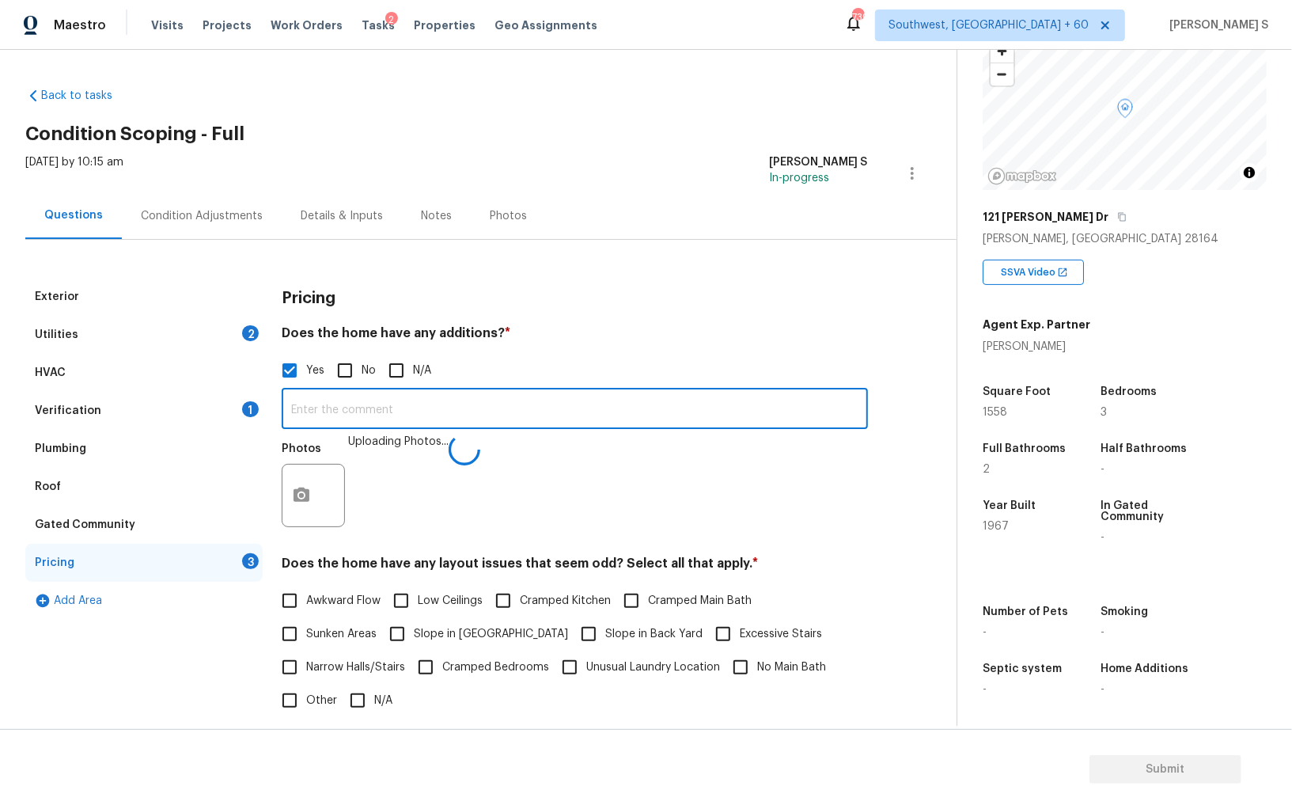
click at [570, 418] on input "text" at bounding box center [575, 410] width 586 height 37
type input "Enclosed patio."
click at [434, 517] on div "Photos Uploading Photos..." at bounding box center [575, 485] width 586 height 103
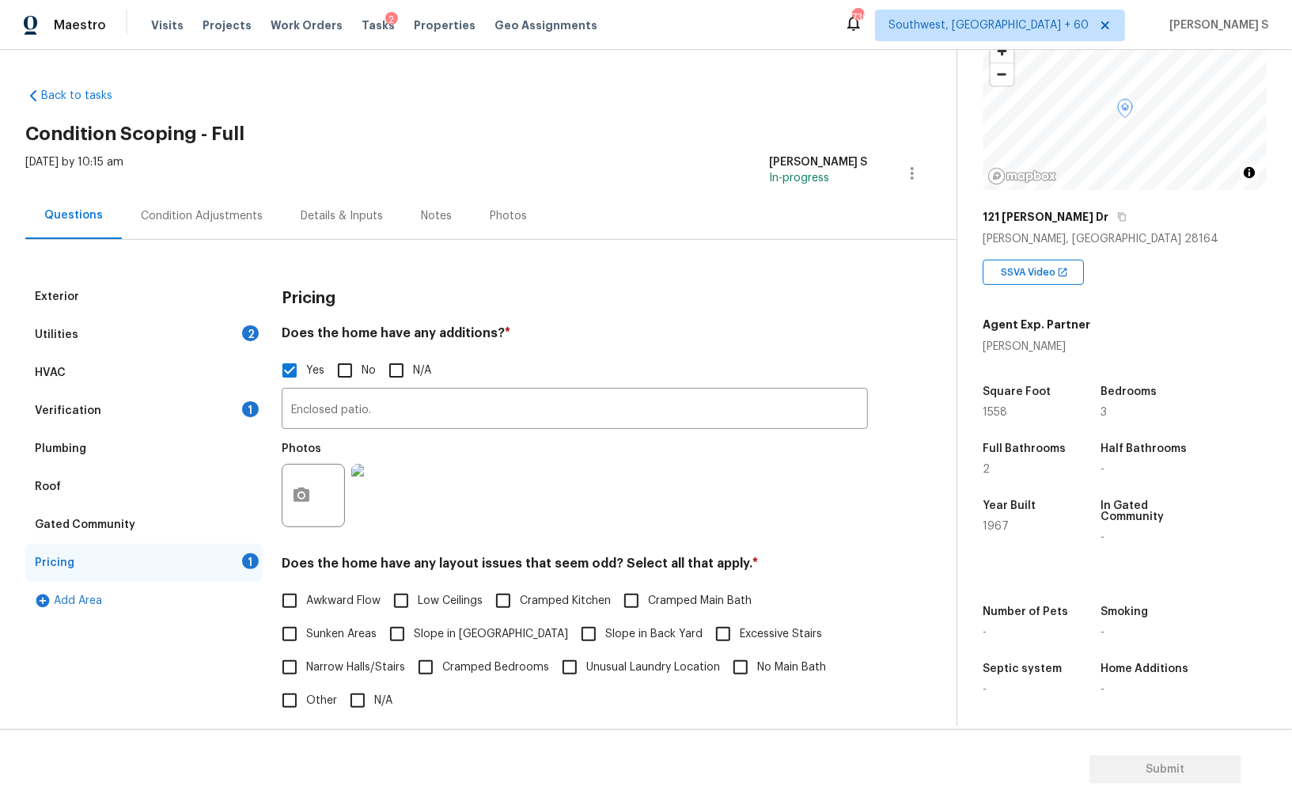
scroll to position [257, 0]
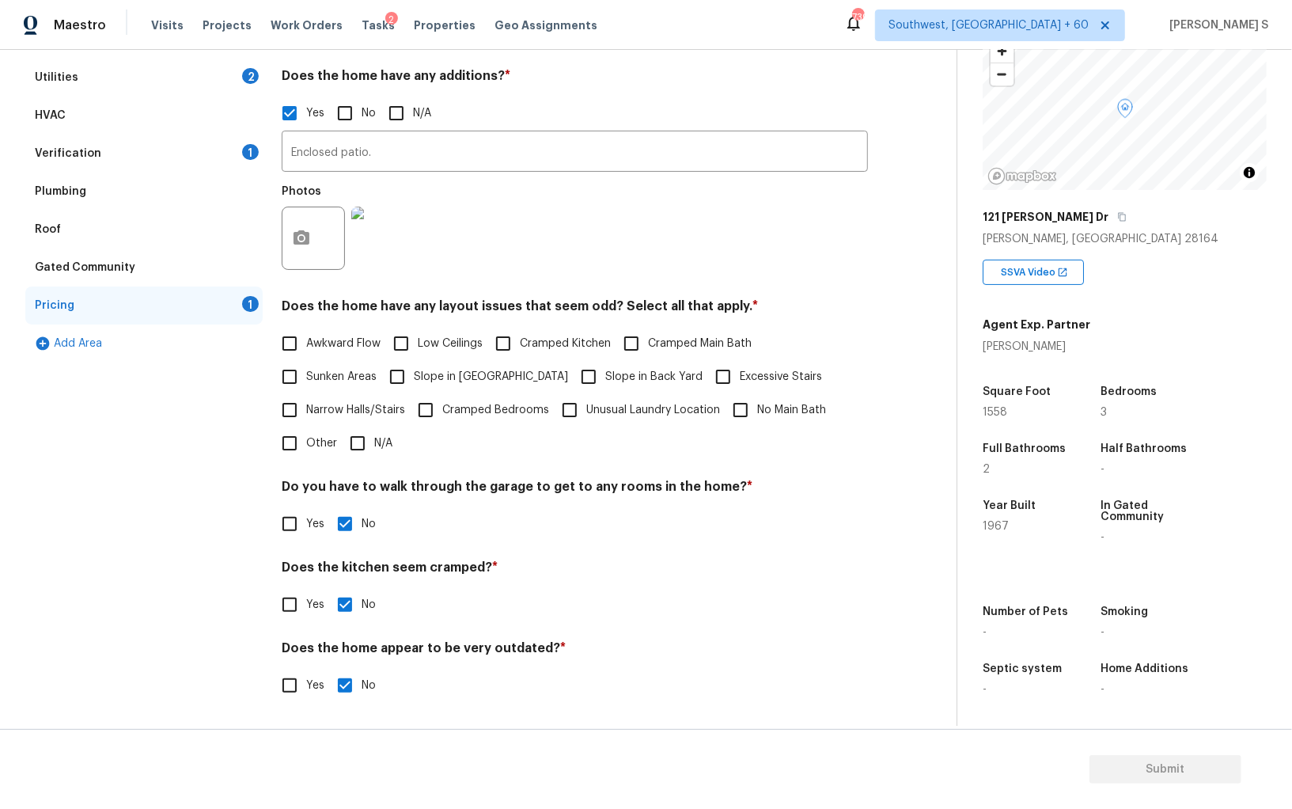
click at [417, 381] on span "Slope in [GEOGRAPHIC_DATA]" at bounding box center [491, 377] width 154 height 17
click at [414, 381] on input "Slope in [GEOGRAPHIC_DATA]" at bounding box center [397, 376] width 33 height 33
checkbox input "true"
click at [572, 380] on input "Slope in Back Yard" at bounding box center [588, 378] width 33 height 33
checkbox input "true"
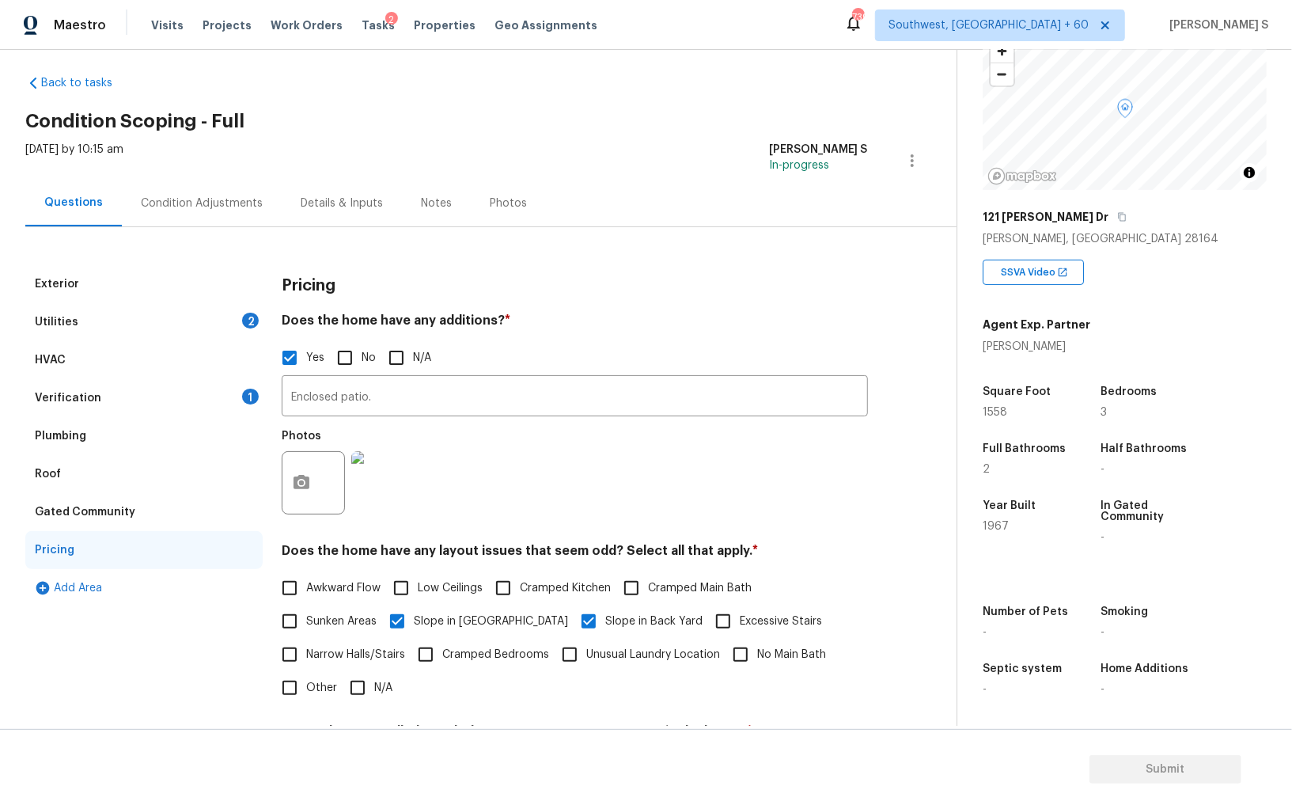
scroll to position [0, 0]
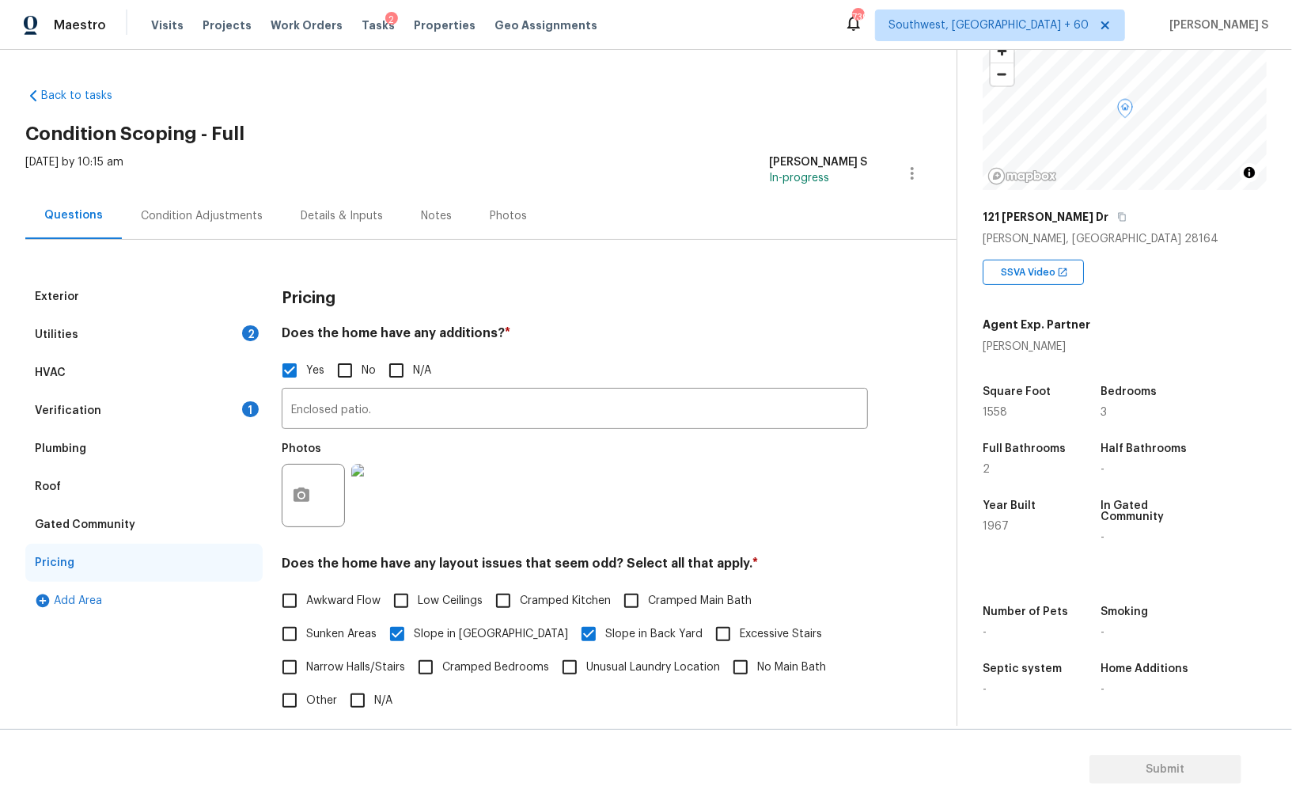
click at [225, 330] on div "Utilities 2" at bounding box center [143, 335] width 237 height 38
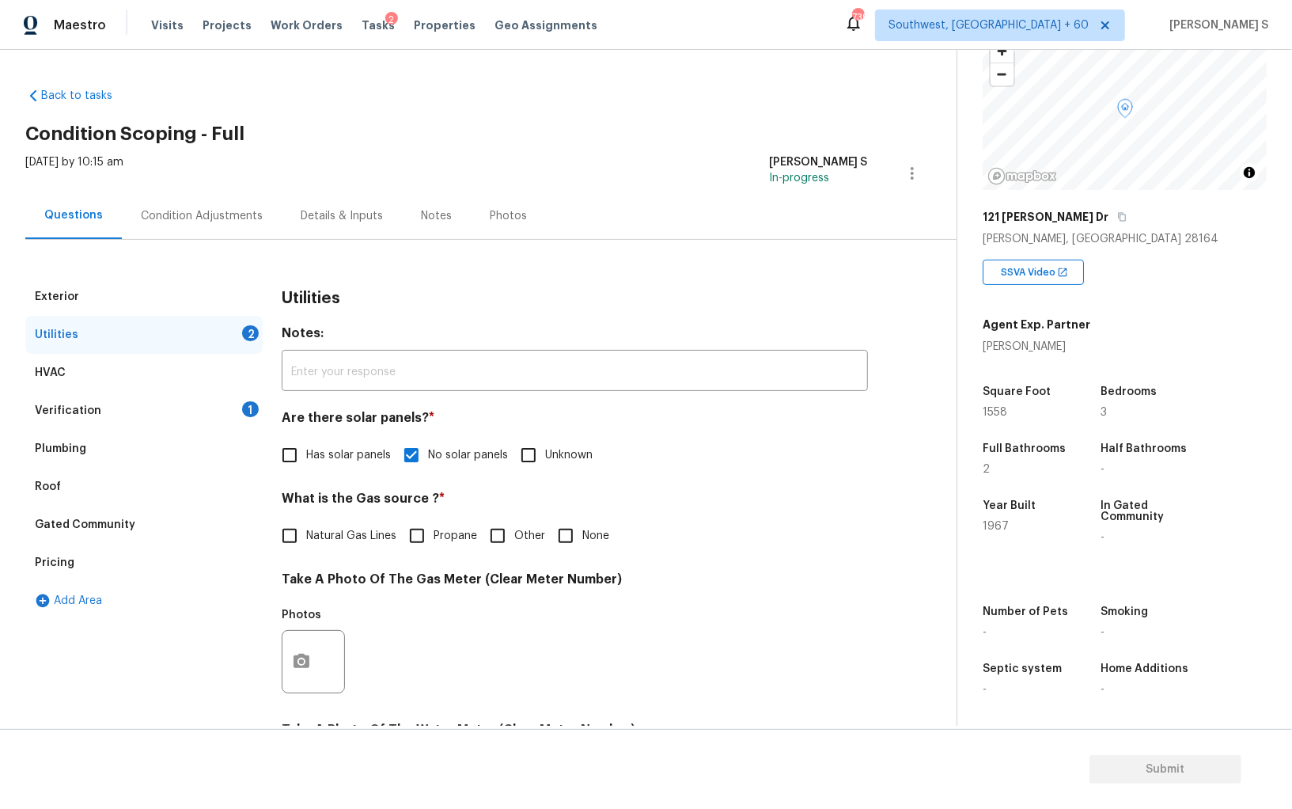
scroll to position [382, 0]
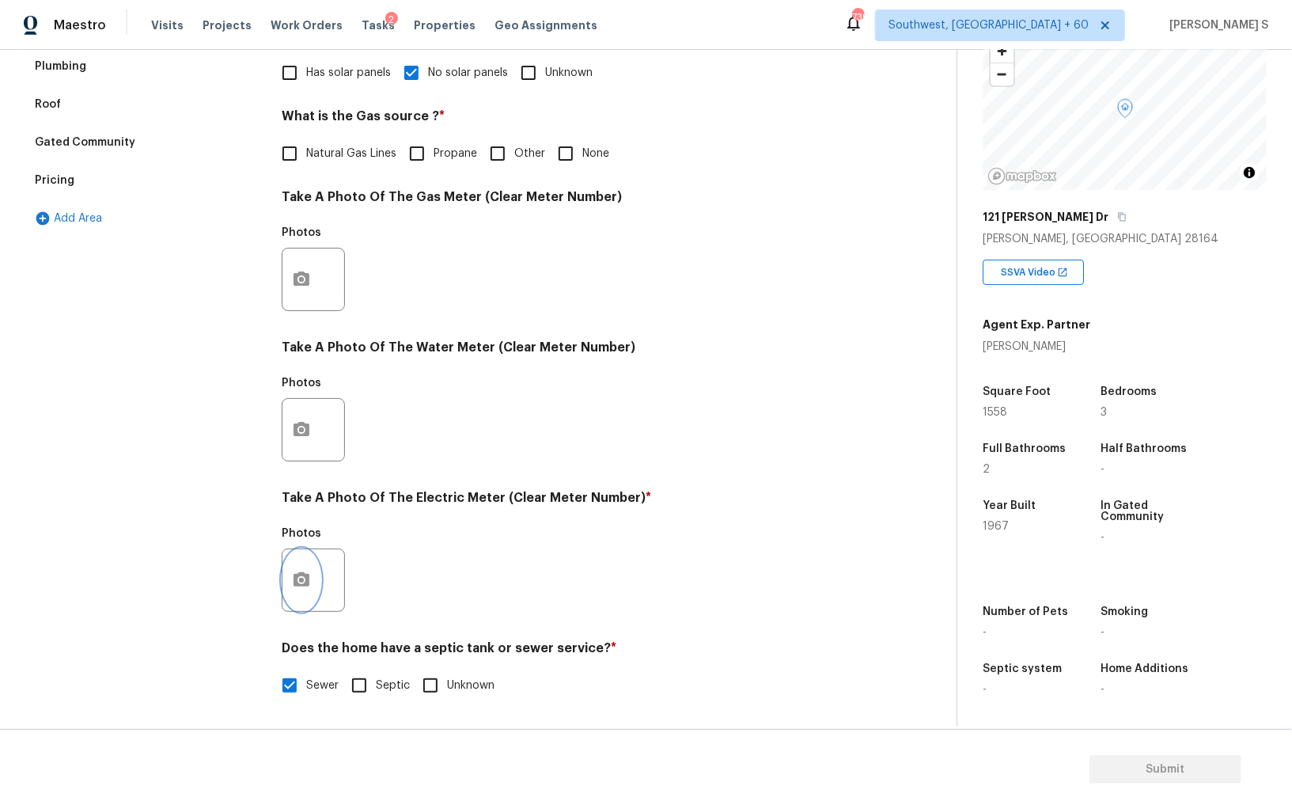
click at [306, 574] on icon "button" at bounding box center [302, 579] width 16 height 14
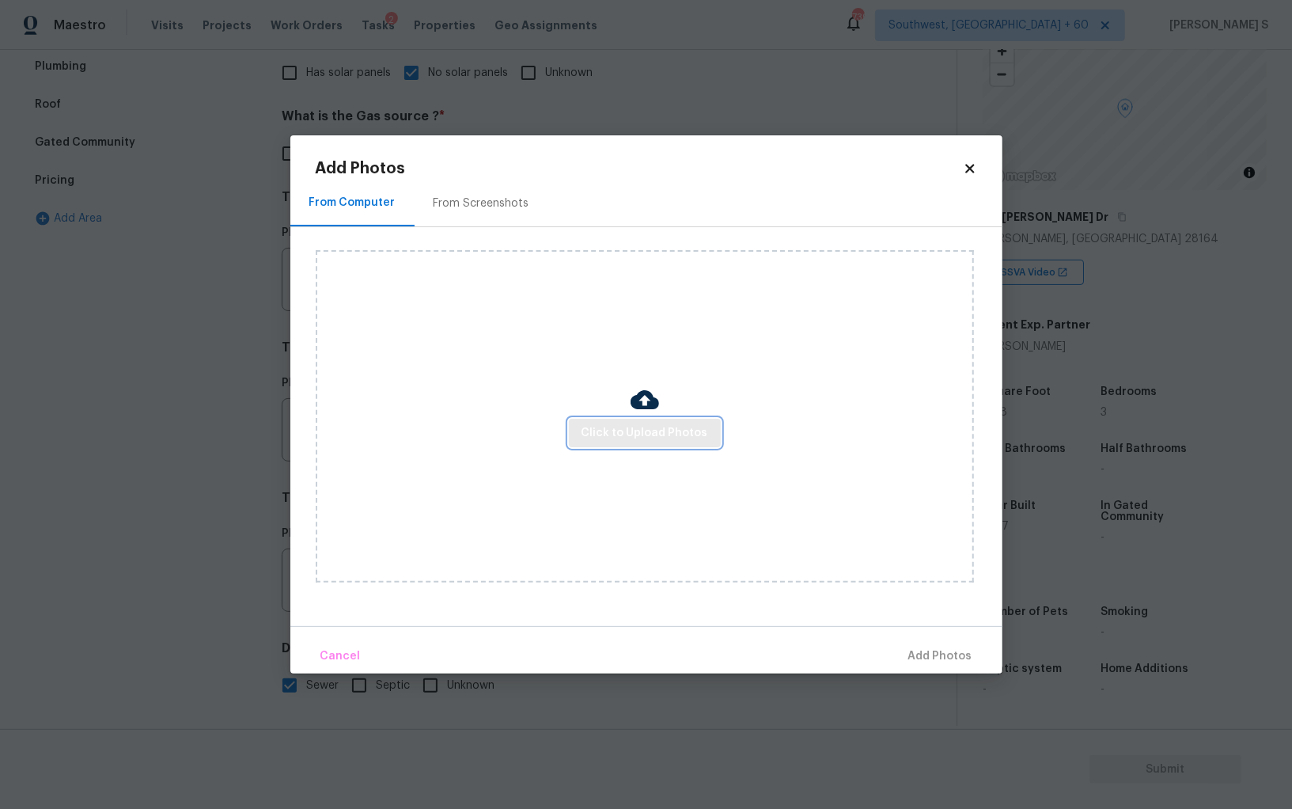
click at [647, 431] on span "Click to Upload Photos" at bounding box center [645, 433] width 127 height 20
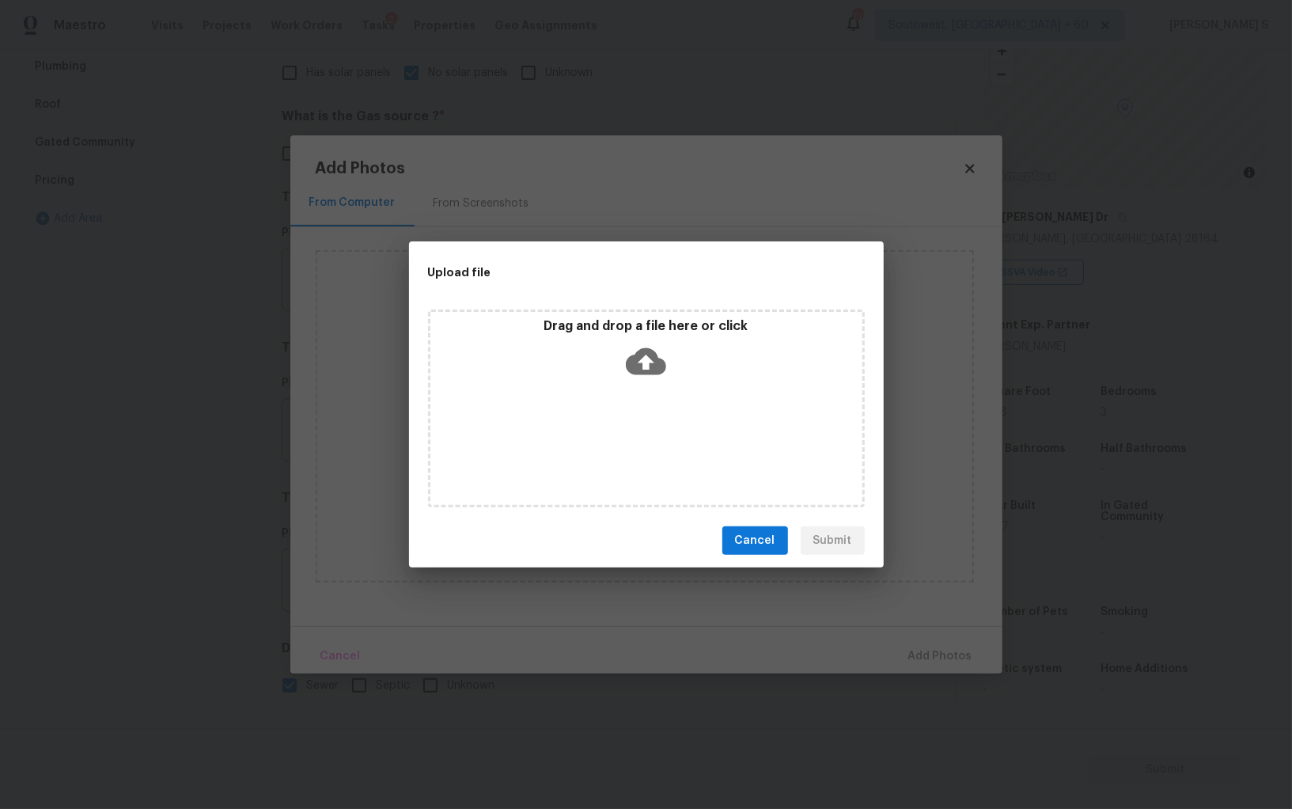
click at [665, 375] on icon at bounding box center [646, 361] width 40 height 40
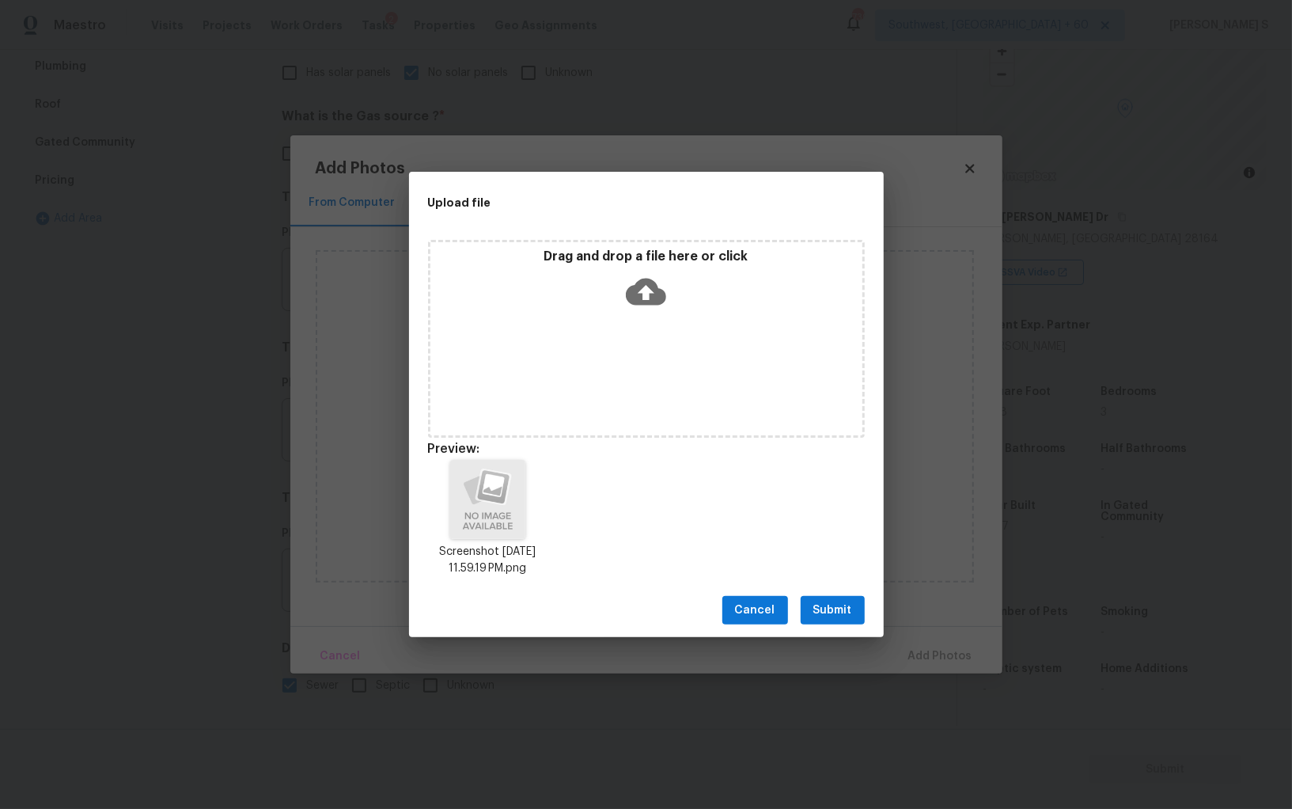
click at [838, 612] on span "Submit" at bounding box center [832, 611] width 39 height 20
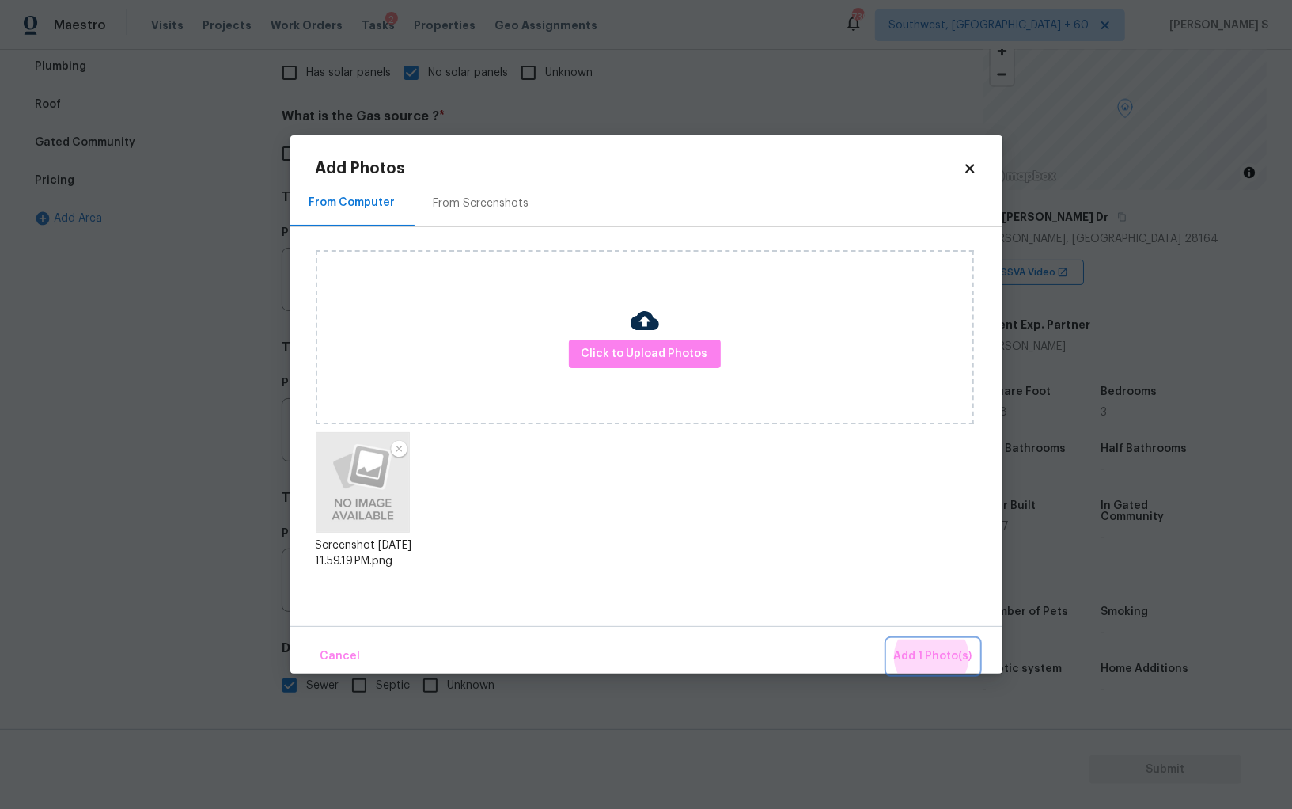
click at [888, 639] on button "Add 1 Photo(s)" at bounding box center [933, 656] width 91 height 34
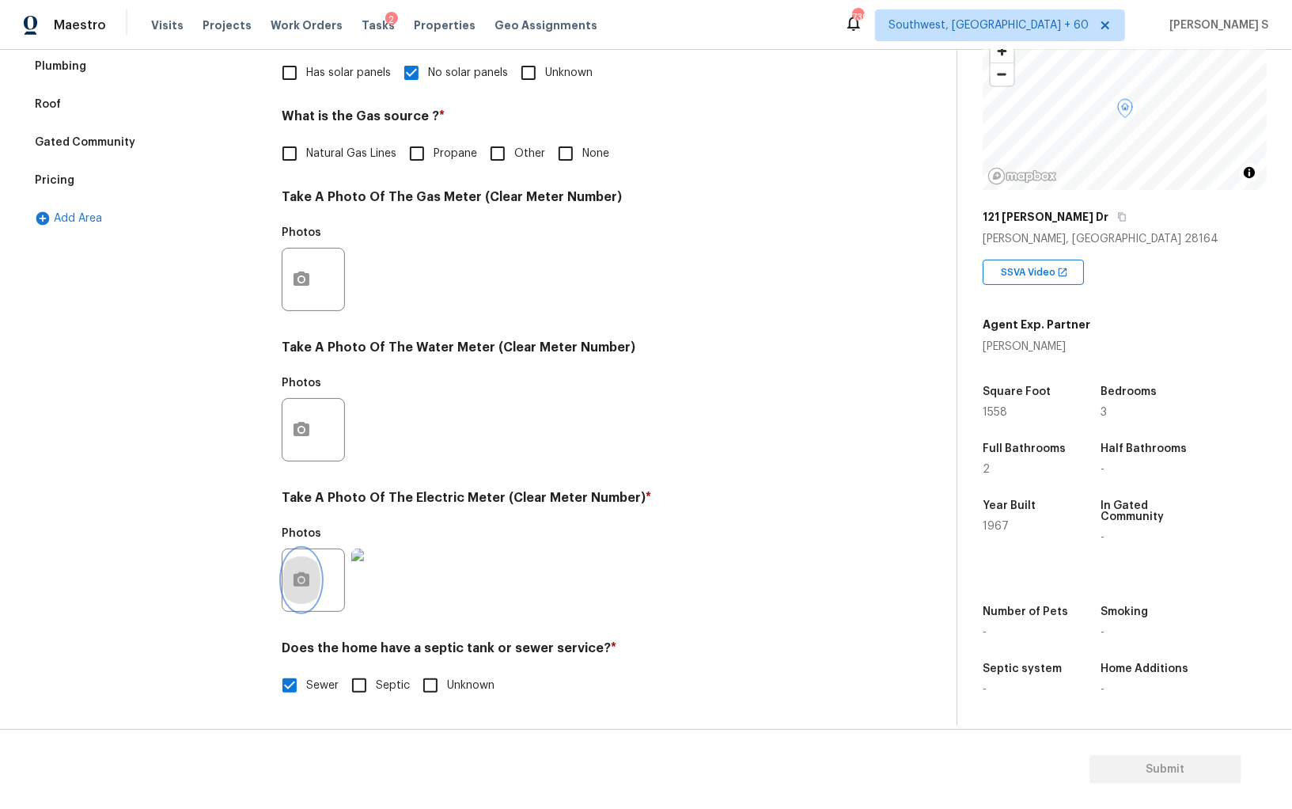
scroll to position [0, 0]
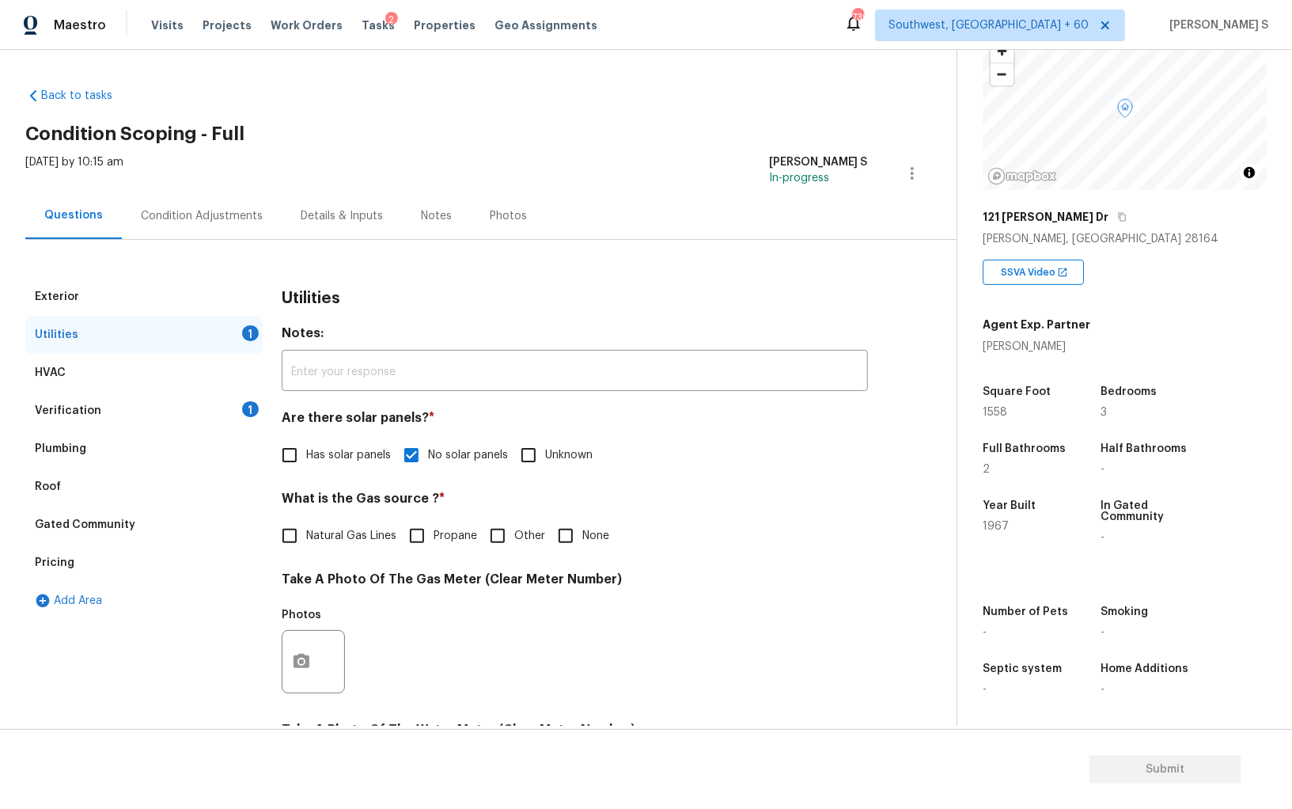
click at [217, 217] on div "Condition Adjustments" at bounding box center [202, 216] width 122 height 16
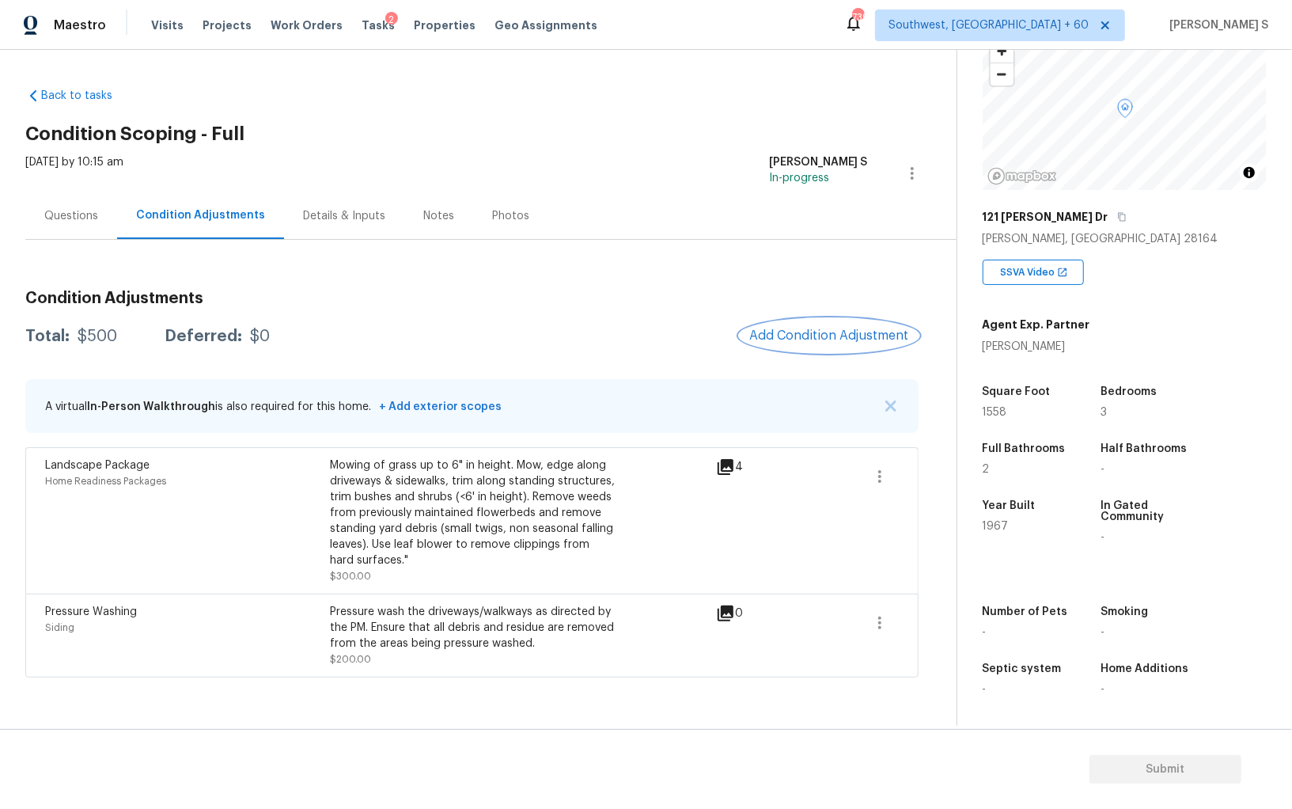
click at [795, 349] on button "Add Condition Adjustment" at bounding box center [829, 335] width 179 height 33
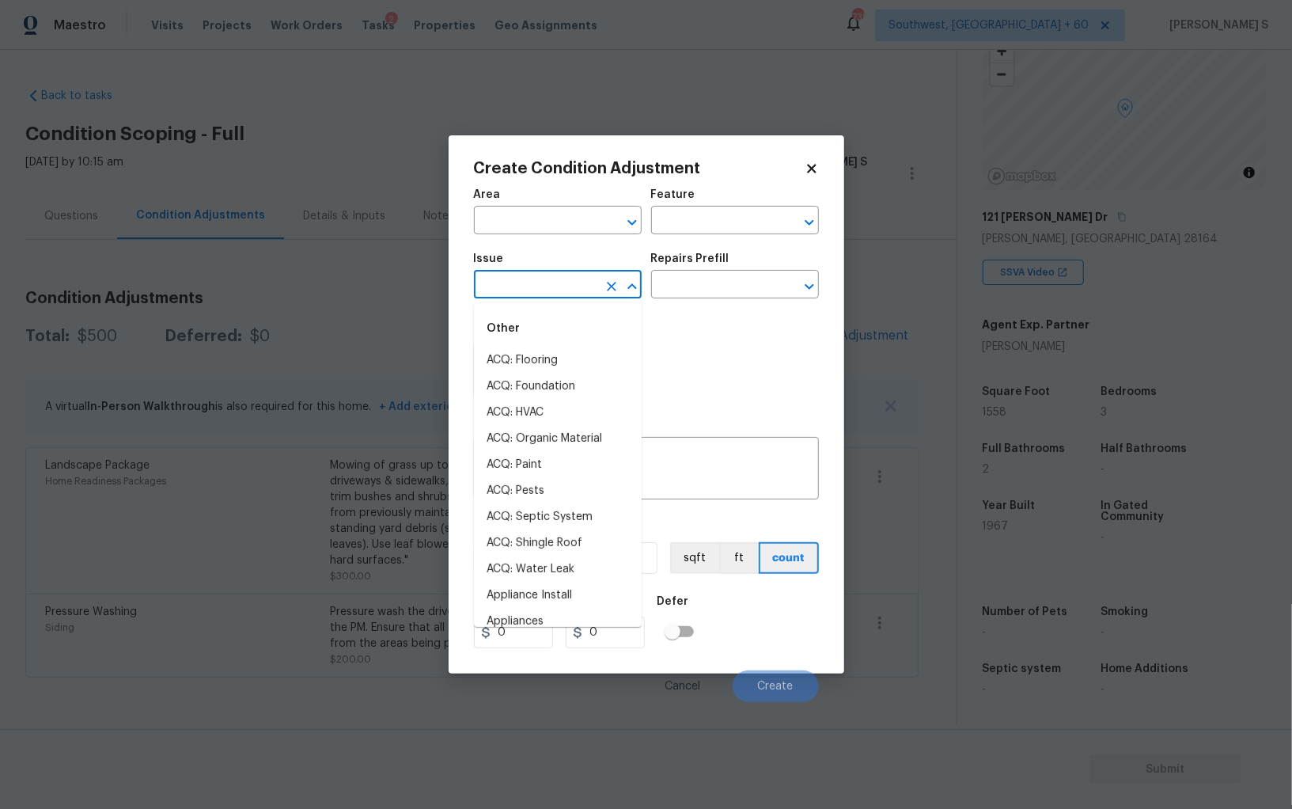
click at [547, 292] on input "text" at bounding box center [535, 286] width 123 height 25
type input "Pet Odor"
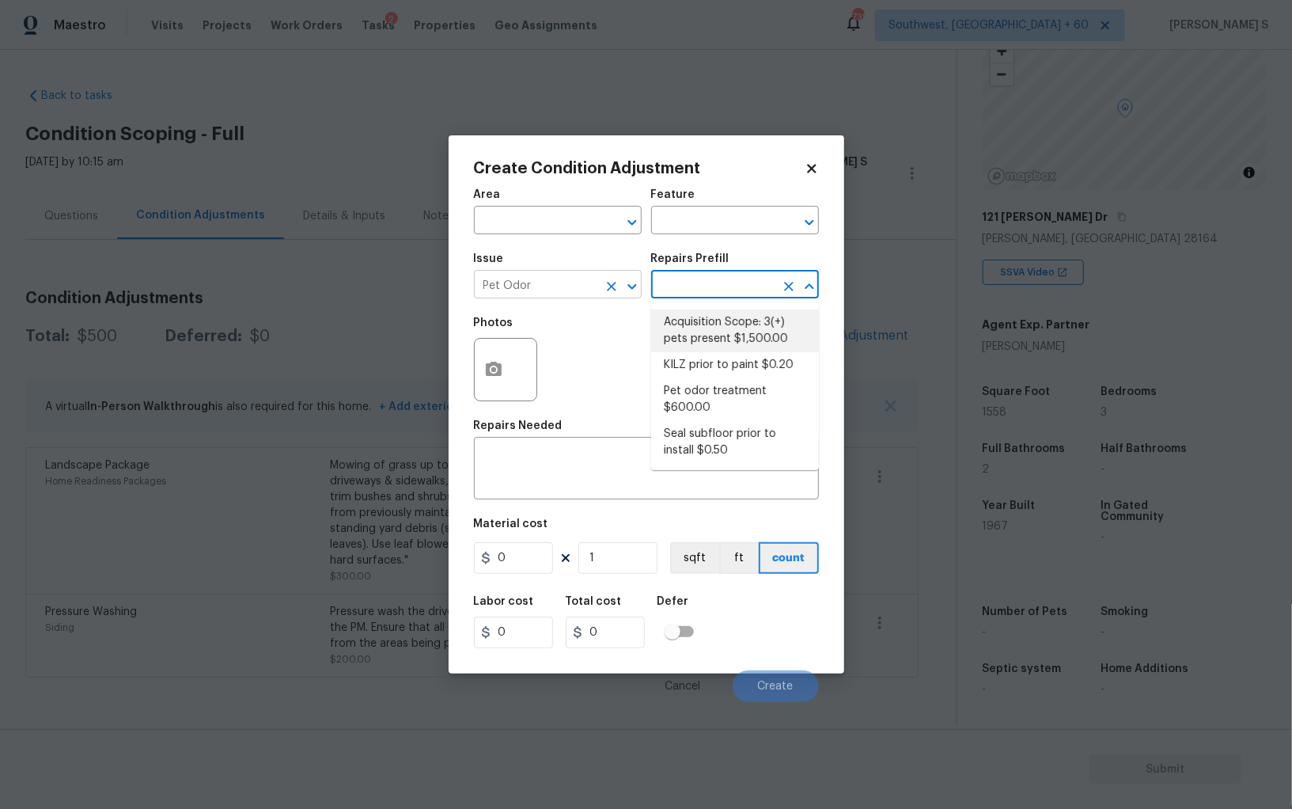
type textarea "Acquisition Scope: 3(+) pets present"
type input "1500"
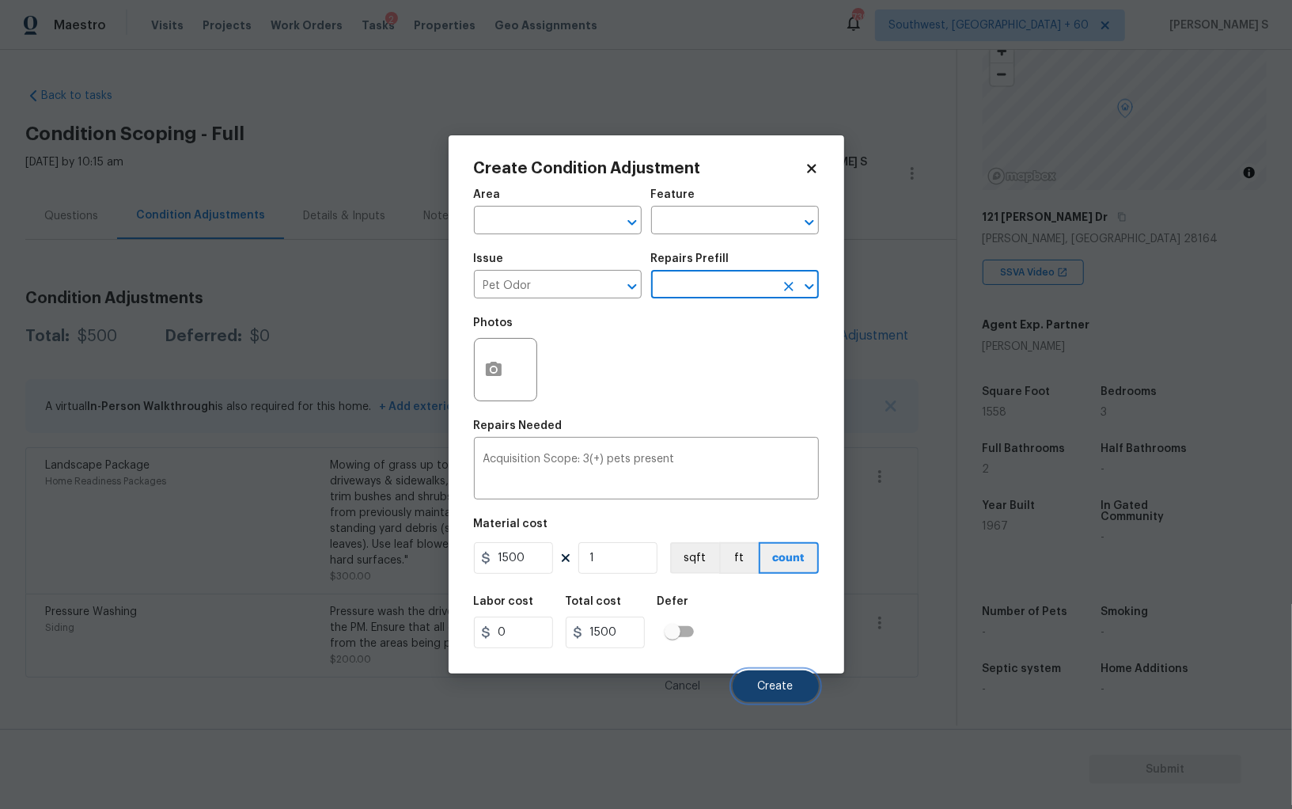
click at [770, 677] on button "Create" at bounding box center [776, 686] width 86 height 32
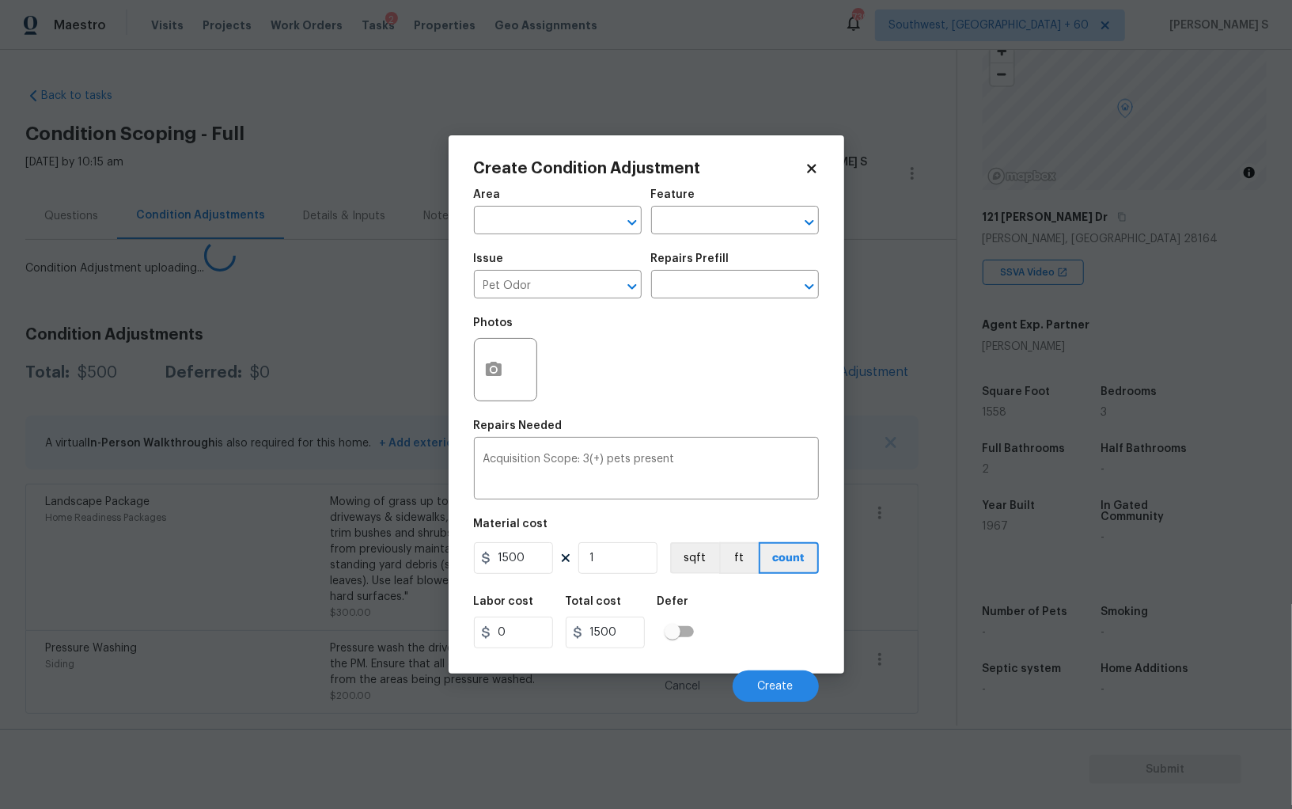
click at [337, 568] on body "Maestro Visits Projects Work Orders Tasks 2 Properties Geo Assignments 739 Sout…" at bounding box center [646, 404] width 1292 height 809
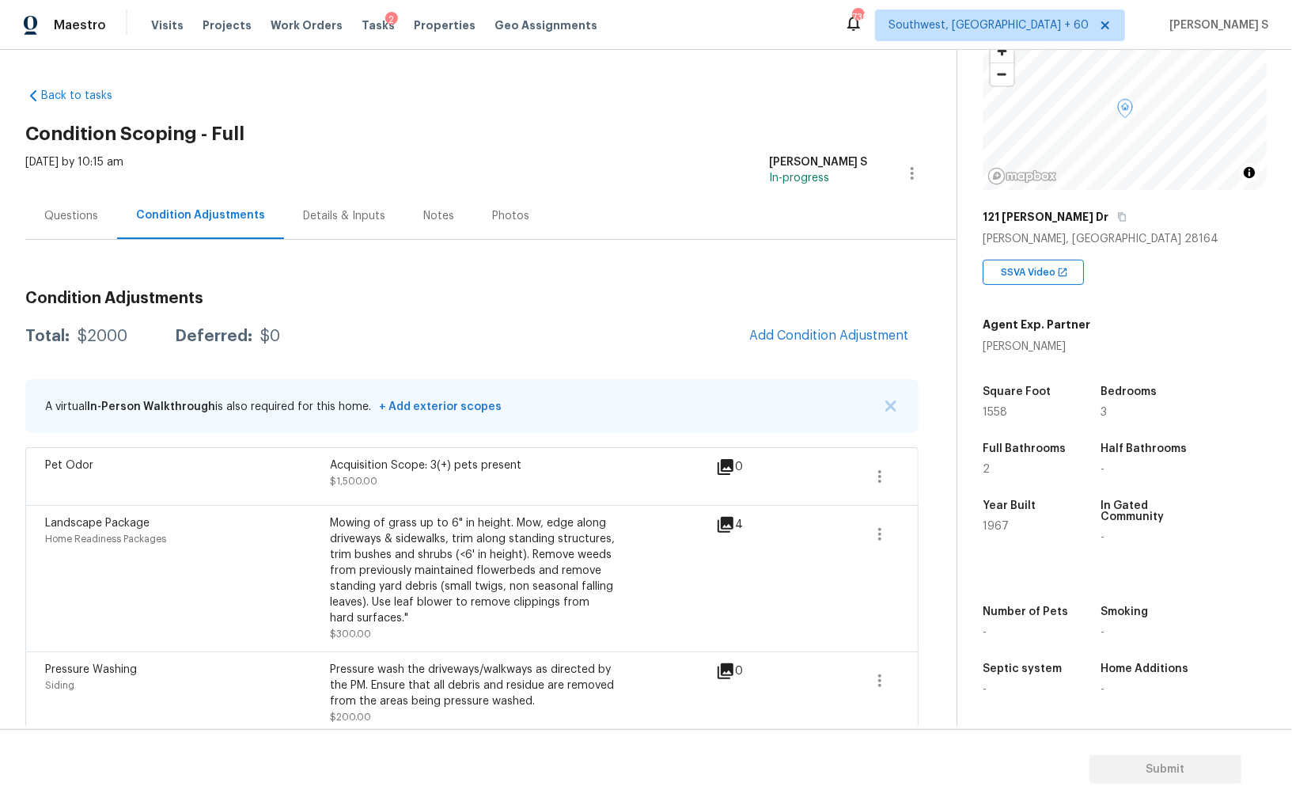
click at [793, 317] on div "Condition Adjustments Total: $2000 Deferred: $0 Add Condition Adjustment A virt…" at bounding box center [471, 506] width 893 height 457
click at [813, 329] on span "Add Condition Adjustment" at bounding box center [829, 335] width 160 height 14
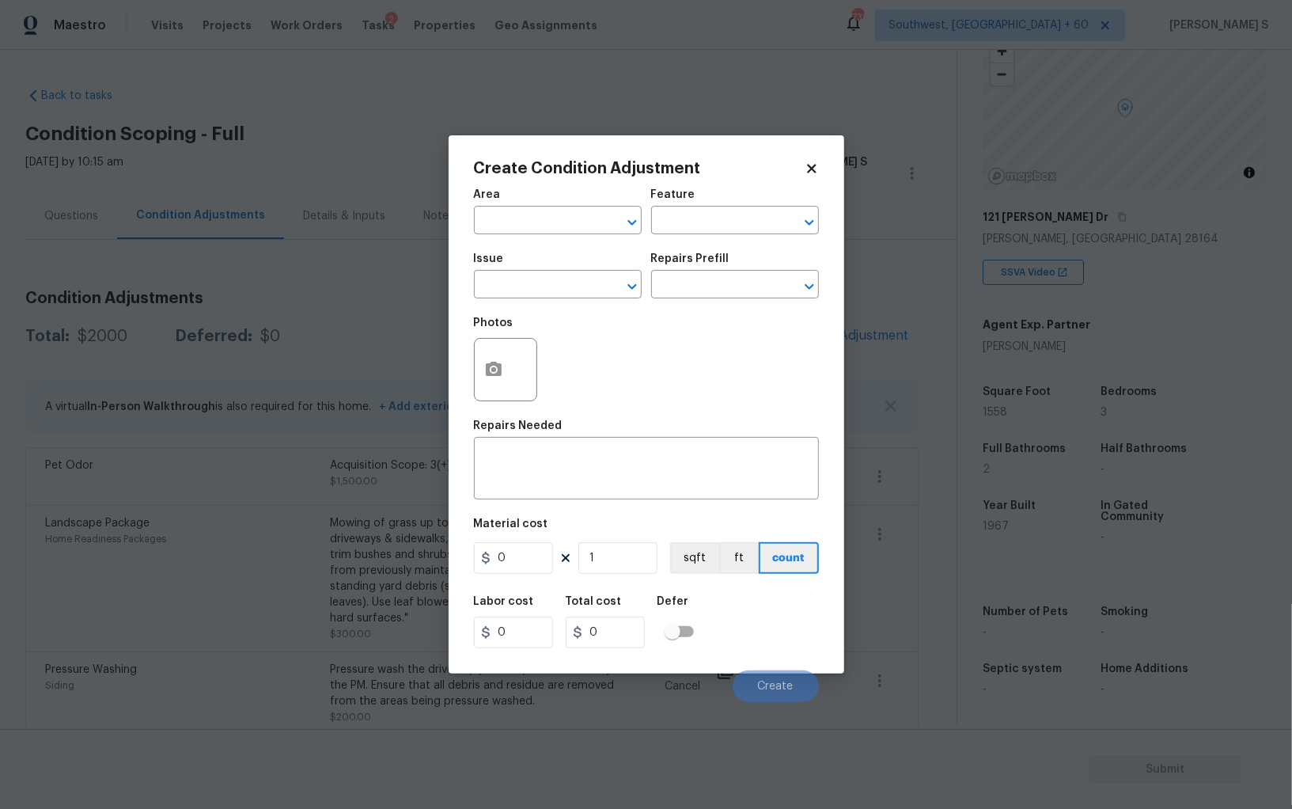
click at [474, 355] on div at bounding box center [505, 369] width 63 height 63
click at [502, 359] on button "button" at bounding box center [494, 370] width 38 height 62
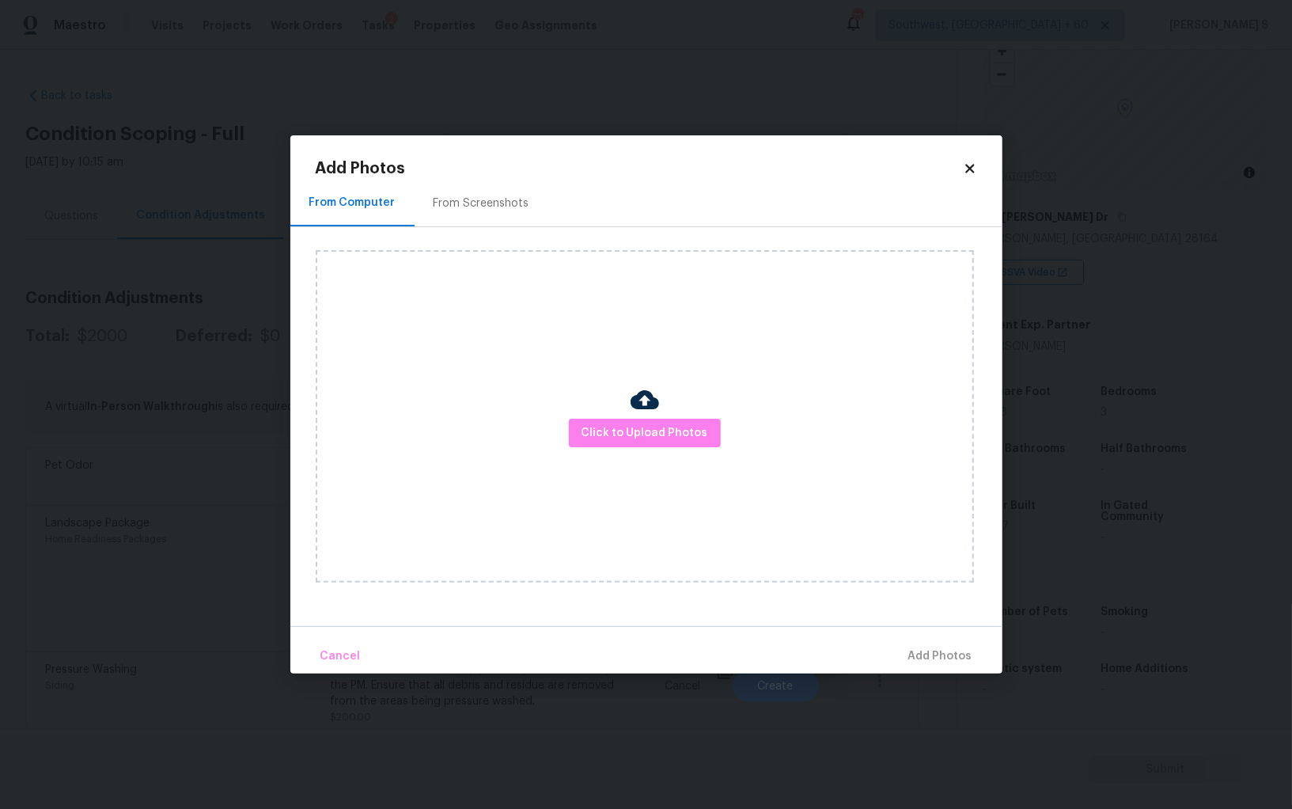
click at [492, 179] on div "Add Photos From Computer From Screenshots Click to Upload Photos Cancel Add Pho…" at bounding box center [647, 417] width 662 height 513
click at [502, 210] on div "From Screenshots" at bounding box center [482, 203] width 96 height 16
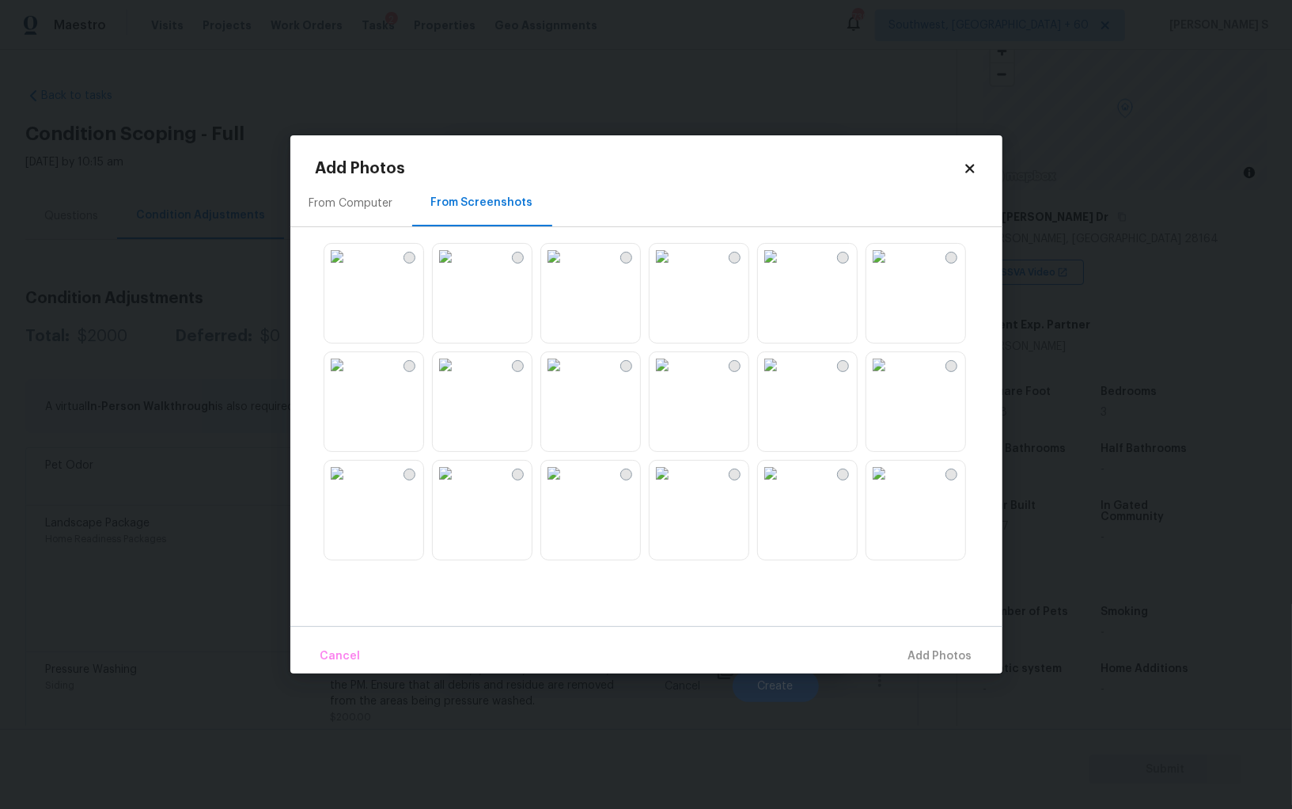
click at [458, 269] on img at bounding box center [445, 256] width 25 height 25
click at [304, 281] on div "From Computer From Screenshots" at bounding box center [646, 403] width 712 height 446
click at [350, 269] on img at bounding box center [336, 256] width 25 height 25
click at [458, 486] on img at bounding box center [445, 473] width 25 height 25
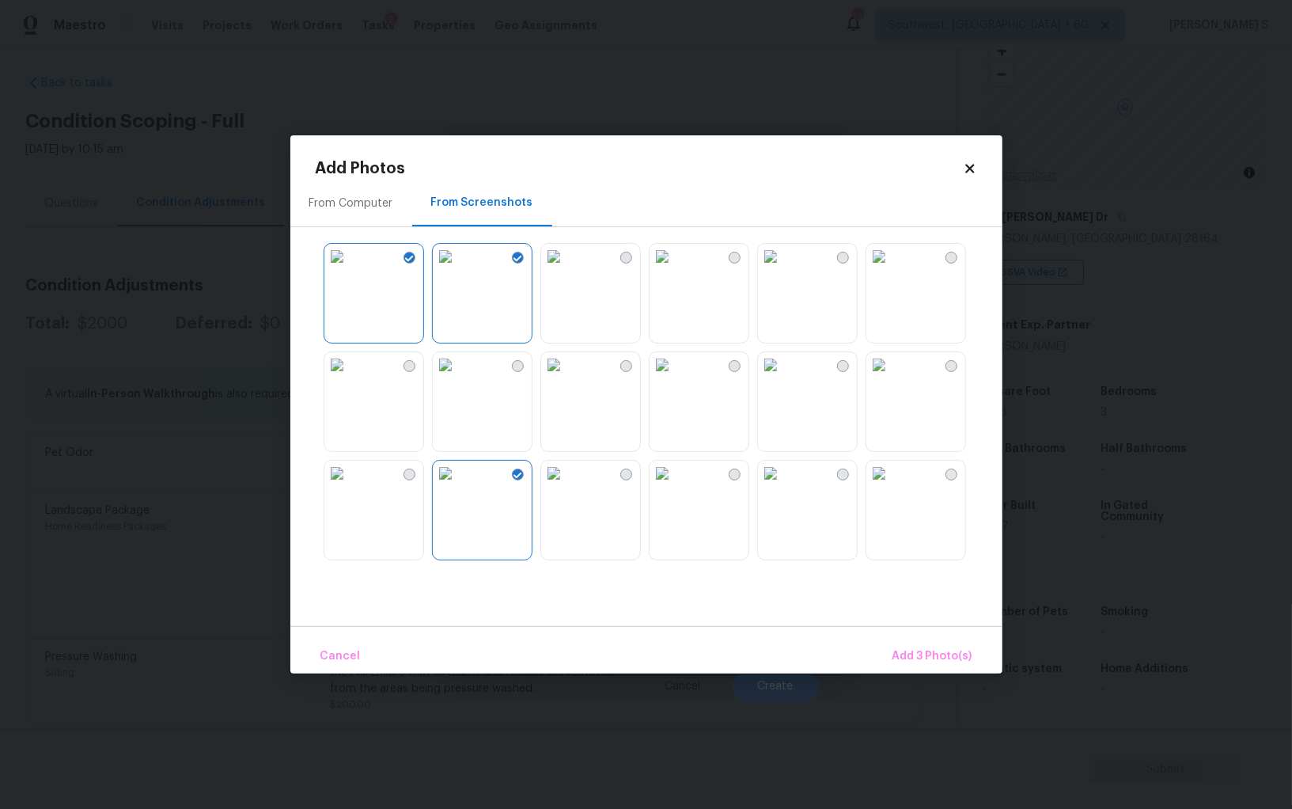
click at [675, 486] on img at bounding box center [662, 473] width 25 height 25
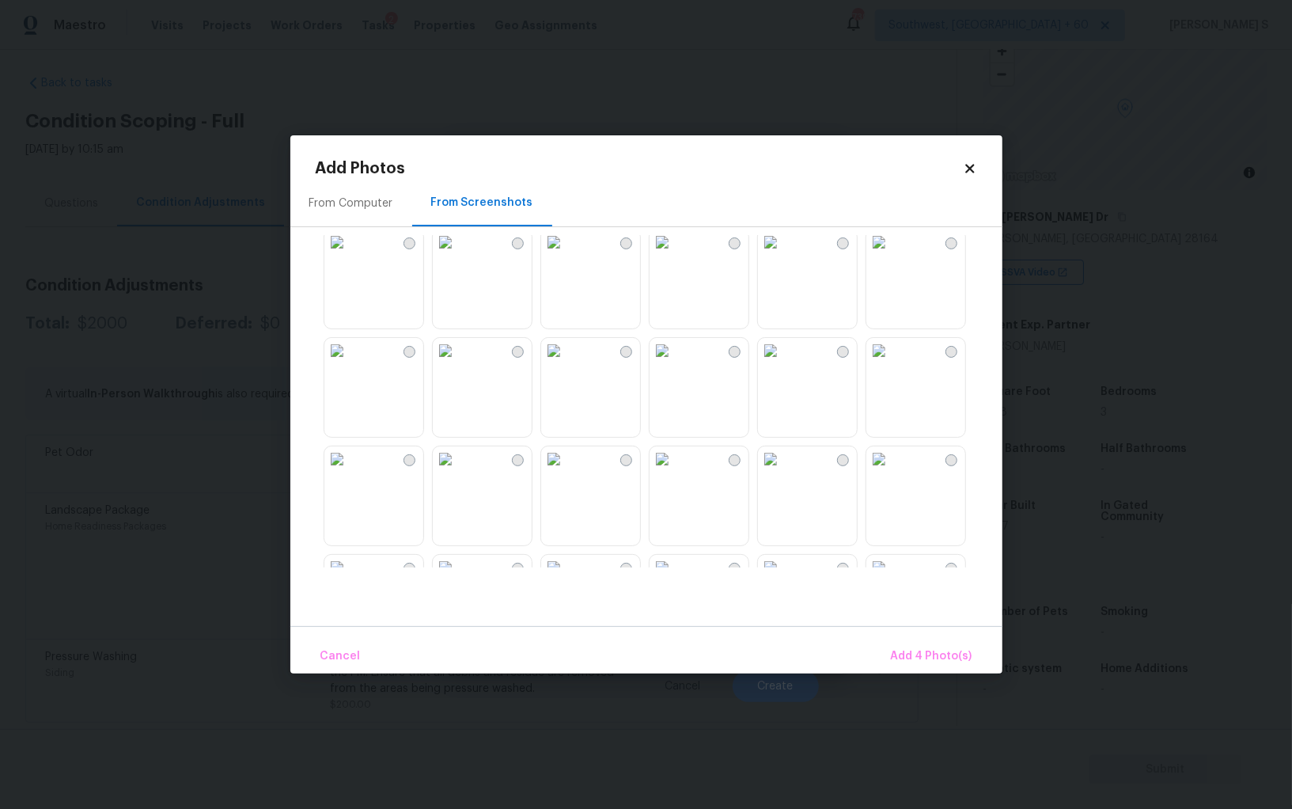
scroll to position [813, 0]
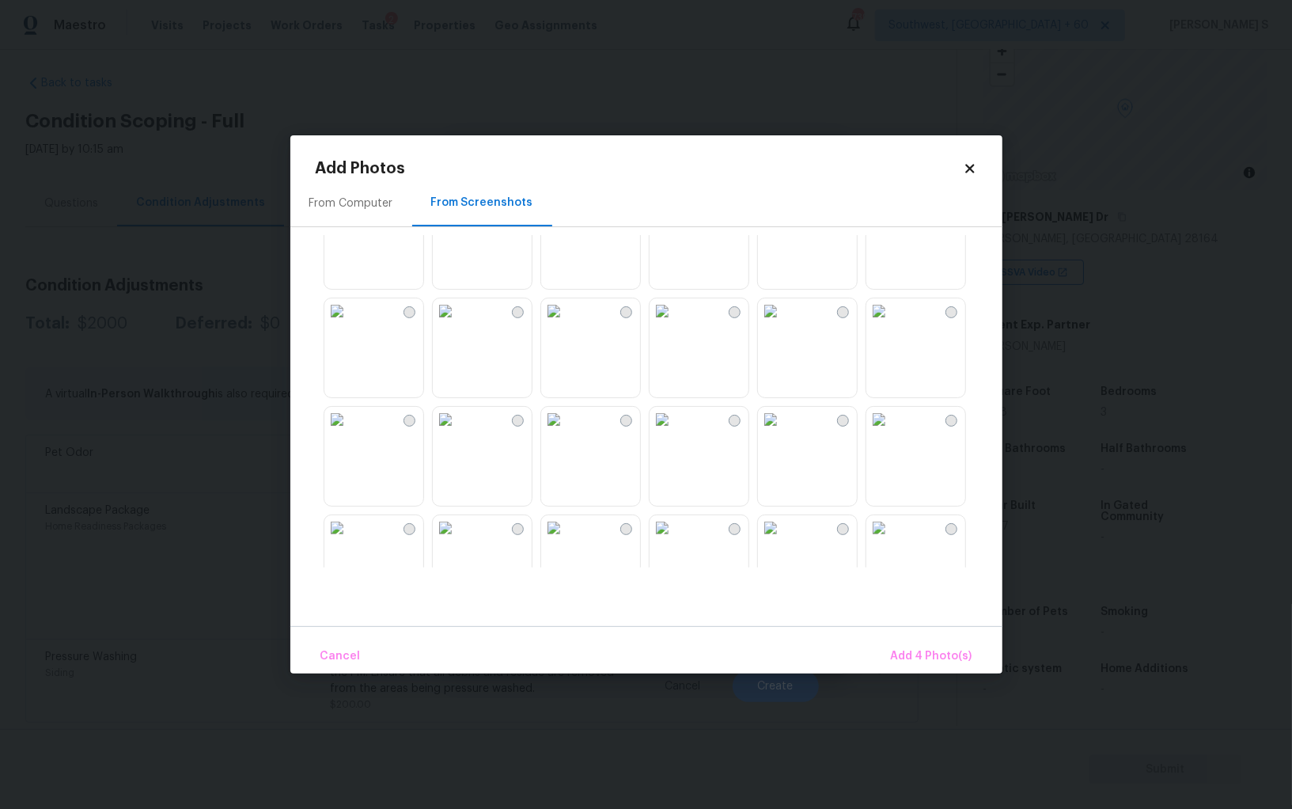
click at [892, 324] on img at bounding box center [878, 310] width 25 height 25
drag, startPoint x: 781, startPoint y: 444, endPoint x: 828, endPoint y: 444, distance: 46.7
click at [782, 432] on img at bounding box center [770, 419] width 25 height 25
click at [885, 432] on img at bounding box center [878, 419] width 25 height 25
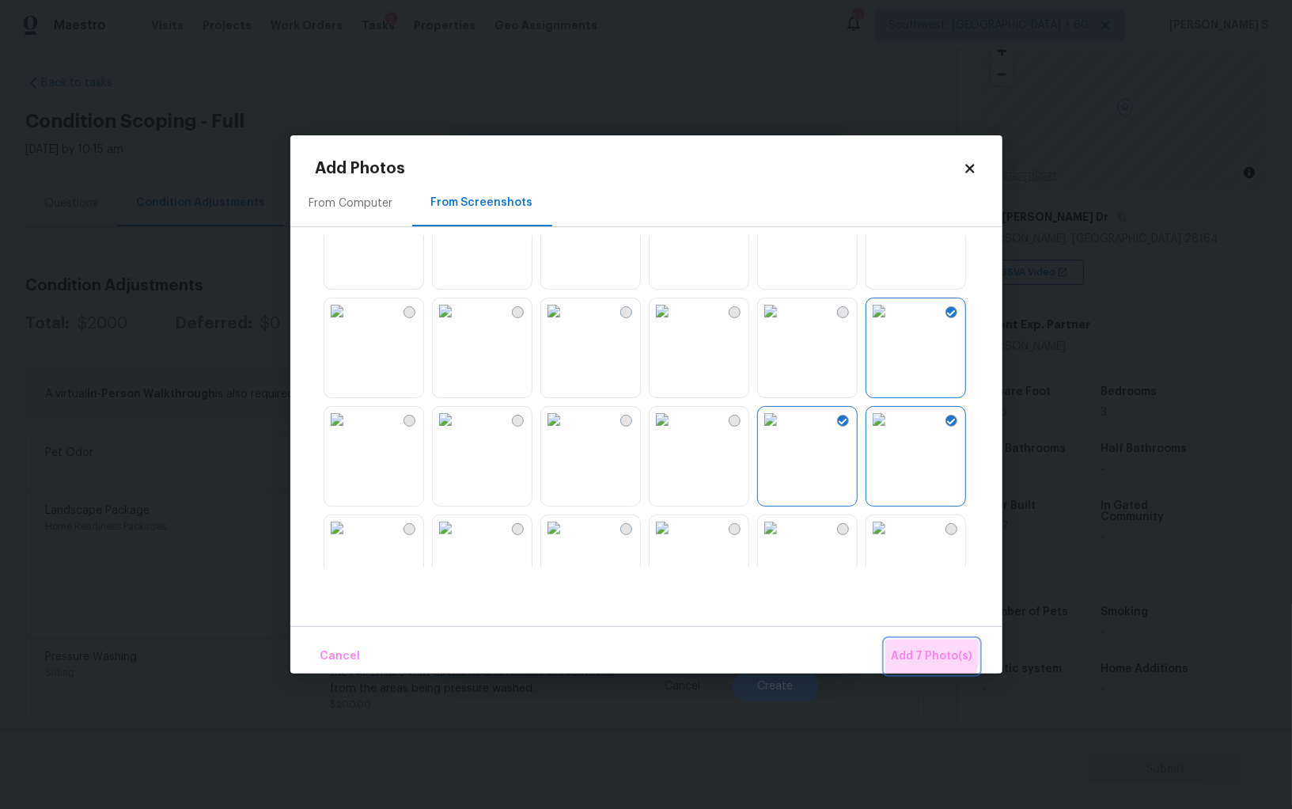
click at [915, 647] on span "Add 7 Photo(s)" at bounding box center [932, 657] width 81 height 20
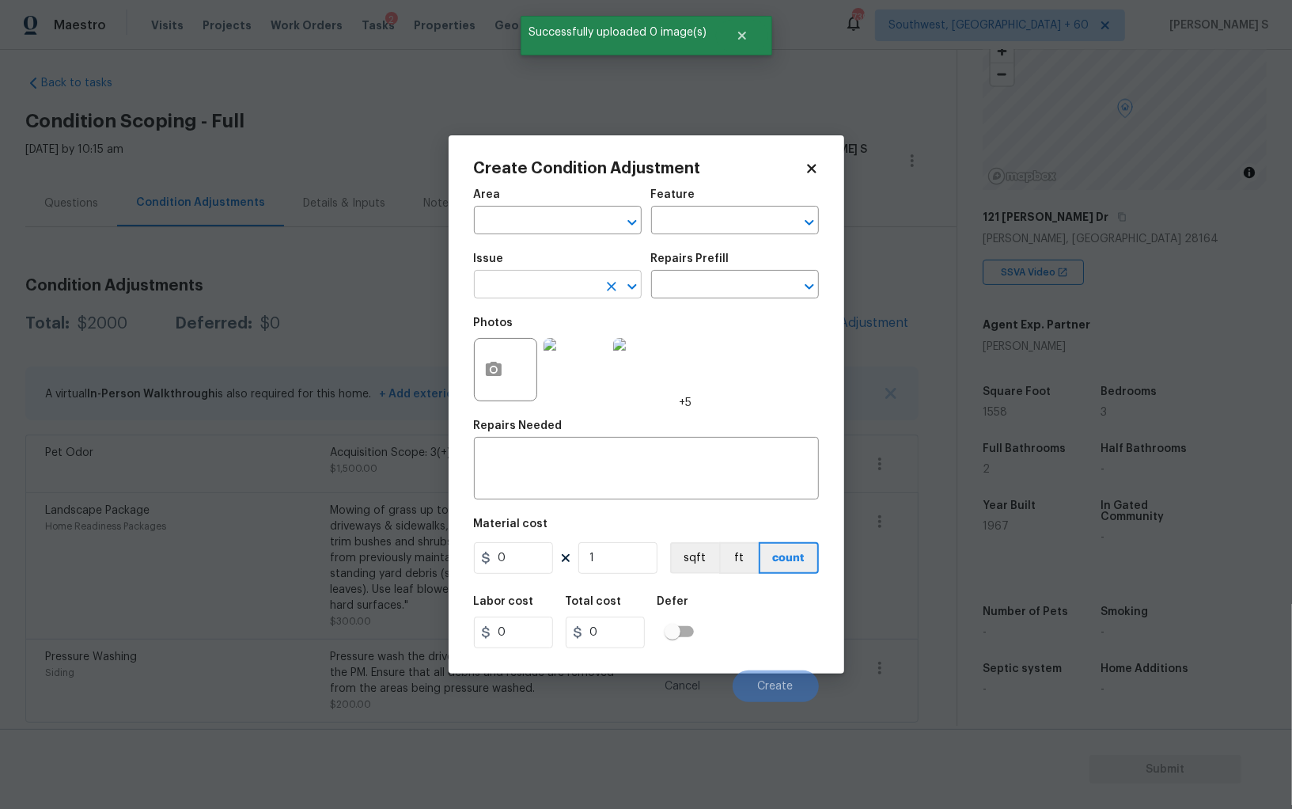
click at [545, 285] on input "text" at bounding box center [535, 286] width 123 height 25
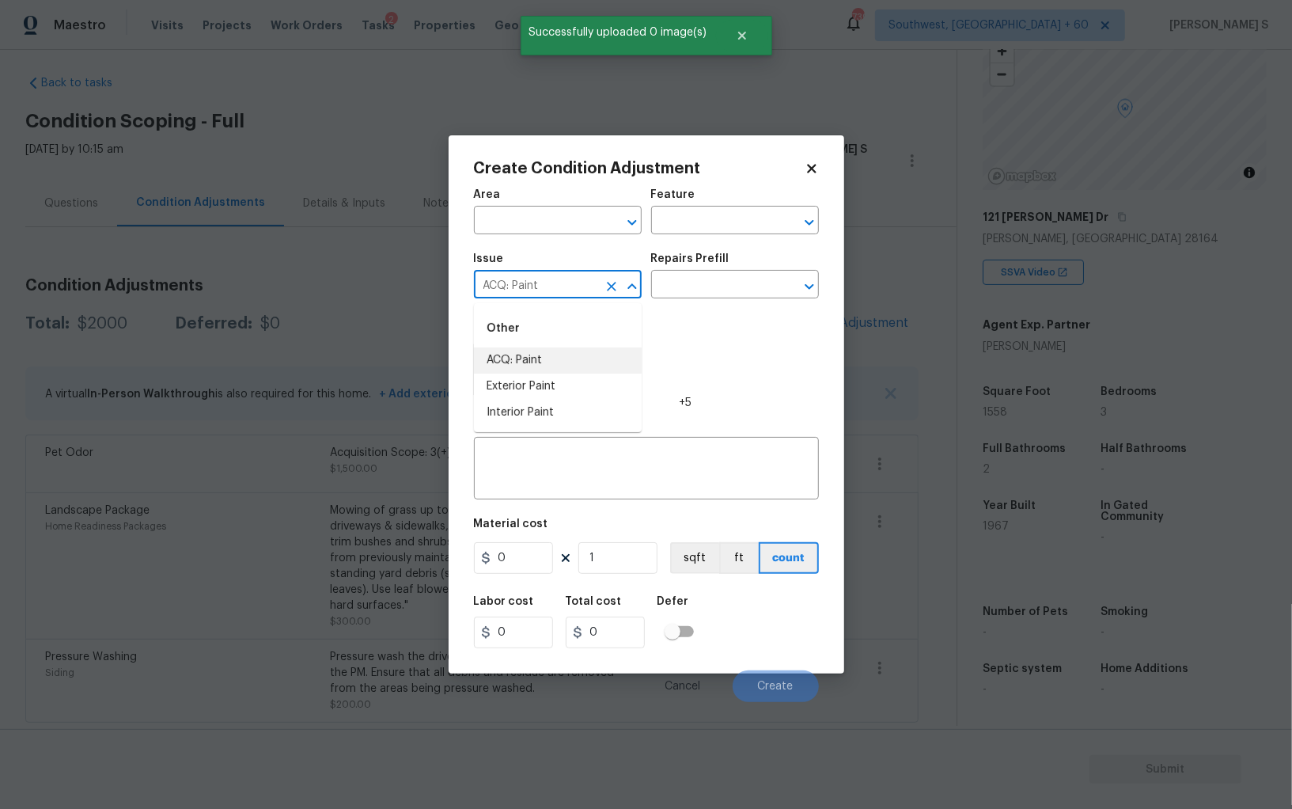
type input "ACQ: Paint"
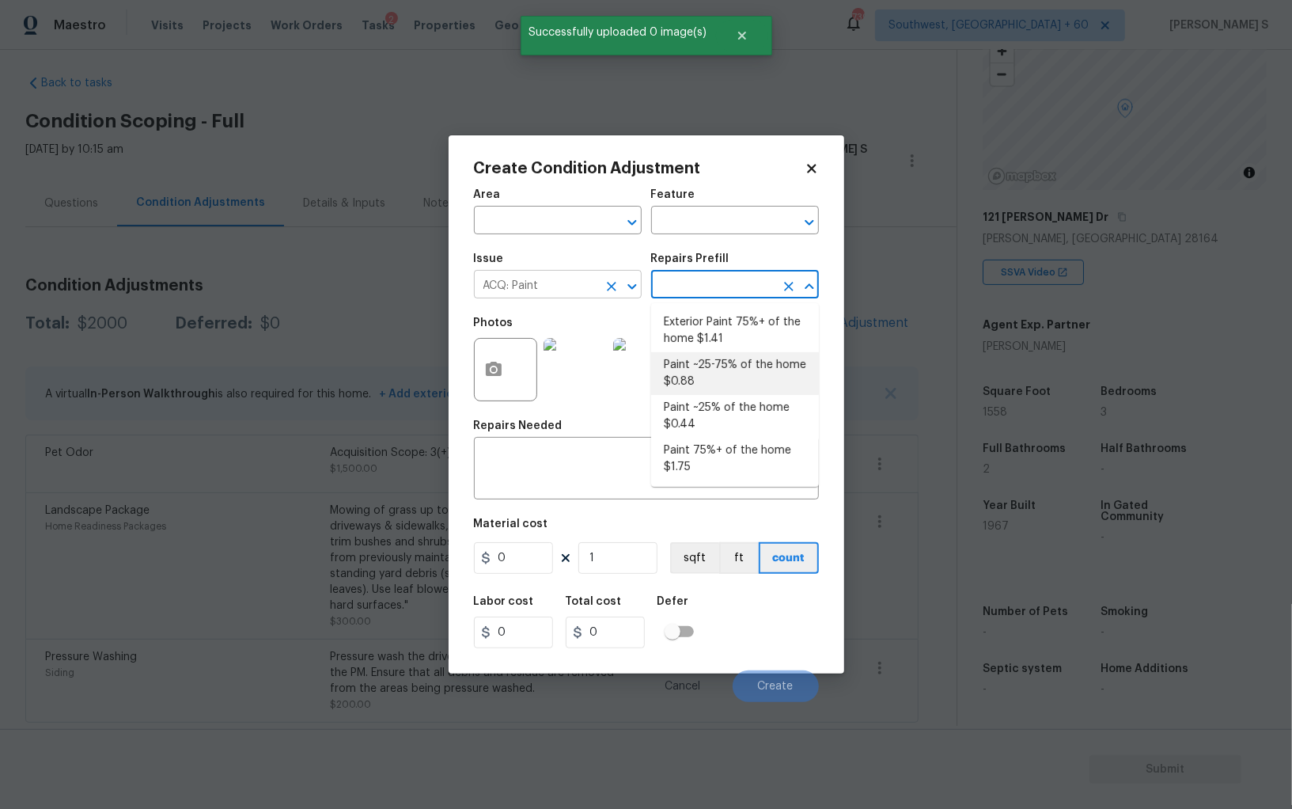
type input "Acquisition"
type textarea "Acquisition Scope: ~25 - 75% of the home needs interior paint"
type input "0.88"
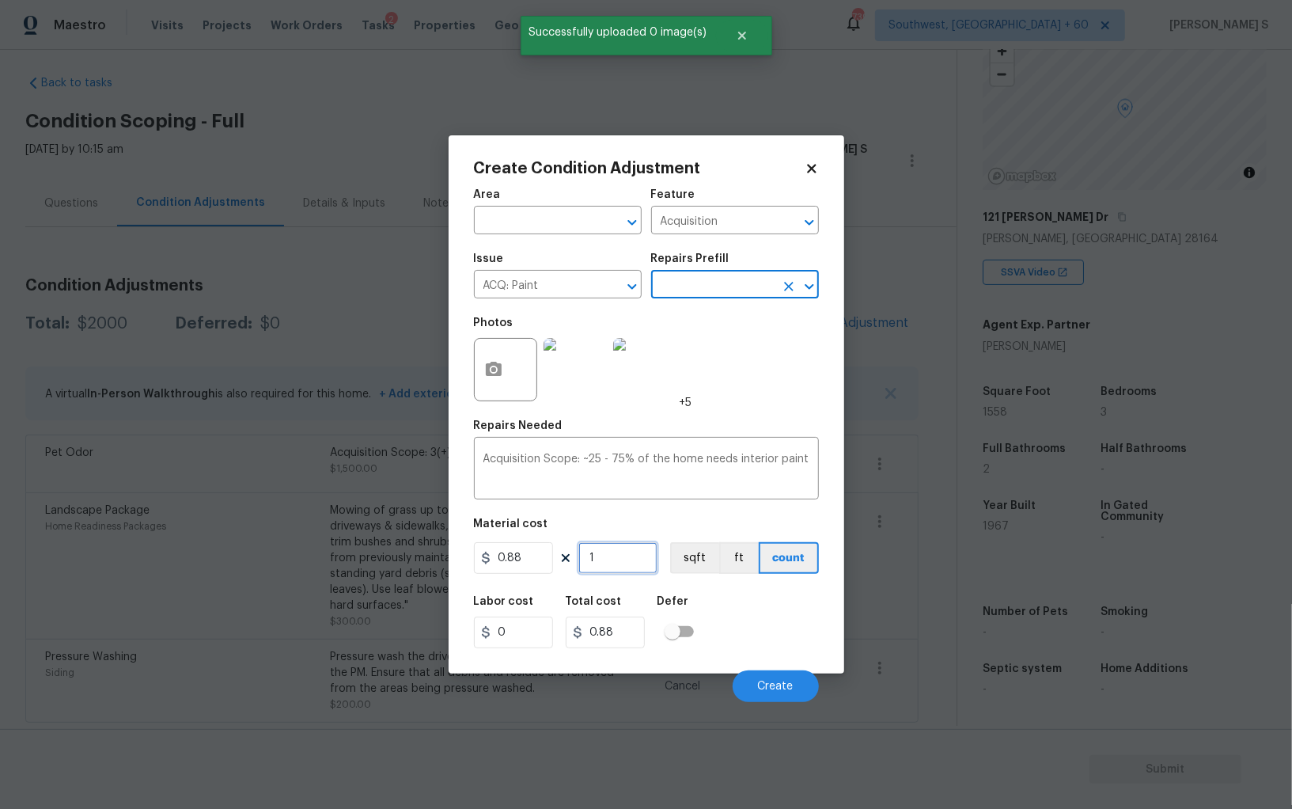
click at [621, 569] on input "1" at bounding box center [617, 558] width 79 height 32
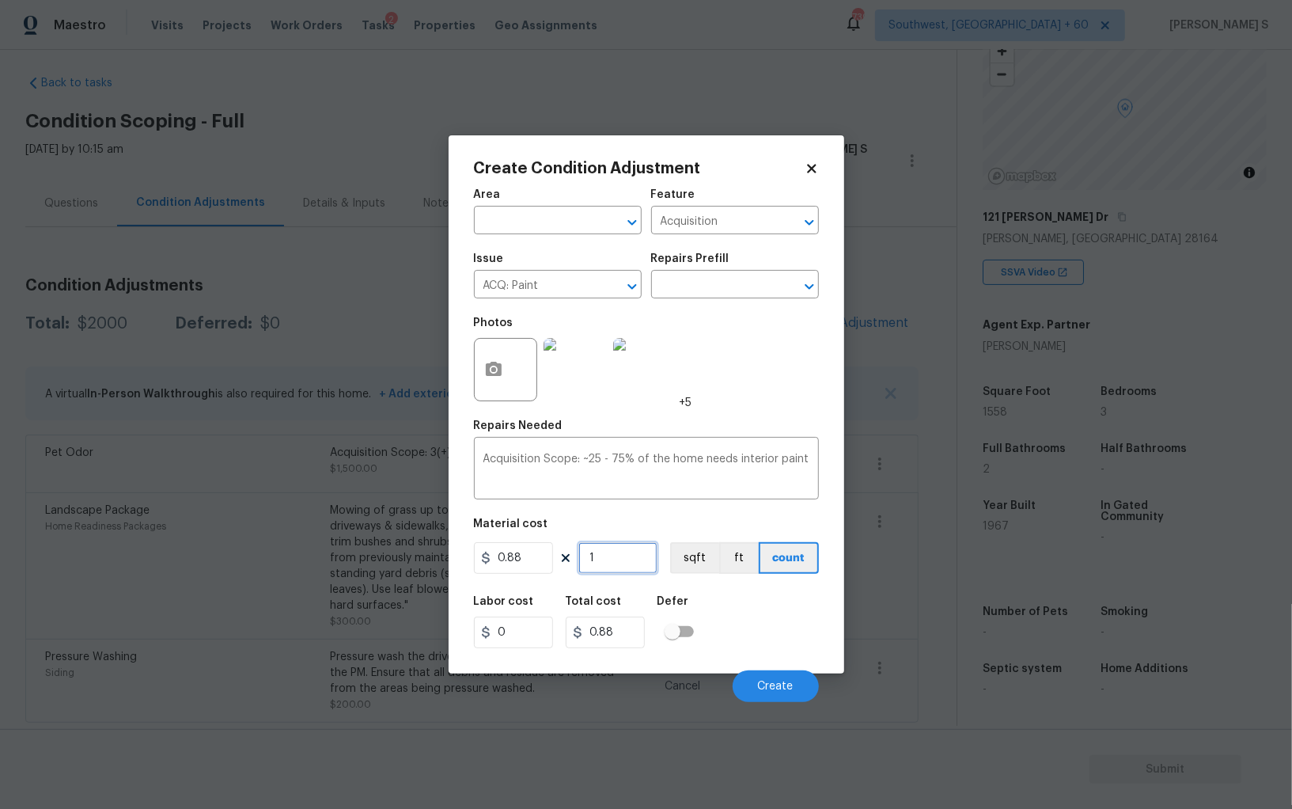
type input "15"
type input "13.2"
type input "155"
type input "136.4"
type input "1558"
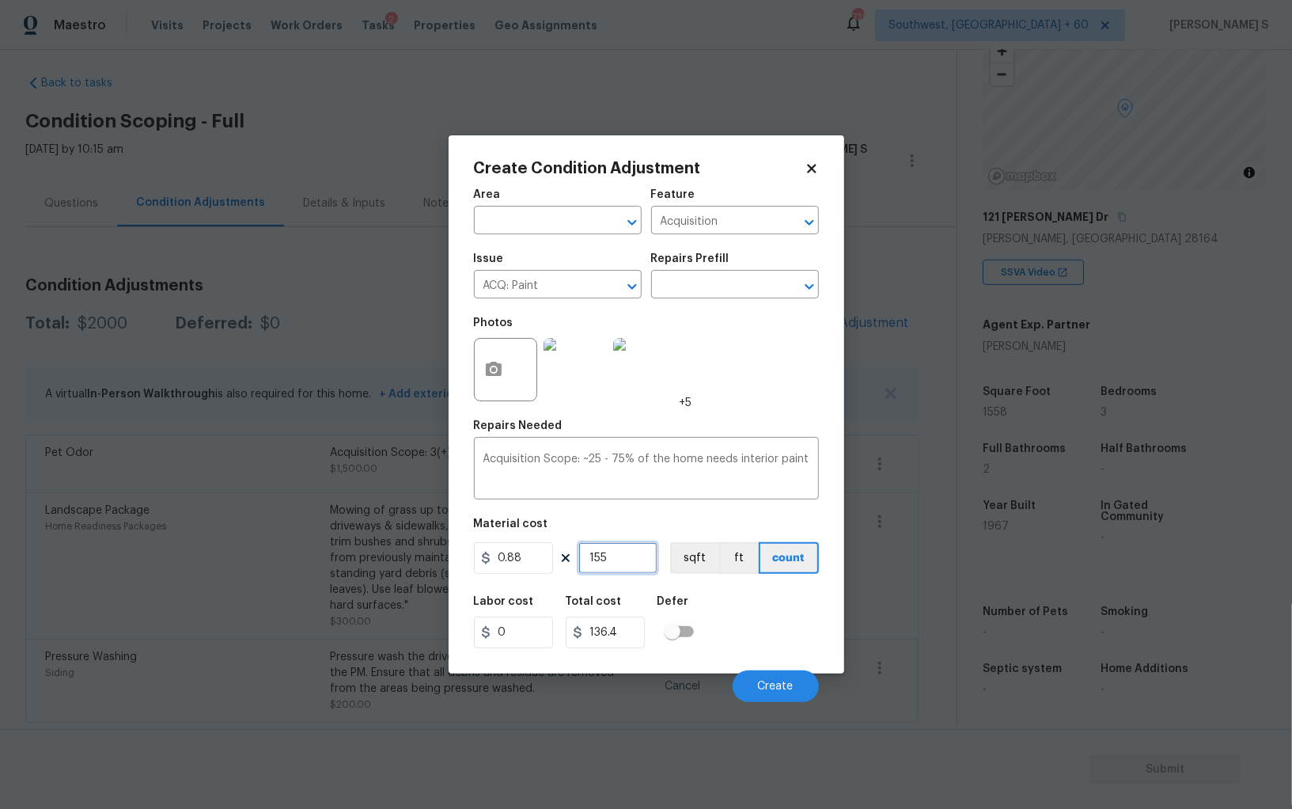
type input "1371.04"
type input "1558"
click at [692, 565] on button "sqft" at bounding box center [694, 558] width 49 height 32
click at [702, 586] on div "Area ​ Feature Acquisition ​ Issue ACQ: Paint ​ Repairs Prefill ​ Photos +5 Rep…" at bounding box center [646, 441] width 345 height 522
click at [771, 689] on span "Create" at bounding box center [776, 687] width 36 height 12
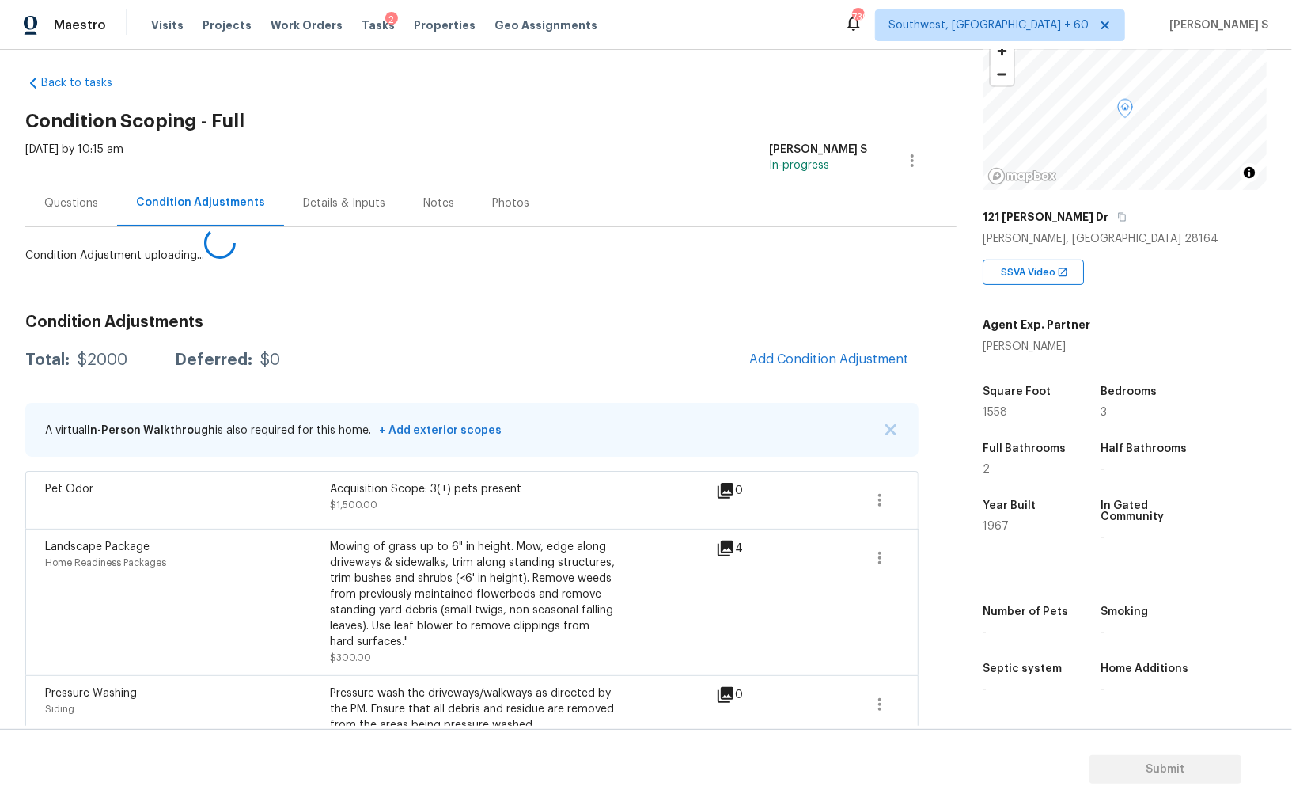
click at [289, 548] on body "Maestro Visits Projects Work Orders Tasks 2 Properties Geo Assignments 739 Sout…" at bounding box center [646, 404] width 1292 height 809
click at [824, 358] on div "Condition Adjustments Total: $2000 Deferred: $0 Add Condition Adjustment A virt…" at bounding box center [471, 529] width 893 height 457
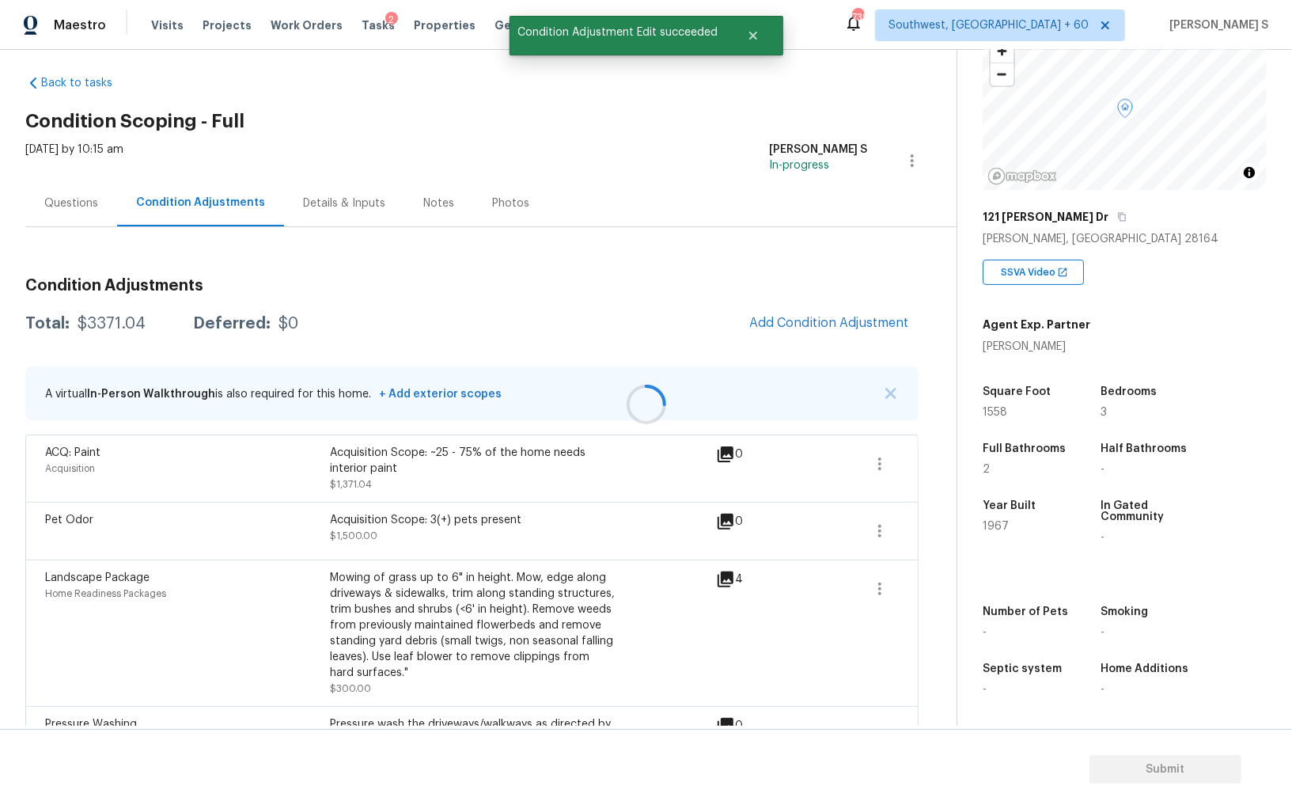
click at [790, 324] on div at bounding box center [646, 404] width 1292 height 809
click at [798, 330] on div at bounding box center [646, 404] width 1292 height 809
click at [791, 316] on span "Add Condition Adjustment" at bounding box center [829, 323] width 160 height 14
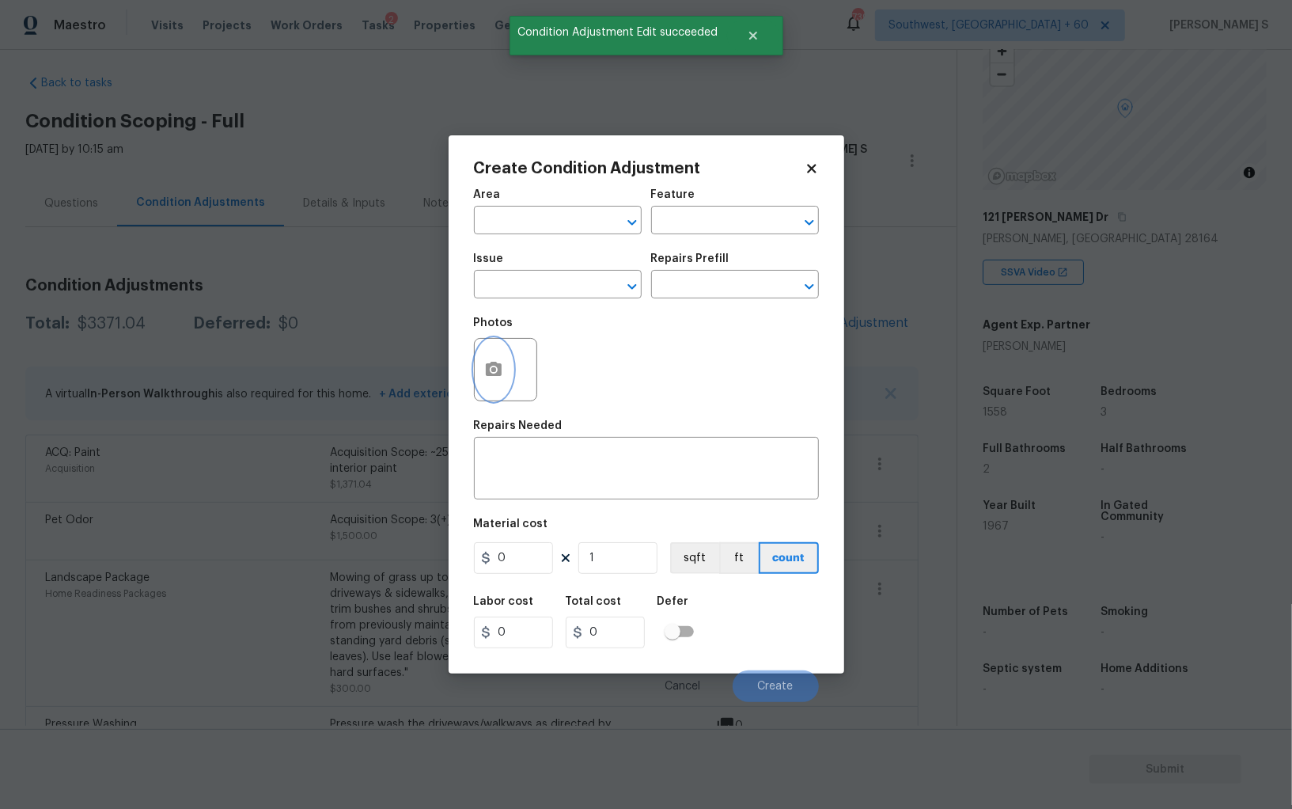
click at [476, 385] on button "button" at bounding box center [494, 370] width 38 height 62
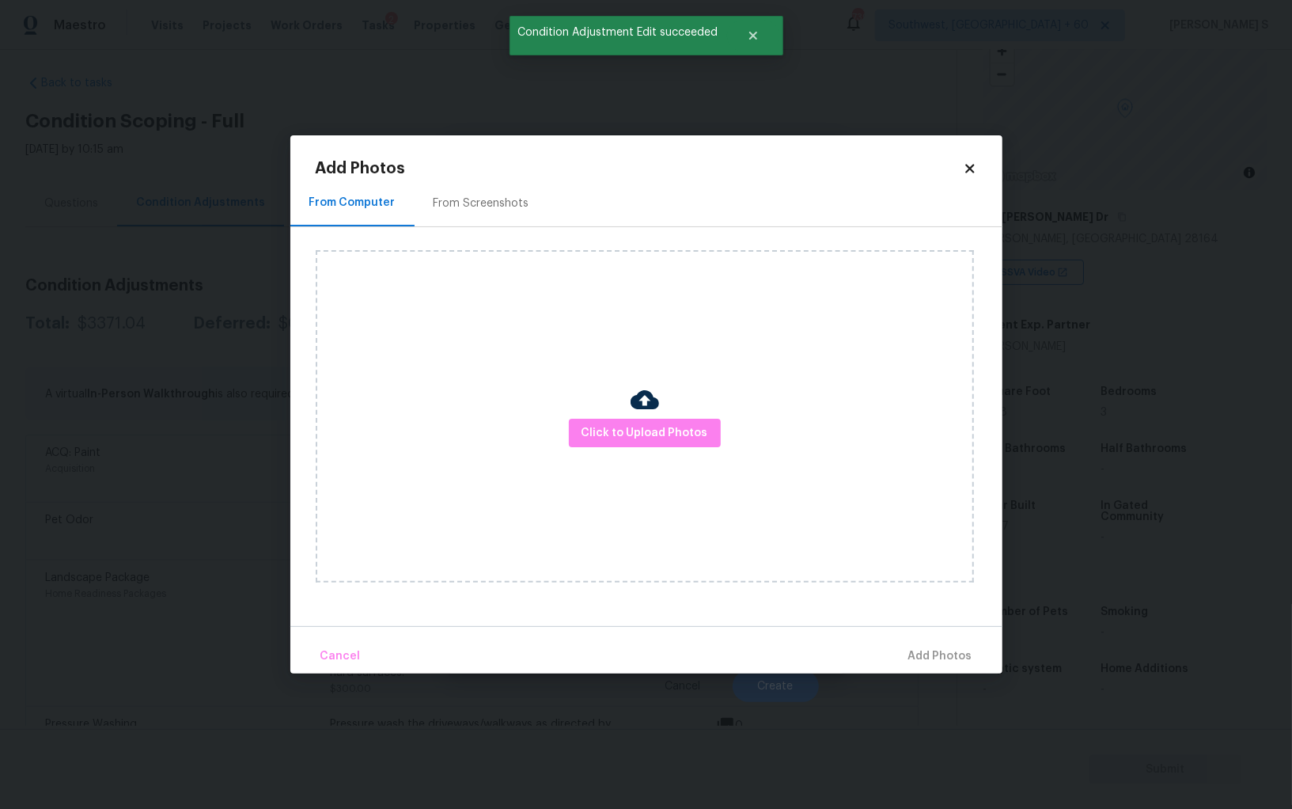
click at [472, 214] on div "From Screenshots" at bounding box center [482, 203] width 134 height 47
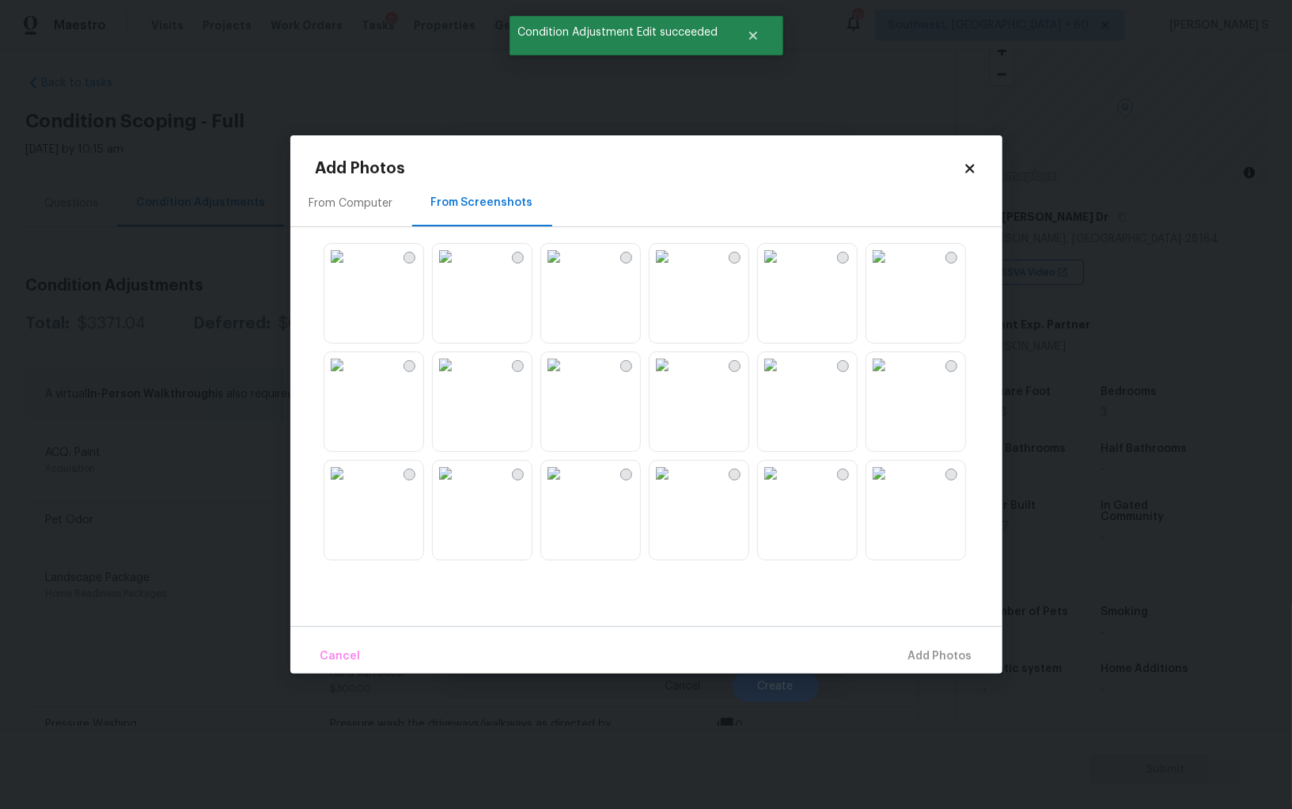
click at [458, 269] on img at bounding box center [445, 256] width 25 height 25
click at [350, 269] on img at bounding box center [336, 256] width 25 height 25
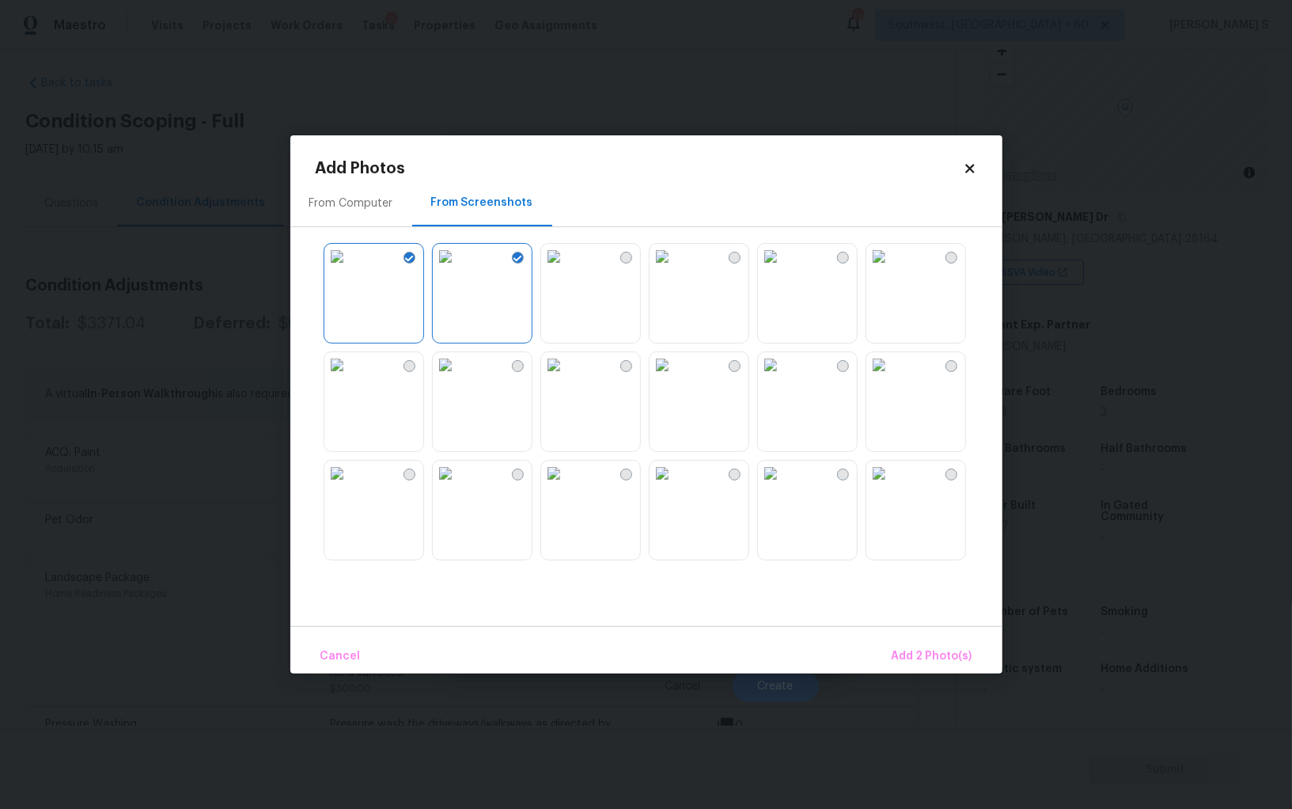
click at [458, 480] on img at bounding box center [445, 473] width 25 height 25
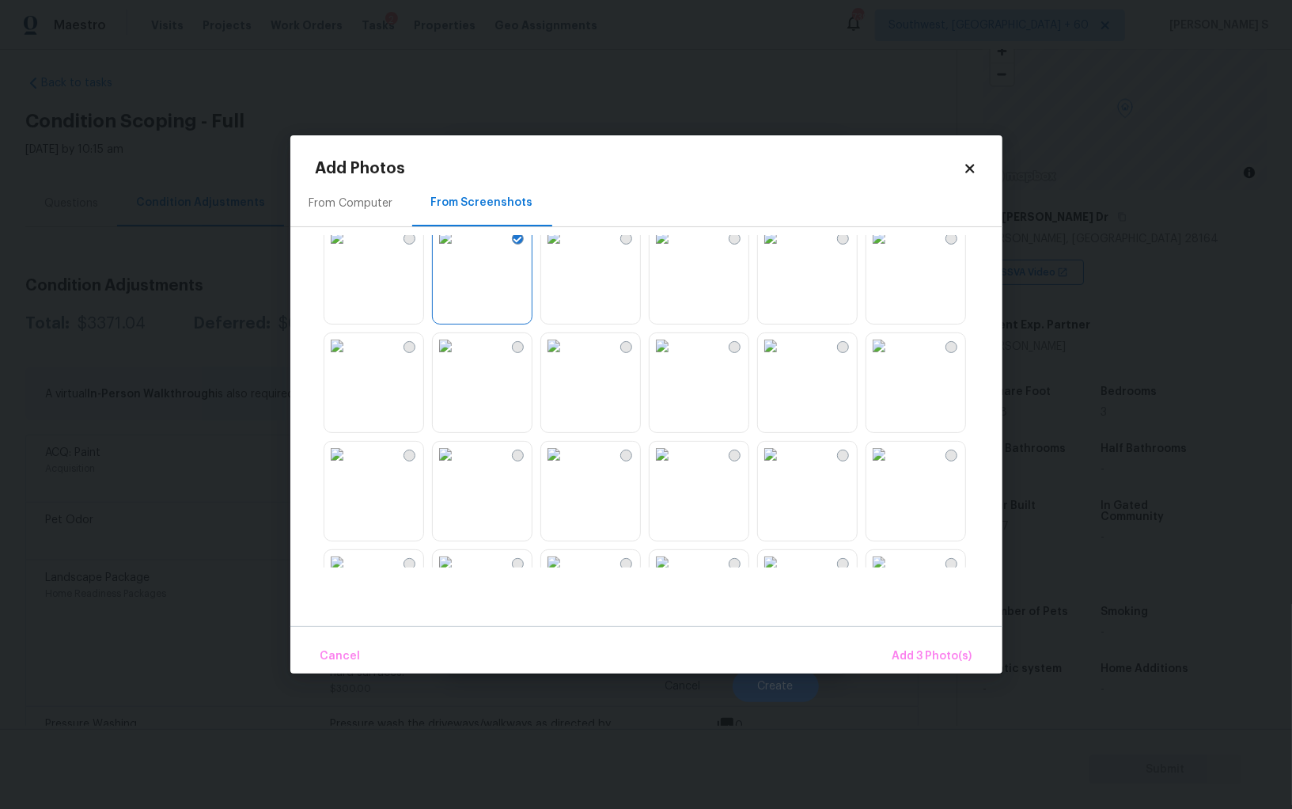
scroll to position [326, 0]
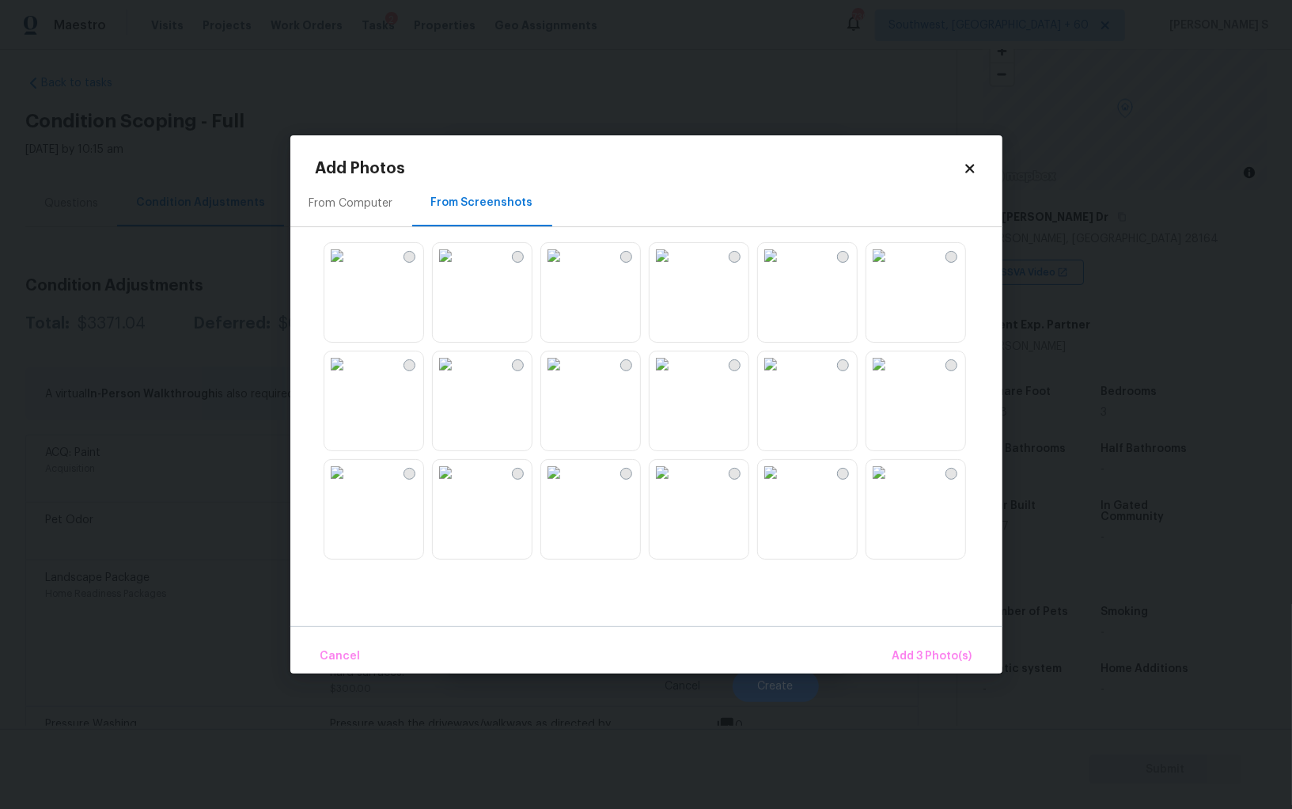
click at [675, 268] on img at bounding box center [662, 255] width 25 height 25
click at [567, 268] on img at bounding box center [553, 255] width 25 height 25
click at [458, 268] on img at bounding box center [445, 255] width 25 height 25
click at [567, 377] on img at bounding box center [553, 363] width 25 height 25
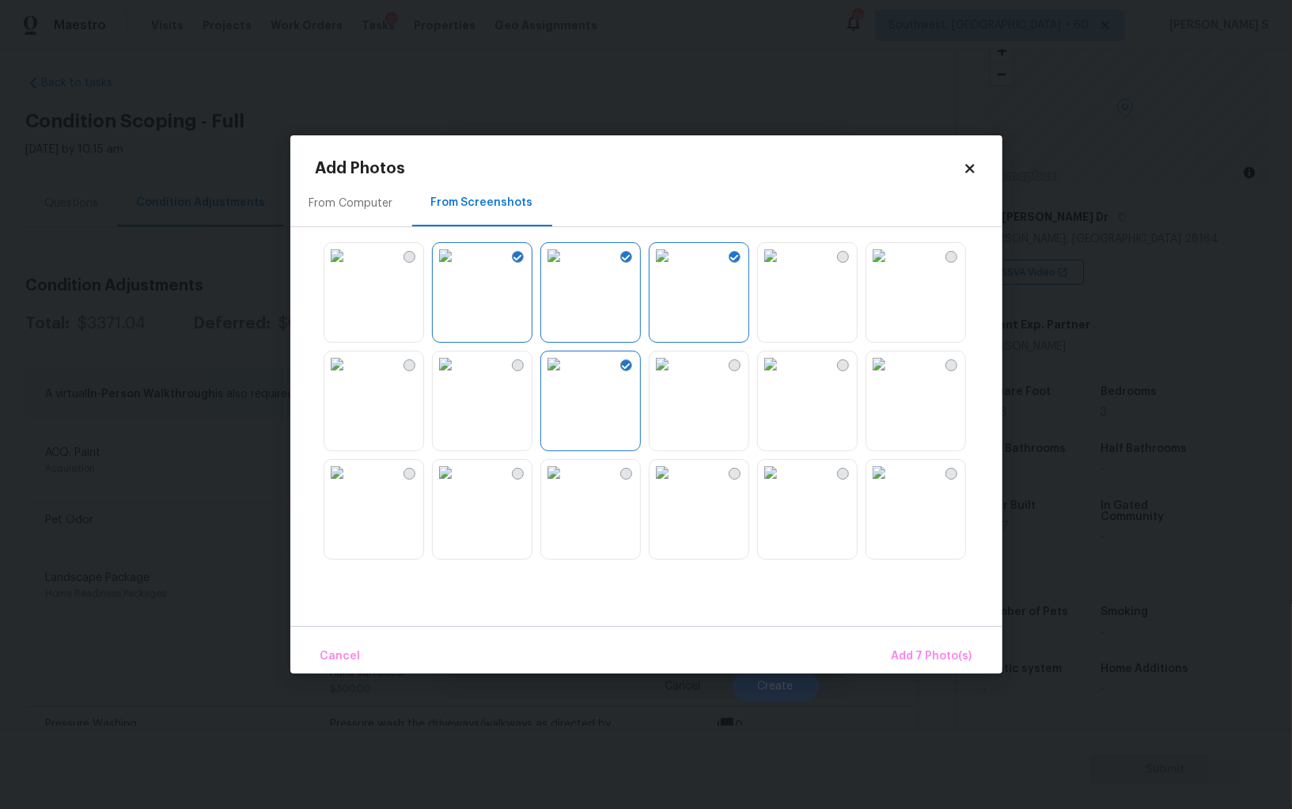
click at [675, 377] on img at bounding box center [662, 363] width 25 height 25
click at [754, 383] on div at bounding box center [659, 401] width 687 height 332
click at [567, 481] on img at bounding box center [553, 472] width 25 height 25
click at [916, 658] on span "Add 9 Photo(s)" at bounding box center [932, 657] width 81 height 20
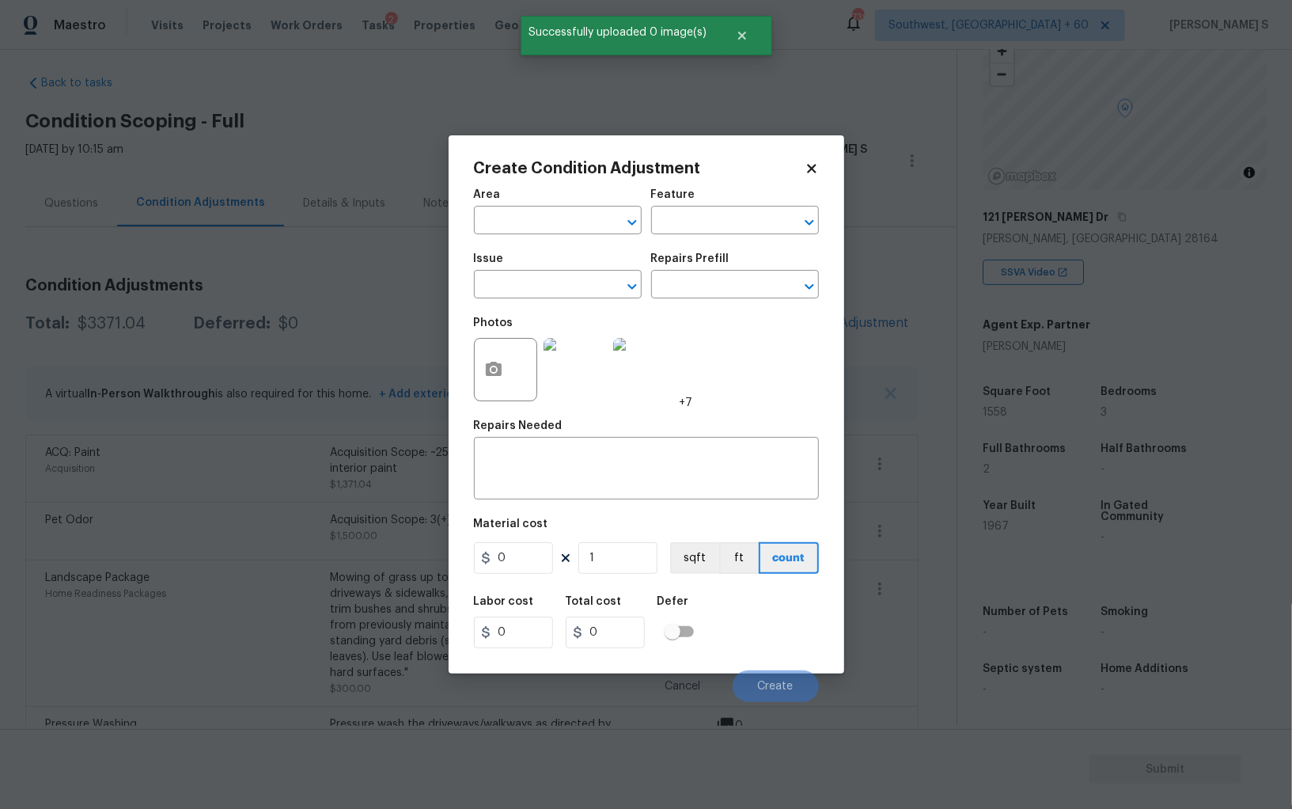
click at [550, 261] on div "Issue" at bounding box center [558, 263] width 168 height 21
click at [555, 279] on input "text" at bounding box center [535, 286] width 123 height 25
type input "ACQ: Flooring"
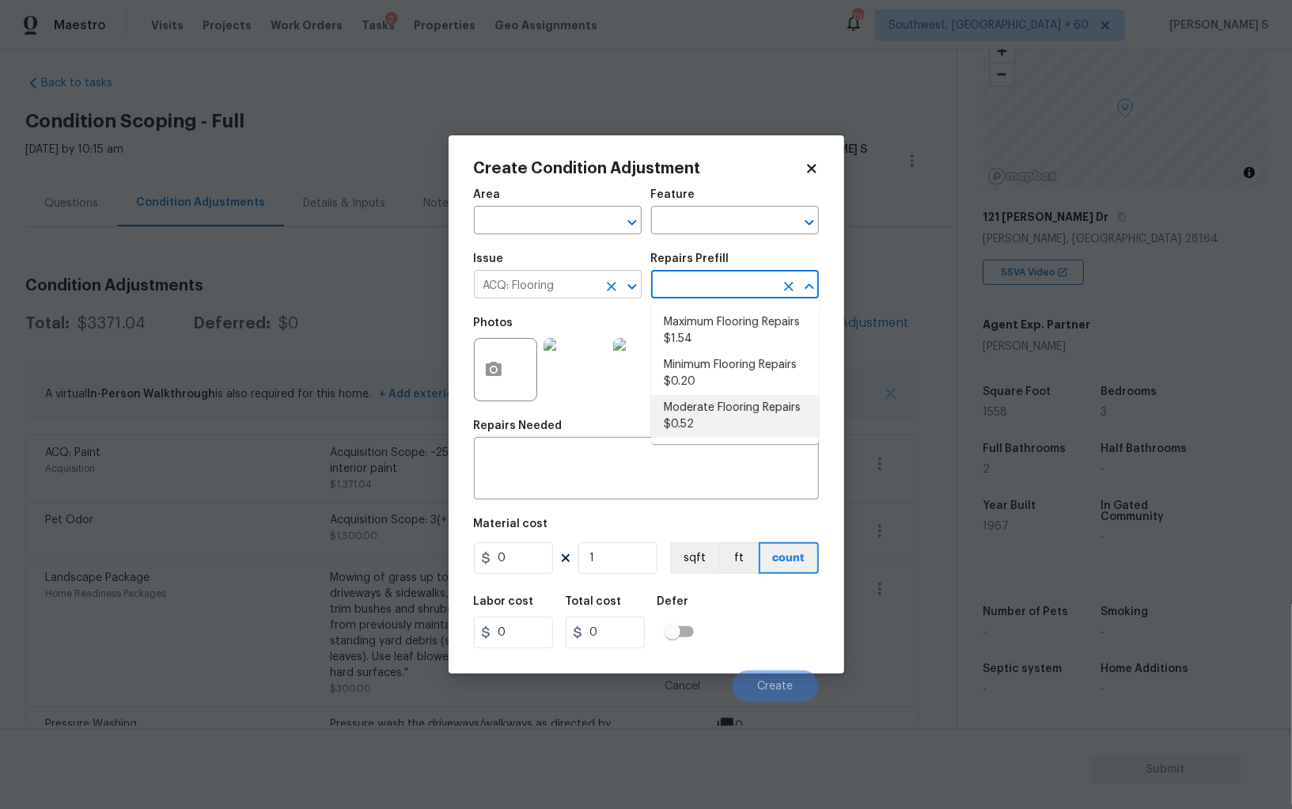
type input "Acquisition"
type textarea "Acquisition Scope: Moderate flooring repairs"
type input "0.52"
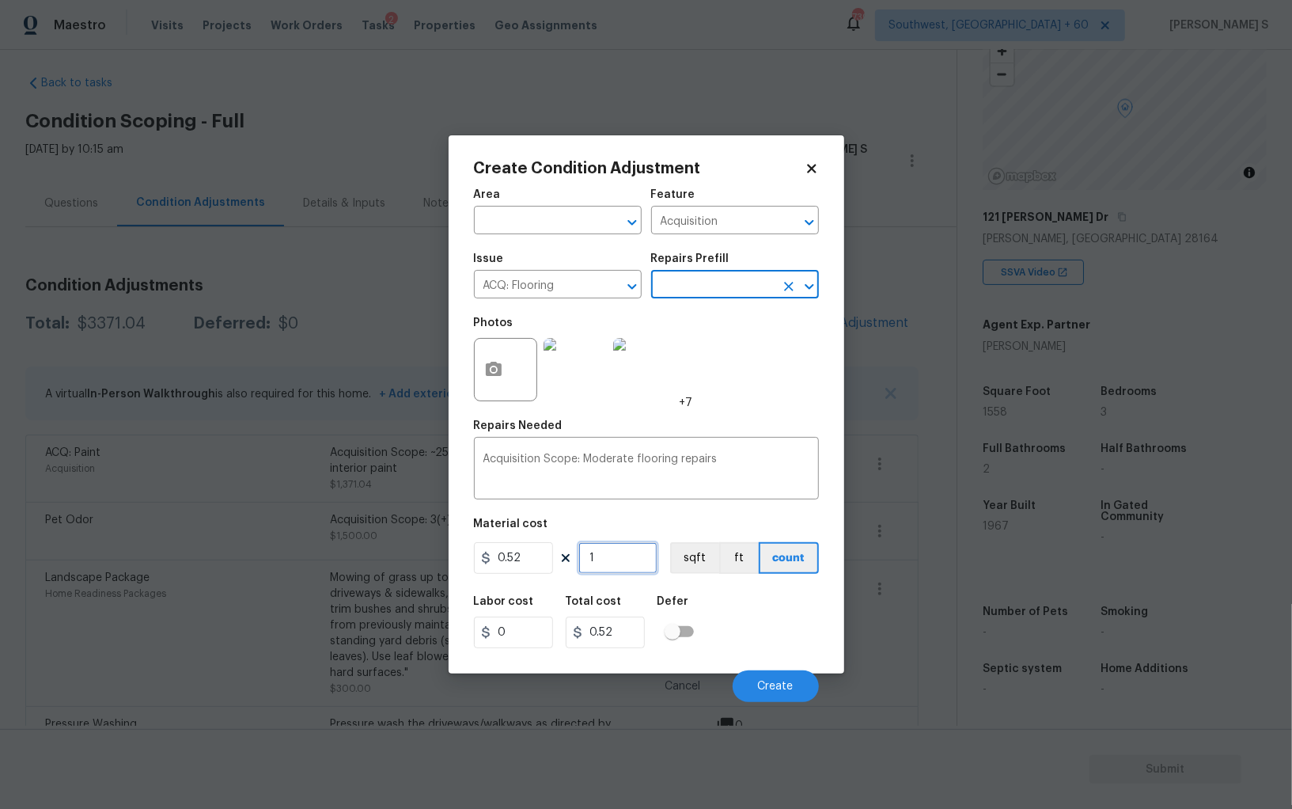
click at [650, 557] on input "1" at bounding box center [617, 558] width 79 height 32
paste input "558"
type input "1558"
type input "810.16"
type input "1558"
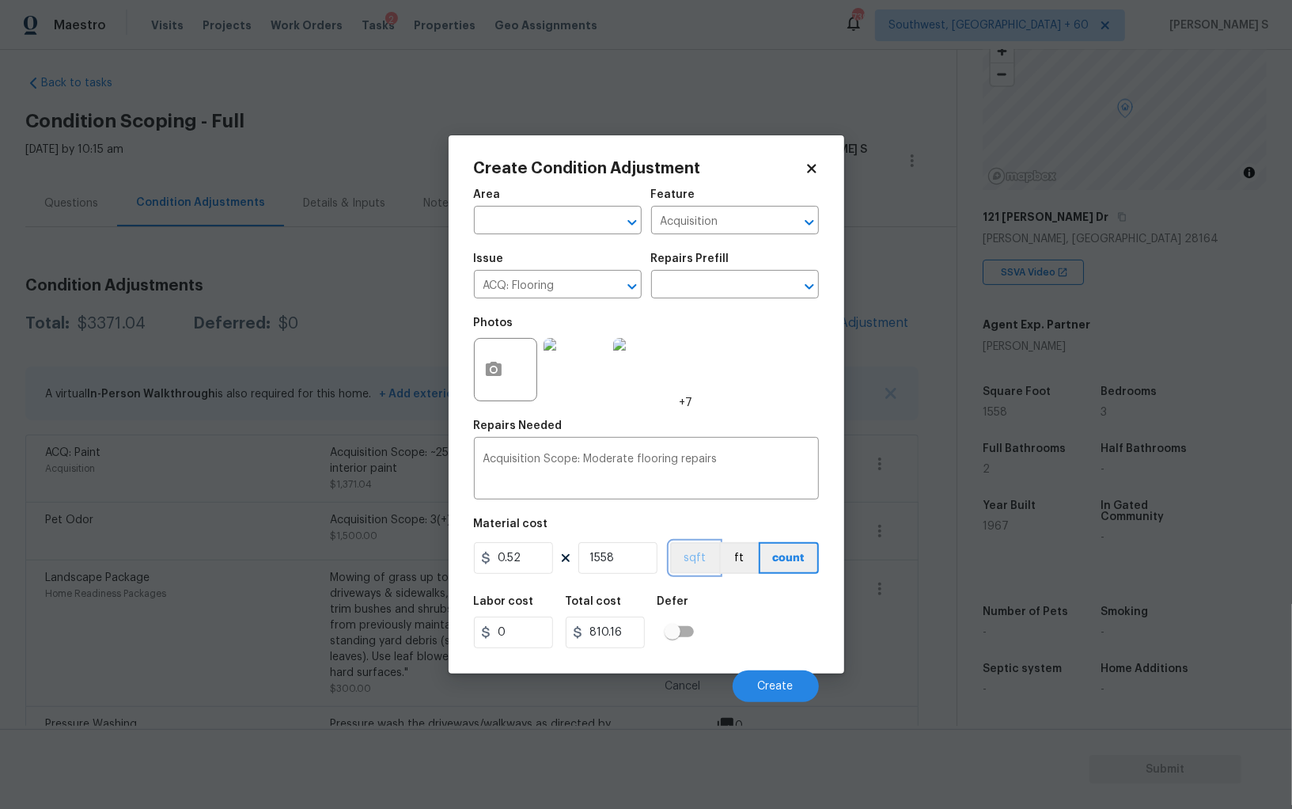
click at [702, 552] on button "sqft" at bounding box center [694, 558] width 49 height 32
click at [733, 601] on div "Labor cost 0 Total cost 810.16 Defer" at bounding box center [646, 621] width 345 height 71
click at [775, 680] on button "Create" at bounding box center [776, 686] width 86 height 32
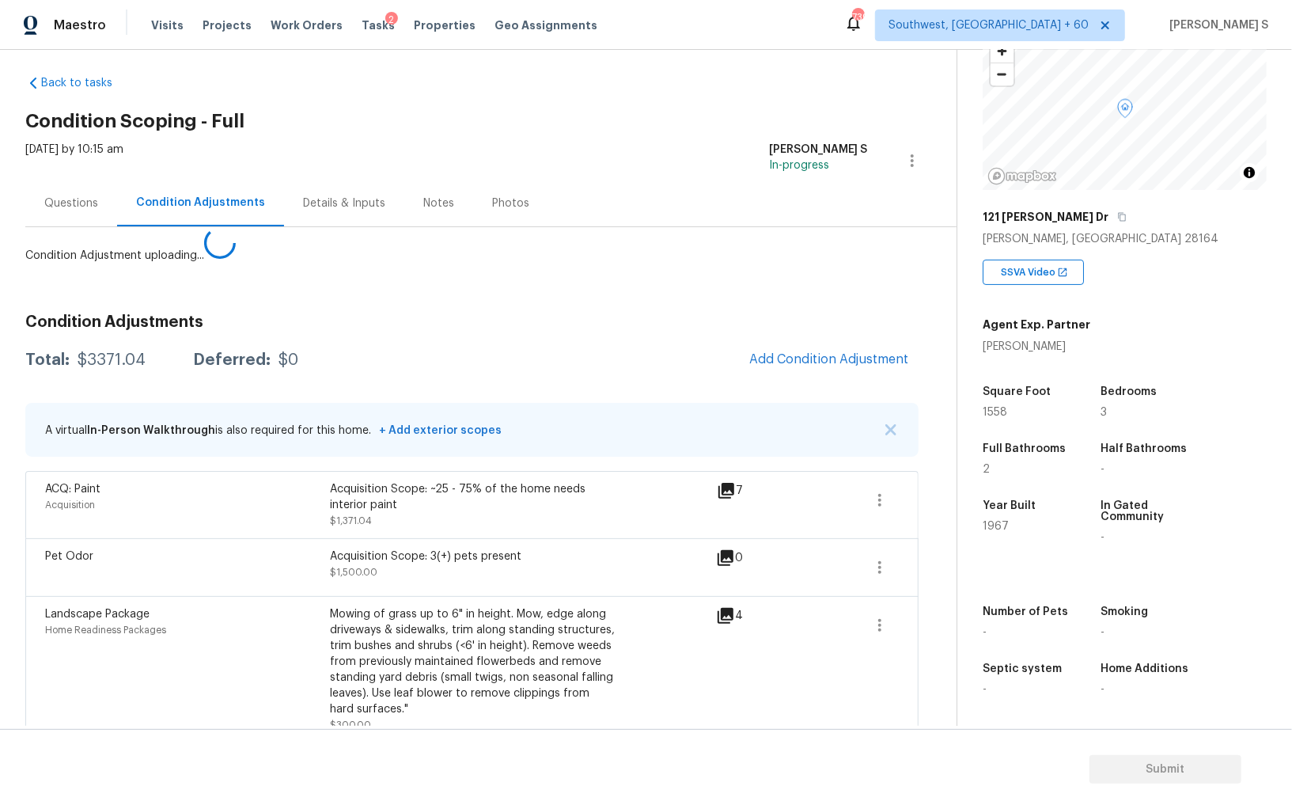
click at [291, 591] on body "Maestro Visits Projects Work Orders Tasks 2 Properties Geo Assignments 739 Sout…" at bounding box center [646, 404] width 1292 height 809
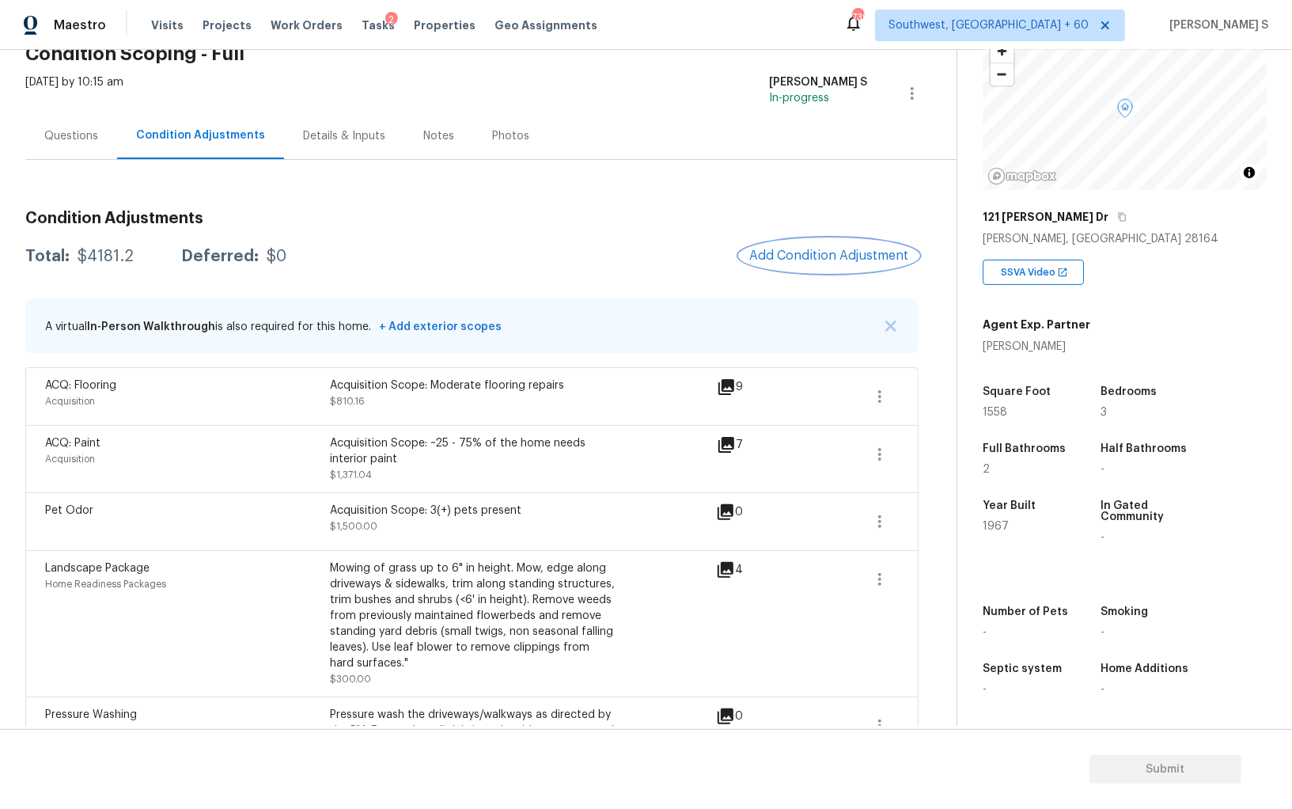
scroll to position [116, 0]
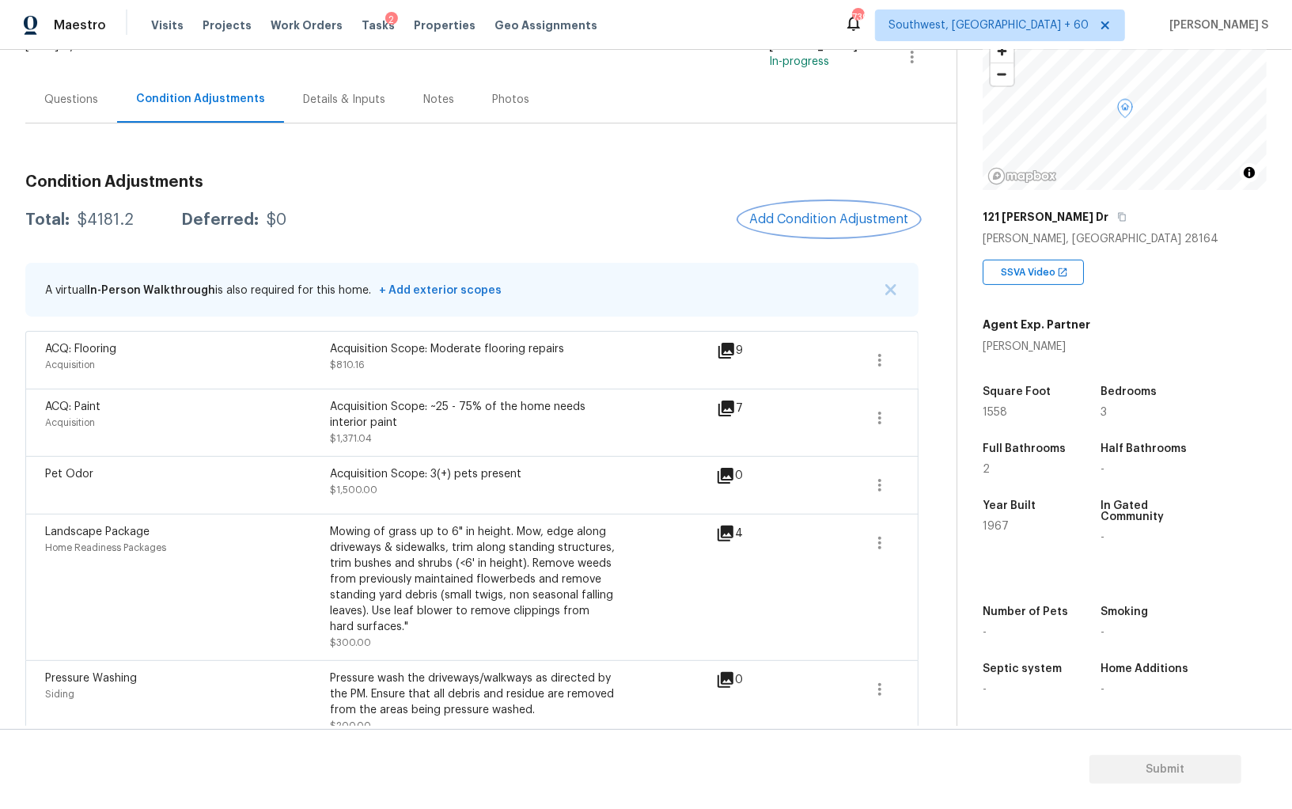
click at [835, 230] on button "Add Condition Adjustment" at bounding box center [829, 219] width 179 height 33
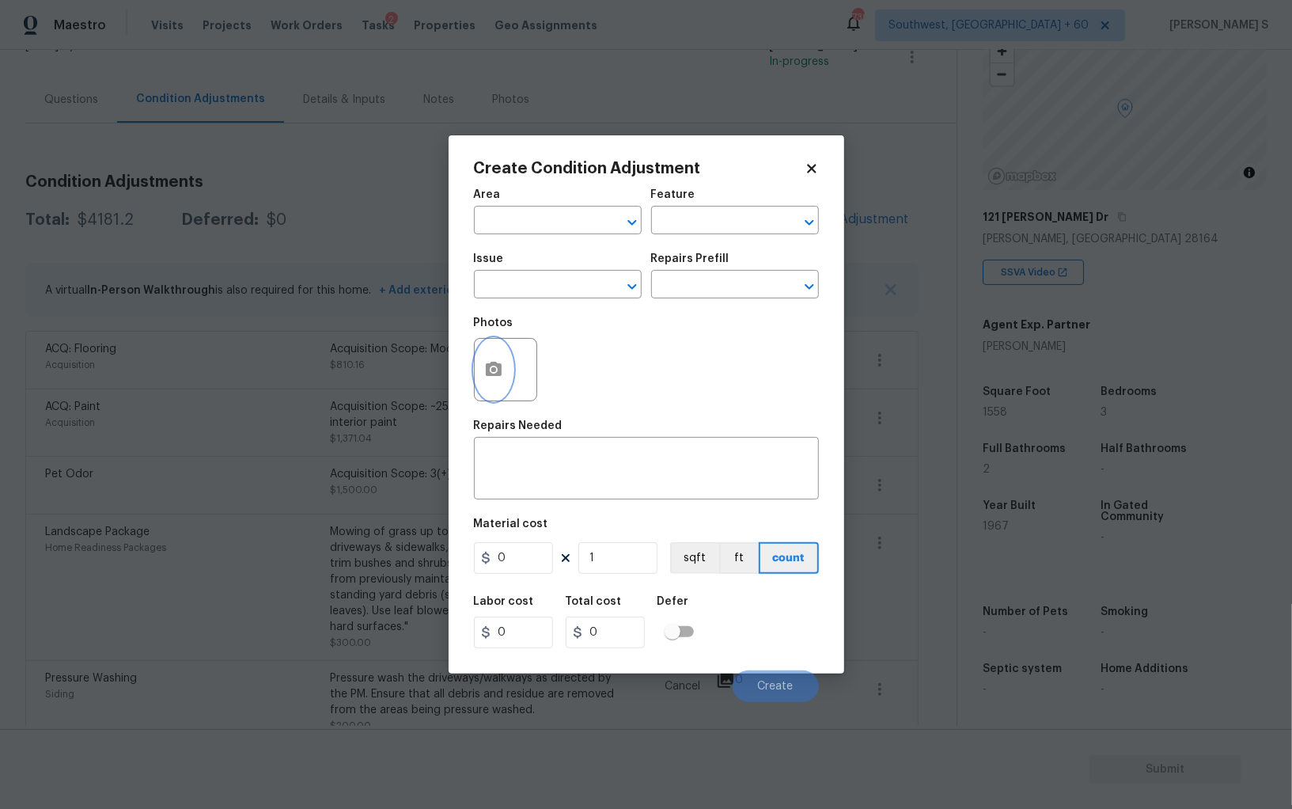
click at [484, 390] on button "button" at bounding box center [494, 370] width 38 height 62
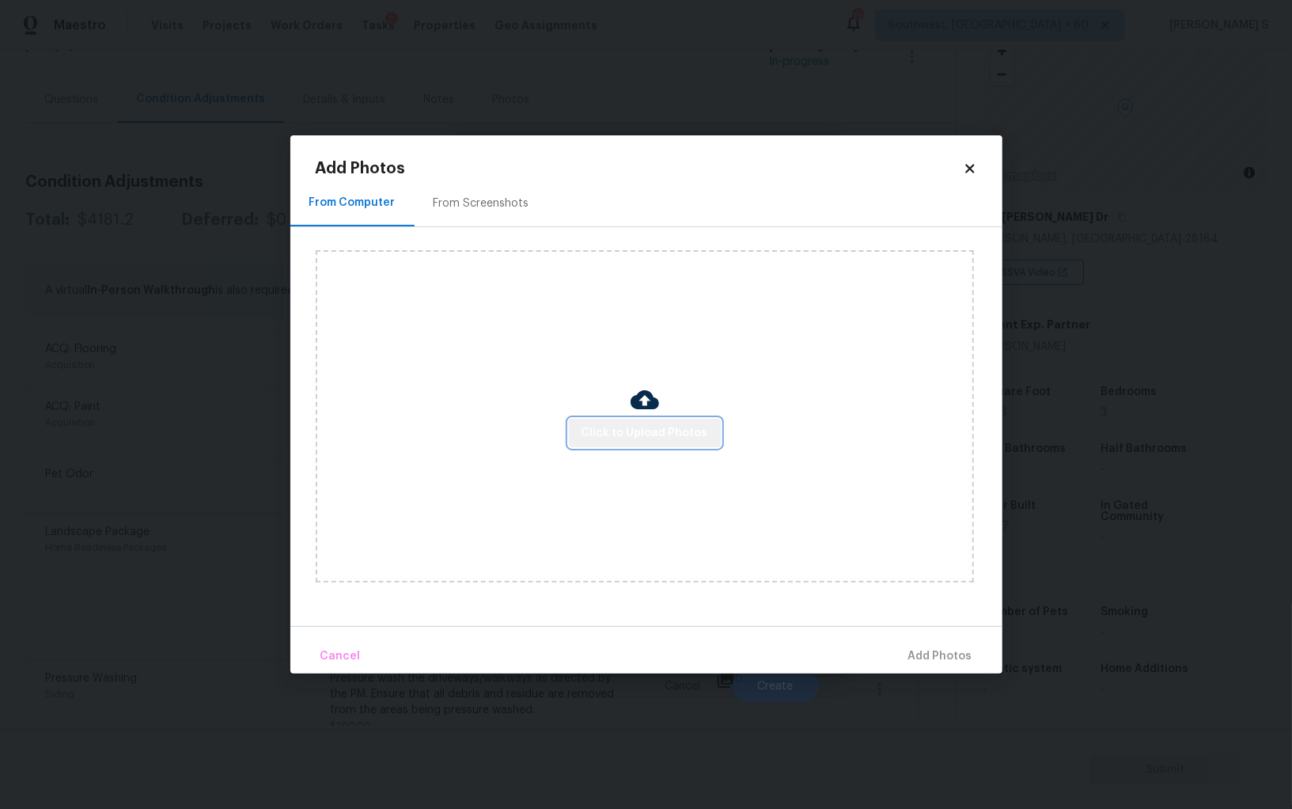
click at [701, 425] on span "Click to Upload Photos" at bounding box center [645, 433] width 127 height 20
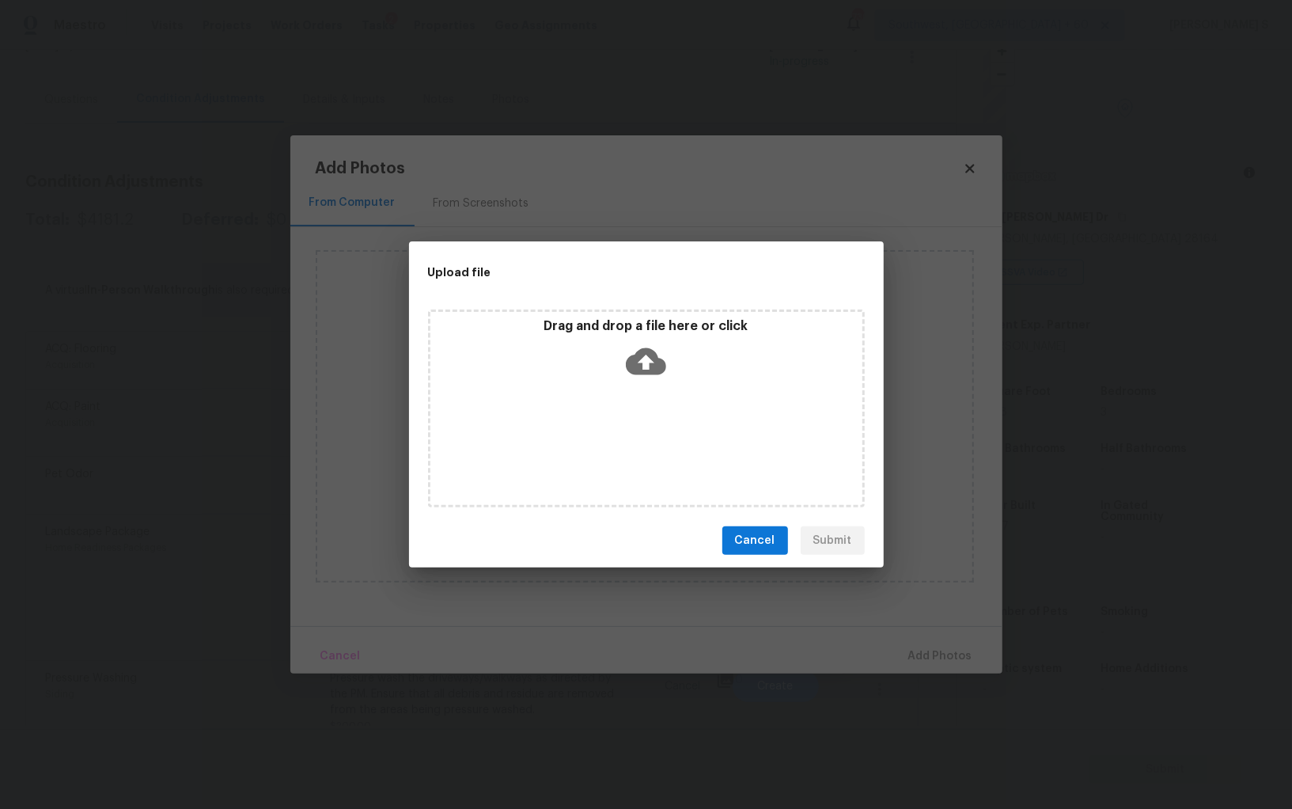
click at [701, 423] on div "Drag and drop a file here or click" at bounding box center [646, 408] width 437 height 198
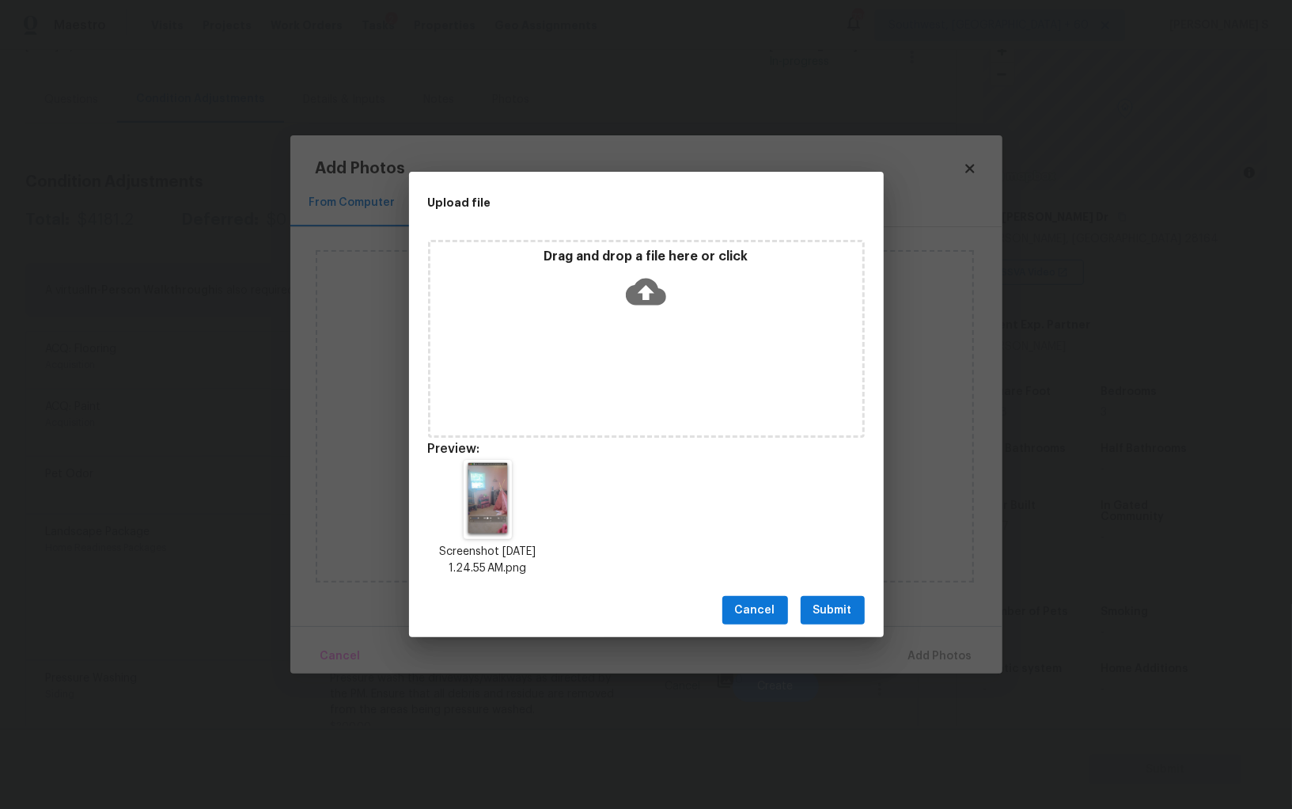
click at [831, 622] on button "Submit" at bounding box center [833, 610] width 64 height 29
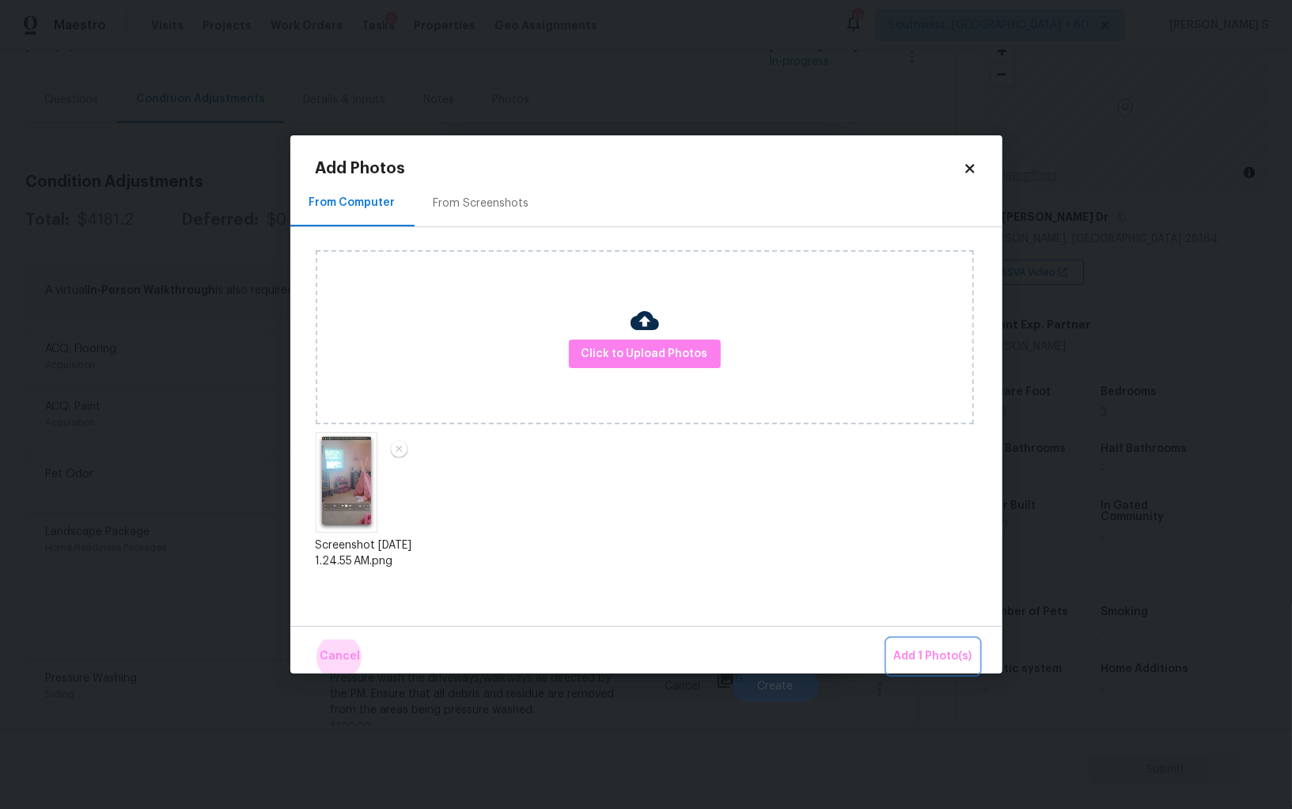
click at [888, 639] on button "Add 1 Photo(s)" at bounding box center [933, 656] width 91 height 34
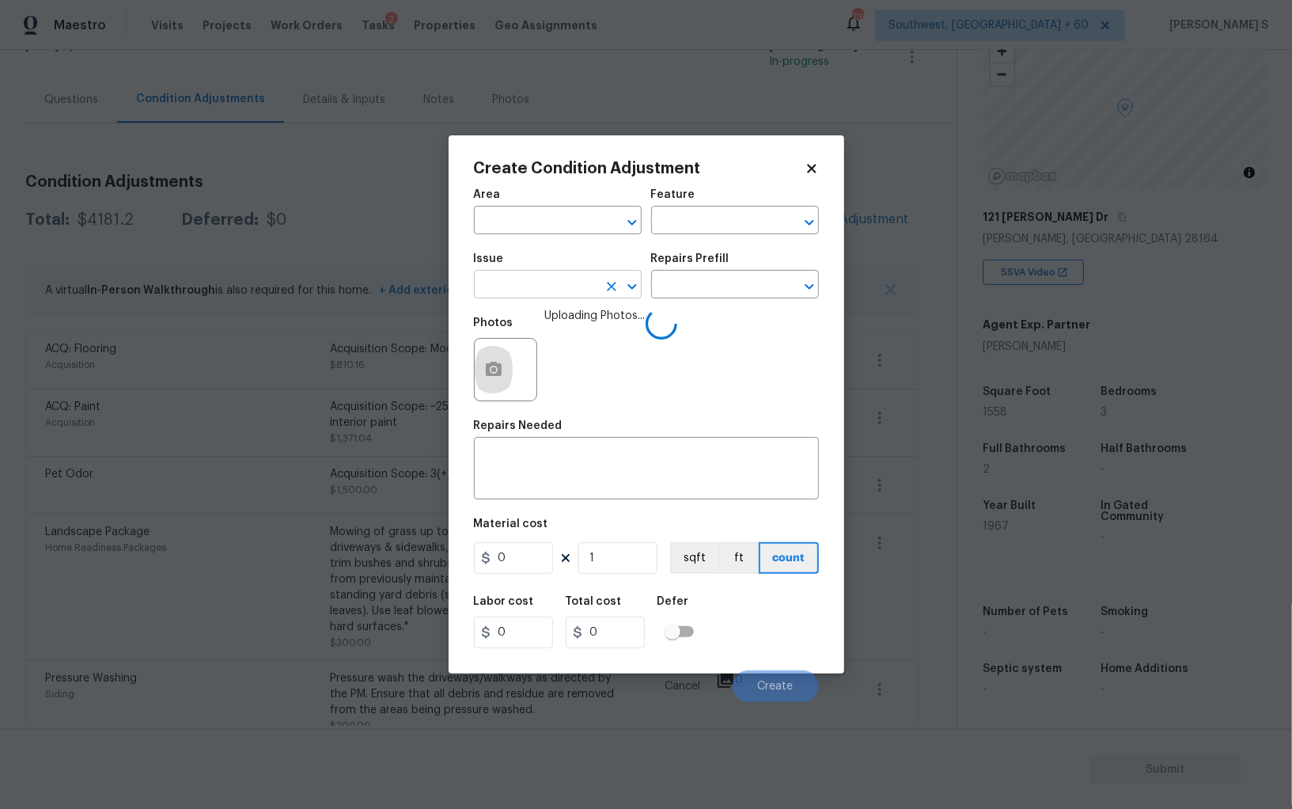
click at [544, 295] on input "text" at bounding box center [535, 286] width 123 height 25
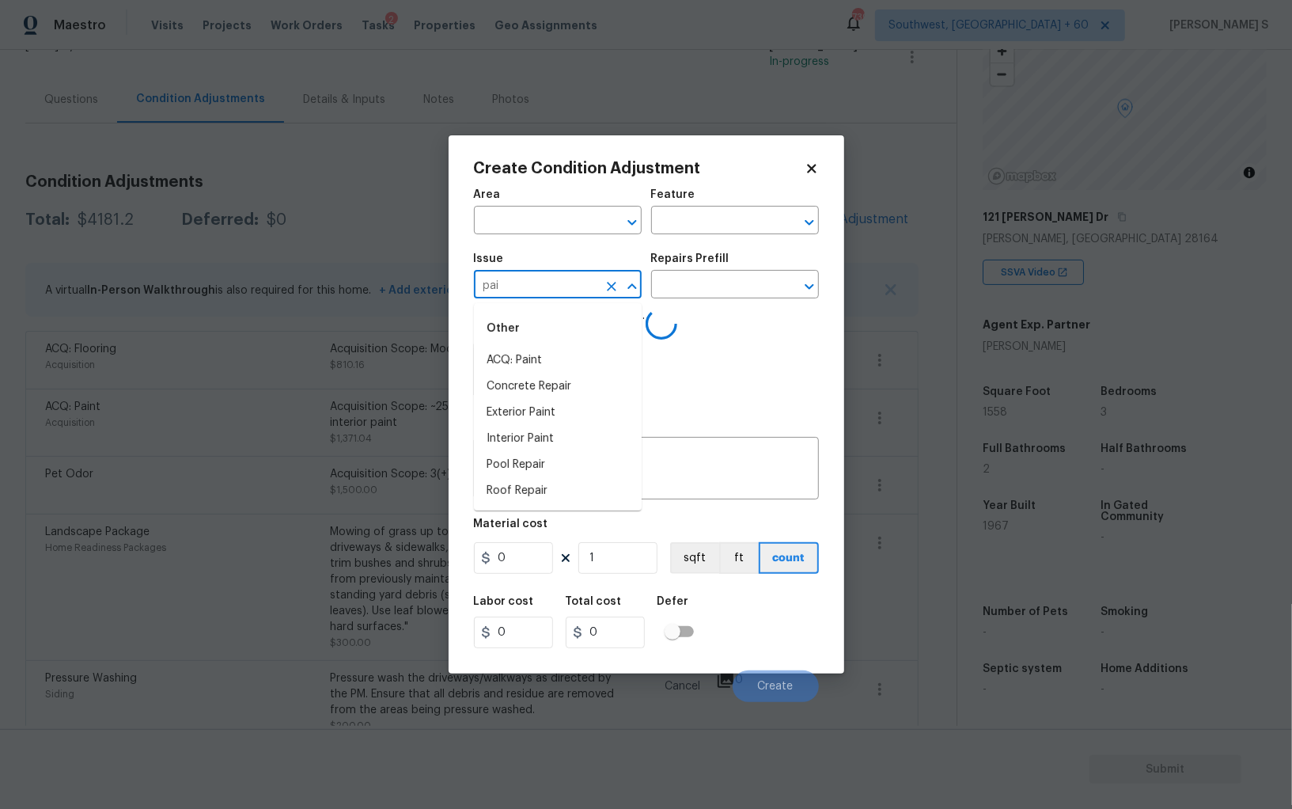
type input "pain"
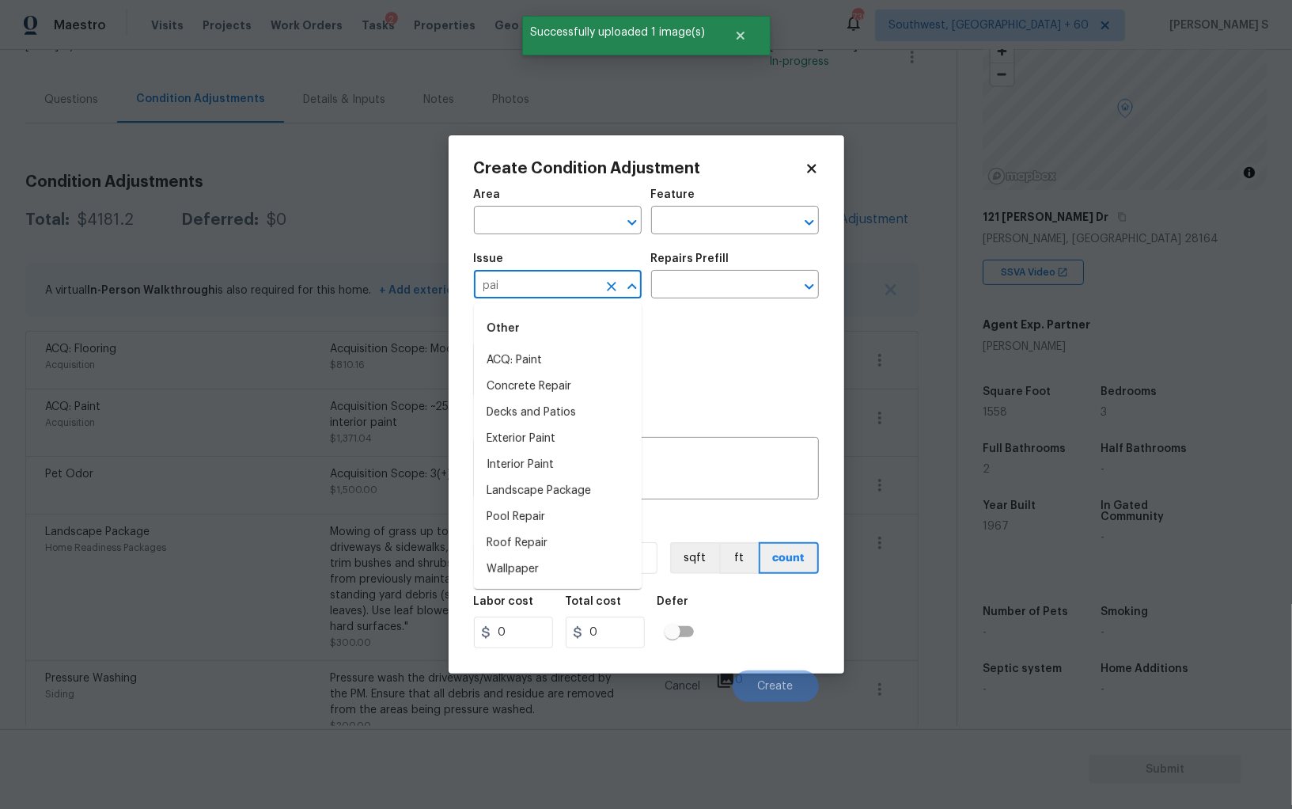
type input "pain"
type input "Interior Paint"
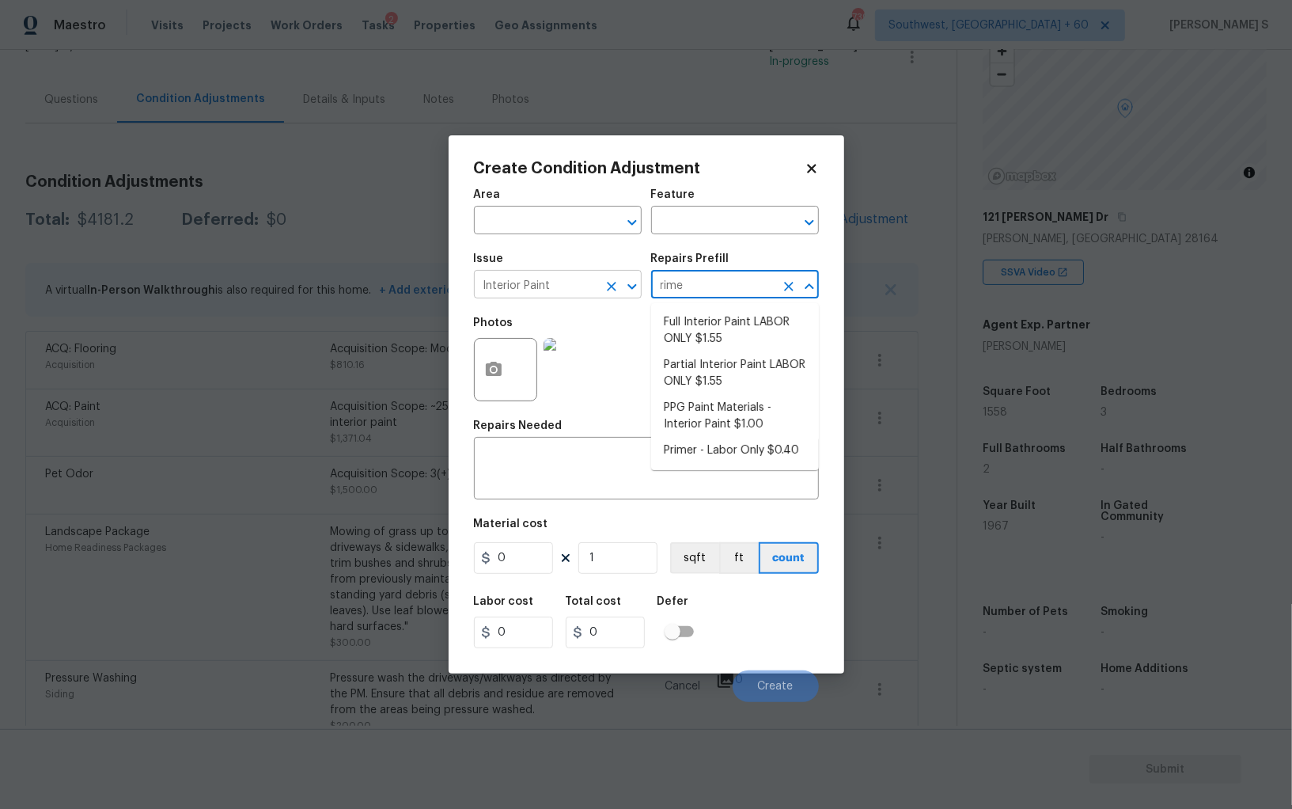
type input "[PERSON_NAME]"
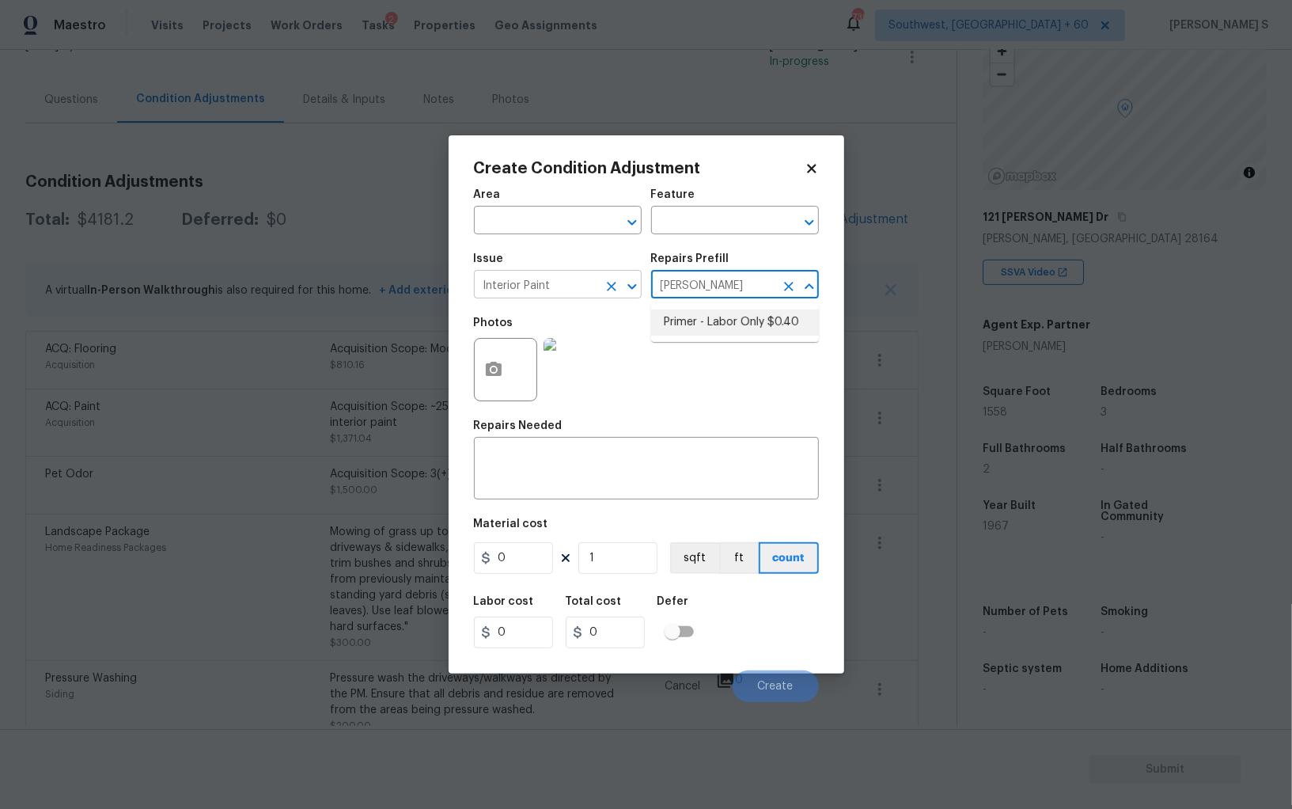
type input "Overall Paint"
type textarea "Interior primer - PRIMER PROVIDED BY OPENDOOR - All nails, screws, drywall anch…"
type input "0.4"
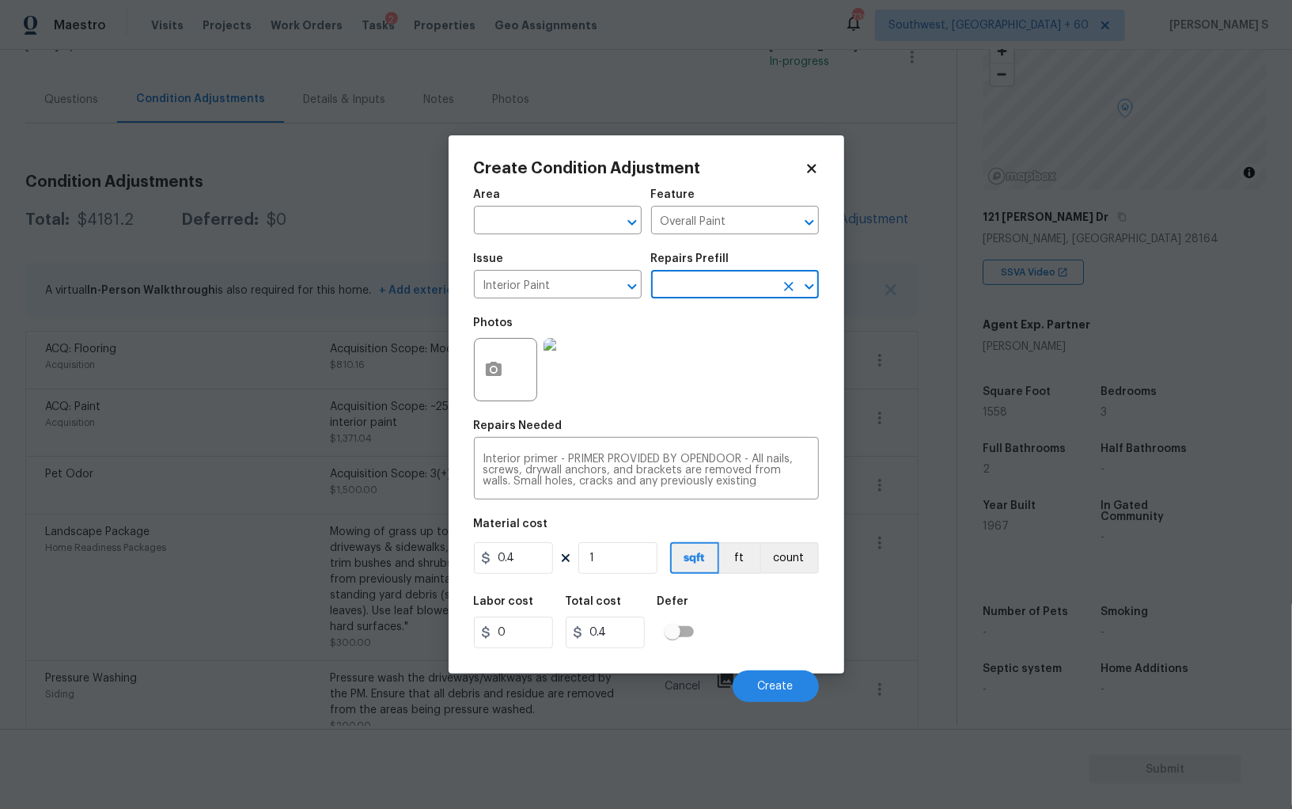
click at [630, 582] on div "Area ​ Feature Overall Paint ​ Issue Interior Paint ​ Repairs Prefill ​ Photos …" at bounding box center [646, 441] width 345 height 522
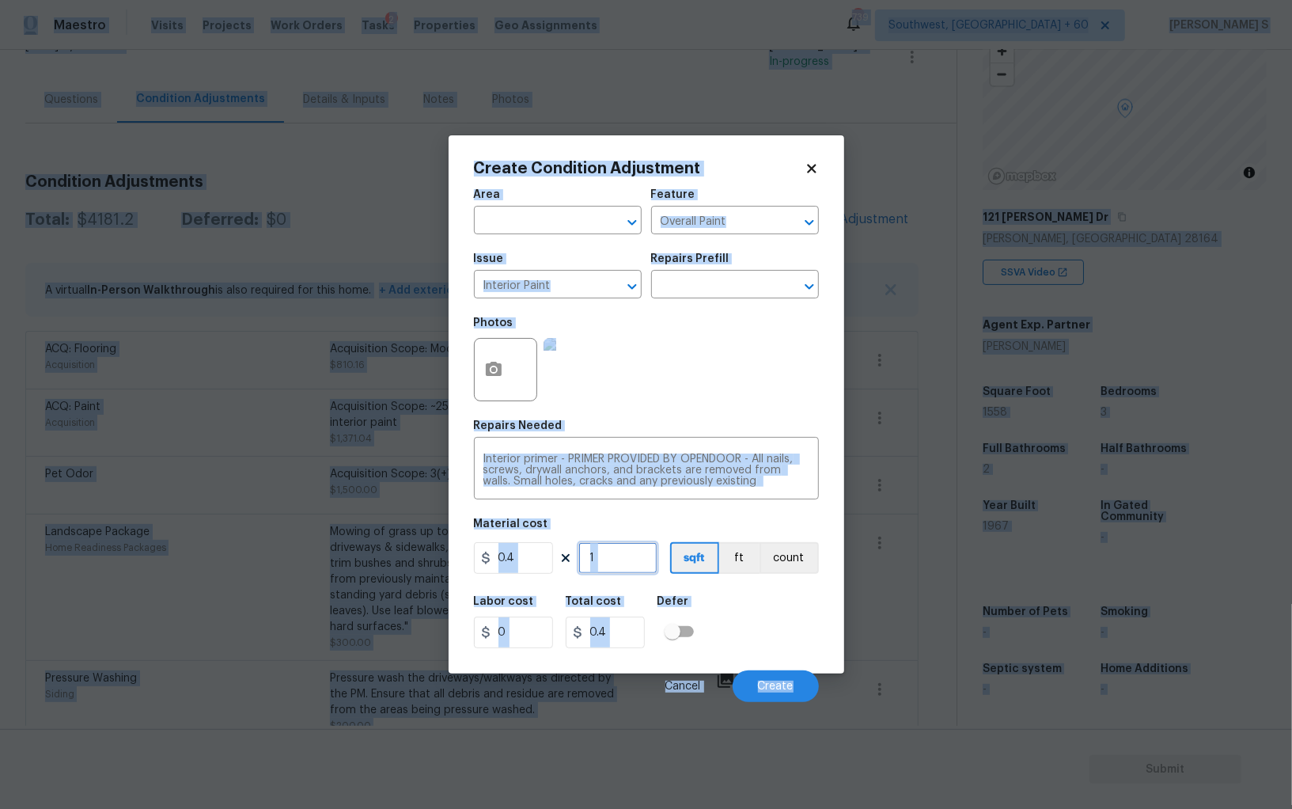
click at [613, 555] on input "1" at bounding box center [617, 558] width 79 height 32
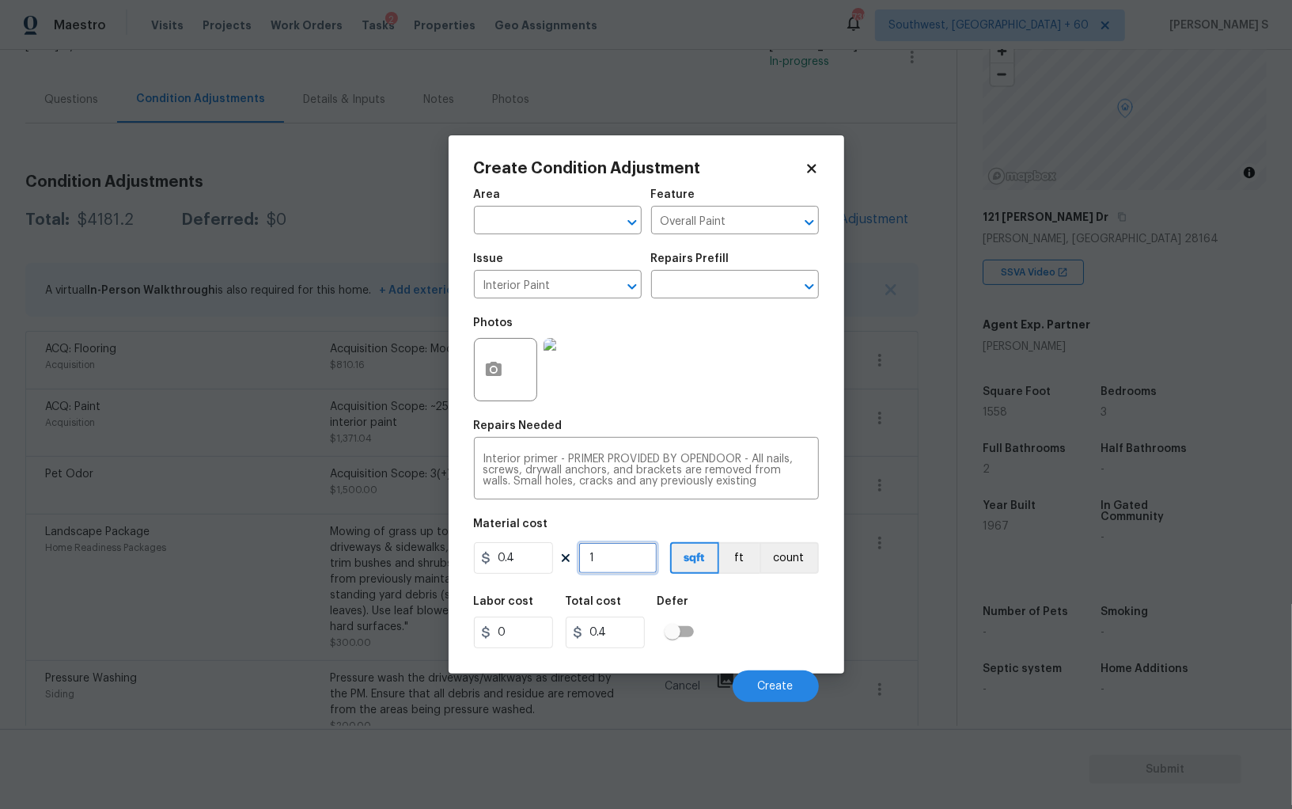
type input "3"
type input "1.2"
type input "30"
type input "12"
type input "300"
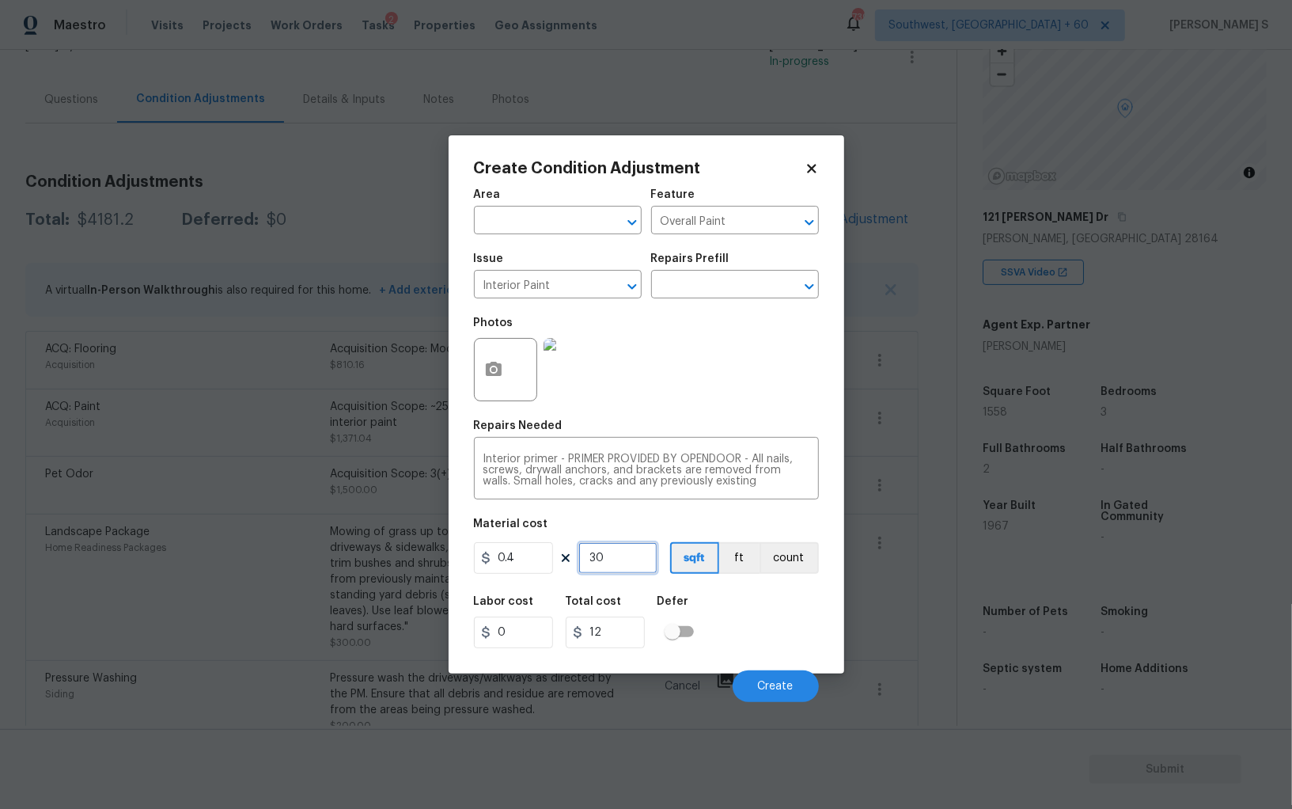
type input "120"
click at [777, 658] on div "Labor cost 0 Total cost 120 Defer" at bounding box center [646, 621] width 345 height 71
click at [623, 557] on input "300" at bounding box center [617, 558] width 79 height 32
type input "2"
type input "0.8"
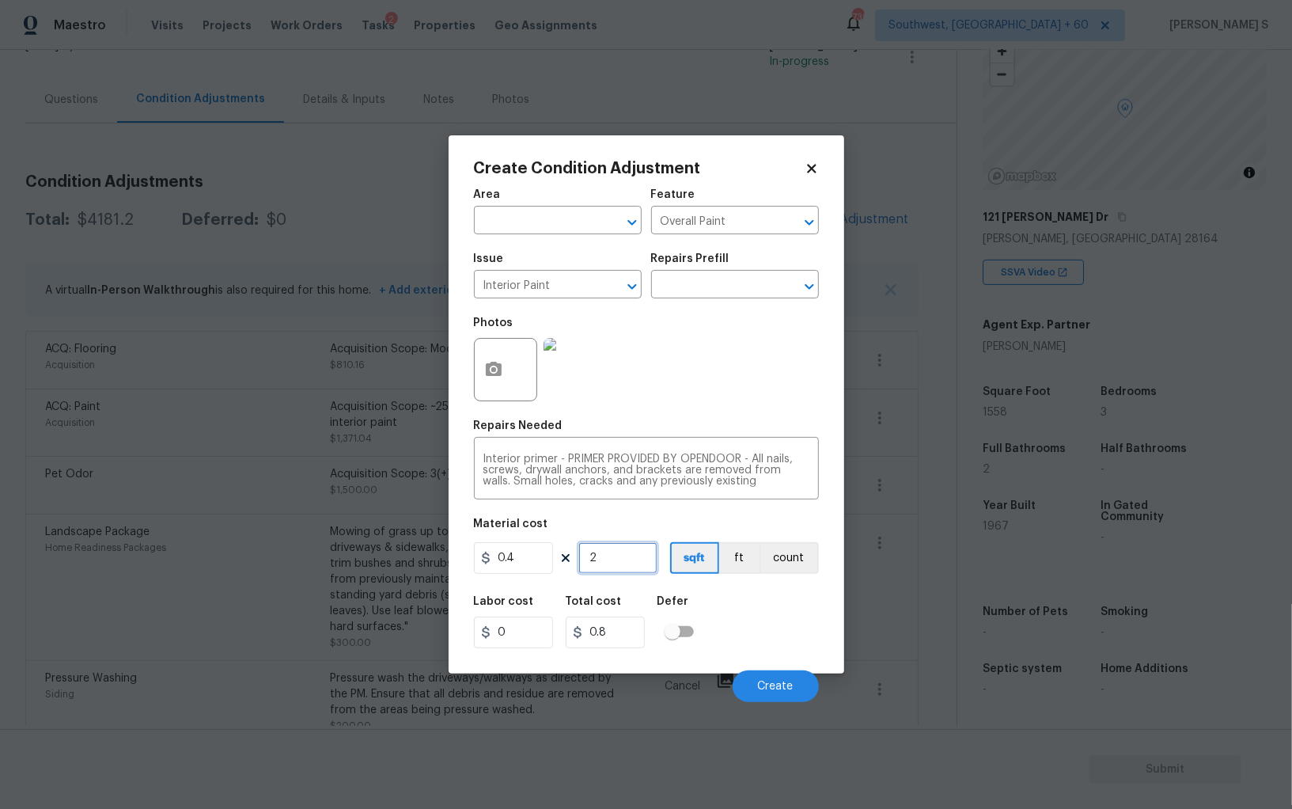
type input "20"
type input "8"
type input "200"
type input "80"
type input "200"
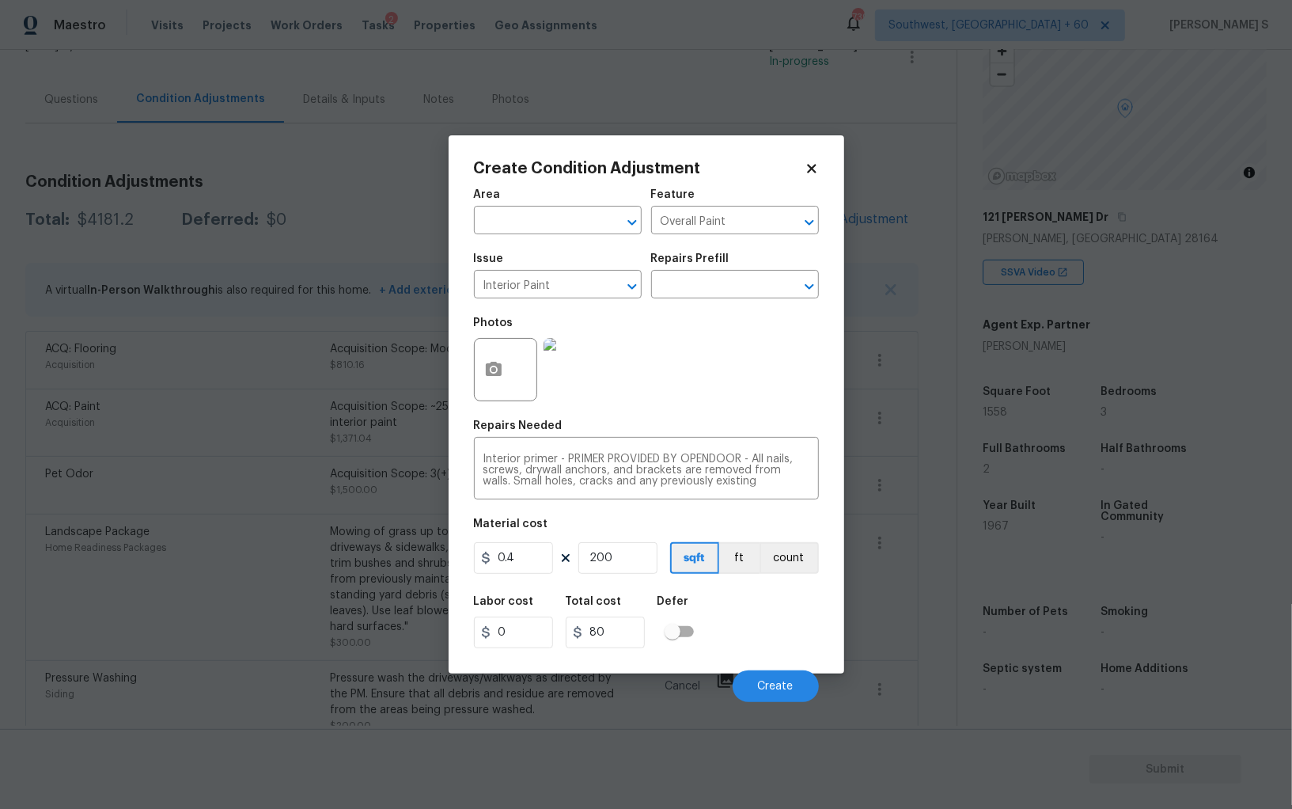
click at [767, 620] on div "Labor cost 0 Total cost 80 Defer" at bounding box center [646, 621] width 345 height 71
click at [784, 684] on span "Create" at bounding box center [776, 687] width 36 height 12
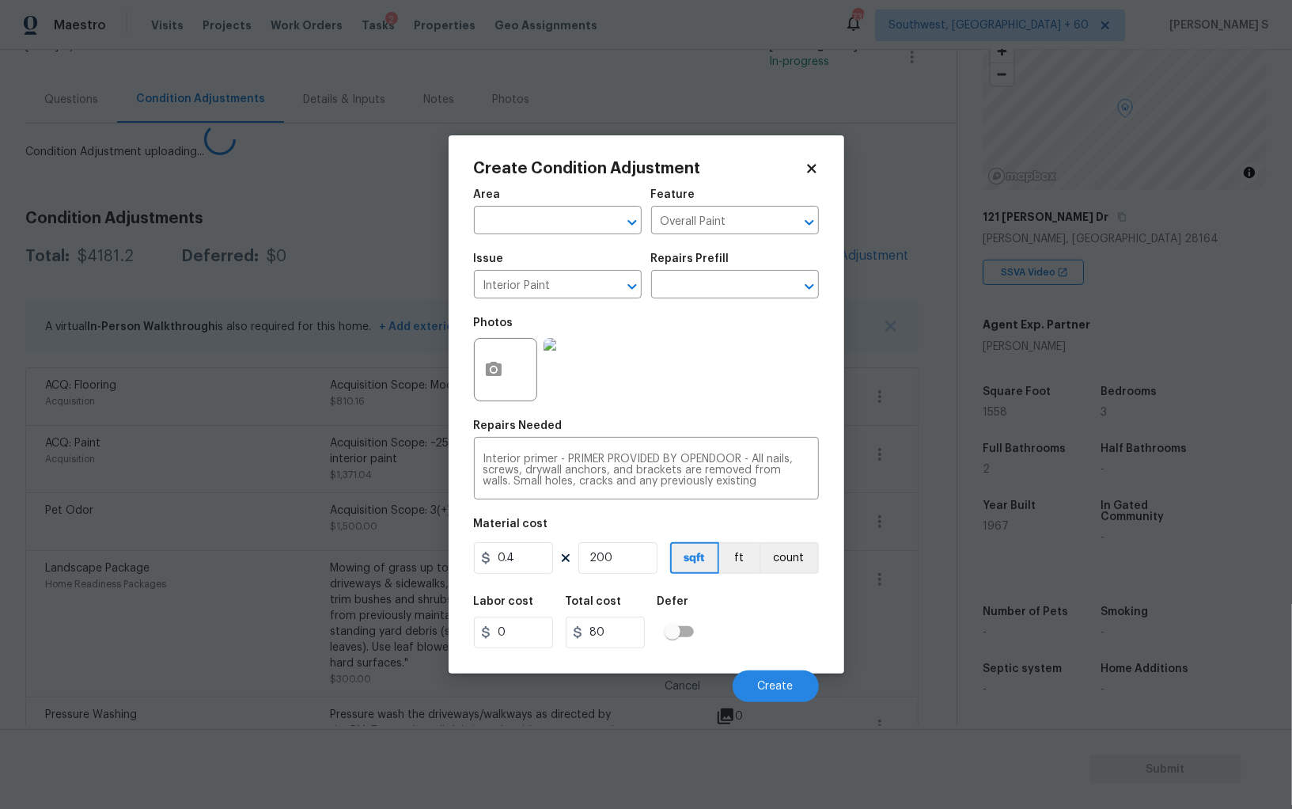
click at [168, 647] on body "Maestro Visits Projects Work Orders Tasks 2 Properties Geo Assignments 739 Sout…" at bounding box center [646, 404] width 1292 height 809
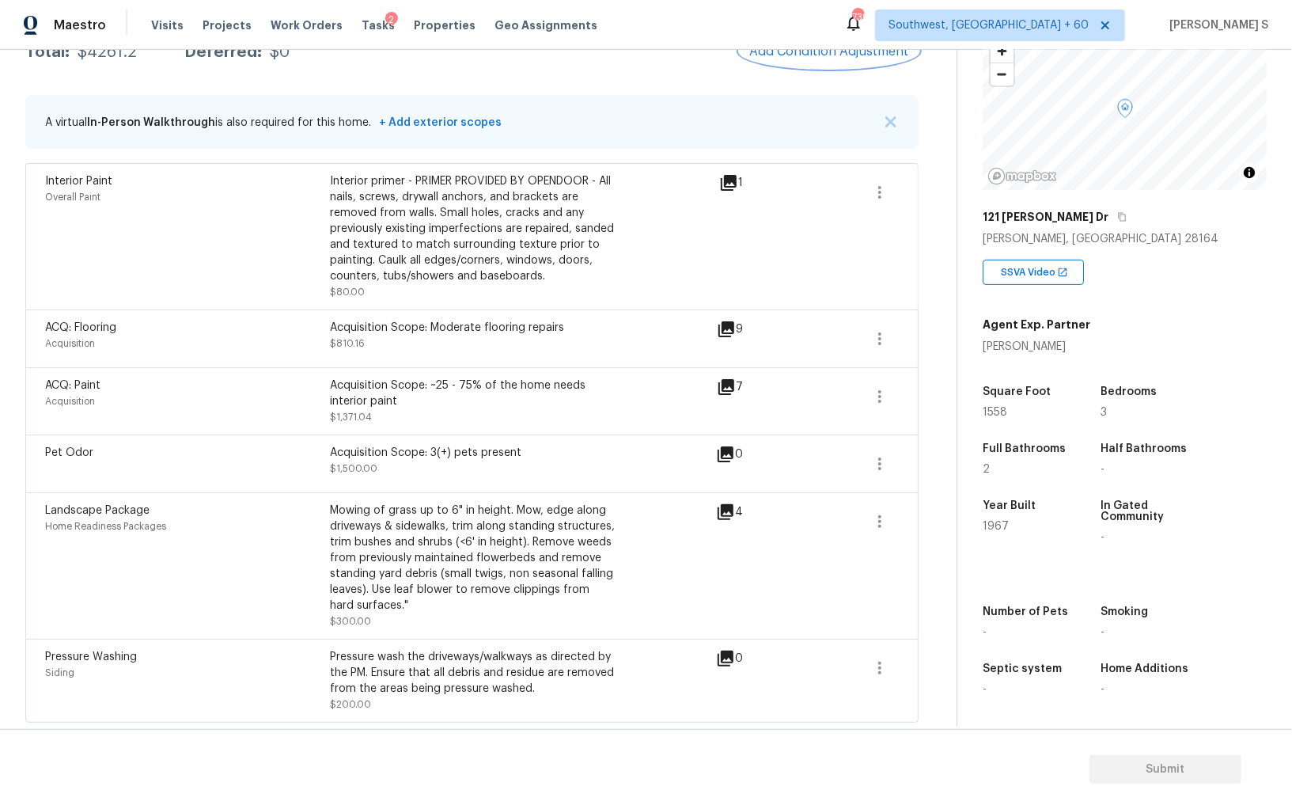
scroll to position [0, 0]
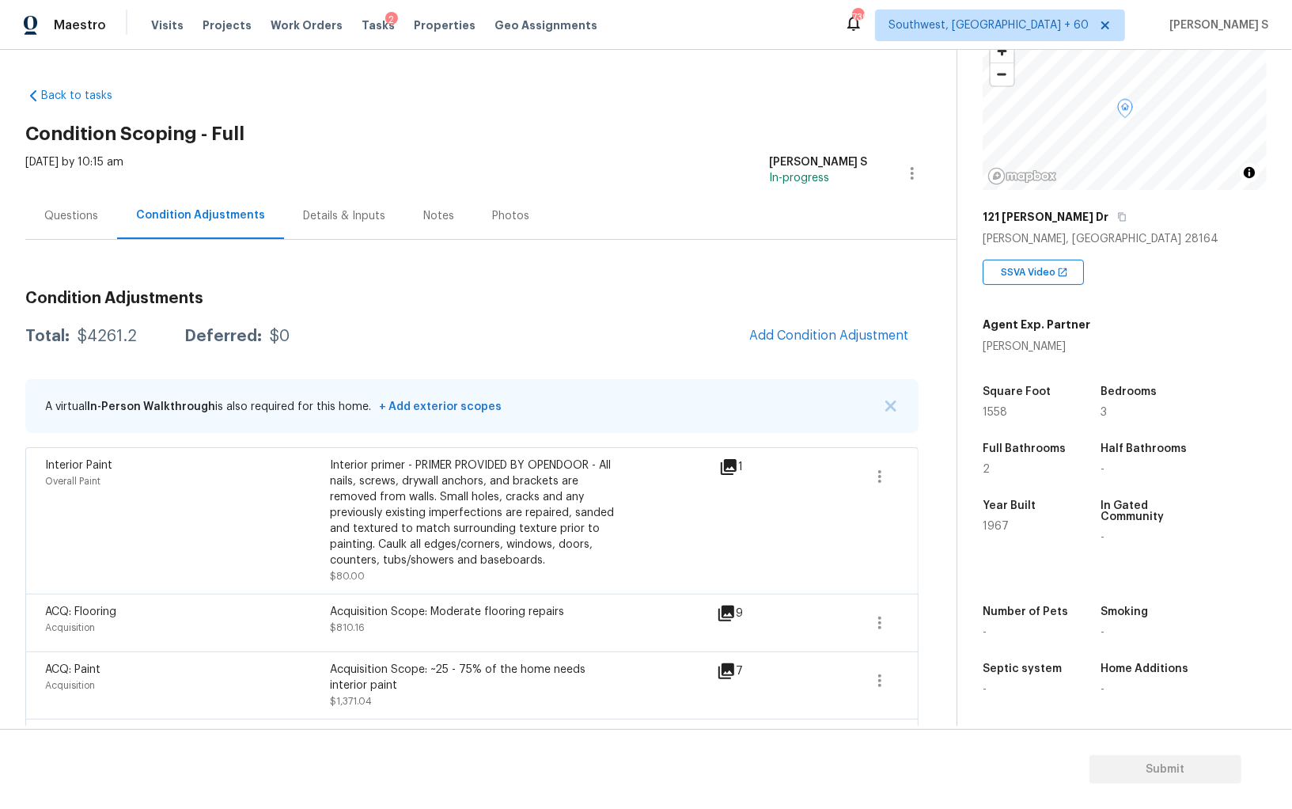
click at [116, 329] on div "$4261.2" at bounding box center [107, 336] width 59 height 16
copy div "4261.2"
click at [70, 241] on div "Condition Adjustments Total: $4261.2 Deferred: $0 Add Condition Adjustment A vi…" at bounding box center [471, 623] width 893 height 767
click at [73, 217] on div "Questions" at bounding box center [71, 216] width 54 height 16
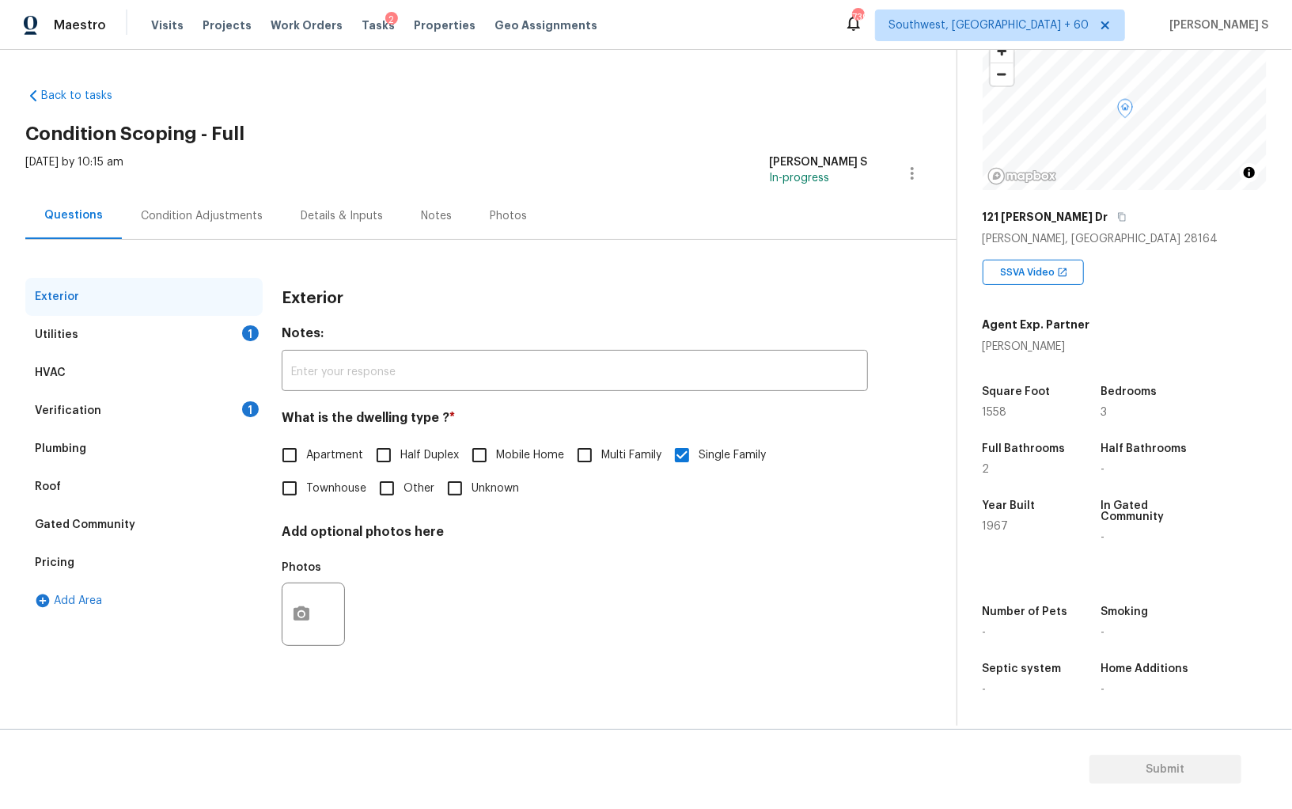
click at [239, 325] on div "Utilities 1" at bounding box center [143, 335] width 237 height 38
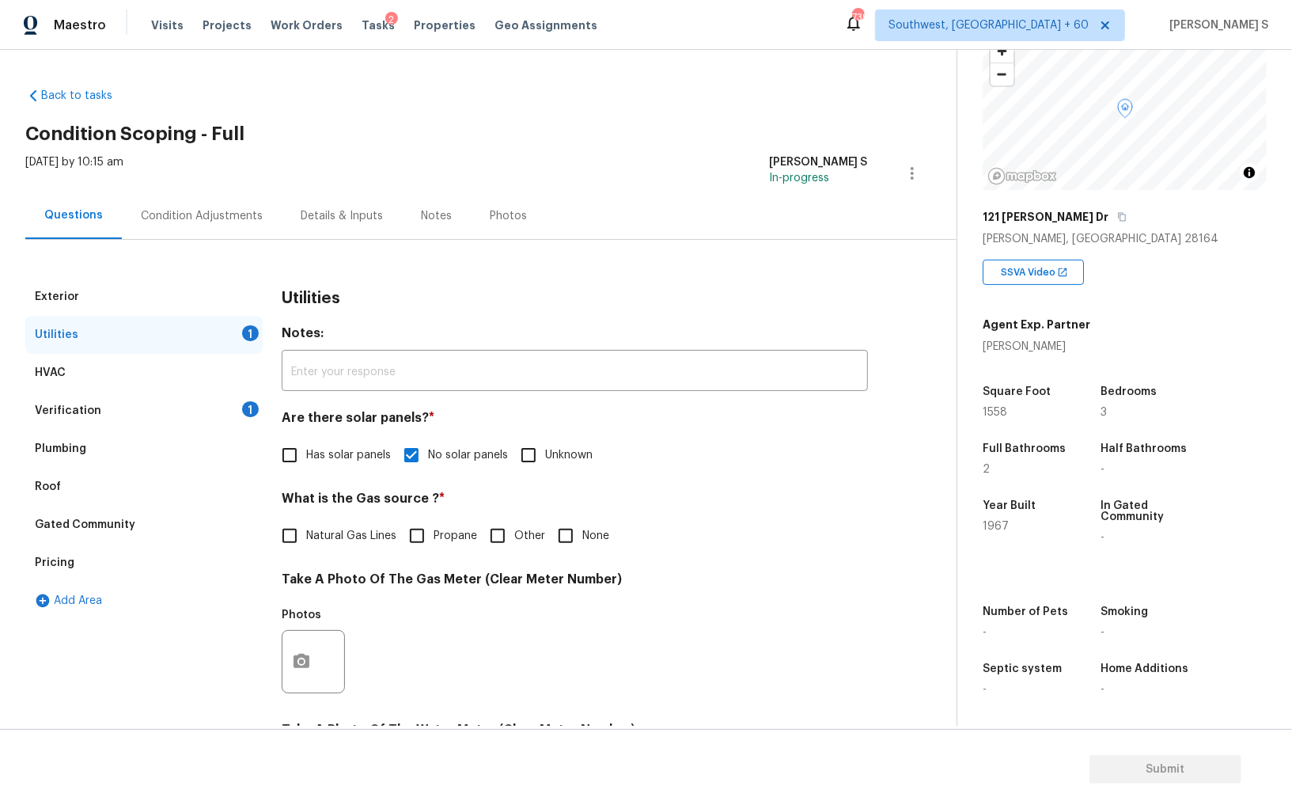
click at [551, 531] on input "None" at bounding box center [565, 535] width 33 height 33
checkbox input "true"
click at [156, 417] on div "Verification 1" at bounding box center [143, 411] width 237 height 38
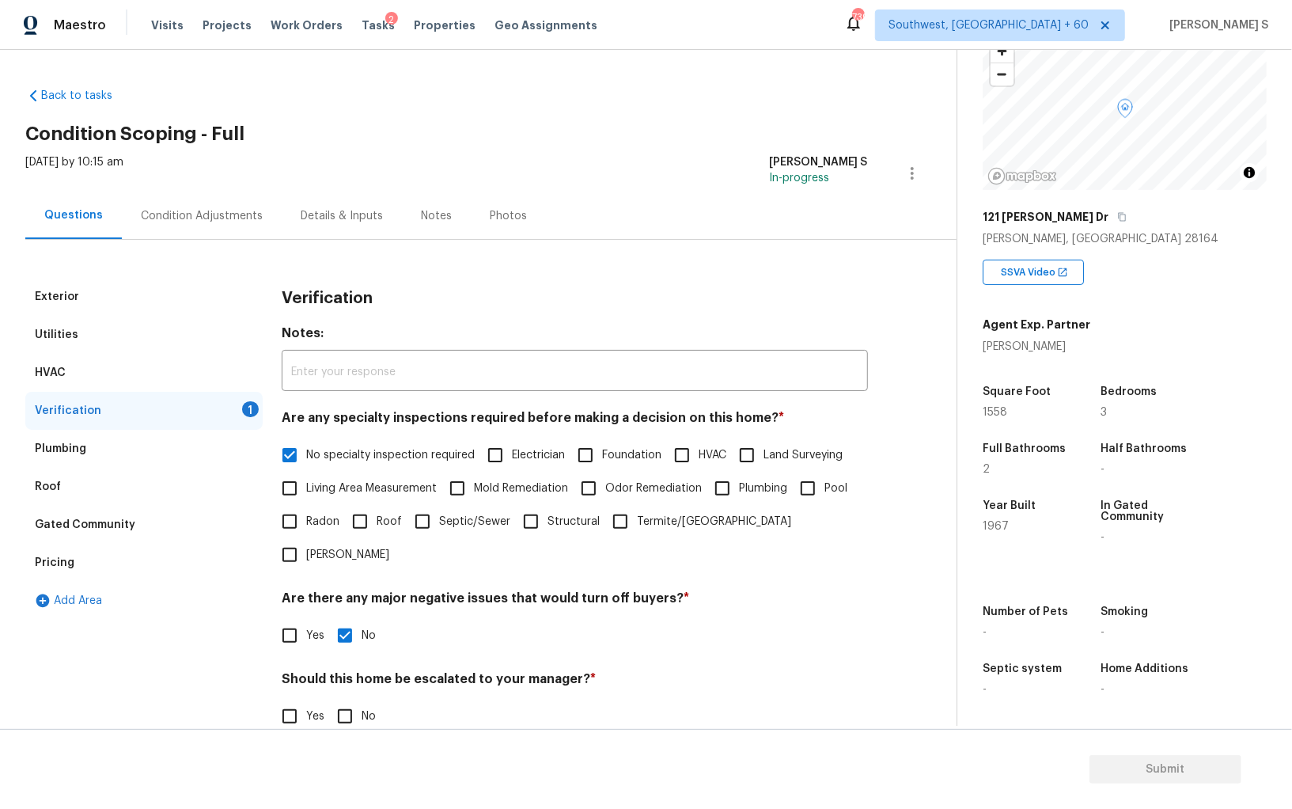
scroll to position [94, 0]
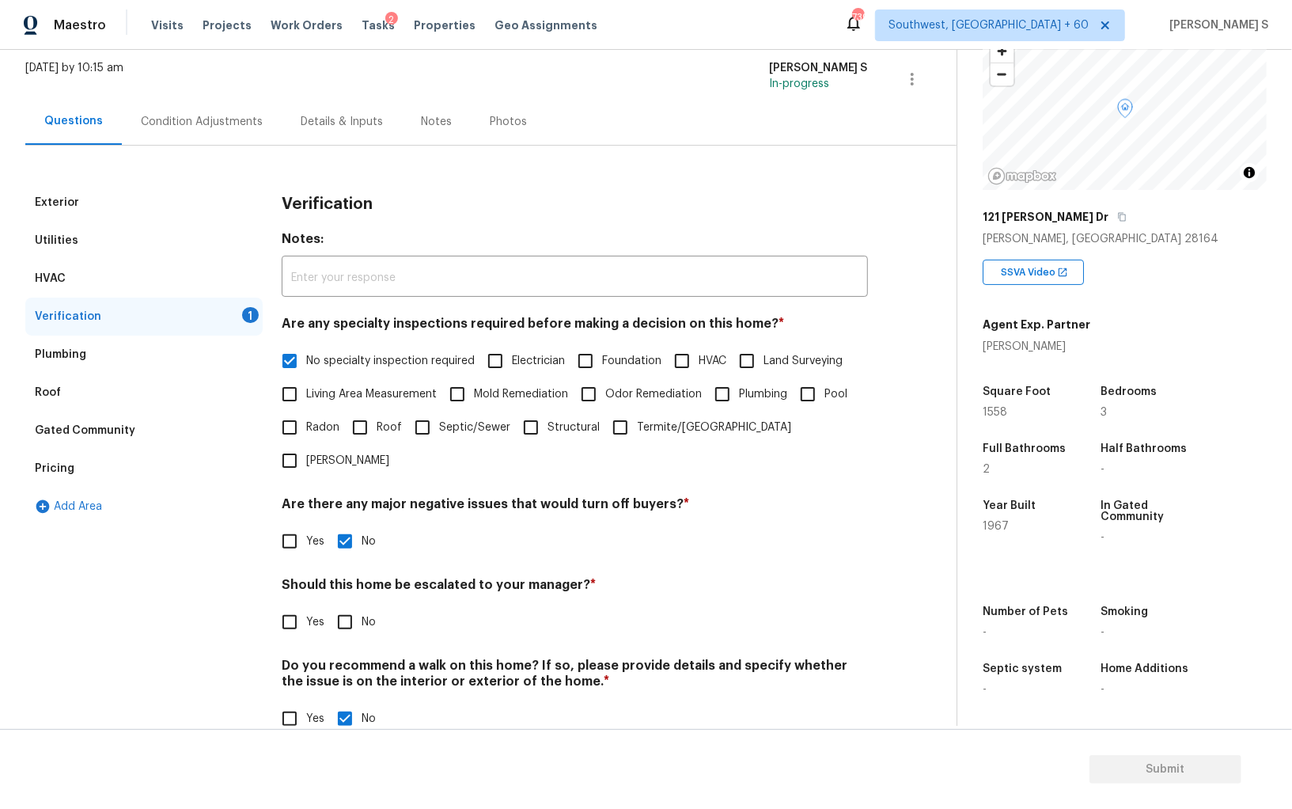
click at [350, 605] on input "No" at bounding box center [344, 621] width 33 height 33
checkbox input "true"
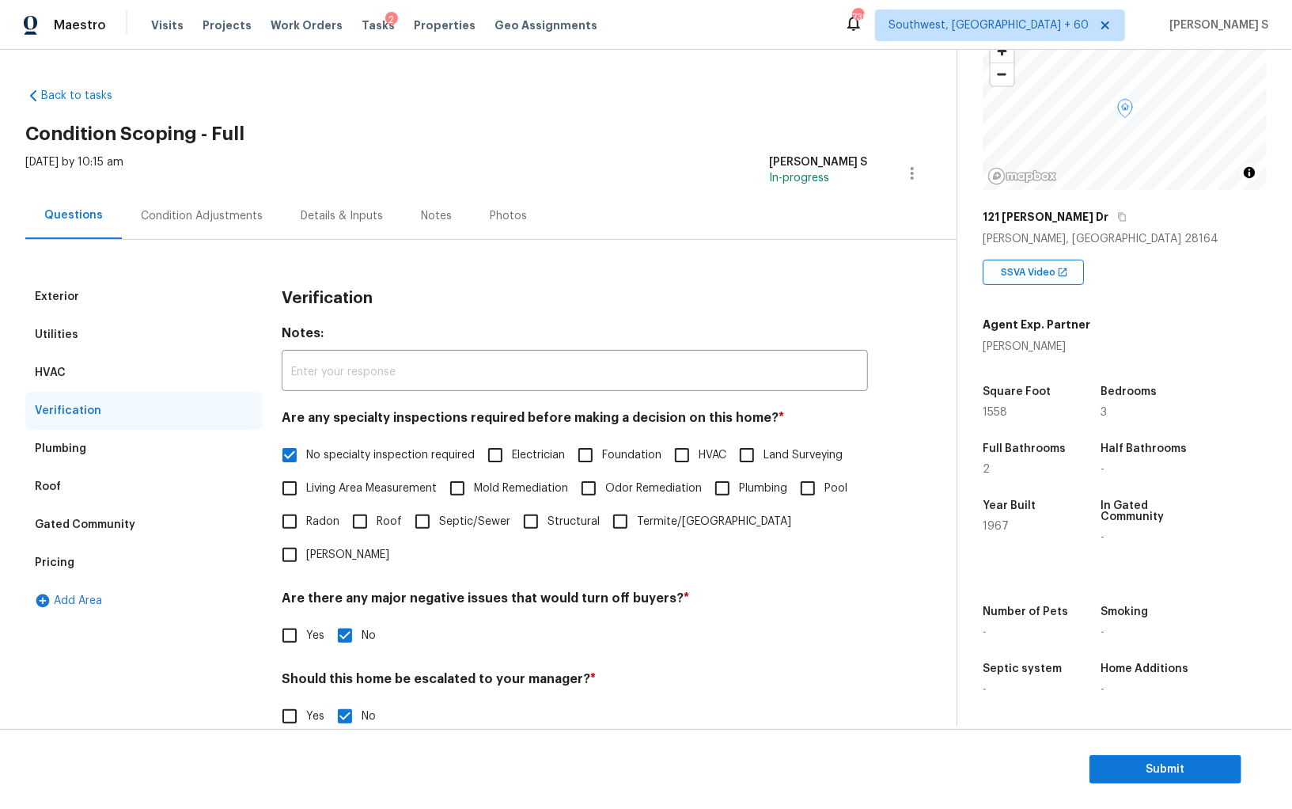
click at [86, 324] on div "Utilities" at bounding box center [143, 335] width 237 height 38
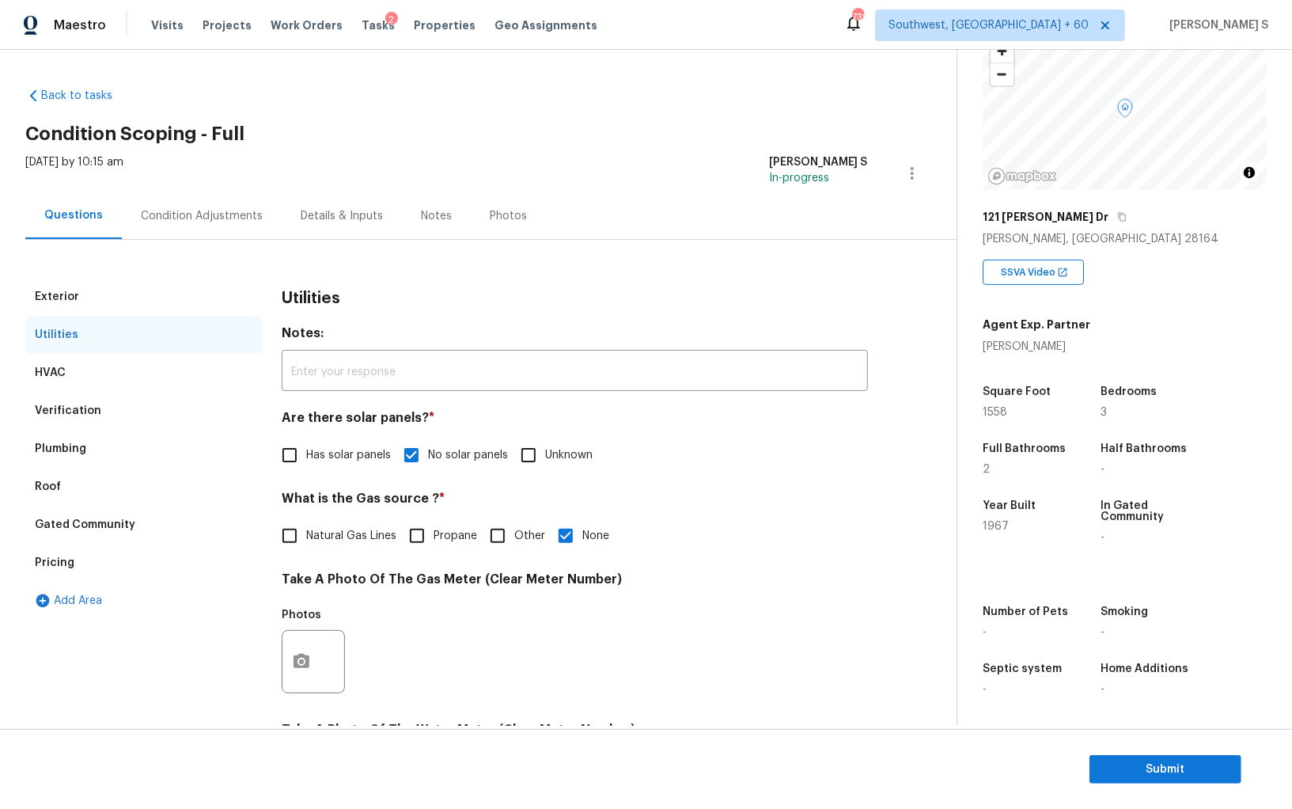
click at [78, 554] on div "Pricing" at bounding box center [143, 563] width 237 height 38
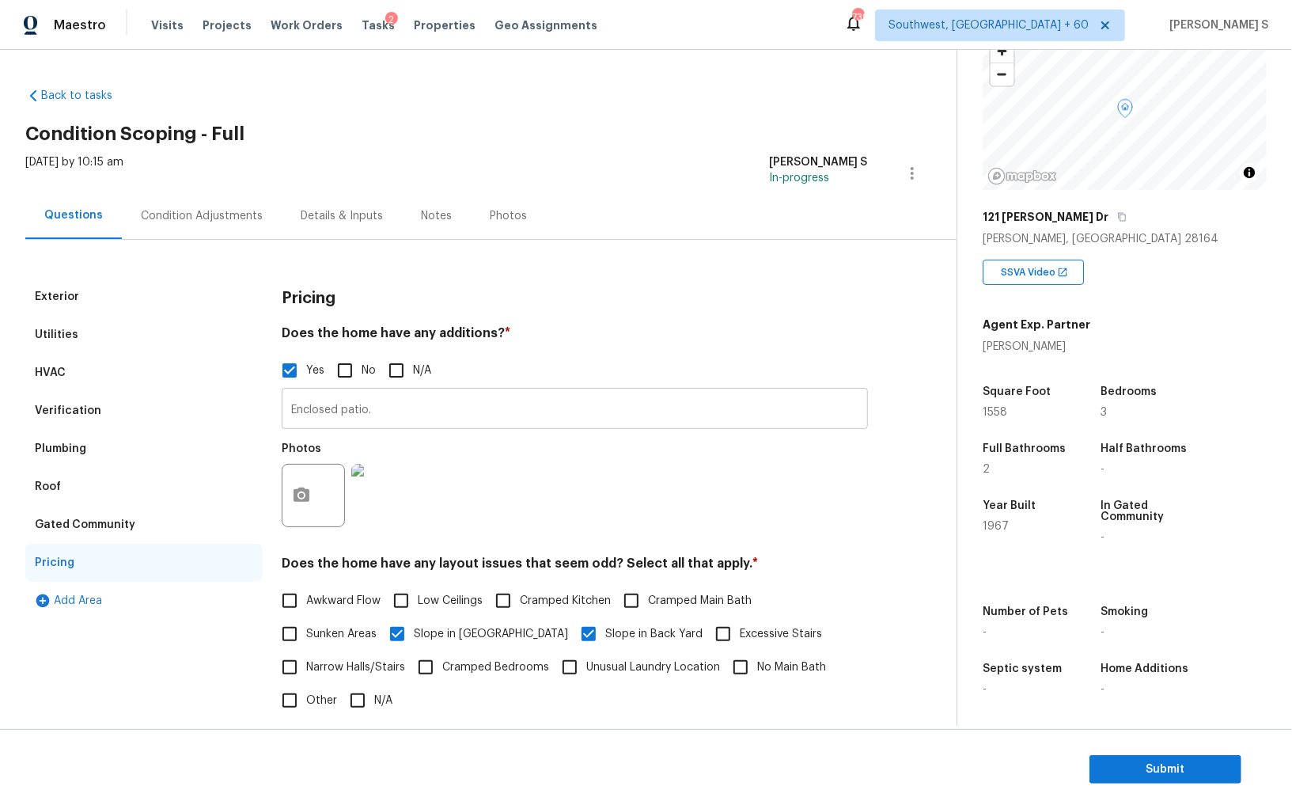
click at [503, 418] on input "Enclosed patio." at bounding box center [575, 410] width 586 height 37
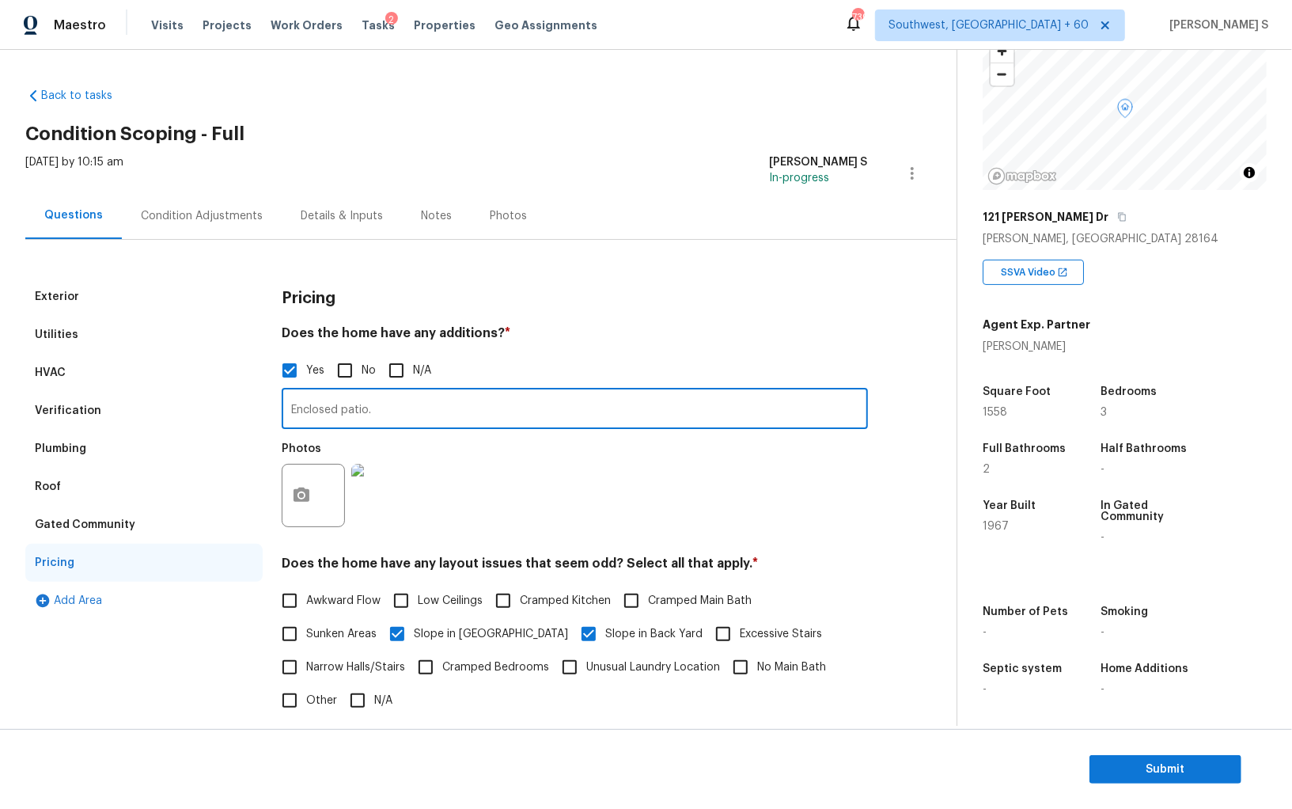
click at [32, 397] on div "Verification" at bounding box center [143, 411] width 237 height 38
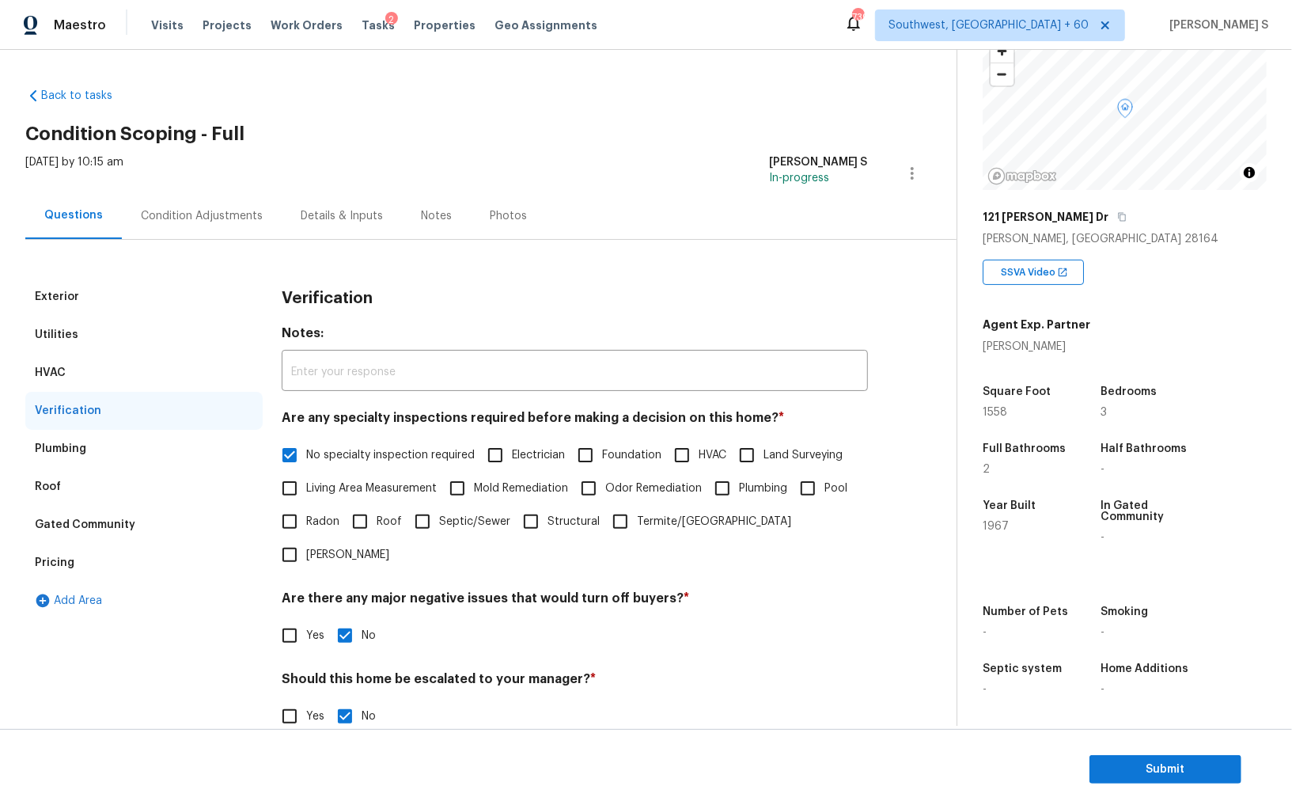
click at [221, 156] on div "[DATE] by 10:15 am Anbu Jebakumar S In-progress" at bounding box center [490, 173] width 931 height 38
click at [221, 208] on div "Condition Adjustments" at bounding box center [202, 216] width 122 height 16
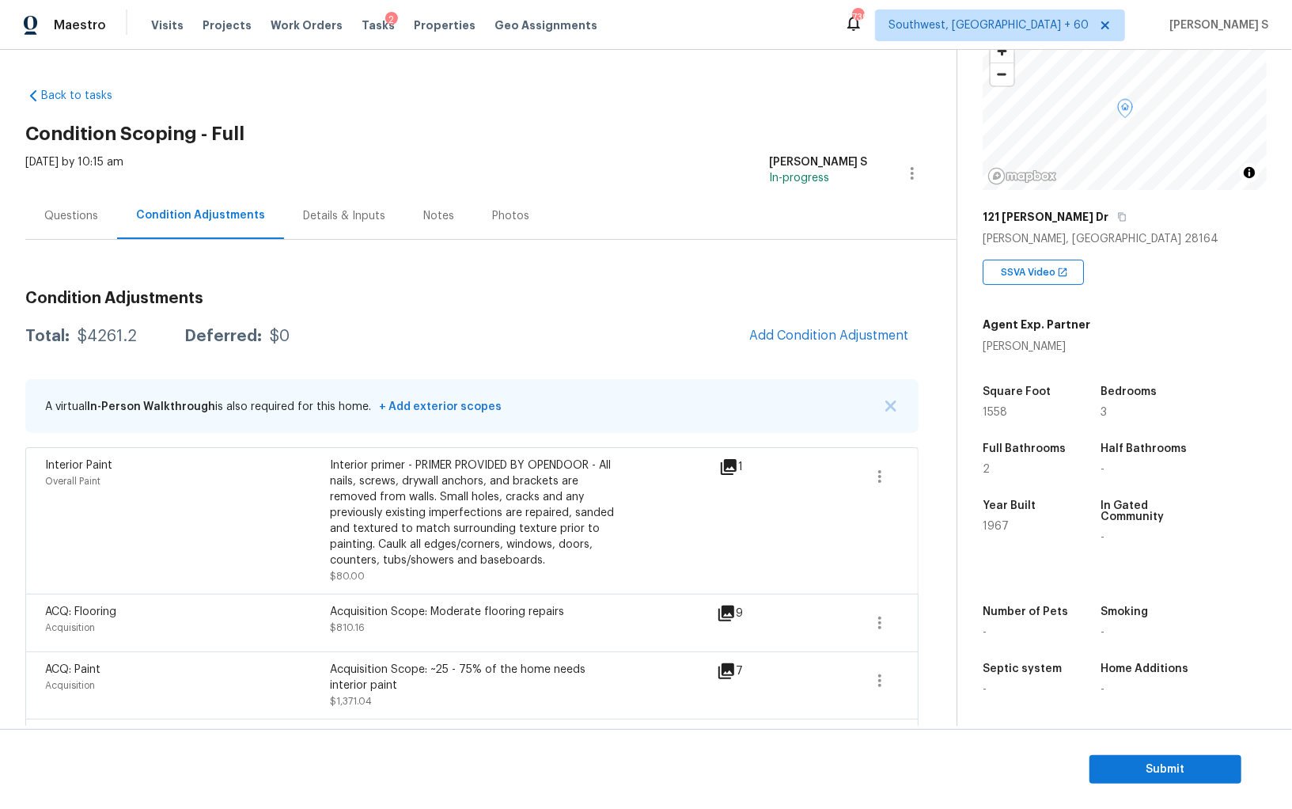
scroll to position [284, 0]
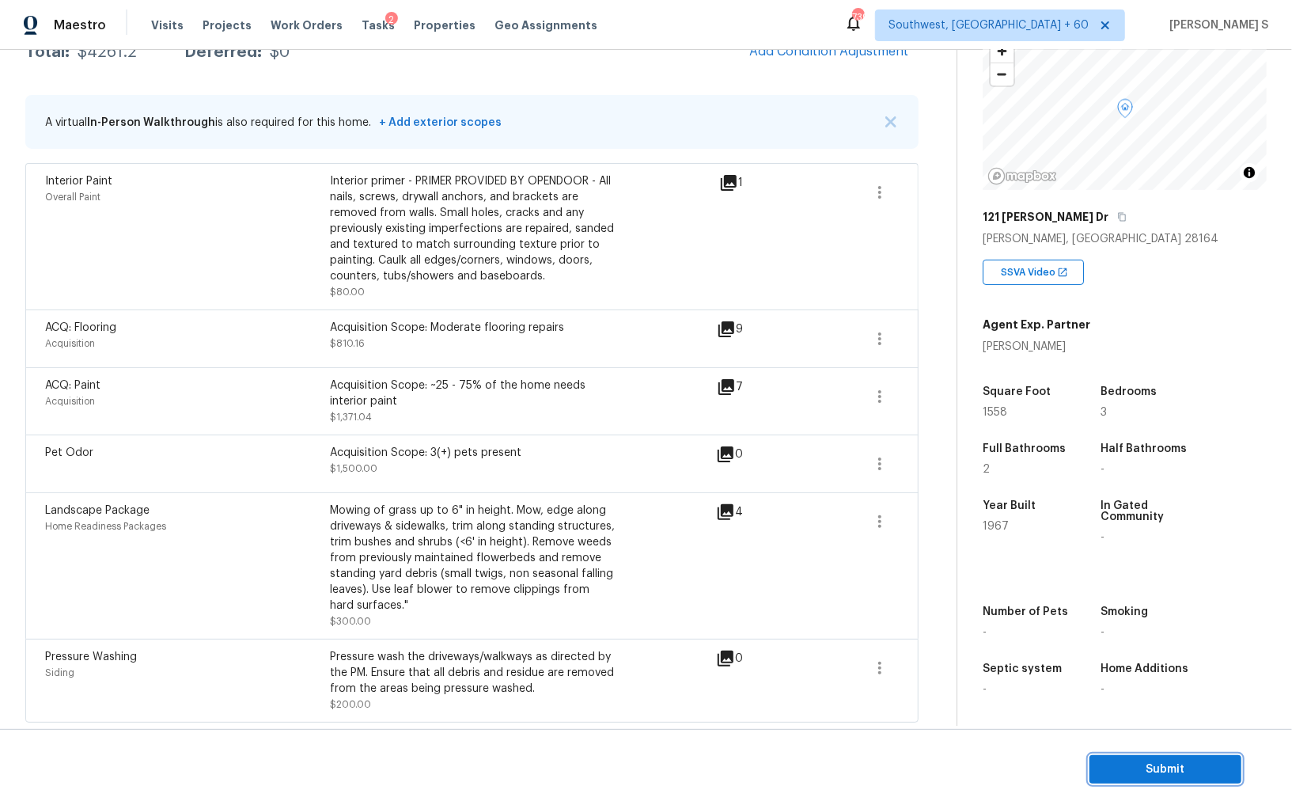
click at [1185, 700] on span "Submit" at bounding box center [1165, 770] width 127 height 20
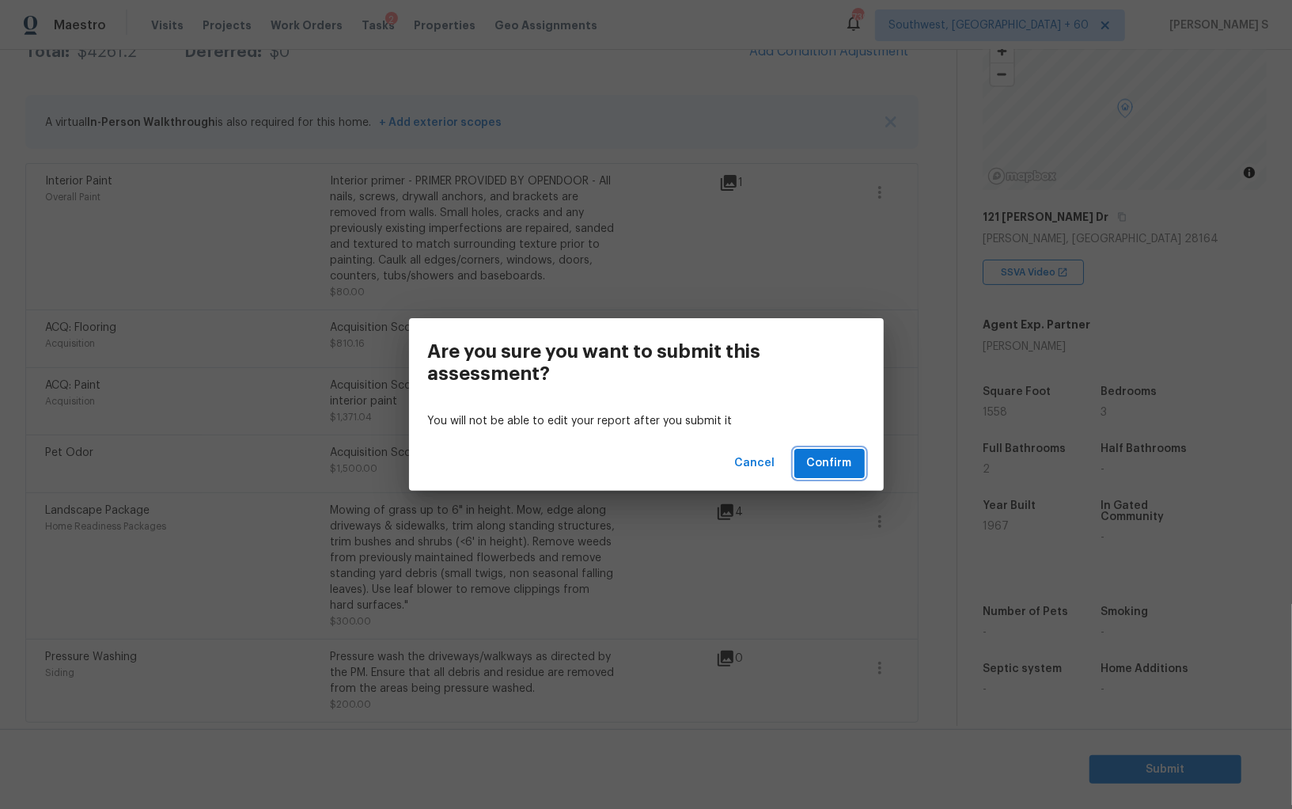
click at [860, 468] on button "Confirm" at bounding box center [829, 463] width 70 height 29
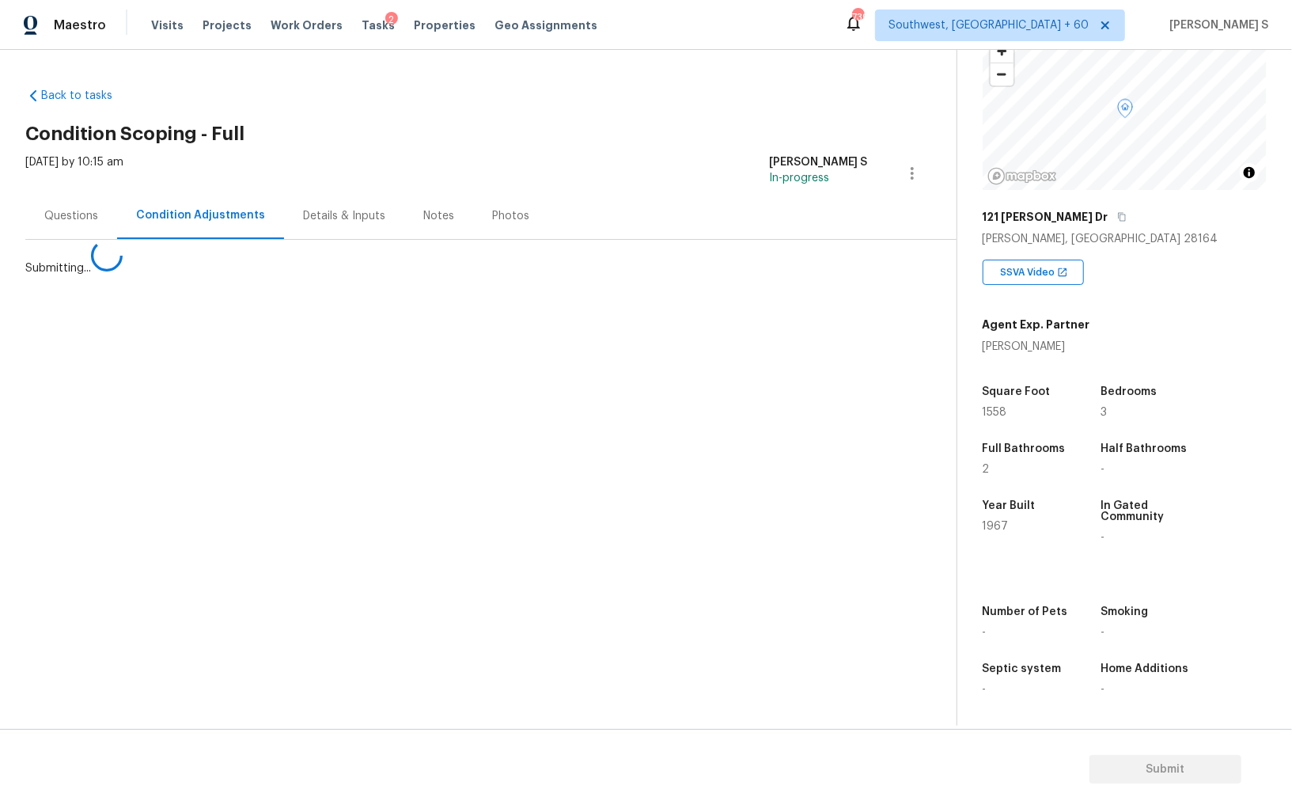
scroll to position [0, 0]
